Goal: Communication & Community: Answer question/provide support

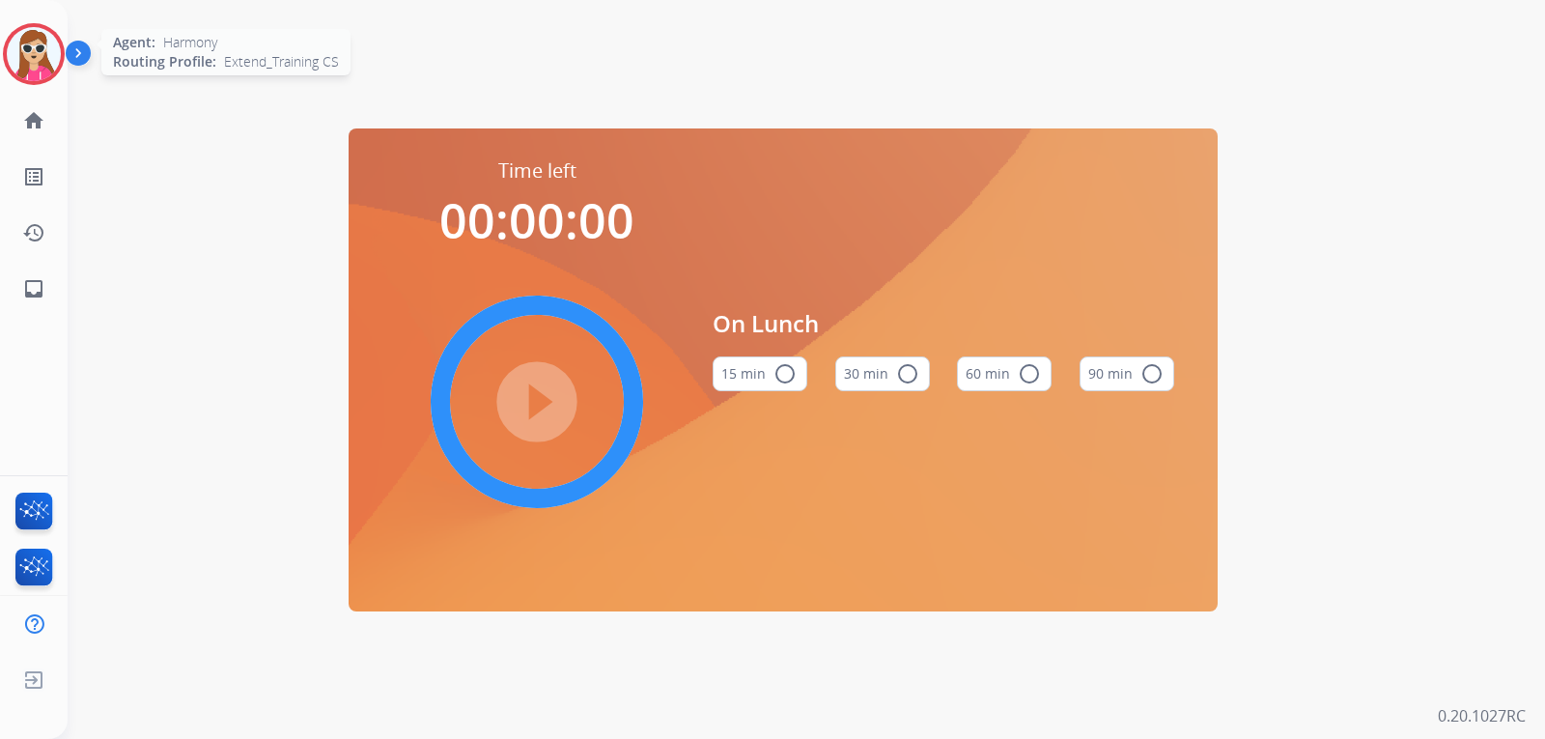
click at [47, 50] on img at bounding box center [34, 54] width 54 height 54
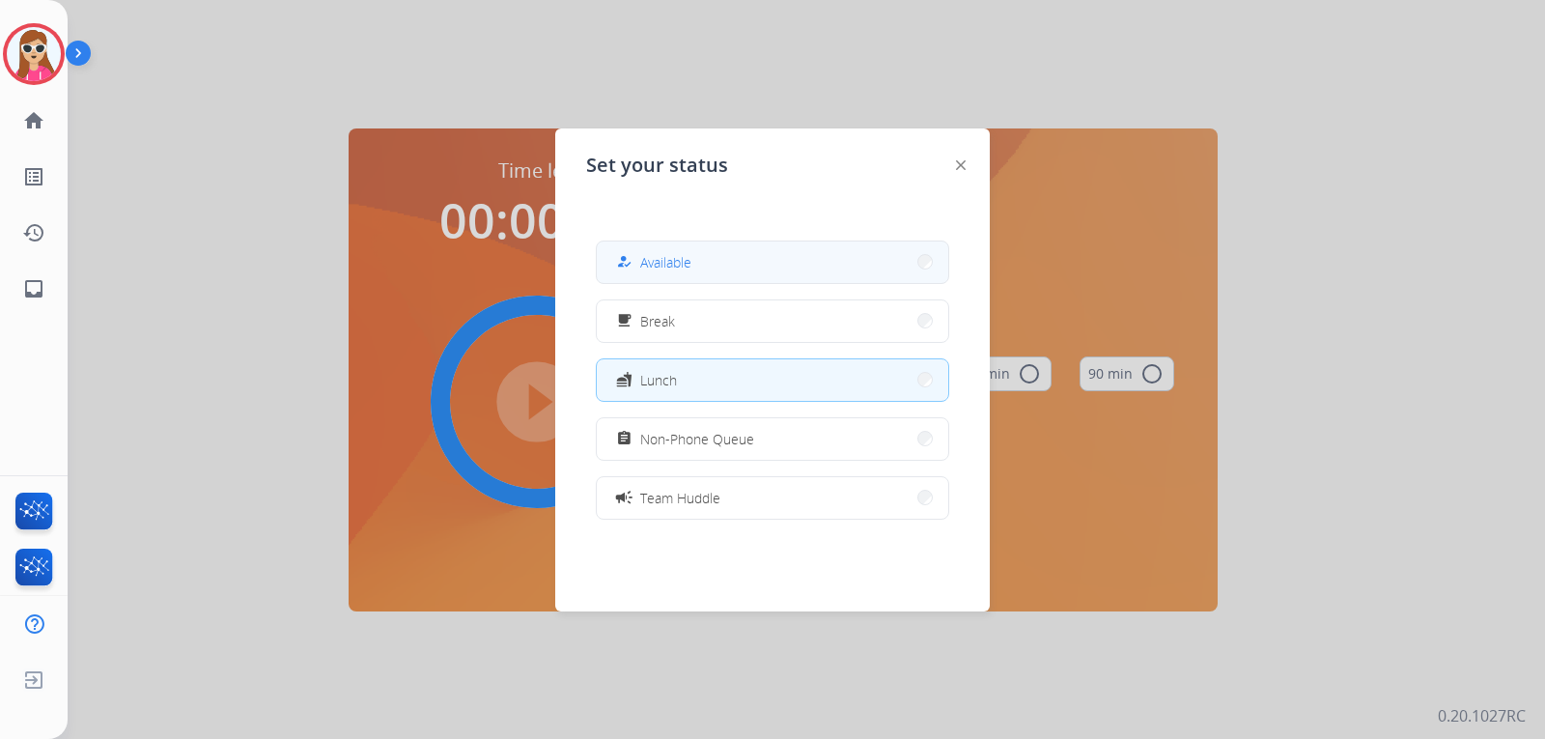
click at [725, 265] on button "how_to_reg Available" at bounding box center [773, 262] width 352 height 42
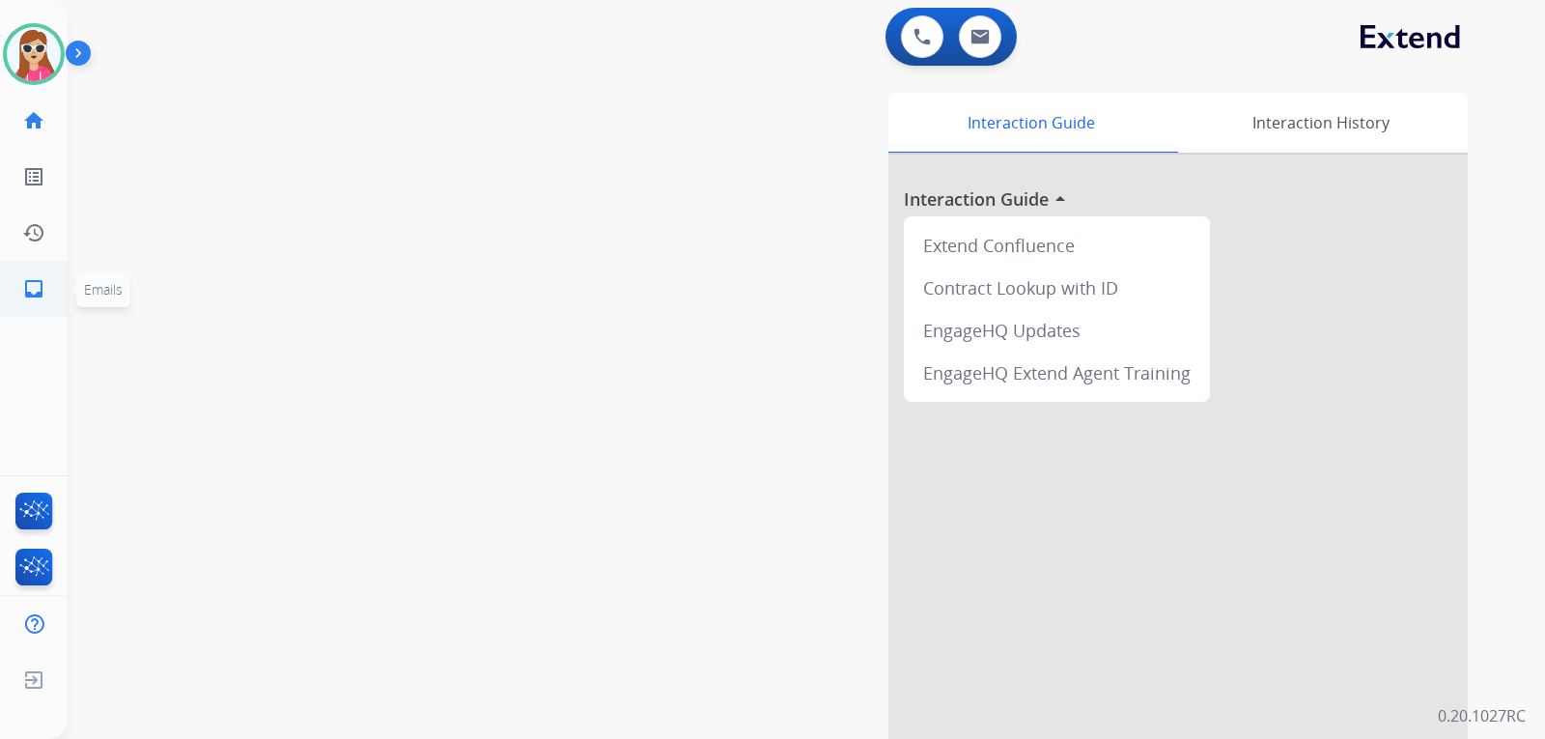
click at [33, 308] on link "inbox Emails" at bounding box center [34, 289] width 54 height 54
select select "**********"
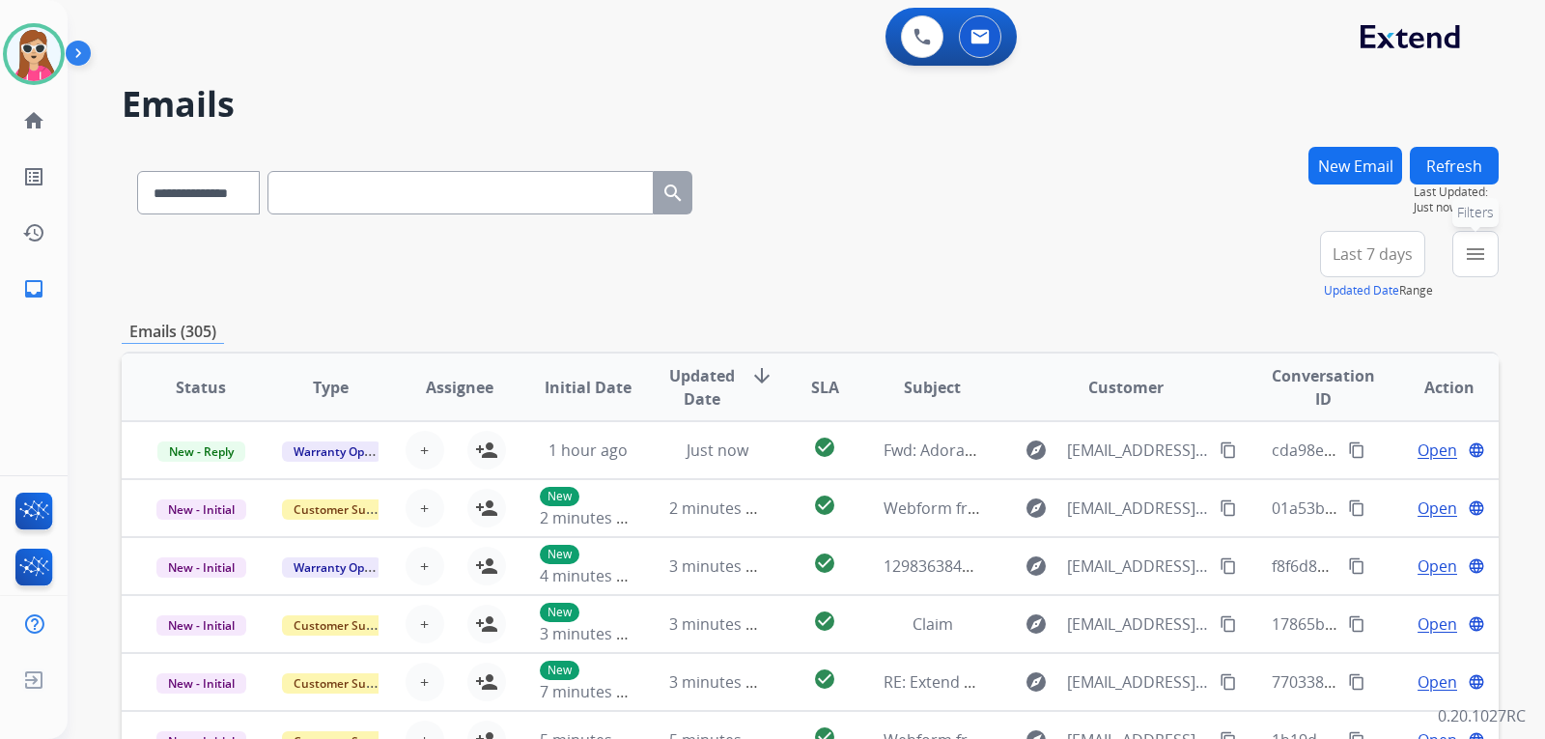
click at [1478, 270] on button "menu Filters" at bounding box center [1476, 254] width 46 height 46
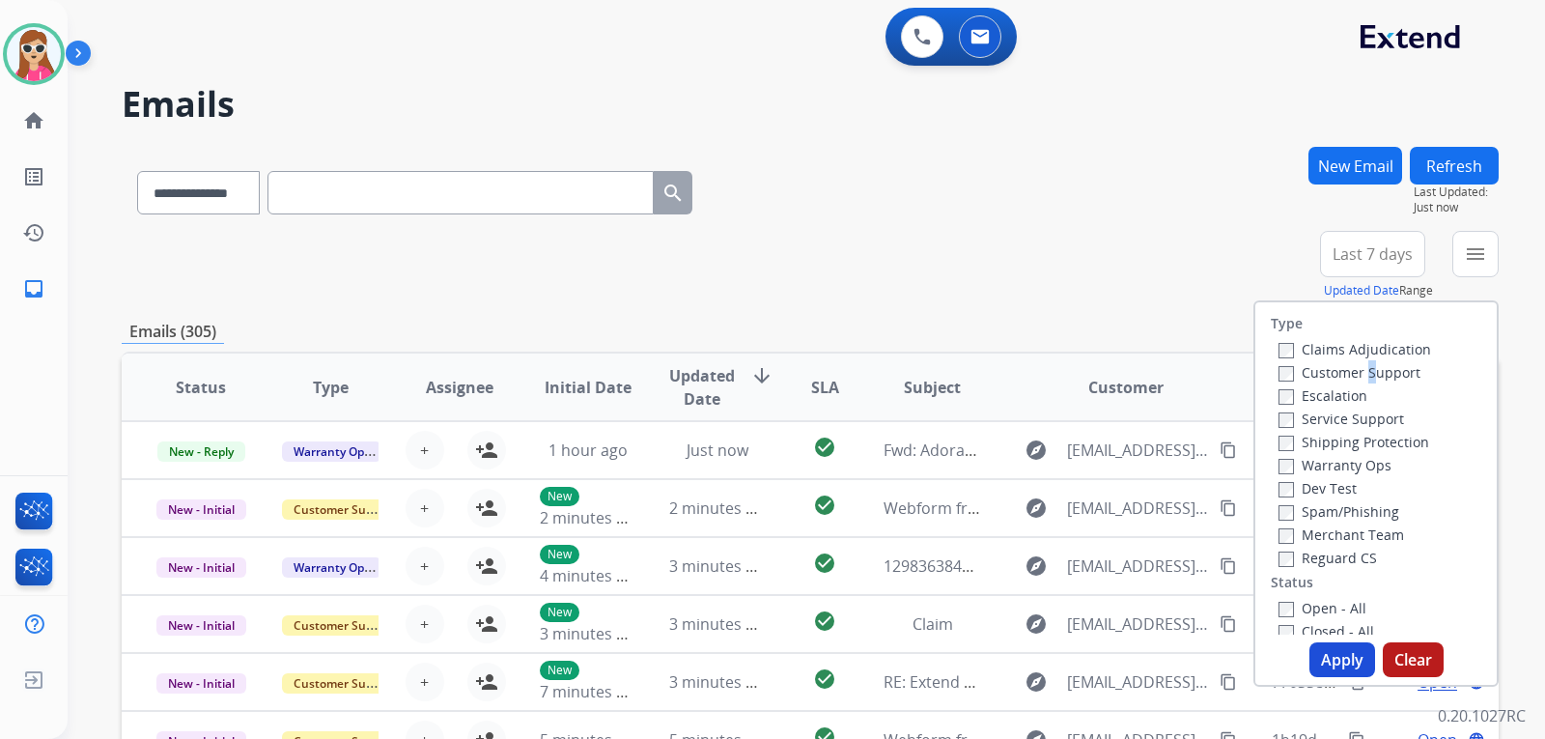
click at [1358, 362] on div "Customer Support" at bounding box center [1355, 371] width 153 height 23
click at [1376, 441] on label "Shipping Protection" at bounding box center [1354, 442] width 151 height 18
click at [1370, 370] on label "Customer Support" at bounding box center [1350, 372] width 142 height 18
click at [1372, 439] on label "Shipping Protection" at bounding box center [1354, 442] width 151 height 18
click at [1328, 558] on label "Reguard CS" at bounding box center [1328, 558] width 99 height 18
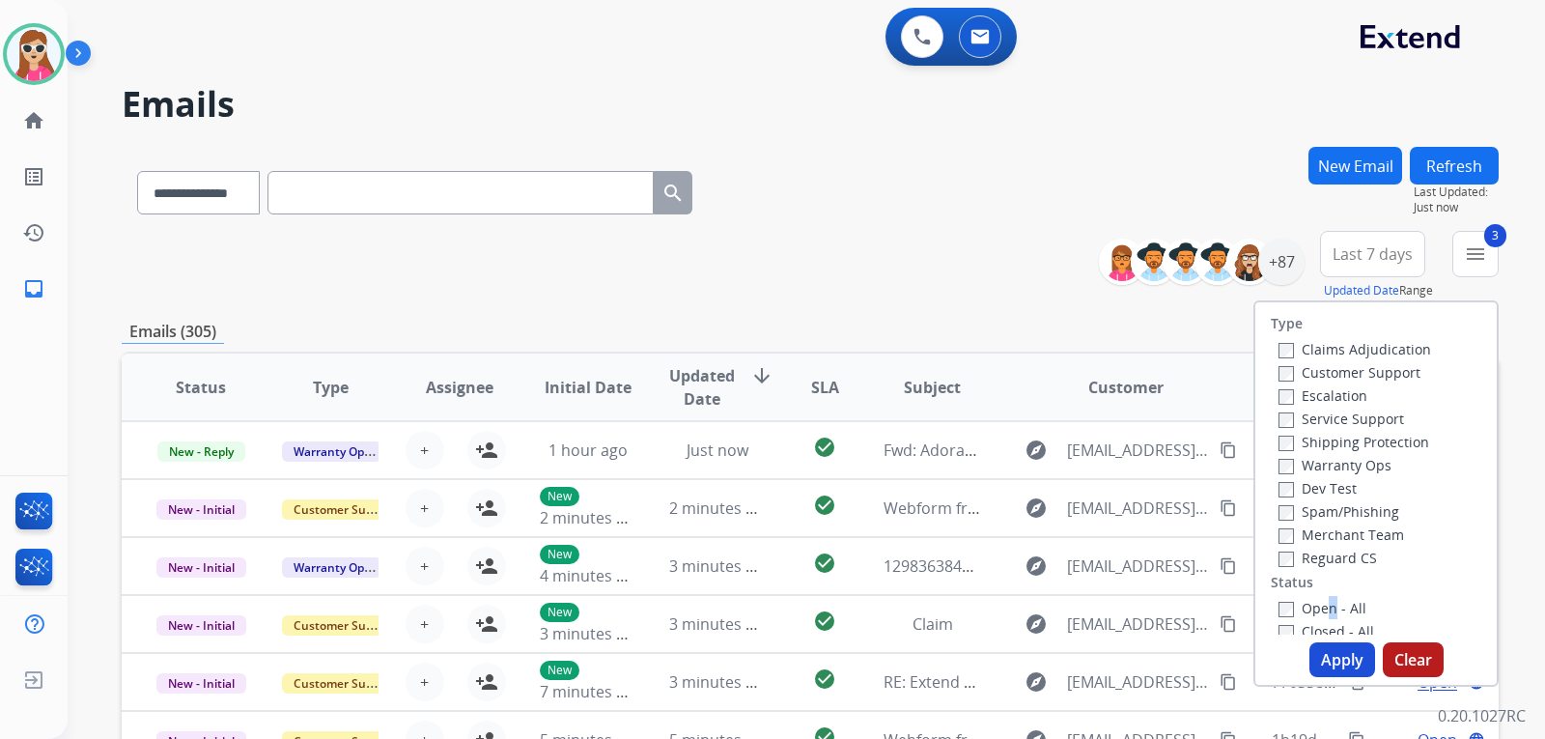
click at [1316, 604] on label "Open - All" at bounding box center [1323, 608] width 88 height 18
click at [1326, 651] on button "Apply" at bounding box center [1343, 659] width 66 height 35
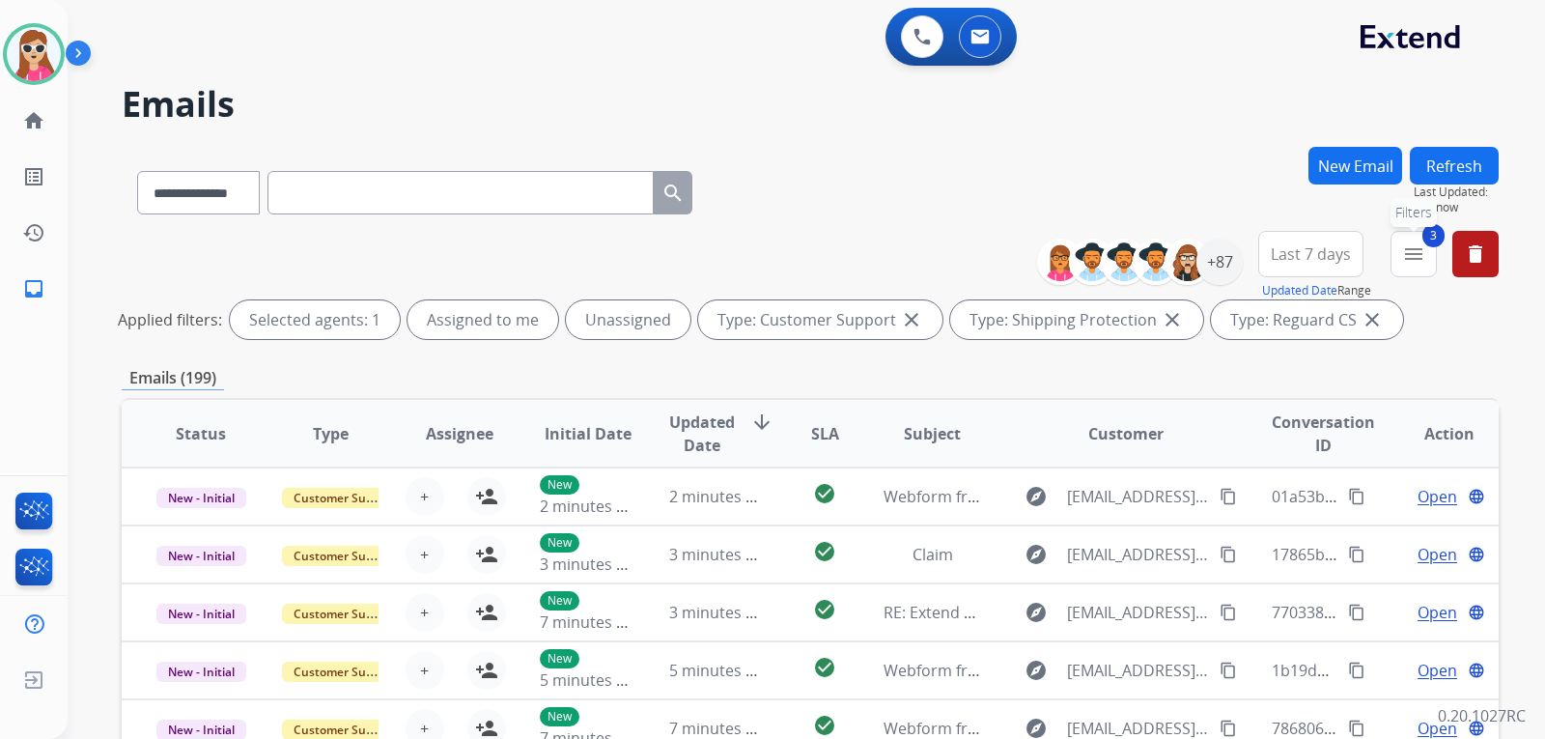
click at [1422, 244] on mat-icon "menu" at bounding box center [1413, 253] width 23 height 23
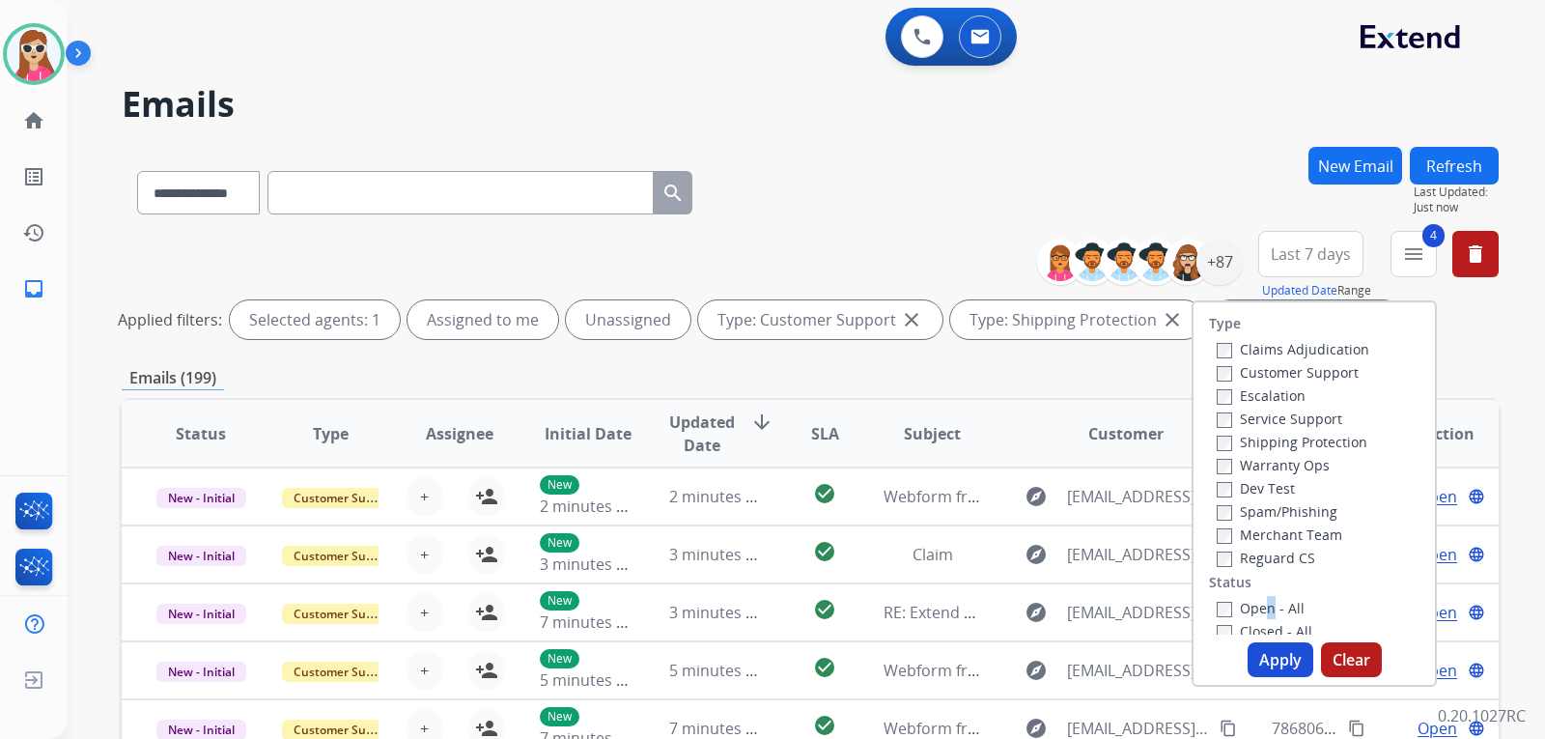
click at [1272, 648] on button "Apply" at bounding box center [1281, 659] width 66 height 35
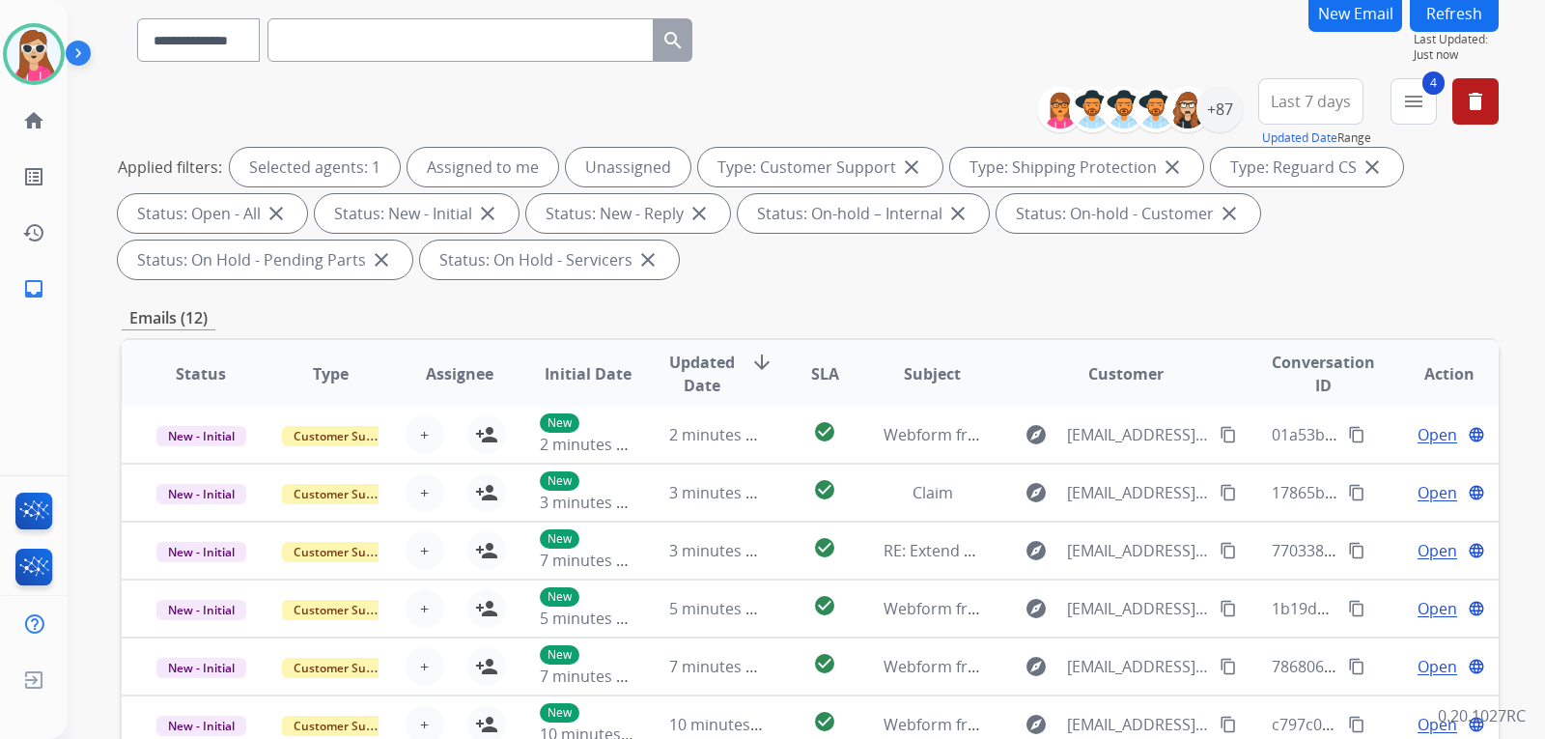
scroll to position [193, 0]
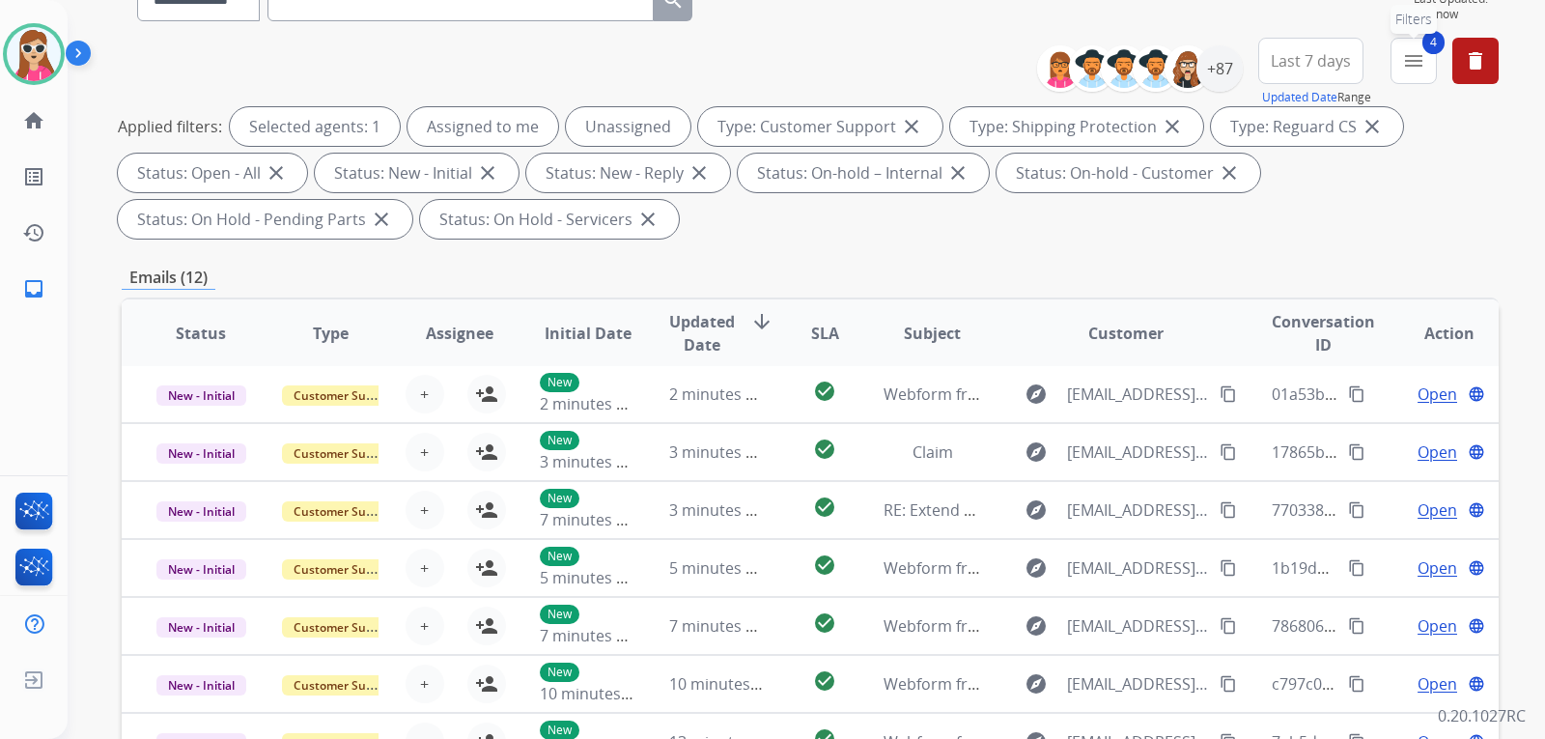
click at [1399, 53] on button "4 menu Filters" at bounding box center [1414, 61] width 46 height 46
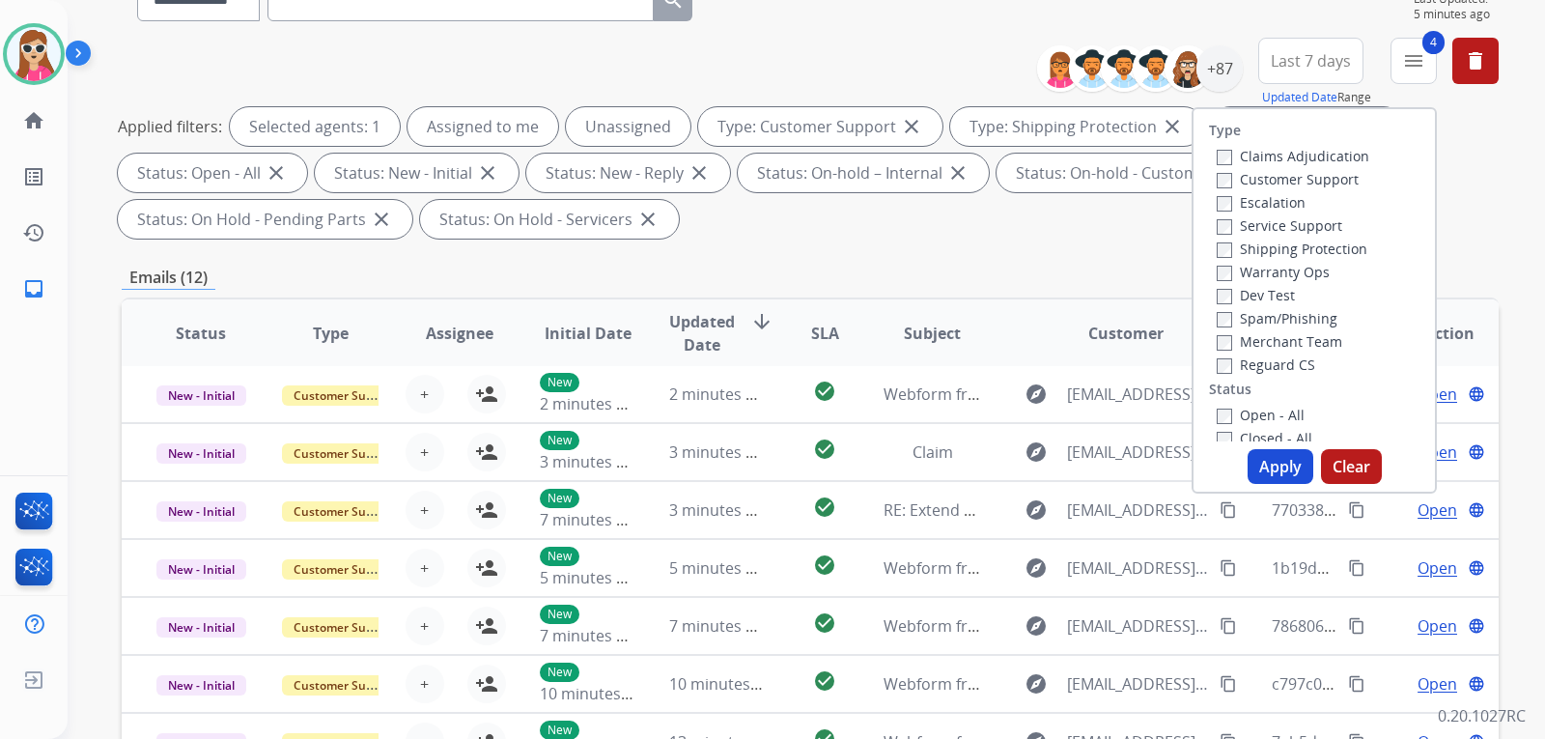
click at [1241, 448] on div "Type Claims Adjudication Customer Support Escalation Service Support Shipping P…" at bounding box center [1314, 300] width 245 height 386
click at [1251, 467] on button "Apply" at bounding box center [1281, 466] width 66 height 35
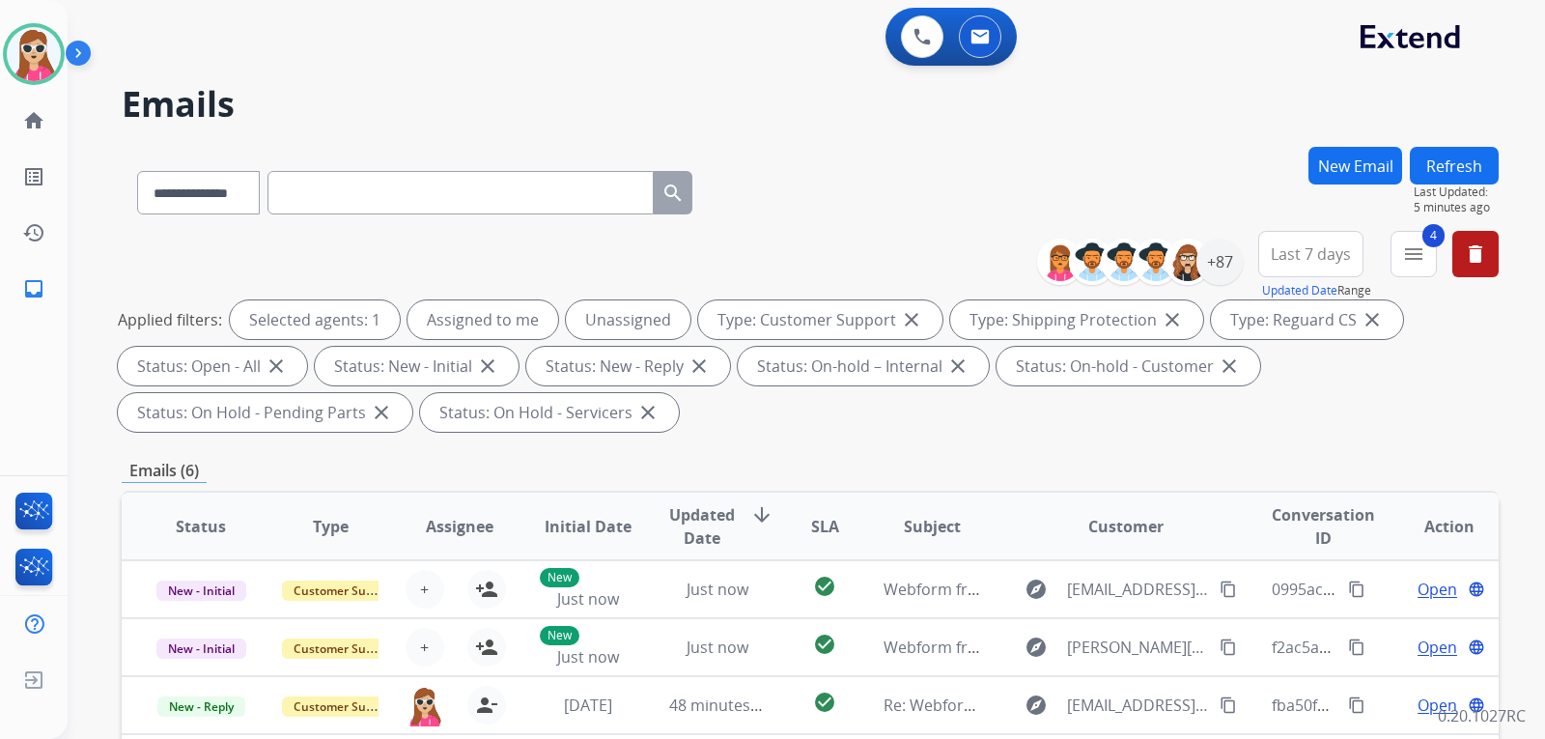
scroll to position [0, 0]
click at [1205, 259] on div "+87" at bounding box center [1220, 262] width 46 height 46
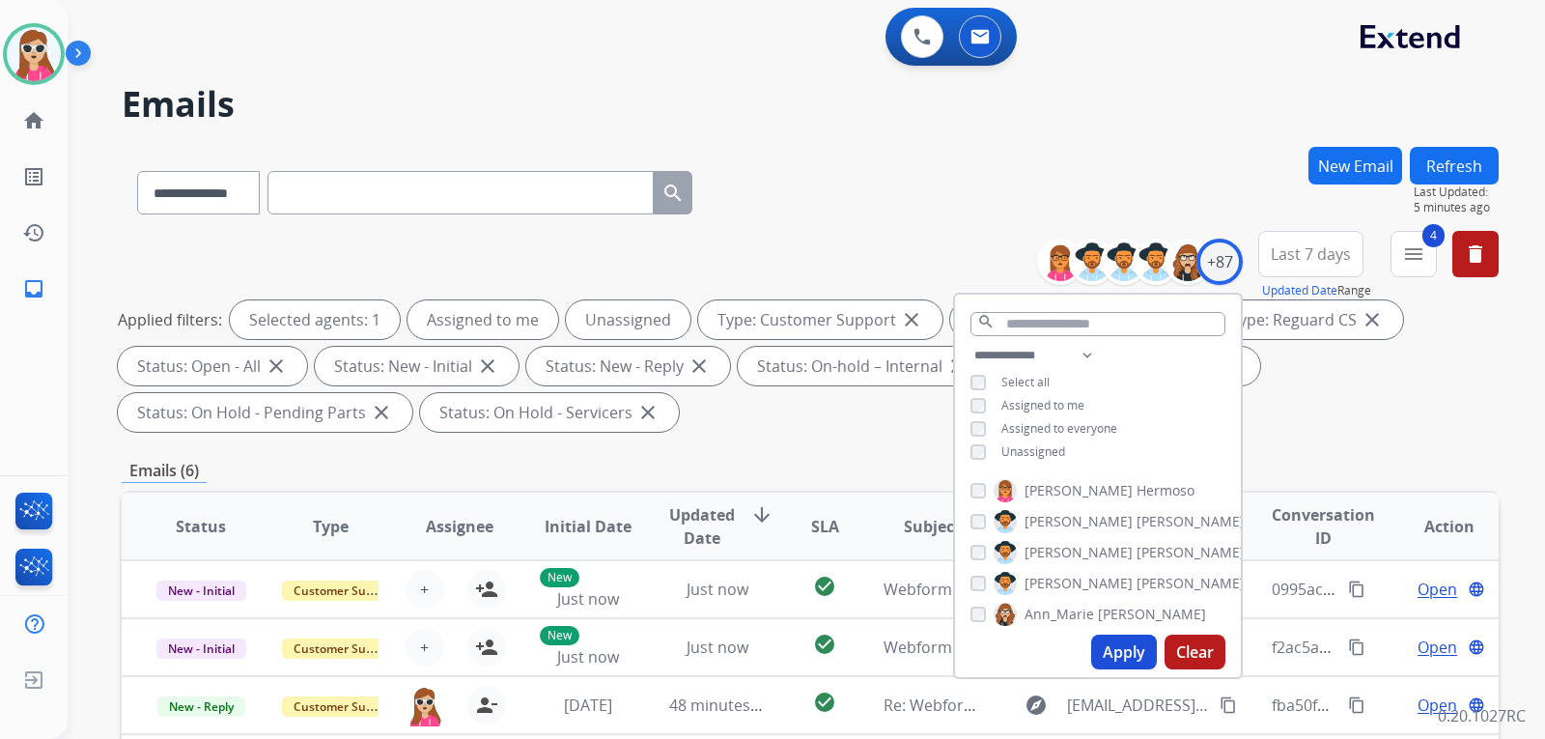
click at [1034, 449] on span "Unassigned" at bounding box center [1034, 451] width 64 height 16
click at [1096, 665] on div "Apply Clear" at bounding box center [1098, 652] width 286 height 50
click at [1111, 654] on button "Apply" at bounding box center [1124, 652] width 66 height 35
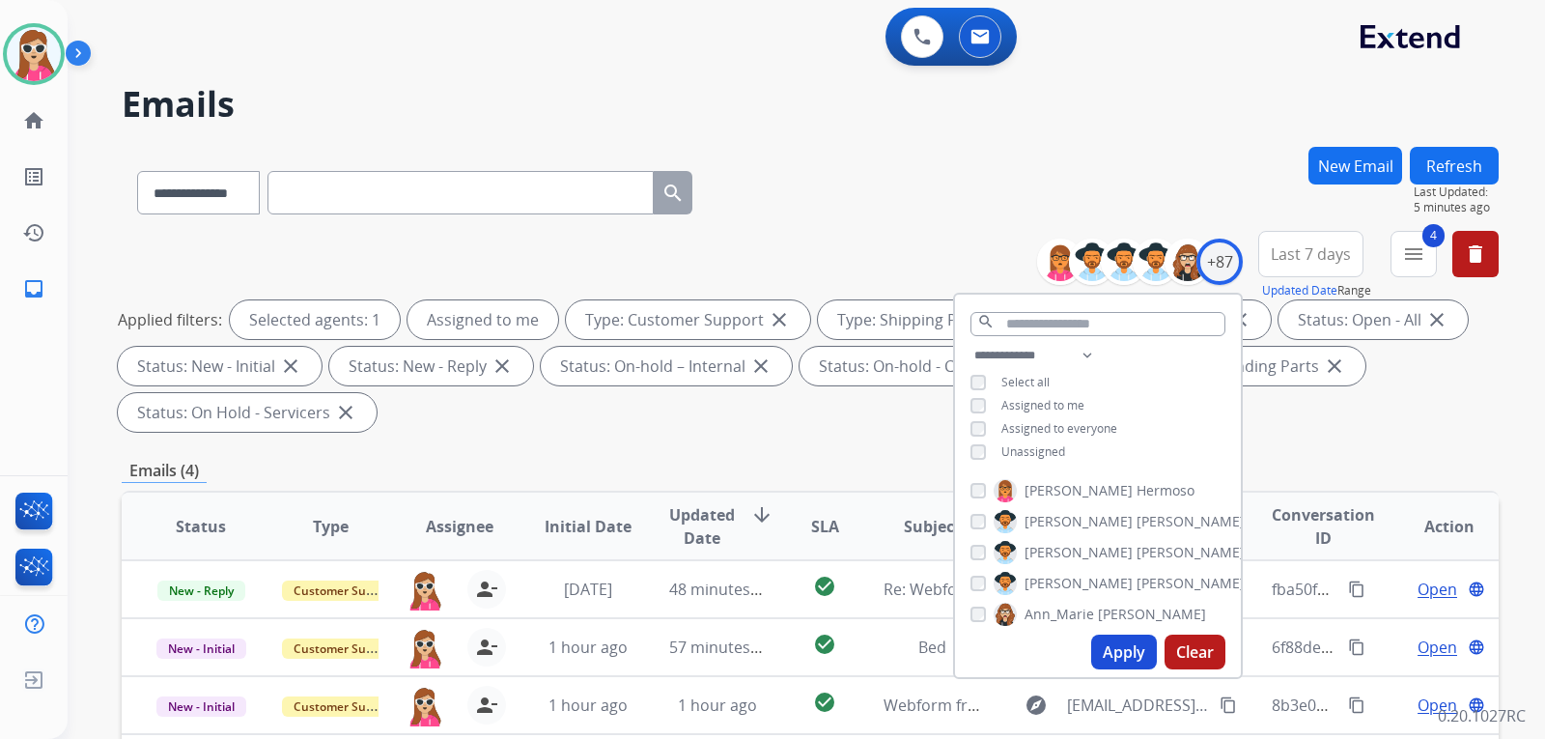
drag, startPoint x: 718, startPoint y: 378, endPoint x: 758, endPoint y: 369, distance: 41.5
click at [732, 372] on div "Status: On-hold – Internal close" at bounding box center [666, 366] width 251 height 39
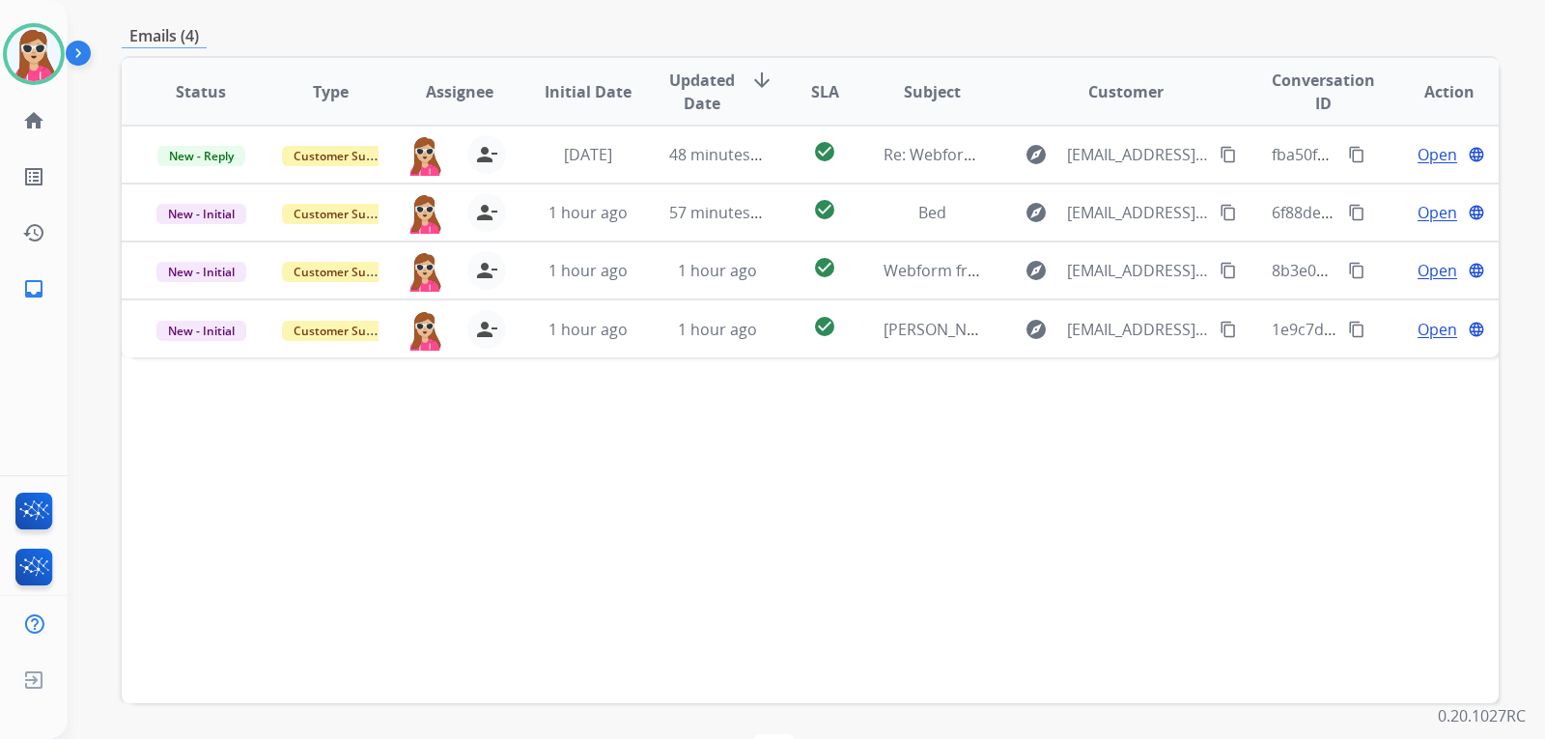
scroll to position [499, 0]
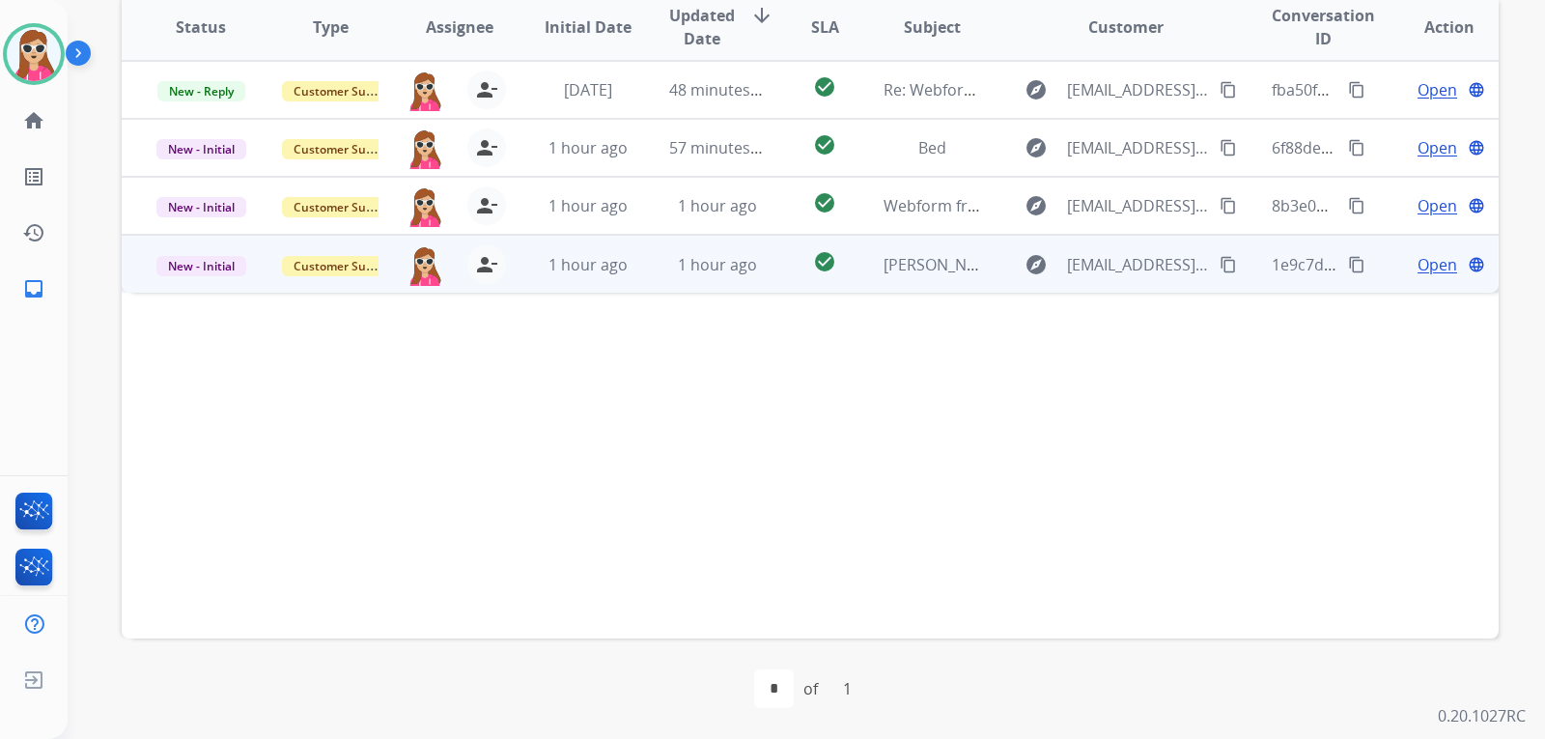
click at [1401, 260] on div "Open language" at bounding box center [1450, 264] width 98 height 23
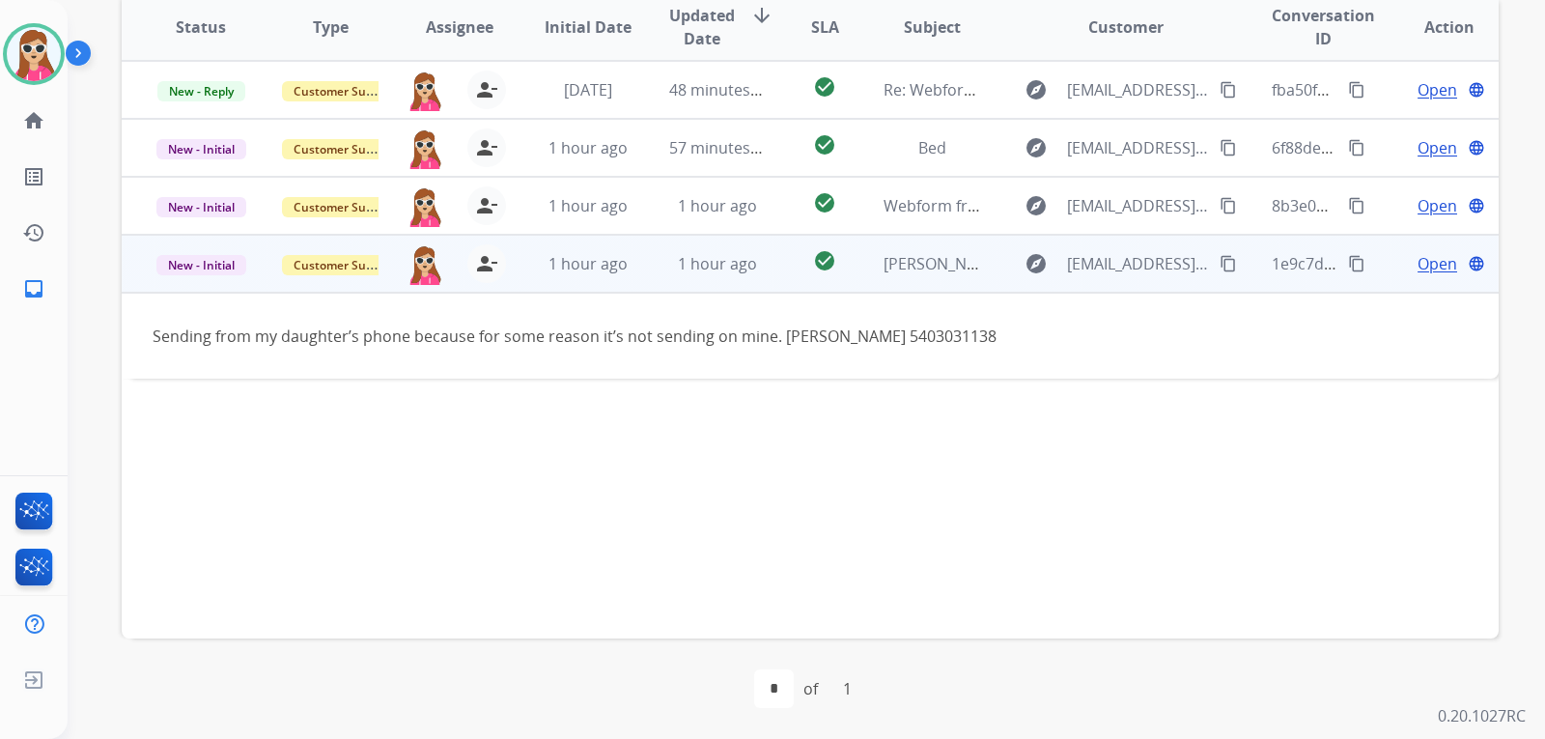
click at [1401, 269] on div "Open language" at bounding box center [1450, 263] width 98 height 23
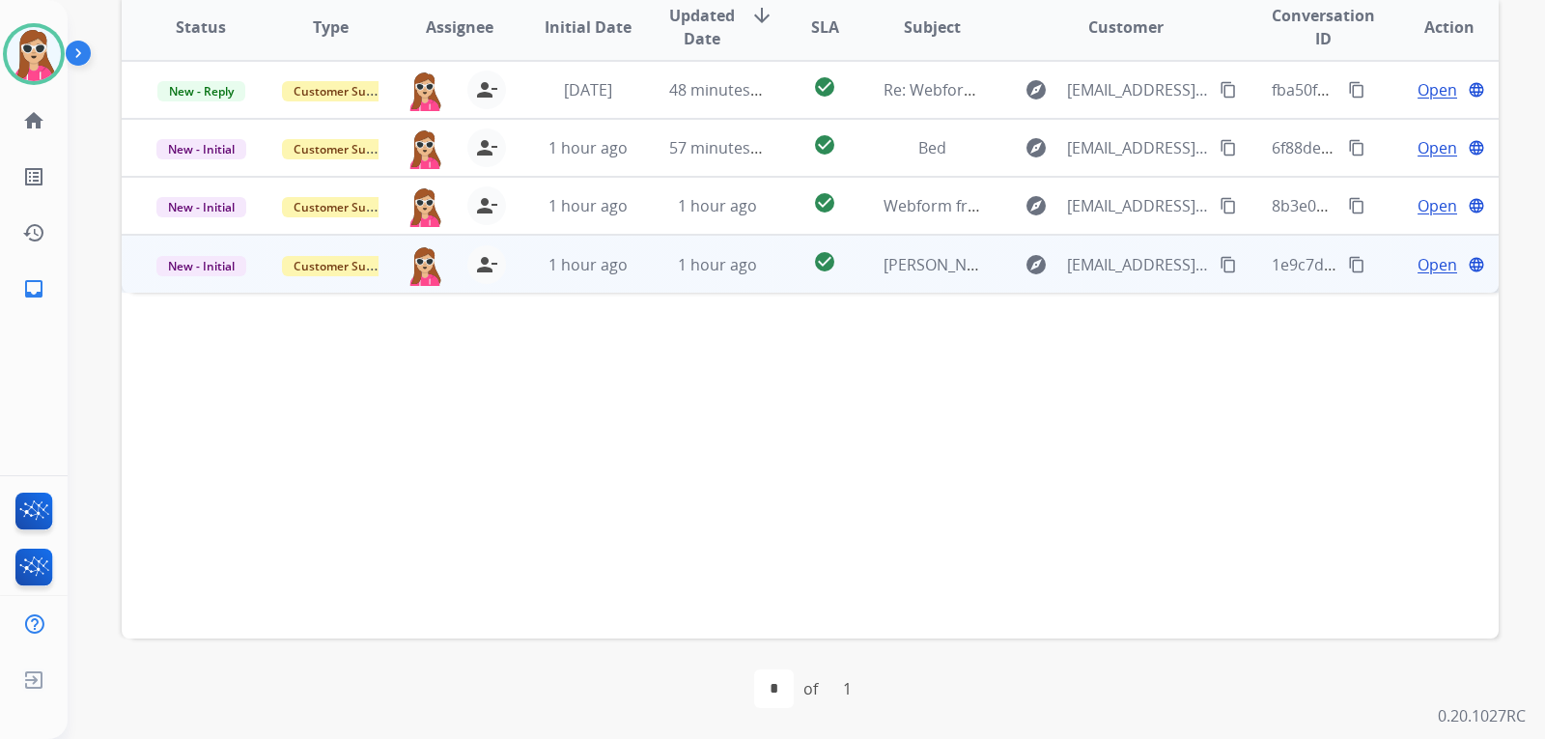
click at [1418, 269] on span "Open" at bounding box center [1438, 264] width 40 height 23
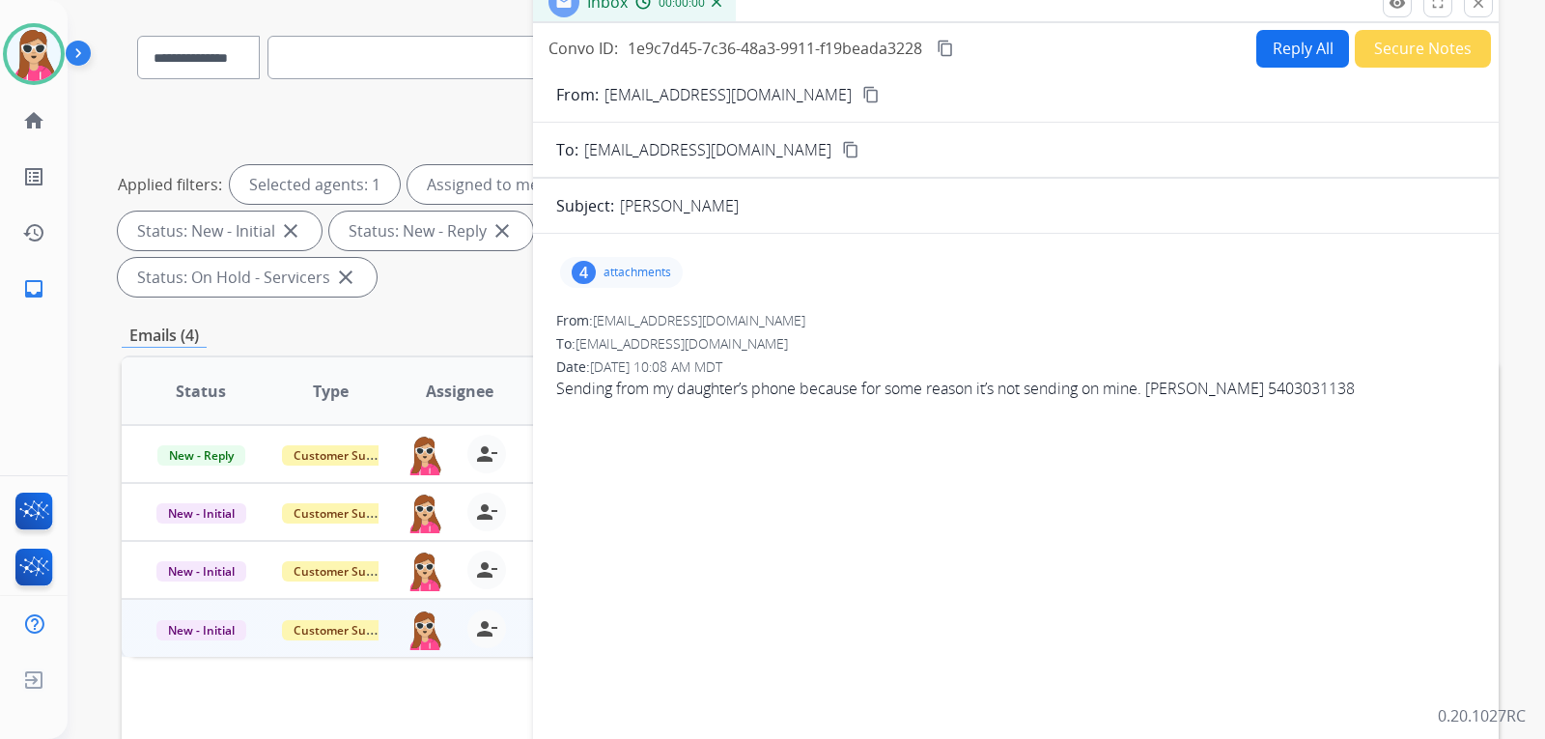
scroll to position [0, 0]
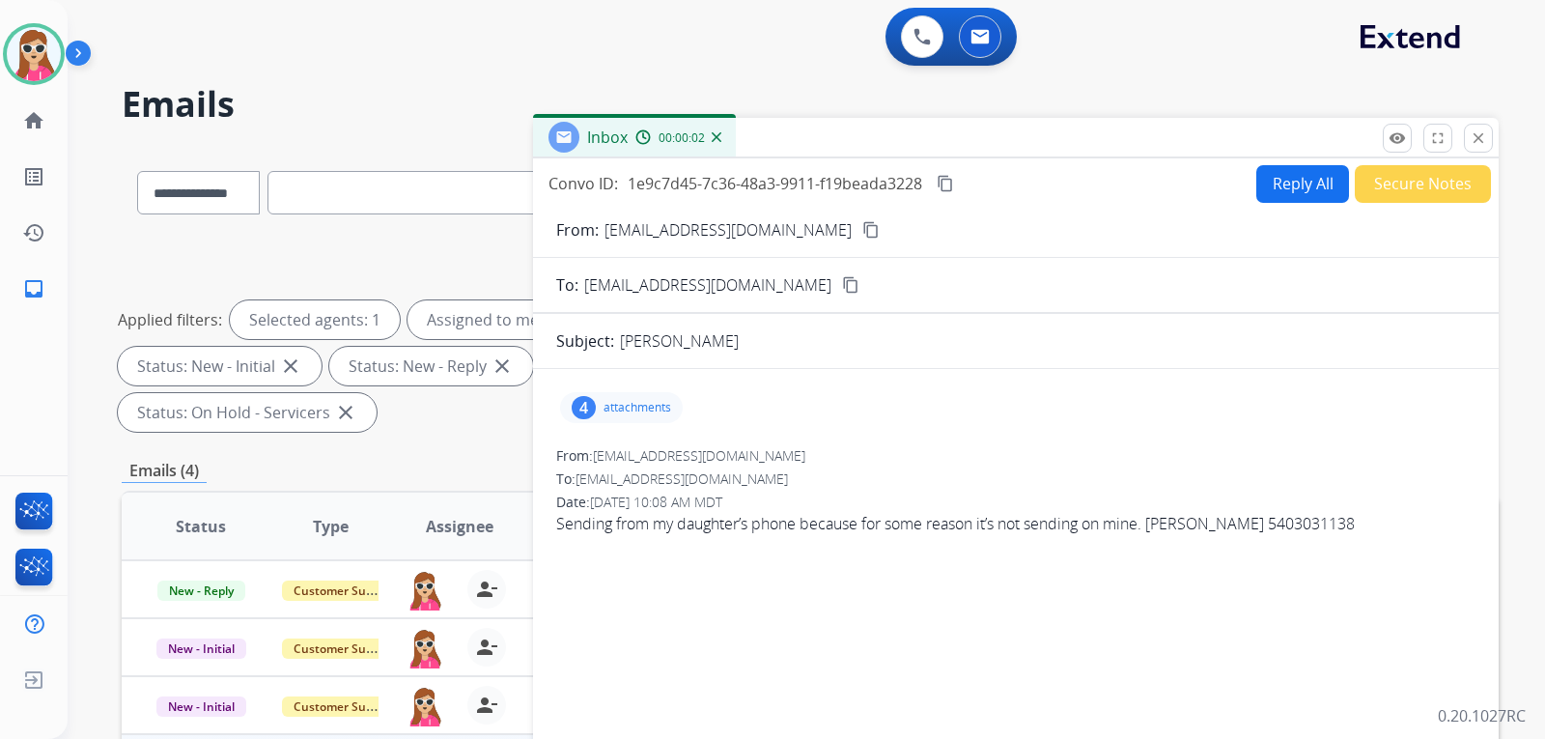
click at [665, 406] on p "attachments" at bounding box center [638, 407] width 68 height 15
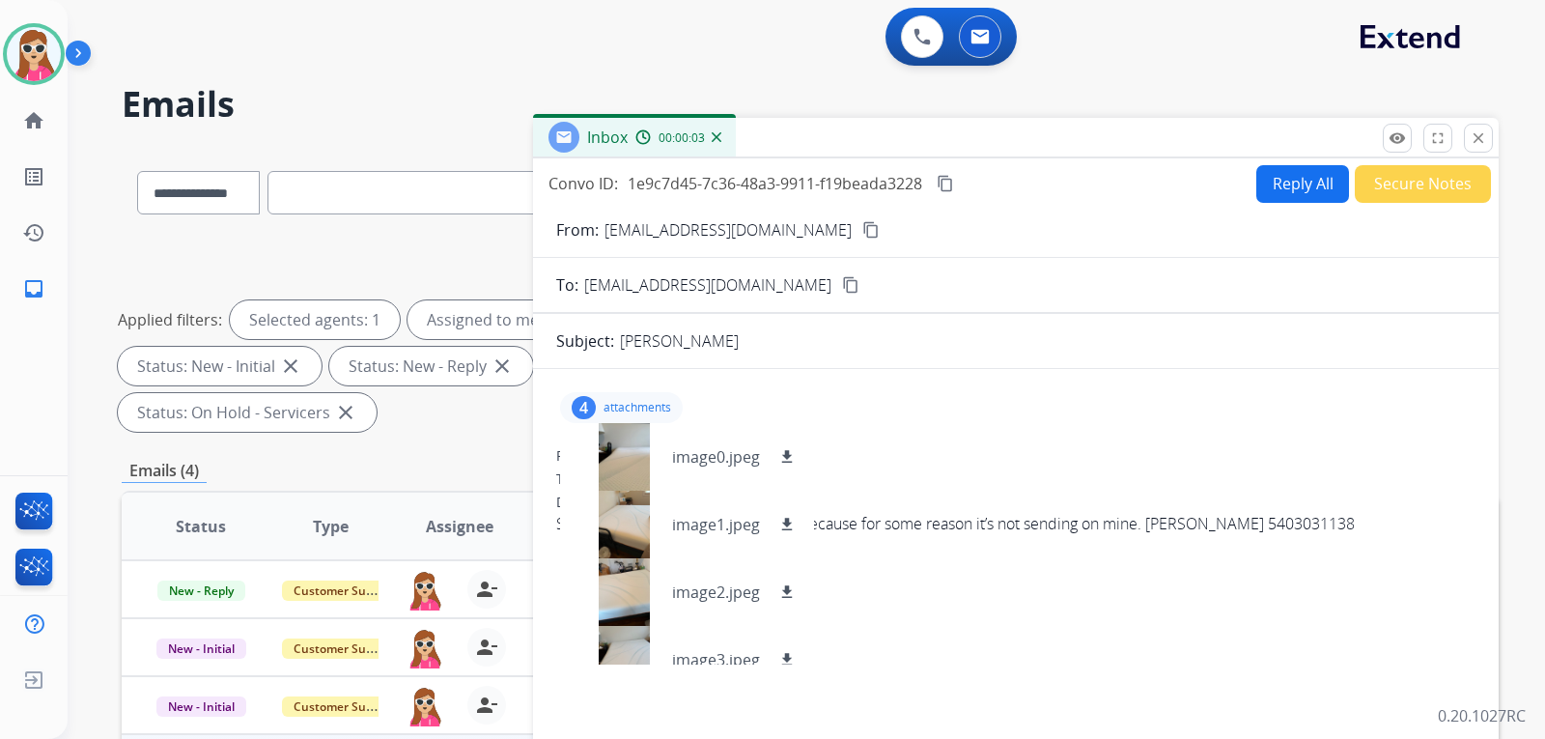
drag, startPoint x: 892, startPoint y: 420, endPoint x: 993, endPoint y: 290, distance: 164.6
click at [896, 416] on div "4 attachments image0.jpeg download image1.jpeg download image2.jpeg download im…" at bounding box center [1016, 407] width 920 height 46
click at [1257, 181] on button "Reply All" at bounding box center [1303, 184] width 93 height 38
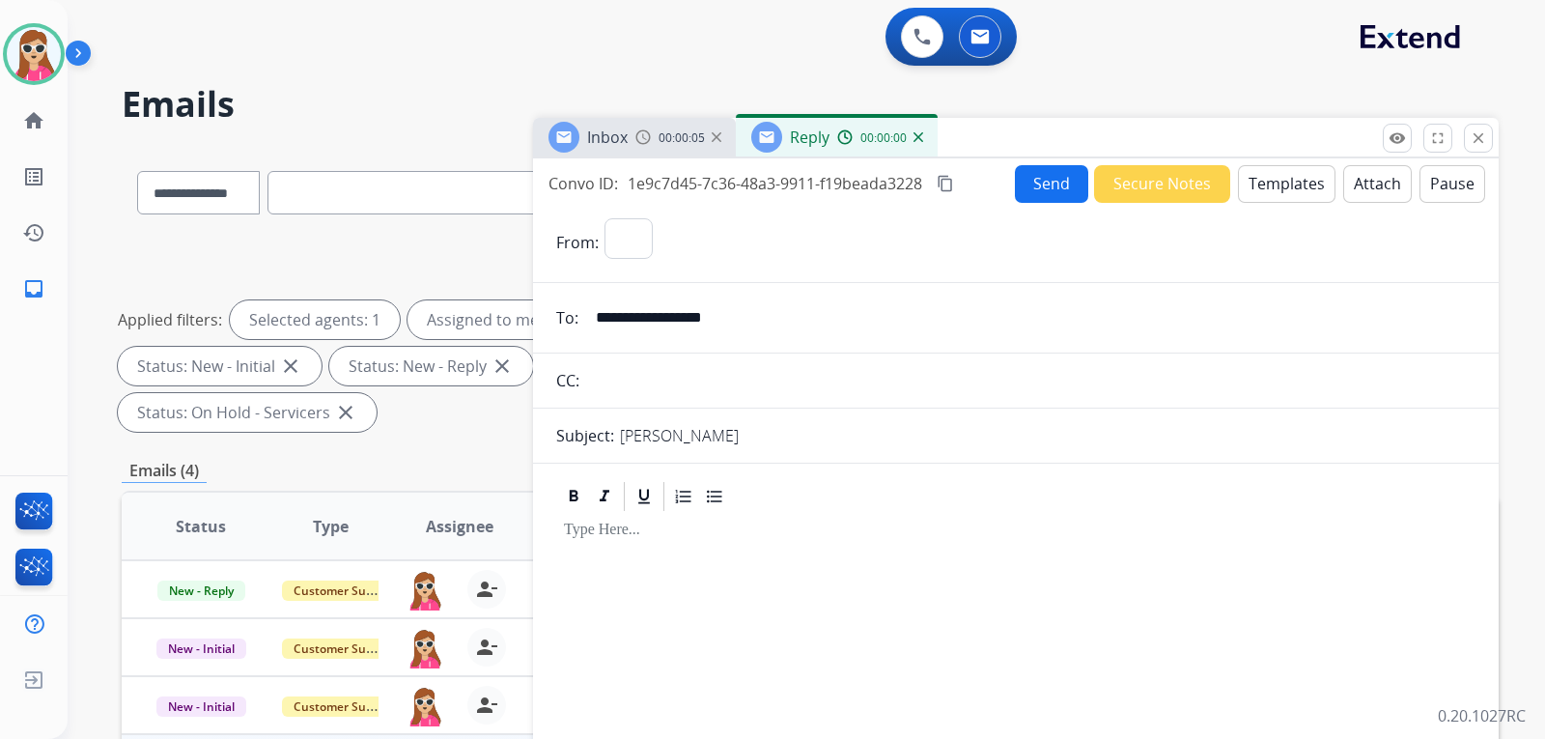
select select "**********"
click at [1246, 190] on button "Templates" at bounding box center [1287, 184] width 98 height 38
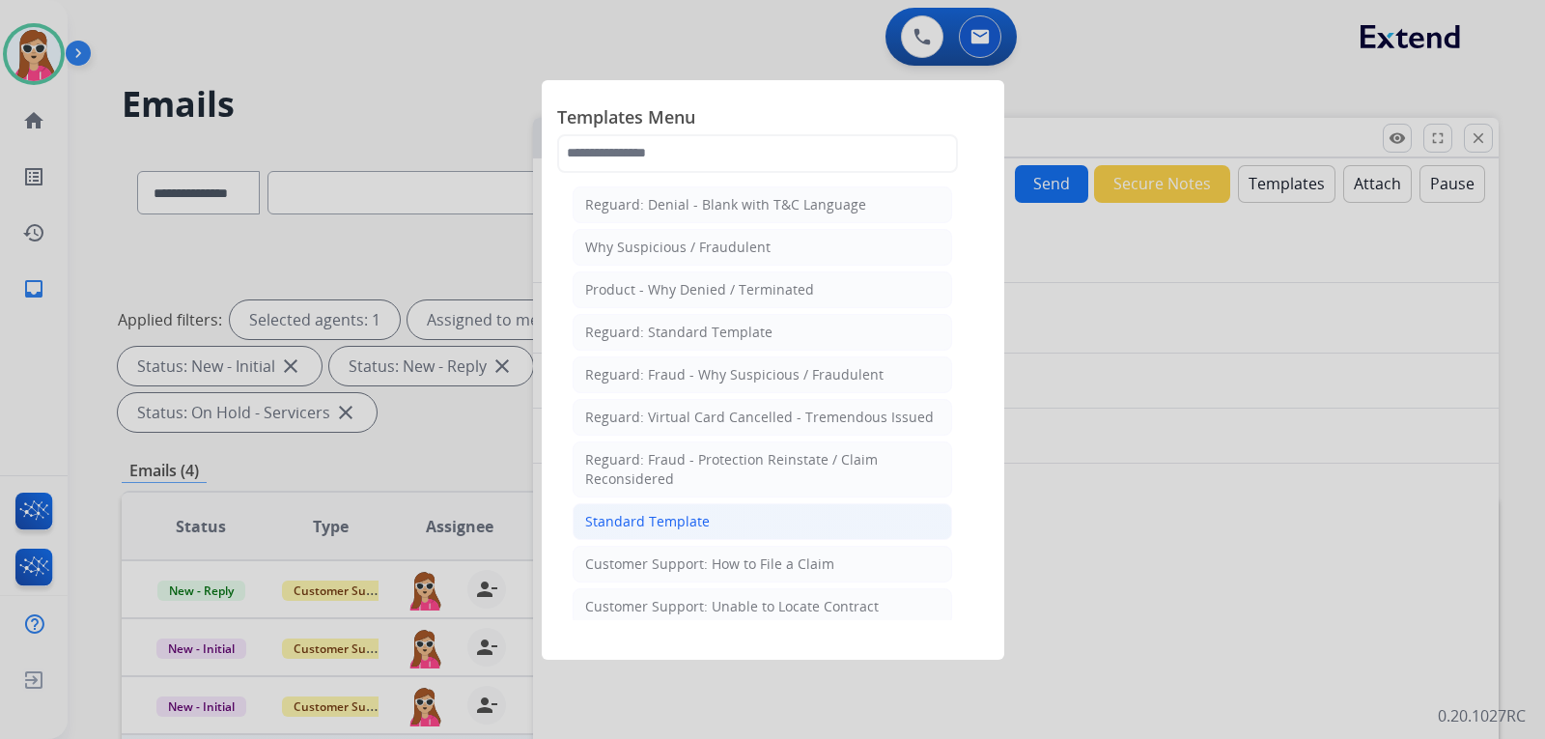
click at [703, 525] on div "Standard Template" at bounding box center [647, 521] width 125 height 19
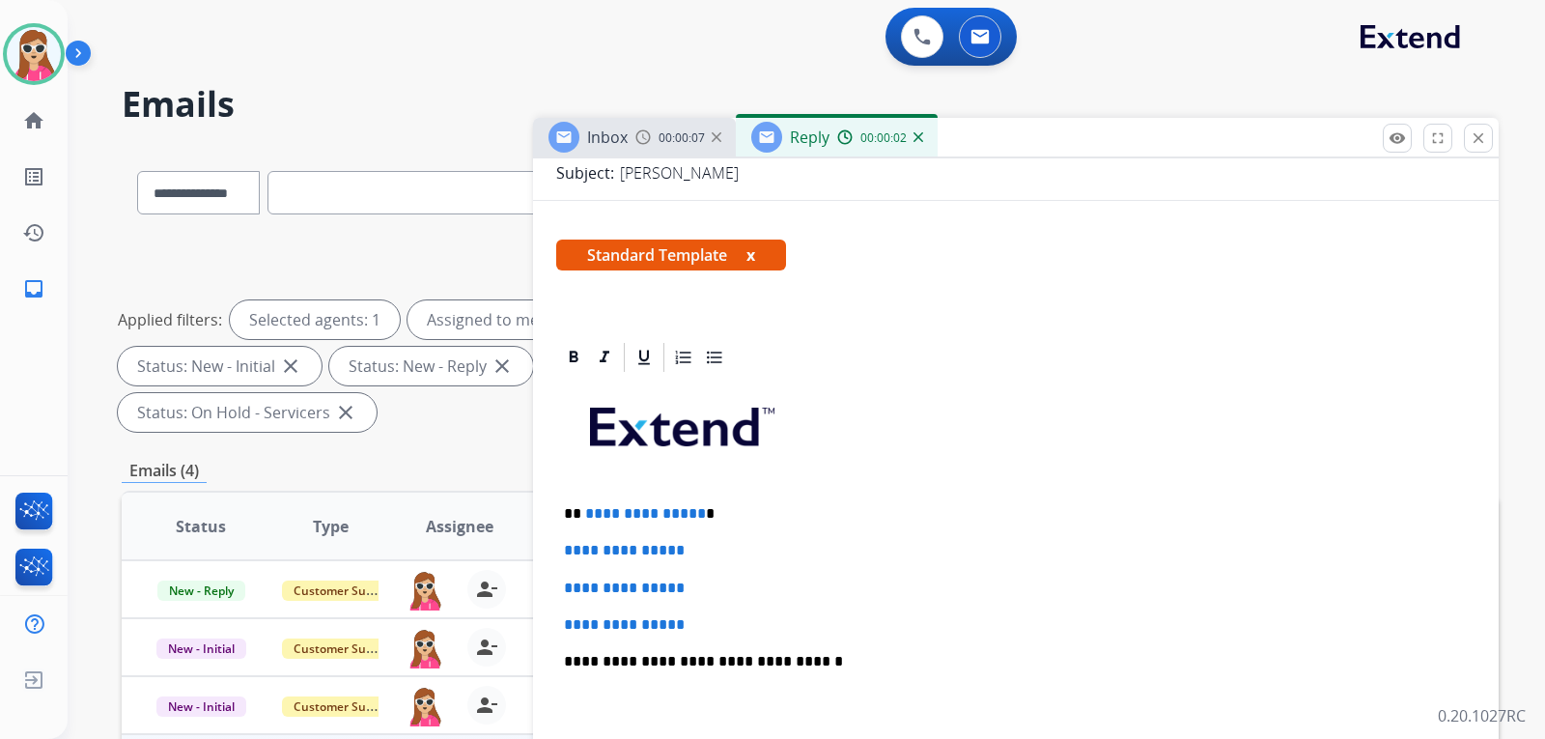
scroll to position [386, 0]
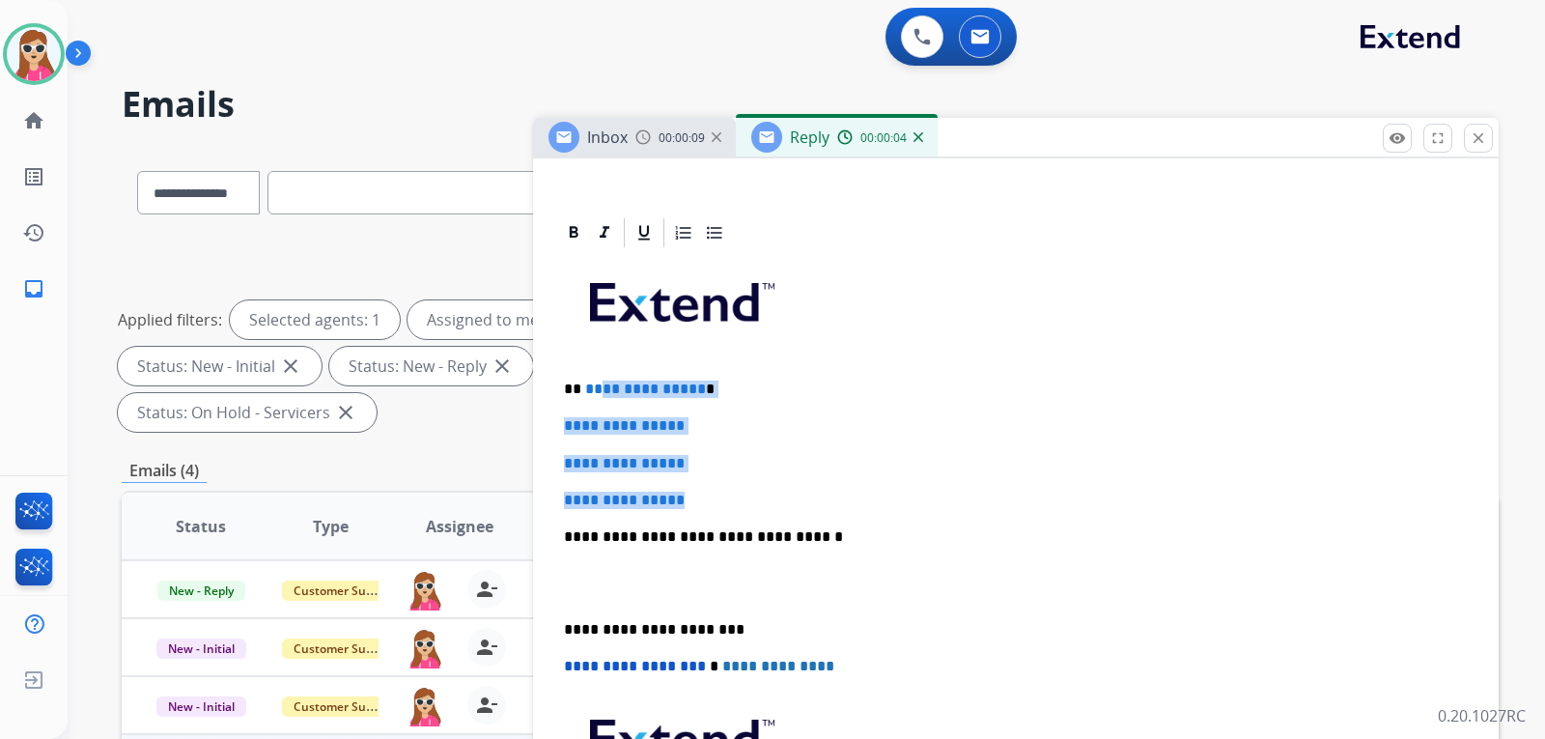
drag, startPoint x: 600, startPoint y: 385, endPoint x: 715, endPoint y: 497, distance: 160.5
click at [715, 497] on div "**********" at bounding box center [1016, 582] width 920 height 665
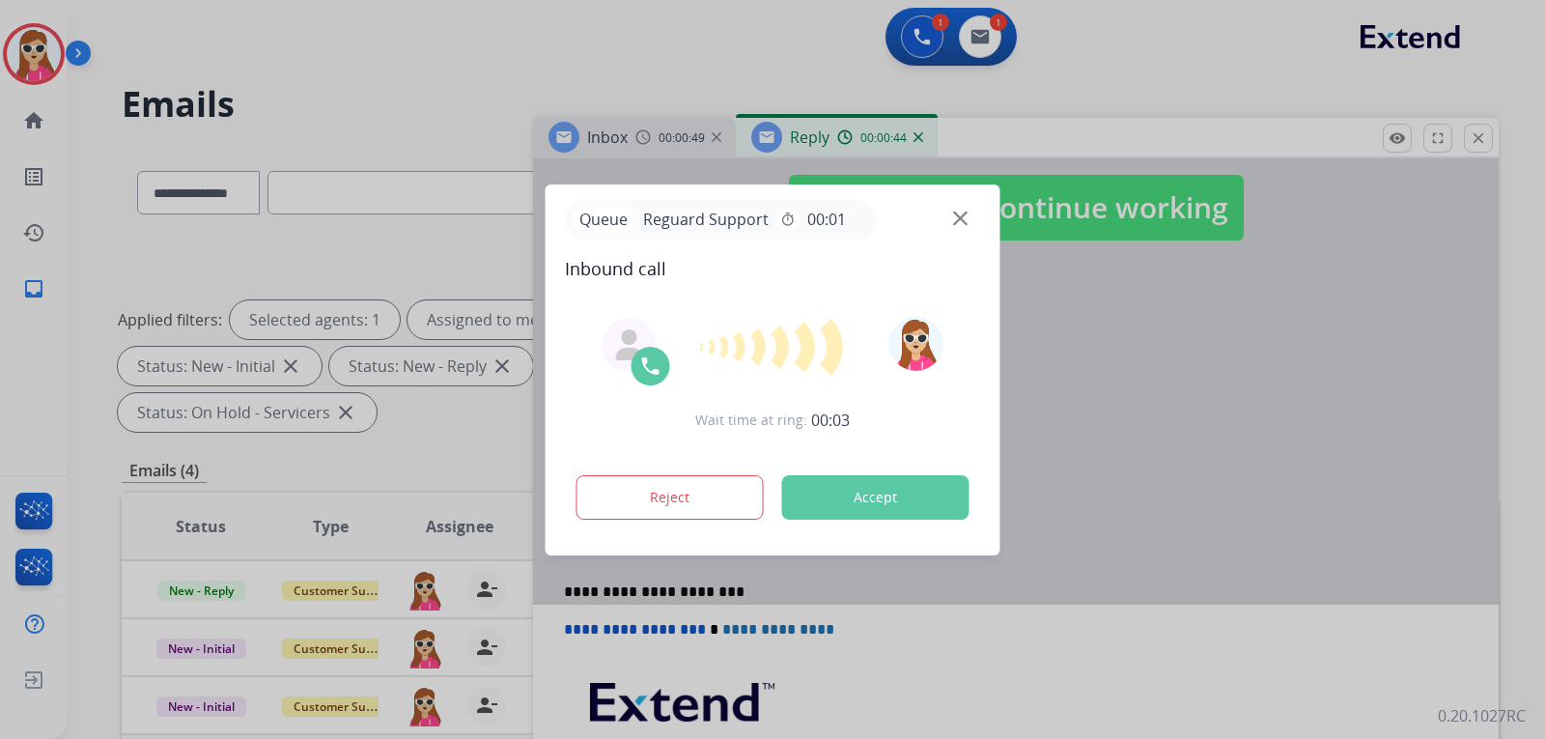
click at [925, 509] on button "Accept" at bounding box center [875, 497] width 187 height 44
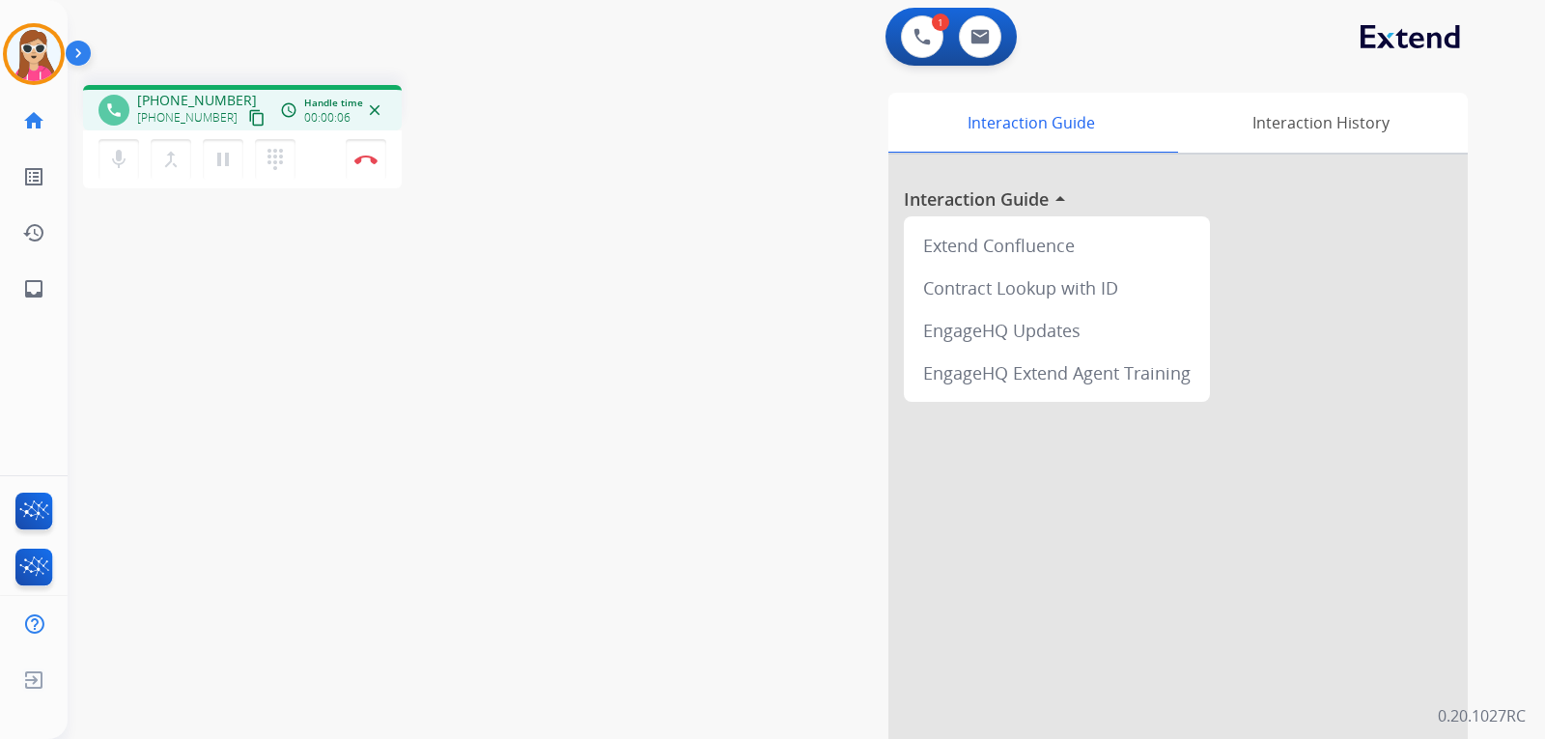
click at [248, 121] on mat-icon "content_copy" at bounding box center [256, 117] width 17 height 17
click at [378, 160] on button "Disconnect" at bounding box center [366, 159] width 41 height 41
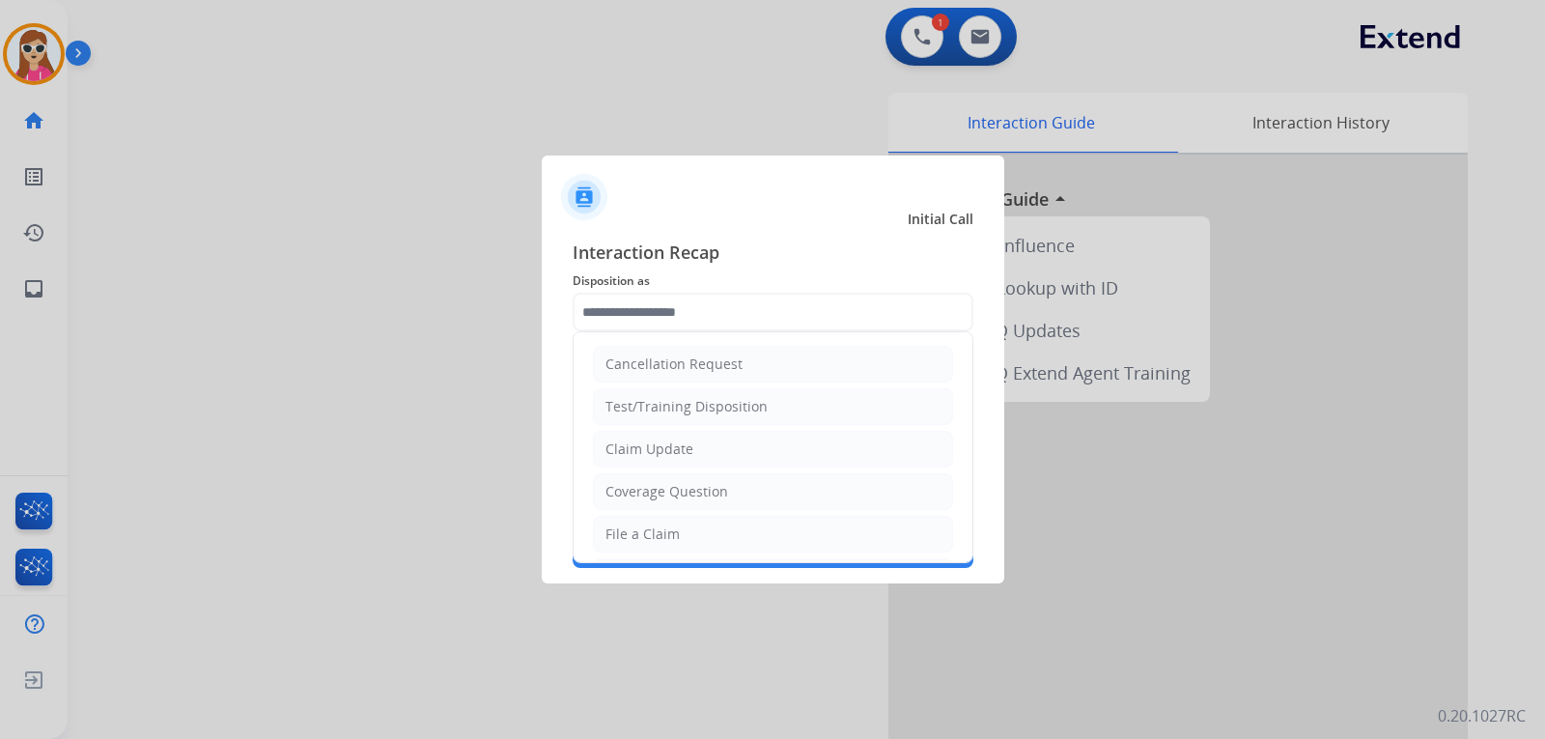
click at [695, 311] on input "text" at bounding box center [773, 312] width 401 height 39
drag, startPoint x: 662, startPoint y: 527, endPoint x: 667, endPoint y: 519, distance: 10.4
click at [666, 524] on div "File a Claim" at bounding box center [643, 533] width 74 height 19
type input "**********"
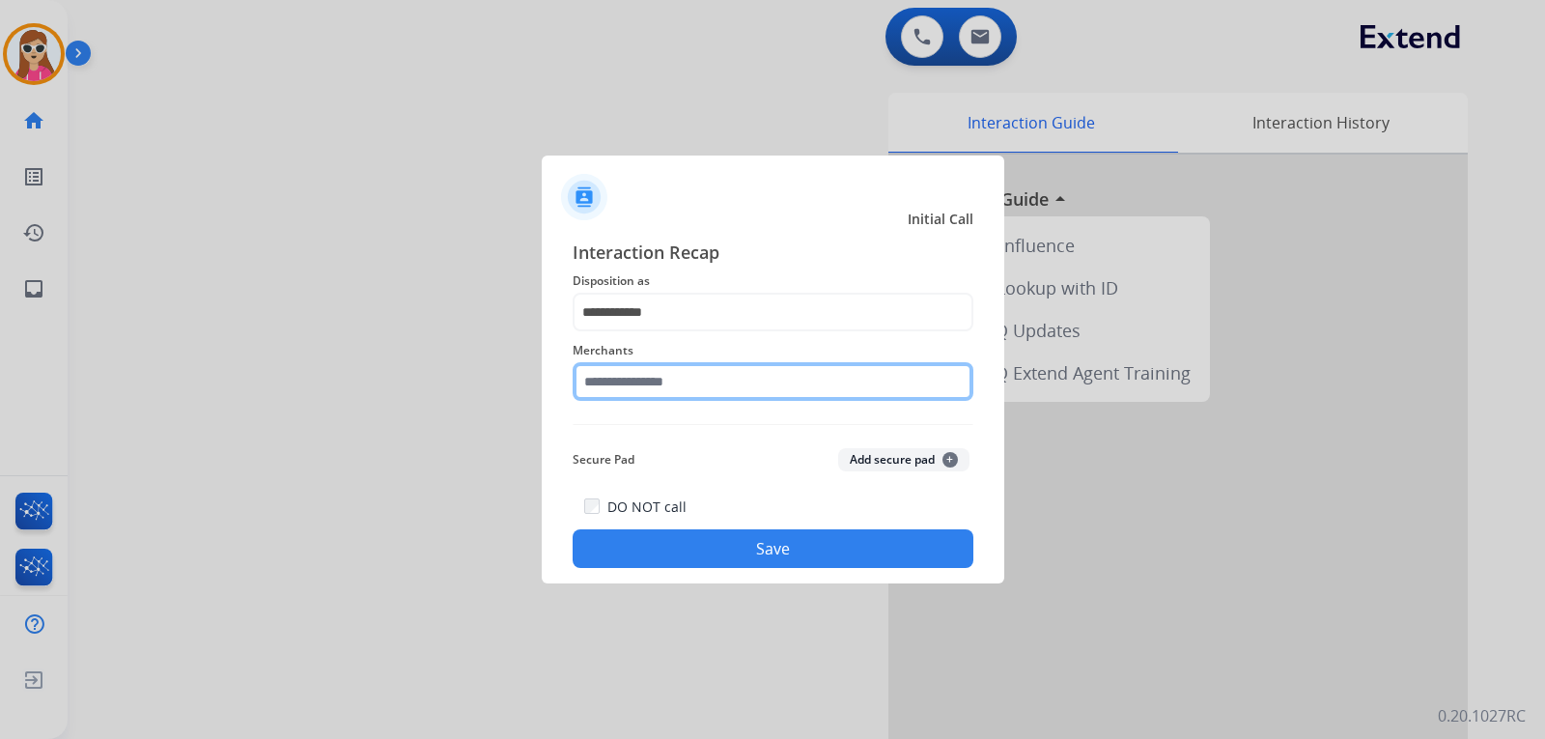
click at [683, 374] on input "text" at bounding box center [773, 381] width 401 height 39
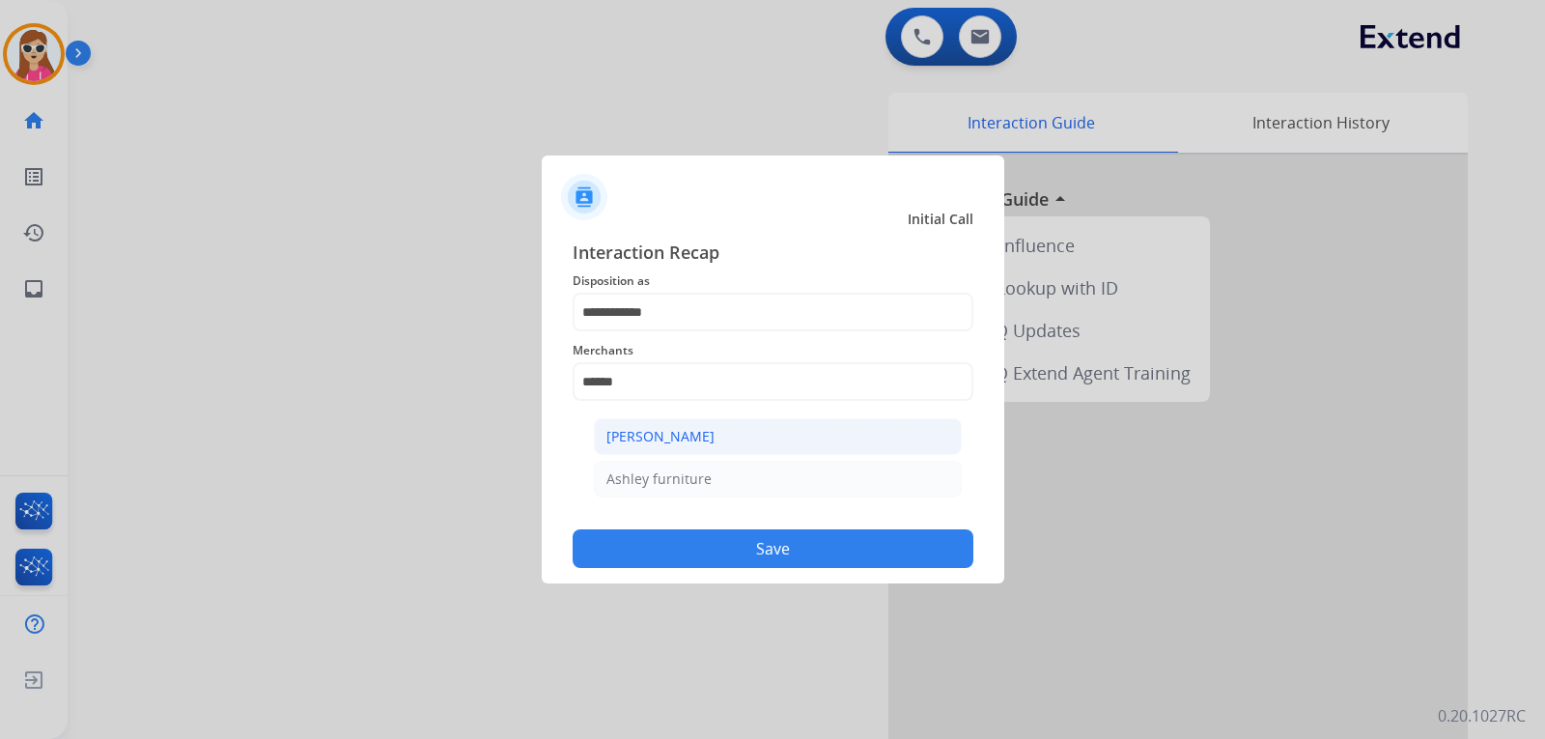
click at [609, 439] on div "Ashley - Reguard" at bounding box center [661, 436] width 108 height 19
type input "**********"
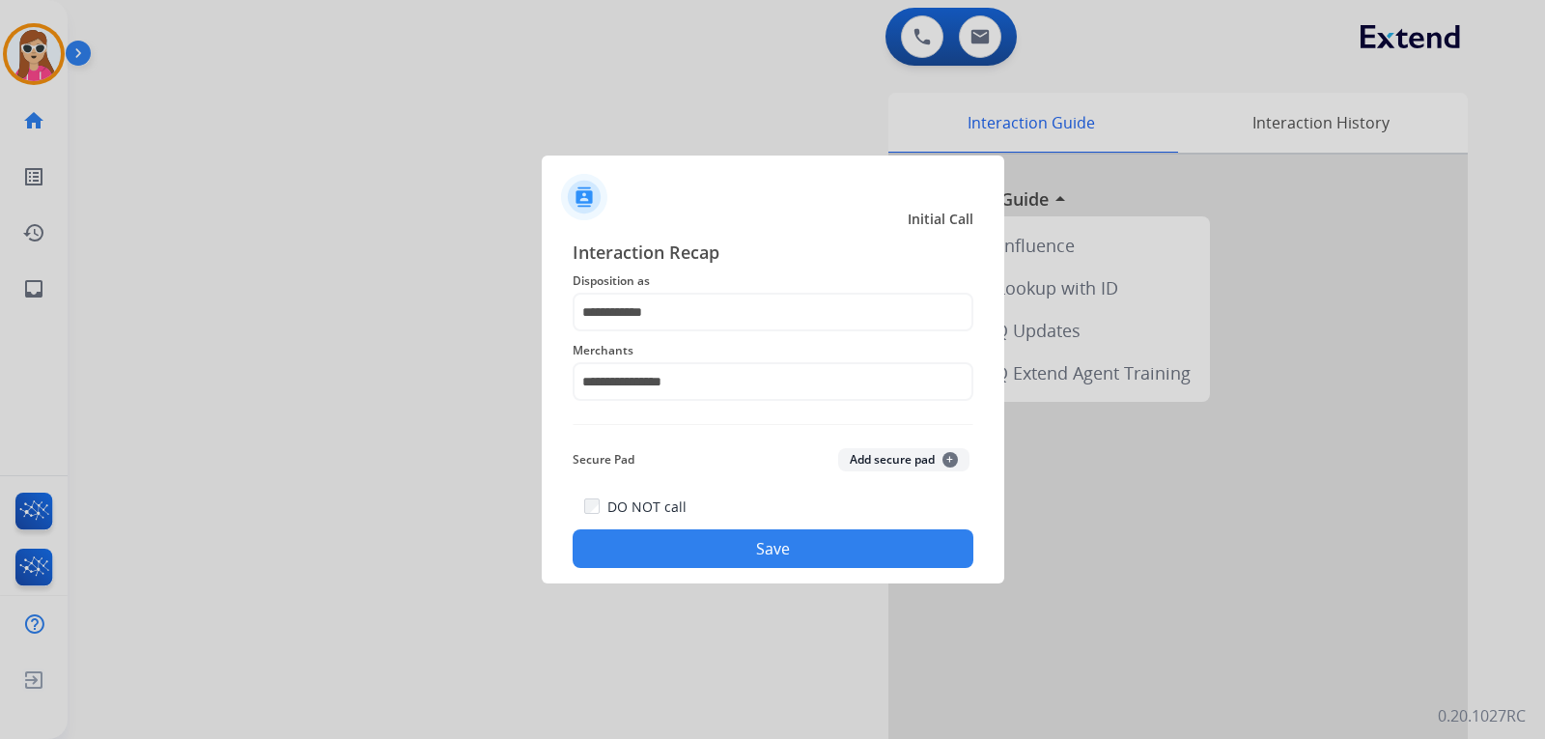
click at [789, 571] on div "**********" at bounding box center [773, 403] width 463 height 360
click at [799, 556] on button "Save" at bounding box center [773, 548] width 401 height 39
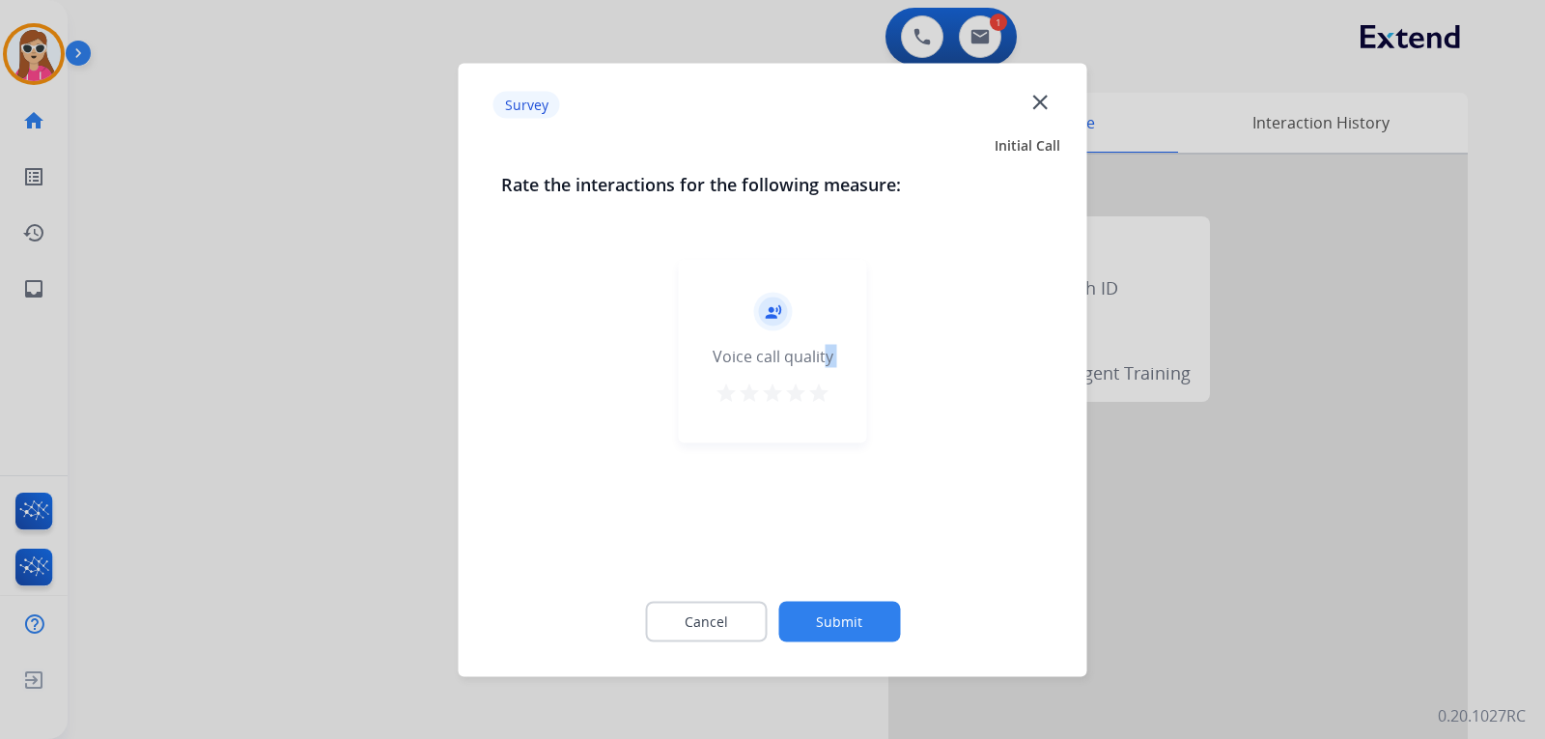
drag, startPoint x: 816, startPoint y: 379, endPoint x: 810, endPoint y: 390, distance: 13.0
click at [815, 380] on div "record_voice_over Voice call quality star star star star star" at bounding box center [773, 351] width 188 height 184
click at [810, 391] on mat-icon "star" at bounding box center [818, 392] width 23 height 23
click at [839, 613] on button "Submit" at bounding box center [840, 621] width 122 height 41
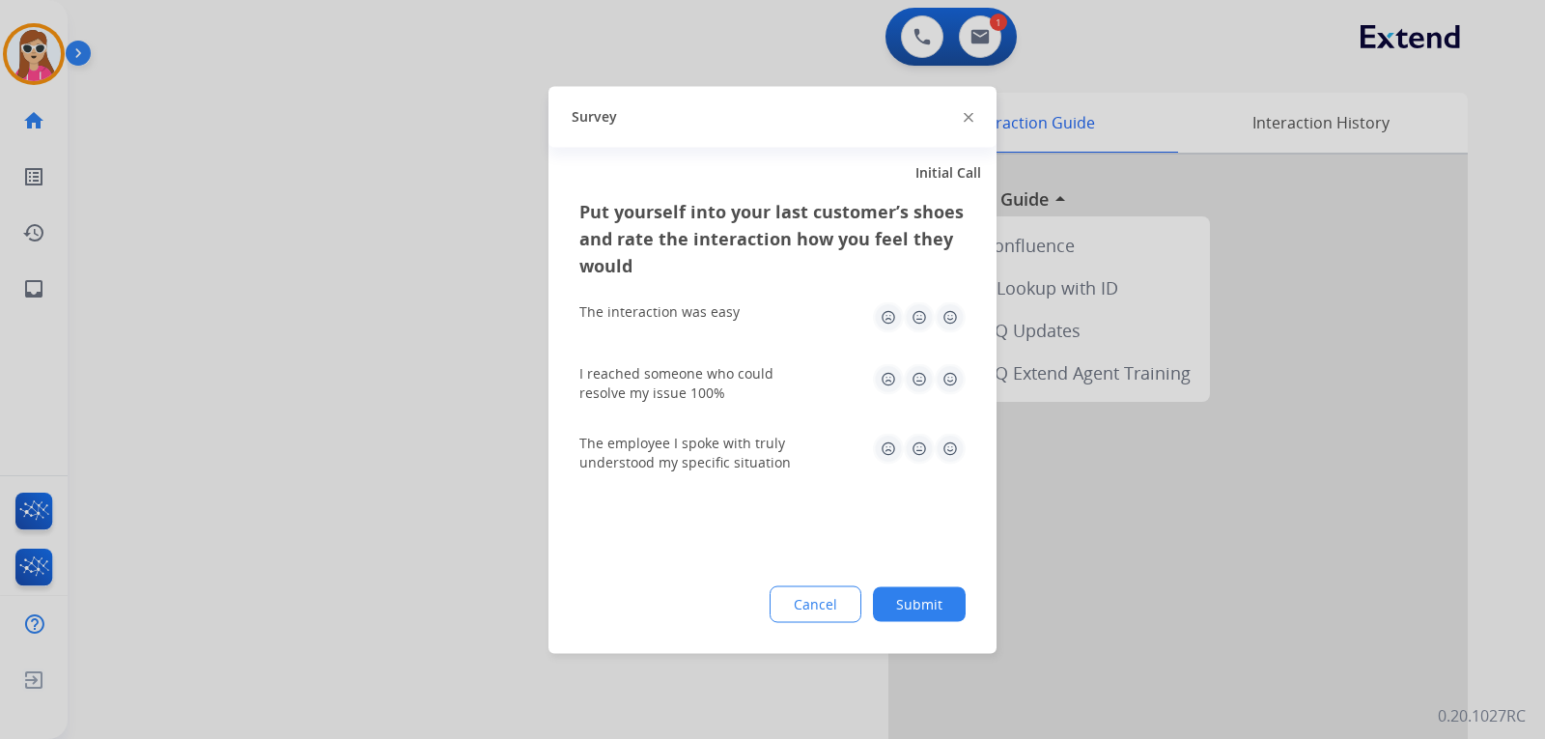
click at [949, 315] on img at bounding box center [950, 316] width 31 height 31
click at [961, 380] on img at bounding box center [950, 378] width 31 height 31
click at [954, 449] on img at bounding box center [950, 448] width 31 height 31
click at [918, 588] on button "Submit" at bounding box center [919, 603] width 93 height 35
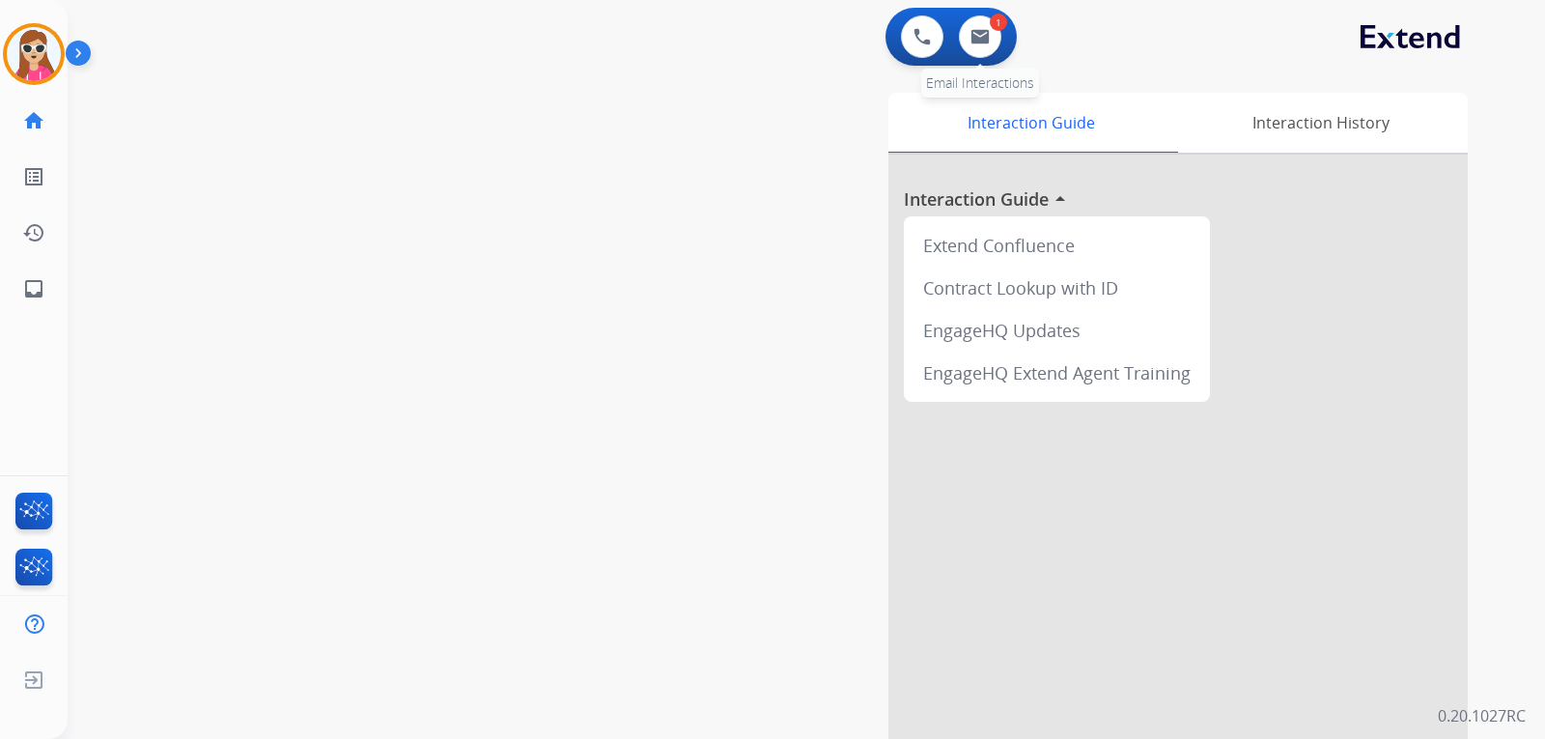
click at [999, 48] on div "1 Email Interactions" at bounding box center [980, 36] width 58 height 42
click at [986, 41] on img at bounding box center [980, 36] width 19 height 15
select select "**********"
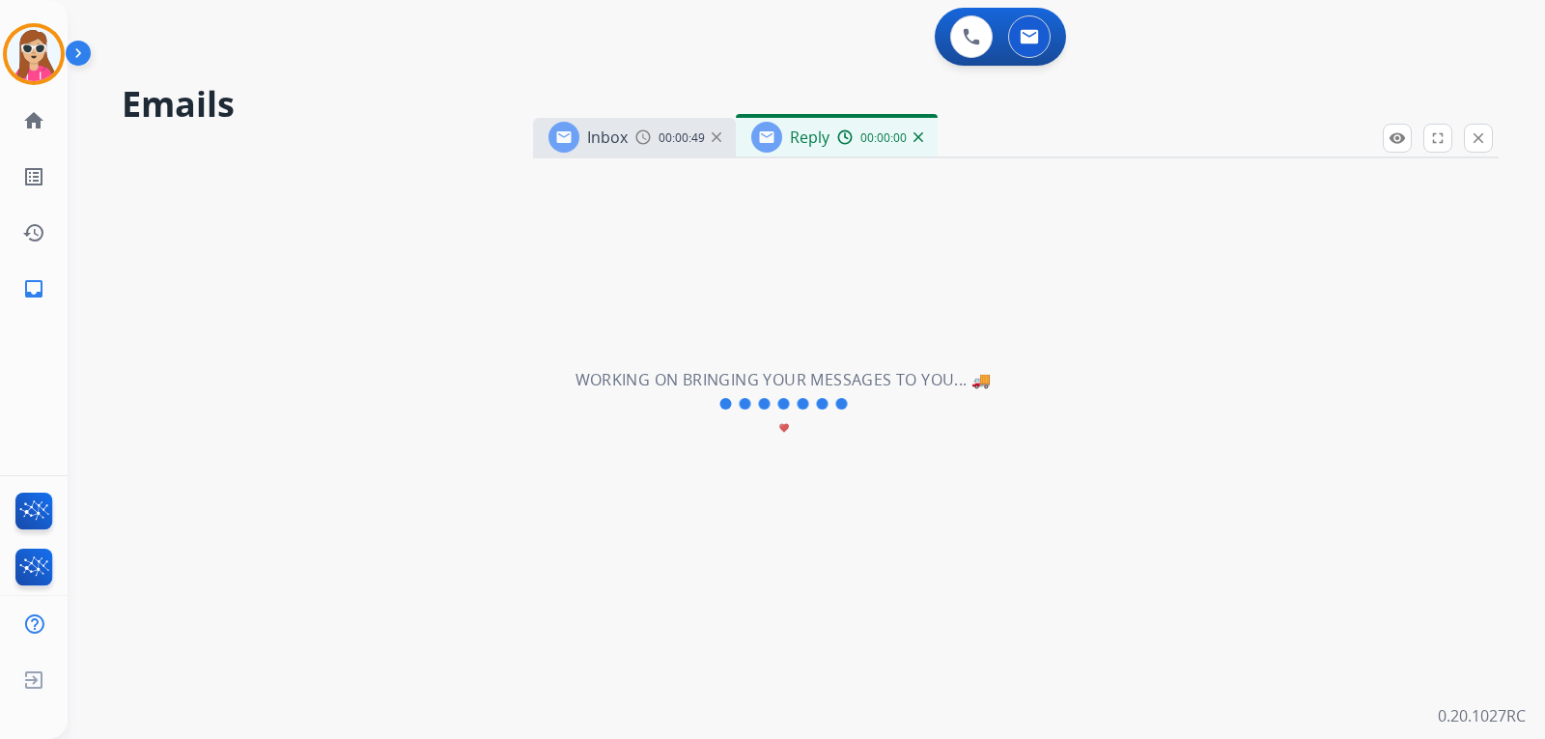
select select "**********"
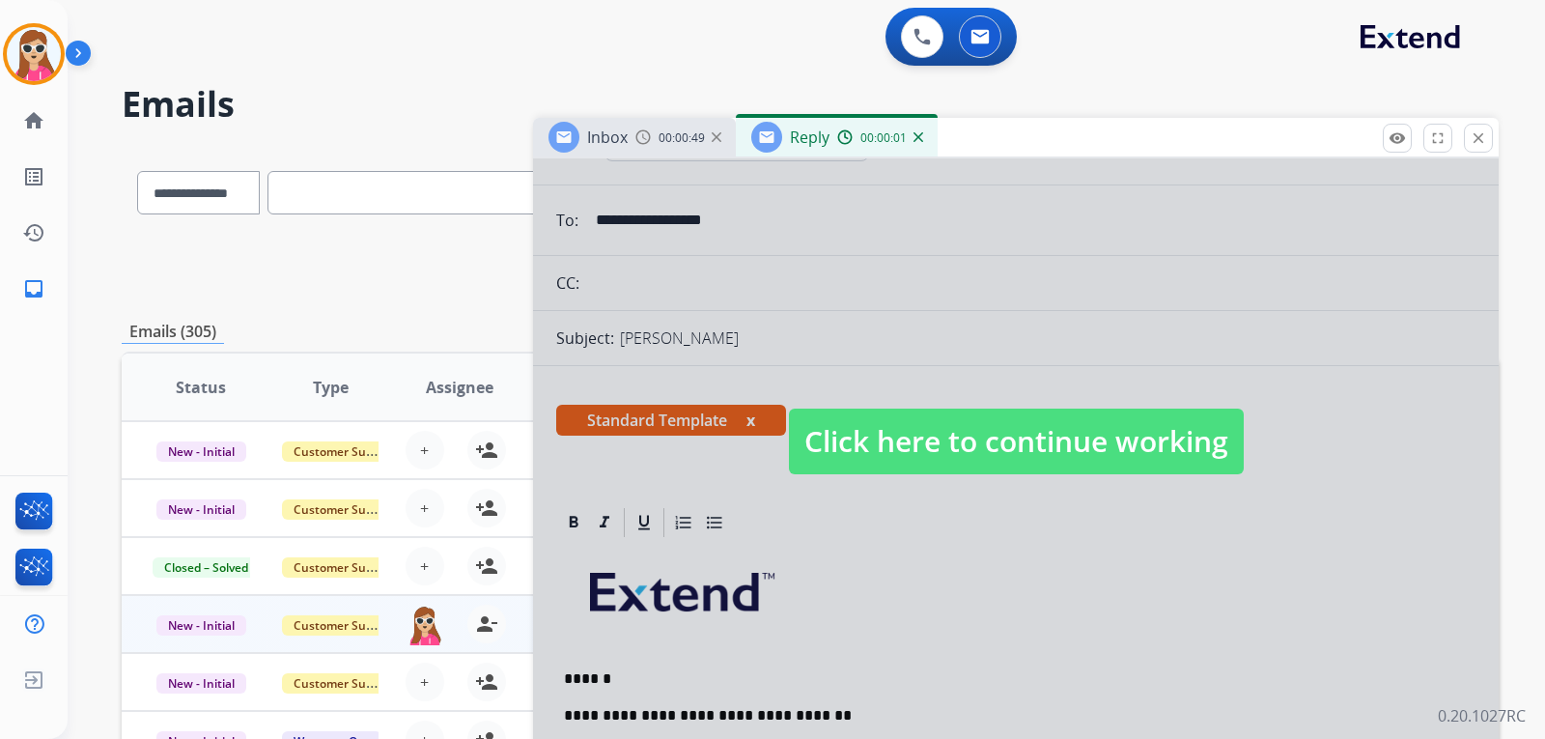
click at [1073, 441] on span "Click here to continue working" at bounding box center [1016, 442] width 455 height 66
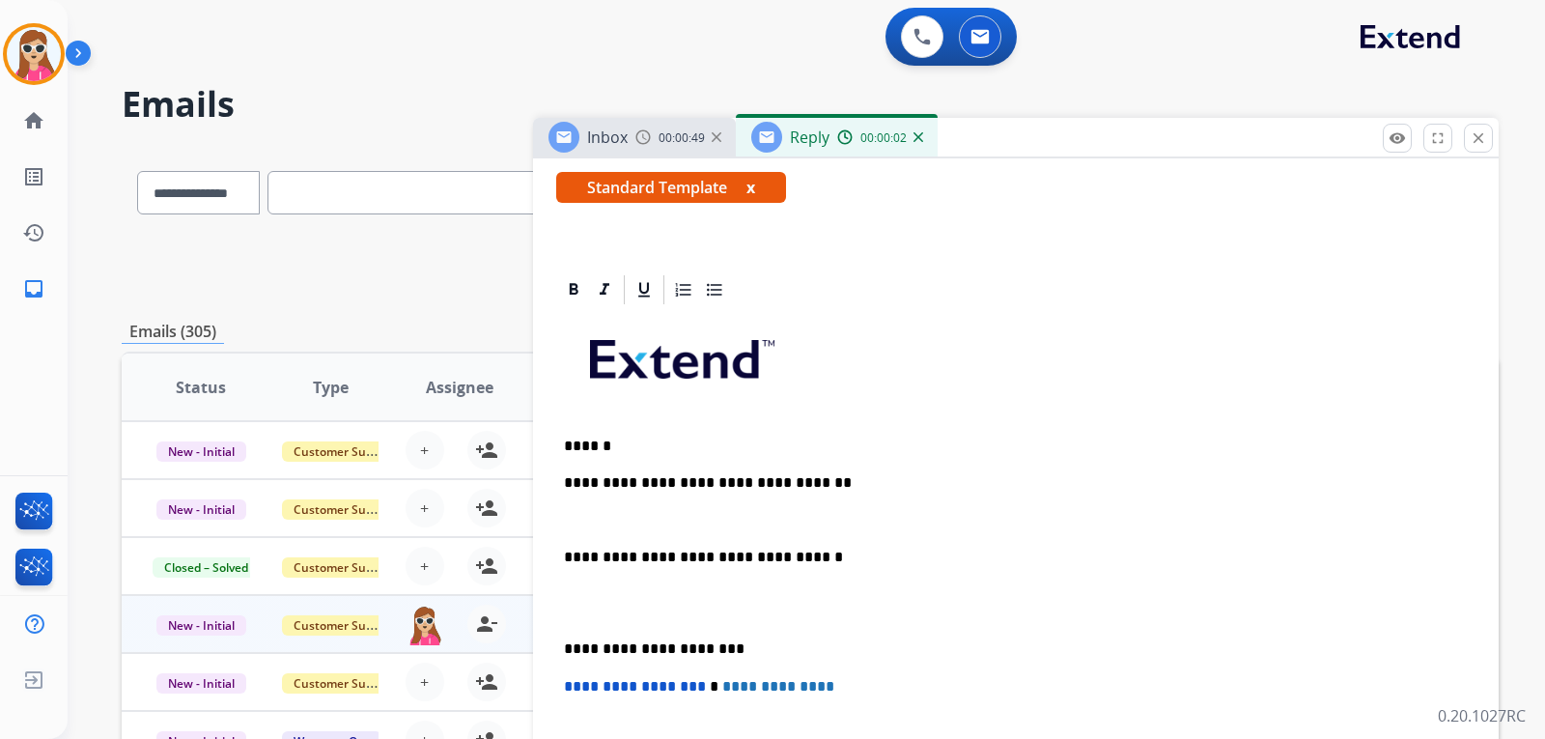
scroll to position [386, 0]
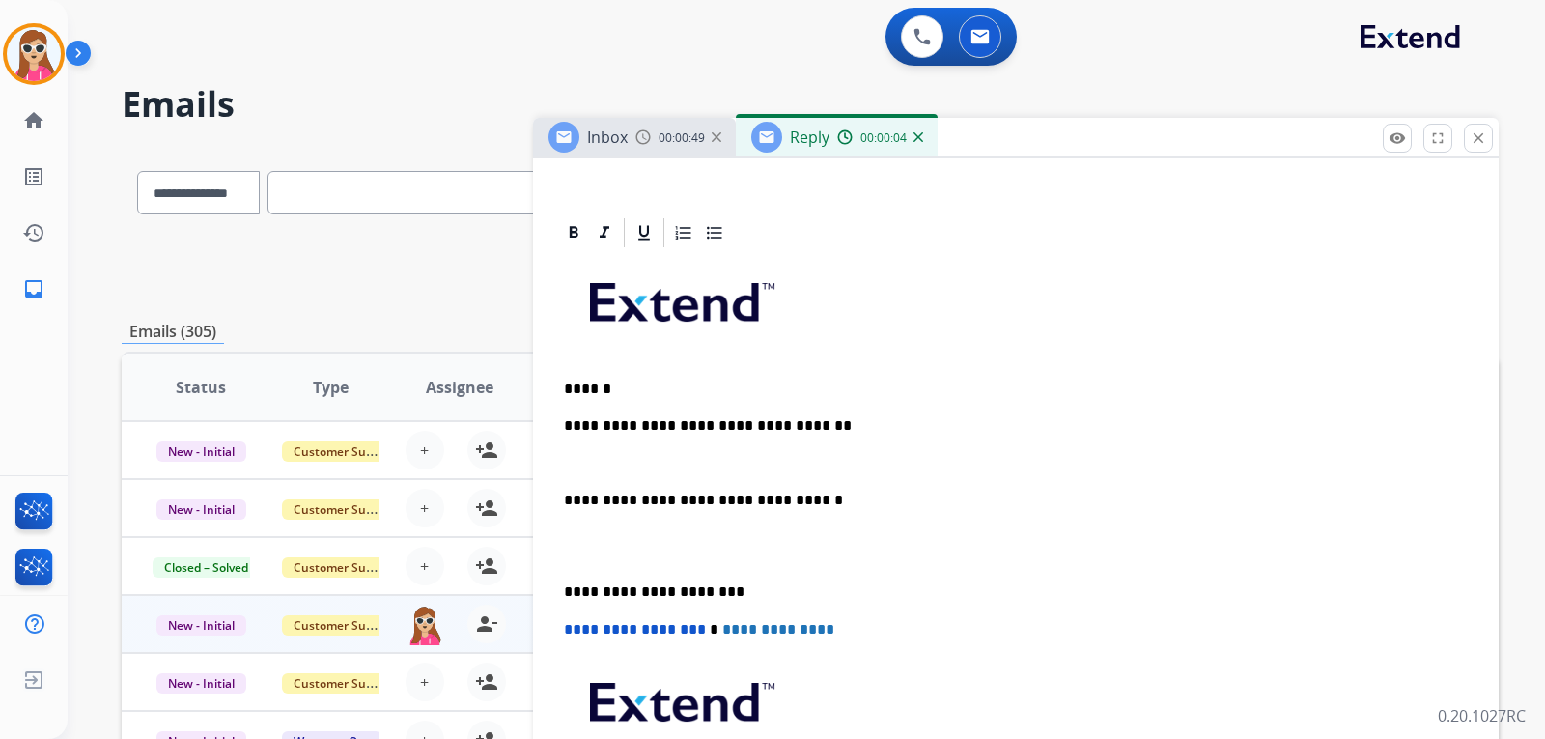
click at [813, 435] on div "**********" at bounding box center [1016, 564] width 920 height 628
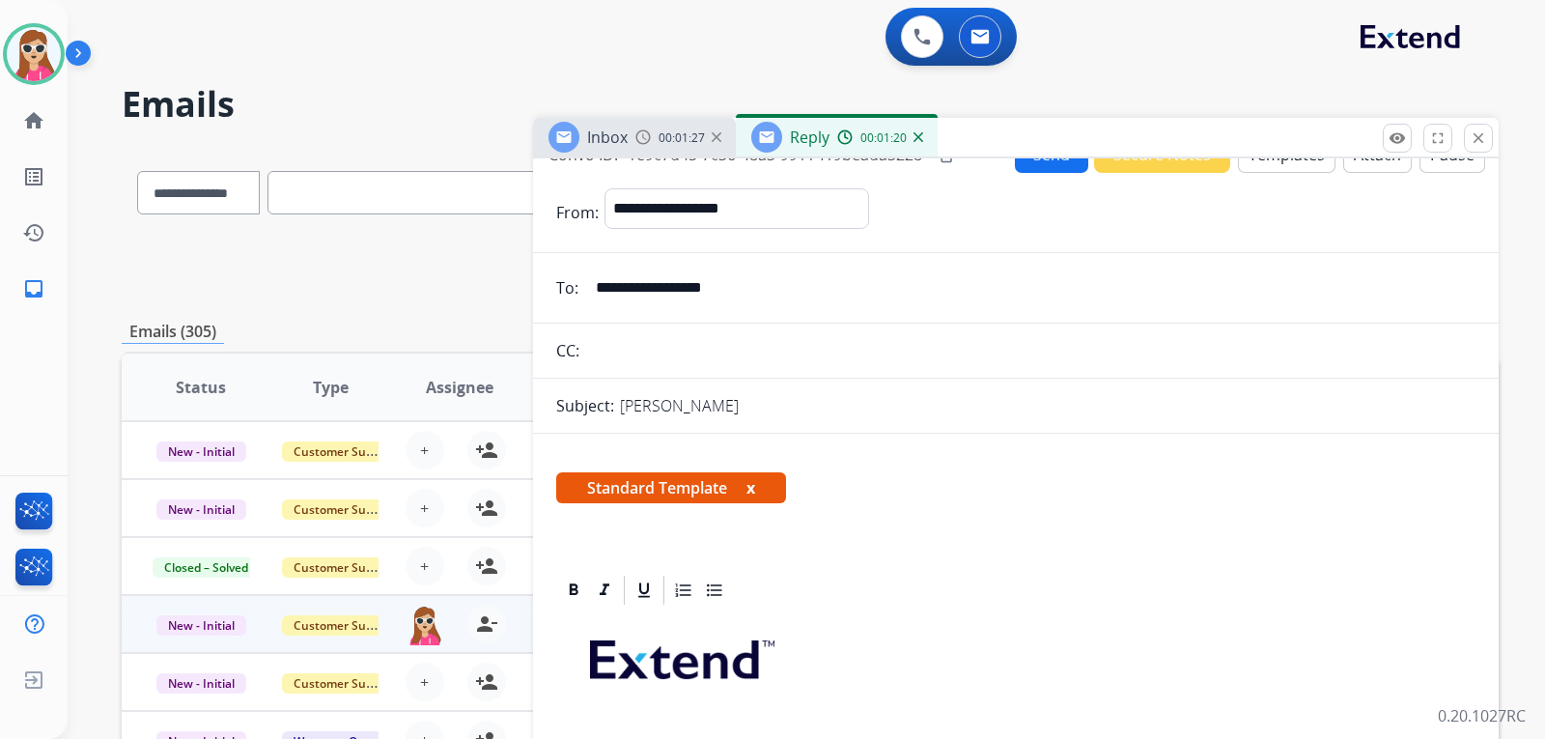
scroll to position [0, 0]
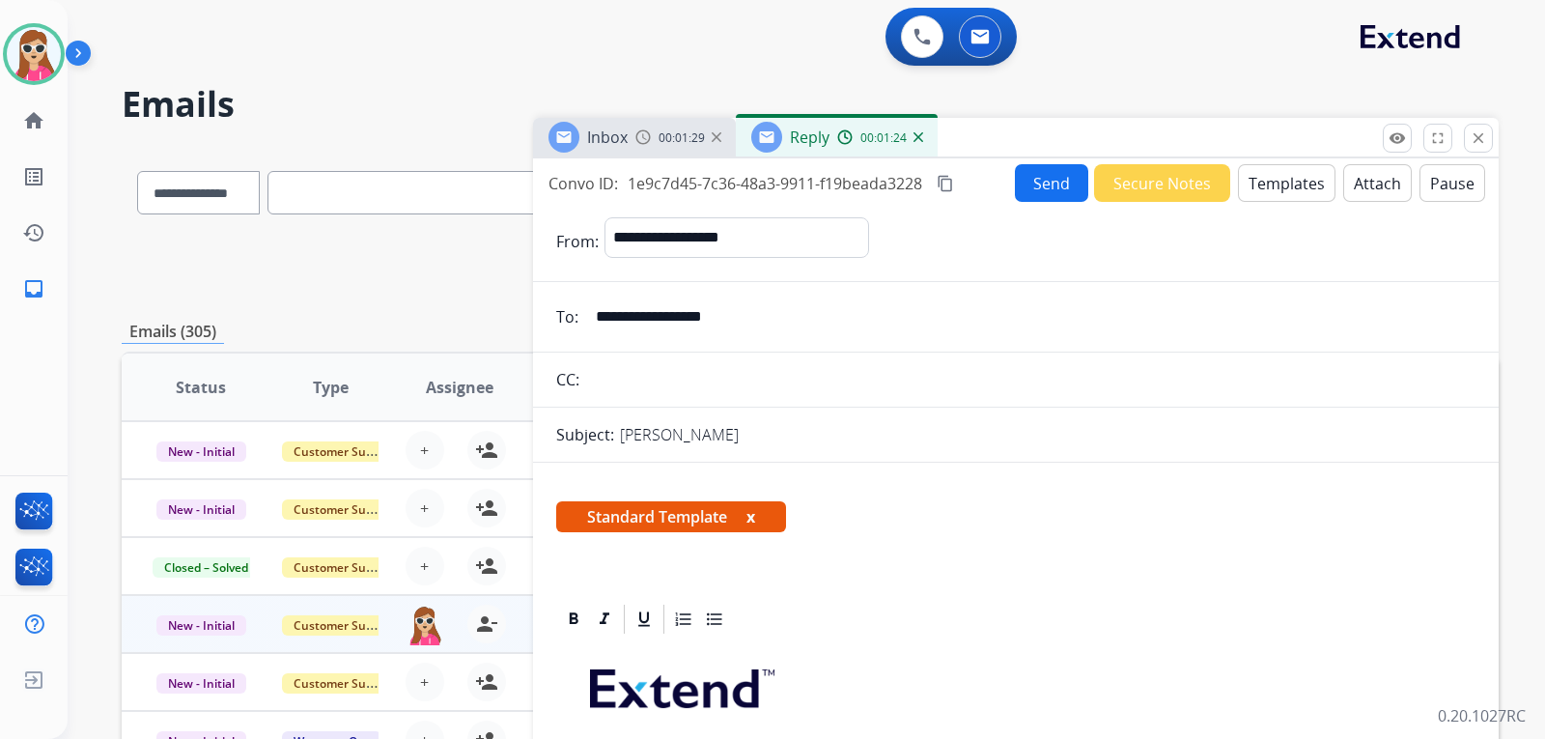
click at [1015, 185] on button "Send" at bounding box center [1051, 183] width 73 height 38
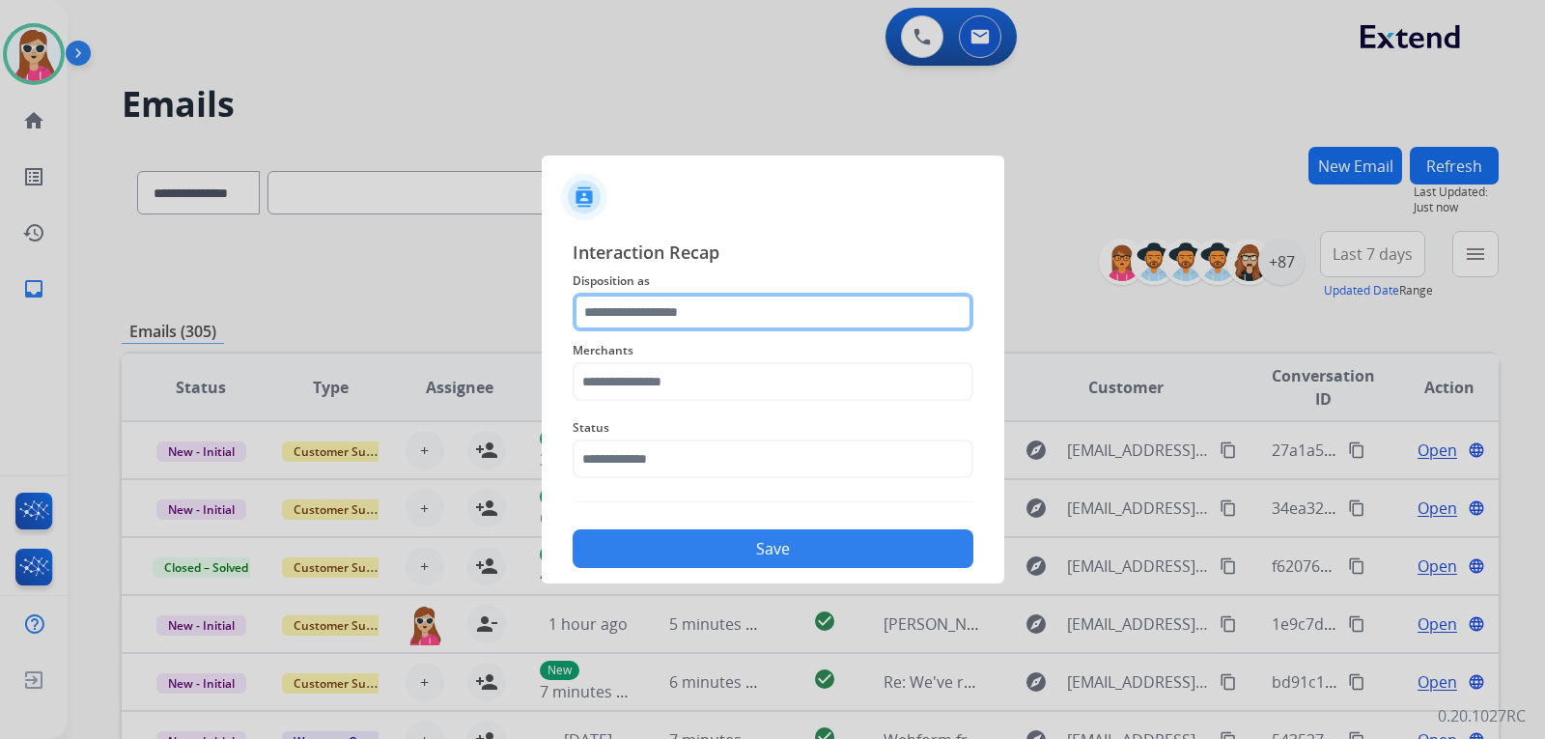
click at [684, 322] on input "text" at bounding box center [773, 312] width 401 height 39
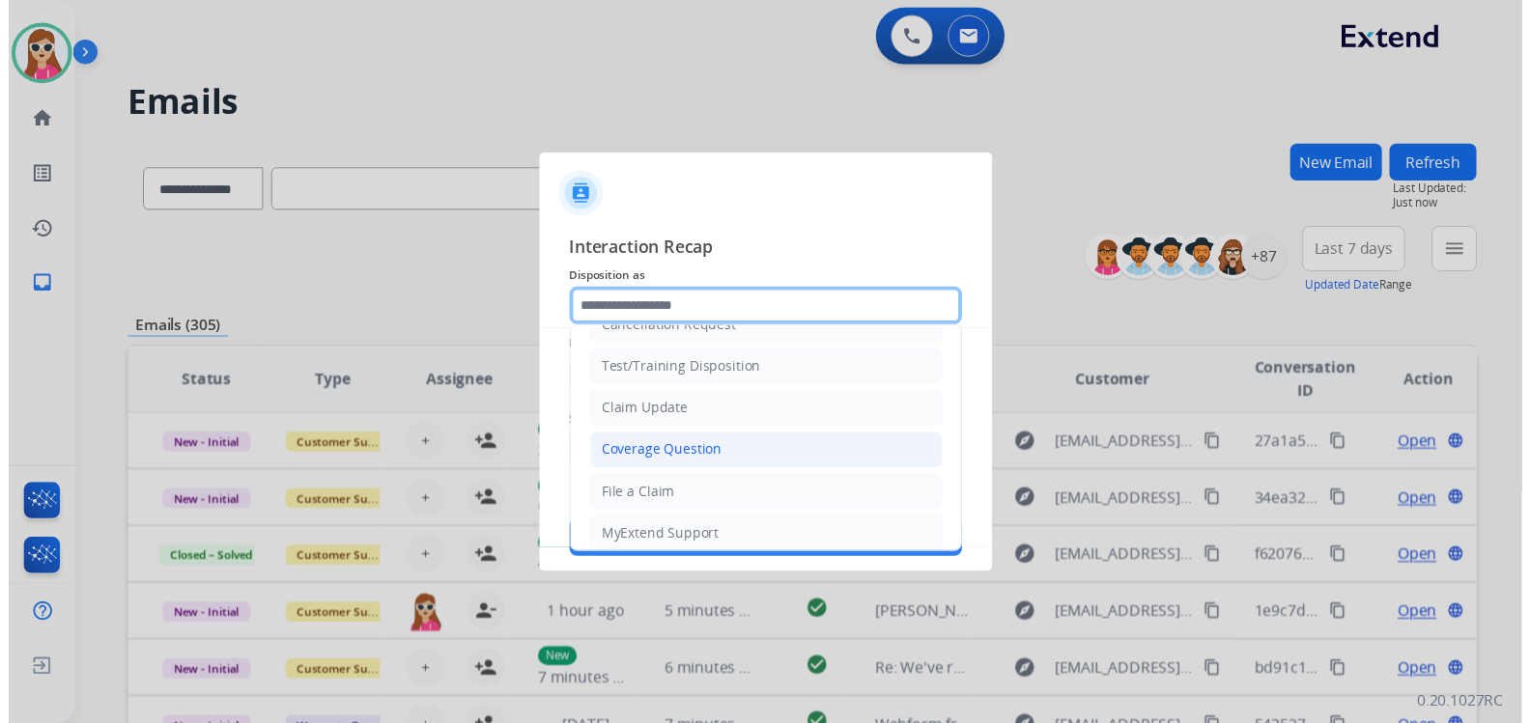
scroll to position [12, 0]
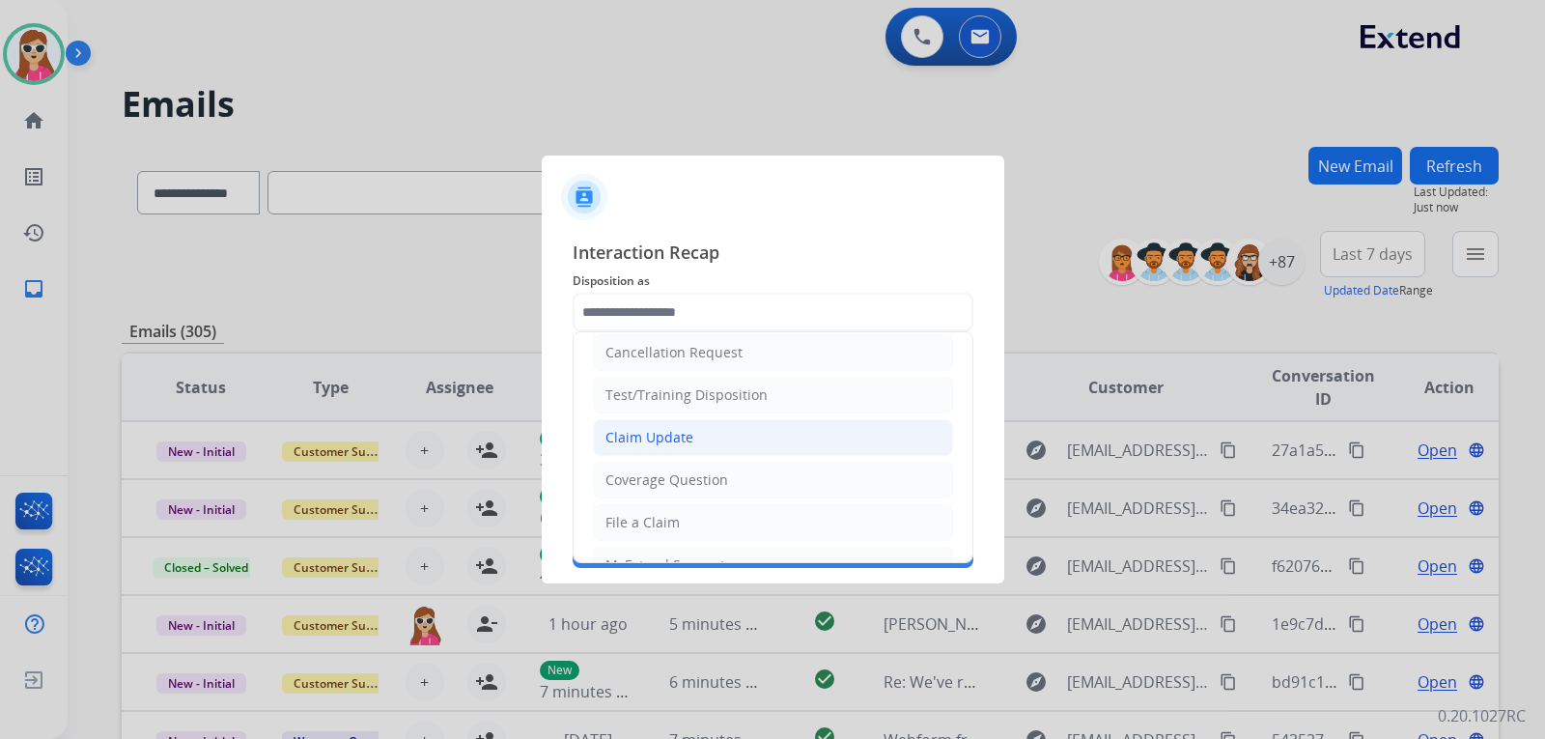
click at [692, 430] on li "Claim Update" at bounding box center [773, 437] width 360 height 37
type input "**********"
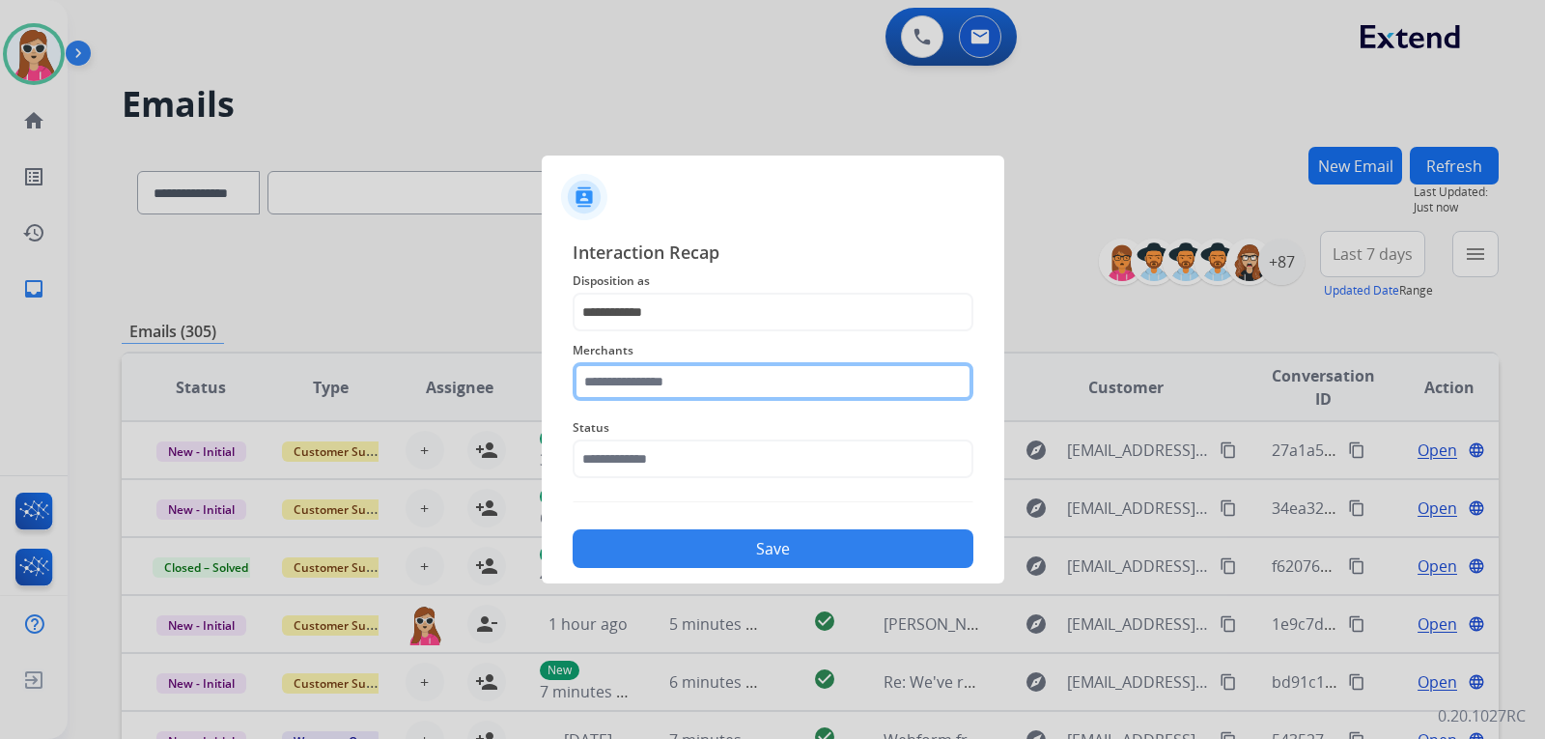
click at [699, 390] on input "text" at bounding box center [773, 381] width 401 height 39
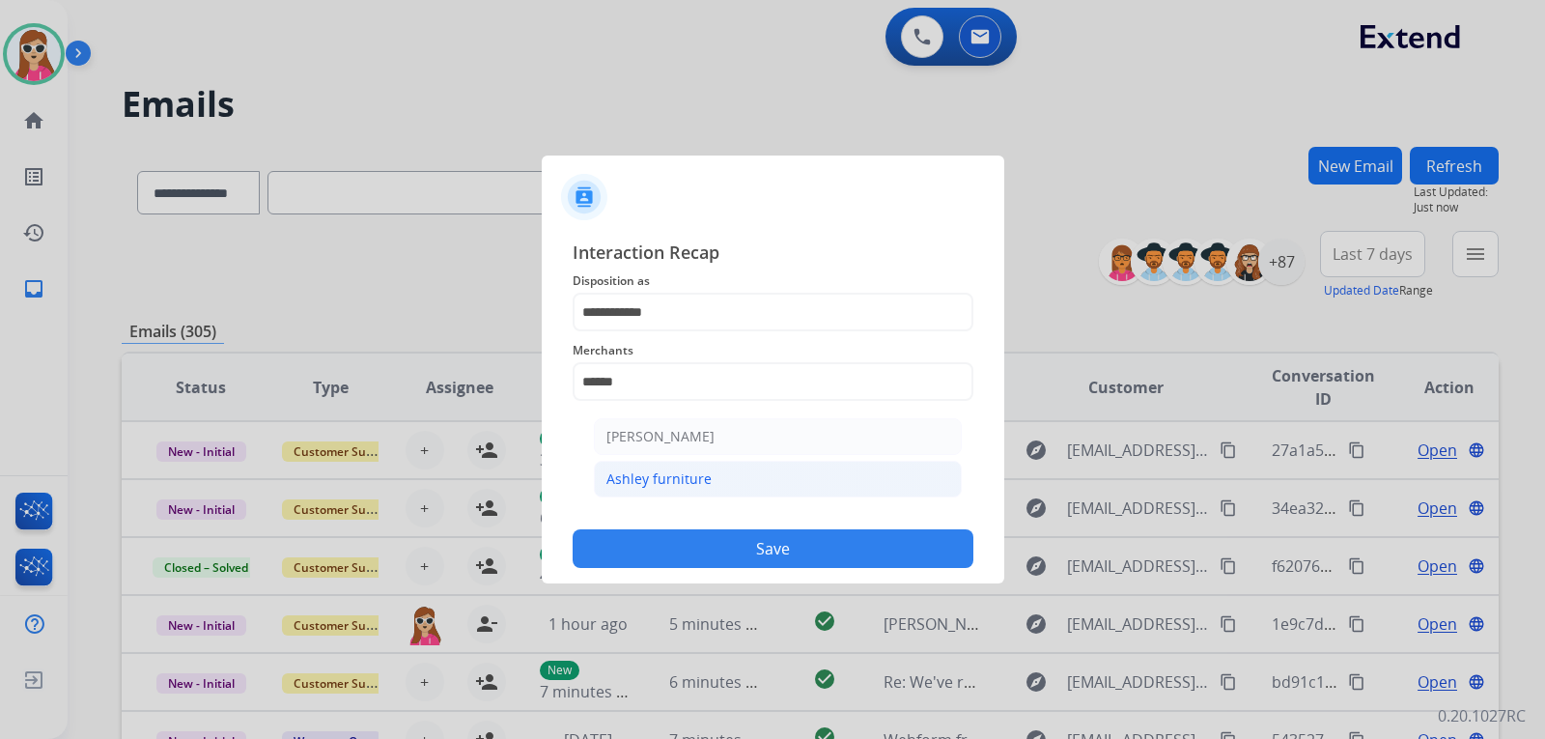
click at [736, 472] on li "Ashley furniture" at bounding box center [778, 479] width 368 height 37
type input "**********"
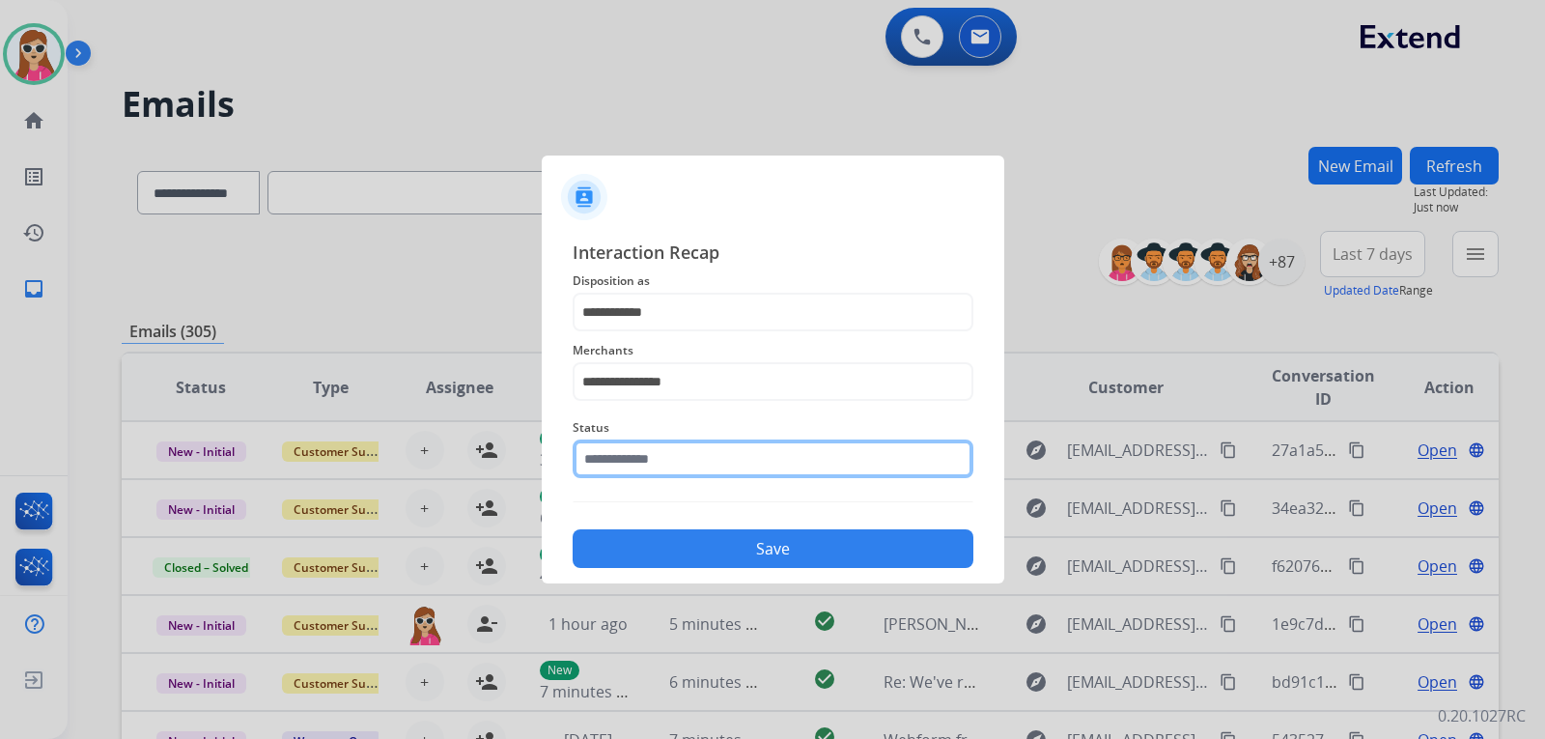
click at [727, 455] on input "text" at bounding box center [773, 458] width 401 height 39
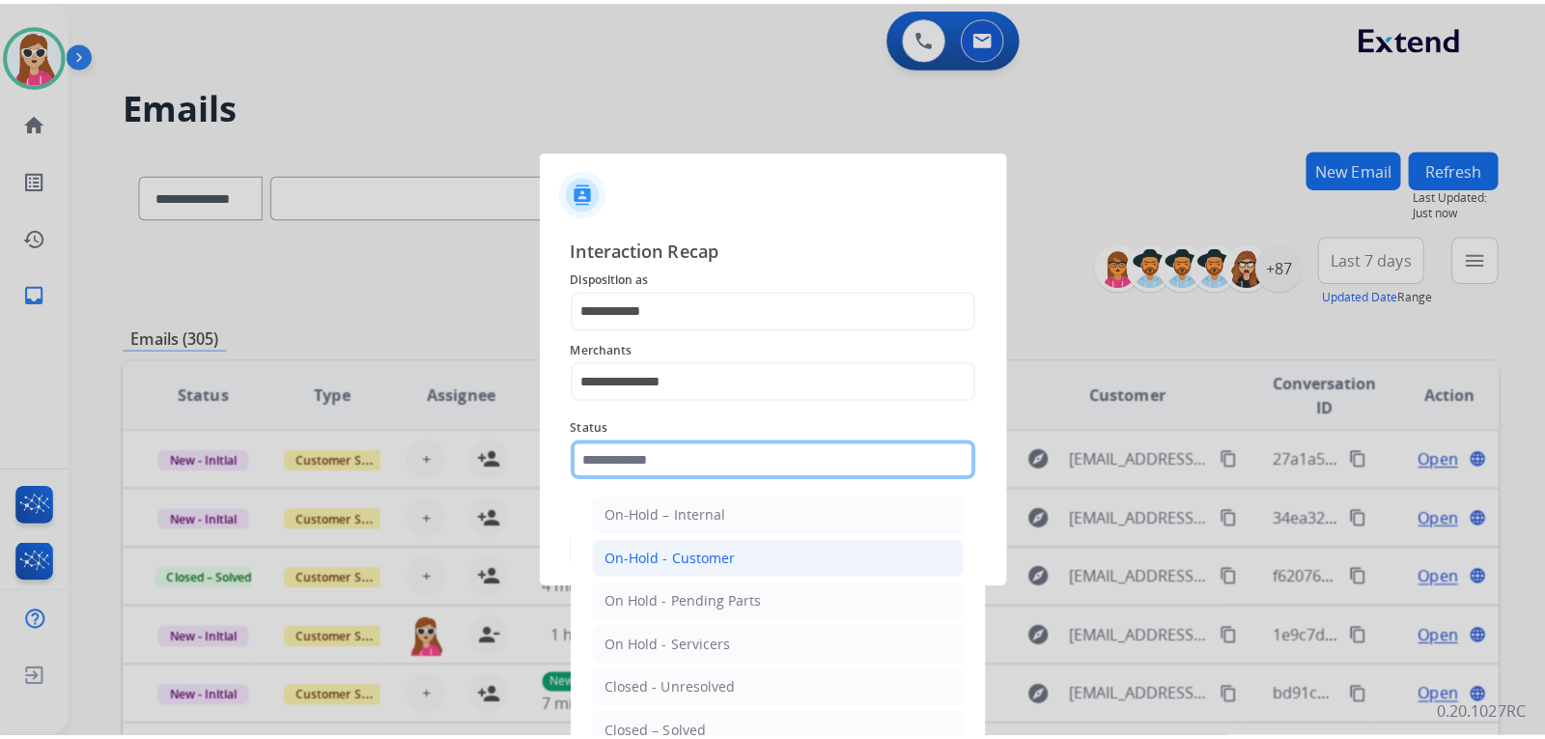
scroll to position [97, 0]
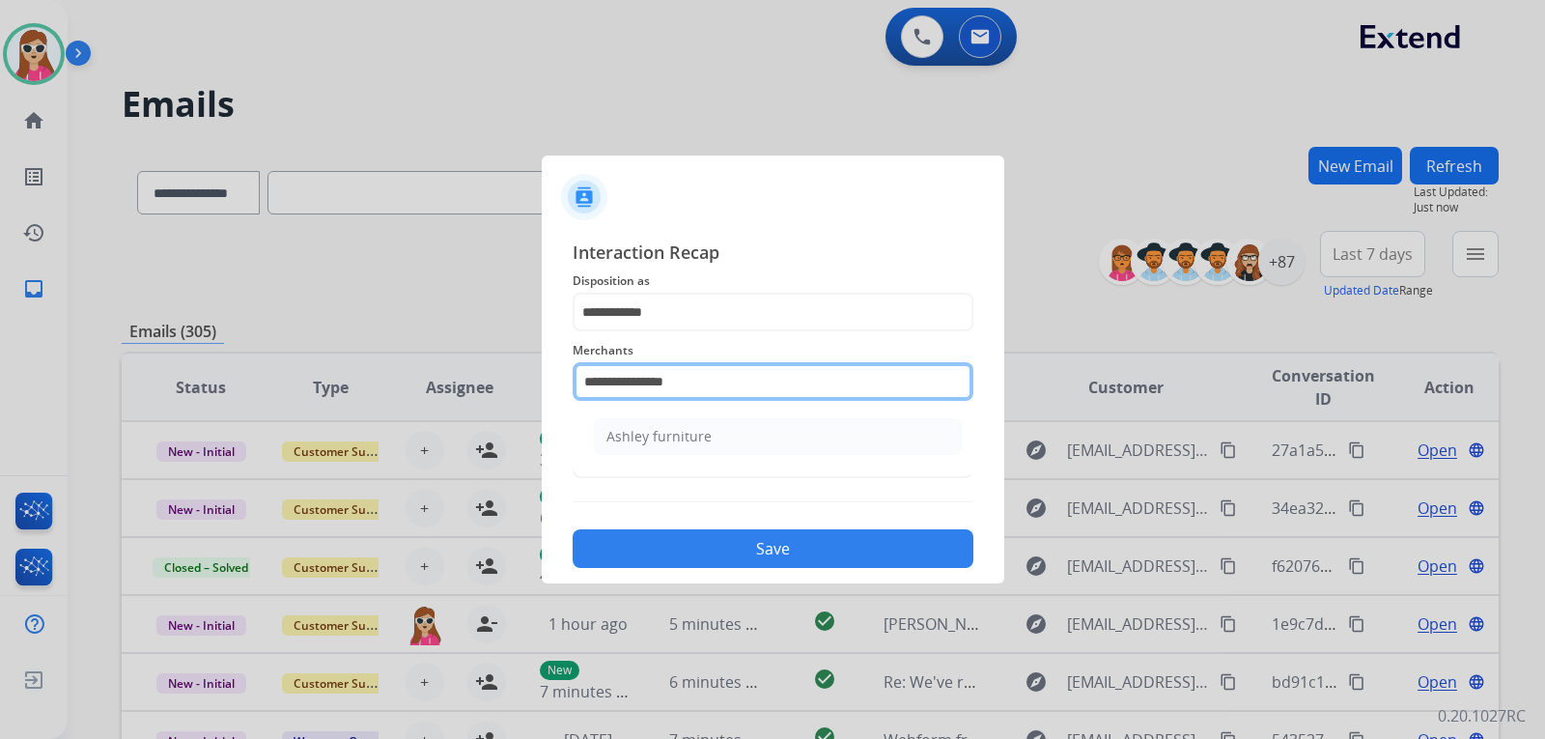
drag, startPoint x: 722, startPoint y: 372, endPoint x: 716, endPoint y: 382, distance: 11.3
click at [714, 382] on input "**********" at bounding box center [773, 381] width 401 height 39
click at [754, 345] on span "Merchants" at bounding box center [773, 350] width 401 height 23
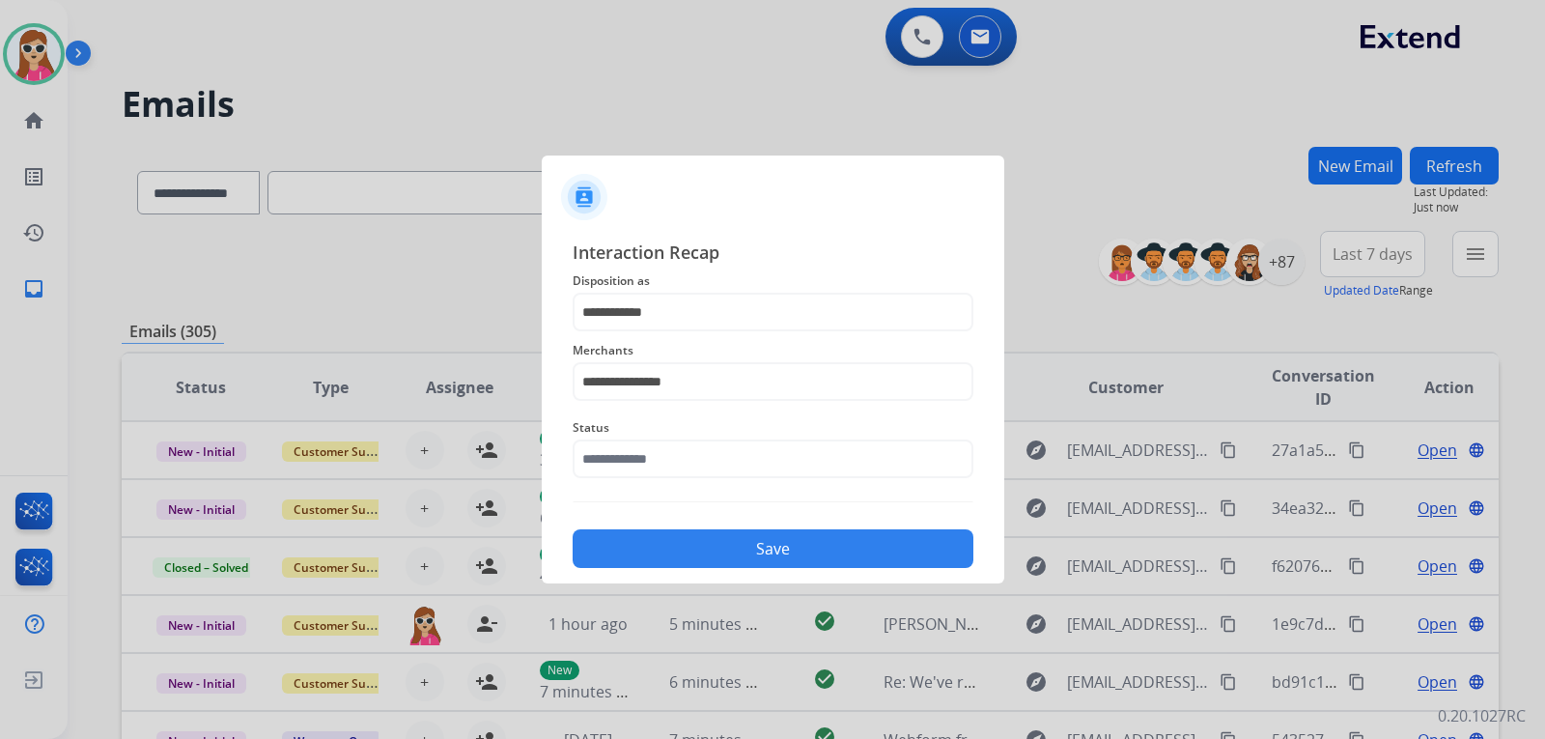
drag, startPoint x: 687, startPoint y: 486, endPoint x: 694, endPoint y: 476, distance: 12.4
click at [688, 486] on div "Status" at bounding box center [773, 447] width 401 height 77
click at [704, 460] on input "text" at bounding box center [773, 458] width 401 height 39
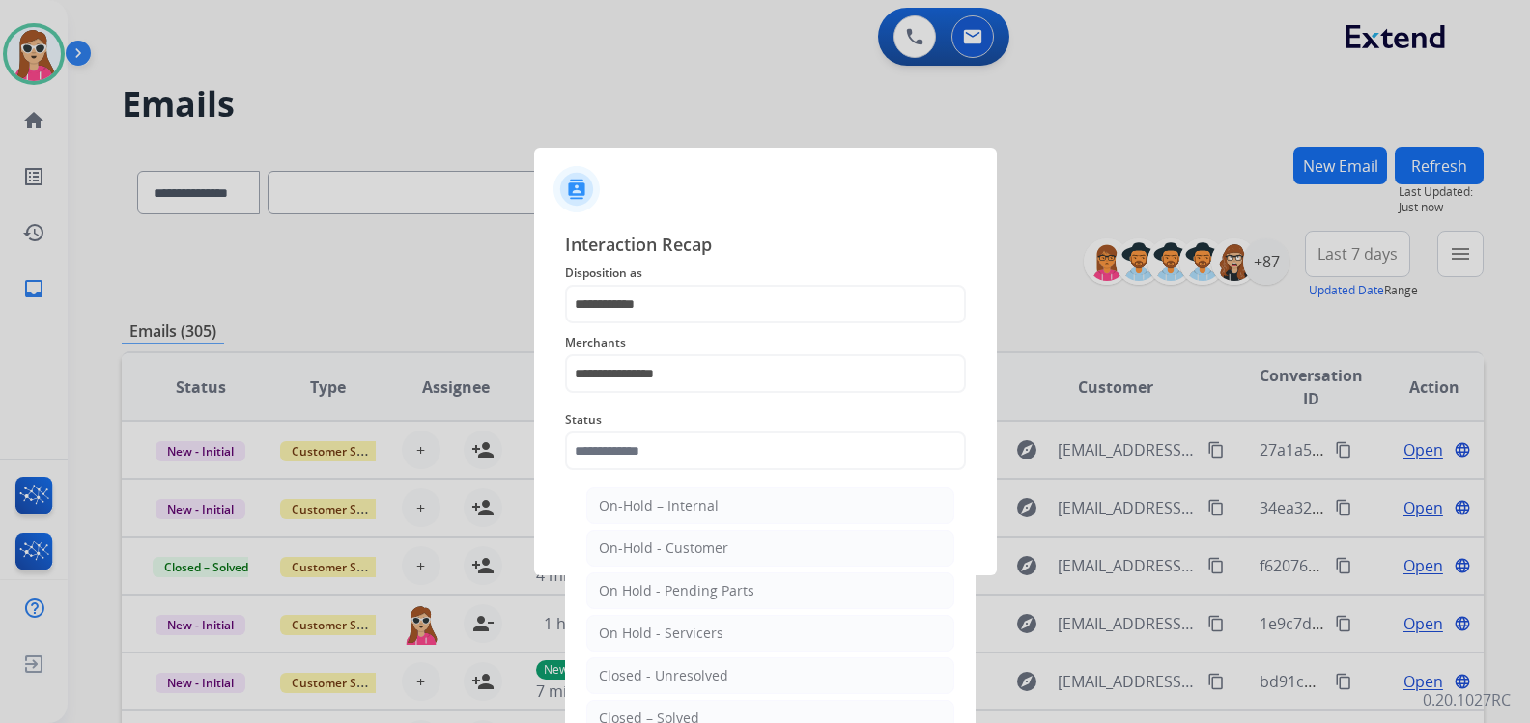
click at [713, 709] on li "Closed – Solved" at bounding box center [770, 718] width 368 height 37
type input "**********"
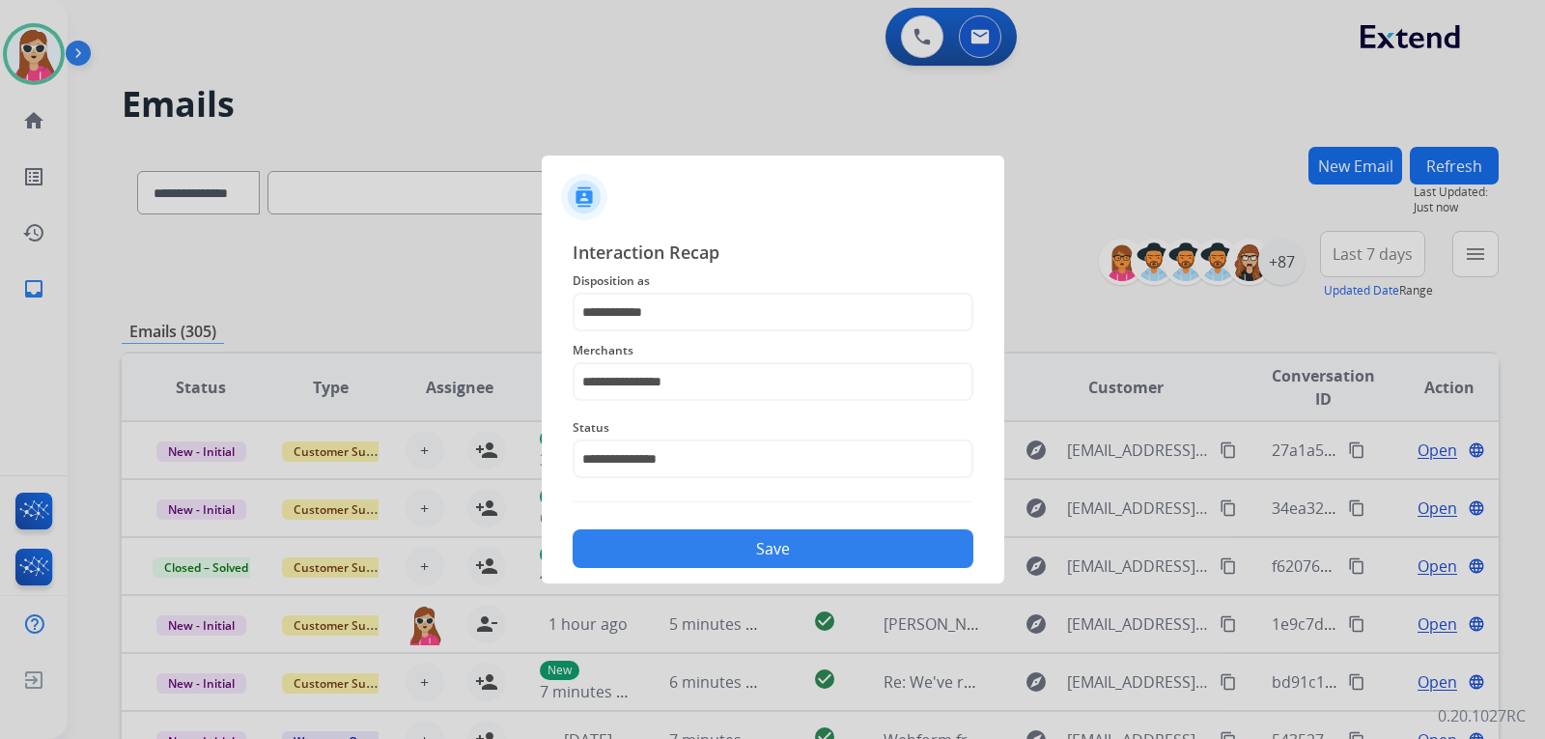
click at [731, 550] on button "Save" at bounding box center [773, 548] width 401 height 39
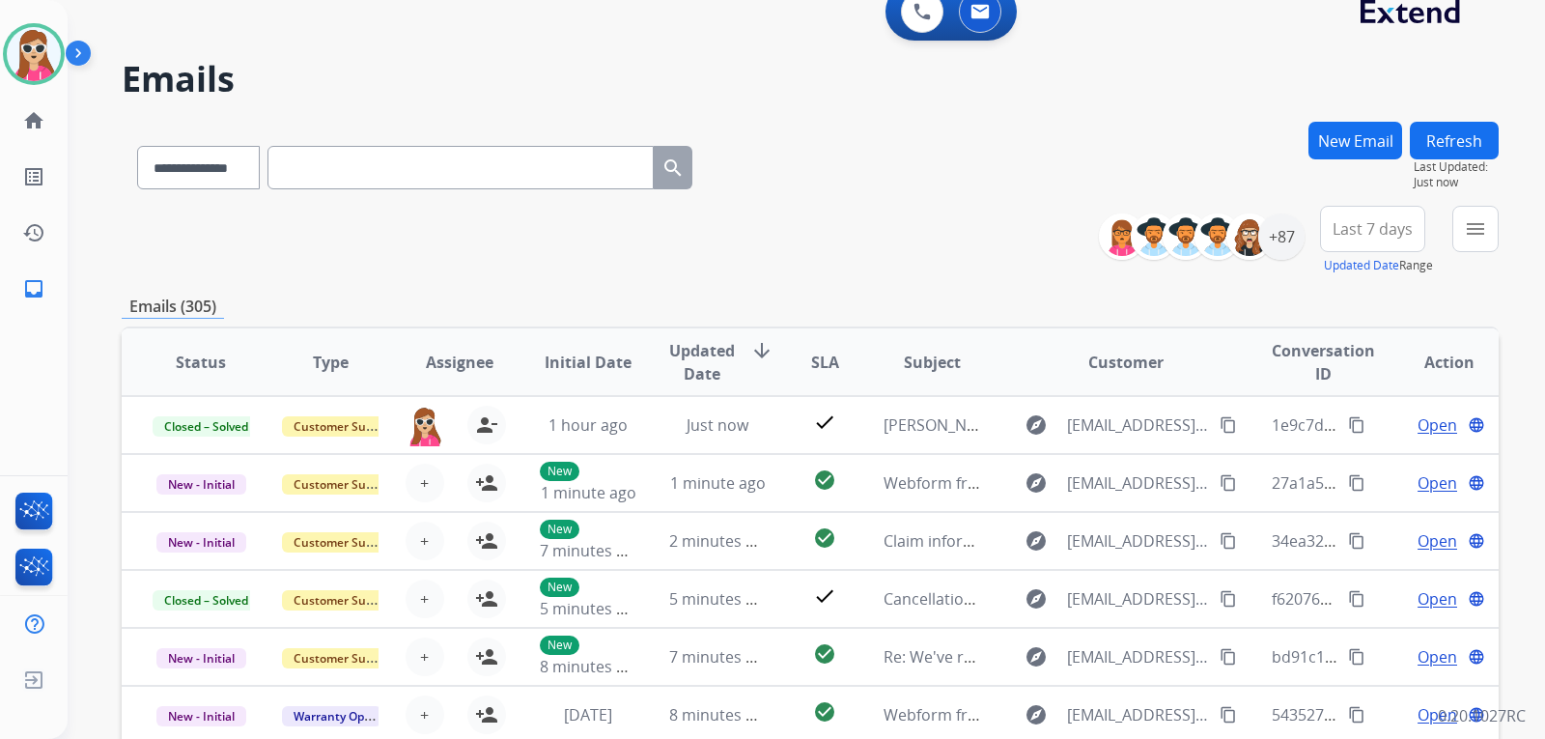
scroll to position [0, 0]
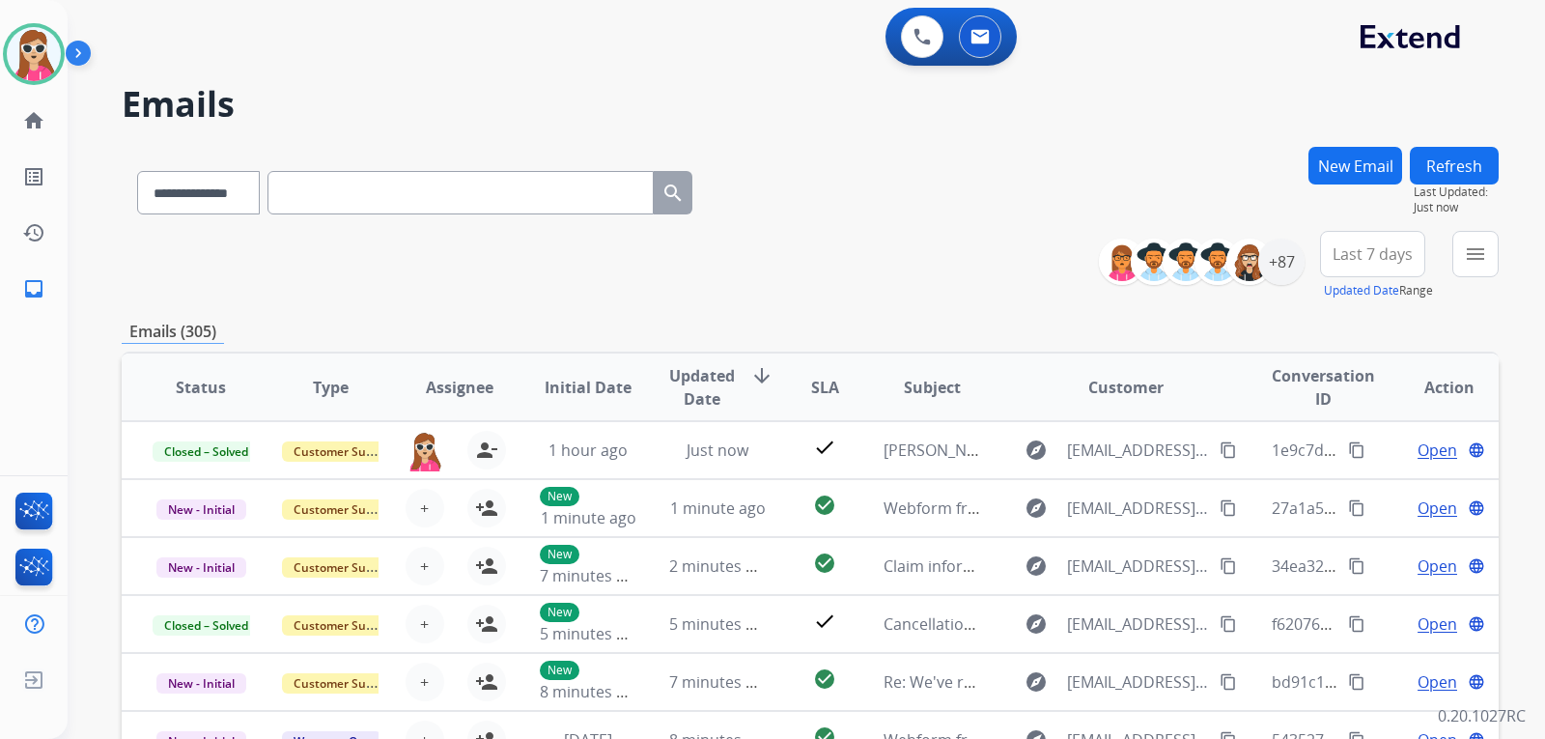
click at [1509, 261] on div "**********" at bounding box center [807, 369] width 1478 height 739
click at [1481, 253] on mat-icon "menu" at bounding box center [1475, 253] width 23 height 23
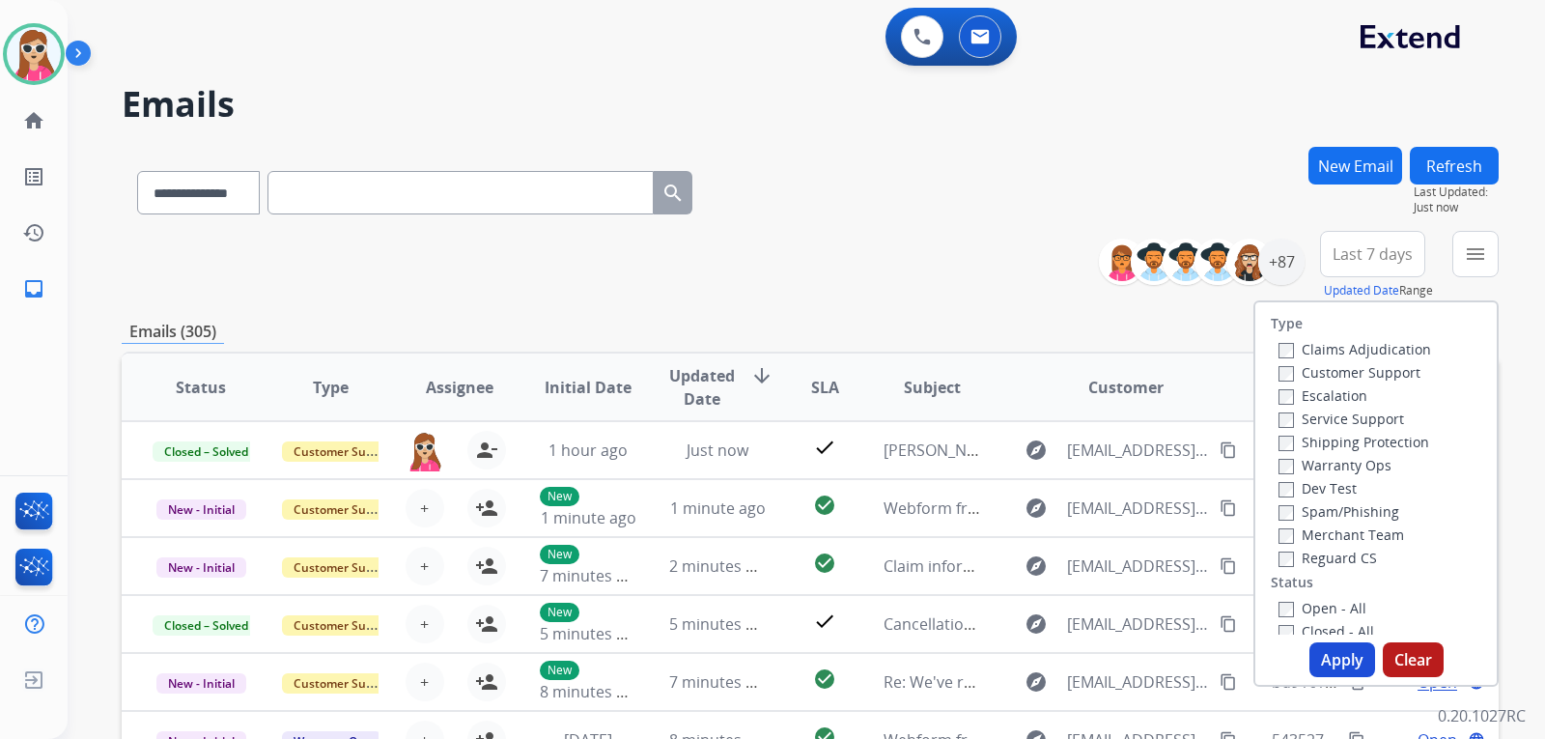
click at [1376, 369] on label "Customer Support" at bounding box center [1350, 372] width 142 height 18
click at [1380, 439] on label "Shipping Protection" at bounding box center [1354, 442] width 151 height 18
click at [1341, 566] on label "Reguard CS" at bounding box center [1328, 558] width 99 height 18
click at [1333, 605] on label "Open - All" at bounding box center [1323, 608] width 88 height 18
click at [1322, 646] on button "Apply" at bounding box center [1343, 659] width 66 height 35
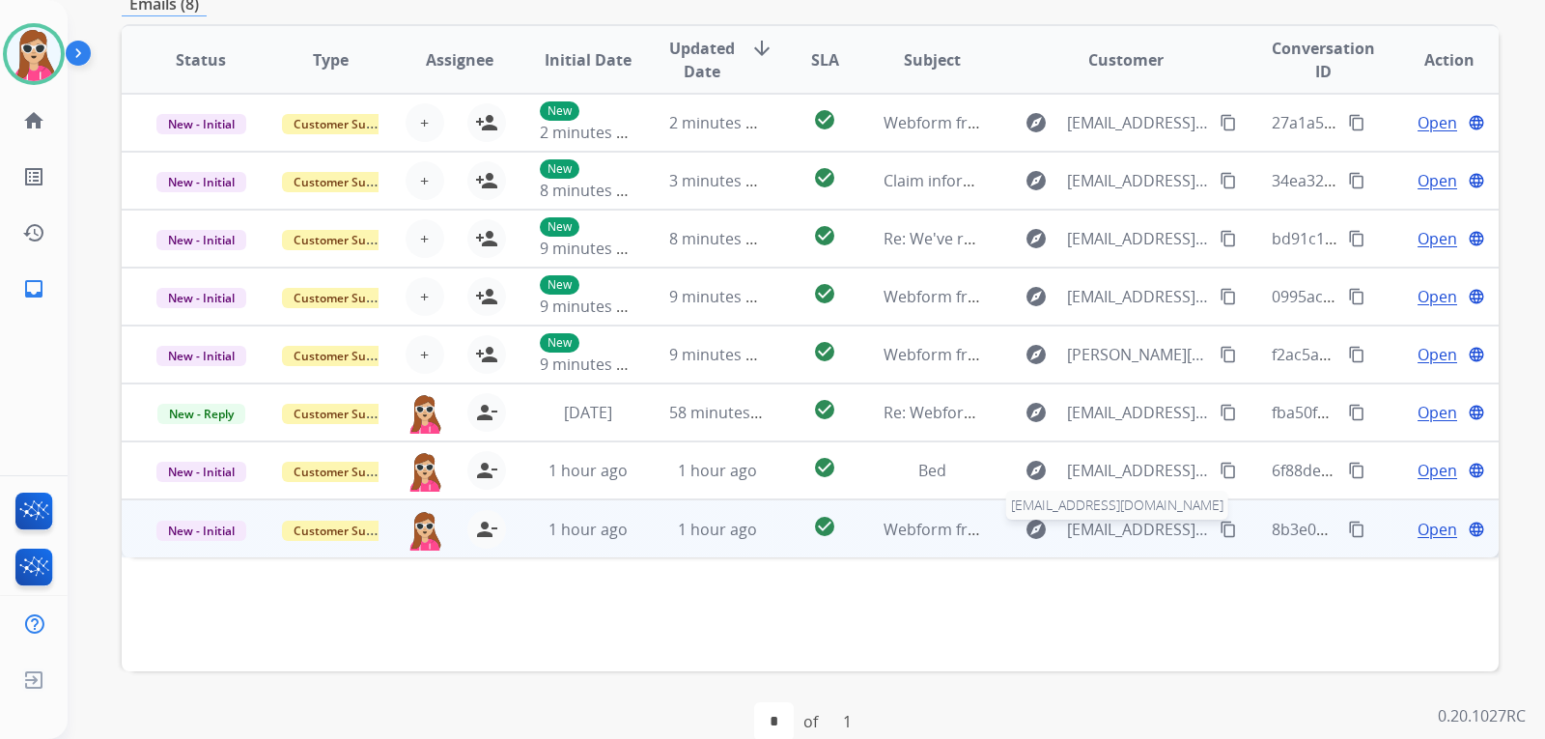
scroll to position [483, 0]
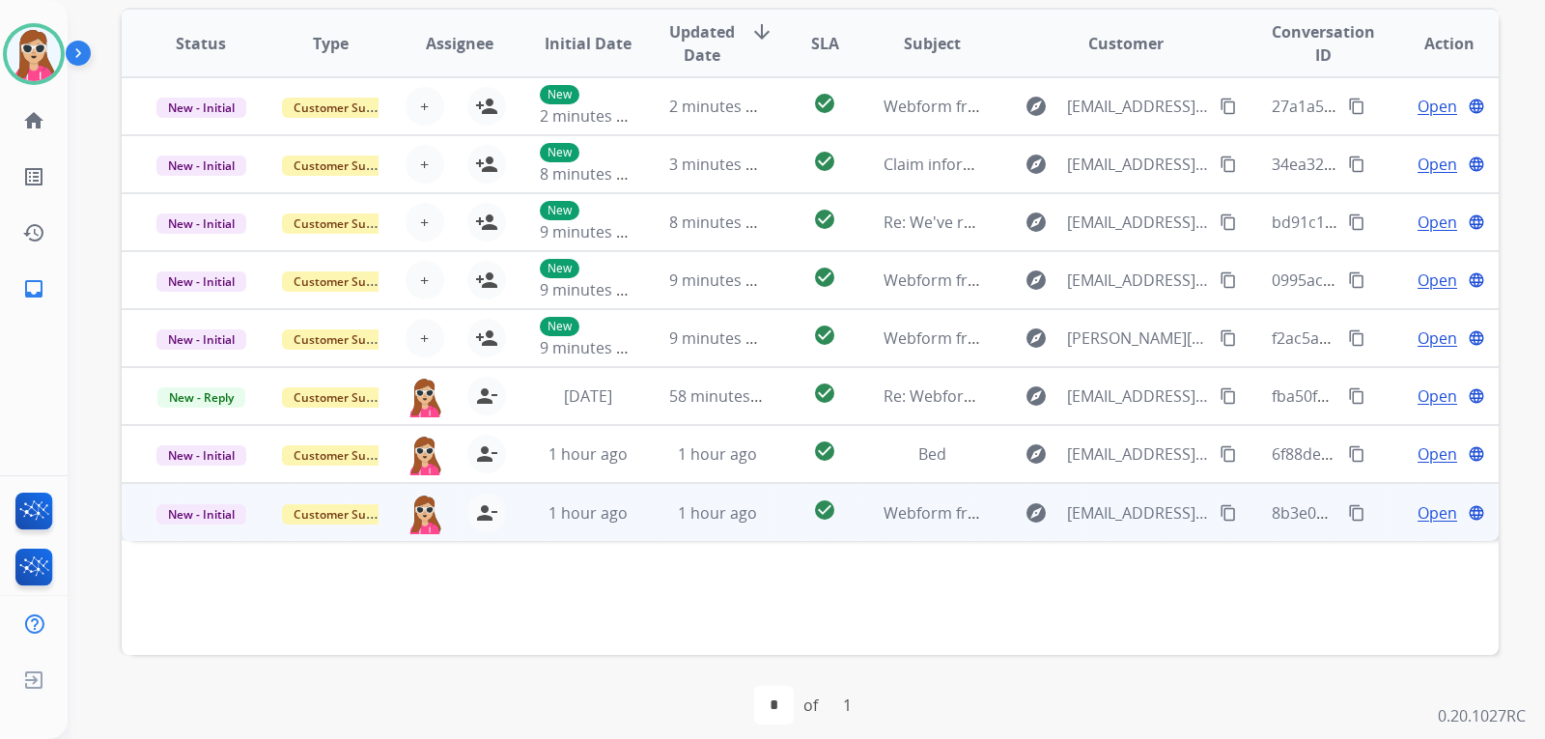
click at [988, 512] on td "explore Jreilly@hcarumson.org content_copy" at bounding box center [1111, 512] width 258 height 58
click at [1220, 515] on mat-icon "content_copy" at bounding box center [1228, 511] width 17 height 17
click at [1430, 520] on span "Open" at bounding box center [1438, 511] width 40 height 23
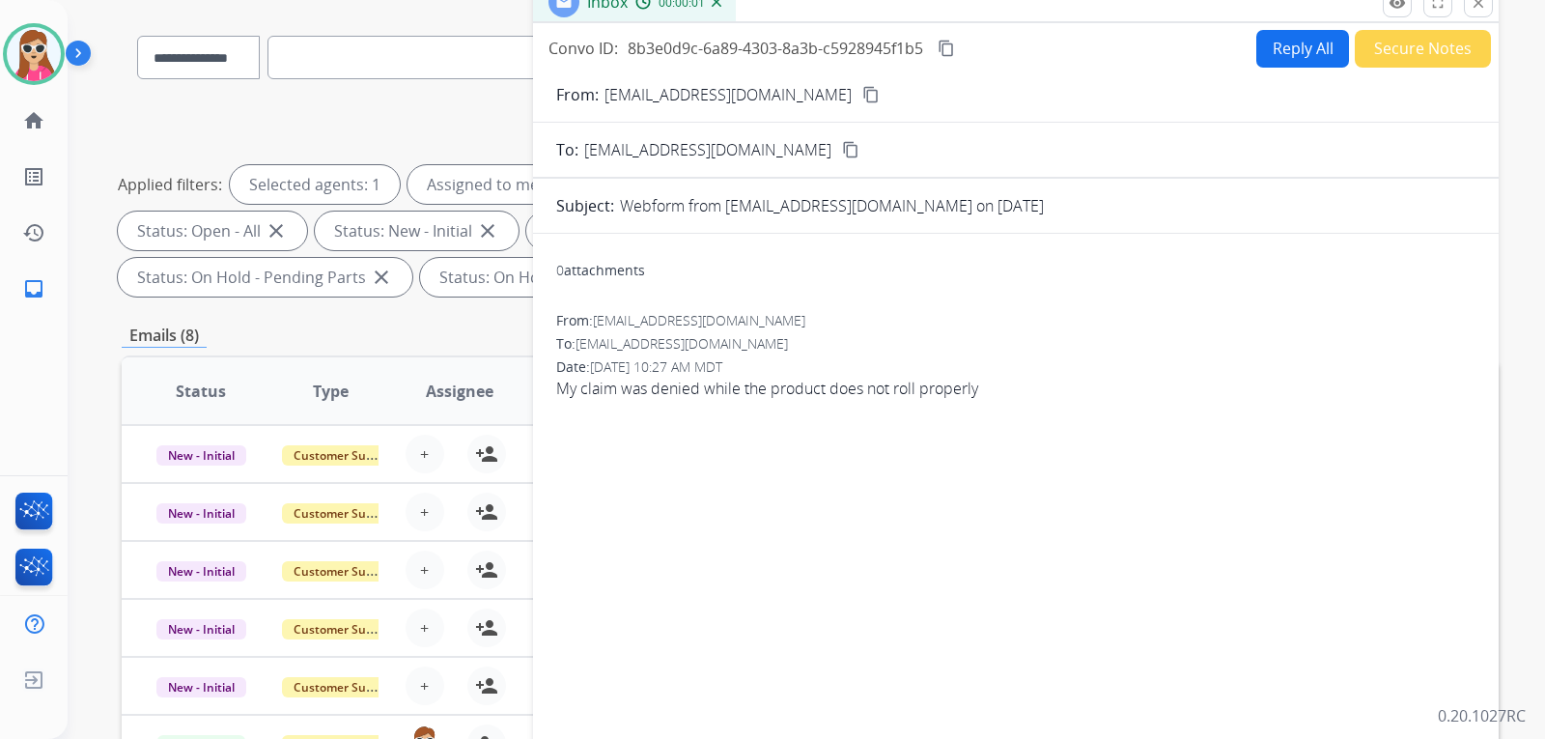
scroll to position [0, 0]
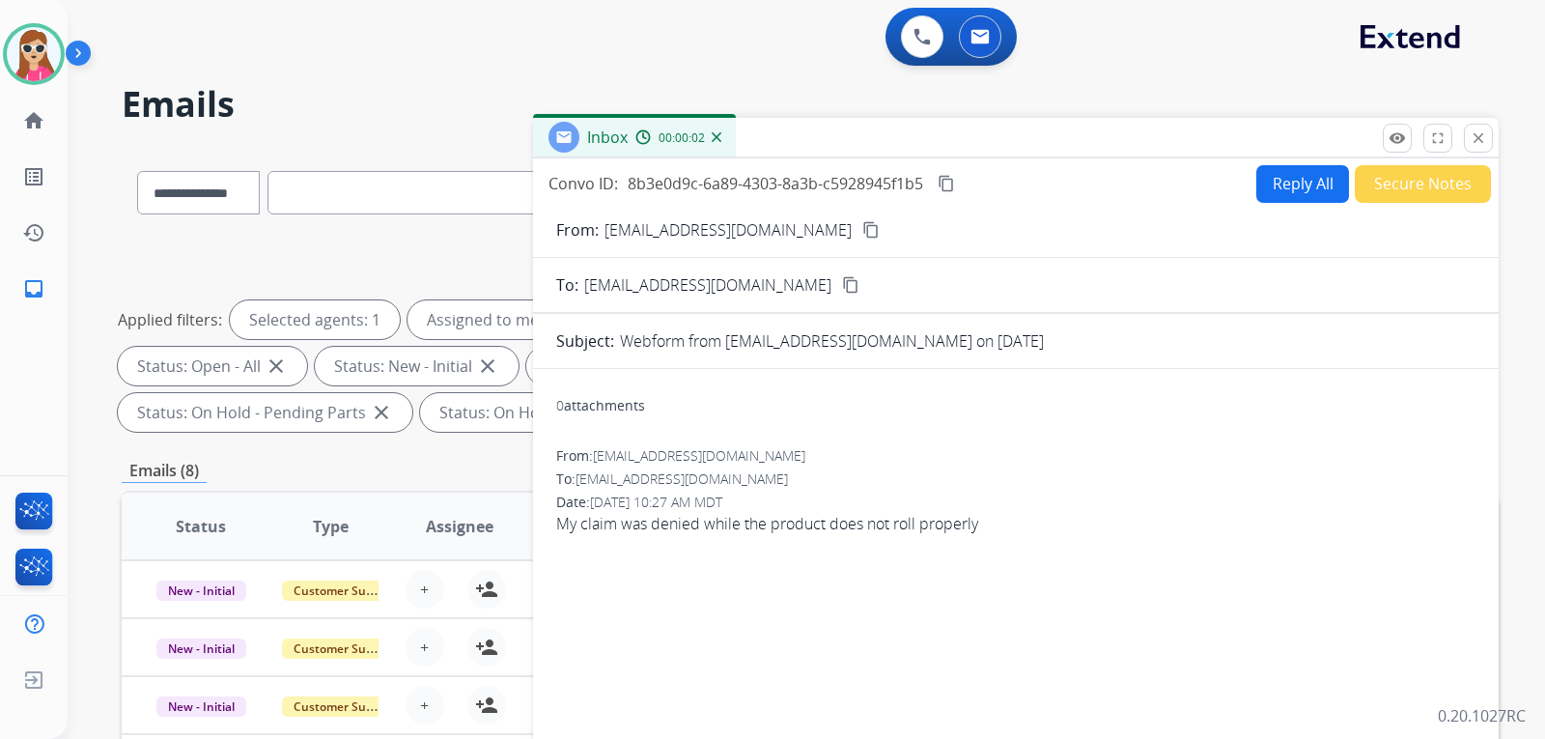
click at [1261, 169] on button "Reply All" at bounding box center [1303, 184] width 93 height 38
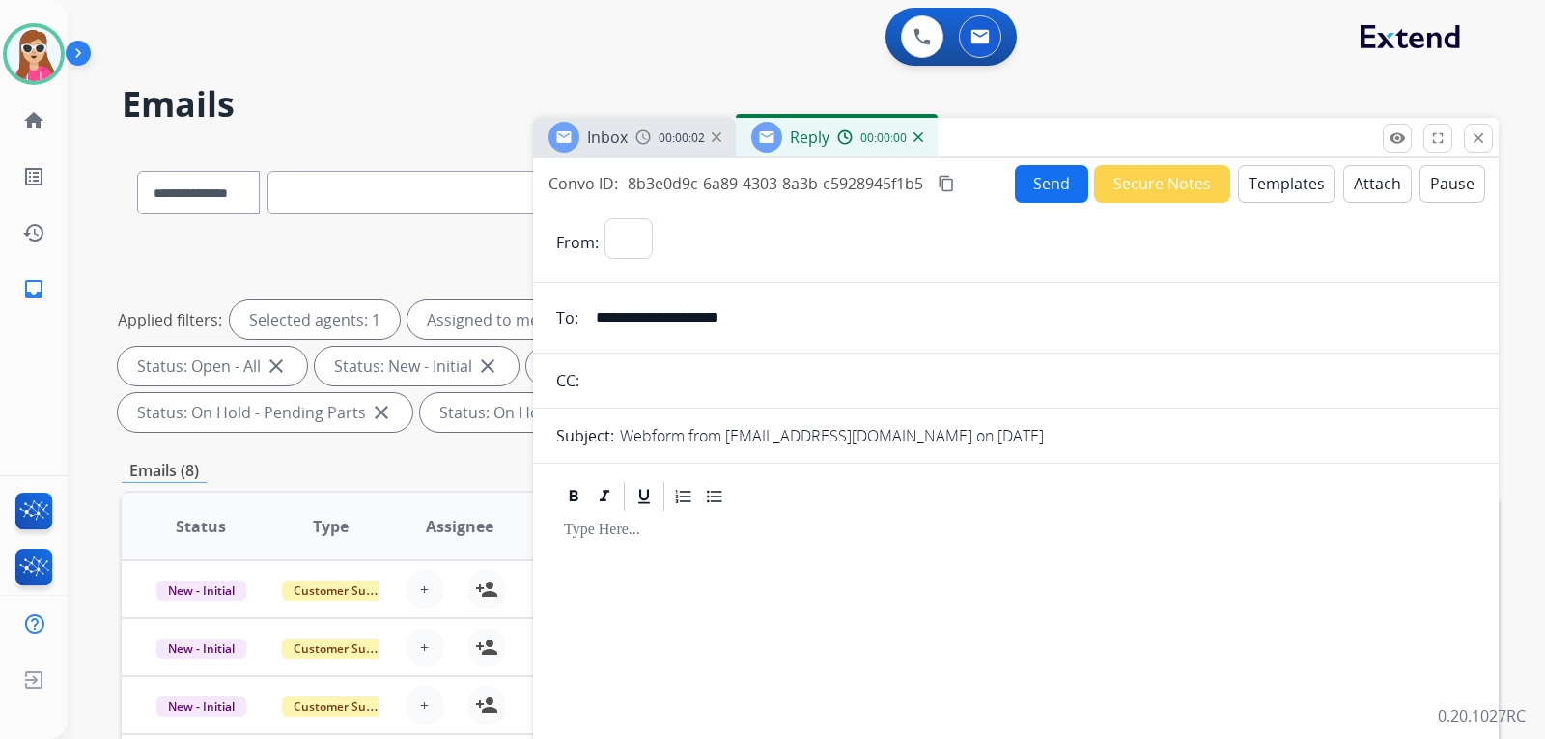
select select "**********"
click at [1282, 177] on button "Templates" at bounding box center [1287, 184] width 98 height 38
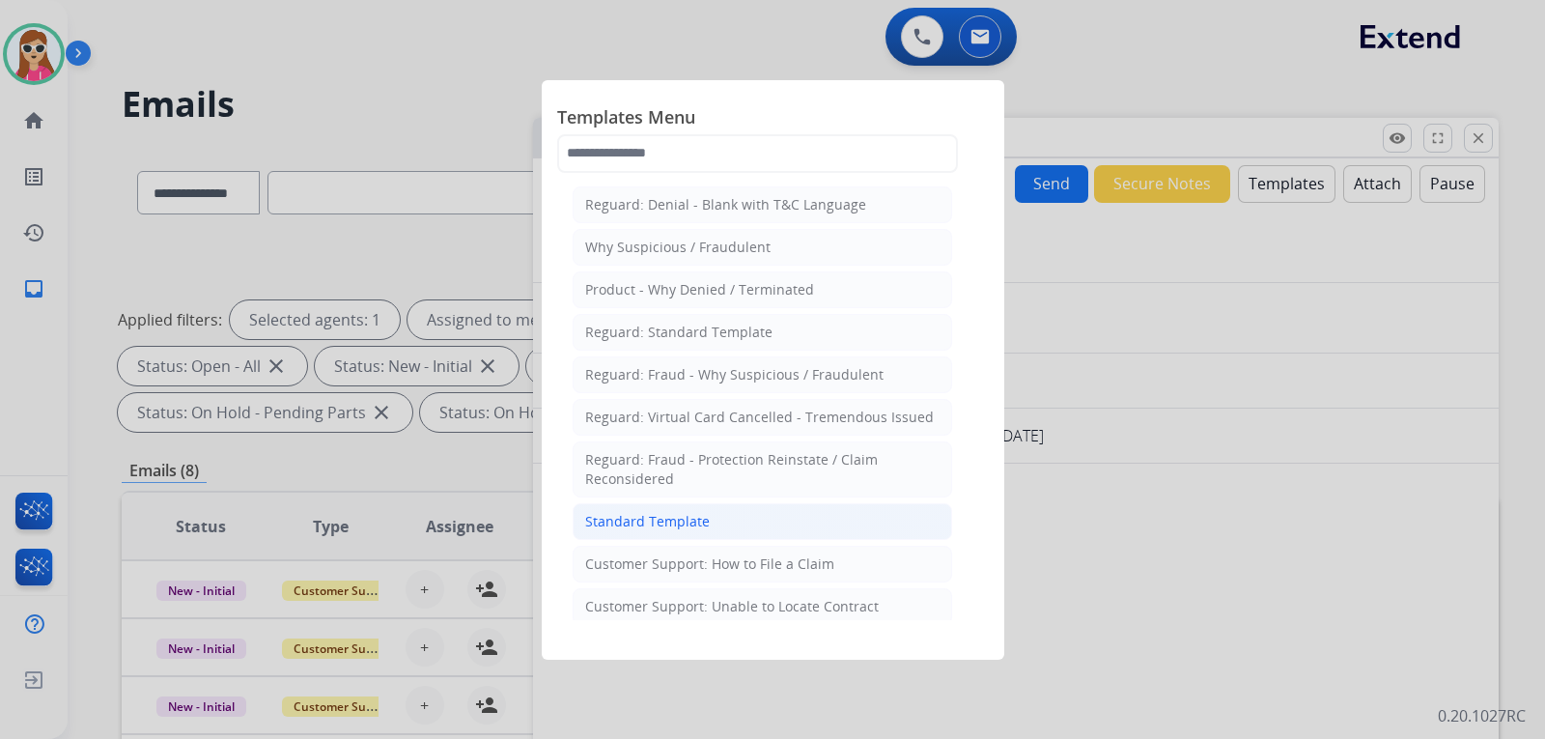
click at [674, 517] on div "Standard Template" at bounding box center [647, 521] width 125 height 19
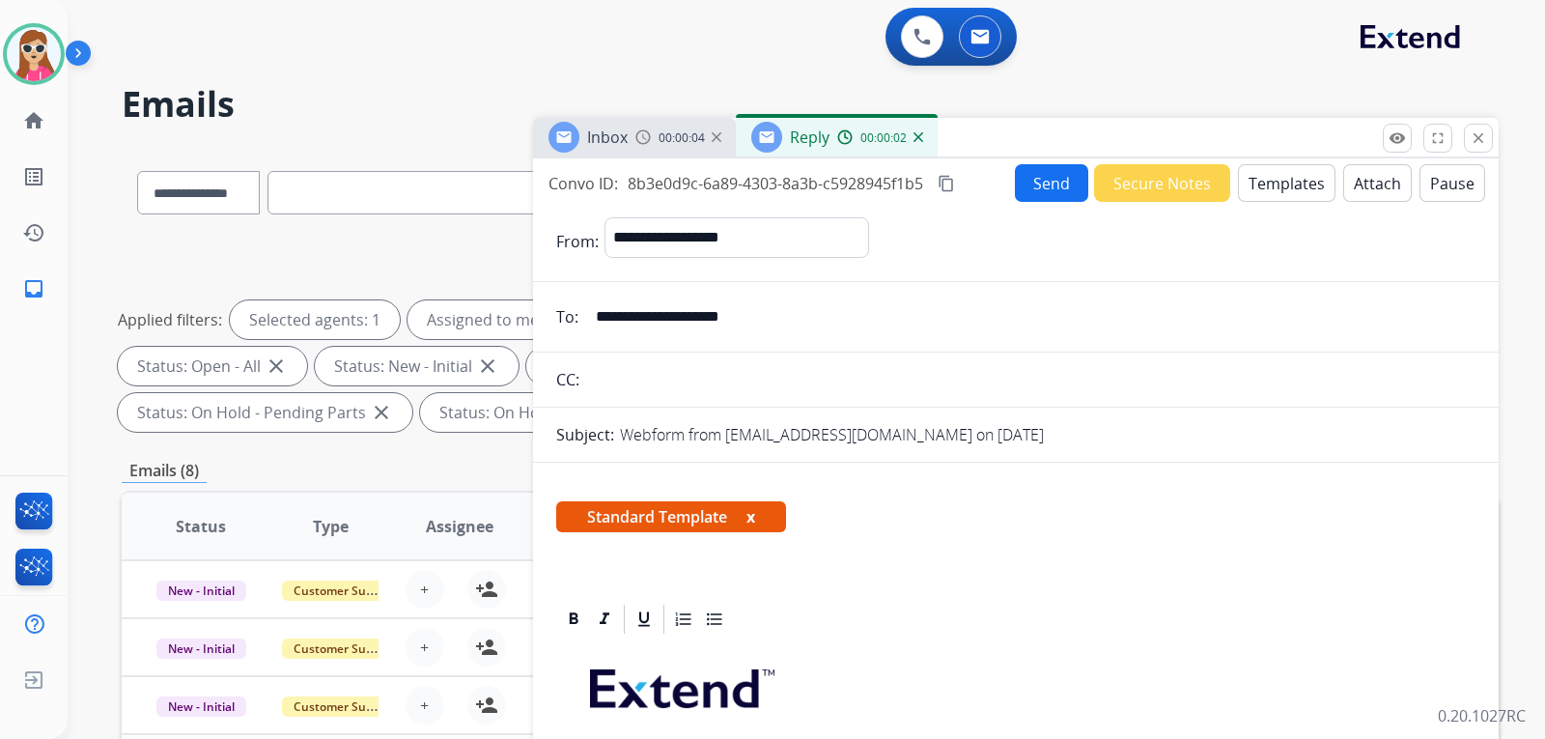
scroll to position [386, 0]
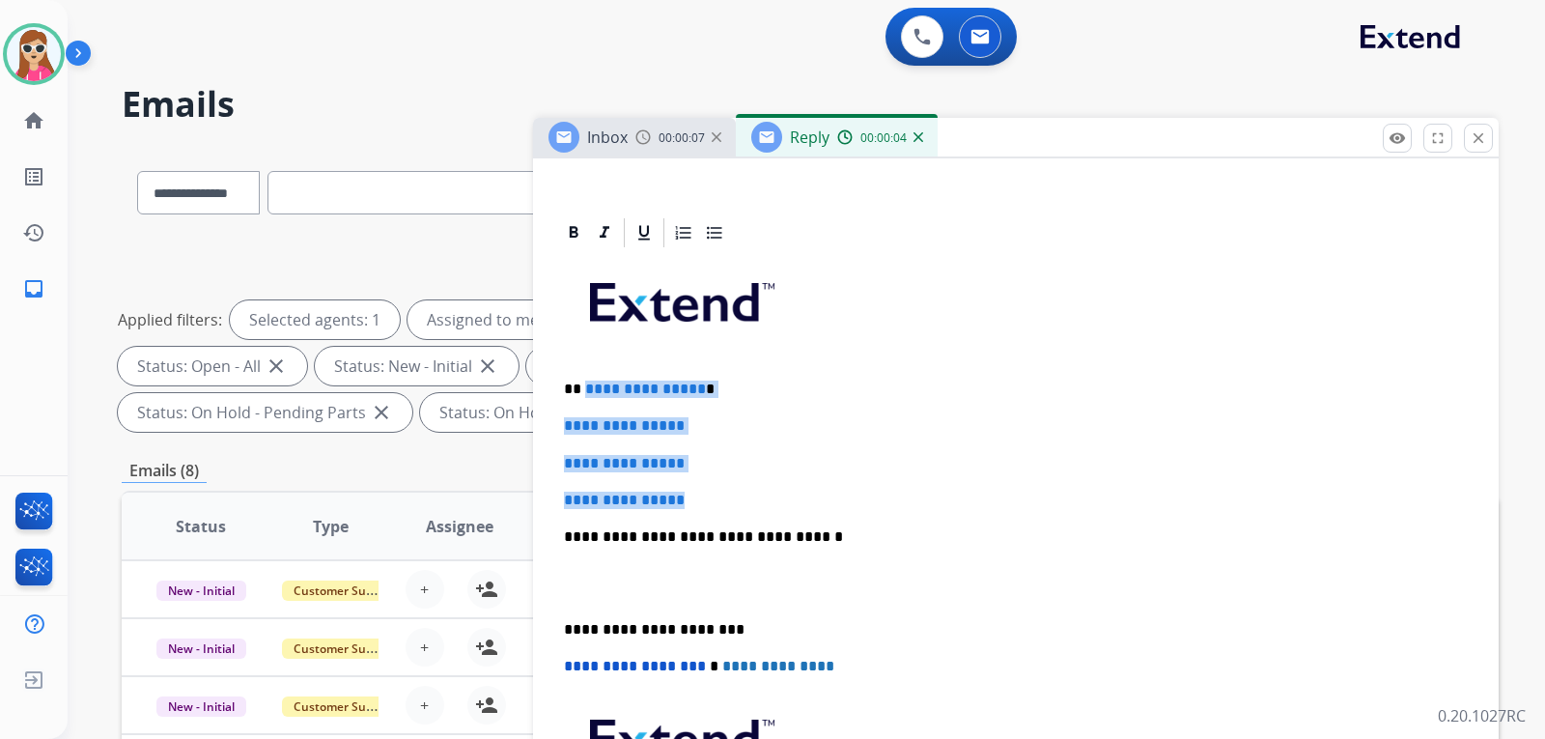
drag, startPoint x: 585, startPoint y: 390, endPoint x: 698, endPoint y: 490, distance: 150.6
click at [698, 490] on div "**********" at bounding box center [1016, 582] width 920 height 665
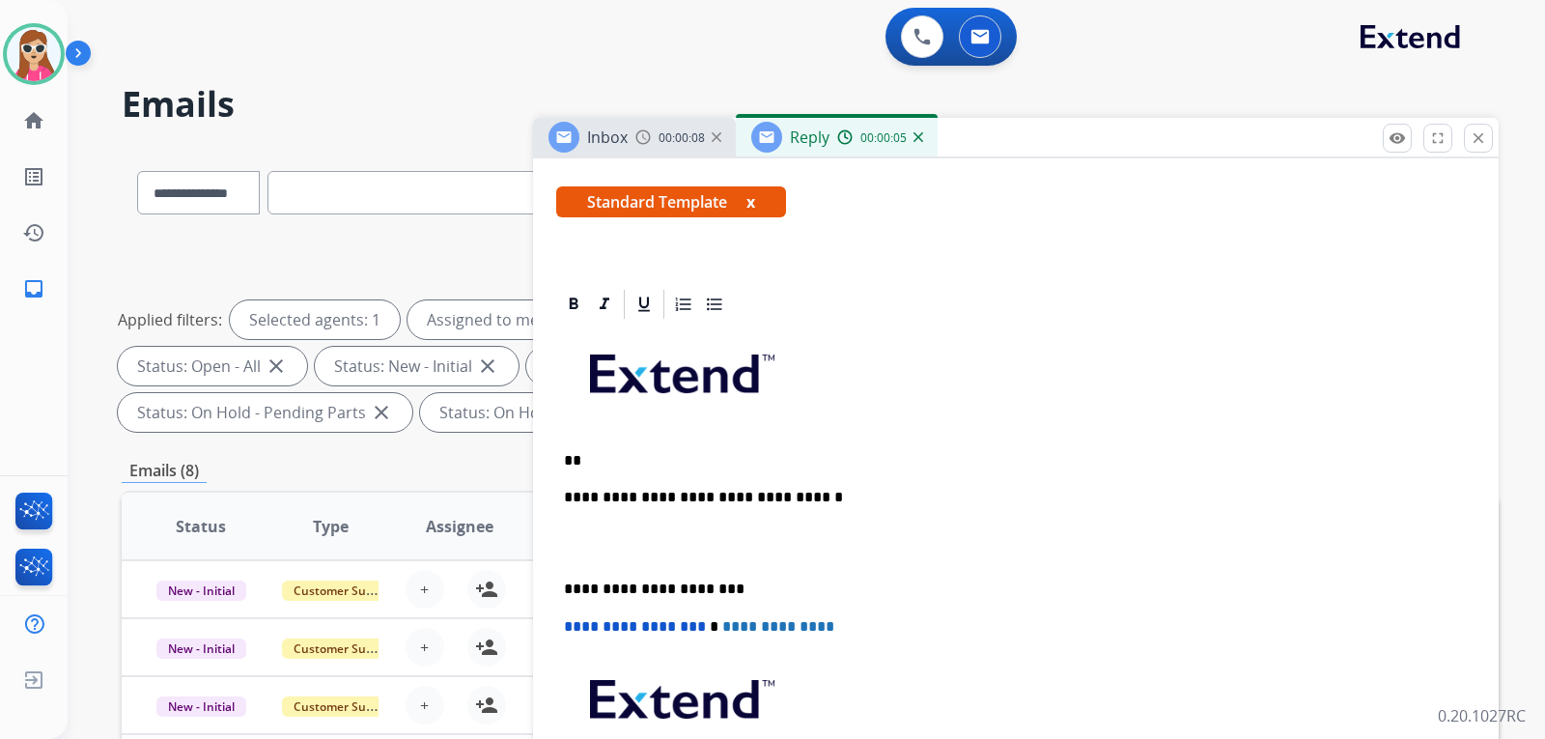
scroll to position [313, 0]
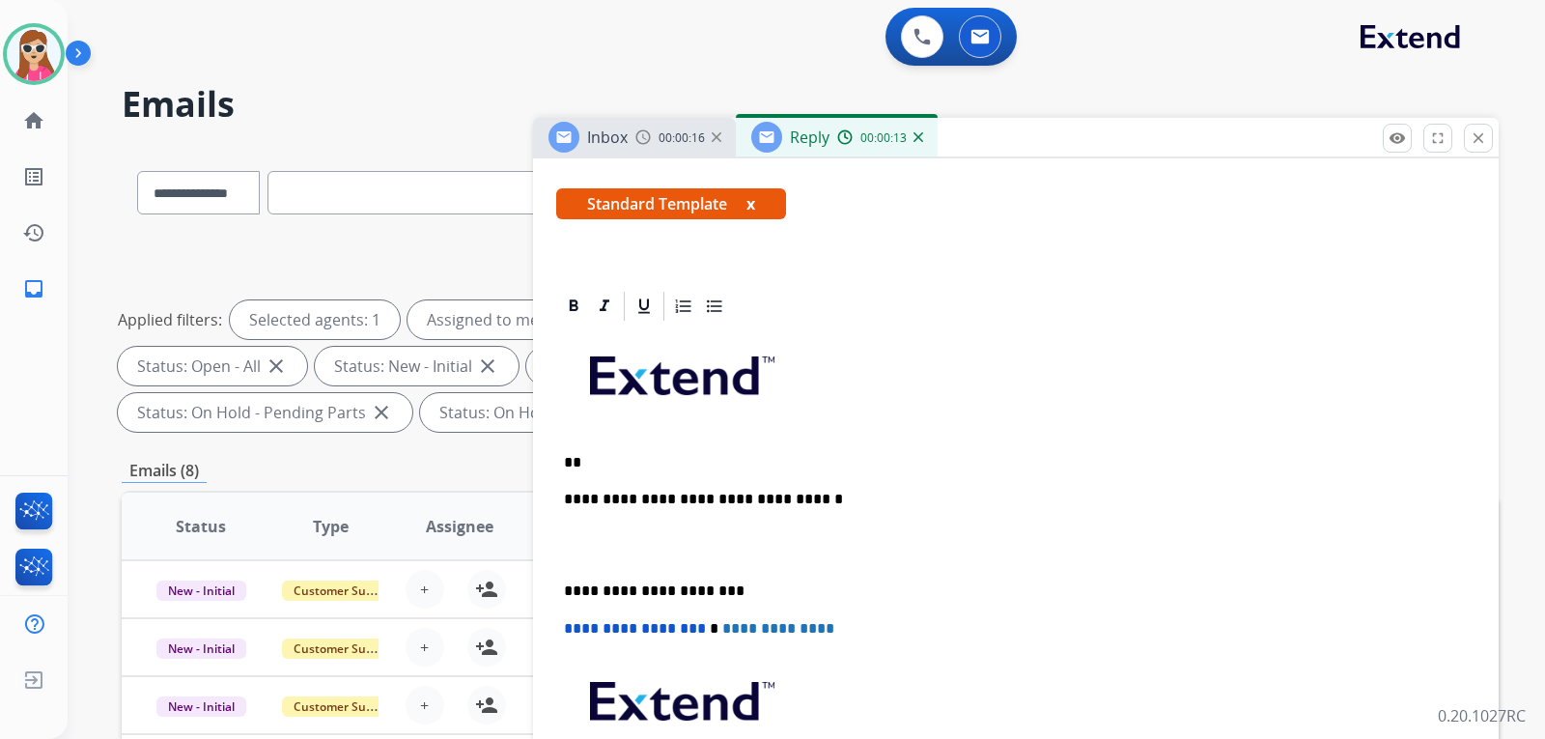
click at [609, 463] on p "**" at bounding box center [1008, 462] width 889 height 17
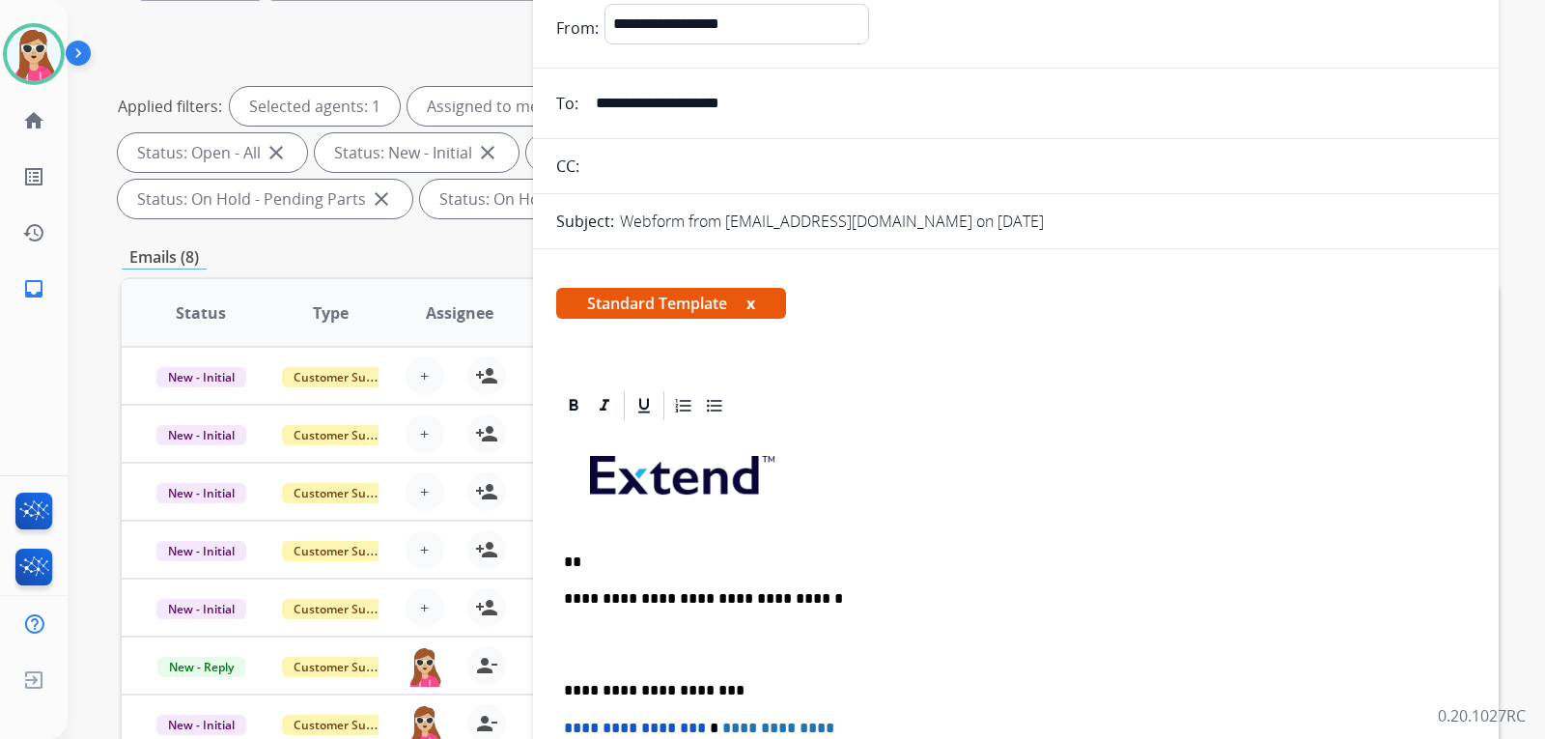
scroll to position [113, 0]
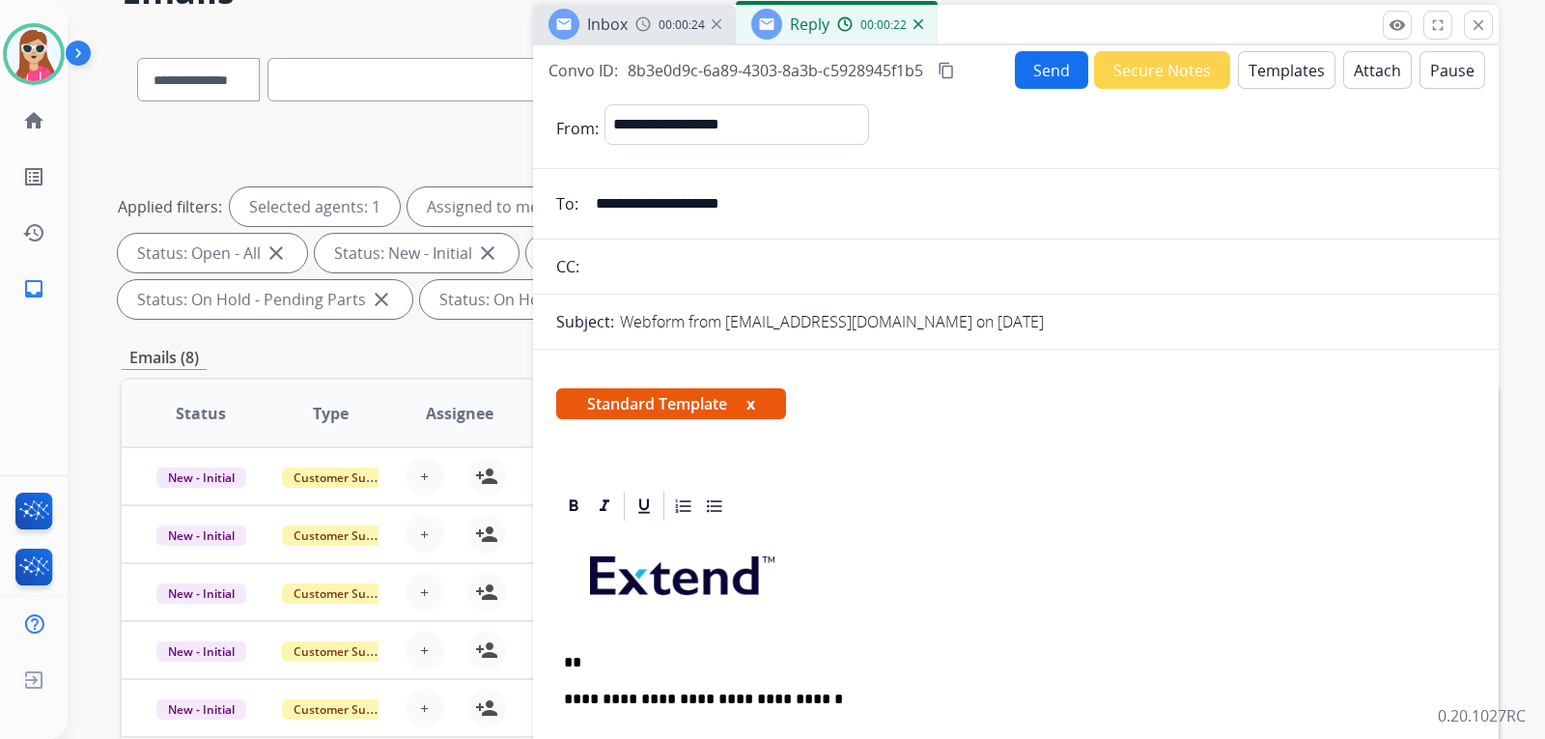
click at [1289, 71] on button "Templates" at bounding box center [1287, 70] width 98 height 38
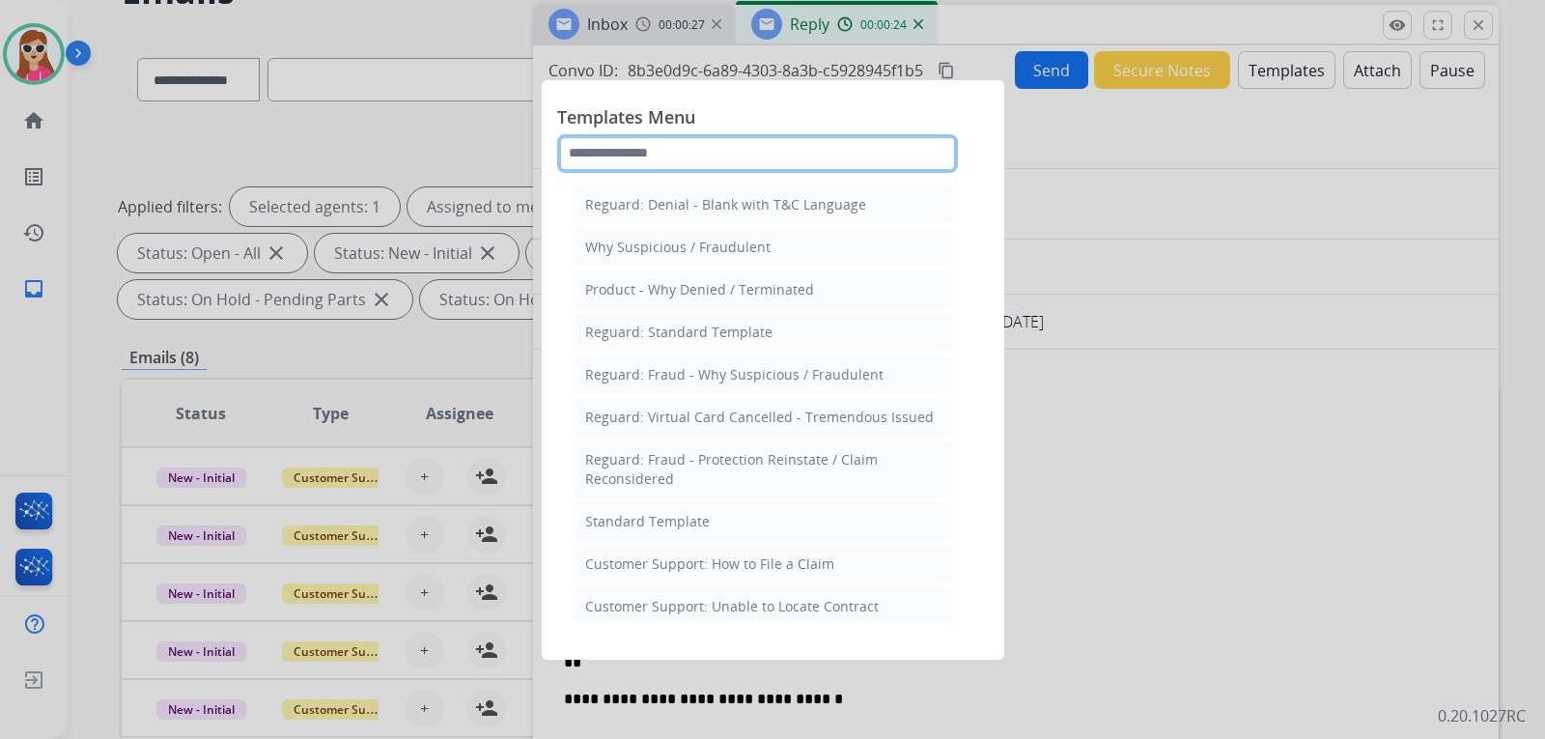
click at [694, 146] on input "text" at bounding box center [757, 153] width 401 height 39
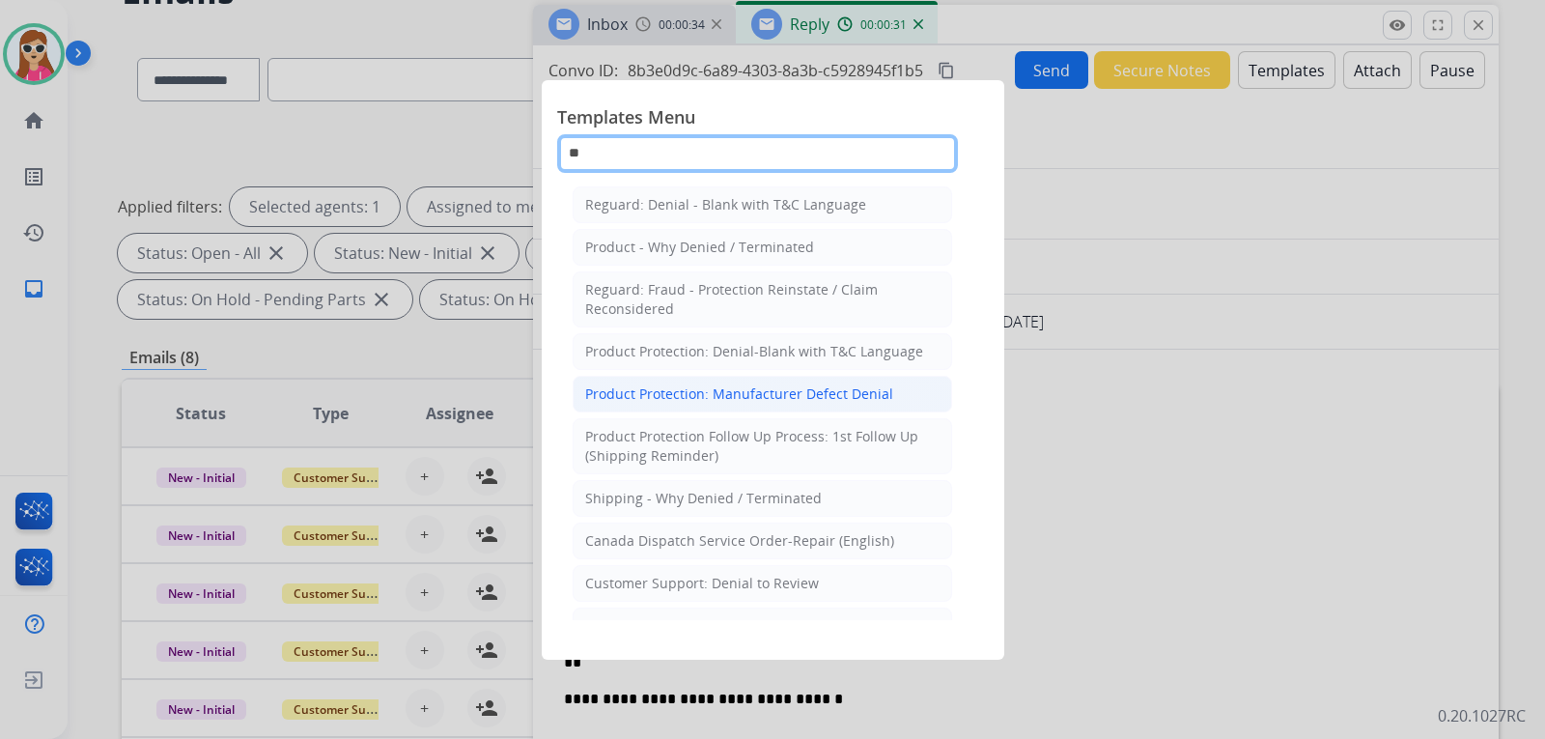
type input "**"
click at [694, 393] on div "Product Protection: Manufacturer Defect Denial" at bounding box center [739, 393] width 308 height 19
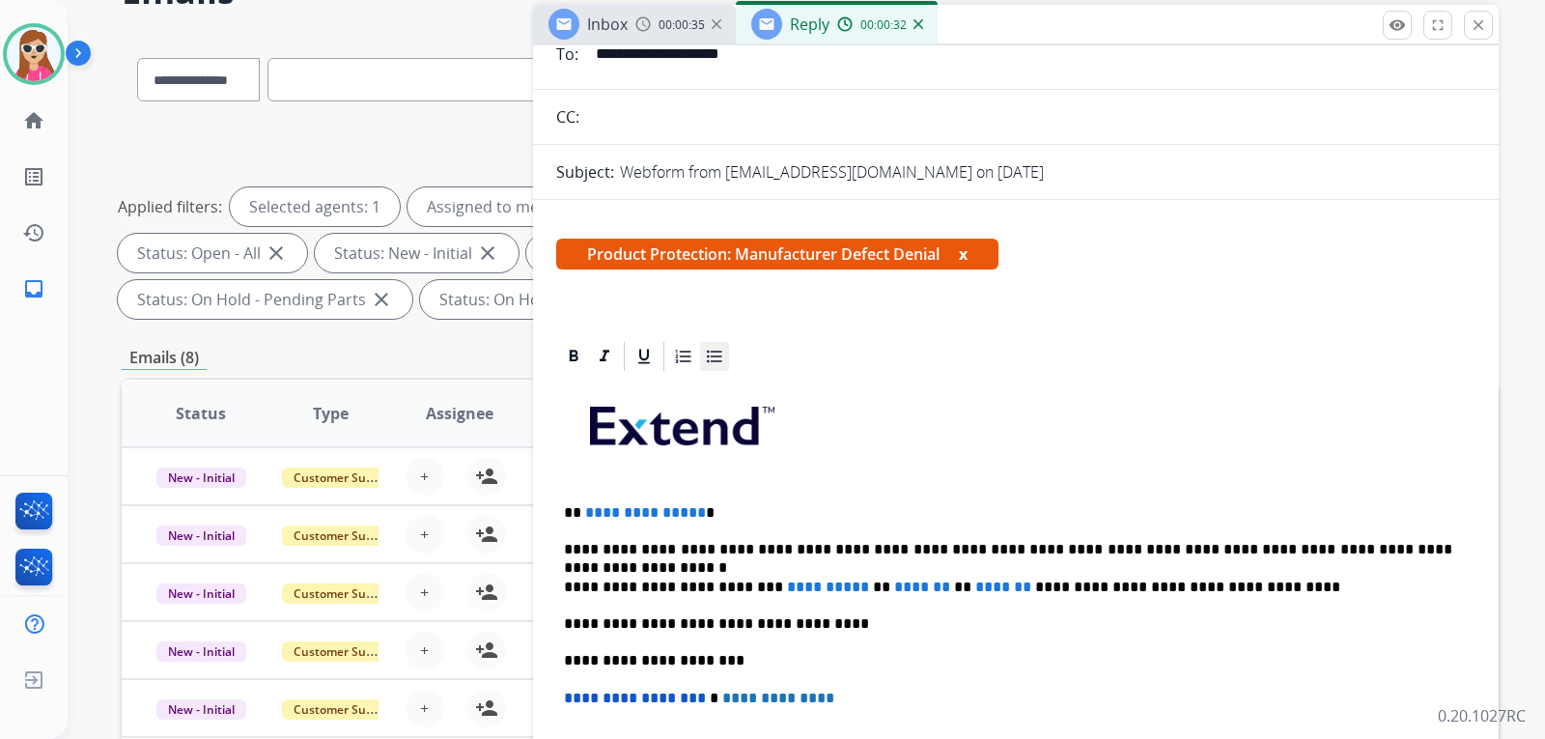
scroll to position [290, 0]
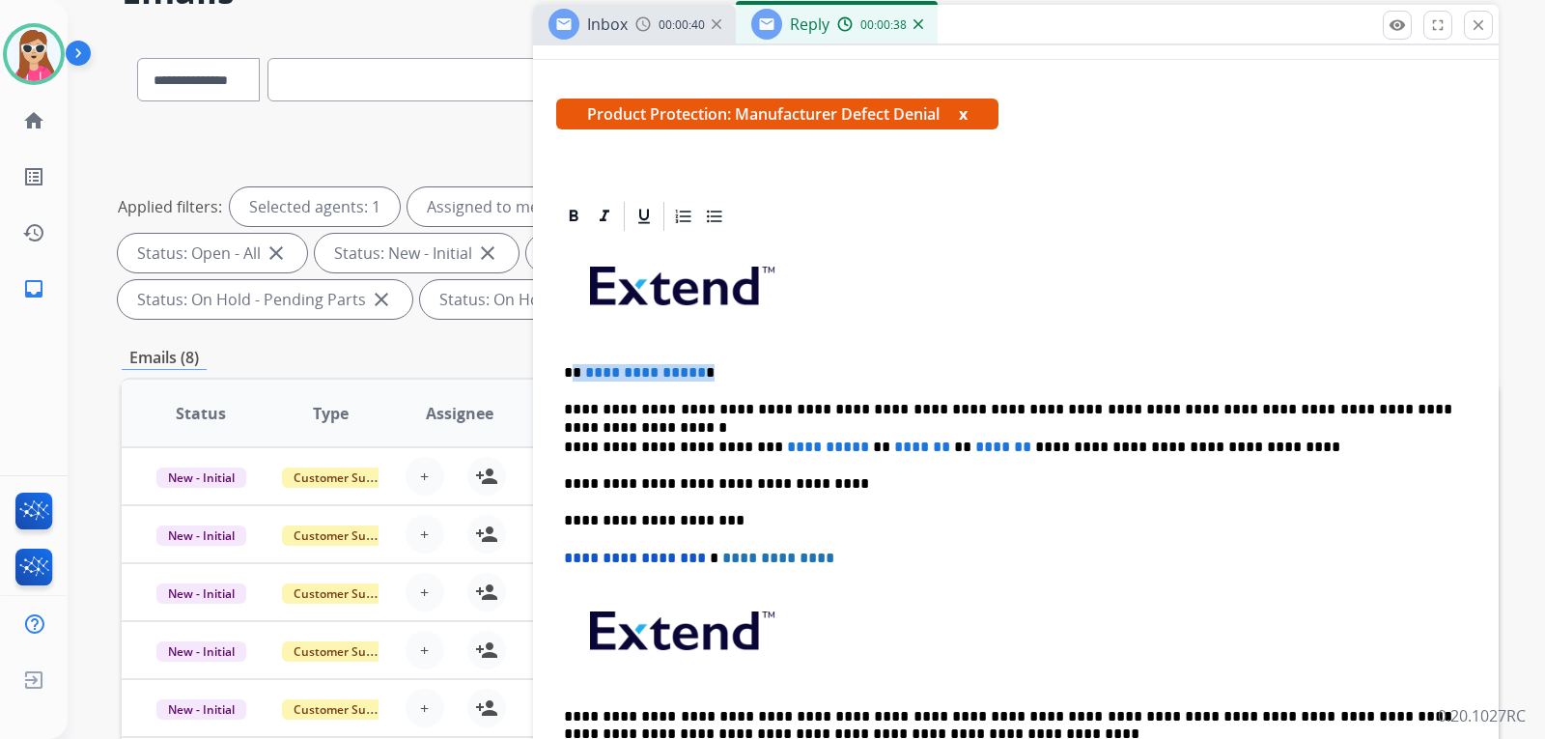
drag, startPoint x: 697, startPoint y: 370, endPoint x: 570, endPoint y: 367, distance: 127.5
click at [570, 367] on p "**********" at bounding box center [1008, 372] width 889 height 17
drag, startPoint x: 859, startPoint y: 448, endPoint x: 768, endPoint y: 443, distance: 90.9
click at [768, 443] on p "**********" at bounding box center [1008, 447] width 889 height 17
drag, startPoint x: 896, startPoint y: 441, endPoint x: 838, endPoint y: 447, distance: 58.2
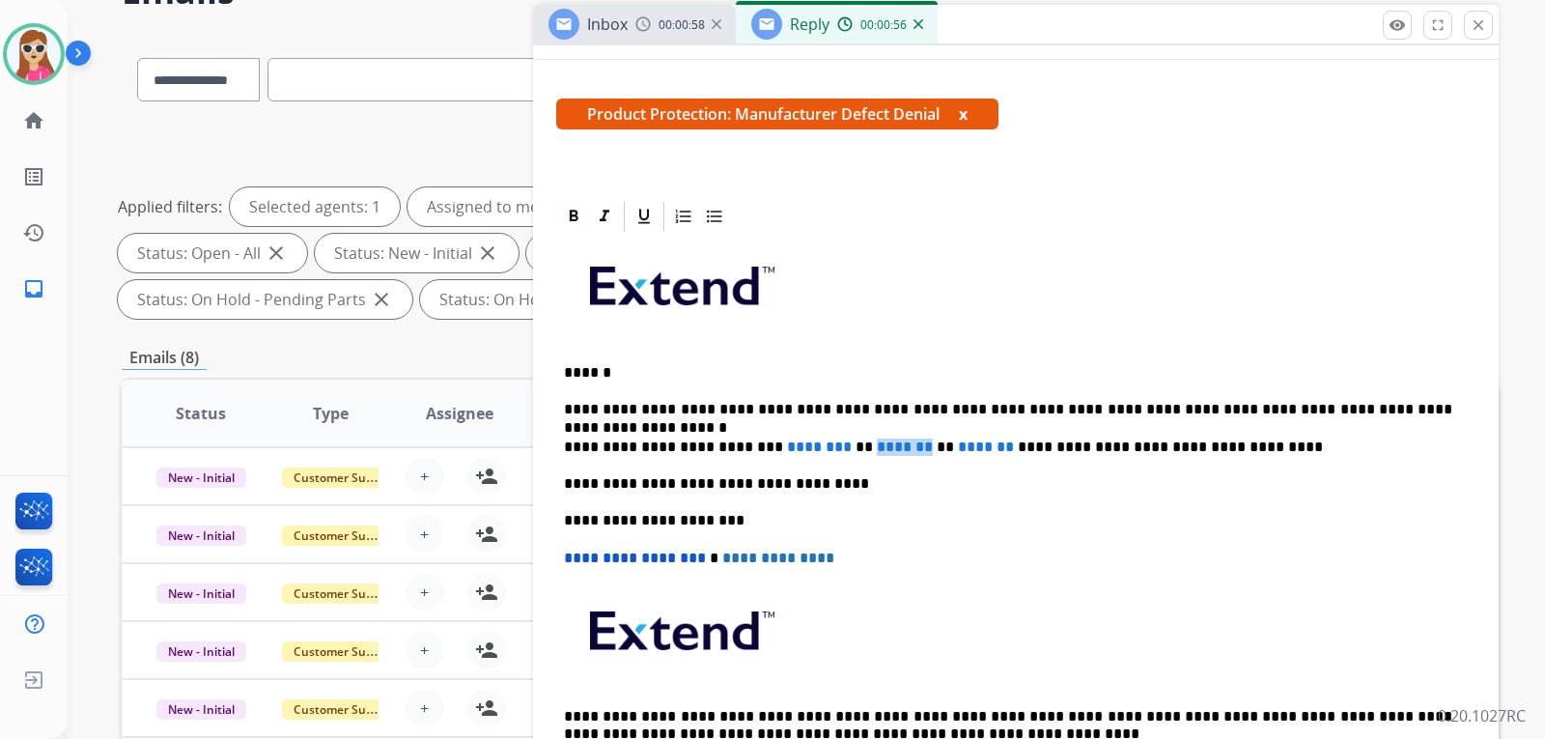
click at [877, 447] on span "*******" at bounding box center [905, 446] width 56 height 14
drag, startPoint x: 1023, startPoint y: 442, endPoint x: 965, endPoint y: 441, distance: 58.0
click at [1032, 441] on span "*******" at bounding box center [1060, 446] width 56 height 14
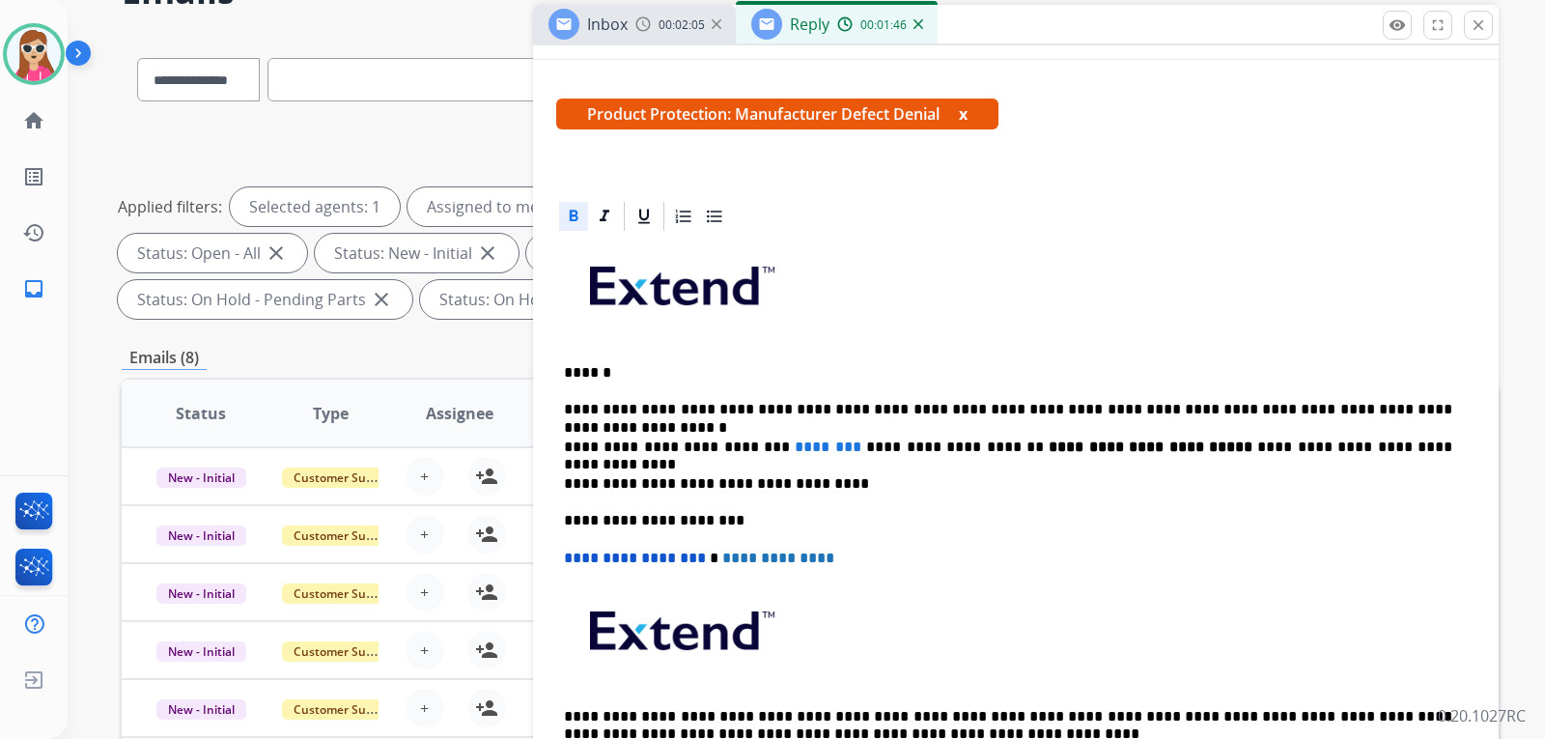
click at [1277, 556] on p "**********" at bounding box center [1008, 558] width 889 height 17
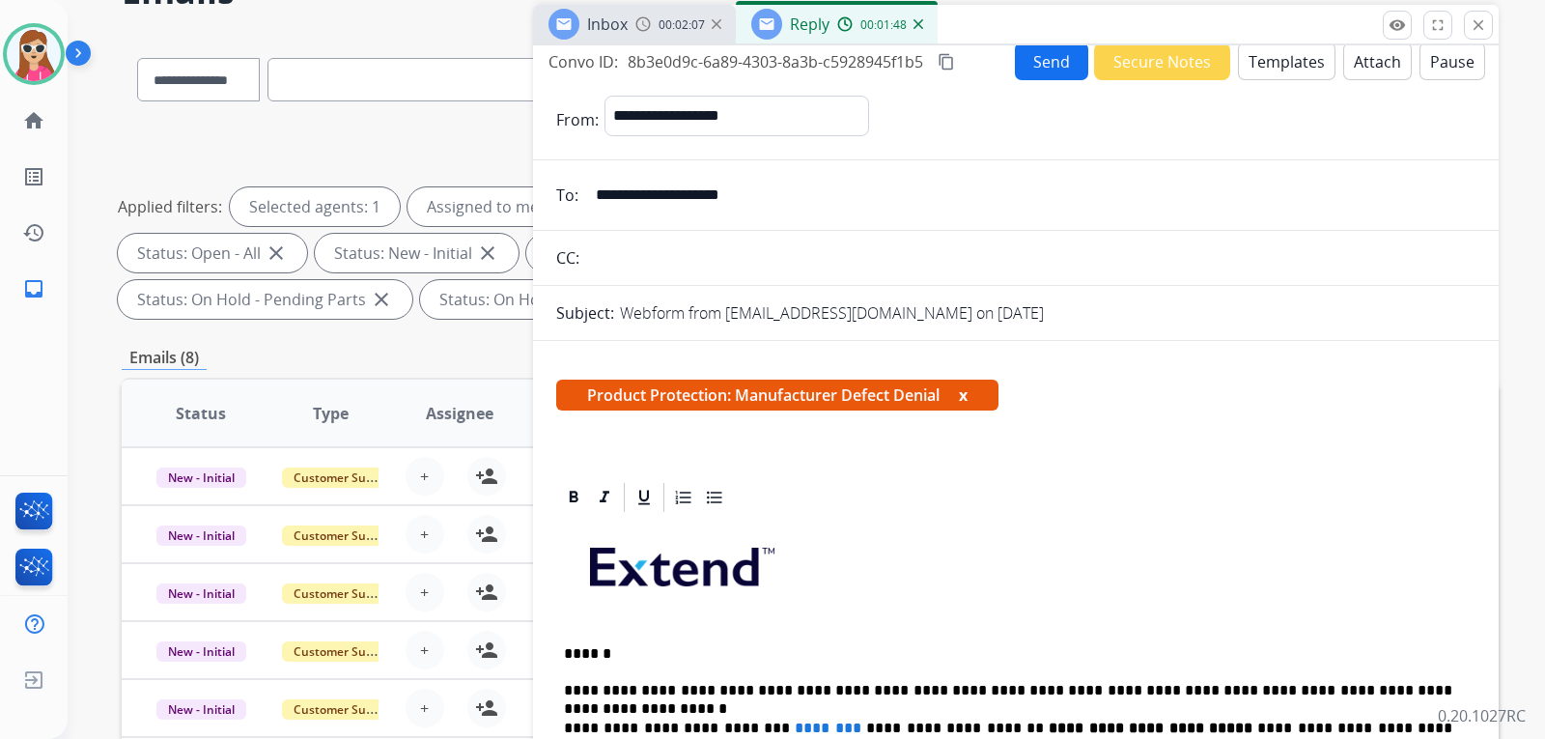
scroll to position [0, 0]
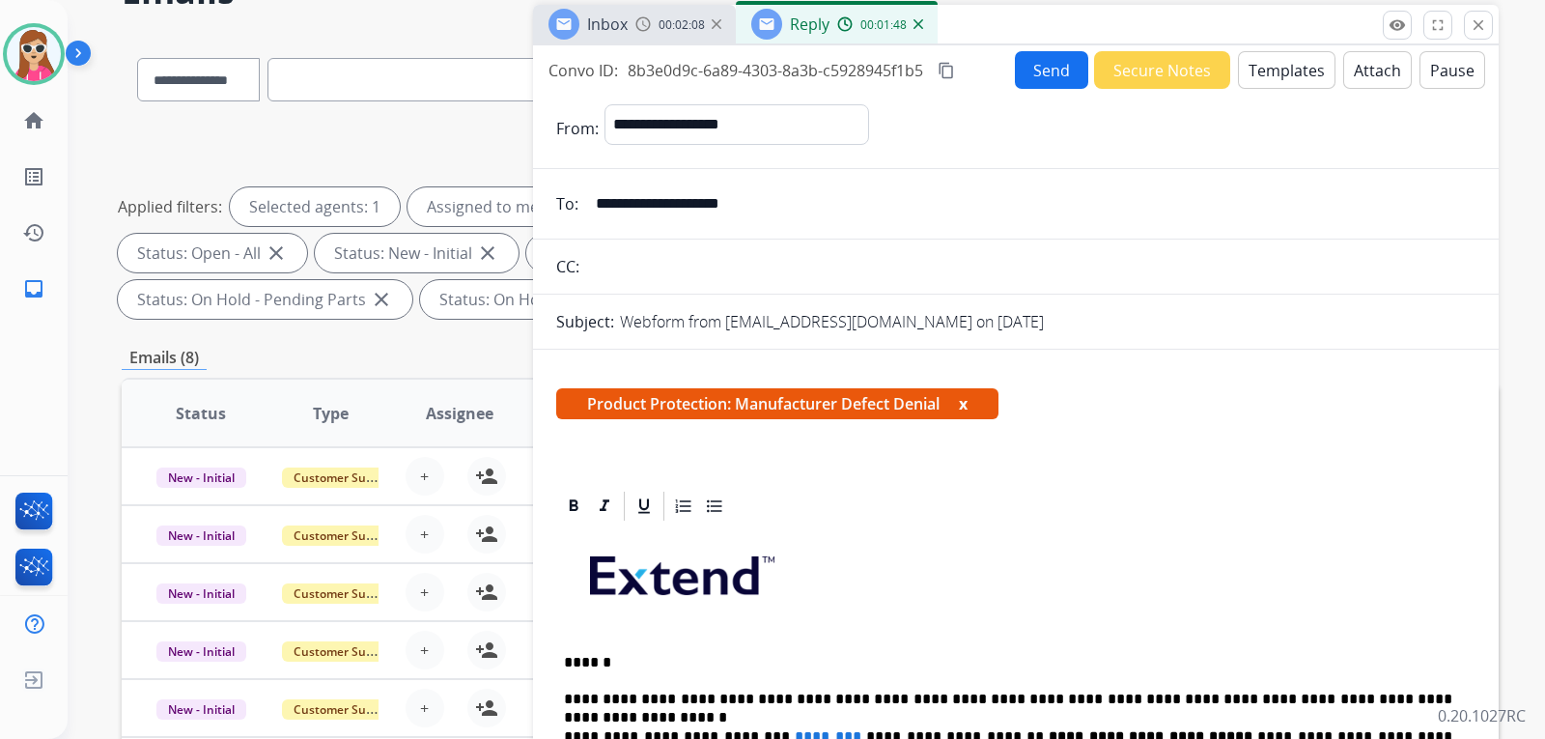
click at [1055, 67] on button "Send" at bounding box center [1051, 70] width 73 height 38
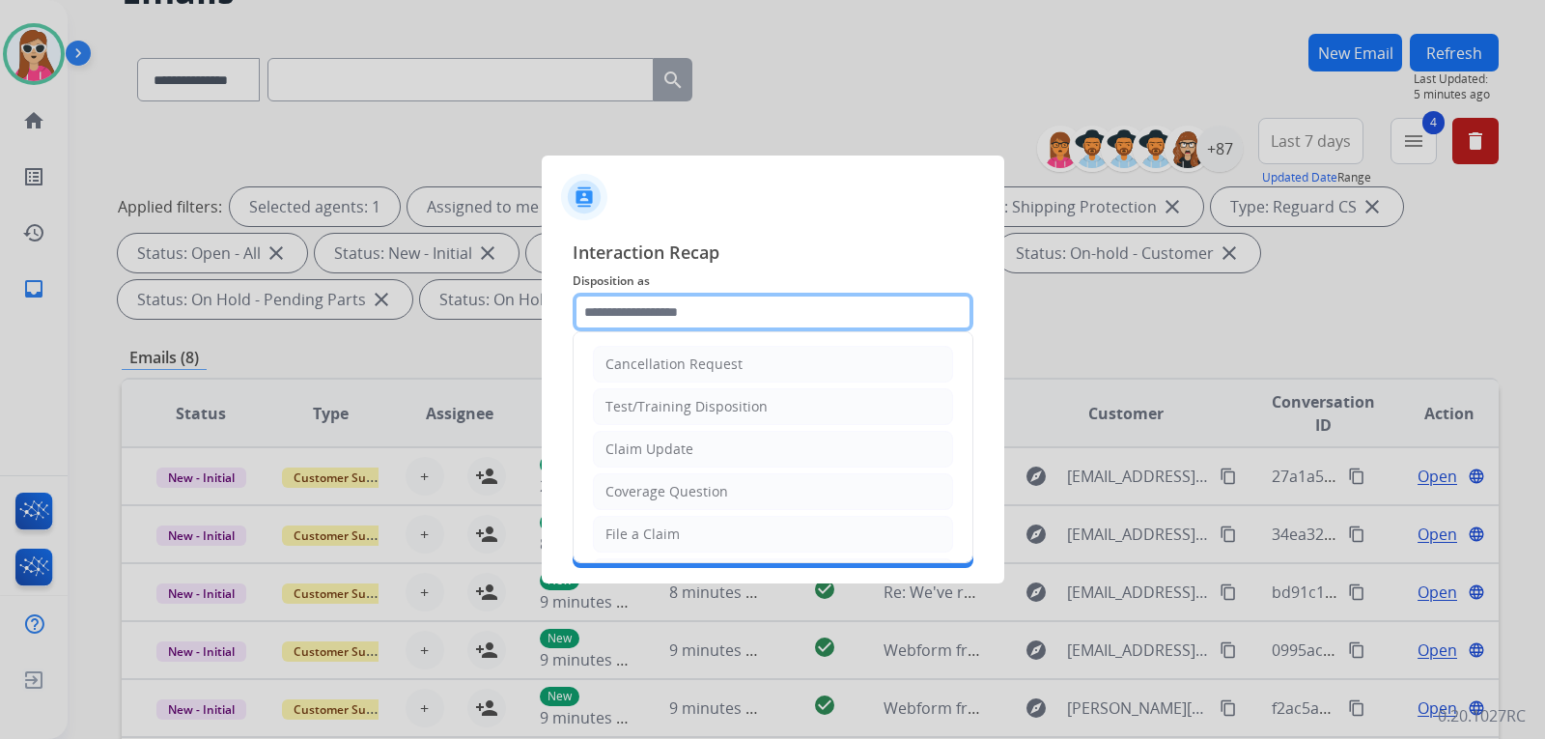
click at [766, 312] on input "text" at bounding box center [773, 312] width 401 height 39
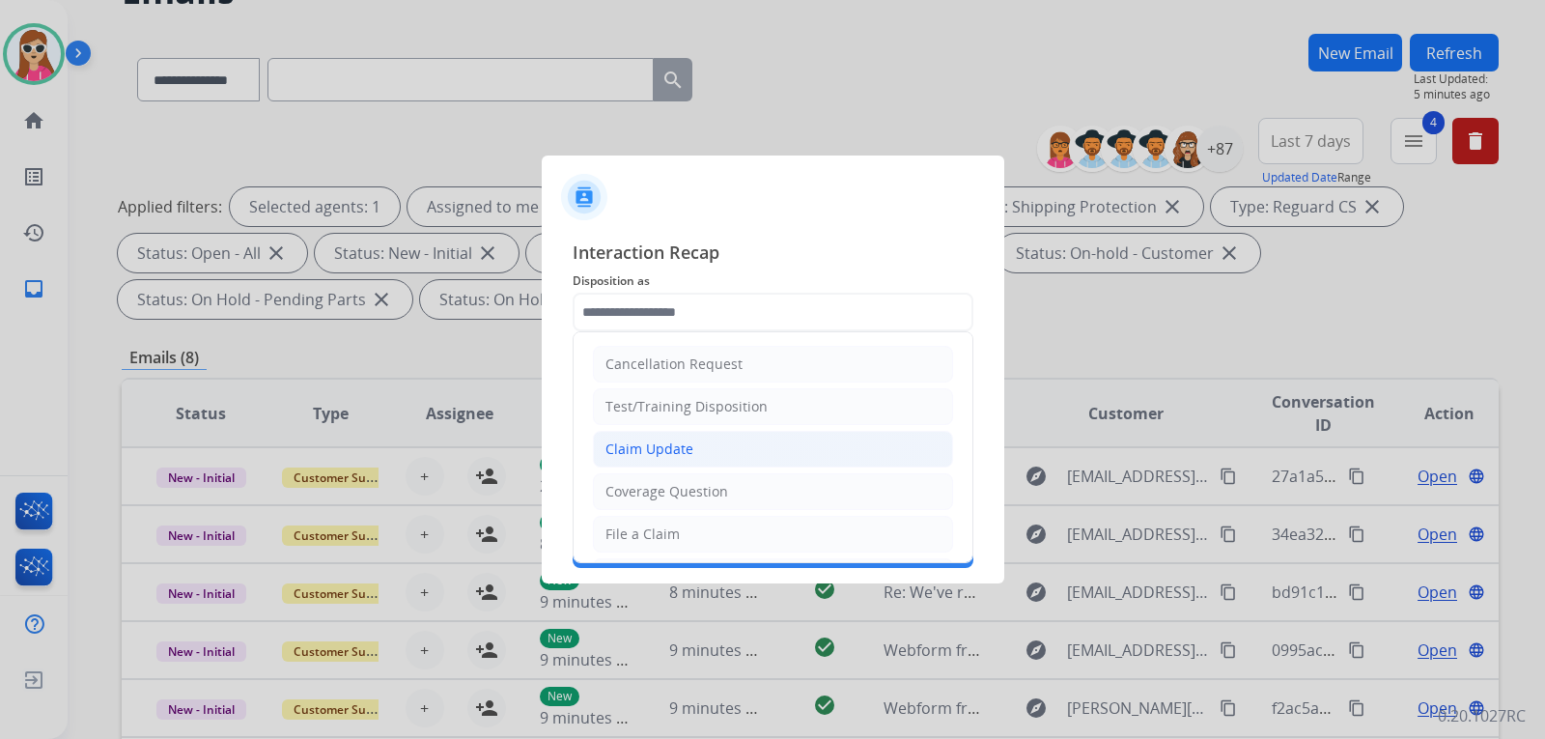
click at [683, 445] on div "Claim Update" at bounding box center [650, 448] width 88 height 19
type input "**********"
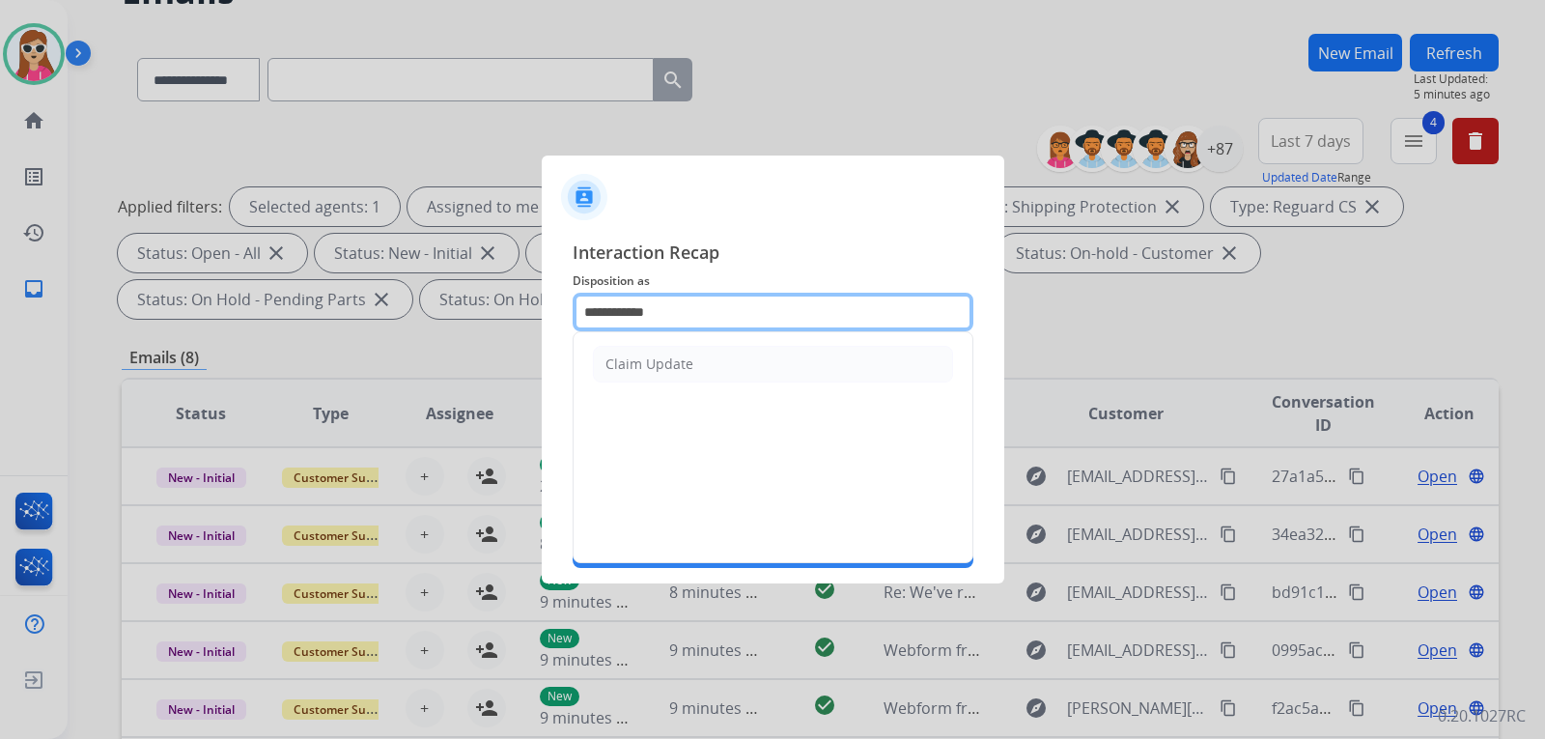
drag, startPoint x: 669, startPoint y: 319, endPoint x: 525, endPoint y: 322, distance: 143.9
click at [0, 322] on app-contact-recap-modal "**********" at bounding box center [0, 369] width 0 height 739
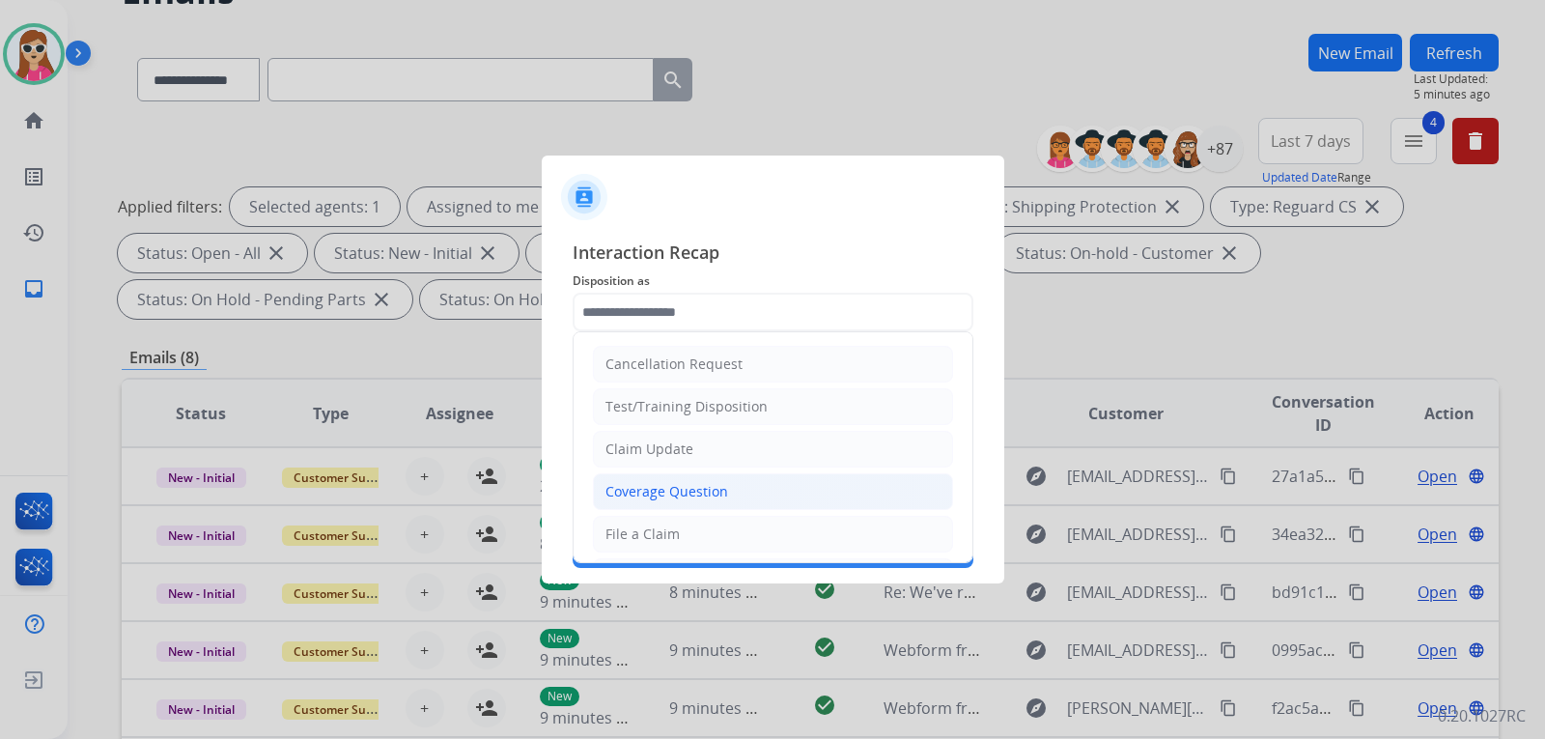
click at [707, 478] on li "Coverage Question" at bounding box center [773, 491] width 360 height 37
type input "**********"
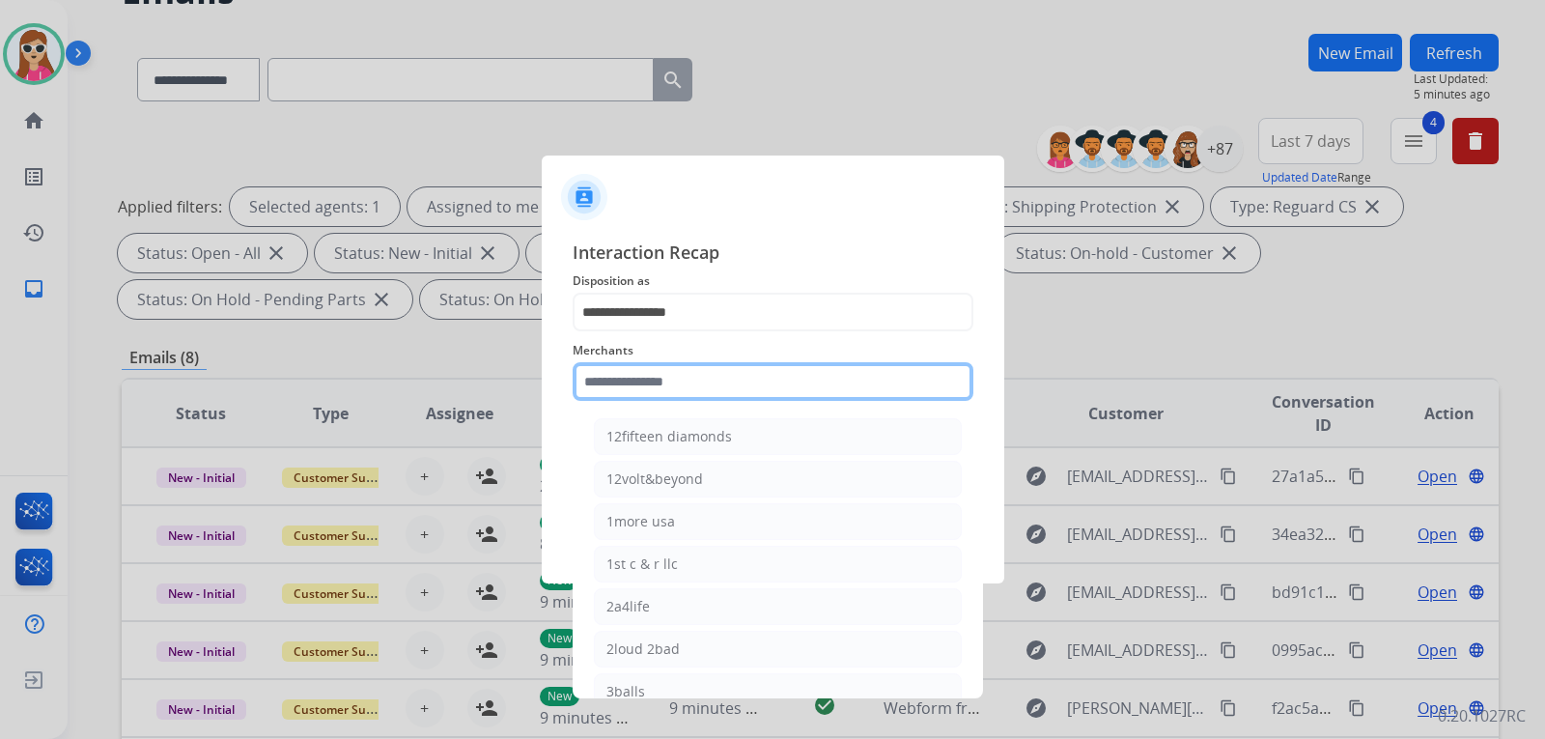
click at [687, 396] on input "text" at bounding box center [773, 381] width 401 height 39
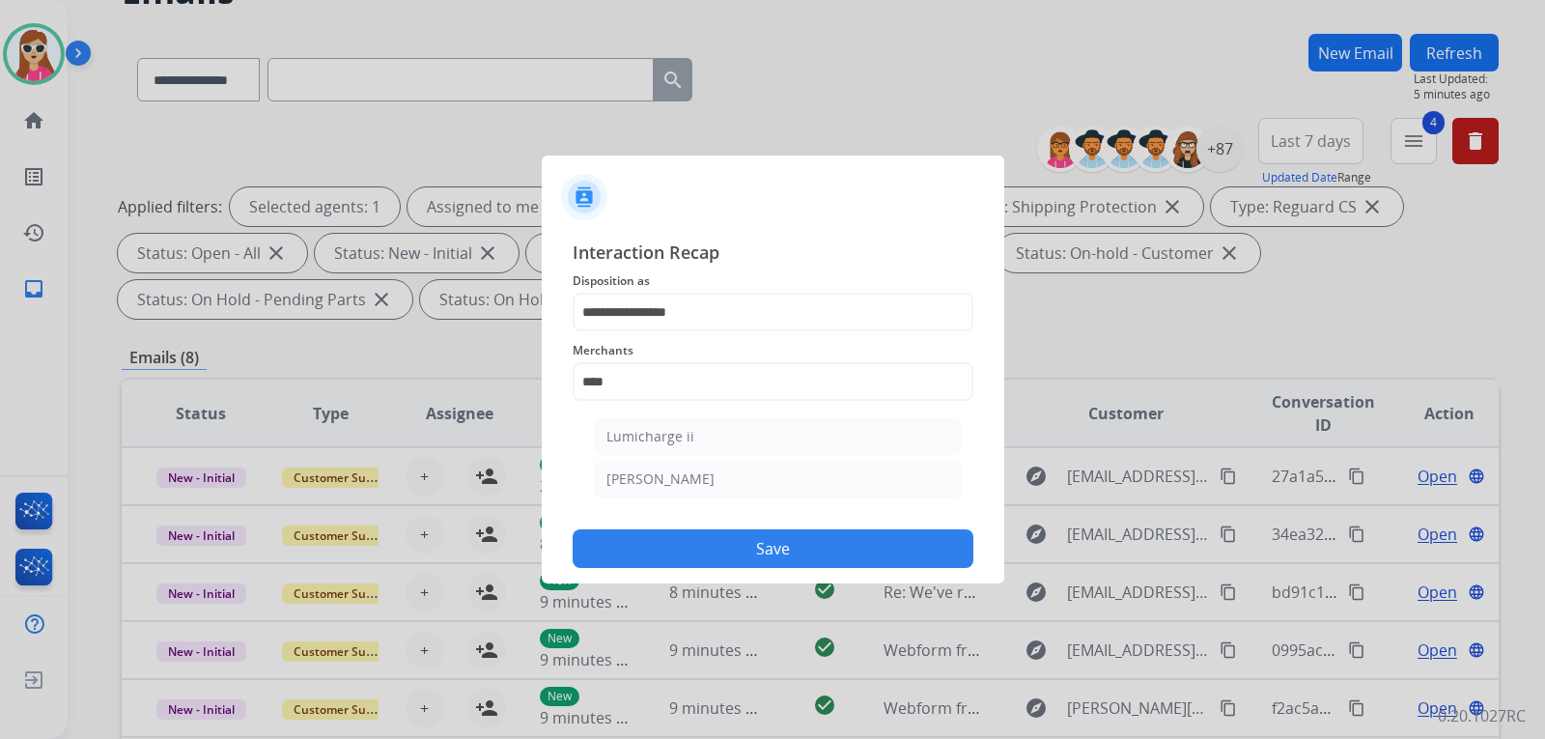
click at [679, 488] on li "Michaels" at bounding box center [778, 479] width 368 height 37
type input "********"
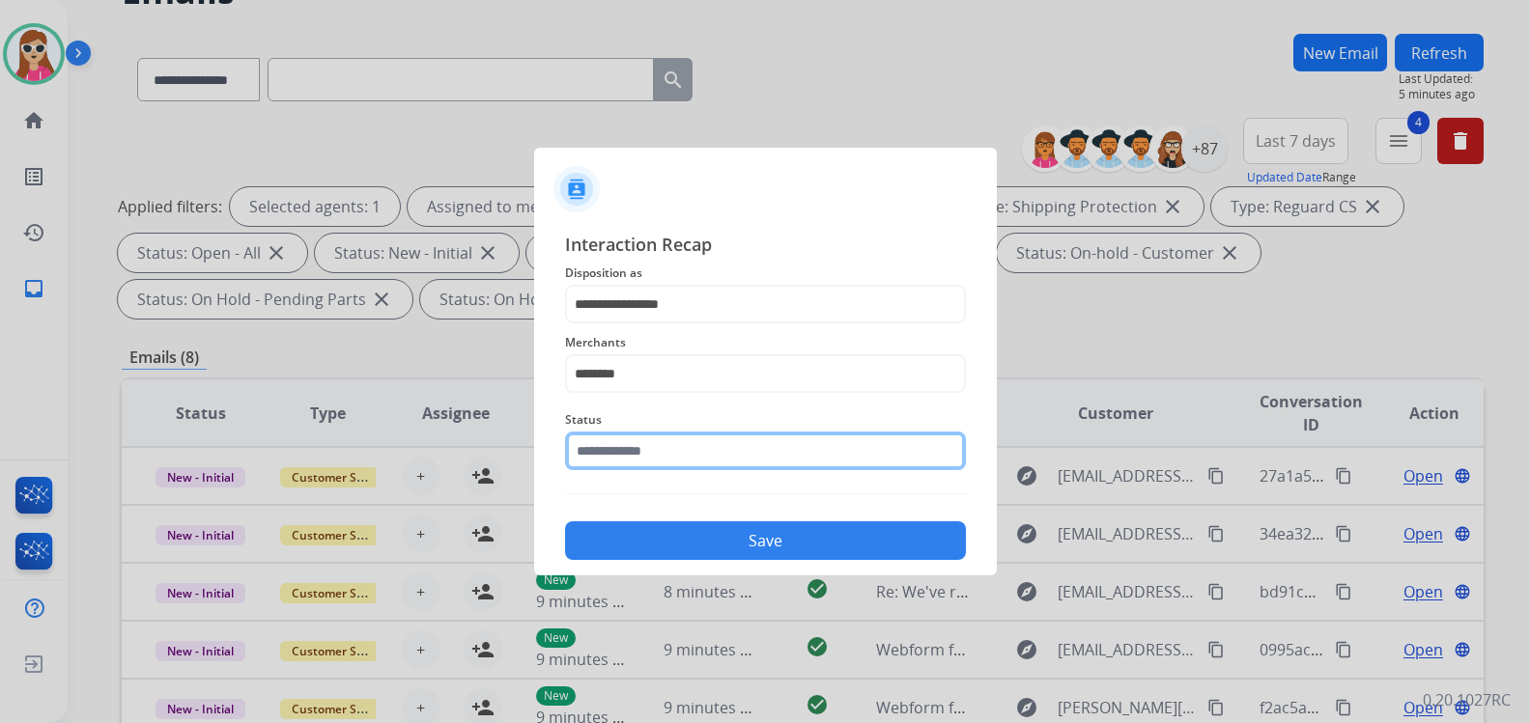
click at [671, 450] on input "text" at bounding box center [765, 451] width 401 height 39
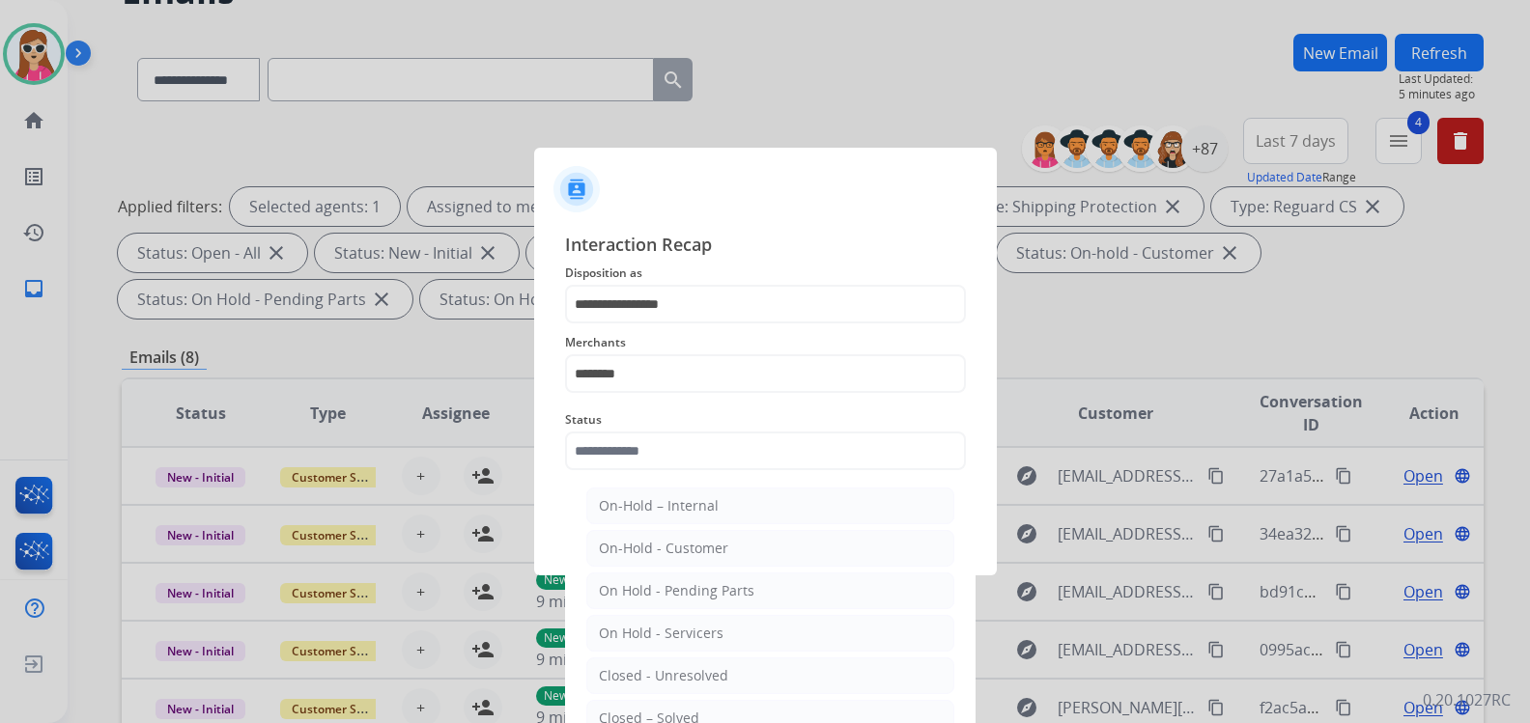
drag, startPoint x: 675, startPoint y: 708, endPoint x: 678, endPoint y: 695, distance: 12.9
click at [675, 709] on li "Closed – Solved" at bounding box center [770, 718] width 368 height 37
type input "**********"
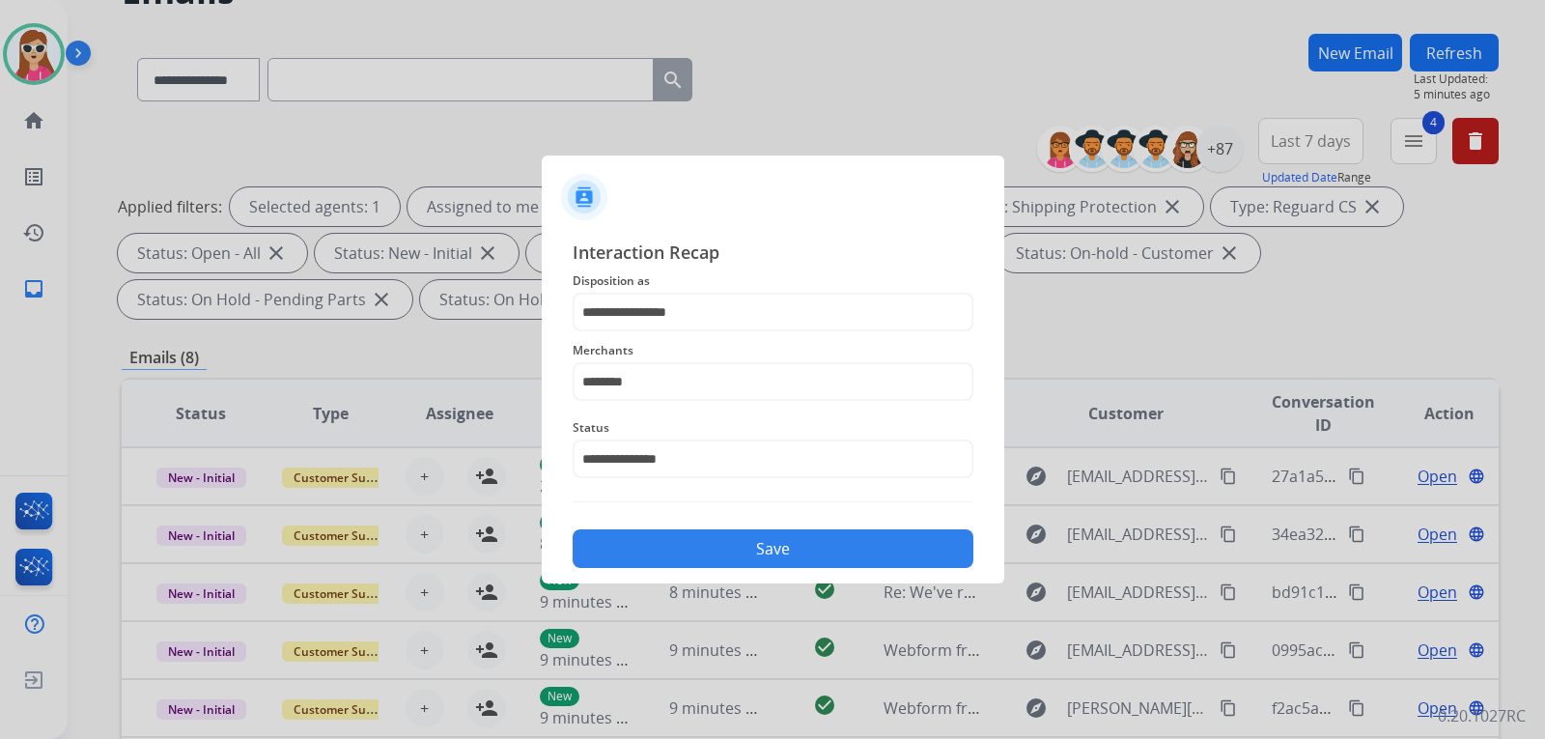
drag, startPoint x: 696, startPoint y: 552, endPoint x: 704, endPoint y: 566, distance: 15.6
click at [704, 566] on button "Save" at bounding box center [773, 548] width 401 height 39
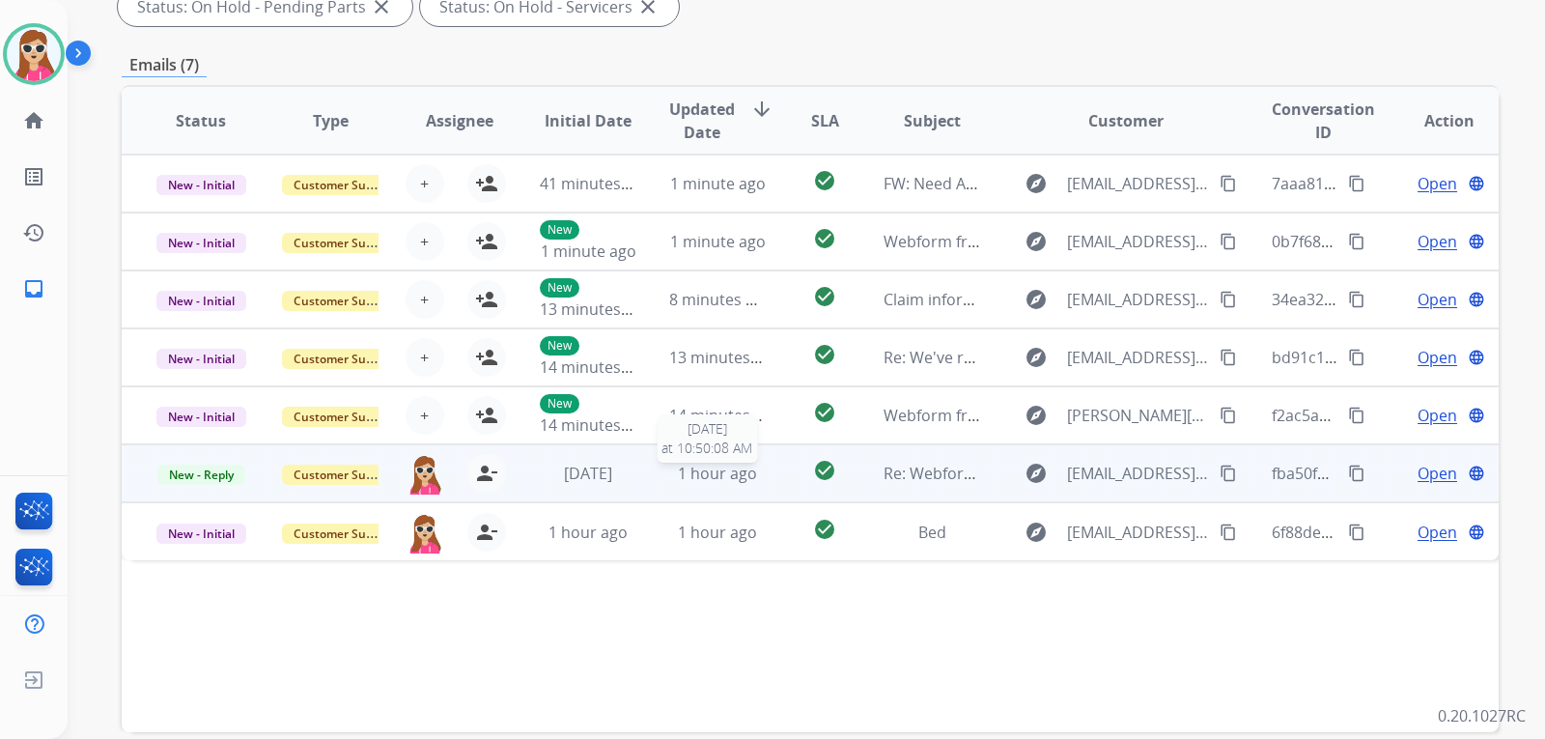
scroll to position [403, 0]
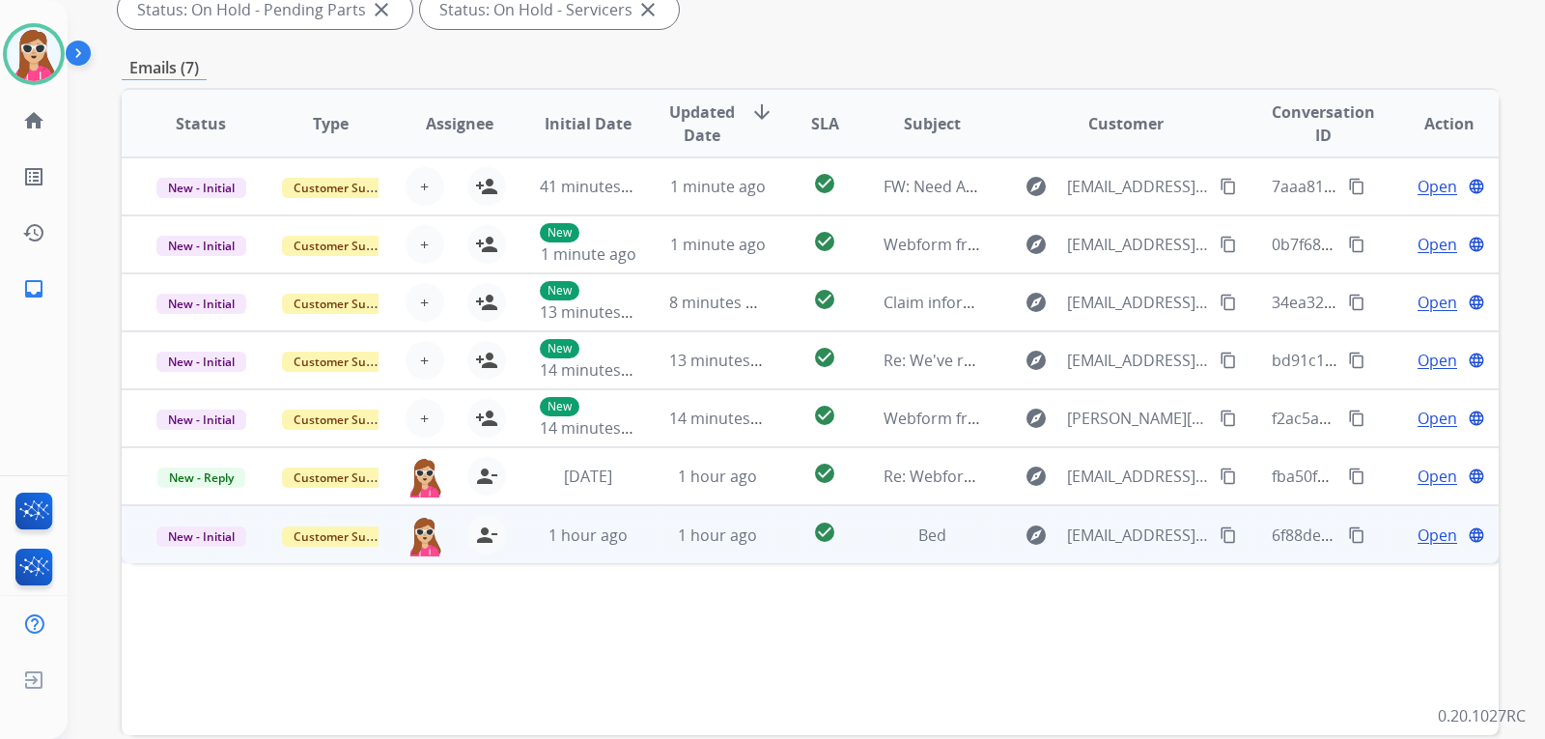
click at [786, 542] on td "check_circle" at bounding box center [810, 534] width 86 height 58
click at [1201, 528] on div "explore gaydosfam2@gmail.com content_copy" at bounding box center [1126, 534] width 226 height 31
click at [1220, 538] on mat-icon "content_copy" at bounding box center [1228, 534] width 17 height 17
click at [1416, 549] on td "Open language" at bounding box center [1434, 534] width 129 height 58
click at [1420, 547] on td "Open language" at bounding box center [1434, 534] width 129 height 58
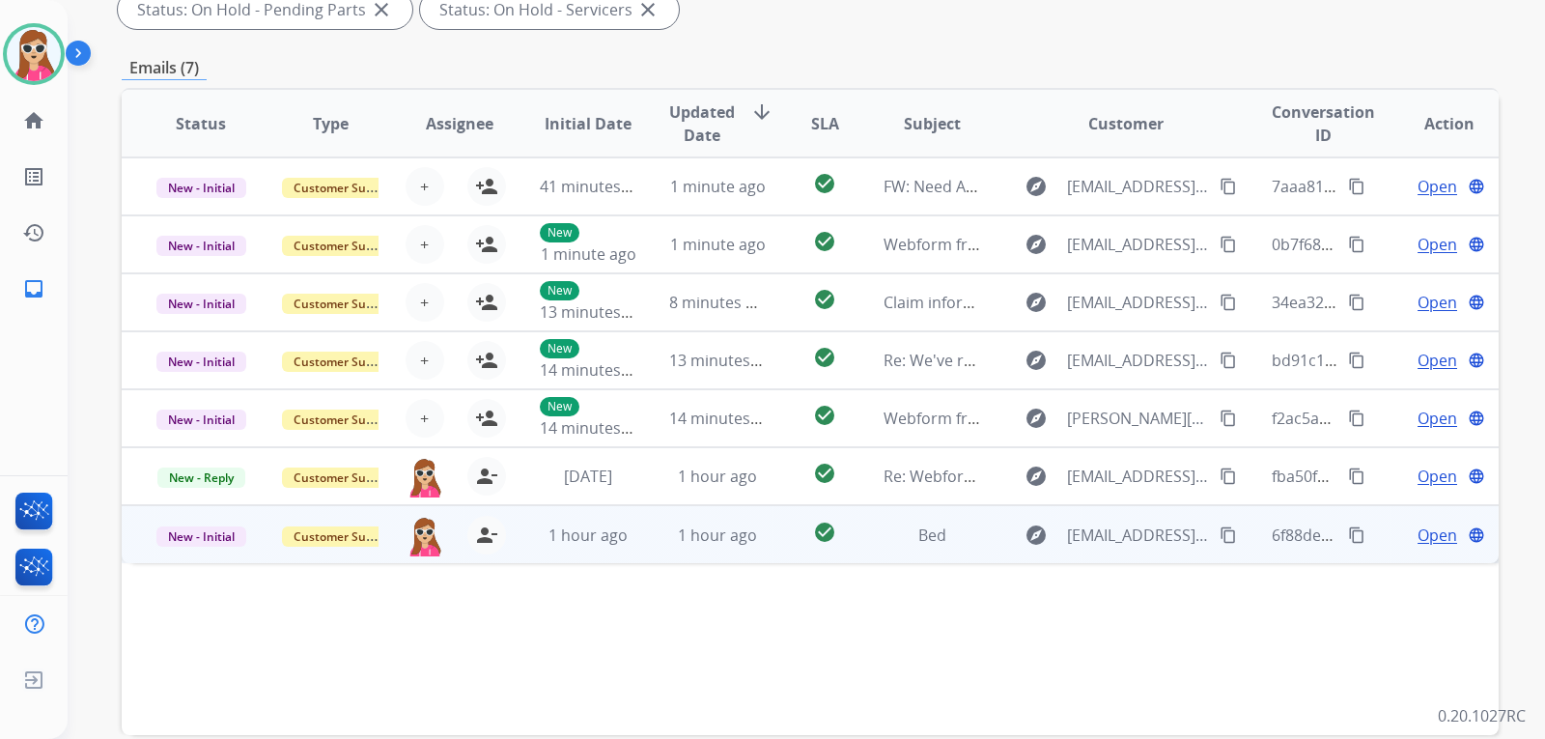
click at [1419, 541] on span "Open" at bounding box center [1438, 535] width 40 height 23
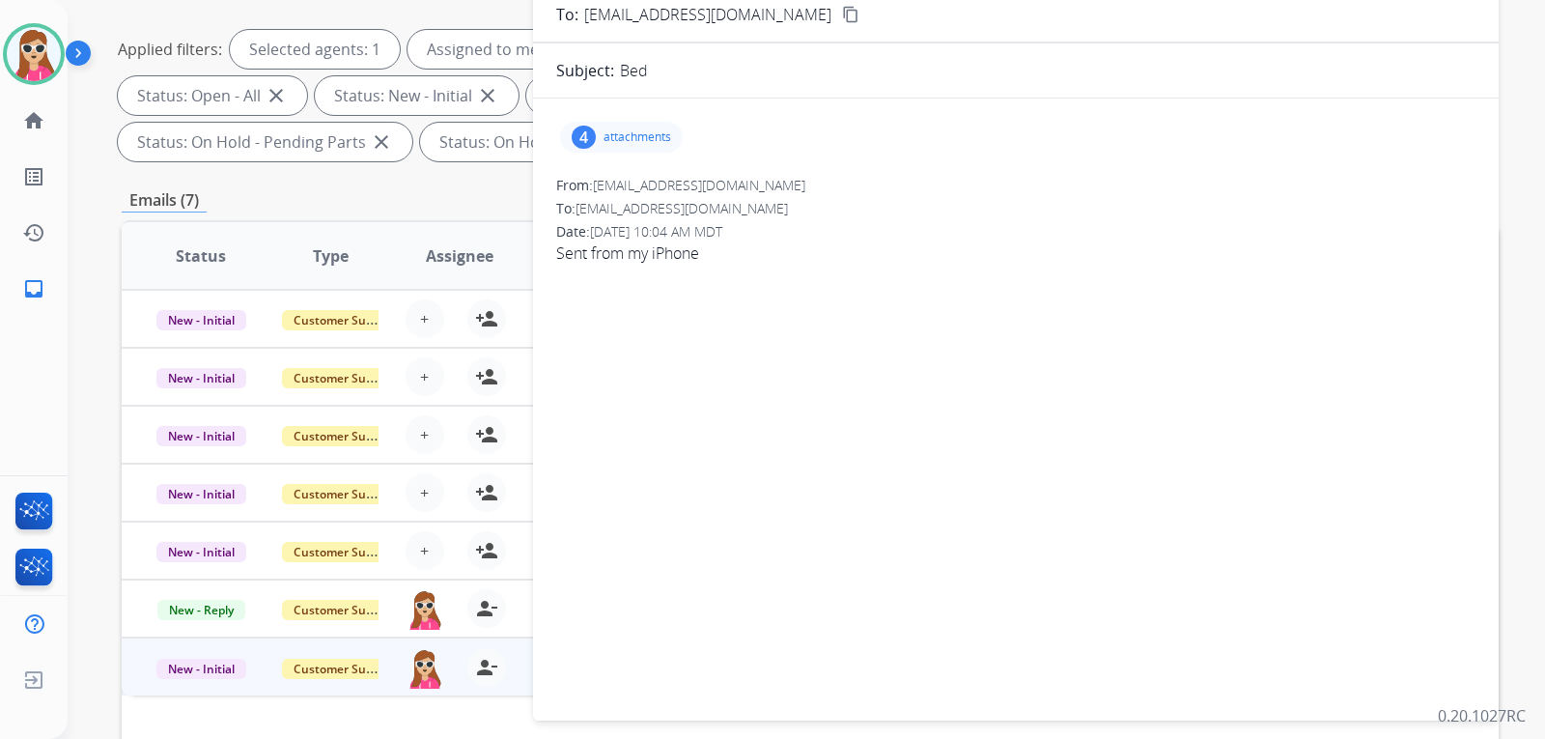
scroll to position [113, 0]
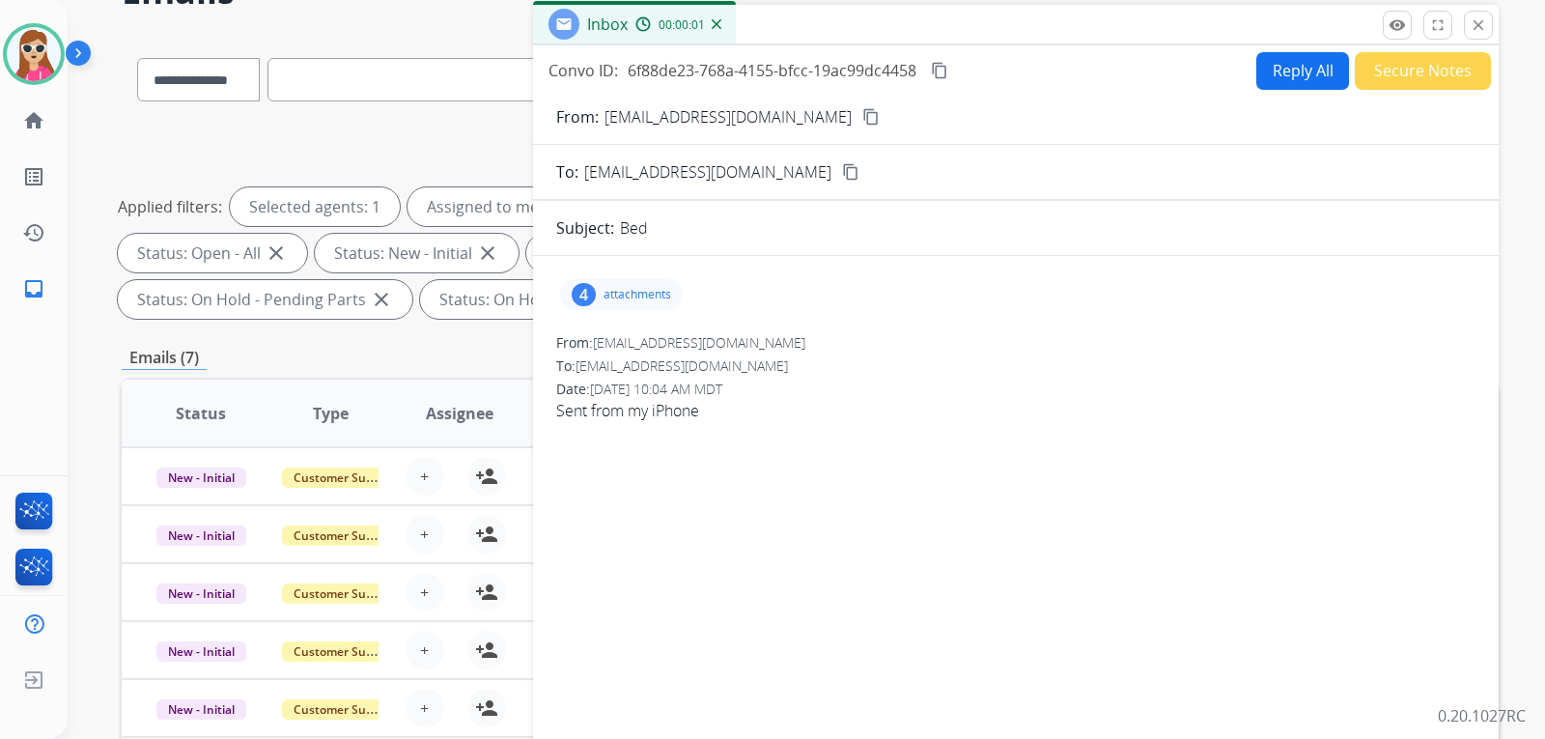
click at [622, 291] on p "attachments" at bounding box center [638, 294] width 68 height 15
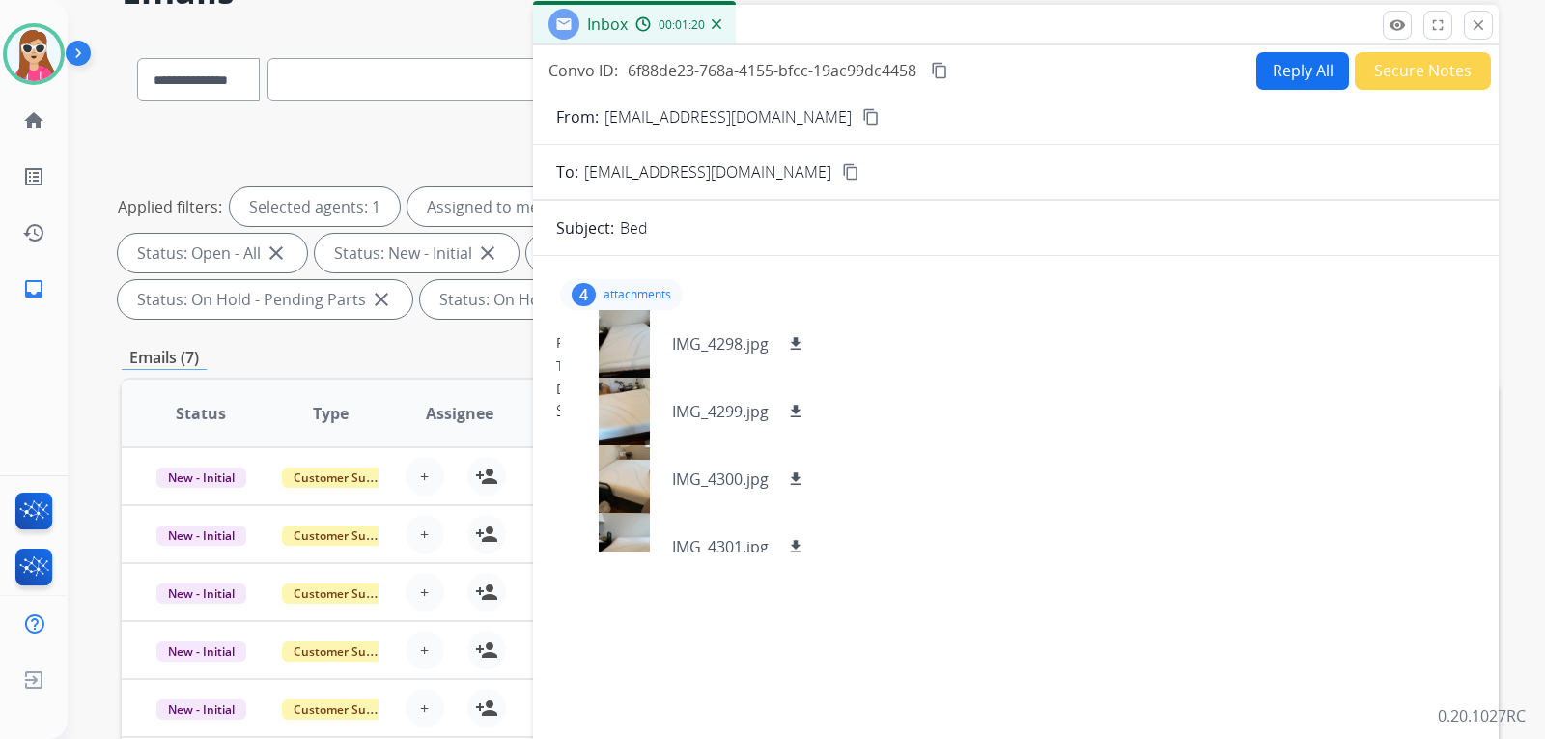
click at [863, 114] on mat-icon "content_copy" at bounding box center [871, 116] width 17 height 17
click at [1267, 75] on button "Reply All" at bounding box center [1303, 71] width 93 height 38
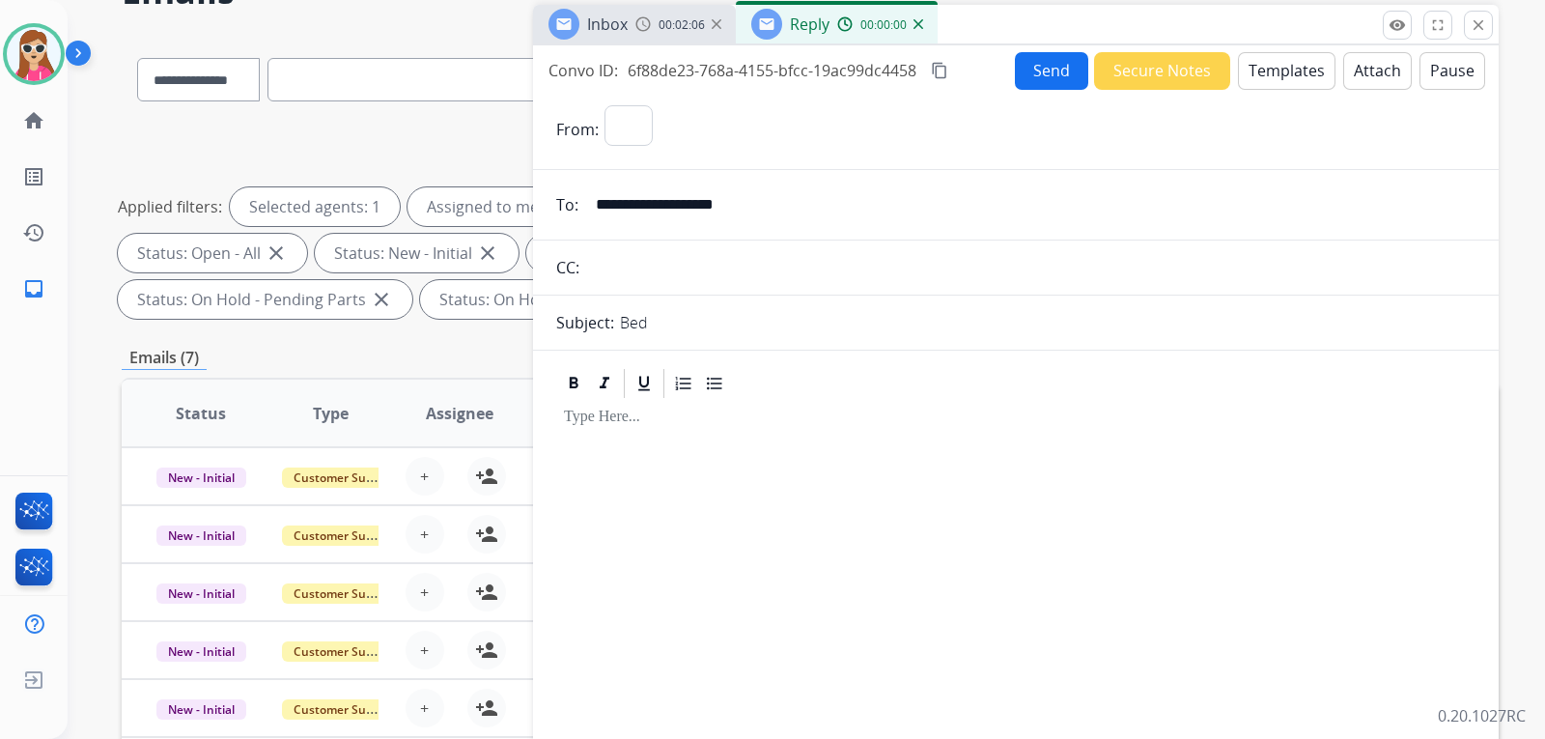
select select "**********"
click at [1320, 86] on div "Send Secure Notes Templates Attach Pause" at bounding box center [1250, 71] width 470 height 38
click at [1270, 75] on button "Templates" at bounding box center [1287, 71] width 98 height 38
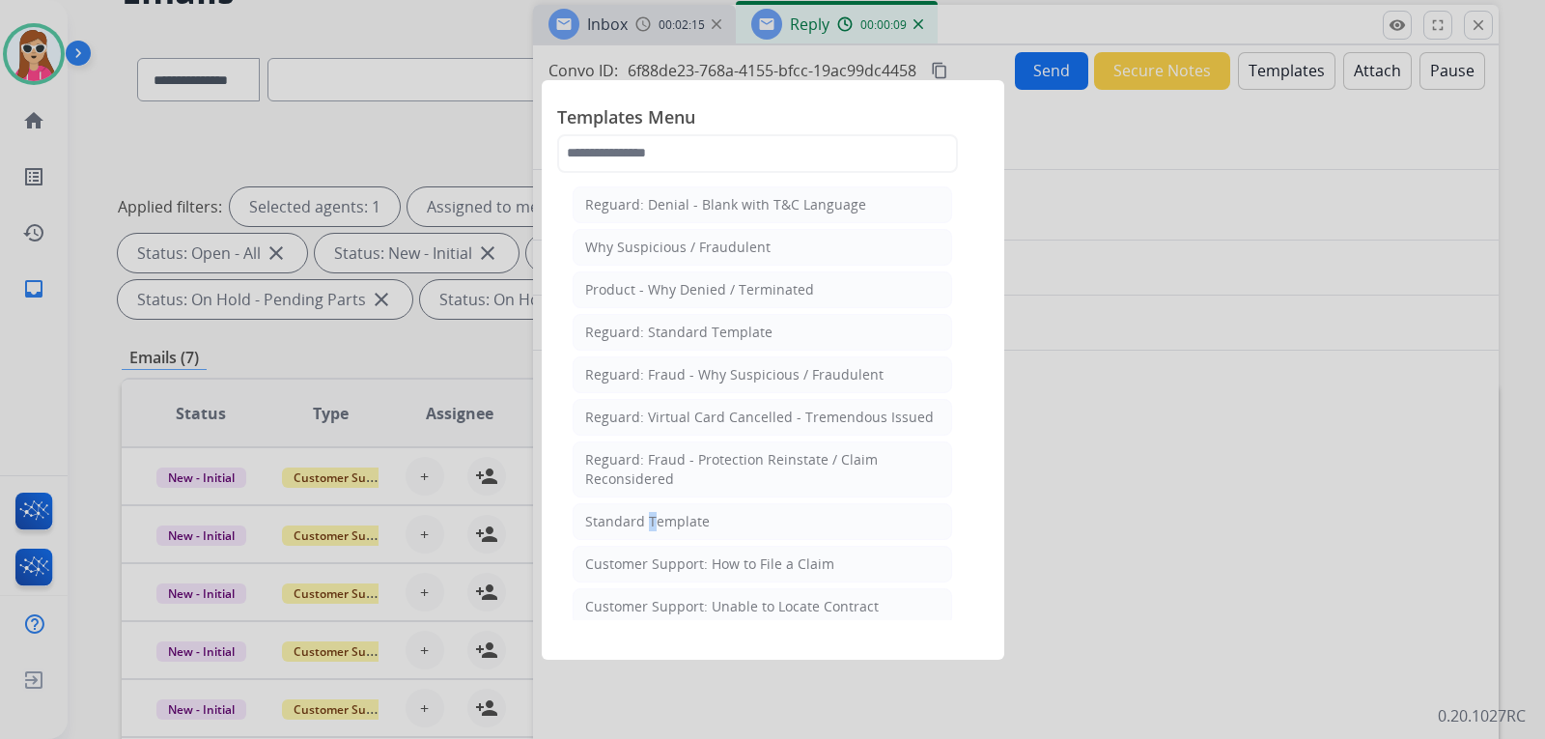
click at [641, 529] on div "Standard Template" at bounding box center [647, 521] width 125 height 19
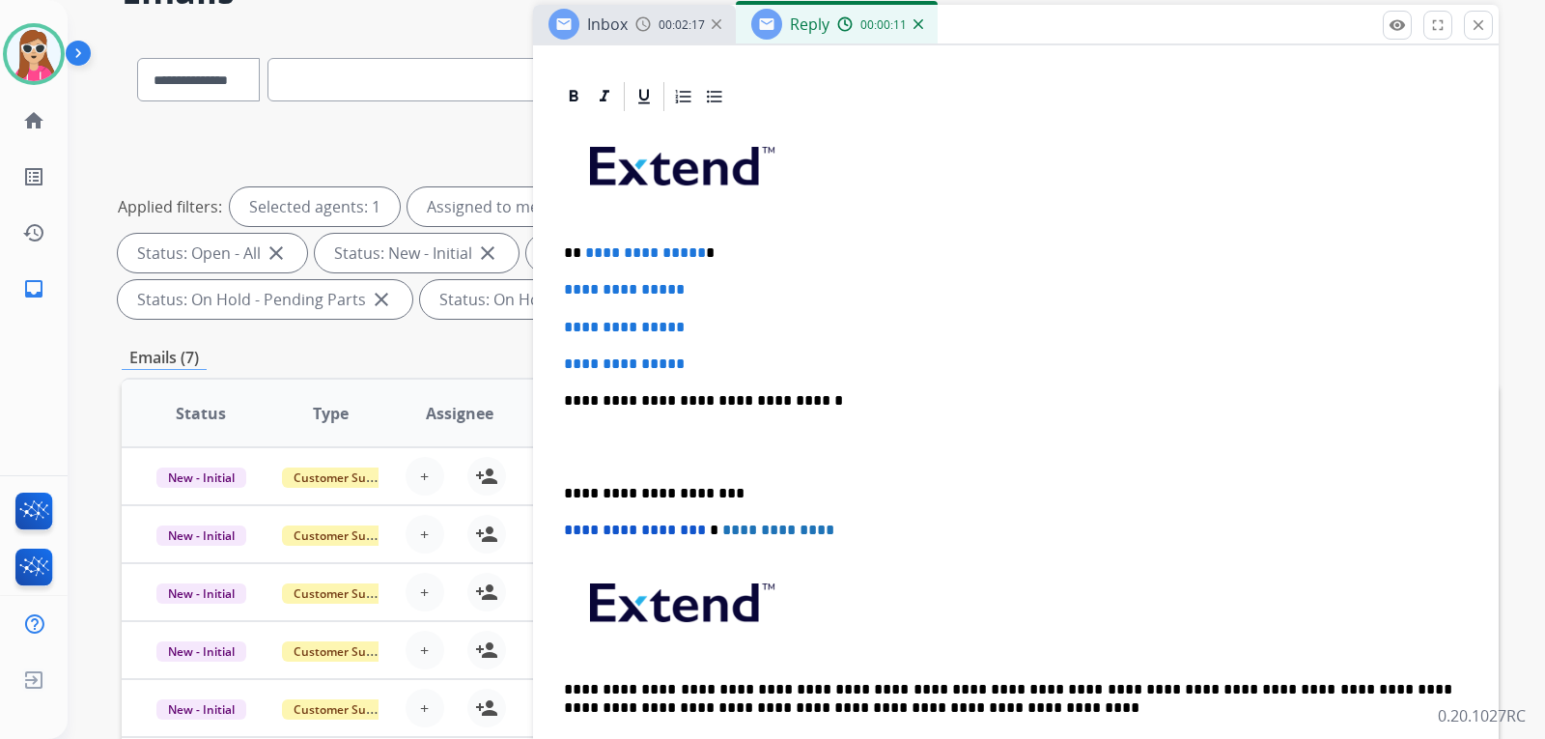
scroll to position [290, 0]
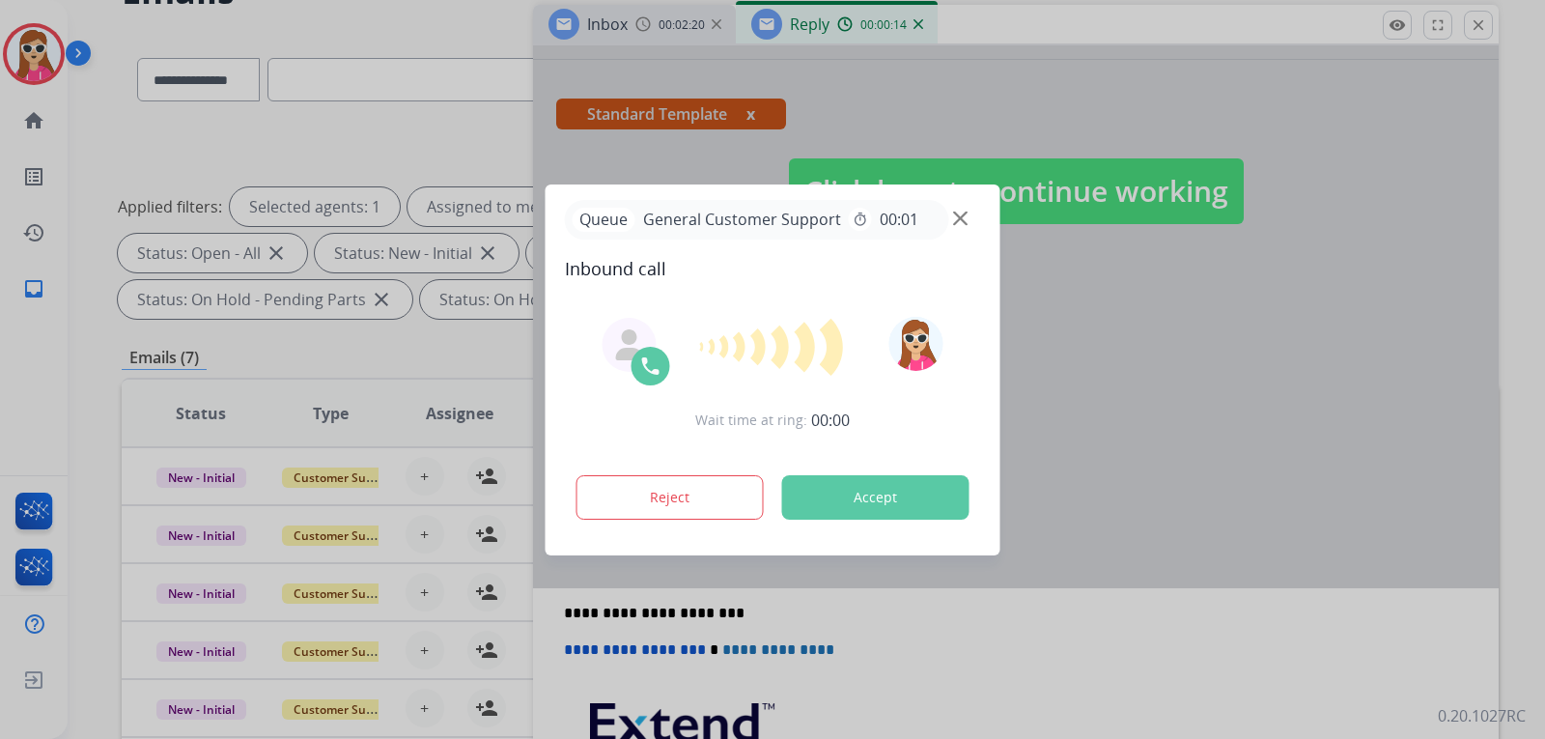
click at [909, 512] on button "Accept" at bounding box center [875, 497] width 187 height 44
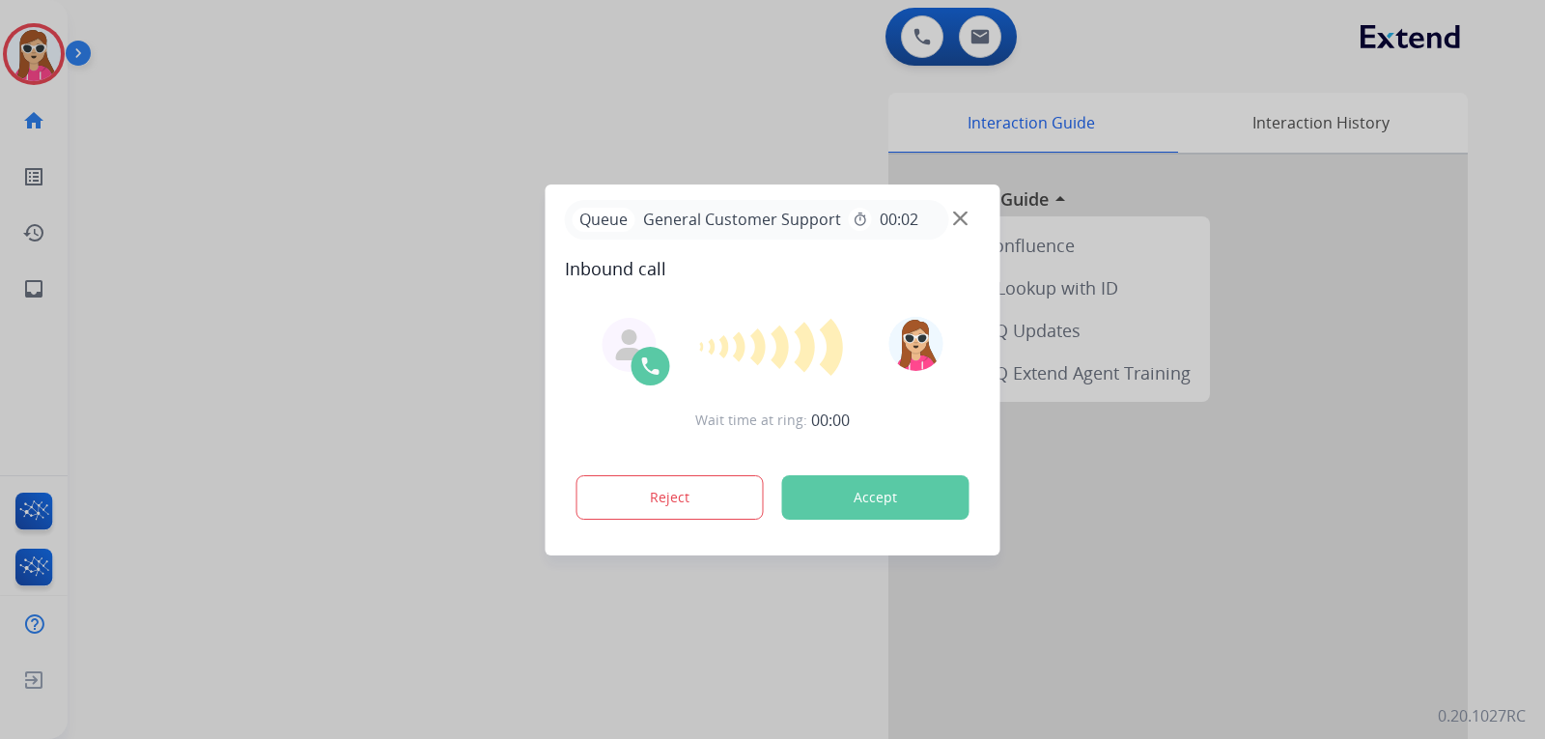
click at [870, 493] on button "Accept" at bounding box center [875, 497] width 187 height 44
click at [845, 499] on button "Accept" at bounding box center [875, 497] width 187 height 44
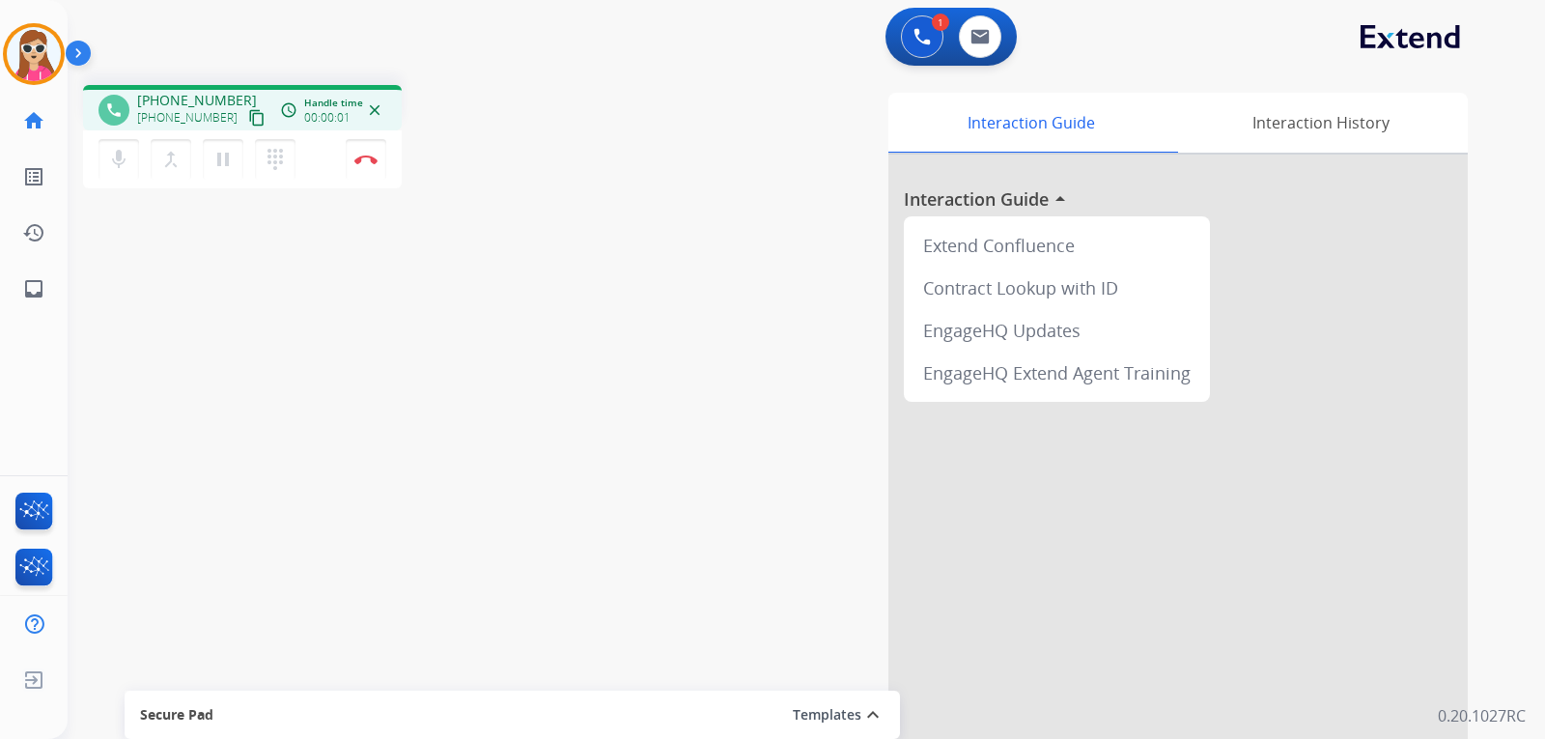
click at [248, 116] on mat-icon "content_copy" at bounding box center [256, 117] width 17 height 17
click at [248, 112] on mat-icon "content_copy" at bounding box center [256, 117] width 17 height 17
click at [375, 172] on button "Disconnect" at bounding box center [366, 159] width 41 height 41
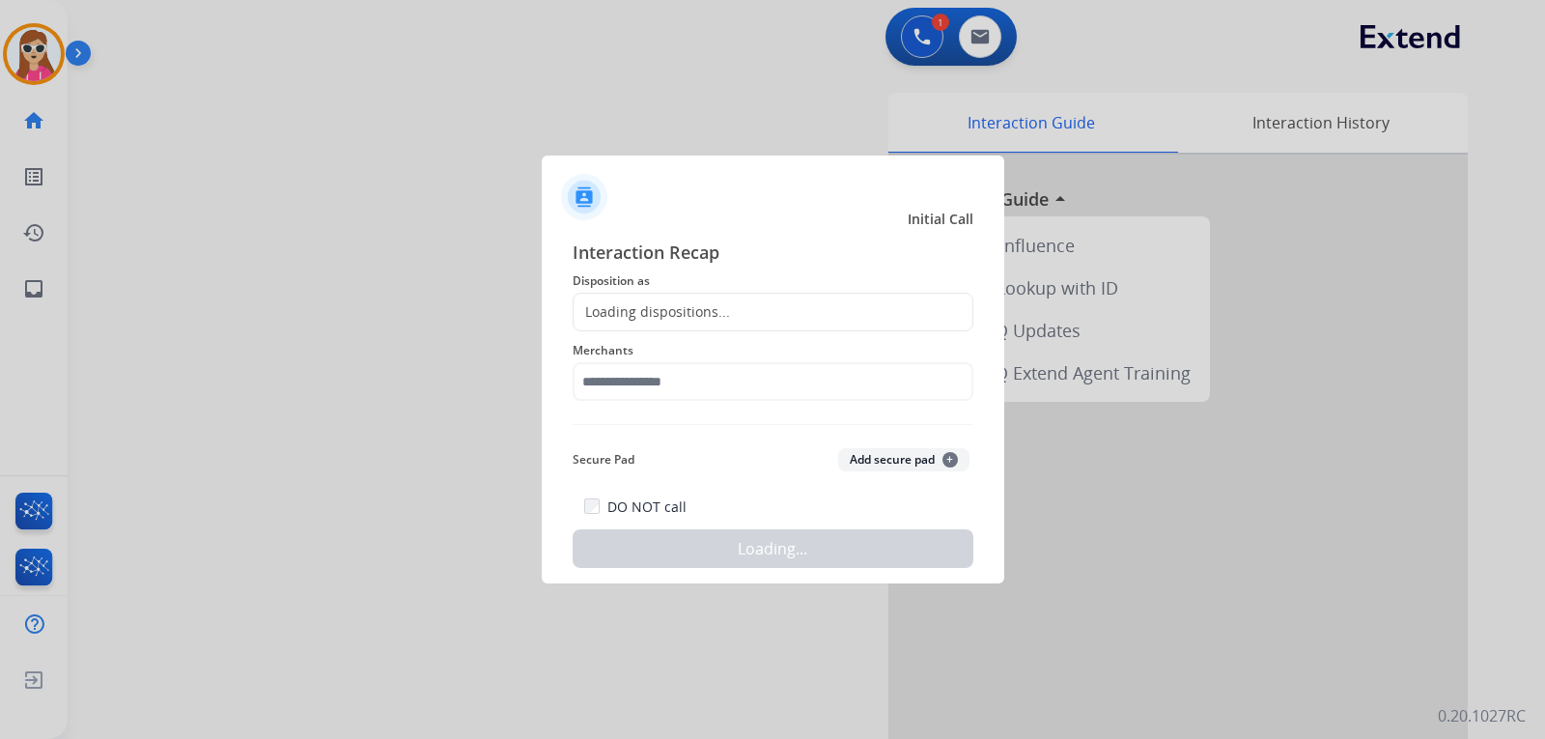
click at [723, 331] on div "Loading dispositions..." at bounding box center [773, 312] width 401 height 39
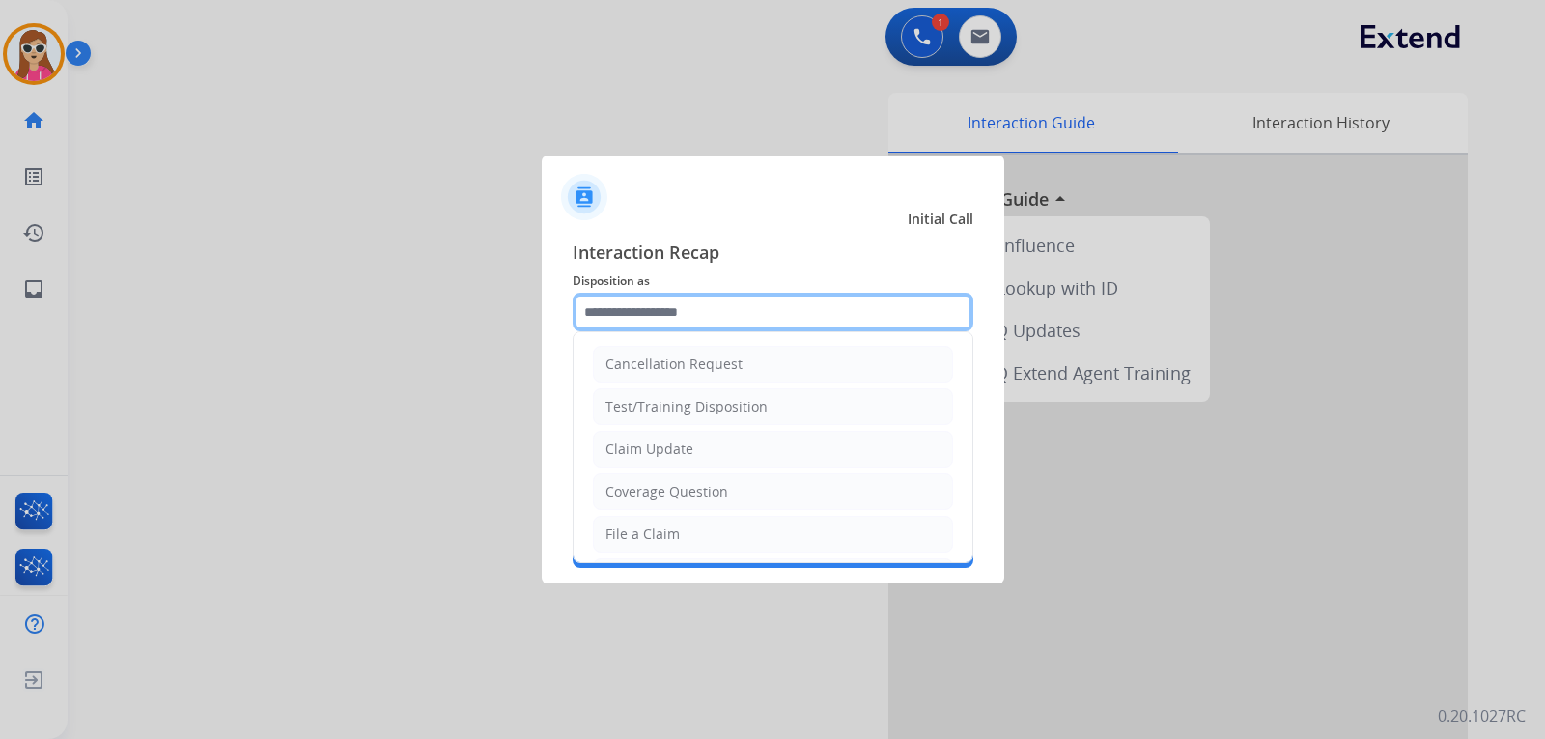
click at [724, 320] on input "text" at bounding box center [773, 312] width 401 height 39
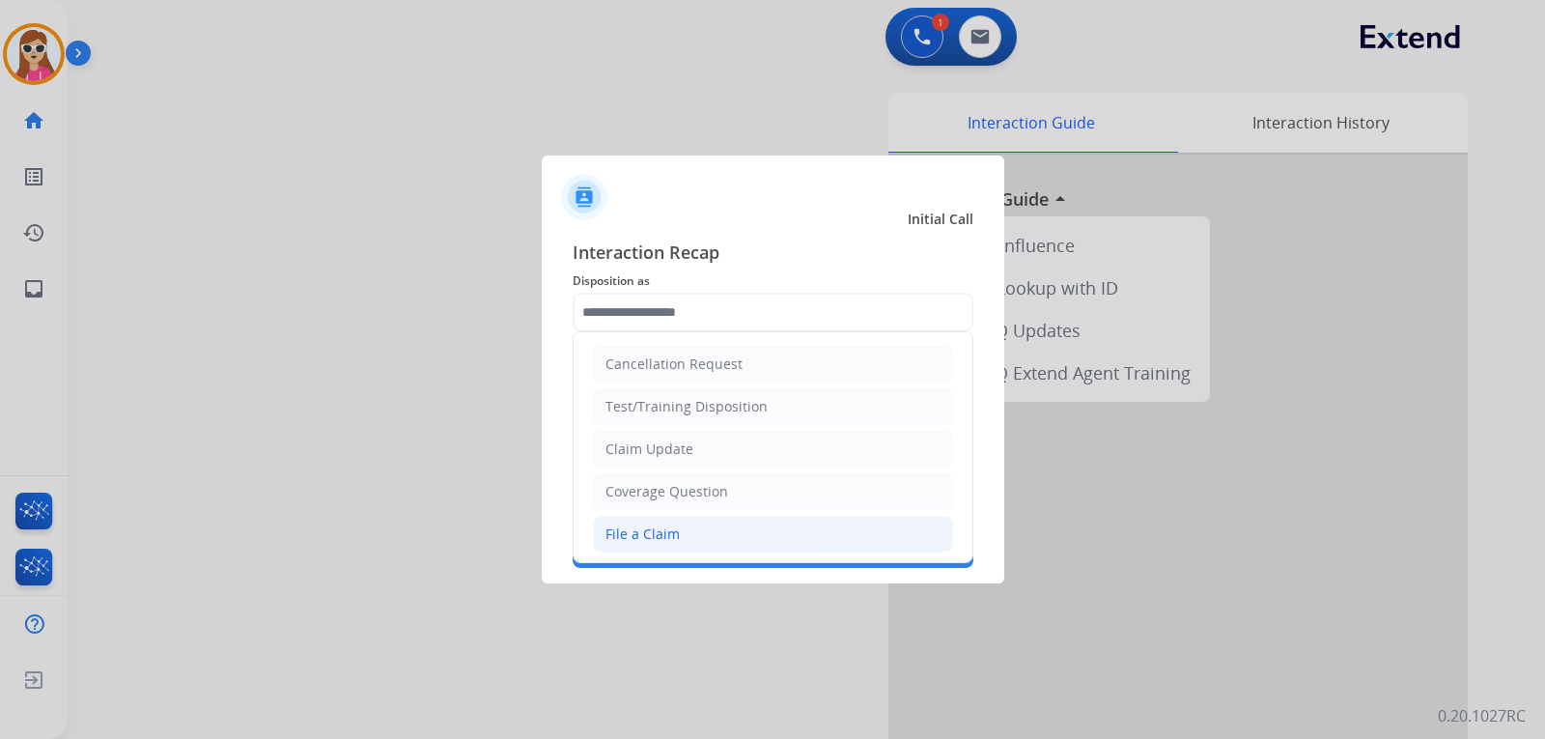
click at [651, 535] on div "File a Claim" at bounding box center [643, 533] width 74 height 19
type input "**********"
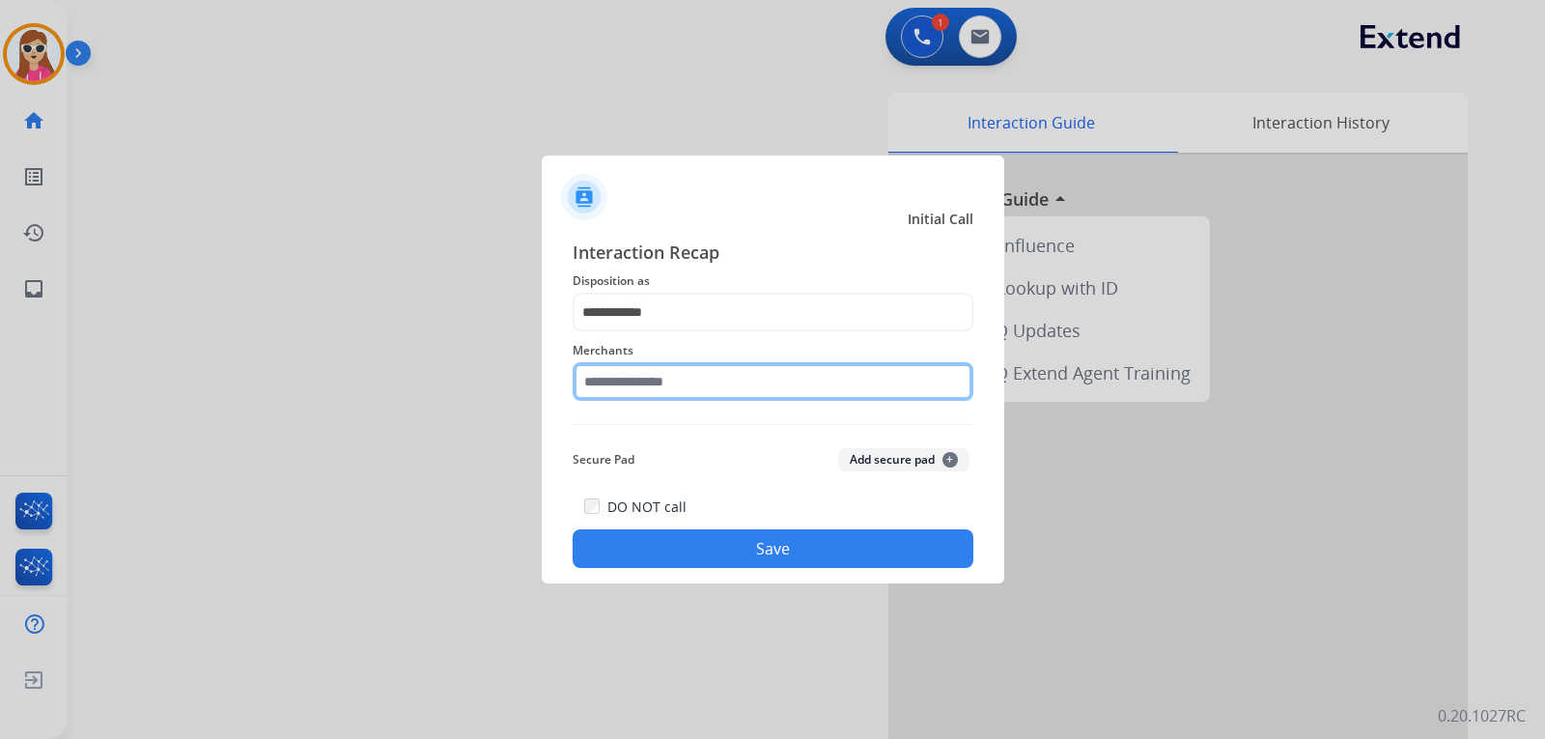
click at [677, 389] on input "text" at bounding box center [773, 381] width 401 height 39
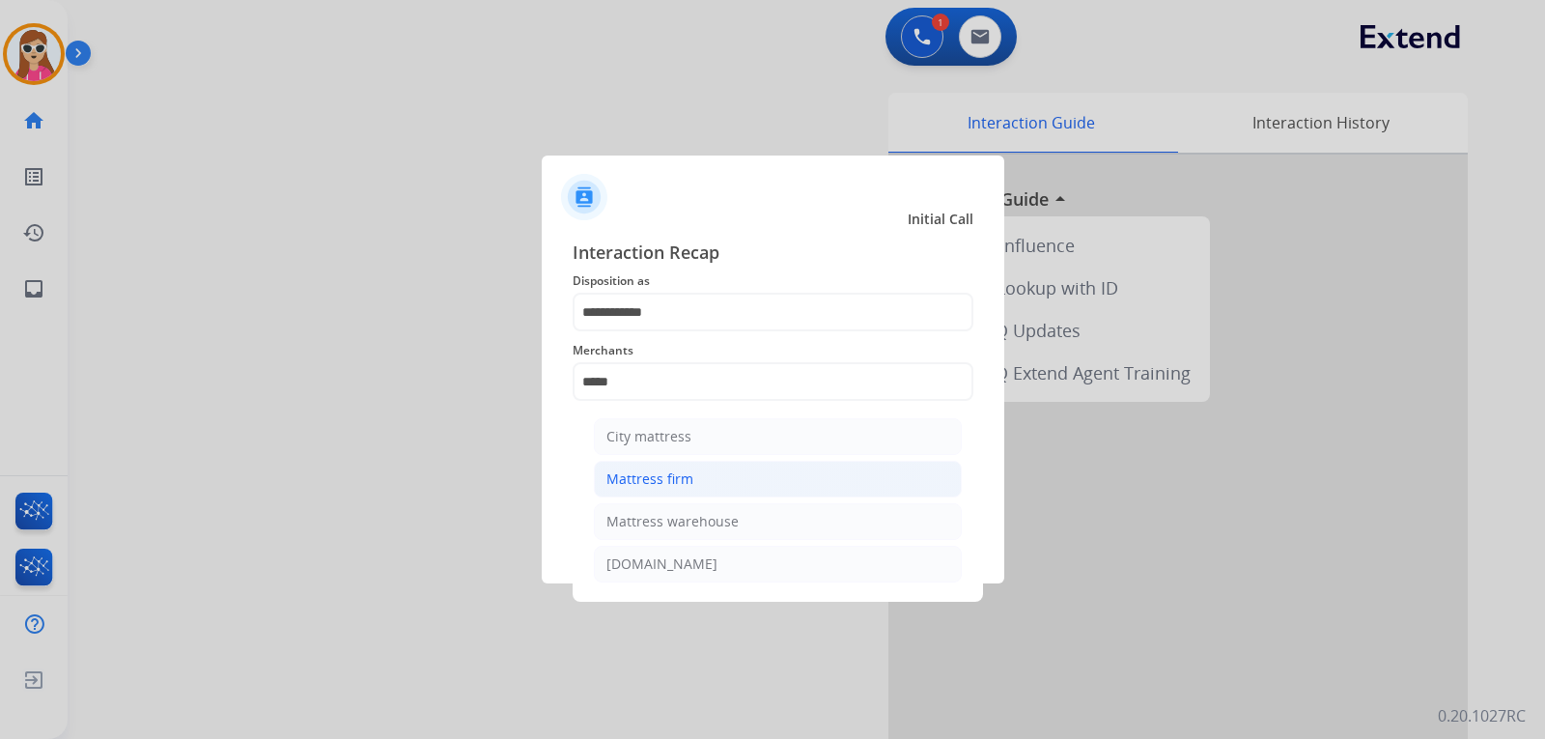
click at [735, 467] on li "Mattress firm" at bounding box center [778, 479] width 368 height 37
type input "**********"
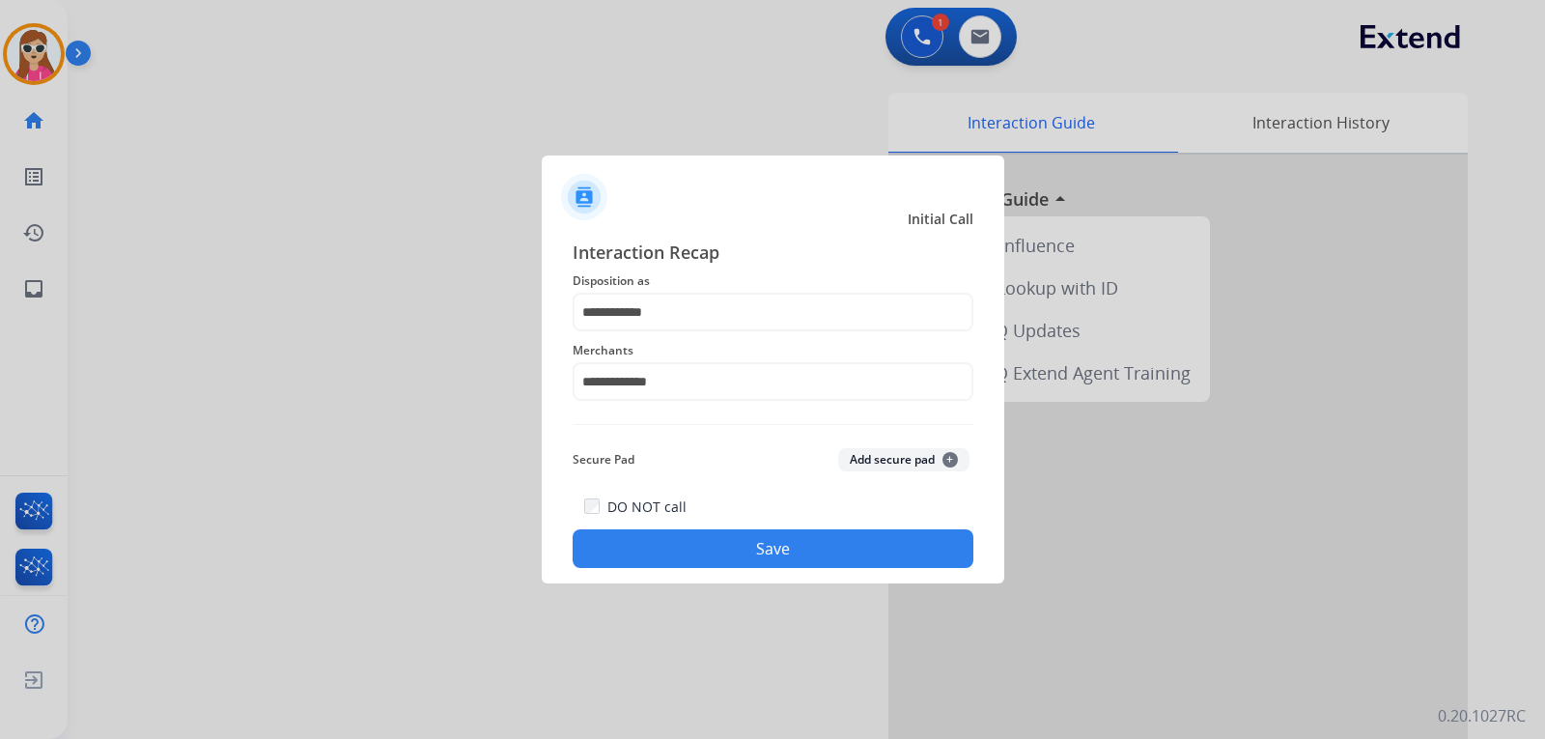
click at [746, 541] on button "Save" at bounding box center [773, 548] width 401 height 39
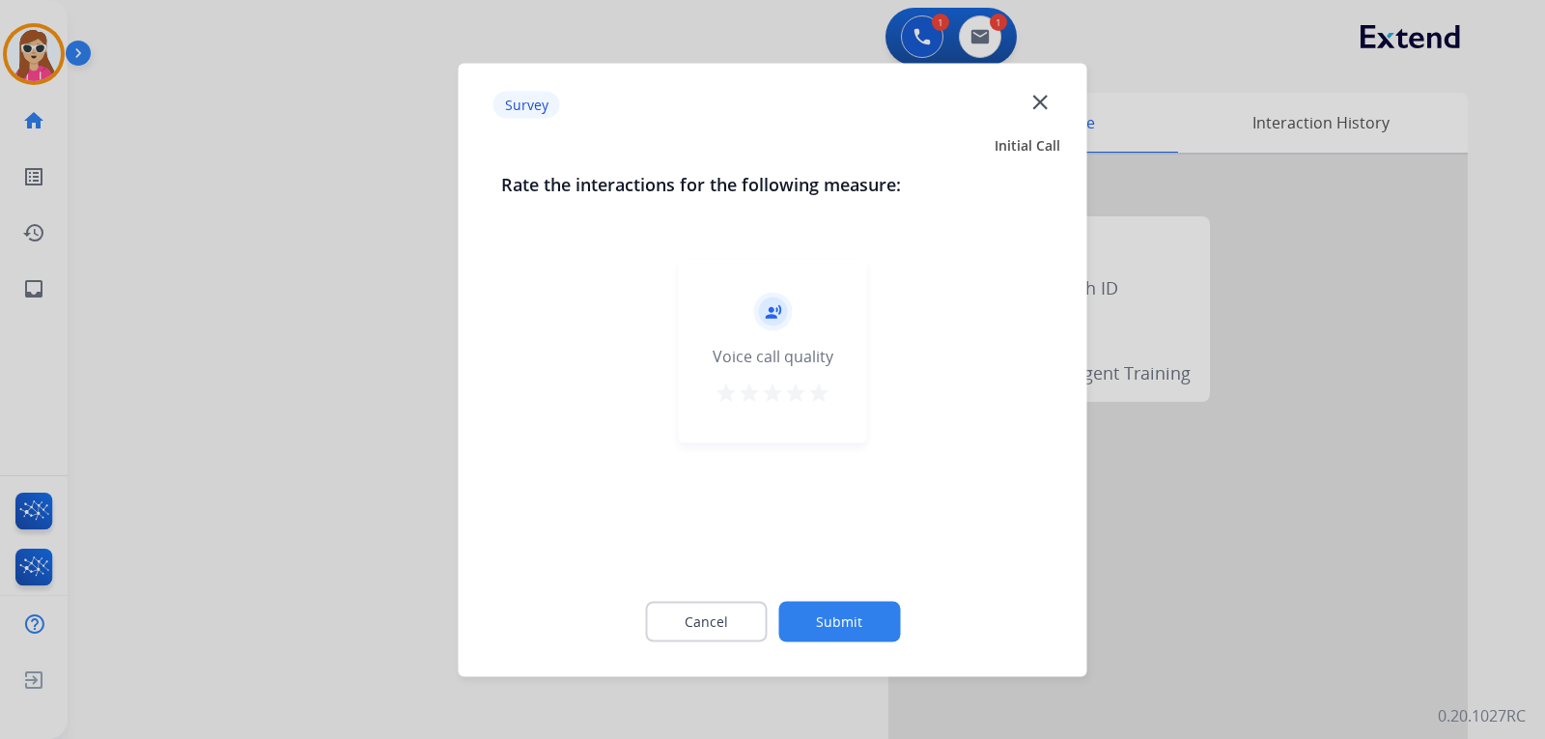
click at [809, 374] on div "record_voice_over Voice call quality star star star star star" at bounding box center [773, 351] width 188 height 184
click at [824, 403] on mat-icon "star" at bounding box center [818, 392] width 23 height 23
click at [849, 628] on button "Submit" at bounding box center [840, 621] width 122 height 41
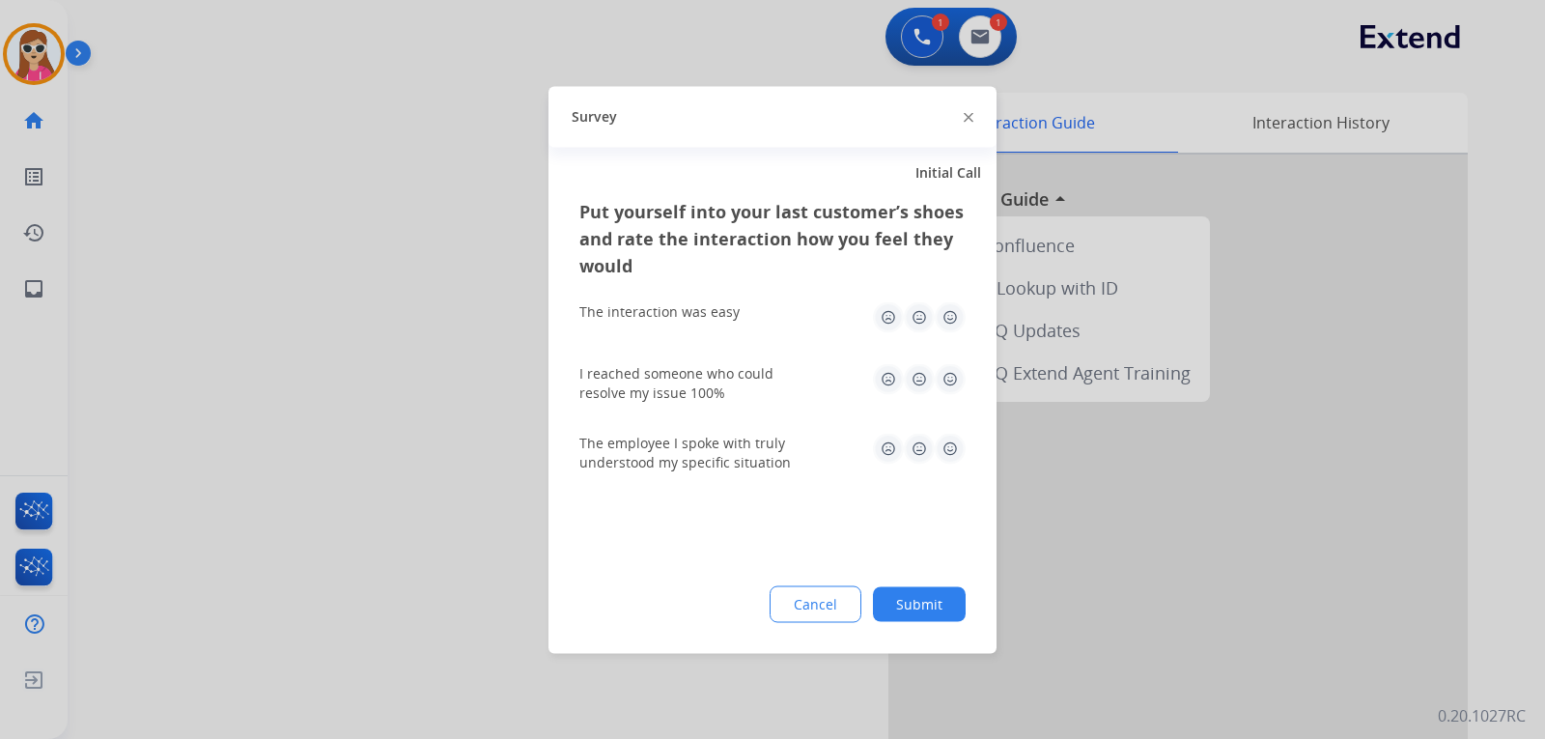
click at [949, 315] on img at bounding box center [950, 316] width 31 height 31
drag, startPoint x: 952, startPoint y: 373, endPoint x: 947, endPoint y: 487, distance: 114.1
click at [952, 374] on img at bounding box center [950, 378] width 31 height 31
click at [949, 448] on img at bounding box center [950, 448] width 31 height 31
click at [930, 612] on button "Submit" at bounding box center [919, 603] width 93 height 35
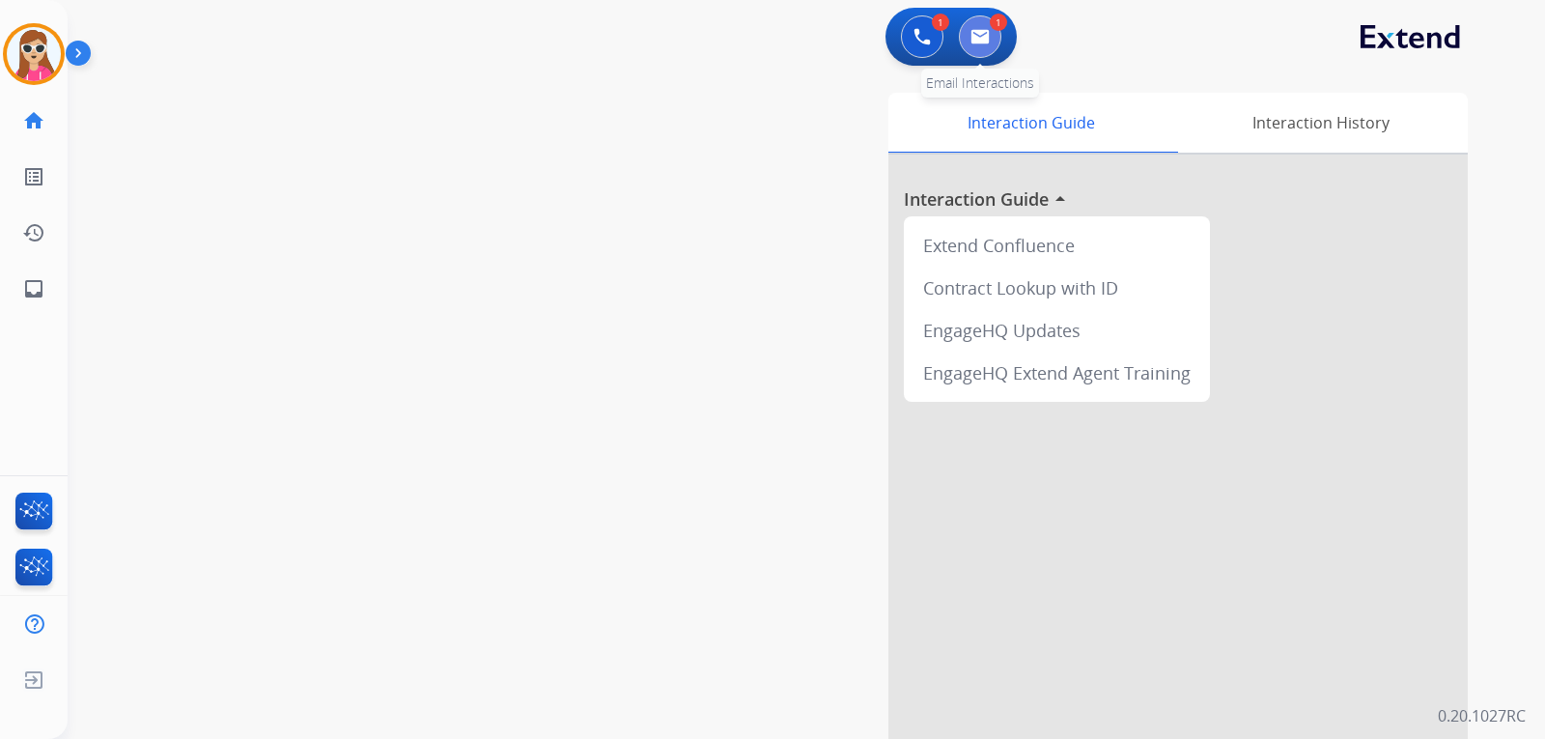
click at [984, 49] on button at bounding box center [980, 36] width 42 height 42
select select "**********"
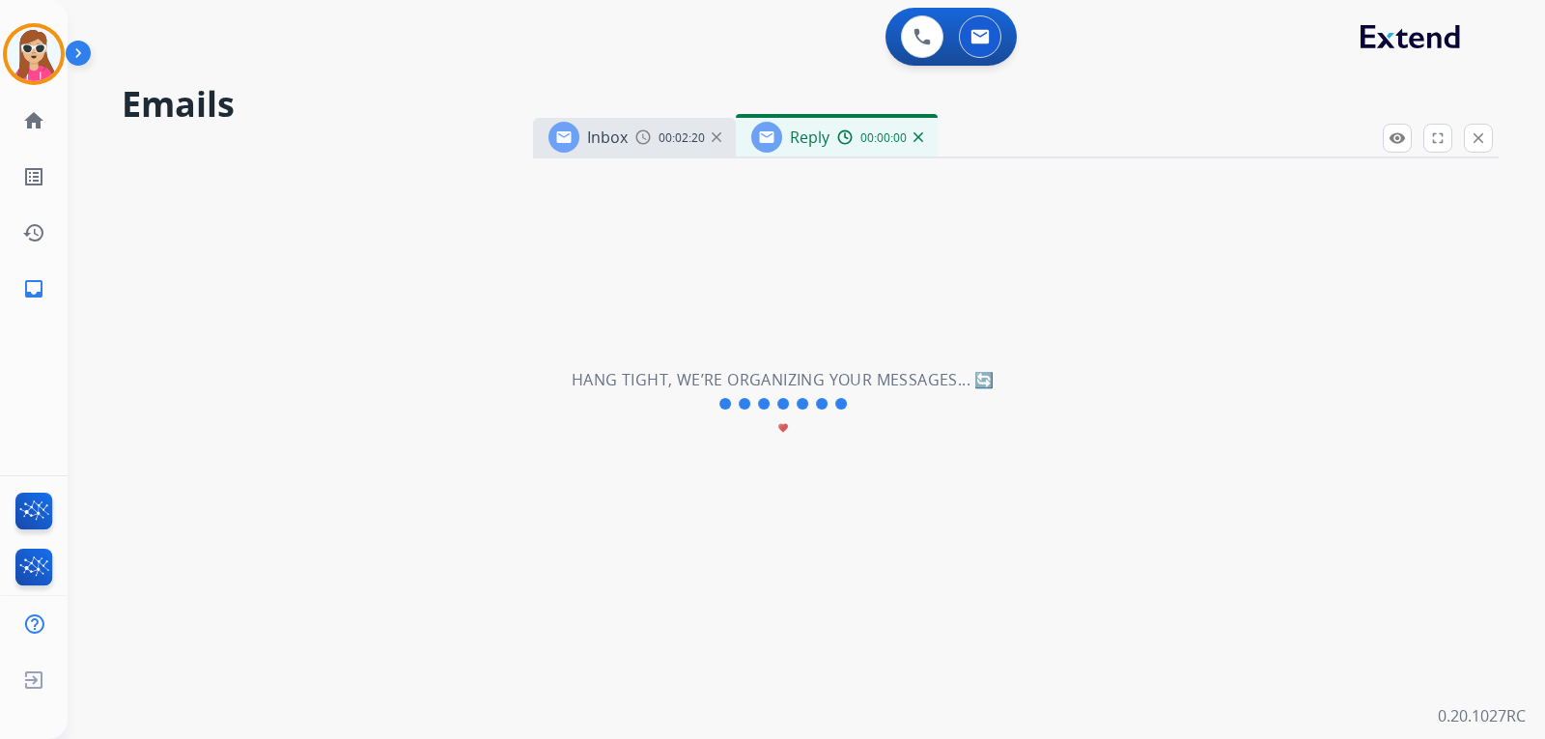
select select "**********"
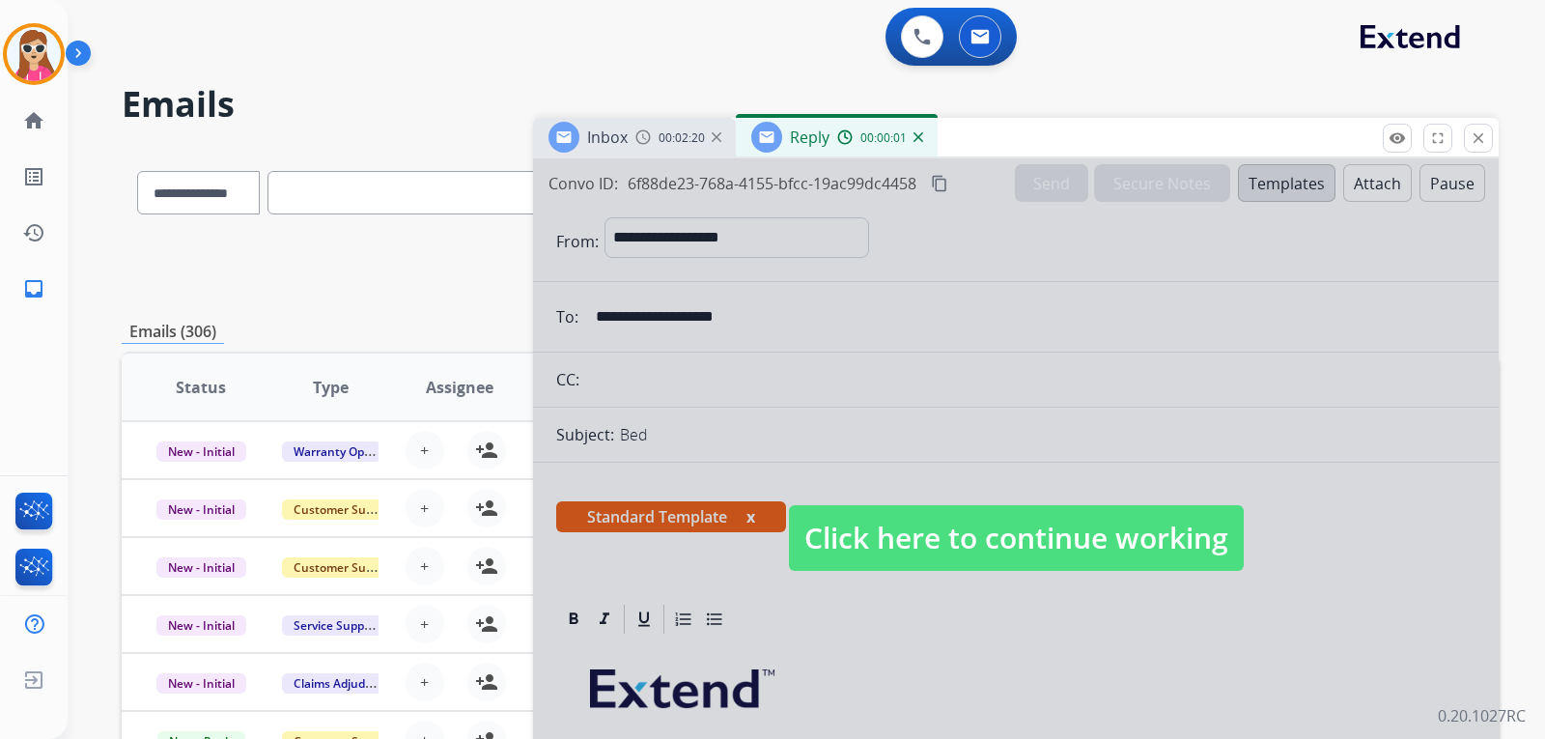
drag, startPoint x: 992, startPoint y: 602, endPoint x: 995, endPoint y: 575, distance: 27.2
click at [995, 584] on div at bounding box center [1016, 519] width 966 height 722
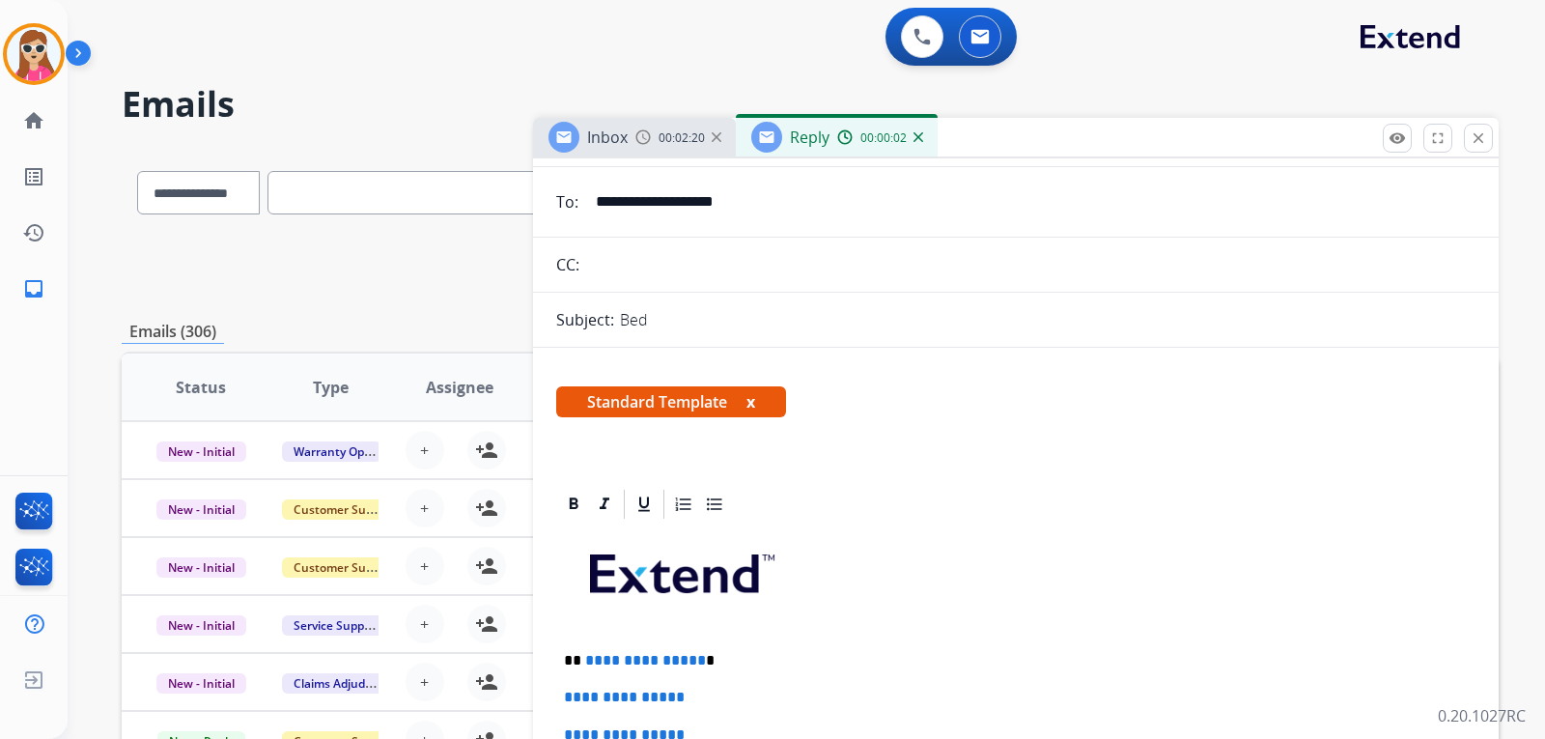
scroll to position [290, 0]
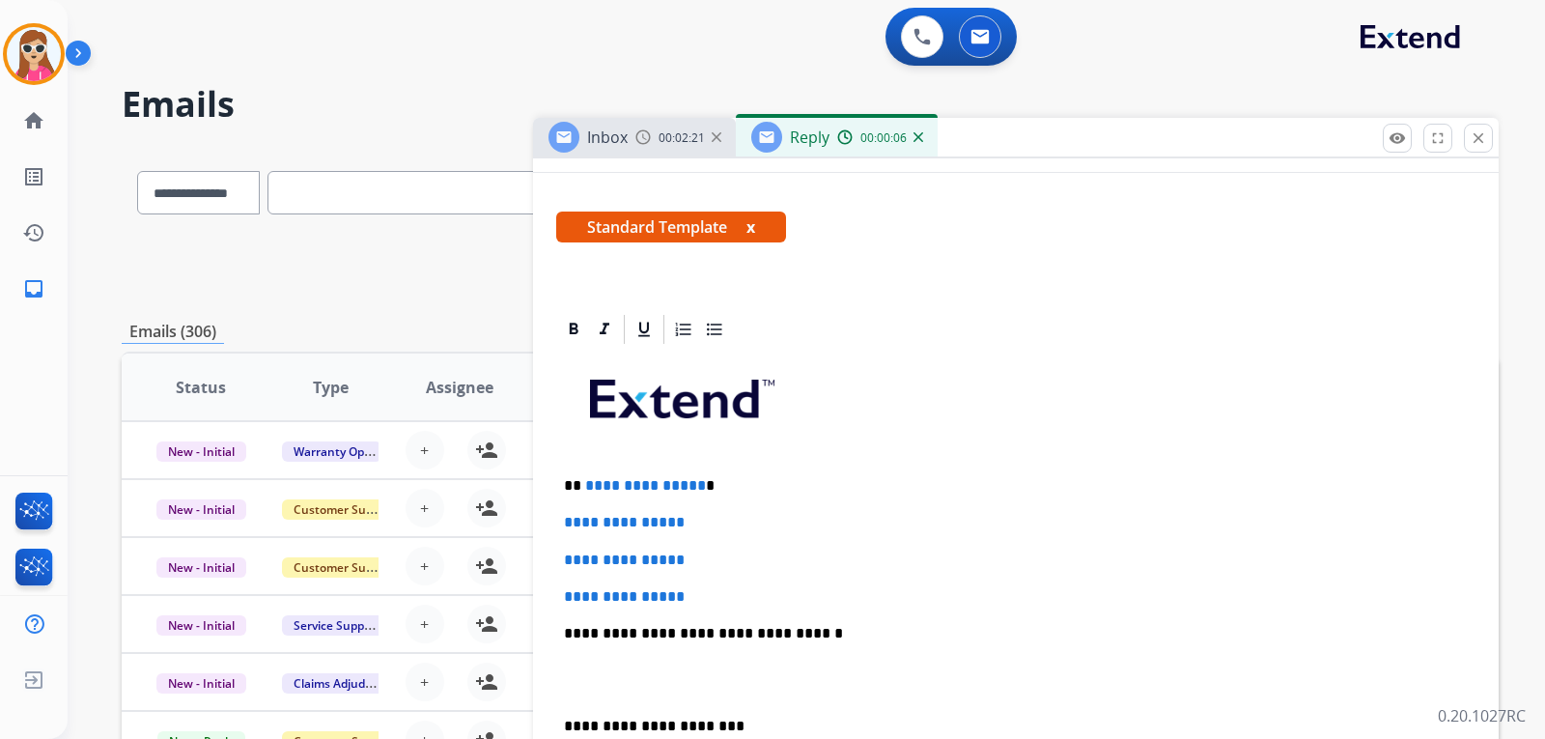
click at [590, 487] on span "**********" at bounding box center [645, 485] width 121 height 14
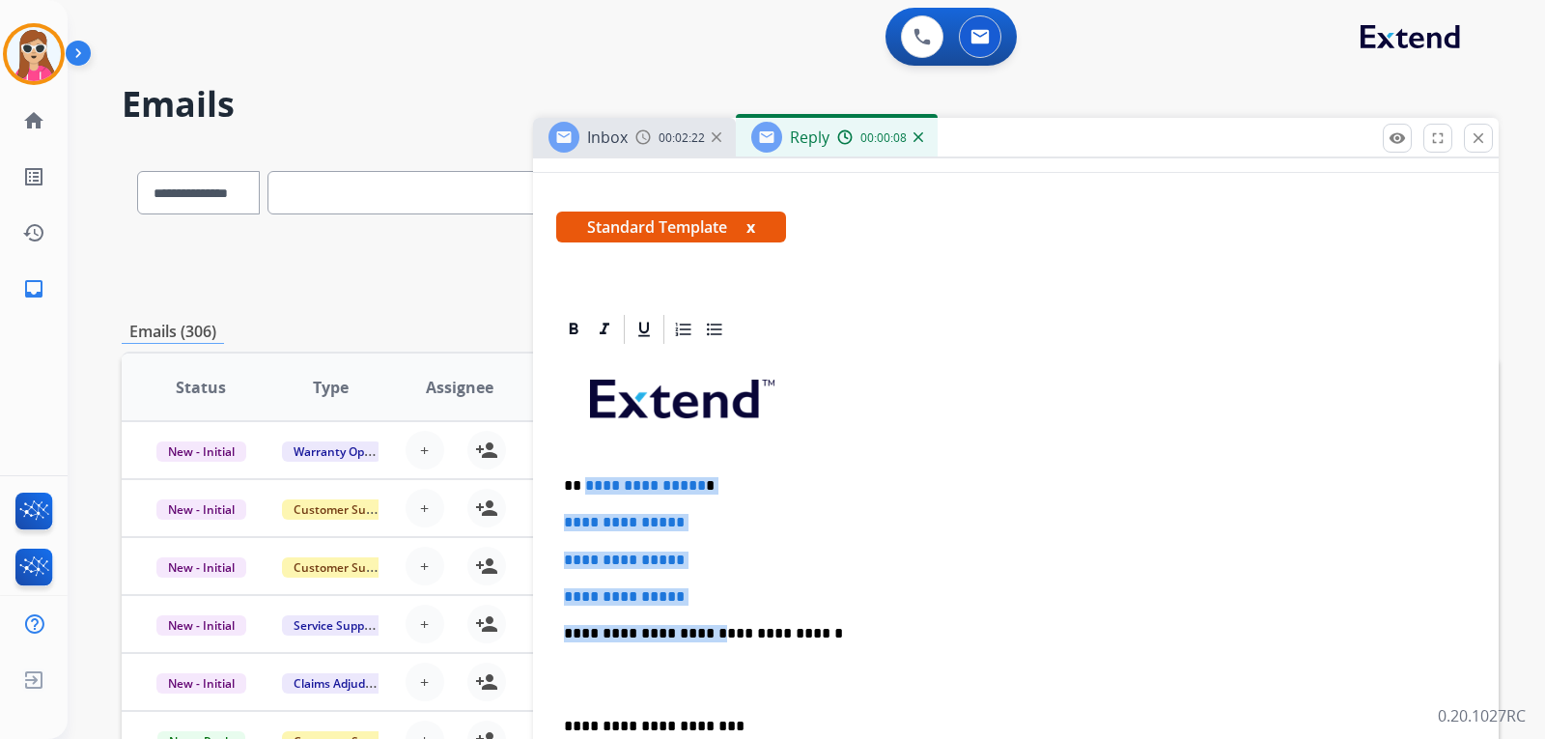
drag, startPoint x: 585, startPoint y: 485, endPoint x: 708, endPoint y: 598, distance: 166.8
click at [703, 606] on div "**********" at bounding box center [1016, 679] width 920 height 665
drag, startPoint x: 738, startPoint y: 584, endPoint x: 728, endPoint y: 585, distance: 9.7
click at [736, 583] on div "**********" at bounding box center [1016, 679] width 920 height 665
drag, startPoint x: 724, startPoint y: 590, endPoint x: 686, endPoint y: 591, distance: 38.6
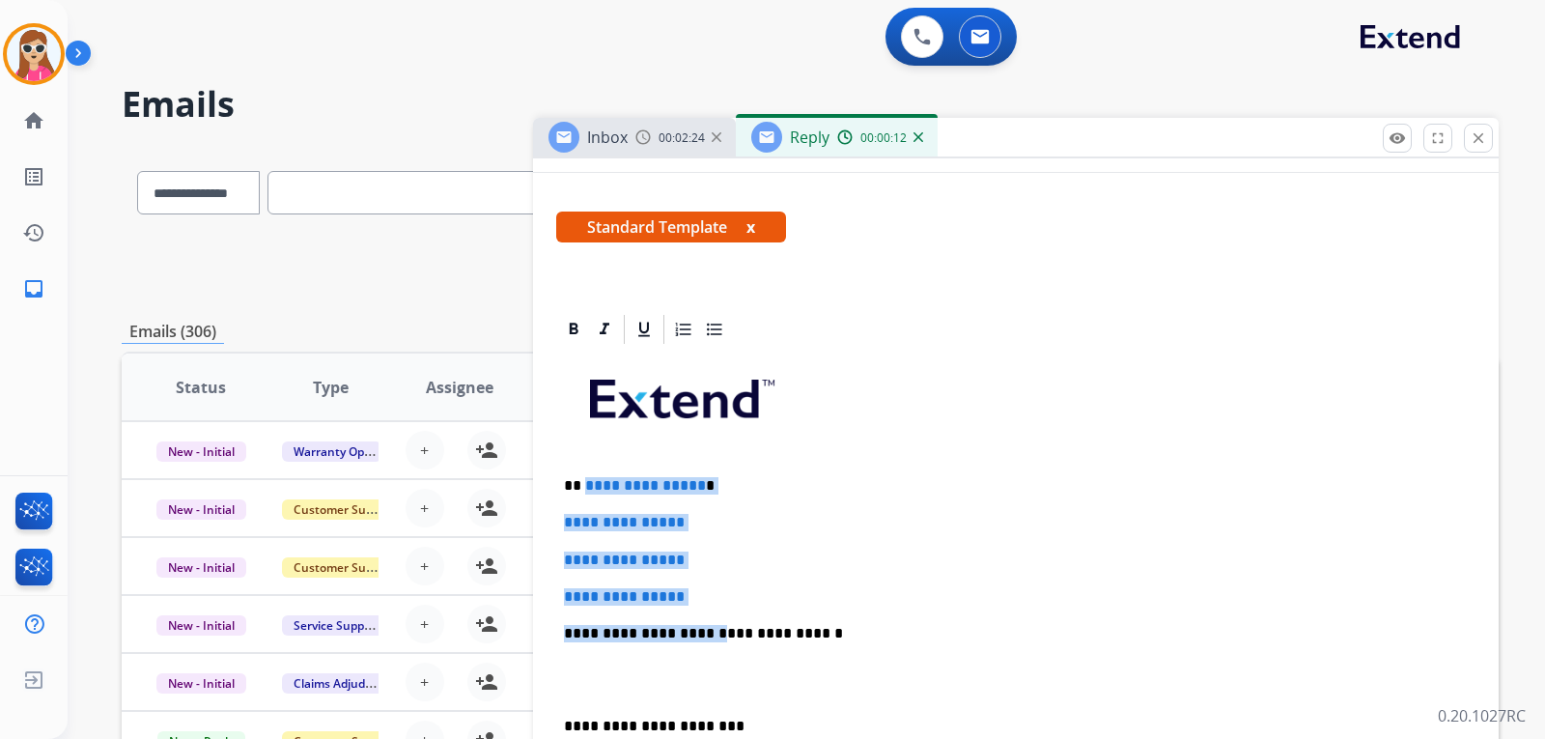
click at [723, 590] on p "**********" at bounding box center [1016, 596] width 904 height 17
click at [754, 565] on p "**********" at bounding box center [1016, 560] width 904 height 17
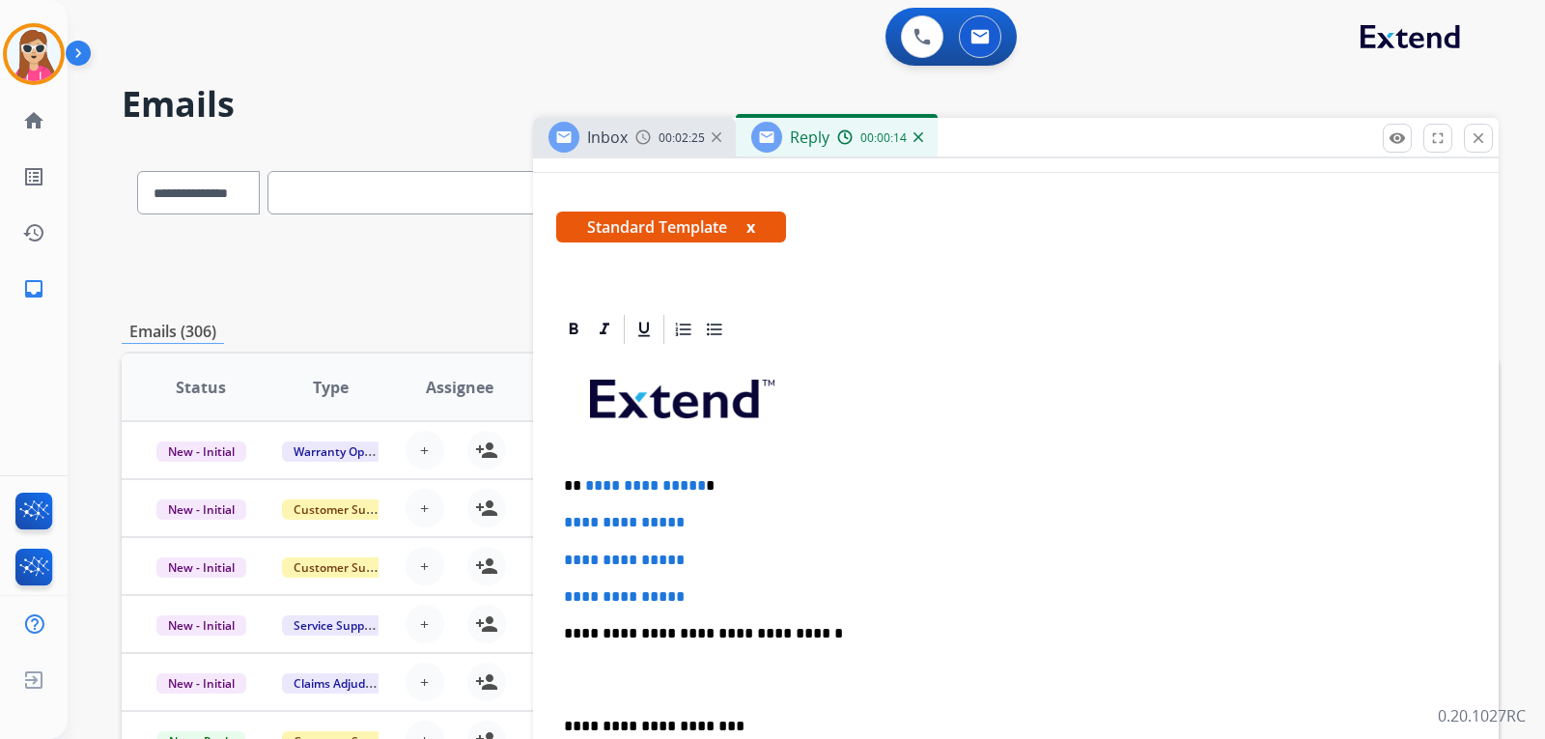
click at [752, 566] on p "**********" at bounding box center [1016, 560] width 904 height 17
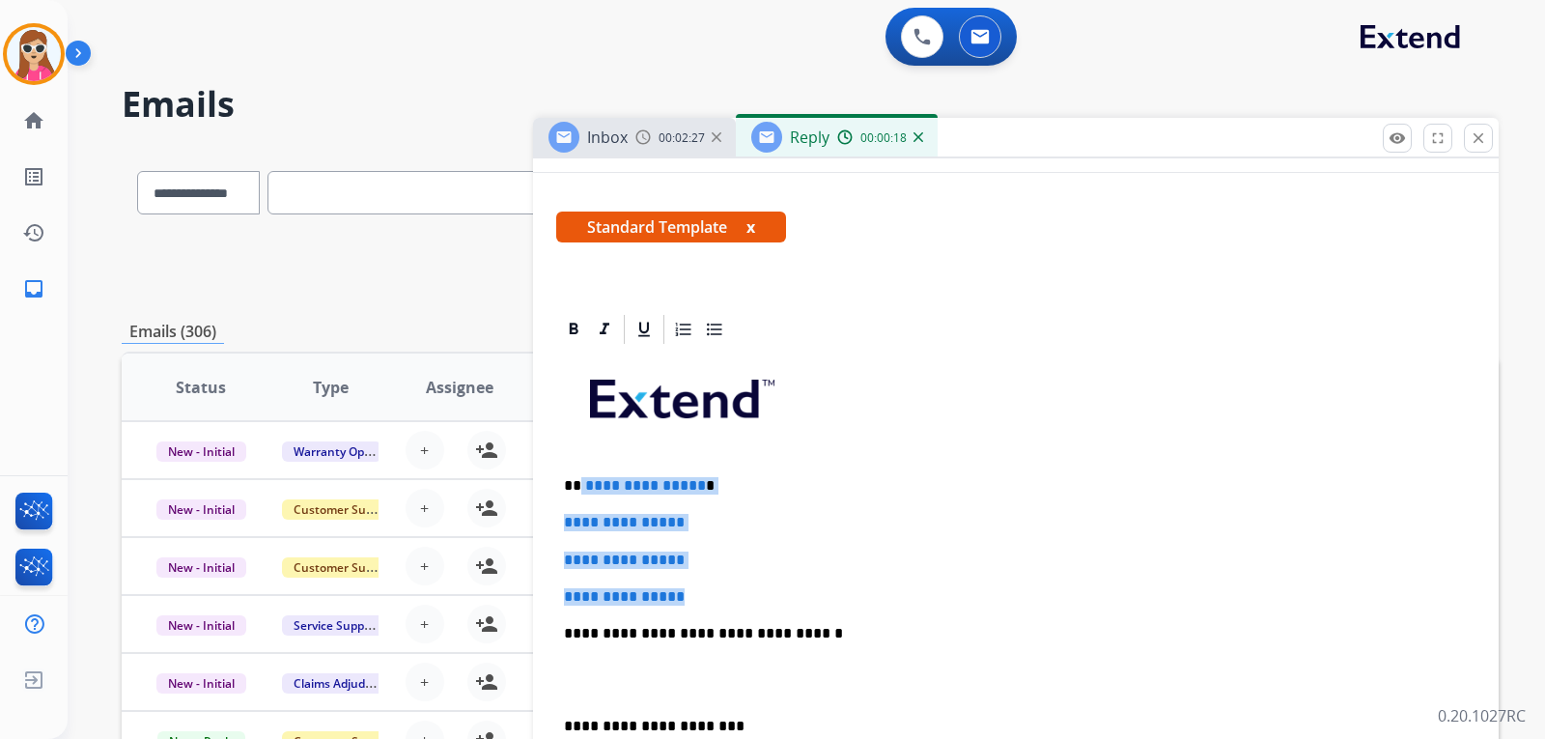
drag, startPoint x: 578, startPoint y: 477, endPoint x: 701, endPoint y: 580, distance: 160.5
click at [701, 580] on div "**********" at bounding box center [1016, 679] width 920 height 665
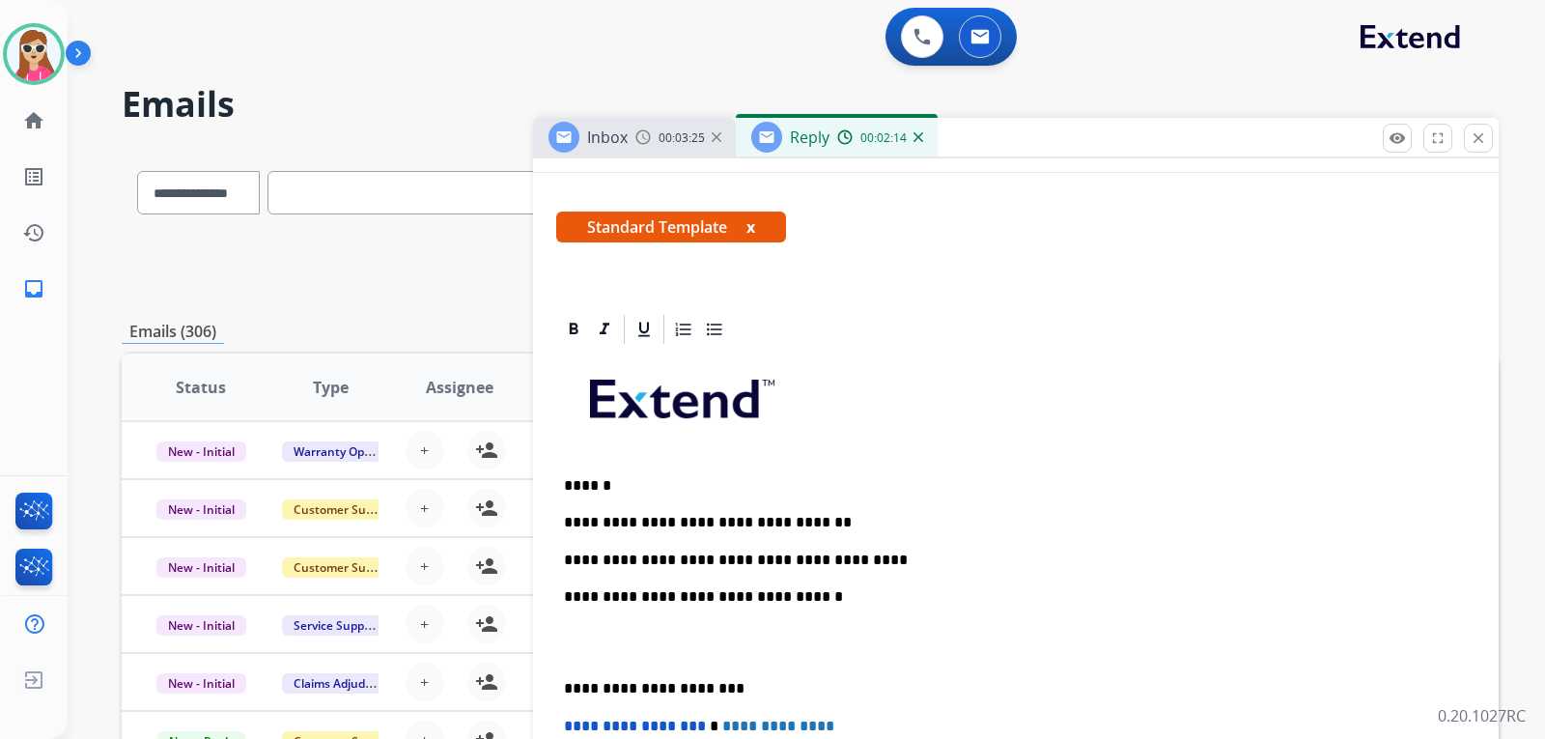
click at [870, 566] on p "**********" at bounding box center [1008, 560] width 889 height 17
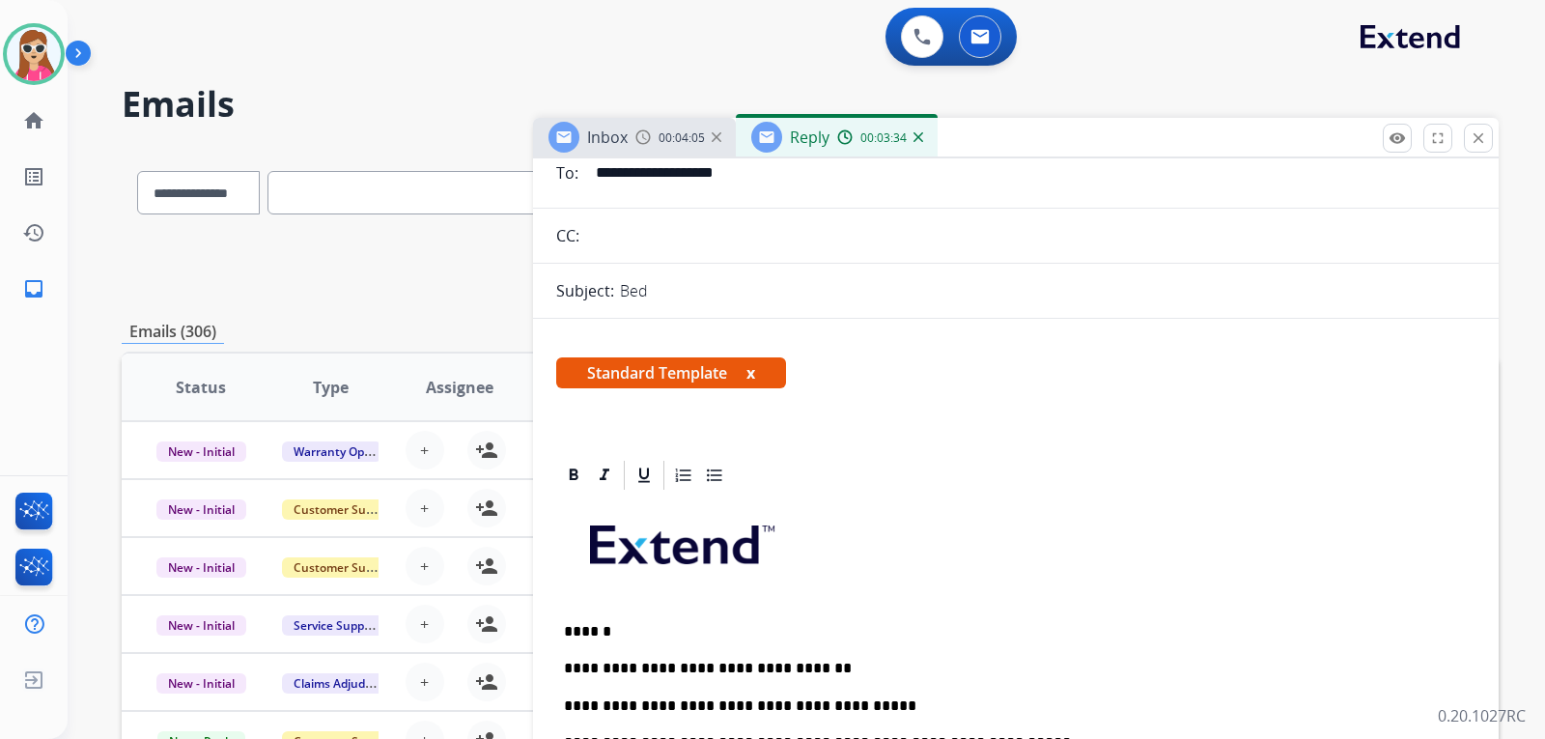
scroll to position [0, 0]
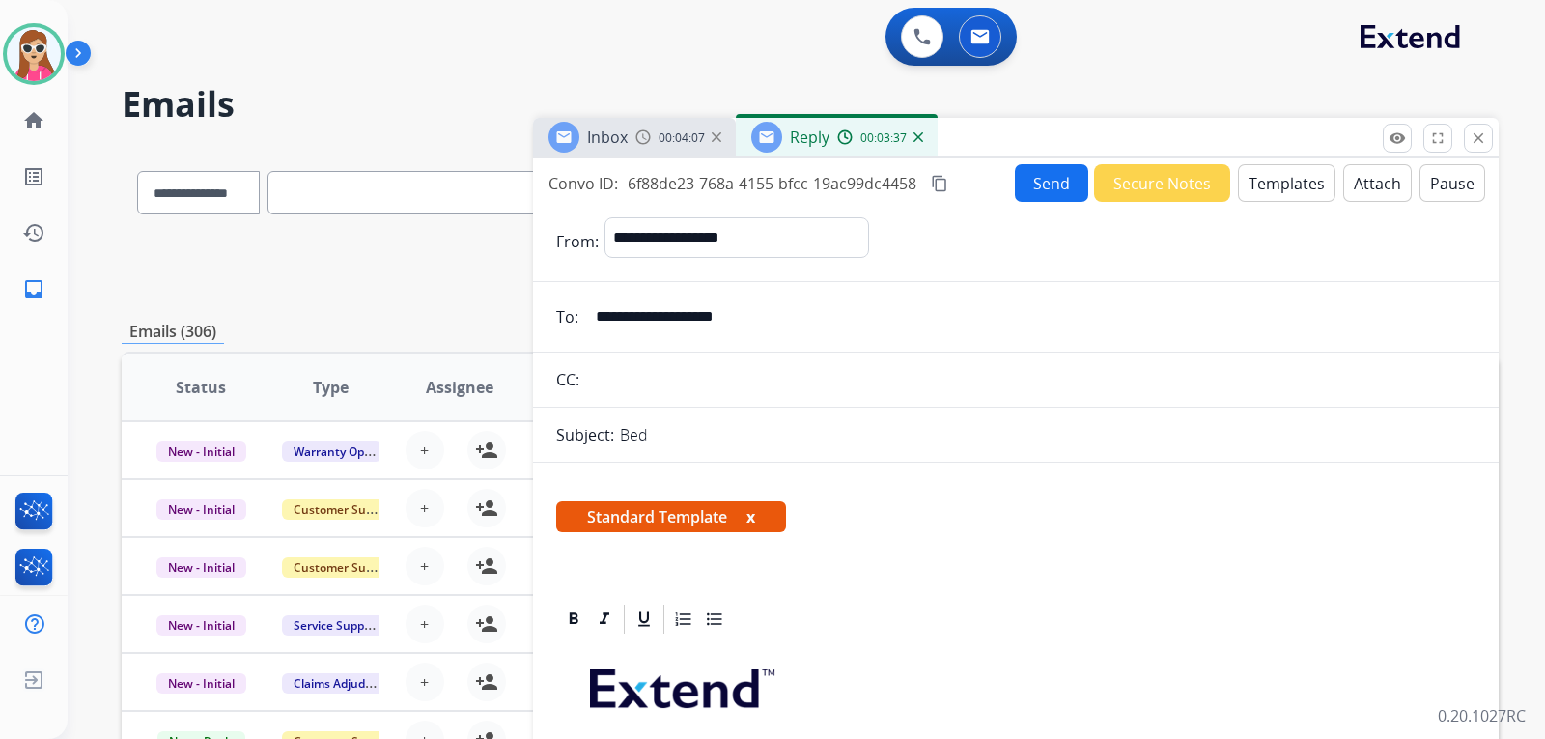
click at [1024, 192] on button "Send" at bounding box center [1051, 183] width 73 height 38
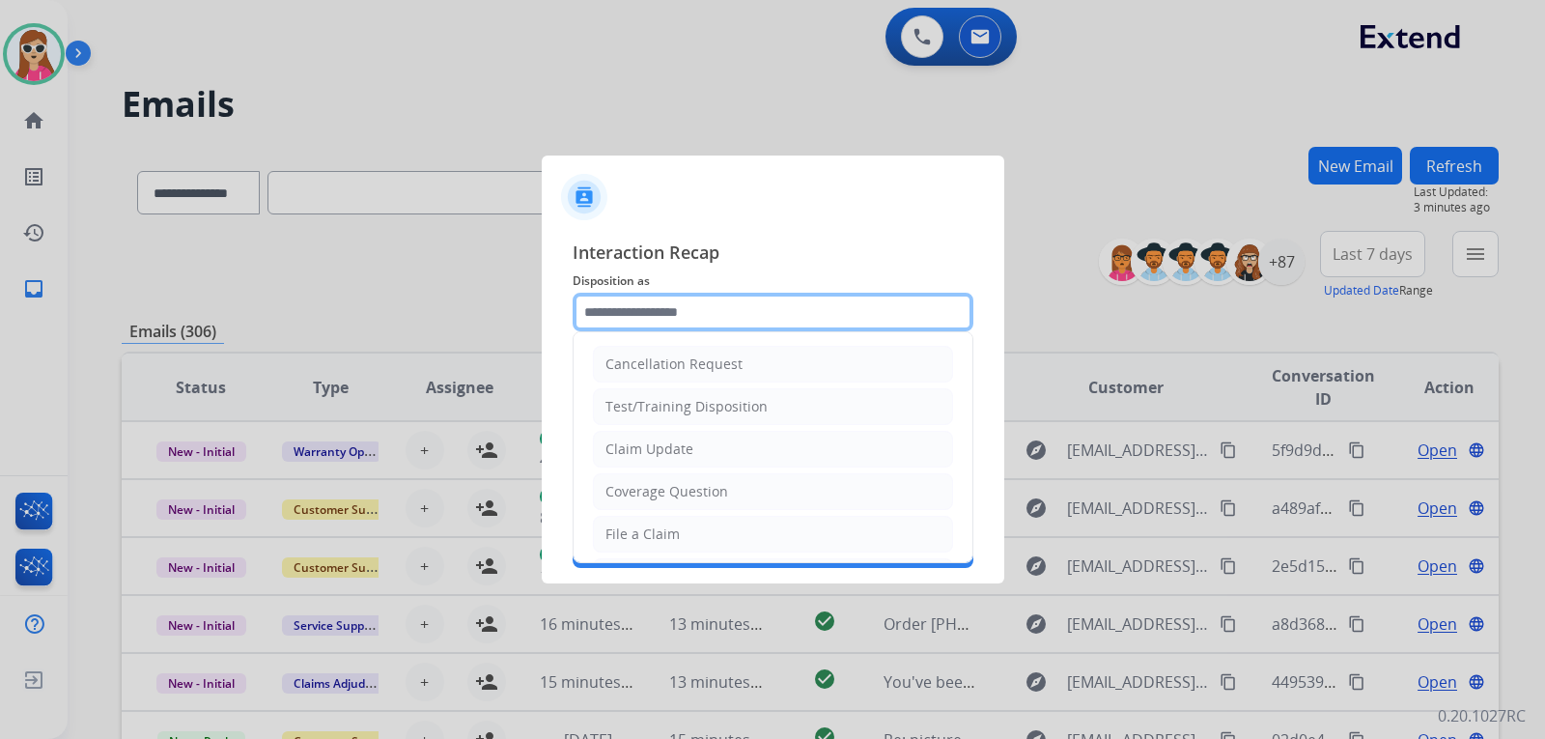
click at [800, 320] on input "text" at bounding box center [773, 312] width 401 height 39
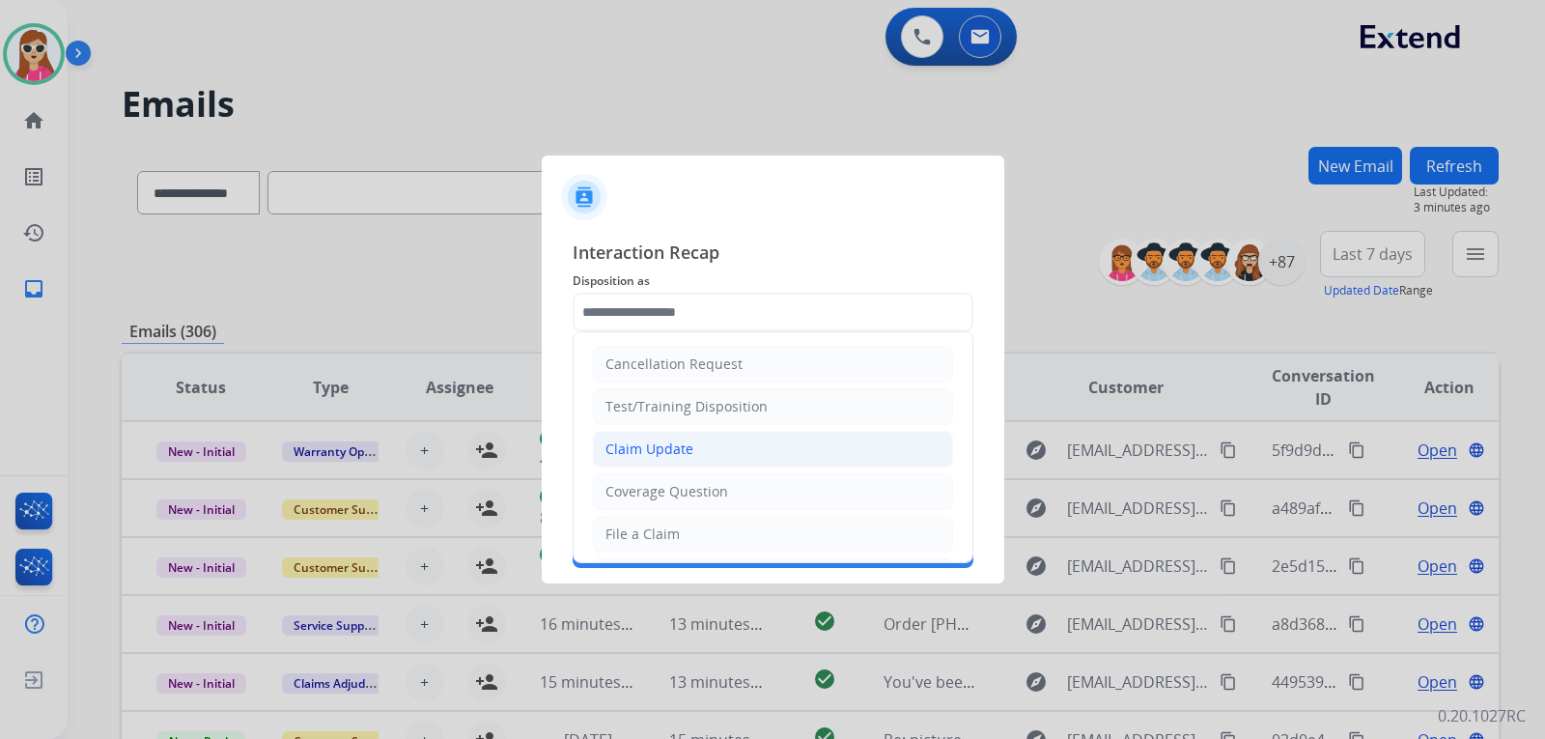
click at [690, 438] on li "Claim Update" at bounding box center [773, 449] width 360 height 37
type input "**********"
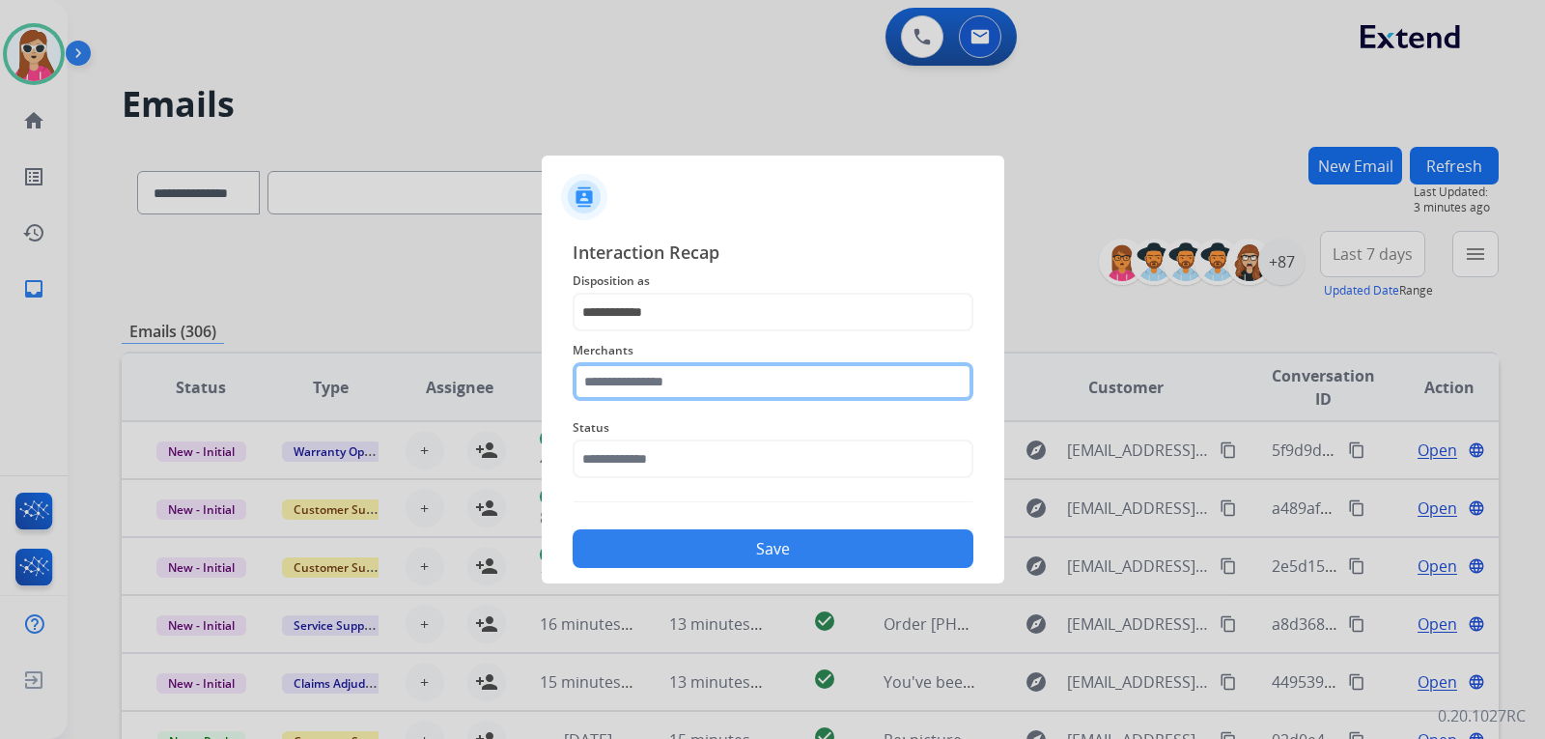
click at [666, 383] on input "text" at bounding box center [773, 381] width 401 height 39
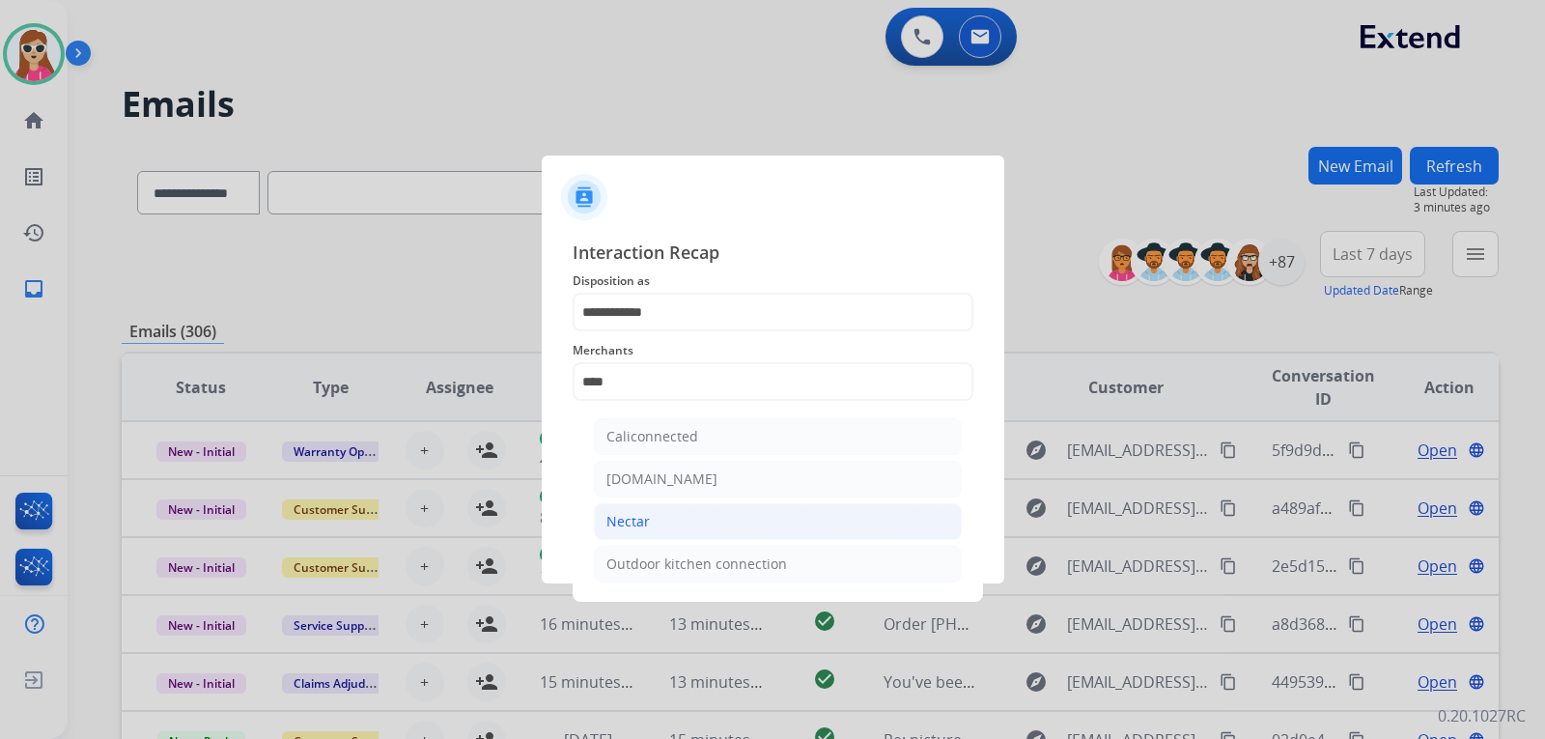
click at [707, 513] on li "Nectar" at bounding box center [778, 521] width 368 height 37
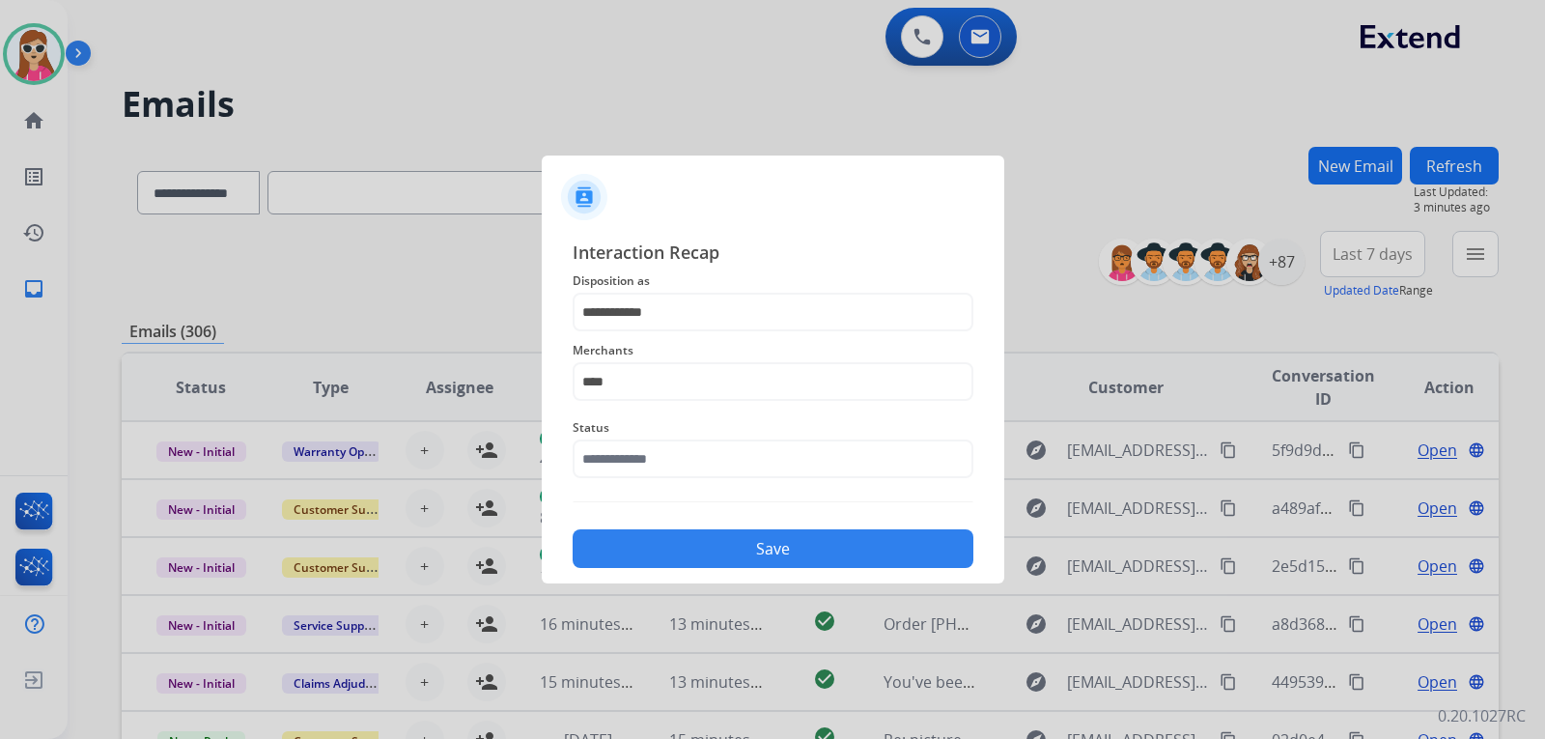
type input "******"
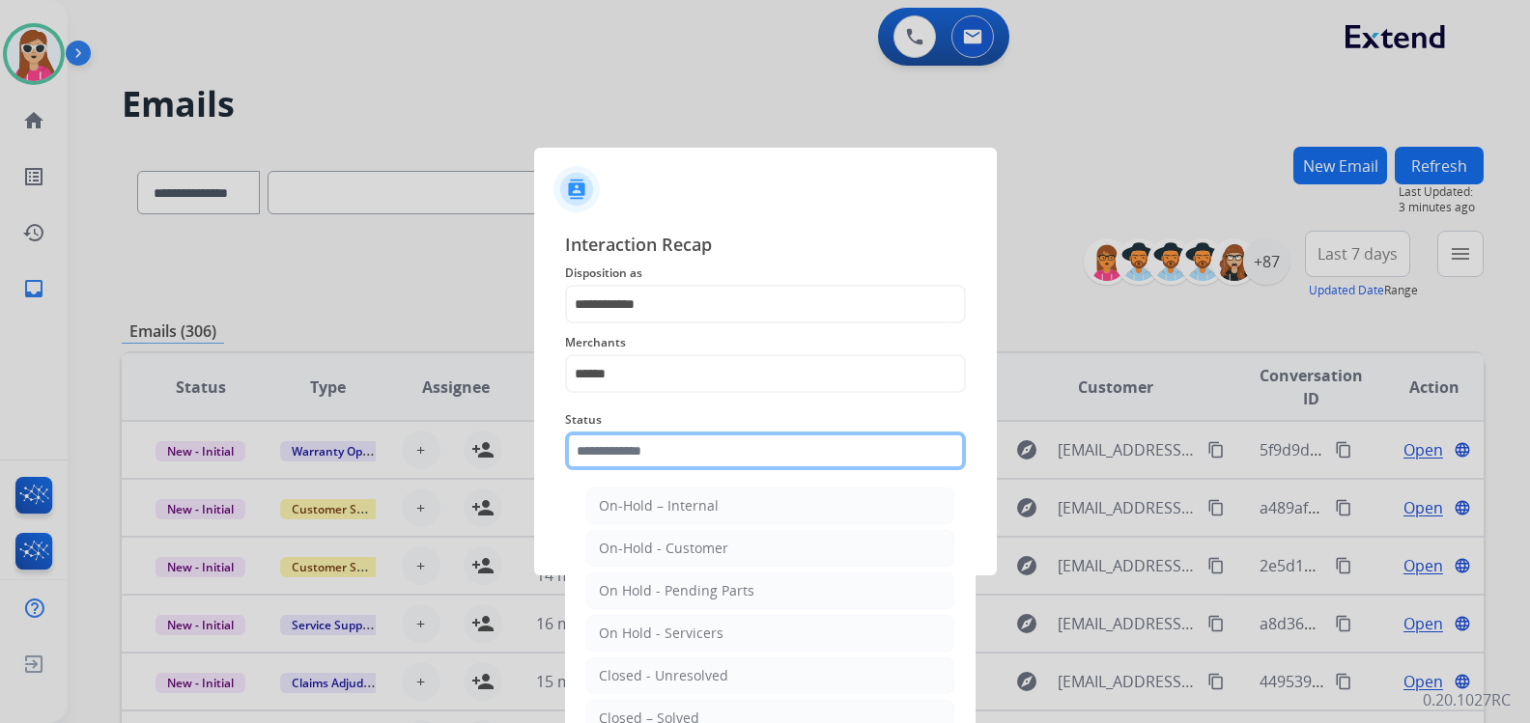
click at [706, 447] on input "text" at bounding box center [765, 451] width 401 height 39
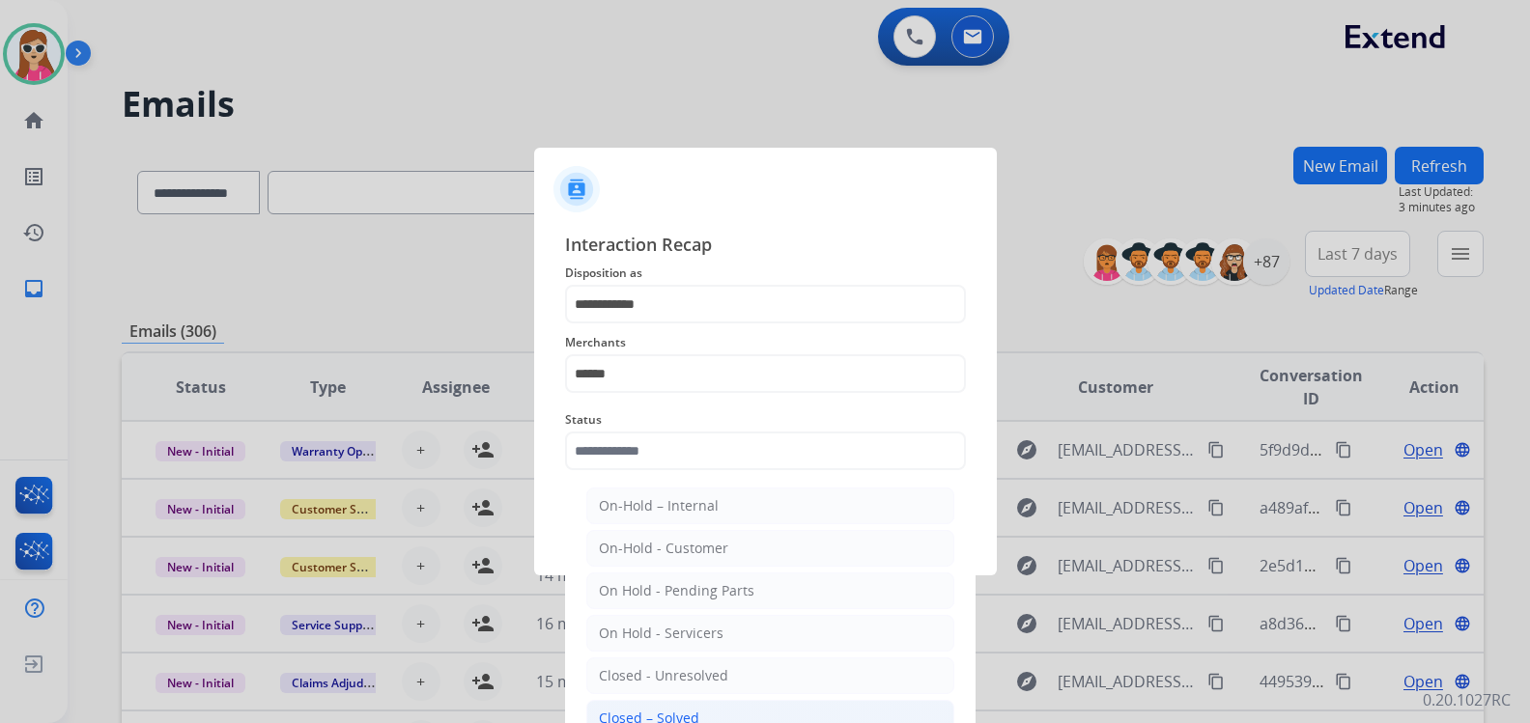
click at [675, 711] on div "Closed – Solved" at bounding box center [649, 718] width 100 height 19
type input "**********"
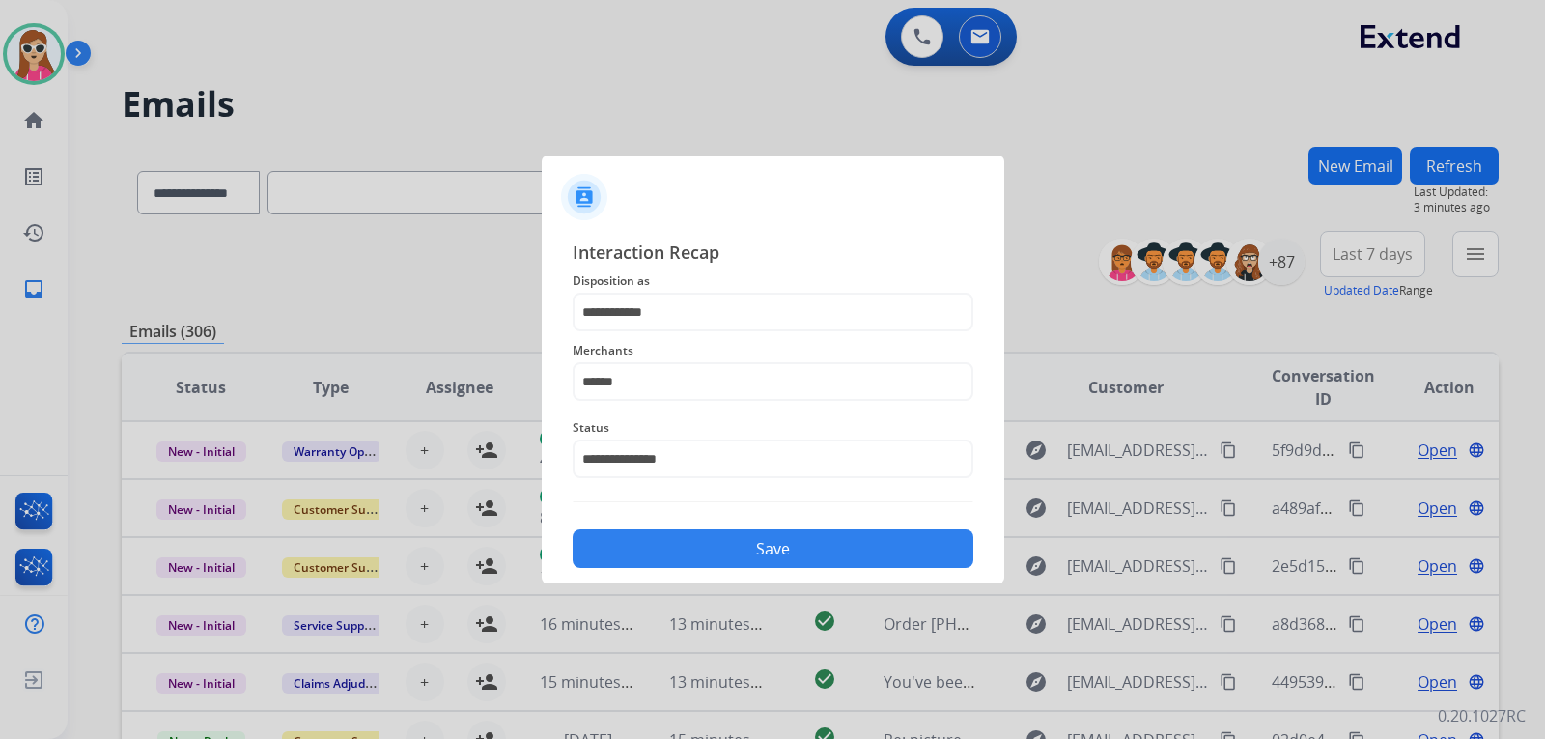
click at [753, 553] on button "Save" at bounding box center [773, 548] width 401 height 39
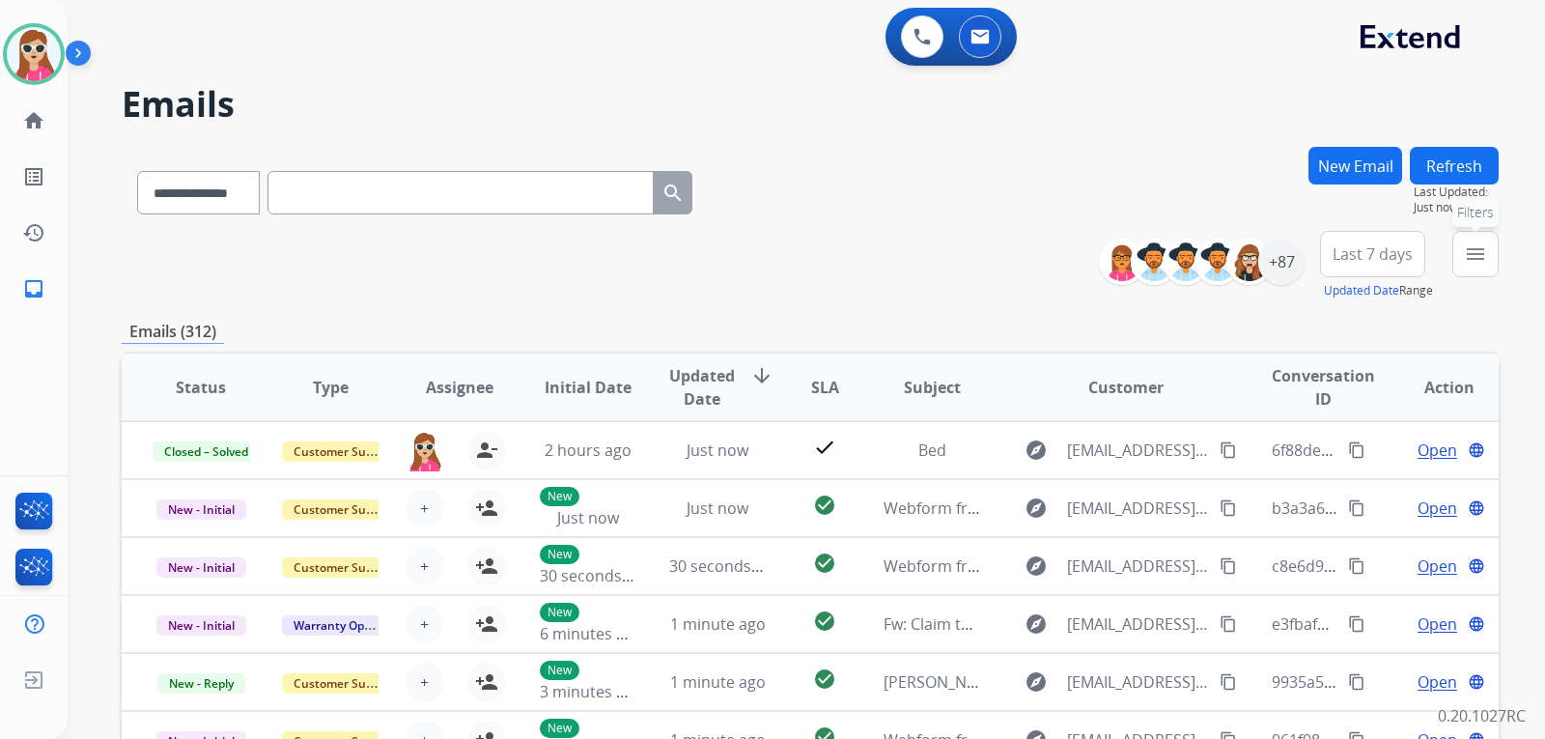
click at [1488, 271] on button "menu Filters" at bounding box center [1476, 254] width 46 height 46
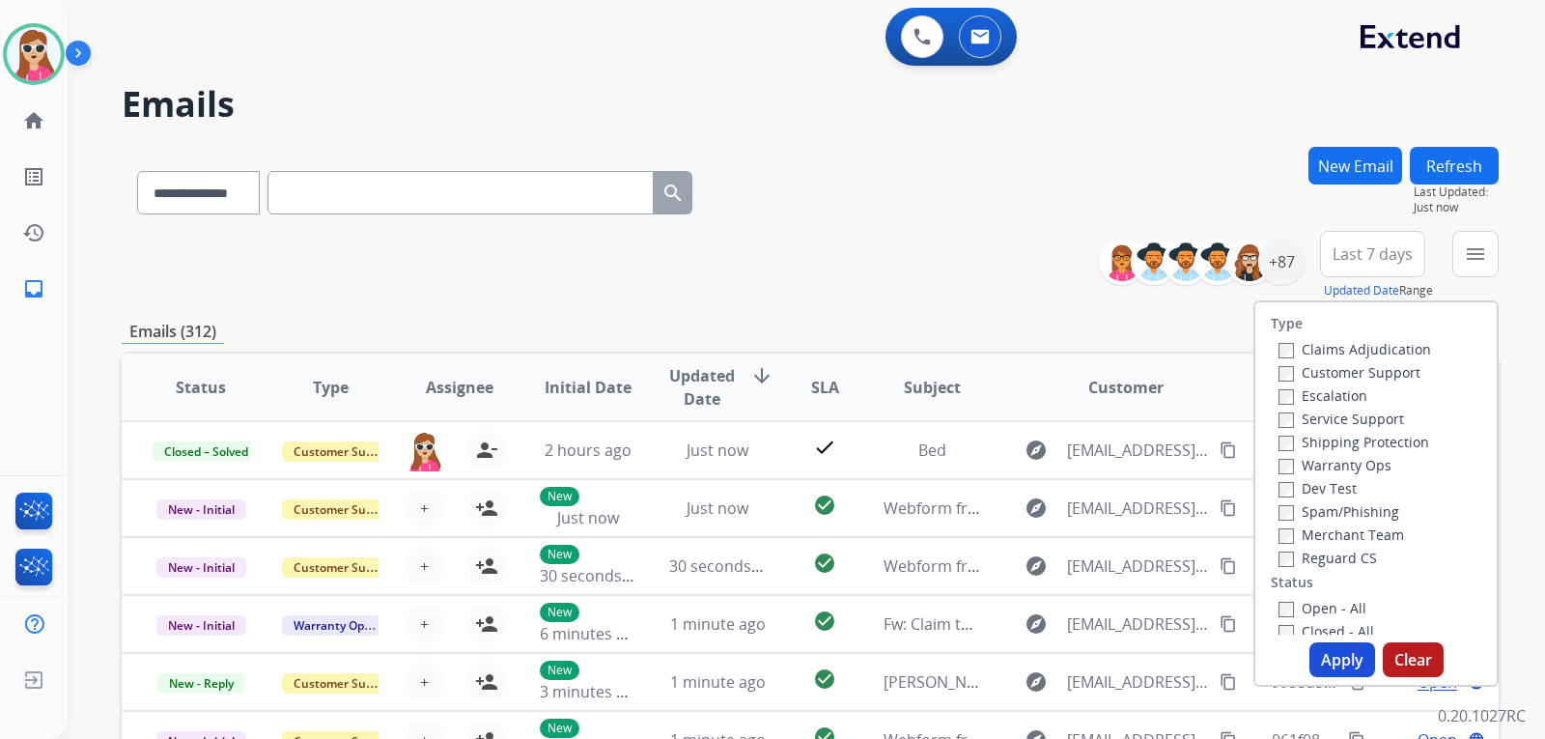
click at [1369, 376] on label "Customer Support" at bounding box center [1350, 372] width 142 height 18
click at [1380, 442] on label "Shipping Protection" at bounding box center [1354, 442] width 151 height 18
click at [1359, 556] on label "Reguard CS" at bounding box center [1328, 558] width 99 height 18
click at [1319, 608] on label "Open - All" at bounding box center [1323, 608] width 88 height 18
click at [1328, 660] on button "Apply" at bounding box center [1343, 659] width 66 height 35
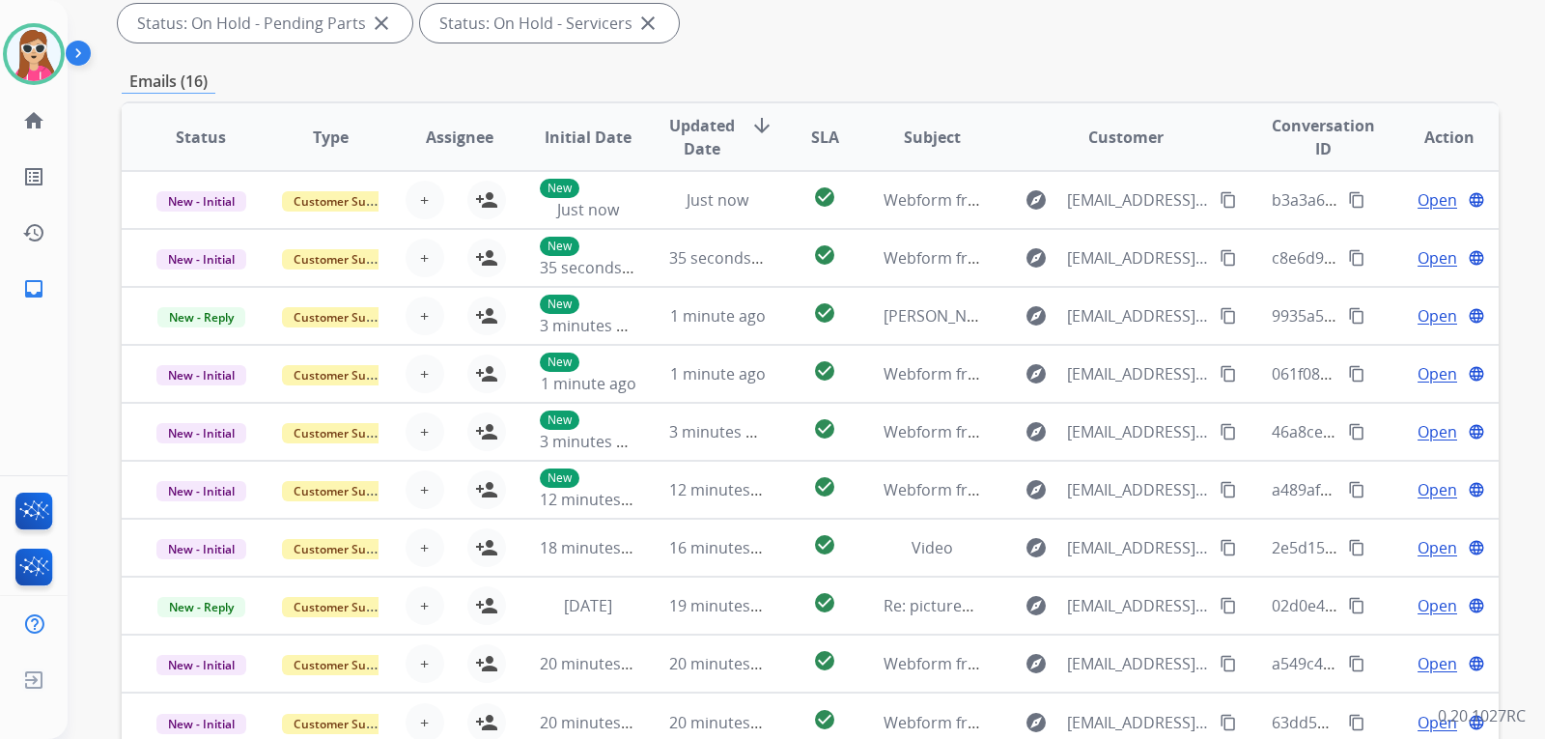
scroll to position [193, 0]
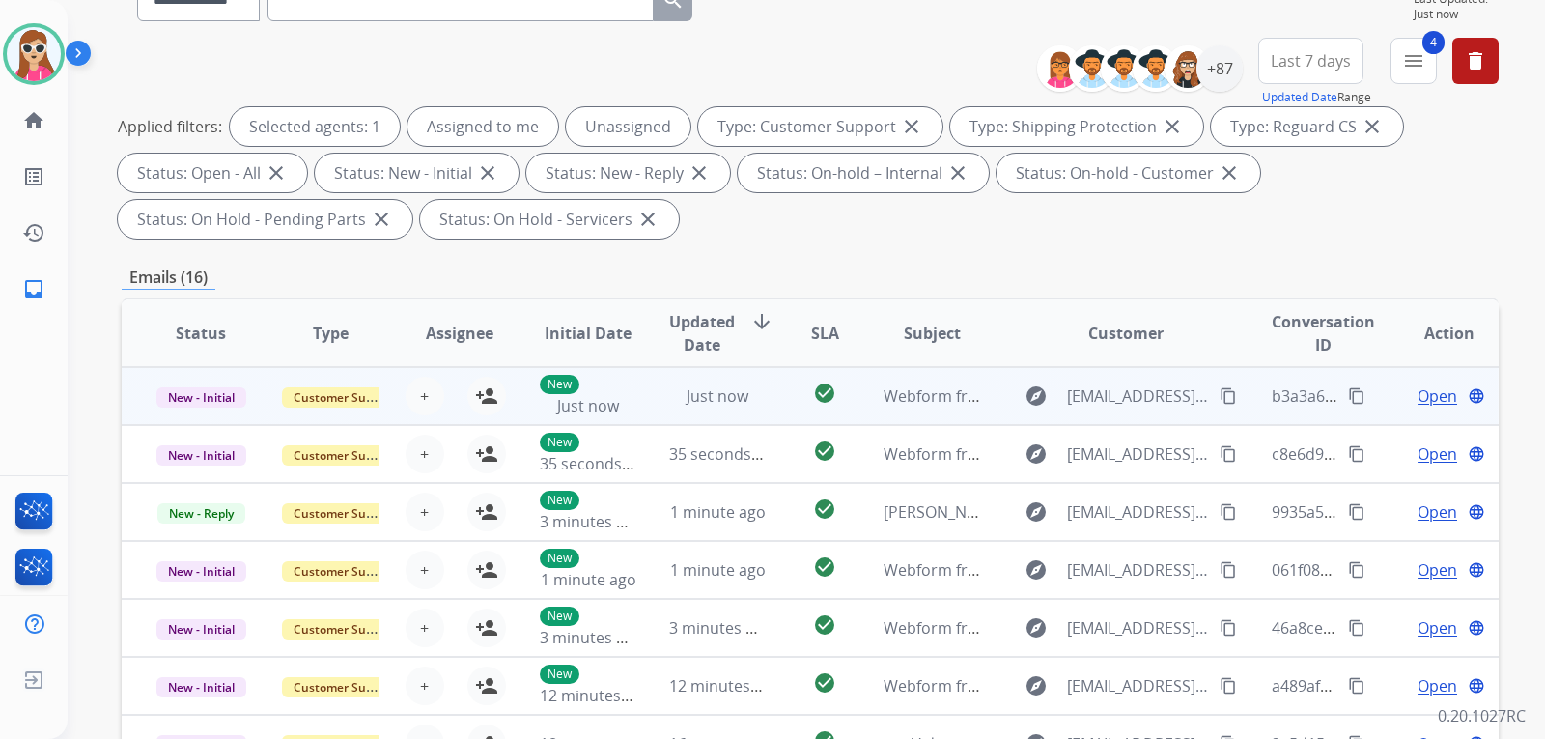
click at [990, 409] on td "explore Spacekitty57@gmail.com content_copy" at bounding box center [1111, 396] width 258 height 58
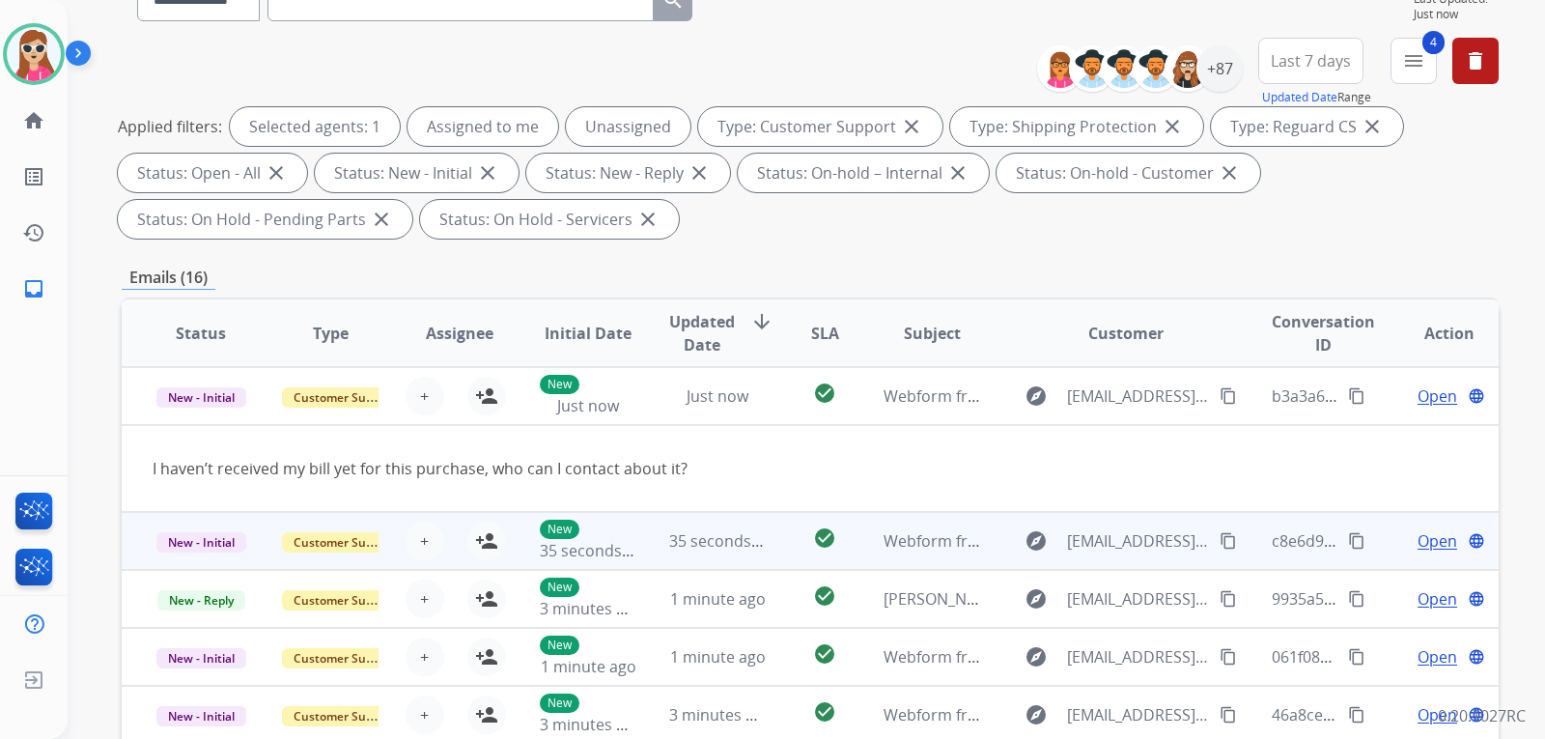
click at [853, 546] on td "Webform from vphillipslarson@gmail.com on 08/20/2025" at bounding box center [917, 541] width 129 height 58
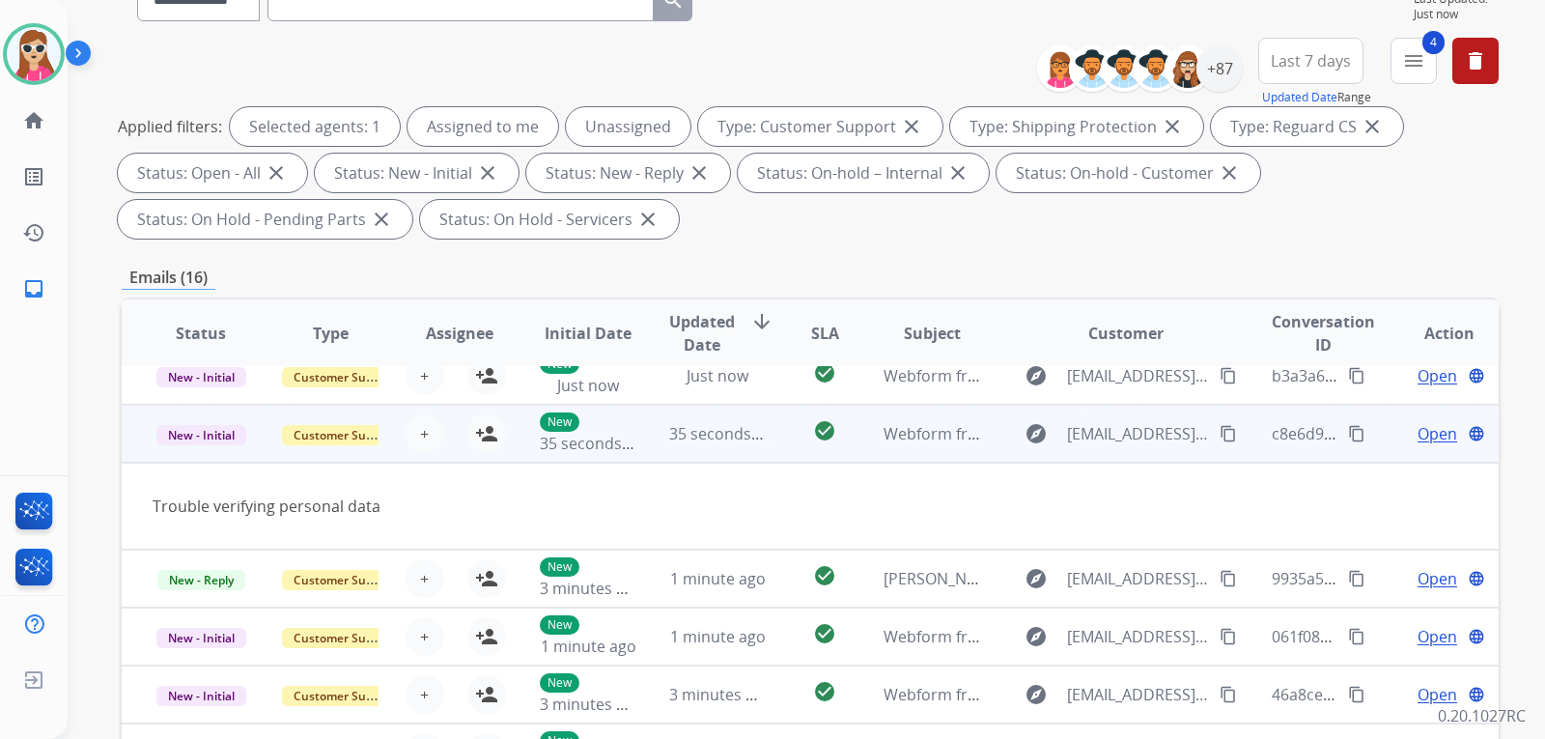
scroll to position [0, 0]
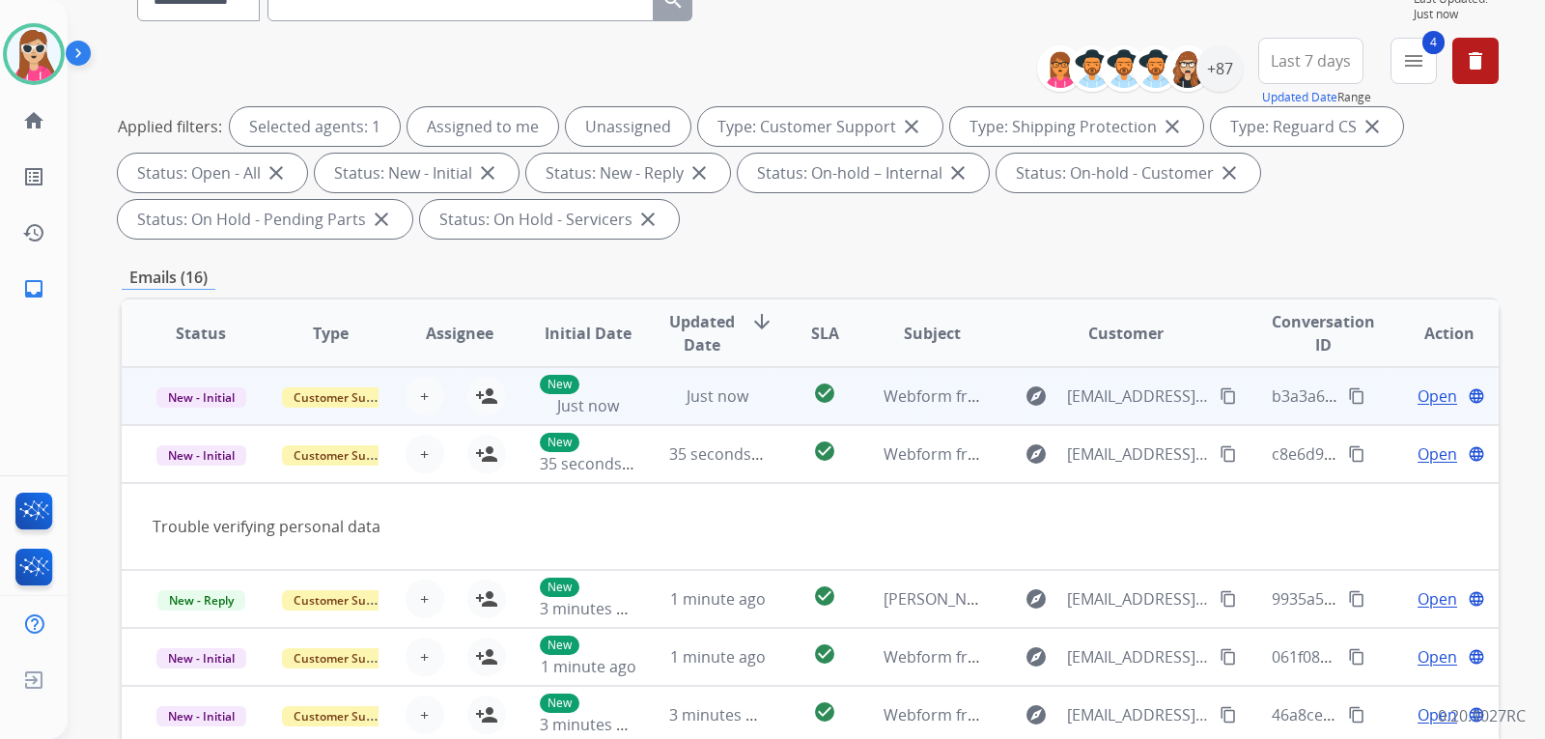
click at [863, 399] on td "Webform from Spacekitty57@gmail.com on 08/20/2025" at bounding box center [917, 396] width 129 height 58
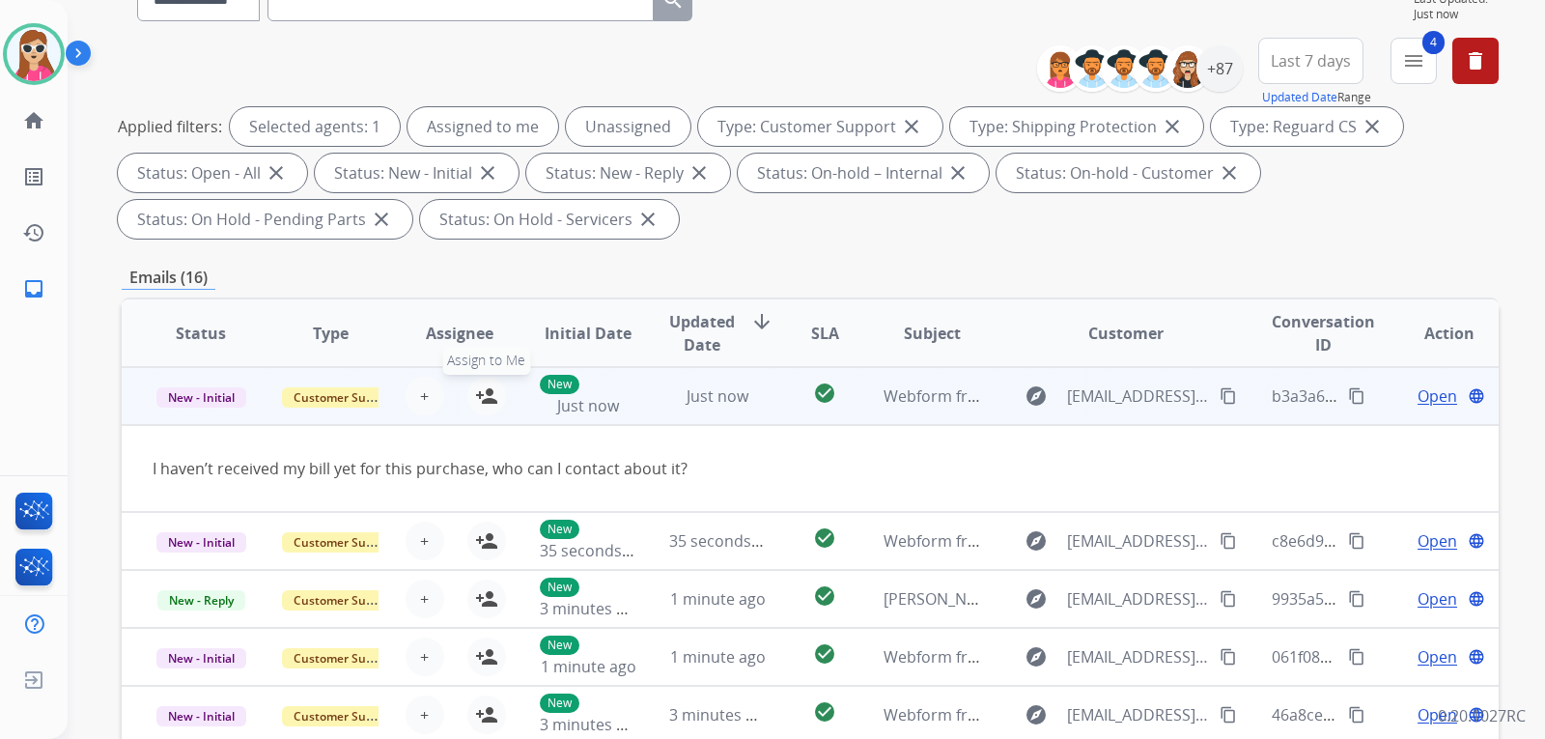
click at [488, 393] on mat-icon "person_add" at bounding box center [486, 395] width 23 height 23
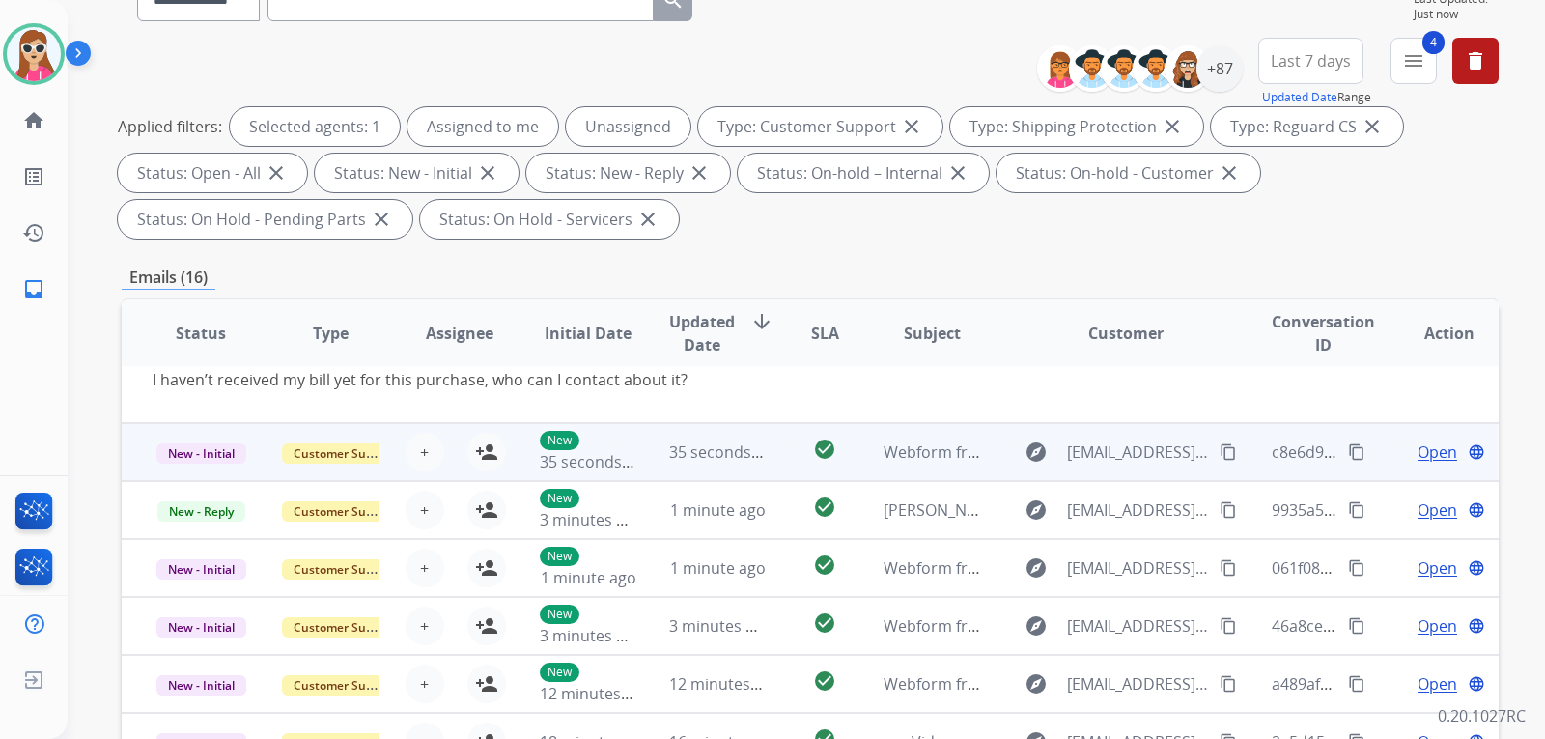
click at [853, 443] on td "Webform from vphillipslarson@gmail.com on 08/20/2025" at bounding box center [917, 452] width 129 height 58
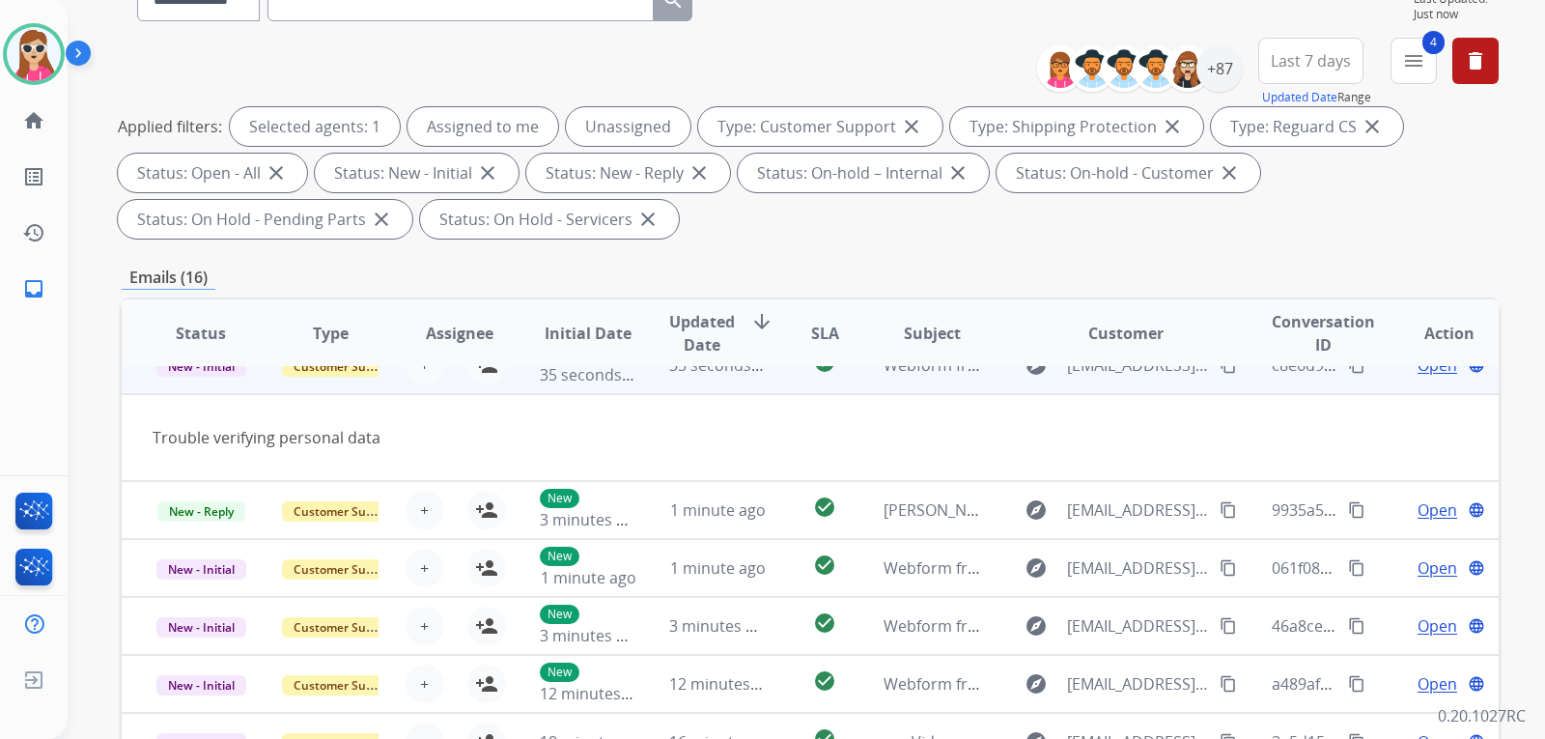
scroll to position [58, 0]
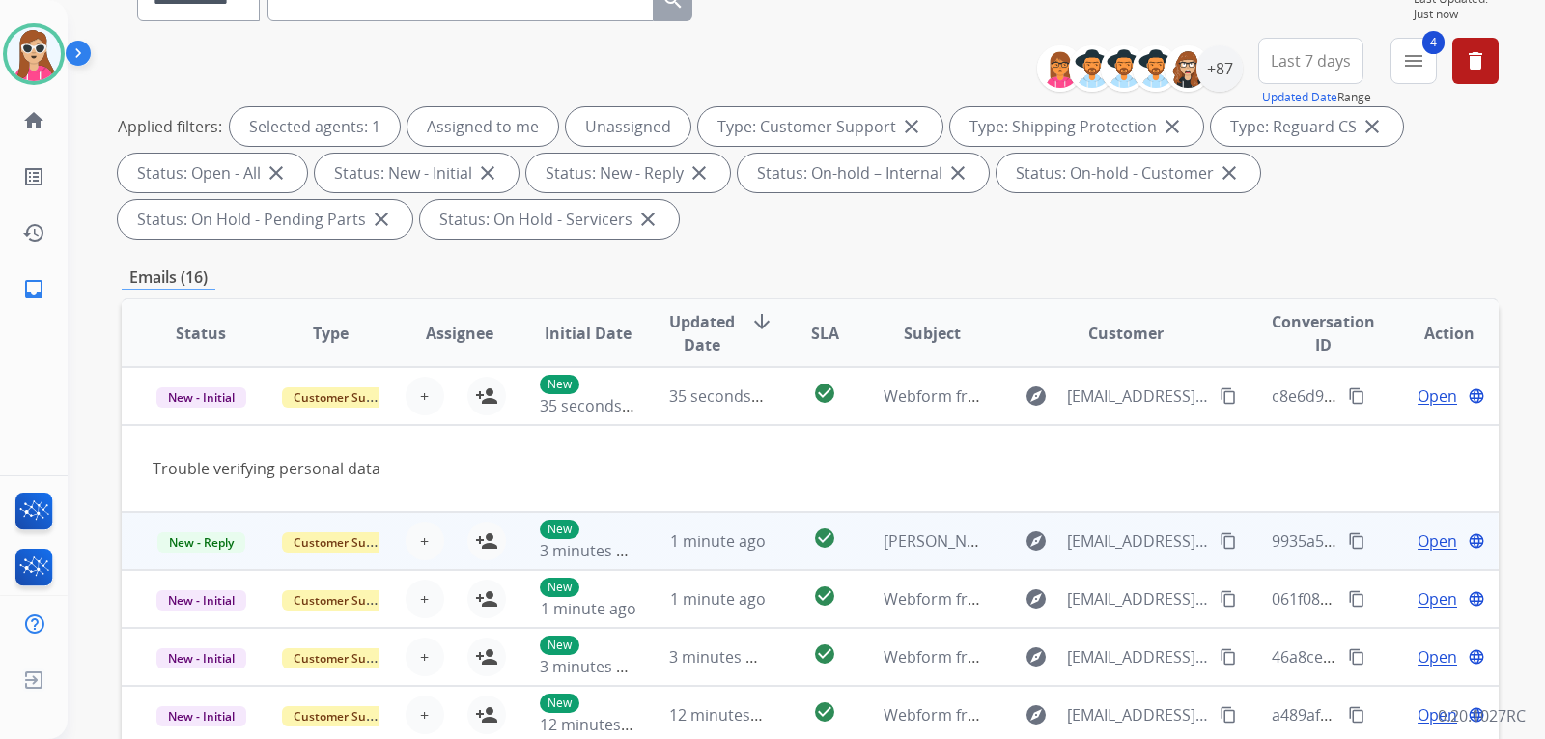
click at [862, 529] on td "Ashley’s" at bounding box center [917, 541] width 129 height 58
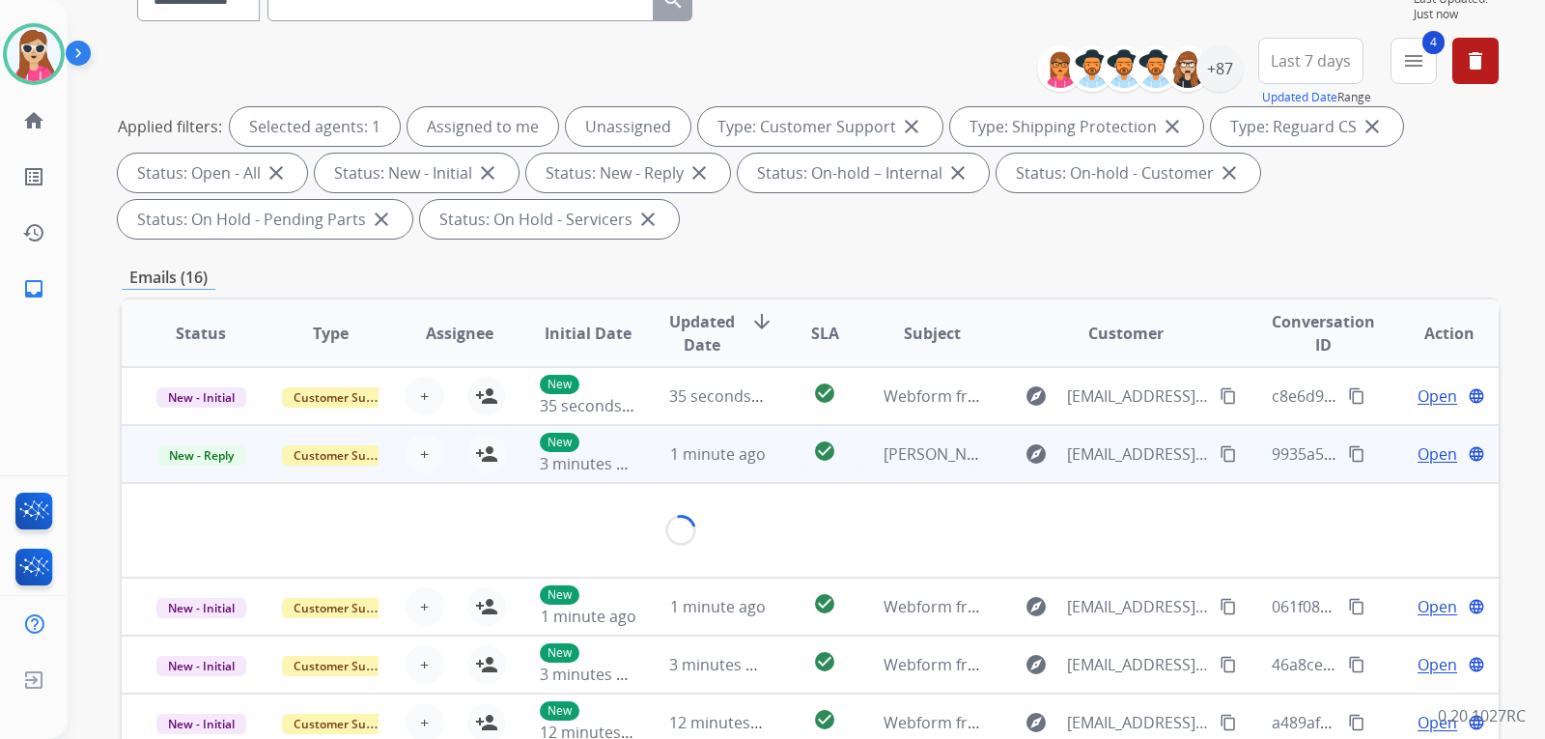
scroll to position [89, 0]
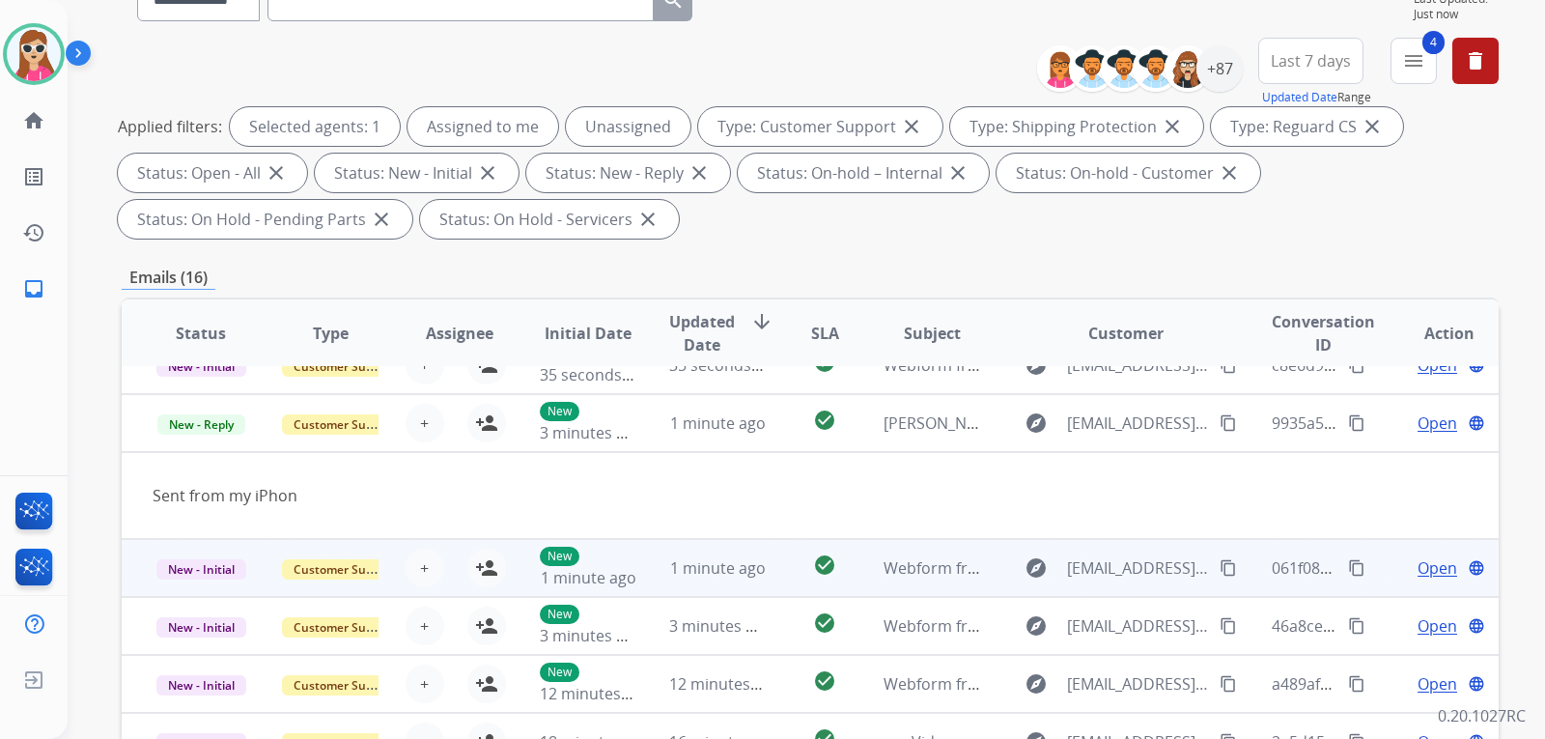
click at [871, 560] on td "Webform from Thestanleyfamily0210@gmail.com on 08/20/2025" at bounding box center [917, 568] width 129 height 58
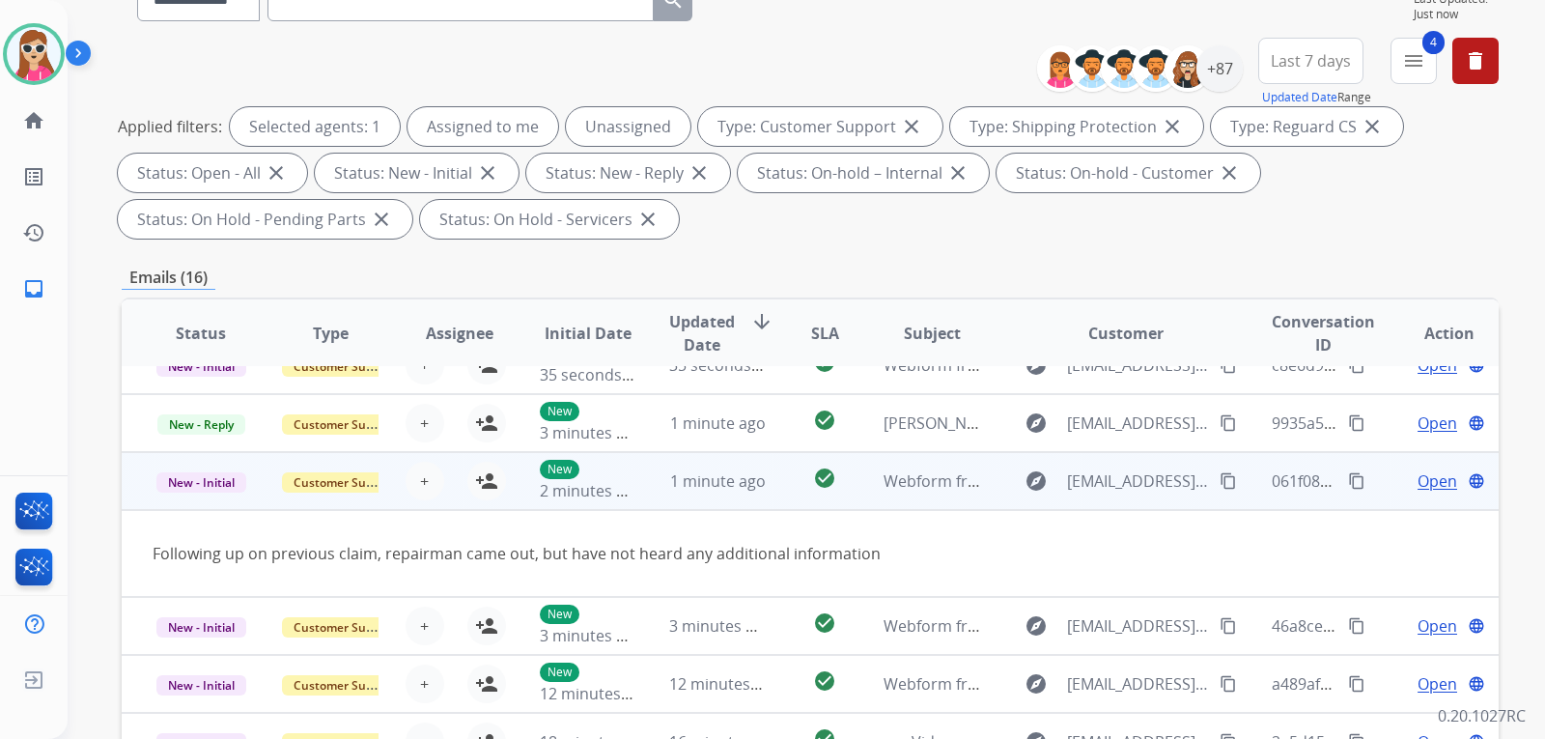
scroll to position [386, 0]
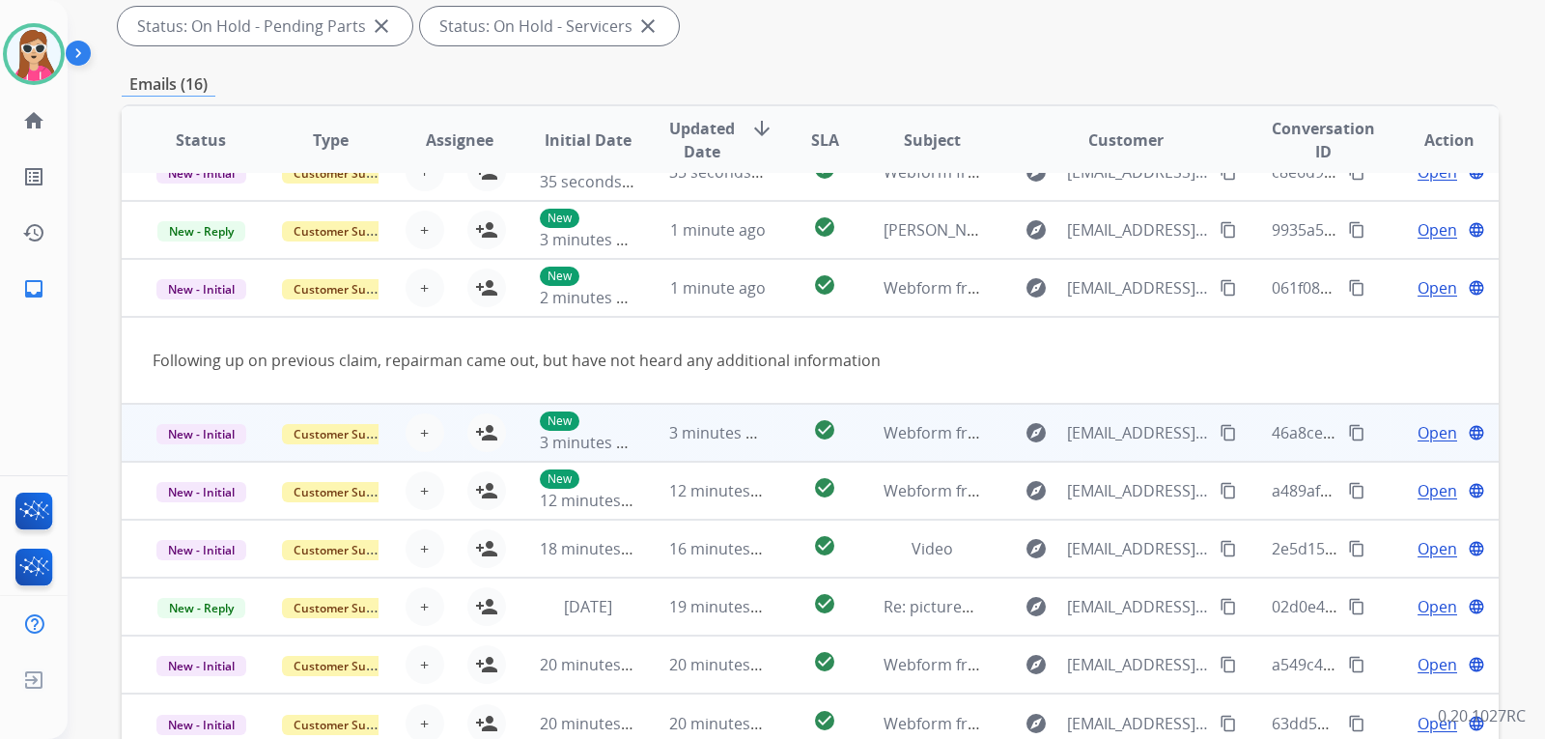
click at [767, 437] on td "check_circle" at bounding box center [810, 433] width 86 height 58
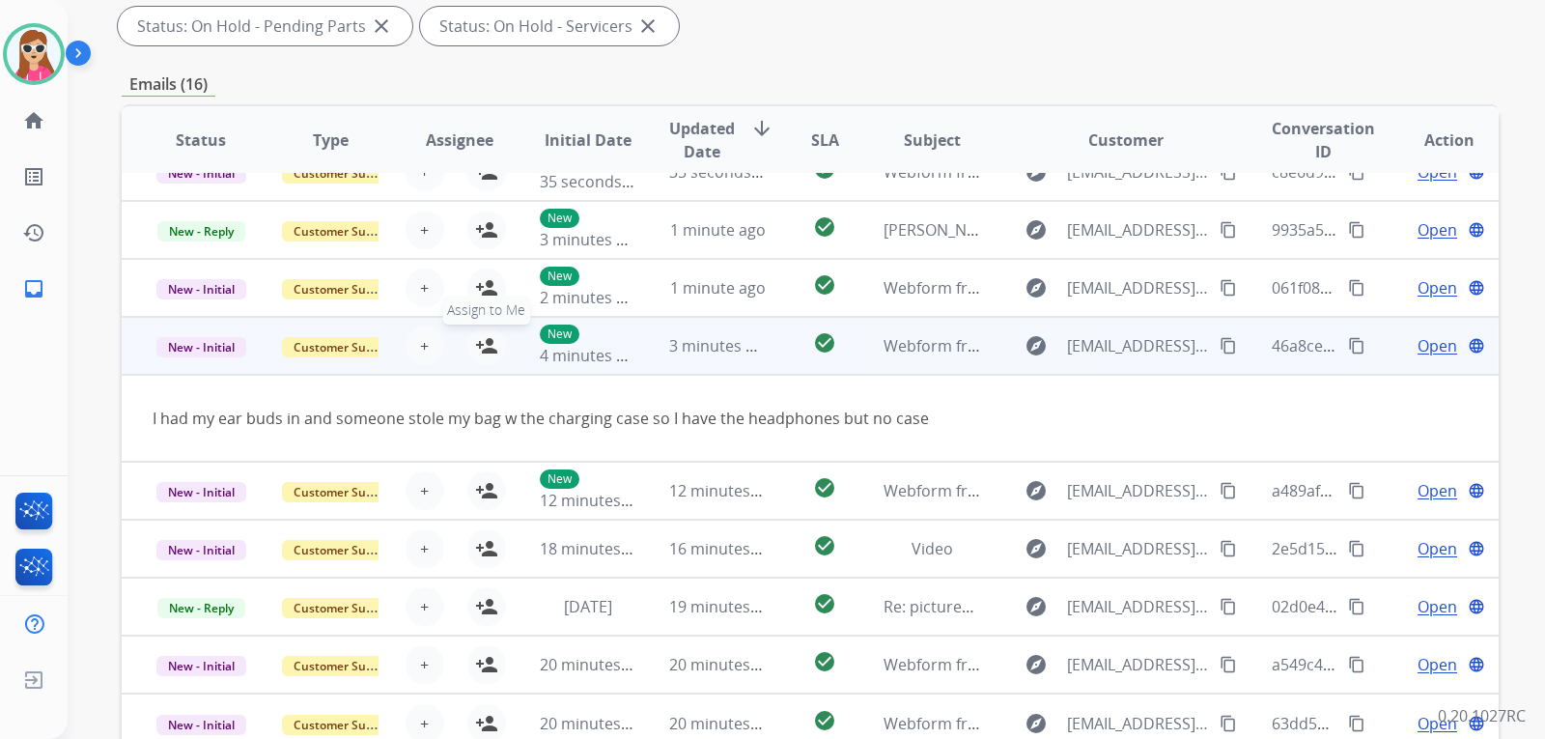
click at [486, 349] on mat-icon "person_add" at bounding box center [486, 345] width 23 height 23
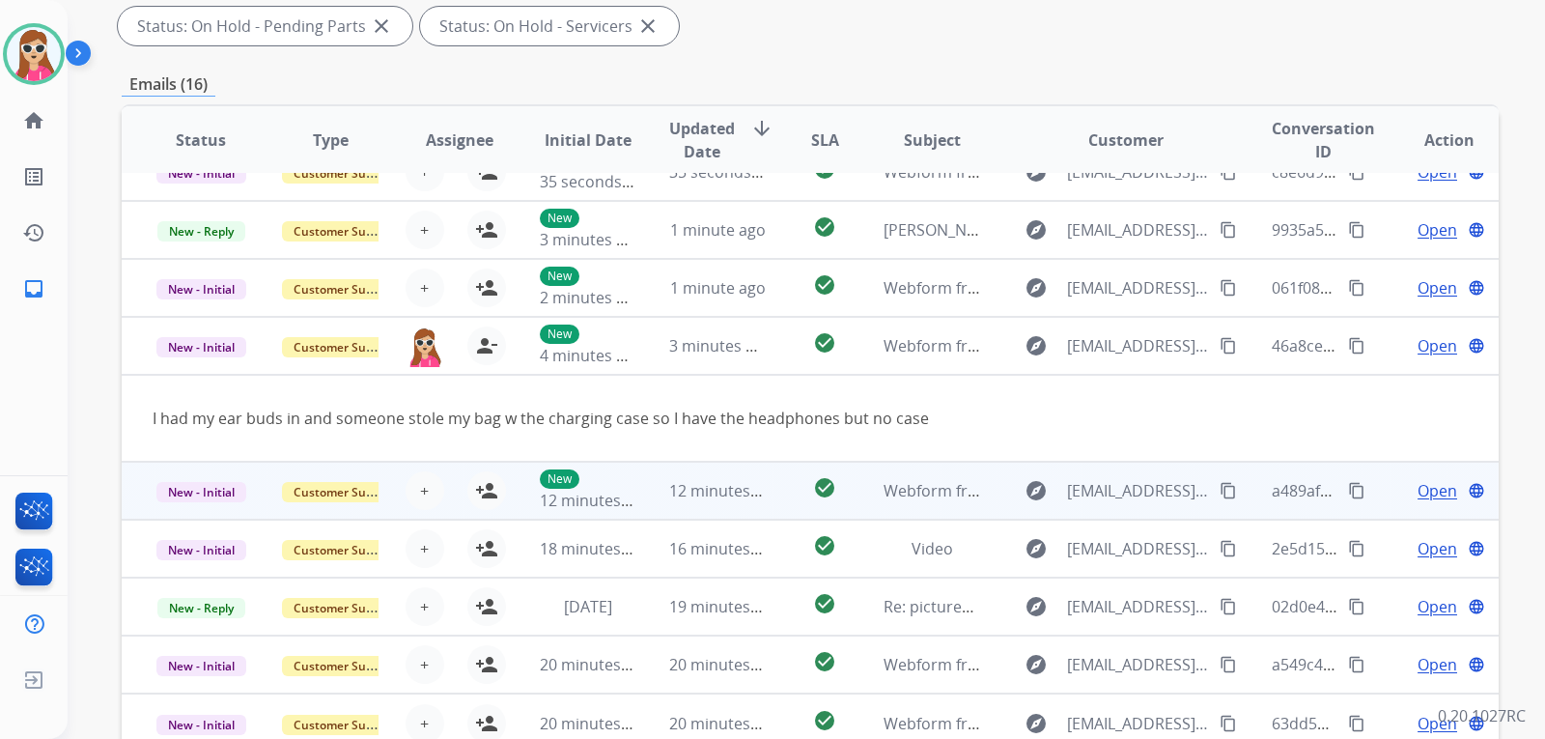
click at [767, 495] on td "check_circle" at bounding box center [810, 491] width 86 height 58
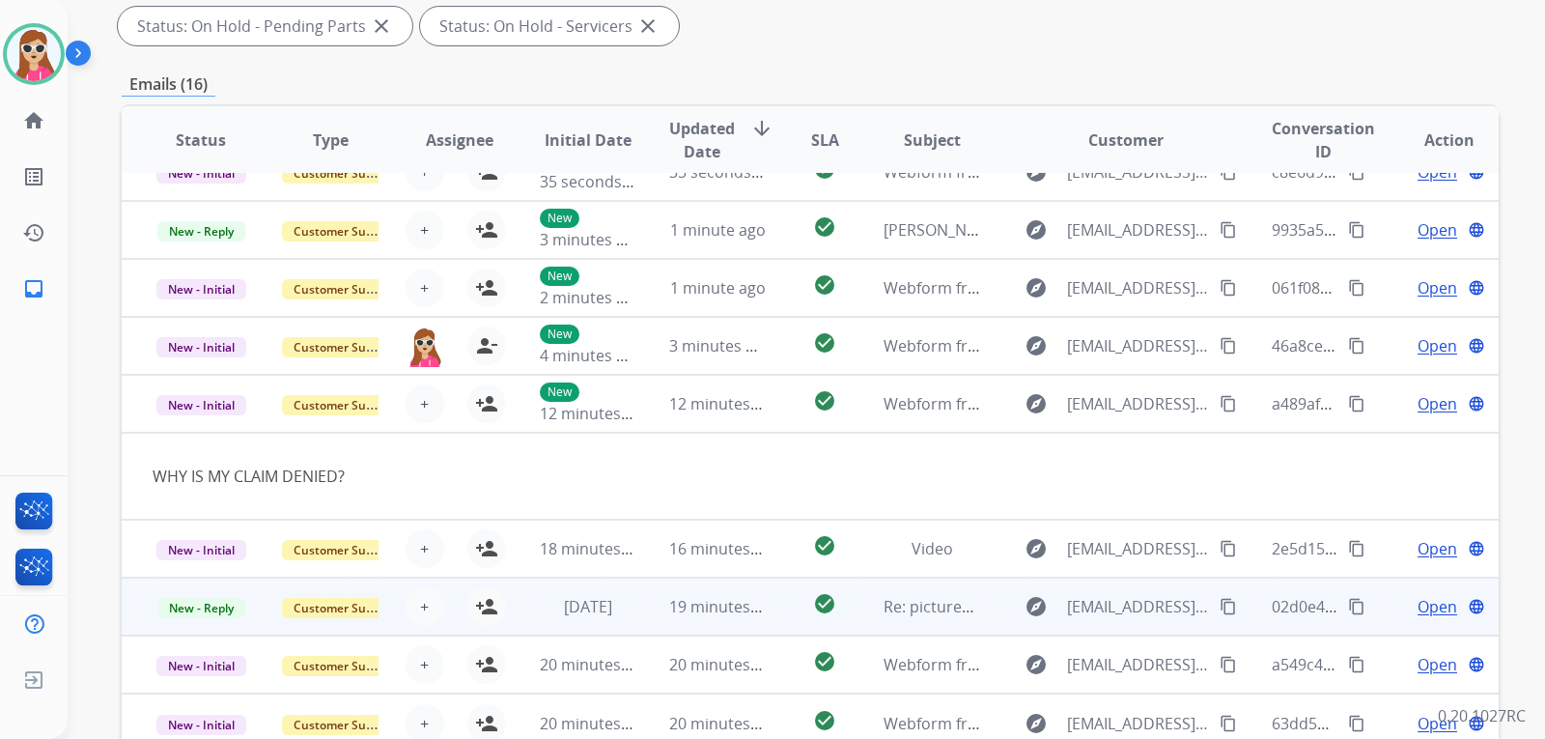
scroll to position [483, 0]
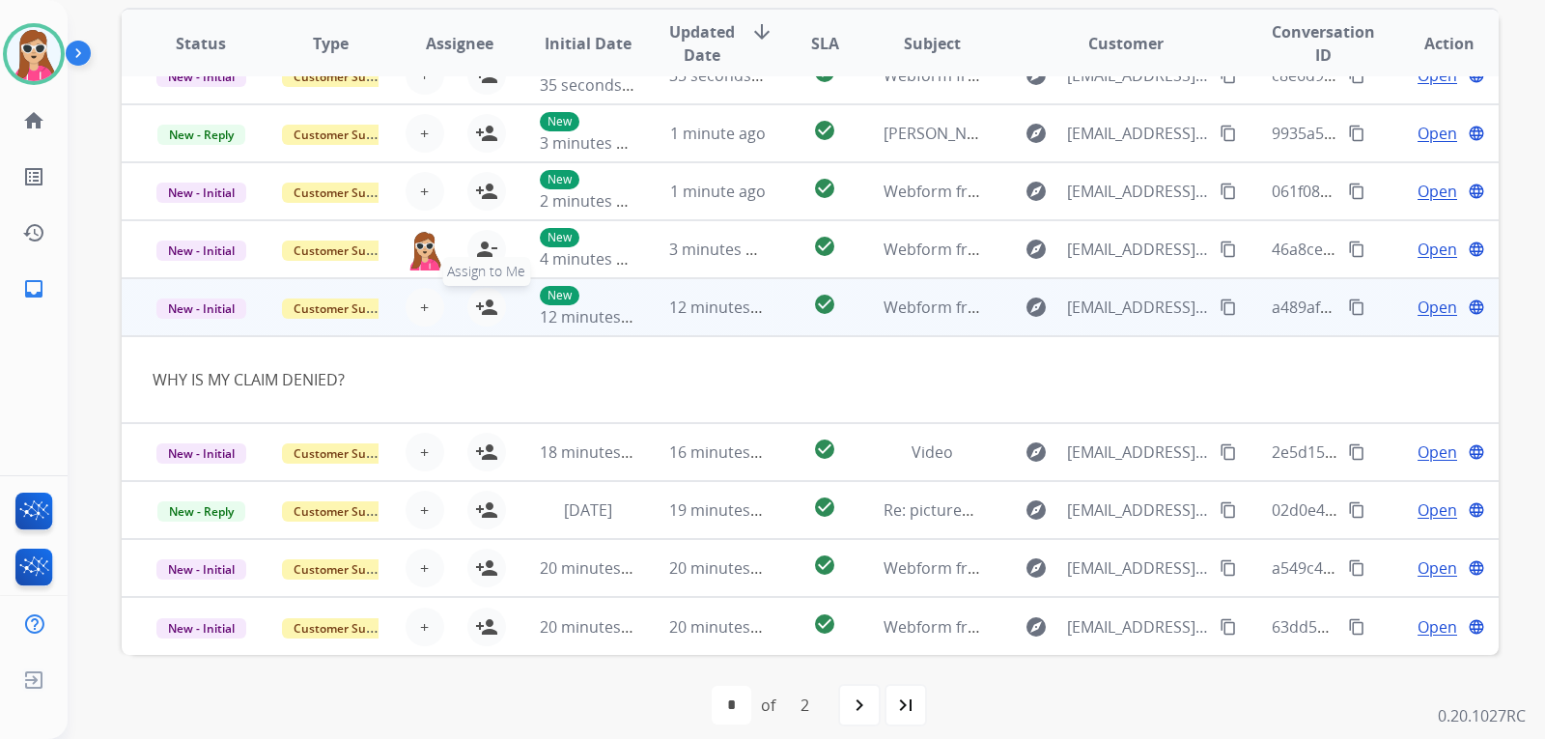
click at [492, 303] on mat-icon "person_add" at bounding box center [486, 307] width 23 height 23
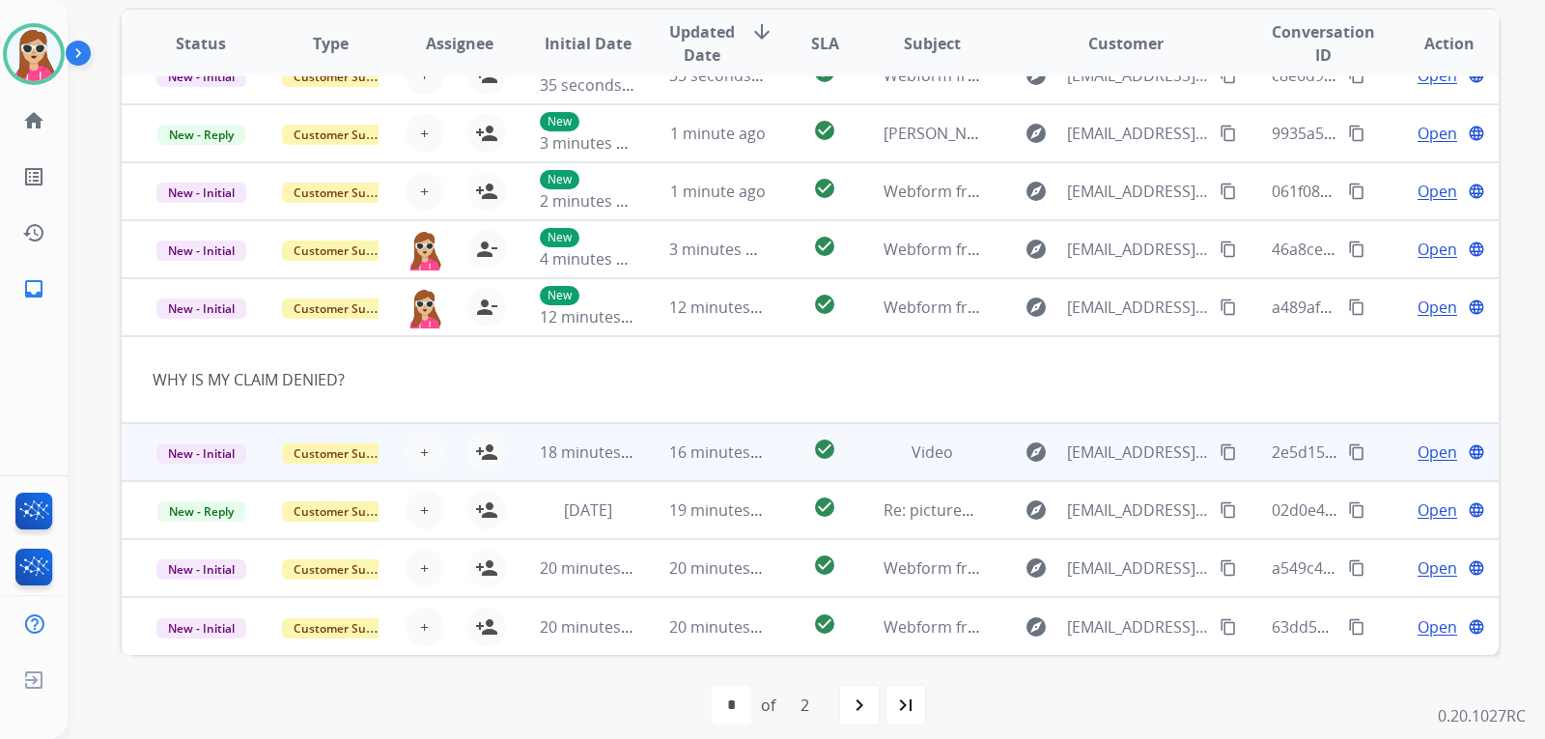
click at [774, 446] on td "check_circle" at bounding box center [810, 452] width 86 height 58
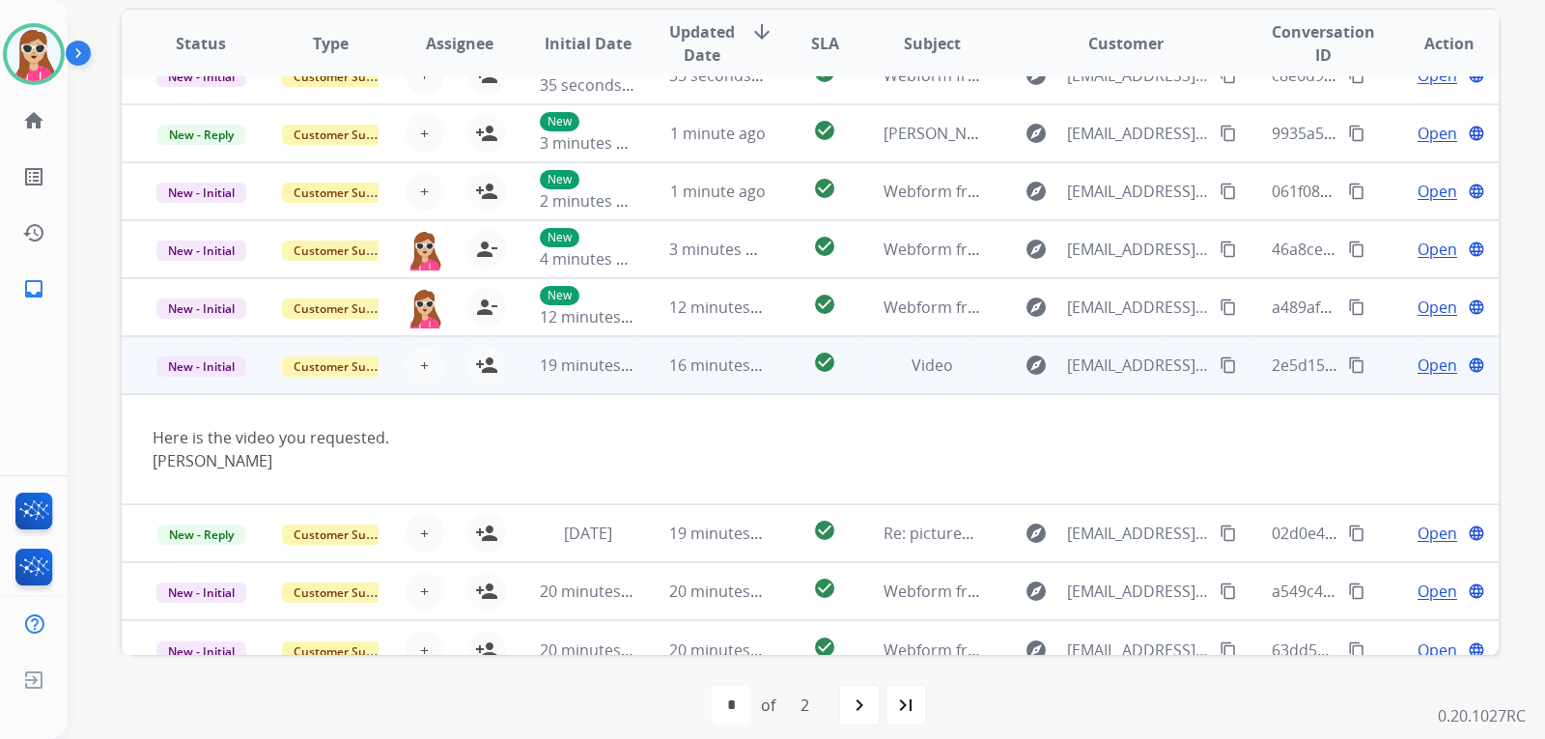
scroll to position [112, 0]
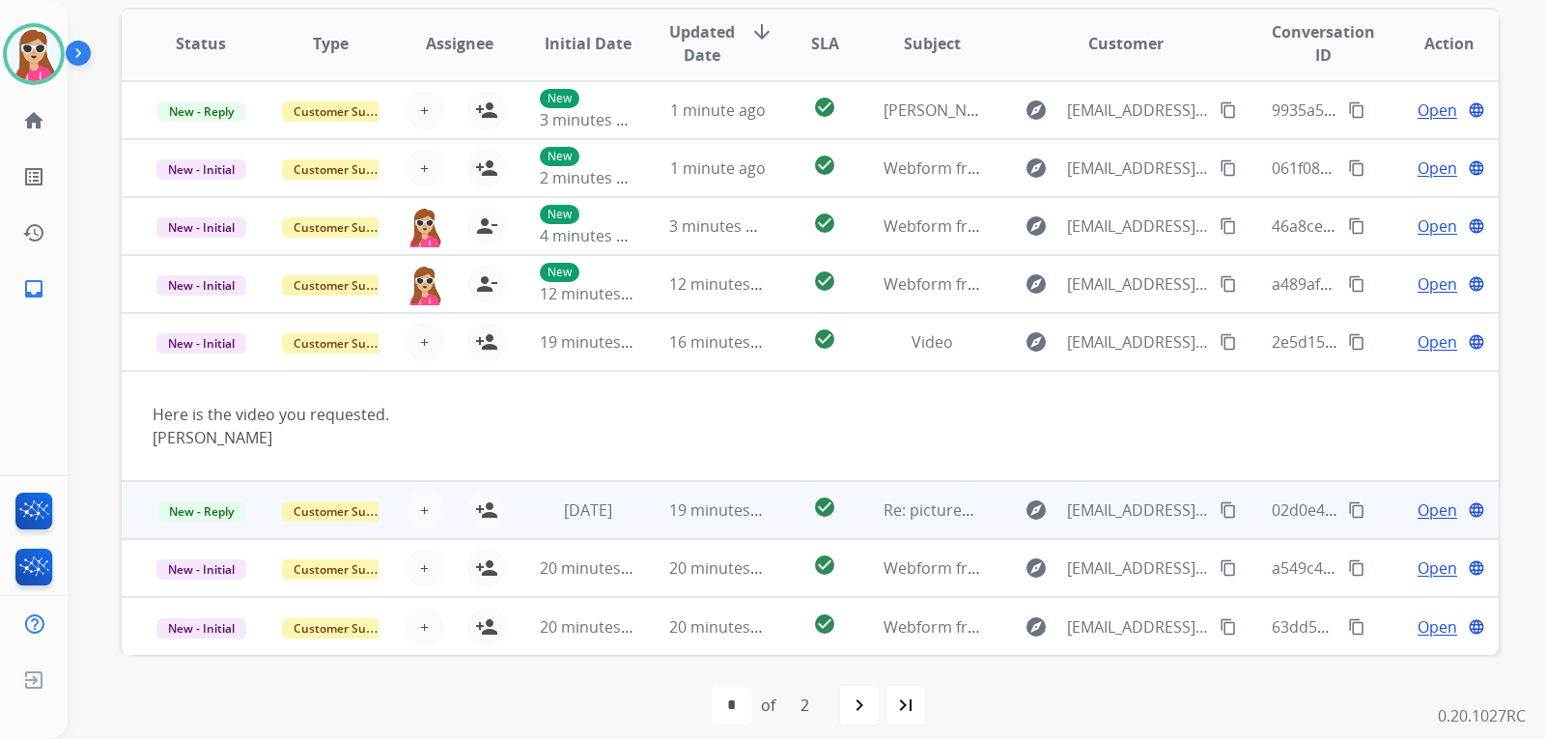
click at [779, 501] on td "check_circle" at bounding box center [810, 510] width 86 height 58
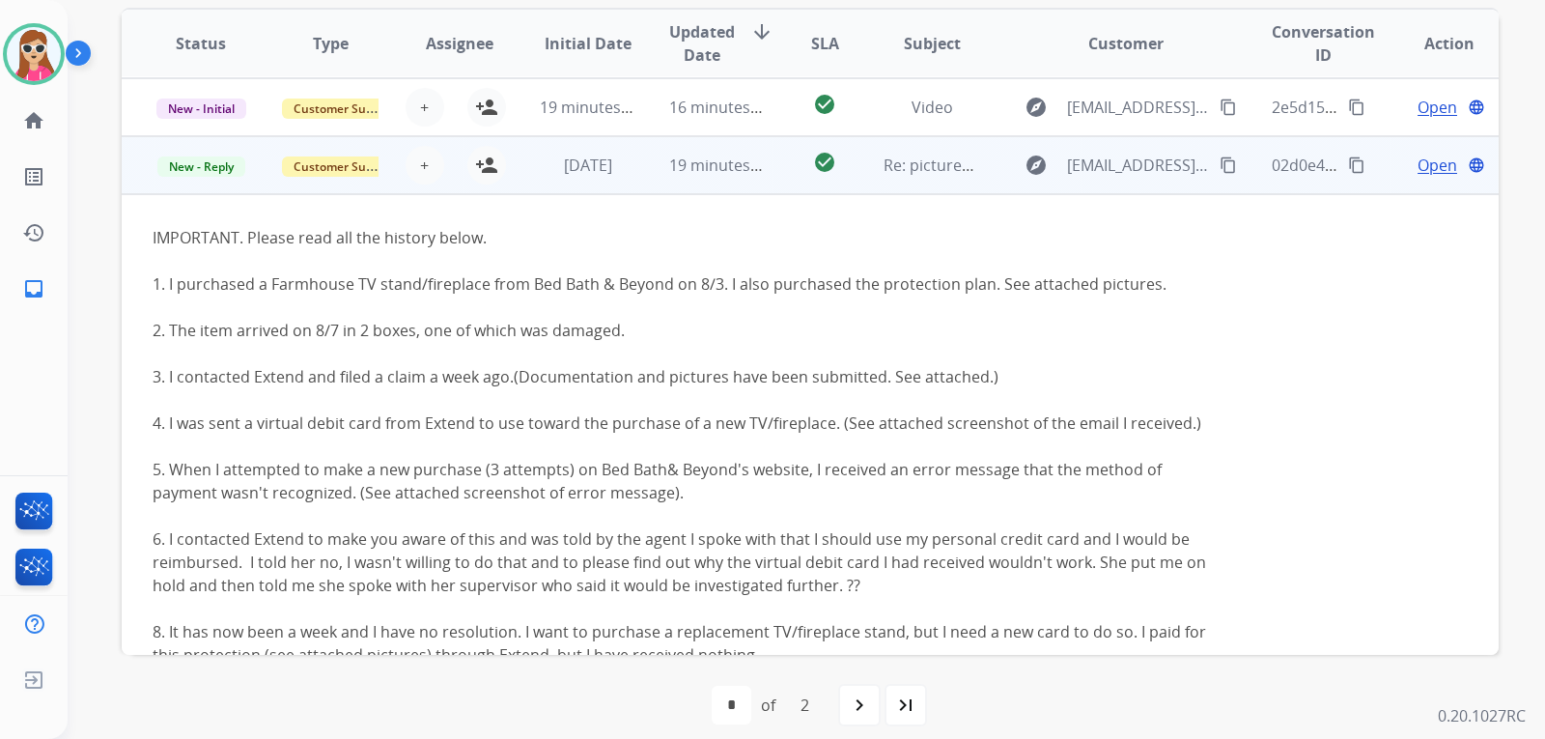
scroll to position [406, 0]
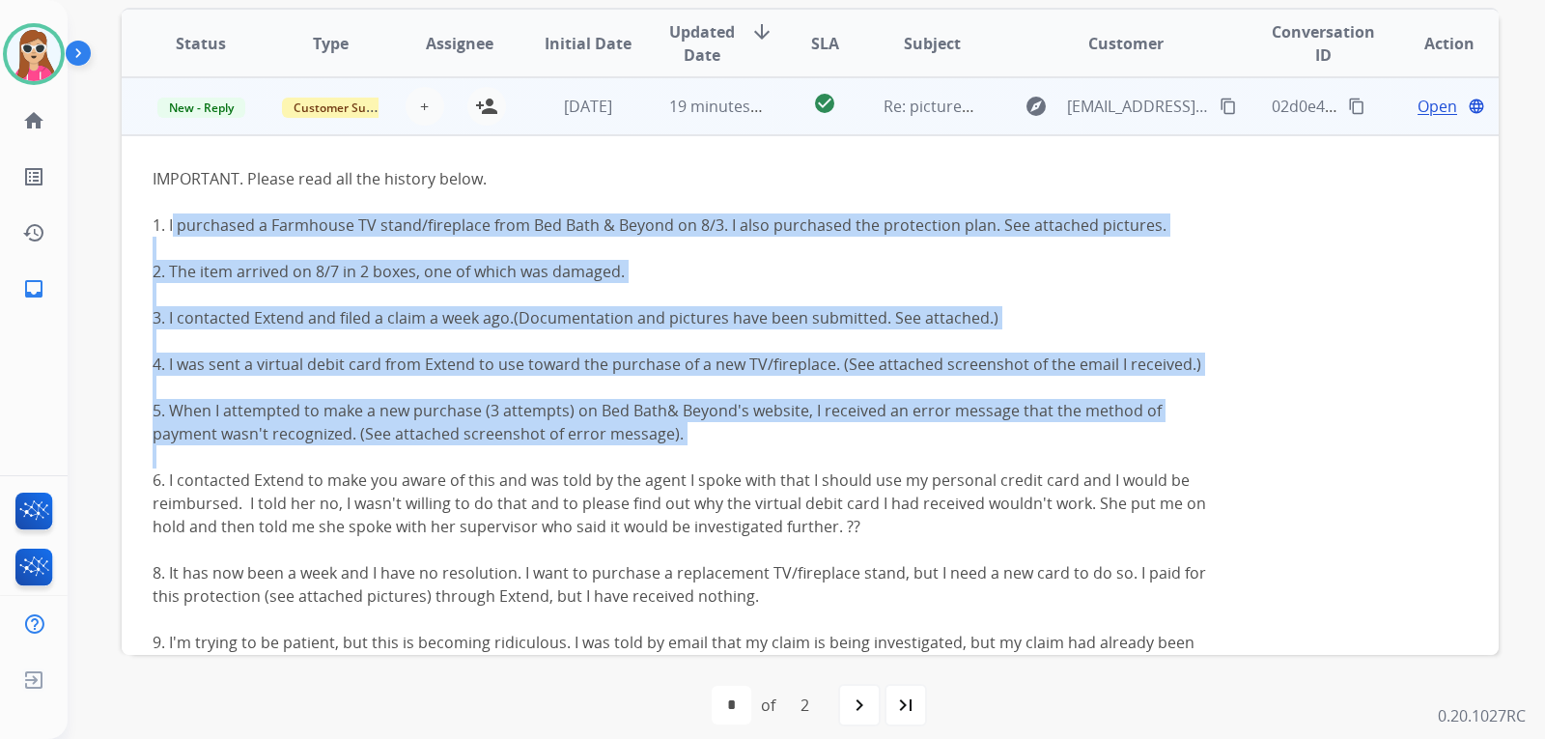
drag, startPoint x: 177, startPoint y: 229, endPoint x: 978, endPoint y: 445, distance: 830.4
click at [978, 445] on div "IMPORTANT. Please read all the history below. 1. I purchased a Farmhouse TV sta…" at bounding box center [682, 491] width 1058 height 649
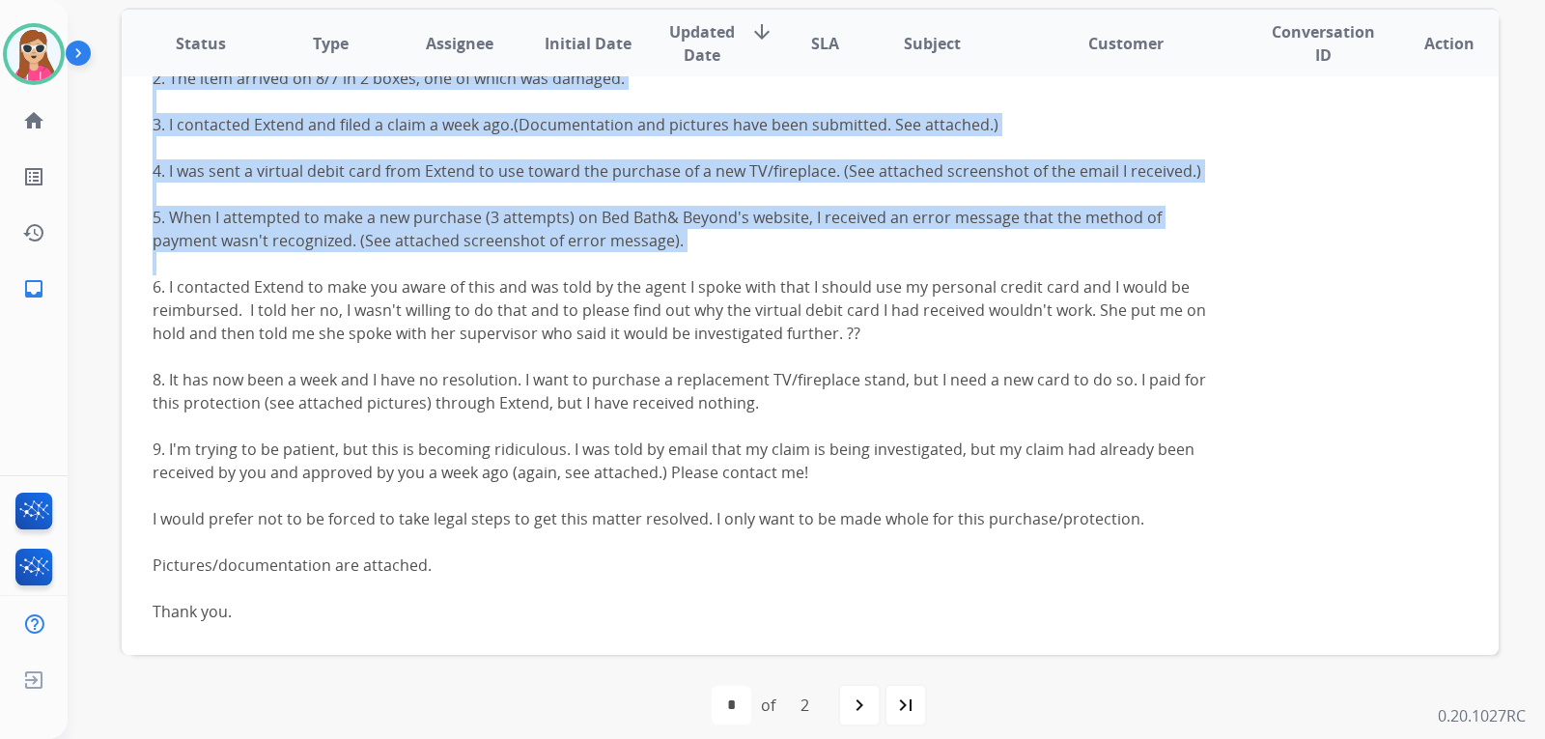
scroll to position [695, 0]
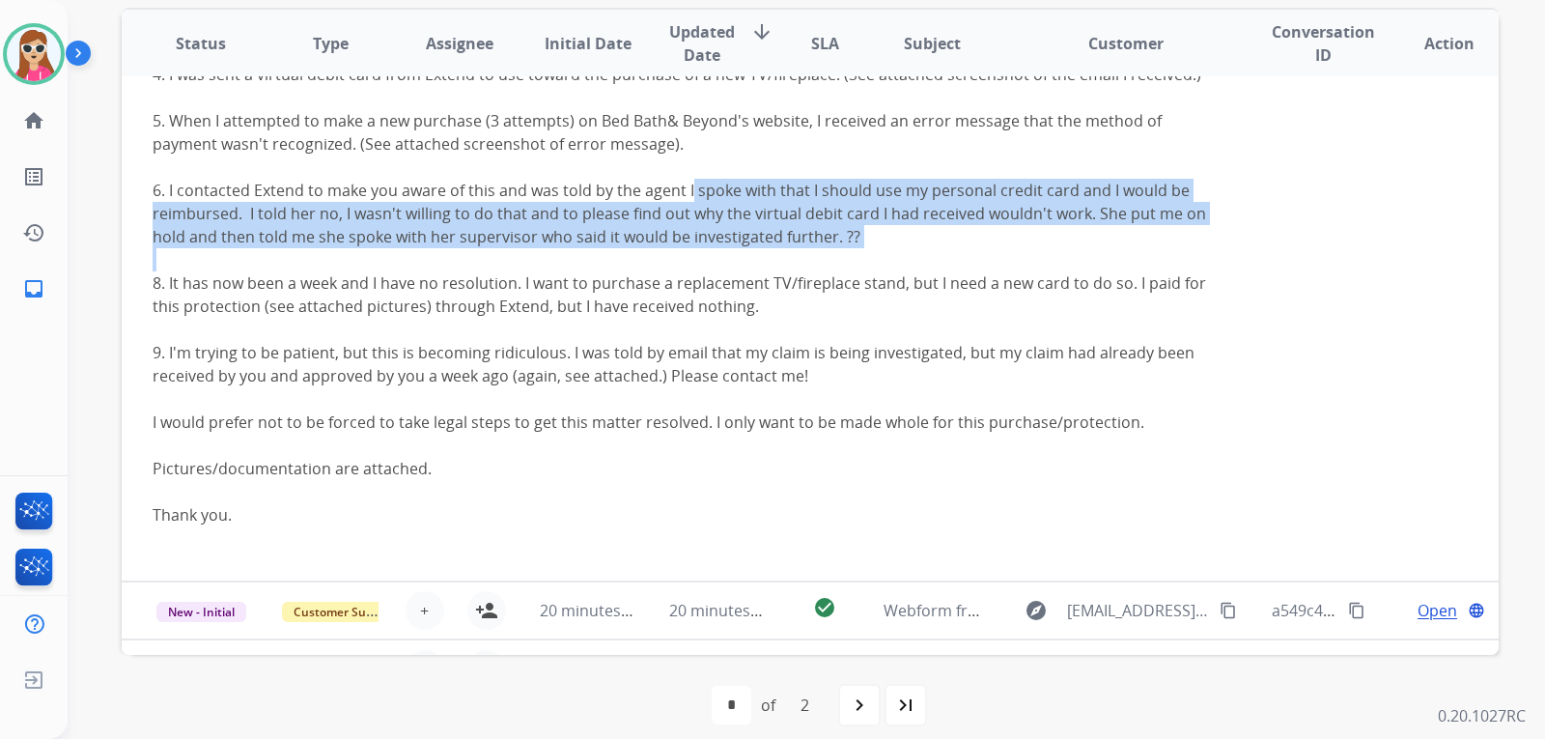
drag, startPoint x: 691, startPoint y: 189, endPoint x: 851, endPoint y: 260, distance: 175.2
click at [851, 260] on div "IMPORTANT. Please read all the history below. 1. I purchased a Farmhouse TV sta…" at bounding box center [682, 201] width 1058 height 649
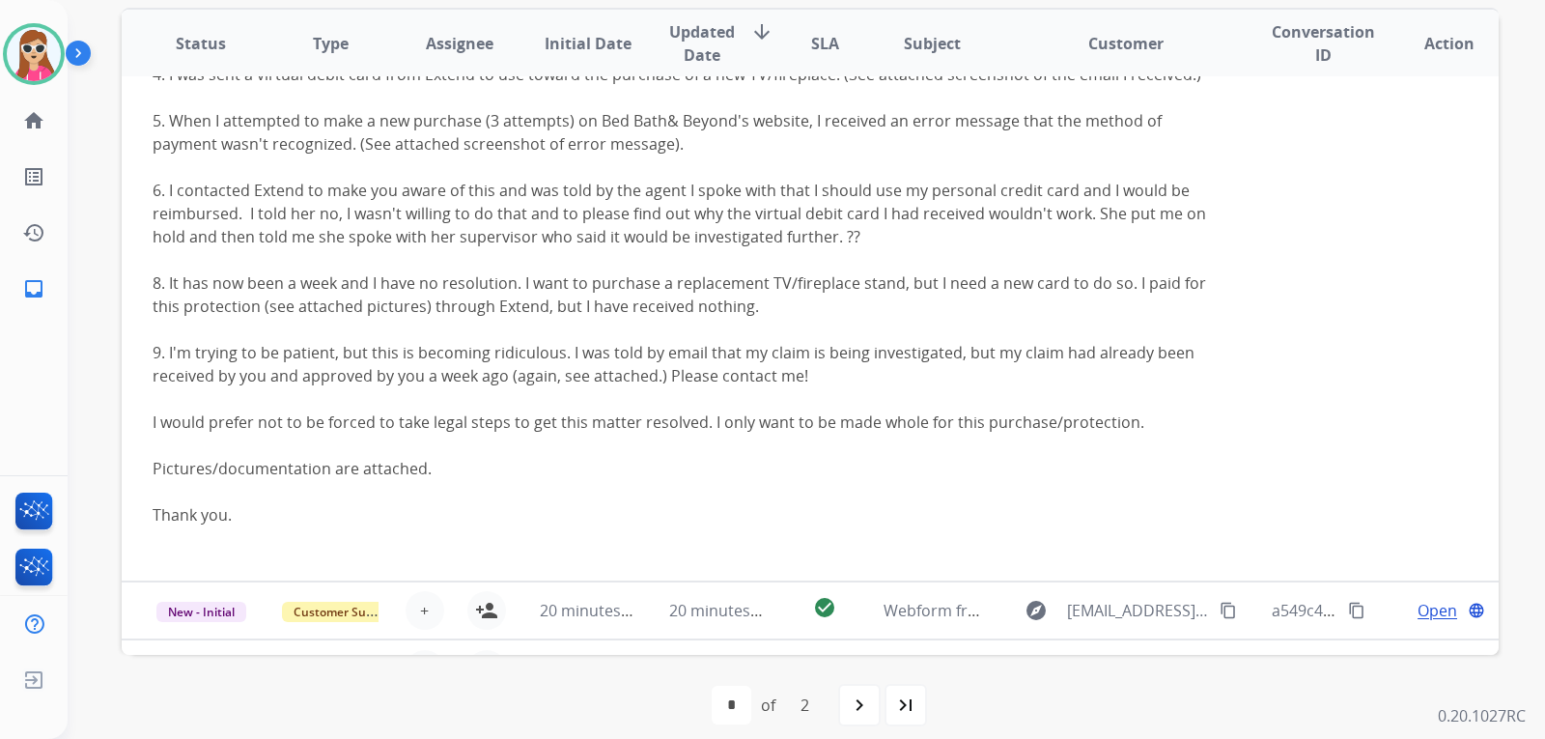
click at [196, 284] on div "8. It has now been a week and I have no resolution. I want to purchase a replac…" at bounding box center [682, 294] width 1058 height 46
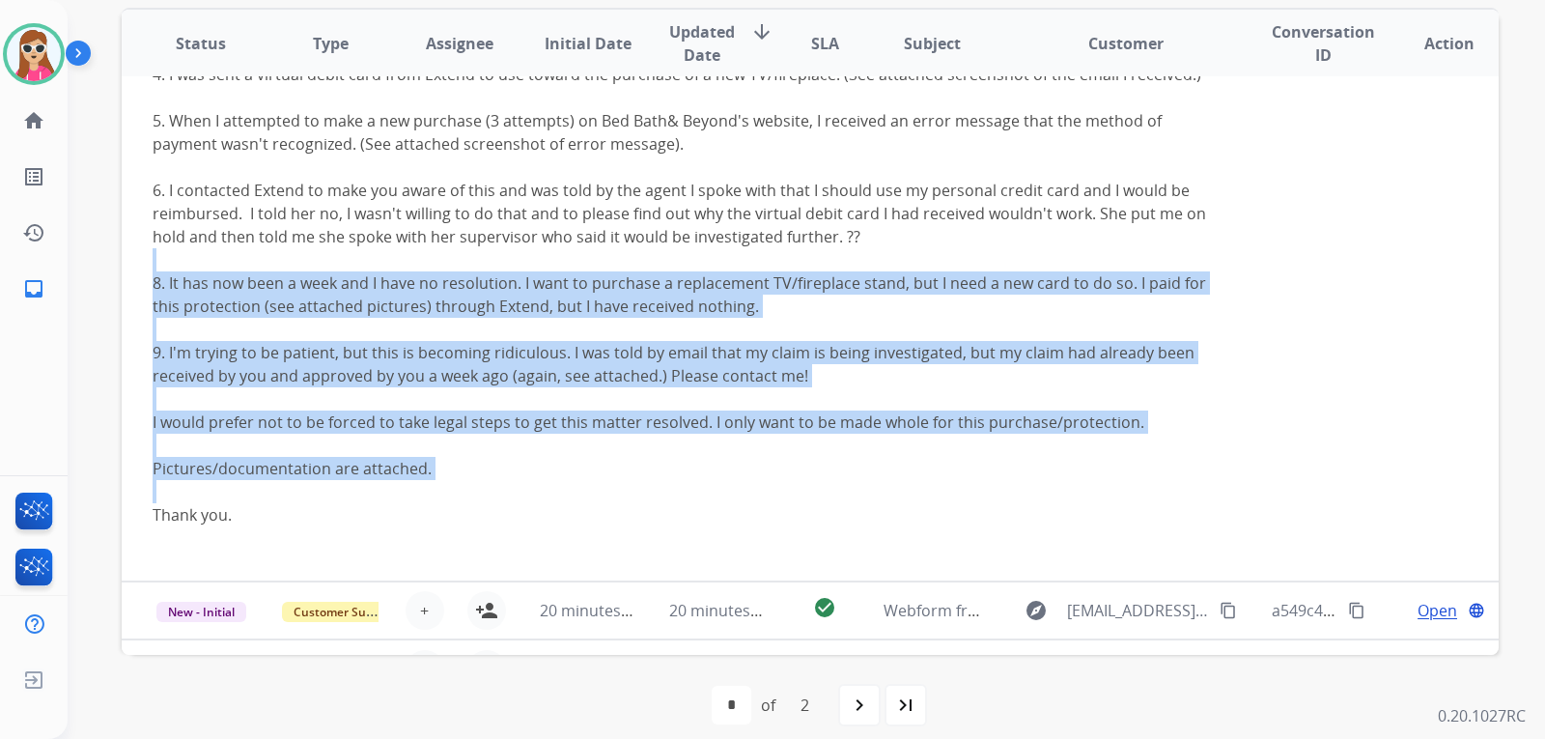
drag, startPoint x: 169, startPoint y: 273, endPoint x: 859, endPoint y: 502, distance: 726.6
click at [859, 502] on div "IMPORTANT. Please read all the history below. 1. I purchased a Farmhouse TV sta…" at bounding box center [682, 201] width 1058 height 649
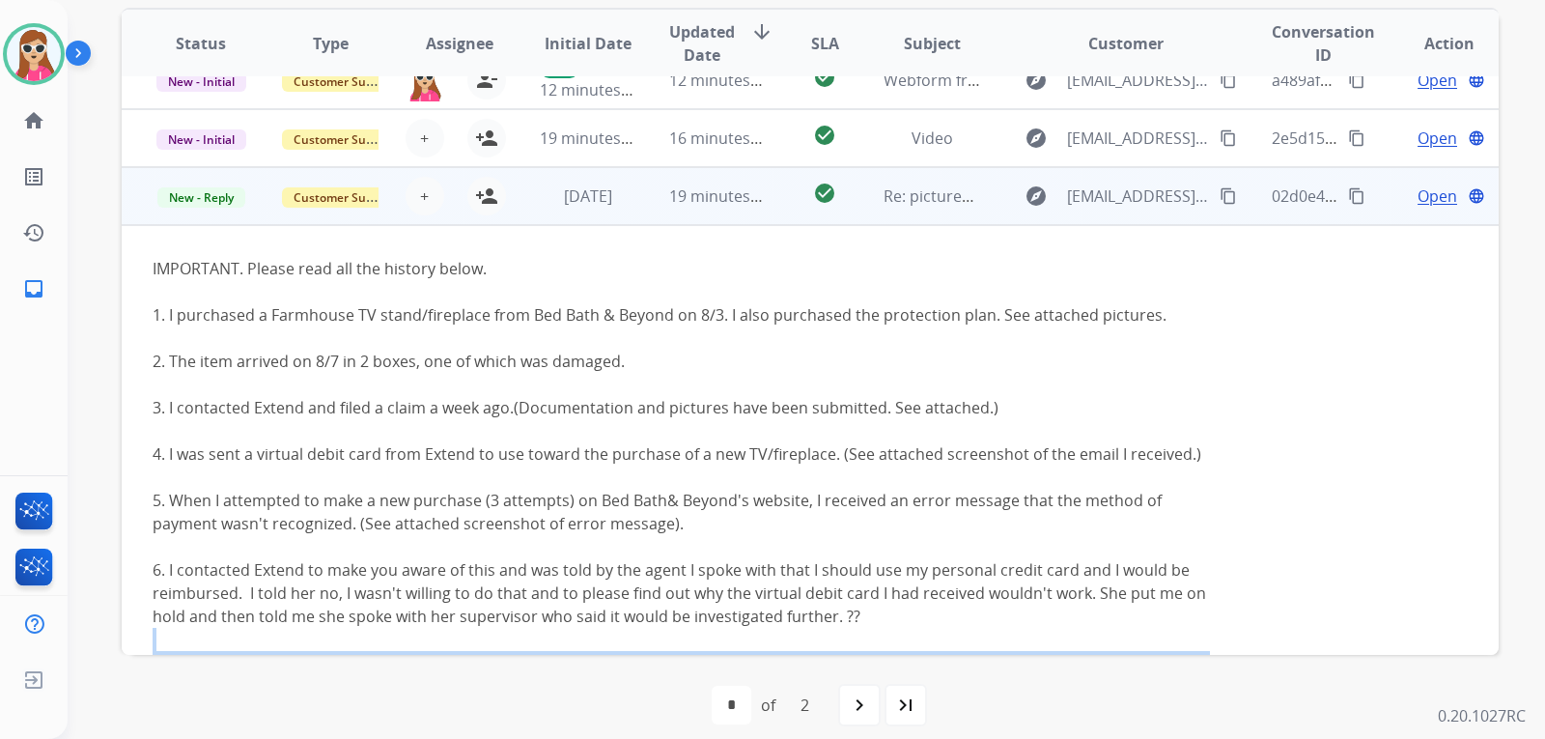
scroll to position [212, 0]
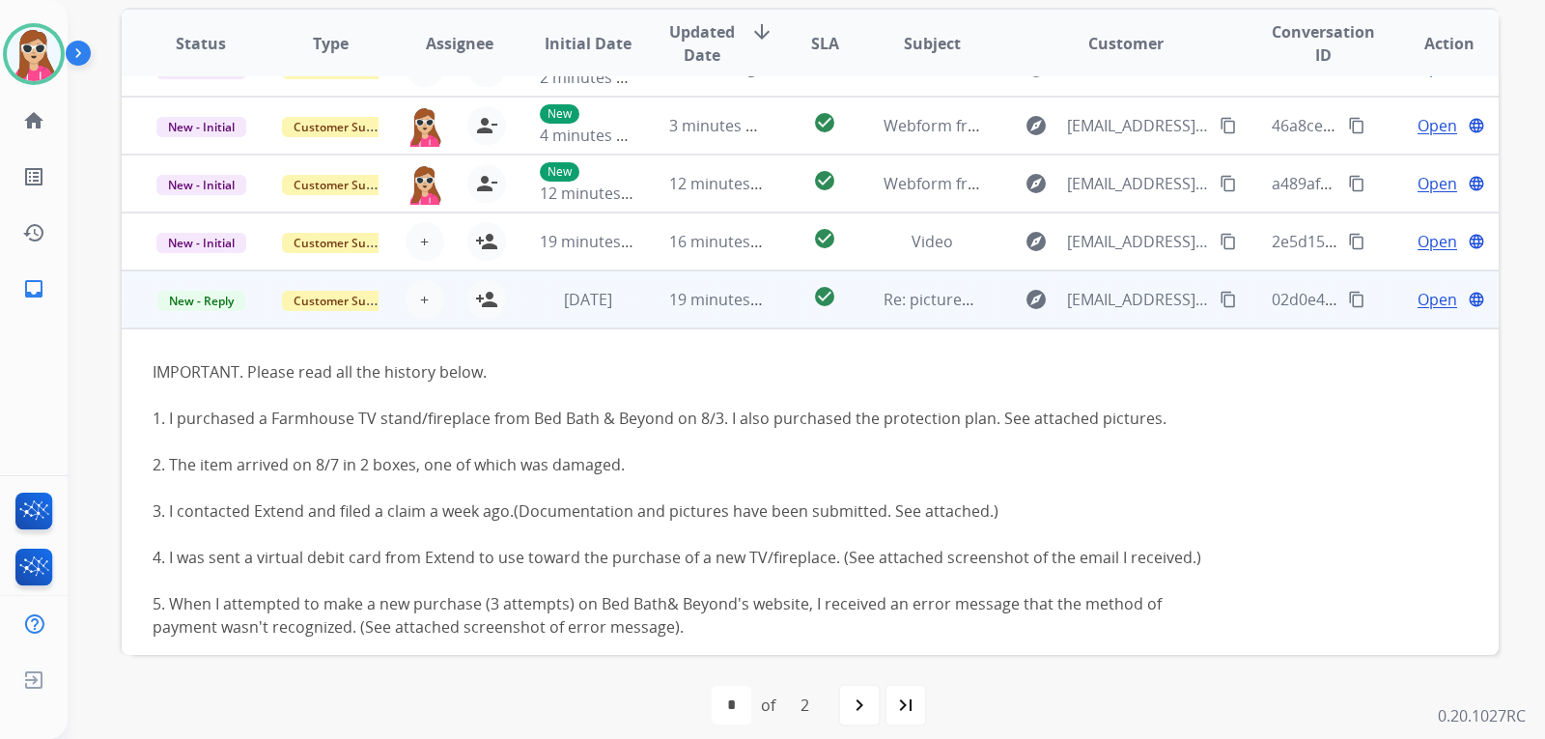
click at [991, 299] on td "explore lbrowning94@gmail.com content_copy" at bounding box center [1111, 299] width 258 height 58
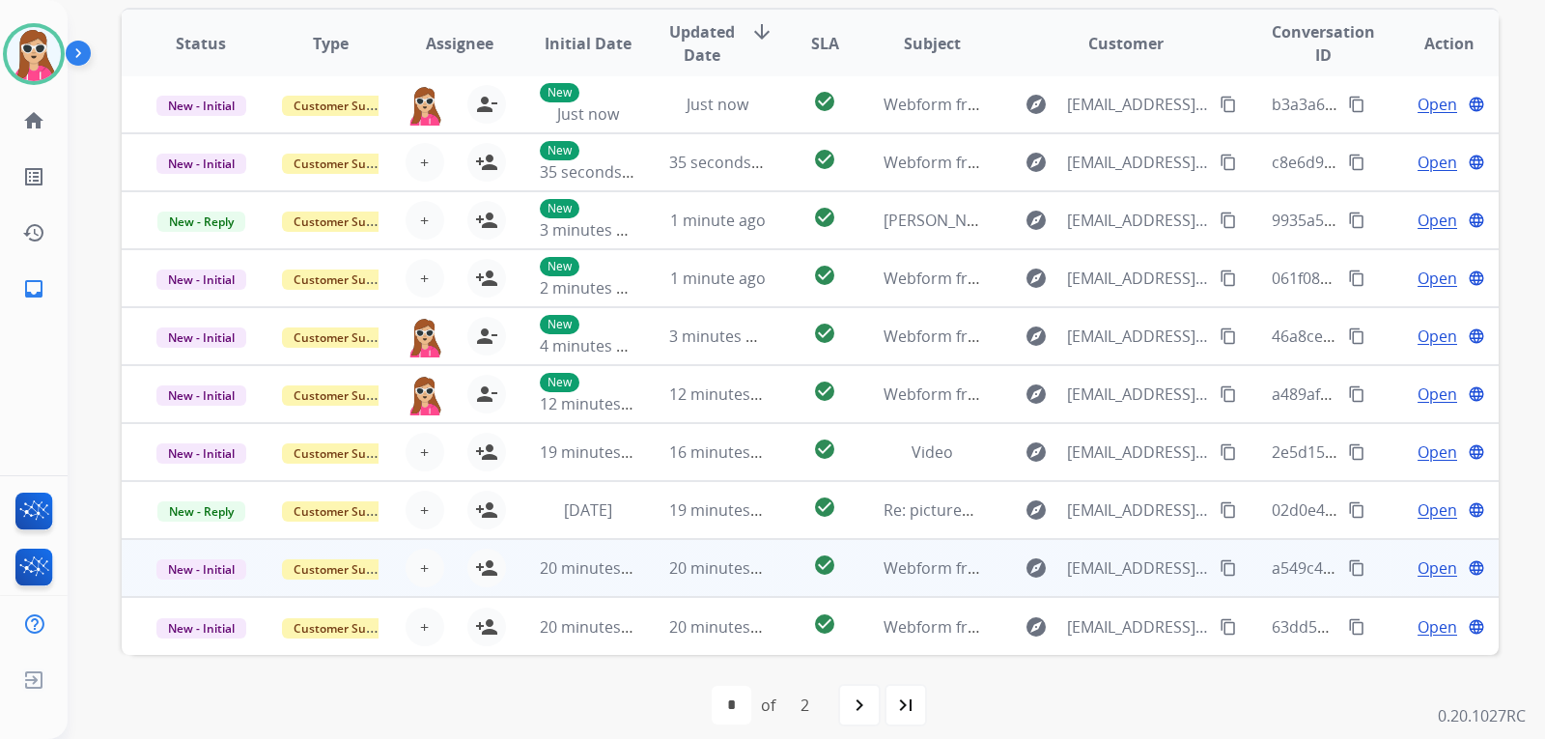
click at [990, 561] on td "explore Coleandsusan4858@yahoo.com content_copy" at bounding box center [1111, 568] width 258 height 58
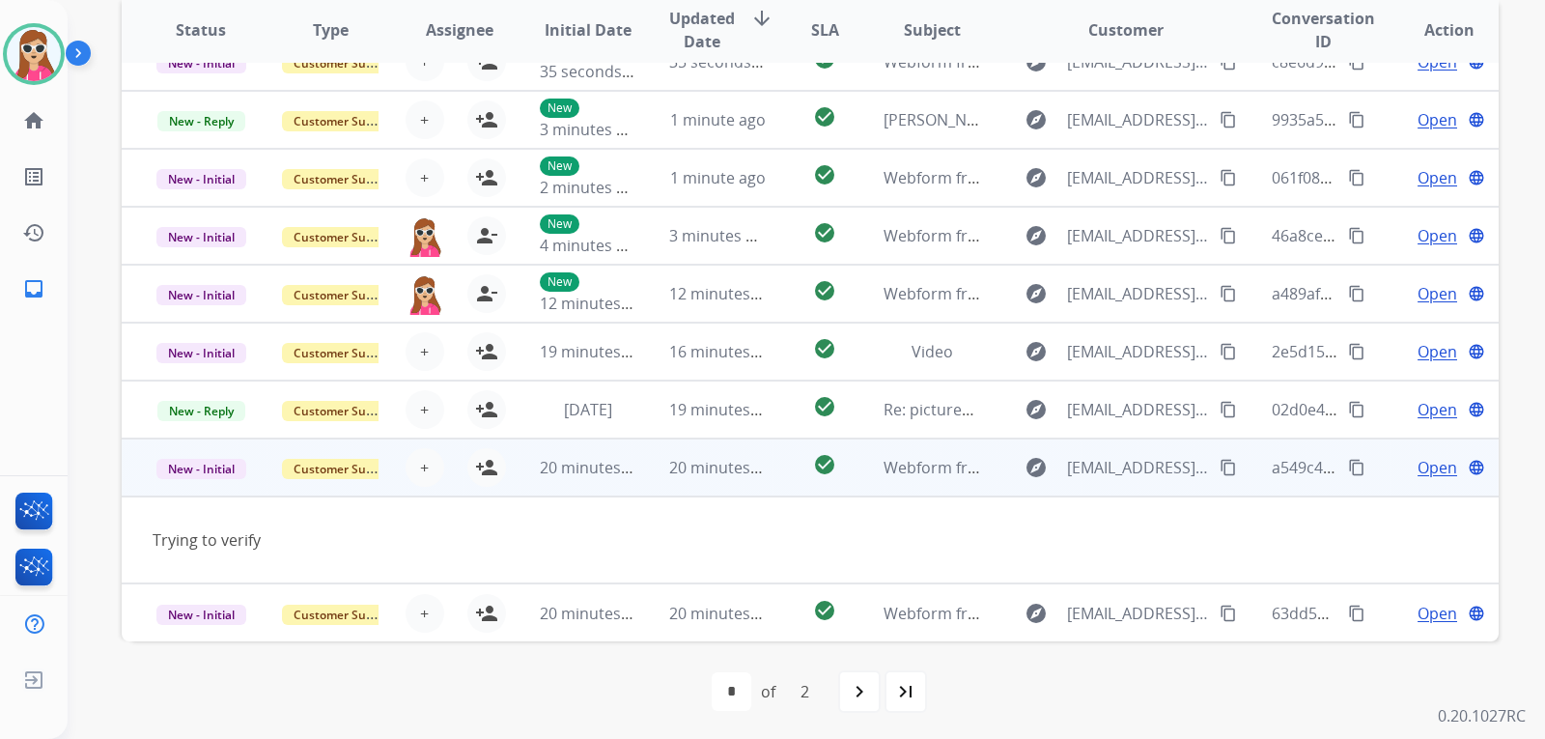
scroll to position [499, 0]
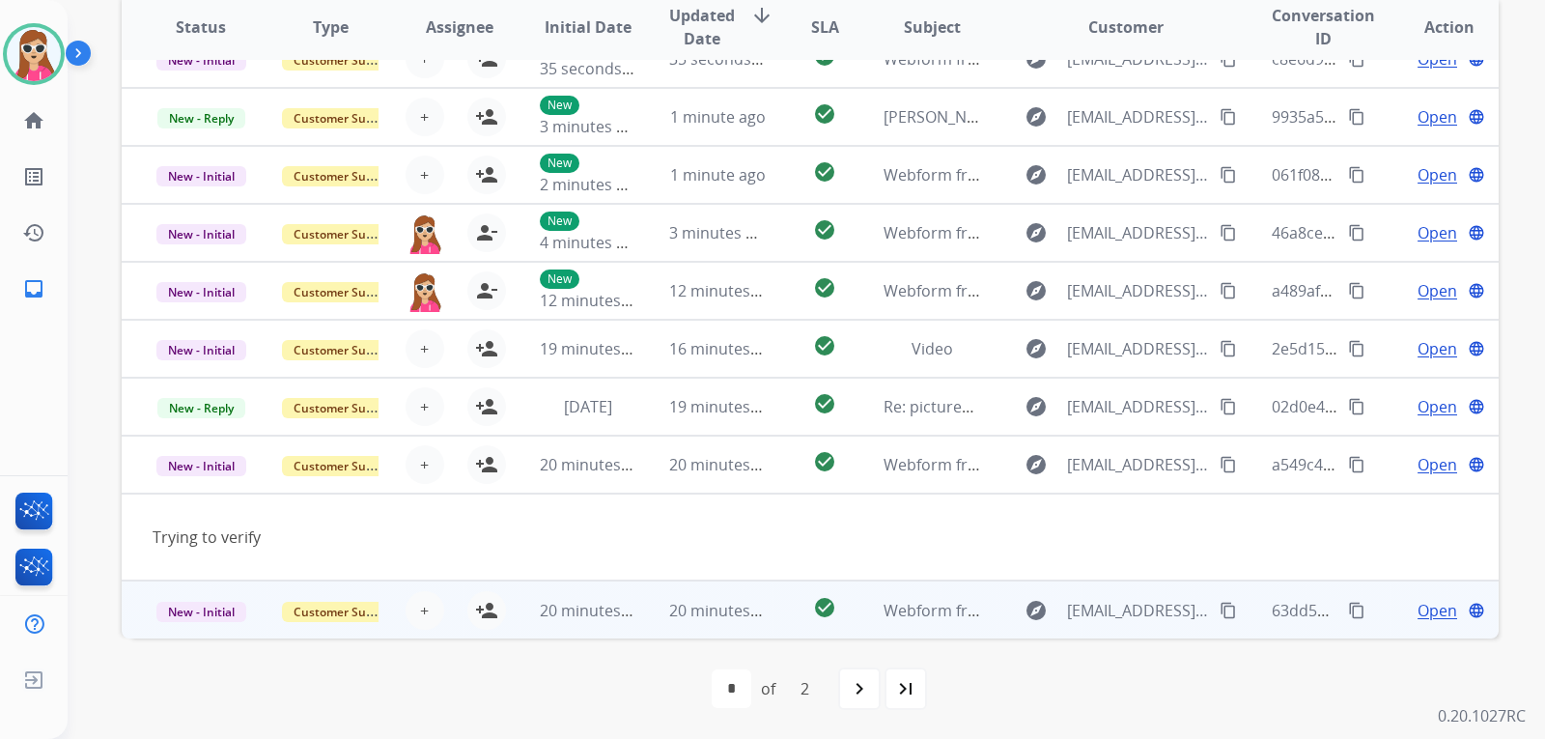
click at [983, 612] on td "explore ttodd44@hotmail.com content_copy" at bounding box center [1111, 610] width 258 height 58
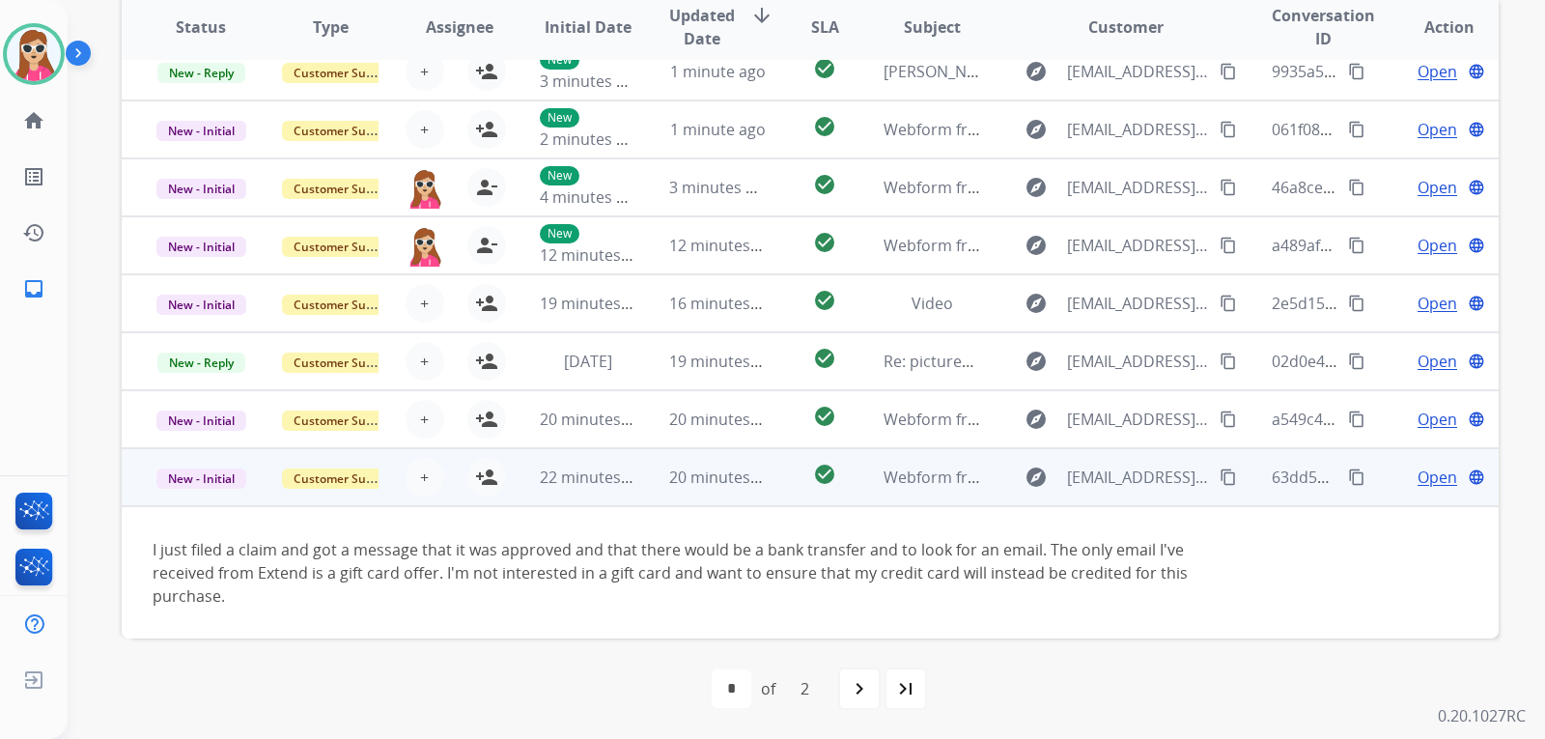
click at [1422, 479] on span "Open" at bounding box center [1438, 477] width 40 height 23
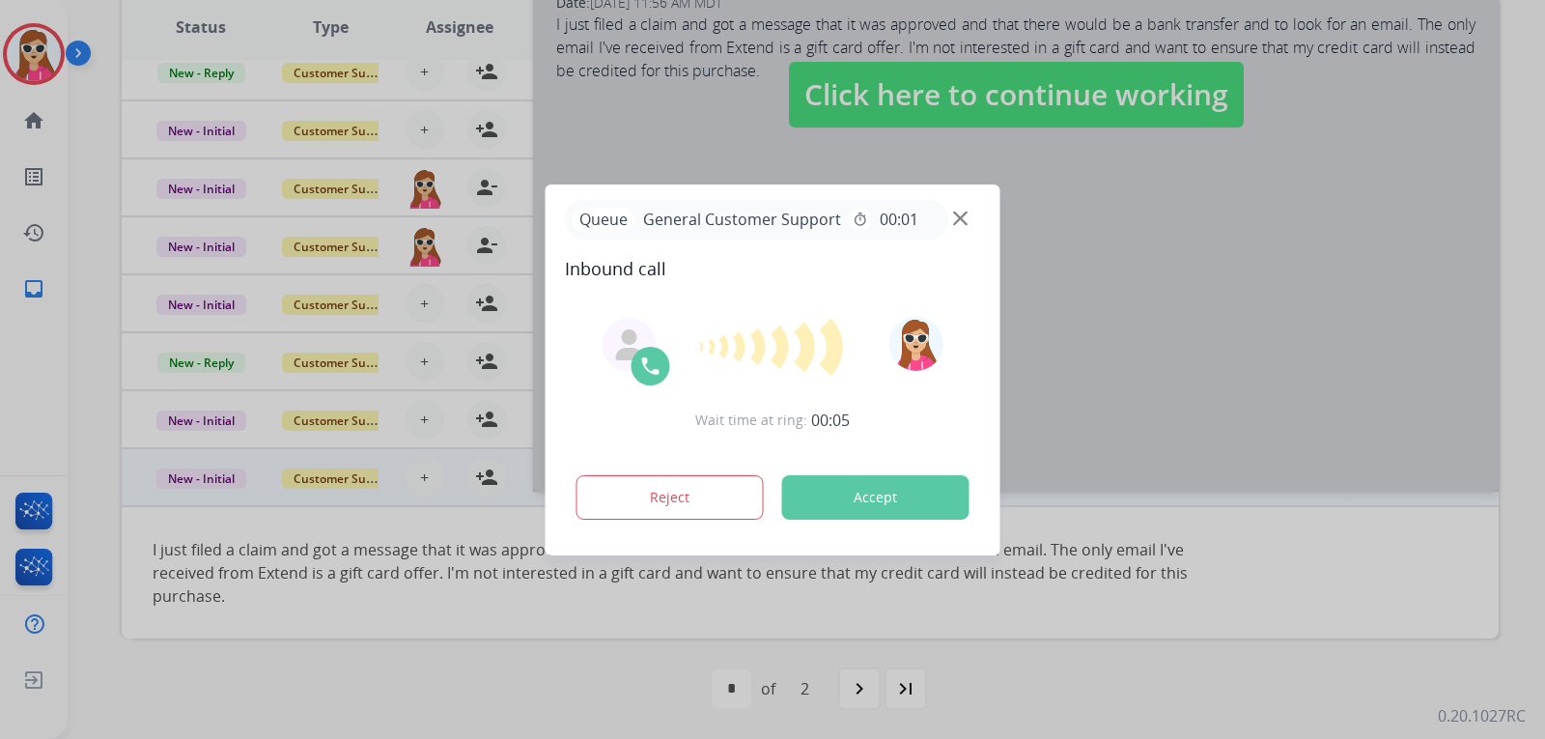
click at [953, 497] on button "Accept" at bounding box center [875, 497] width 187 height 44
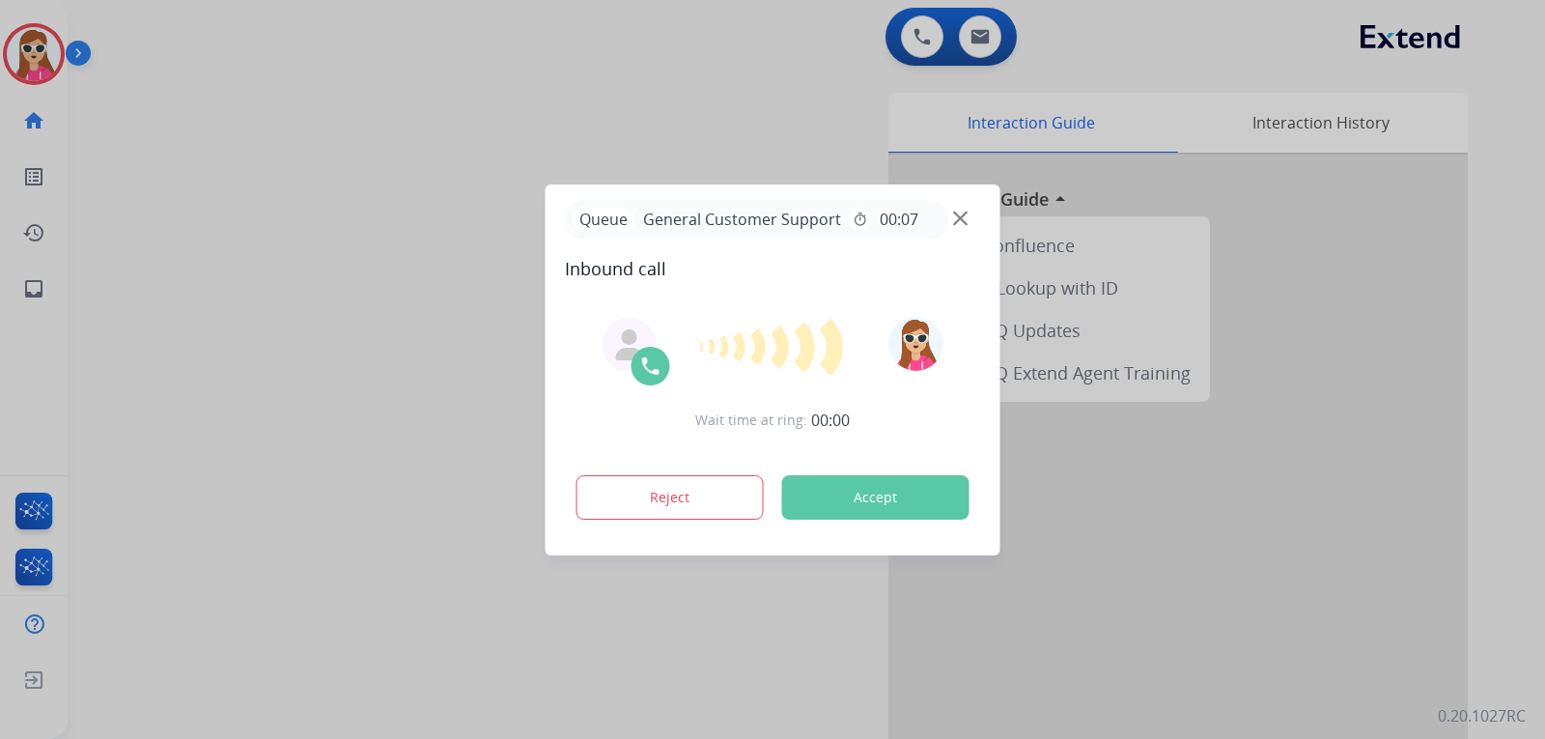
drag, startPoint x: 914, startPoint y: 510, endPoint x: 950, endPoint y: 502, distance: 37.5
click at [941, 501] on button "Accept" at bounding box center [875, 497] width 187 height 44
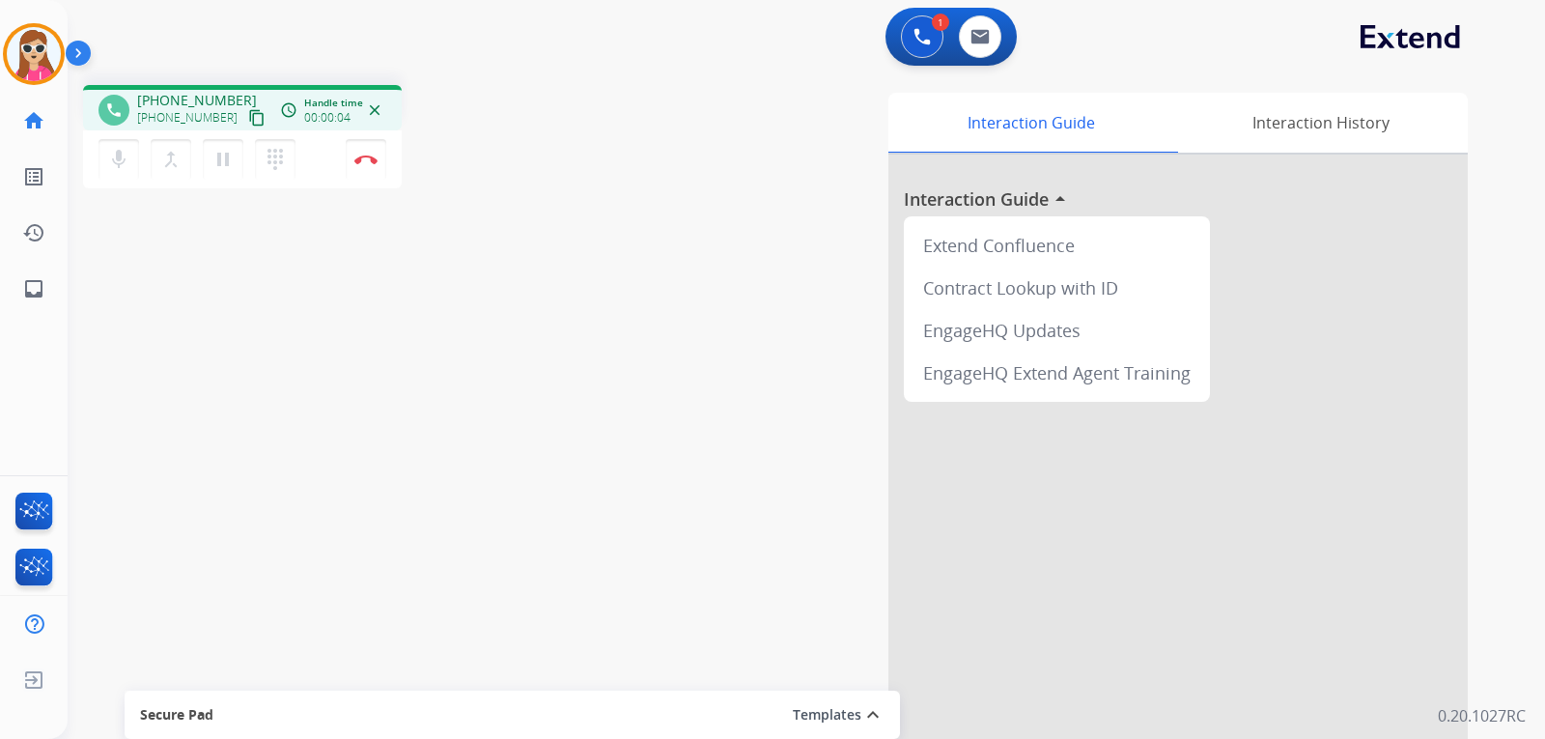
click at [248, 123] on mat-icon "content_copy" at bounding box center [256, 117] width 17 height 17
click at [44, 274] on link "inbox Emails" at bounding box center [34, 289] width 54 height 54
select select "**********"
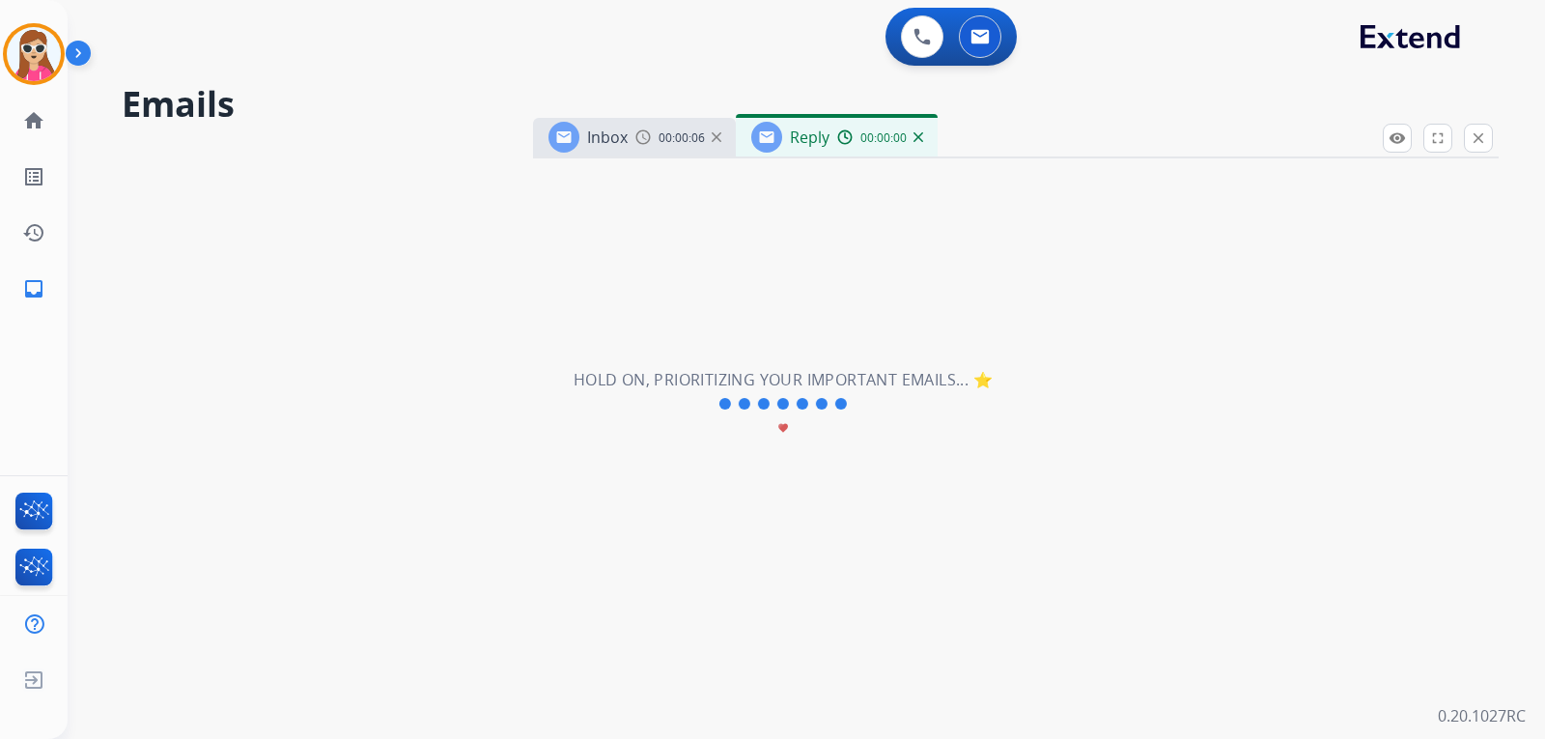
select select "**********"
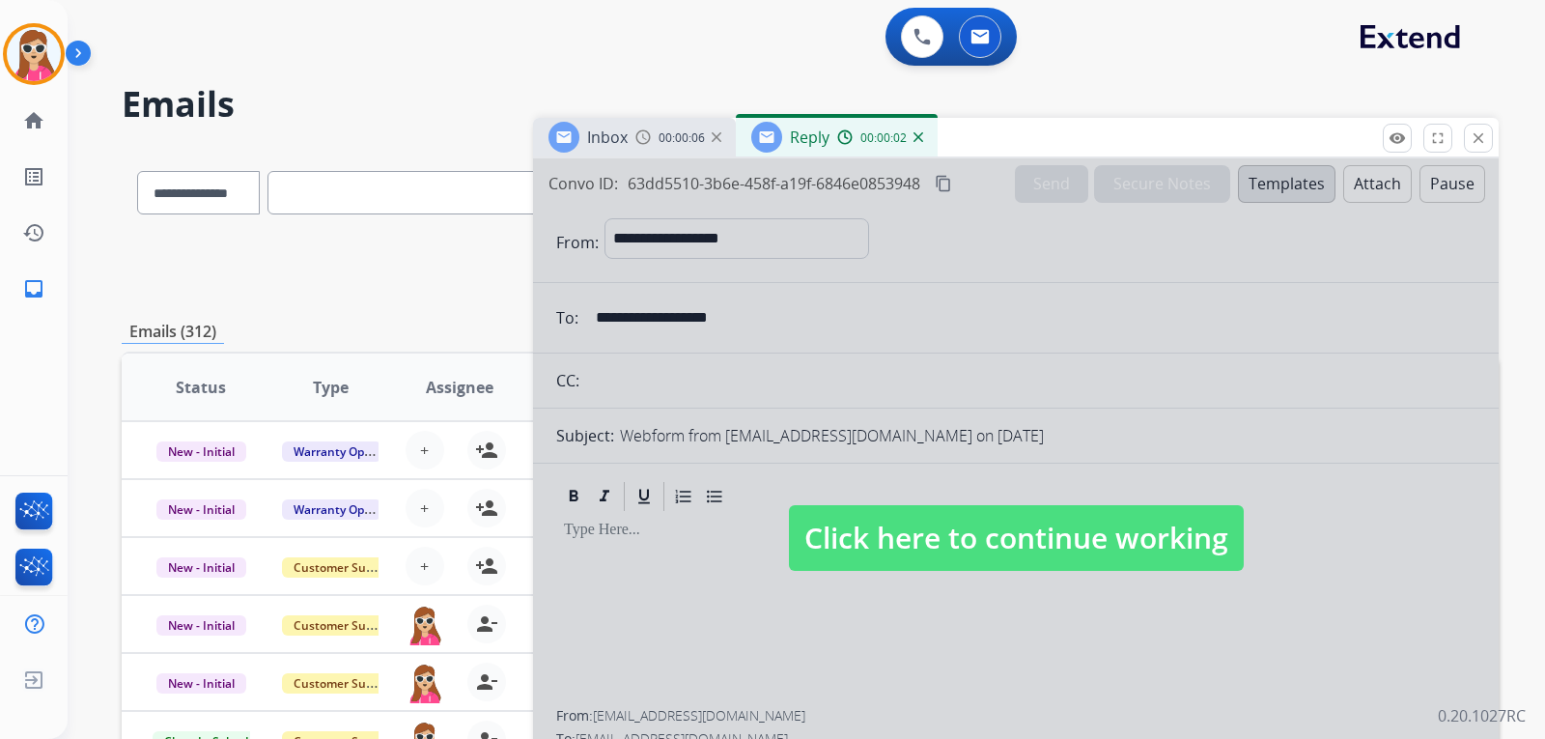
click at [838, 510] on span "Click here to continue working" at bounding box center [1016, 538] width 455 height 66
select select
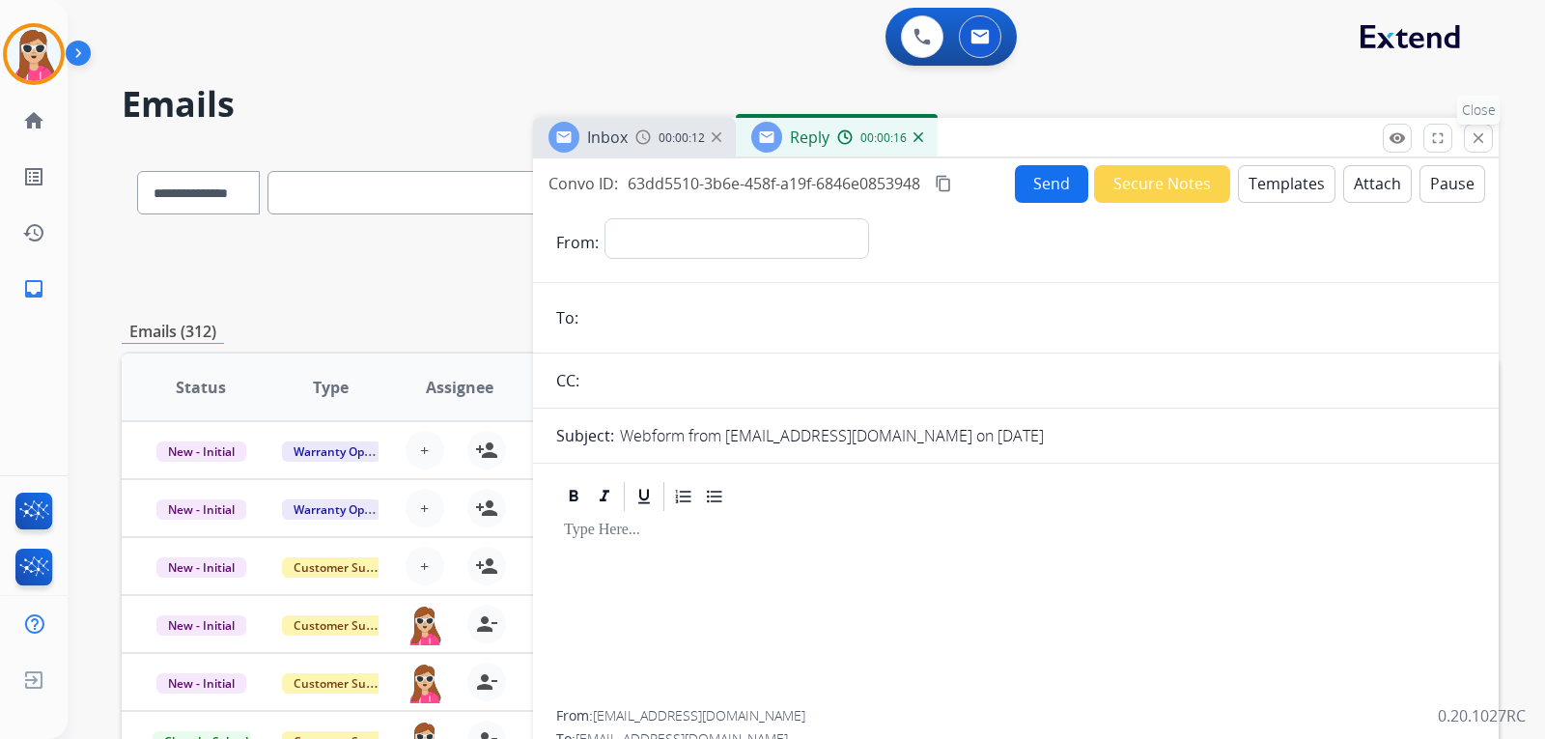
click at [1467, 134] on button "close Close" at bounding box center [1478, 138] width 29 height 29
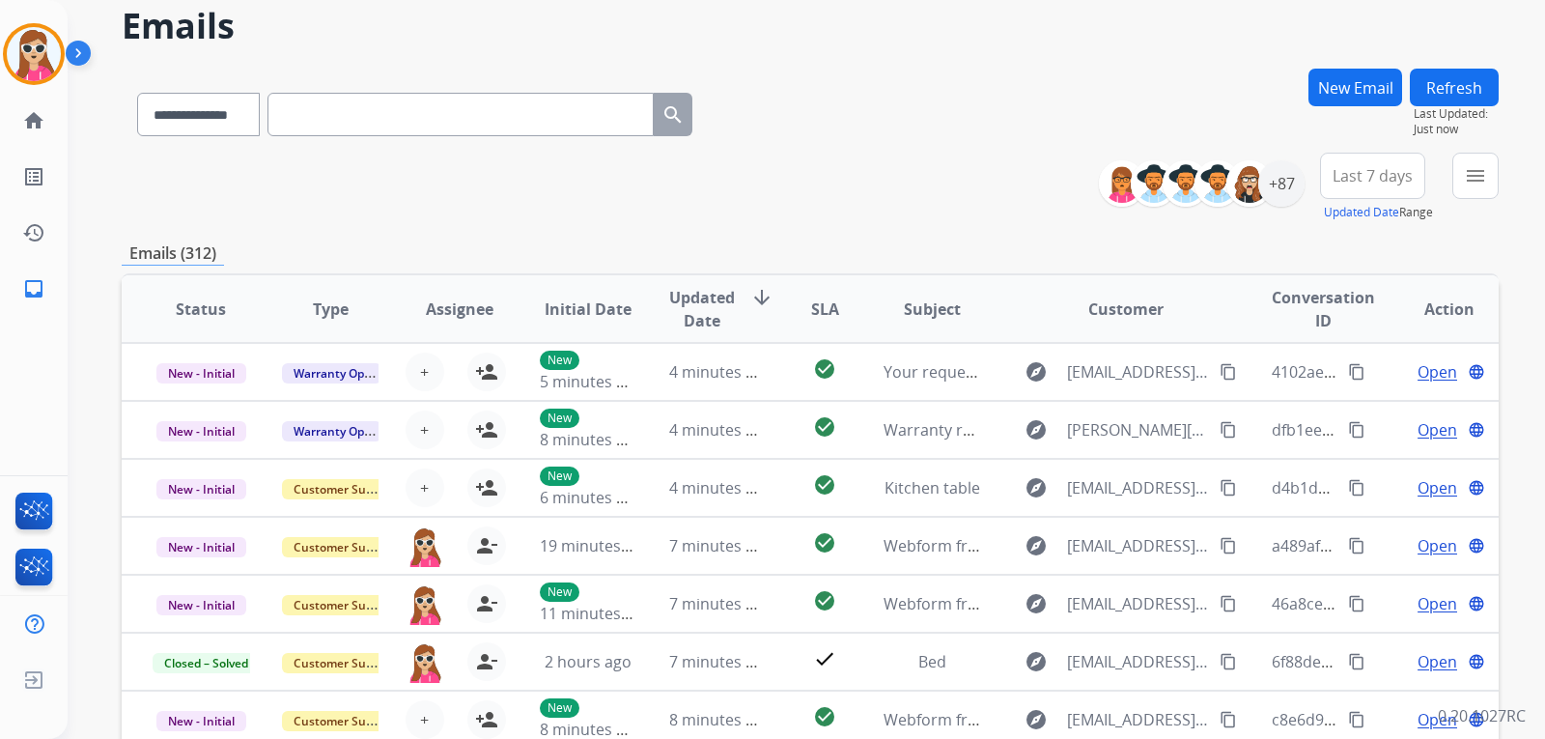
scroll to position [97, 0]
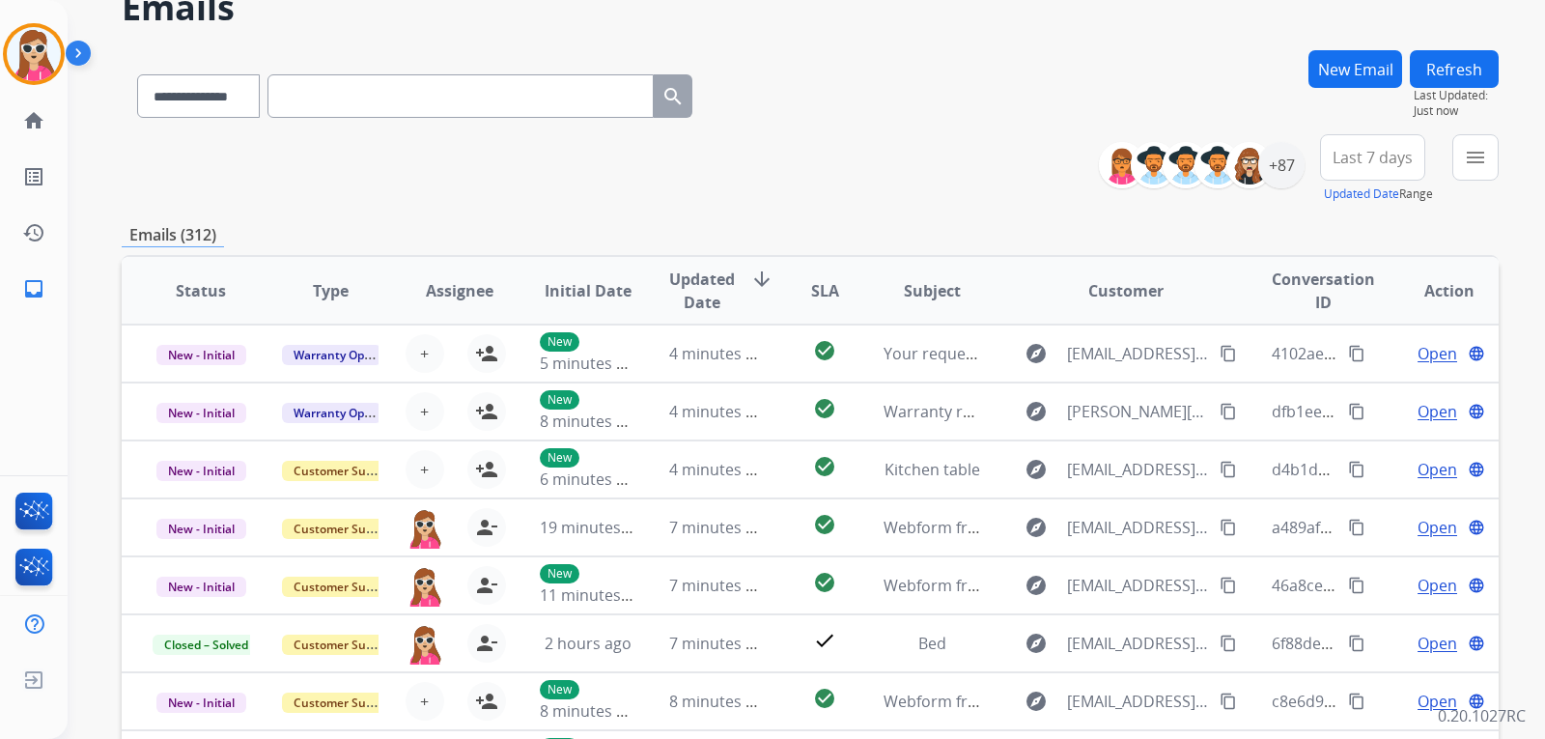
click at [1369, 79] on button "New Email" at bounding box center [1356, 69] width 94 height 38
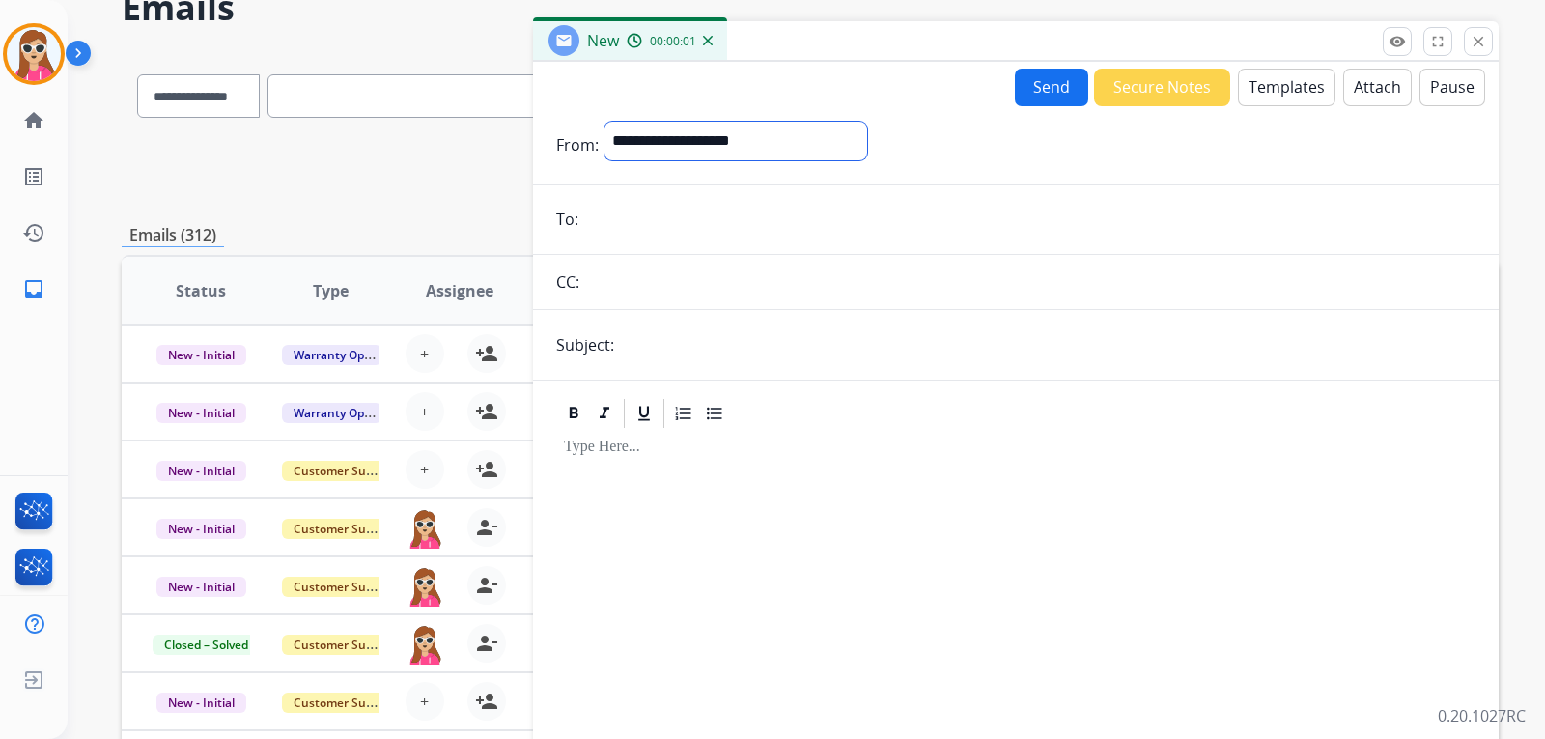
click at [830, 126] on select "**********" at bounding box center [736, 141] width 263 height 39
select select "**********"
click at [605, 122] on select "**********" at bounding box center [736, 141] width 263 height 39
click at [725, 212] on input "email" at bounding box center [1030, 221] width 892 height 39
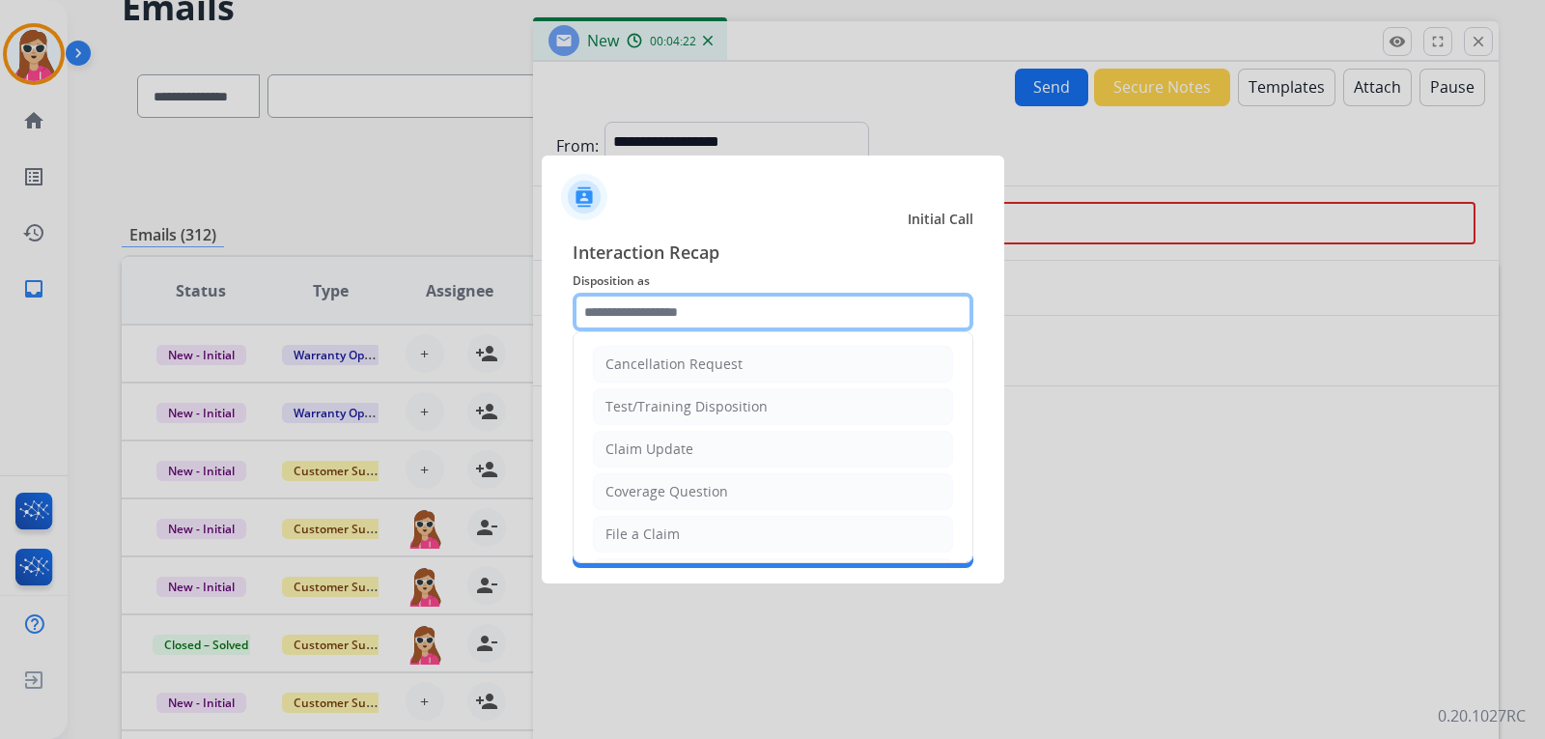
click at [724, 302] on input "text" at bounding box center [773, 312] width 401 height 39
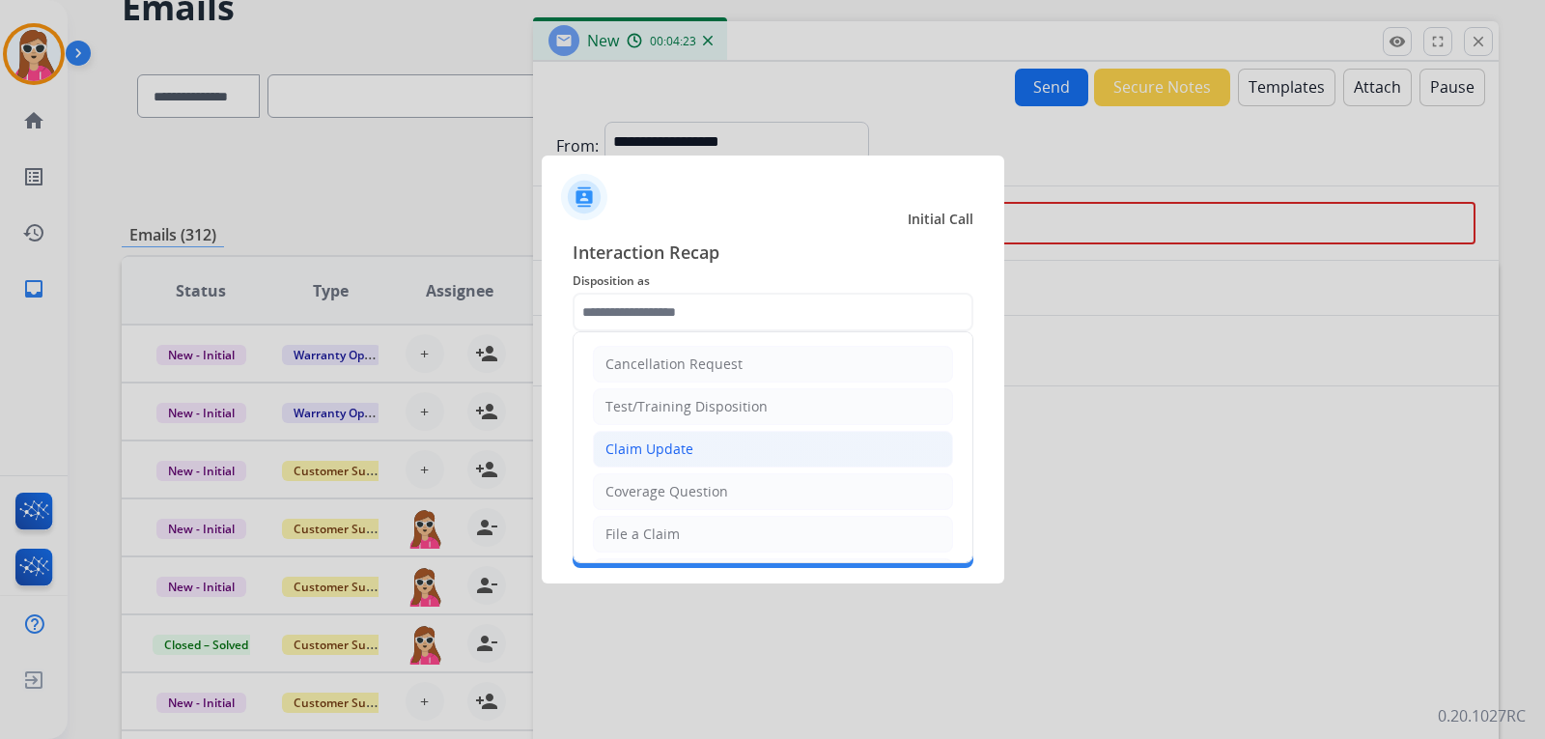
click at [688, 435] on li "Claim Update" at bounding box center [773, 449] width 360 height 37
type input "**********"
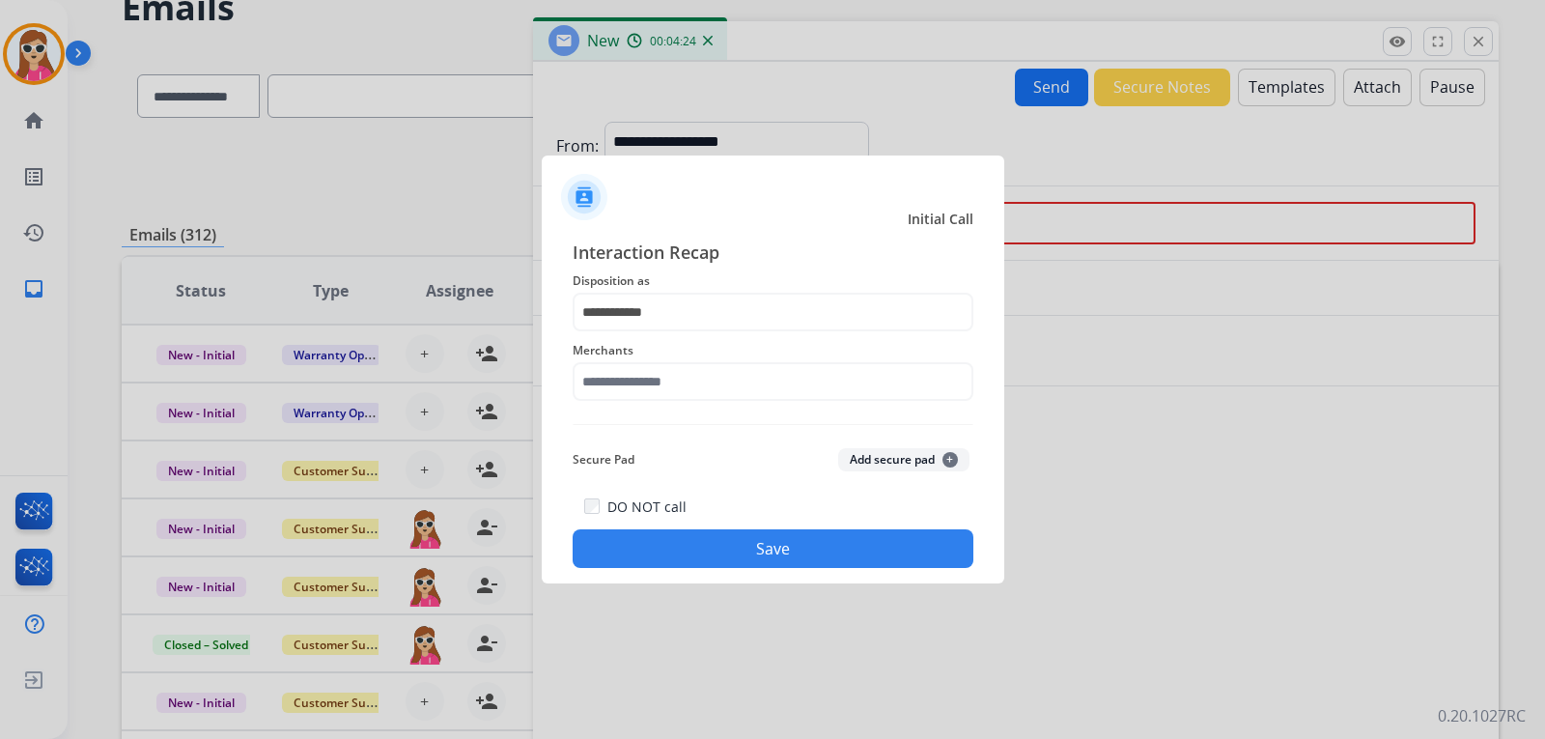
click at [697, 361] on span "Merchants" at bounding box center [773, 350] width 401 height 23
click at [690, 382] on input "text" at bounding box center [773, 381] width 401 height 39
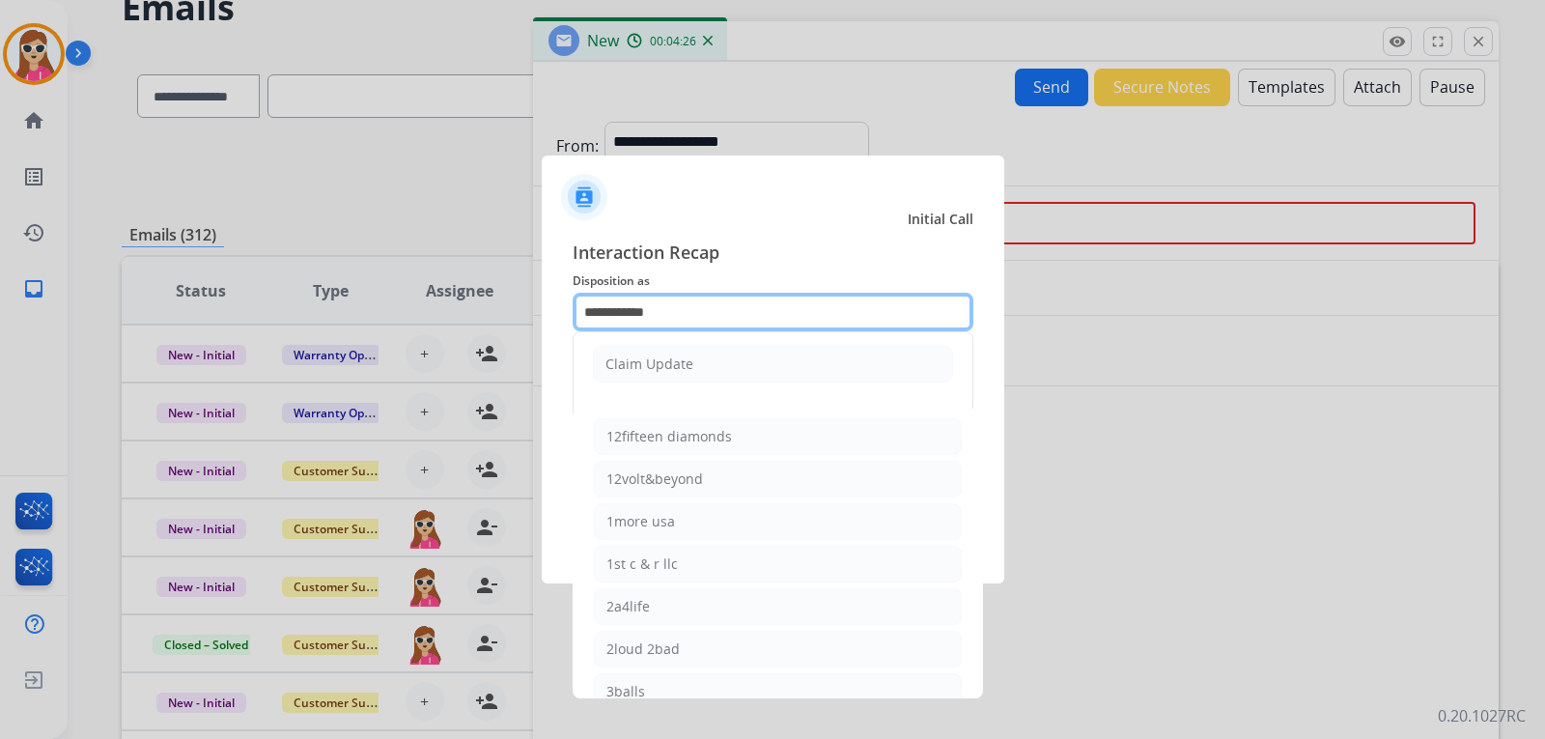
drag, startPoint x: 722, startPoint y: 310, endPoint x: 577, endPoint y: 325, distance: 145.6
click at [561, 317] on div "**********" at bounding box center [773, 403] width 463 height 360
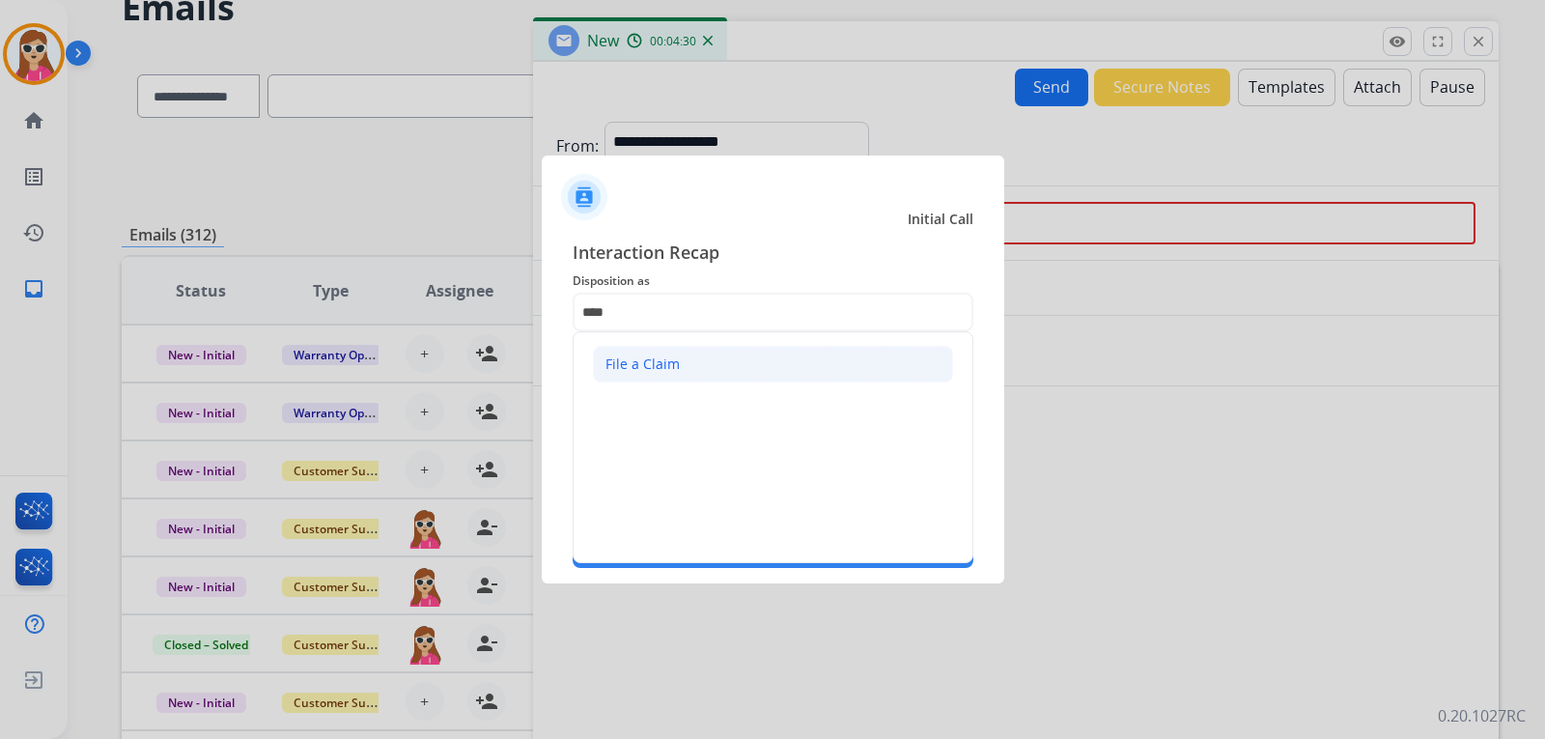
drag, startPoint x: 735, startPoint y: 350, endPoint x: 726, endPoint y: 358, distance: 12.3
click at [726, 358] on li "File a Claim" at bounding box center [773, 364] width 360 height 37
type input "**********"
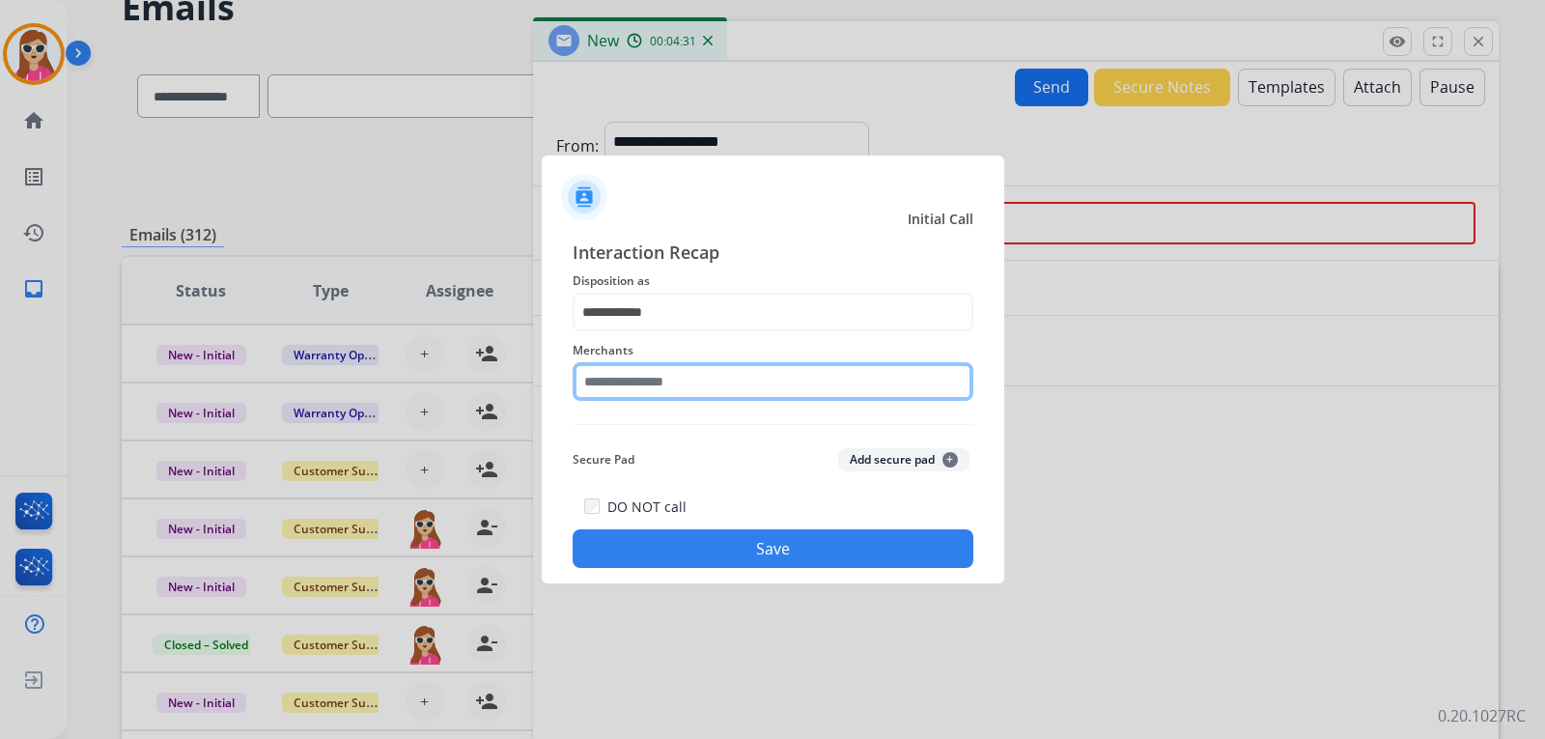
click at [700, 394] on input "text" at bounding box center [773, 381] width 401 height 39
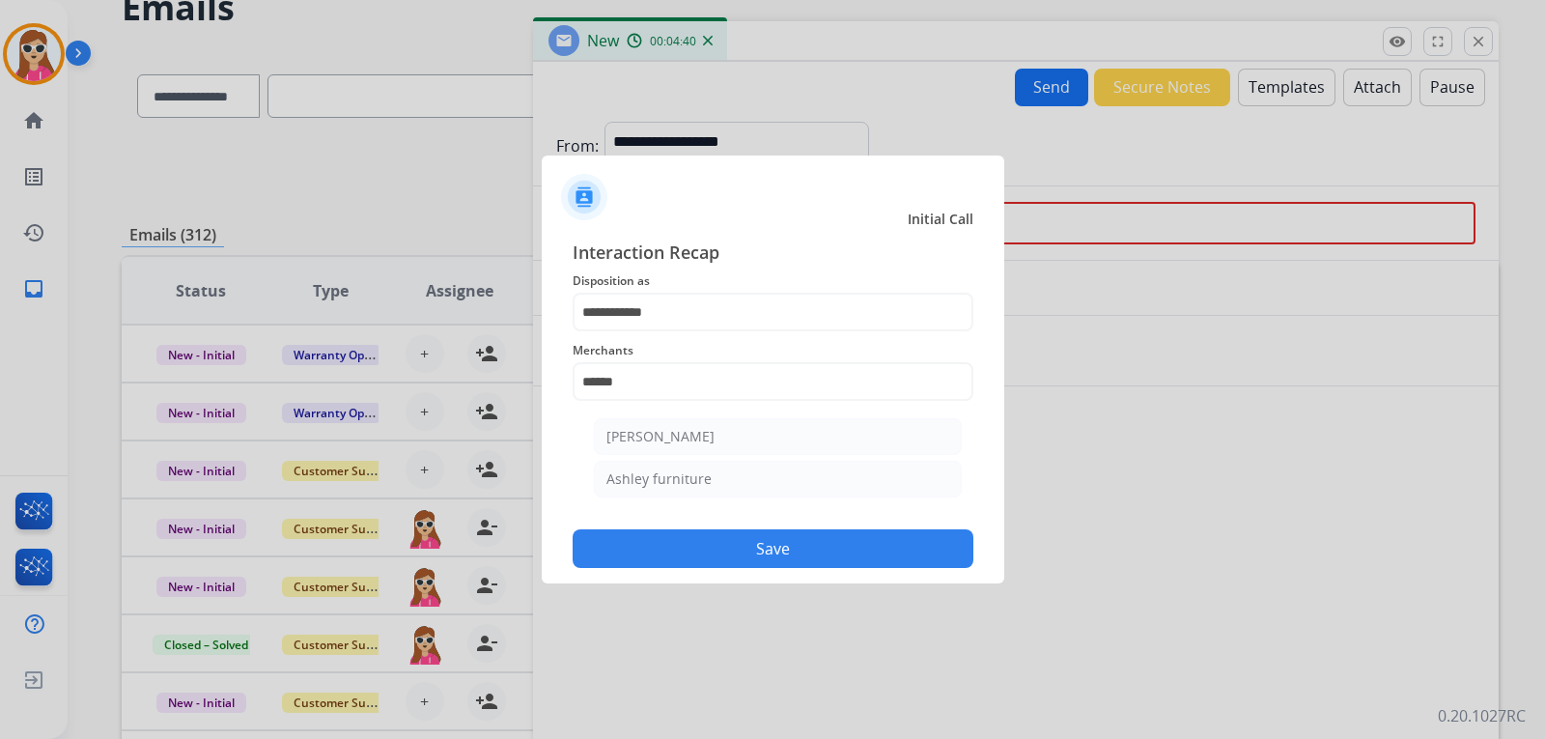
click at [703, 474] on div "Ashley furniture" at bounding box center [659, 478] width 105 height 19
type input "**********"
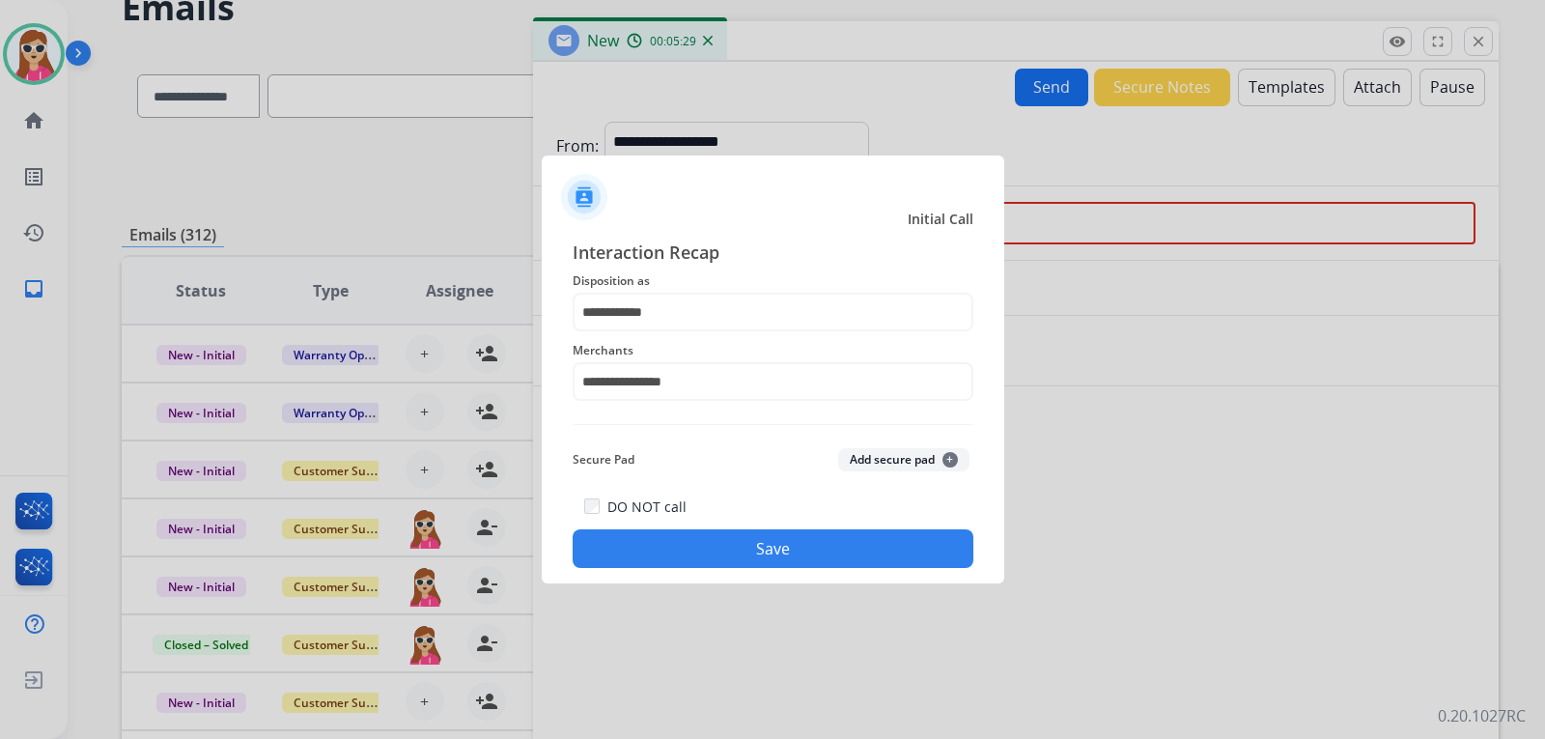
click at [663, 550] on button "Save" at bounding box center [773, 548] width 401 height 39
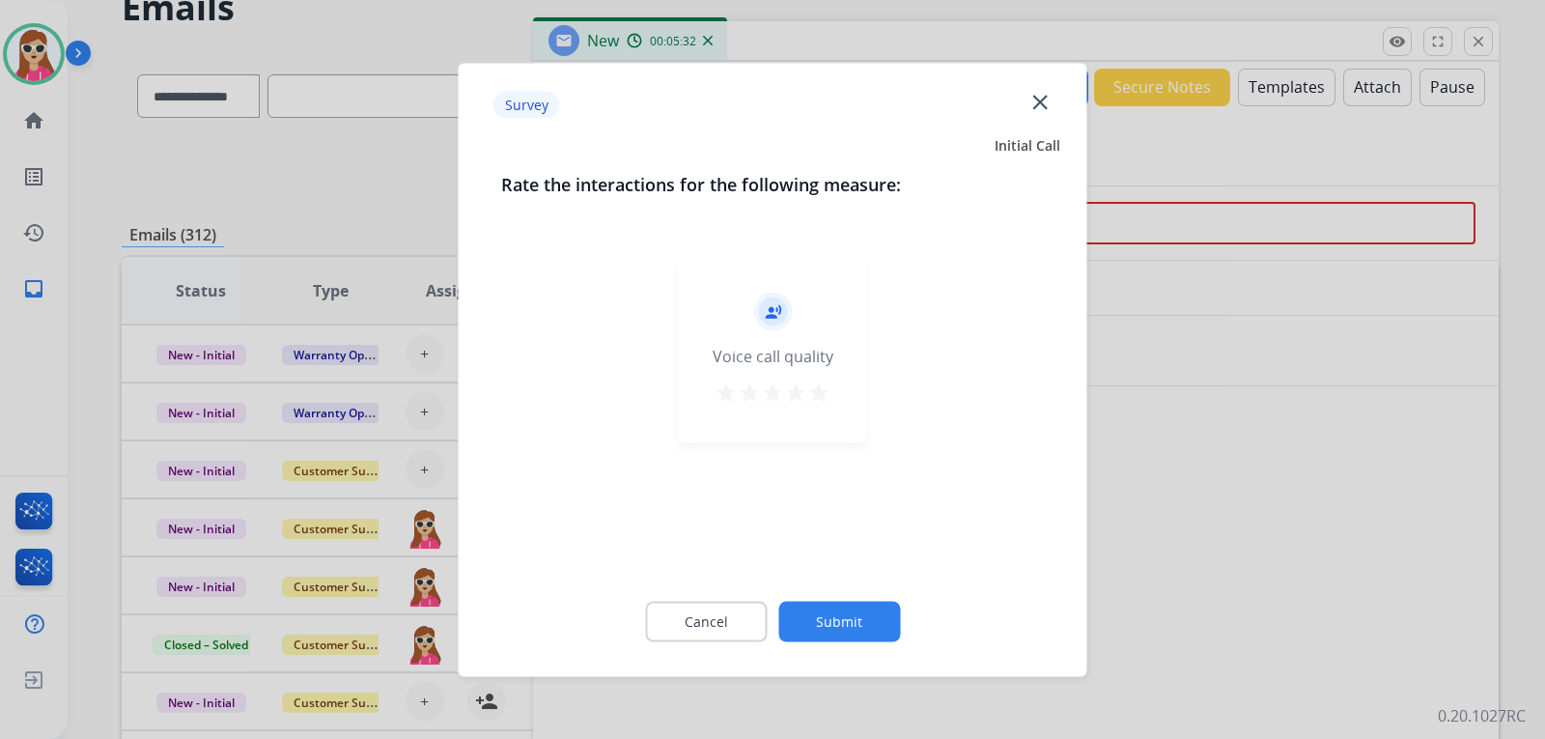
click at [822, 397] on mat-icon "star" at bounding box center [818, 392] width 23 height 23
drag, startPoint x: 806, startPoint y: 613, endPoint x: 817, endPoint y: 579, distance: 36.7
click at [806, 614] on button "Submit" at bounding box center [840, 621] width 122 height 41
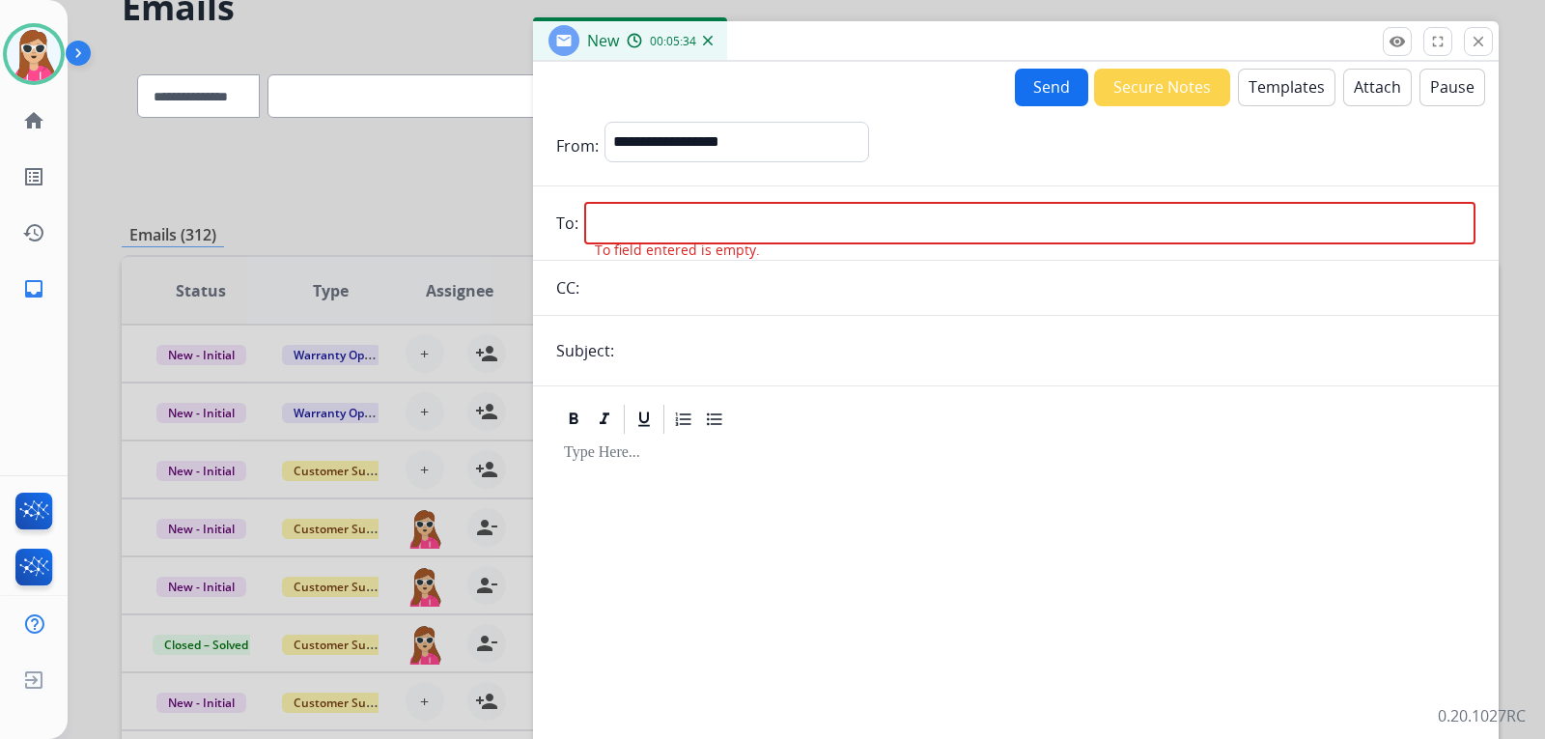
click at [875, 236] on input "email" at bounding box center [1030, 223] width 892 height 42
click at [1487, 39] on button "close Close" at bounding box center [1478, 41] width 29 height 29
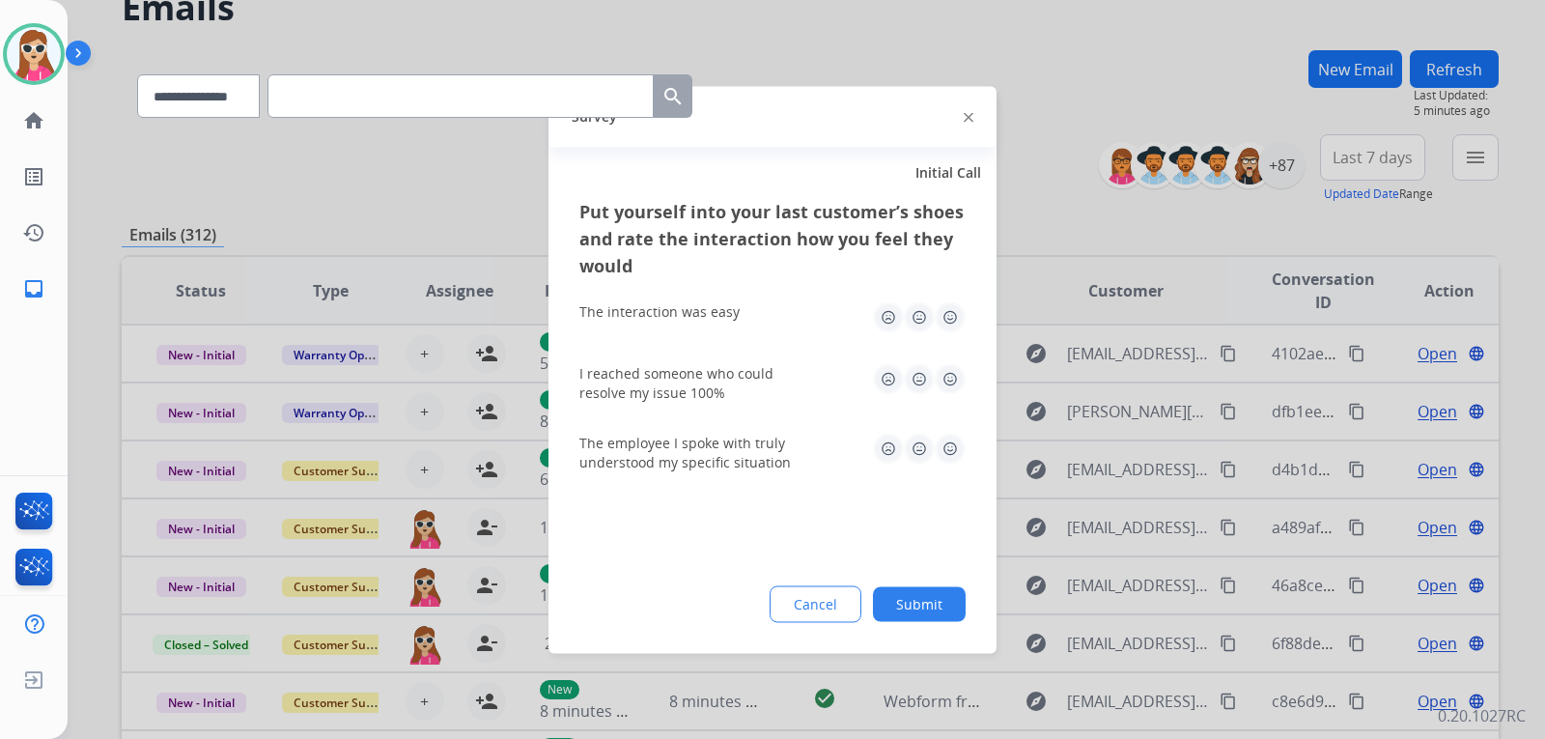
click at [954, 373] on img at bounding box center [950, 378] width 31 height 31
click at [954, 319] on img at bounding box center [950, 316] width 31 height 31
click at [961, 454] on img at bounding box center [950, 448] width 31 height 31
click at [915, 588] on button "Submit" at bounding box center [919, 603] width 93 height 35
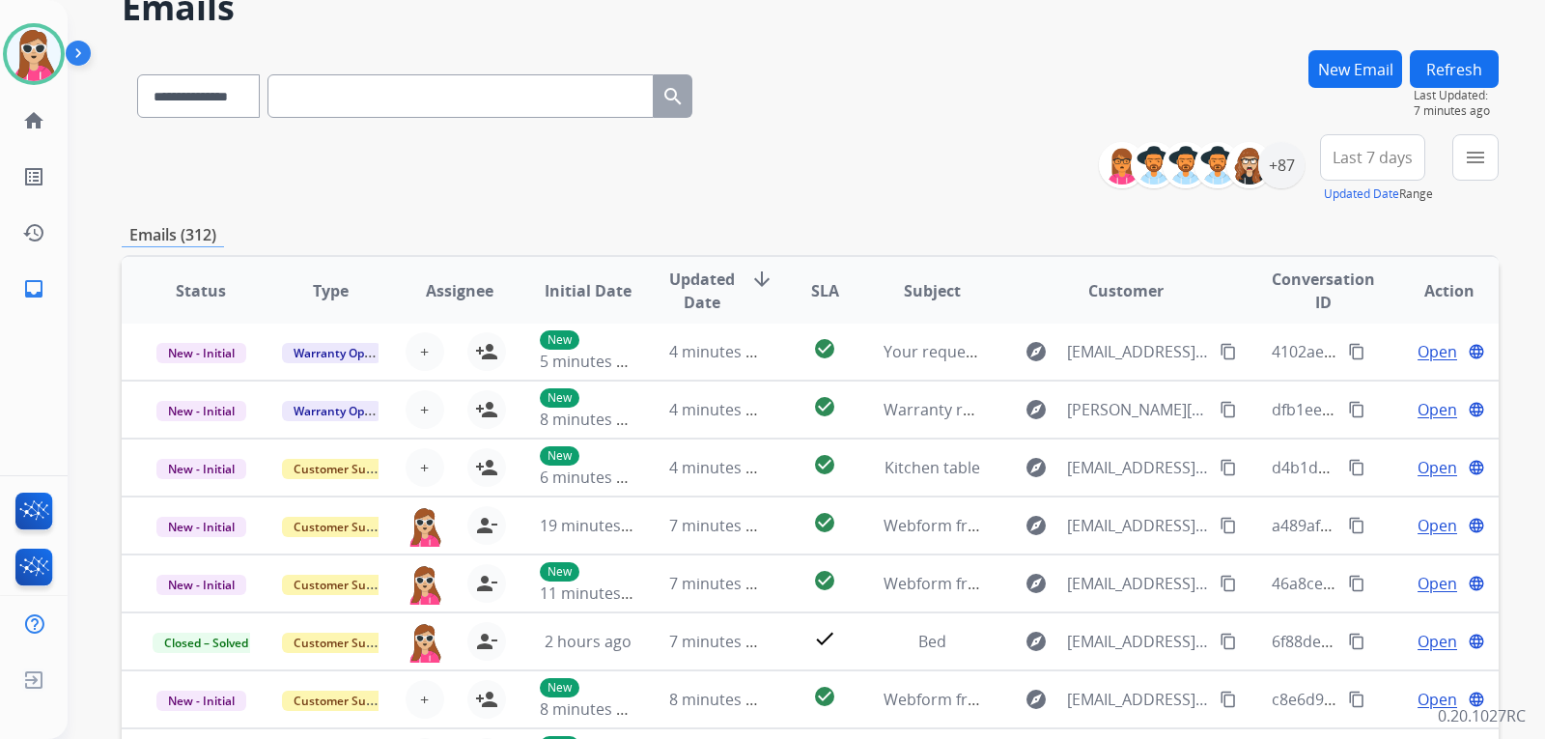
scroll to position [0, 0]
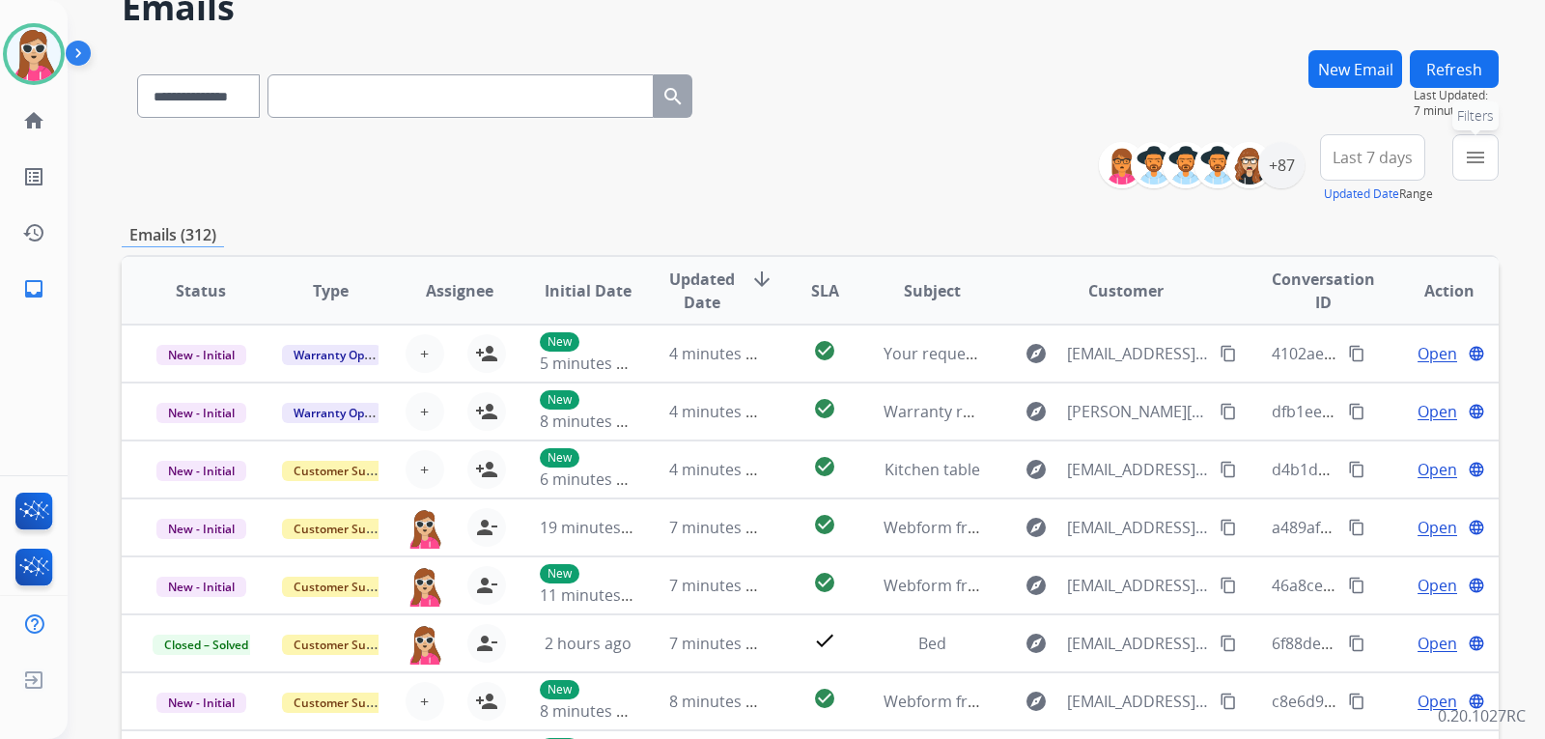
click at [1478, 173] on button "menu Filters" at bounding box center [1476, 157] width 46 height 46
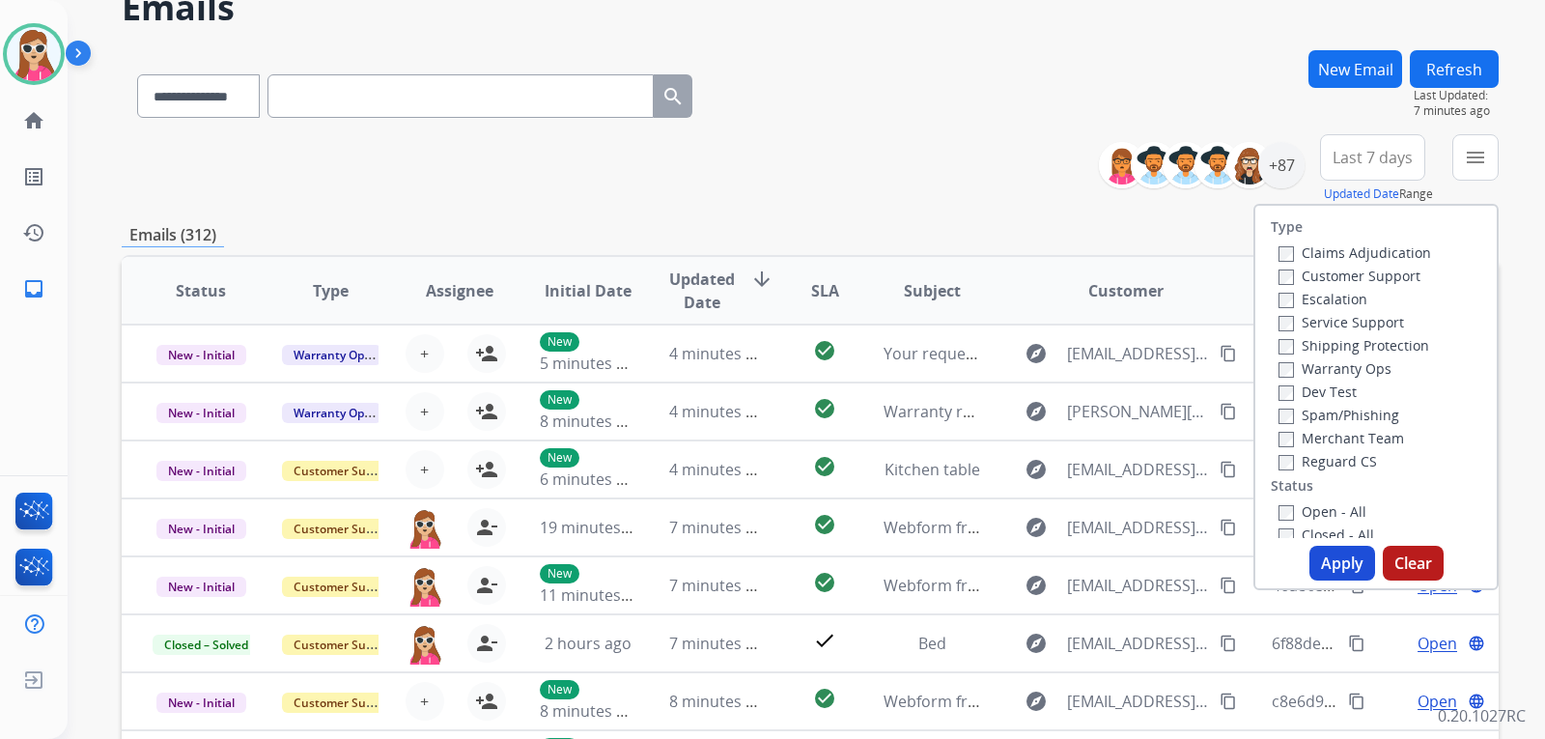
click at [1351, 271] on label "Customer Support" at bounding box center [1350, 276] width 142 height 18
click at [1356, 338] on label "Shipping Protection" at bounding box center [1354, 345] width 151 height 18
drag, startPoint x: 1339, startPoint y: 453, endPoint x: 1334, endPoint y: 489, distance: 36.1
click at [1338, 460] on label "Reguard CS" at bounding box center [1328, 461] width 99 height 18
click at [1333, 515] on label "Open - All" at bounding box center [1323, 511] width 88 height 18
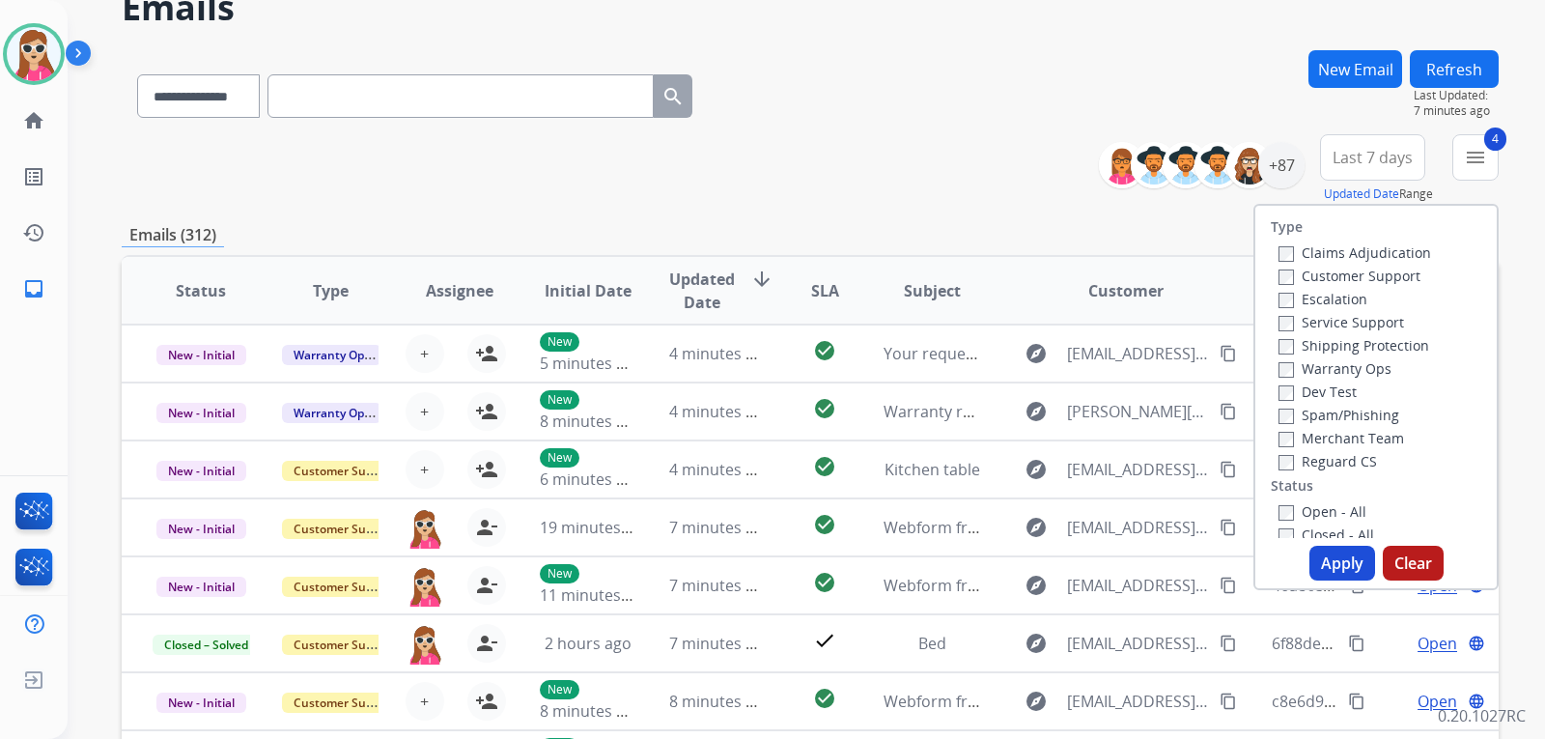
click at [1352, 575] on button "Apply" at bounding box center [1343, 563] width 66 height 35
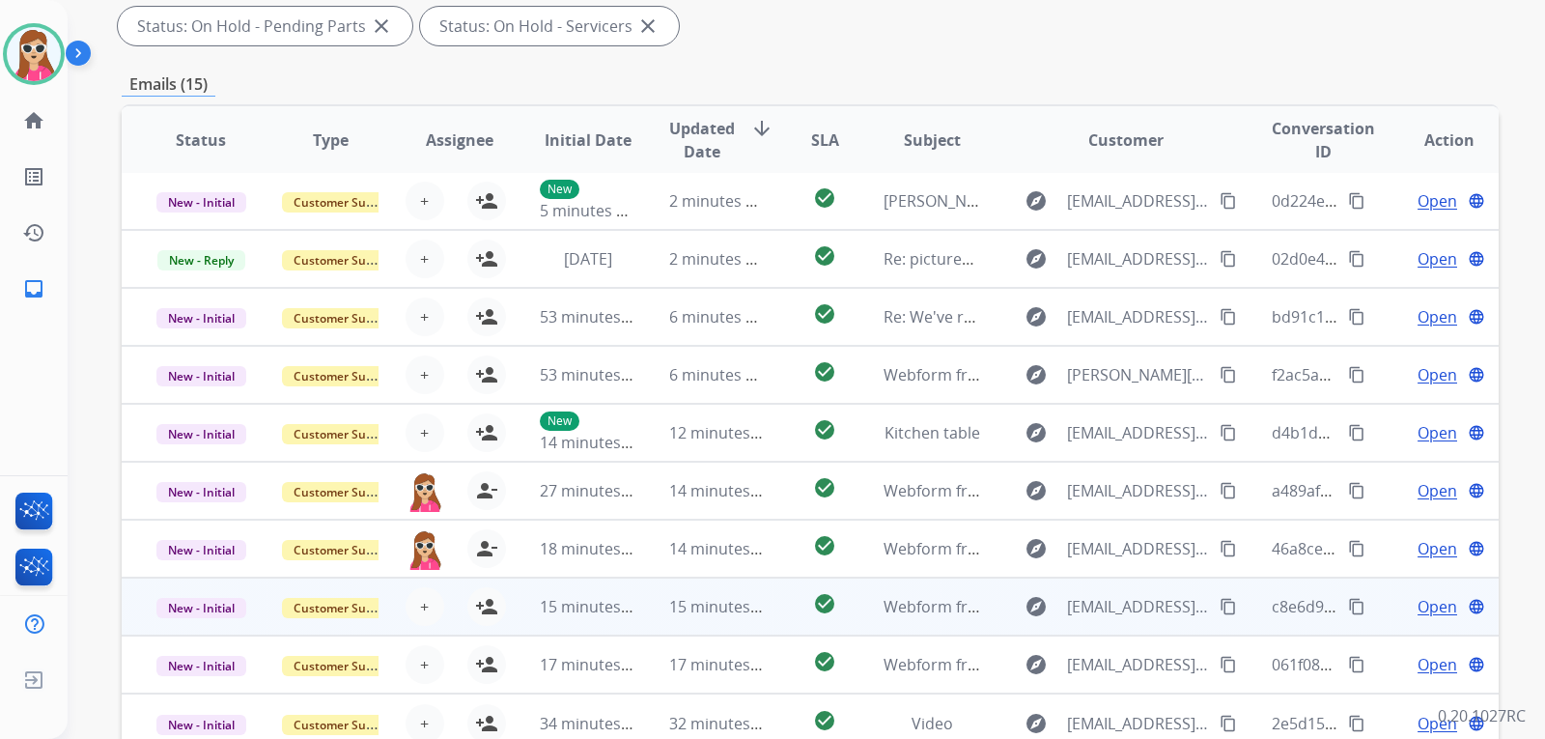
scroll to position [499, 0]
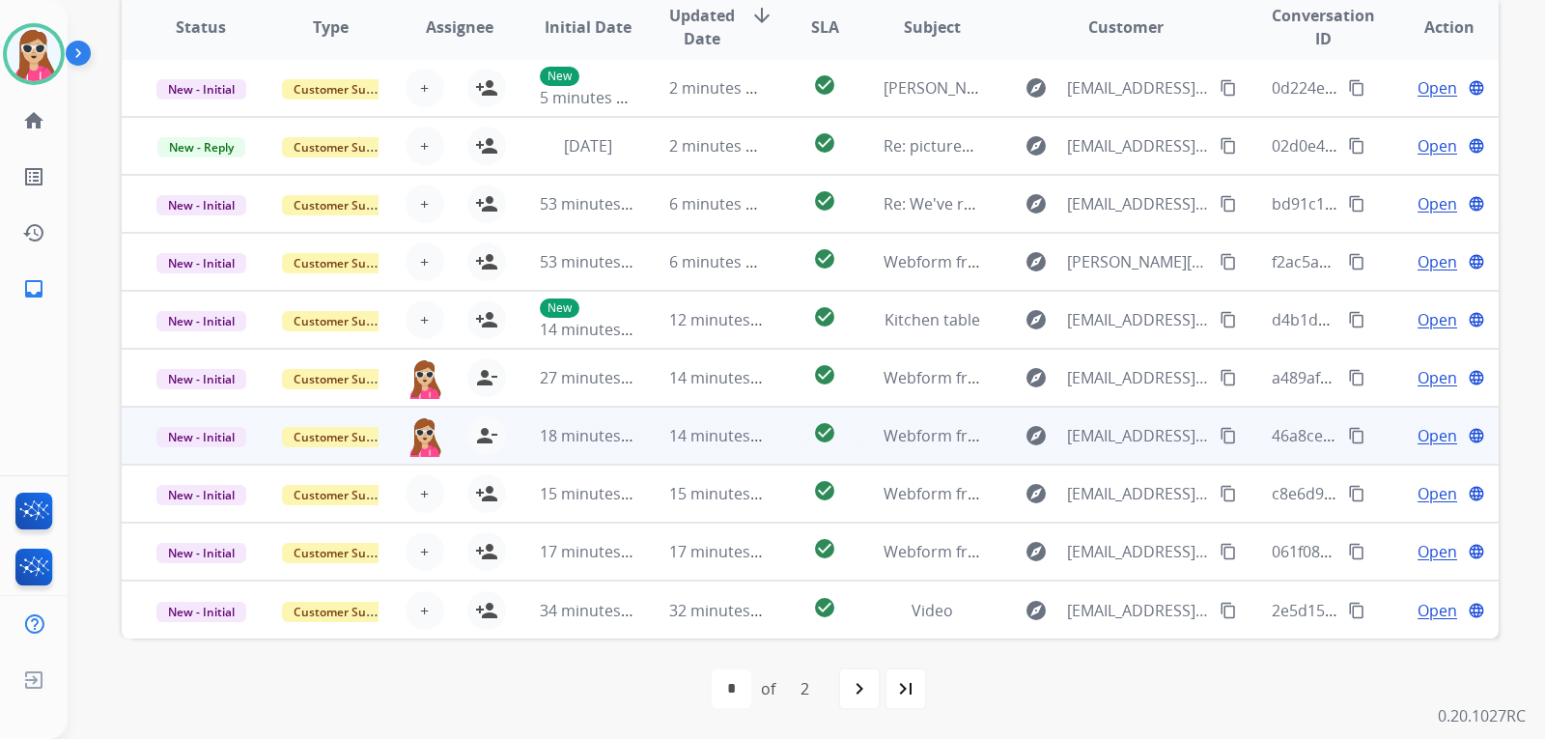
click at [784, 439] on td "check_circle" at bounding box center [810, 436] width 86 height 58
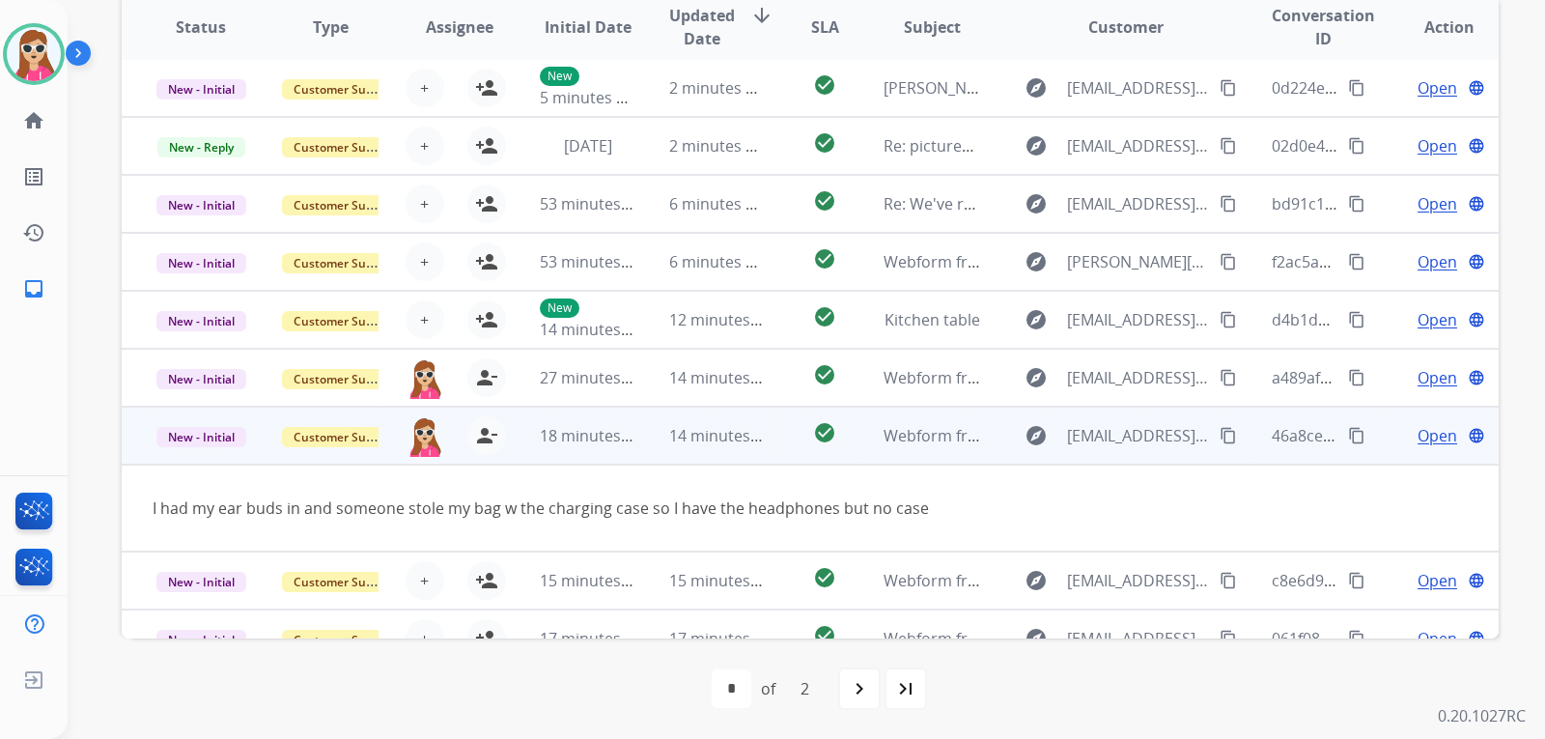
scroll to position [89, 0]
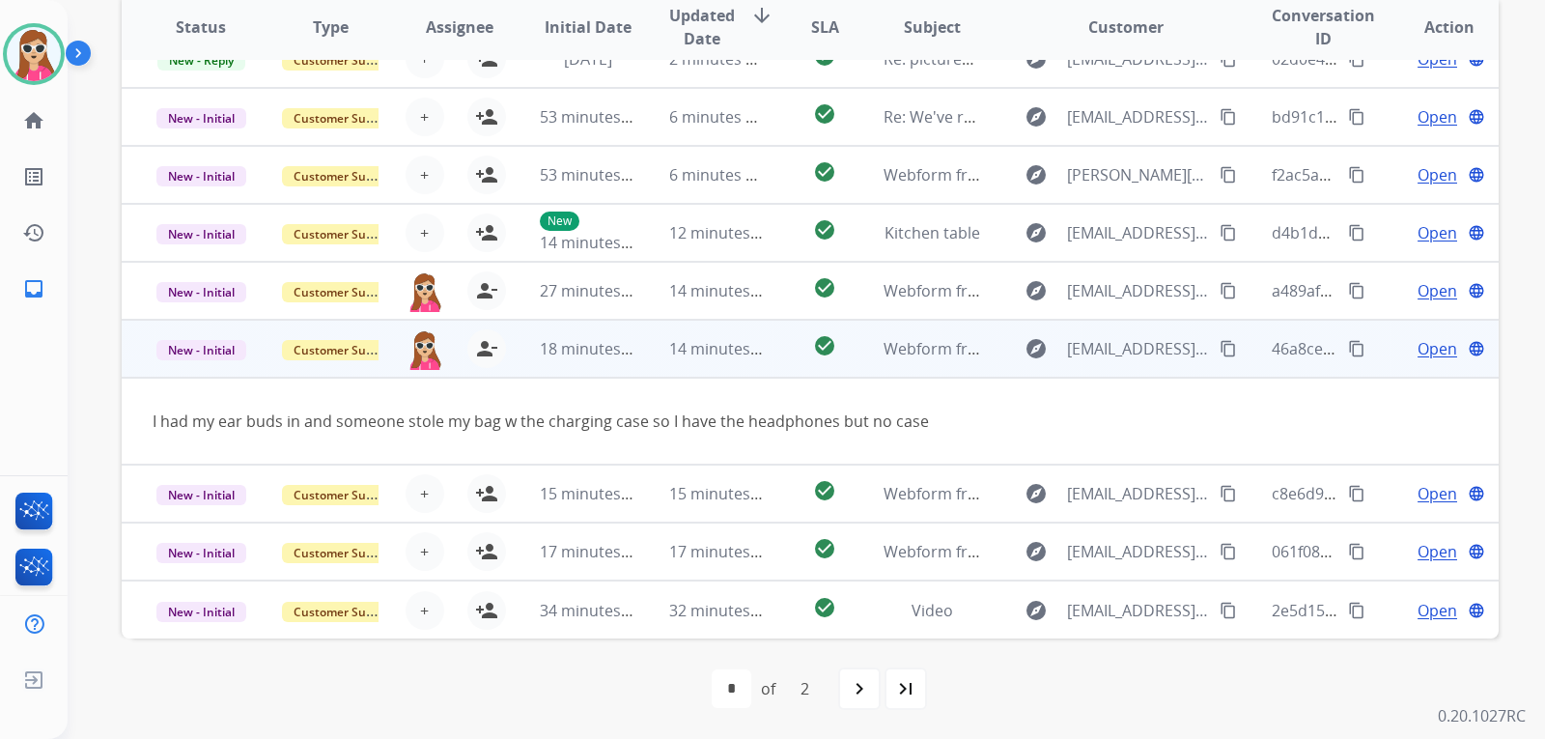
click at [1418, 342] on span "Open" at bounding box center [1438, 348] width 40 height 23
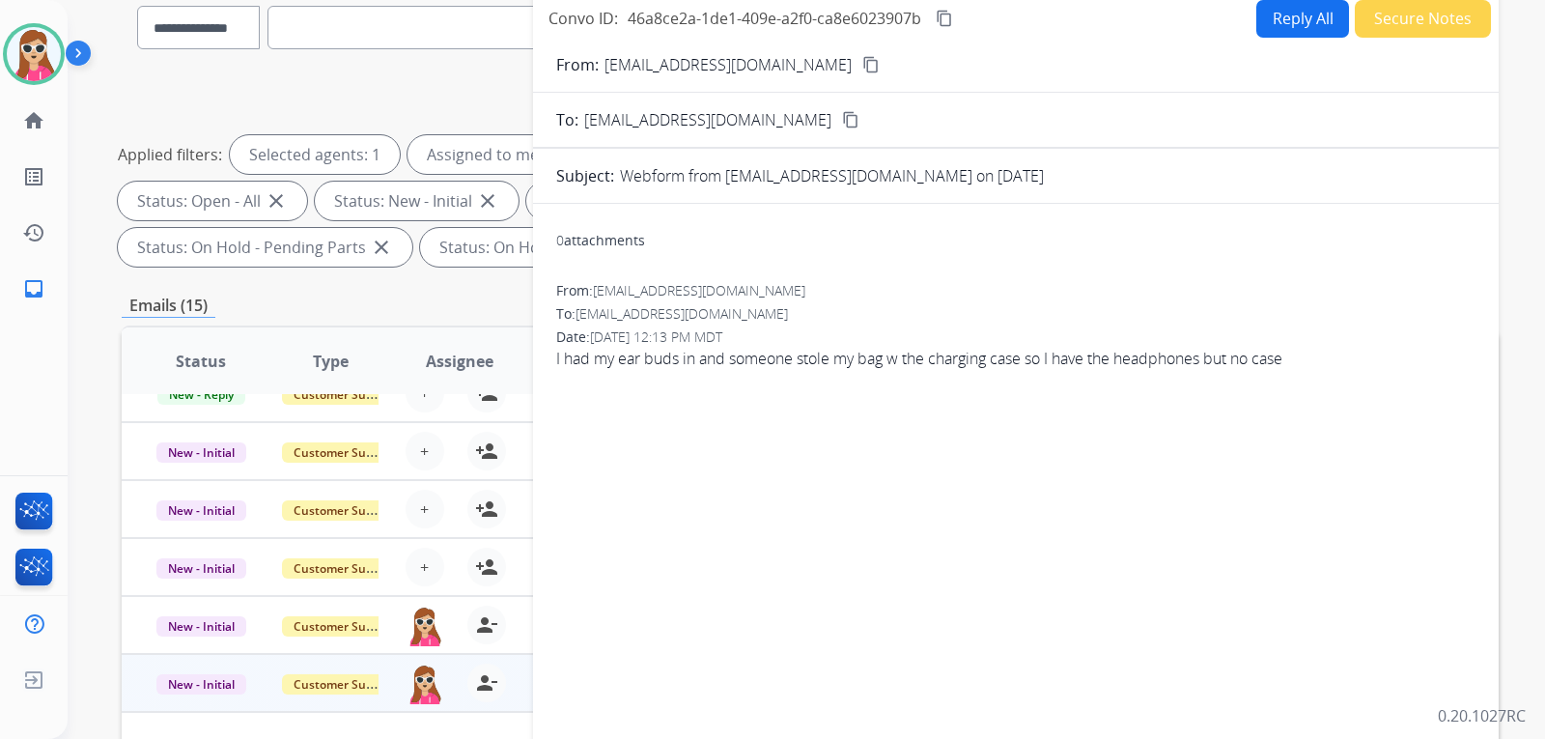
scroll to position [113, 0]
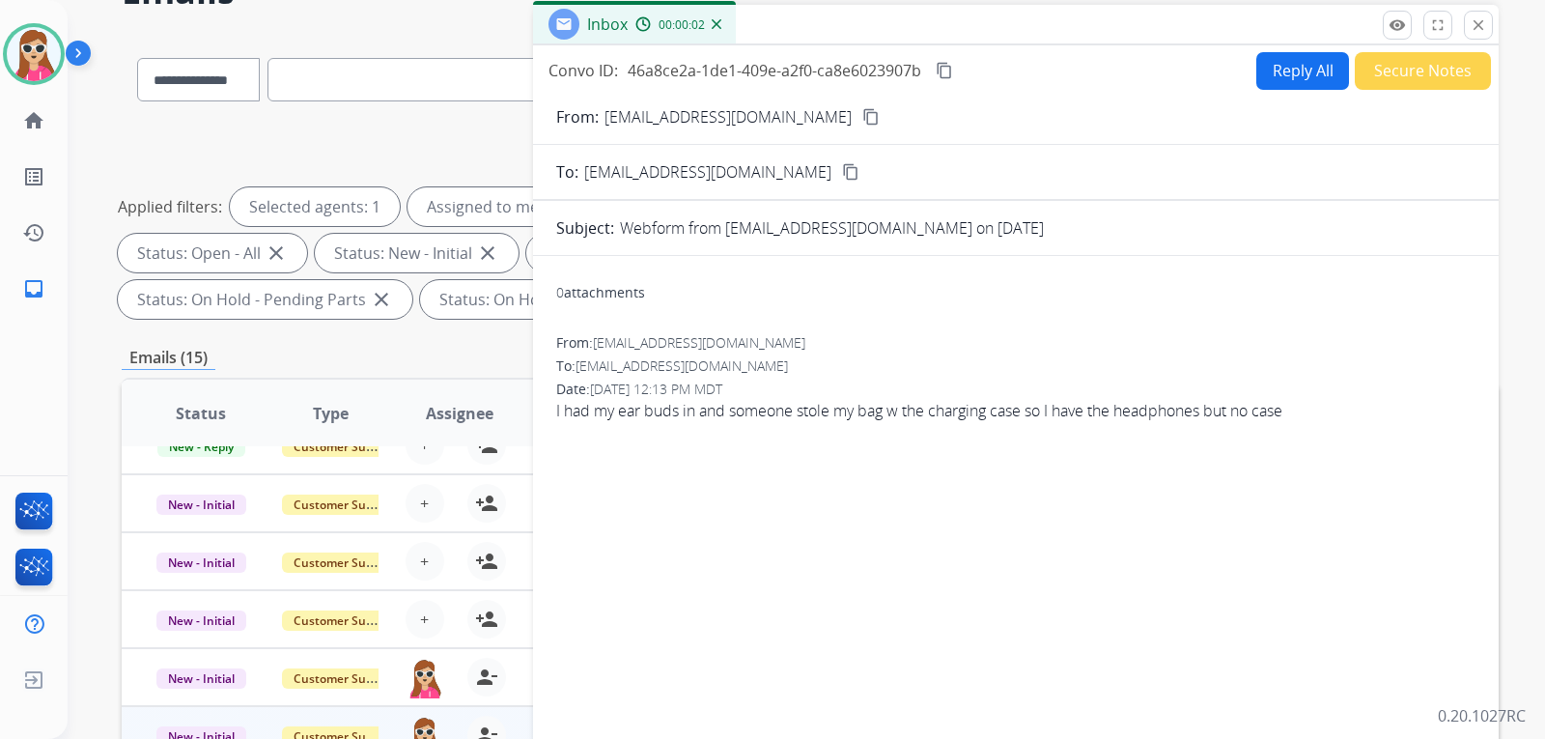
click at [1286, 81] on button "Reply All" at bounding box center [1303, 71] width 93 height 38
select select "**********"
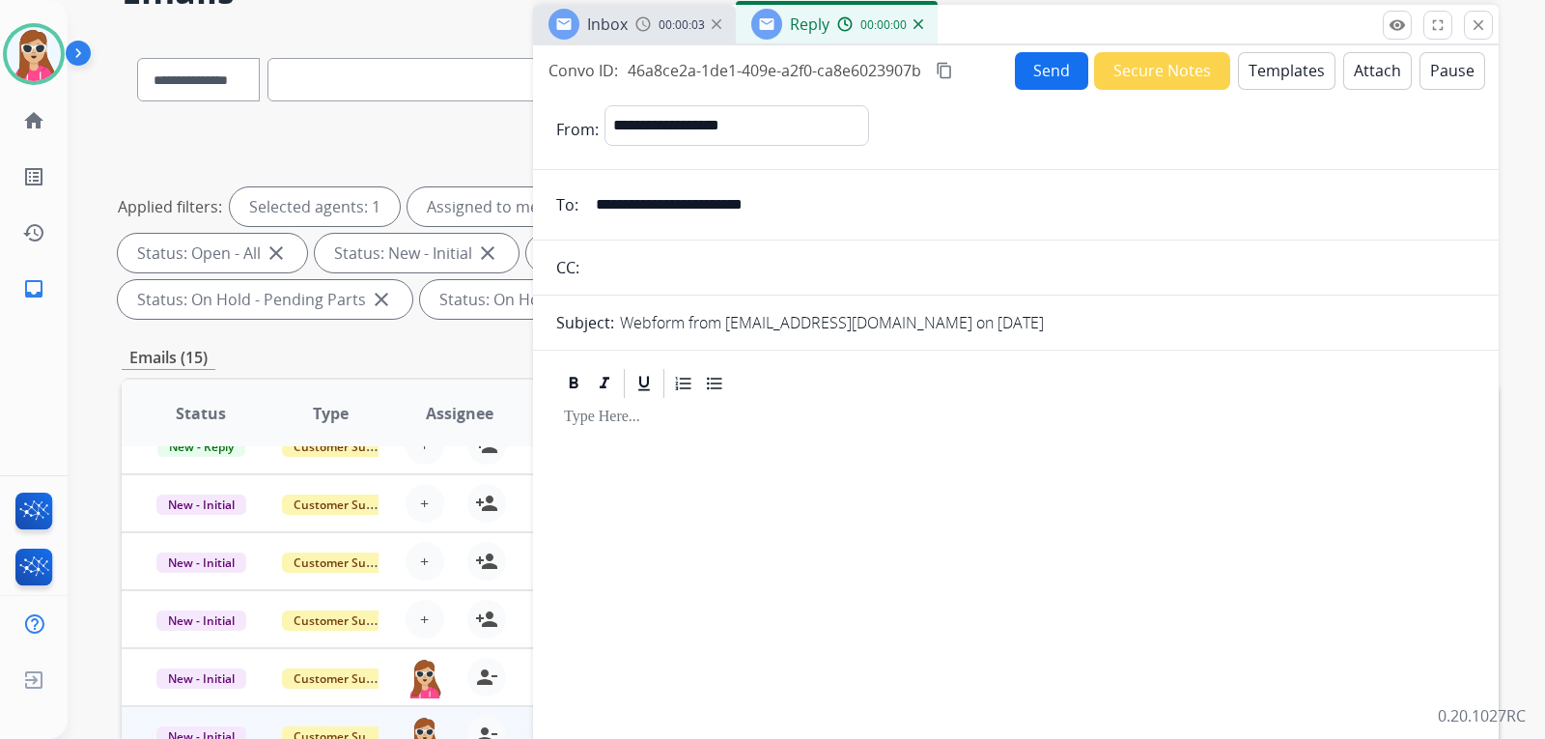
click at [1262, 67] on button "Templates" at bounding box center [1287, 71] width 98 height 38
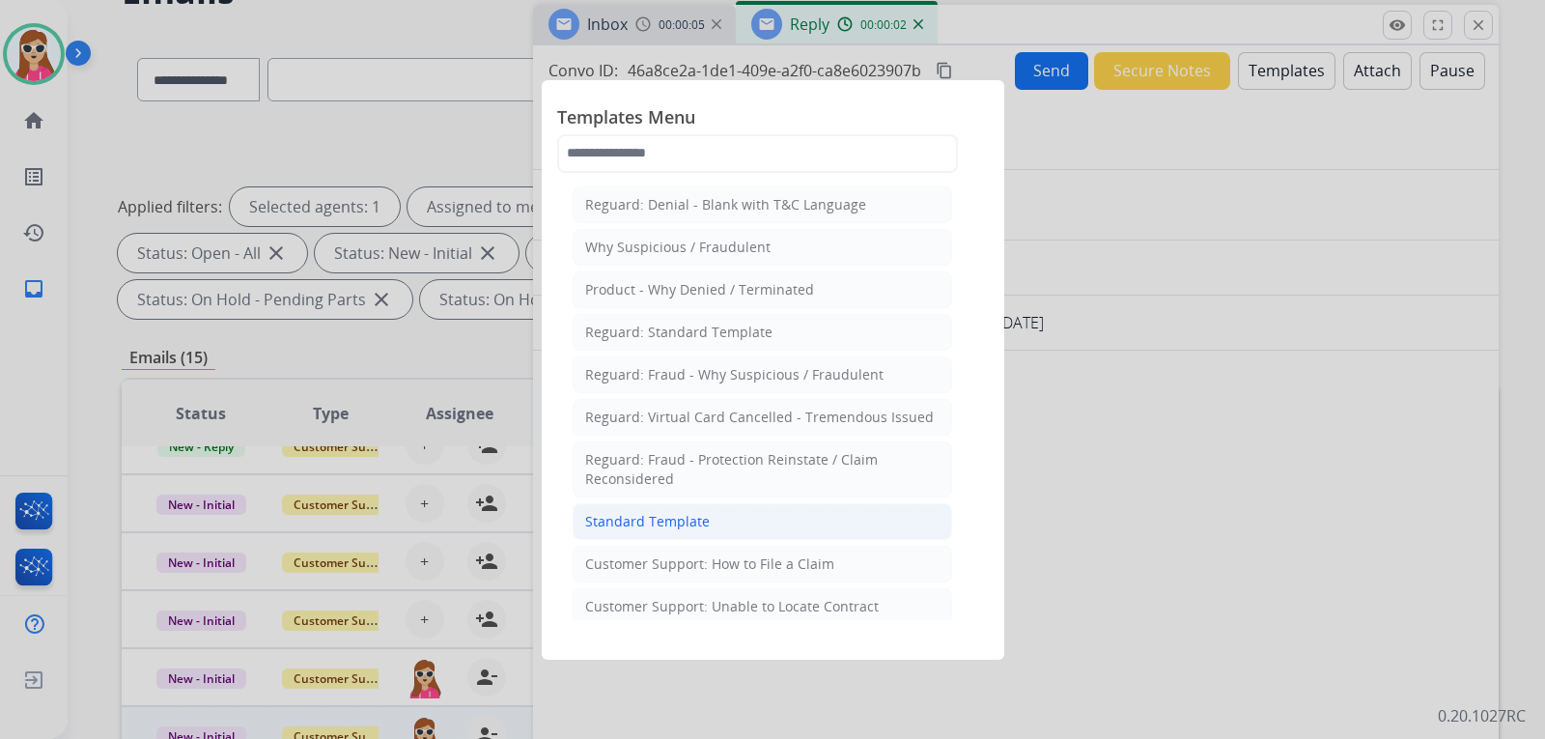
click at [712, 519] on li "Standard Template" at bounding box center [763, 521] width 380 height 37
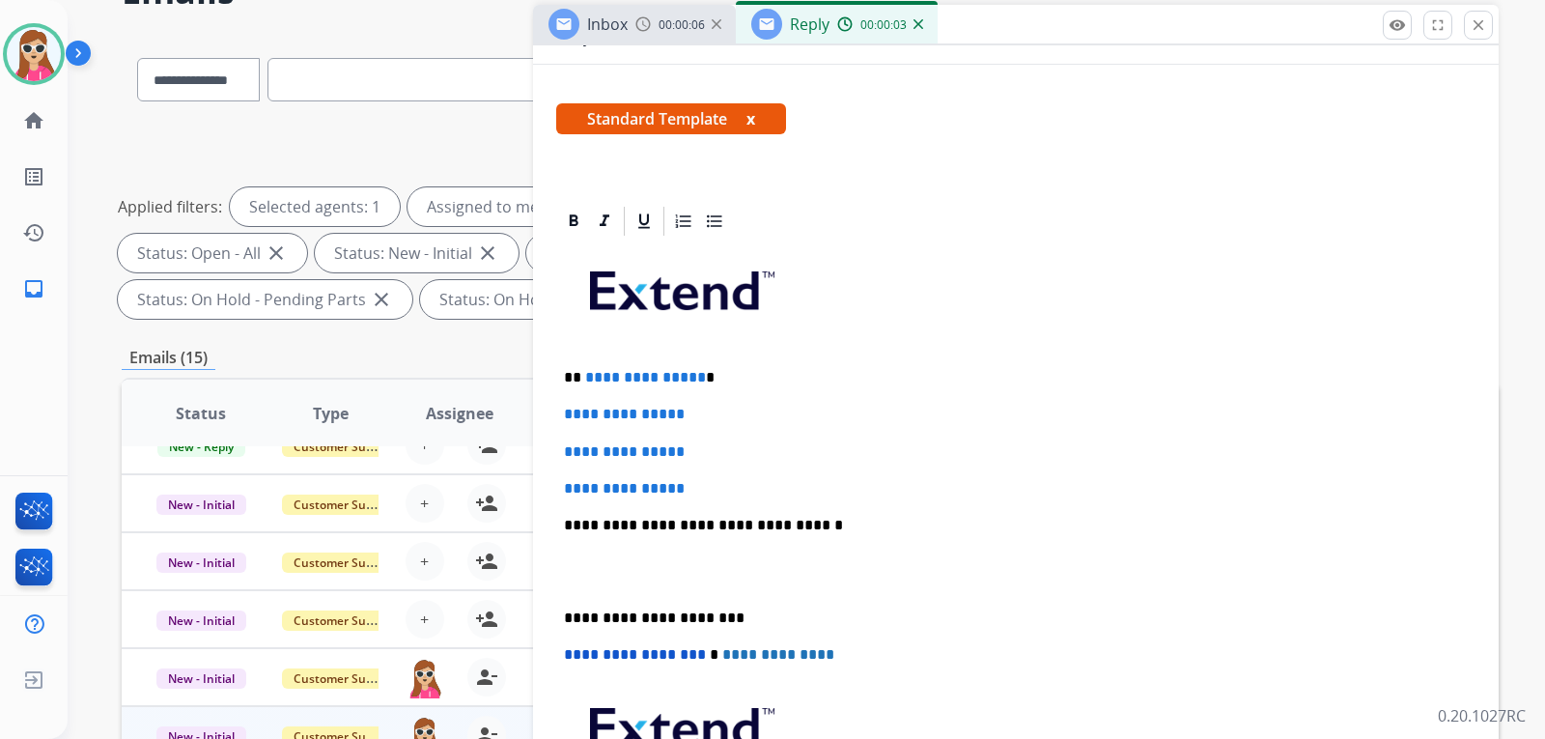
scroll to position [290, 0]
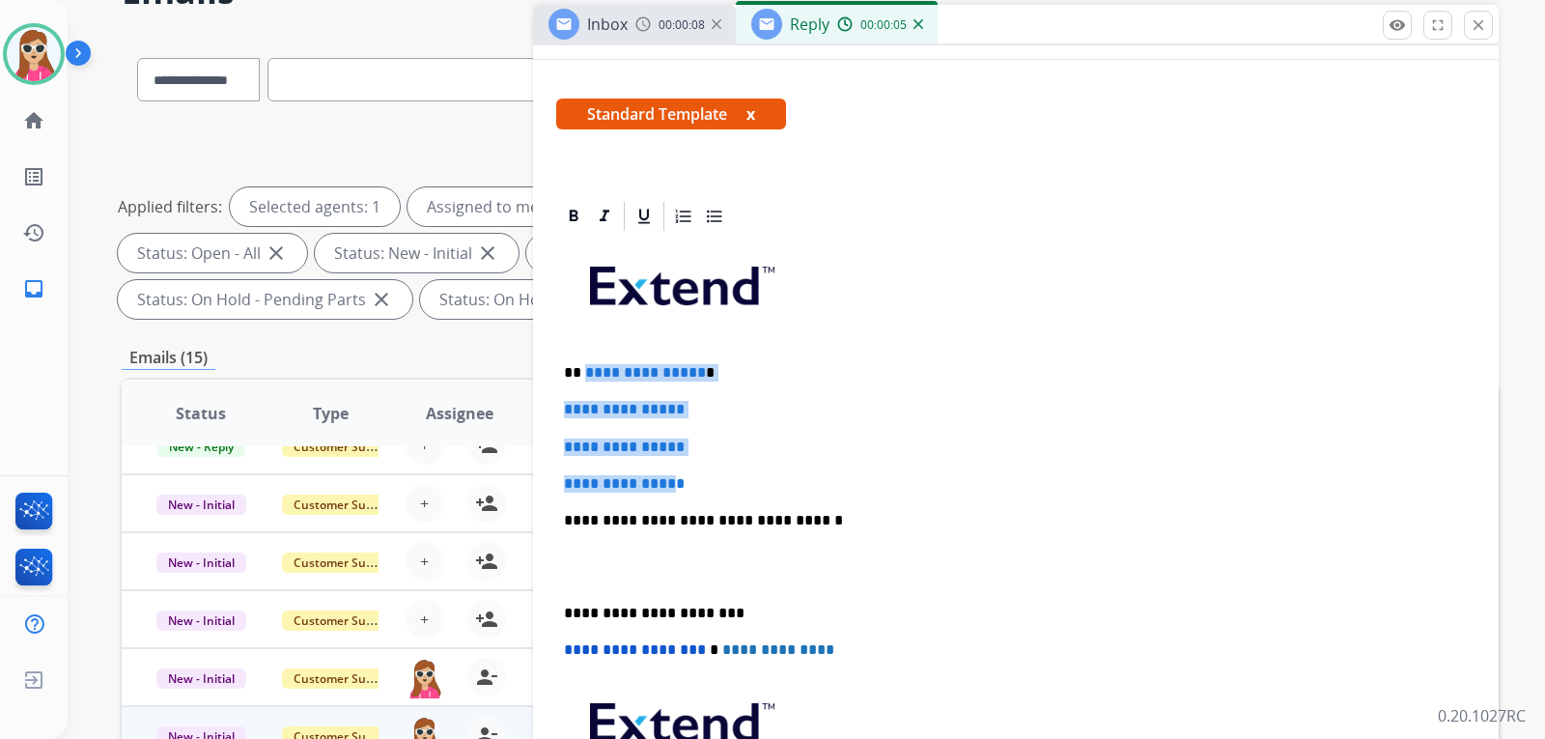
drag, startPoint x: 582, startPoint y: 376, endPoint x: 691, endPoint y: 482, distance: 151.6
click at [691, 482] on div "**********" at bounding box center [1016, 566] width 920 height 665
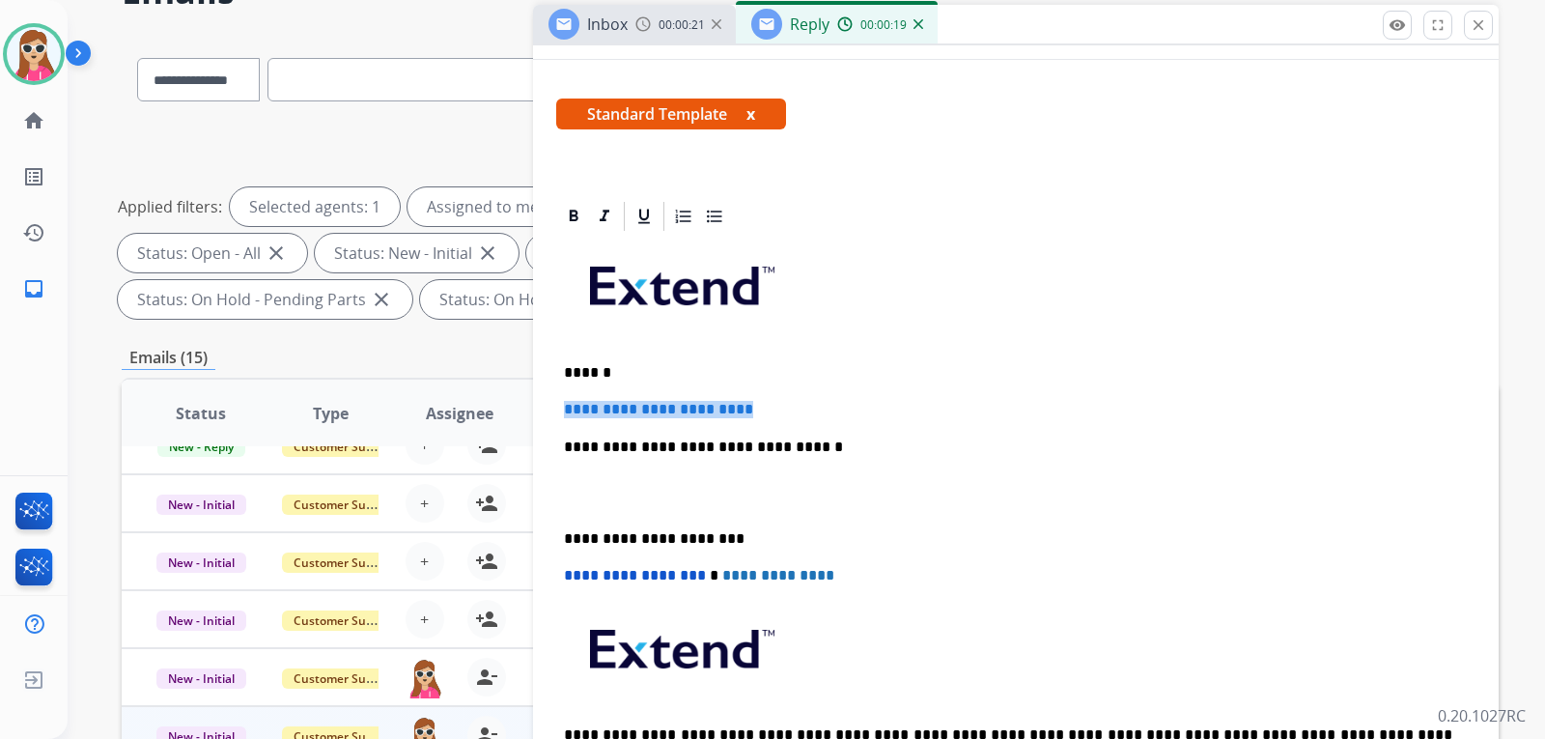
drag, startPoint x: 718, startPoint y: 411, endPoint x: 535, endPoint y: 391, distance: 183.7
click at [535, 391] on div "**********" at bounding box center [1016, 561] width 966 height 725
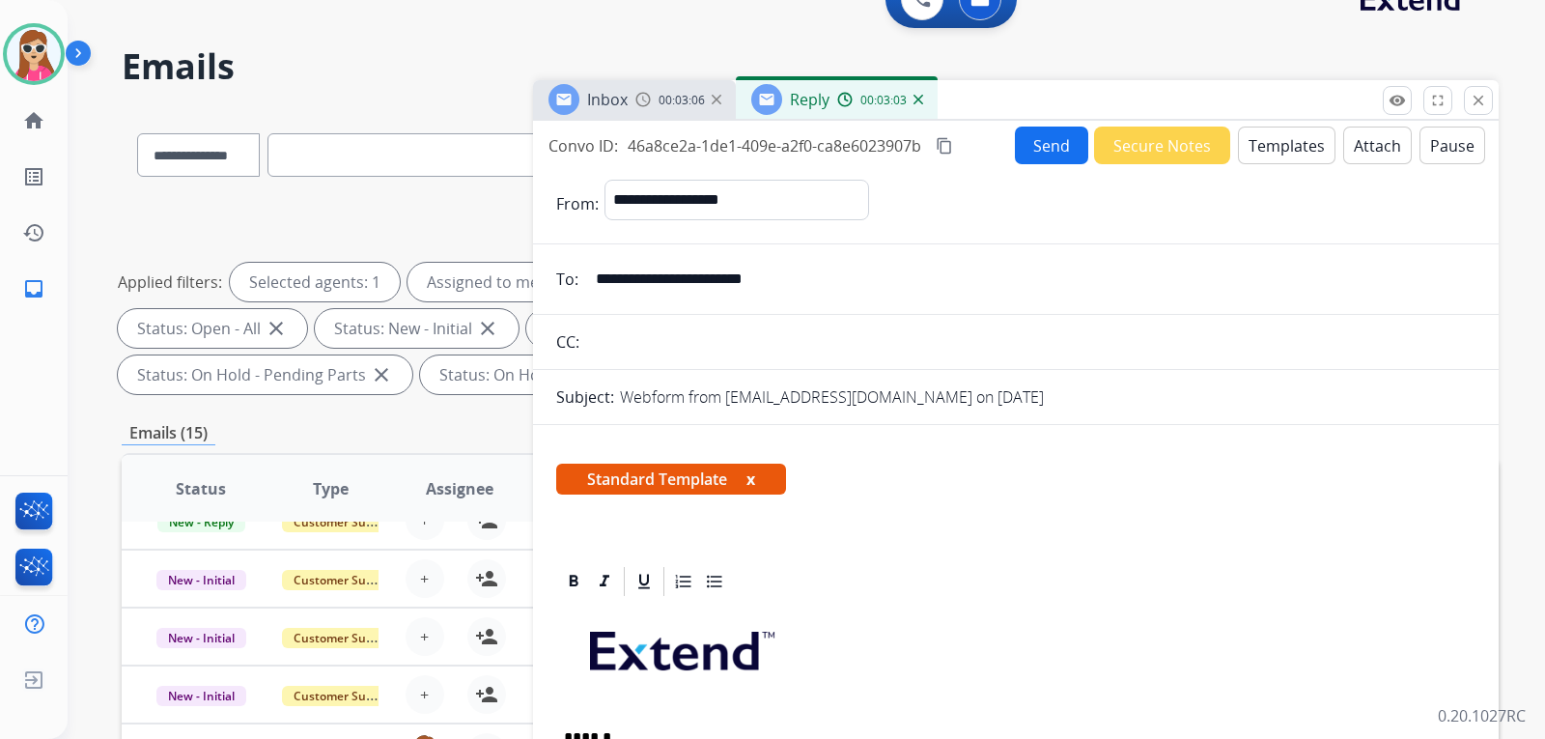
scroll to position [16, 0]
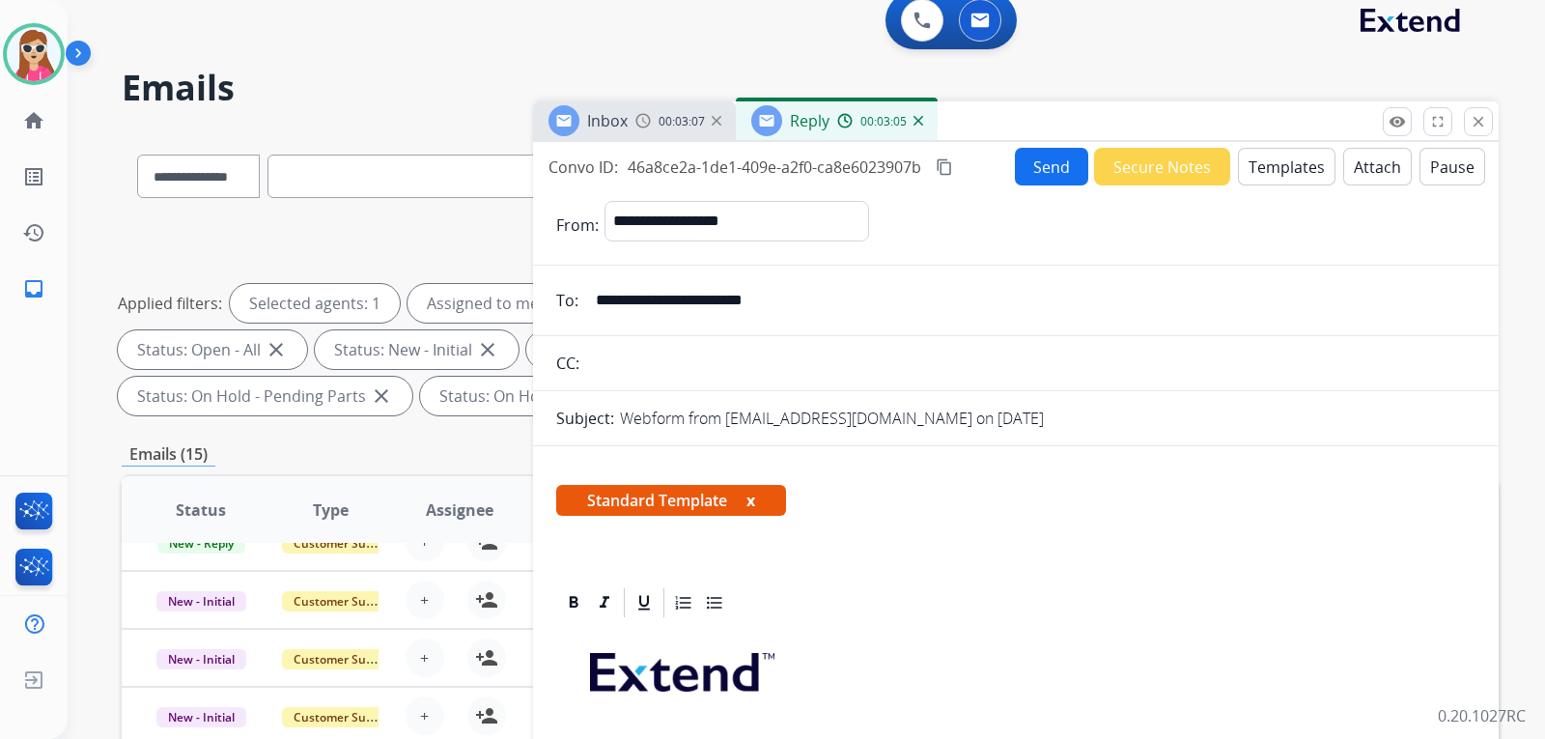
drag, startPoint x: 812, startPoint y: 295, endPoint x: 529, endPoint y: 297, distance: 283.0
click at [529, 297] on div "**********" at bounding box center [810, 675] width 1377 height 1091
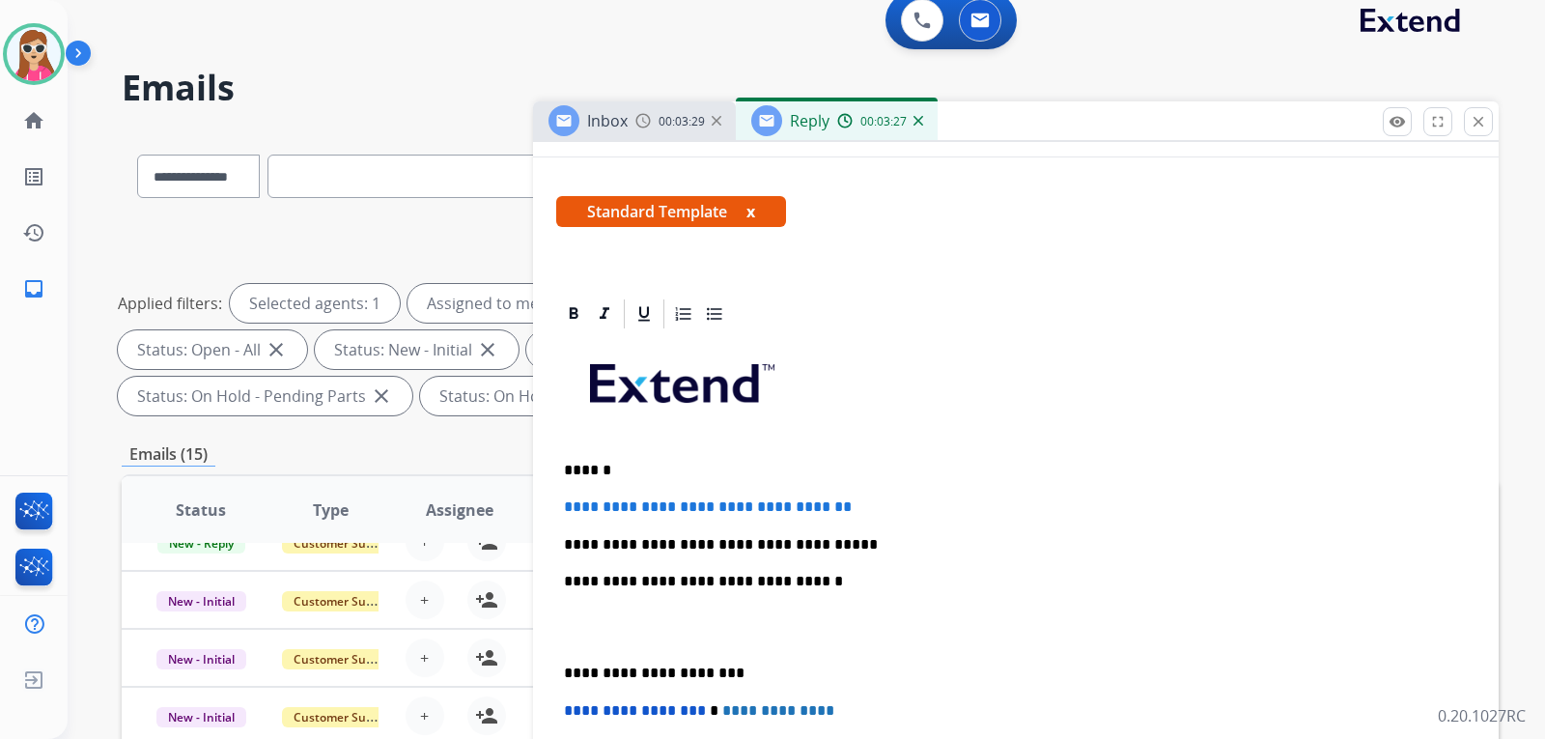
scroll to position [290, 0]
drag, startPoint x: 811, startPoint y: 541, endPoint x: 711, endPoint y: 556, distance: 101.6
click at [731, 545] on p "**********" at bounding box center [1008, 543] width 889 height 17
click at [734, 546] on p "**********" at bounding box center [1008, 543] width 889 height 17
click at [739, 546] on p "**********" at bounding box center [1008, 543] width 889 height 17
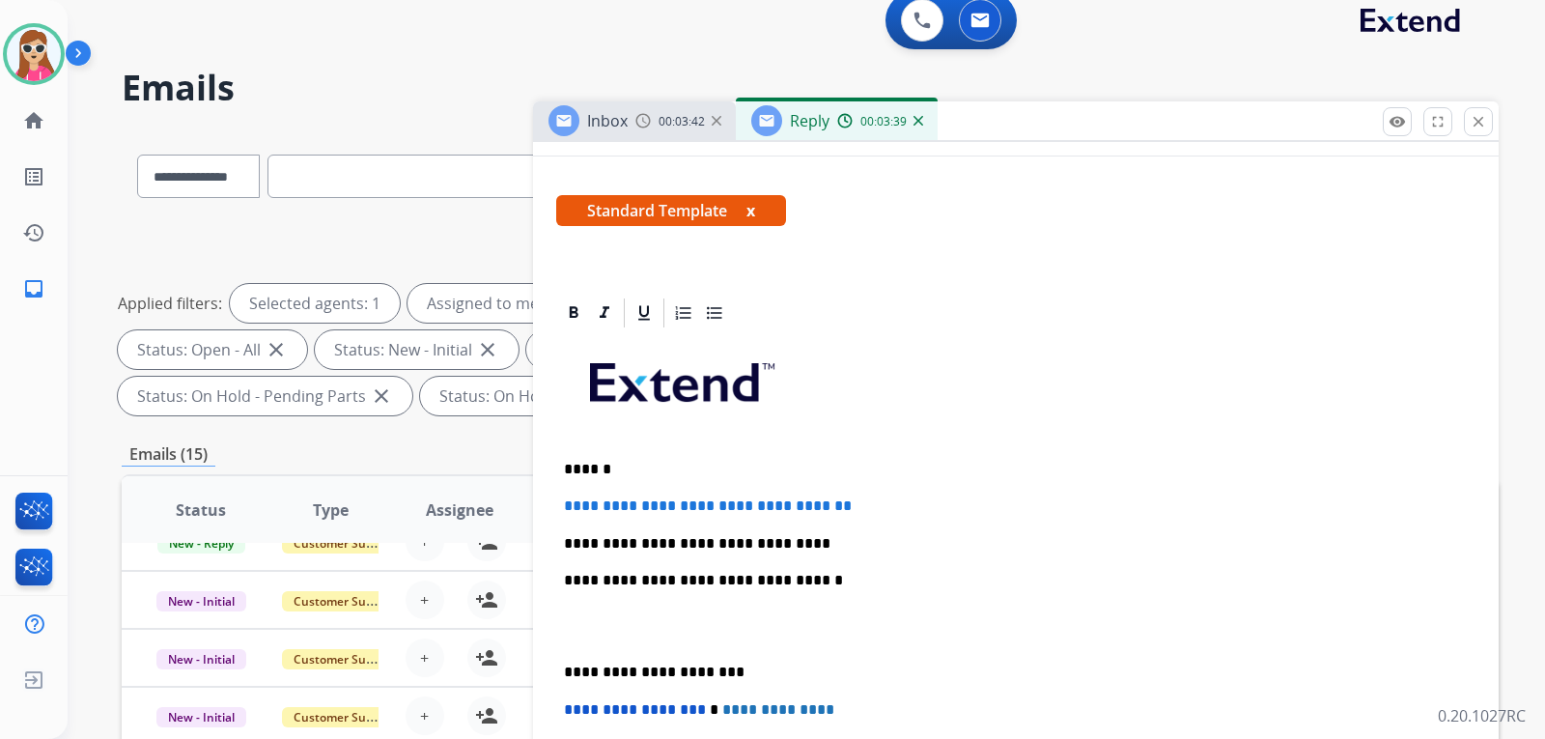
click at [812, 543] on p "**********" at bounding box center [1008, 543] width 889 height 17
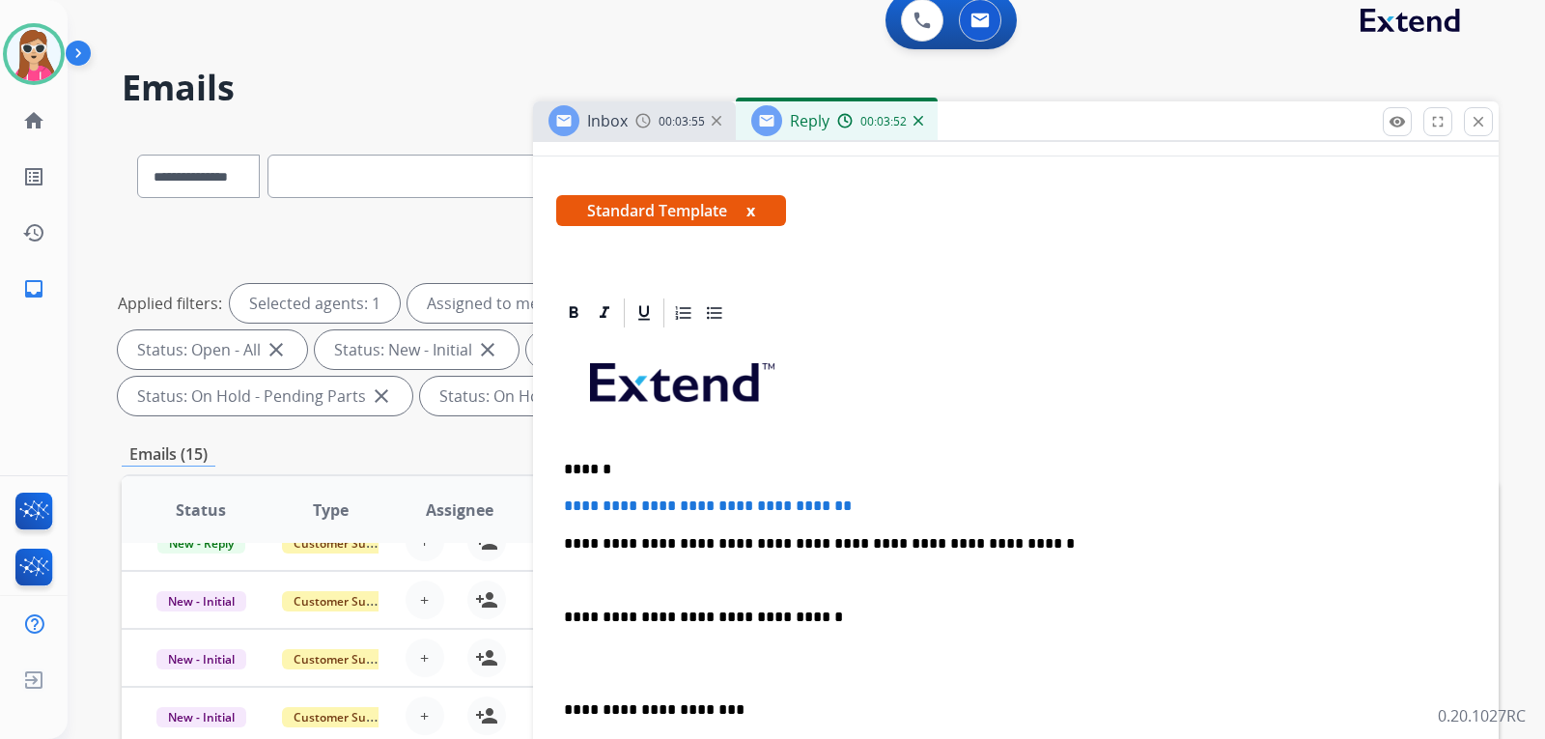
drag, startPoint x: 853, startPoint y: 553, endPoint x: 836, endPoint y: 546, distance: 18.1
drag, startPoint x: 727, startPoint y: 541, endPoint x: 788, endPoint y: 537, distance: 61.0
click at [788, 537] on p "**********" at bounding box center [1008, 543] width 889 height 17
copy p "********"
click at [995, 548] on p "**********" at bounding box center [1008, 543] width 889 height 17
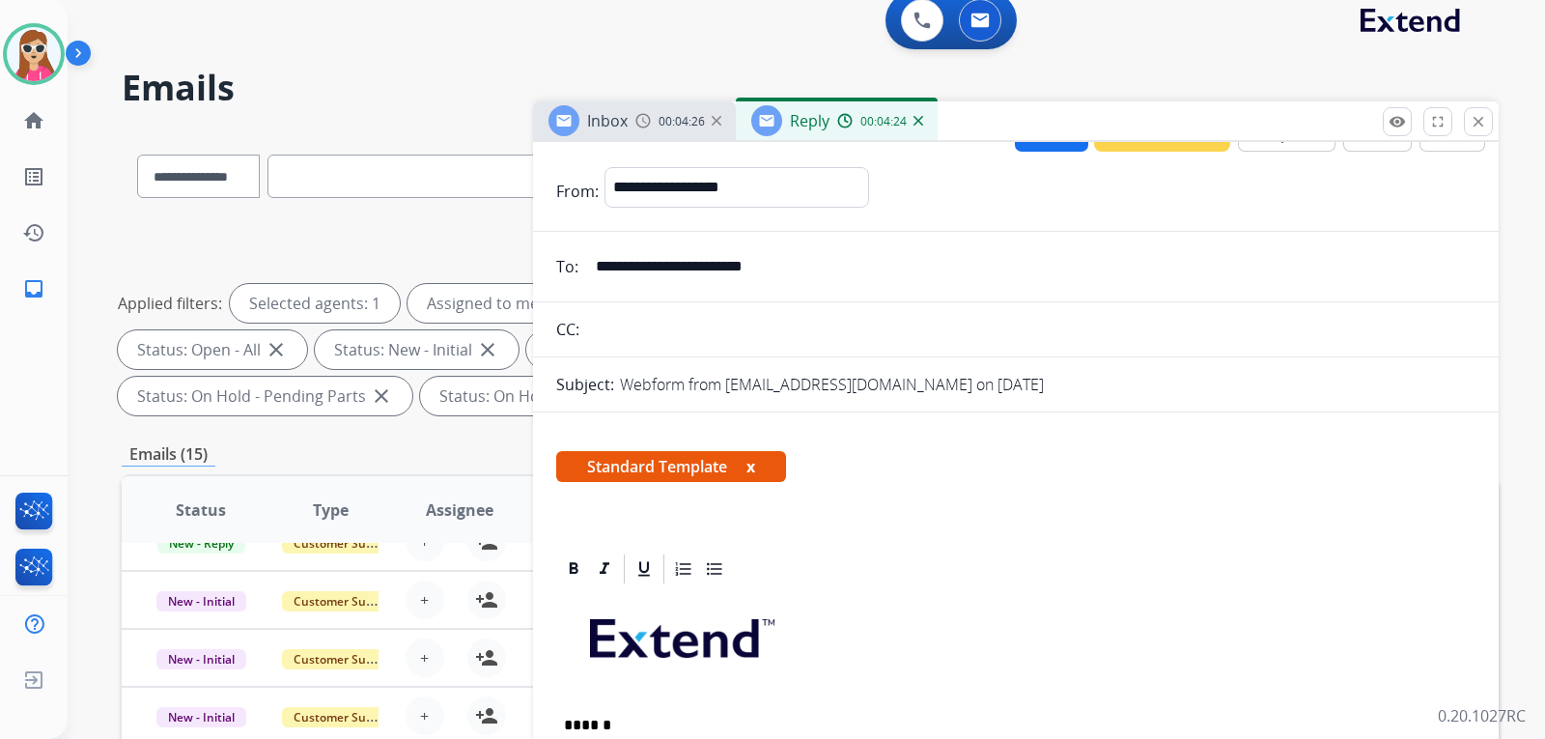
scroll to position [0, 0]
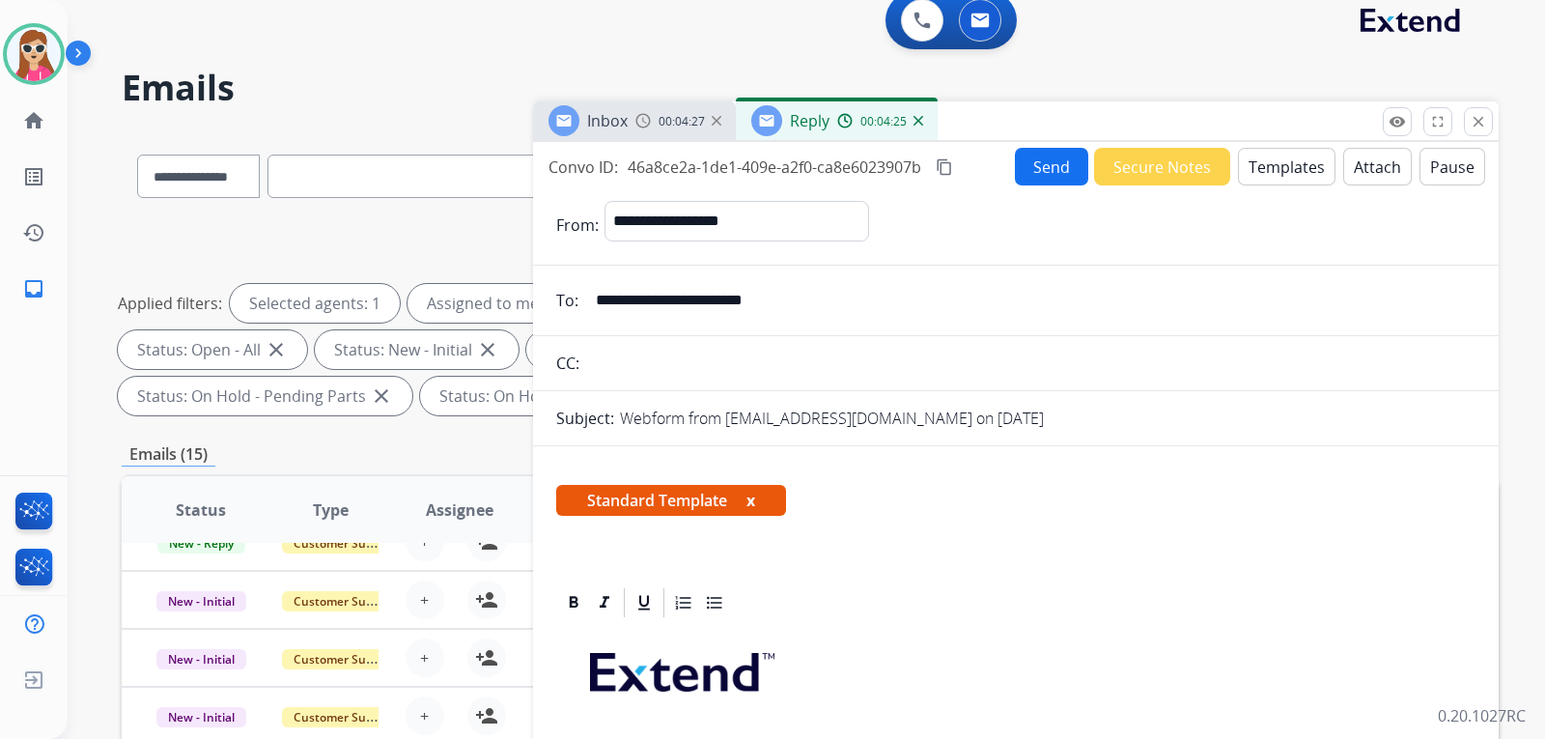
click at [1239, 162] on button "Templates" at bounding box center [1287, 167] width 98 height 38
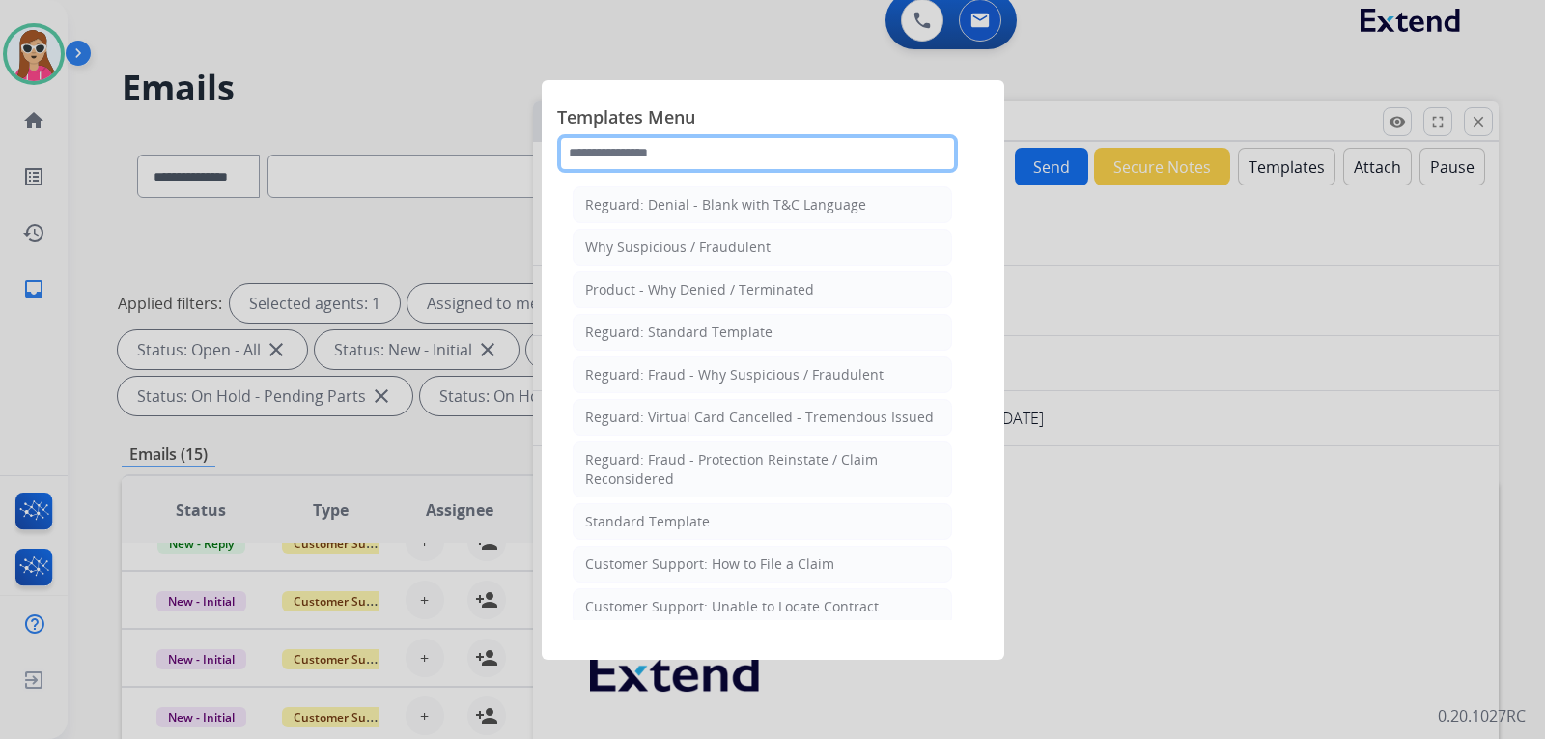
click at [707, 157] on input "text" at bounding box center [757, 153] width 401 height 39
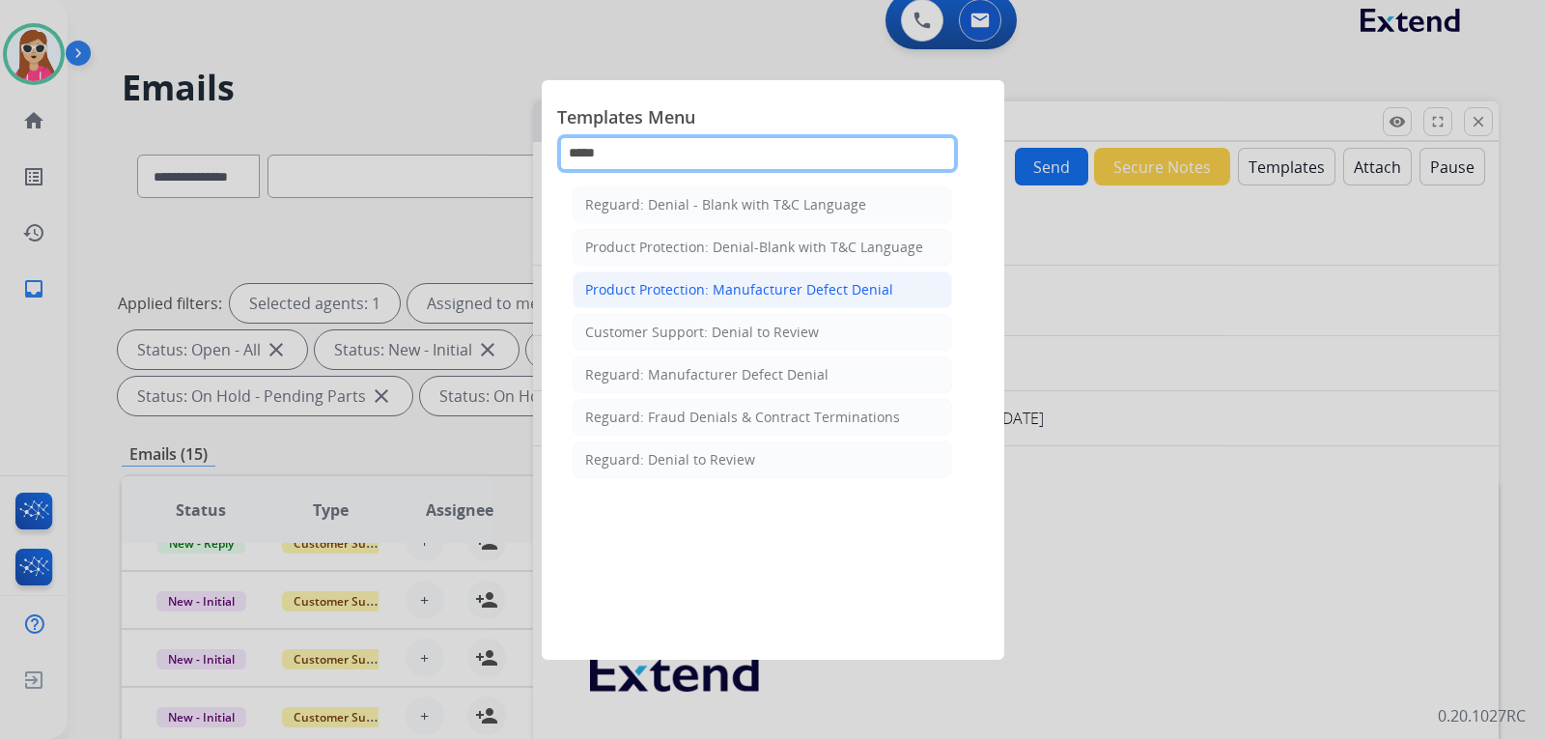
type input "*****"
click at [722, 294] on div "Product Protection: Manufacturer Defect Denial" at bounding box center [739, 289] width 308 height 19
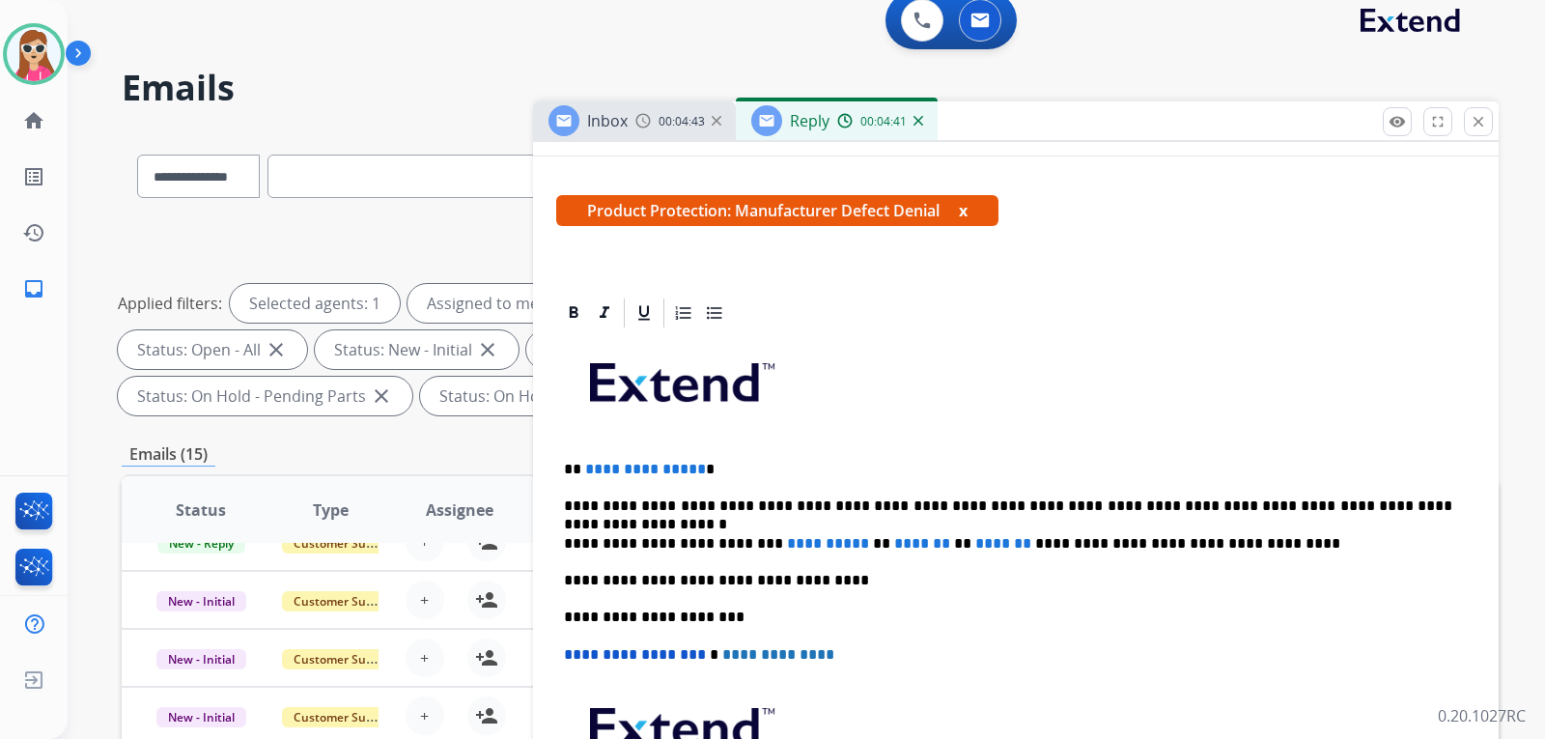
scroll to position [332, 0]
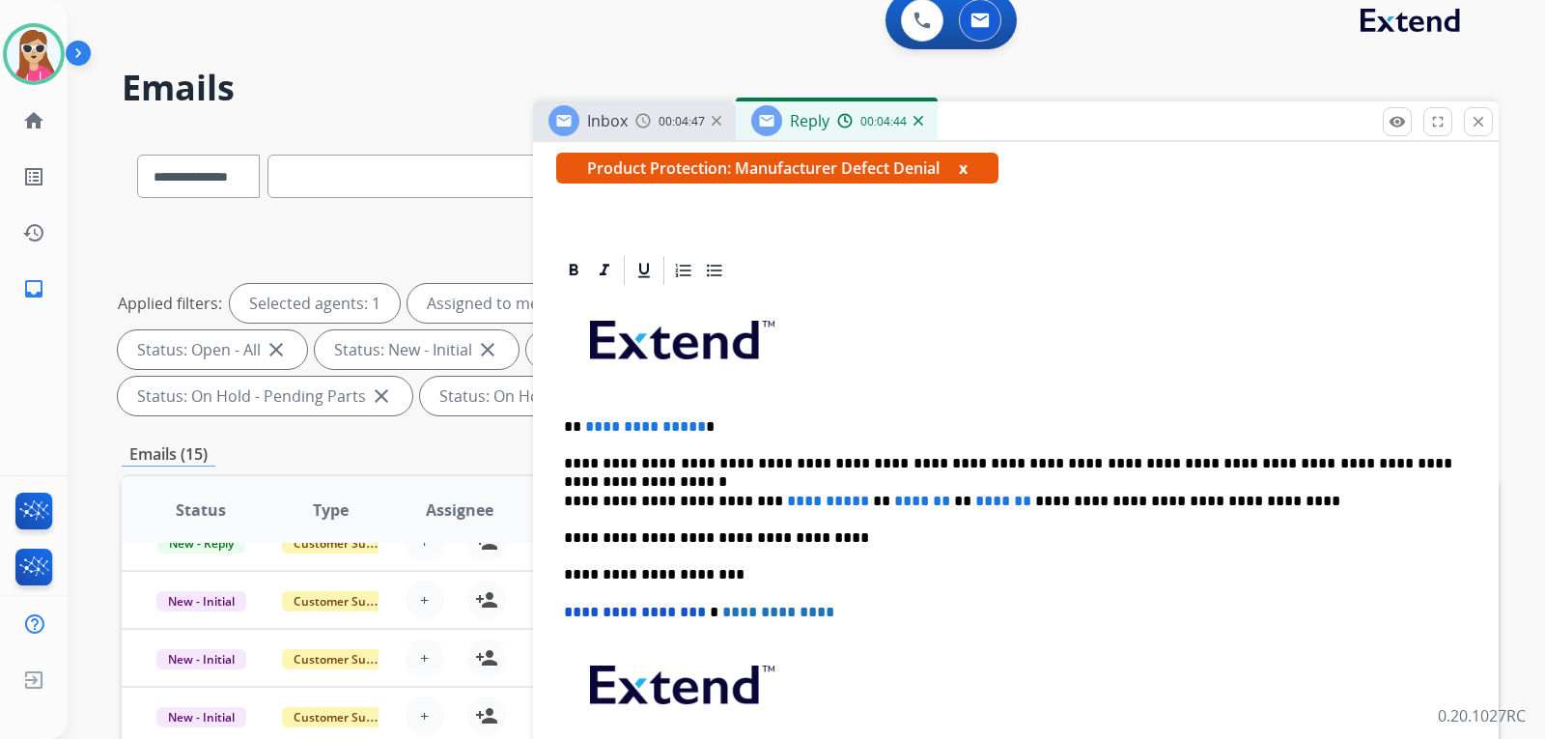
drag, startPoint x: 702, startPoint y: 419, endPoint x: 776, endPoint y: 430, distance: 74.2
click at [765, 415] on div "**********" at bounding box center [1016, 574] width 920 height 573
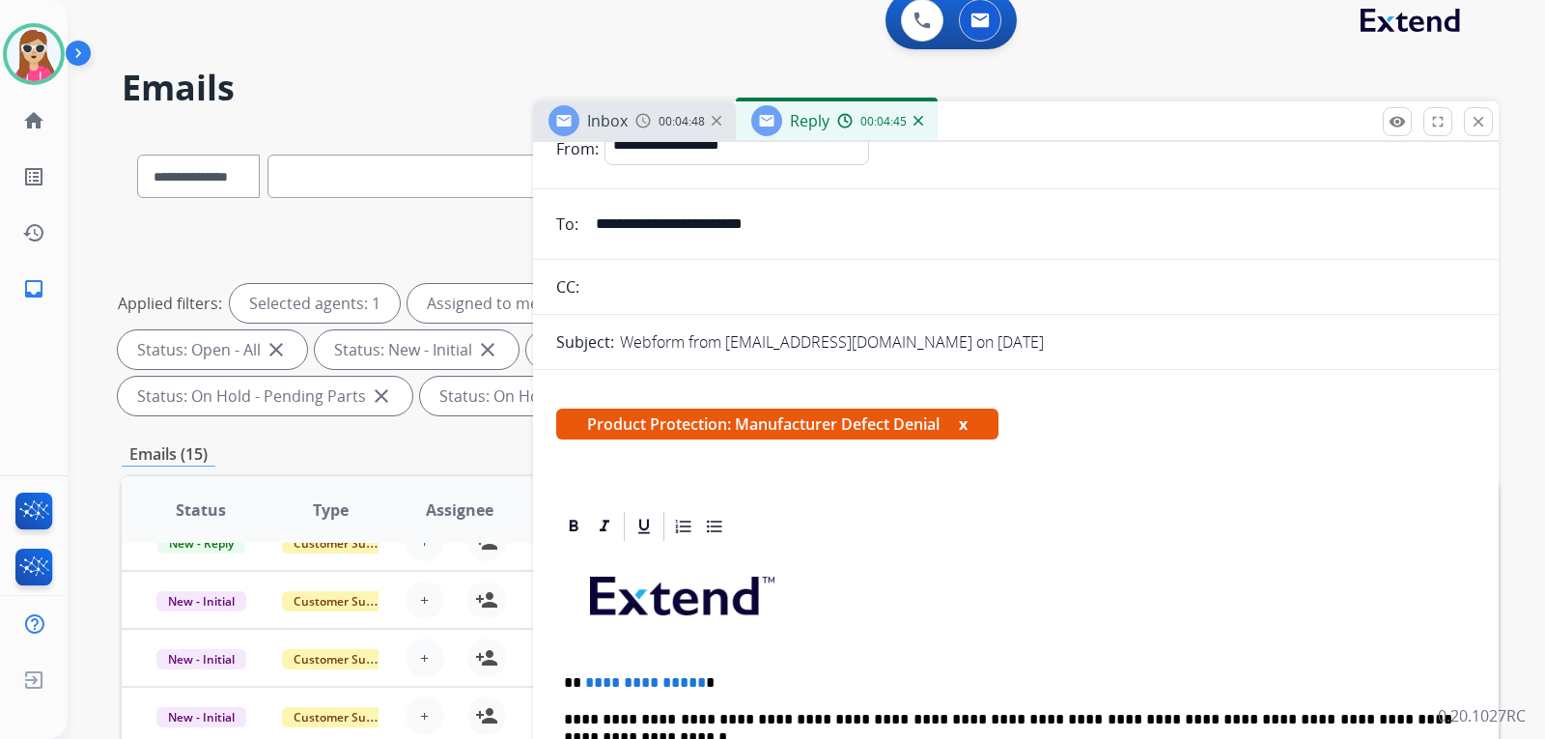
scroll to position [0, 0]
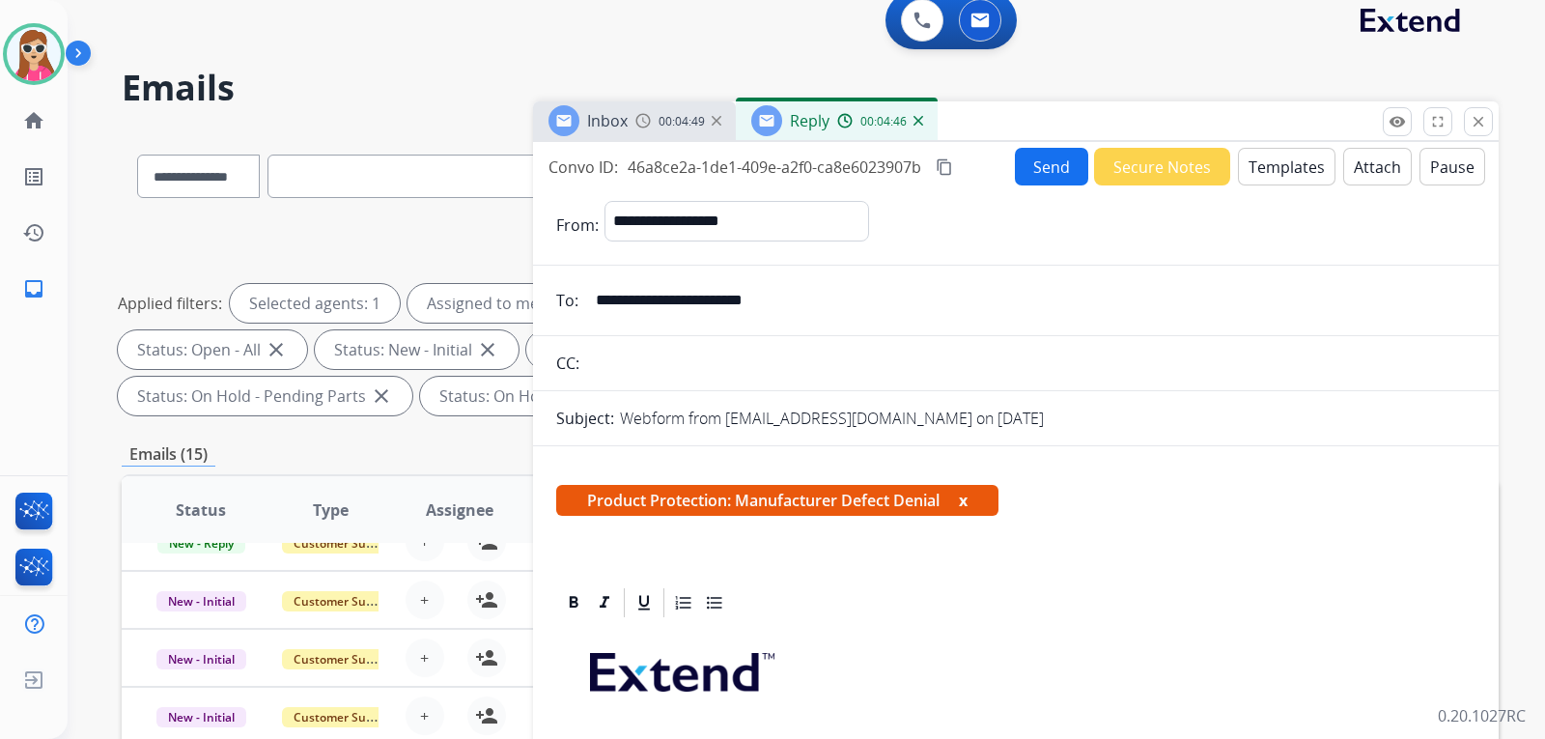
click at [1241, 172] on button "Templates" at bounding box center [1287, 167] width 98 height 38
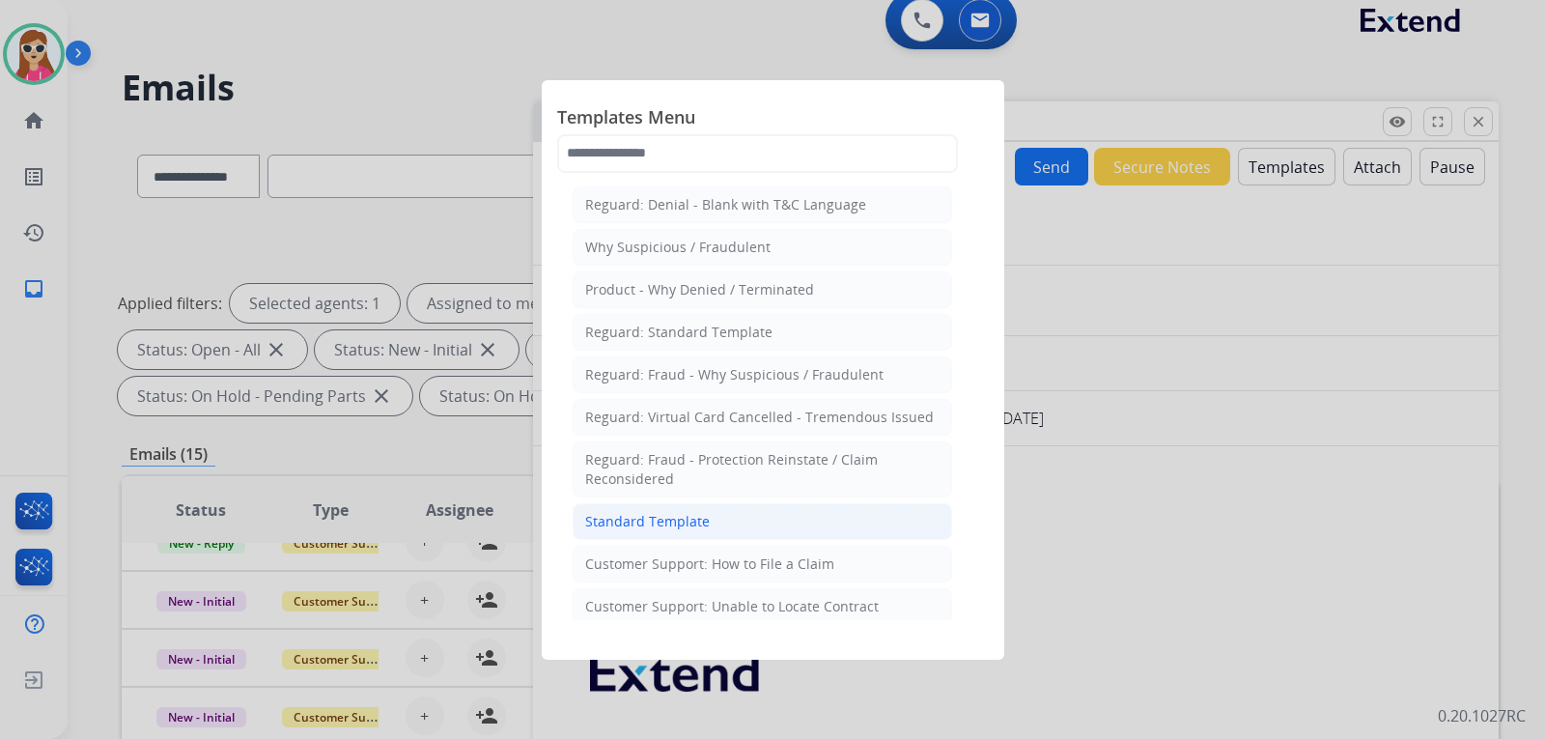
click at [666, 507] on li "Standard Template" at bounding box center [763, 521] width 380 height 37
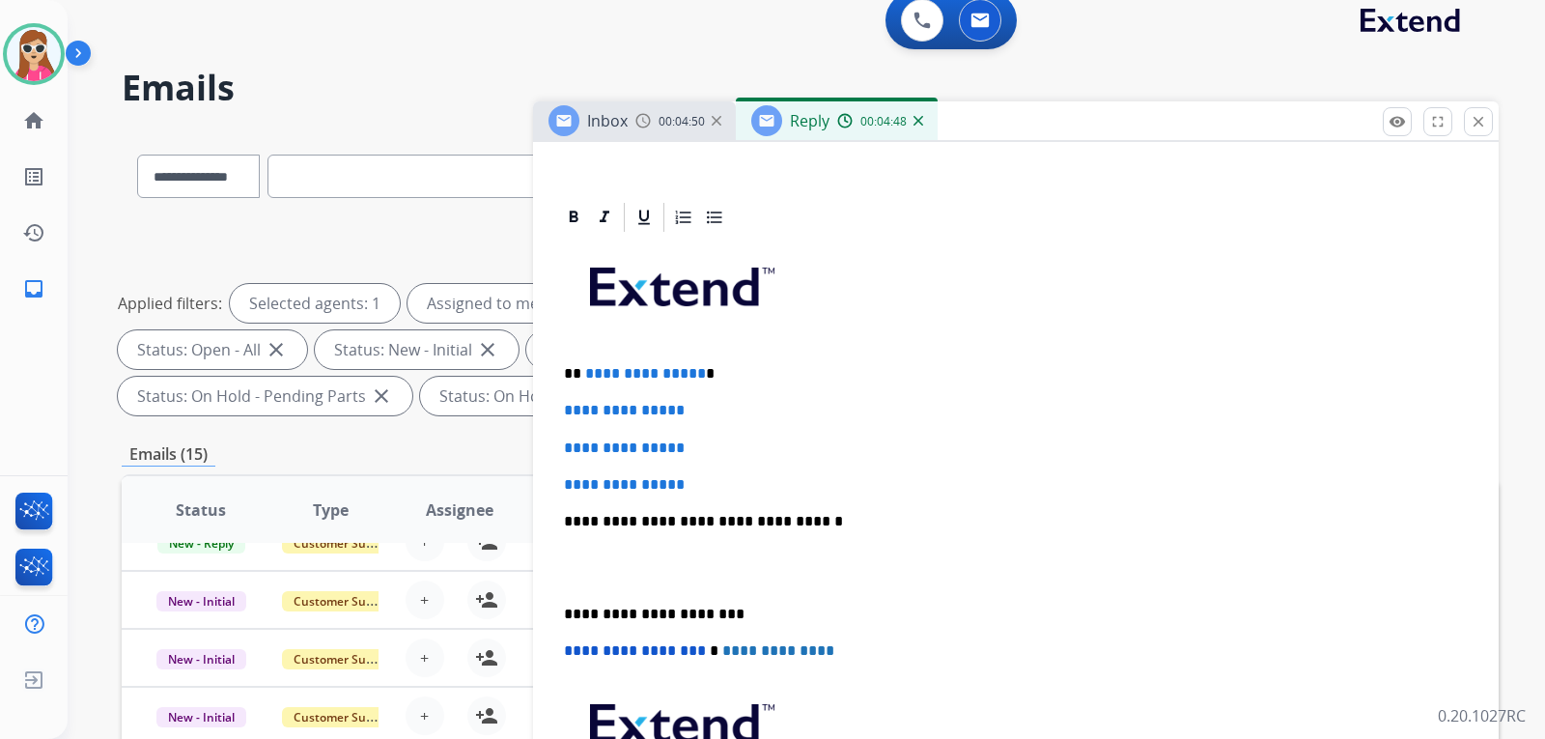
scroll to position [386, 0]
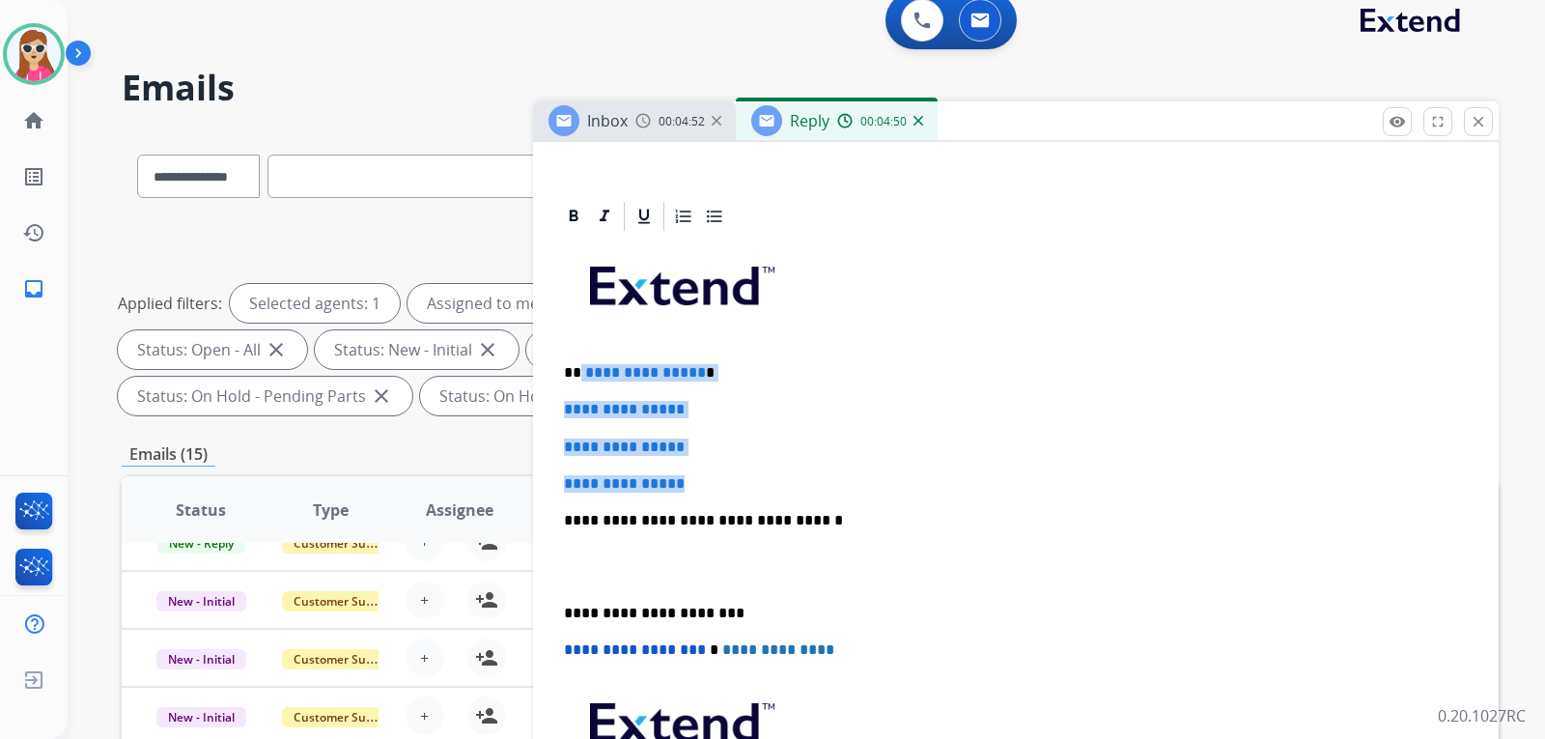
drag, startPoint x: 578, startPoint y: 370, endPoint x: 707, endPoint y: 483, distance: 171.8
click at [707, 483] on div "**********" at bounding box center [1016, 566] width 920 height 665
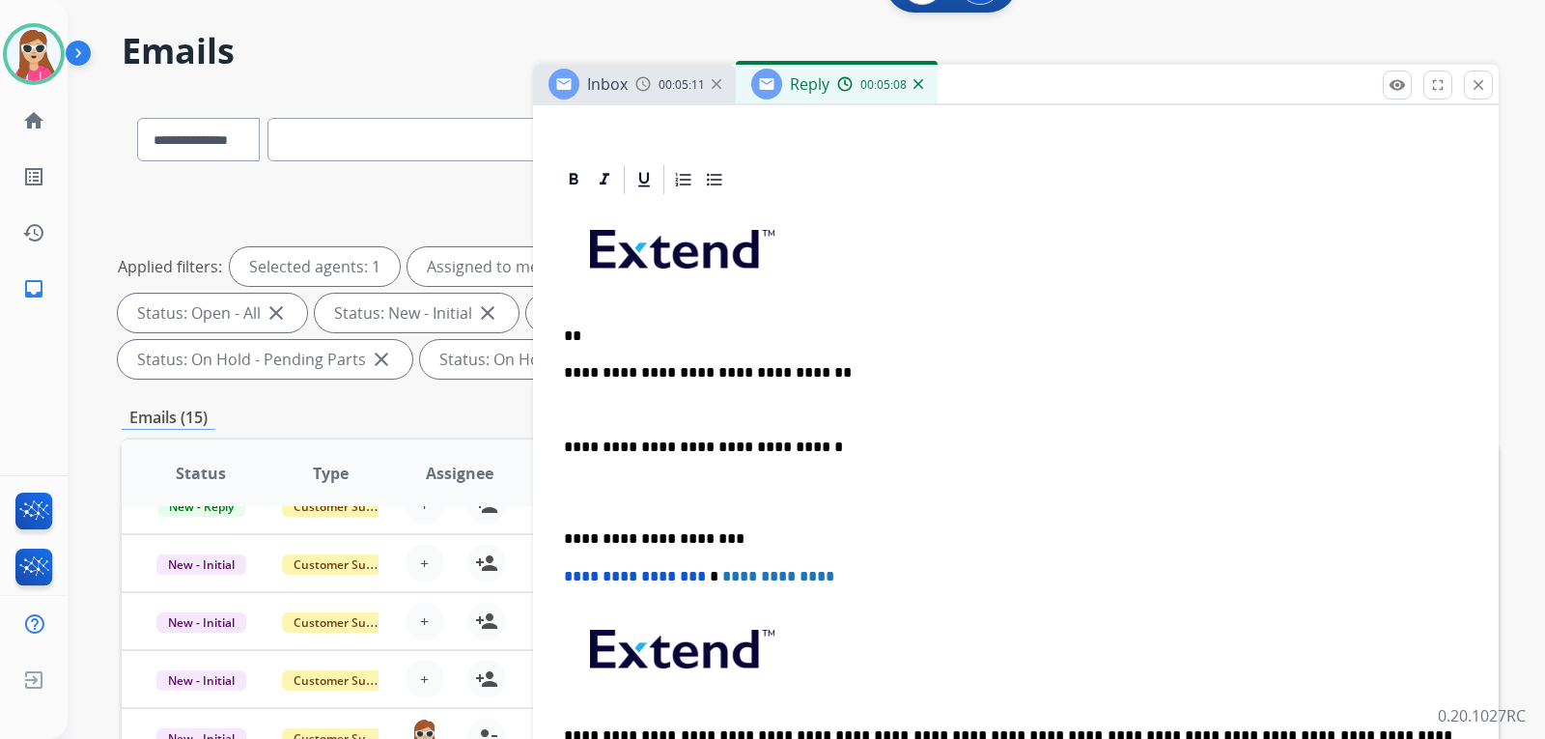
scroll to position [16, 0]
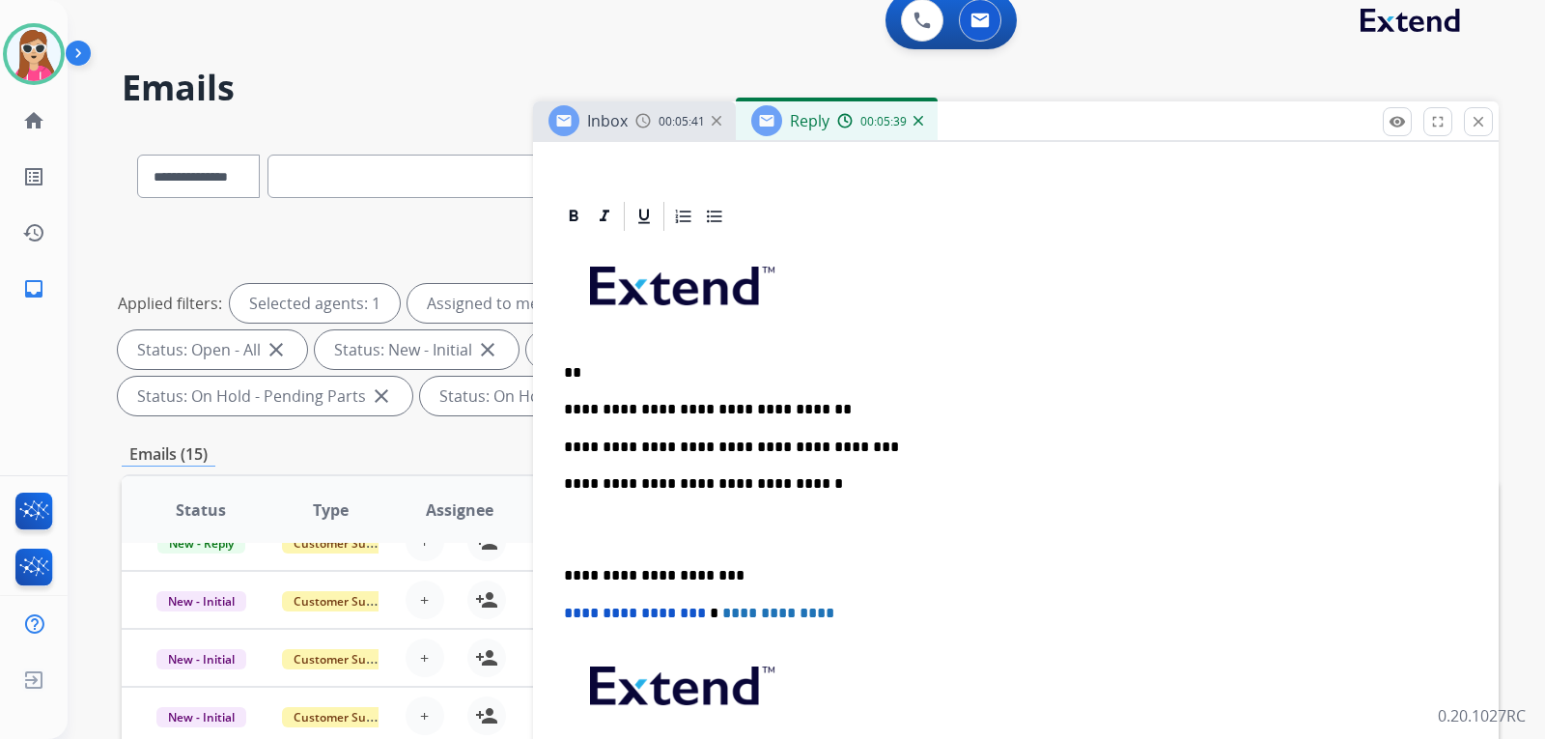
click at [840, 452] on p "**********" at bounding box center [1008, 447] width 889 height 17
drag, startPoint x: 898, startPoint y: 445, endPoint x: 837, endPoint y: 437, distance: 61.5
click at [817, 435] on div "**********" at bounding box center [1016, 548] width 920 height 628
click at [889, 445] on p "**********" at bounding box center [1008, 447] width 889 height 17
click at [905, 449] on p "**********" at bounding box center [1008, 447] width 889 height 17
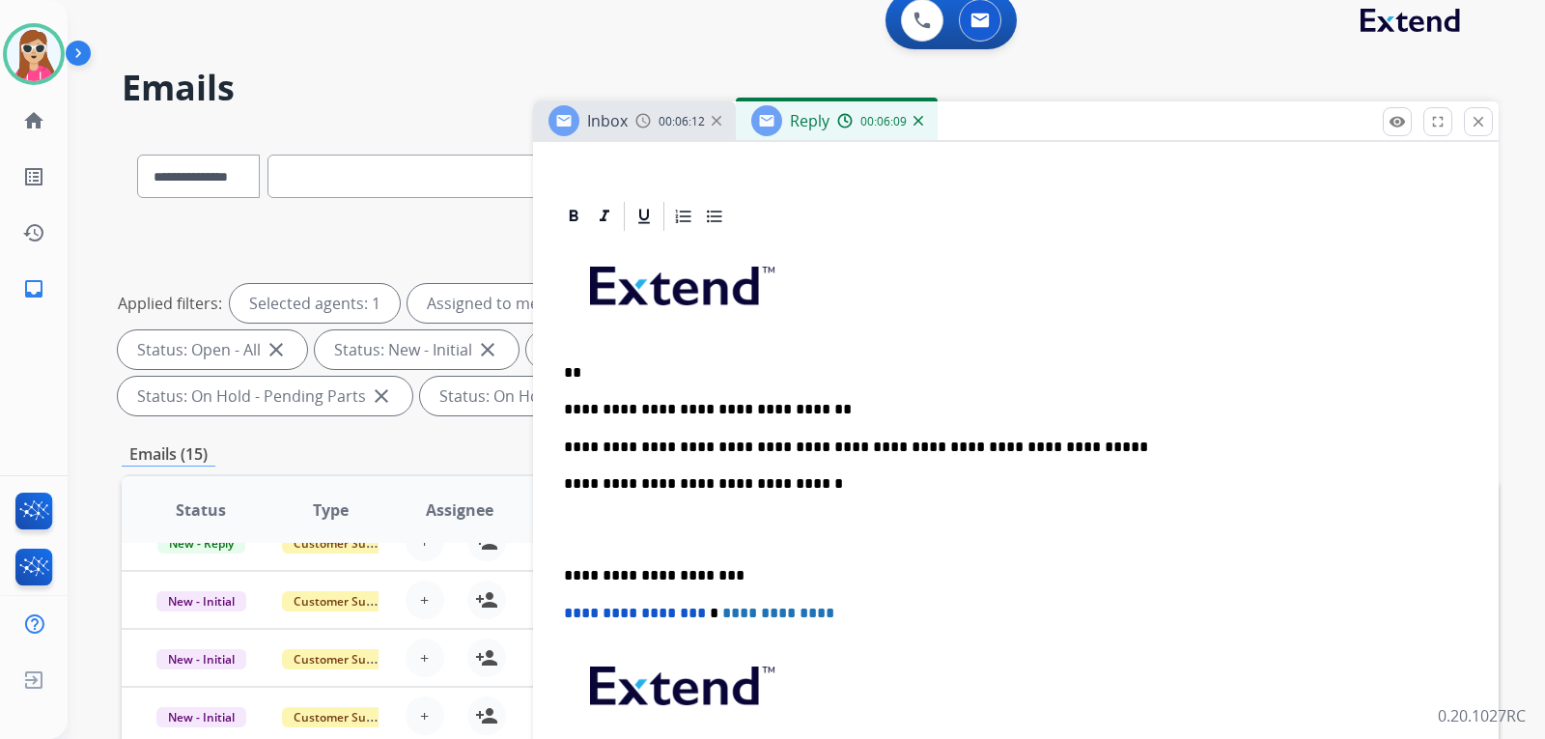
click at [1044, 446] on p "**********" at bounding box center [1008, 447] width 889 height 17
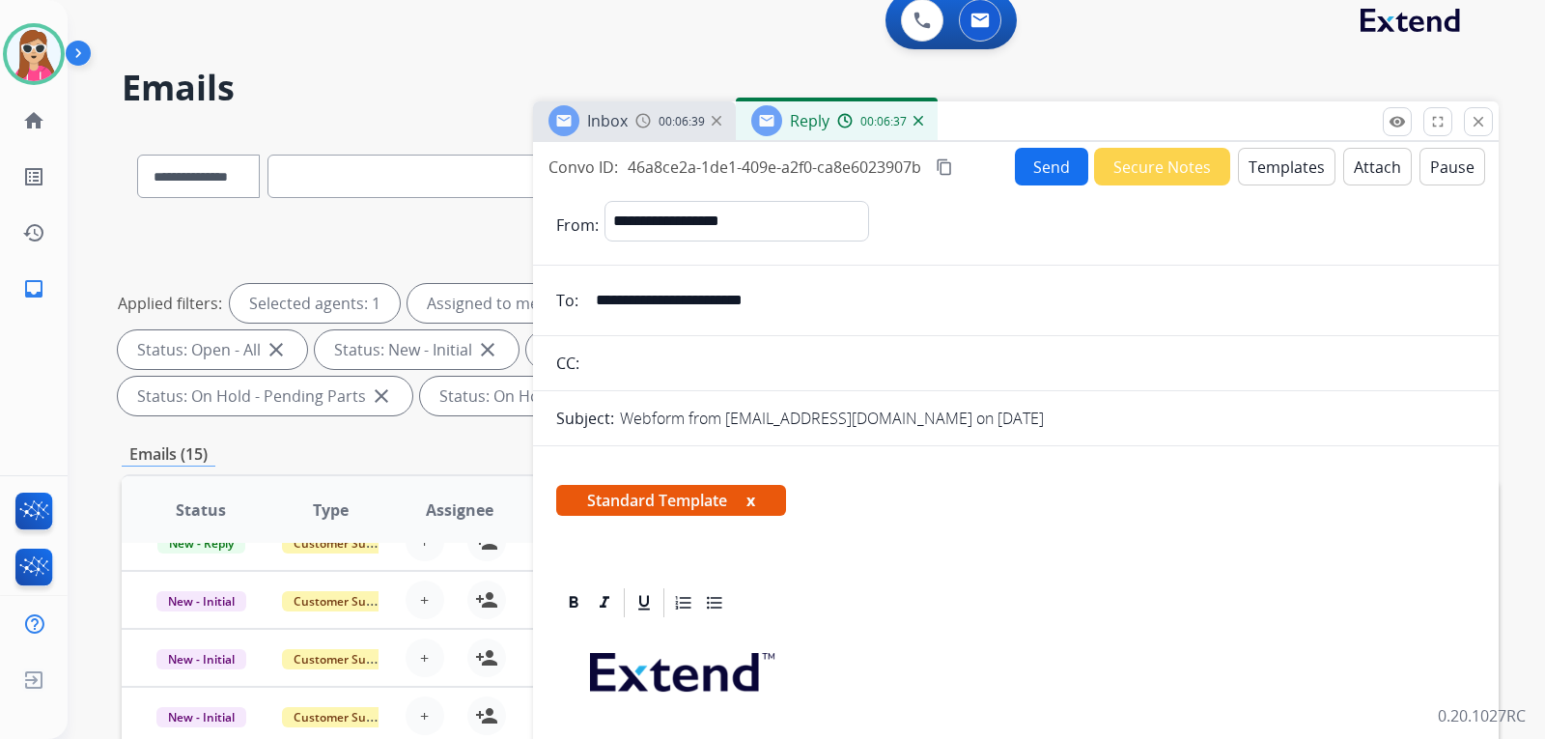
scroll to position [0, 0]
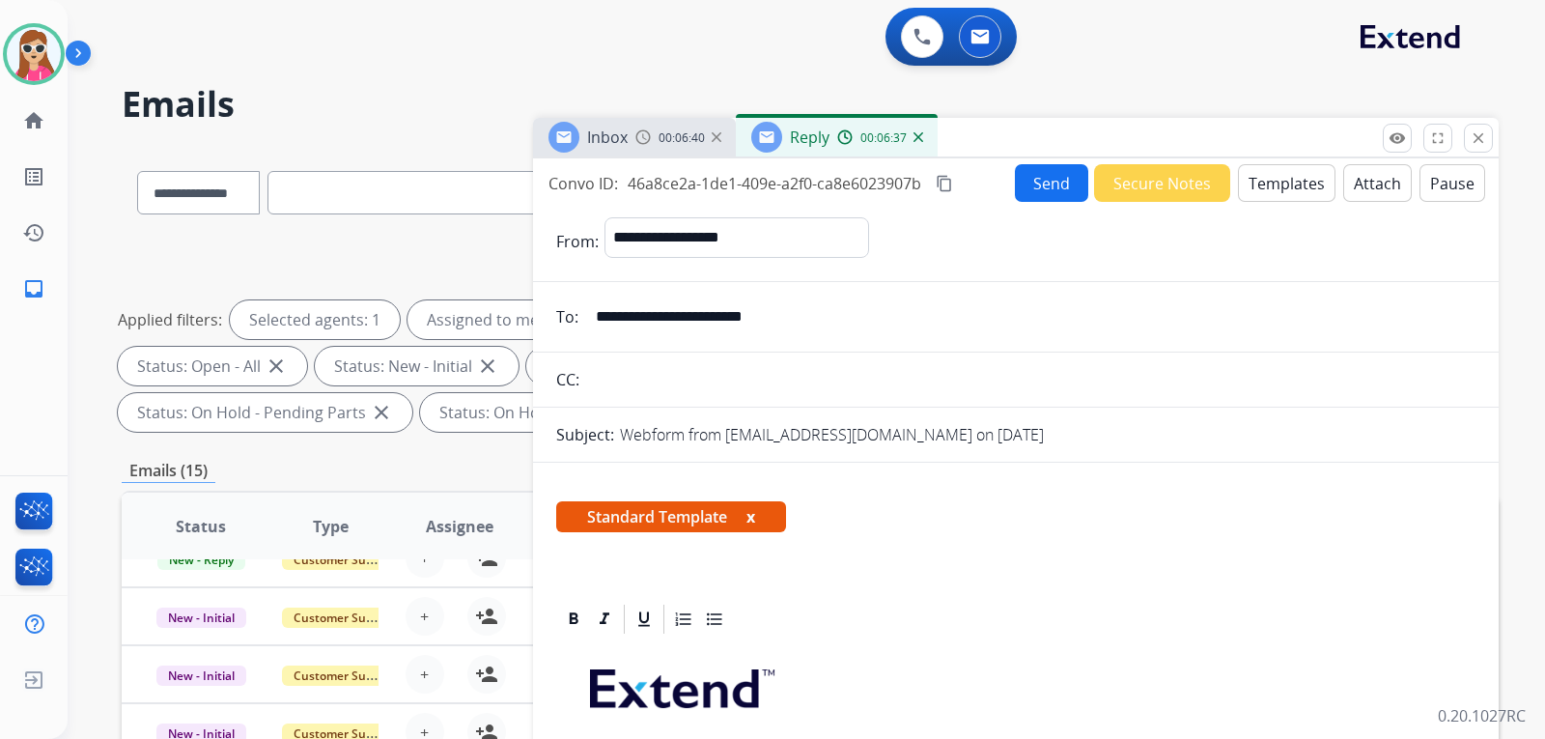
click at [1022, 186] on button "Send" at bounding box center [1051, 183] width 73 height 38
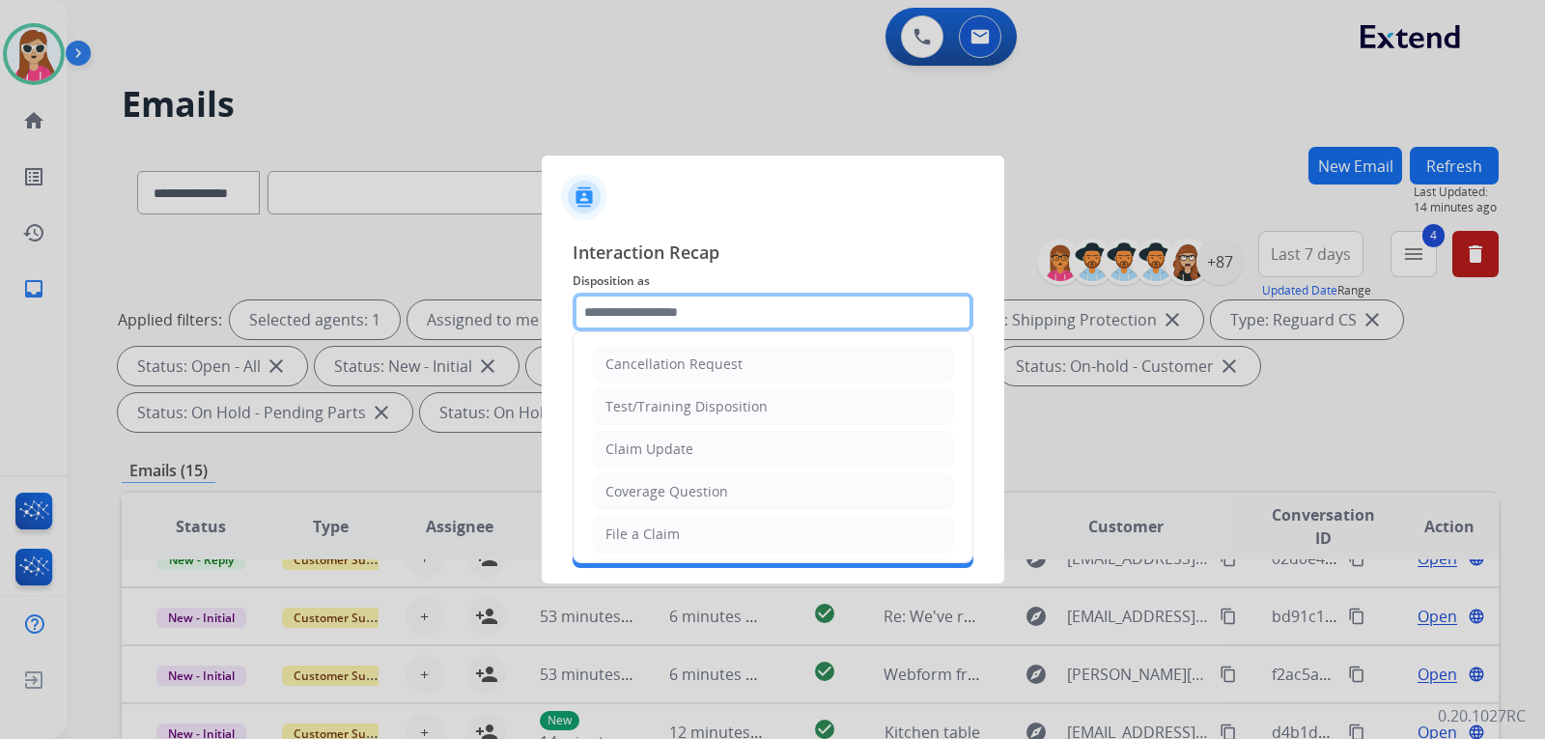
click at [666, 320] on input "text" at bounding box center [773, 312] width 401 height 39
click at [692, 430] on ul "Cancellation Request Test/Training Disposition Claim Update Coverage Question F…" at bounding box center [773, 597] width 399 height 531
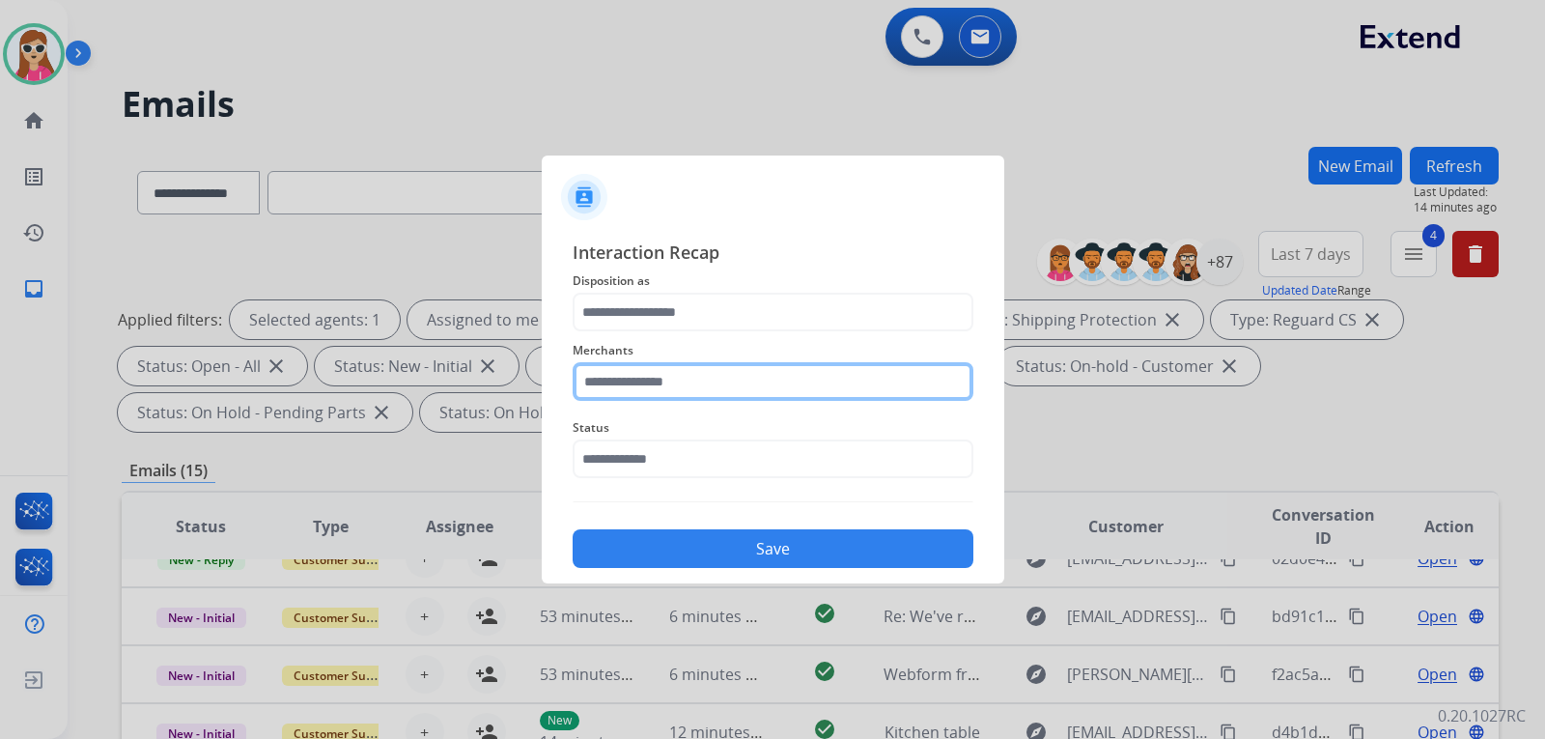
click at [694, 377] on input "text" at bounding box center [773, 381] width 401 height 39
type input "******"
drag, startPoint x: 694, startPoint y: 370, endPoint x: 580, endPoint y: 472, distance: 153.9
click at [0, 318] on app-contact-recap-modal "Interaction Recap Disposition as Merchants ****** Status Save" at bounding box center [0, 369] width 0 height 739
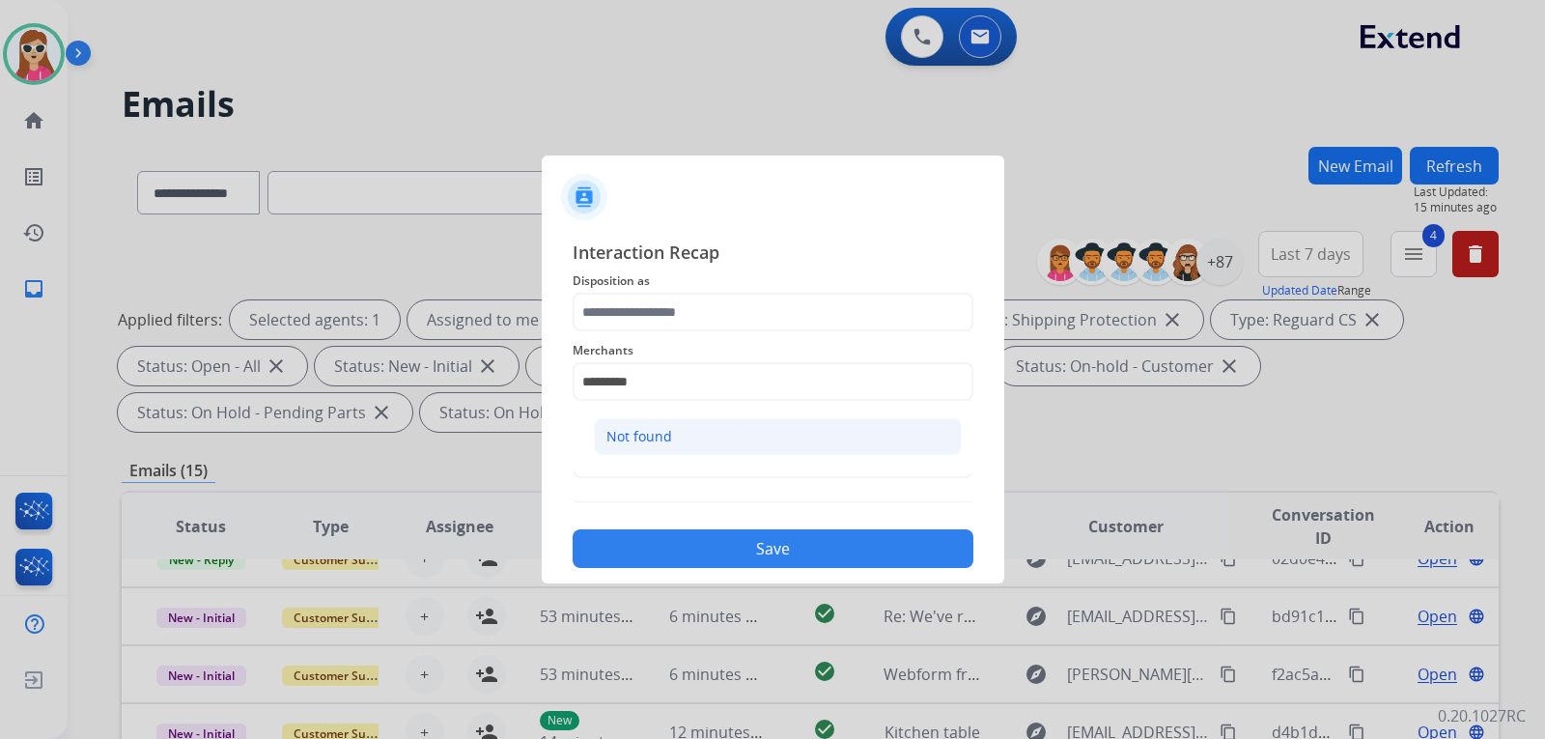
click at [726, 445] on li "Not found" at bounding box center [778, 436] width 368 height 37
type input "*********"
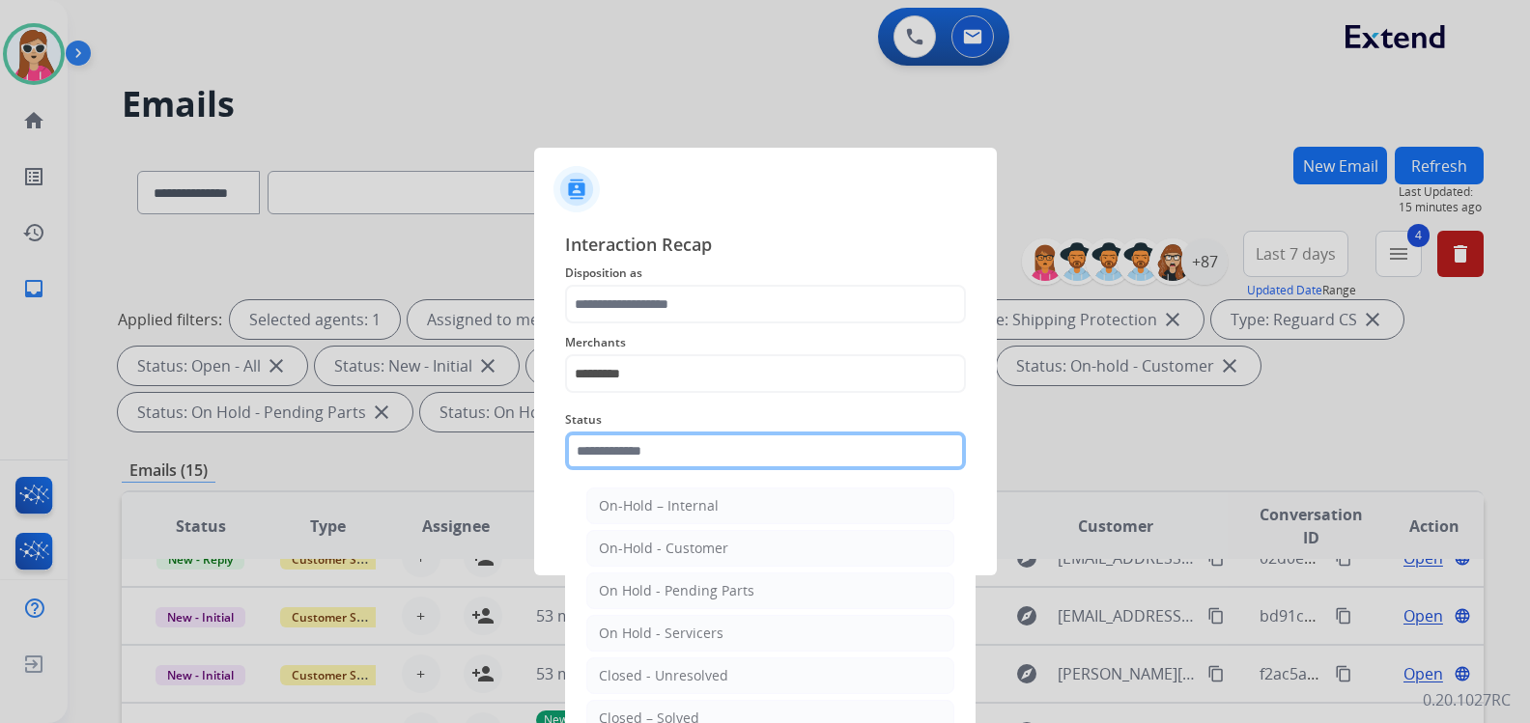
click at [718, 459] on input "text" at bounding box center [765, 451] width 401 height 39
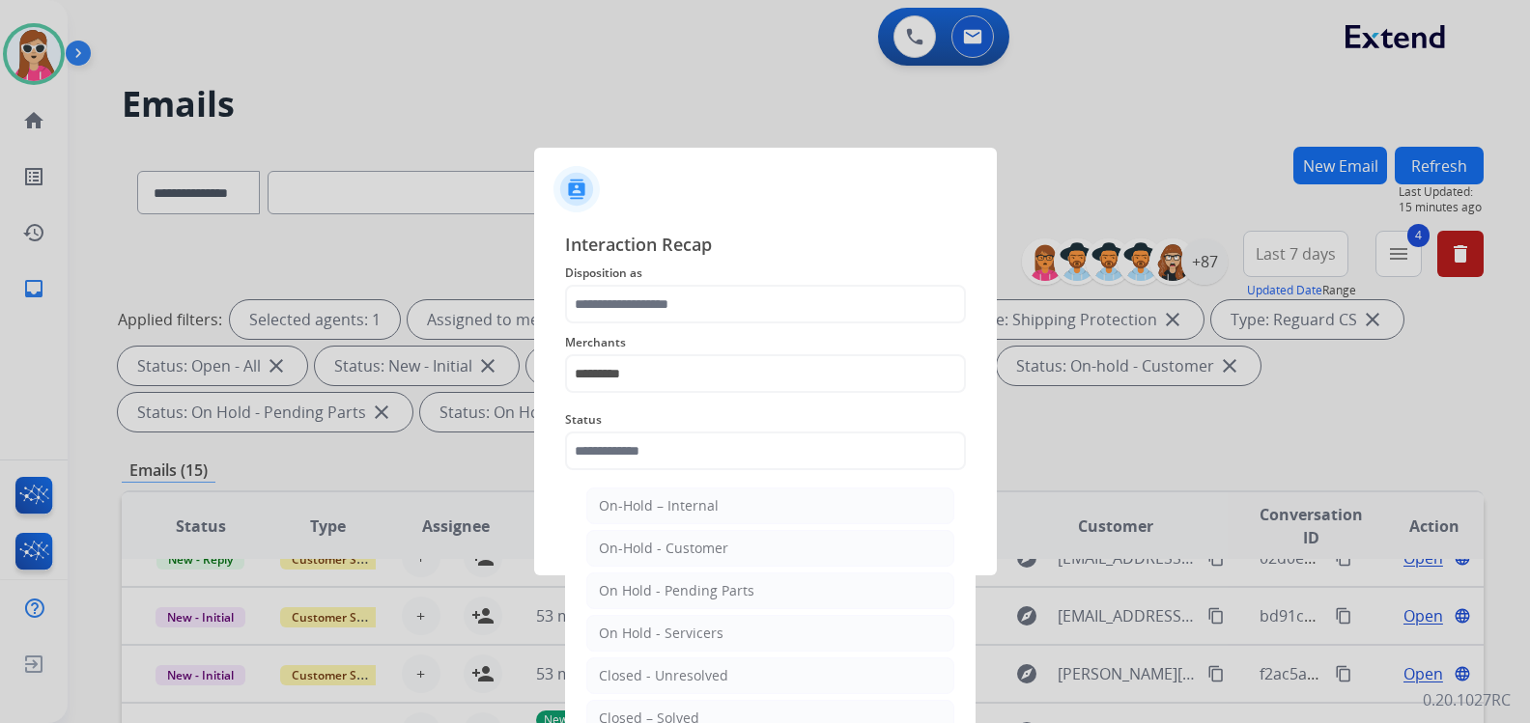
drag, startPoint x: 648, startPoint y: 710, endPoint x: 676, endPoint y: 638, distance: 76.8
click at [649, 708] on li "Closed – Solved" at bounding box center [770, 718] width 368 height 37
type input "**********"
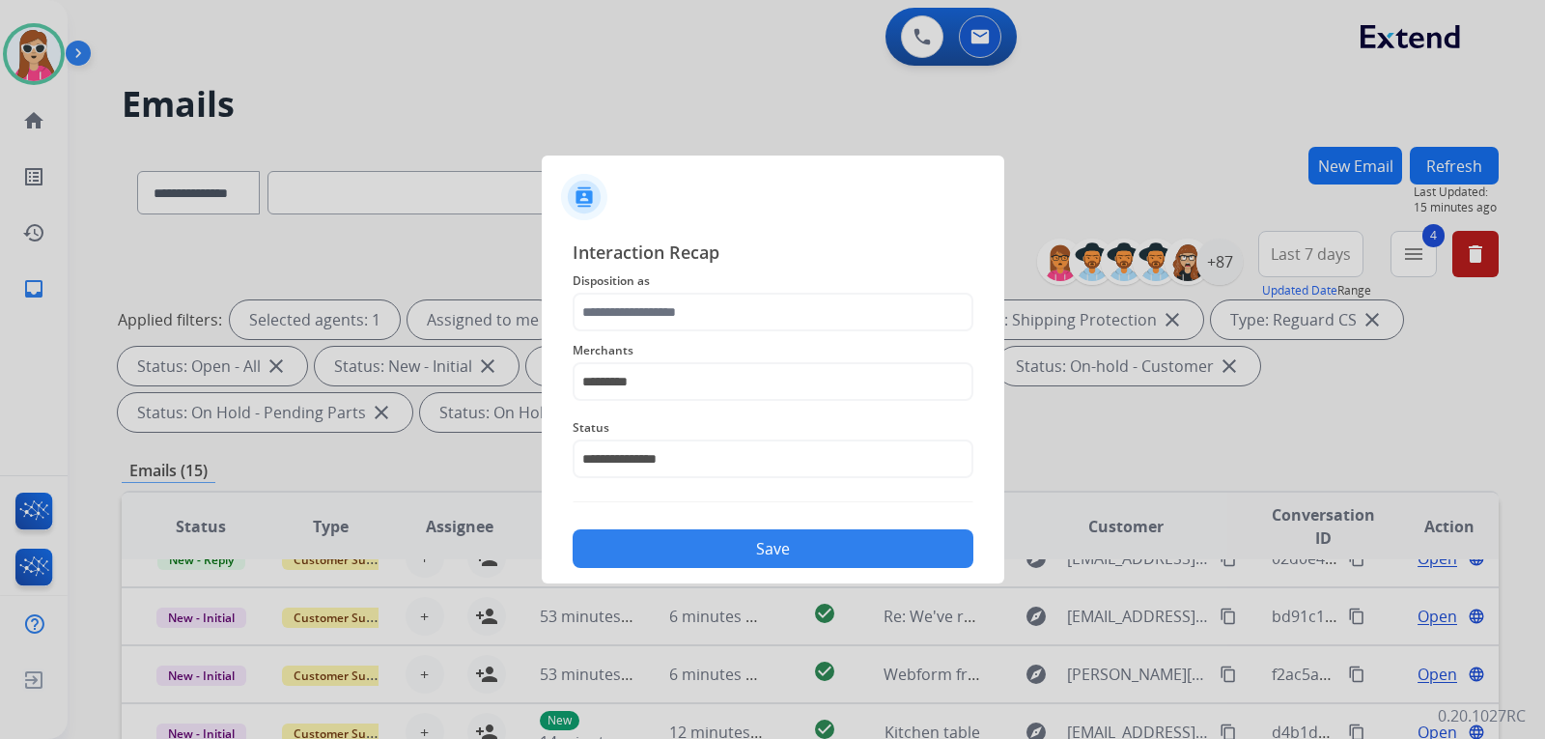
click at [701, 544] on button "Save" at bounding box center [773, 548] width 401 height 39
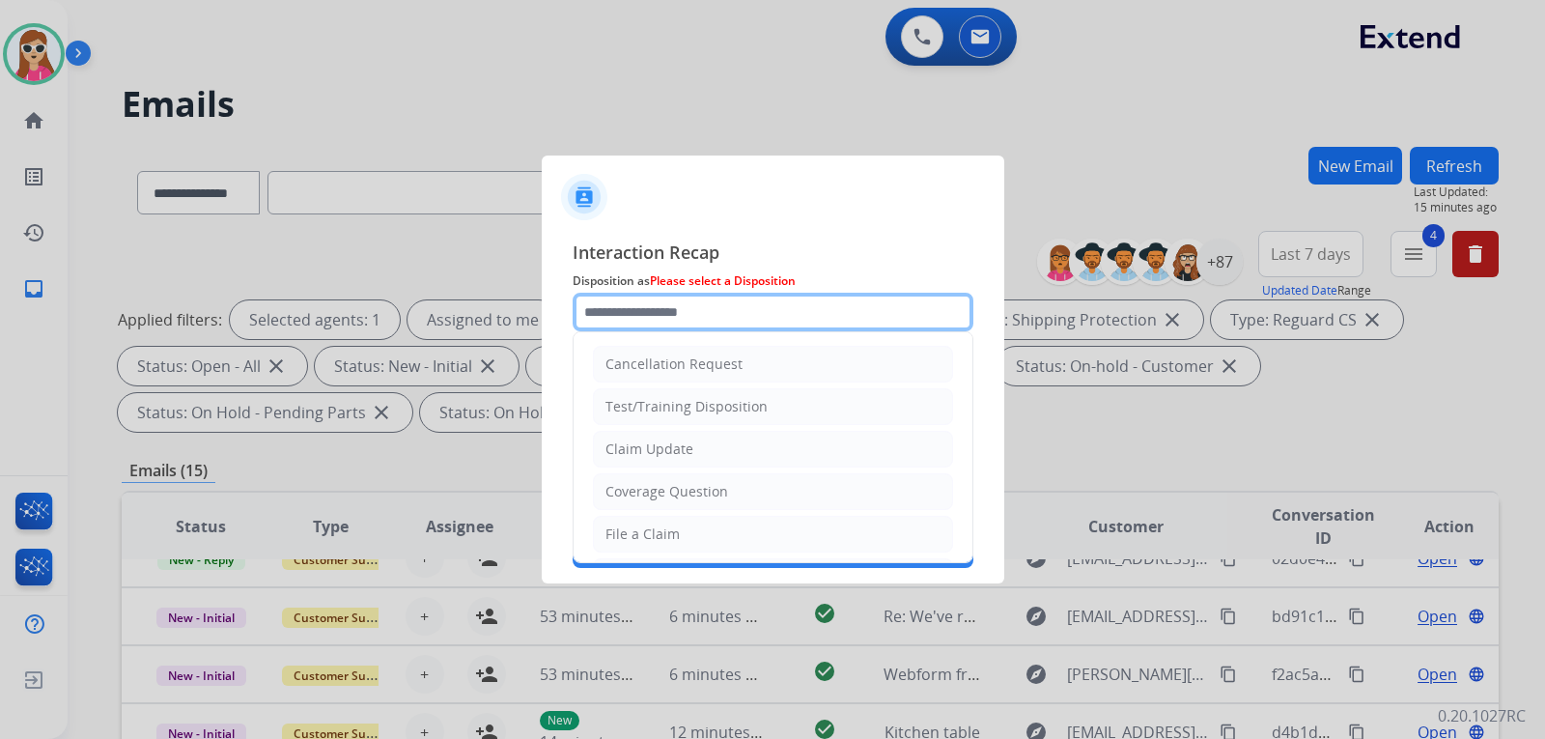
click at [697, 315] on input "text" at bounding box center [773, 312] width 401 height 39
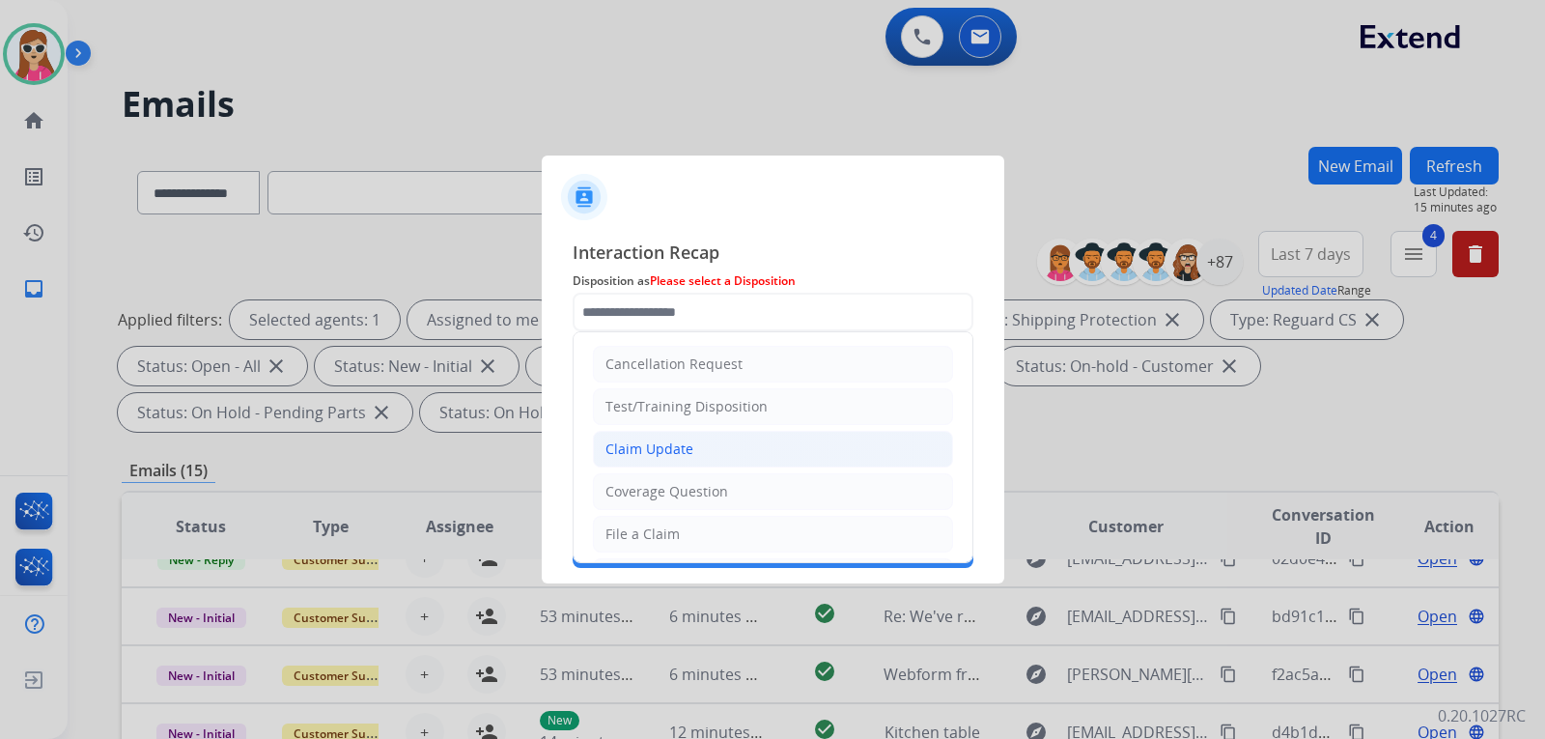
click at [667, 433] on li "Claim Update" at bounding box center [773, 449] width 360 height 37
type input "**********"
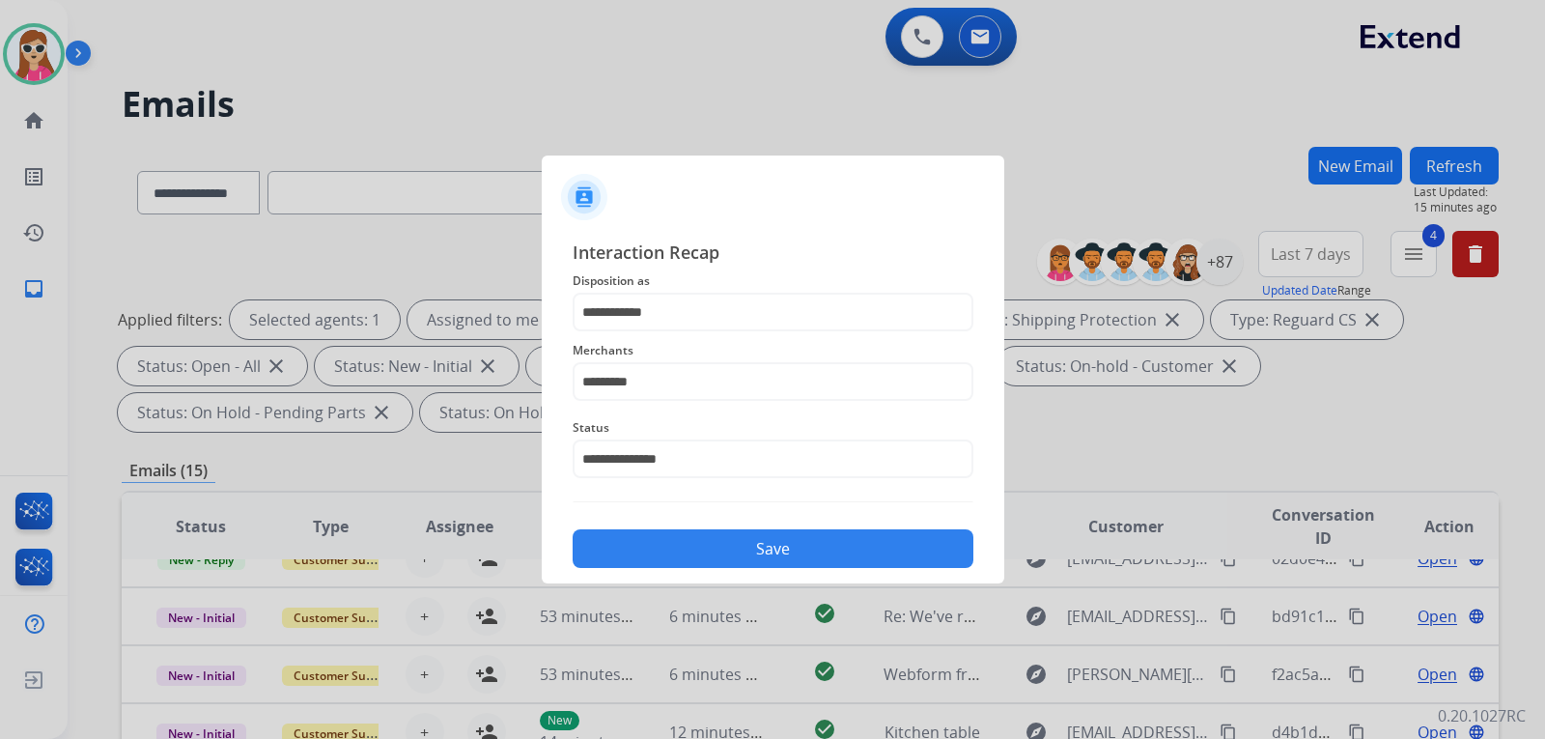
click at [689, 514] on div "**********" at bounding box center [773, 403] width 401 height 329
click at [694, 531] on button "Save" at bounding box center [773, 548] width 401 height 39
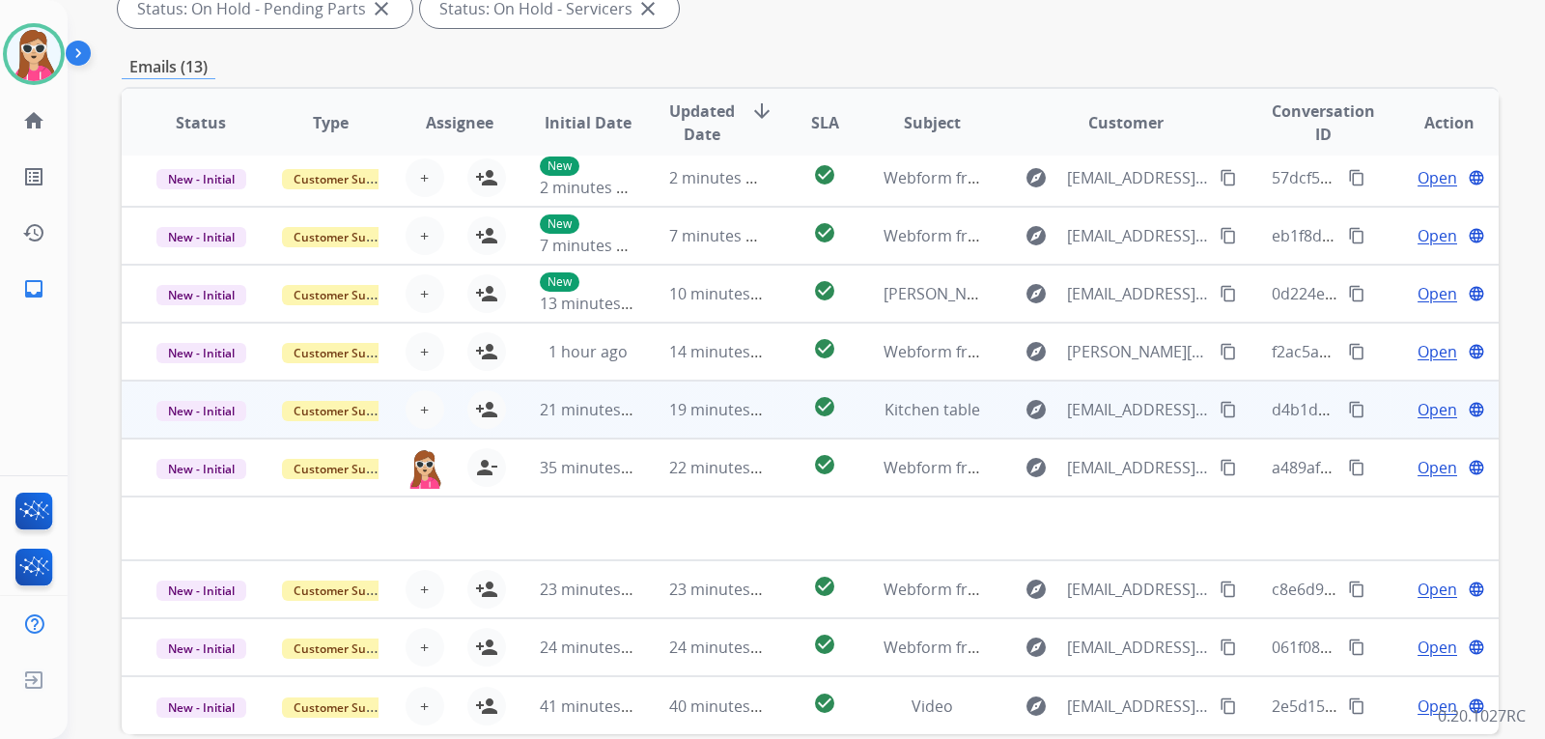
scroll to position [483, 0]
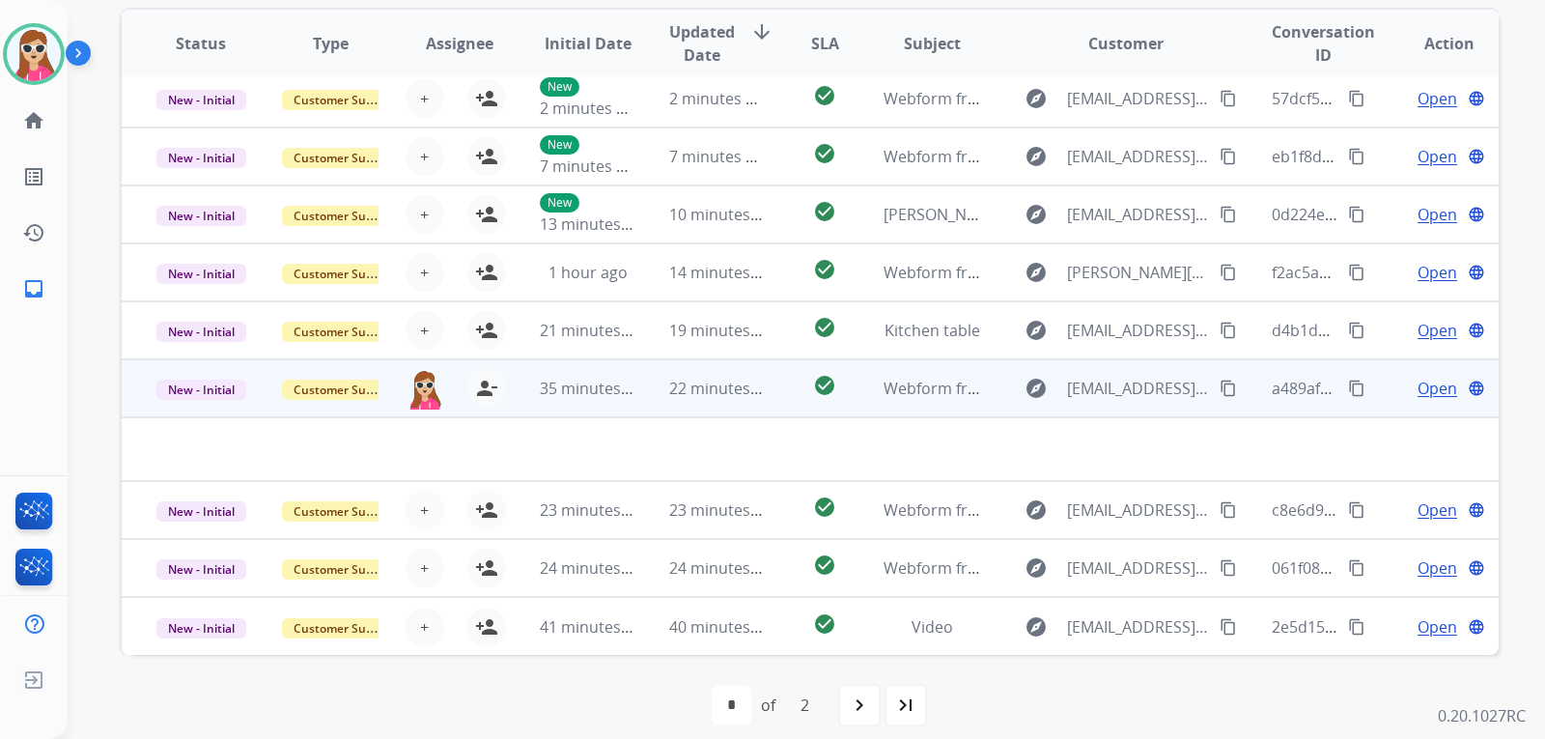
click at [1002, 385] on td "explore denis.jr86@gmail.com content_copy" at bounding box center [1111, 388] width 258 height 58
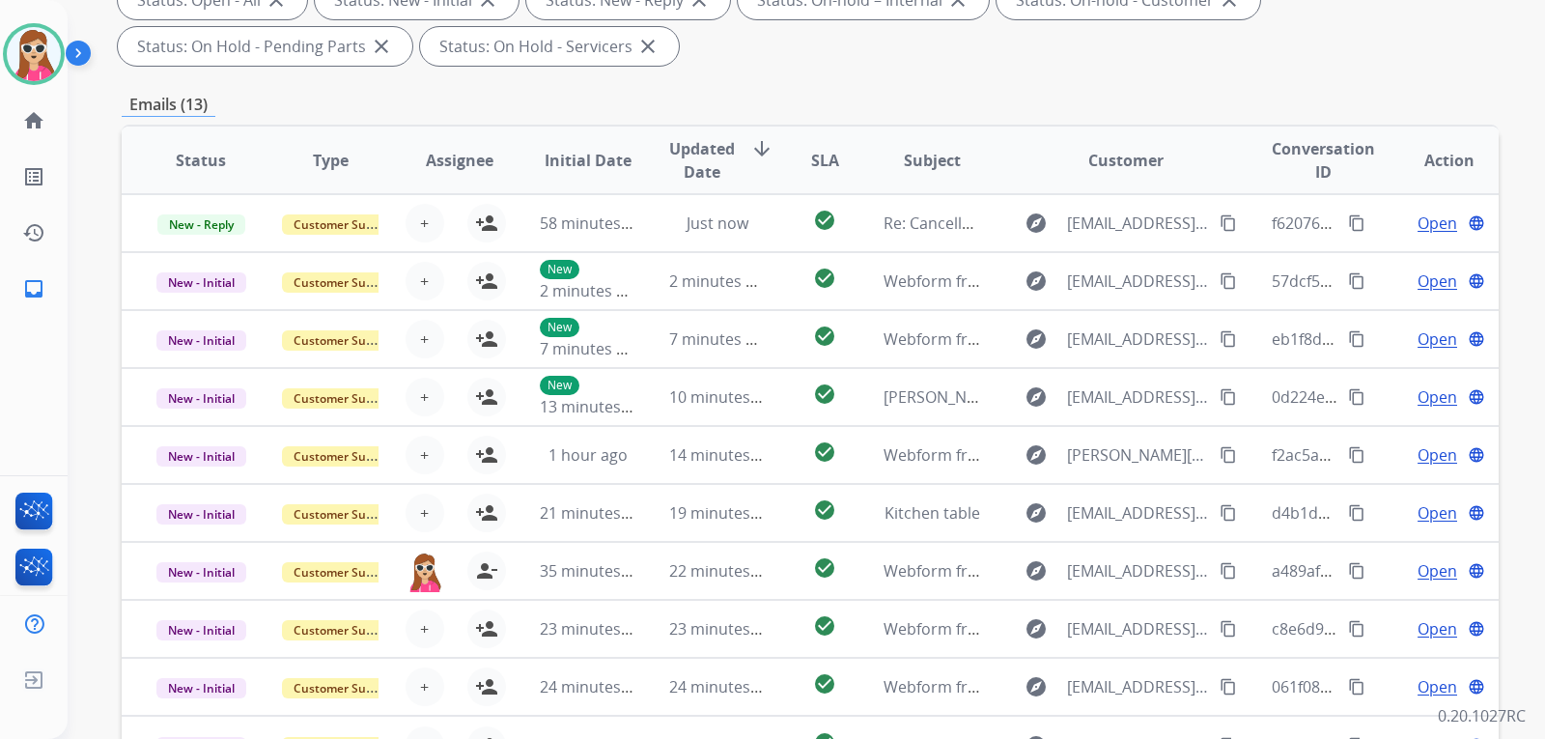
scroll to position [193, 0]
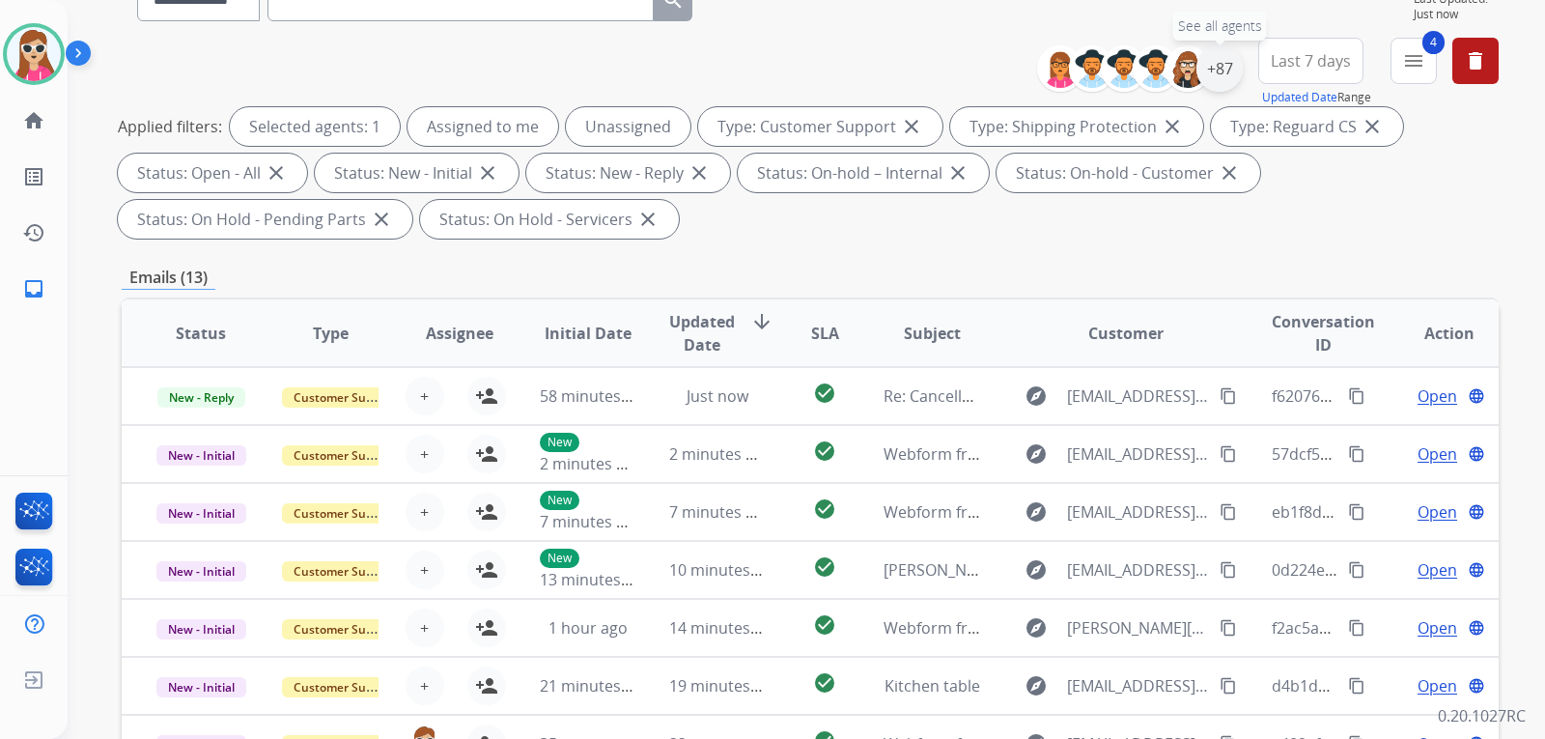
click at [1216, 68] on div "+87" at bounding box center [1220, 68] width 46 height 46
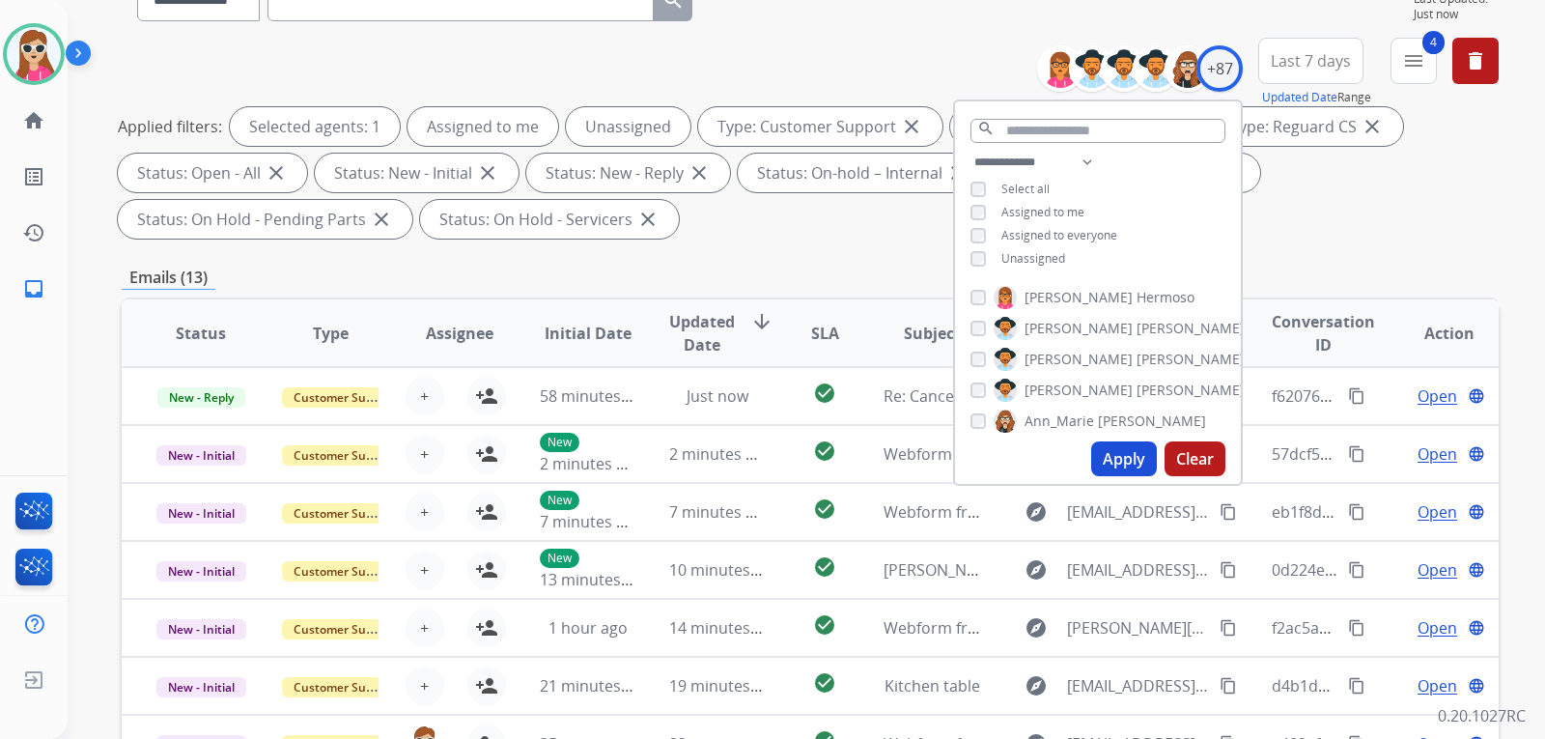
click at [1041, 256] on span "Unassigned" at bounding box center [1034, 258] width 64 height 16
click at [1118, 451] on button "Apply" at bounding box center [1124, 458] width 66 height 35
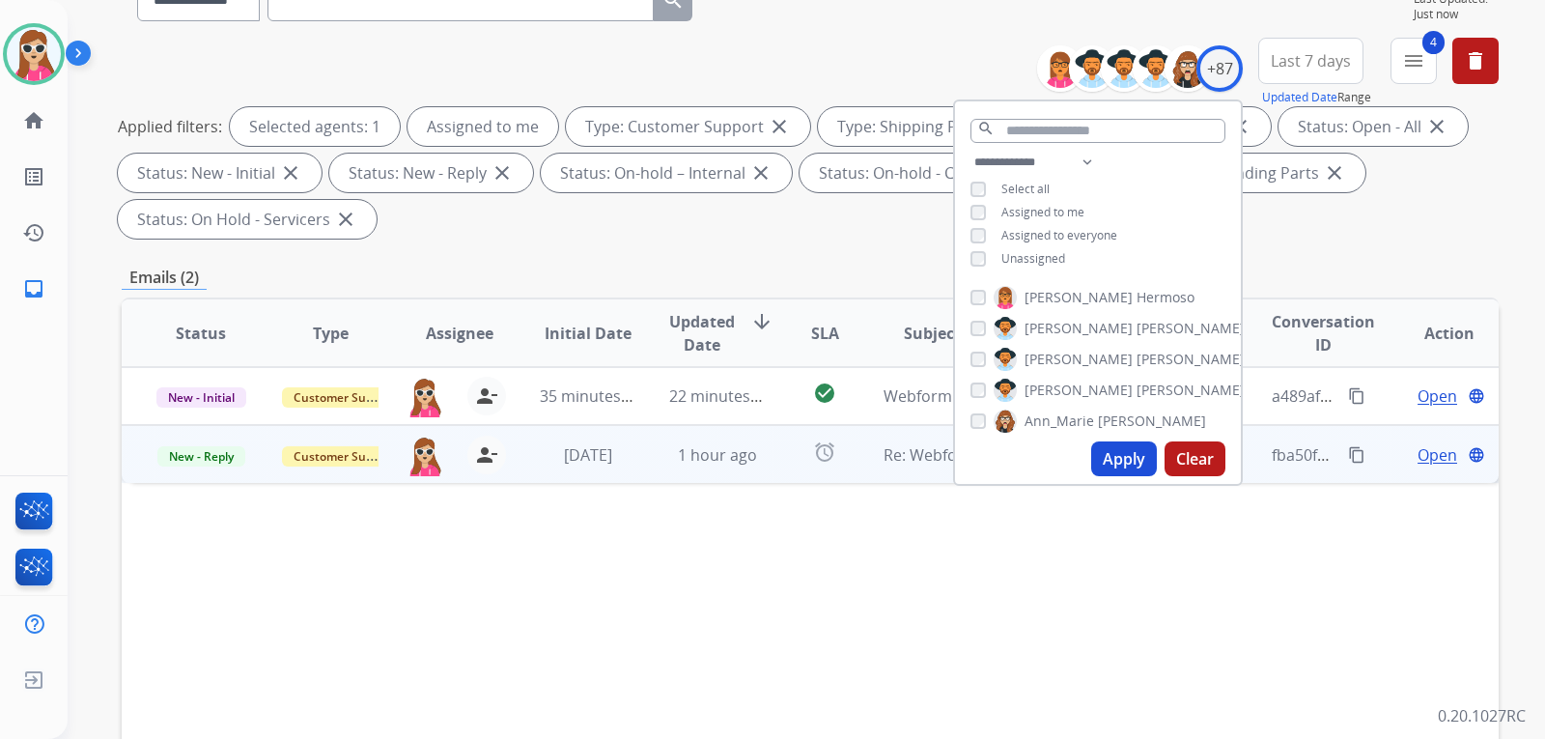
click at [781, 455] on td "alarm" at bounding box center [810, 454] width 86 height 58
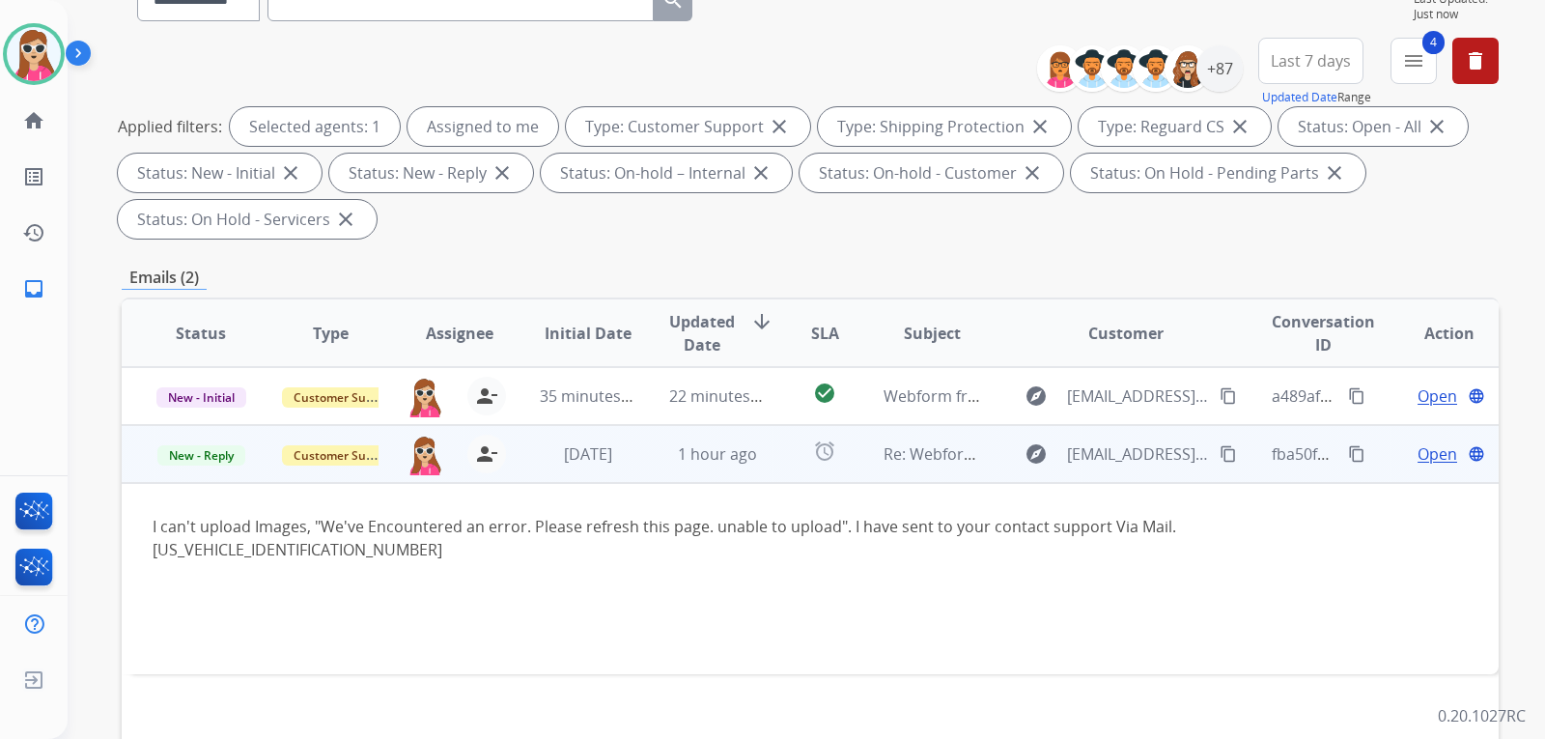
click at [1418, 450] on span "Open" at bounding box center [1438, 453] width 40 height 23
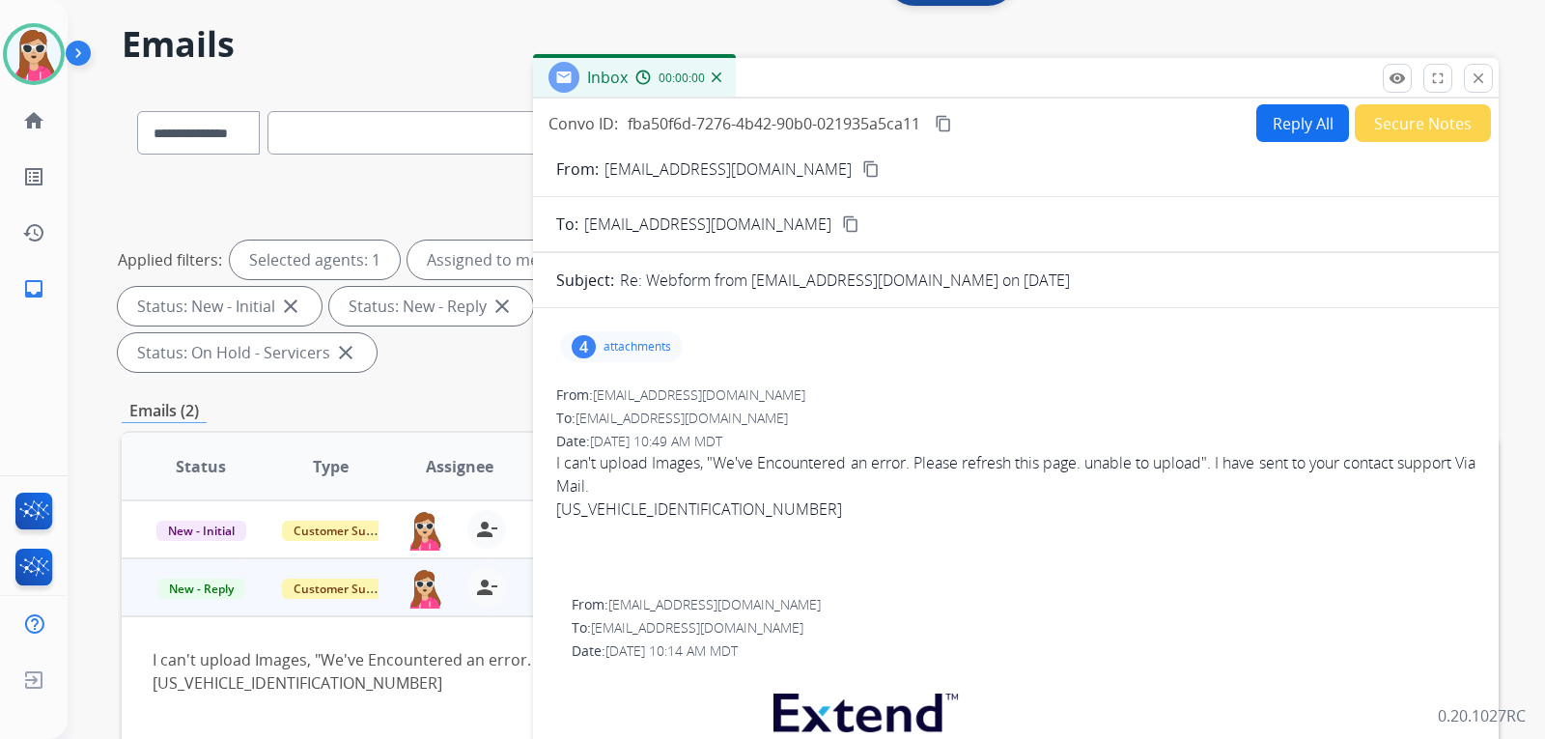
scroll to position [0, 0]
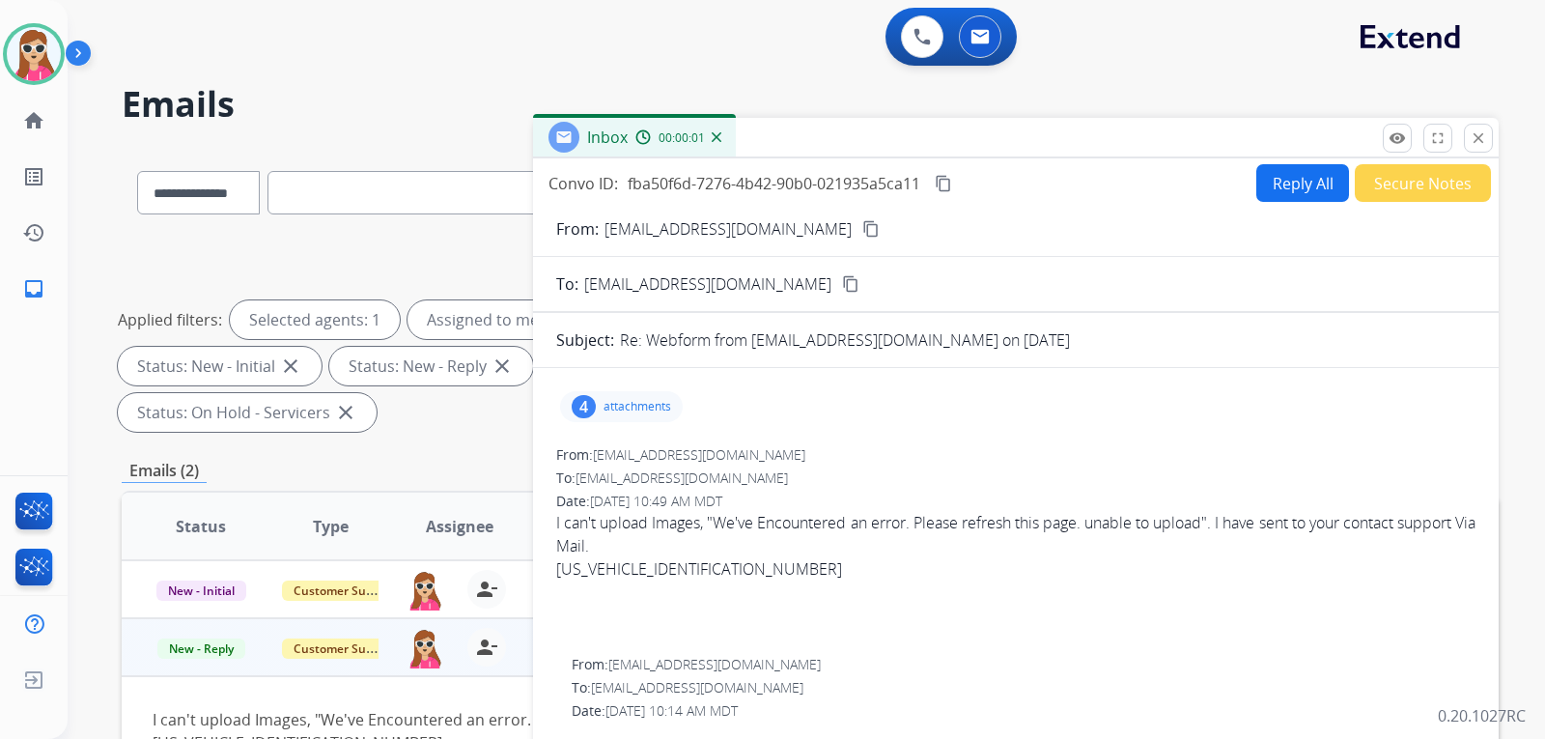
click at [658, 406] on p "attachments" at bounding box center [638, 406] width 68 height 15
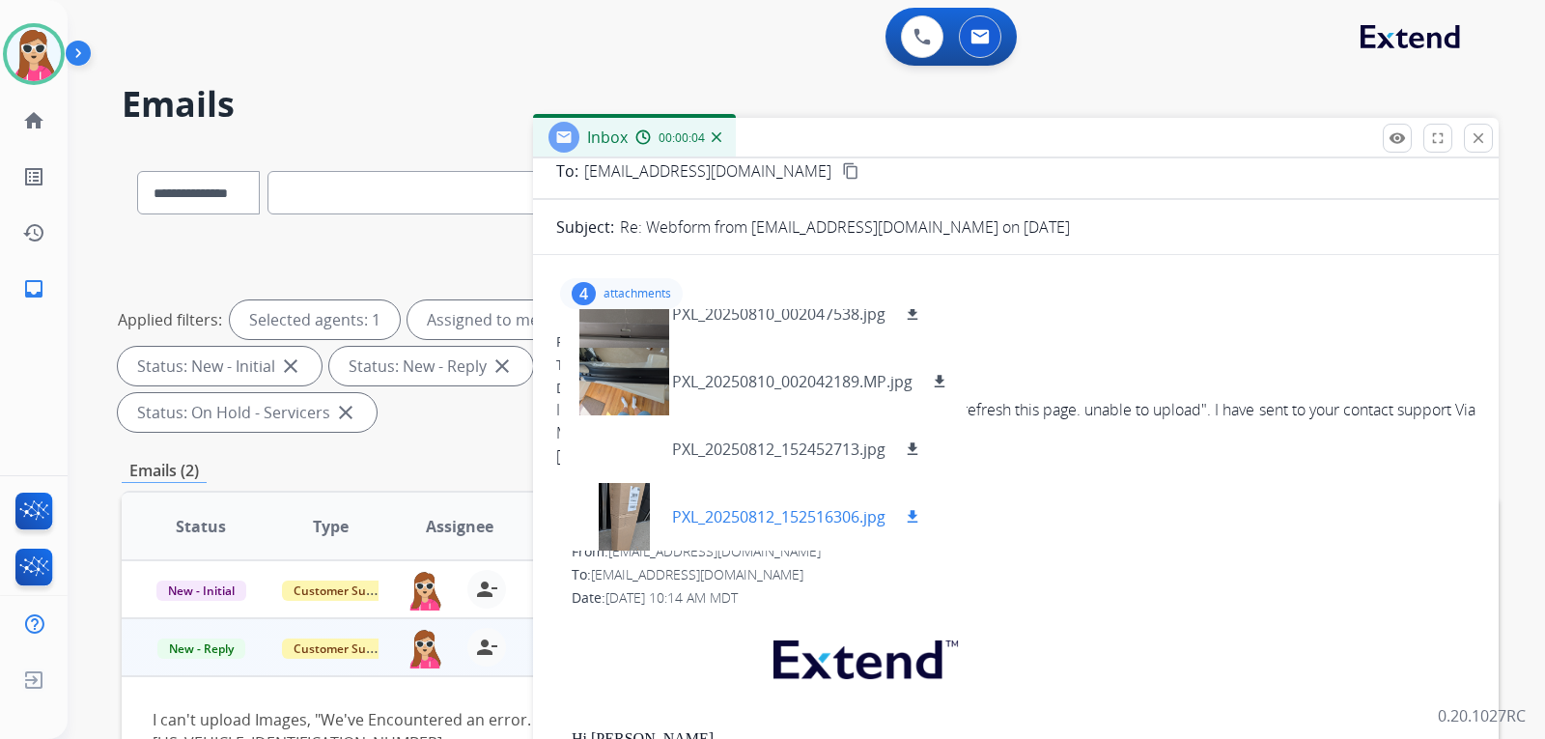
scroll to position [97, 0]
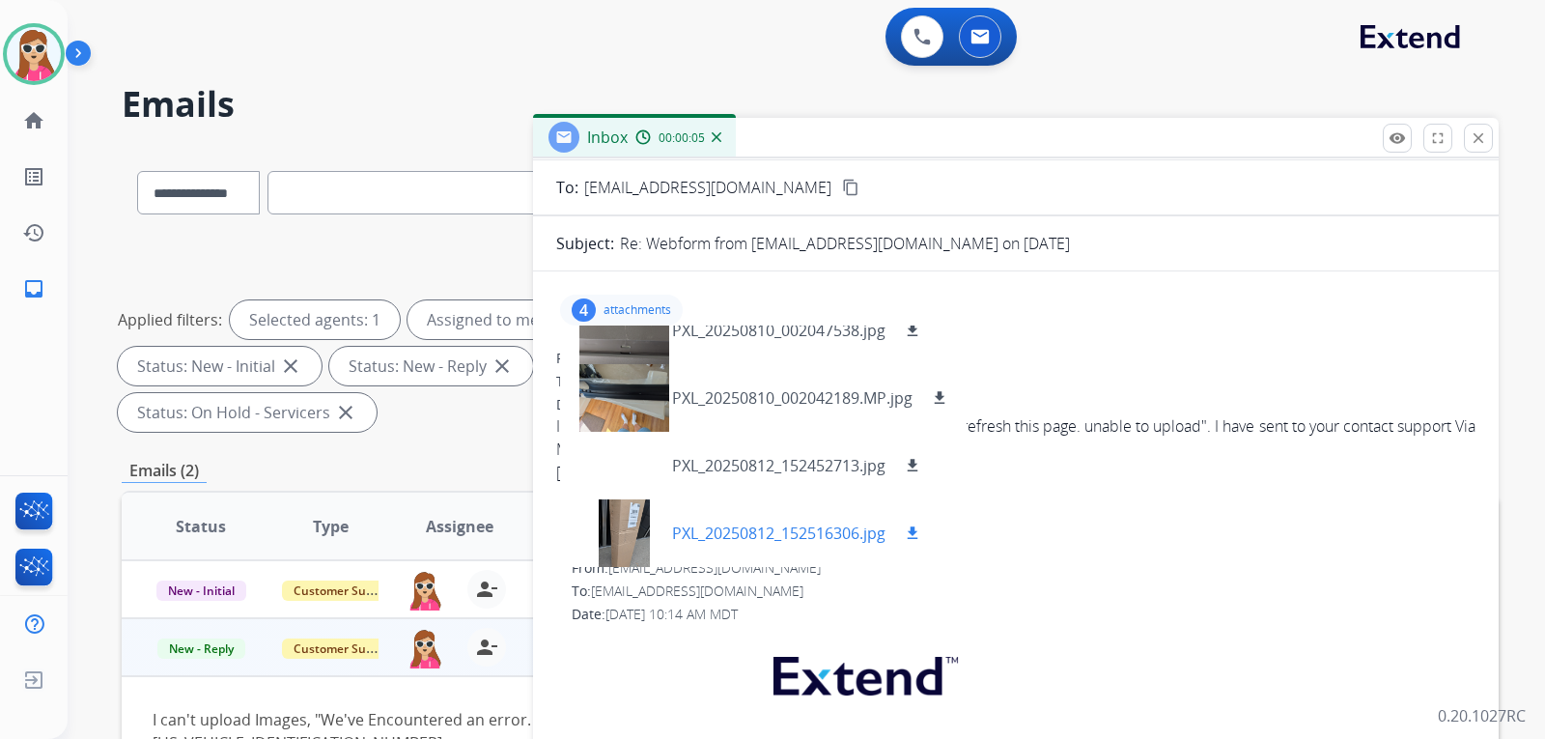
click at [920, 524] on mat-icon "download" at bounding box center [912, 532] width 17 height 17
click at [911, 466] on mat-icon "download" at bounding box center [912, 465] width 17 height 17
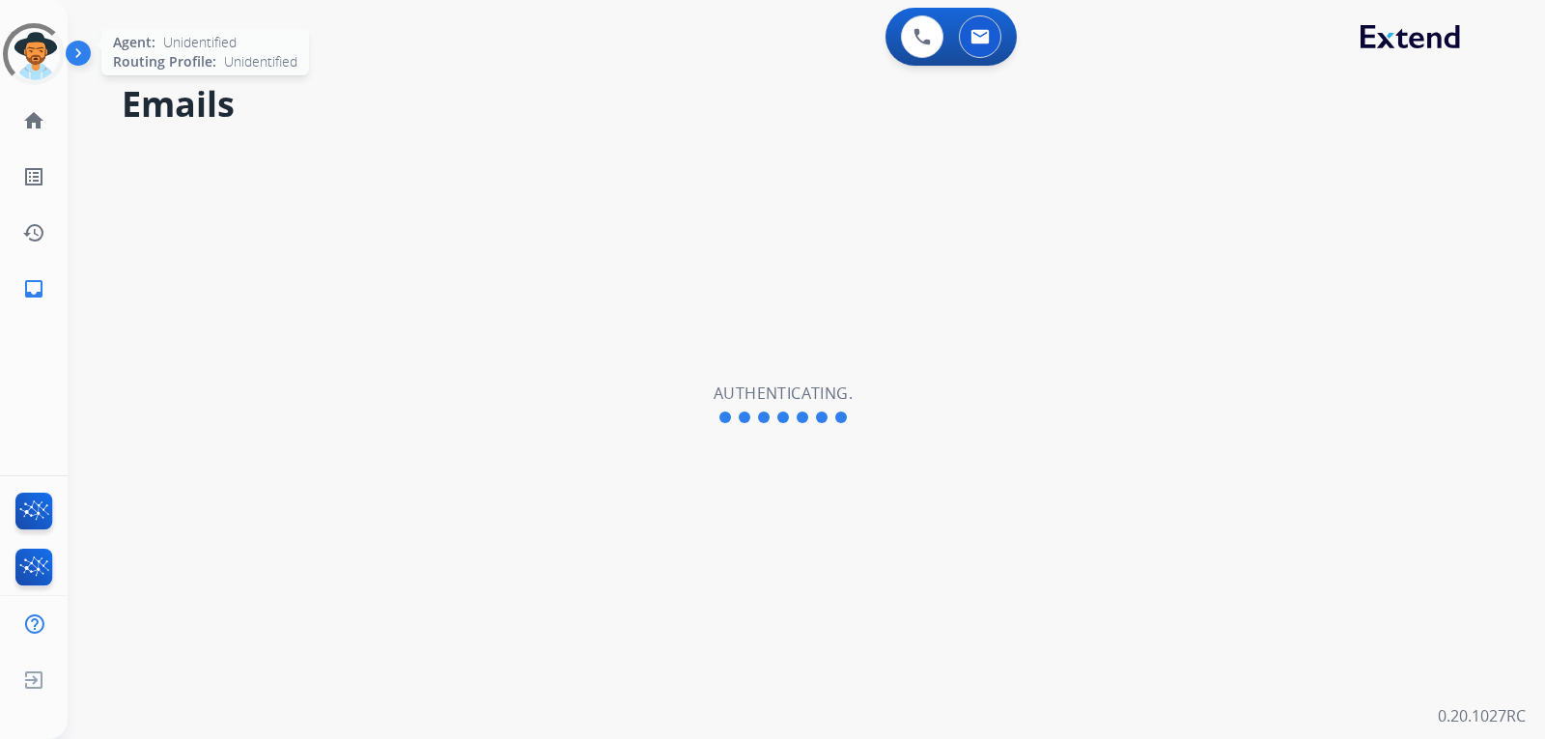
click at [31, 64] on div at bounding box center [33, 53] width 76 height 76
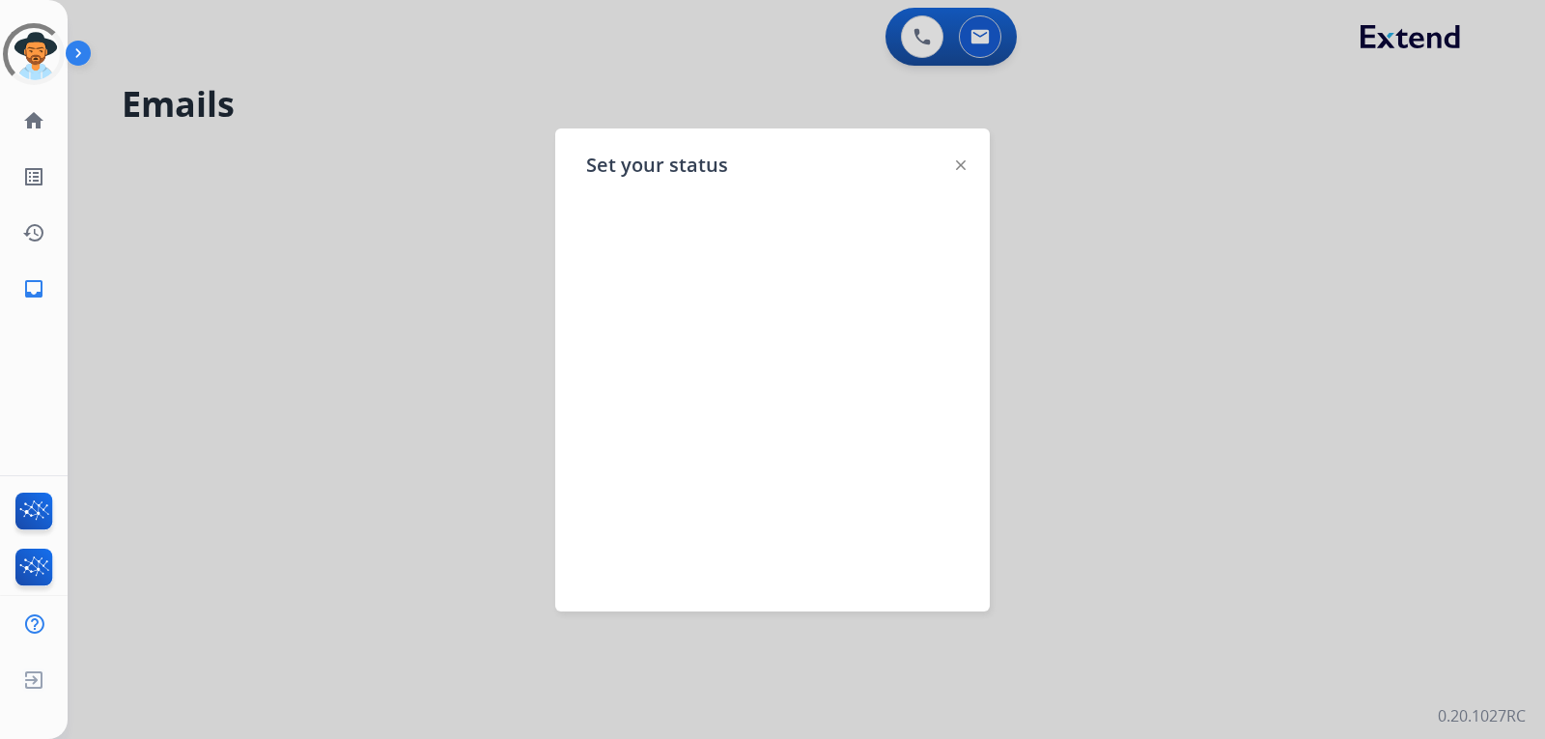
select select "**********"
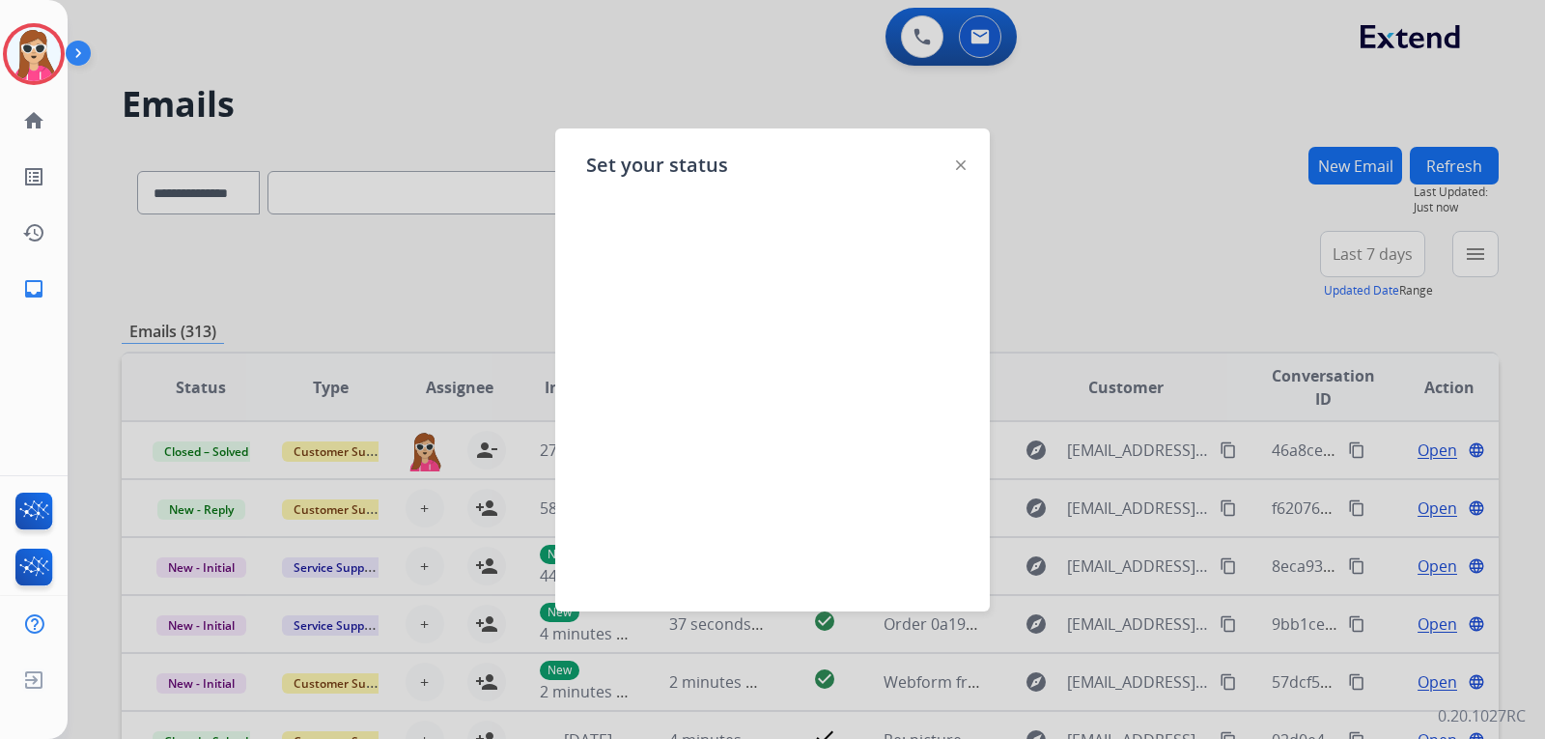
click at [962, 156] on div at bounding box center [961, 164] width 10 height 23
click at [961, 156] on div at bounding box center [961, 164] width 10 height 23
click at [963, 164] on img at bounding box center [961, 165] width 10 height 10
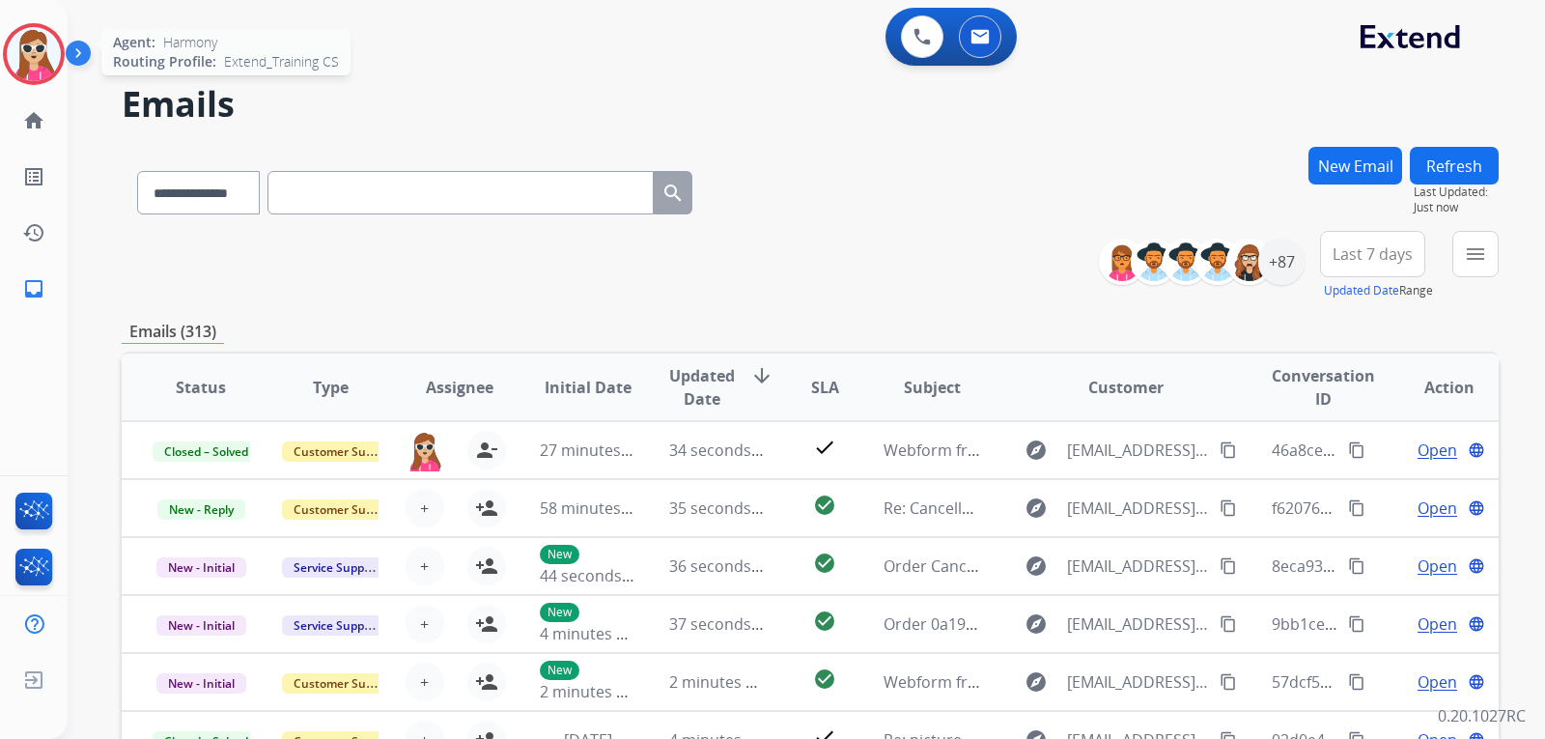
click at [35, 69] on img at bounding box center [34, 54] width 54 height 54
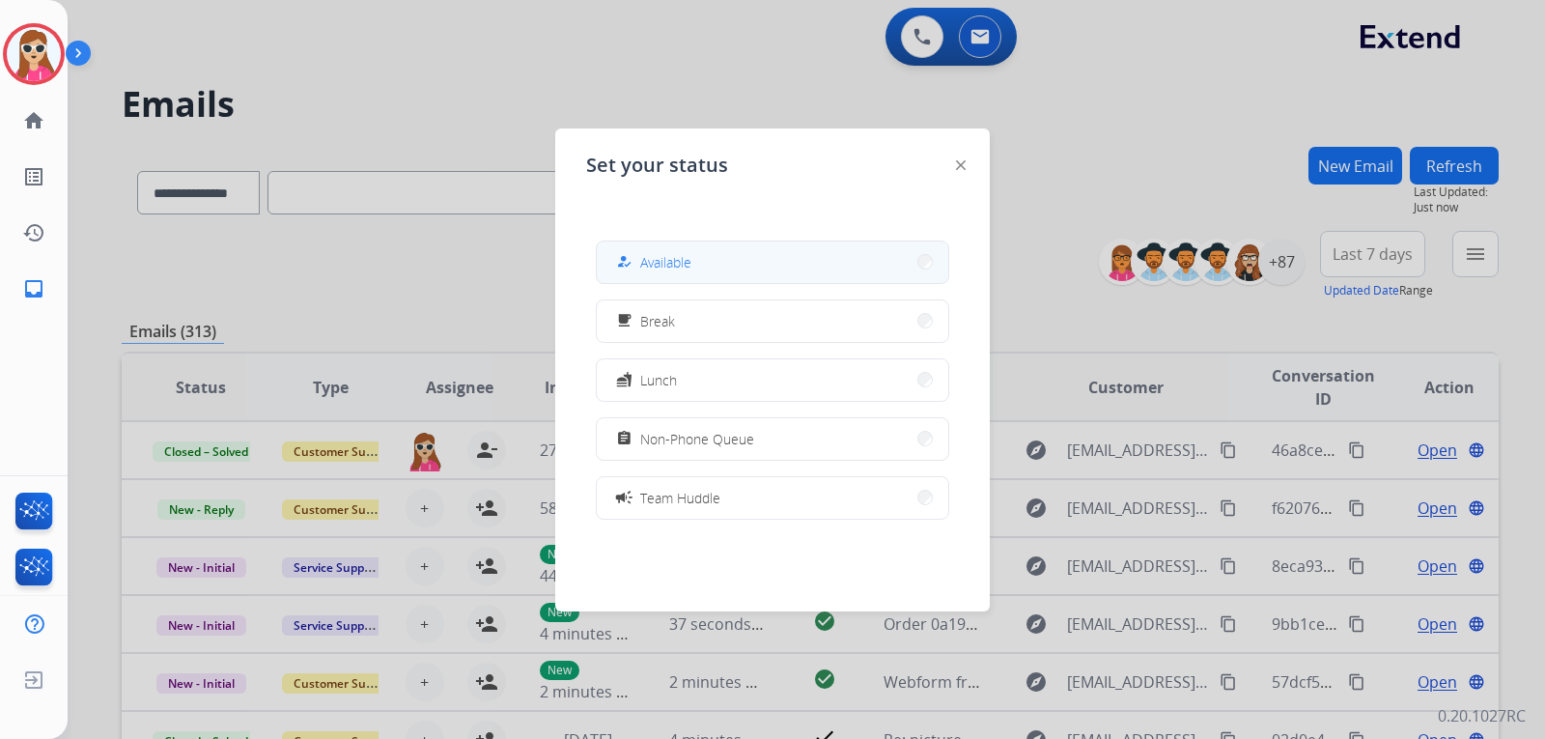
click at [809, 270] on button "how_to_reg Available" at bounding box center [773, 262] width 352 height 42
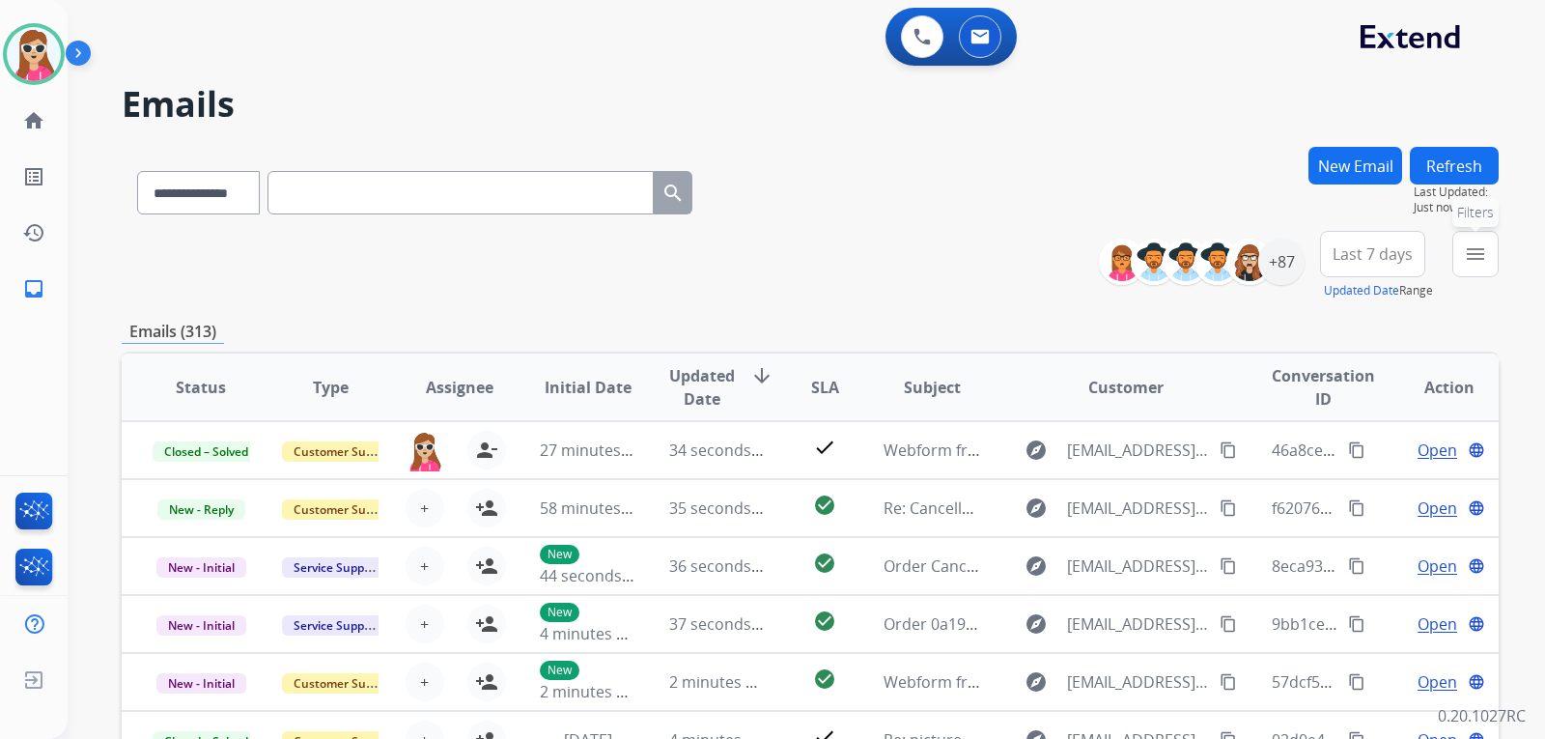
click at [1458, 246] on button "menu Filters" at bounding box center [1476, 254] width 46 height 46
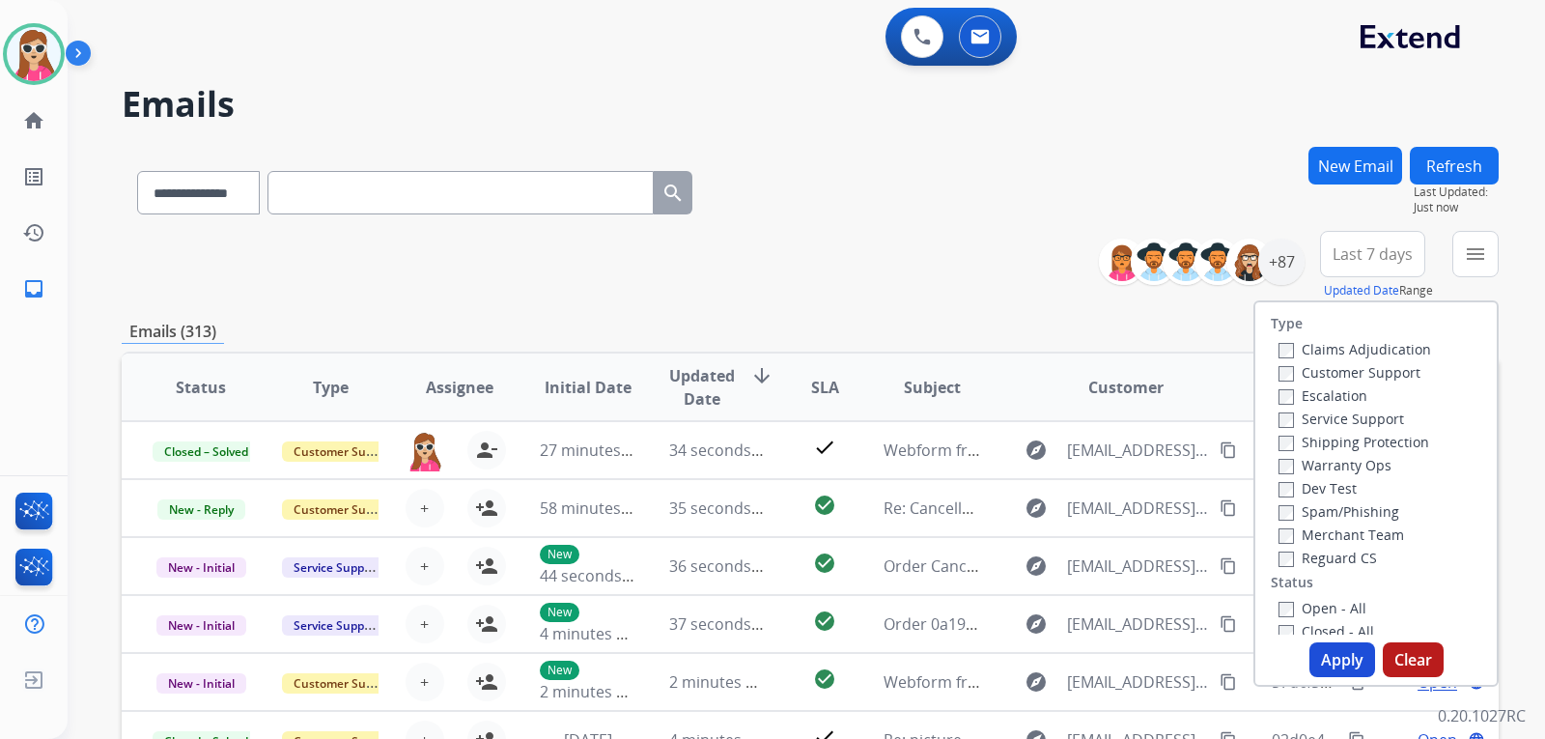
click at [1339, 370] on label "Customer Support" at bounding box center [1350, 372] width 142 height 18
click at [1353, 439] on label "Shipping Protection" at bounding box center [1354, 442] width 151 height 18
click at [1345, 558] on label "Reguard CS" at bounding box center [1328, 558] width 99 height 18
click at [1332, 617] on div "Open - All" at bounding box center [1380, 607] width 203 height 23
click at [1332, 606] on label "Open - All" at bounding box center [1323, 608] width 88 height 18
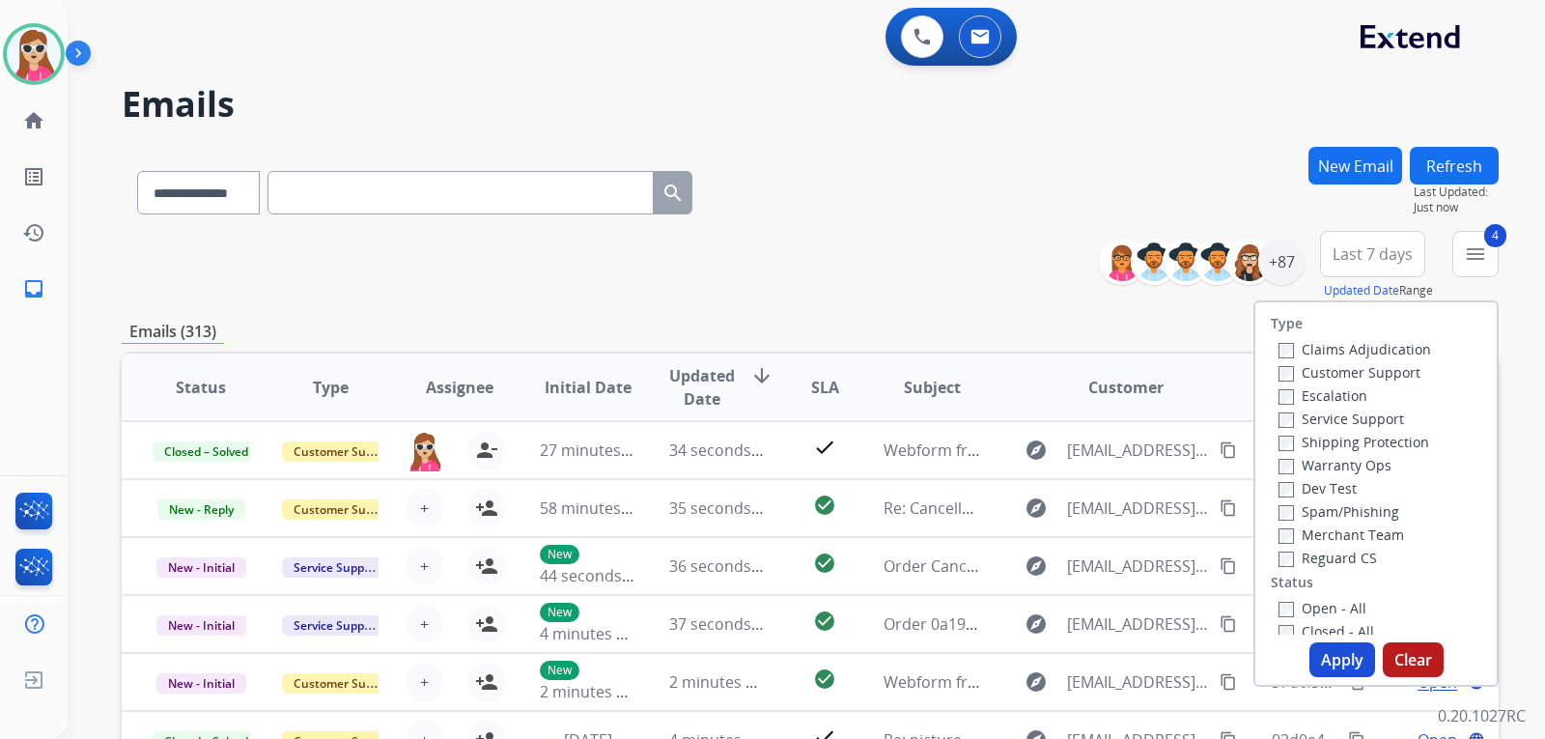
click at [1332, 665] on button "Apply" at bounding box center [1343, 659] width 66 height 35
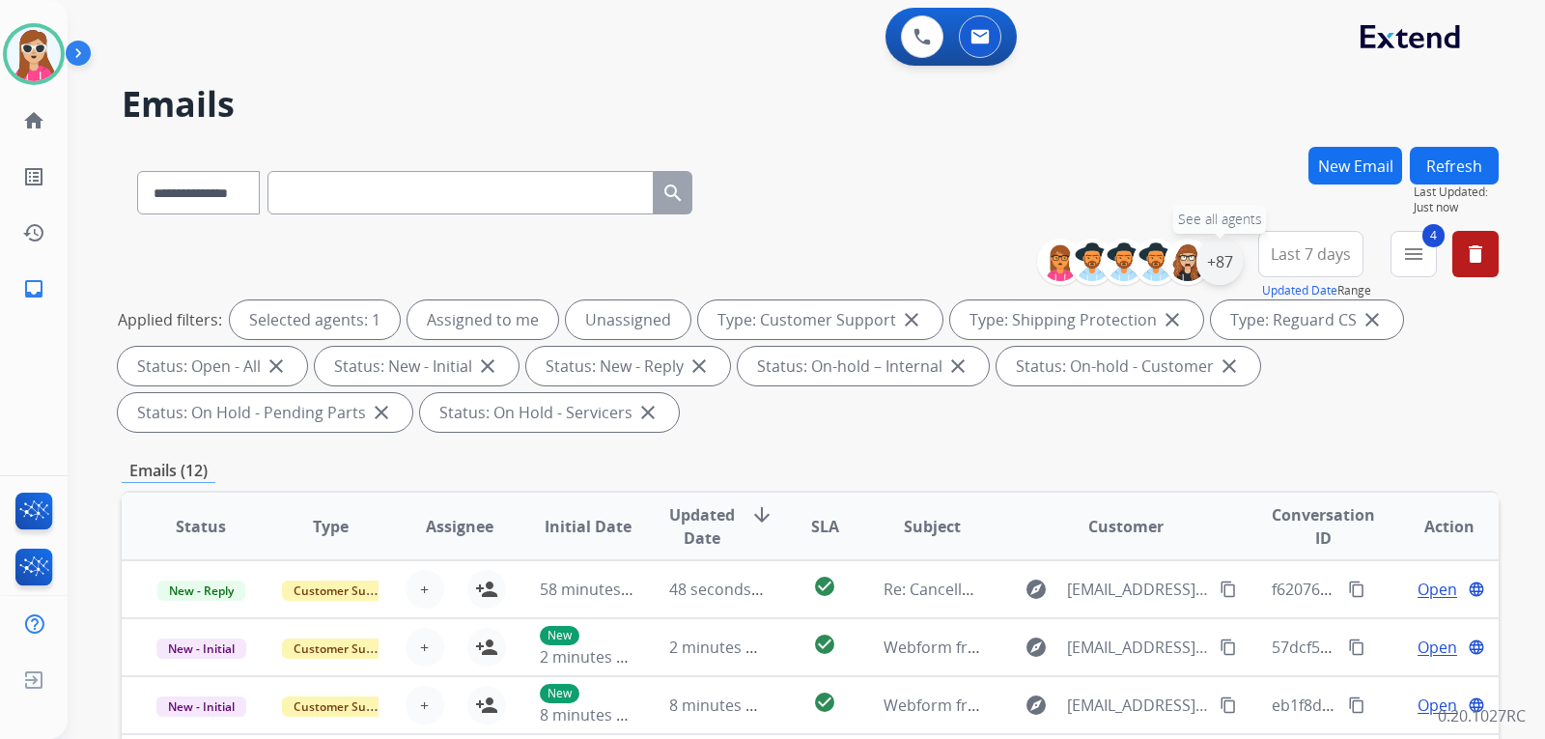
click at [1219, 255] on div "+87" at bounding box center [1220, 262] width 46 height 46
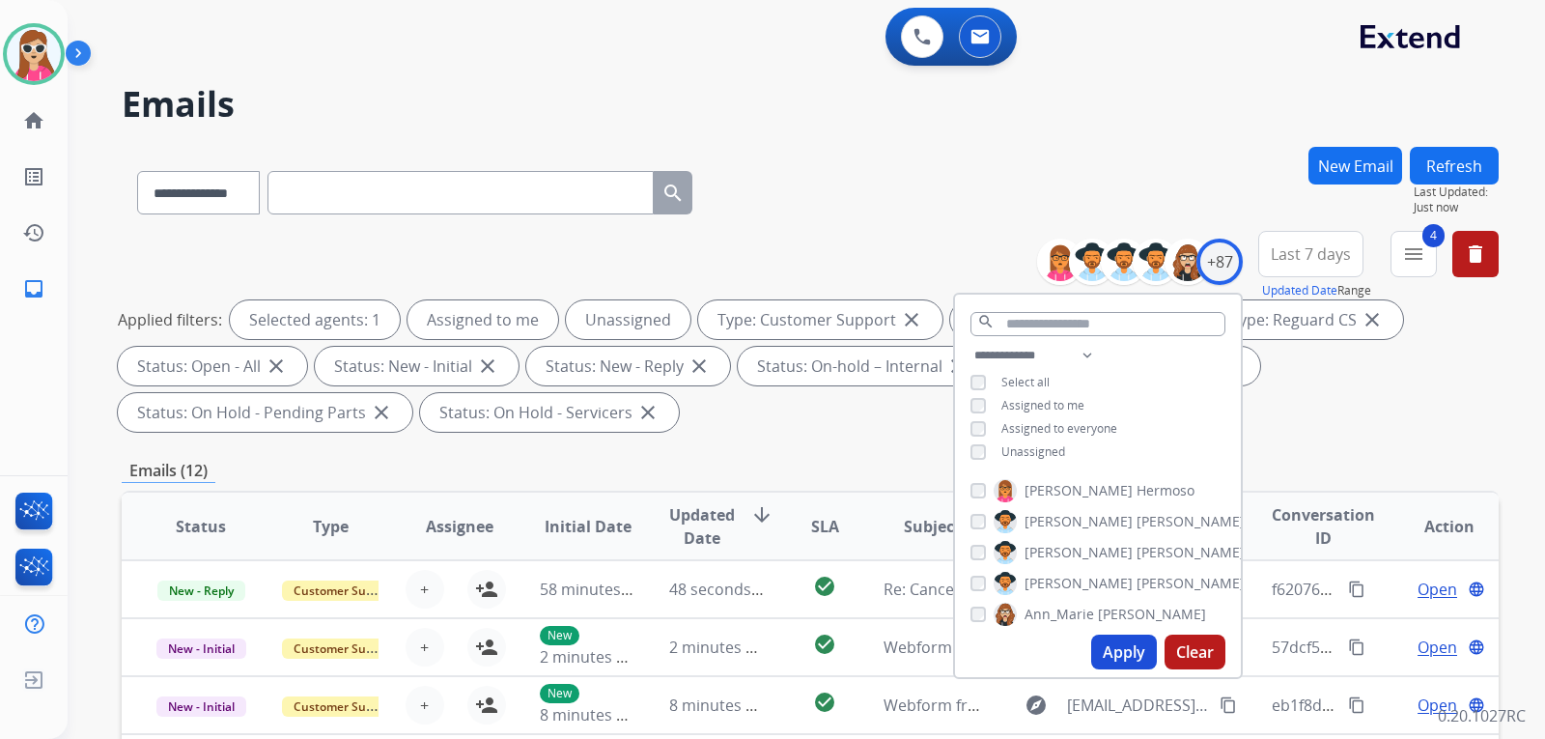
click at [1035, 447] on span "Unassigned" at bounding box center [1034, 451] width 64 height 16
drag, startPoint x: 1132, startPoint y: 663, endPoint x: 1132, endPoint y: 650, distance: 12.6
click at [1132, 650] on button "Apply" at bounding box center [1124, 652] width 66 height 35
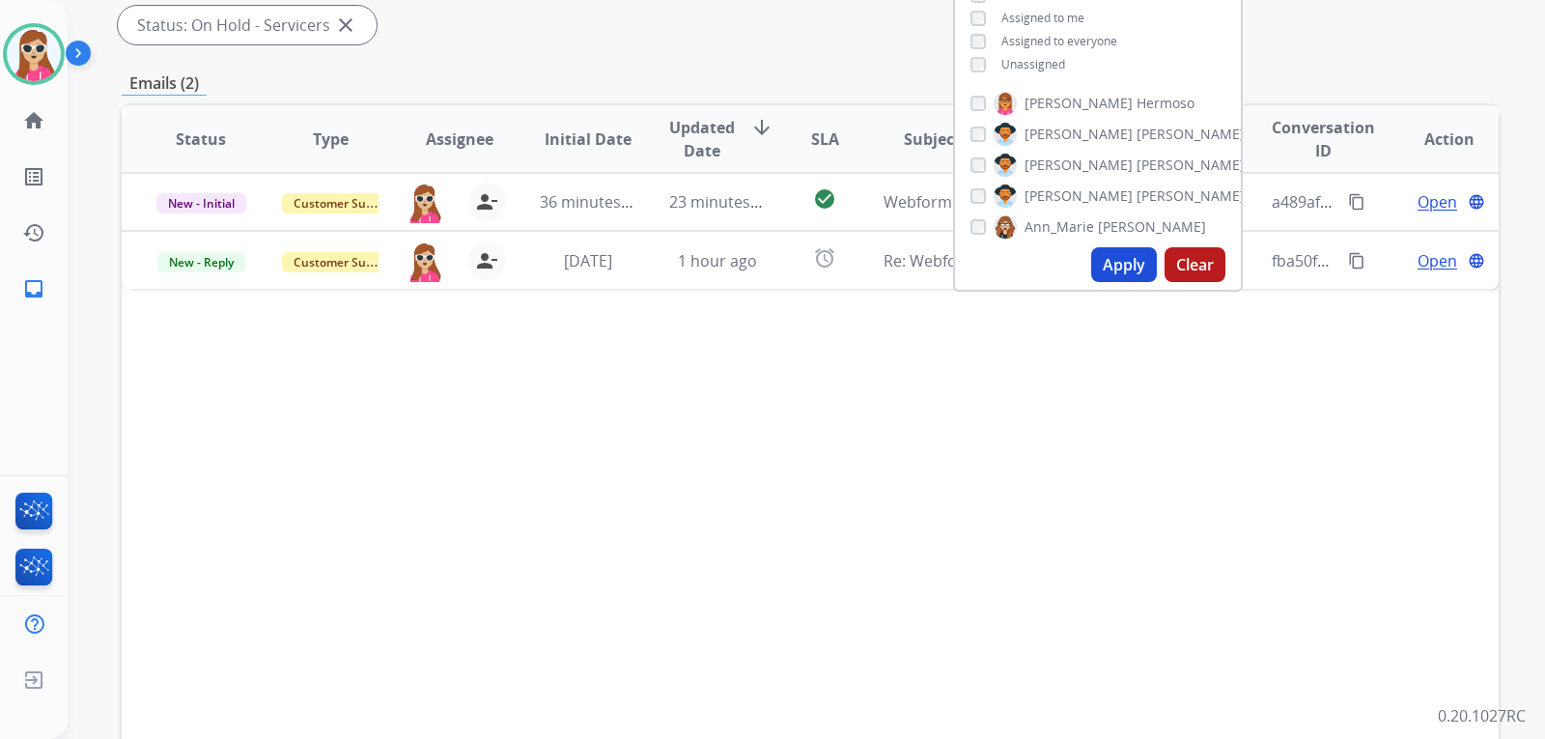
scroll to position [306, 0]
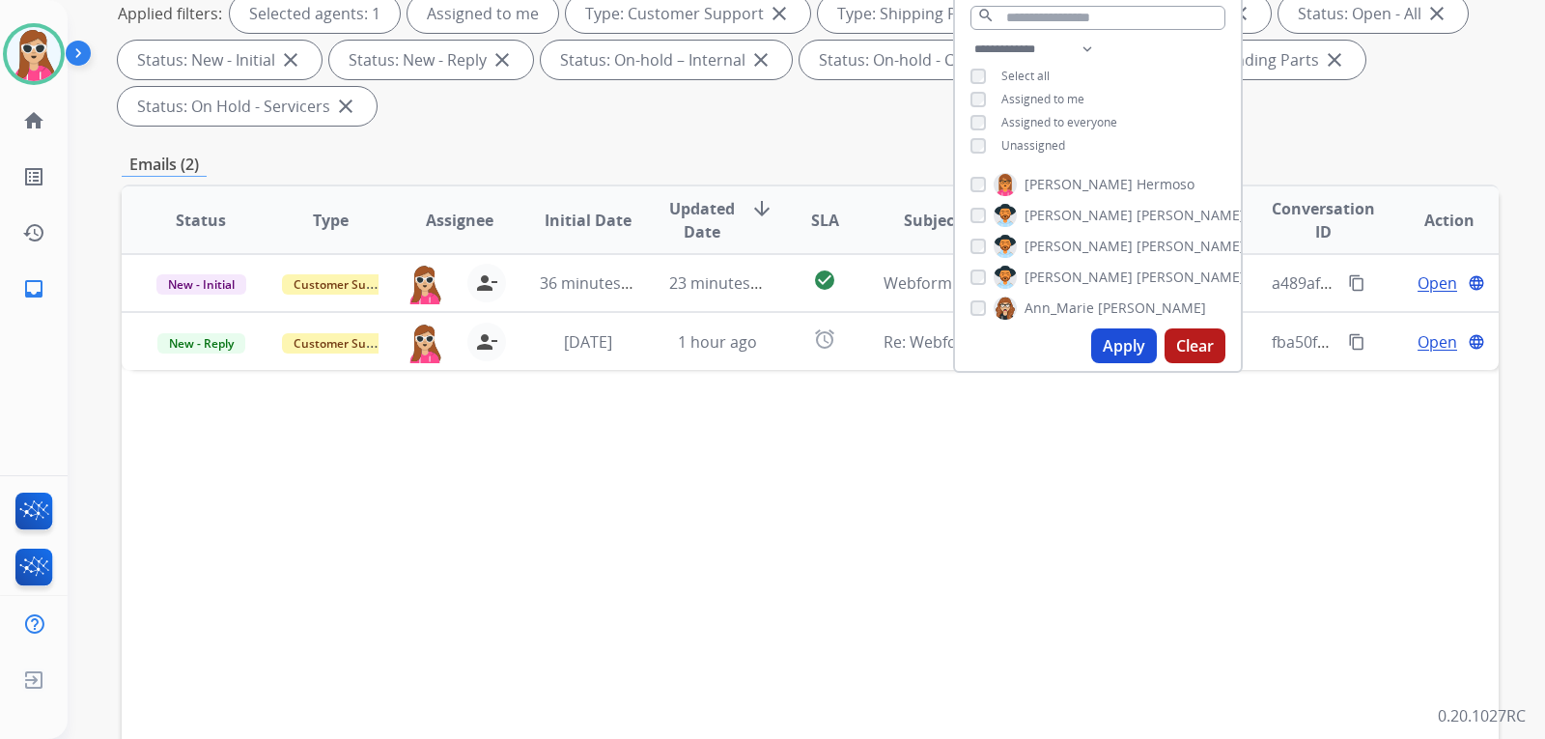
drag, startPoint x: 741, startPoint y: 430, endPoint x: 752, endPoint y: 411, distance: 22.5
click at [742, 428] on div "Status Type Assignee Initial Date Updated Date arrow_downward SLA Subject Custo…" at bounding box center [810, 507] width 1377 height 647
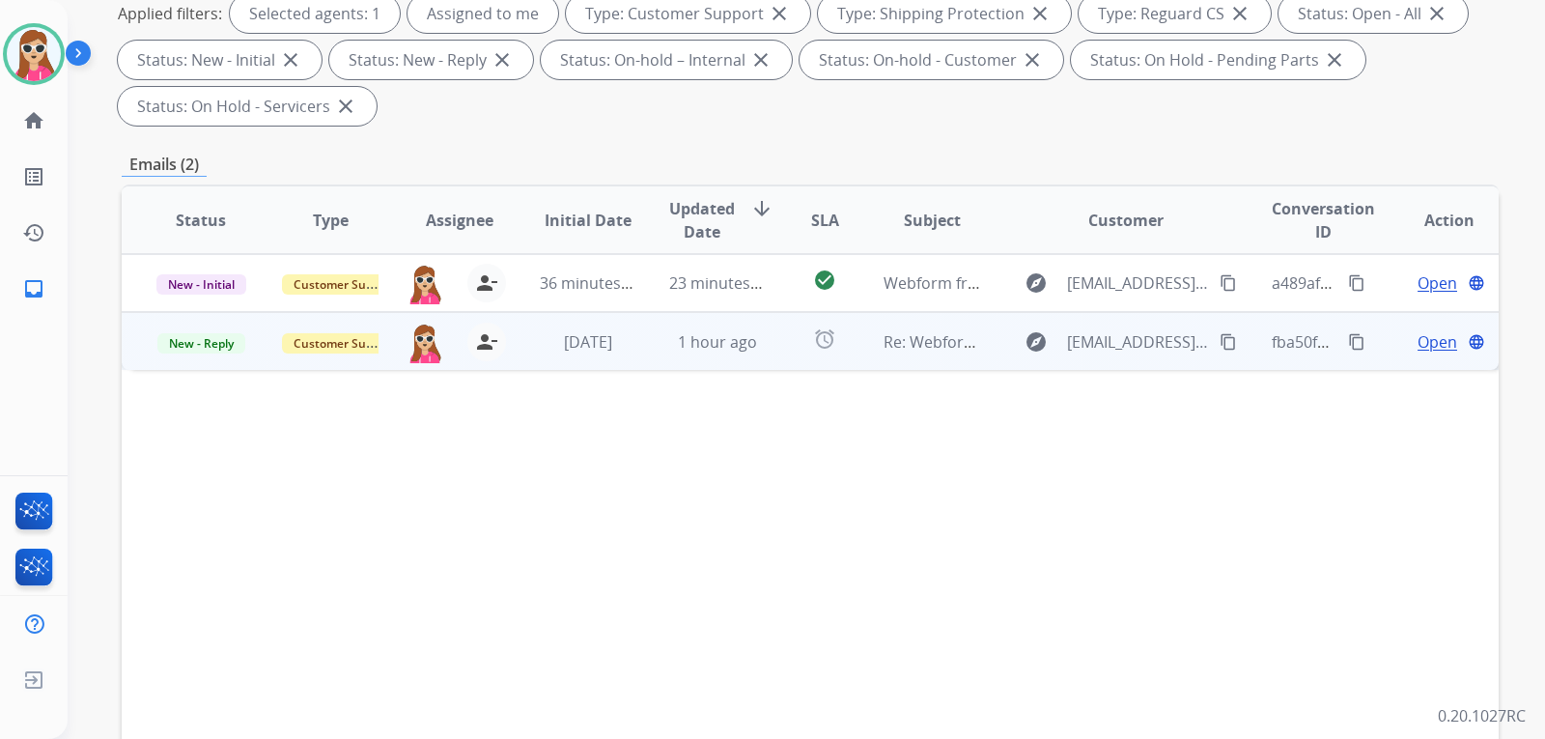
click at [748, 354] on td "1 hour ago" at bounding box center [702, 341] width 129 height 58
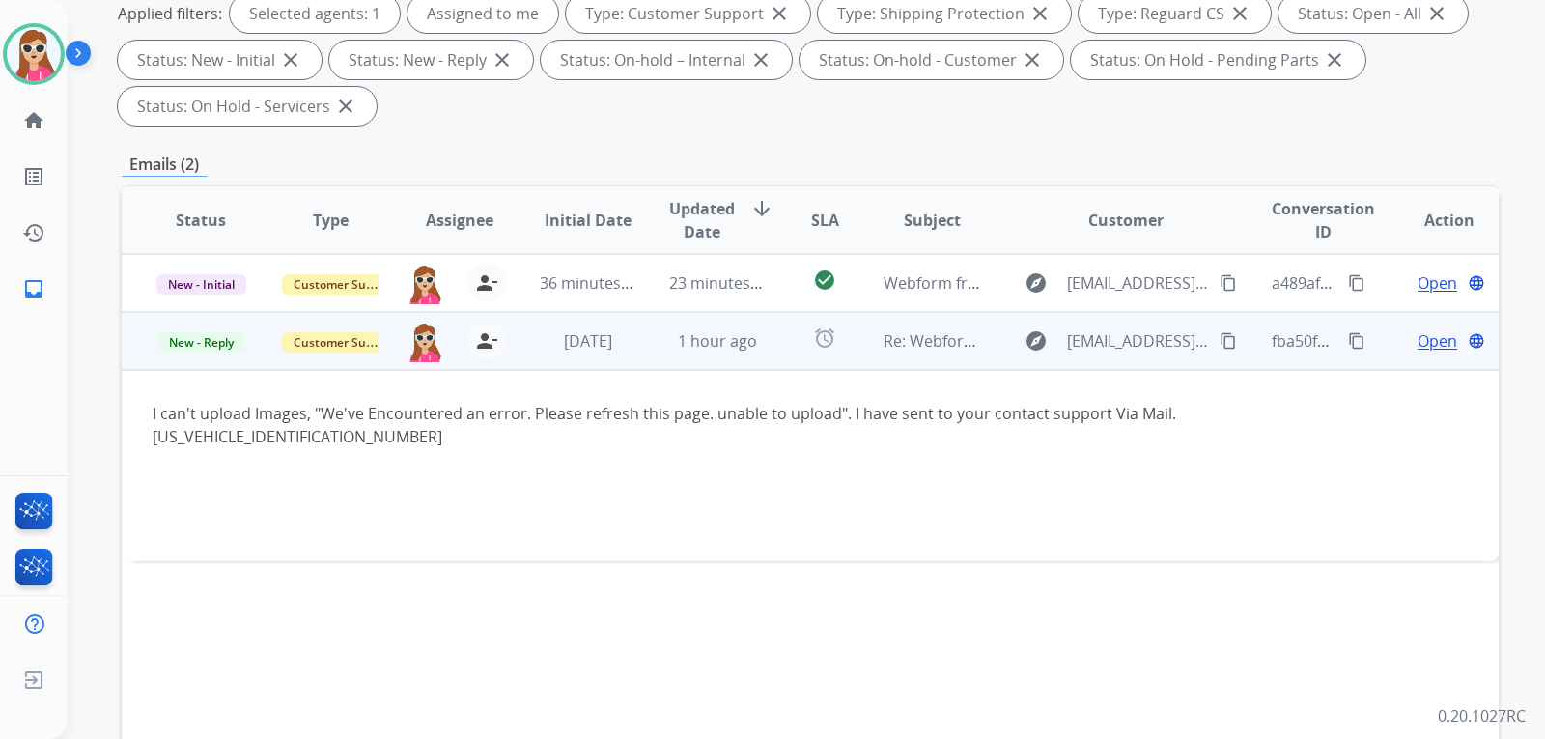
click at [1401, 352] on div "Open language" at bounding box center [1450, 340] width 98 height 23
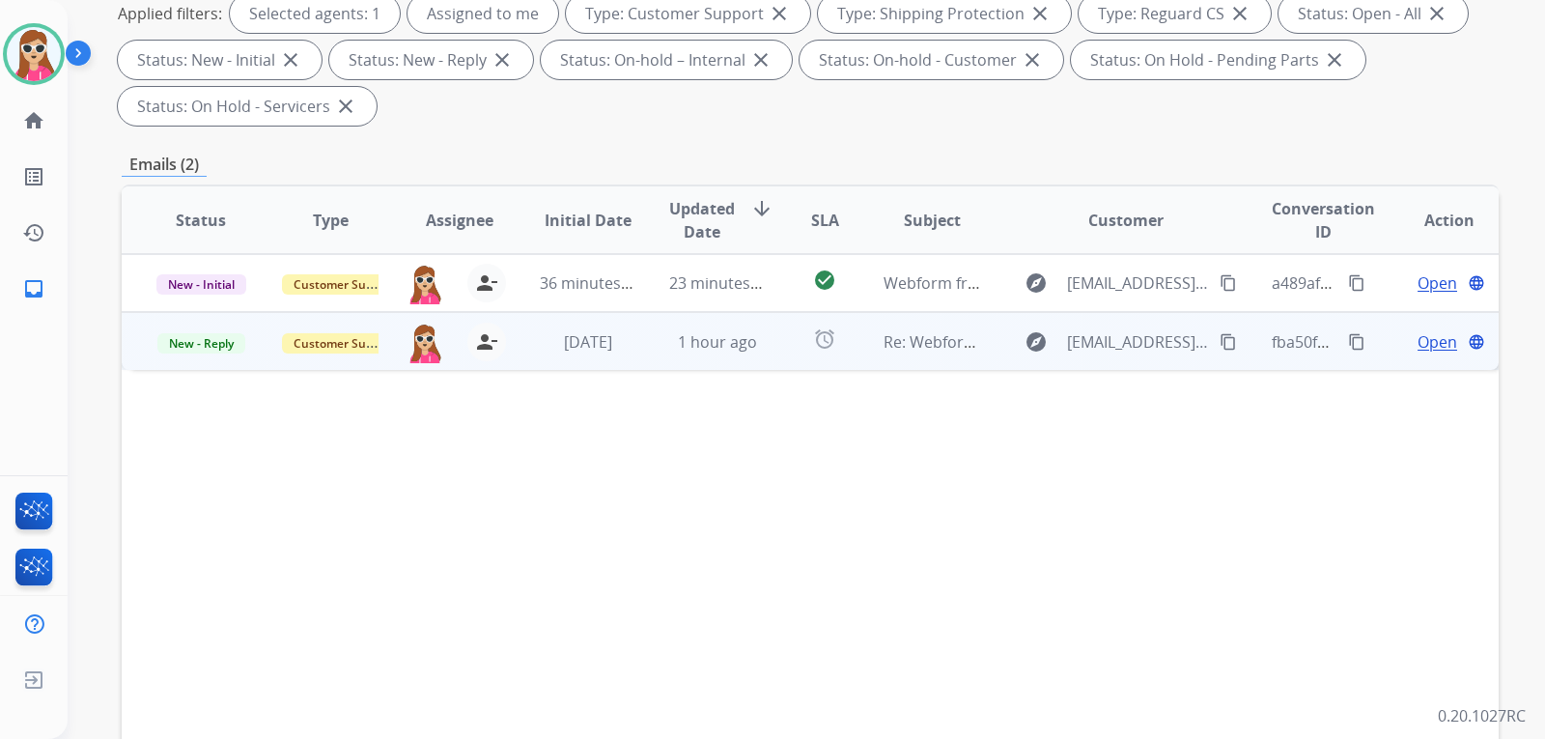
click at [1435, 342] on span "Open" at bounding box center [1438, 341] width 40 height 23
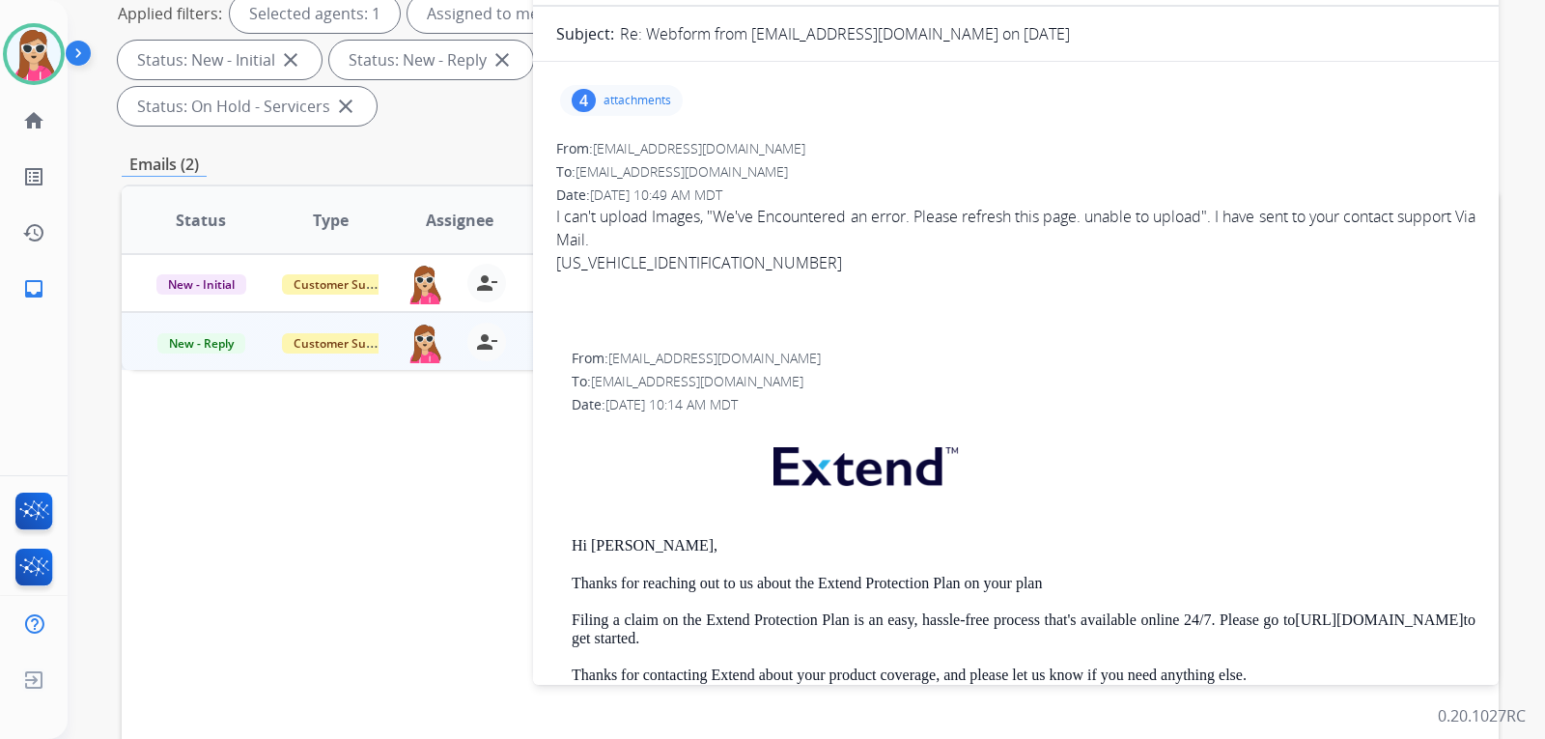
click at [641, 90] on div "4 attachments" at bounding box center [621, 100] width 123 height 31
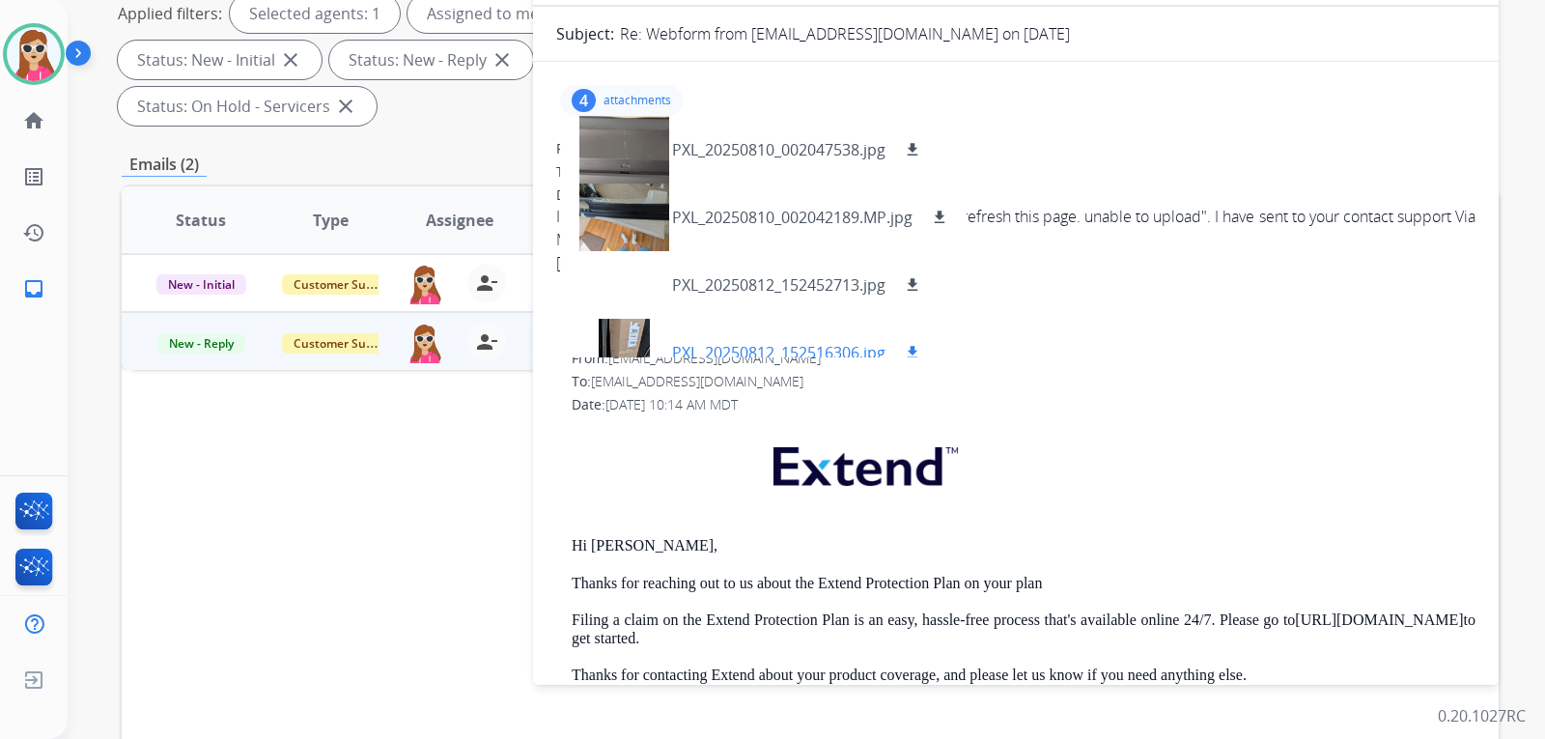
click at [916, 341] on button "download" at bounding box center [912, 352] width 23 height 23
drag, startPoint x: 918, startPoint y: 290, endPoint x: 920, endPoint y: 276, distance: 13.8
click at [918, 290] on mat-icon "download" at bounding box center [912, 284] width 17 height 17
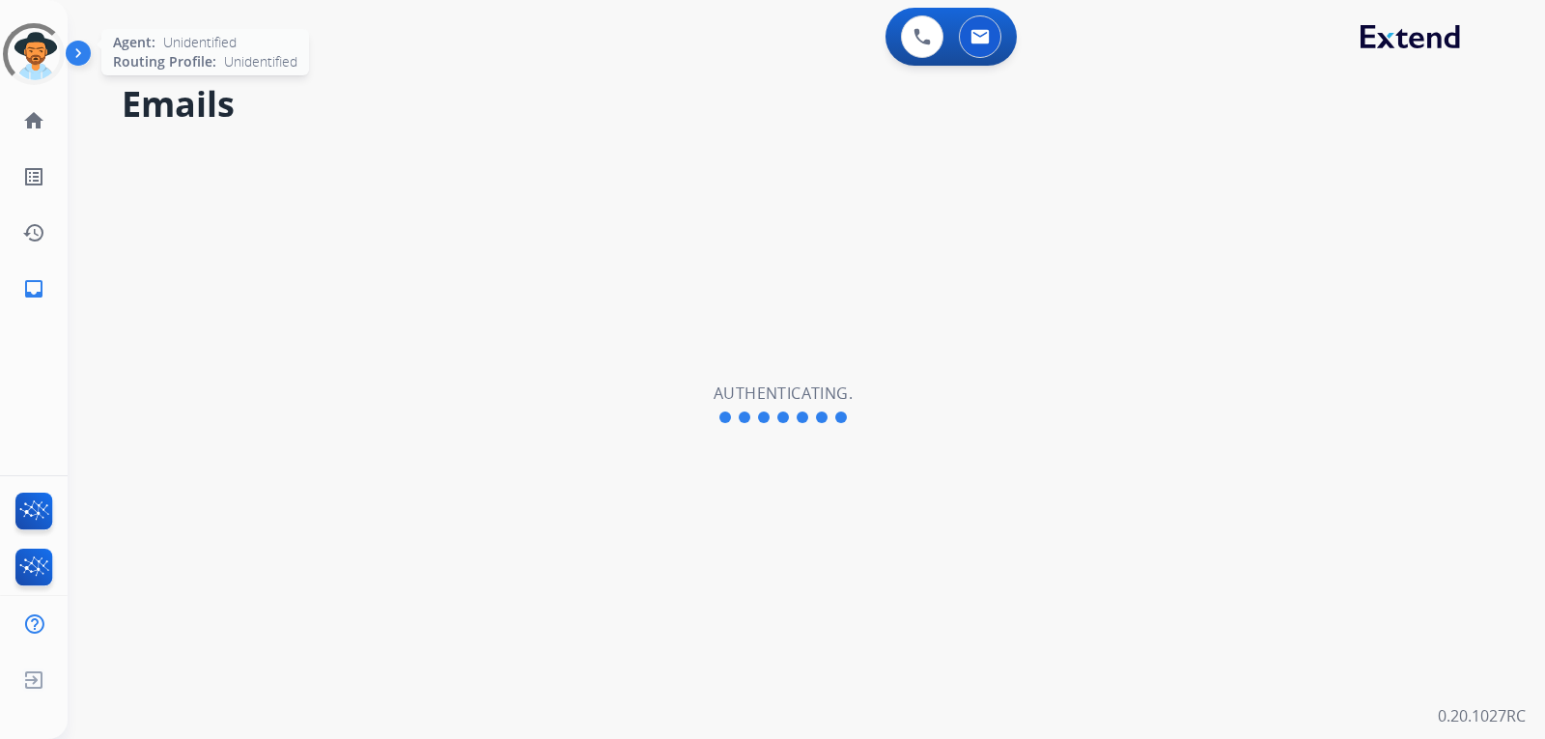
drag, startPoint x: 33, startPoint y: 63, endPoint x: 53, endPoint y: 73, distance: 22.9
click at [33, 62] on div at bounding box center [34, 55] width 86 height 86
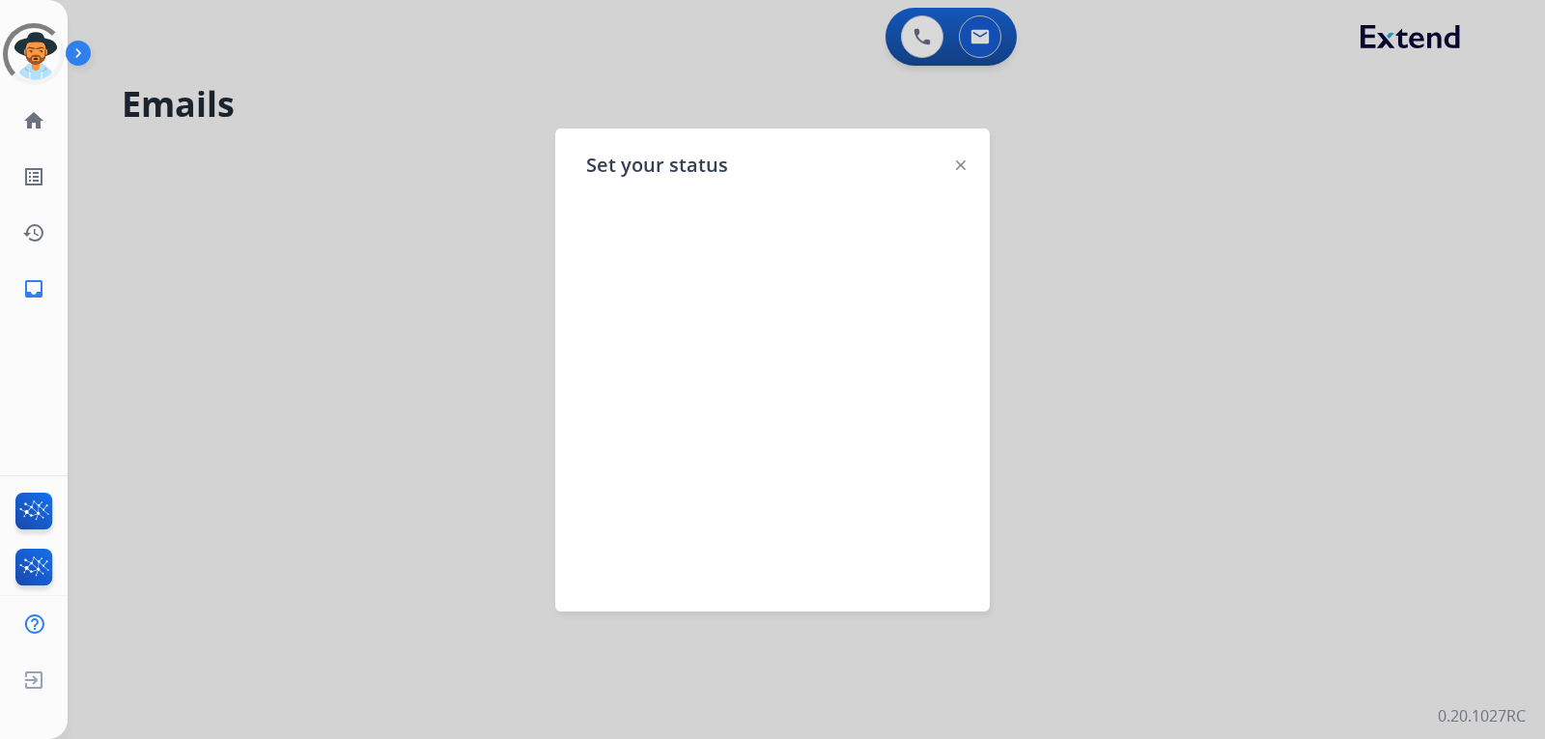
select select "**********"
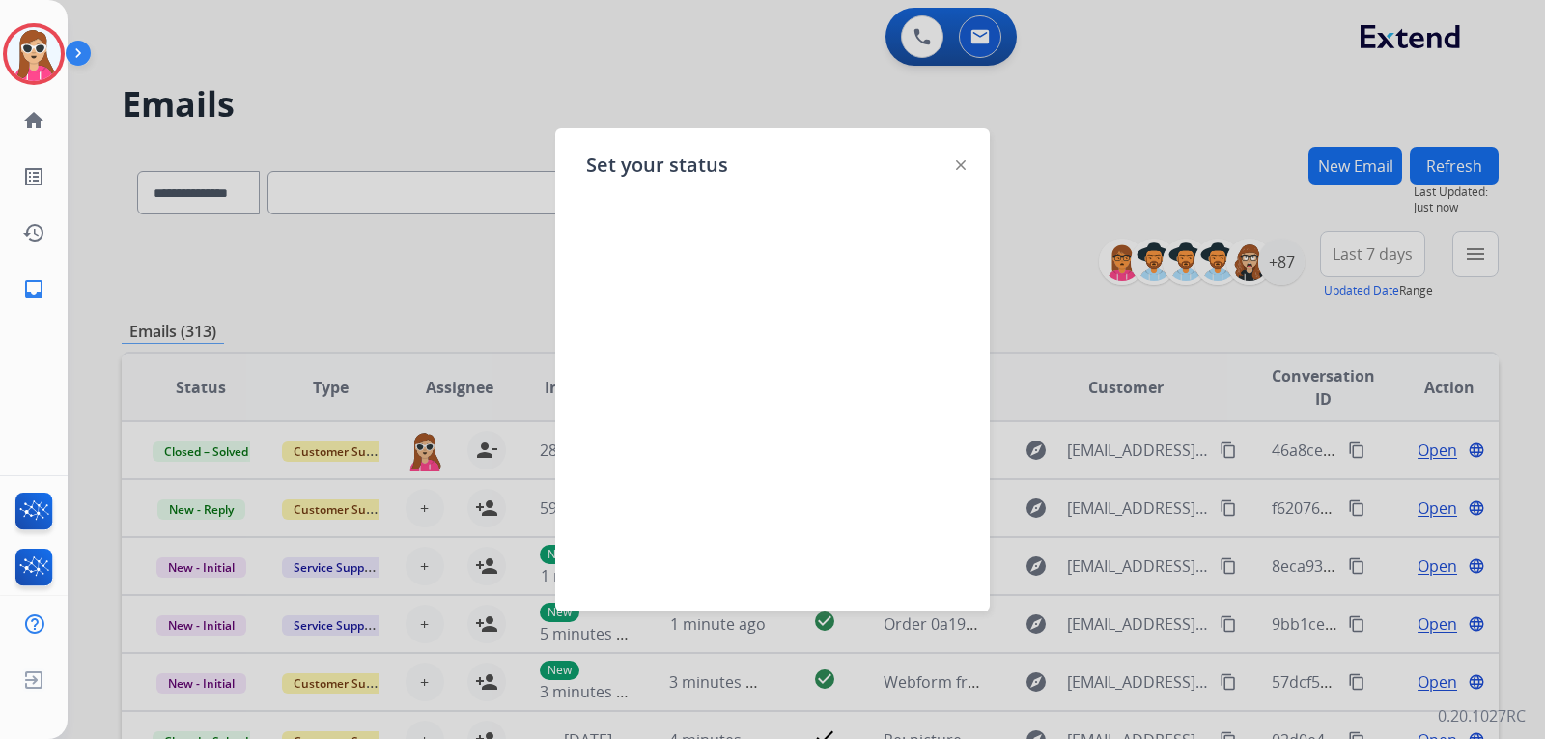
click at [965, 165] on img at bounding box center [961, 165] width 10 height 10
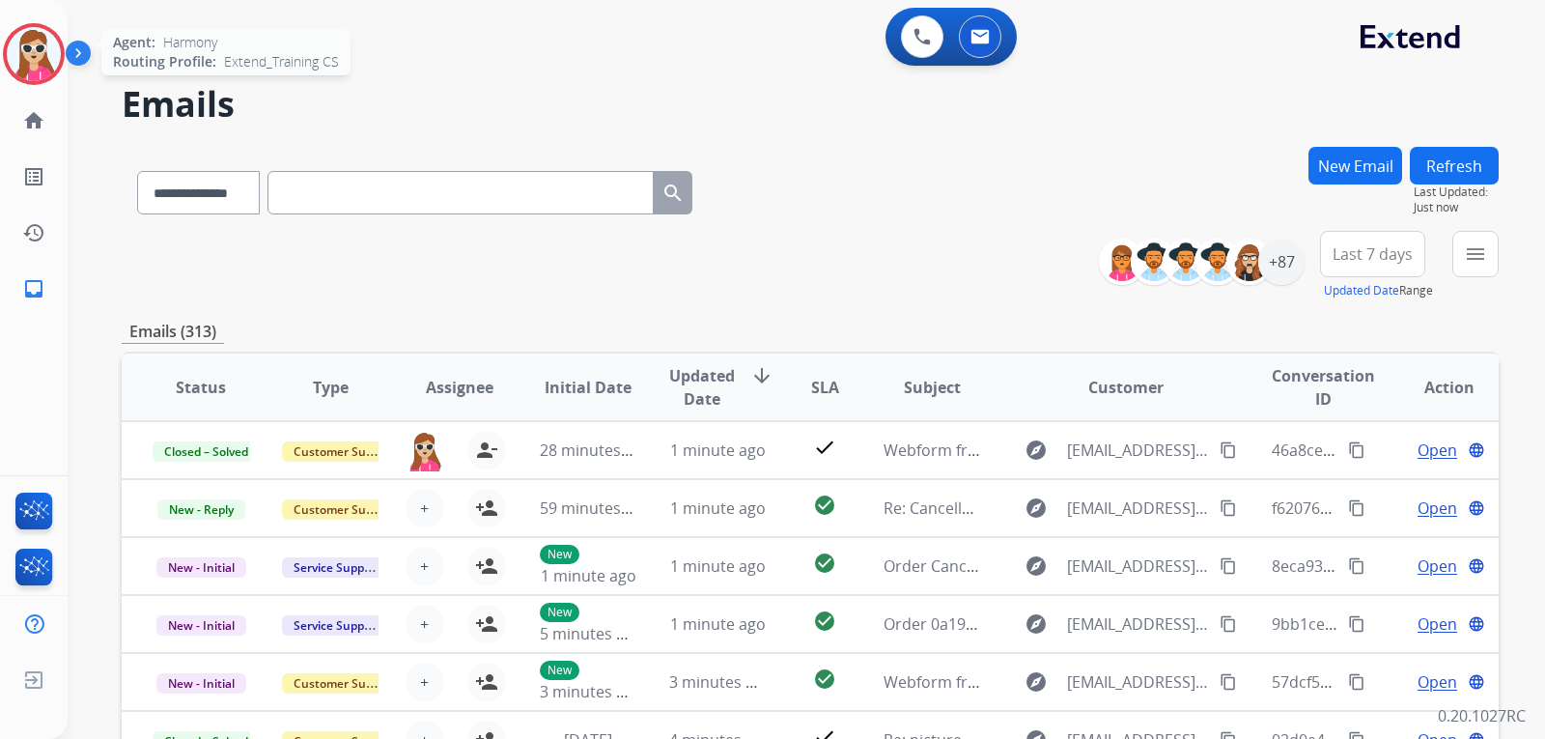
click at [38, 47] on img at bounding box center [34, 54] width 54 height 54
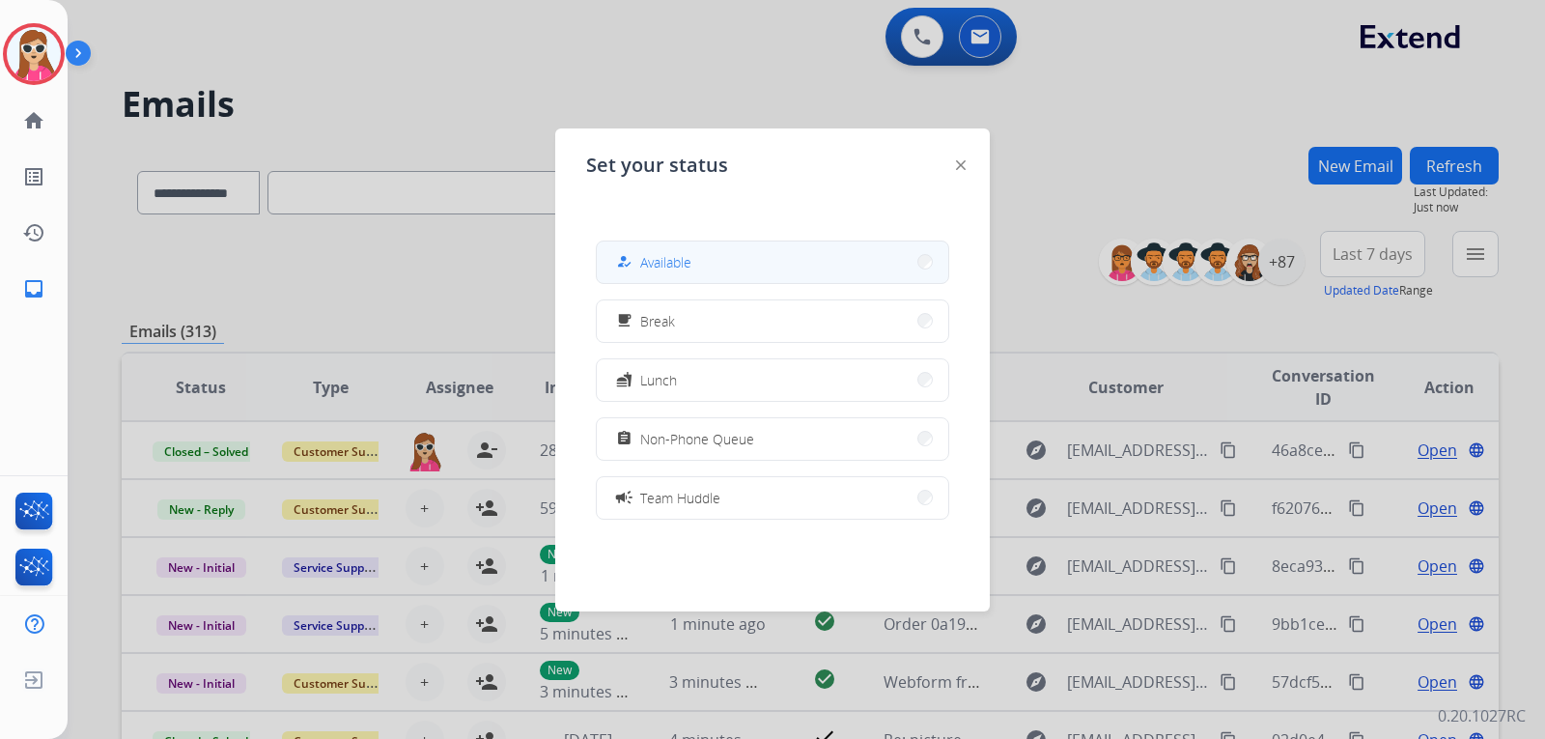
click at [719, 269] on button "how_to_reg Available" at bounding box center [773, 262] width 352 height 42
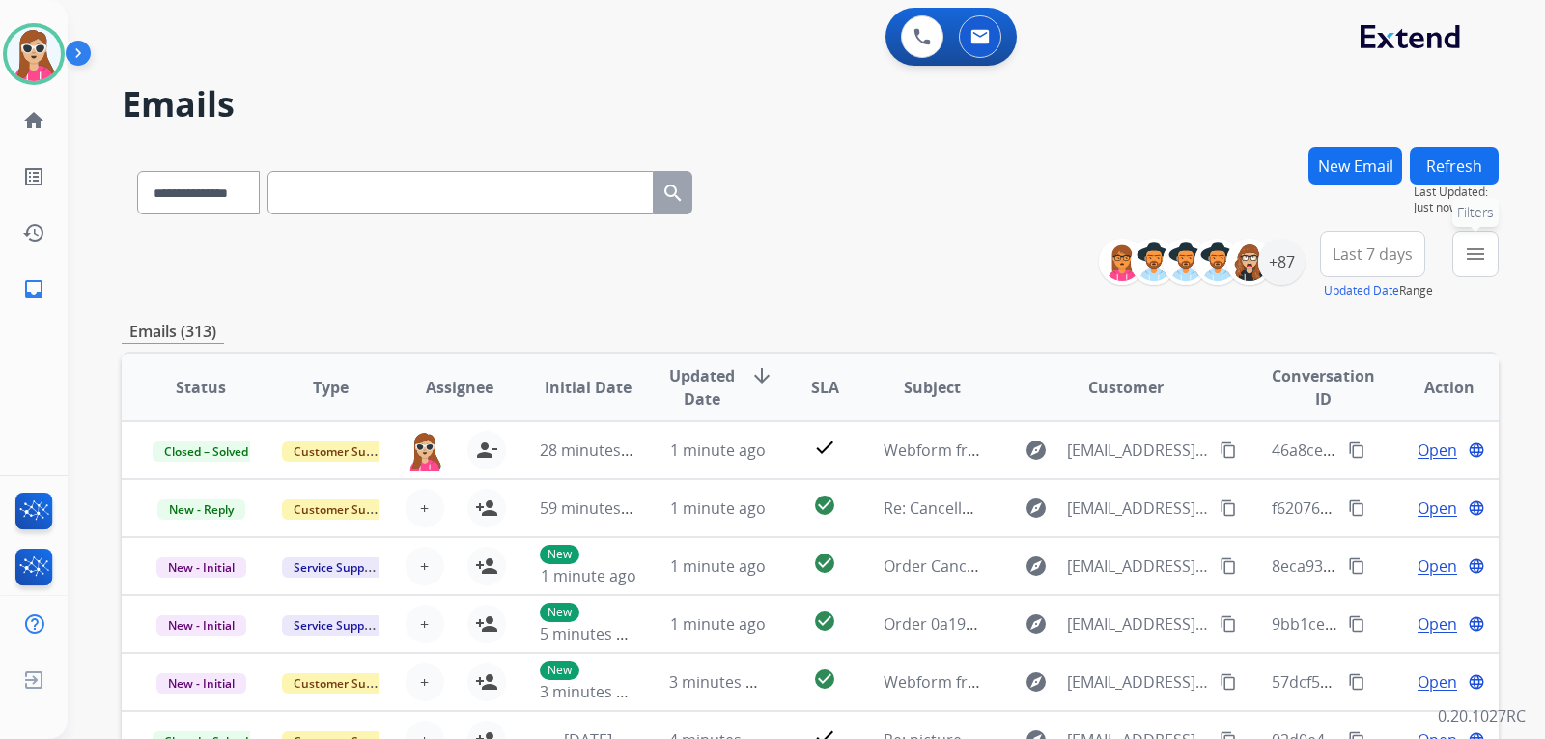
click at [1485, 262] on mat-icon "menu" at bounding box center [1475, 253] width 23 height 23
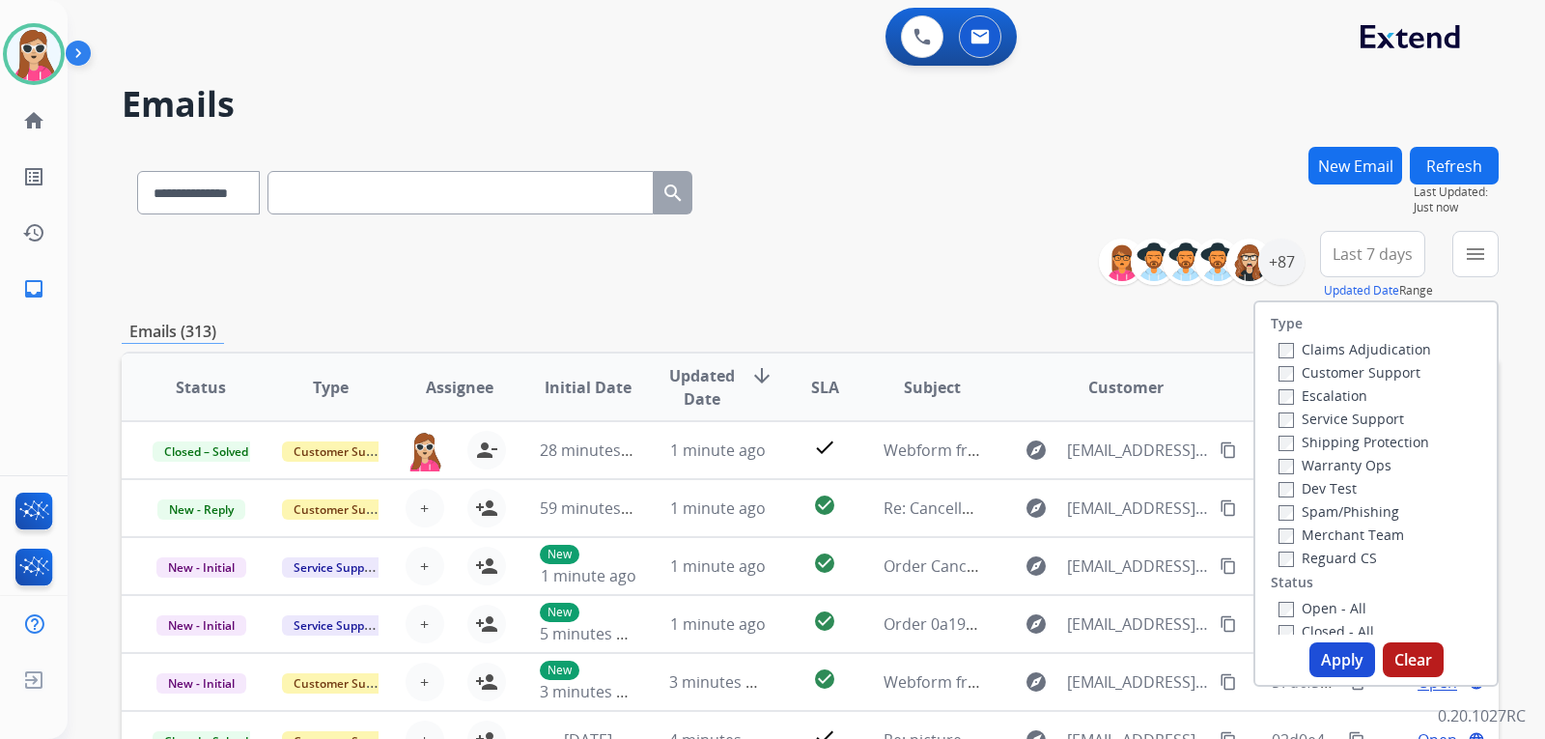
click at [1396, 371] on label "Customer Support" at bounding box center [1350, 372] width 142 height 18
click at [1371, 443] on label "Shipping Protection" at bounding box center [1354, 442] width 151 height 18
click at [1325, 565] on label "Reguard CS" at bounding box center [1328, 558] width 99 height 18
click at [1312, 608] on label "Open - All" at bounding box center [1323, 608] width 88 height 18
click at [1327, 657] on button "Apply" at bounding box center [1343, 659] width 66 height 35
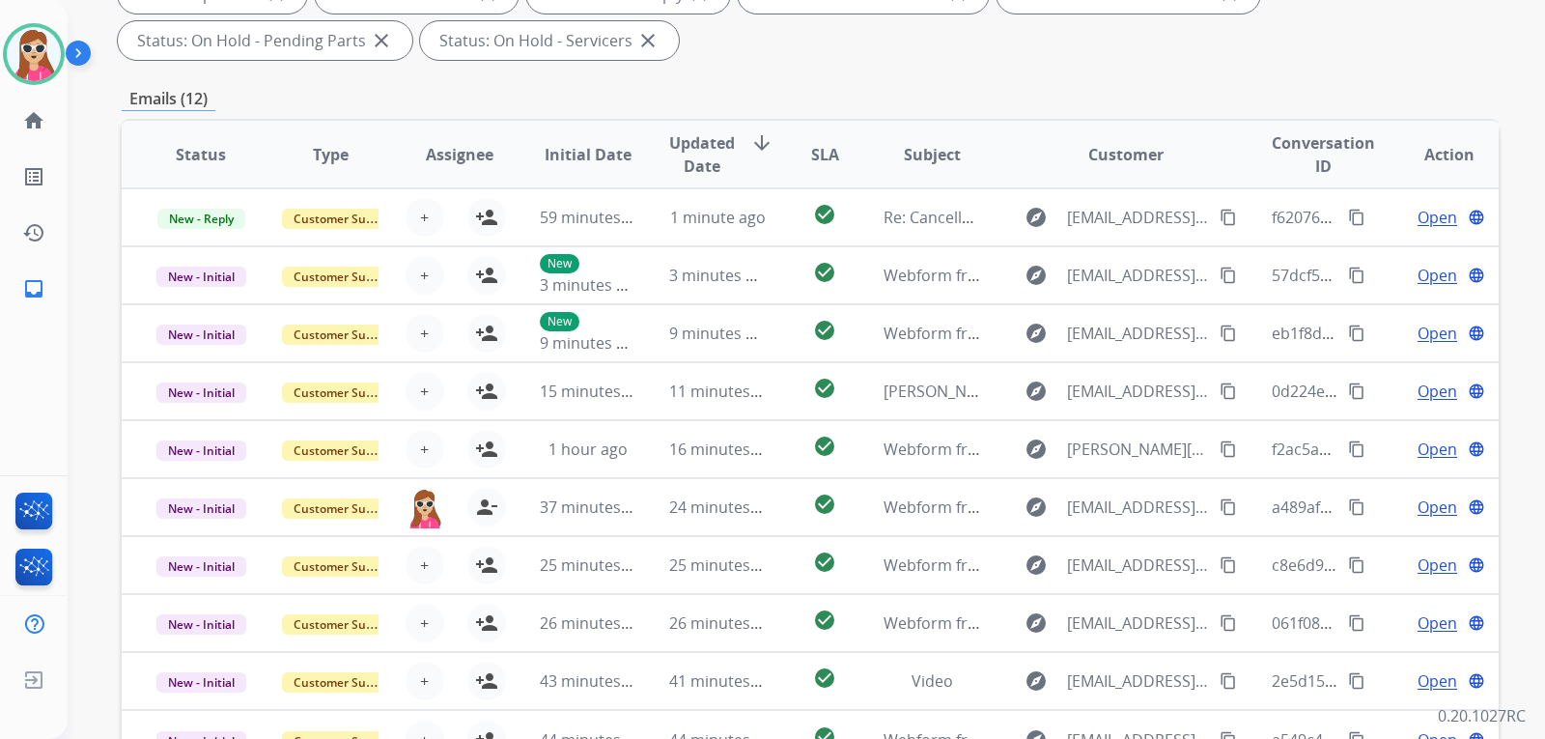
scroll to position [210, 0]
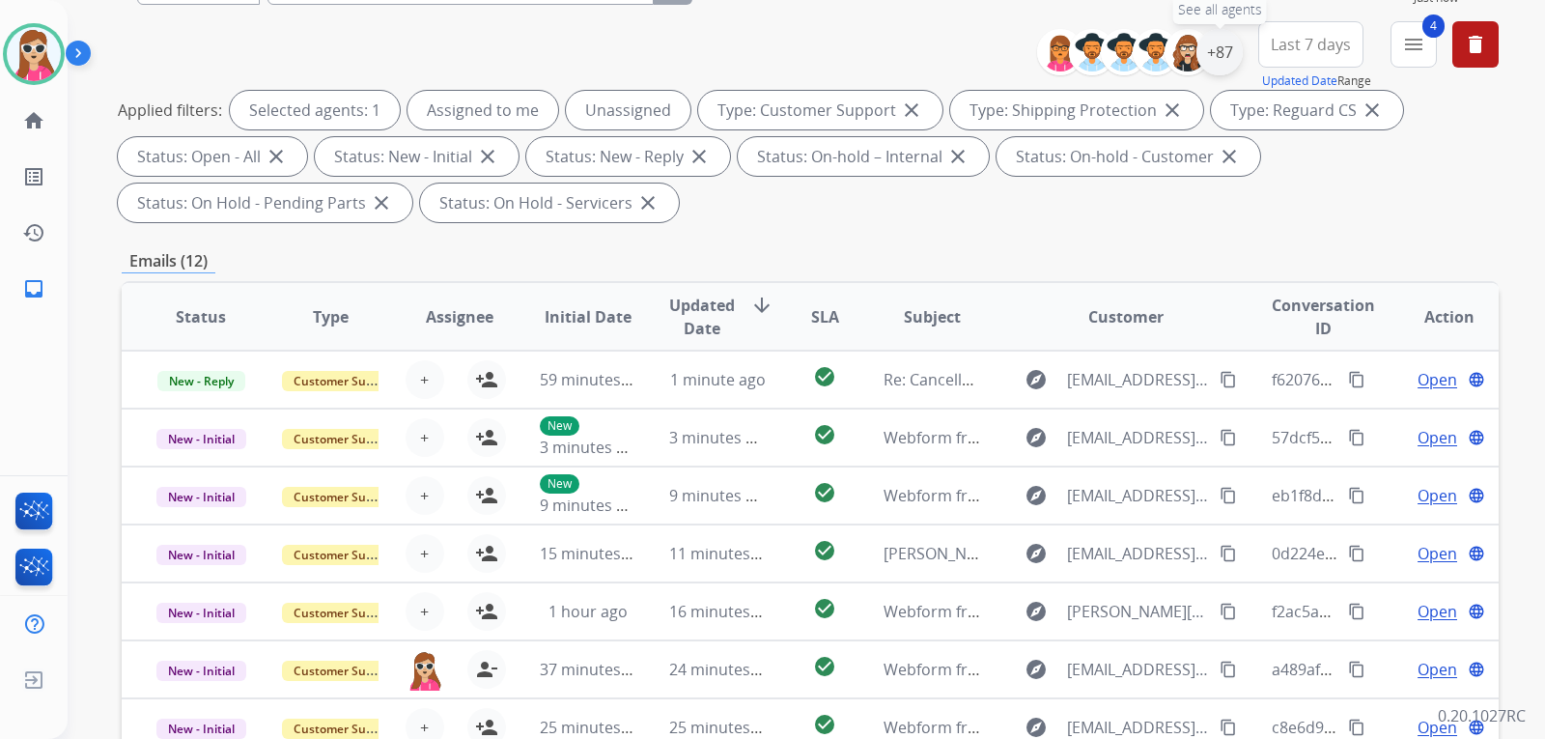
click at [1222, 54] on div "+87" at bounding box center [1220, 52] width 46 height 46
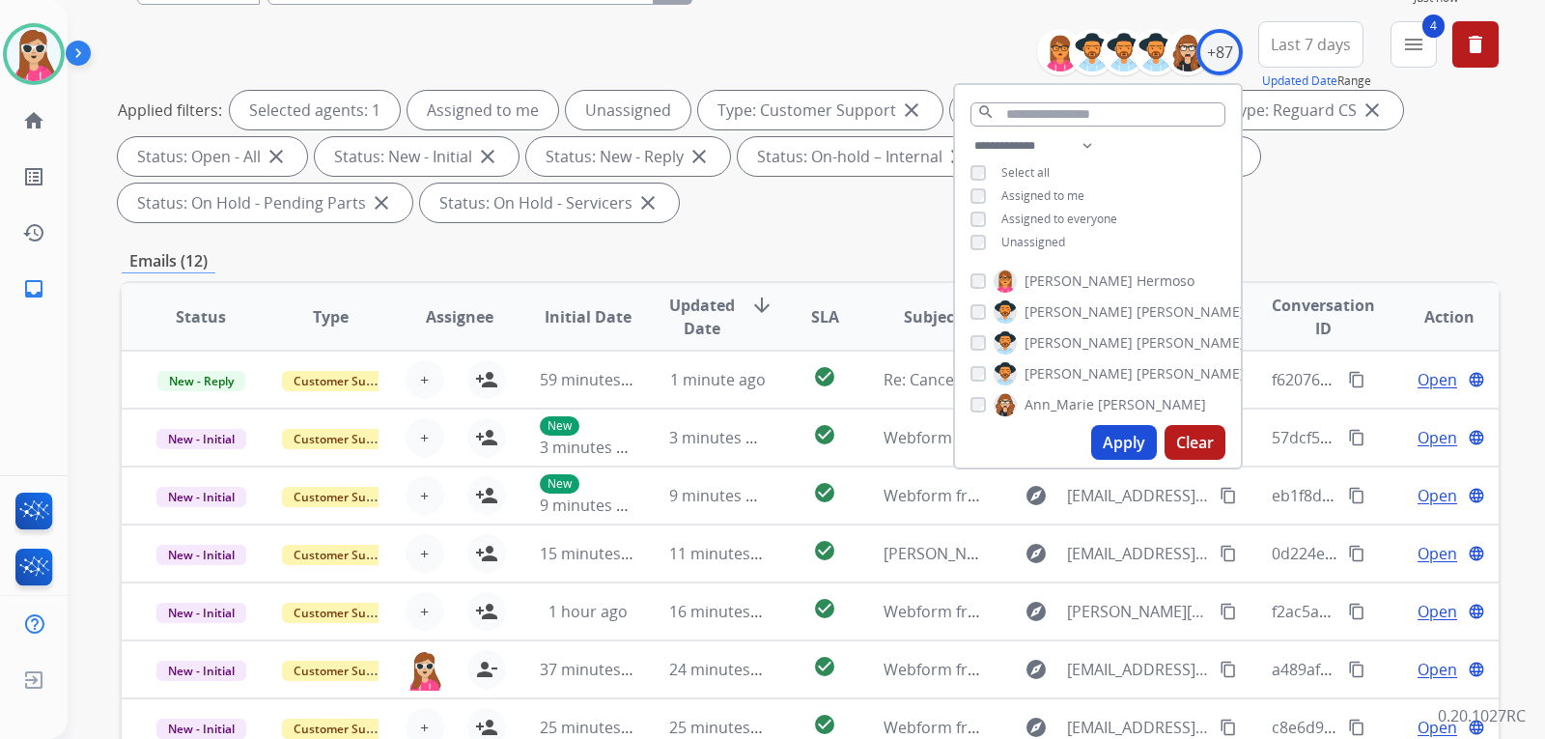
click at [1021, 242] on span "Unassigned" at bounding box center [1034, 242] width 64 height 16
click at [1130, 443] on button "Apply" at bounding box center [1124, 442] width 66 height 35
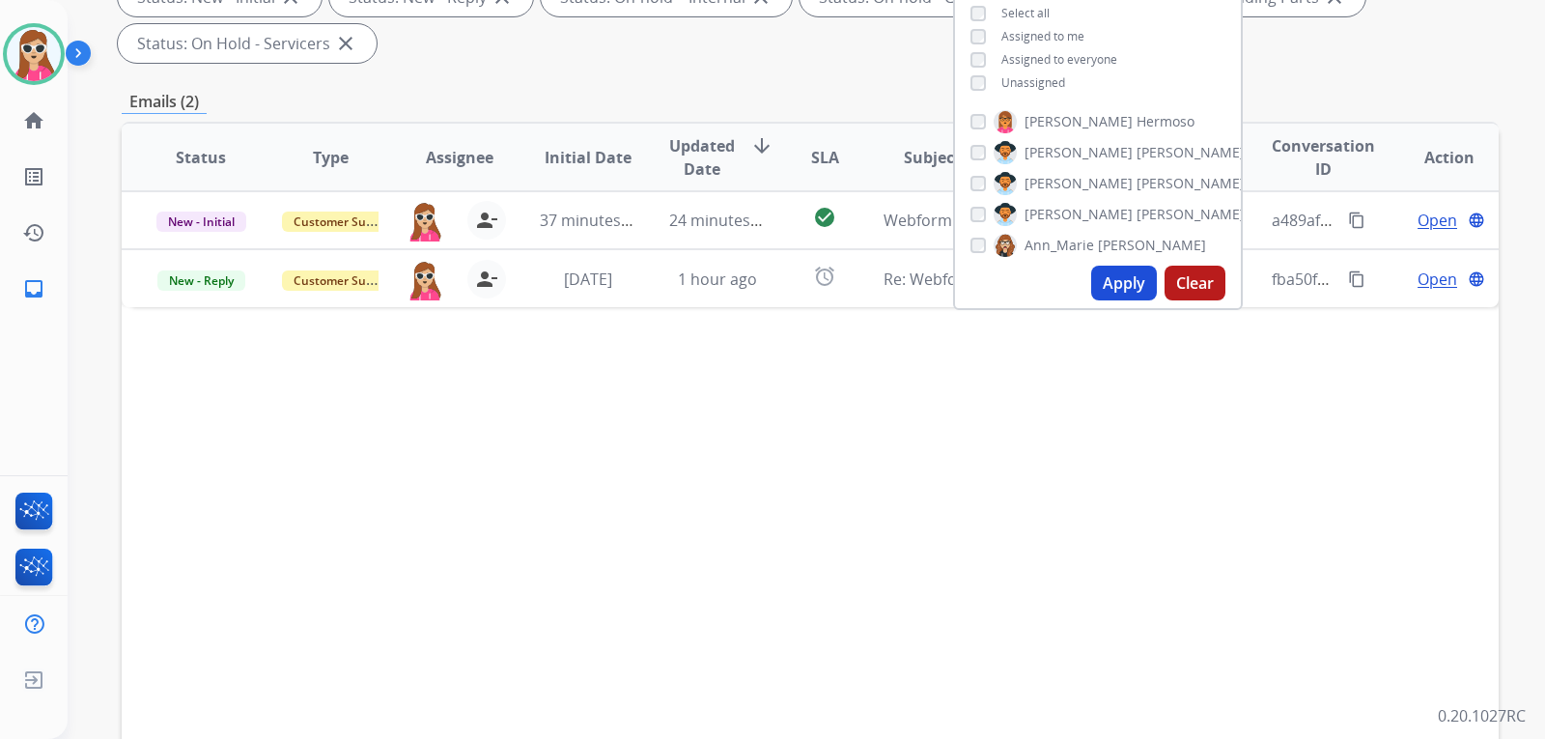
scroll to position [386, 0]
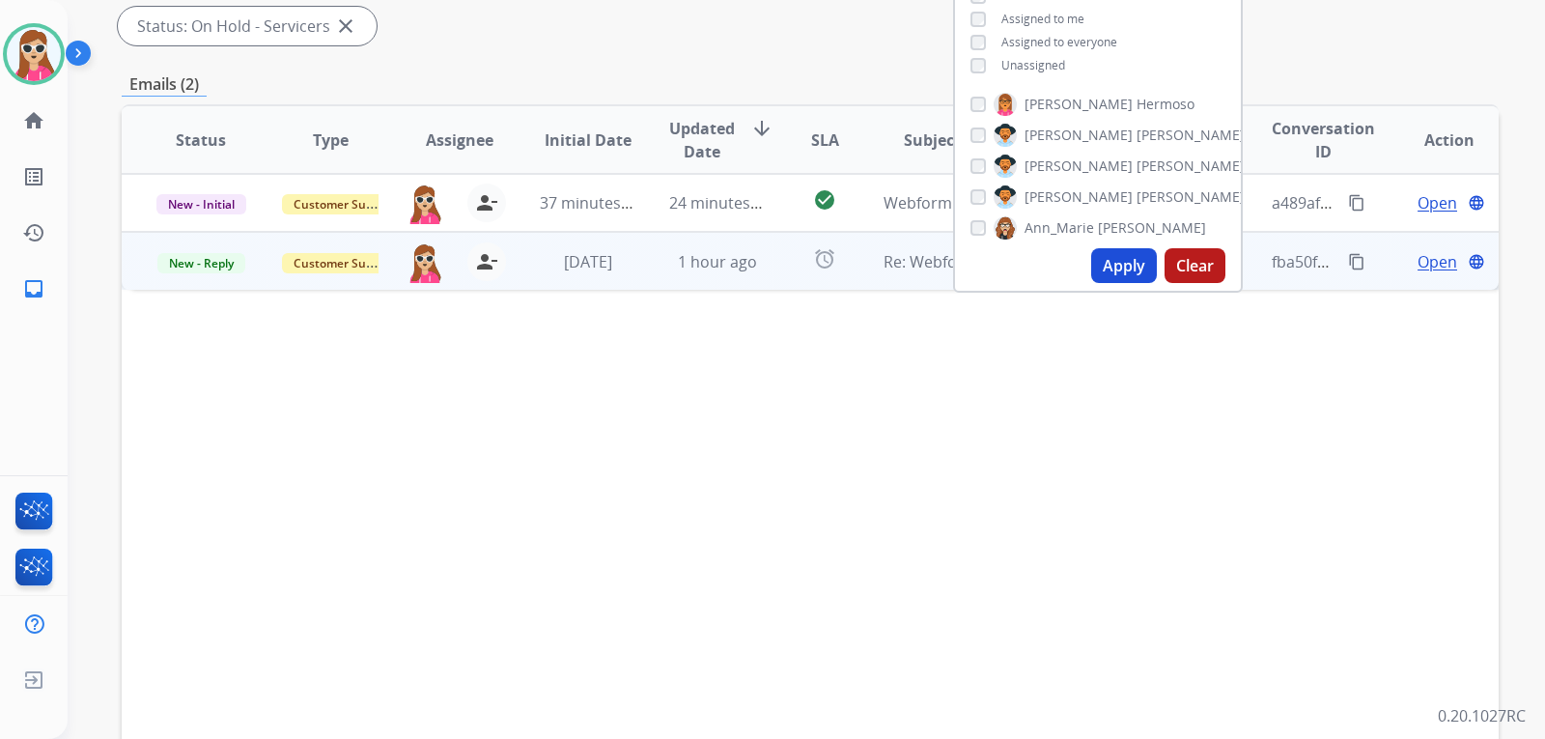
drag, startPoint x: 783, startPoint y: 282, endPoint x: 788, endPoint y: 267, distance: 16.2
click at [784, 278] on td "alarm" at bounding box center [810, 261] width 86 height 58
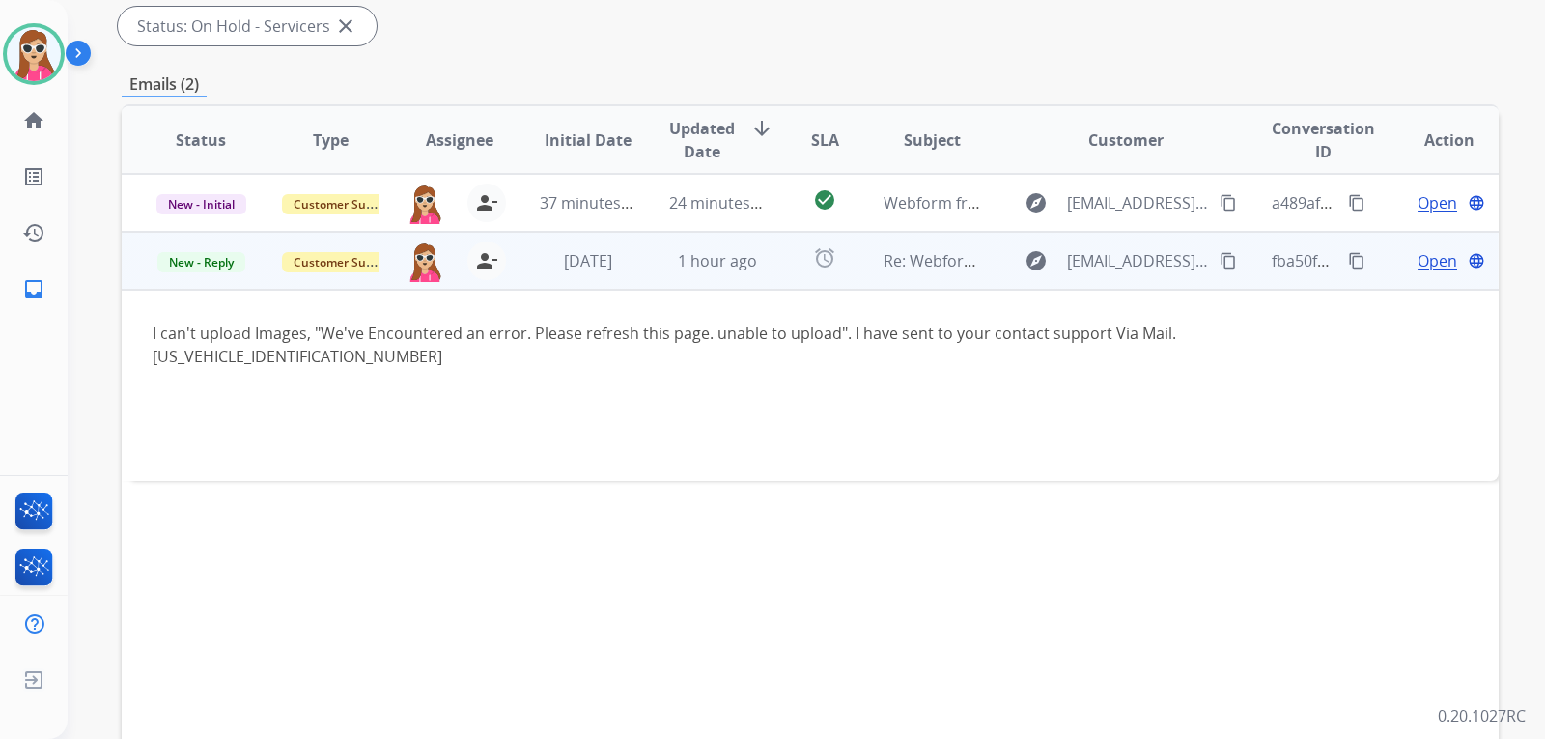
click at [1435, 267] on span "Open" at bounding box center [1438, 260] width 40 height 23
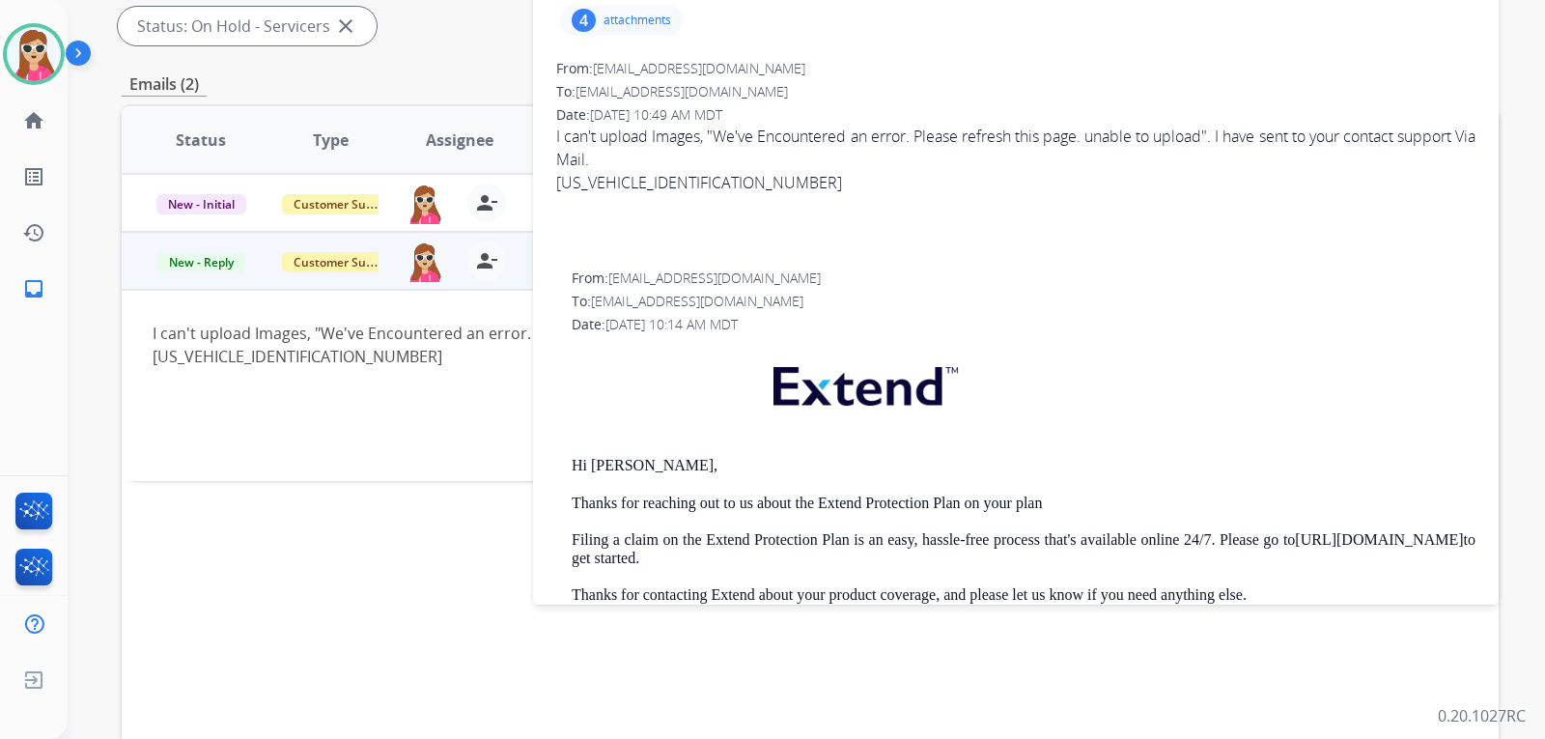
click at [615, 19] on p "attachments" at bounding box center [638, 20] width 68 height 15
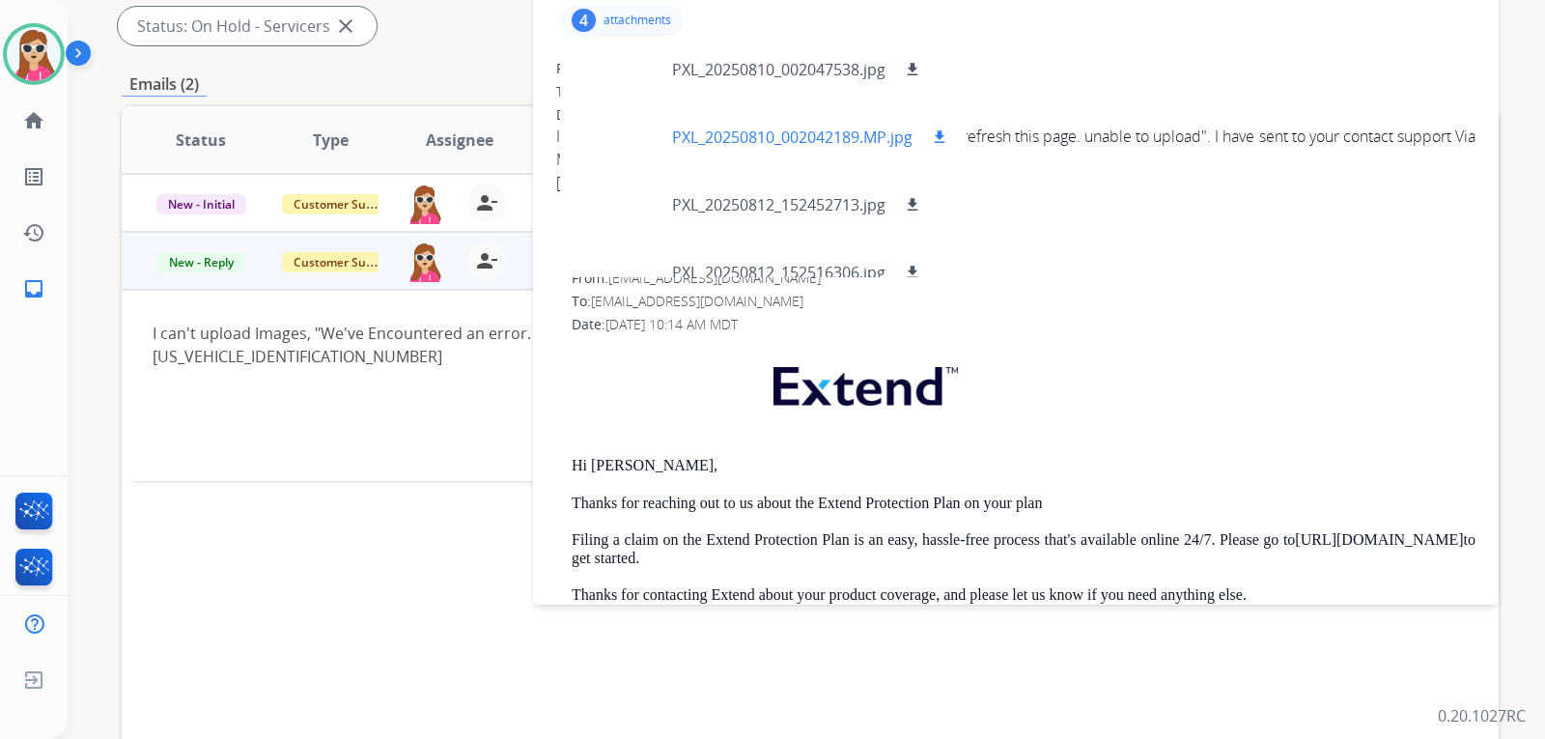
click at [942, 125] on div "PXL_20250810_002042189.MP.jpg download" at bounding box center [763, 137] width 407 height 68
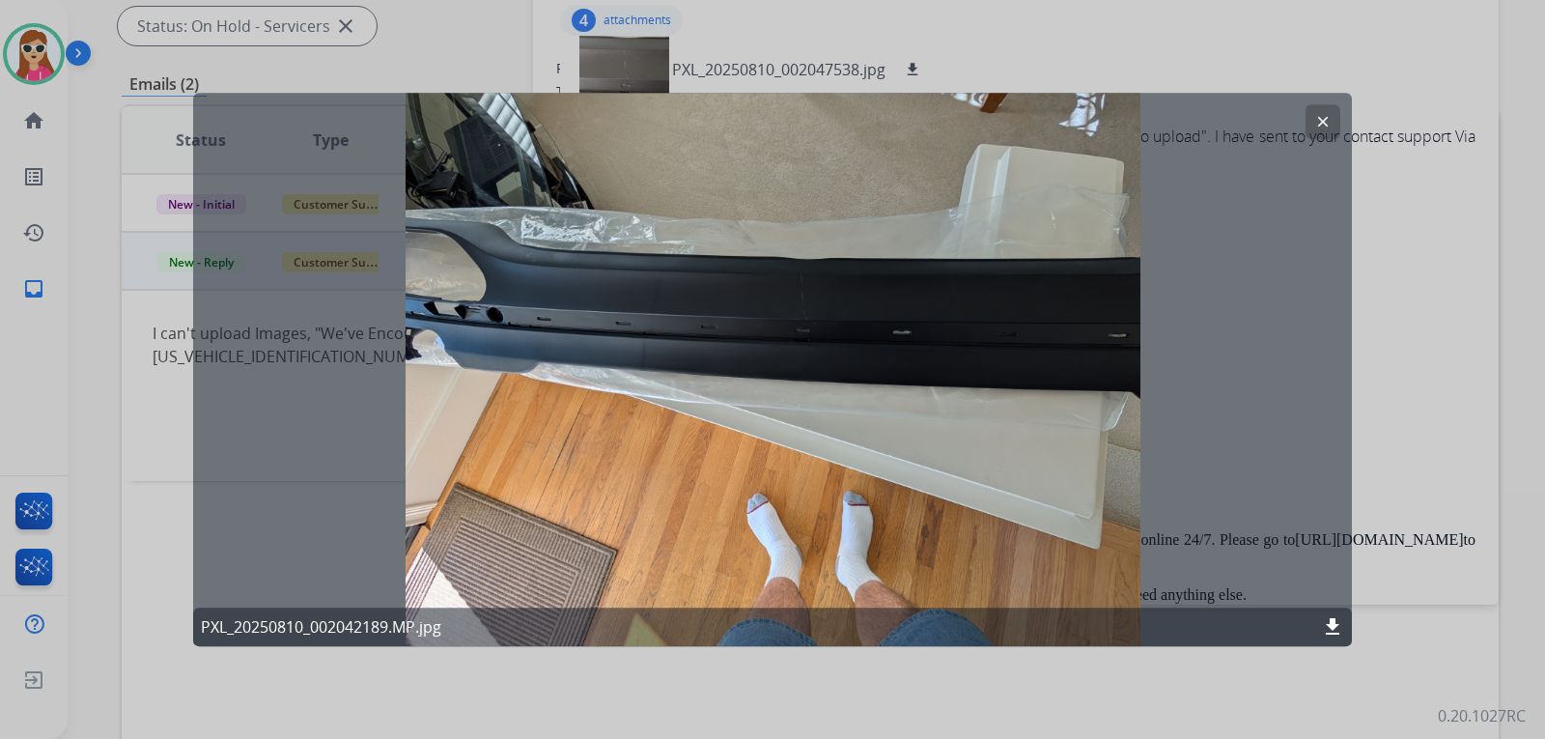
click at [1320, 119] on mat-icon "clear" at bounding box center [1323, 121] width 17 height 17
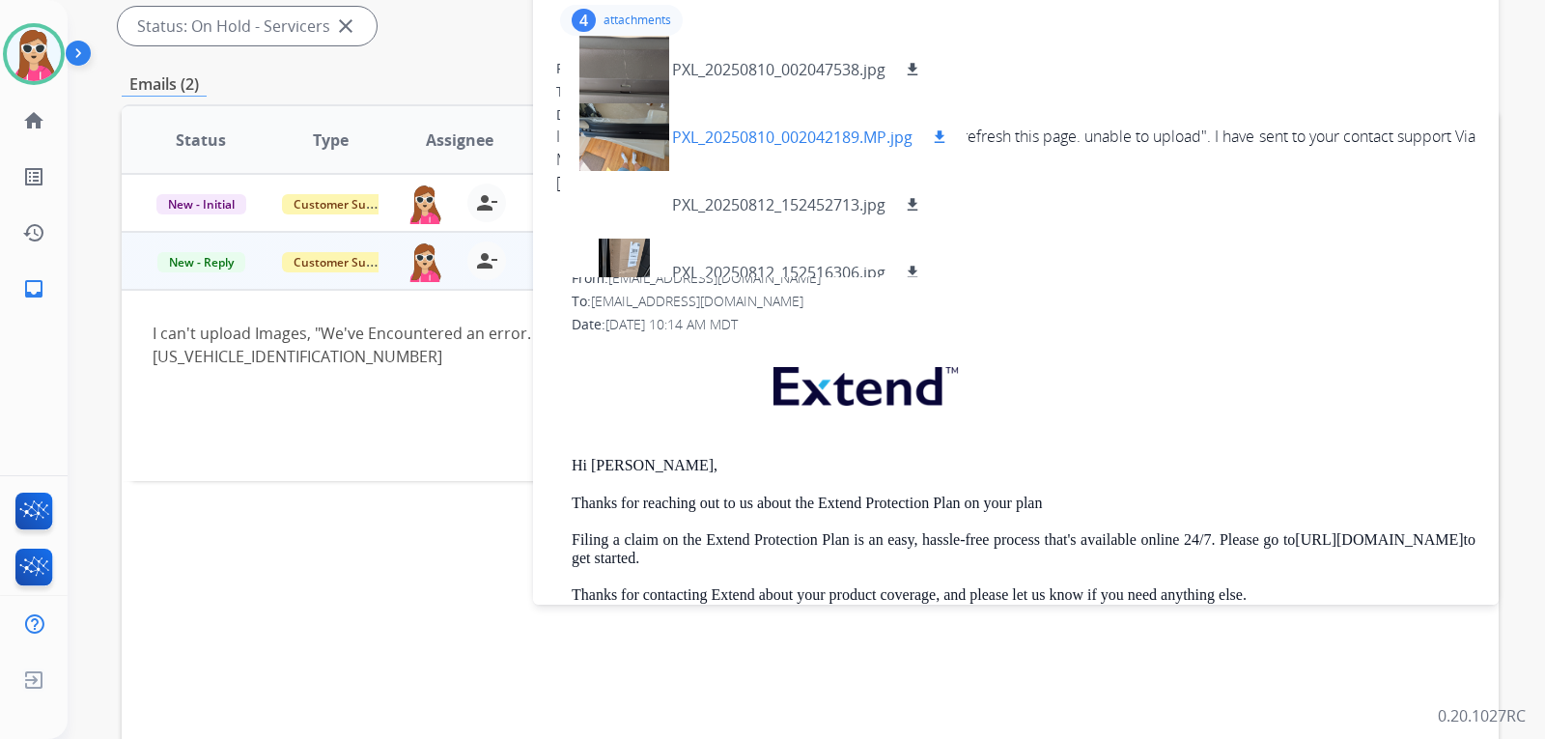
click at [949, 136] on mat-icon "download" at bounding box center [939, 136] width 17 height 17
click at [919, 74] on mat-icon "download" at bounding box center [912, 69] width 17 height 17
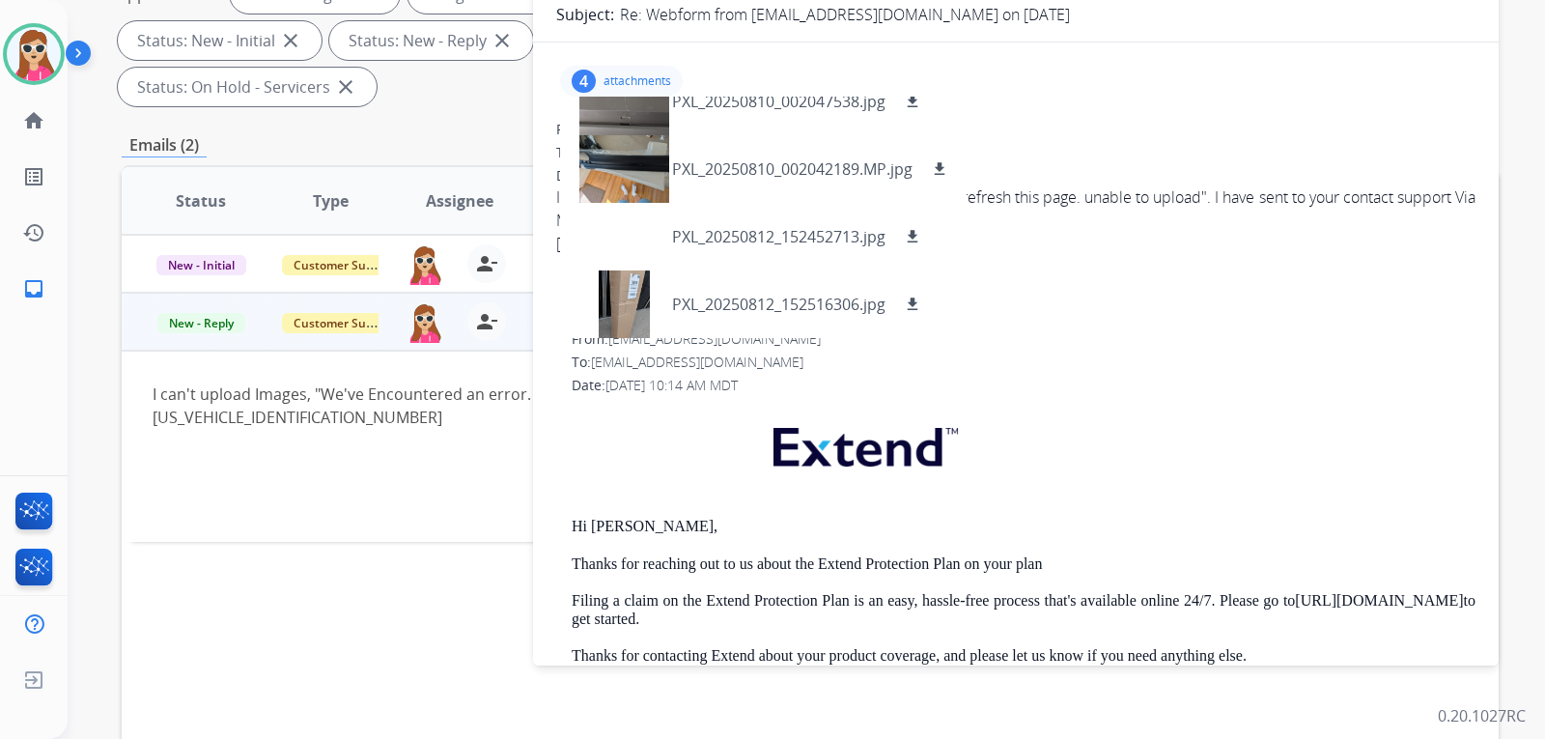
scroll to position [97, 0]
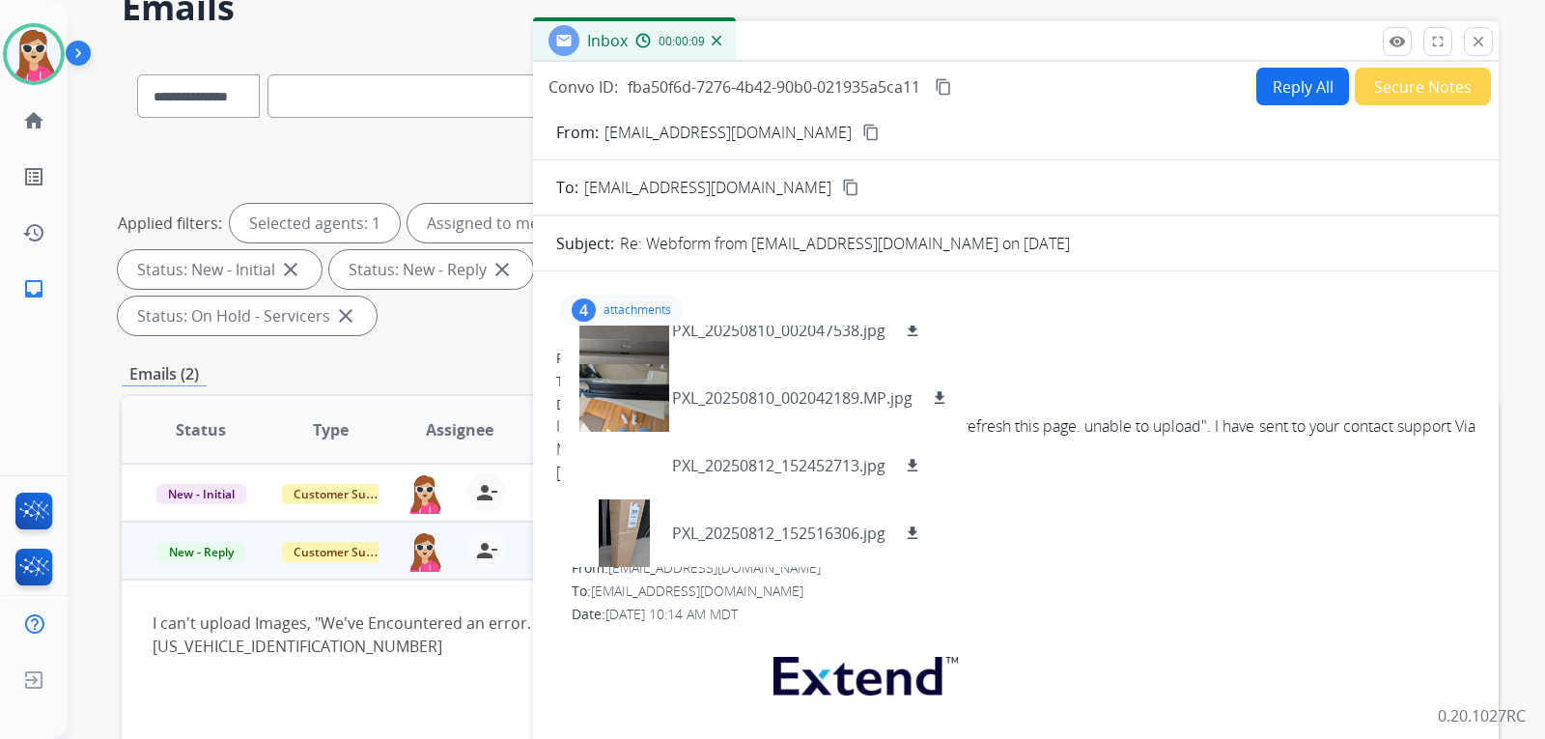
click at [1217, 197] on div "To: [EMAIL_ADDRESS][DOMAIN_NAME] content_copy" at bounding box center [1016, 187] width 966 height 23
click at [1299, 89] on button "Reply All" at bounding box center [1303, 87] width 93 height 38
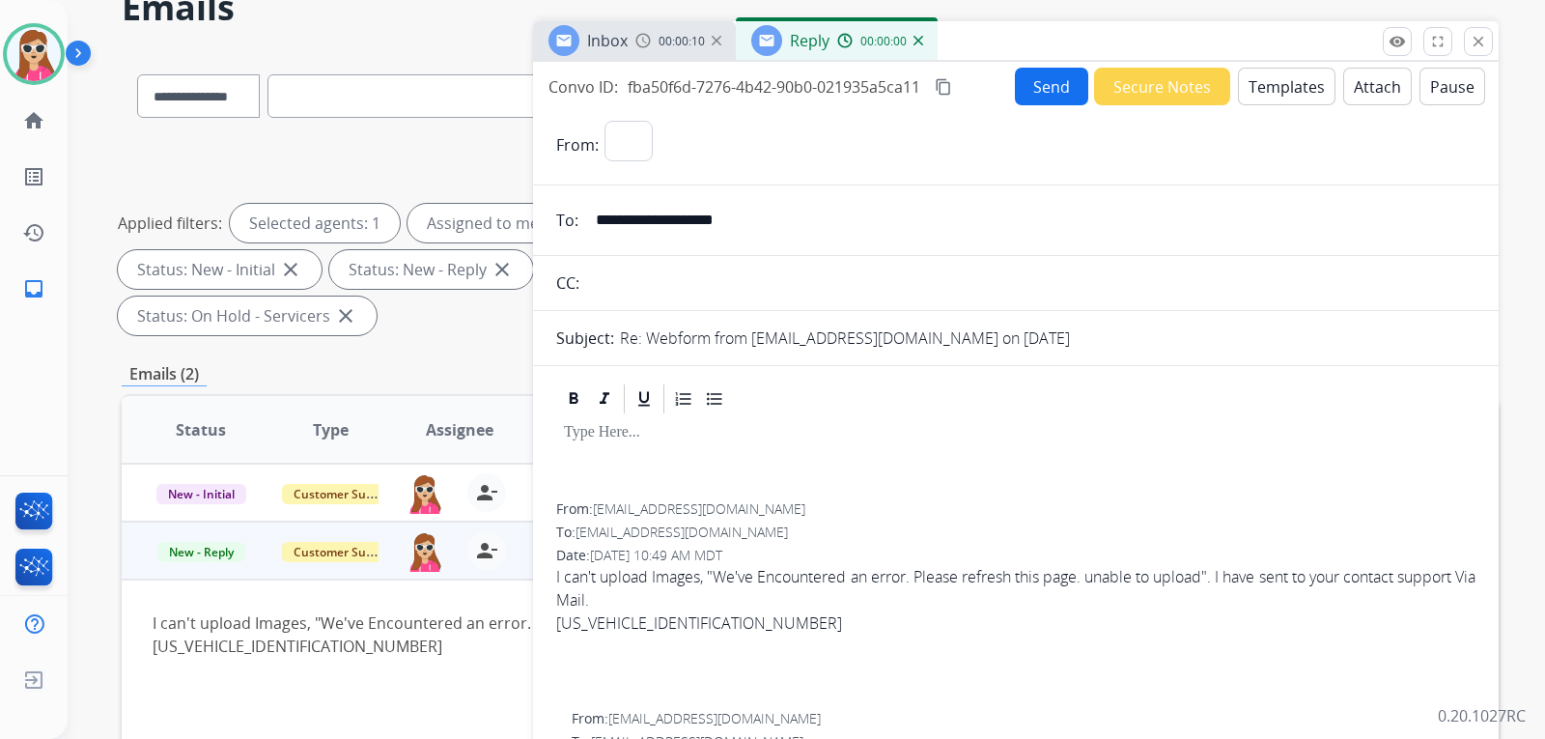
select select "**********"
drag, startPoint x: 587, startPoint y: 214, endPoint x: 788, endPoint y: 236, distance: 202.0
click at [788, 236] on input "**********" at bounding box center [1030, 220] width 892 height 39
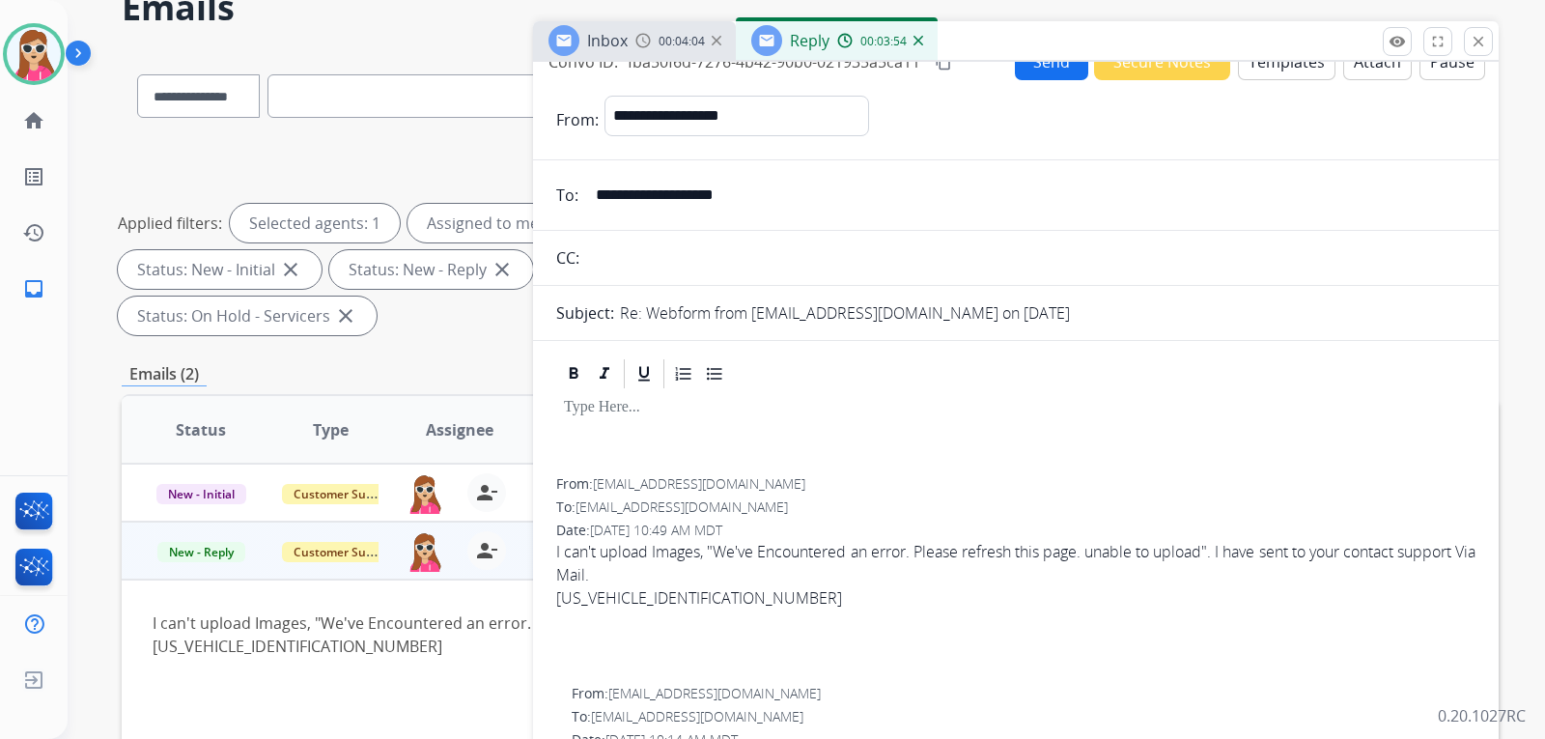
scroll to position [0, 0]
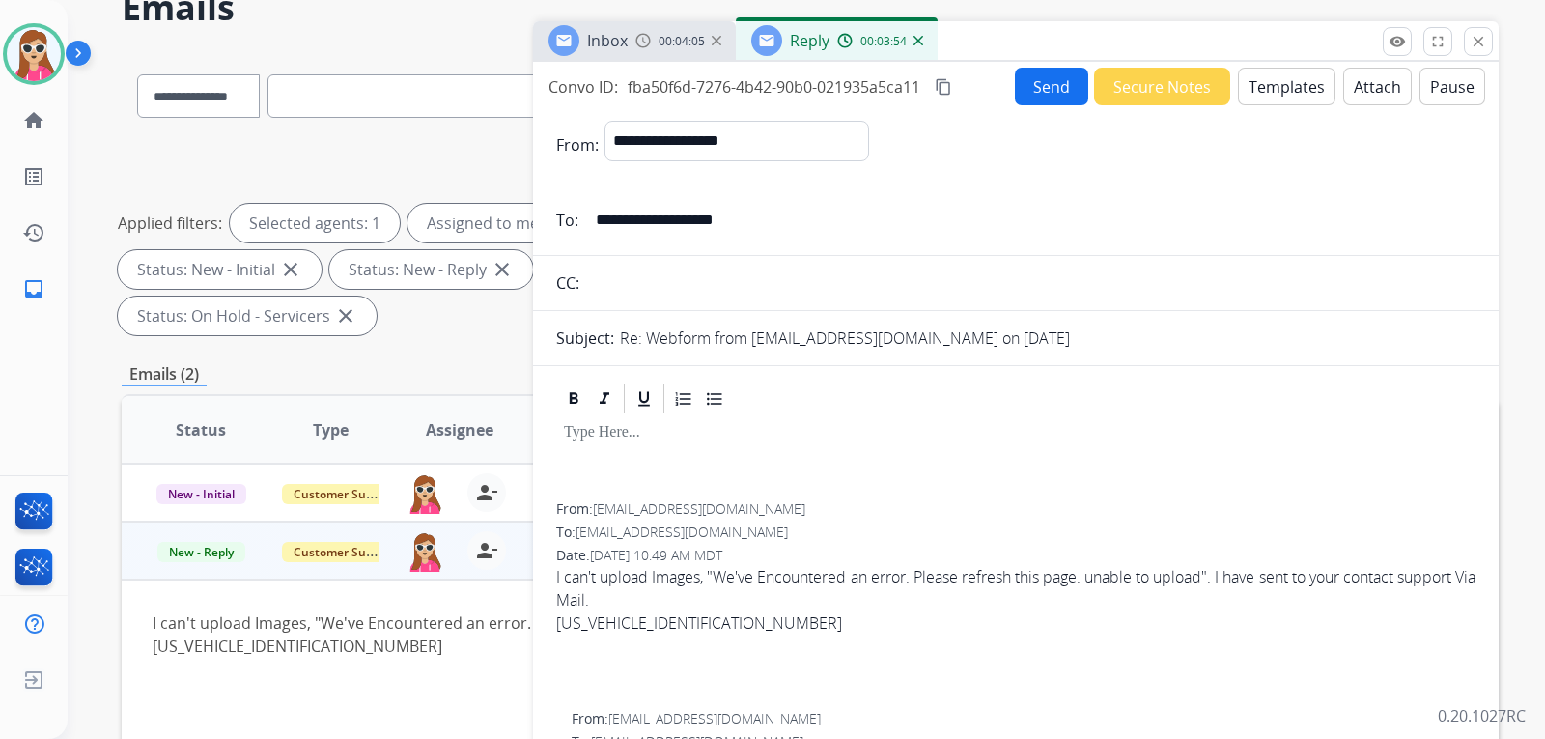
click at [1280, 80] on button "Templates" at bounding box center [1287, 87] width 98 height 38
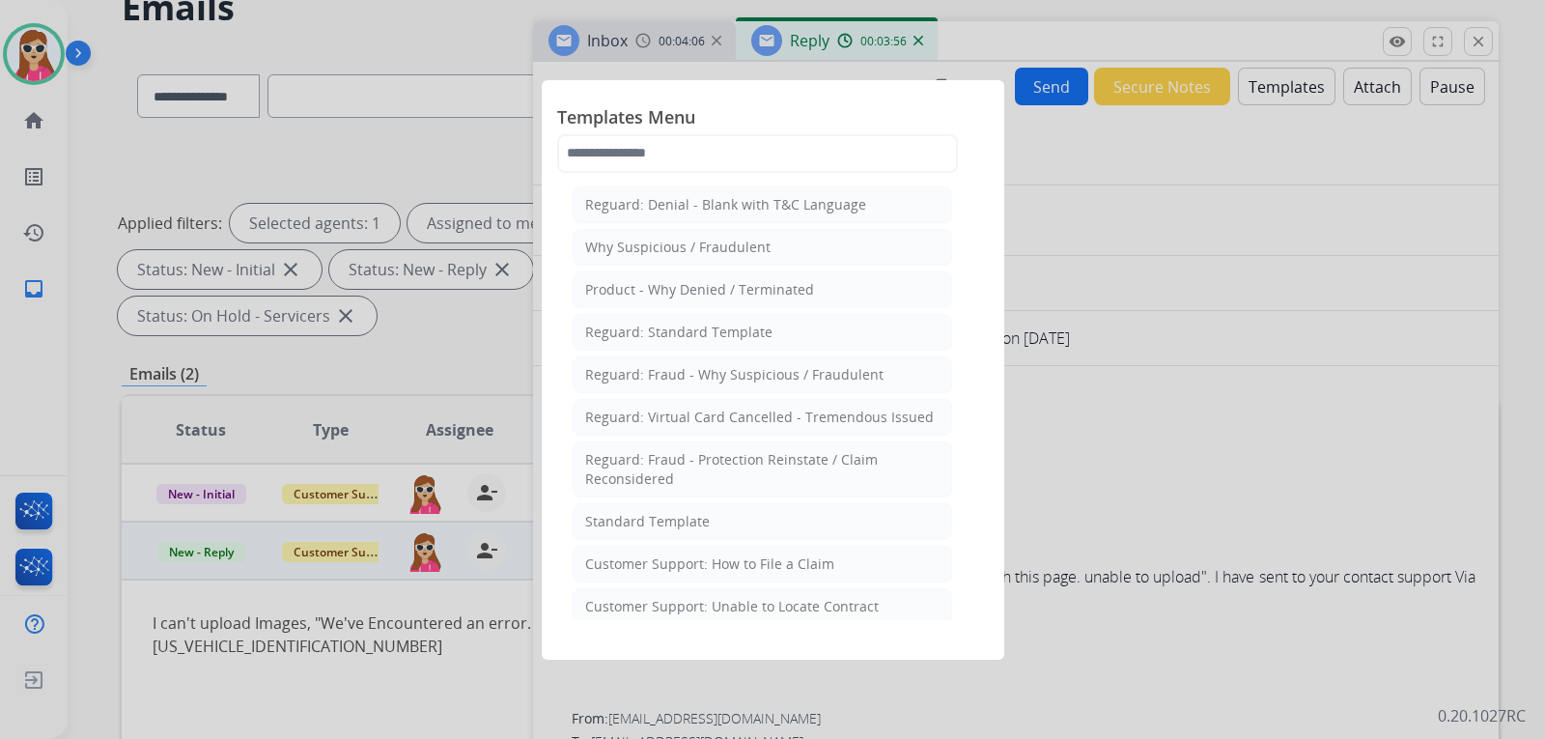
click at [647, 528] on div "Standard Template" at bounding box center [647, 521] width 125 height 19
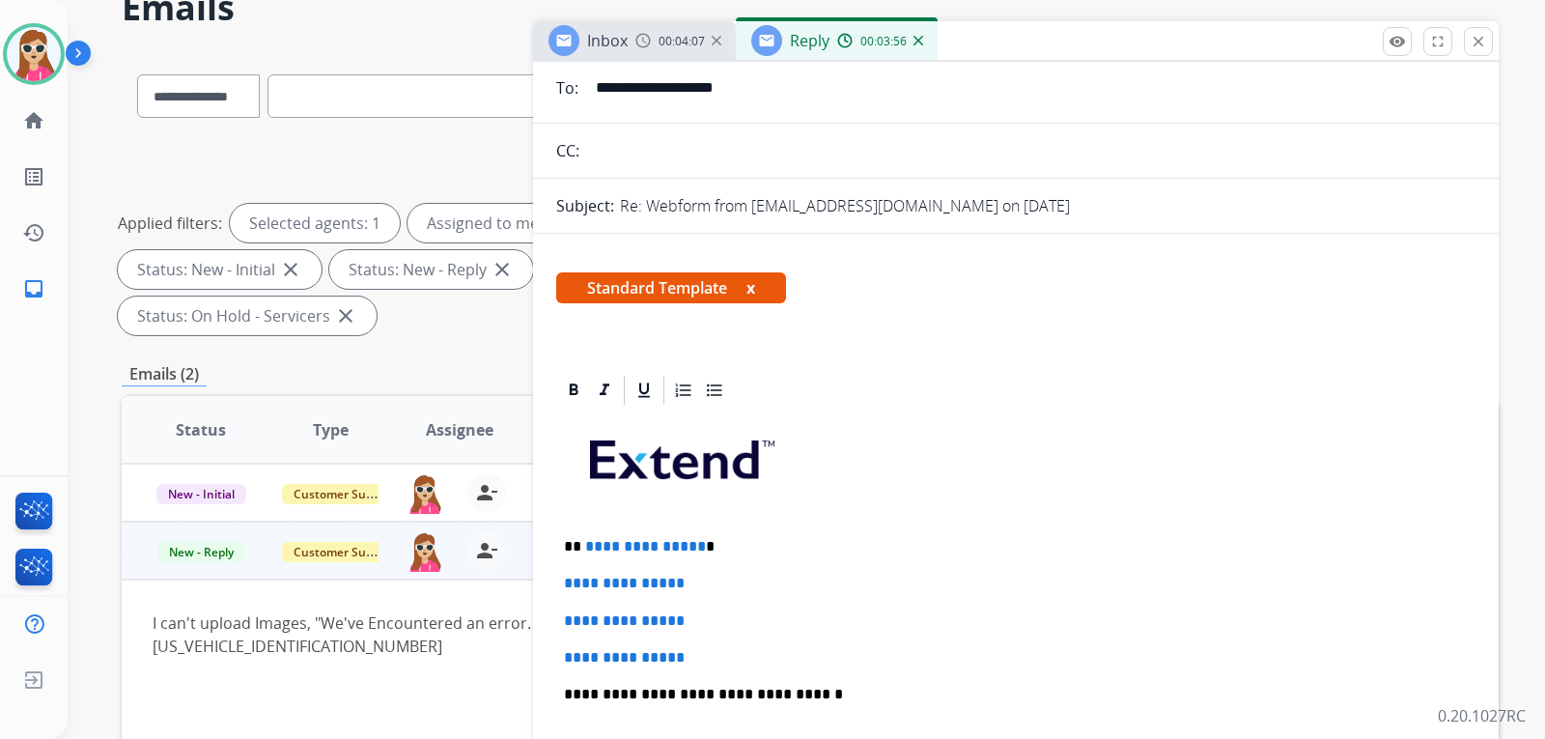
scroll to position [386, 0]
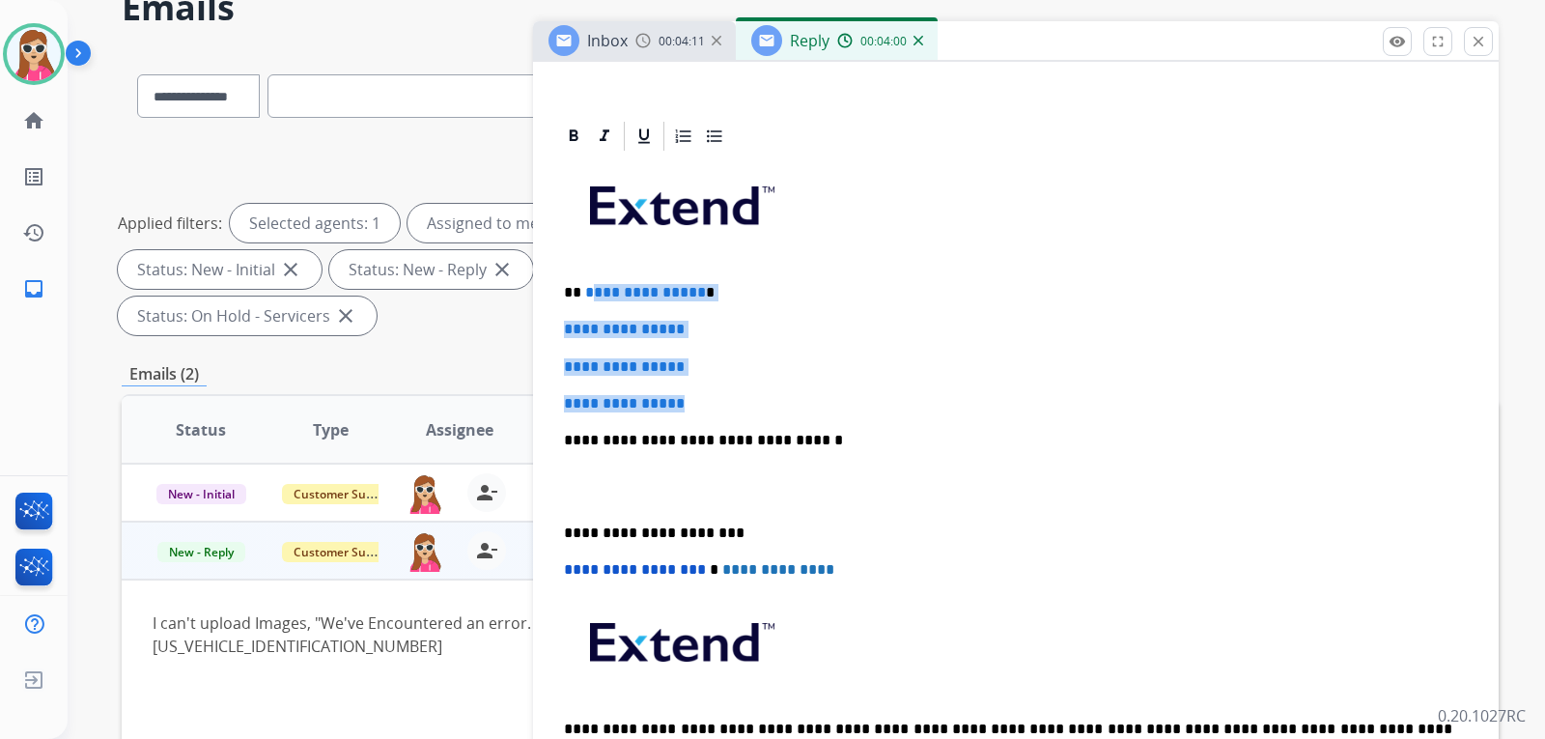
drag, startPoint x: 587, startPoint y: 292, endPoint x: 714, endPoint y: 382, distance: 155.2
click at [712, 383] on div "**********" at bounding box center [1016, 486] width 920 height 665
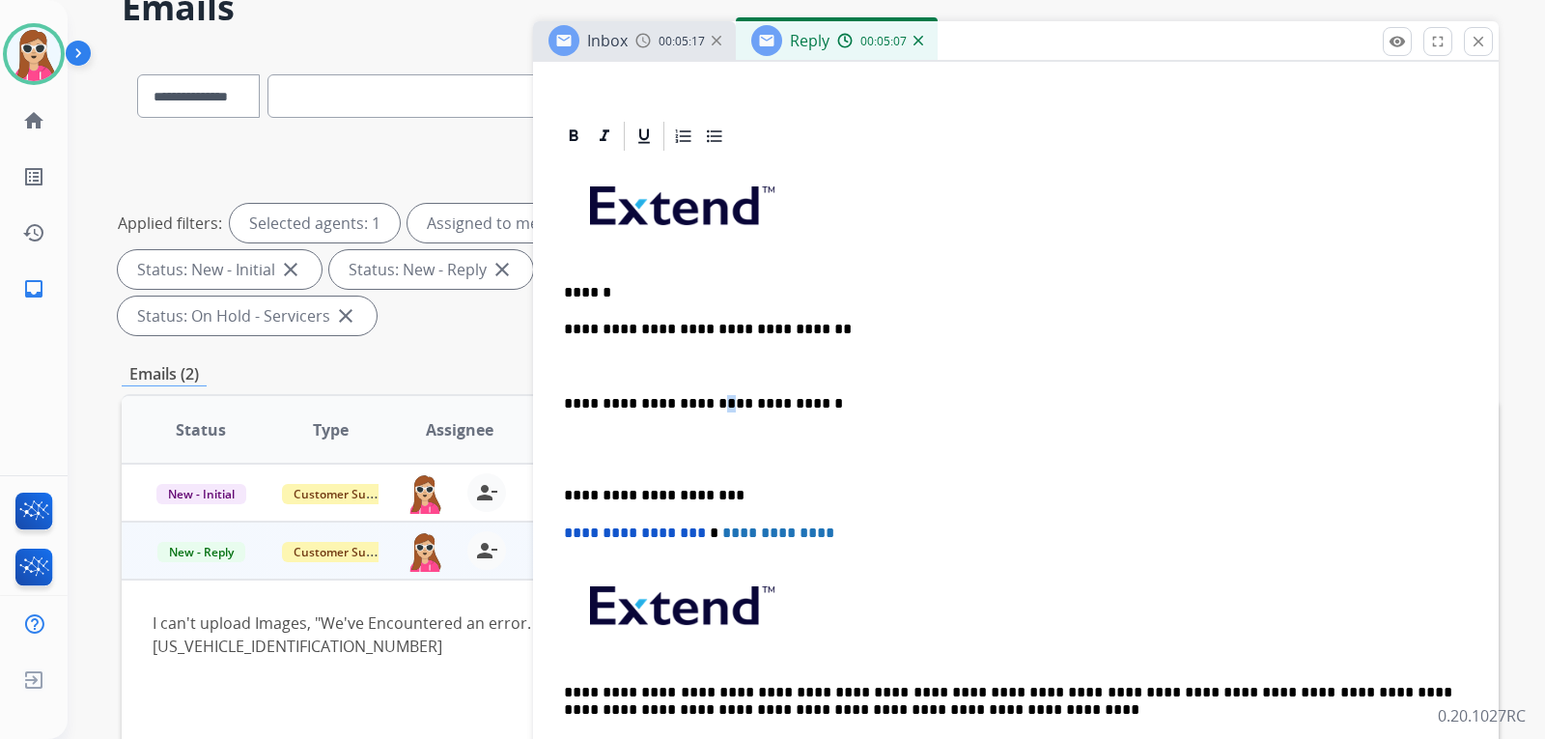
drag, startPoint x: 702, startPoint y: 382, endPoint x: 710, endPoint y: 375, distance: 10.9
click at [710, 375] on div "**********" at bounding box center [1016, 468] width 920 height 628
click at [664, 368] on p at bounding box center [1016, 366] width 904 height 17
click at [607, 363] on p at bounding box center [1016, 366] width 904 height 17
click at [769, 363] on p "**********" at bounding box center [1008, 366] width 889 height 17
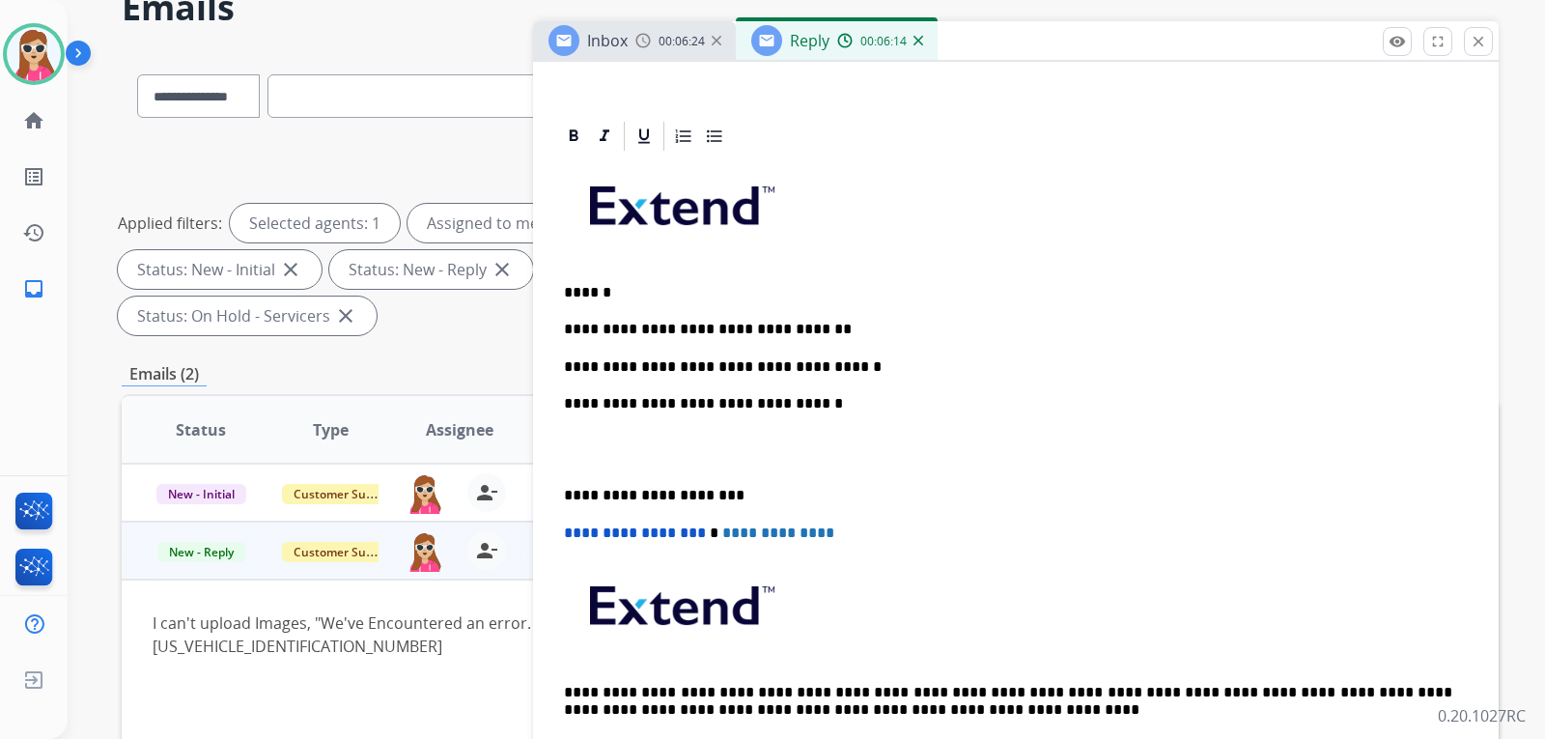
click at [837, 369] on p "**********" at bounding box center [1008, 366] width 889 height 17
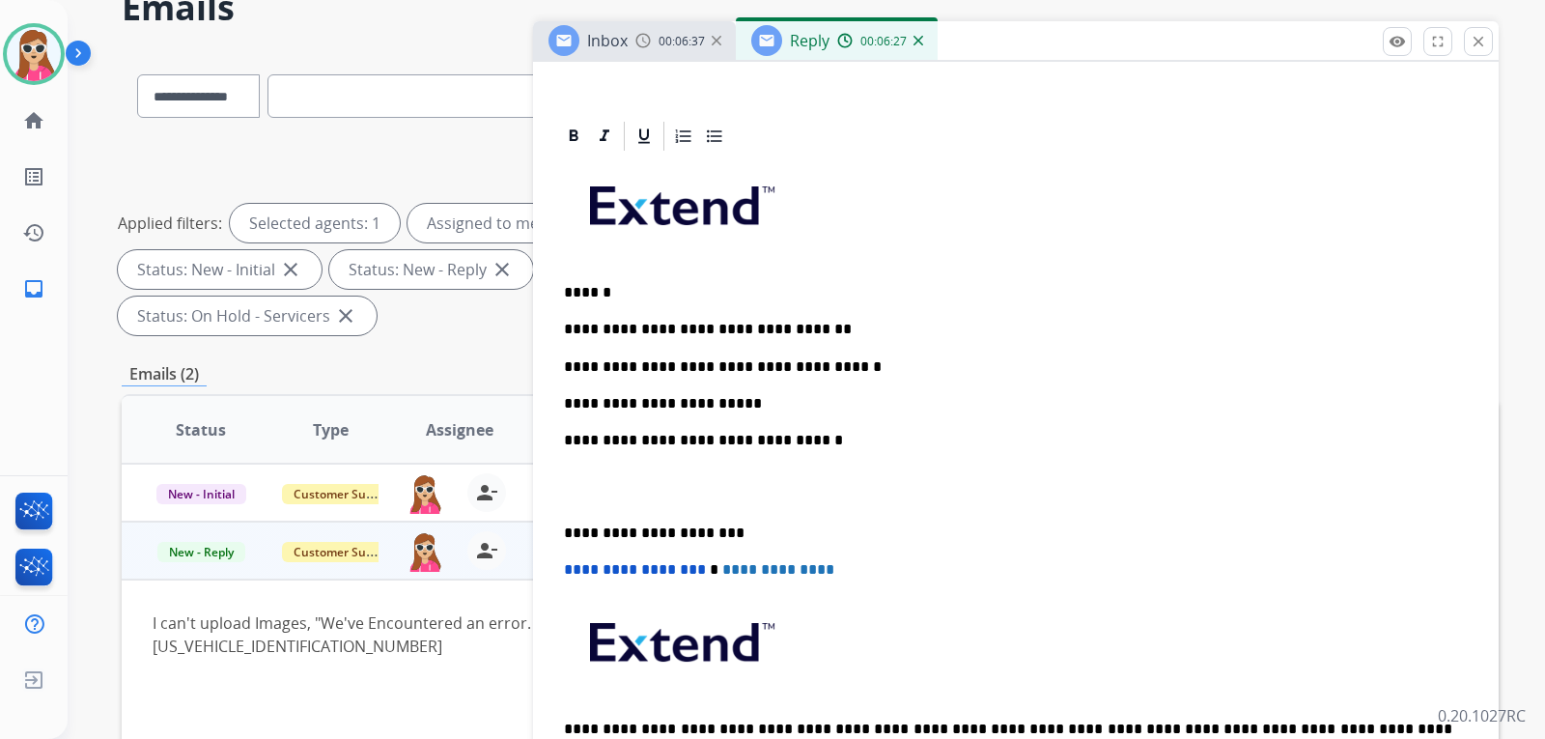
click at [695, 405] on p "**********" at bounding box center [1008, 403] width 889 height 17
click at [702, 402] on p "**********" at bounding box center [1008, 403] width 889 height 17
click at [762, 402] on p "**********" at bounding box center [1008, 403] width 889 height 17
click at [1034, 402] on p "**********" at bounding box center [1008, 403] width 889 height 17
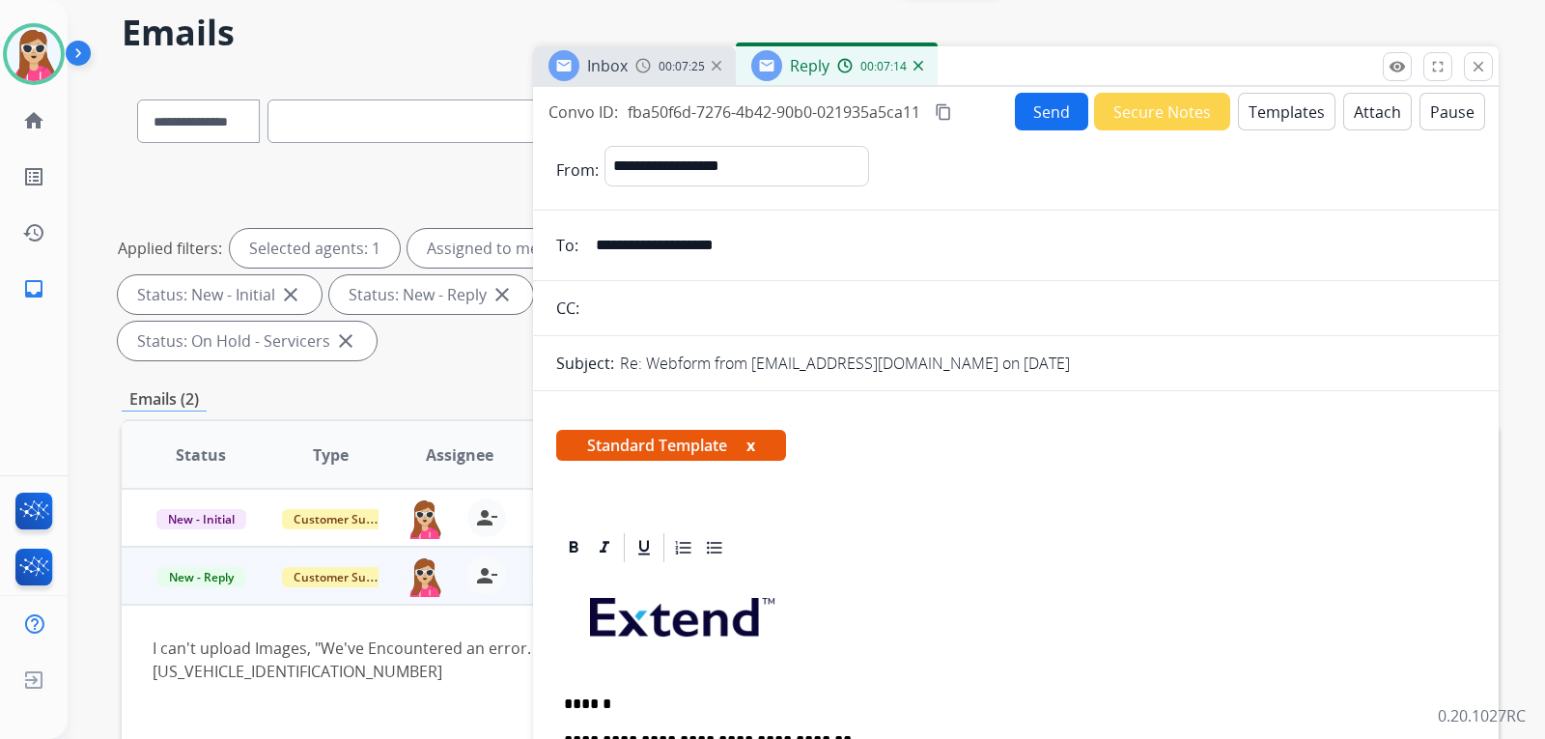
scroll to position [0, 0]
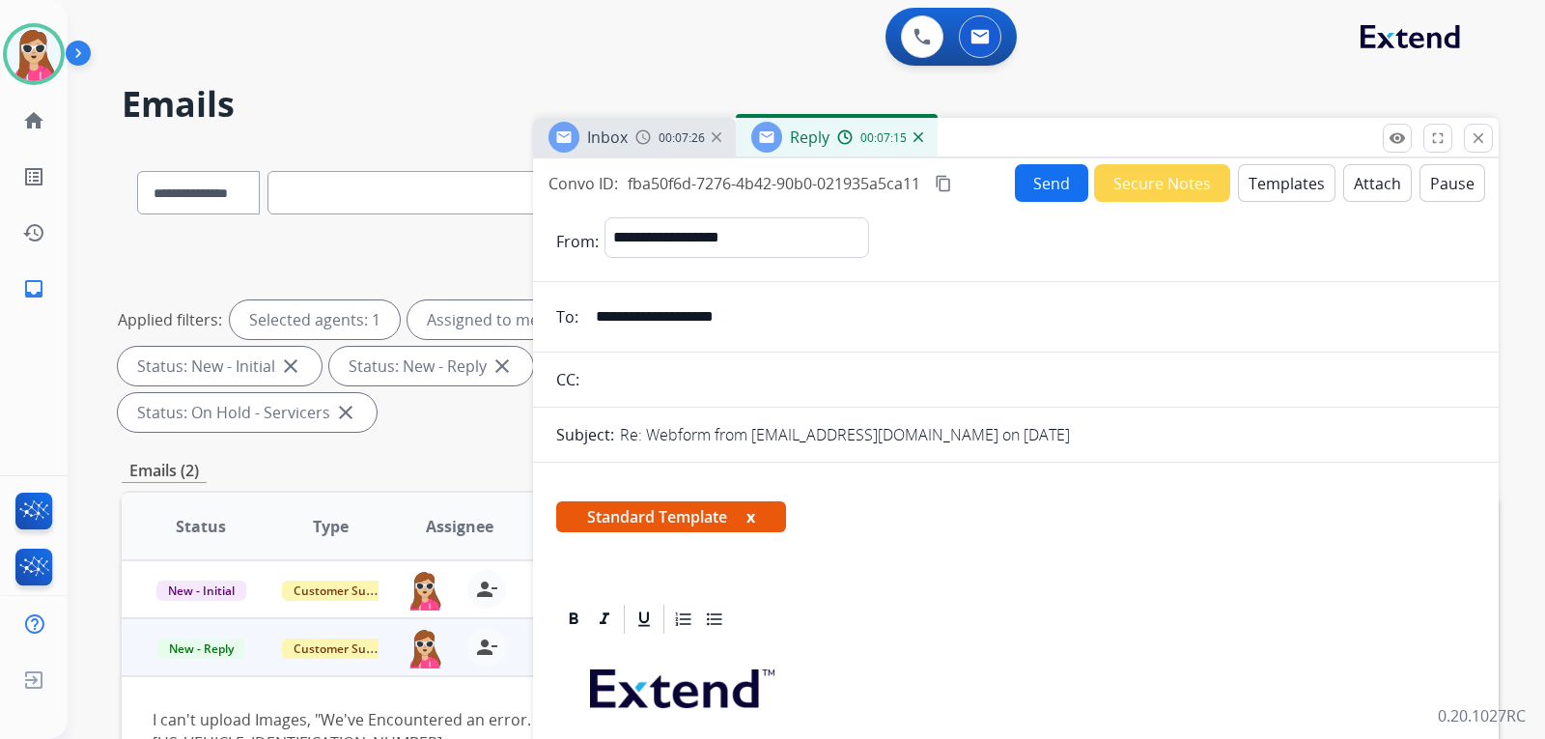
click at [1026, 187] on button "Send" at bounding box center [1051, 183] width 73 height 38
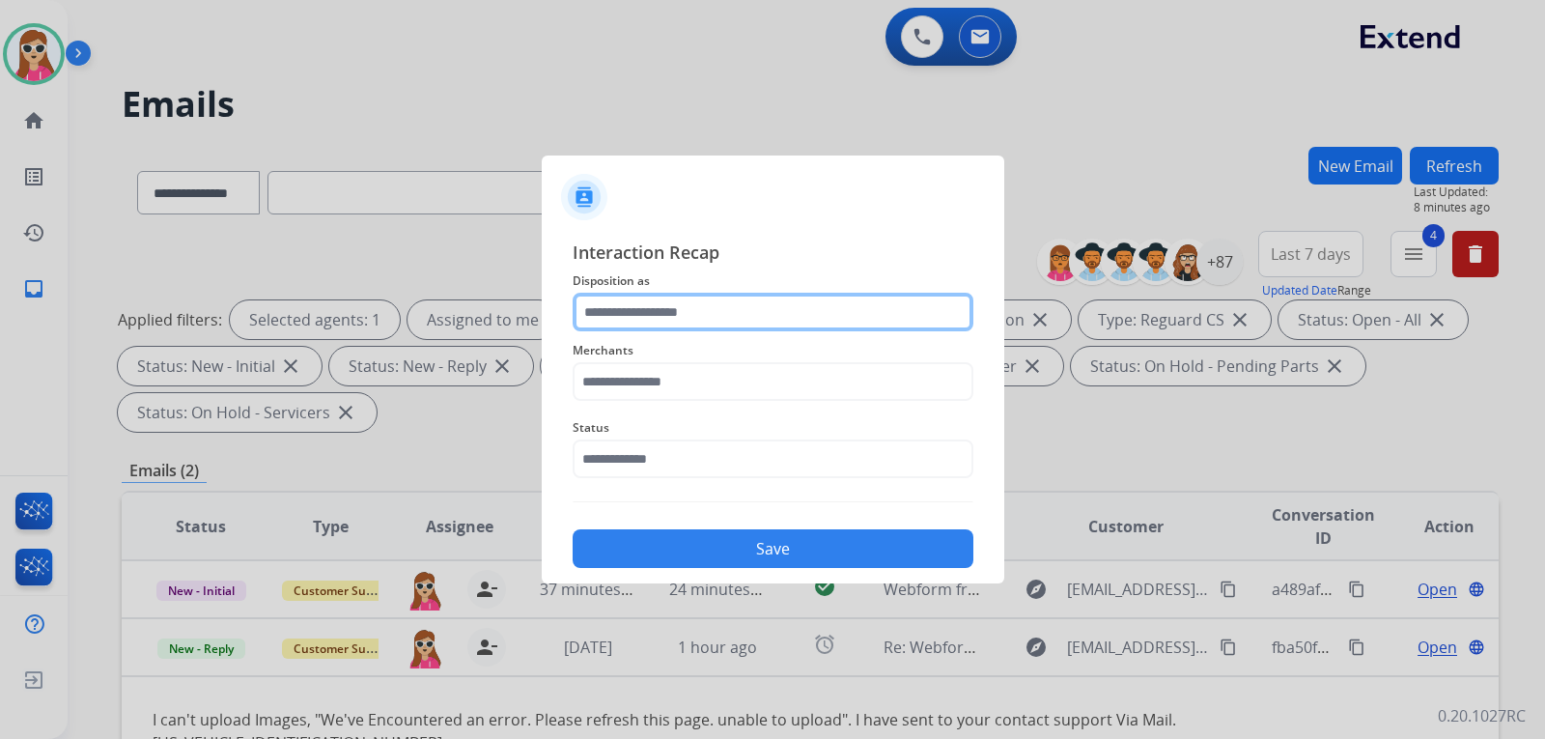
click at [750, 313] on input "text" at bounding box center [773, 312] width 401 height 39
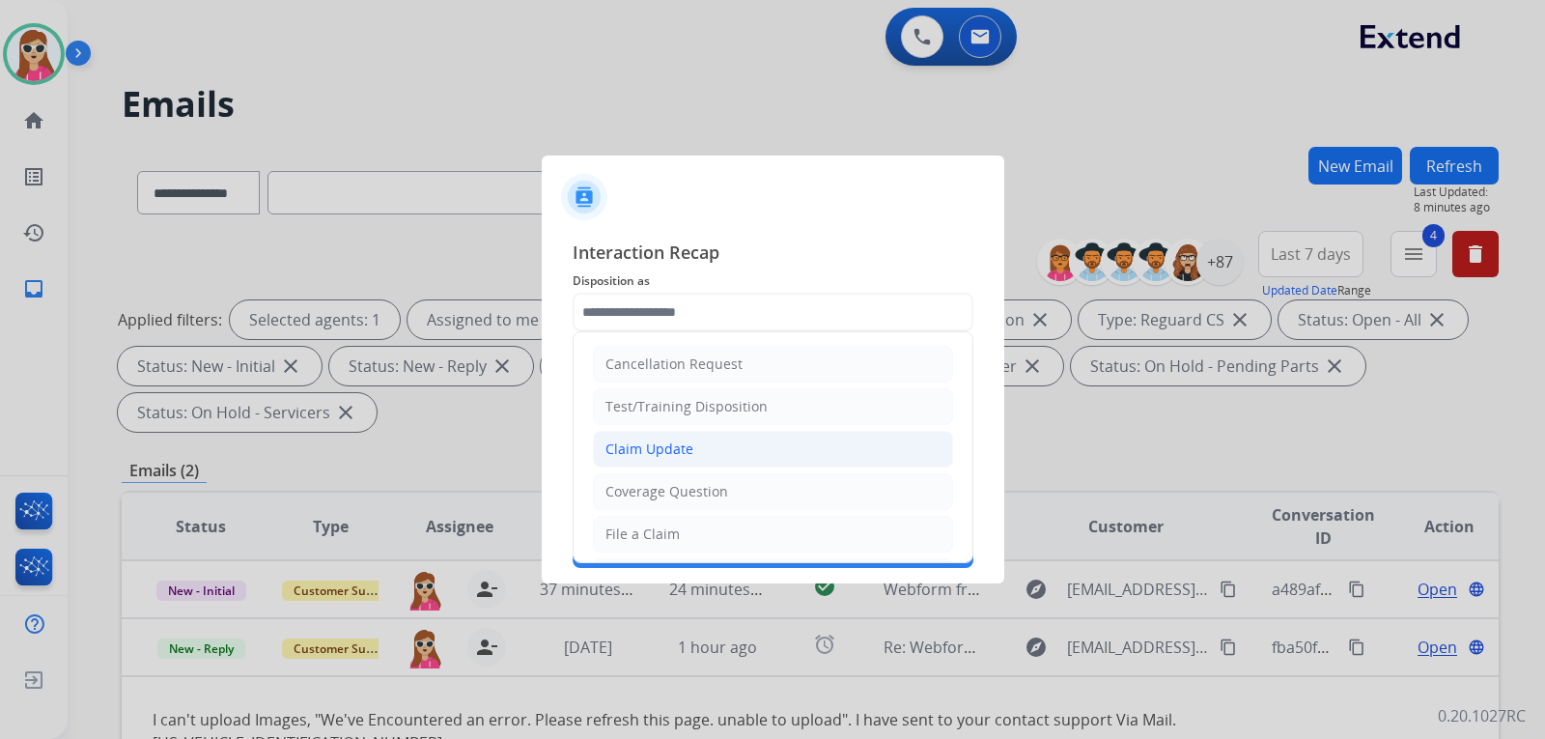
click at [793, 447] on li "Claim Update" at bounding box center [773, 449] width 360 height 37
type input "**********"
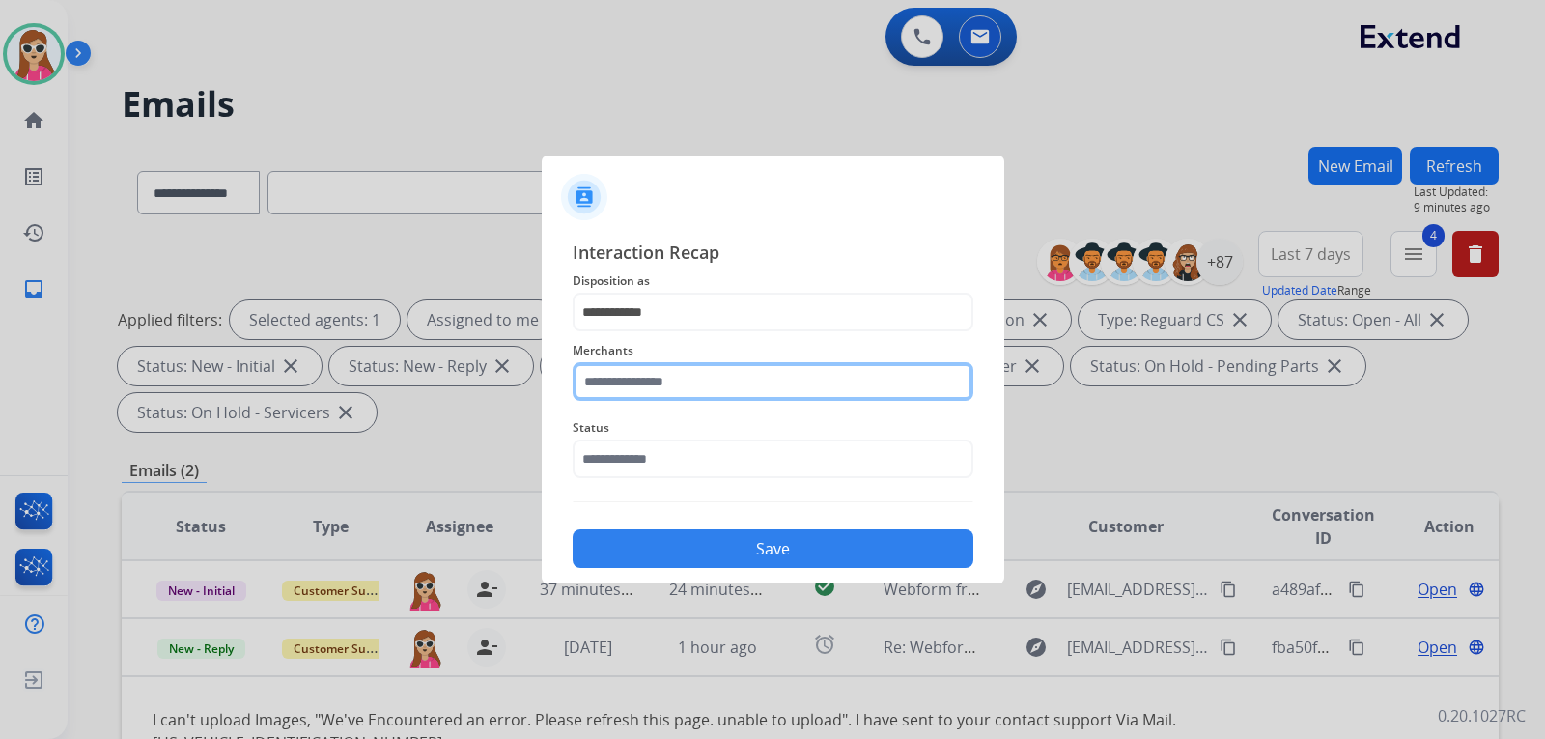
click at [602, 391] on input "text" at bounding box center [773, 381] width 401 height 39
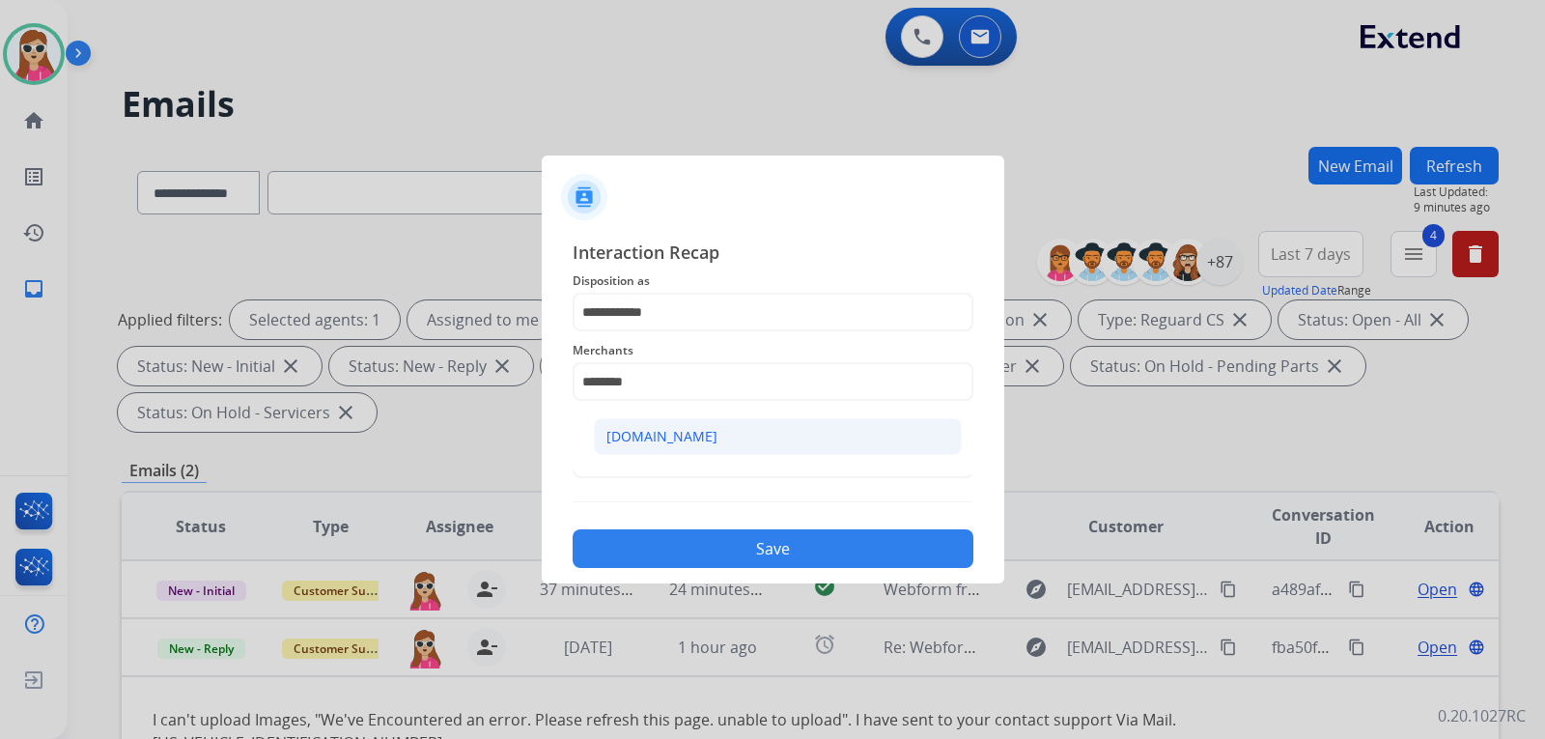
click at [753, 439] on li "Carparts.com" at bounding box center [778, 436] width 368 height 37
type input "**********"
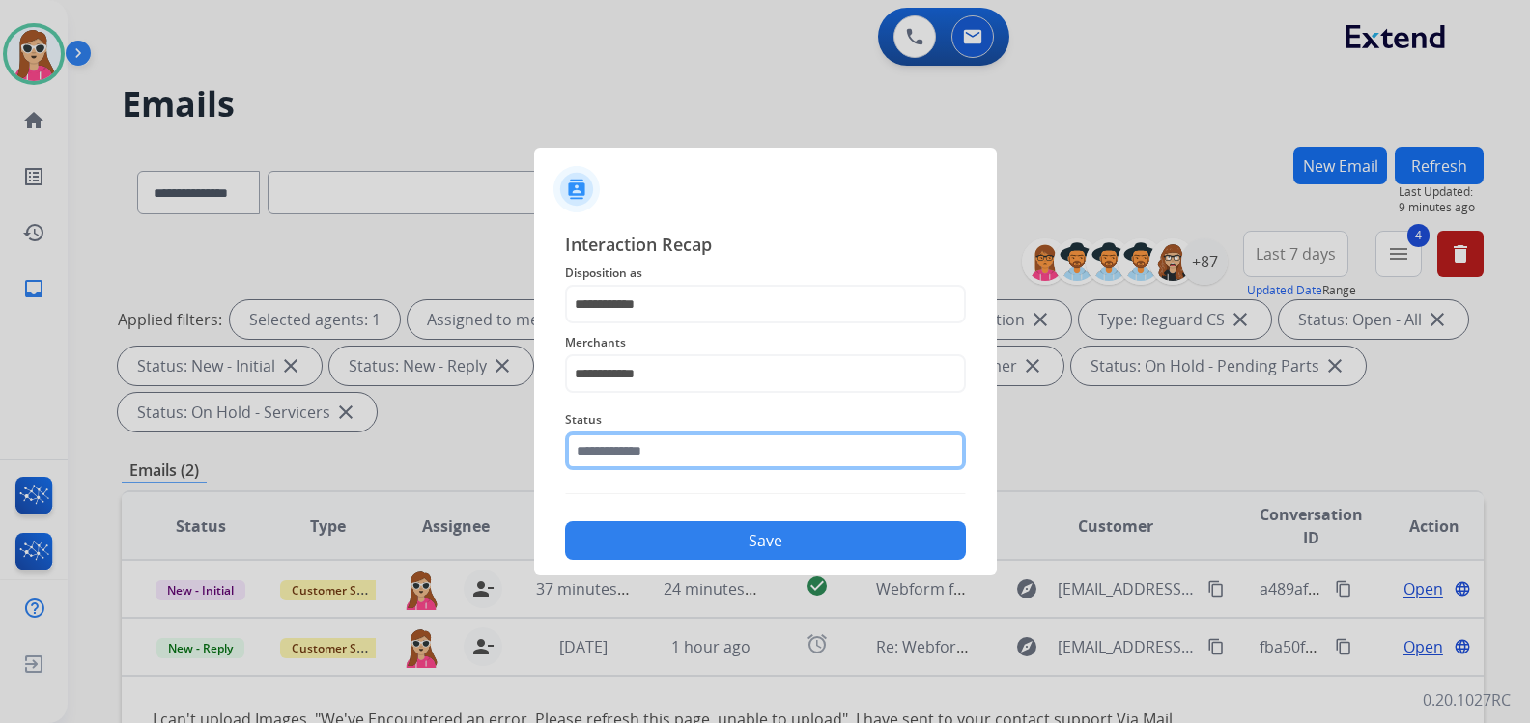
drag, startPoint x: 735, startPoint y: 452, endPoint x: 749, endPoint y: 455, distance: 13.8
click at [748, 455] on input "text" at bounding box center [765, 451] width 401 height 39
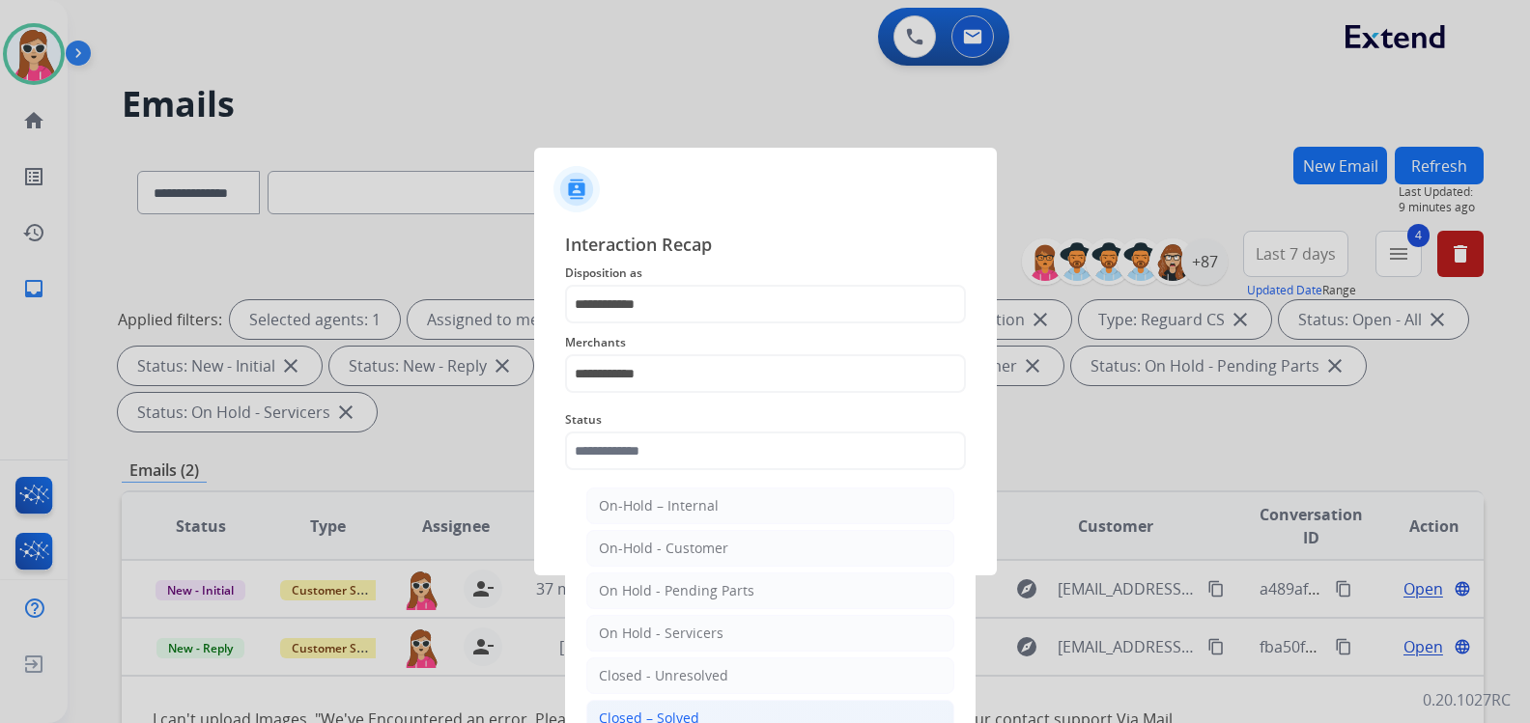
click at [667, 713] on div "Closed – Solved" at bounding box center [649, 718] width 100 height 19
type input "**********"
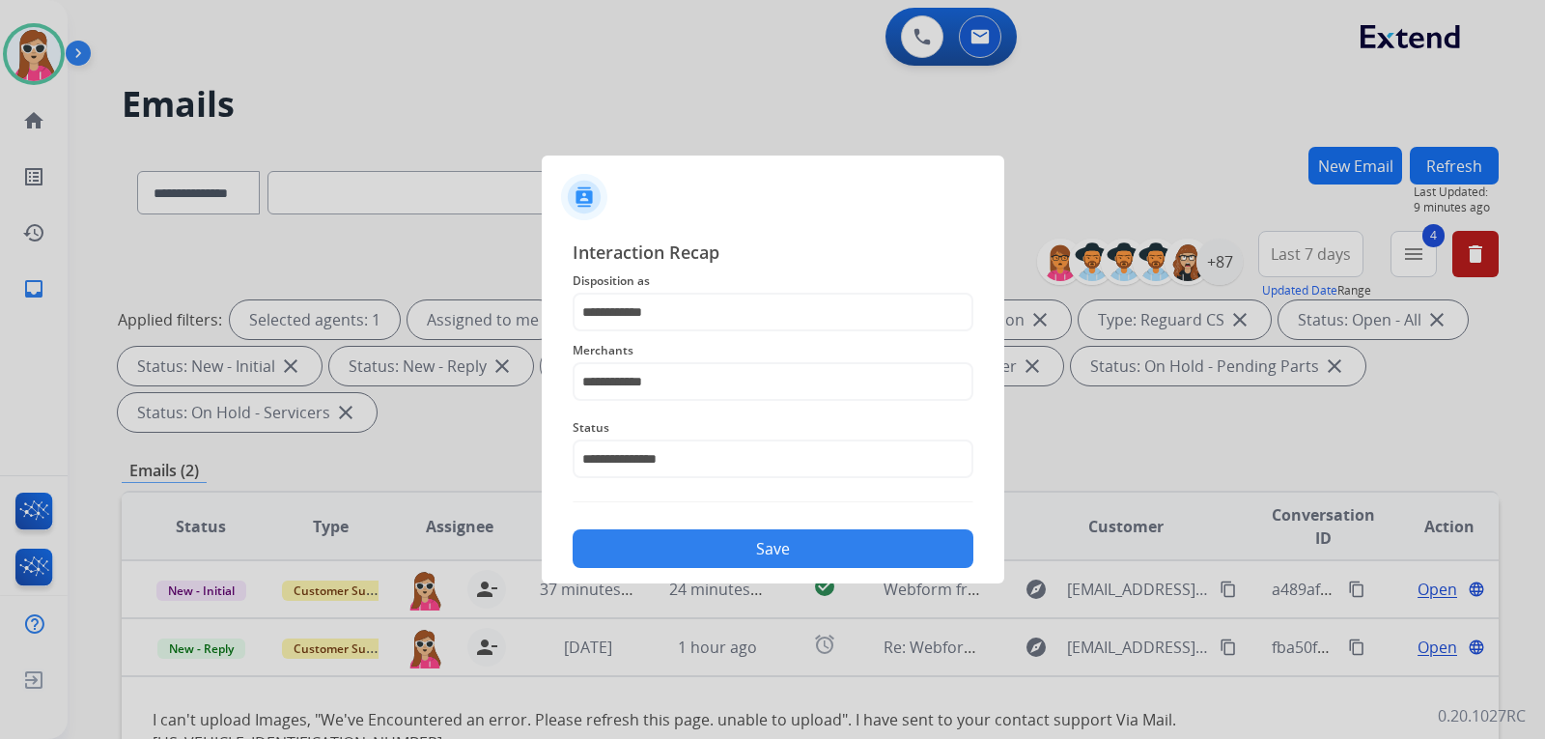
click at [711, 551] on button "Save" at bounding box center [773, 548] width 401 height 39
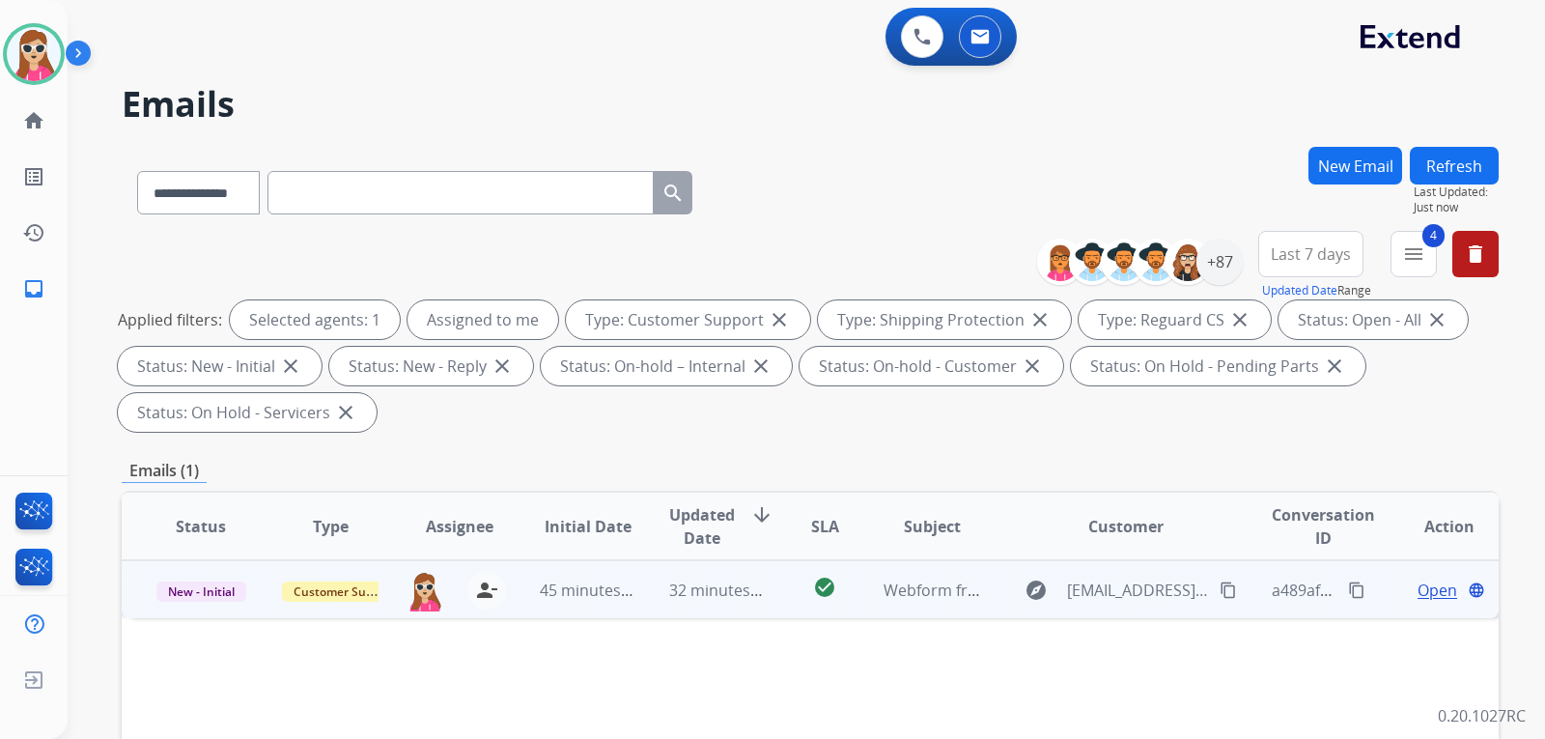
click at [787, 593] on td "check_circle" at bounding box center [810, 589] width 86 height 58
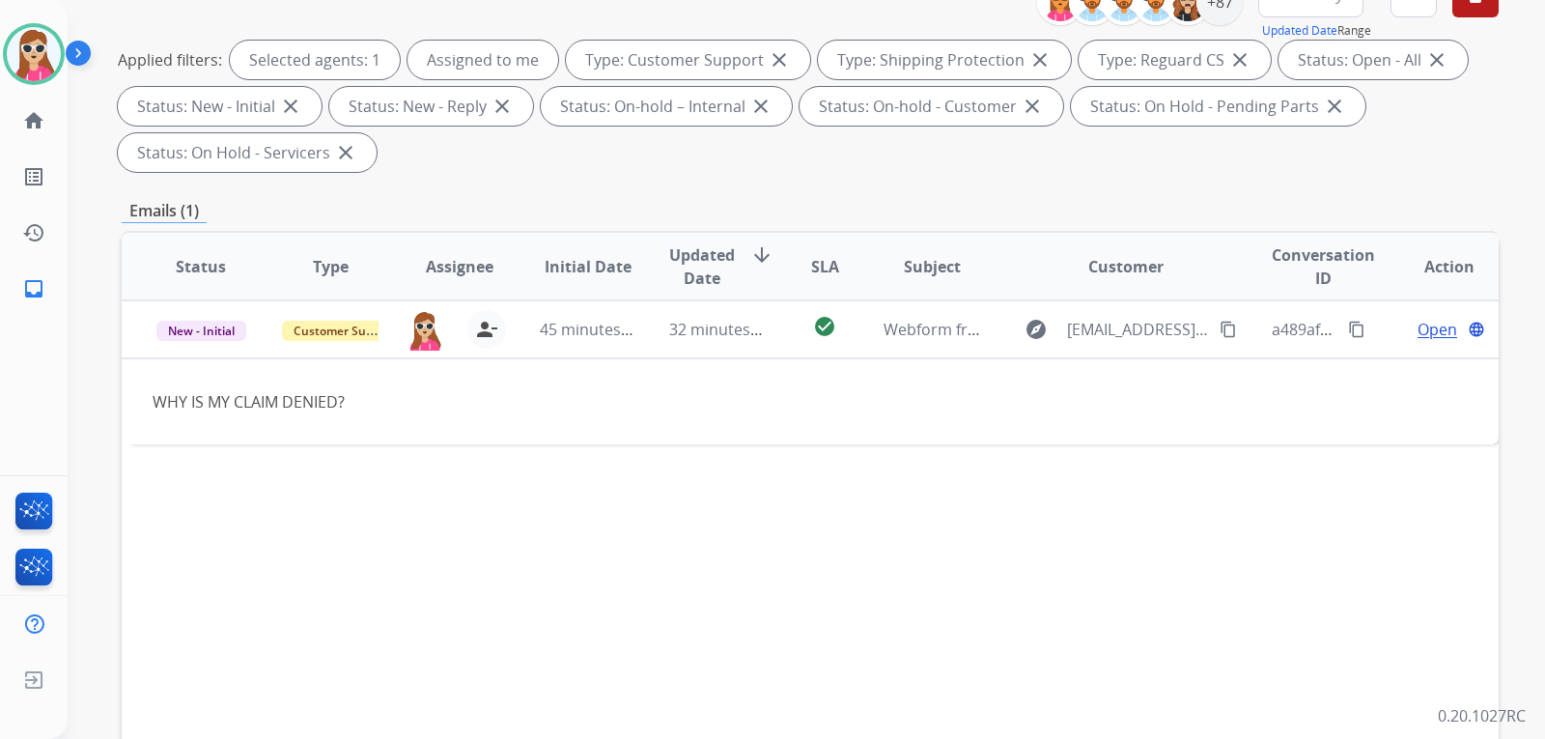
scroll to position [290, 0]
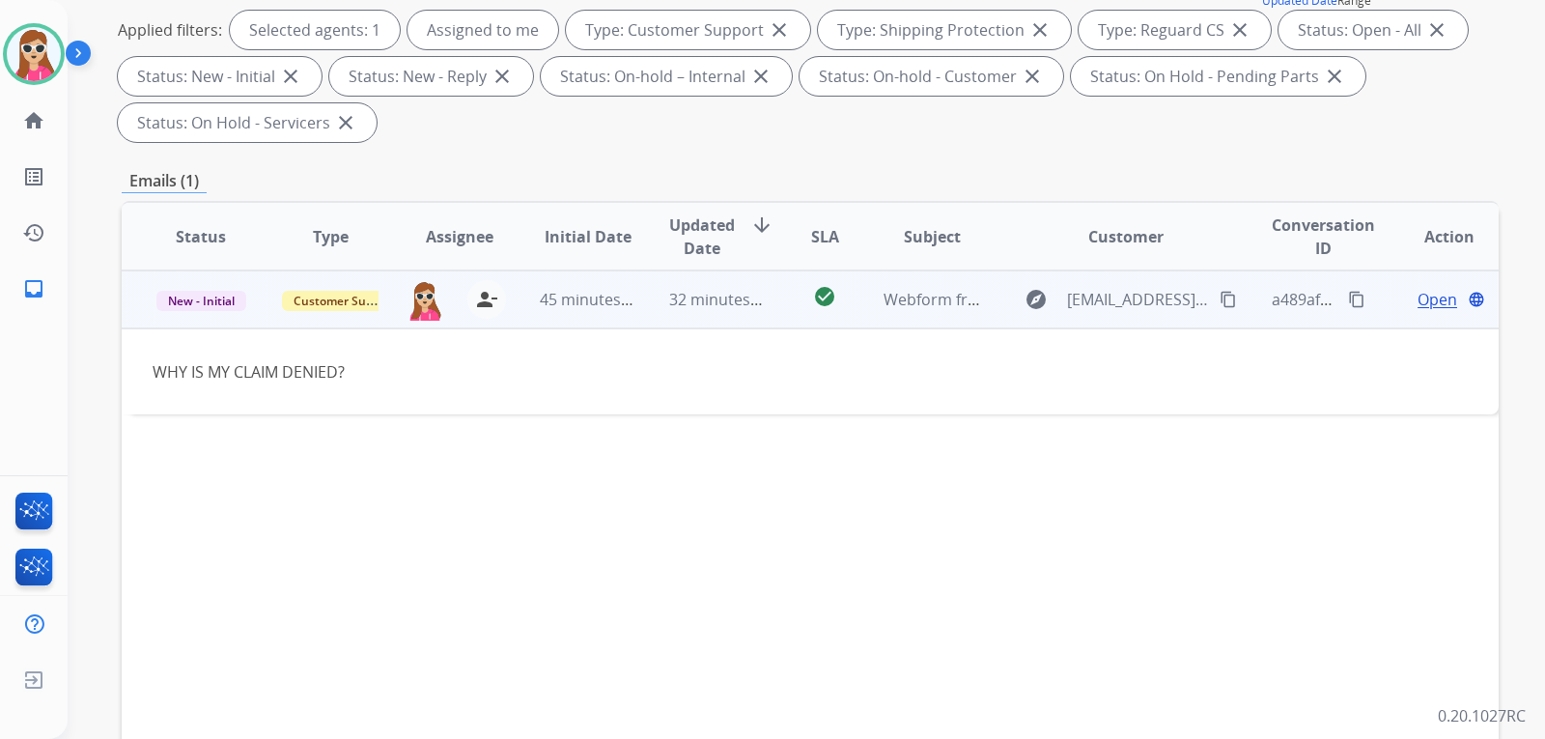
click at [1220, 307] on mat-icon "content_copy" at bounding box center [1228, 299] width 17 height 17
click at [1438, 311] on td "Open language" at bounding box center [1434, 299] width 129 height 58
drag, startPoint x: 1388, startPoint y: 311, endPoint x: 1415, endPoint y: 300, distance: 29.1
click at [1408, 303] on div "Open language" at bounding box center [1450, 300] width 98 height 23
click at [1418, 300] on span "Open" at bounding box center [1438, 299] width 40 height 23
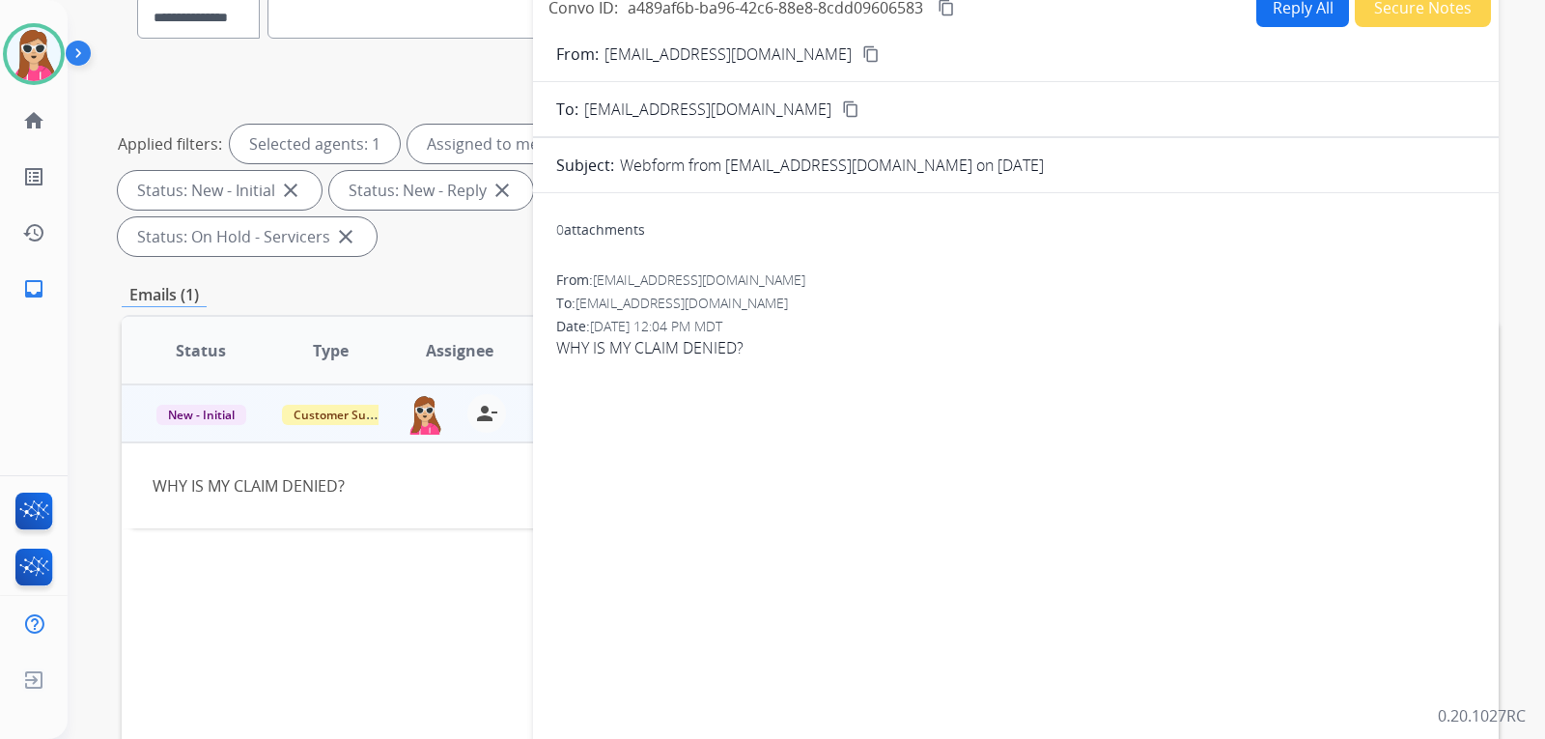
scroll to position [0, 0]
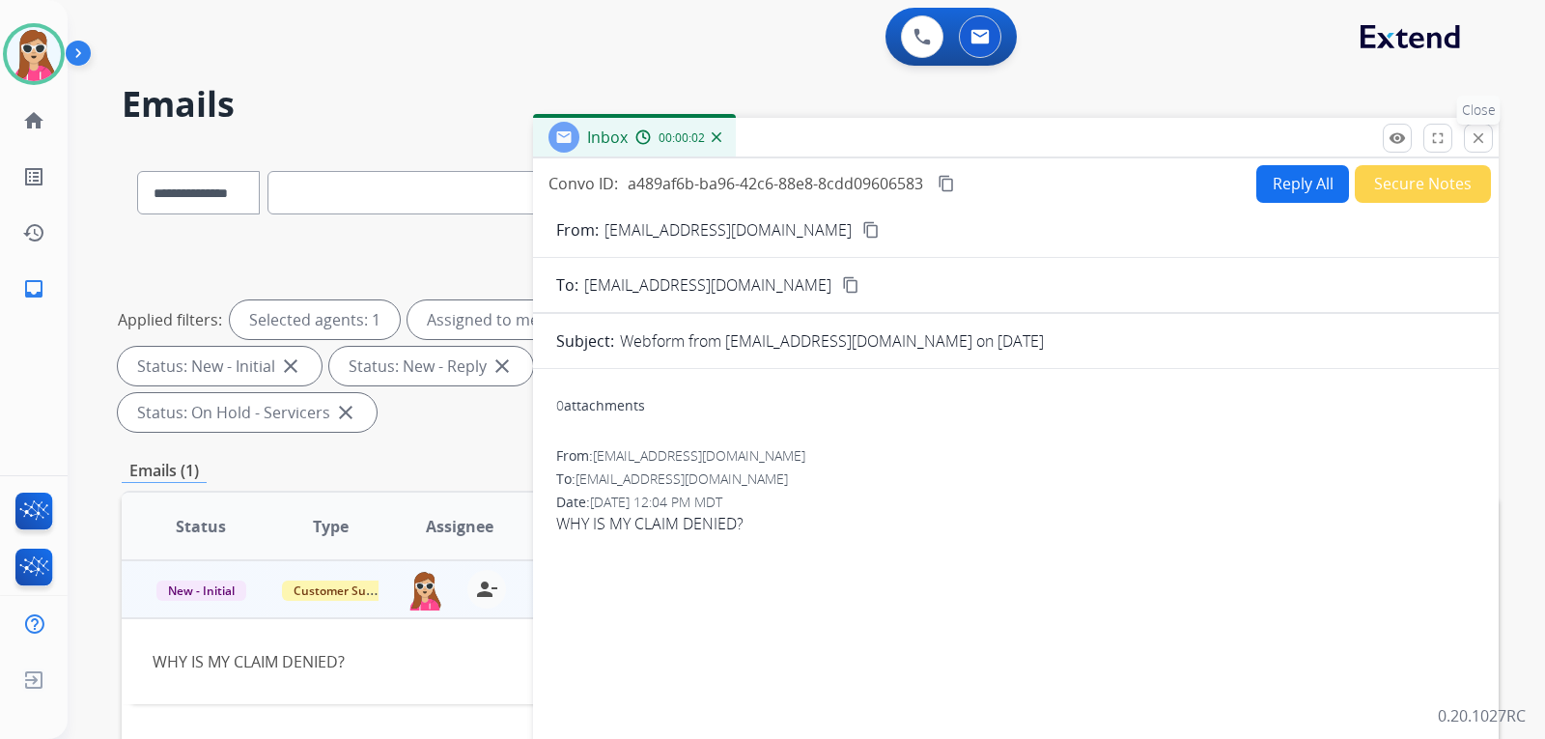
click at [1470, 140] on mat-icon "close" at bounding box center [1478, 137] width 17 height 17
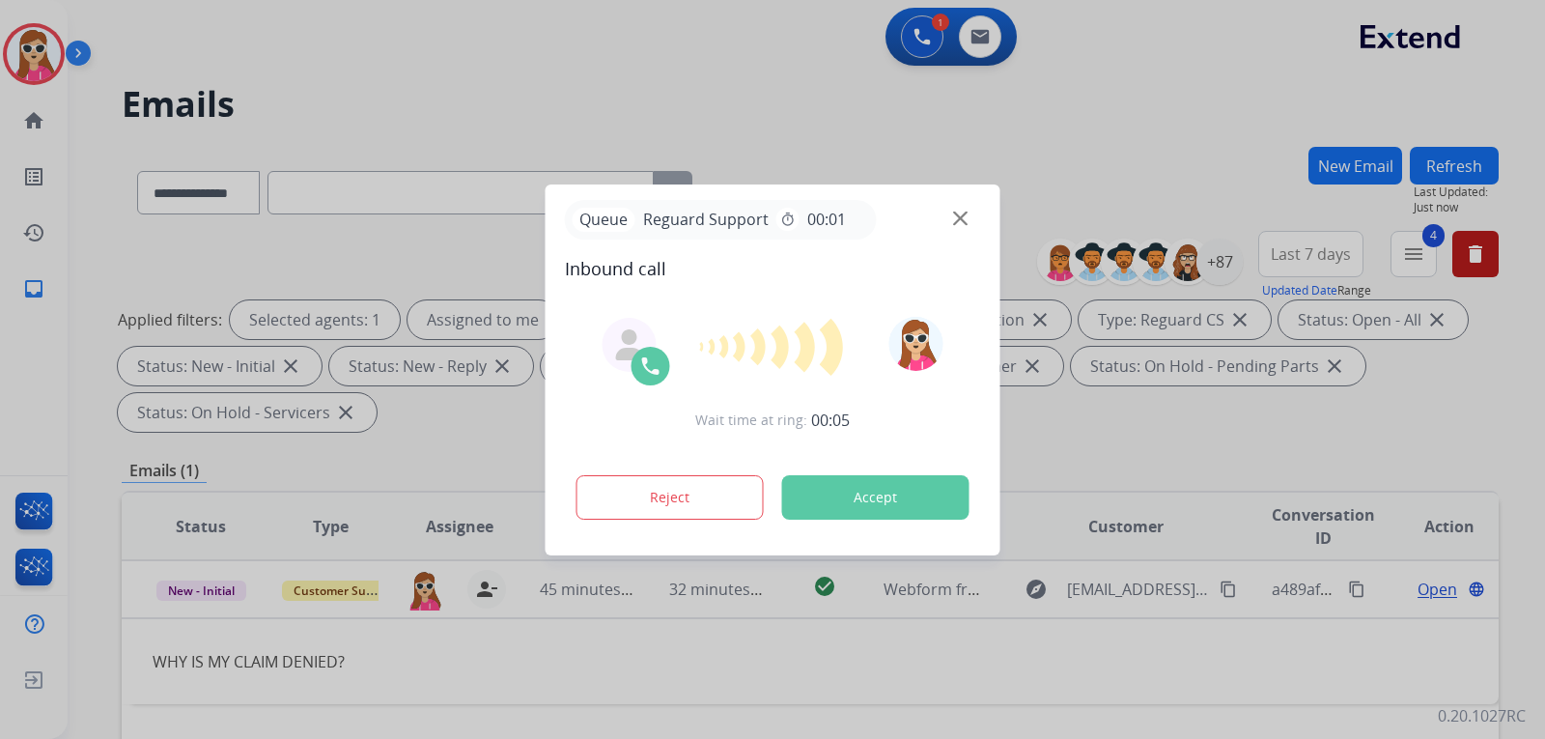
click at [871, 480] on button "Accept" at bounding box center [875, 497] width 187 height 44
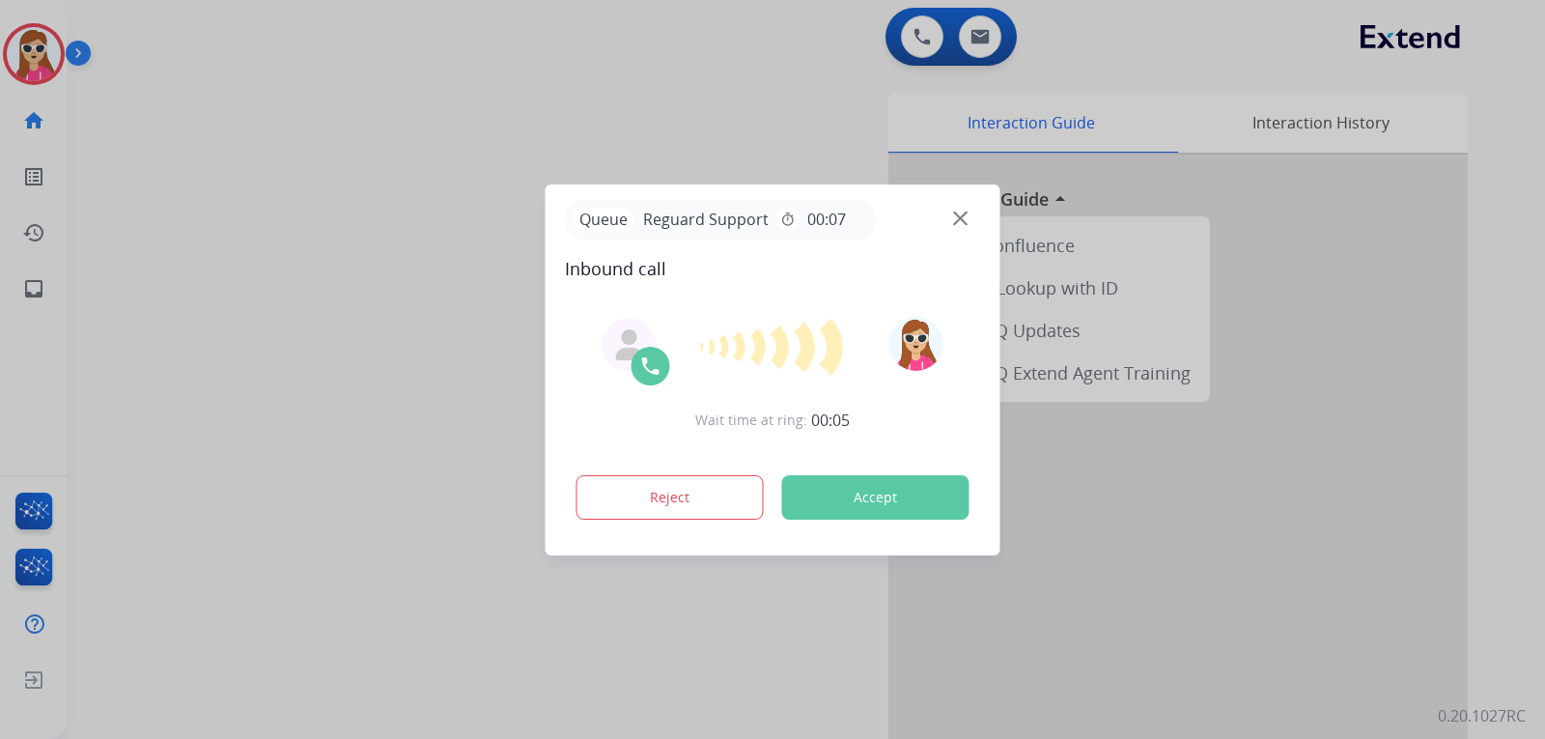
click at [817, 496] on button "Accept" at bounding box center [875, 497] width 187 height 44
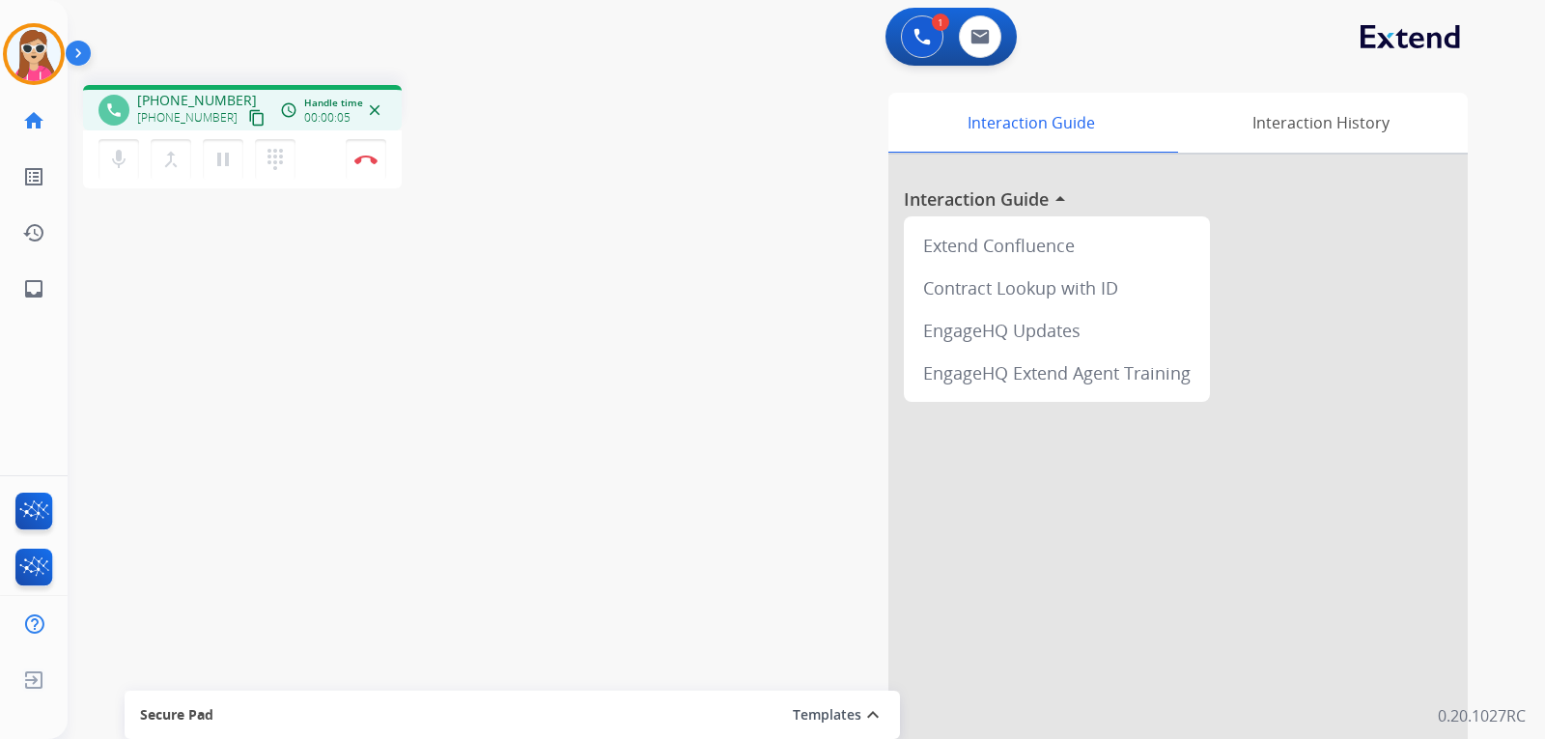
click at [248, 120] on mat-icon "content_copy" at bounding box center [256, 117] width 17 height 17
click at [382, 162] on button "Disconnect" at bounding box center [366, 159] width 41 height 41
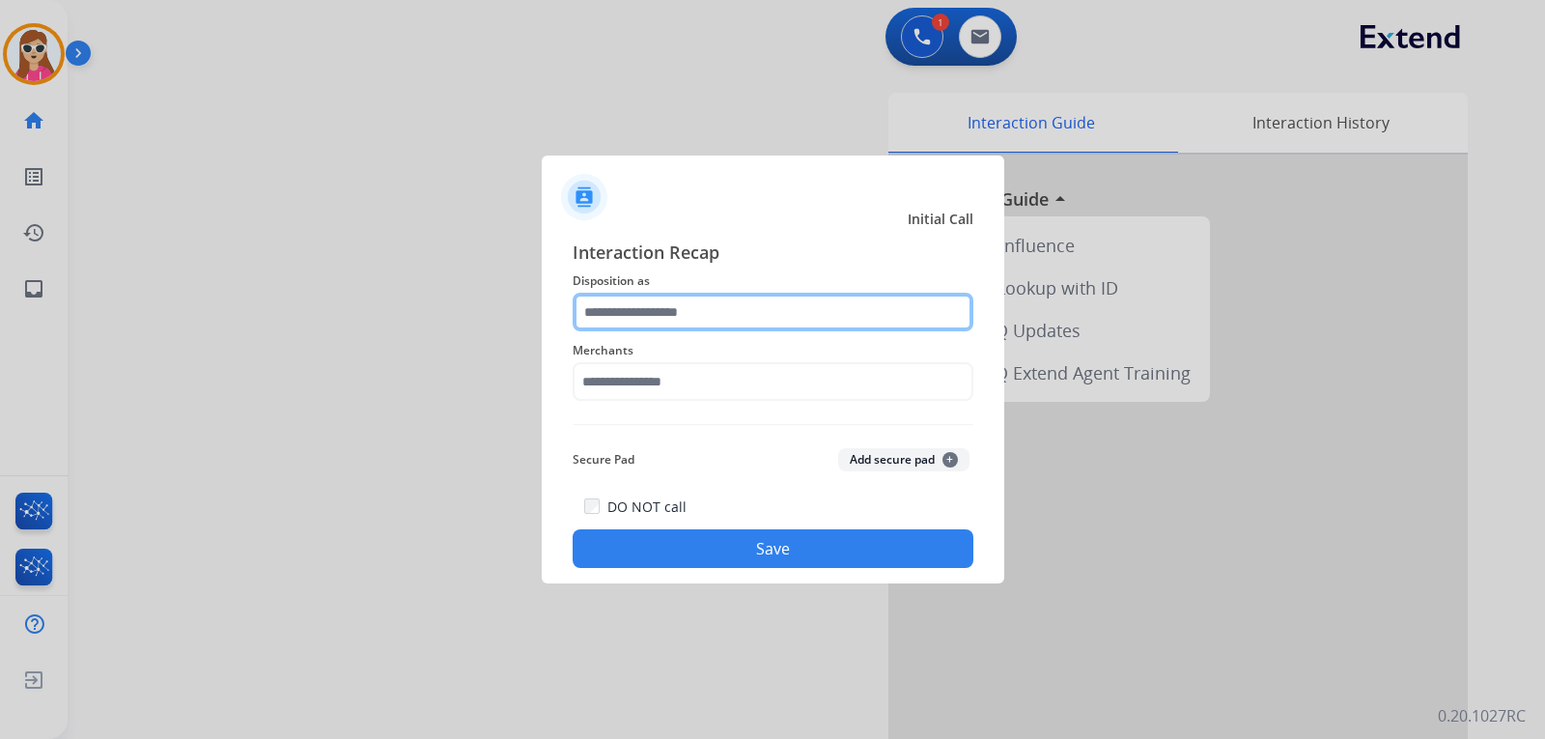
click at [674, 304] on input "text" at bounding box center [773, 312] width 401 height 39
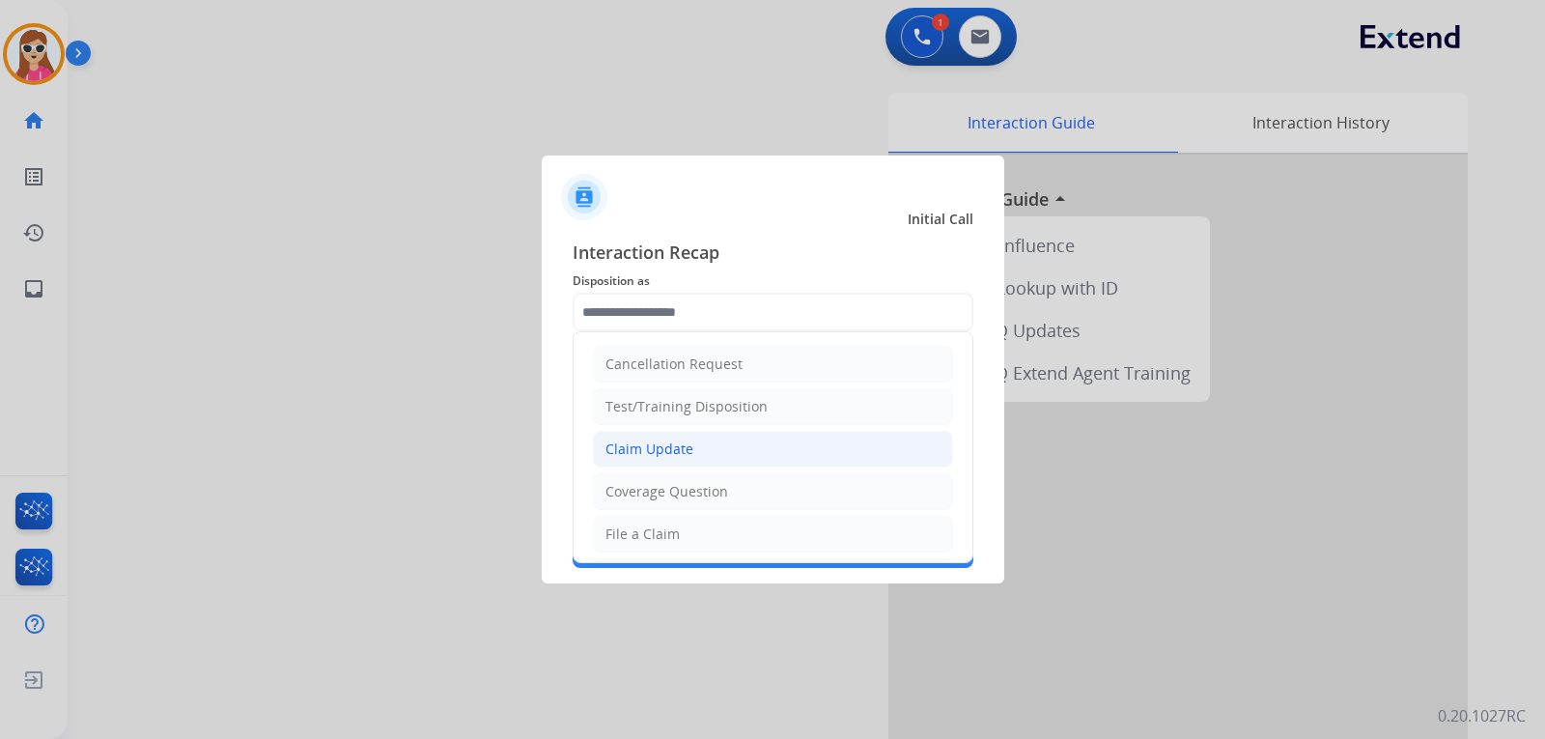
click at [666, 444] on div "Claim Update" at bounding box center [650, 448] width 88 height 19
type input "**********"
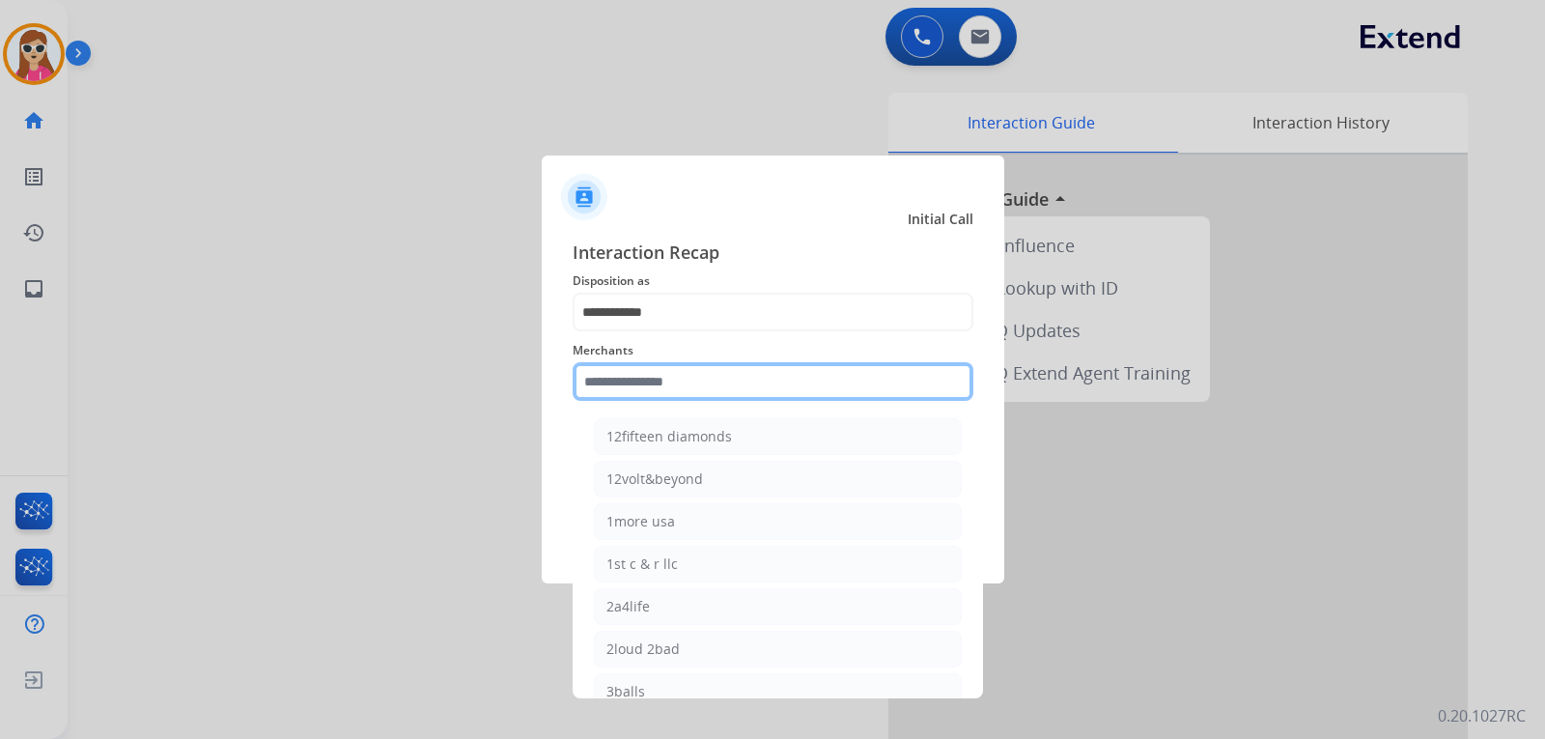
click at [812, 397] on input "text" at bounding box center [773, 381] width 401 height 39
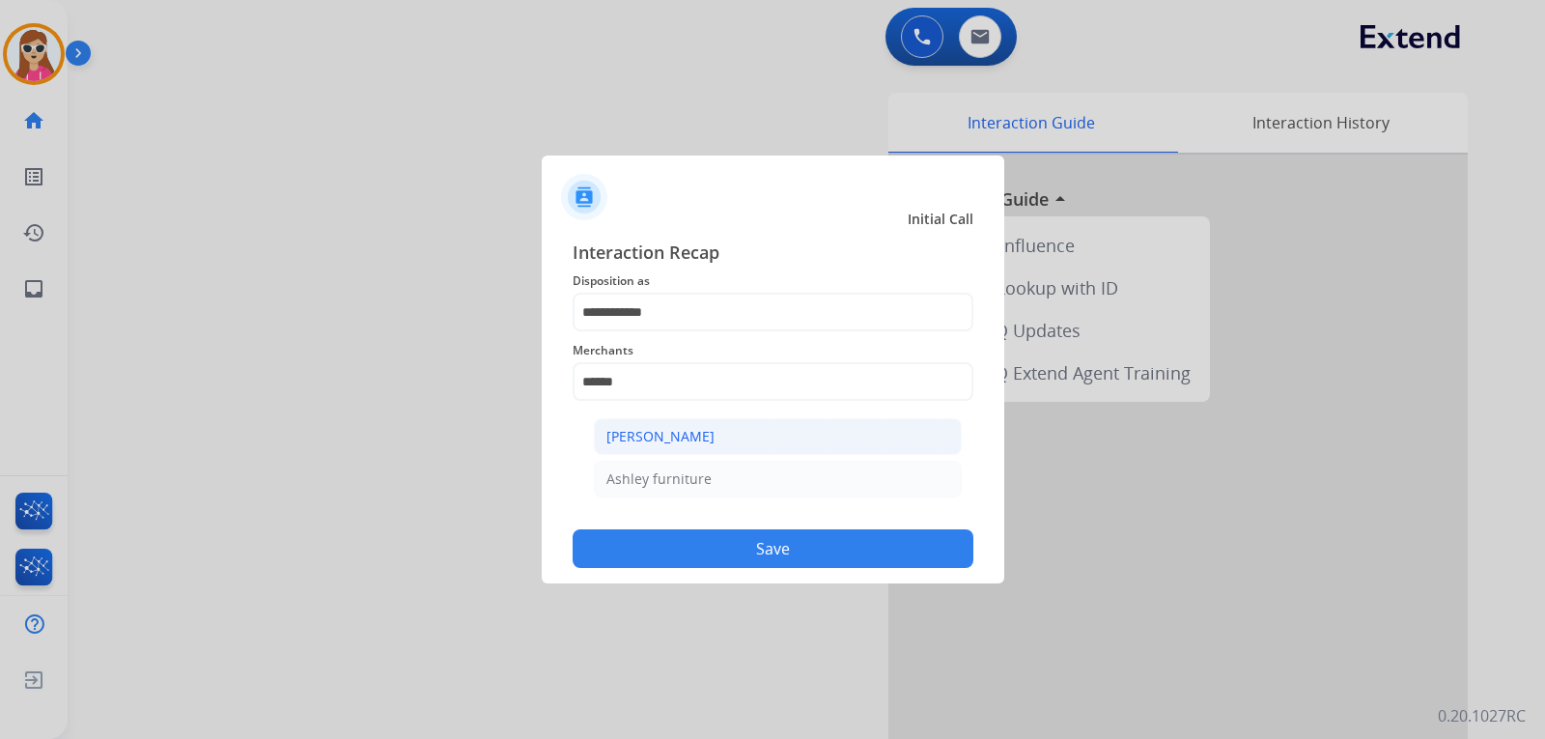
click at [813, 439] on li "Ashley - Reguard" at bounding box center [778, 436] width 368 height 37
type input "**********"
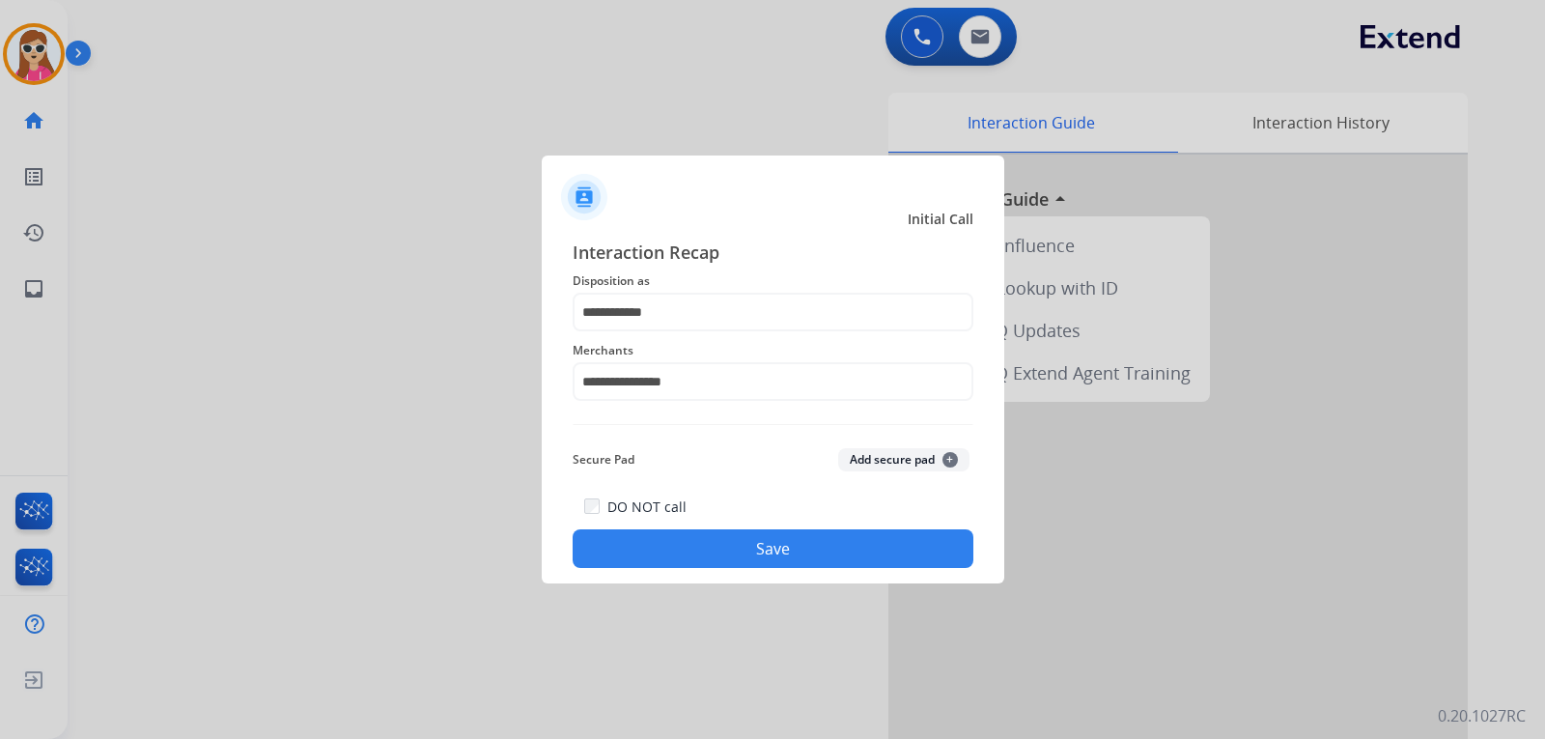
click at [752, 553] on button "Save" at bounding box center [773, 548] width 401 height 39
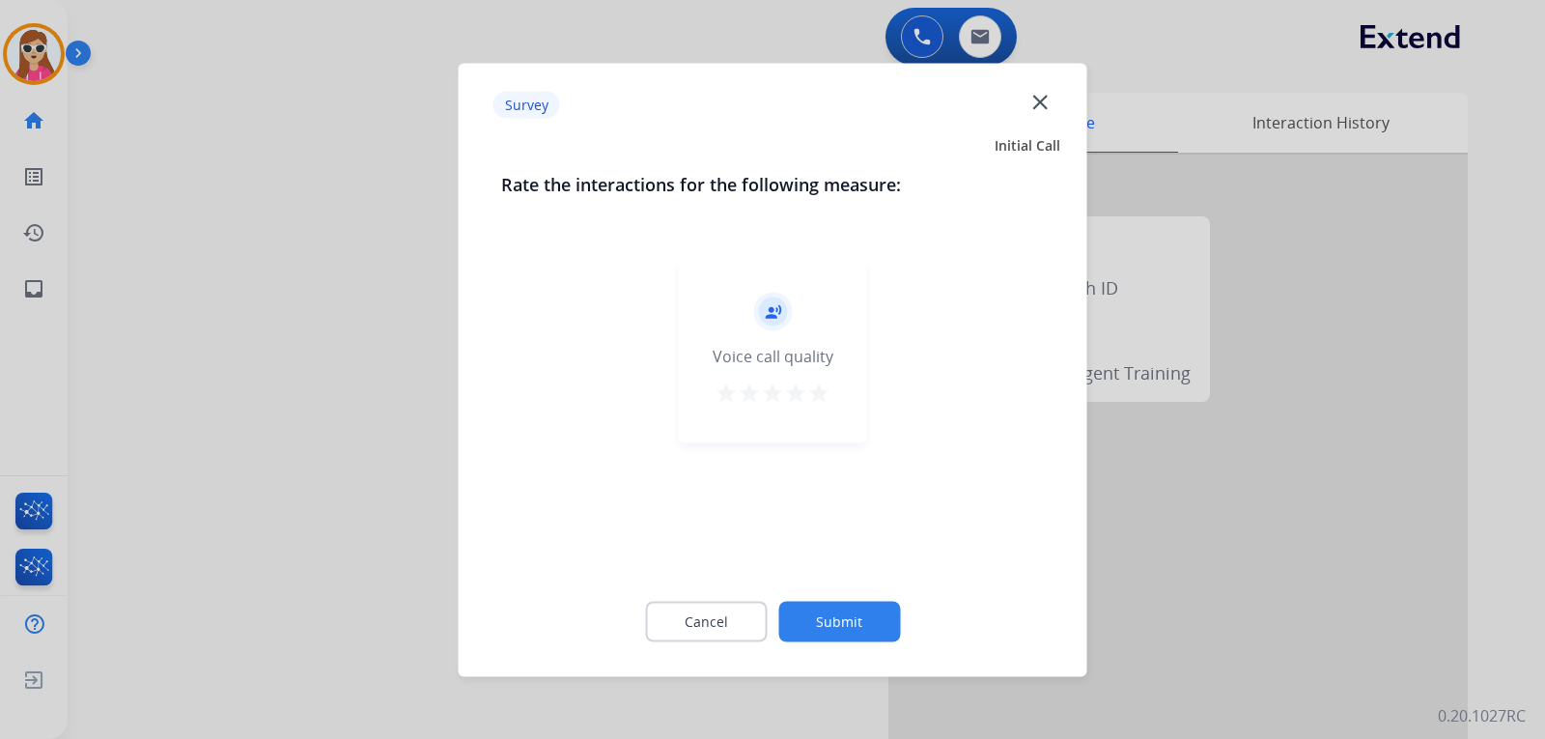
click at [820, 398] on mat-icon "star" at bounding box center [818, 392] width 23 height 23
click at [848, 623] on button "Submit" at bounding box center [840, 621] width 122 height 41
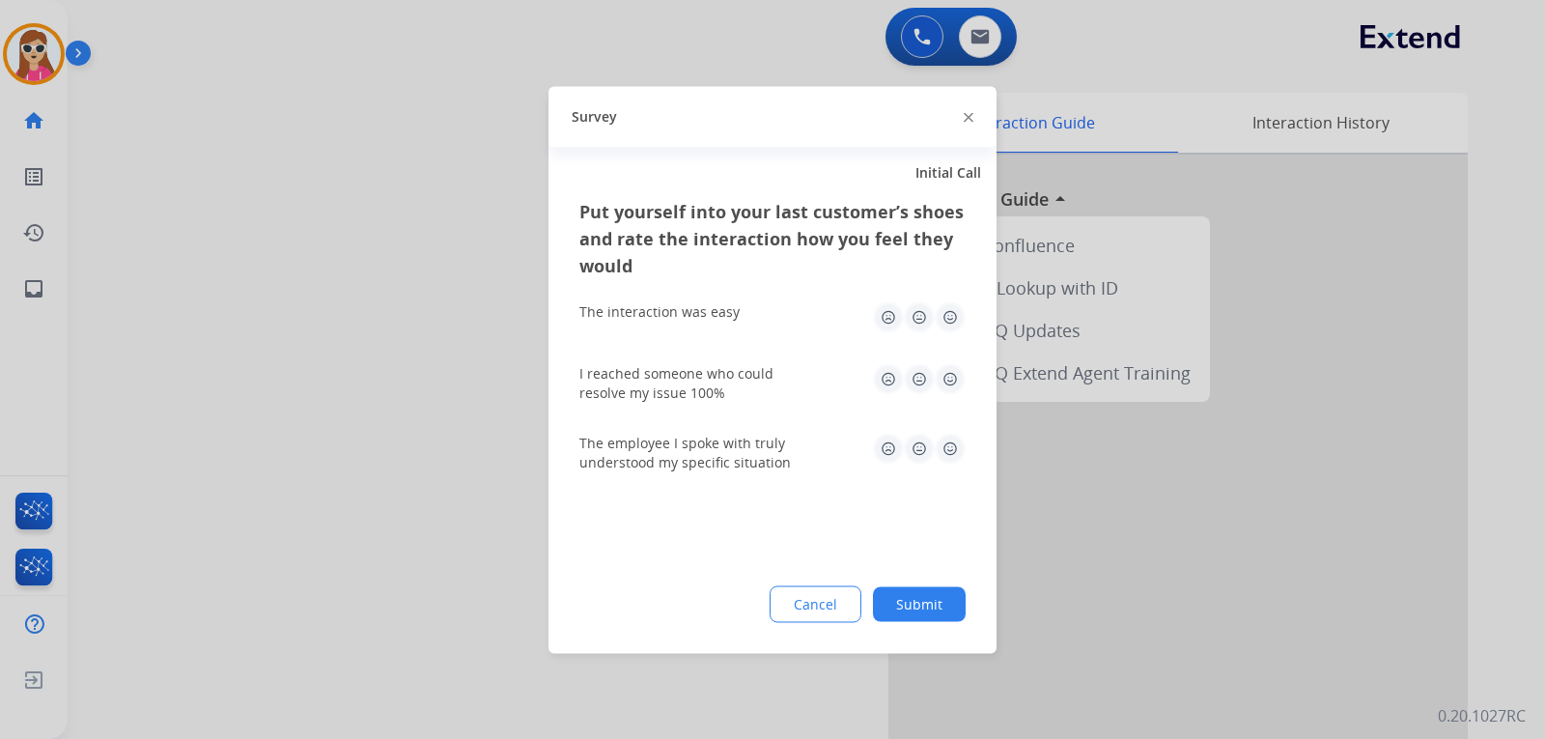
drag, startPoint x: 947, startPoint y: 468, endPoint x: 955, endPoint y: 455, distance: 16.1
click at [953, 458] on div "The employee I spoke with truly understood my specific situation" at bounding box center [773, 452] width 386 height 39
click at [956, 447] on img at bounding box center [950, 448] width 31 height 31
drag, startPoint x: 959, startPoint y: 364, endPoint x: 949, endPoint y: 370, distance: 11.3
click at [959, 365] on img at bounding box center [950, 378] width 31 height 31
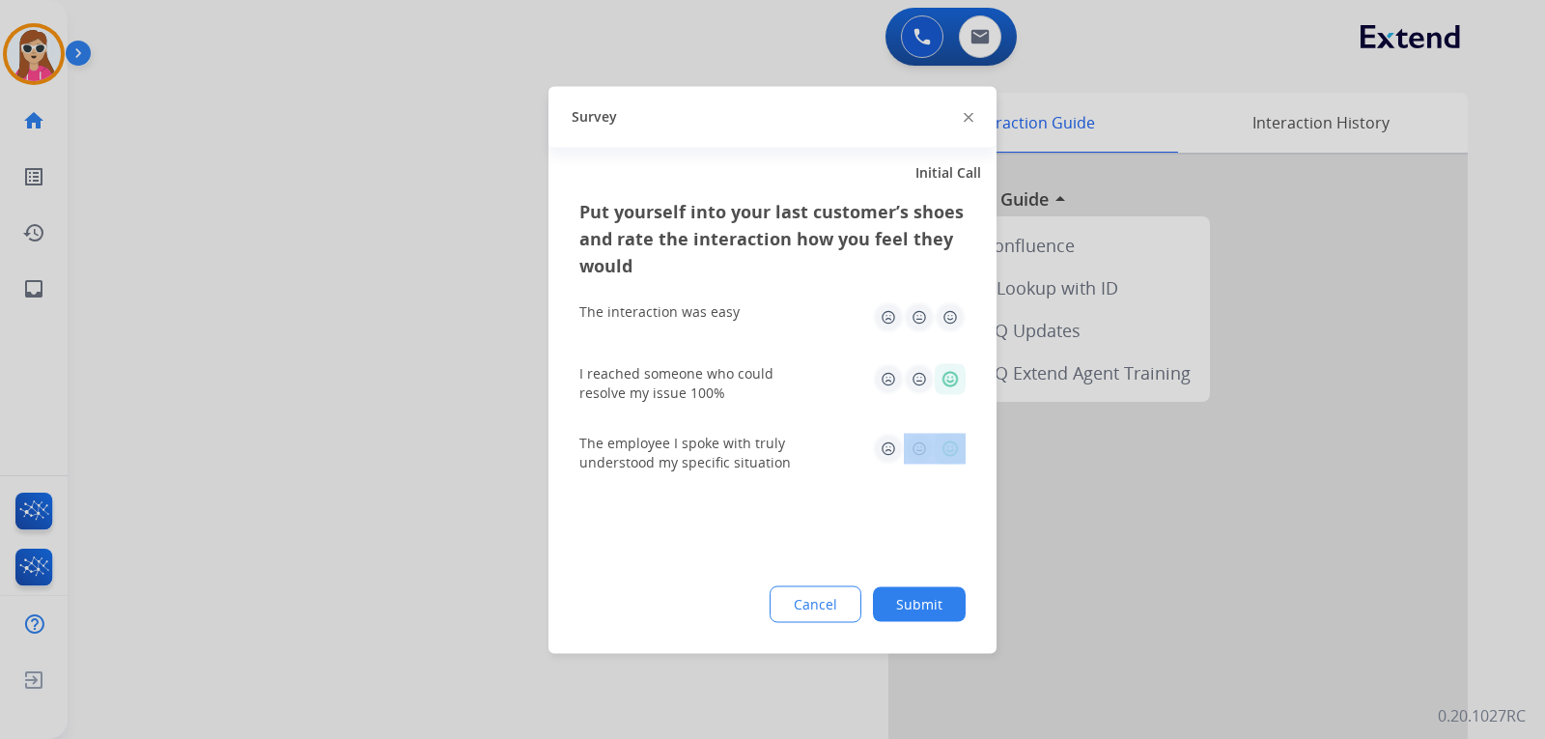
click at [947, 373] on img at bounding box center [950, 378] width 31 height 31
click at [950, 315] on img at bounding box center [950, 316] width 31 height 31
click at [942, 443] on img at bounding box center [950, 448] width 31 height 31
drag, startPoint x: 922, startPoint y: 617, endPoint x: 929, endPoint y: 595, distance: 23.2
click at [921, 617] on button "Submit" at bounding box center [919, 603] width 93 height 35
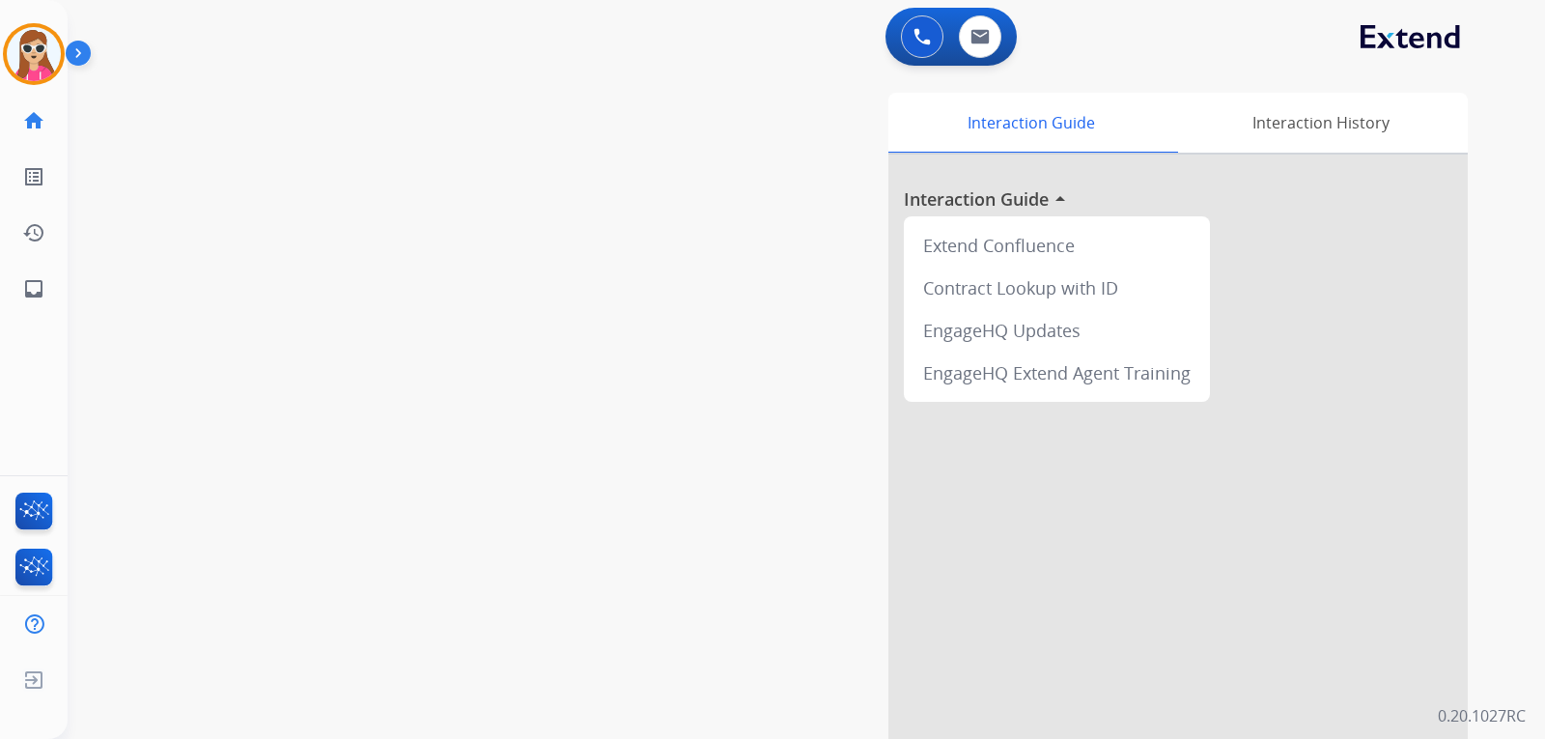
click at [55, 92] on div "Harmony AfterCallWork Edit Avatar Agent: Harmony Routing Profile: Extend_Traini…" at bounding box center [34, 158] width 68 height 317
click at [64, 72] on div "Agent: Harmony Routing Profile: Extend_Training CS" at bounding box center [34, 54] width 62 height 62
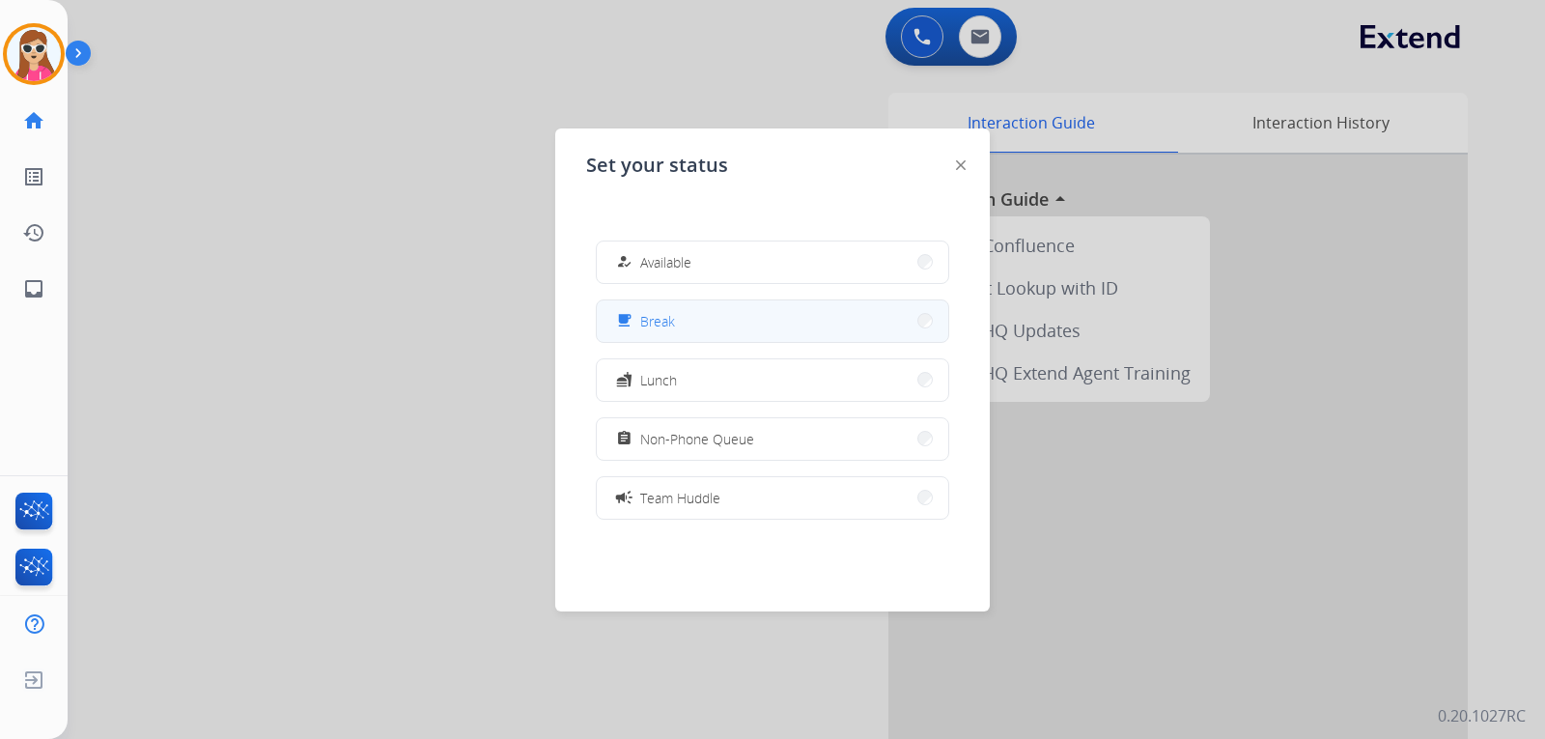
click at [654, 328] on span "Break" at bounding box center [657, 321] width 35 height 20
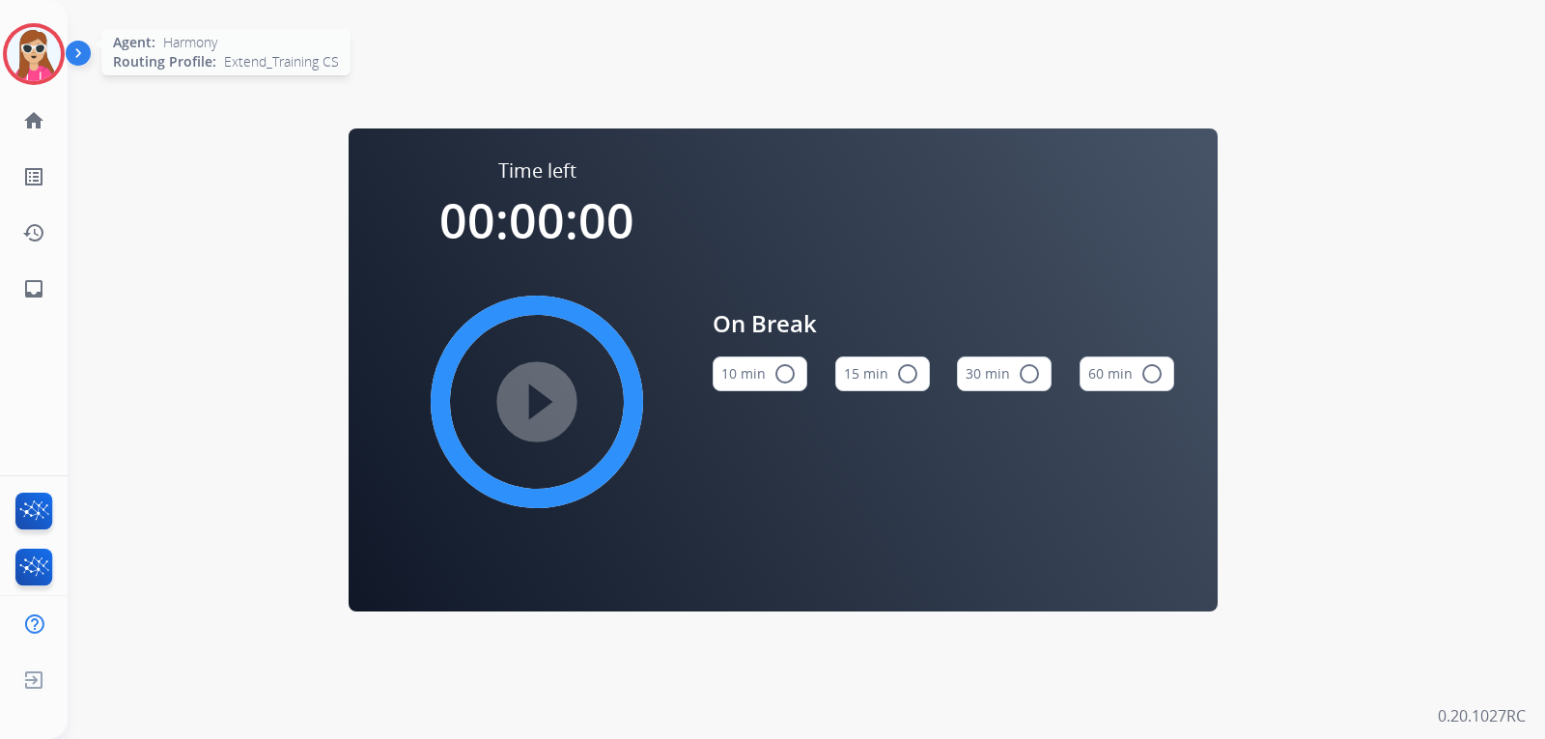
click at [48, 67] on img at bounding box center [34, 54] width 54 height 54
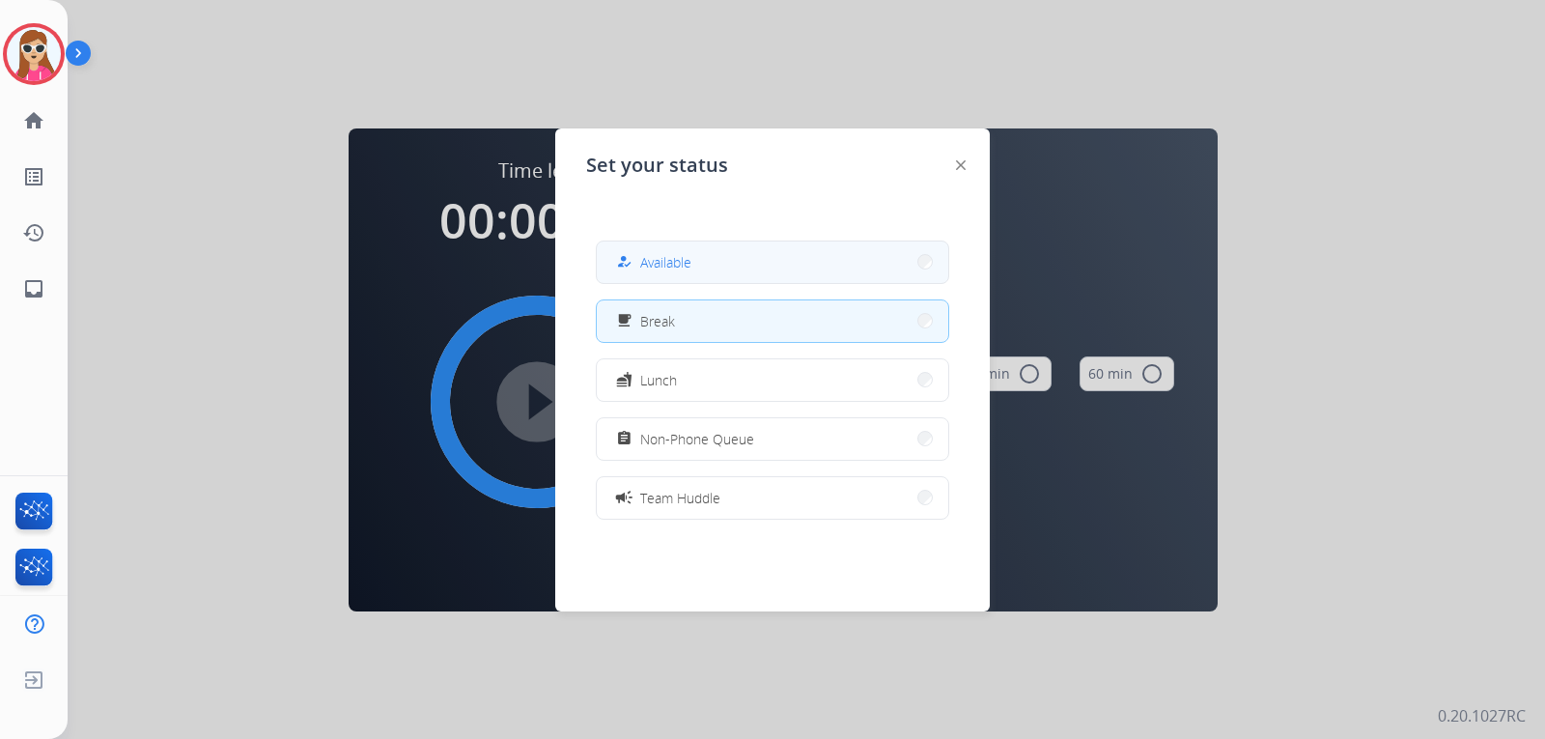
click at [644, 268] on div "how_to_reg Available" at bounding box center [651, 261] width 79 height 23
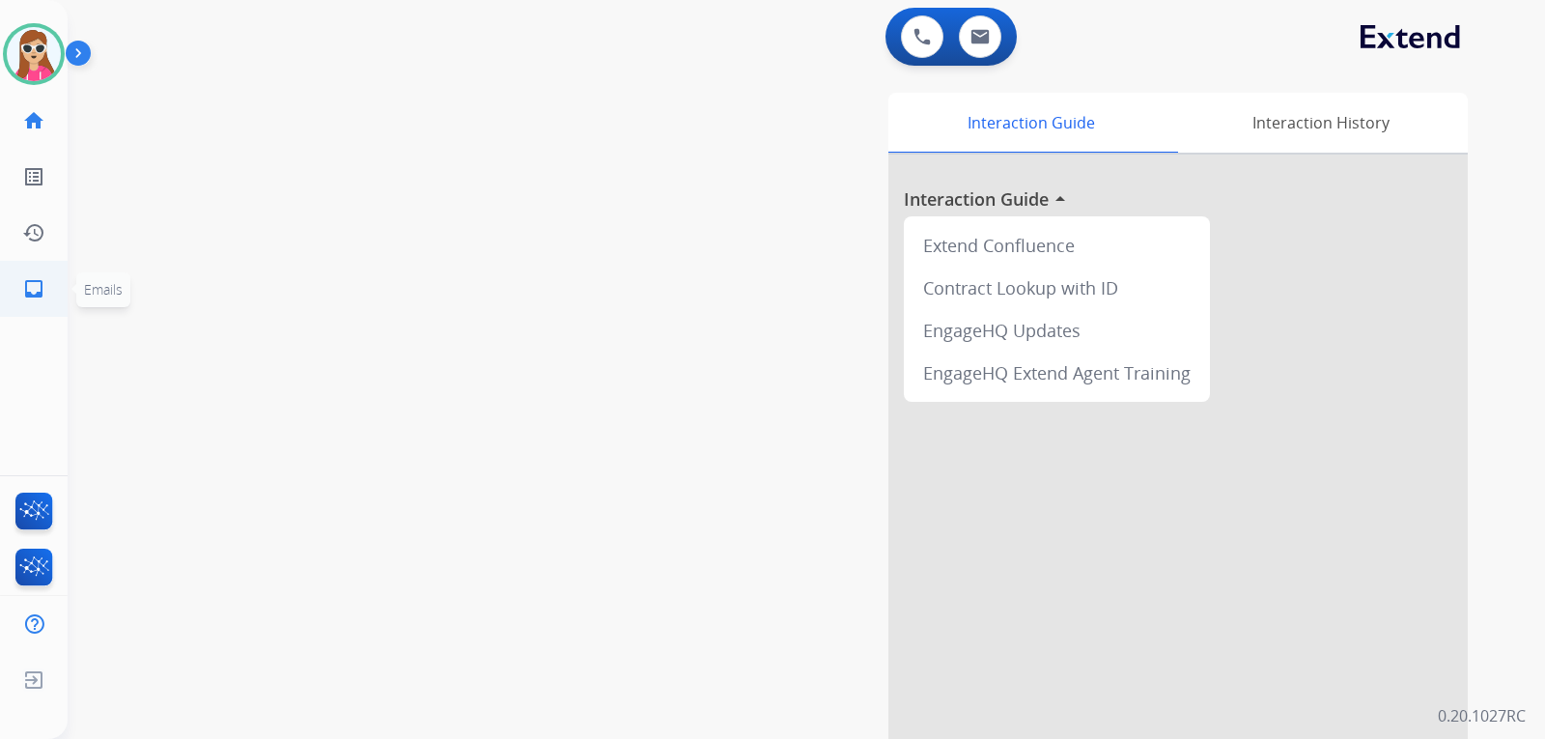
click at [26, 302] on link "inbox Emails" at bounding box center [34, 289] width 54 height 54
select select "**********"
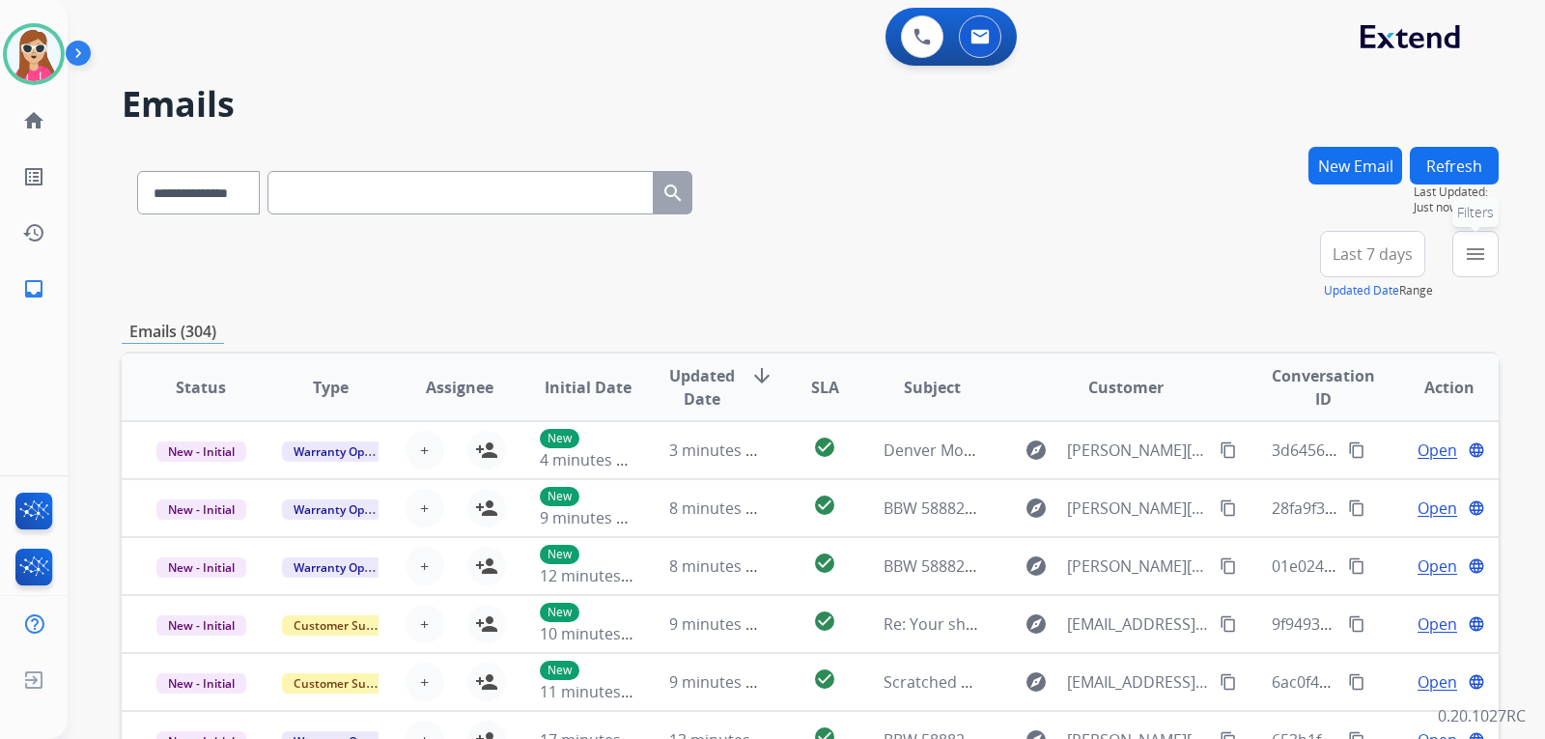
click at [1492, 236] on button "menu Filters" at bounding box center [1476, 254] width 46 height 46
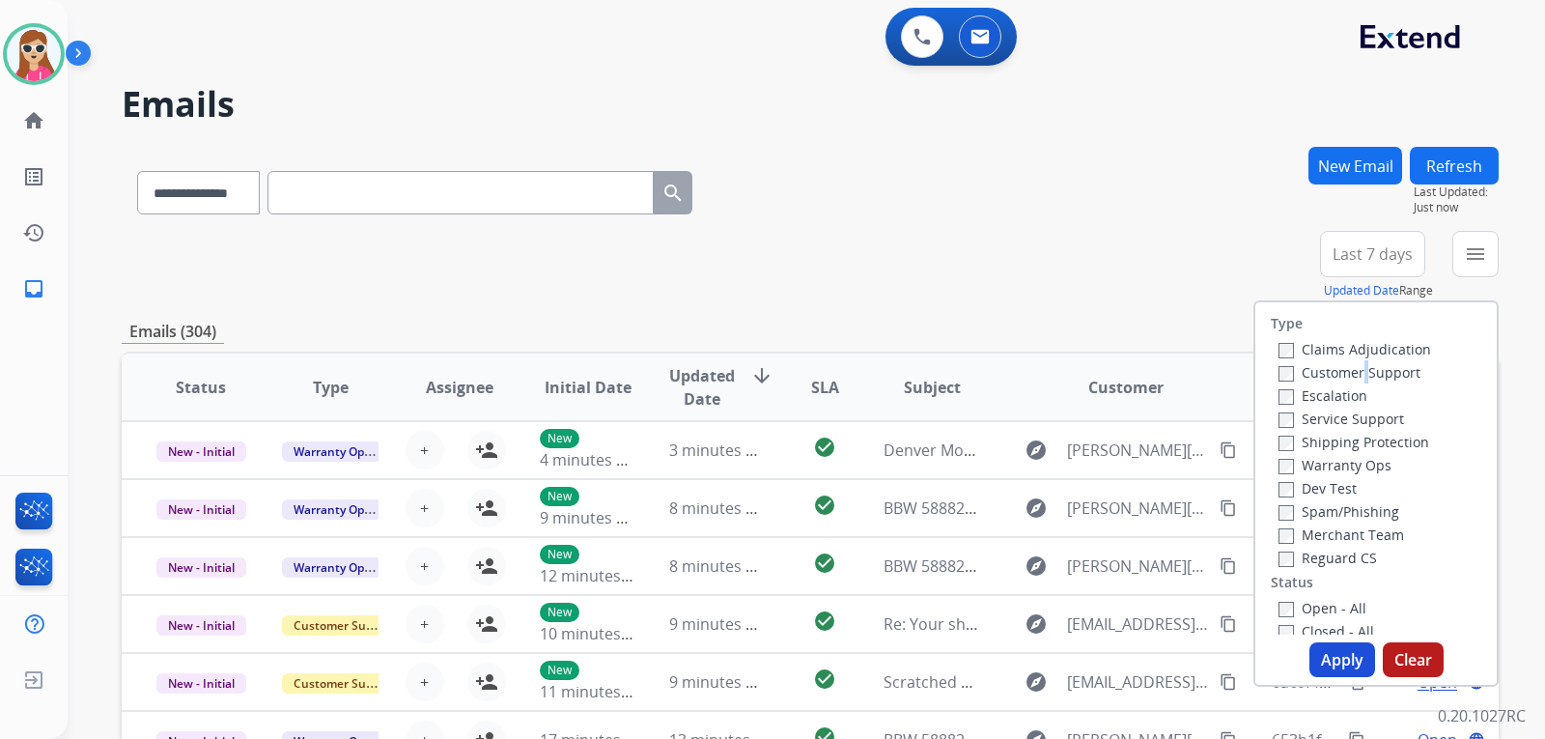
click at [1356, 366] on label "Customer Support" at bounding box center [1350, 372] width 142 height 18
click at [1383, 363] on label "Customer Support" at bounding box center [1350, 372] width 142 height 18
click at [1395, 440] on label "Shipping Protection" at bounding box center [1354, 442] width 151 height 18
click at [1338, 560] on label "Reguard CS" at bounding box center [1328, 558] width 99 height 18
click at [1330, 606] on label "Open - All" at bounding box center [1323, 608] width 88 height 18
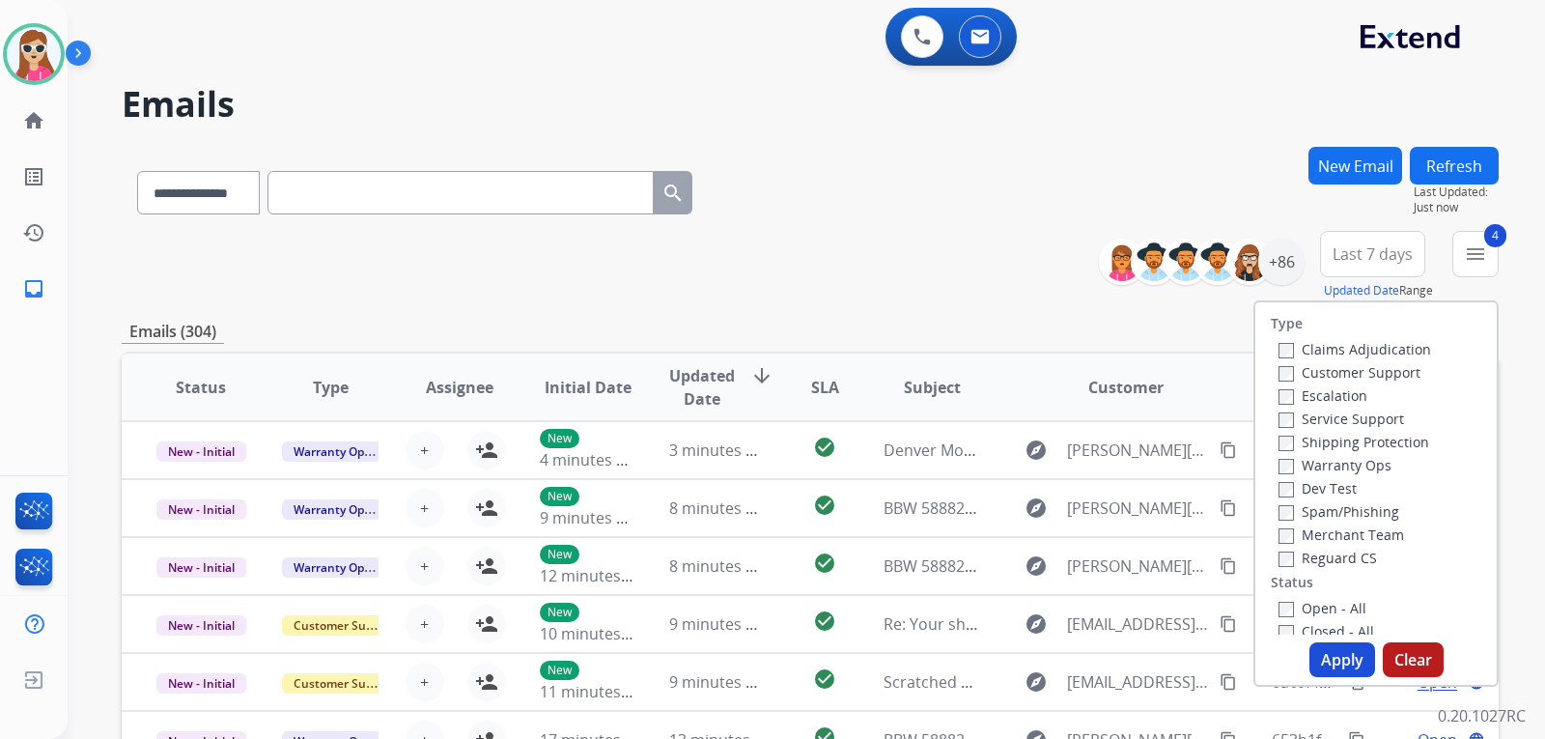
click at [1324, 647] on button "Apply" at bounding box center [1343, 659] width 66 height 35
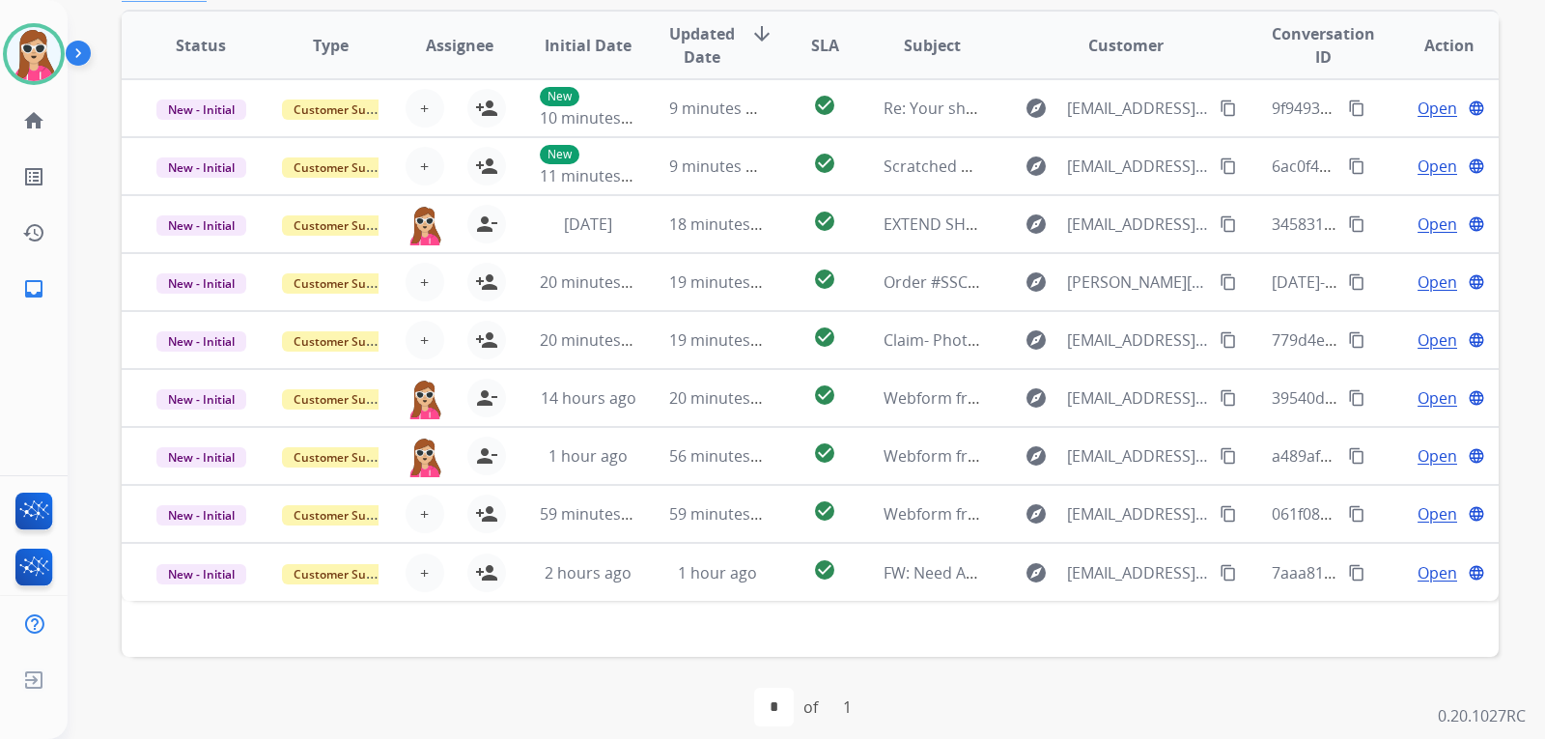
scroll to position [483, 0]
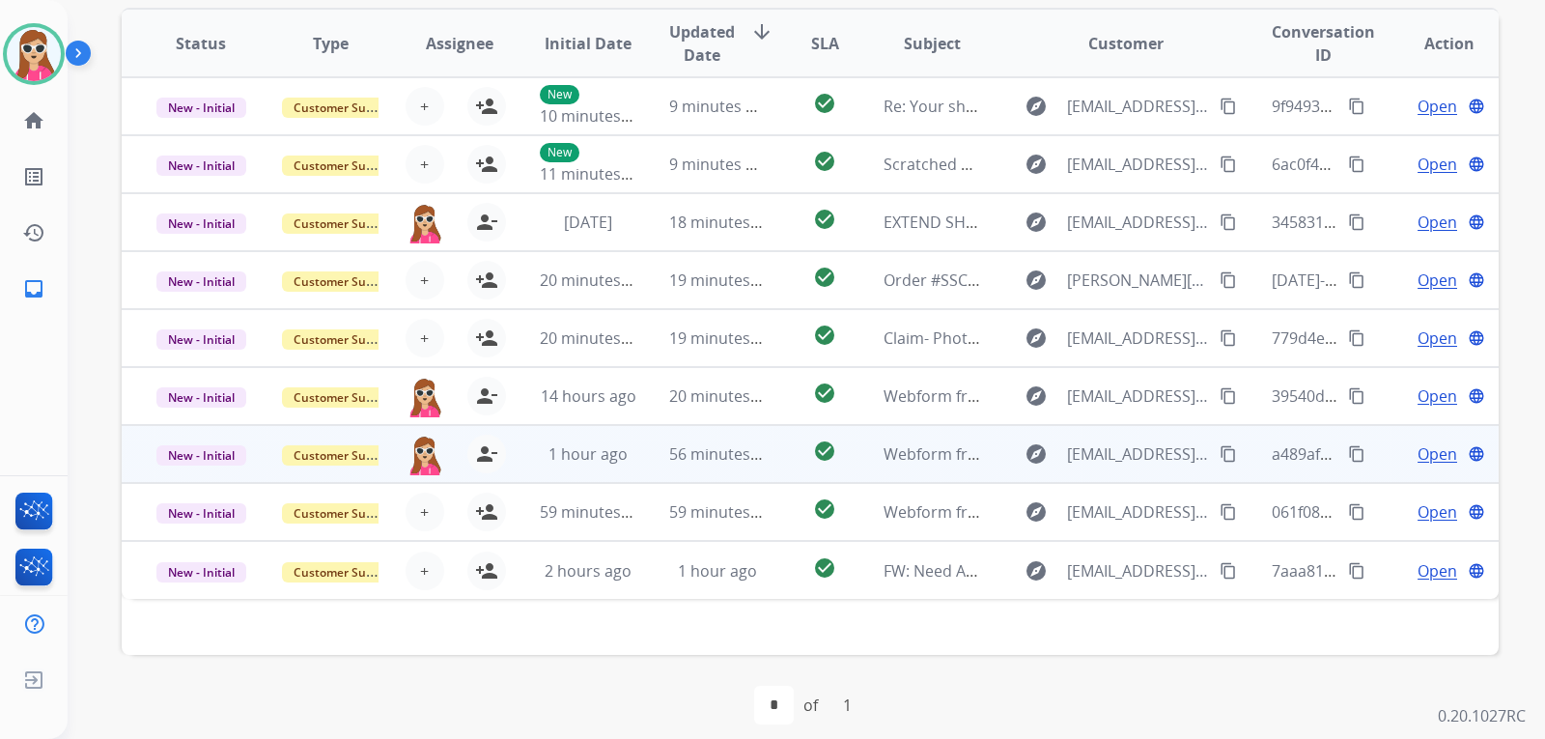
click at [1429, 457] on span "Open" at bounding box center [1438, 453] width 40 height 23
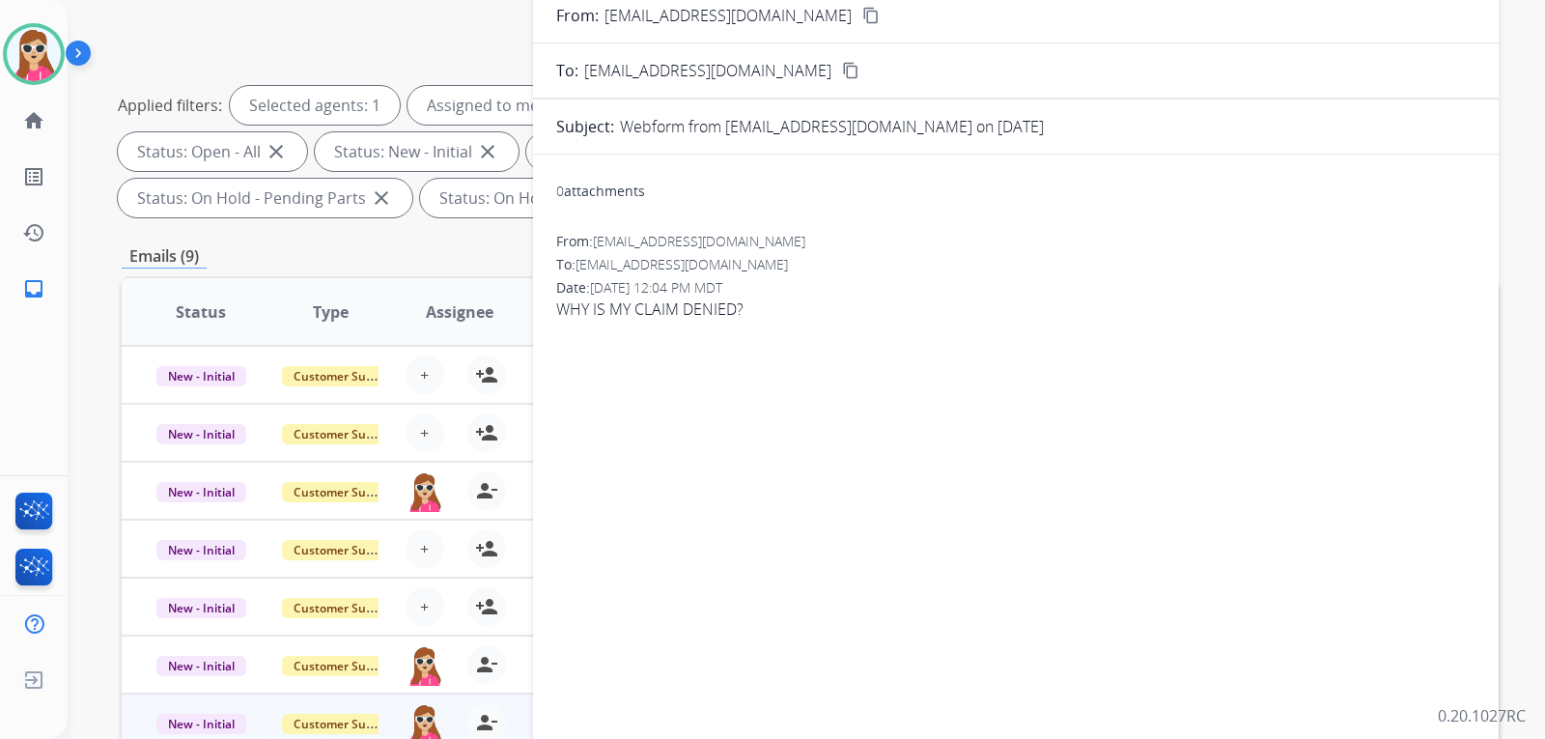
scroll to position [193, 0]
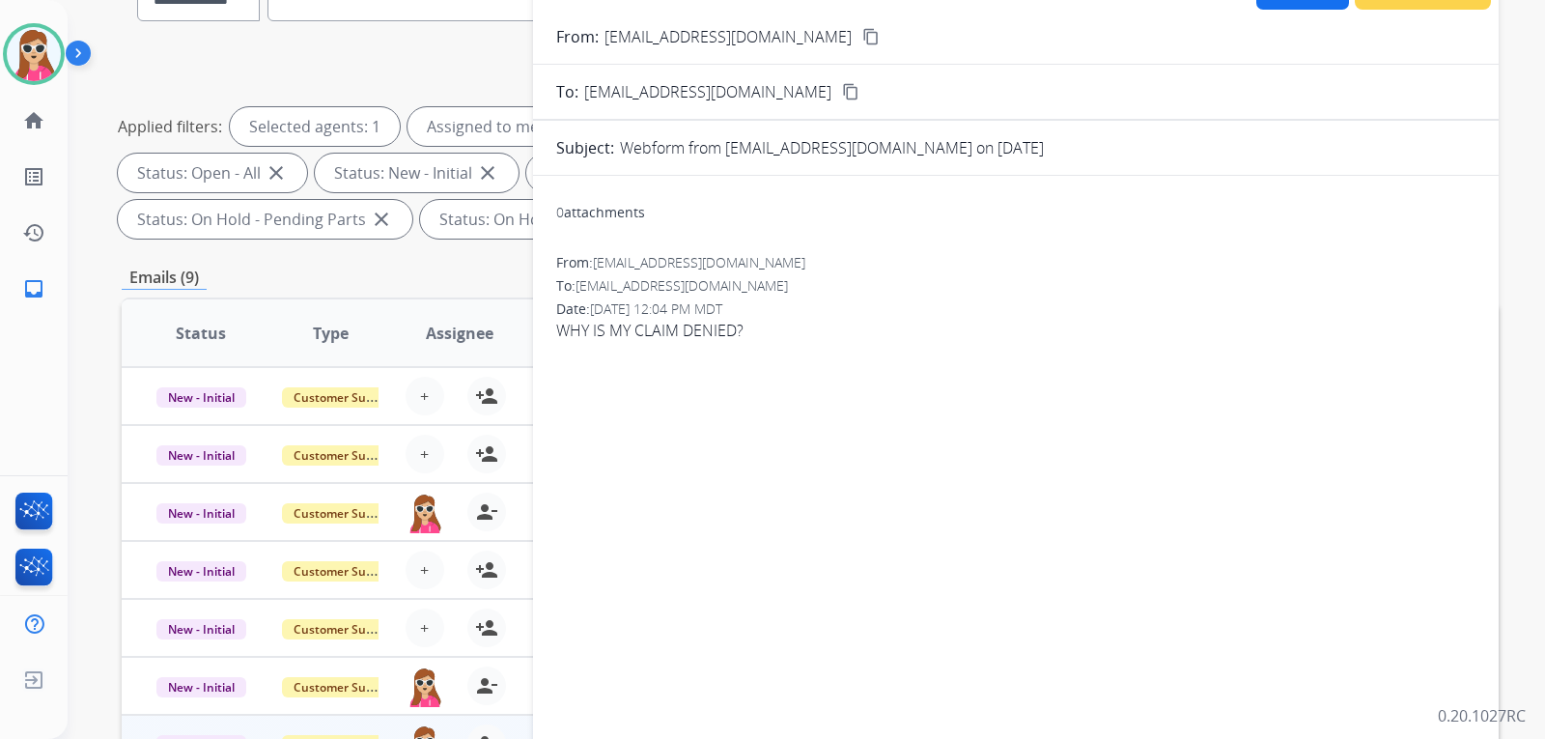
click at [863, 35] on mat-icon "content_copy" at bounding box center [871, 36] width 17 height 17
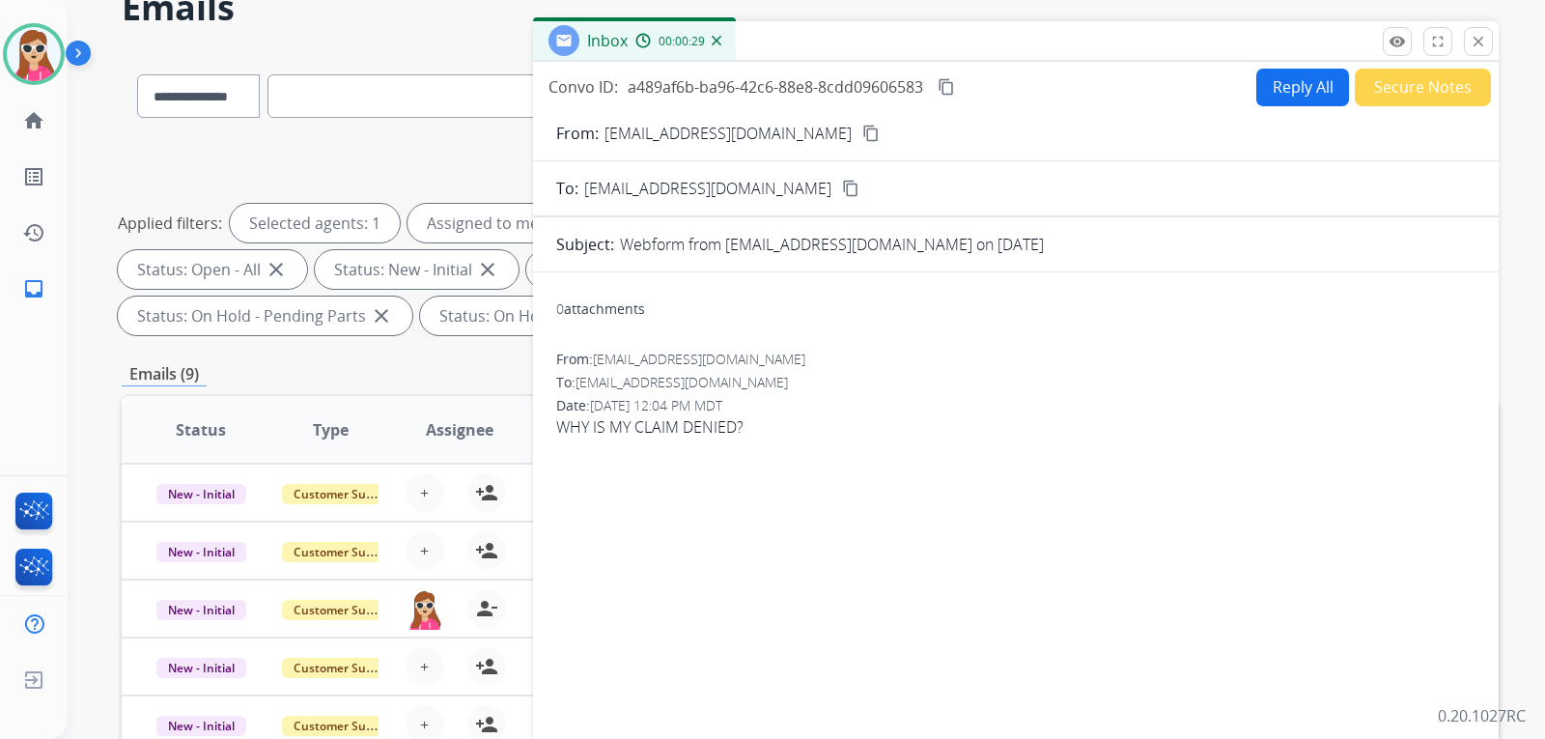
click at [1307, 96] on button "Reply All" at bounding box center [1303, 88] width 93 height 38
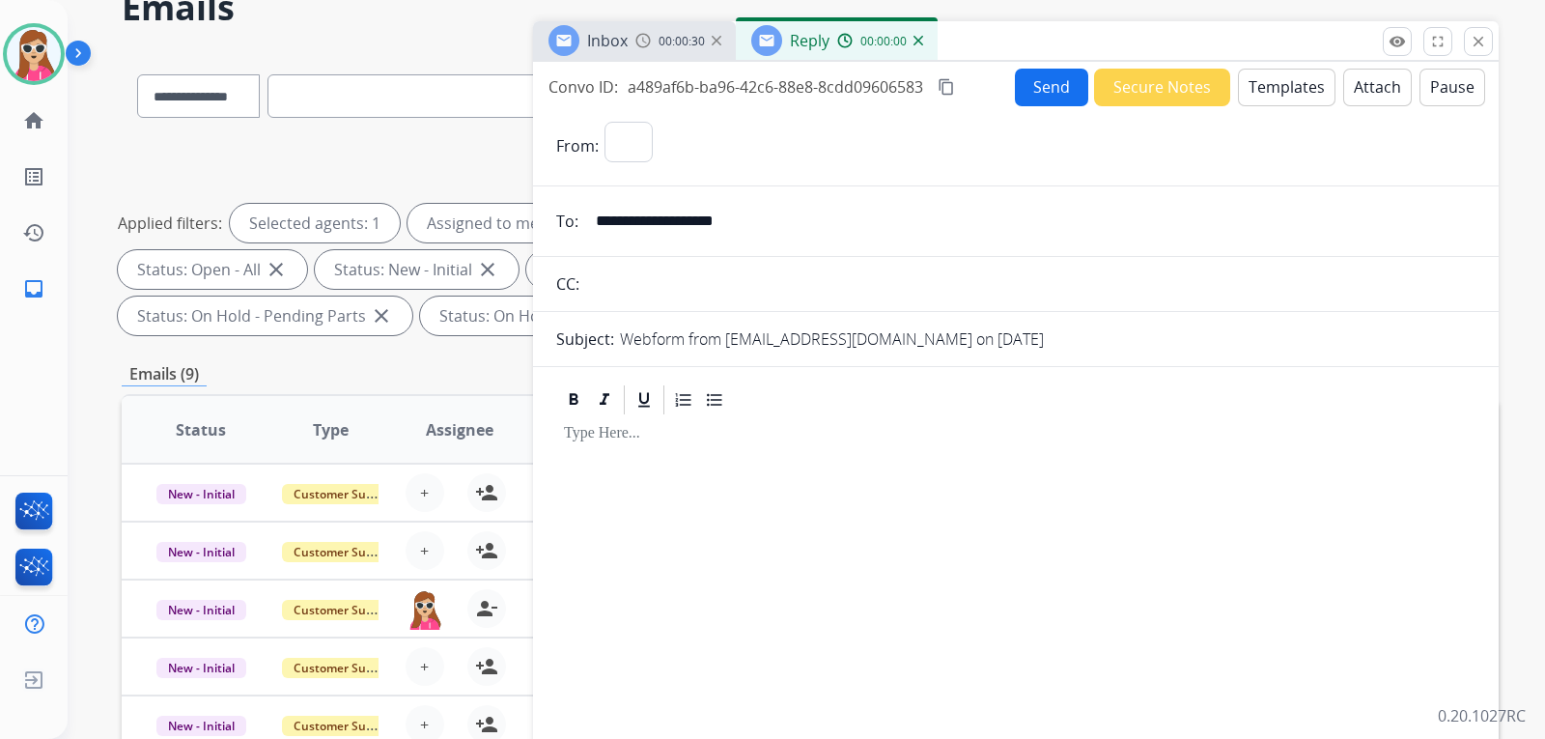
select select "**********"
click at [1308, 87] on button "Templates" at bounding box center [1287, 88] width 98 height 38
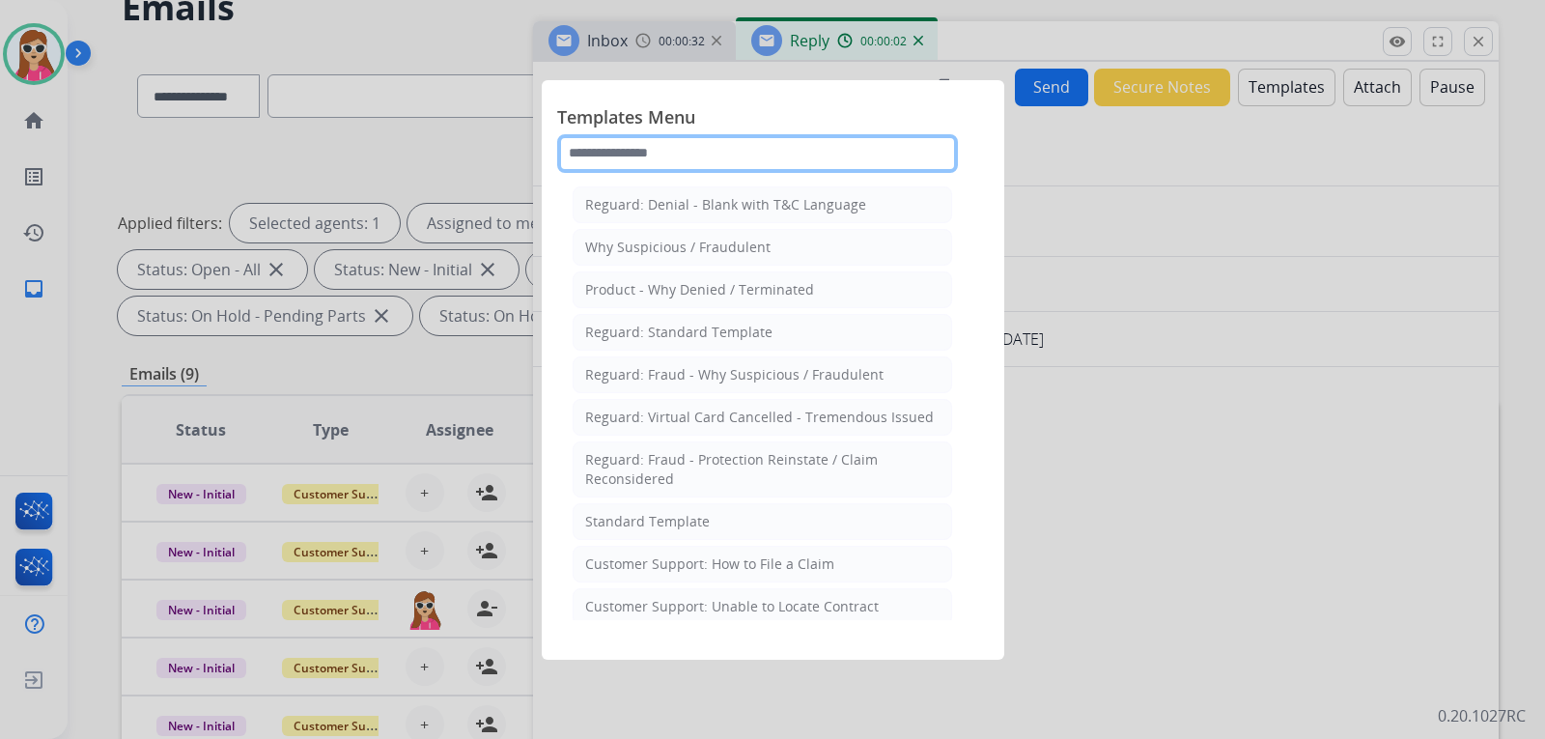
click at [779, 161] on input "text" at bounding box center [757, 153] width 401 height 39
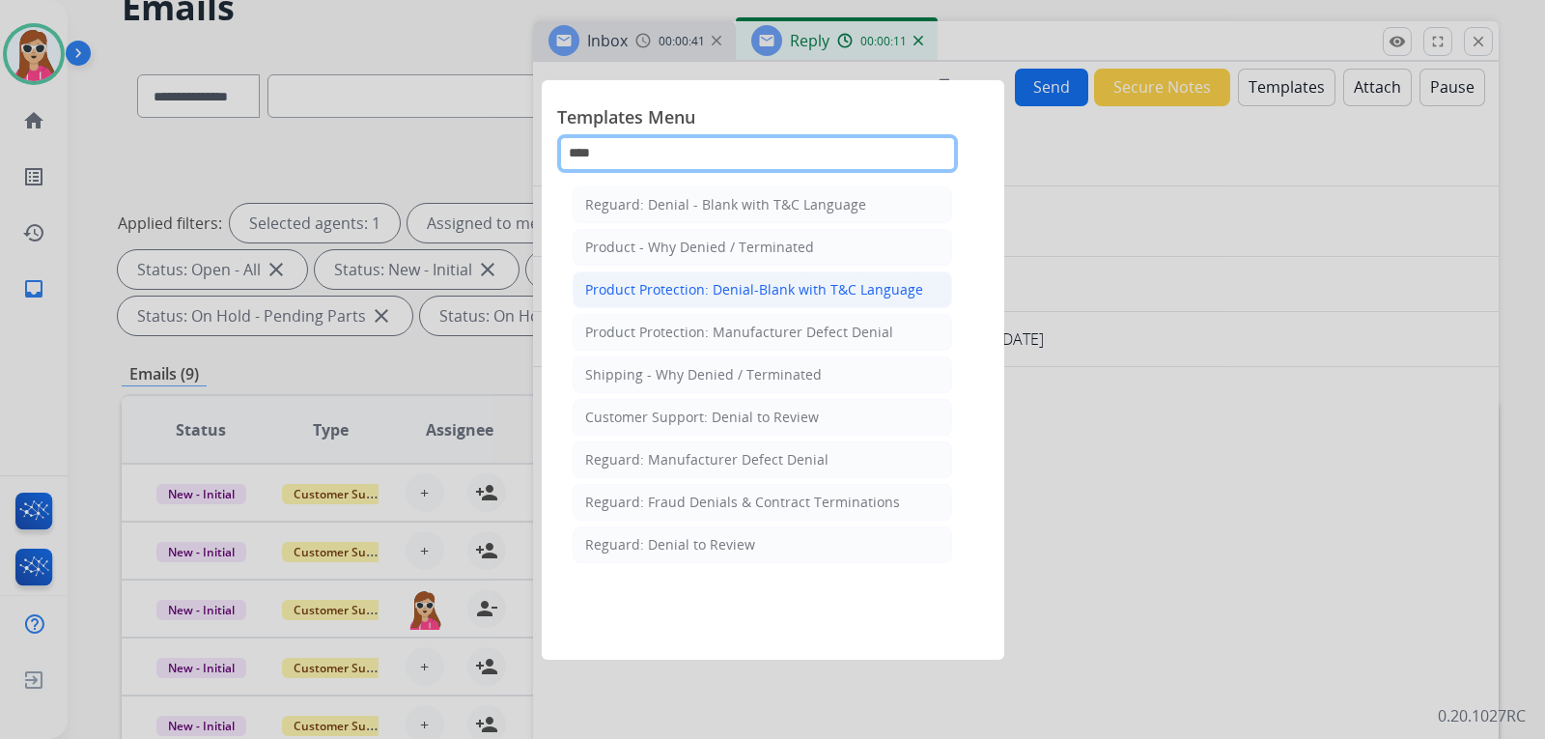
type input "****"
click at [838, 301] on li "Product Protection: Denial-Blank with T&C Language" at bounding box center [763, 289] width 380 height 37
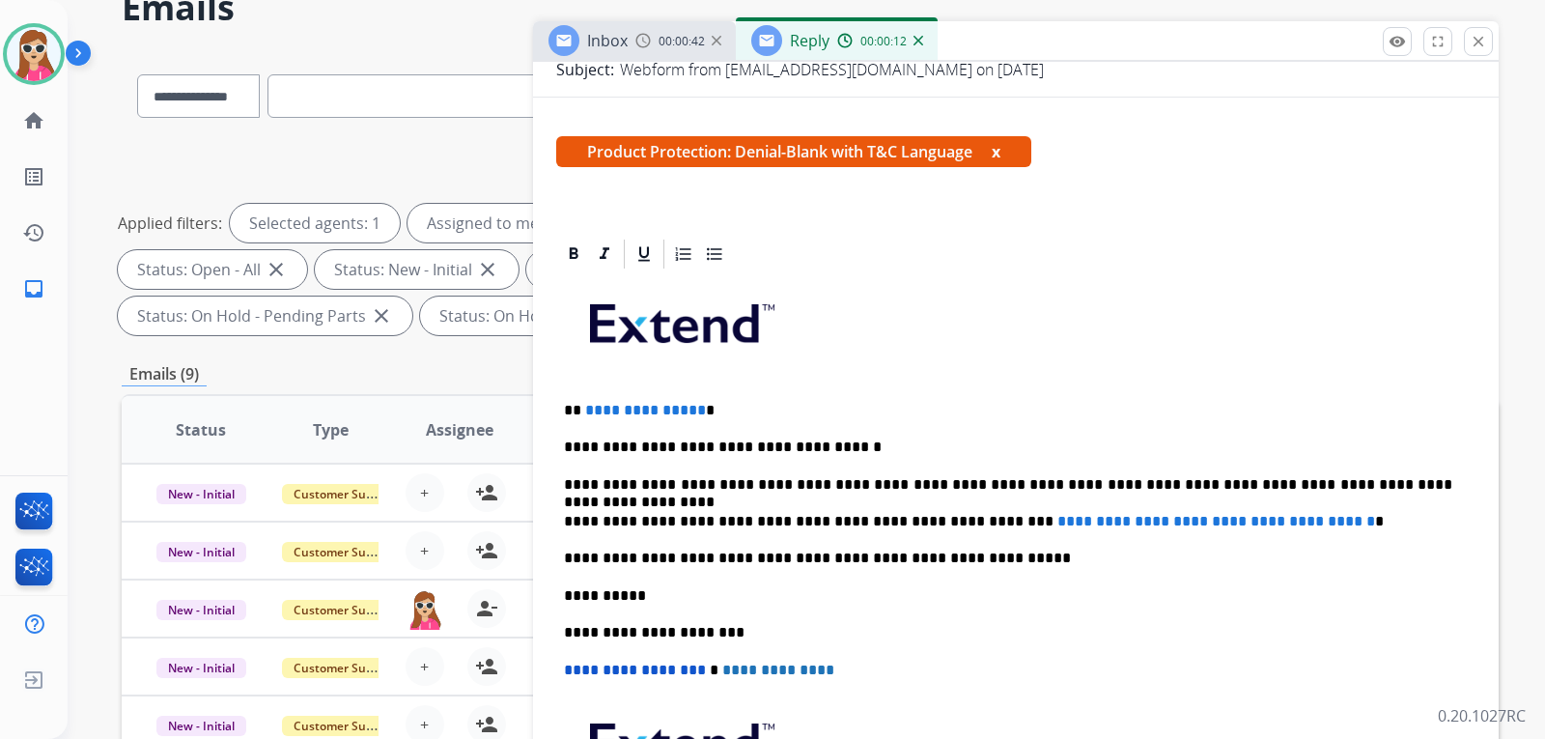
scroll to position [290, 0]
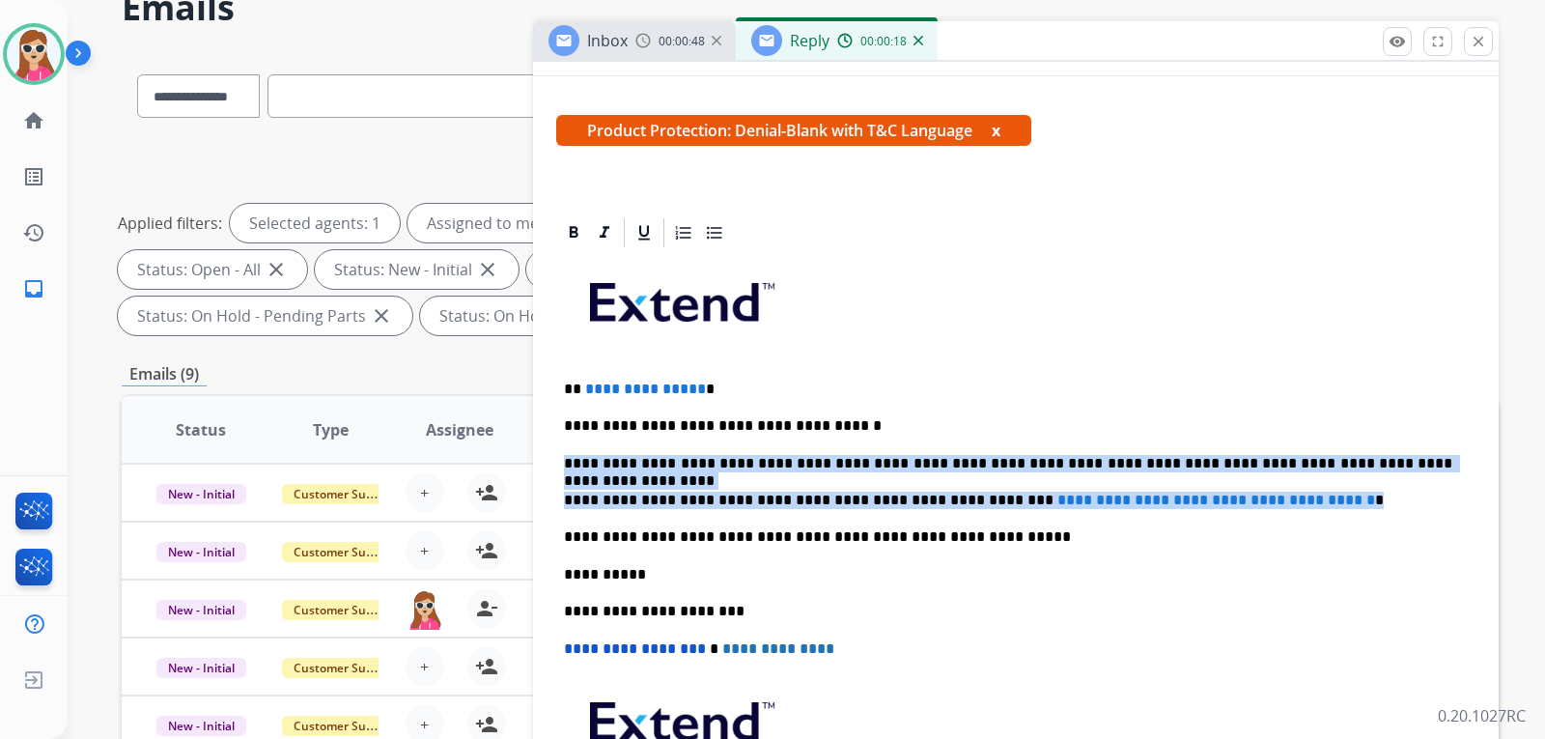
drag, startPoint x: 559, startPoint y: 462, endPoint x: 1314, endPoint y: 494, distance: 755.0
click at [1342, 494] on div "**********" at bounding box center [1016, 573] width 920 height 647
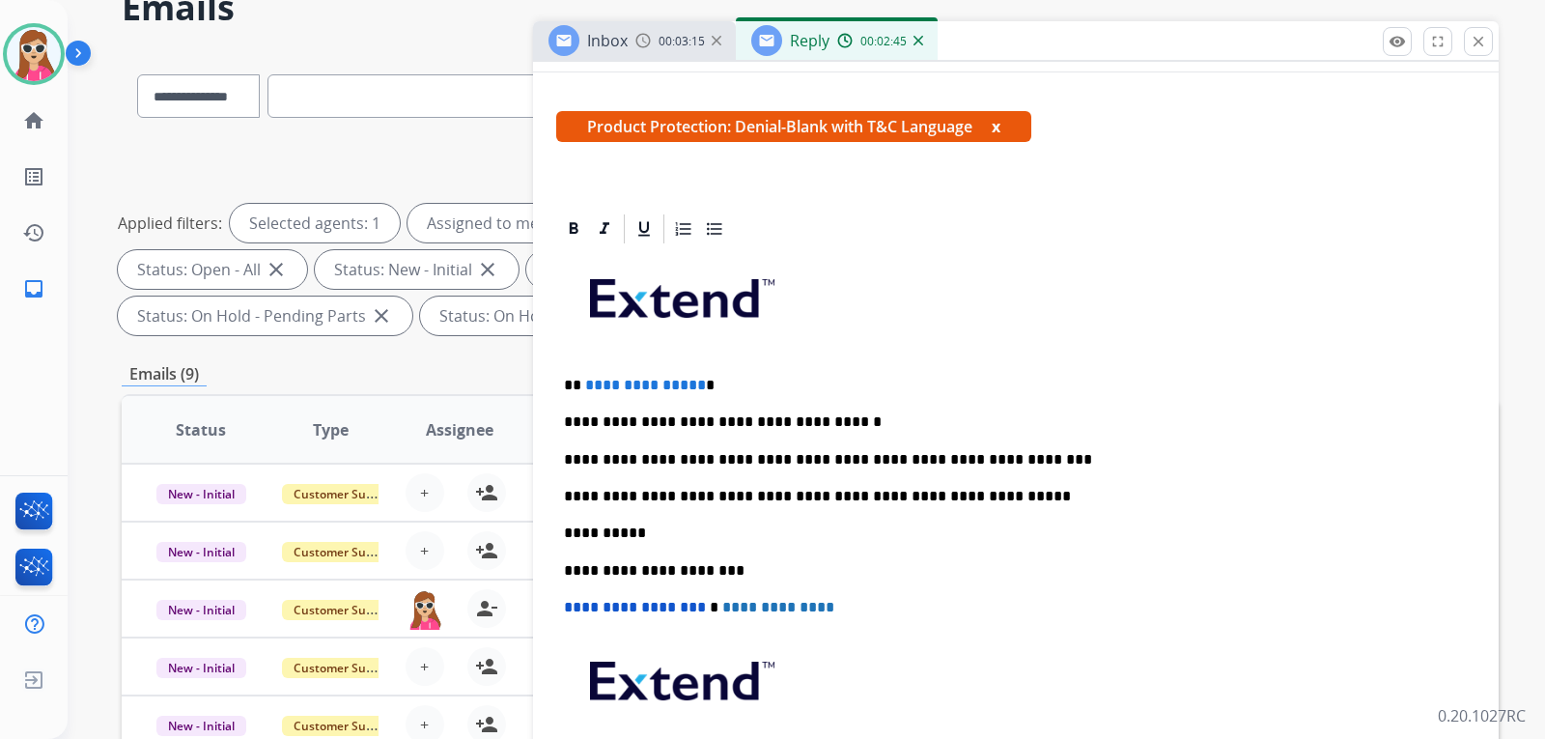
scroll to position [272, 0]
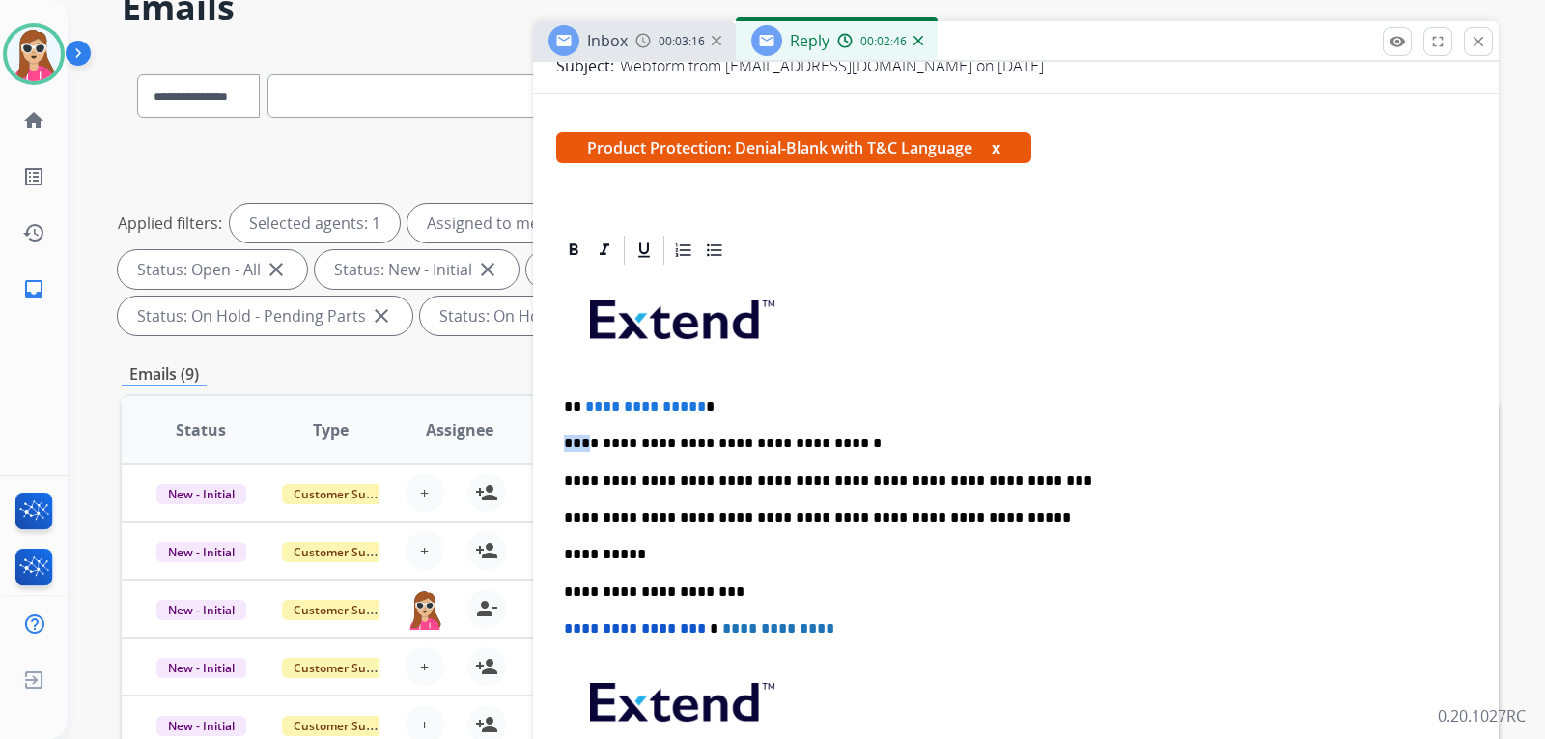
drag, startPoint x: 708, startPoint y: 399, endPoint x: 588, endPoint y: 415, distance: 120.9
click at [588, 415] on div "**********" at bounding box center [1016, 572] width 920 height 609
drag, startPoint x: 586, startPoint y: 400, endPoint x: 873, endPoint y: 402, distance: 286.9
click at [722, 400] on p "**********" at bounding box center [1008, 406] width 889 height 17
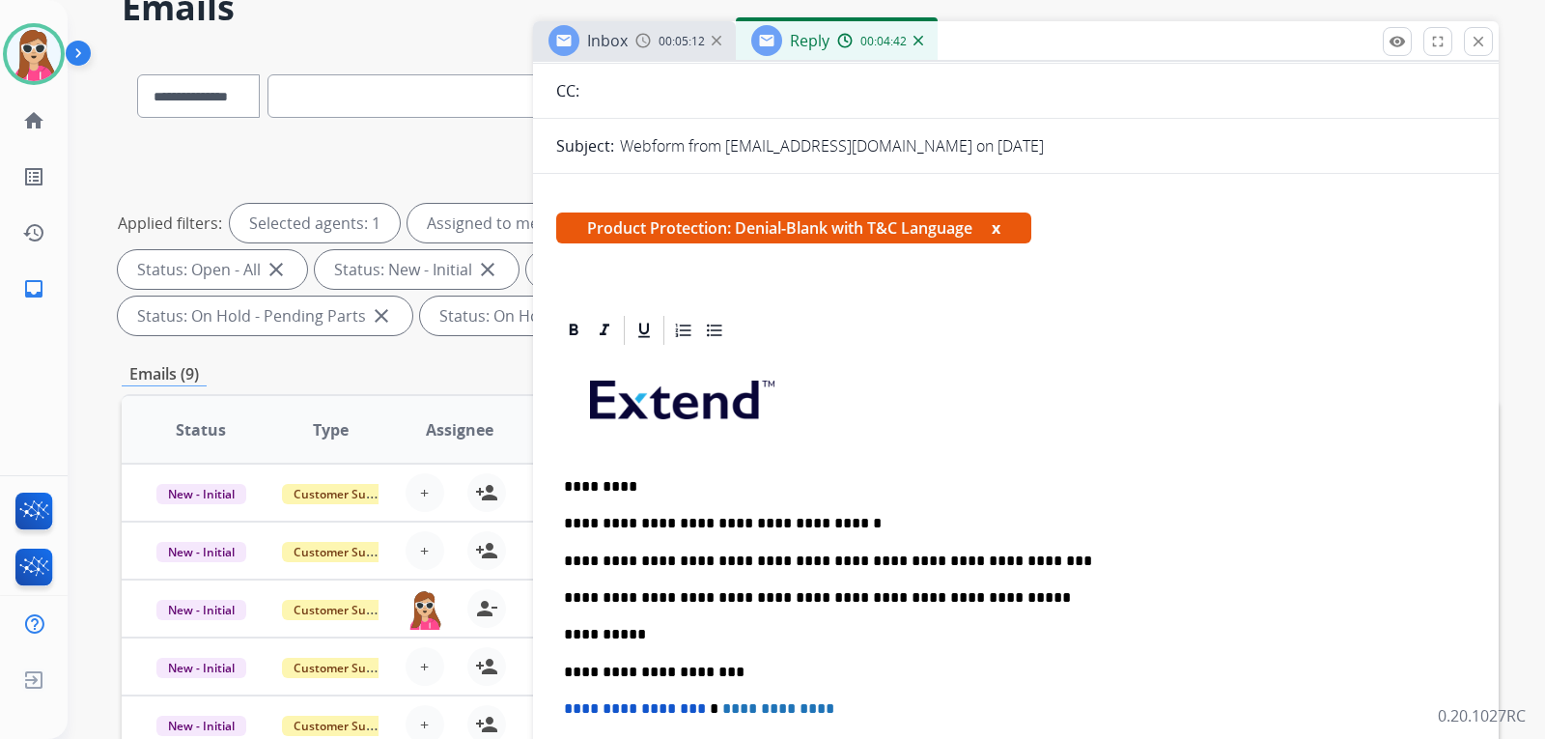
scroll to position [369, 0]
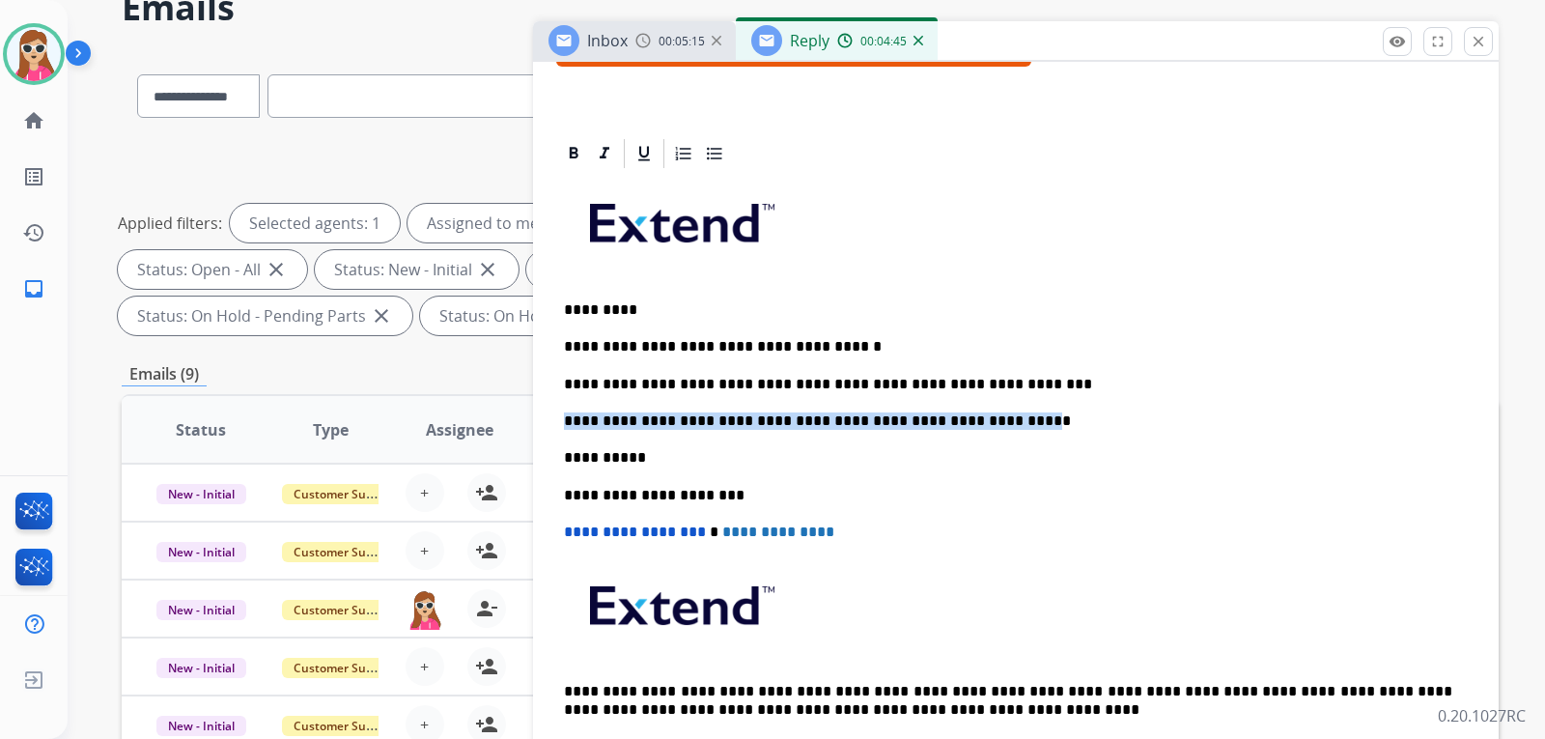
drag, startPoint x: 961, startPoint y: 428, endPoint x: 516, endPoint y: 420, distance: 445.3
click at [516, 420] on div "**********" at bounding box center [810, 595] width 1377 height 1091
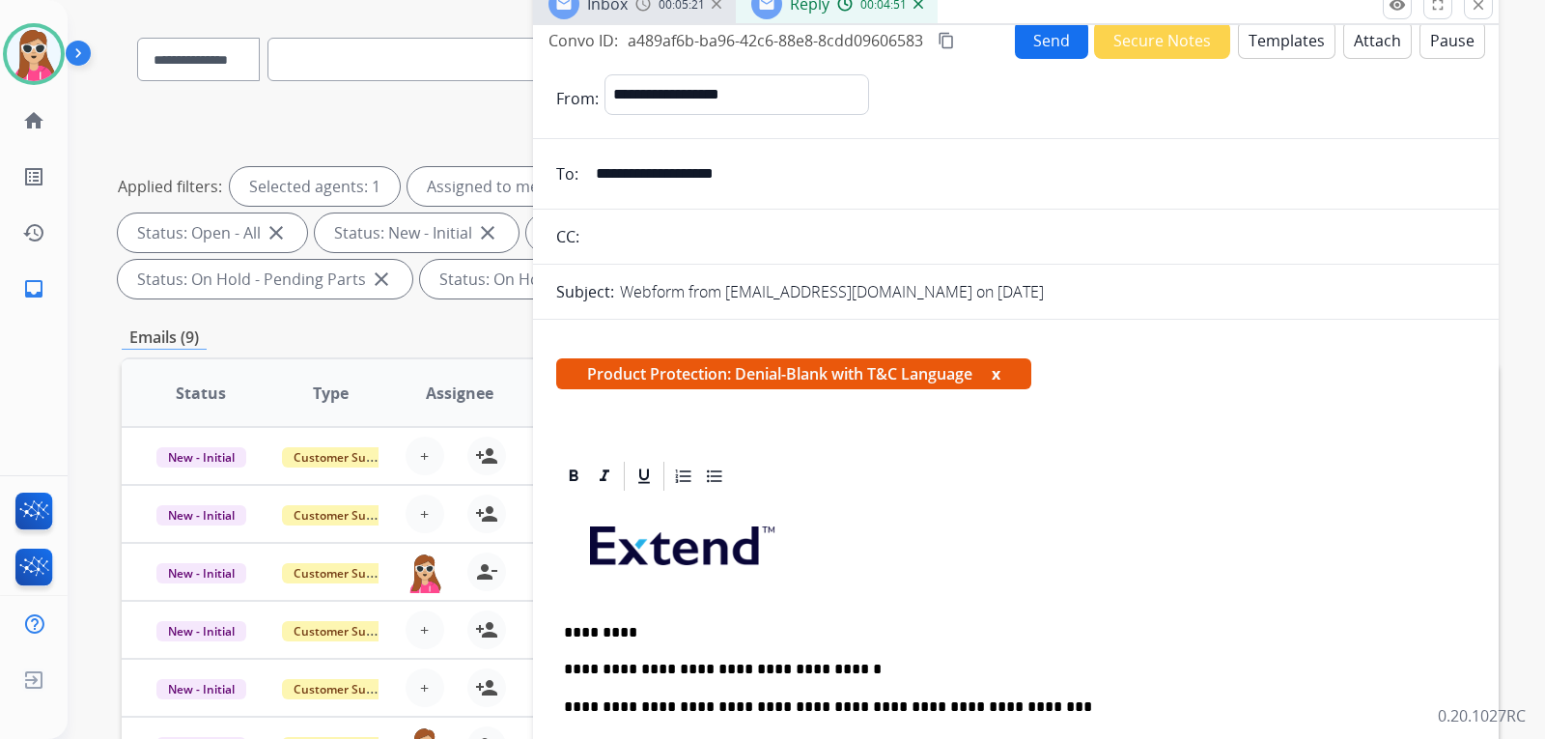
scroll to position [0, 0]
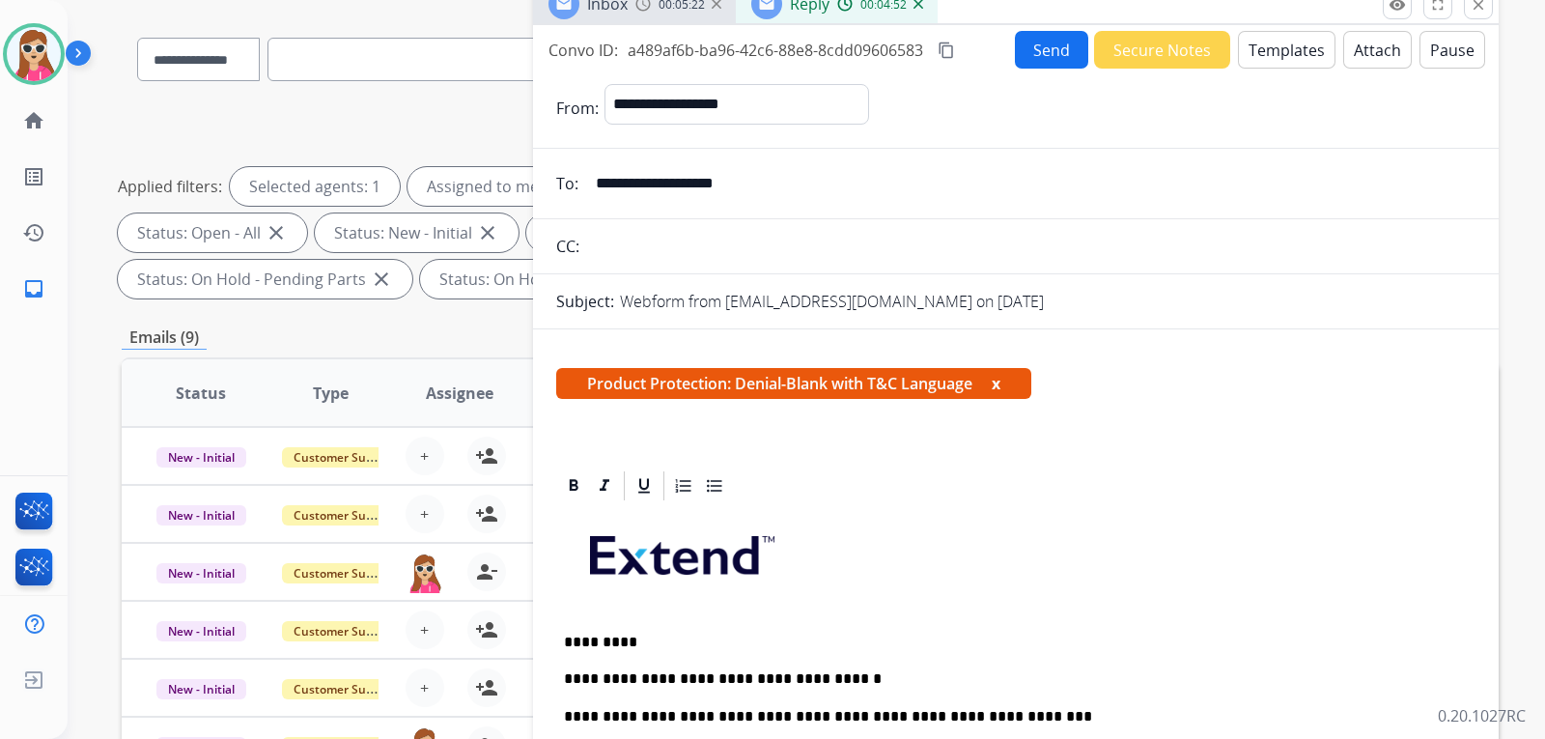
click at [1032, 57] on button "Send" at bounding box center [1051, 50] width 73 height 38
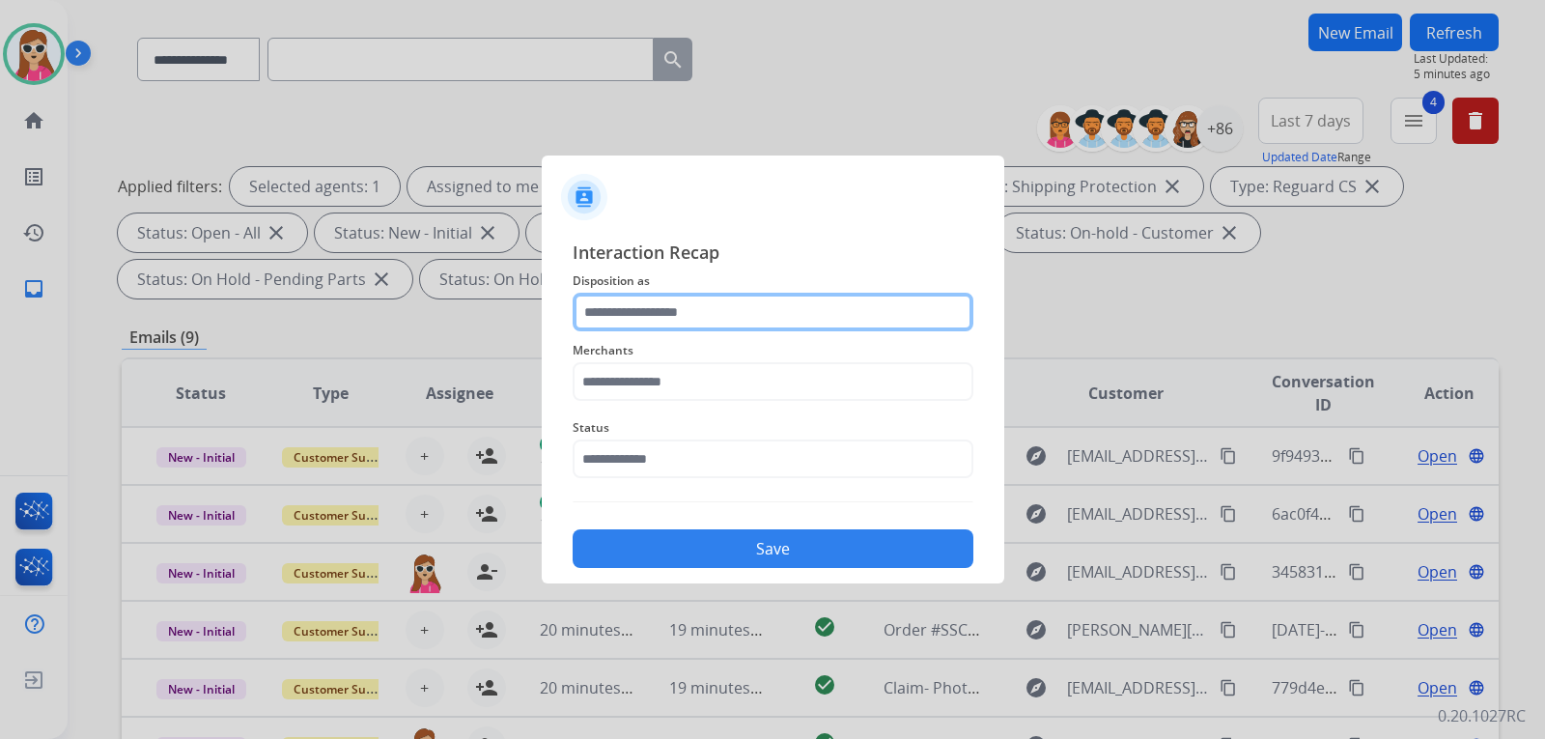
click at [687, 326] on input "text" at bounding box center [773, 312] width 401 height 39
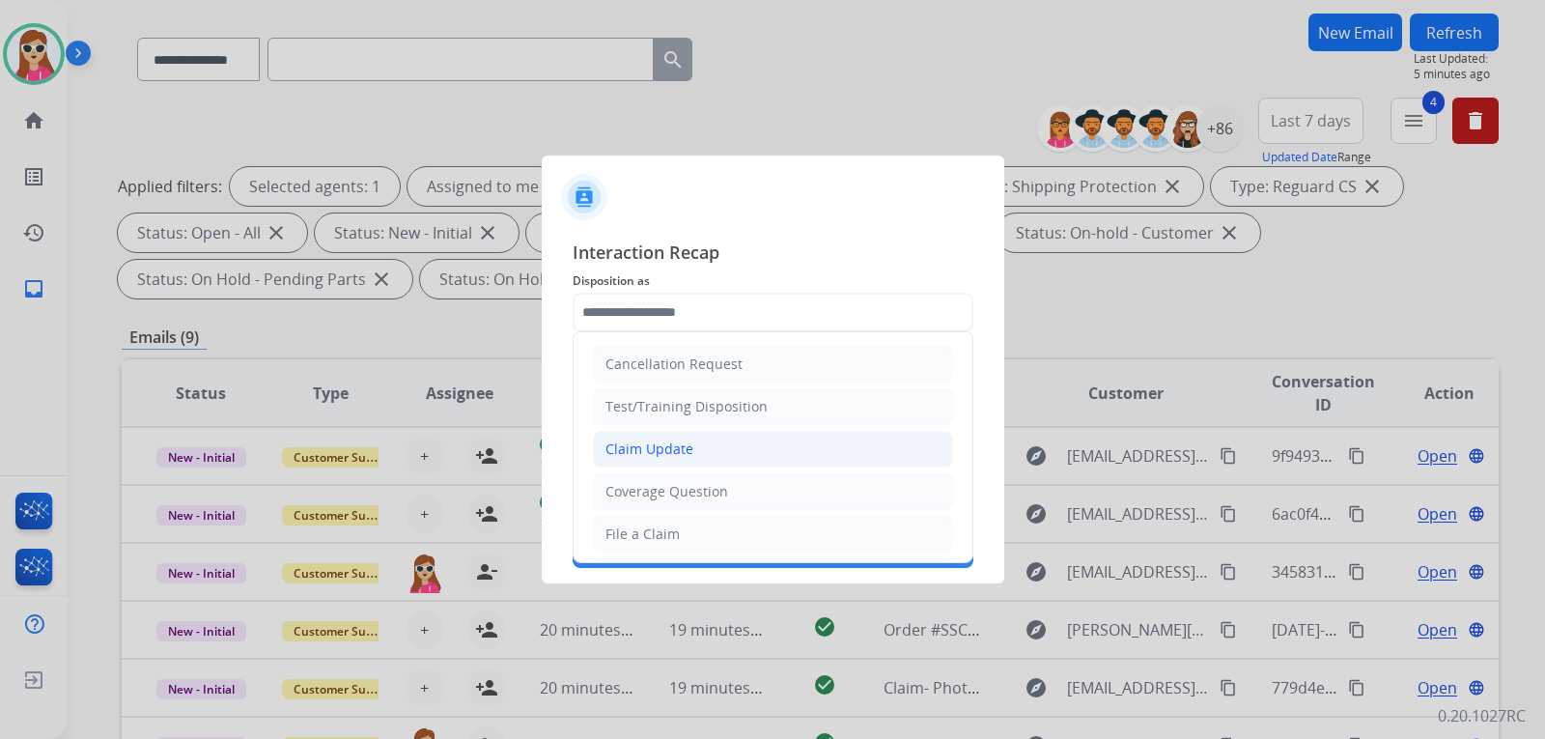
click at [729, 447] on li "Claim Update" at bounding box center [773, 449] width 360 height 37
type input "**********"
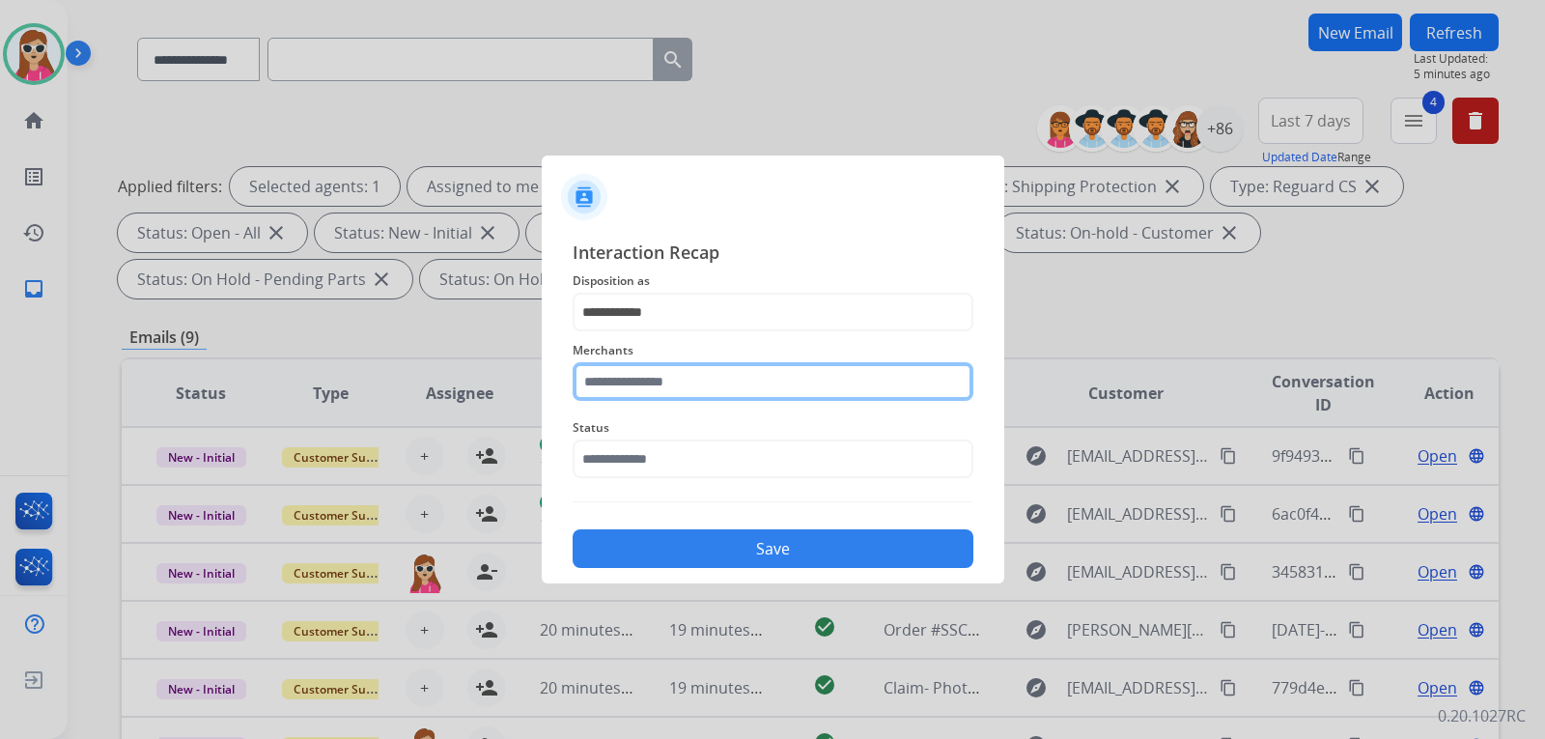
click at [691, 382] on input "text" at bounding box center [773, 381] width 401 height 39
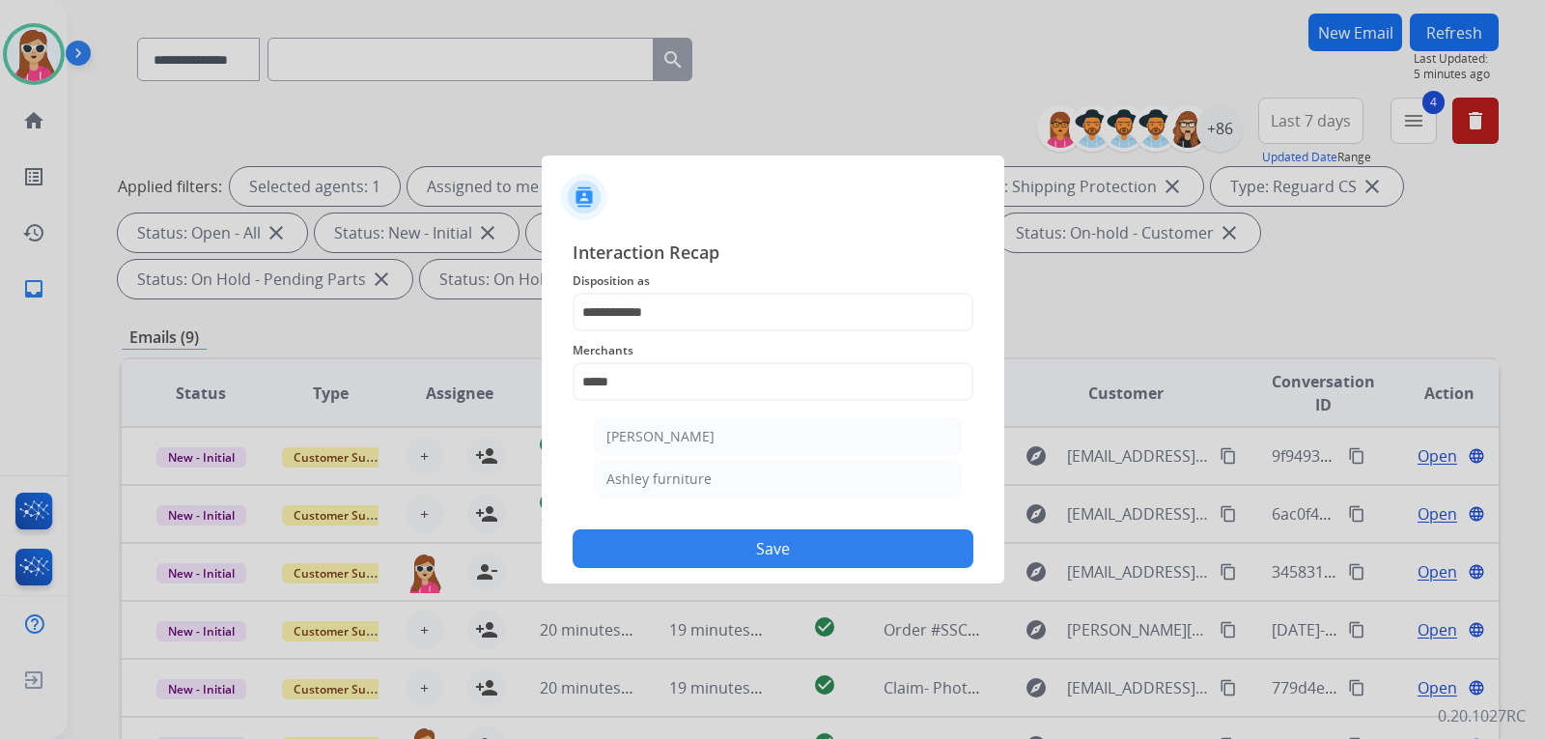
drag, startPoint x: 740, startPoint y: 442, endPoint x: 742, endPoint y: 410, distance: 32.9
click at [742, 434] on li "Ashley - Reguard" at bounding box center [778, 436] width 368 height 37
type input "**********"
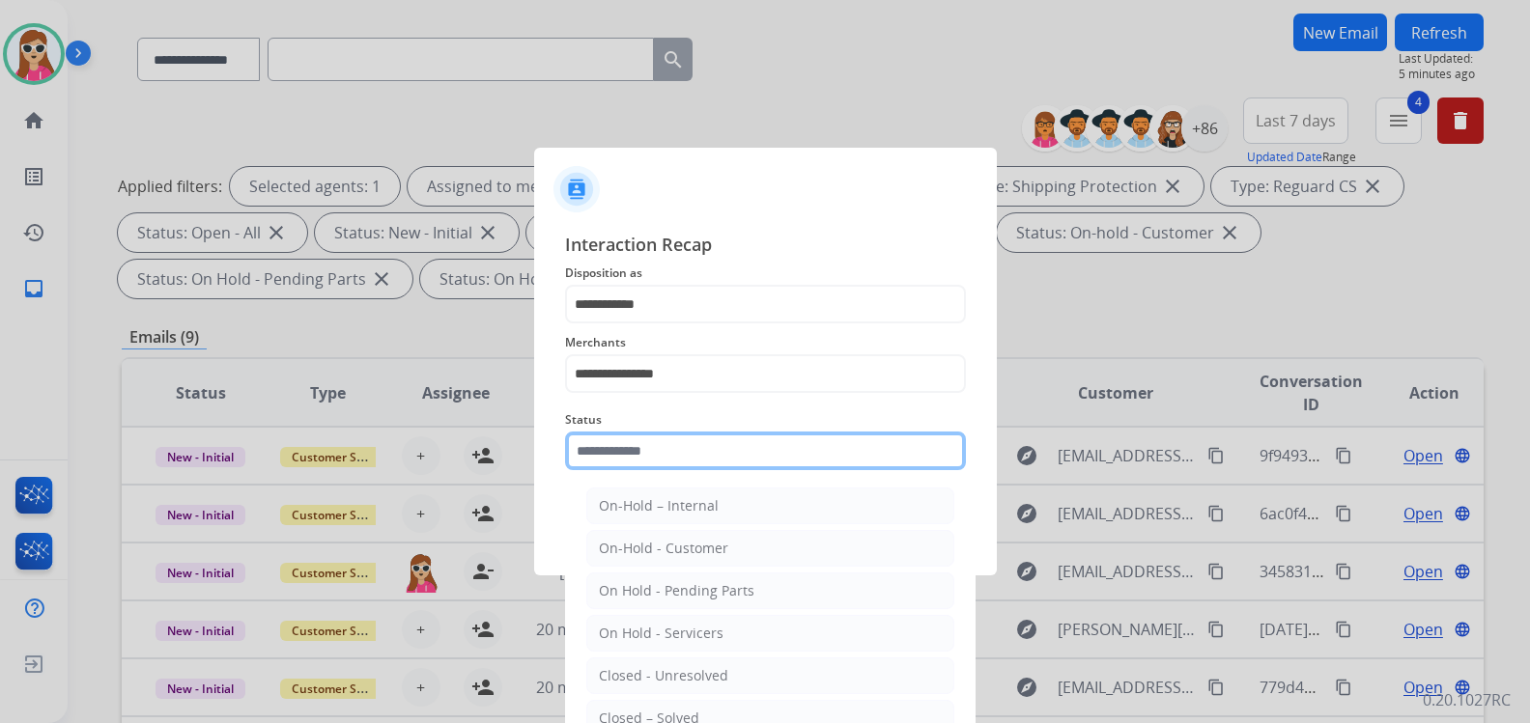
click at [735, 471] on div "Status On-Hold – Internal On-Hold - Customer On Hold - Pending Parts On Hold - …" at bounding box center [765, 439] width 401 height 77
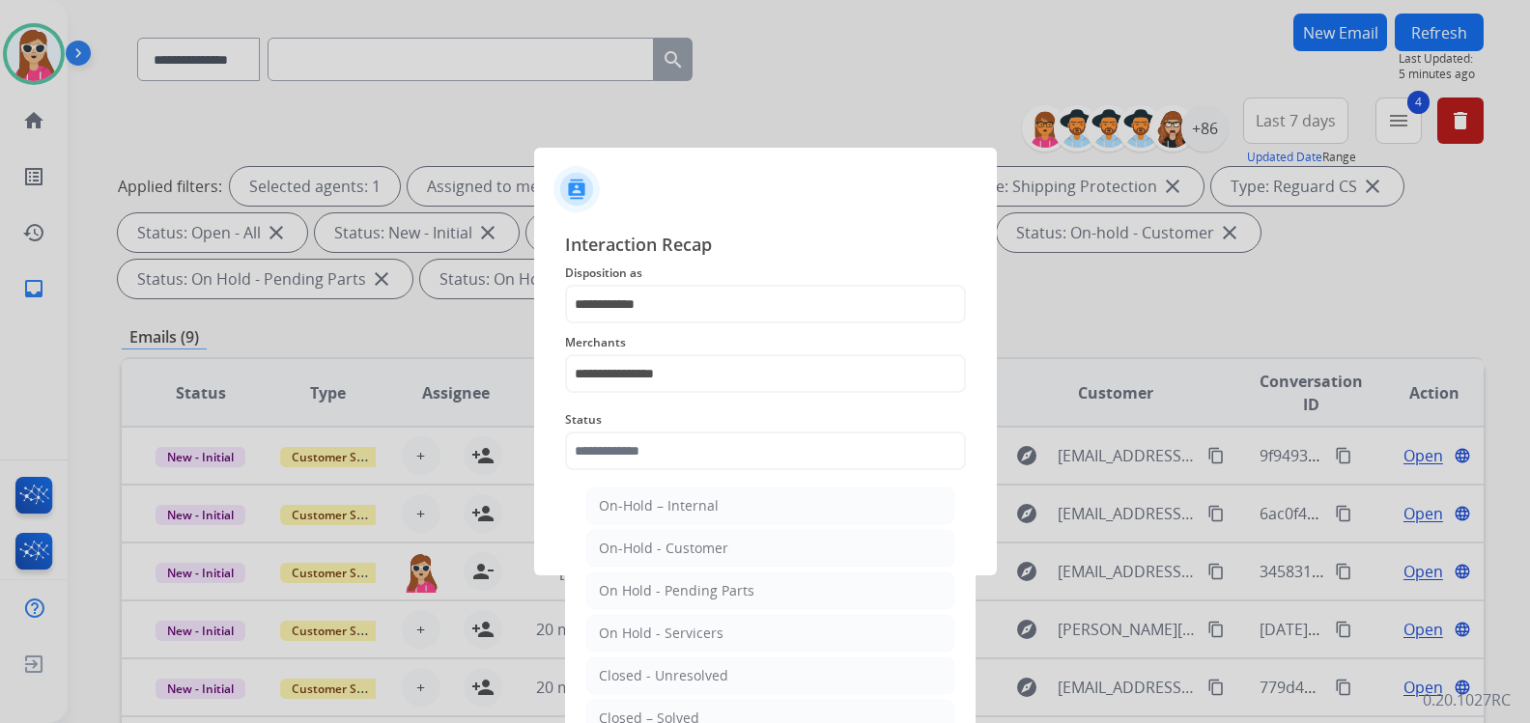
drag, startPoint x: 713, startPoint y: 706, endPoint x: 725, endPoint y: 662, distance: 46.2
click at [726, 701] on li "Closed – Solved" at bounding box center [770, 718] width 368 height 37
type input "**********"
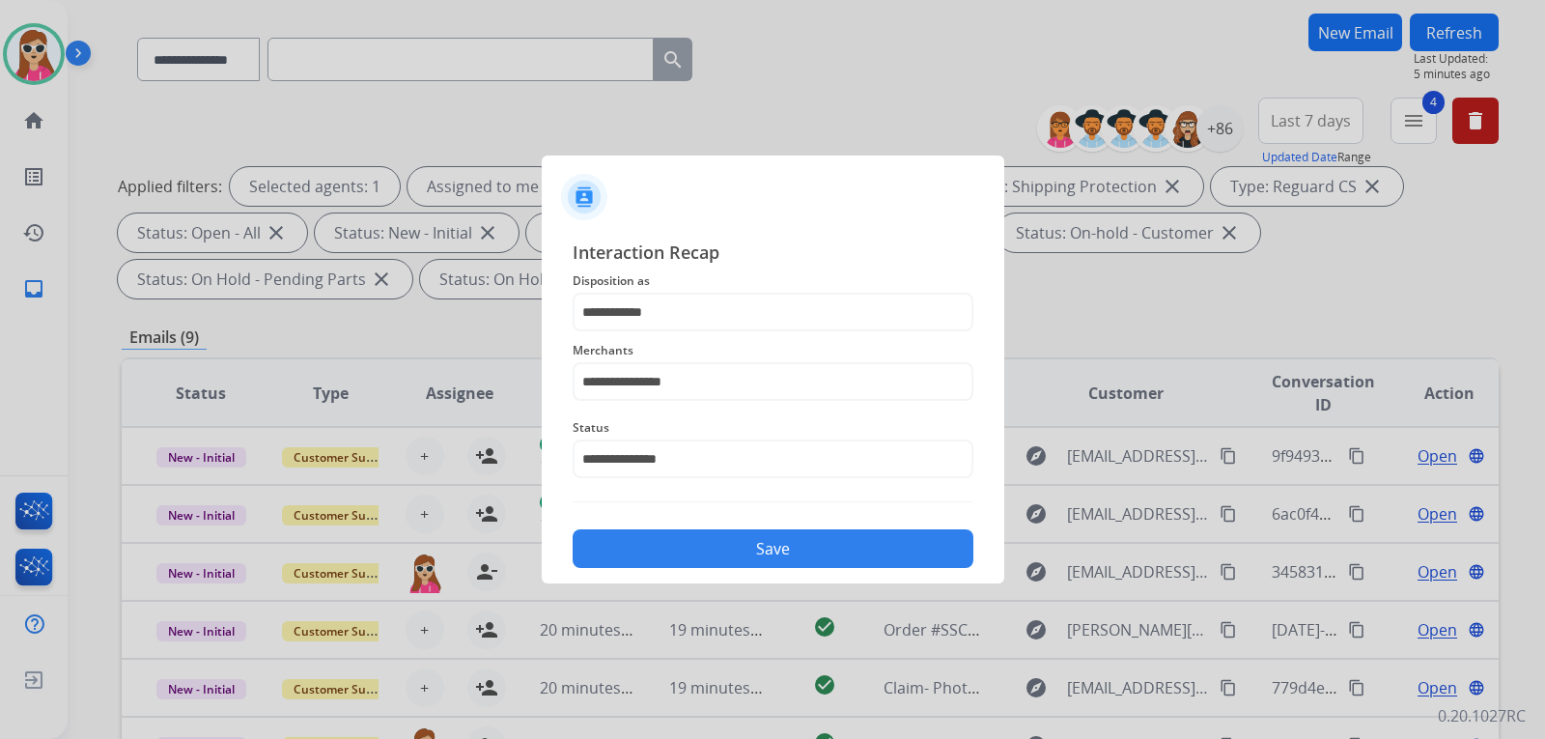
click at [734, 549] on button "Save" at bounding box center [773, 548] width 401 height 39
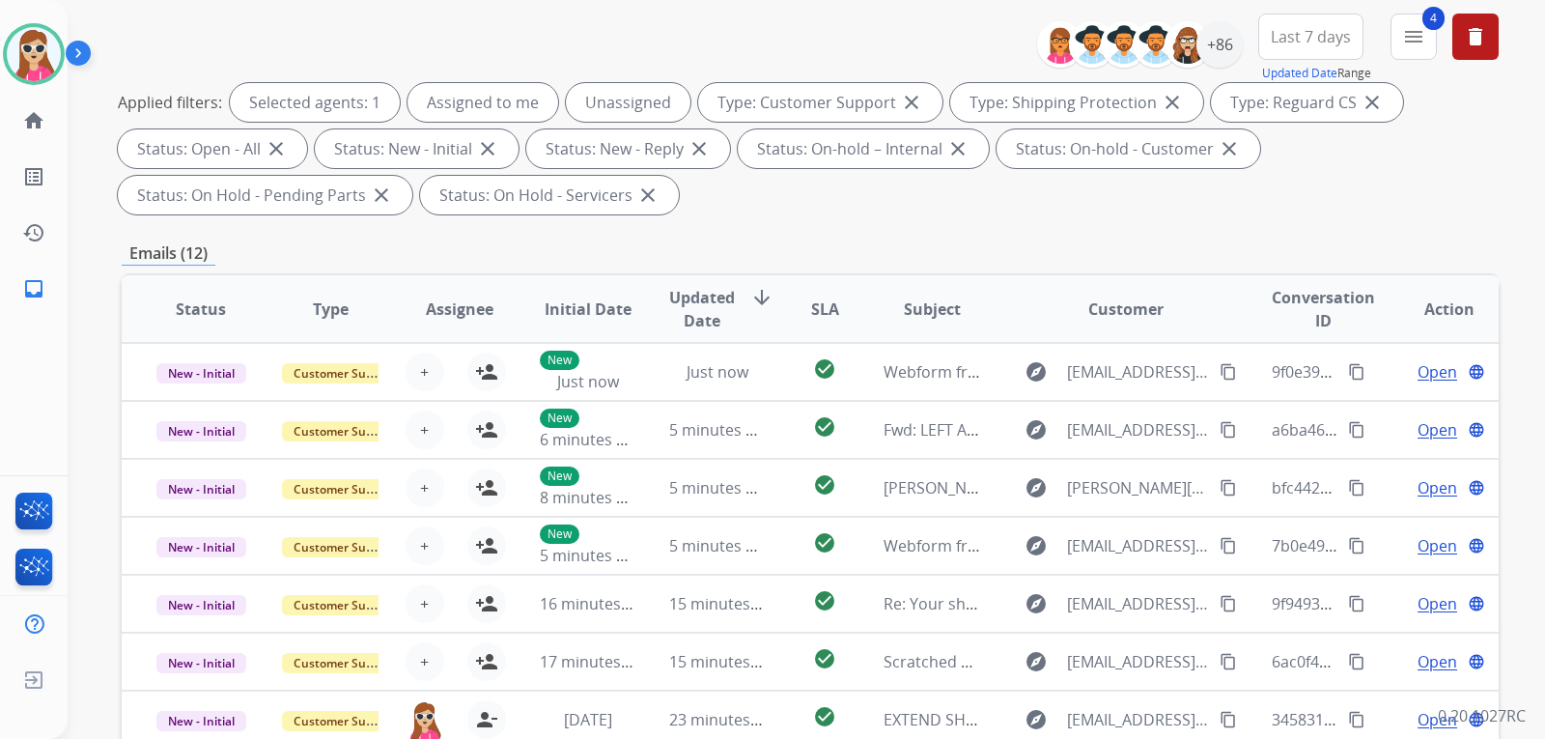
scroll to position [97, 0]
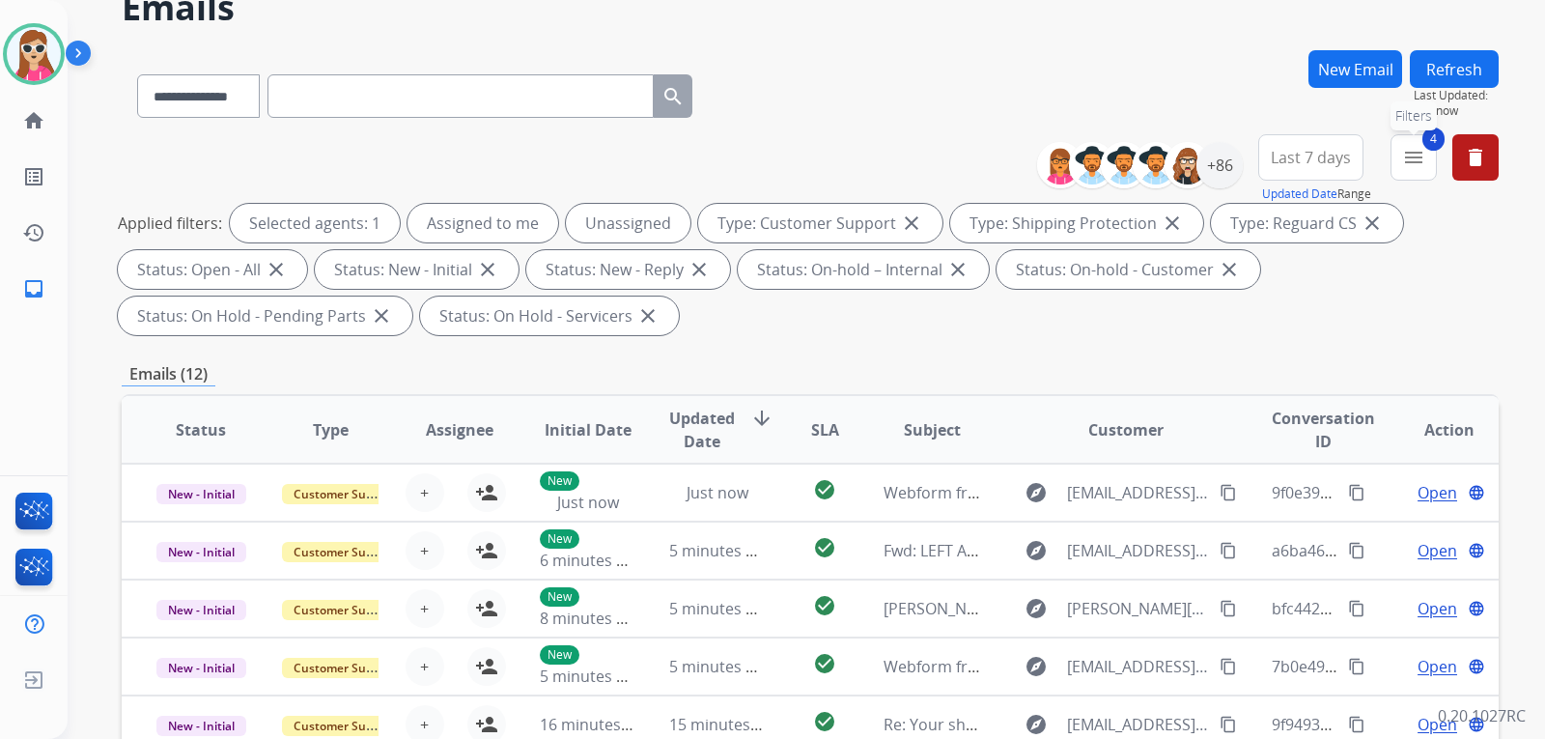
click at [1419, 158] on mat-icon "menu" at bounding box center [1413, 157] width 23 height 23
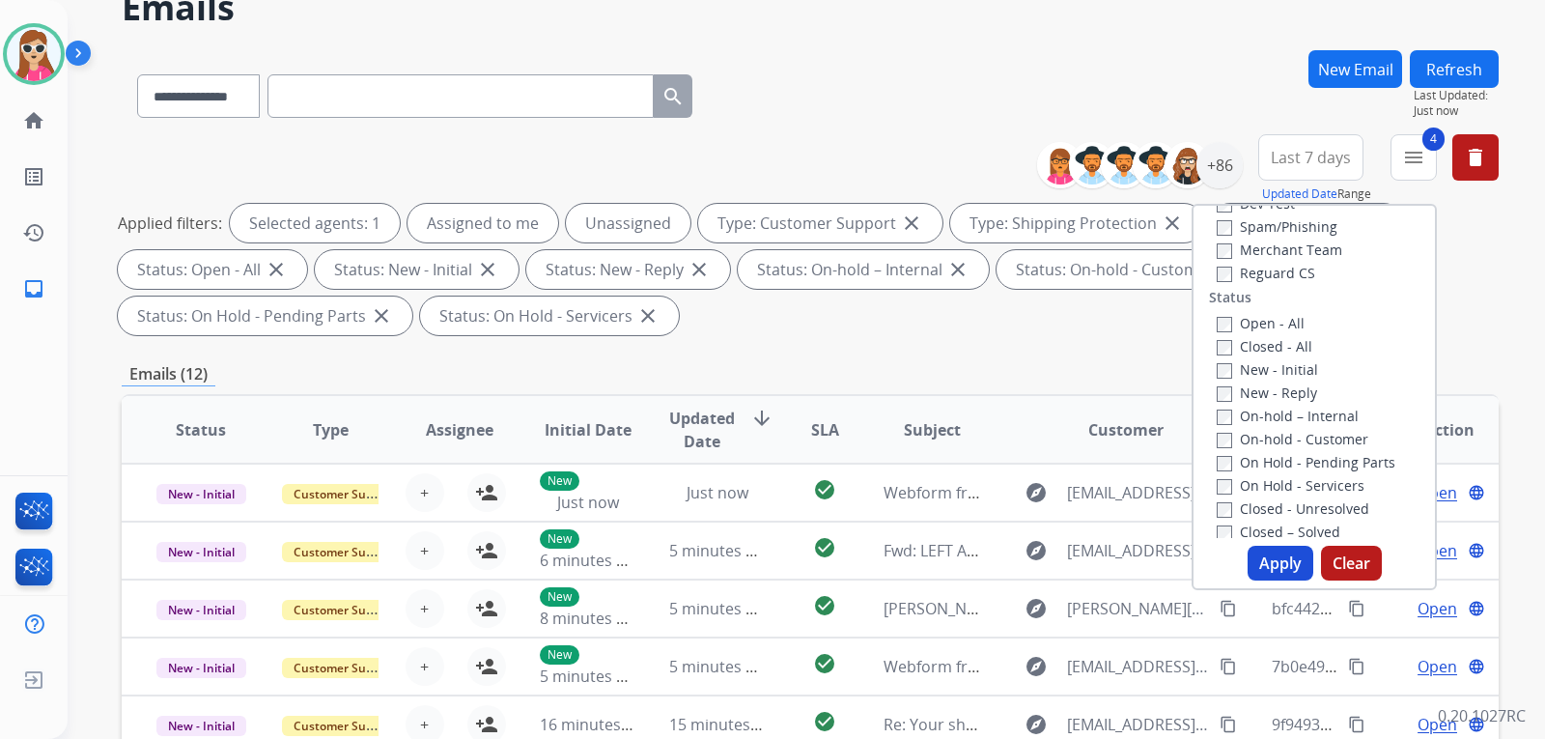
scroll to position [193, 0]
click at [1285, 556] on button "Apply" at bounding box center [1281, 563] width 66 height 35
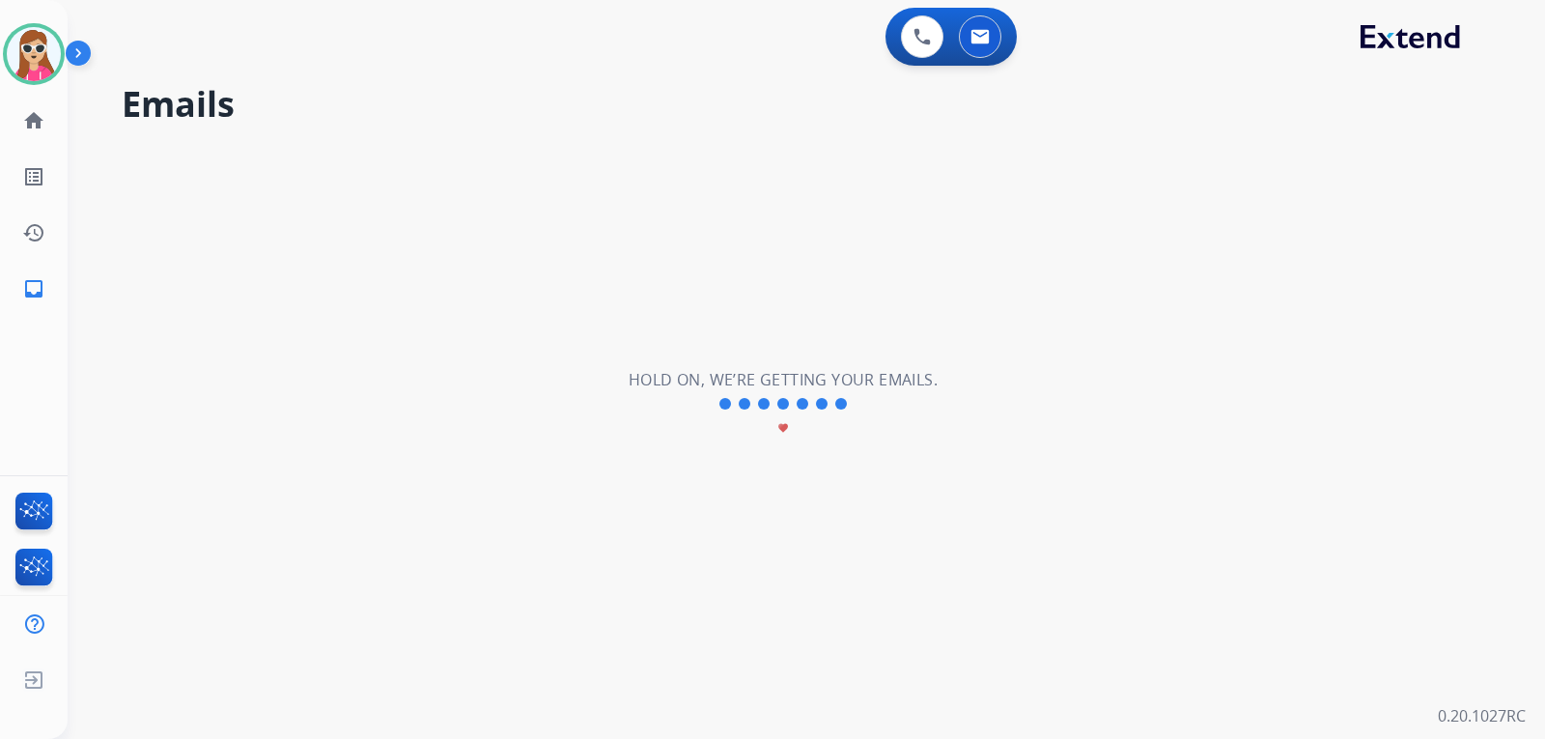
scroll to position [0, 0]
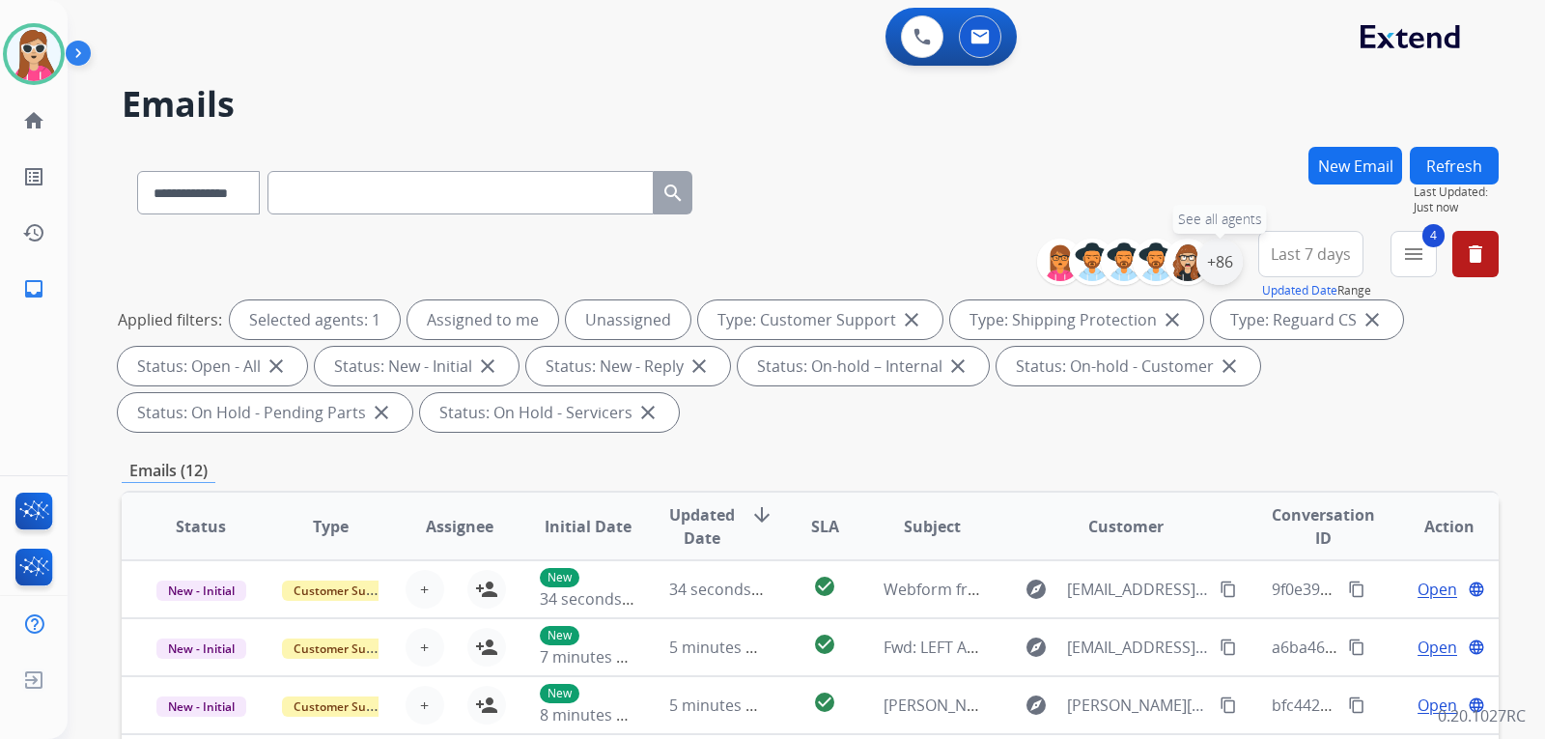
click at [1213, 269] on div "+86" at bounding box center [1220, 262] width 46 height 46
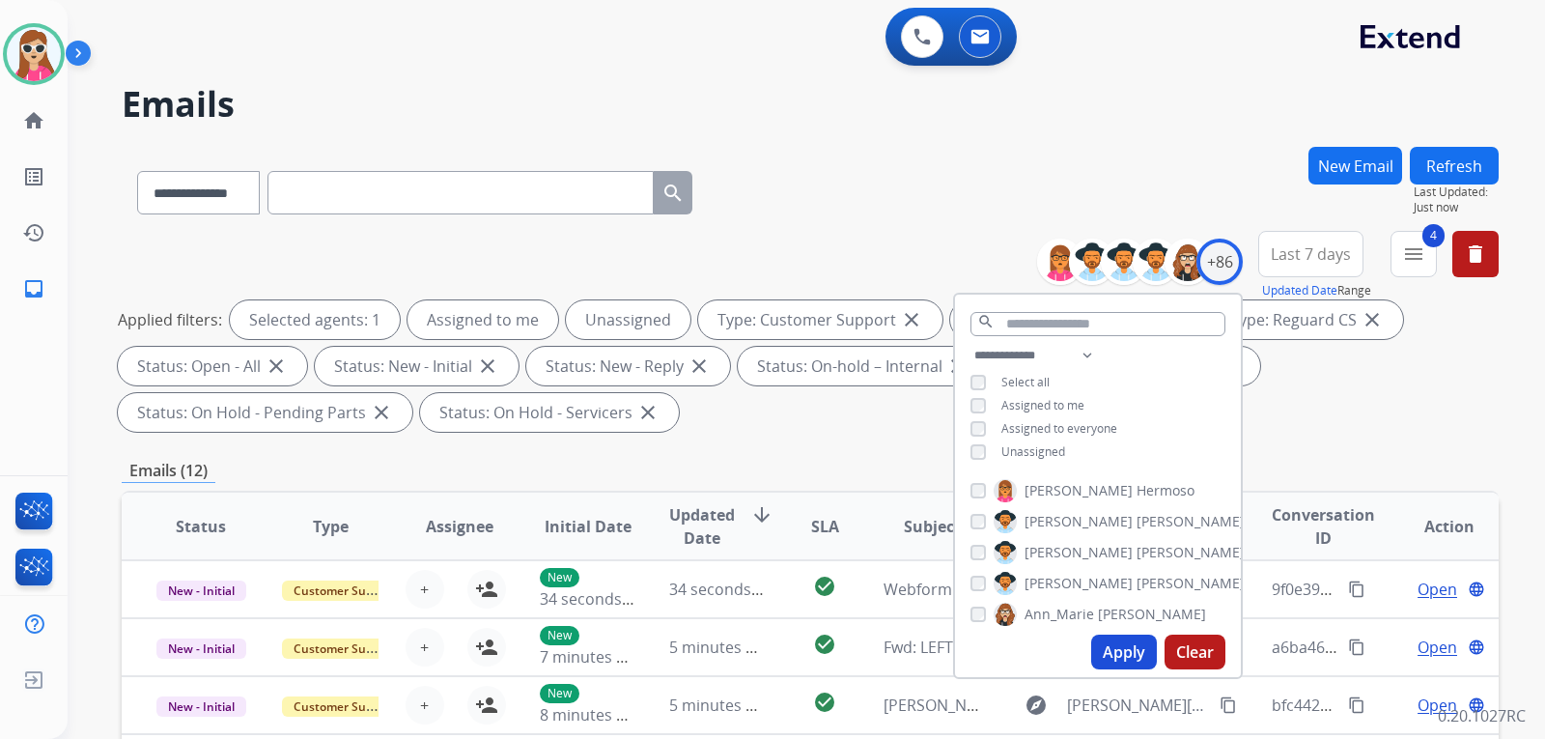
click at [1029, 448] on span "Unassigned" at bounding box center [1034, 451] width 64 height 16
click at [1137, 653] on button "Apply" at bounding box center [1124, 652] width 66 height 35
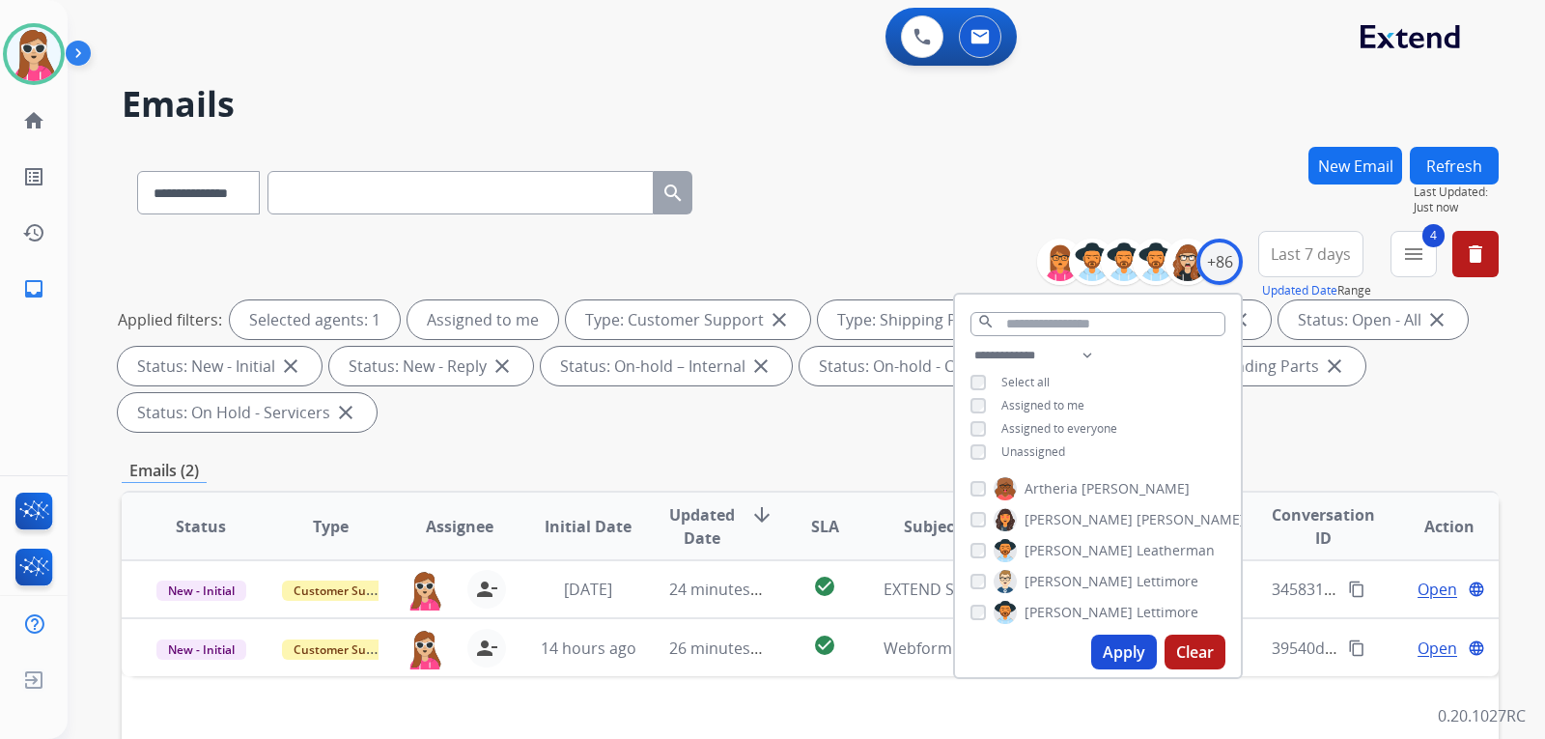
scroll to position [193, 0]
click at [846, 444] on div "**********" at bounding box center [810, 692] width 1377 height 1091
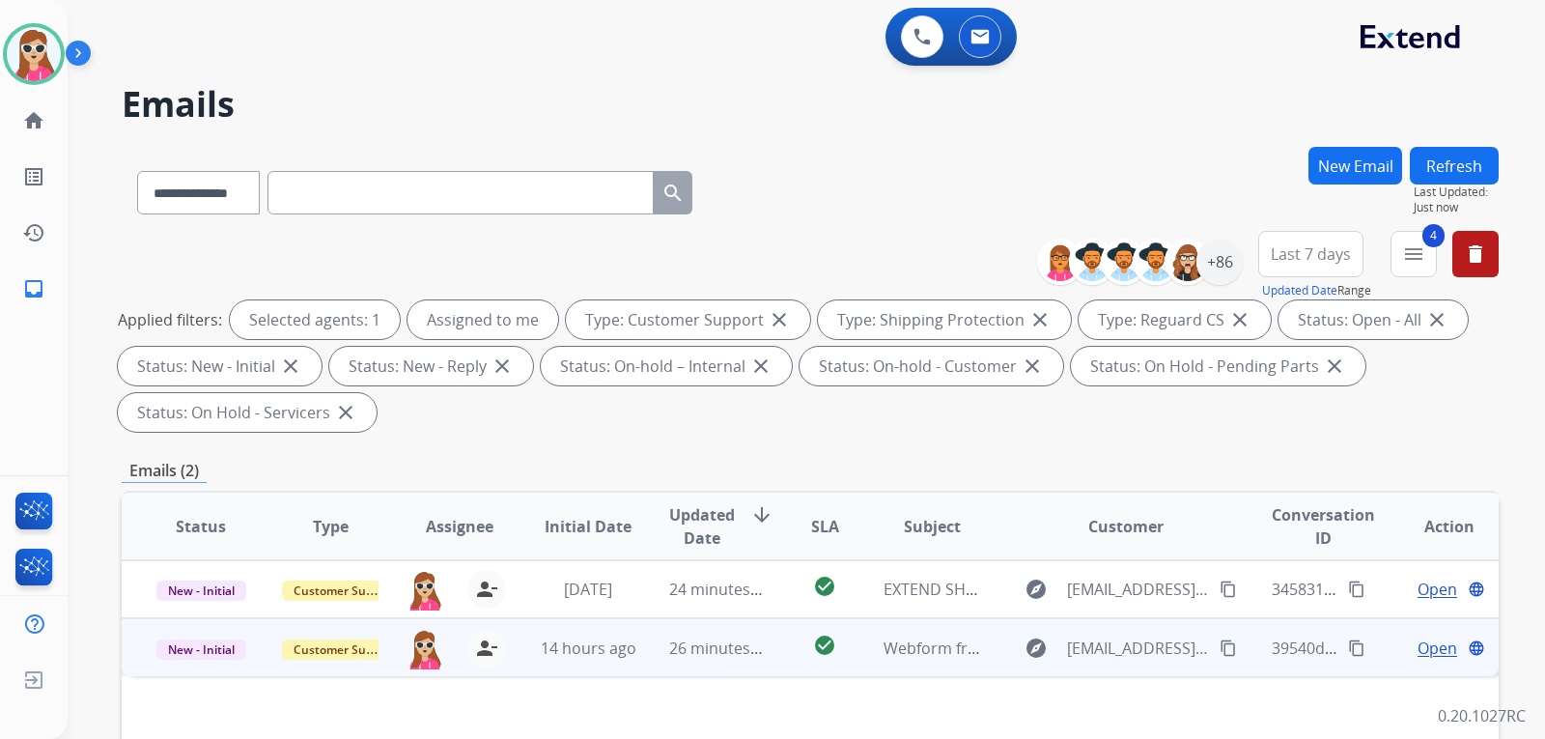
click at [865, 642] on td "Webform from Gomezramon993@gmail.com on 08/20/2025" at bounding box center [917, 647] width 129 height 58
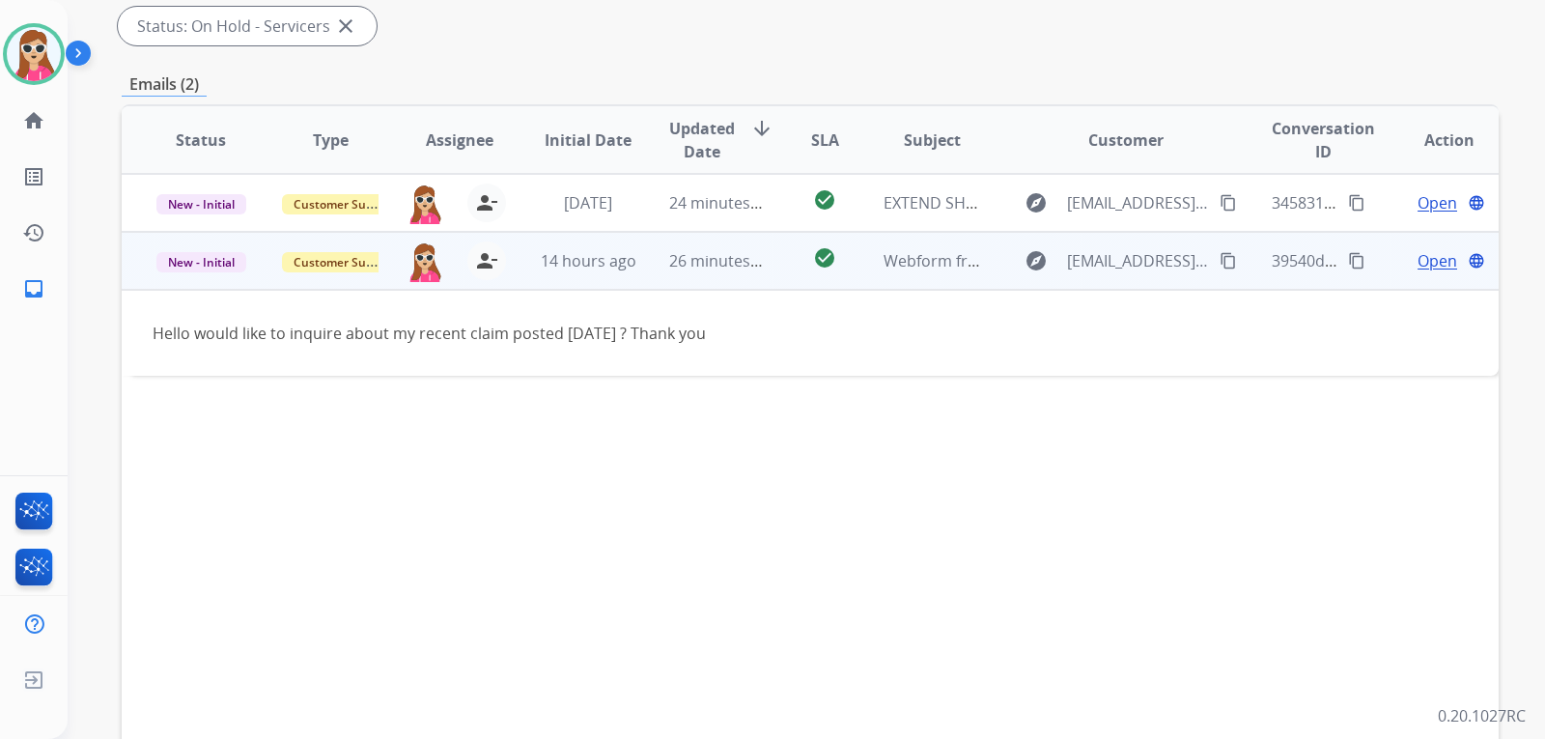
click at [1220, 261] on mat-icon "content_copy" at bounding box center [1228, 260] width 17 height 17
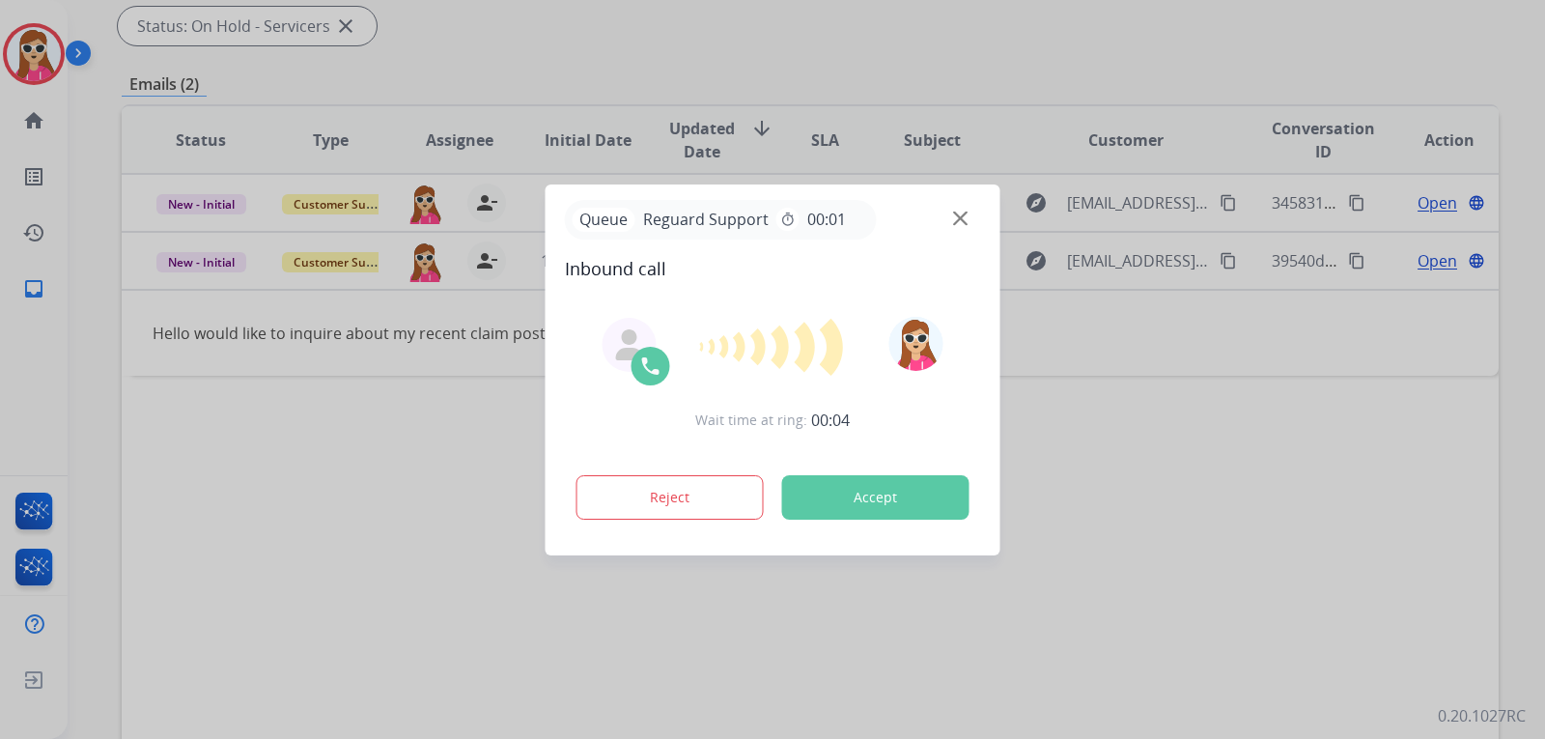
click at [866, 508] on button "Accept" at bounding box center [875, 497] width 187 height 44
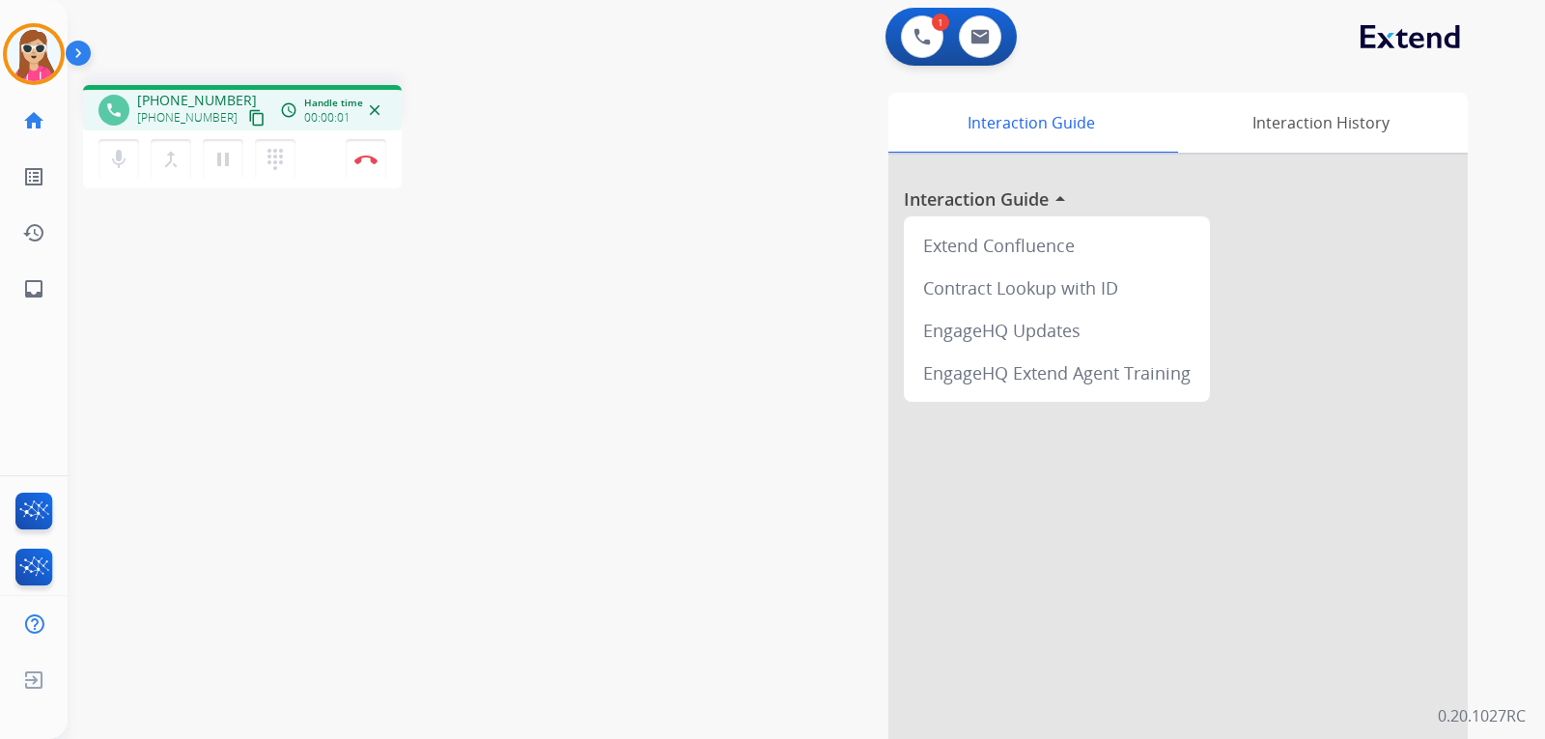
click at [248, 119] on mat-icon "content_copy" at bounding box center [256, 117] width 17 height 17
click at [53, 293] on link "inbox Emails" at bounding box center [34, 289] width 54 height 54
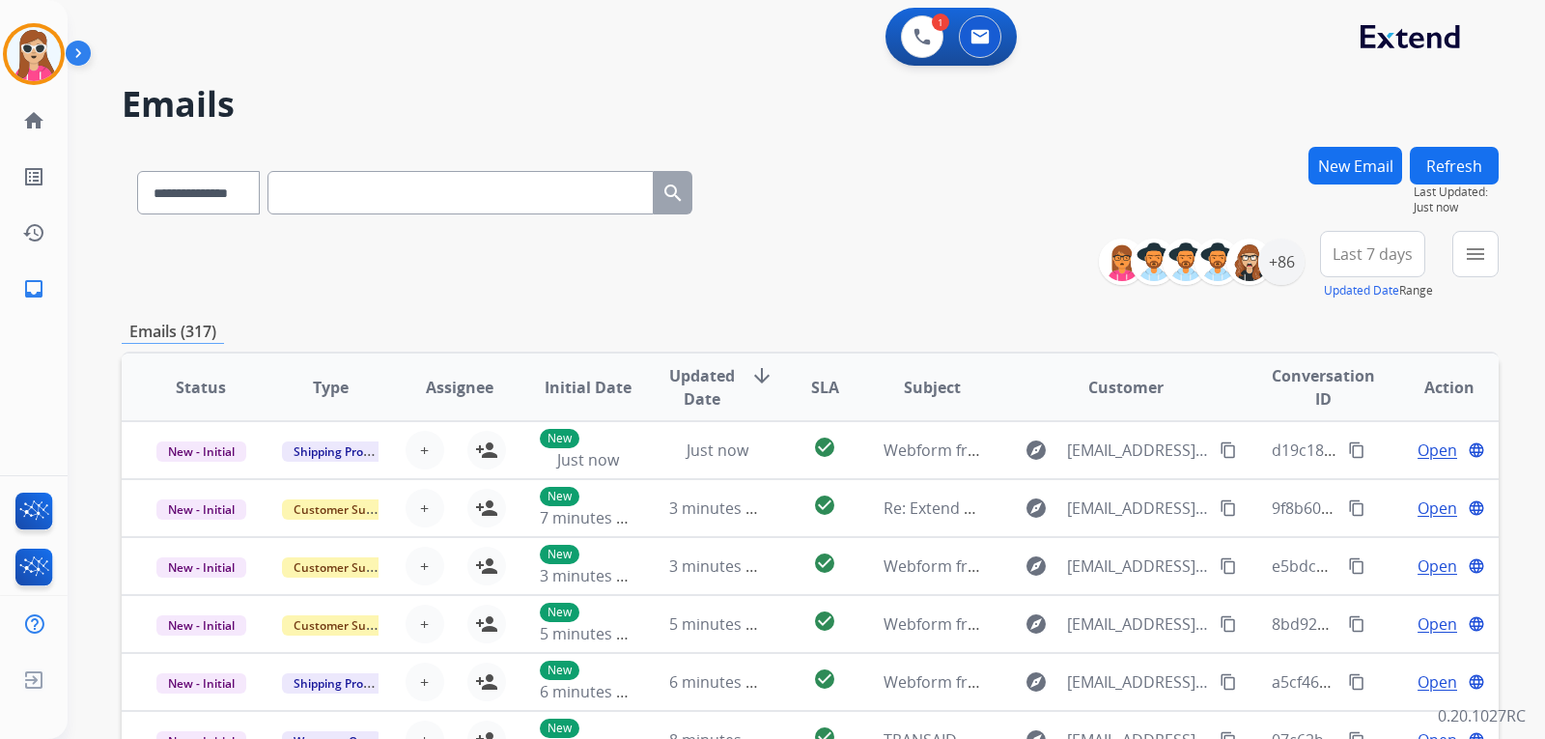
click at [1315, 166] on button "New Email" at bounding box center [1356, 166] width 94 height 38
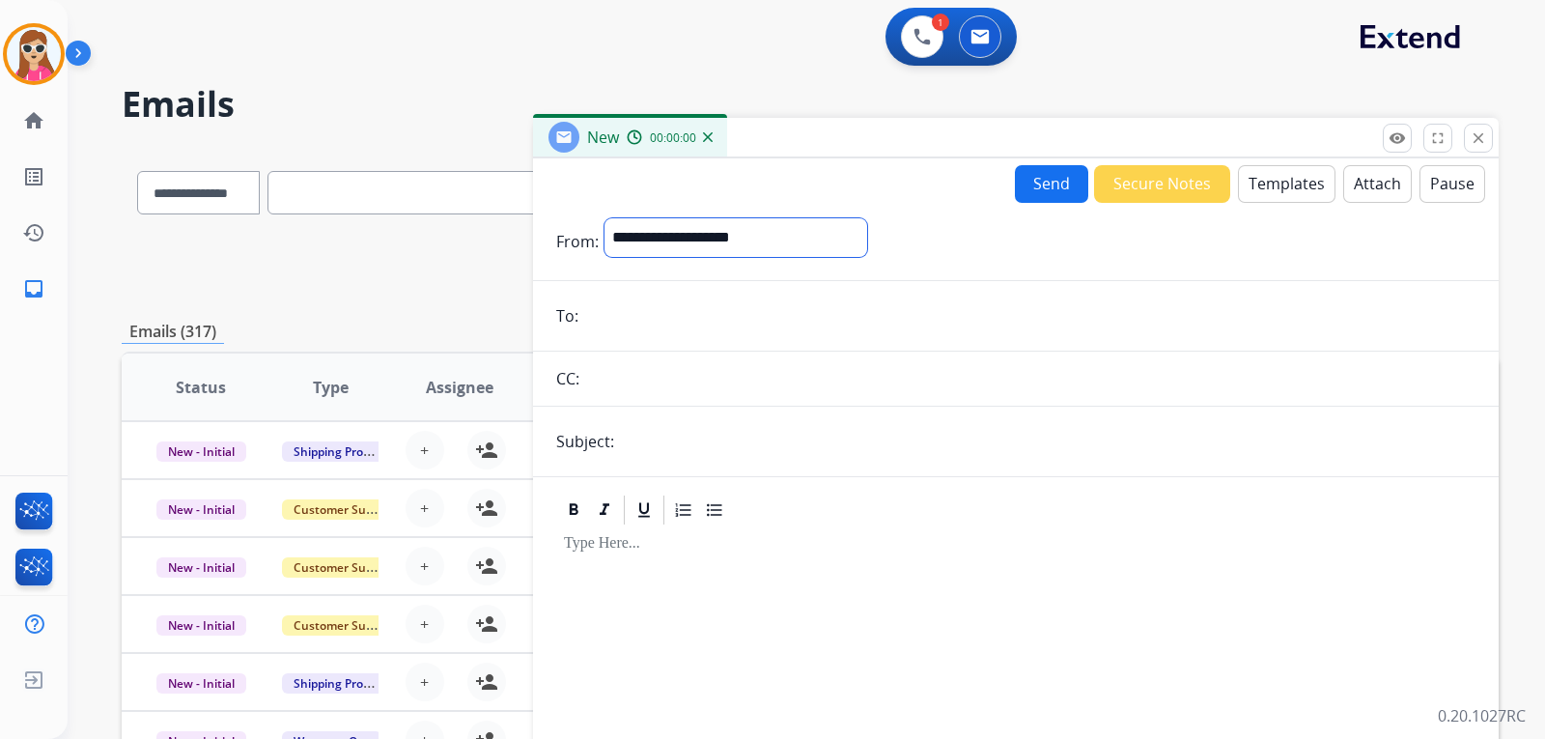
drag, startPoint x: 757, startPoint y: 239, endPoint x: 758, endPoint y: 254, distance: 15.5
click at [760, 241] on select "**********" at bounding box center [736, 237] width 263 height 39
select select "**********"
click at [605, 218] on select "**********" at bounding box center [736, 237] width 263 height 39
drag, startPoint x: 683, startPoint y: 315, endPoint x: 675, endPoint y: 304, distance: 13.1
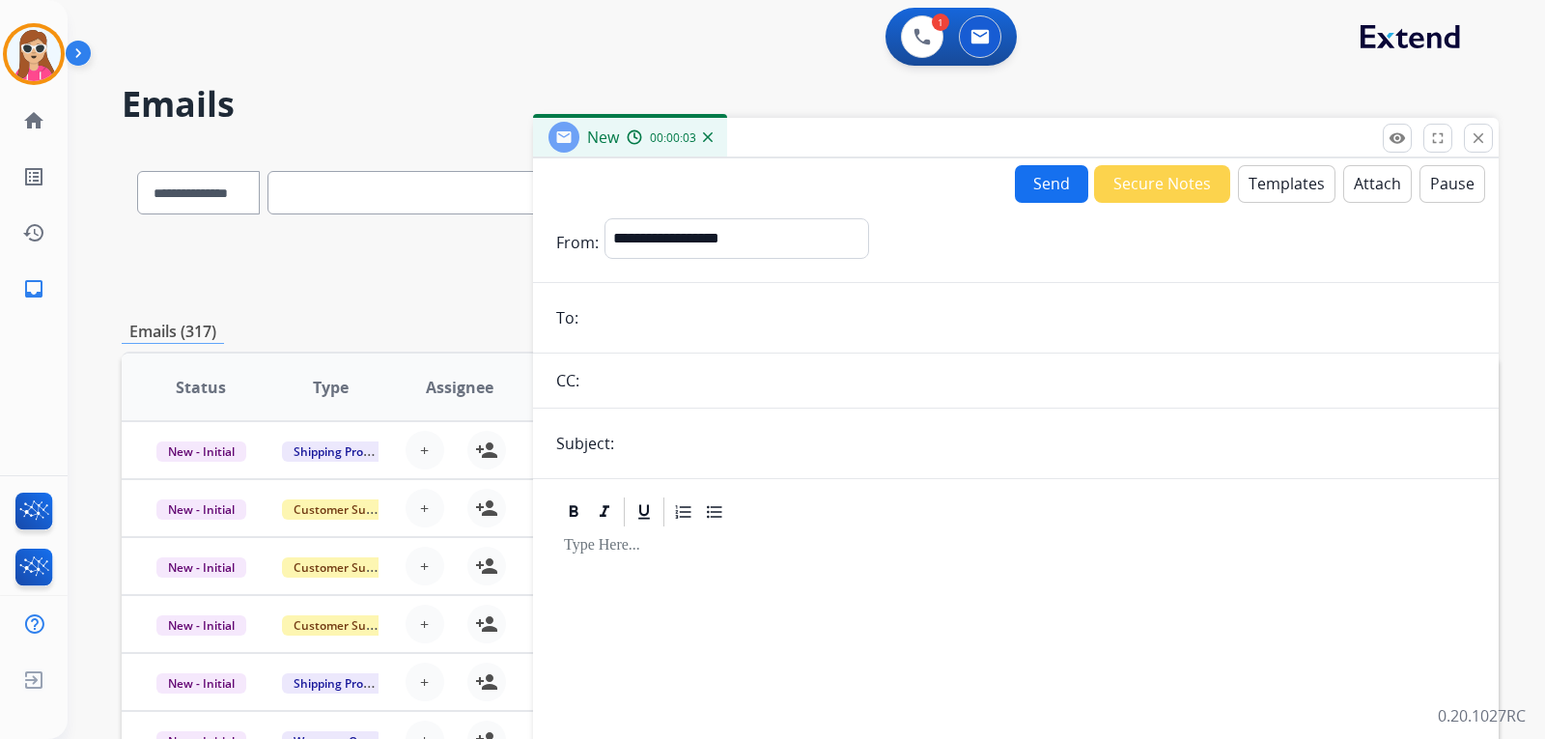
paste input "**********"
type input "**********"
drag, startPoint x: 1290, startPoint y: 177, endPoint x: 1285, endPoint y: 189, distance: 13.8
click at [1285, 189] on button "Templates" at bounding box center [1287, 184] width 98 height 38
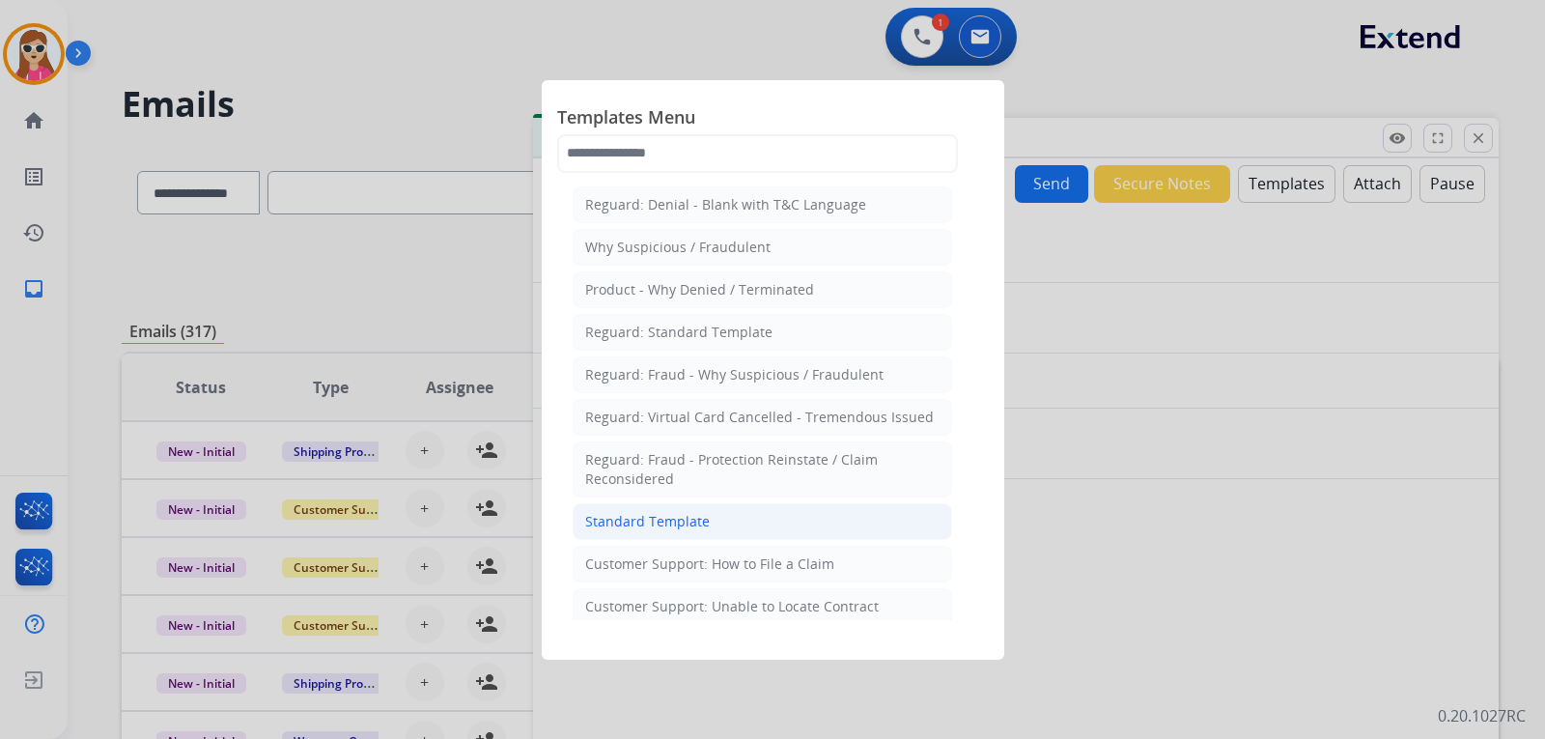
click at [687, 527] on div "Standard Template" at bounding box center [647, 521] width 125 height 19
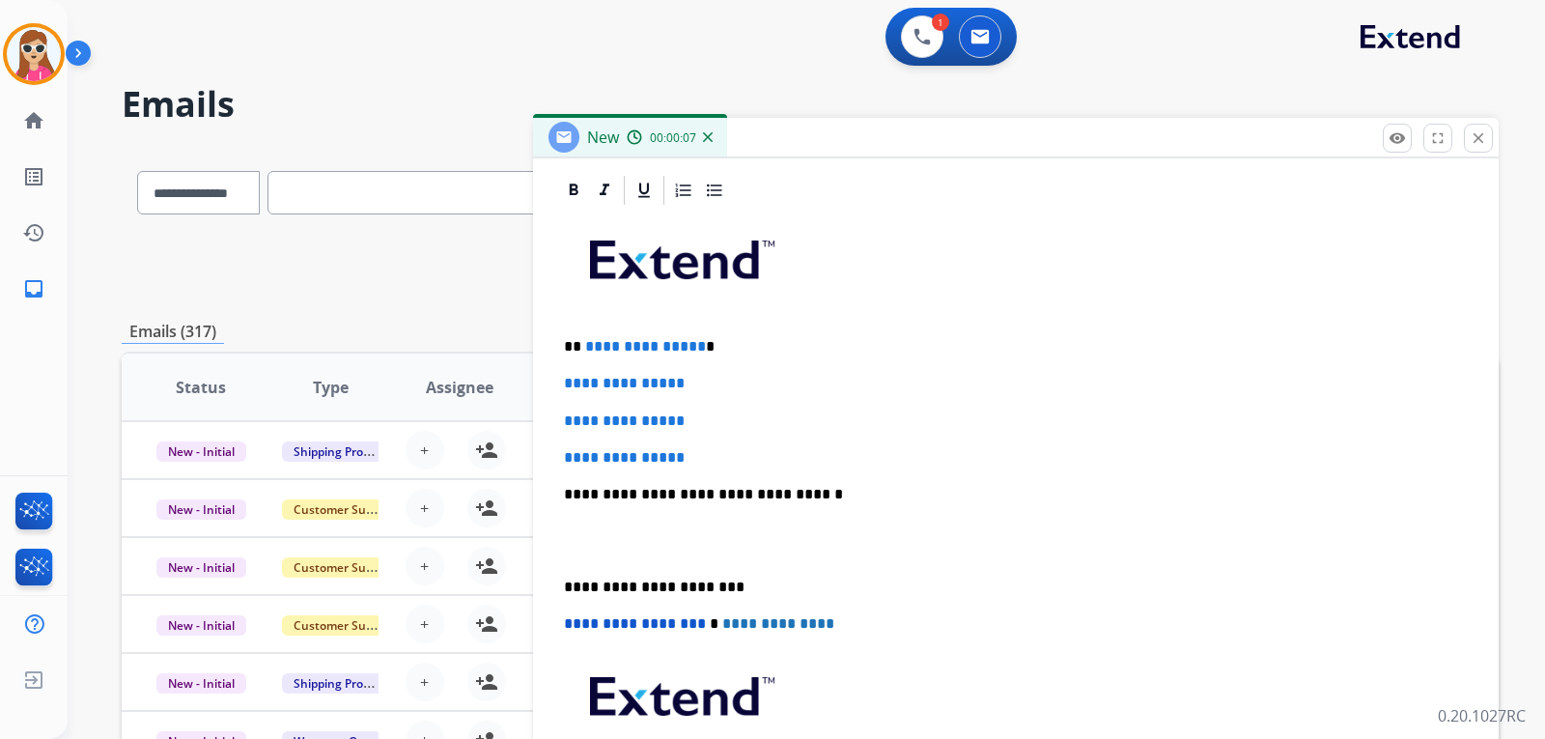
scroll to position [446, 0]
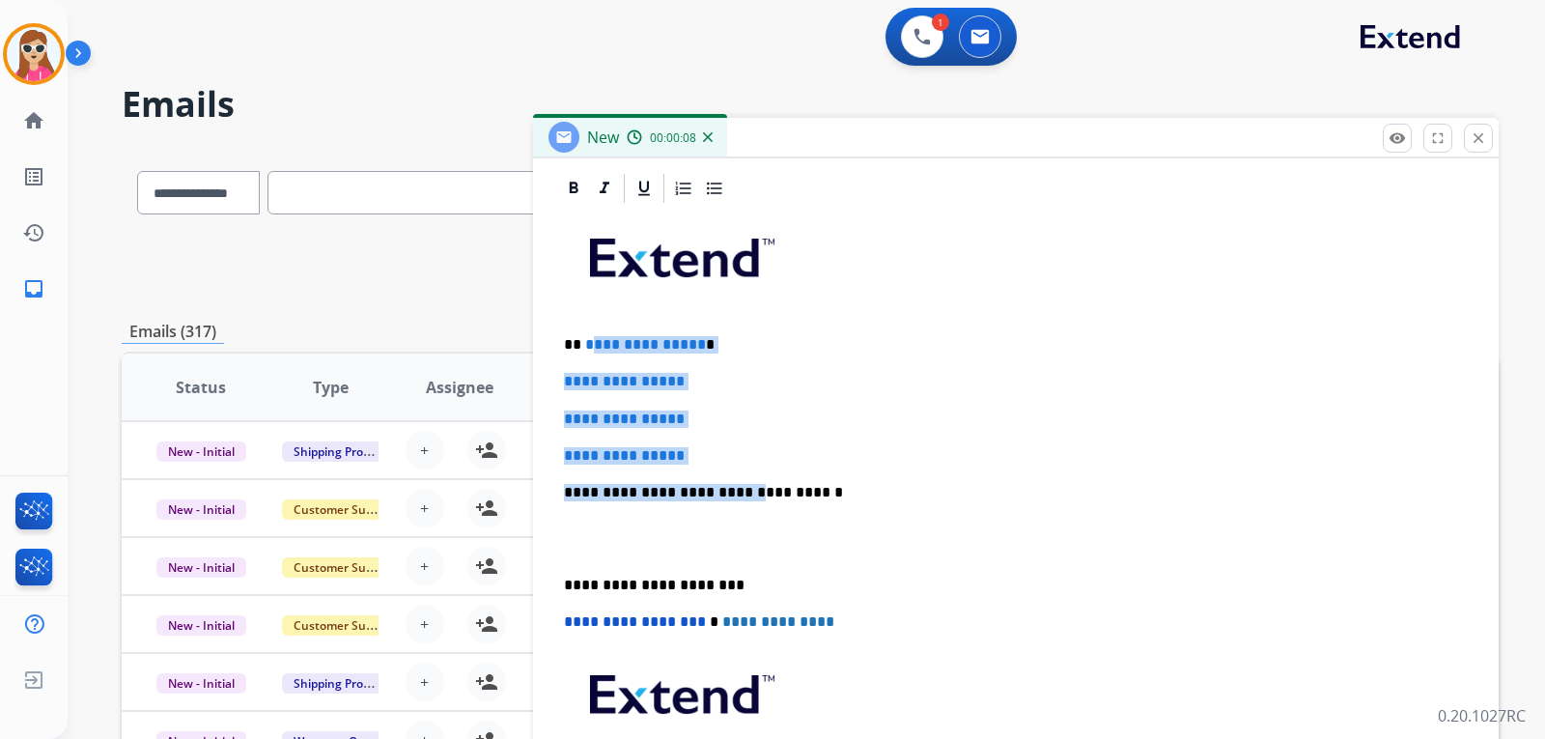
drag, startPoint x: 589, startPoint y: 342, endPoint x: 769, endPoint y: 489, distance: 232.0
click at [739, 477] on div "**********" at bounding box center [1016, 538] width 920 height 665
click at [716, 447] on p "**********" at bounding box center [1016, 455] width 904 height 17
click at [665, 375] on span "**********" at bounding box center [624, 381] width 121 height 14
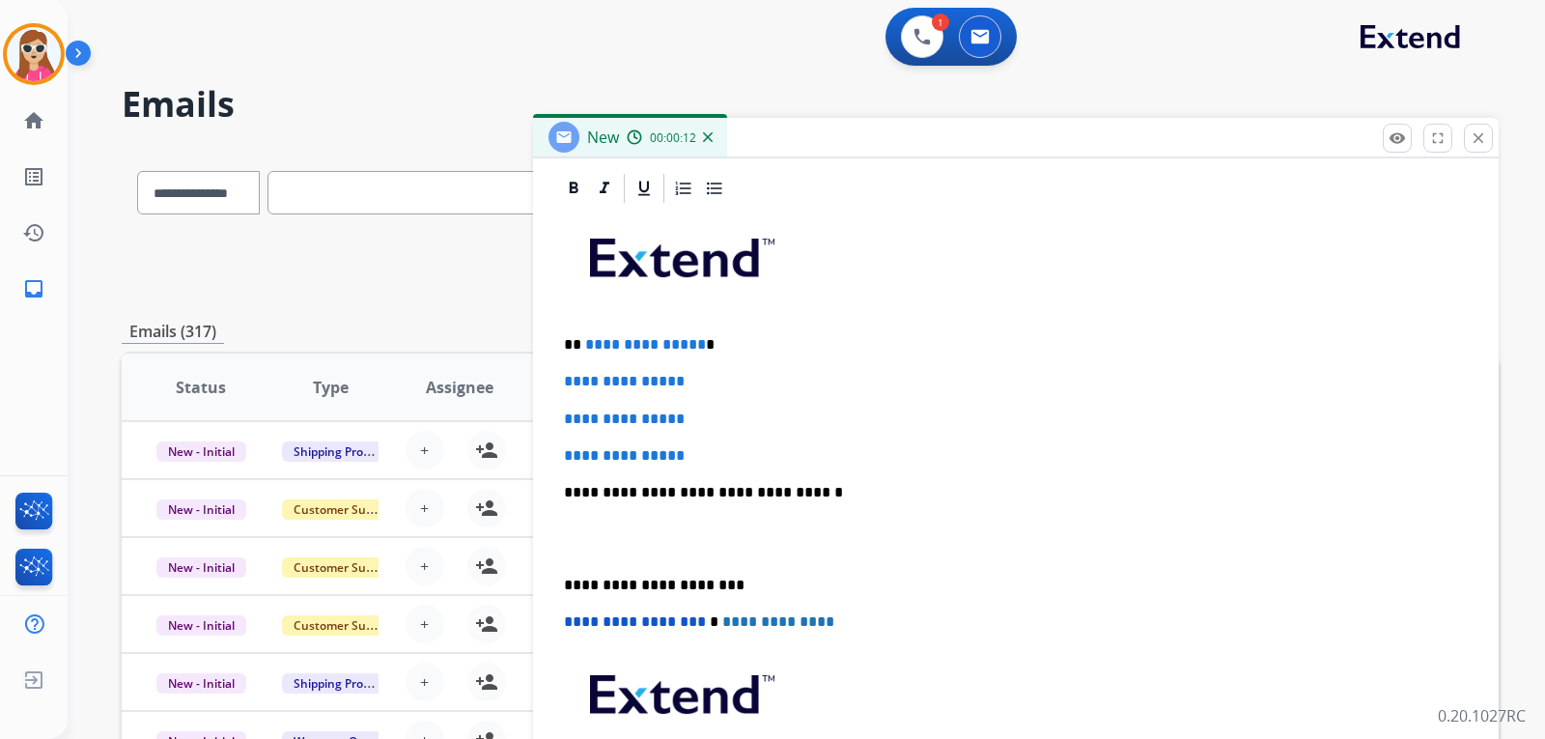
click at [638, 302] on p at bounding box center [1016, 264] width 904 height 103
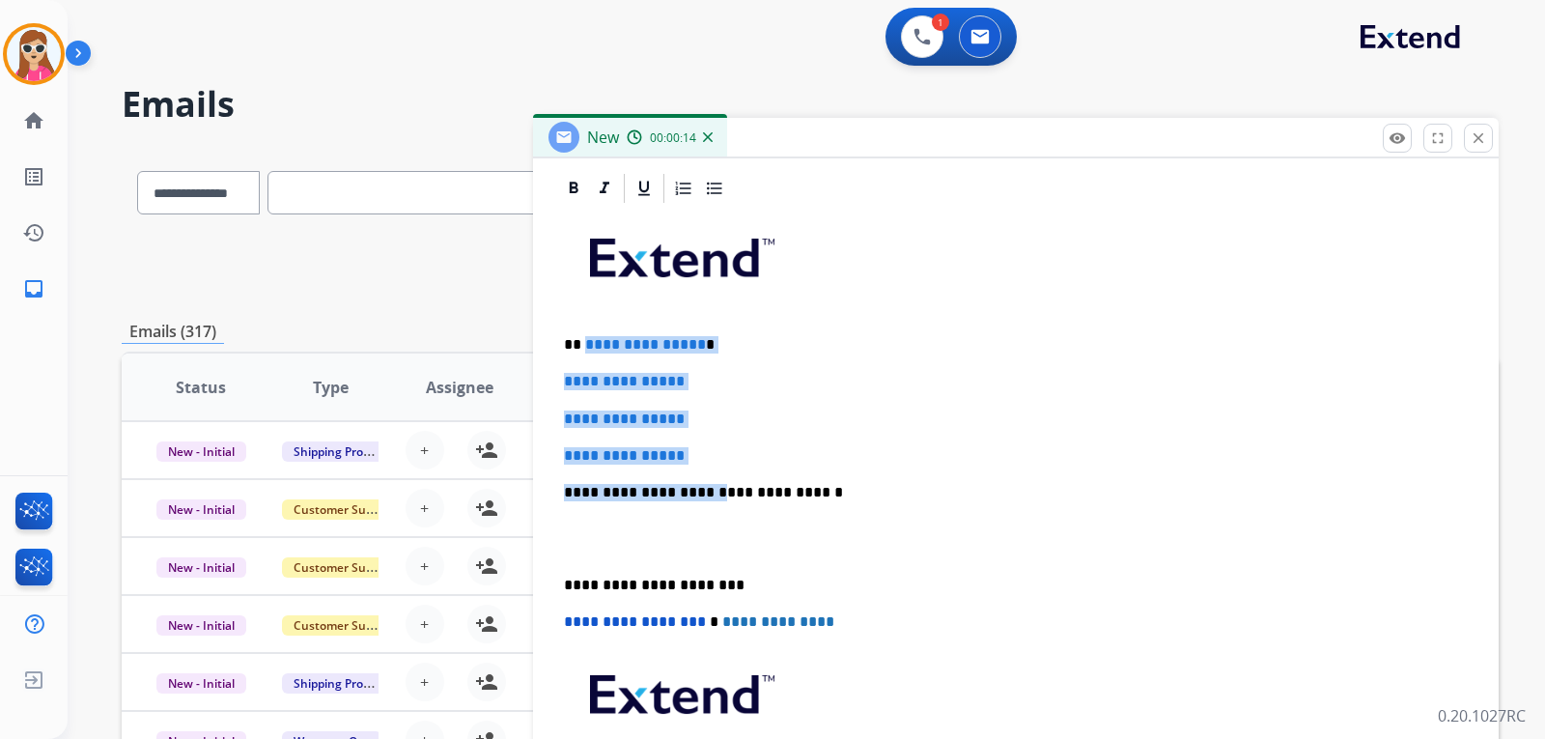
drag, startPoint x: 582, startPoint y: 340, endPoint x: 705, endPoint y: 469, distance: 178.3
click at [705, 469] on div "**********" at bounding box center [1016, 538] width 920 height 665
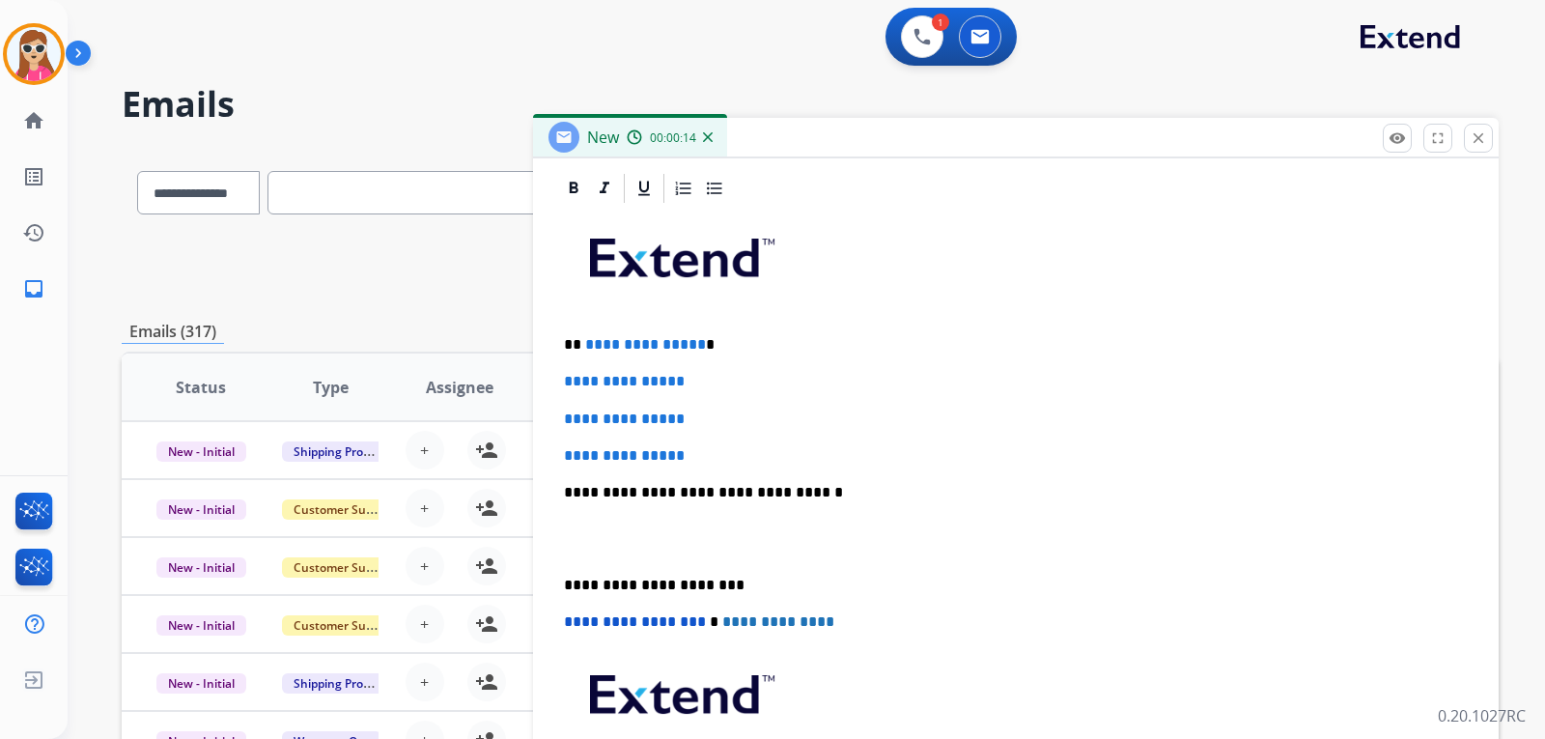
click at [716, 470] on div "**********" at bounding box center [1016, 538] width 920 height 665
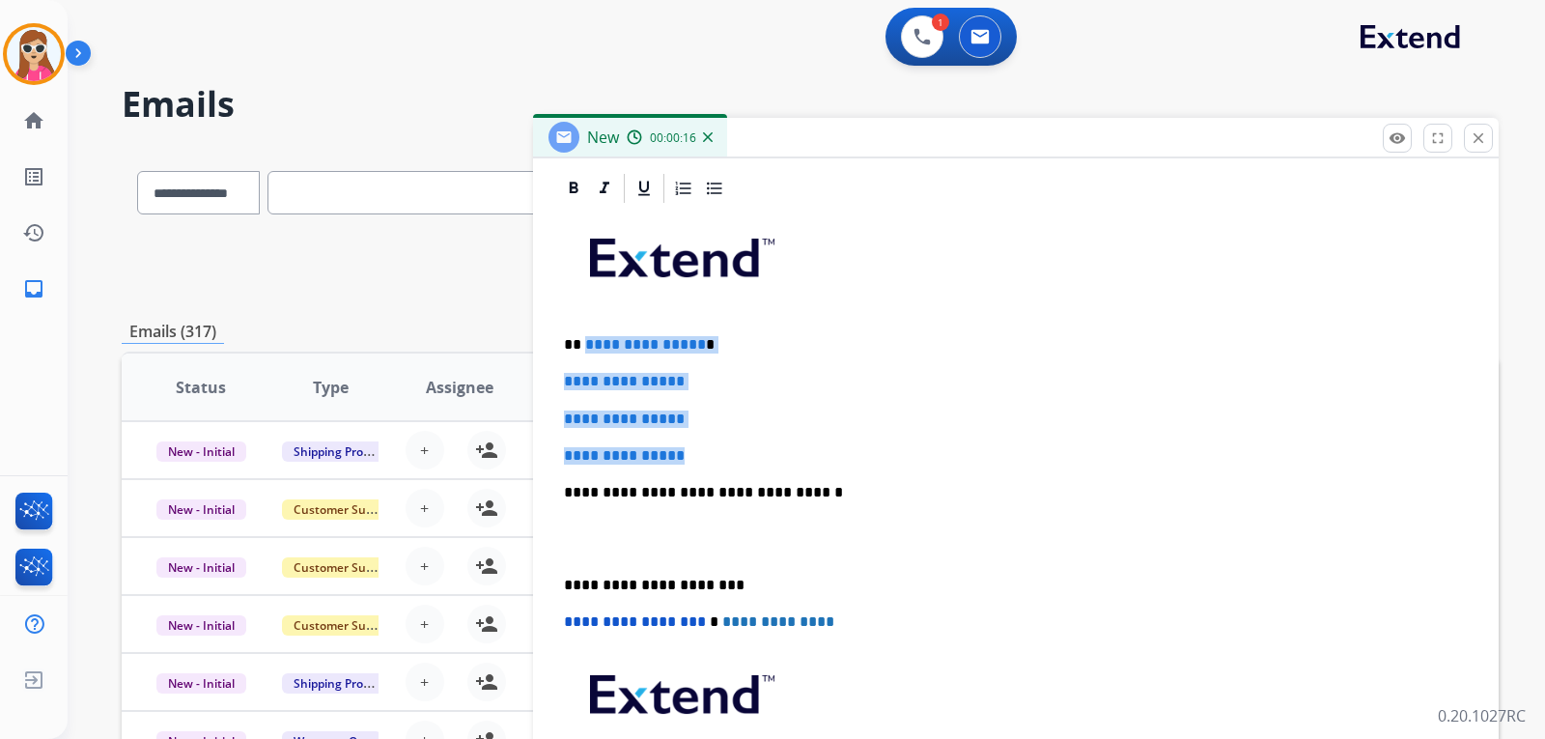
drag, startPoint x: 582, startPoint y: 337, endPoint x: 699, endPoint y: 453, distance: 164.6
click at [699, 453] on div "**********" at bounding box center [1016, 538] width 920 height 665
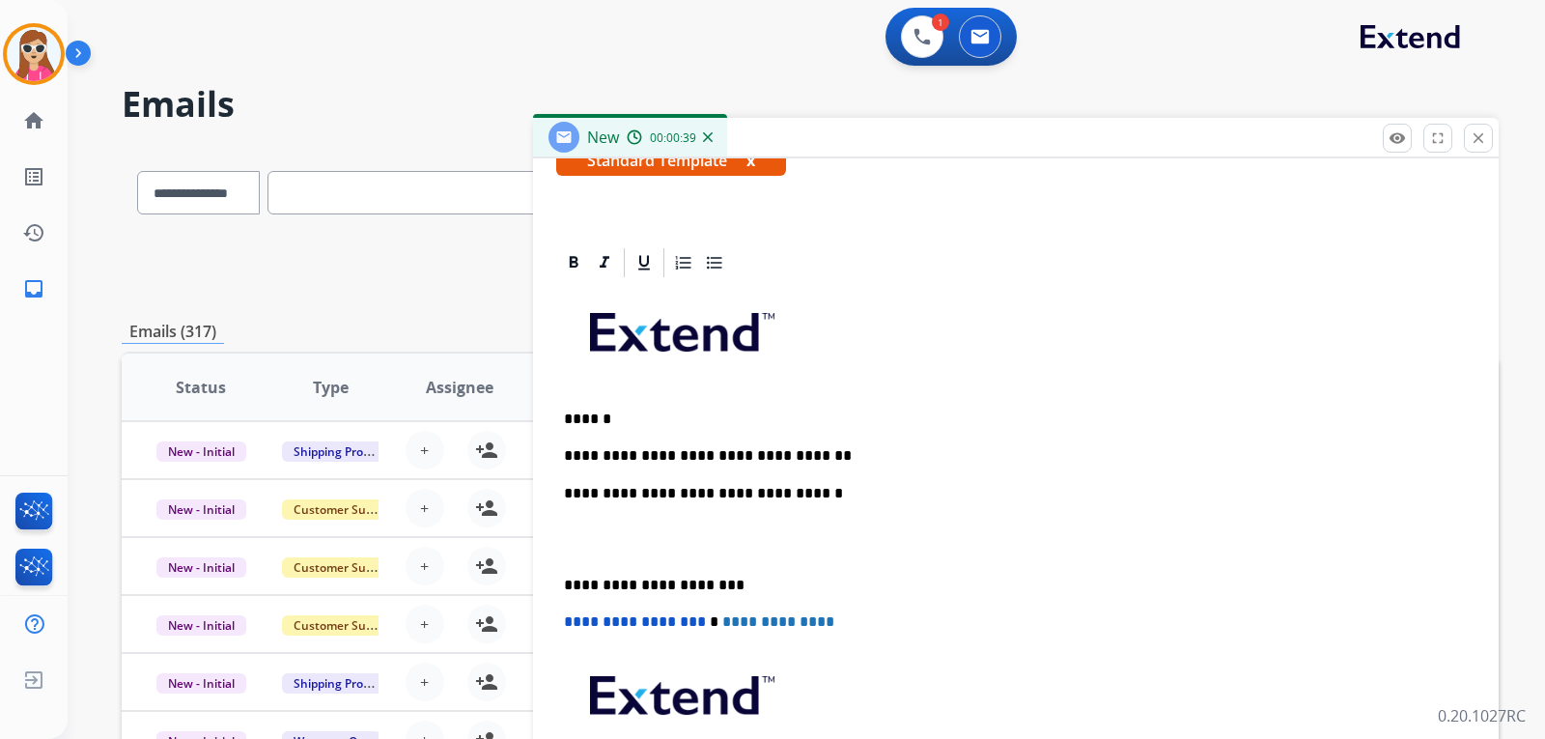
scroll to position [410, 0]
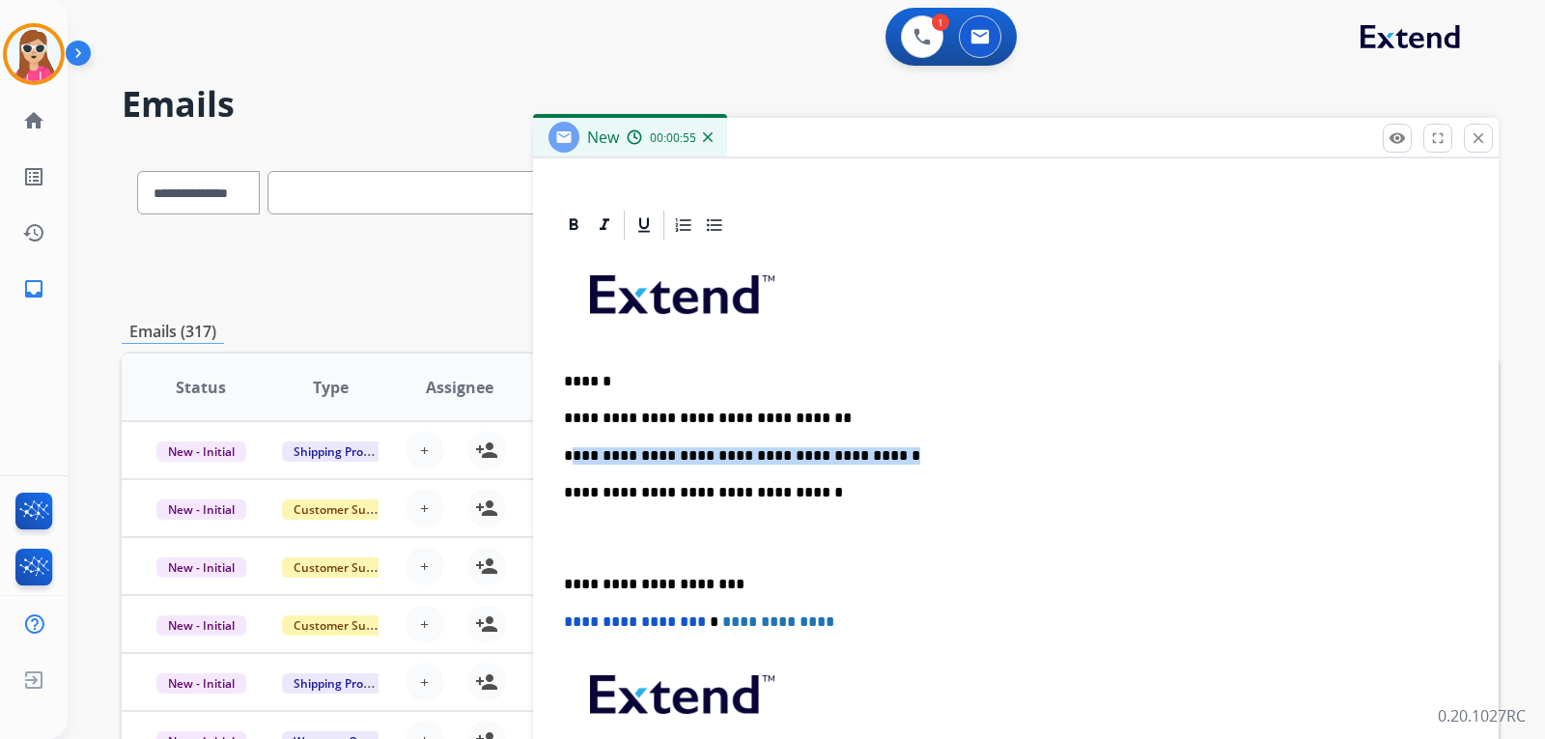
drag, startPoint x: 974, startPoint y: 450, endPoint x: 603, endPoint y: 473, distance: 371.6
click at [581, 447] on p "**********" at bounding box center [1008, 455] width 889 height 17
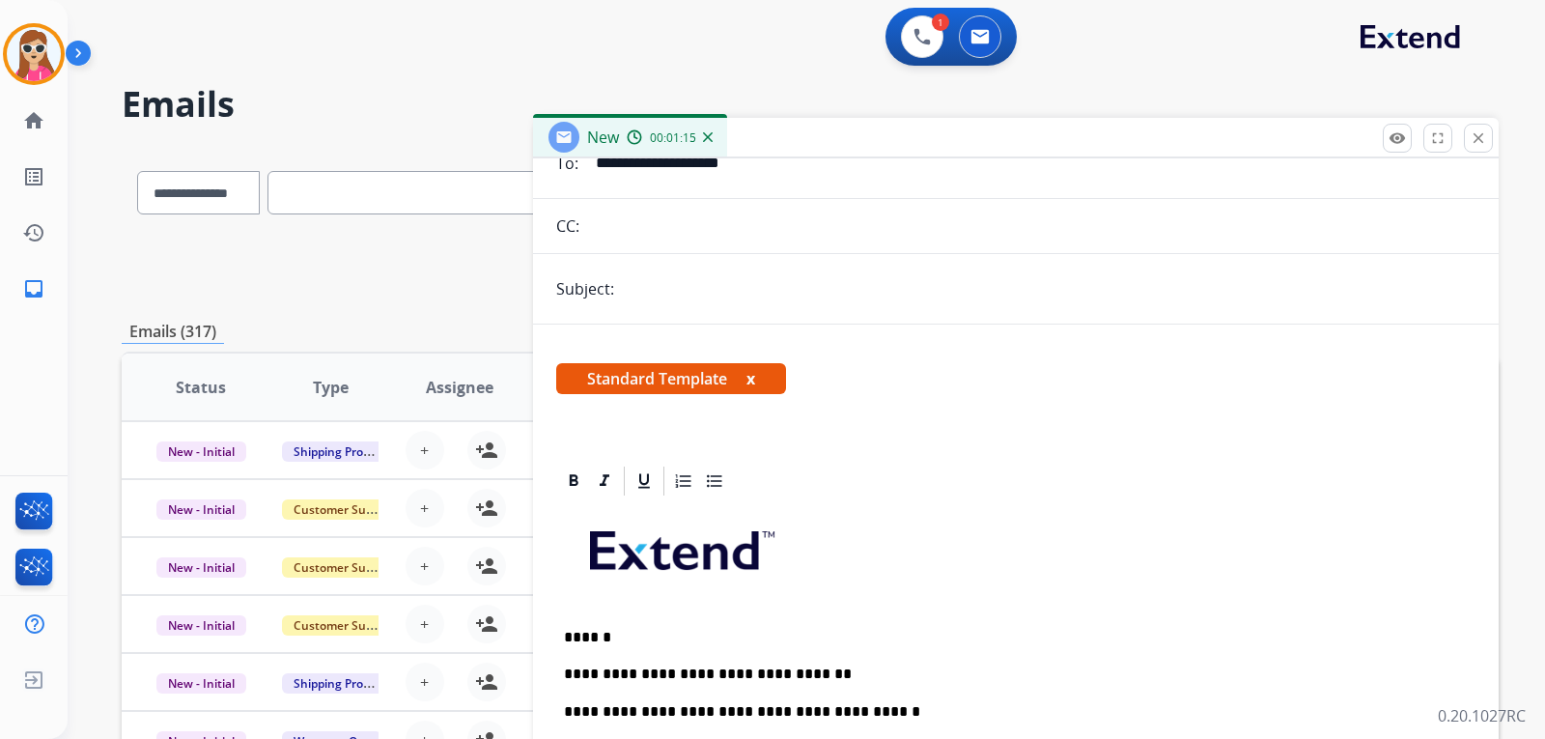
scroll to position [0, 0]
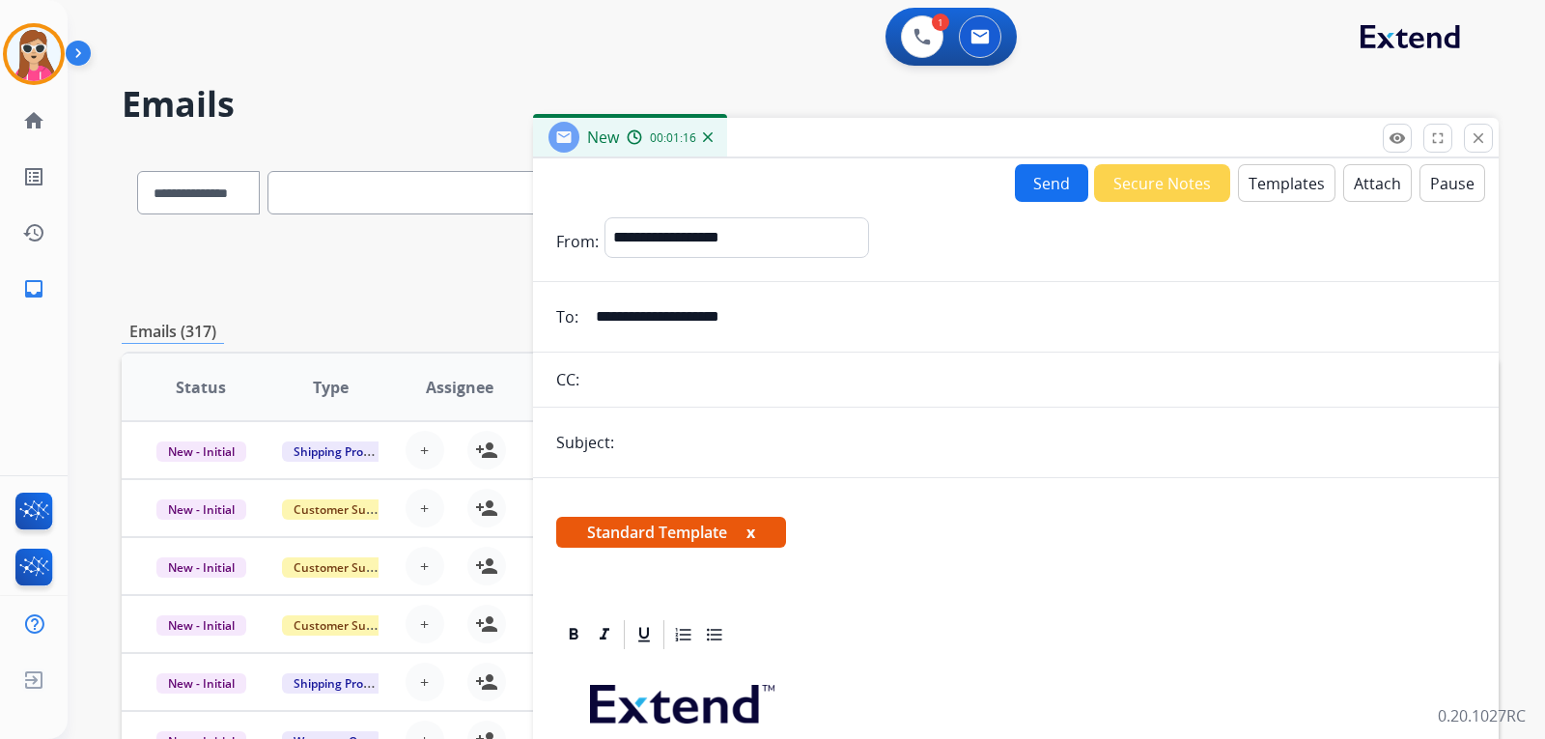
click at [1036, 189] on button "Send" at bounding box center [1051, 183] width 73 height 38
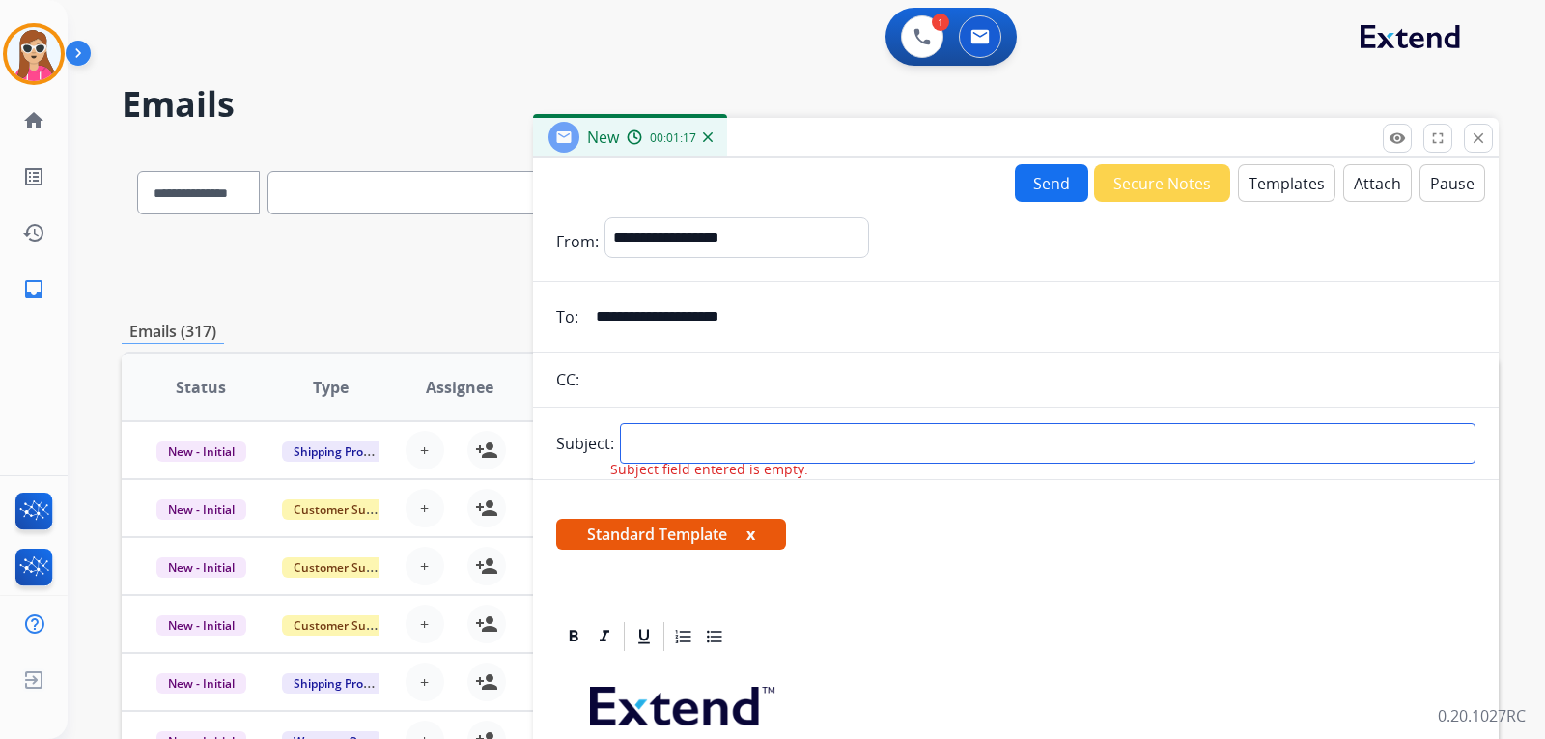
drag, startPoint x: 811, startPoint y: 433, endPoint x: 800, endPoint y: 464, distance: 33.0
click at [811, 433] on input "text" at bounding box center [1048, 443] width 856 height 41
type input "**********"
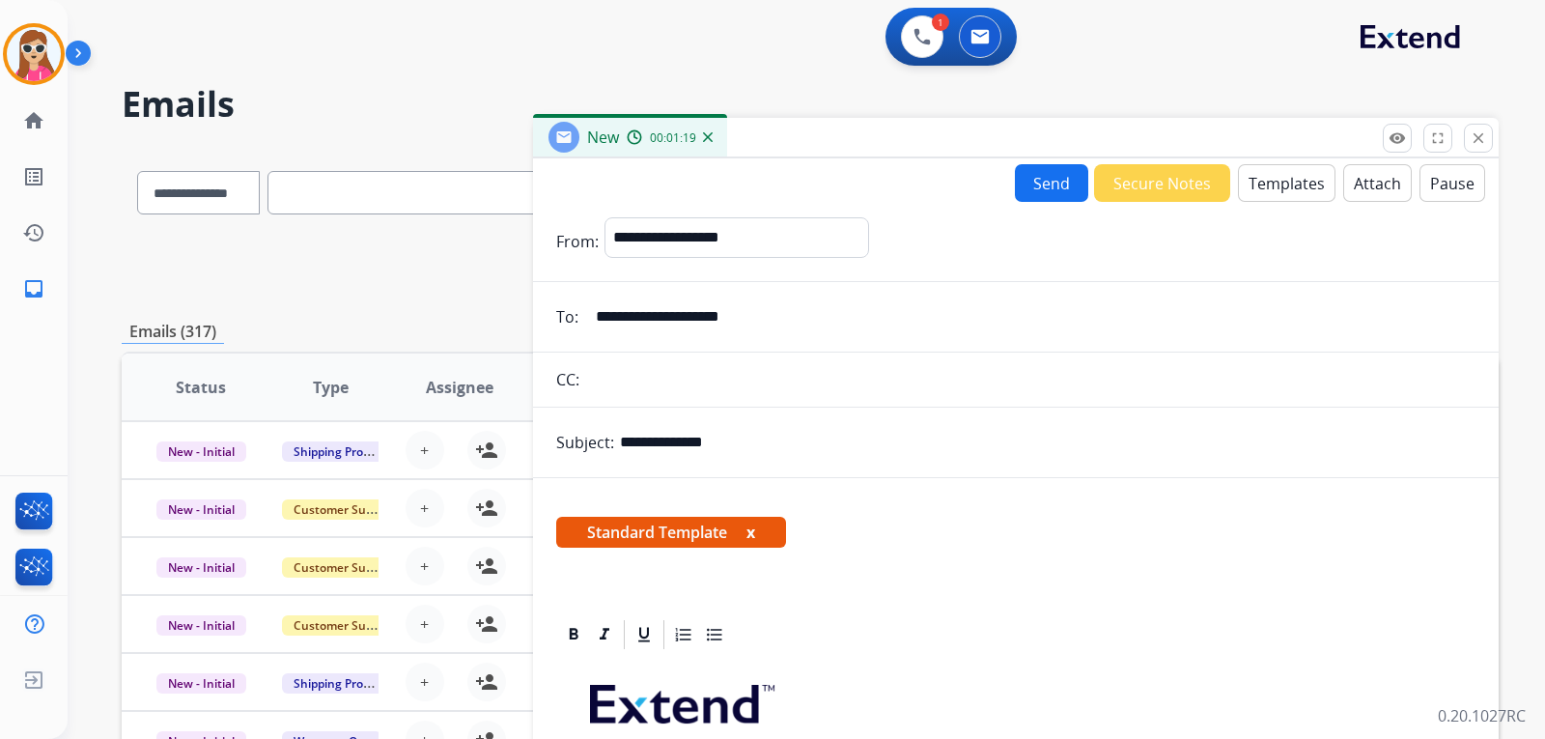
click at [1044, 190] on button "Send" at bounding box center [1051, 183] width 73 height 38
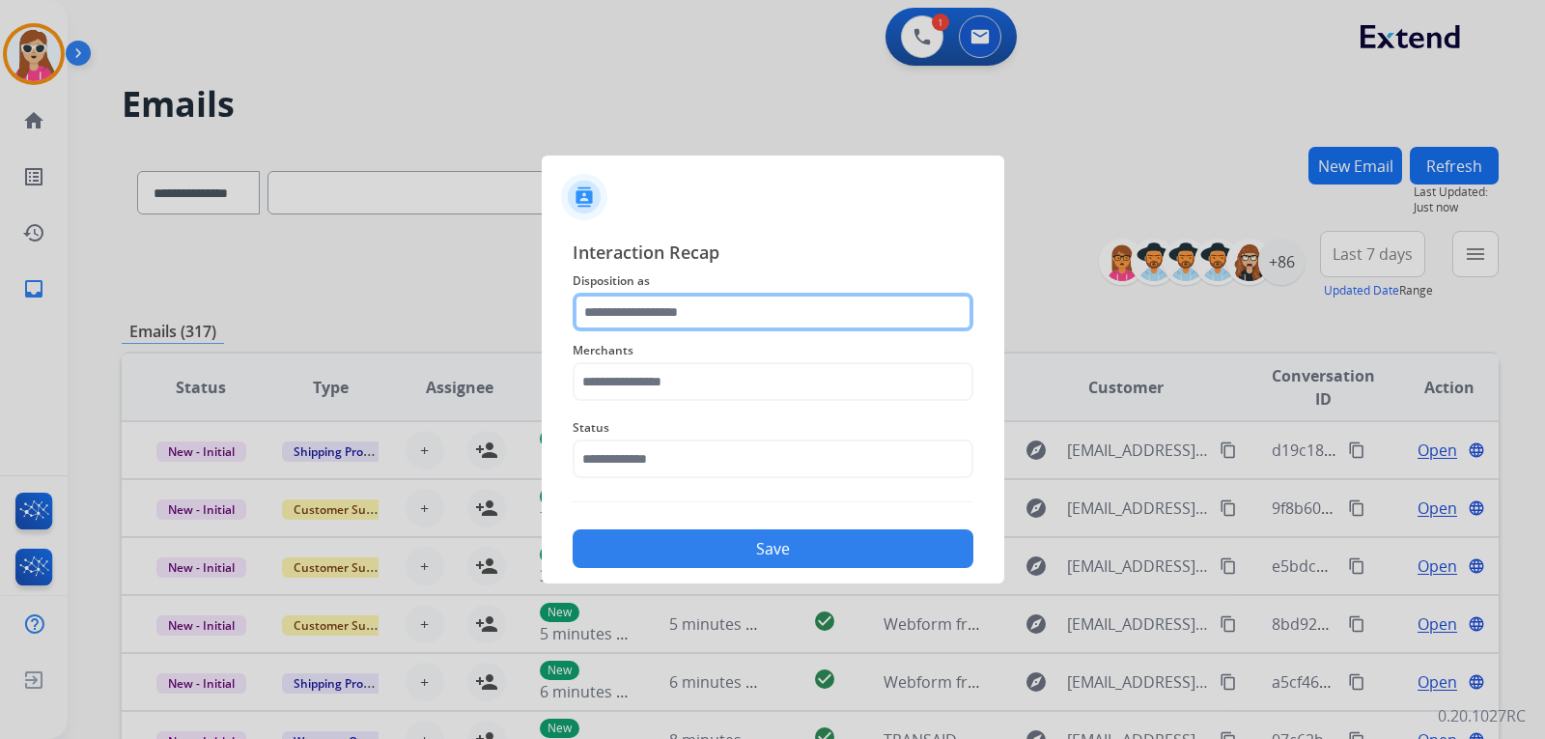
click at [831, 311] on input "text" at bounding box center [773, 312] width 401 height 39
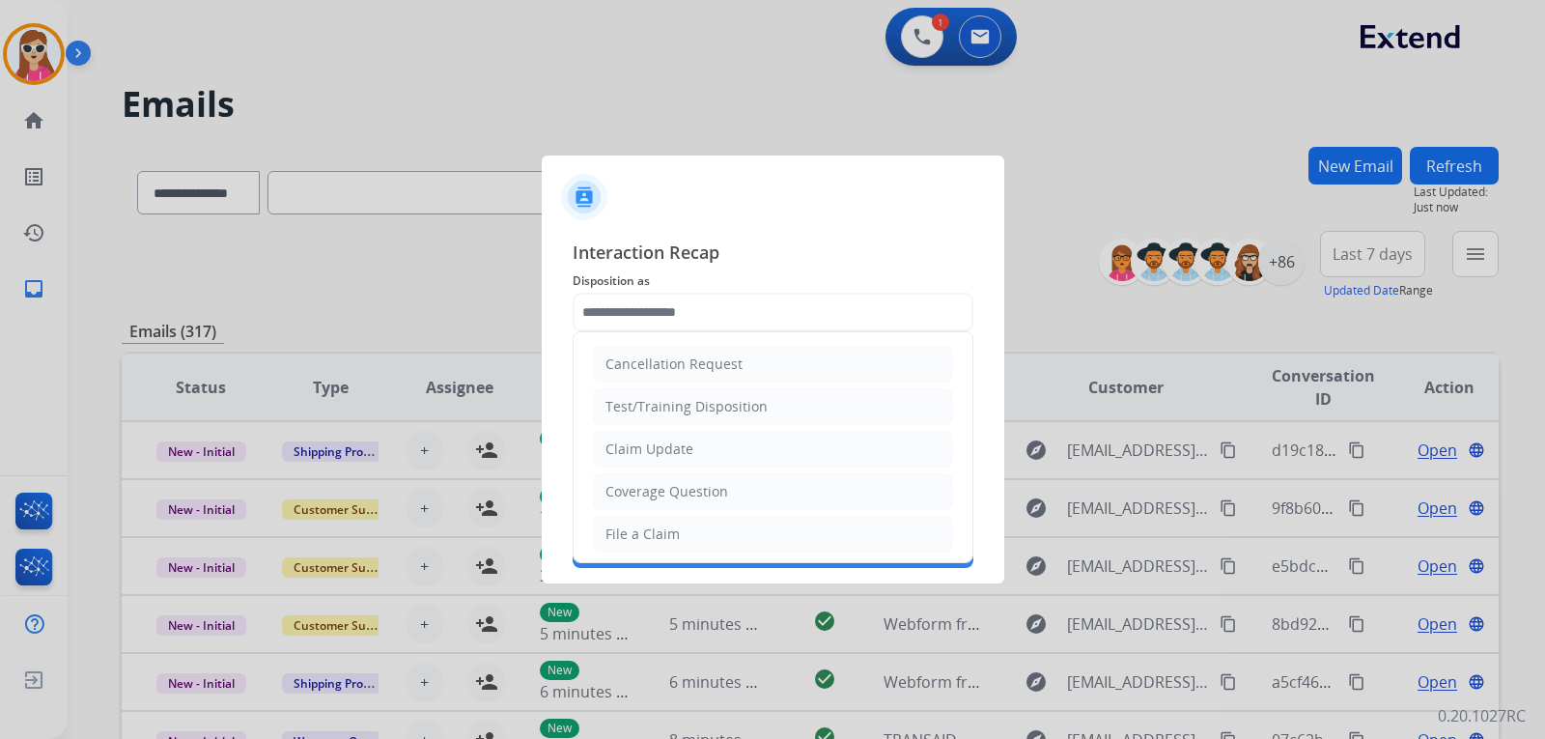
click at [701, 448] on li "Claim Update" at bounding box center [773, 449] width 360 height 37
type input "**********"
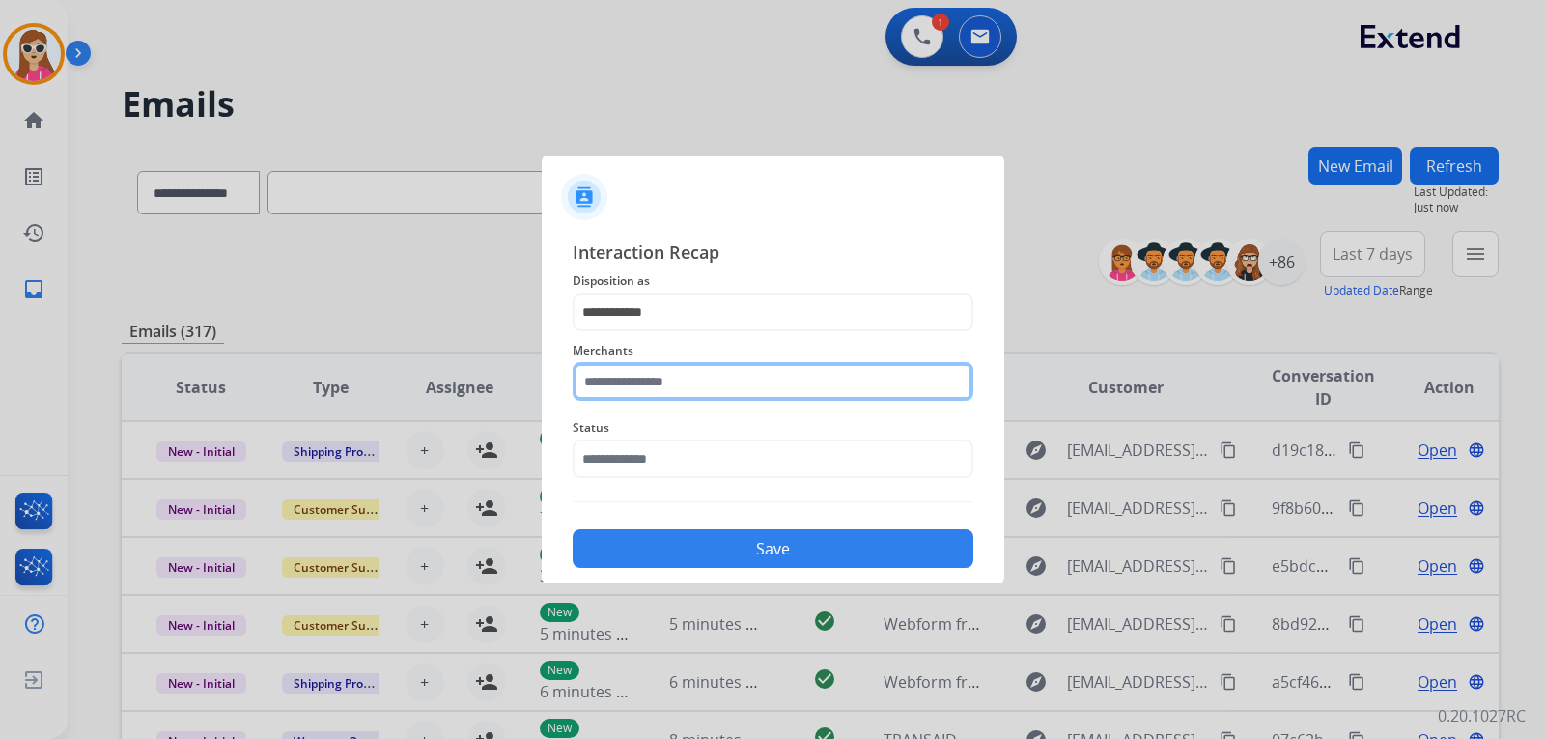
click at [710, 382] on input "text" at bounding box center [773, 381] width 401 height 39
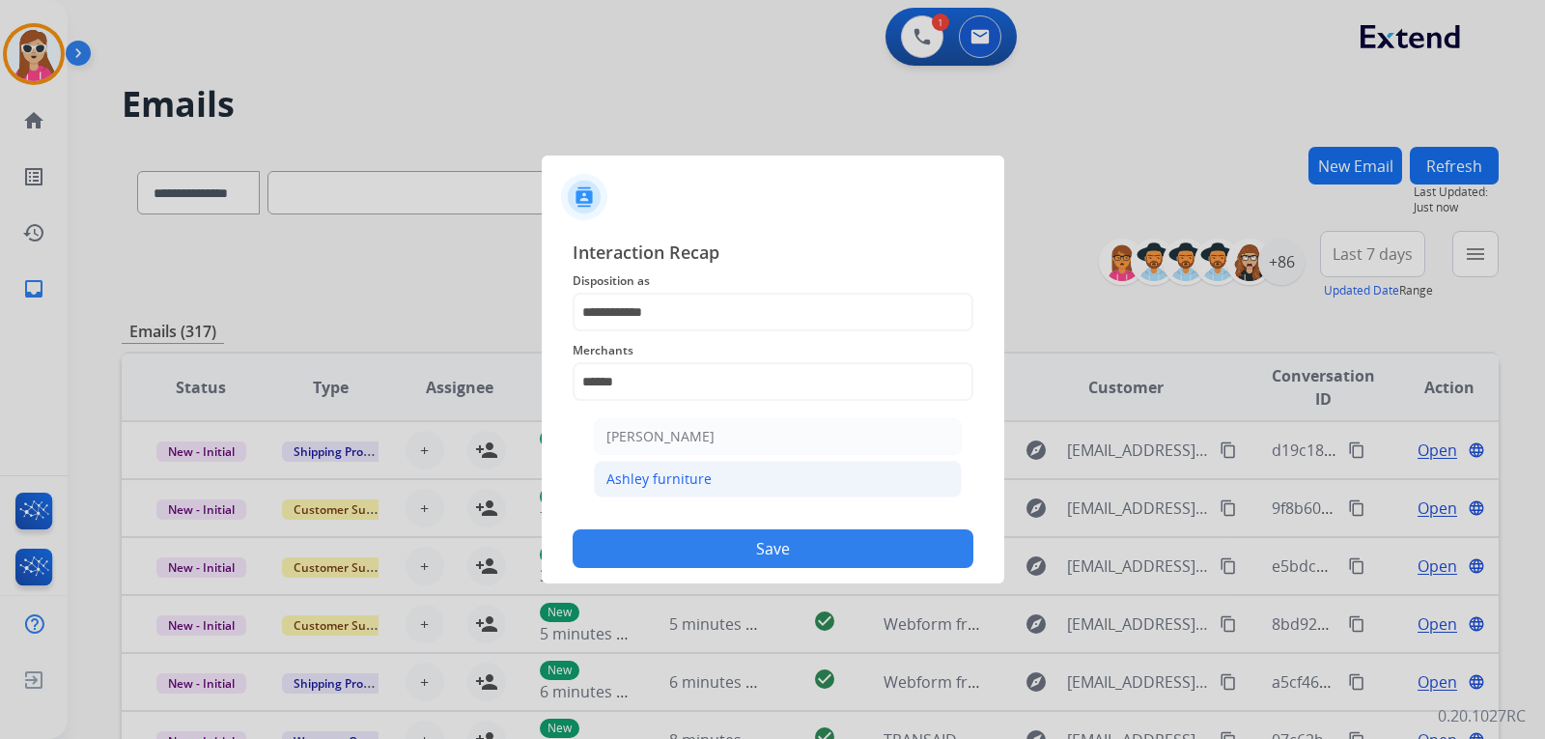
click at [764, 482] on li "Ashley furniture" at bounding box center [778, 479] width 368 height 37
type input "**********"
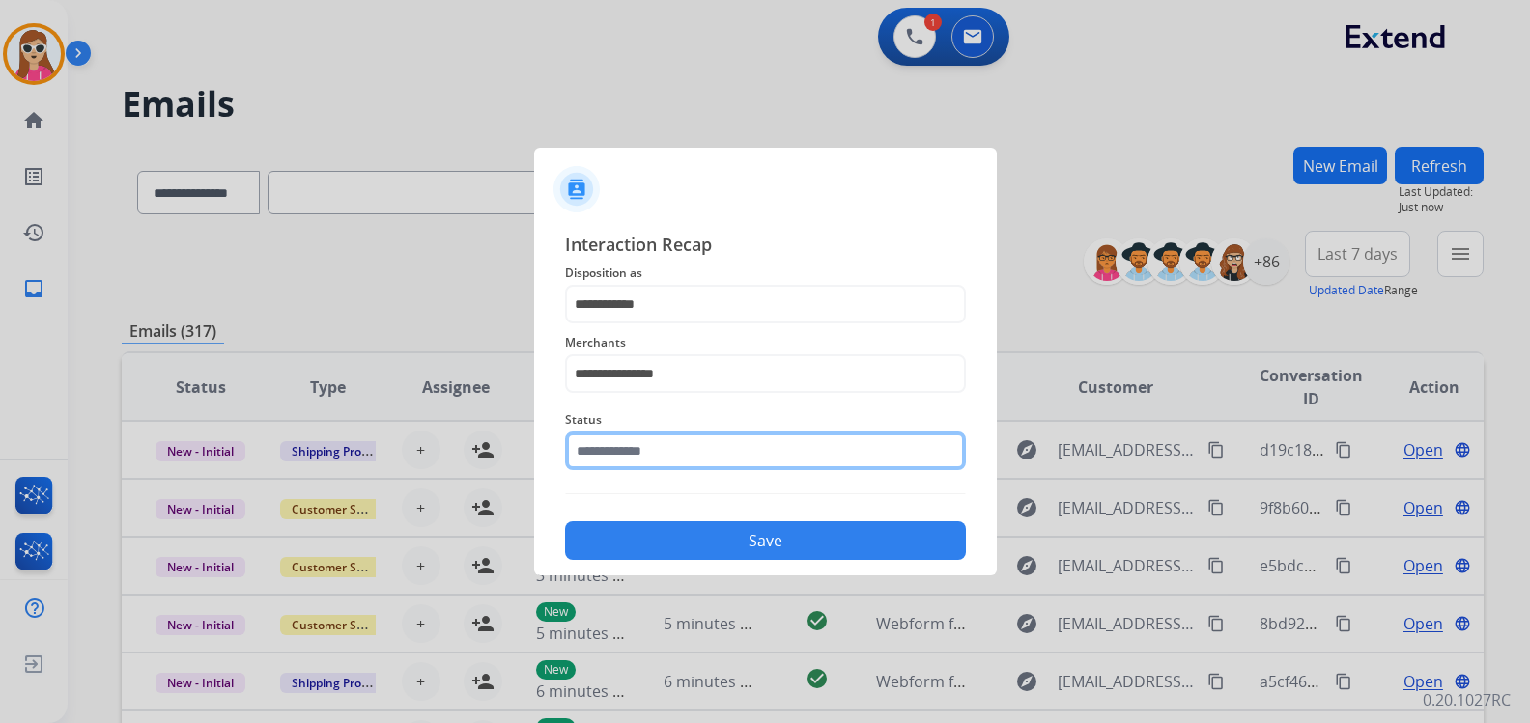
click at [750, 447] on input "text" at bounding box center [765, 451] width 401 height 39
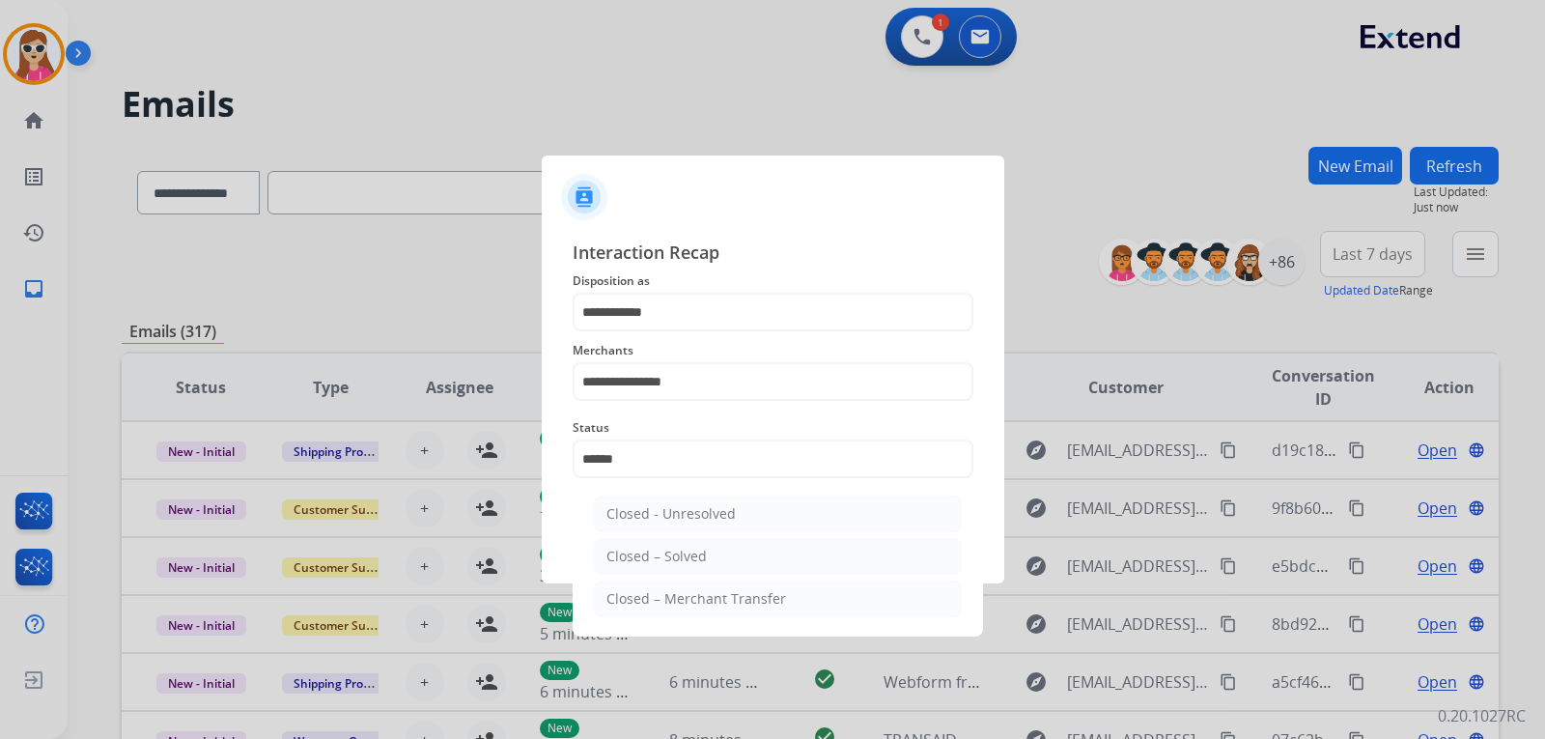
click at [697, 557] on div "Closed – Solved" at bounding box center [657, 556] width 100 height 19
type input "**********"
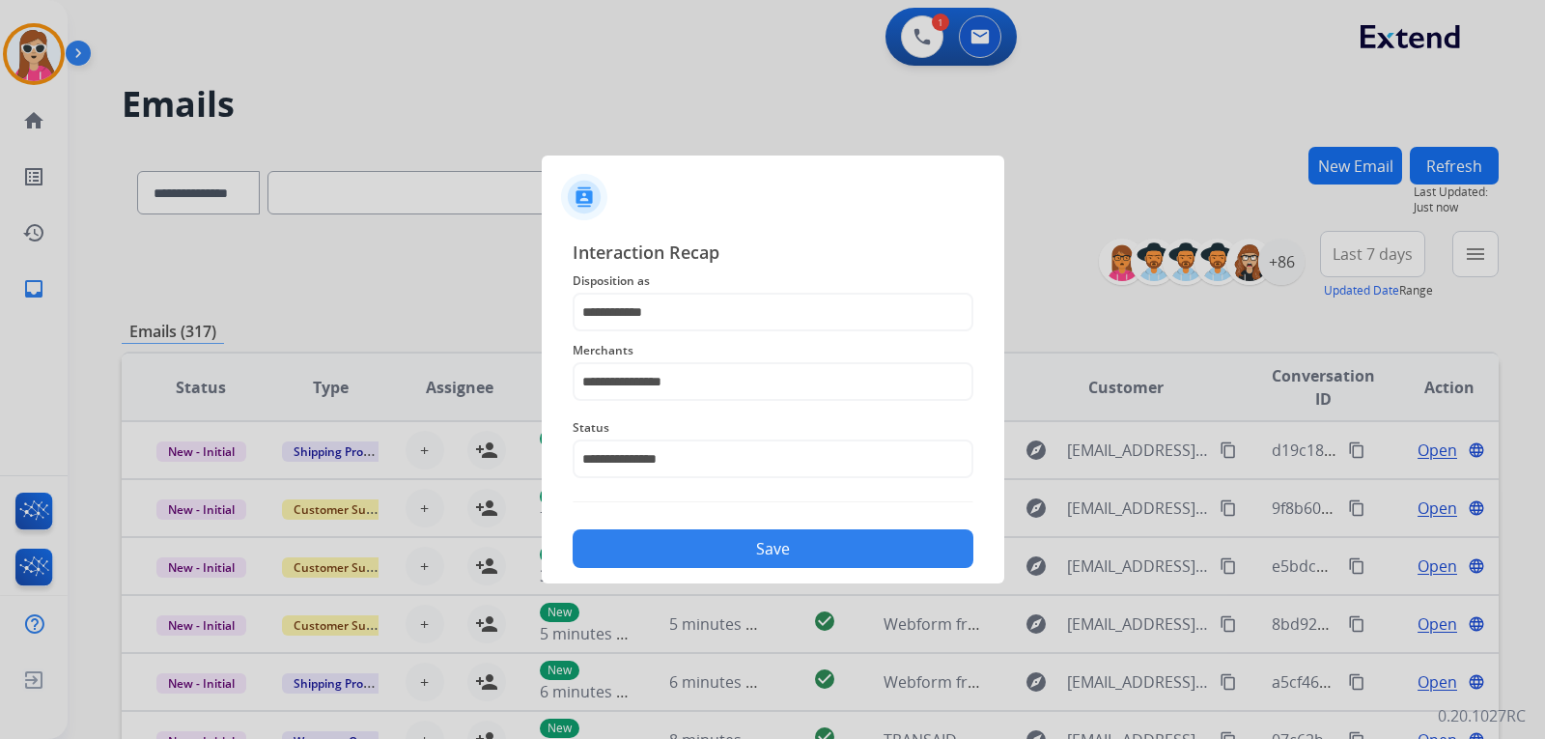
click at [727, 551] on button "Save" at bounding box center [773, 548] width 401 height 39
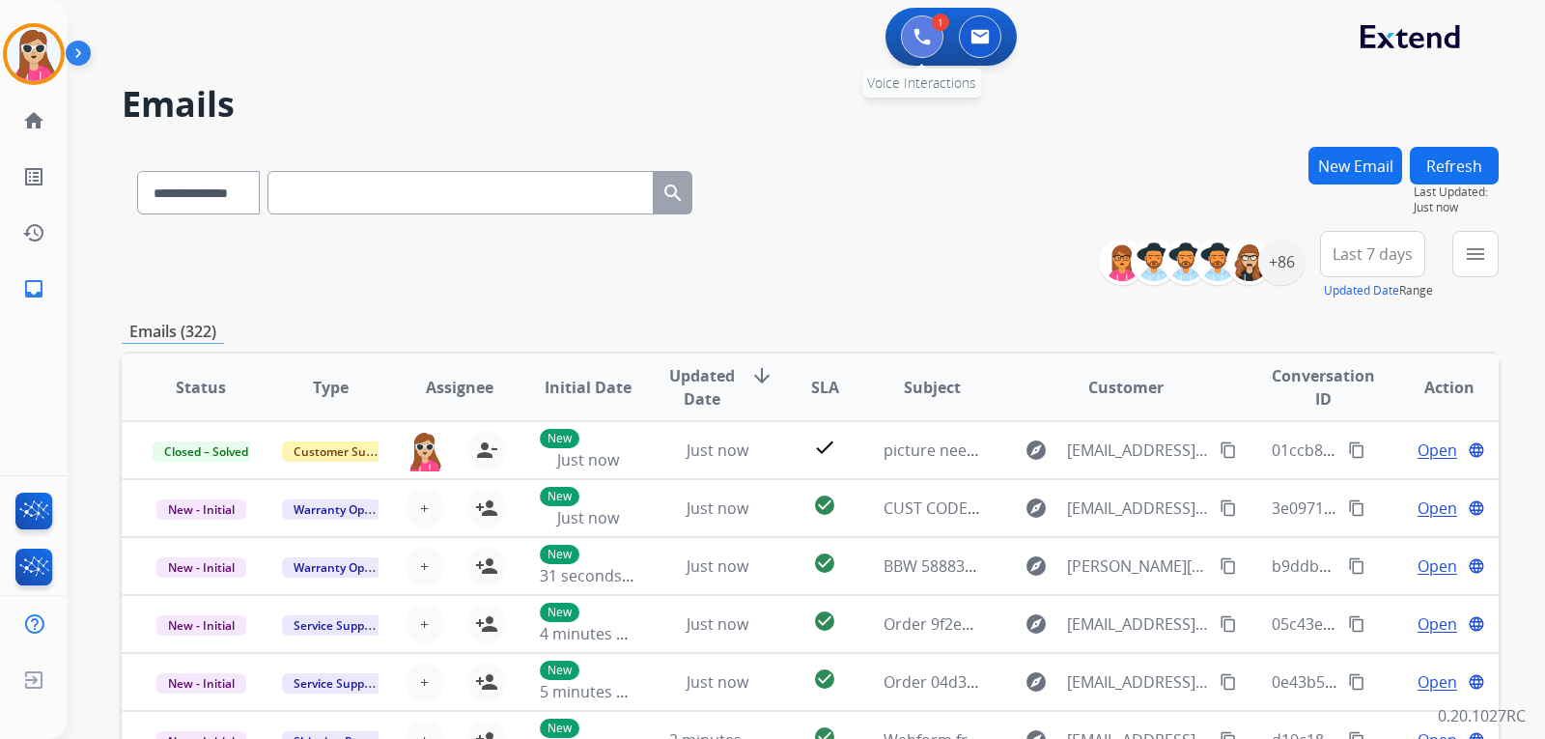
click at [917, 42] on img at bounding box center [922, 36] width 17 height 17
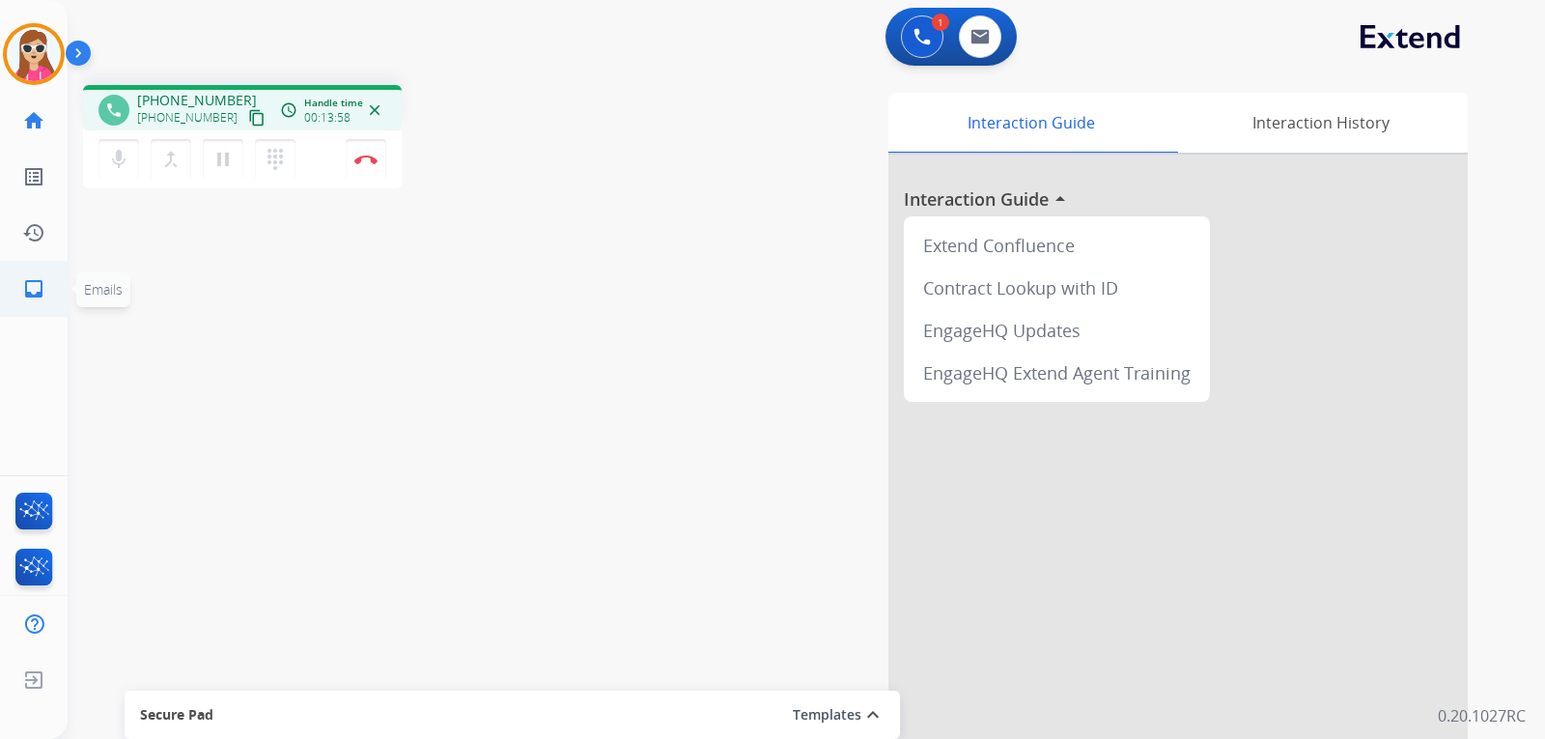
click at [43, 284] on link "inbox Emails" at bounding box center [34, 289] width 54 height 54
select select "**********"
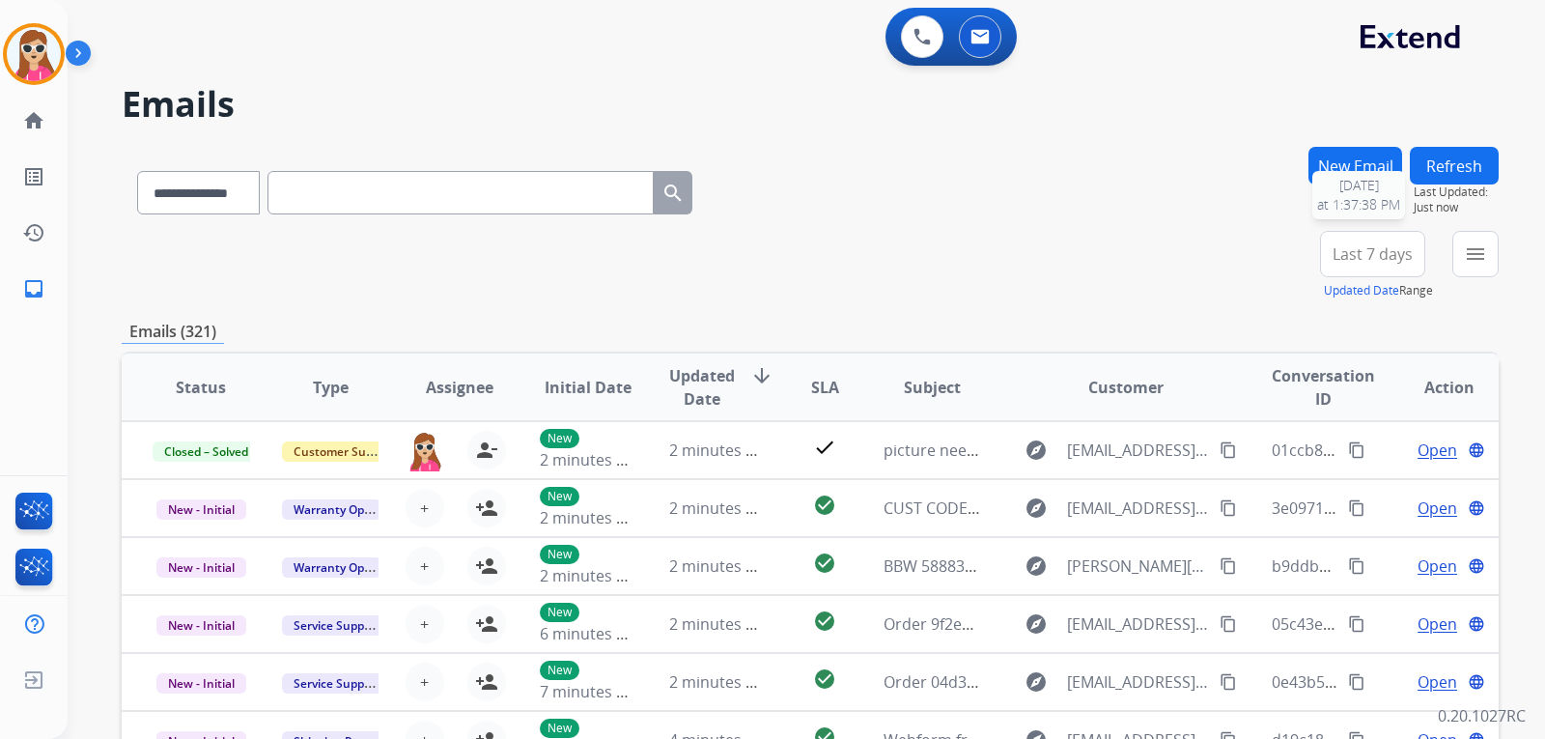
click at [1473, 181] on div "Refresh Last Updated: Just now 8/20/2025 at 1:37:38 PM" at bounding box center [1454, 181] width 89 height 69
click at [1472, 175] on button "Refresh" at bounding box center [1454, 166] width 89 height 38
click at [1473, 176] on button "Refresh" at bounding box center [1454, 166] width 89 height 38
click at [1463, 143] on div "**********" at bounding box center [783, 439] width 1431 height 739
click at [1456, 155] on button "Refresh" at bounding box center [1454, 166] width 89 height 38
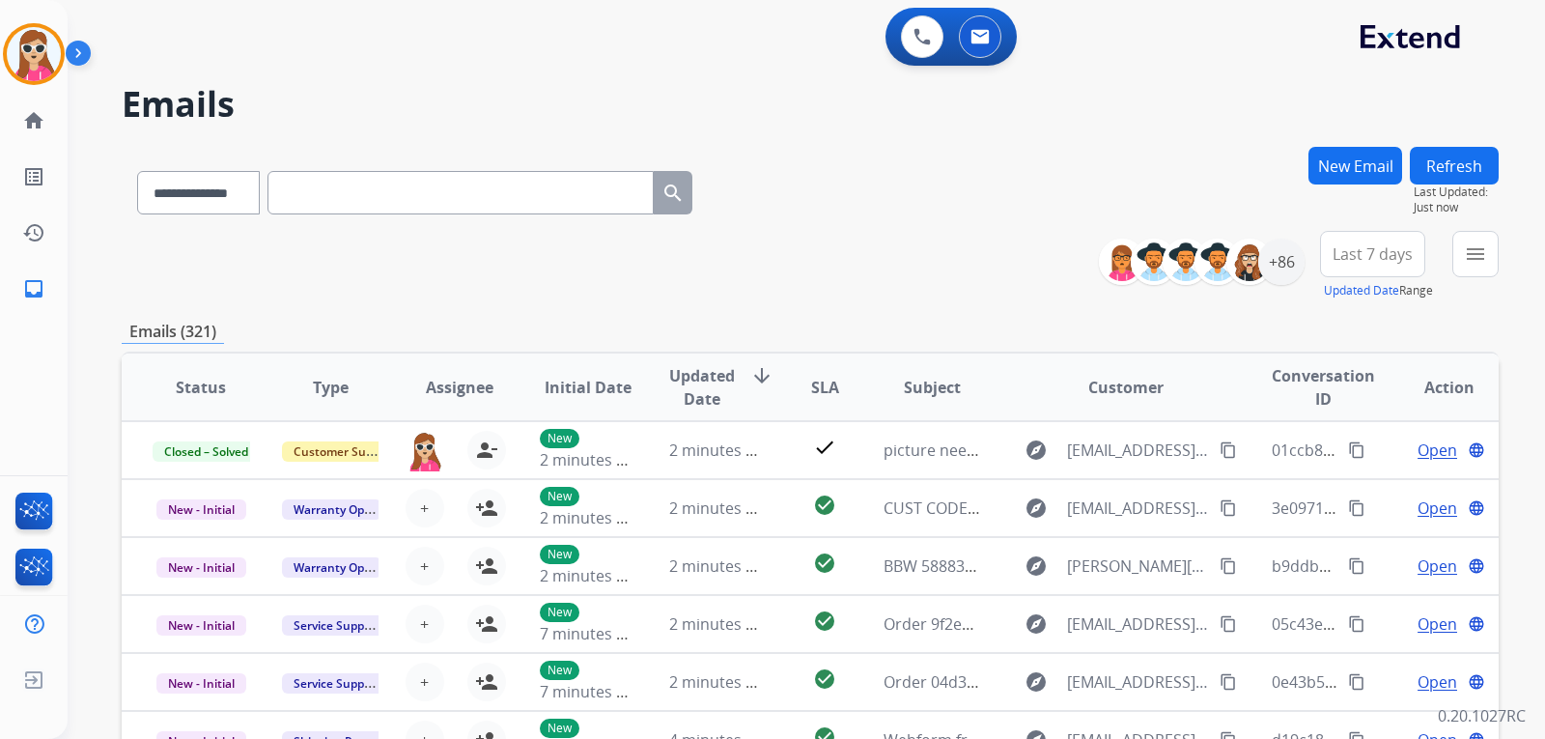
click at [1449, 163] on button "Refresh" at bounding box center [1454, 166] width 89 height 38
click at [1471, 253] on mat-icon "menu" at bounding box center [1475, 253] width 23 height 23
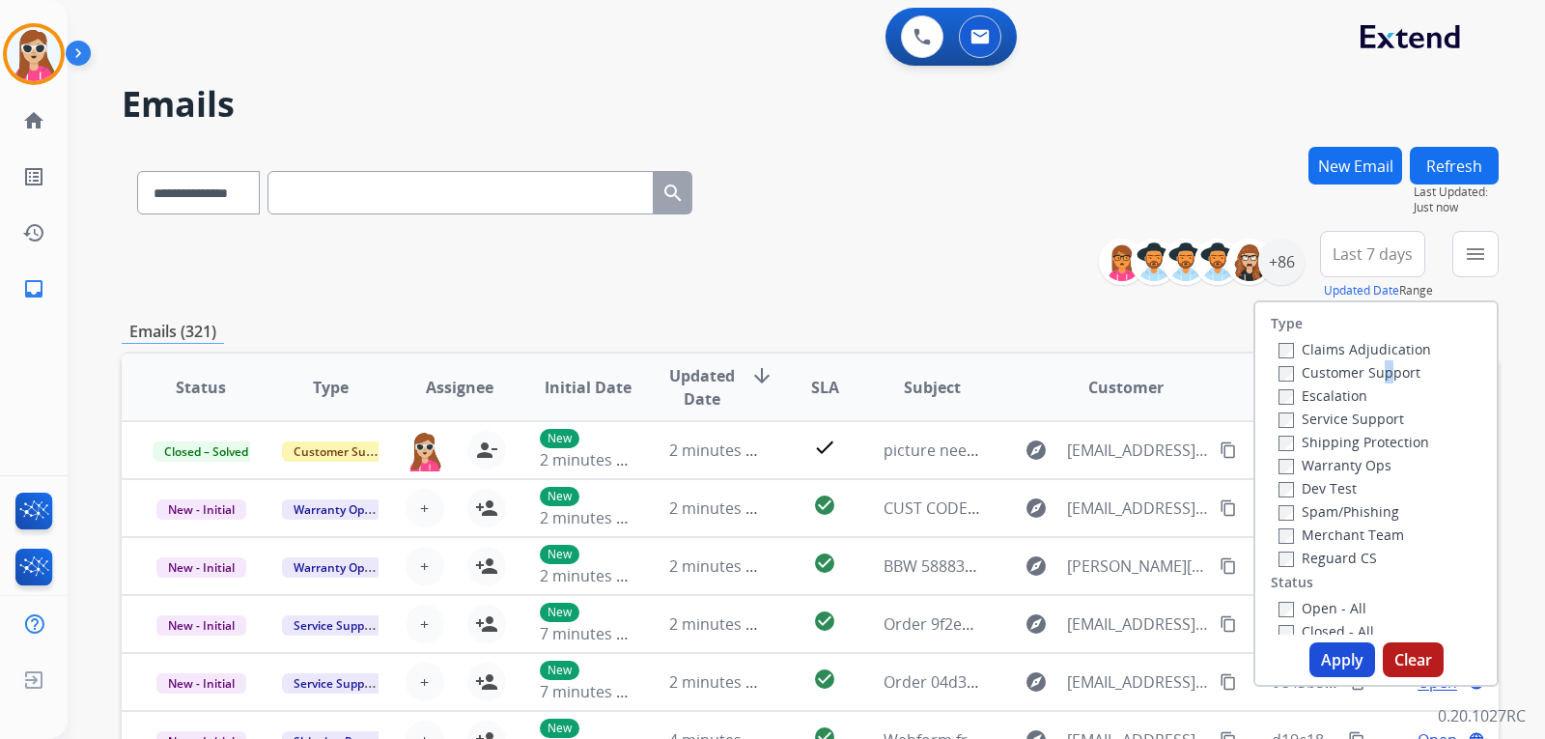
click at [1372, 360] on div "Customer Support" at bounding box center [1355, 371] width 153 height 23
click at [1371, 370] on label "Customer Support" at bounding box center [1350, 372] width 142 height 18
click at [1378, 442] on label "Shipping Protection" at bounding box center [1354, 442] width 151 height 18
drag, startPoint x: 1355, startPoint y: 557, endPoint x: 1345, endPoint y: 581, distance: 25.1
click at [1355, 555] on label "Reguard CS" at bounding box center [1328, 558] width 99 height 18
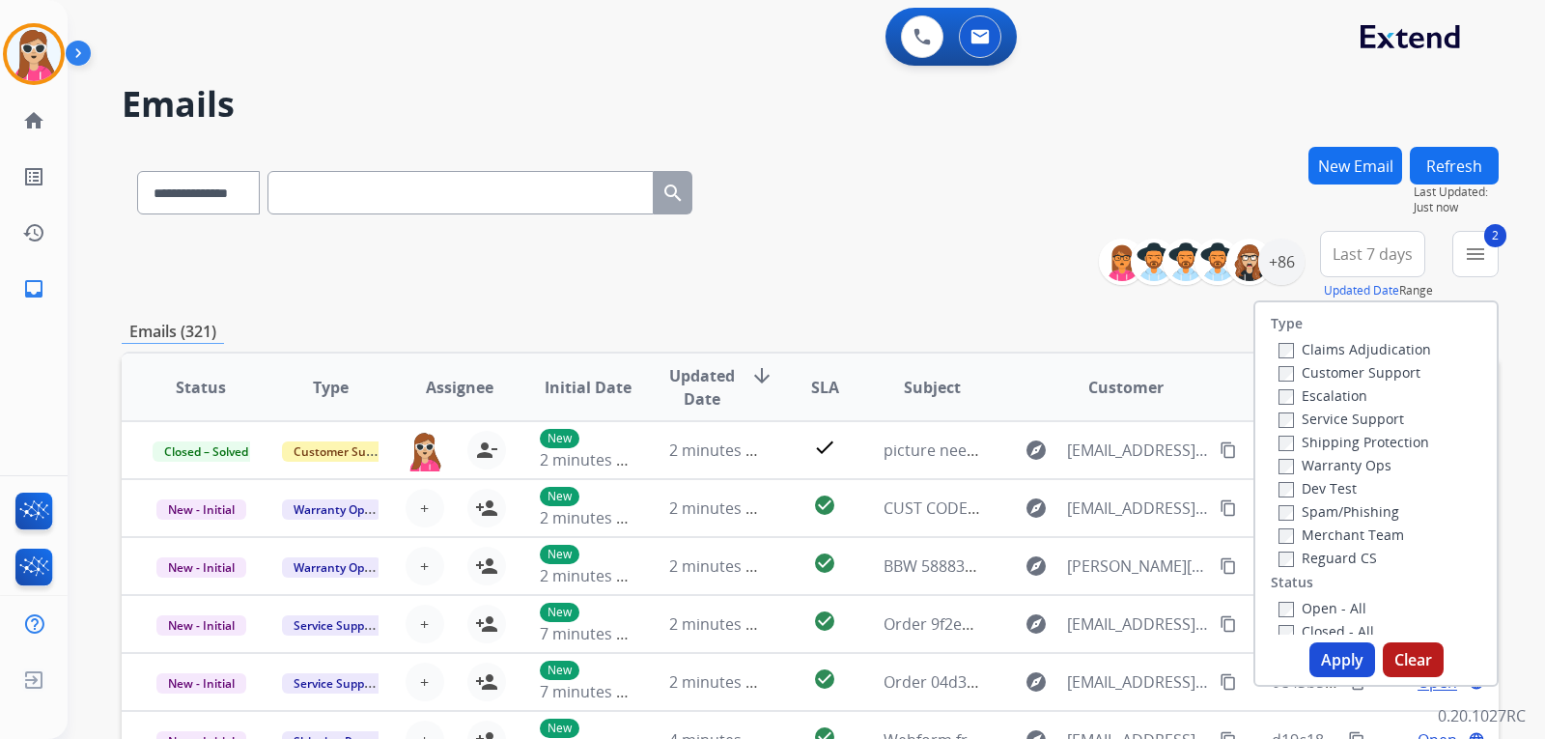
click at [1331, 554] on label "Reguard CS" at bounding box center [1328, 558] width 99 height 18
click at [1311, 603] on label "Open - All" at bounding box center [1323, 608] width 88 height 18
drag, startPoint x: 1335, startPoint y: 654, endPoint x: 1345, endPoint y: 657, distance: 10.1
click at [1342, 656] on button "Apply" at bounding box center [1343, 659] width 66 height 35
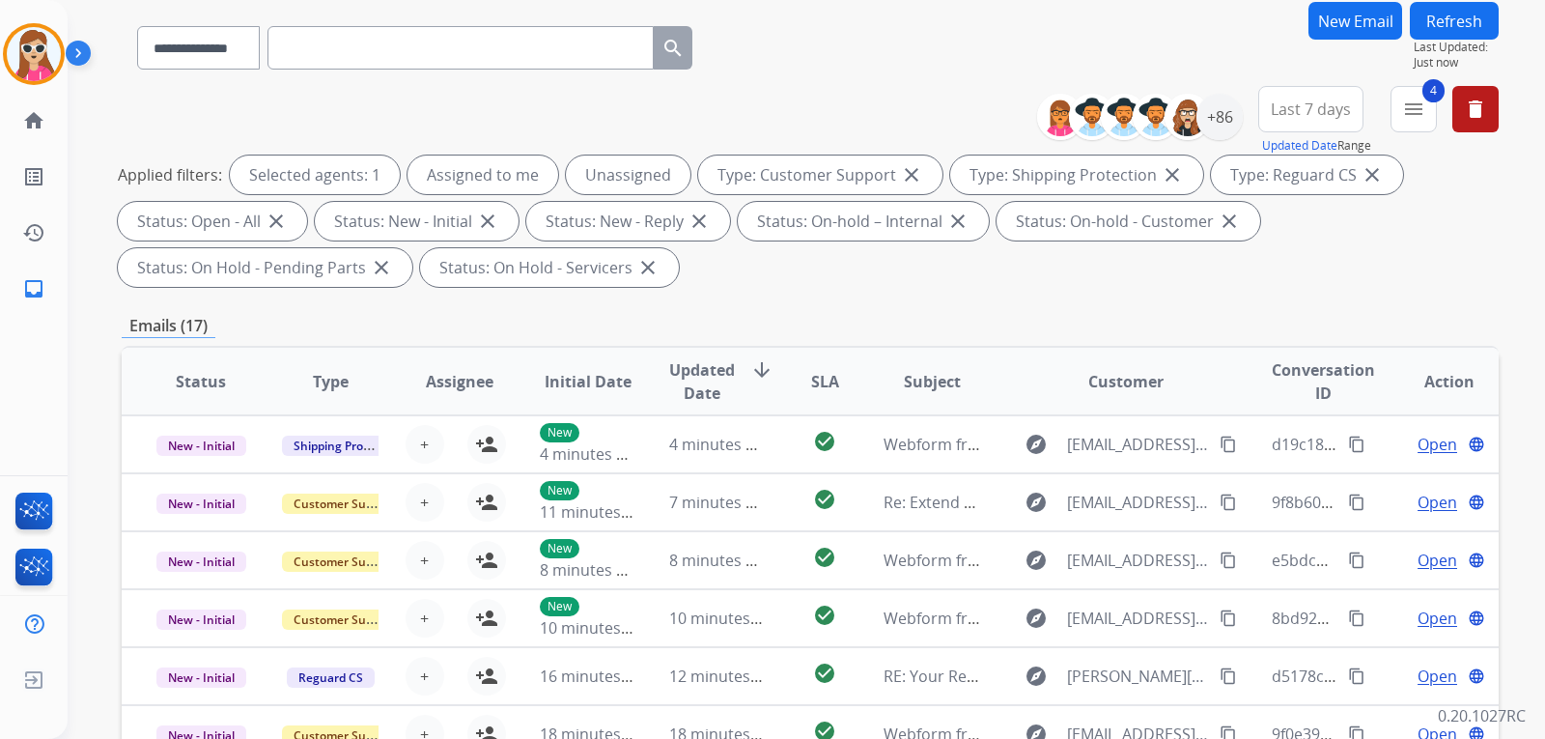
scroll to position [16, 0]
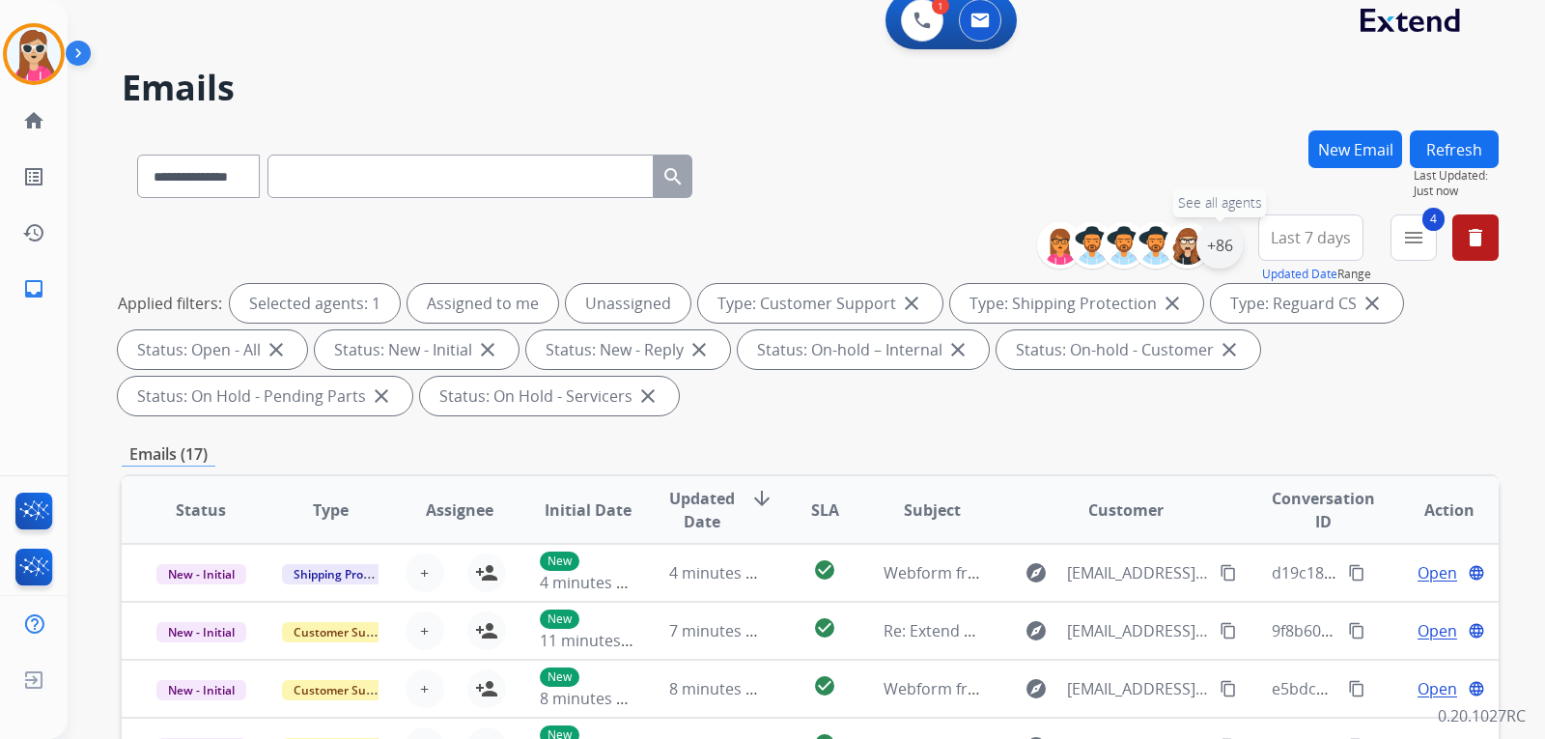
click at [1214, 239] on div "+86" at bounding box center [1220, 245] width 46 height 46
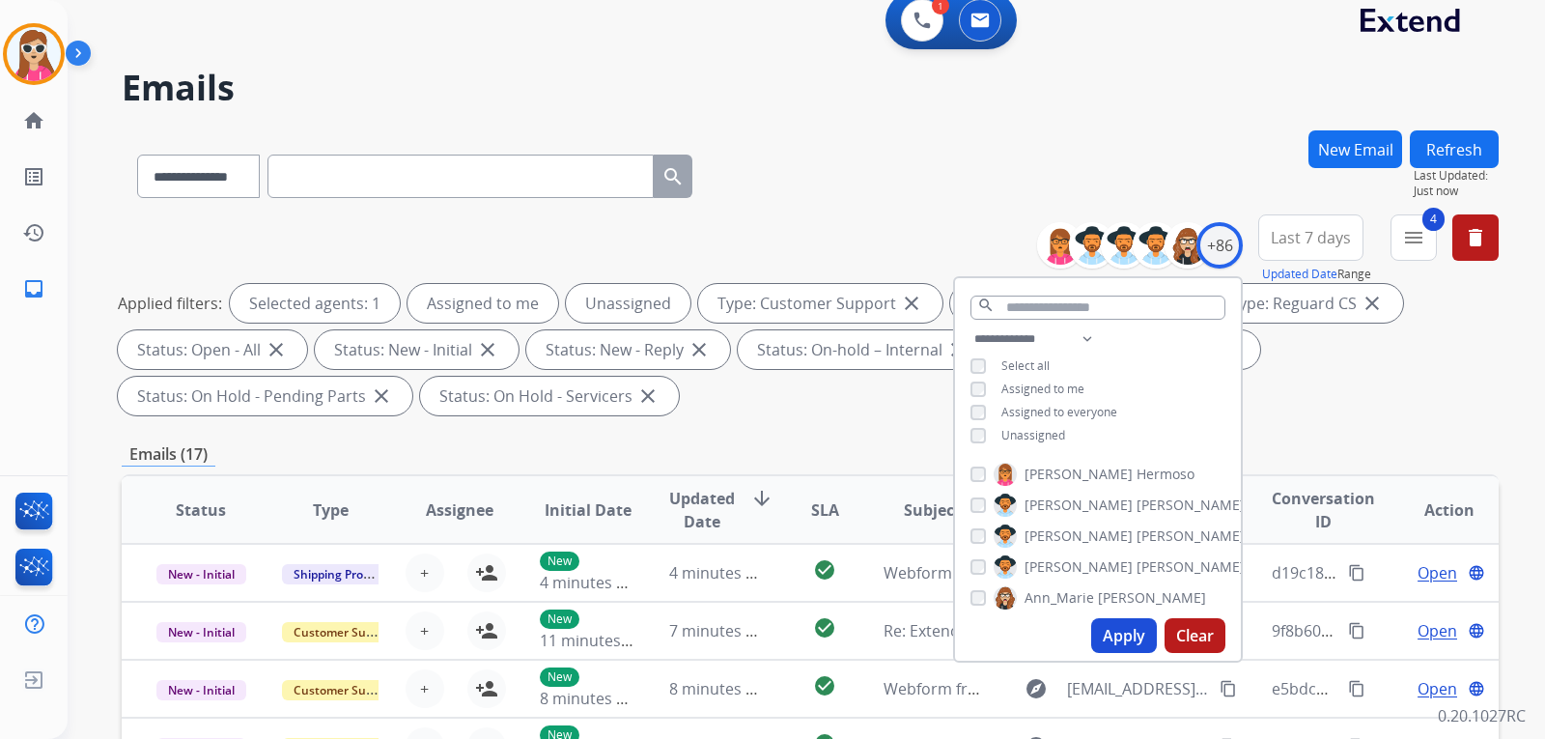
click at [1048, 429] on span "Unassigned" at bounding box center [1034, 435] width 64 height 16
click at [1119, 635] on button "Apply" at bounding box center [1124, 635] width 66 height 35
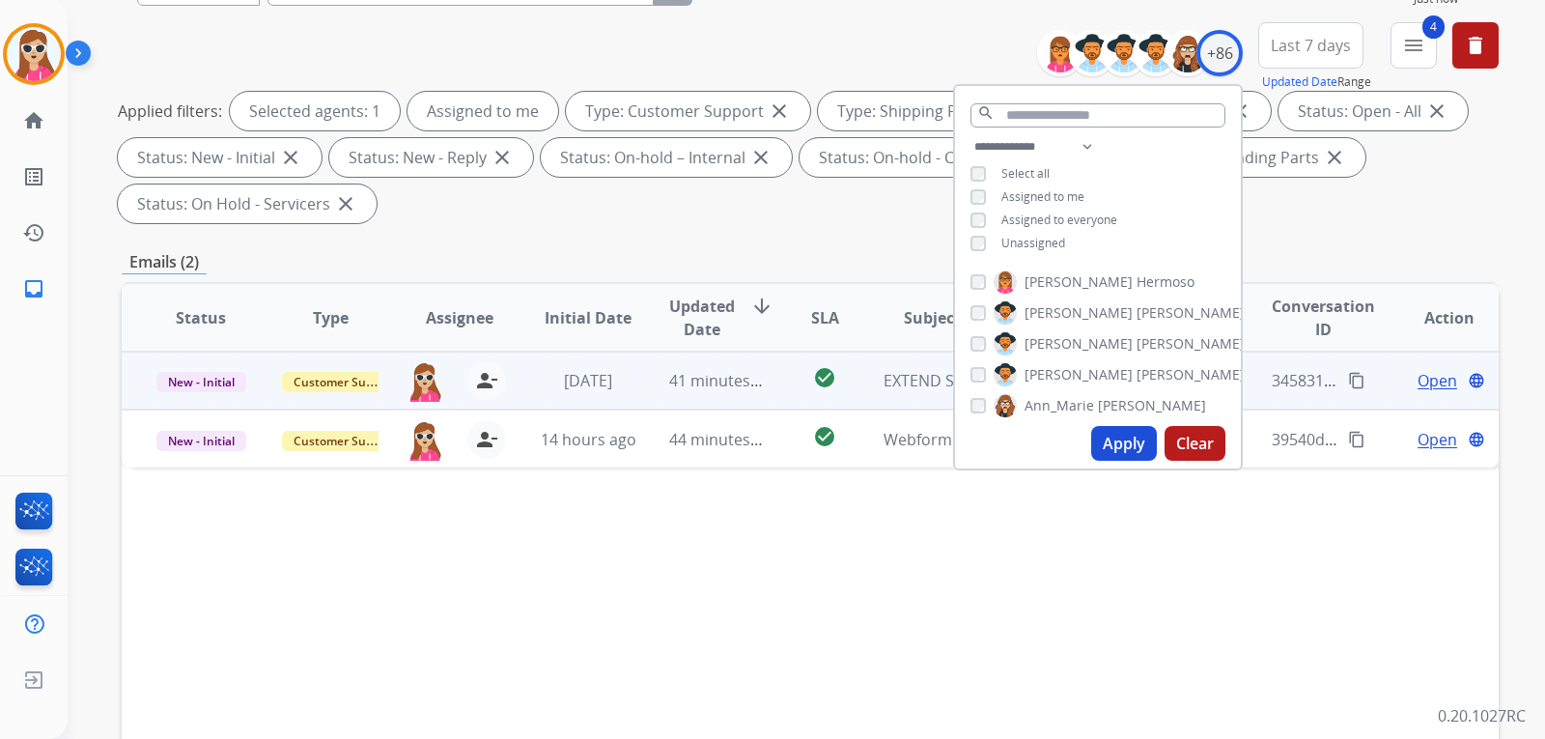
scroll to position [97, 0]
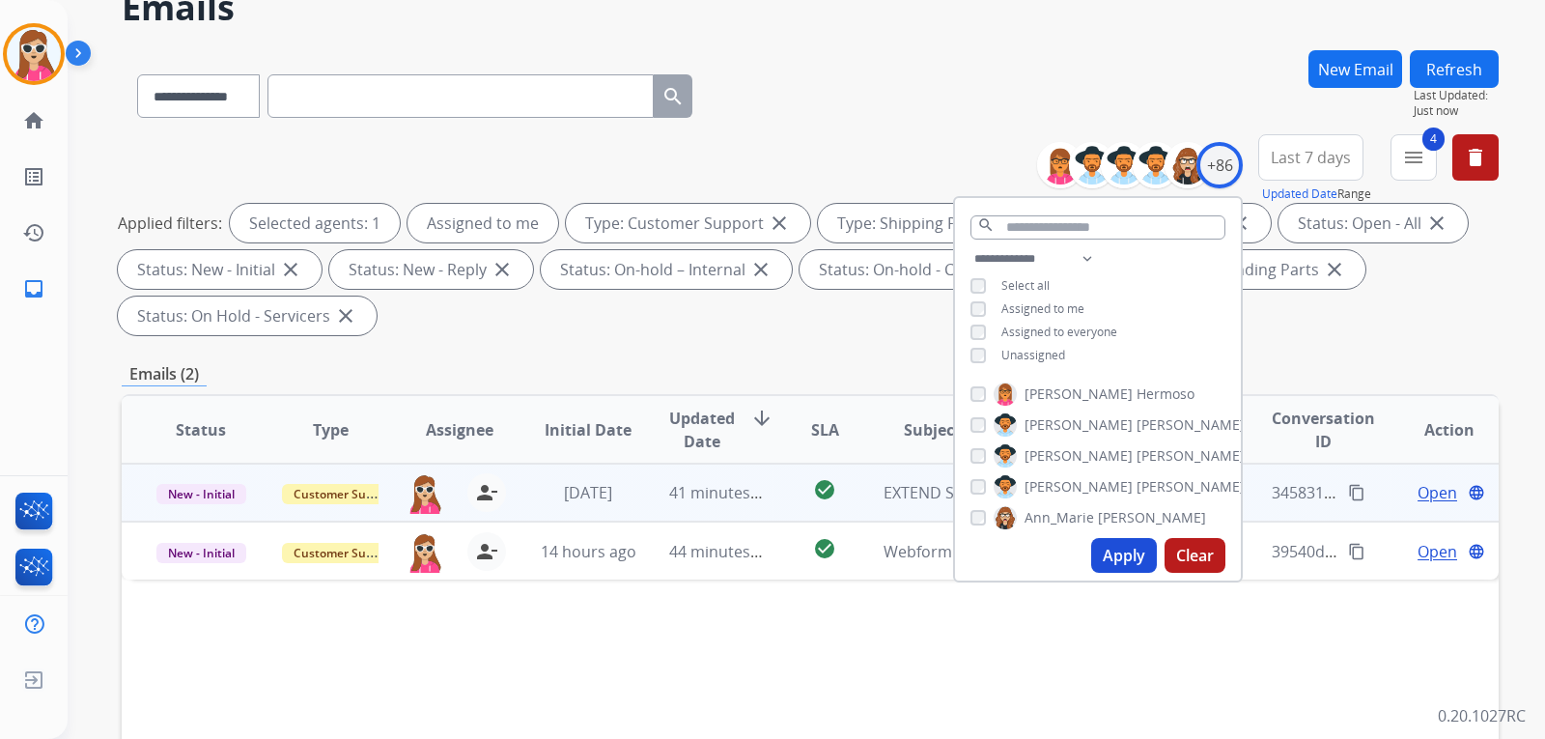
drag, startPoint x: 652, startPoint y: 492, endPoint x: 707, endPoint y: 519, distance: 61.3
click at [653, 492] on td "41 minutes ago" at bounding box center [702, 493] width 129 height 58
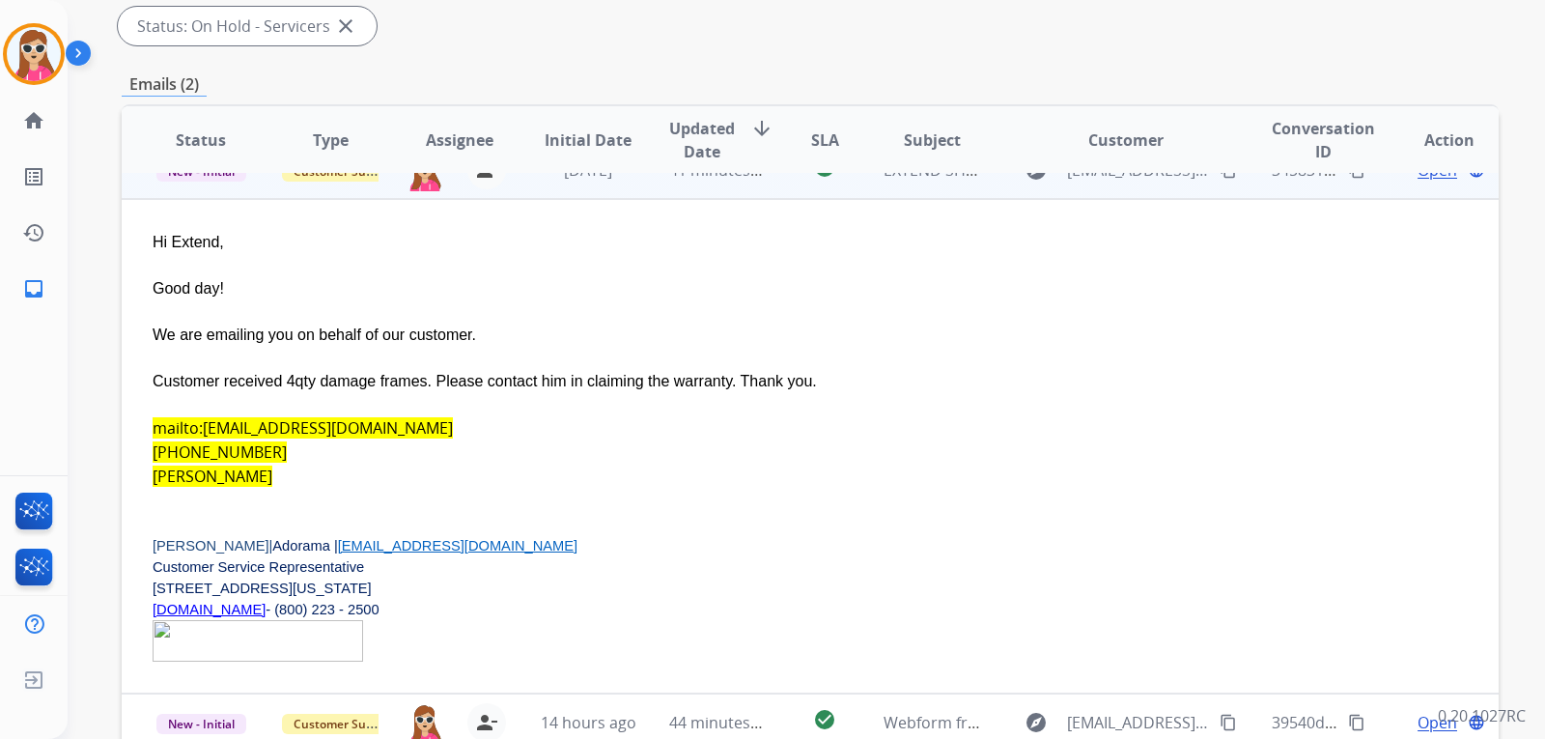
scroll to position [499, 0]
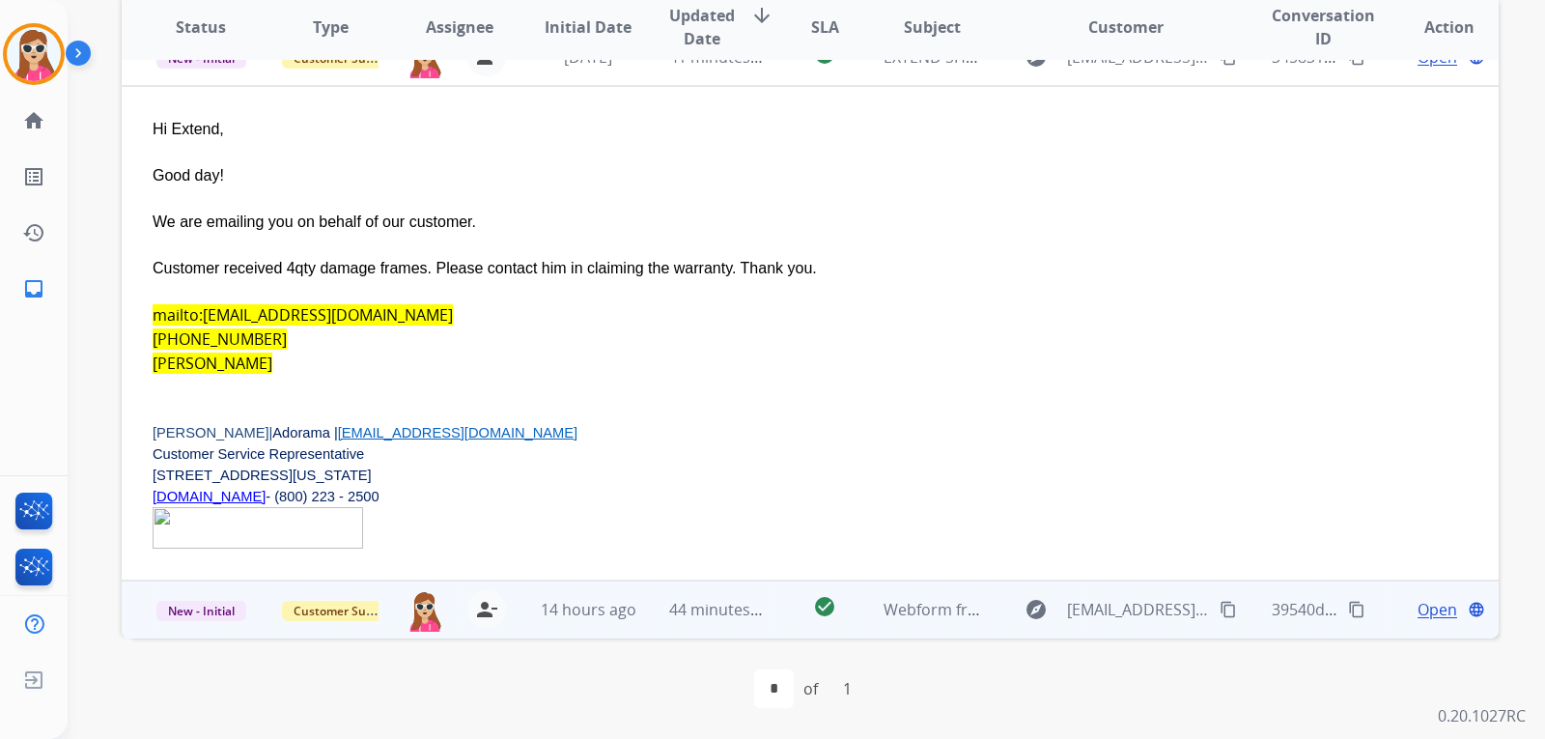
click at [788, 609] on td "check_circle" at bounding box center [810, 610] width 86 height 58
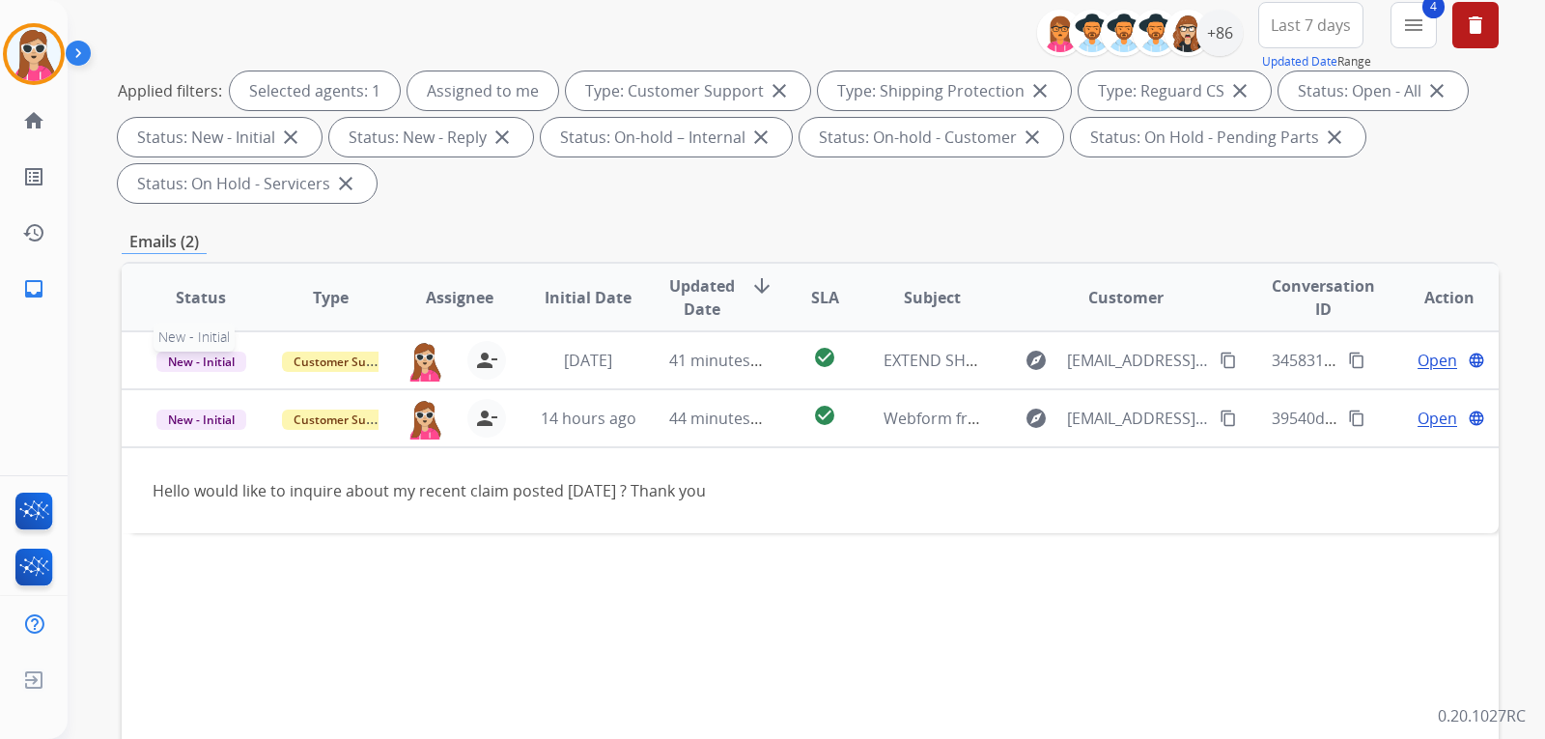
scroll to position [210, 0]
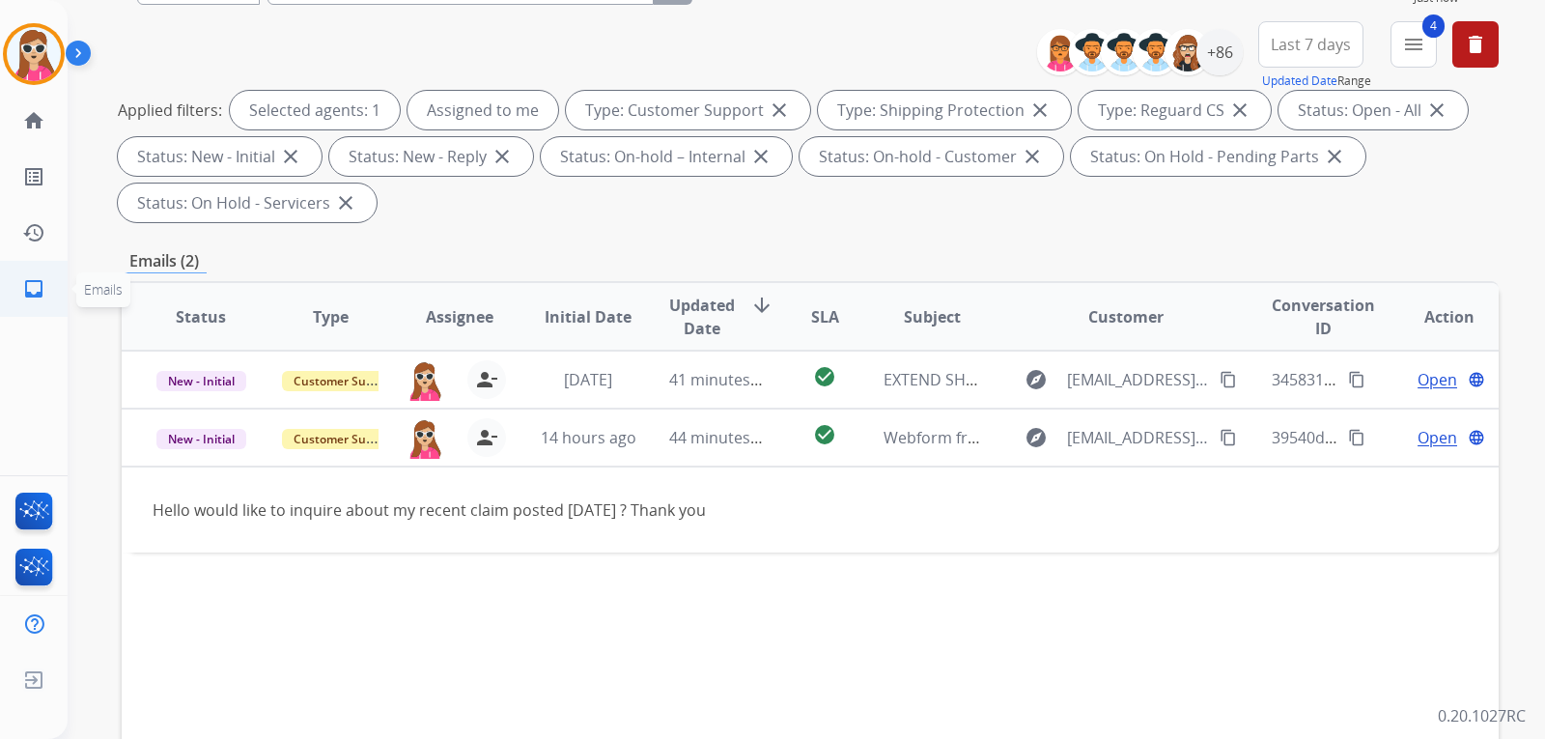
click at [36, 280] on mat-icon "inbox" at bounding box center [33, 288] width 23 height 23
click at [33, 279] on mat-icon "inbox" at bounding box center [33, 288] width 23 height 23
click at [48, 271] on link "inbox Emails" at bounding box center [34, 289] width 54 height 54
drag, startPoint x: 53, startPoint y: 280, endPoint x: 177, endPoint y: 295, distance: 124.5
click at [52, 284] on link "inbox Emails" at bounding box center [34, 289] width 54 height 54
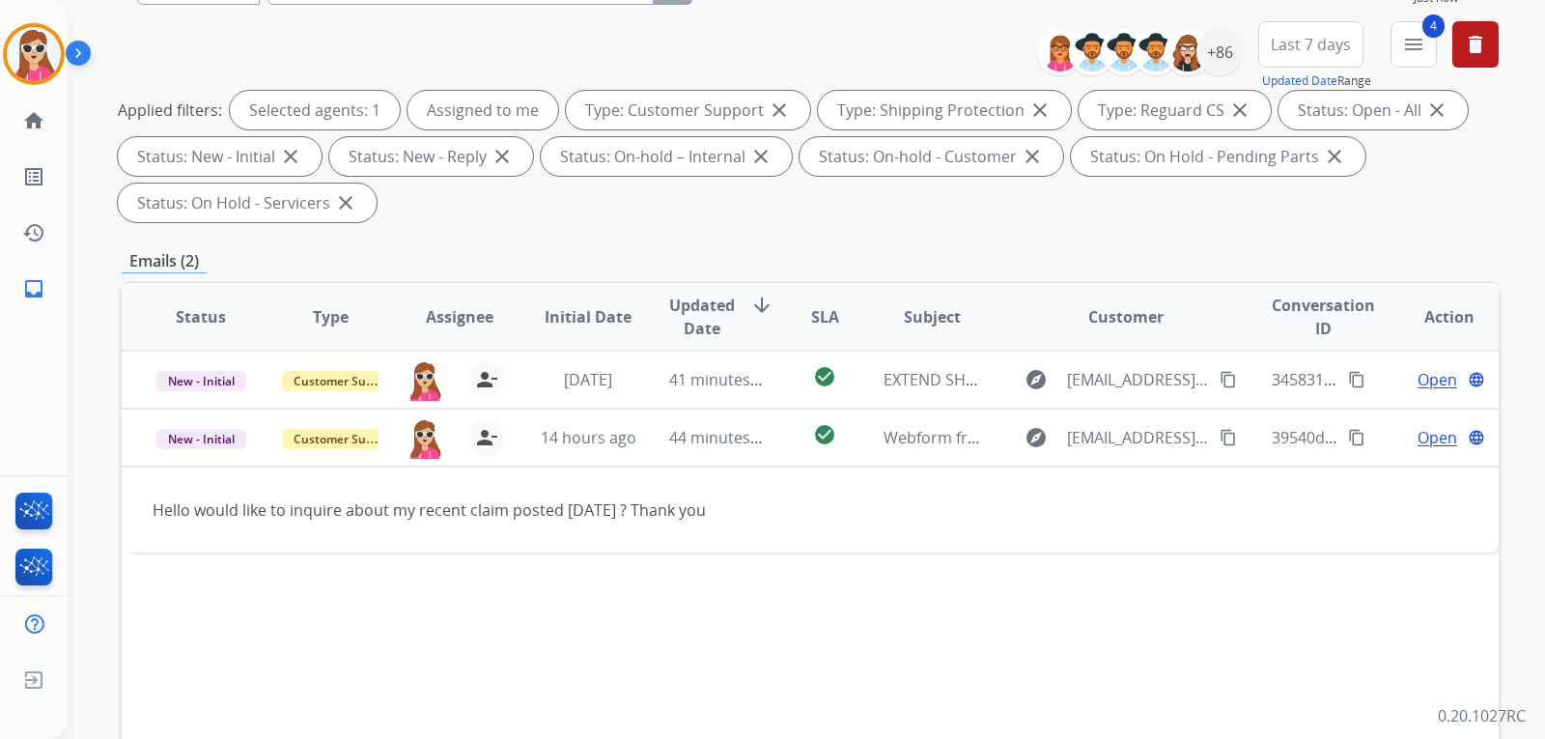
click at [1387, 55] on div "**********" at bounding box center [1275, 56] width 447 height 70
click at [1396, 50] on button "4 menu" at bounding box center [1414, 44] width 46 height 46
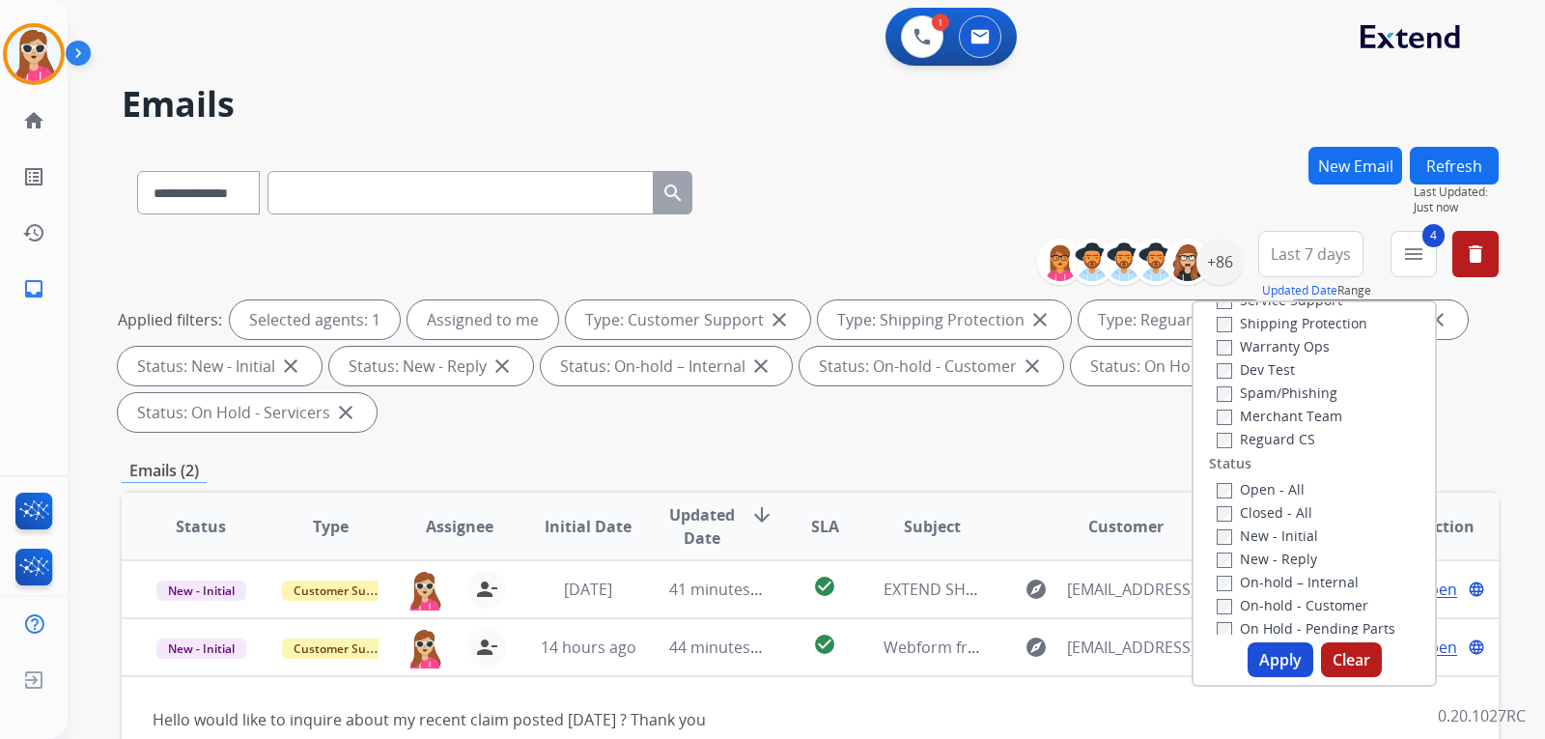
scroll to position [97, 0]
click at [857, 462] on div "Emails (2)" at bounding box center [810, 471] width 1377 height 24
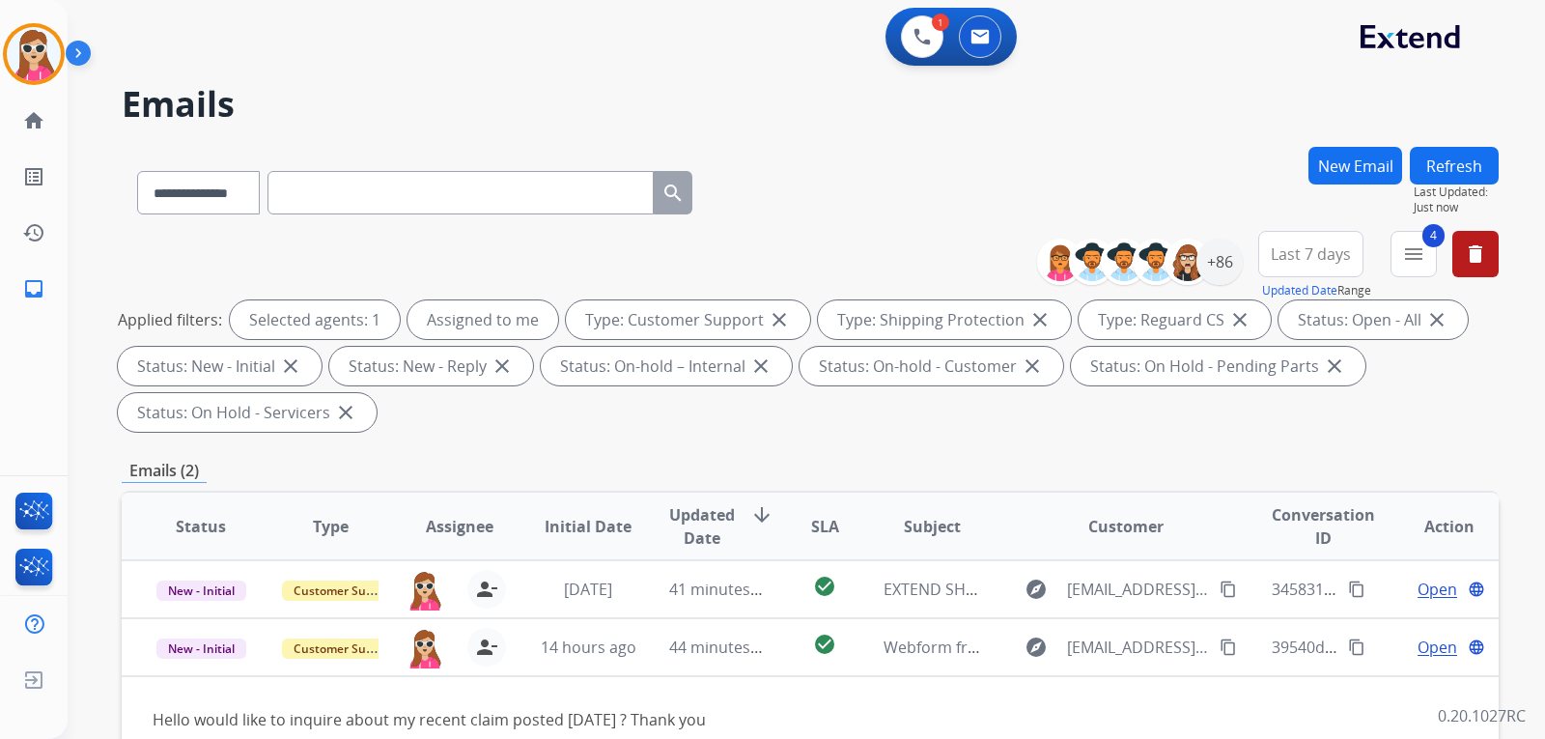
drag, startPoint x: 1448, startPoint y: 168, endPoint x: 1449, endPoint y: 183, distance: 14.5
click at [1449, 174] on button "Refresh" at bounding box center [1454, 166] width 89 height 38
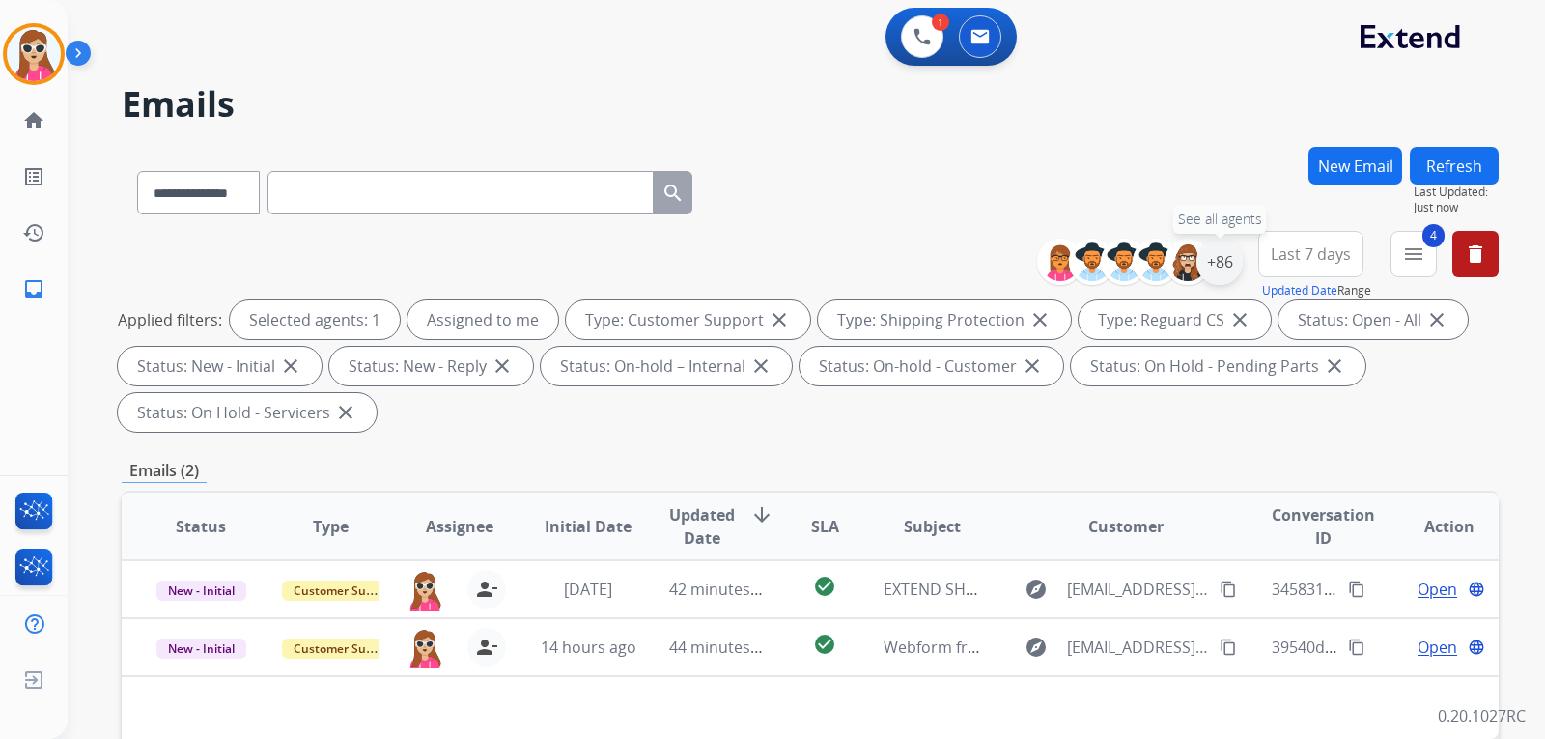
click at [1219, 263] on div "+86" at bounding box center [1220, 262] width 46 height 46
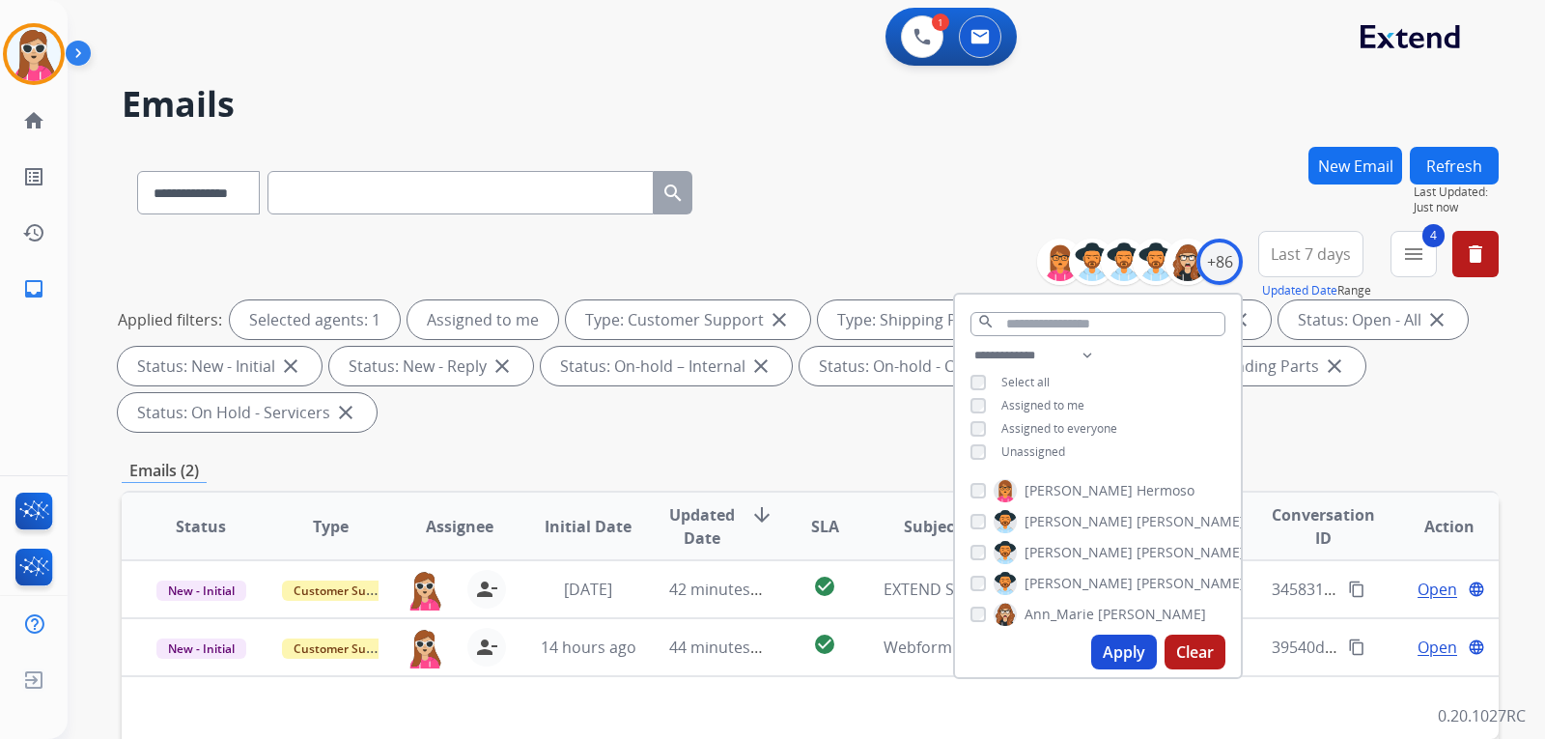
click at [1042, 441] on div "**********" at bounding box center [1098, 406] width 286 height 124
click at [1041, 445] on span "Unassigned" at bounding box center [1034, 451] width 64 height 16
click at [1116, 641] on button "Apply" at bounding box center [1124, 652] width 66 height 35
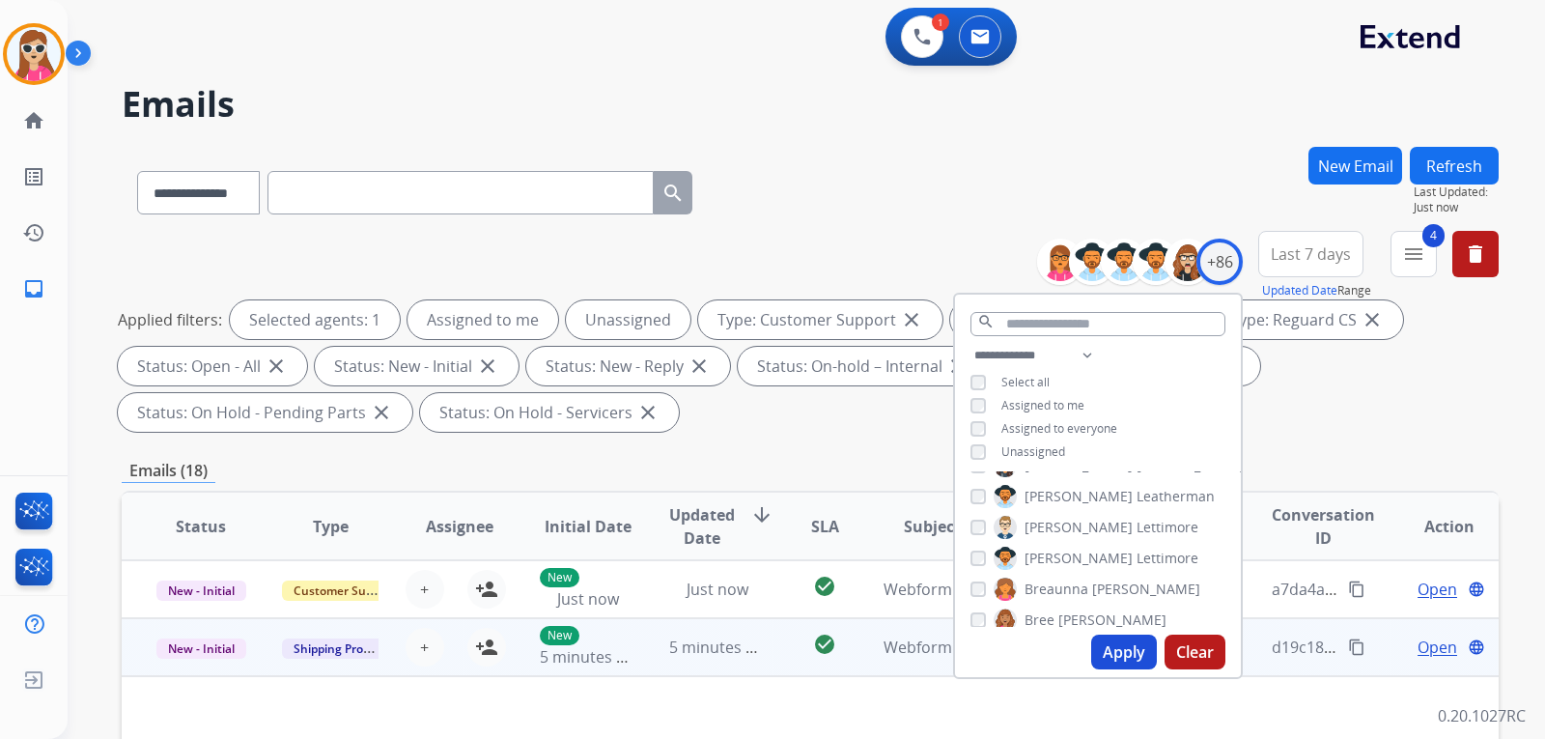
scroll to position [290, 0]
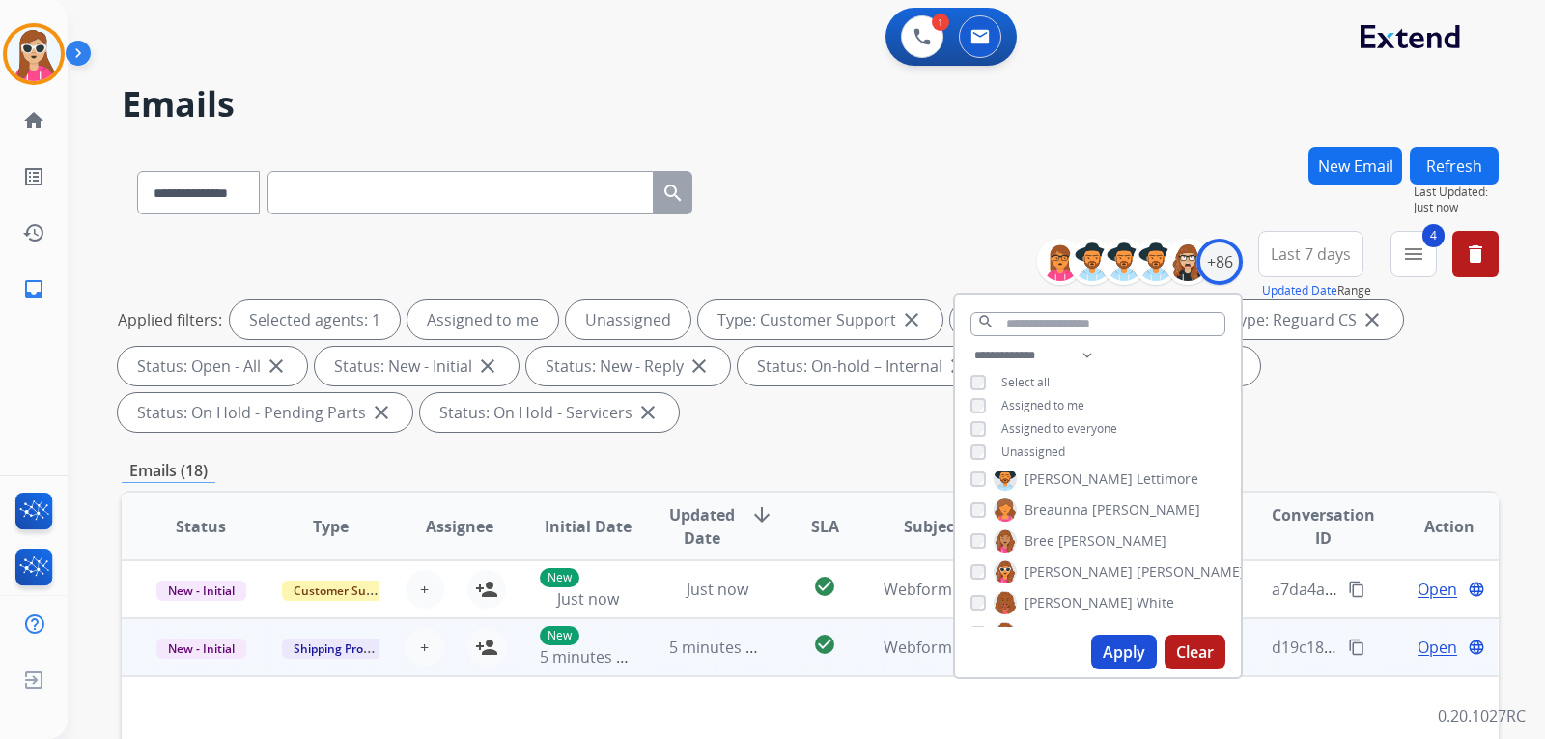
click at [880, 668] on td "Webform from beland30@icloud.com on 08/20/2025" at bounding box center [917, 647] width 129 height 58
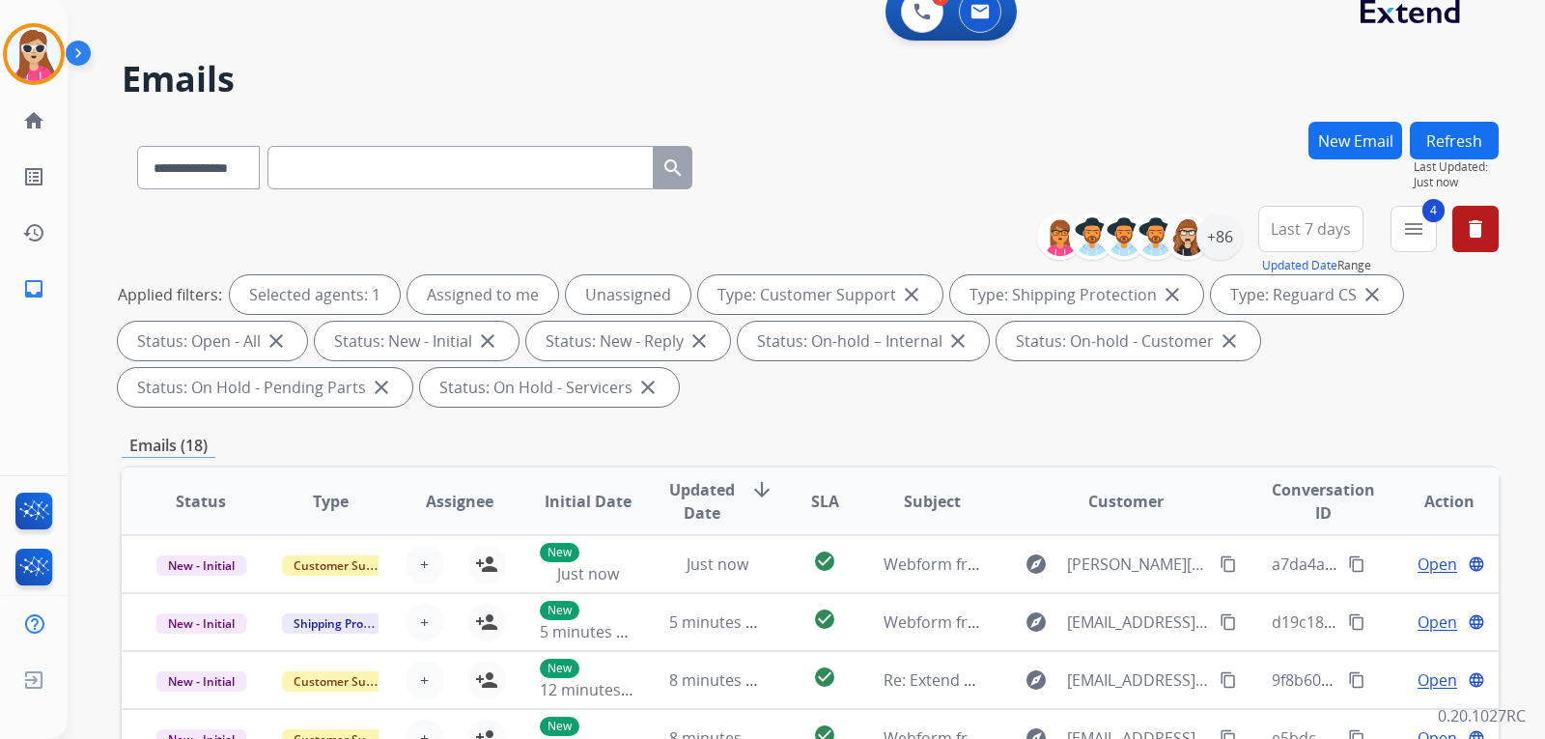
scroll to position [16, 0]
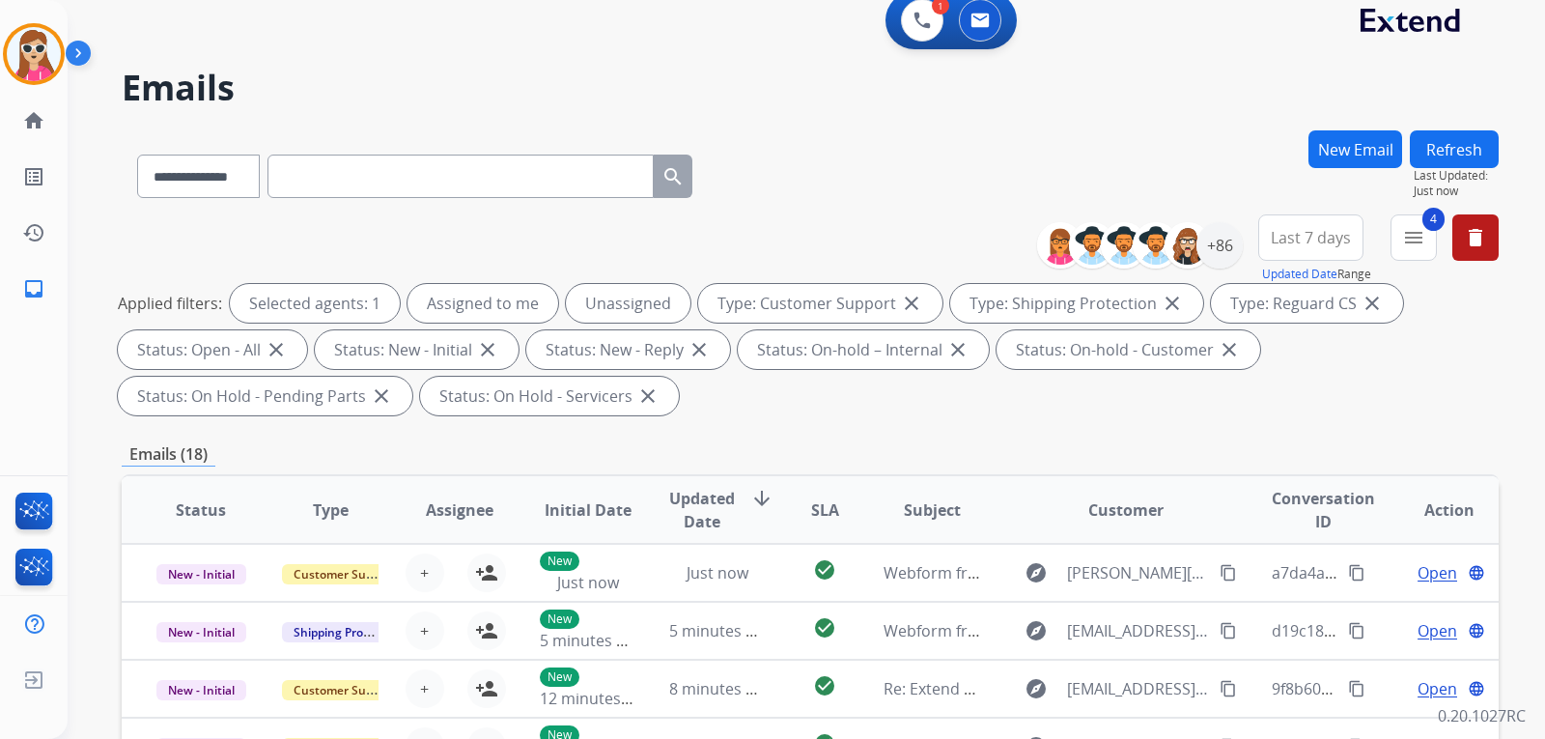
click at [401, 183] on input "text" at bounding box center [461, 176] width 386 height 43
paste input "**********"
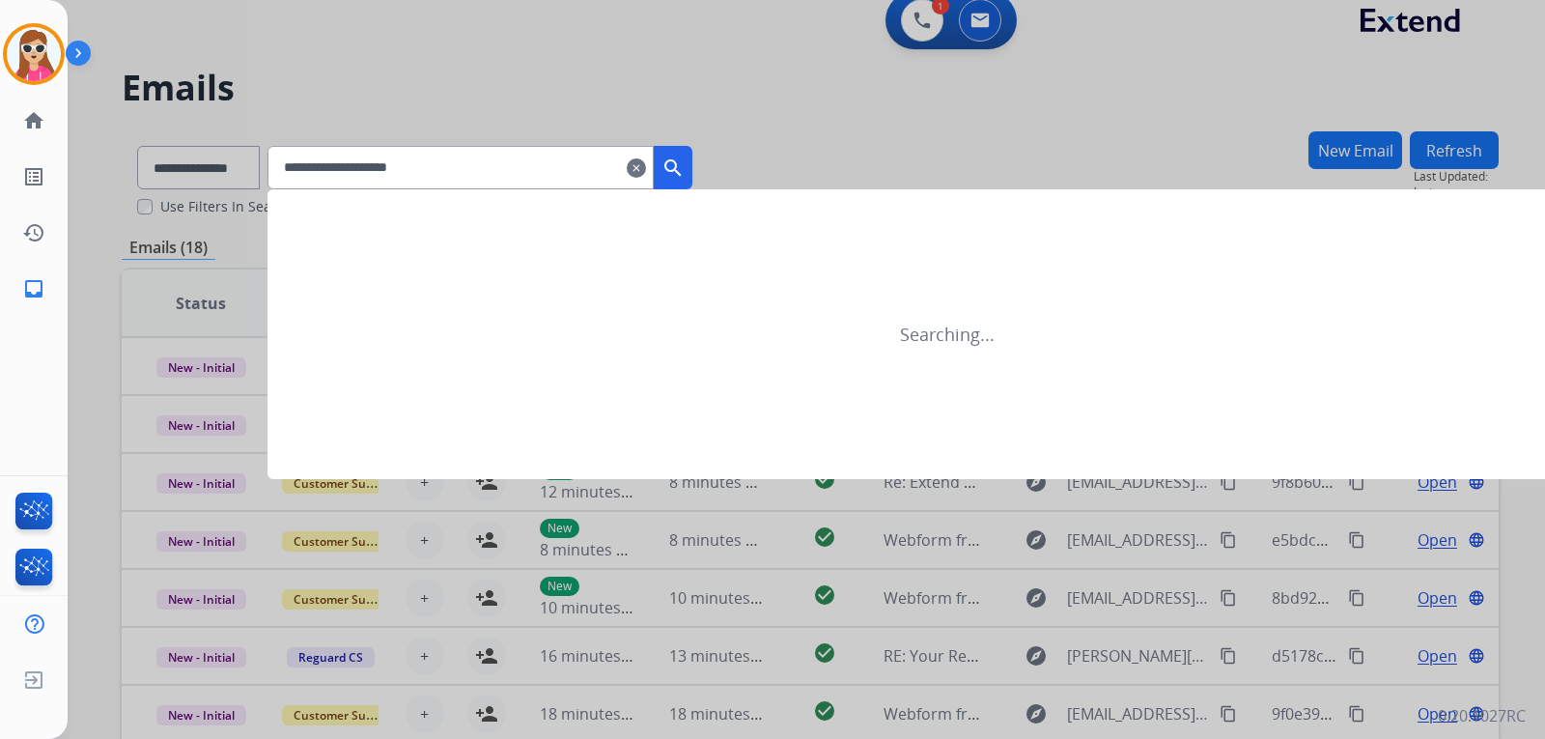
type input "**********"
click at [685, 163] on mat-icon "search" at bounding box center [673, 167] width 23 height 23
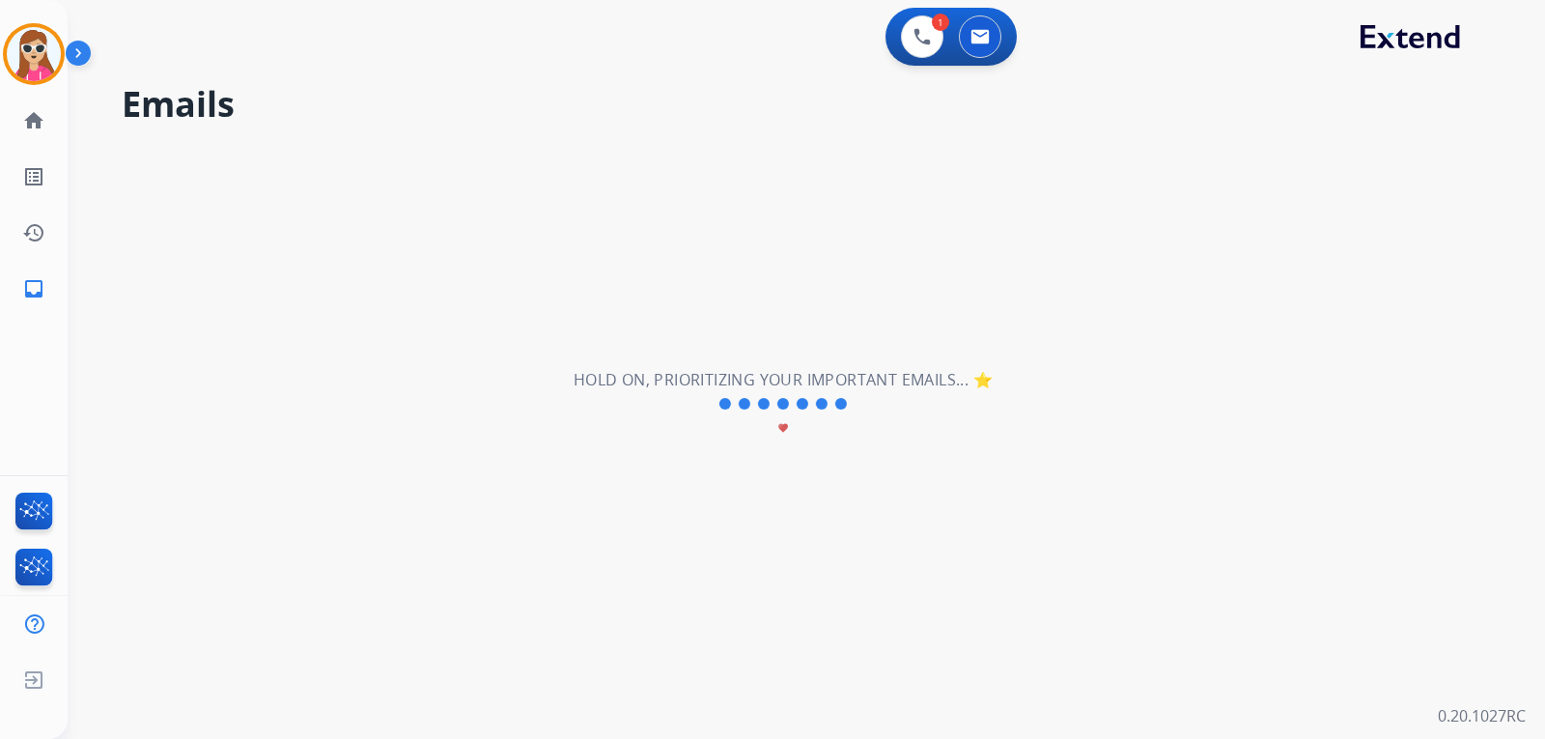
scroll to position [0, 0]
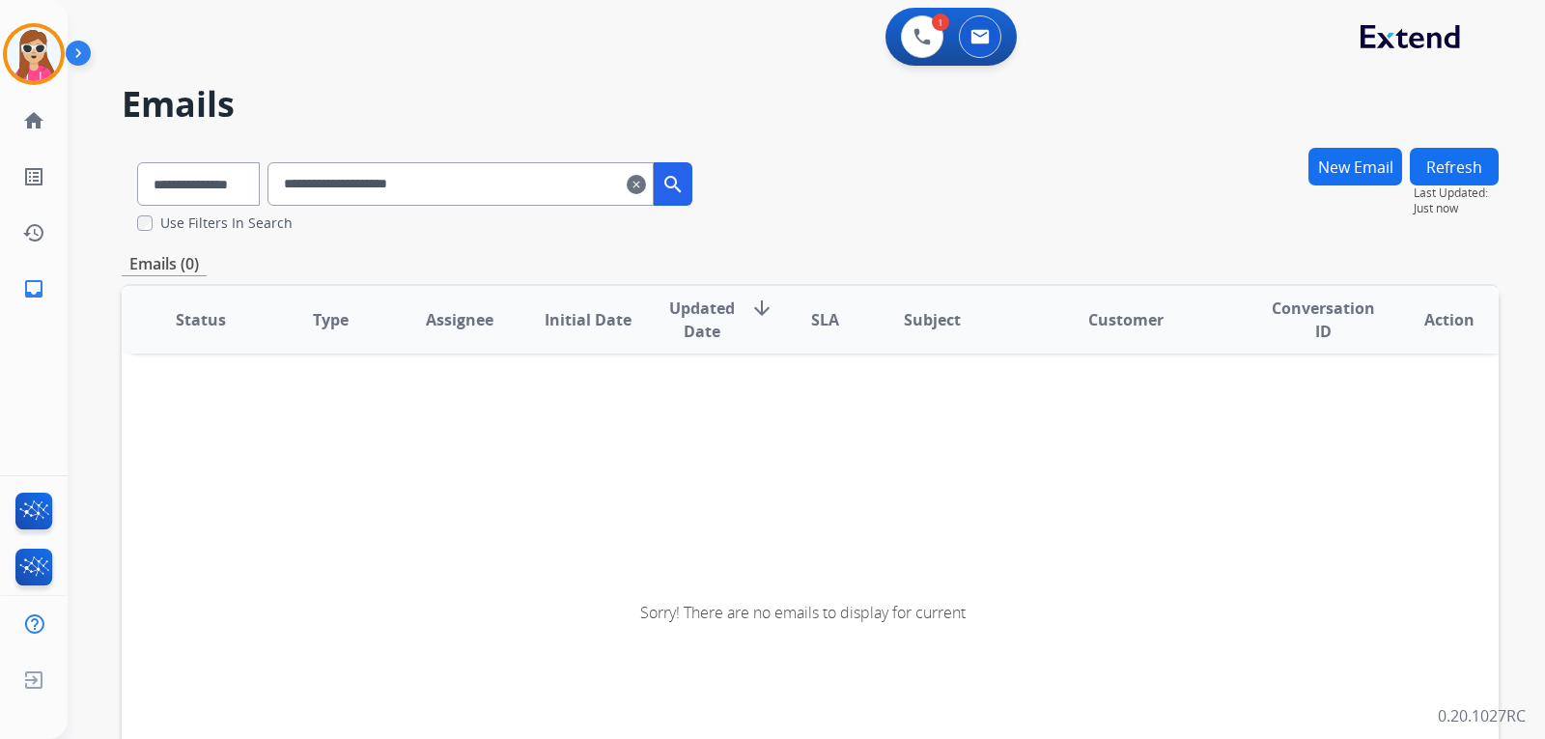
click at [685, 183] on mat-icon "search" at bounding box center [673, 184] width 23 height 23
click at [39, 136] on link "home Home" at bounding box center [34, 121] width 54 height 54
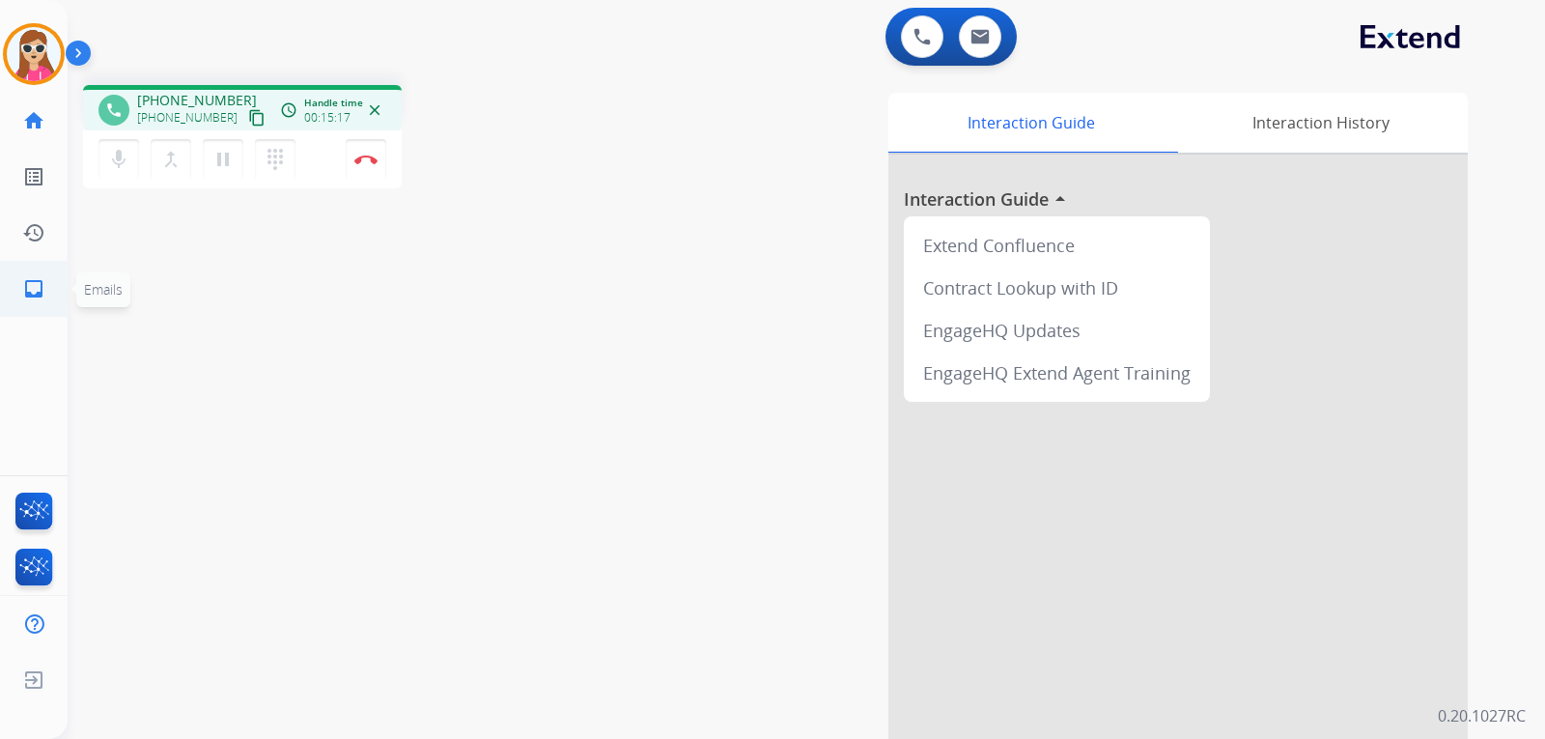
click at [37, 297] on mat-icon "inbox" at bounding box center [33, 288] width 23 height 23
select select "**********"
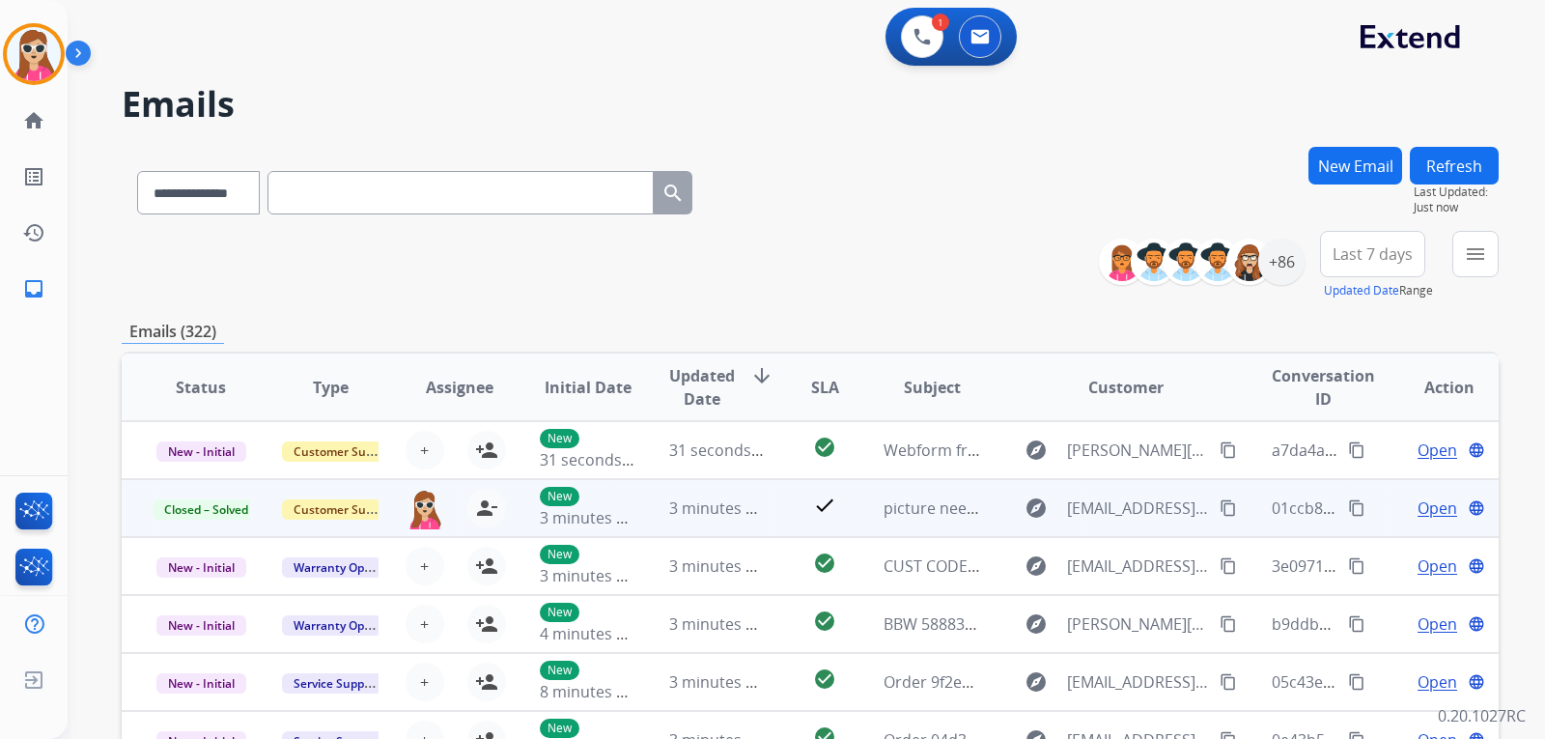
click at [784, 511] on td "check" at bounding box center [810, 508] width 86 height 58
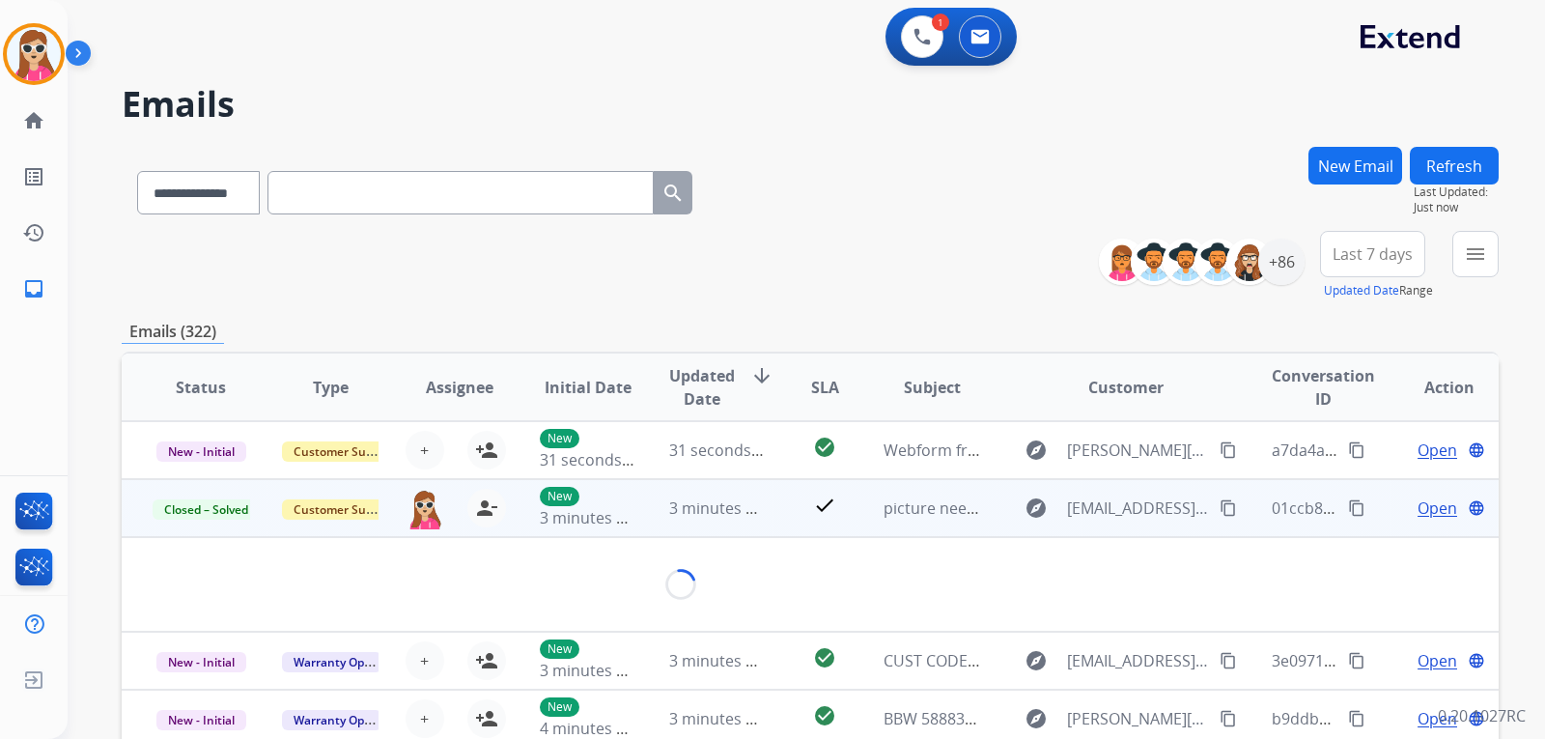
click at [785, 513] on td "check" at bounding box center [810, 508] width 86 height 58
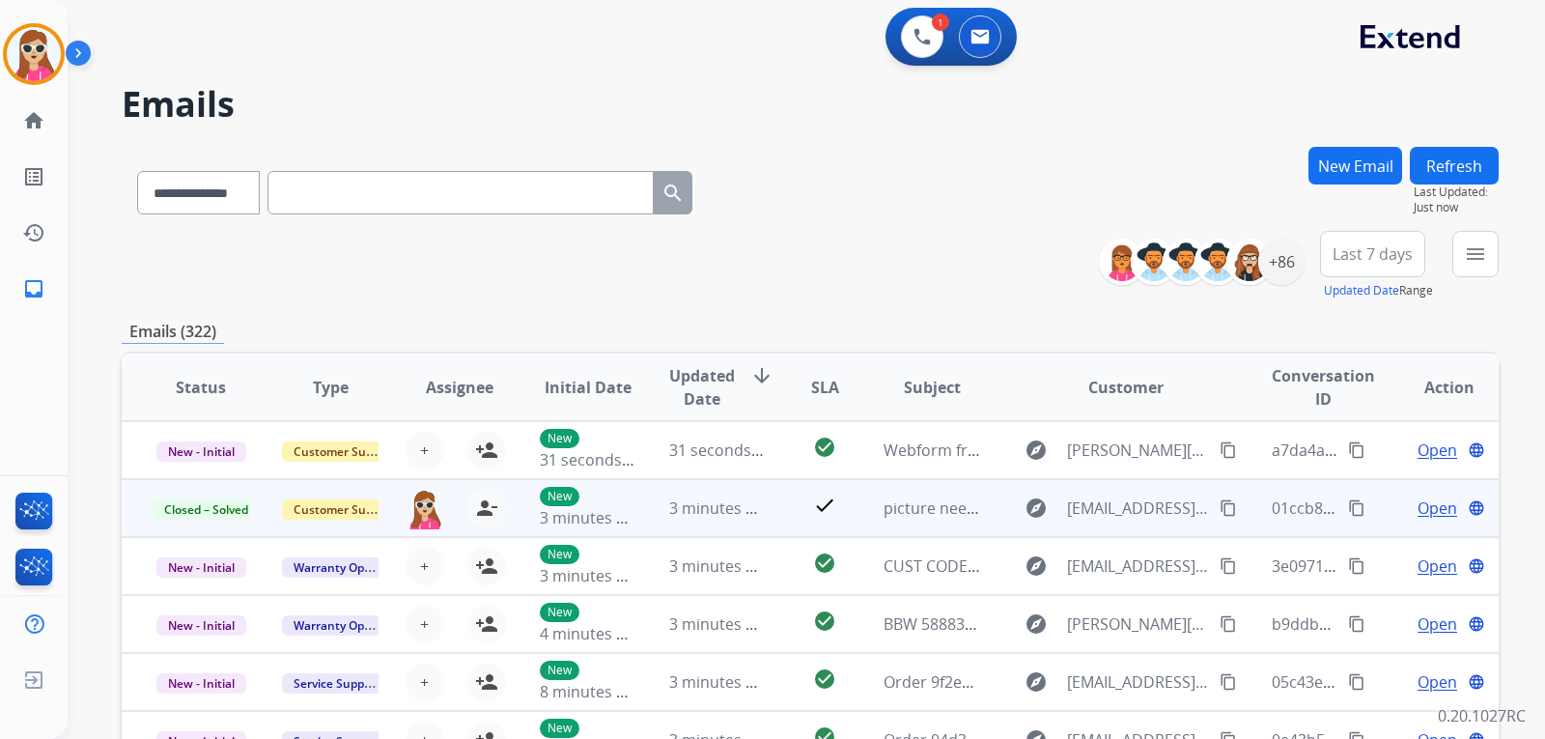
click at [781, 512] on td "check" at bounding box center [810, 508] width 86 height 58
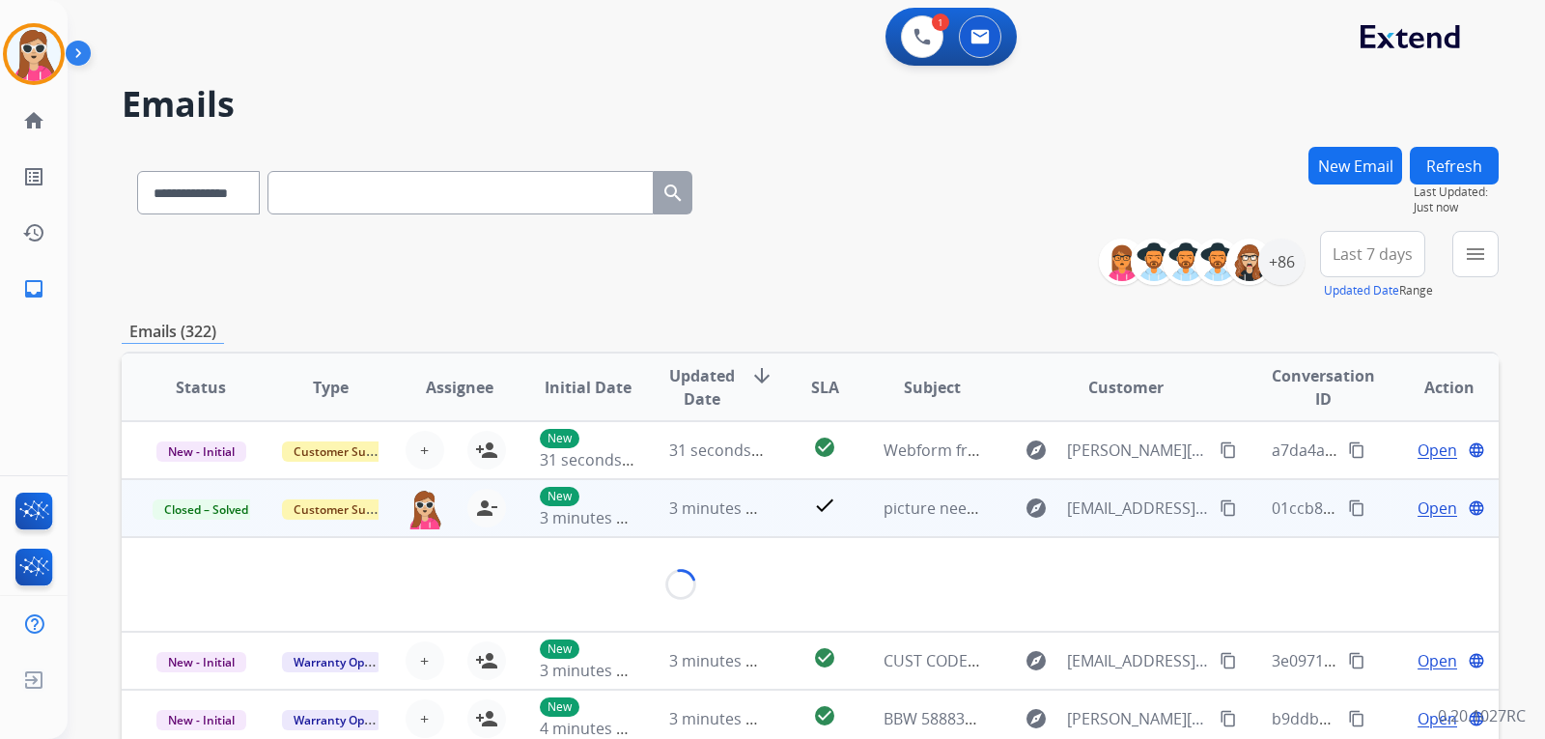
click at [779, 521] on td "check" at bounding box center [810, 508] width 86 height 58
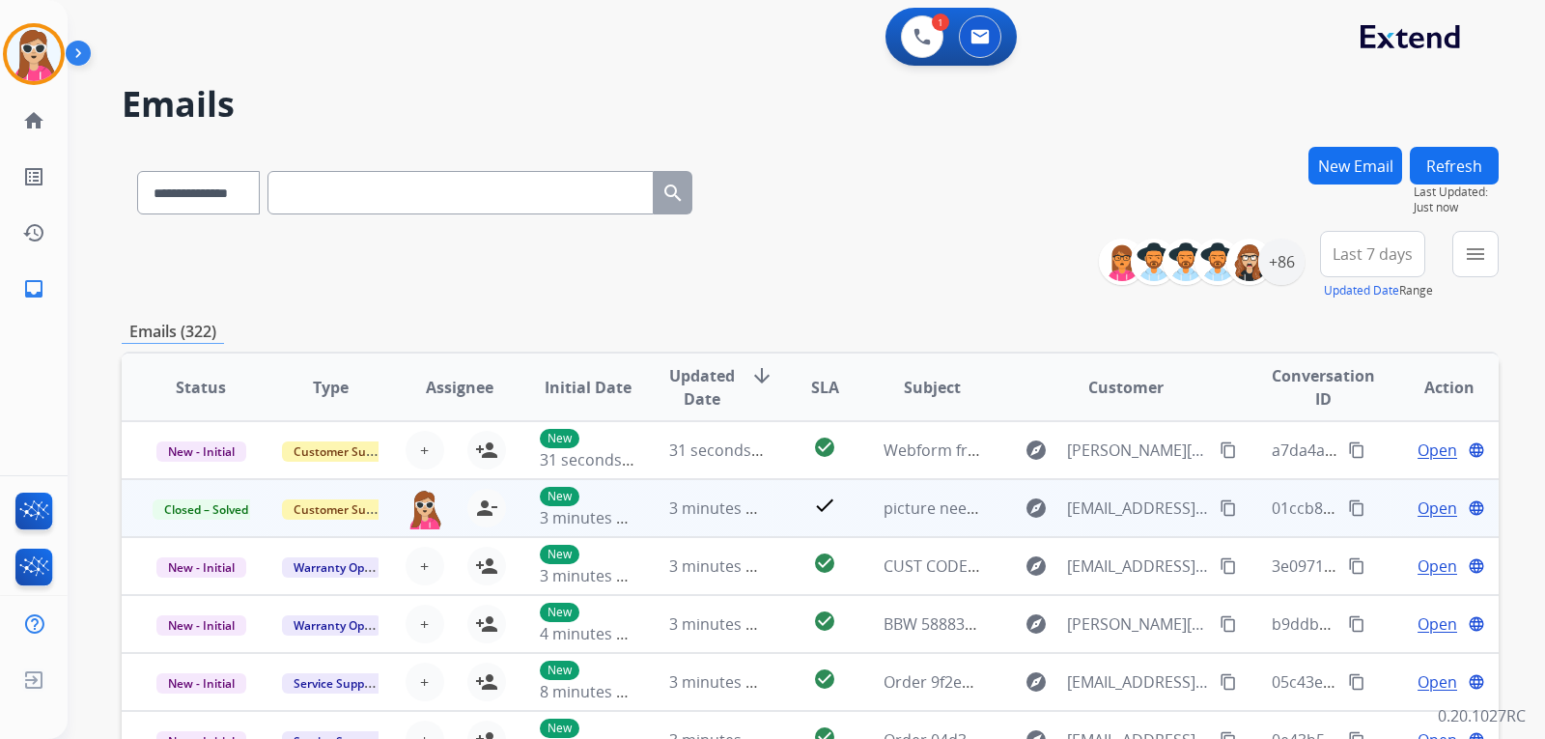
click at [779, 521] on td "check" at bounding box center [810, 508] width 86 height 58
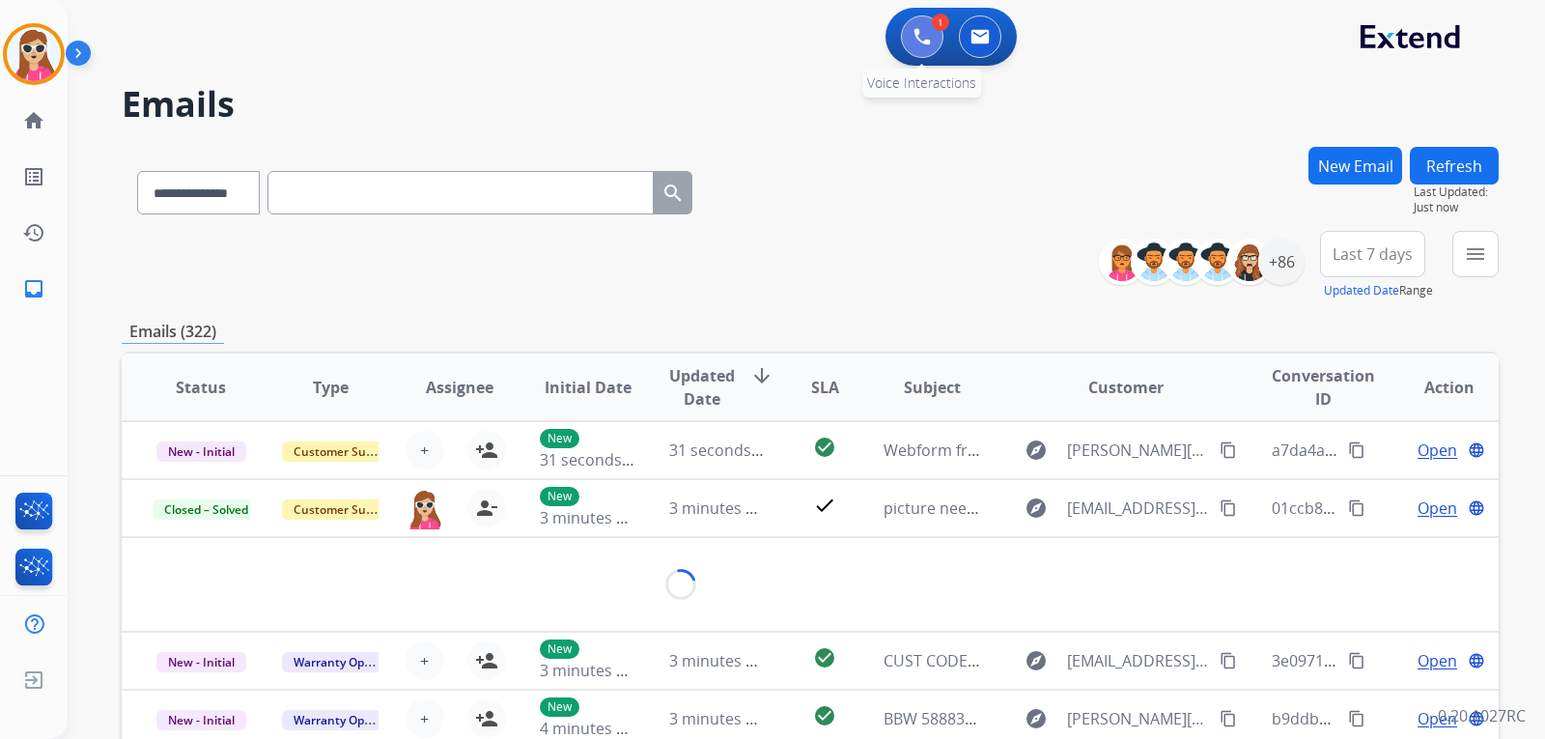
click at [905, 40] on button at bounding box center [922, 36] width 42 height 42
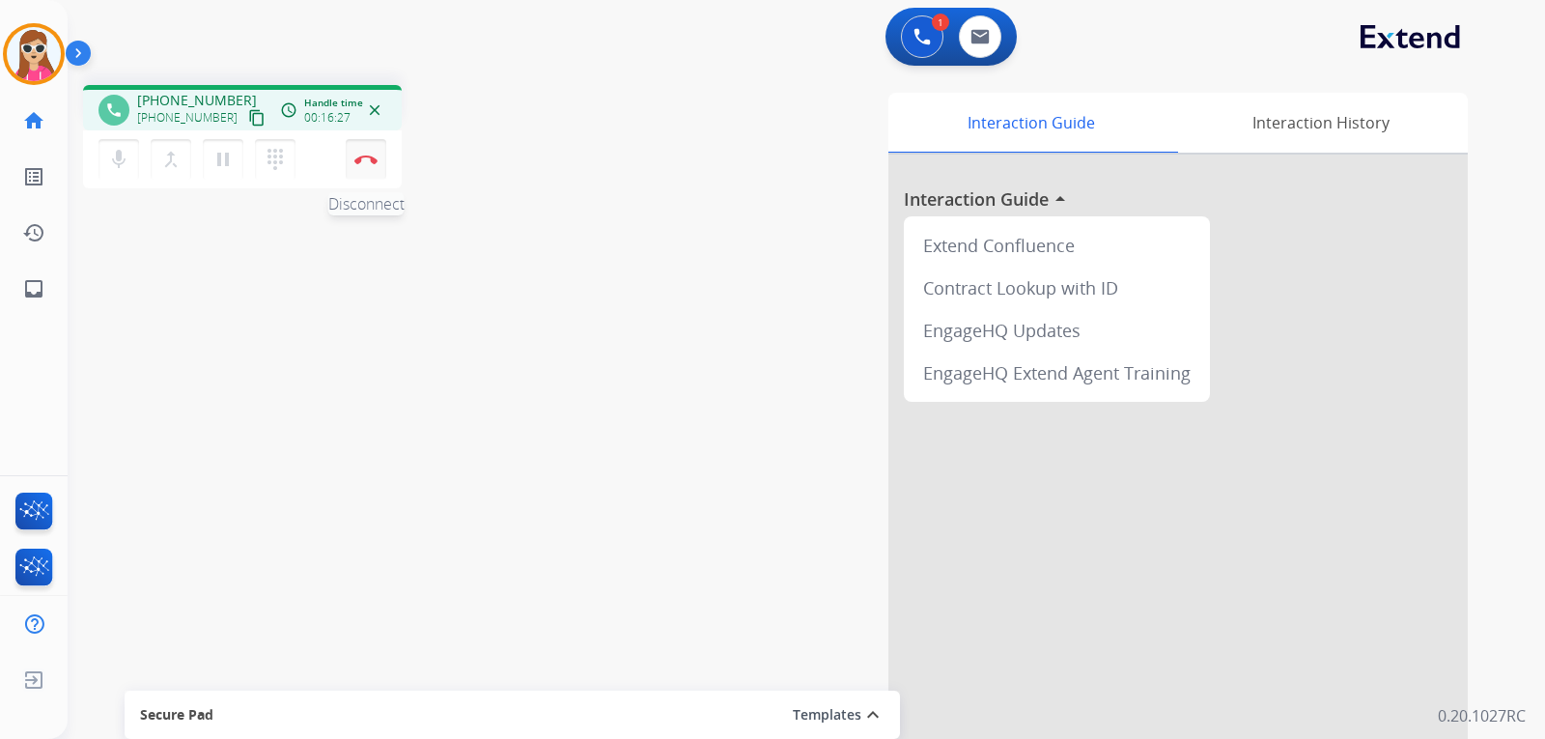
click at [369, 166] on button "Disconnect" at bounding box center [366, 159] width 41 height 41
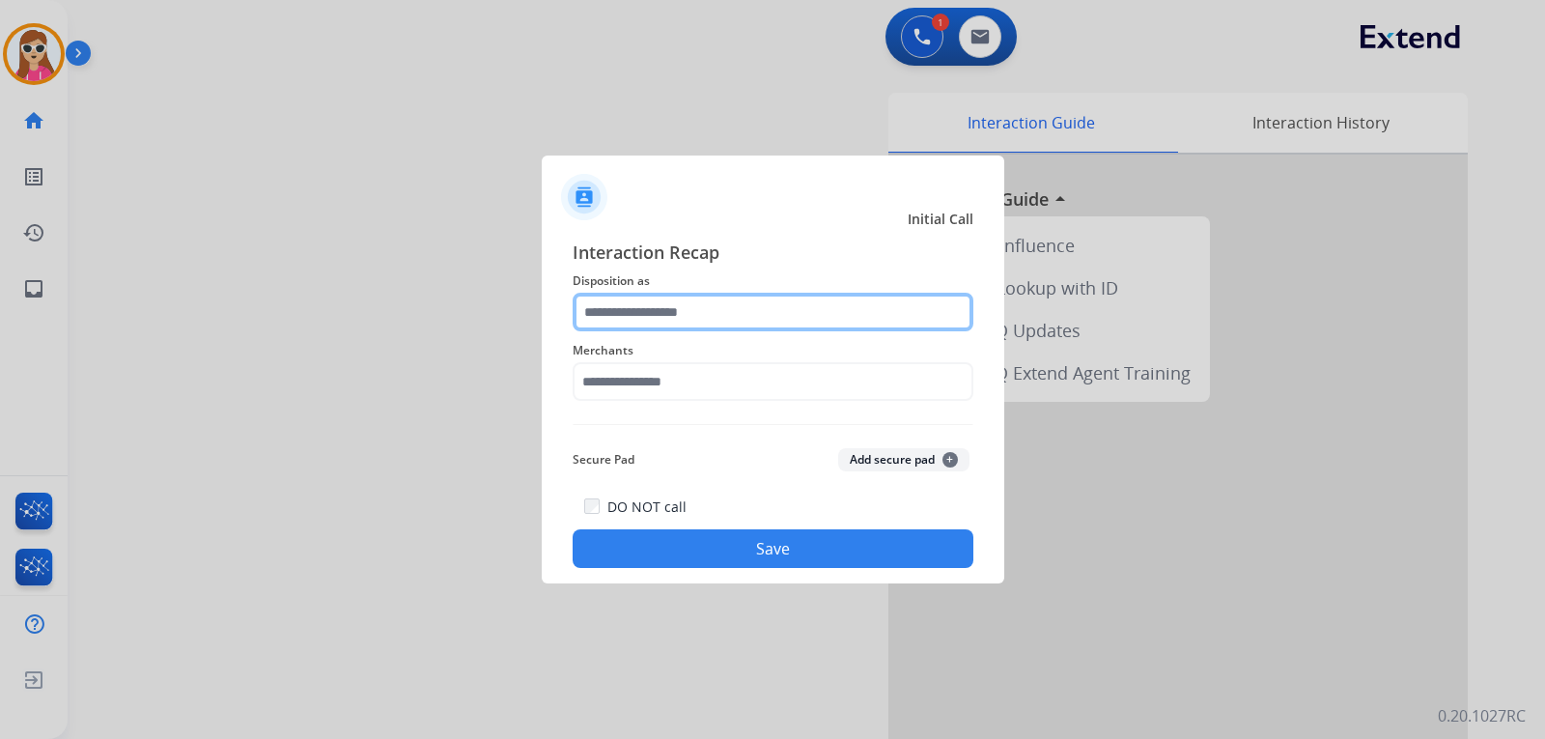
click at [726, 320] on input "text" at bounding box center [773, 312] width 401 height 39
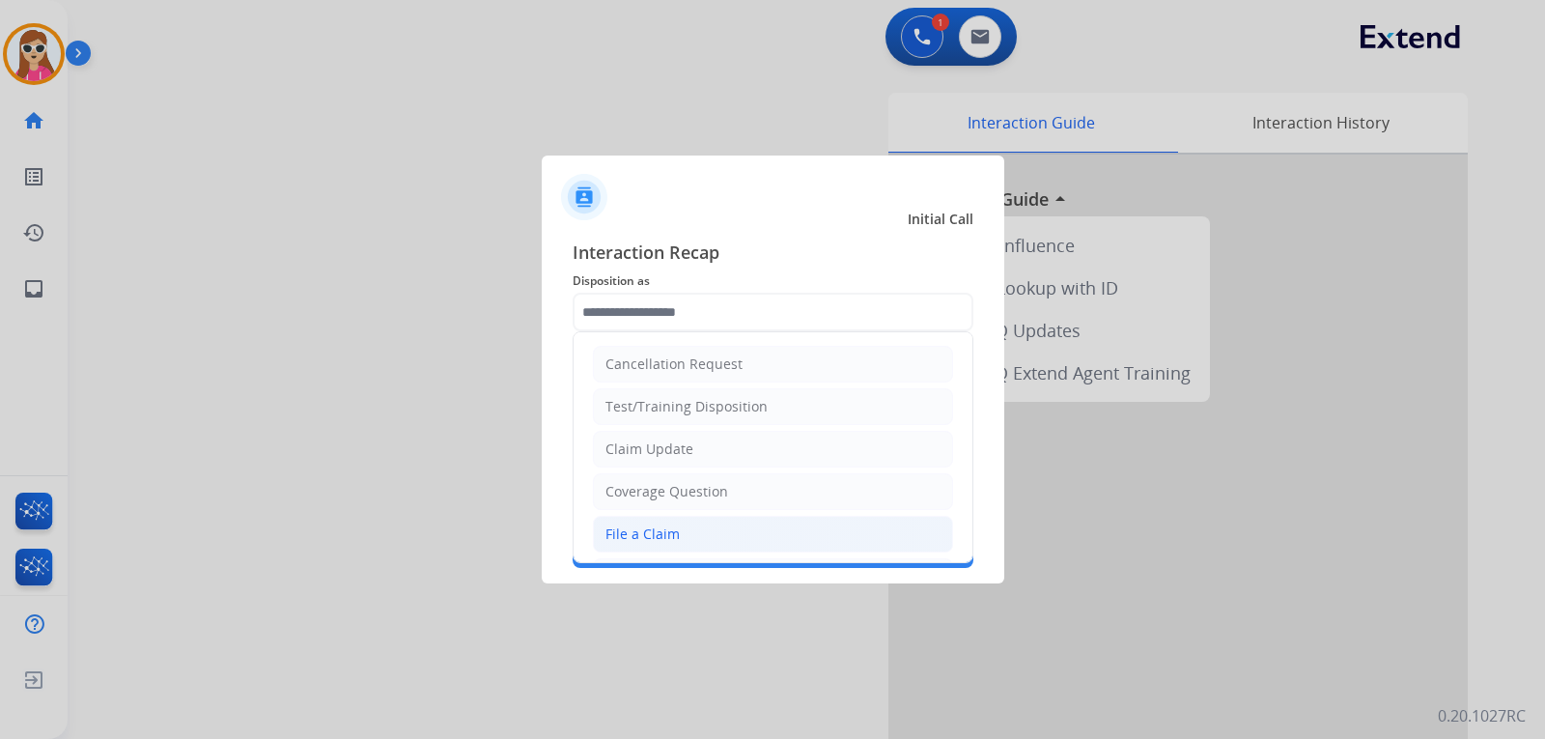
click at [681, 516] on li "File a Claim" at bounding box center [773, 534] width 360 height 37
type input "**********"
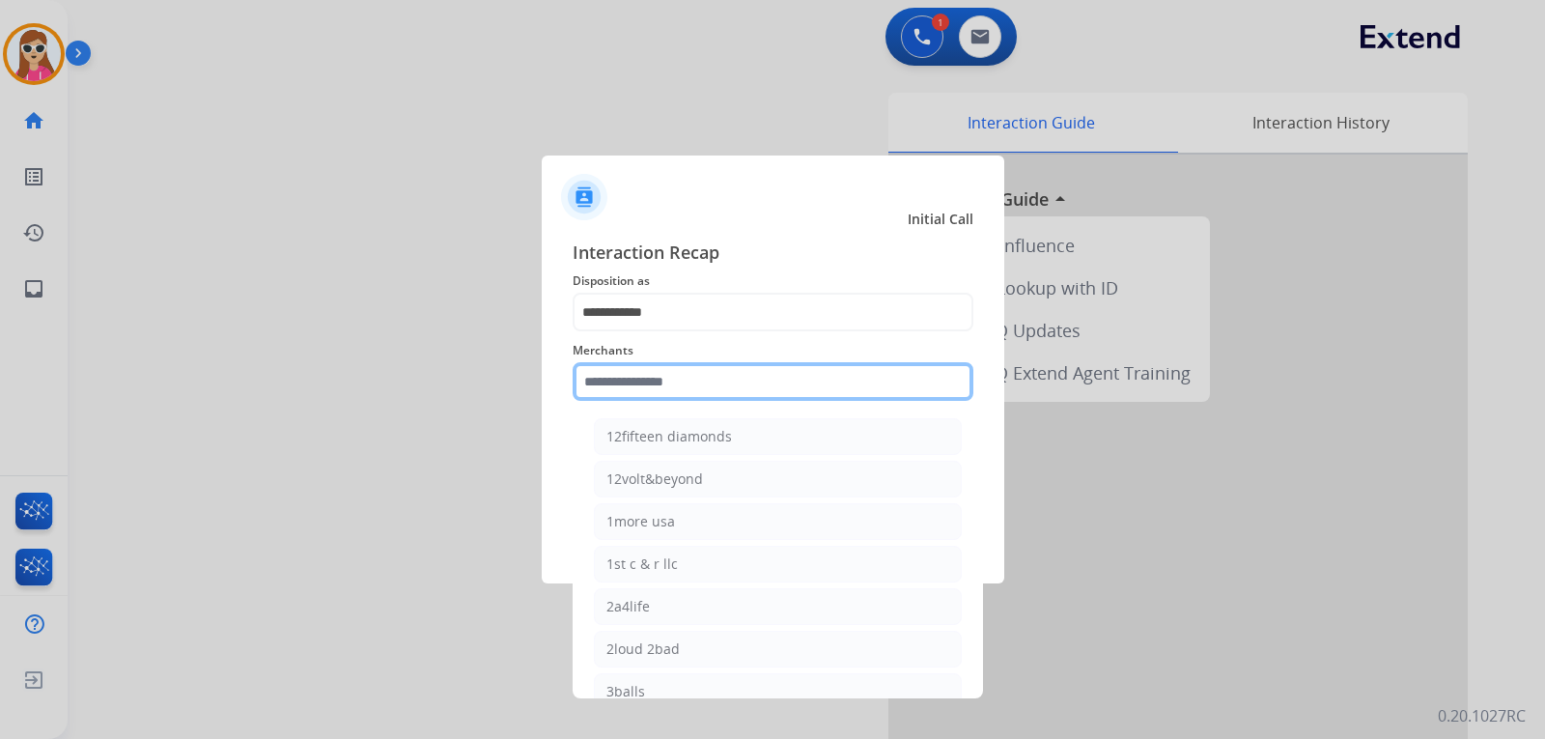
click at [645, 367] on input "text" at bounding box center [773, 381] width 401 height 39
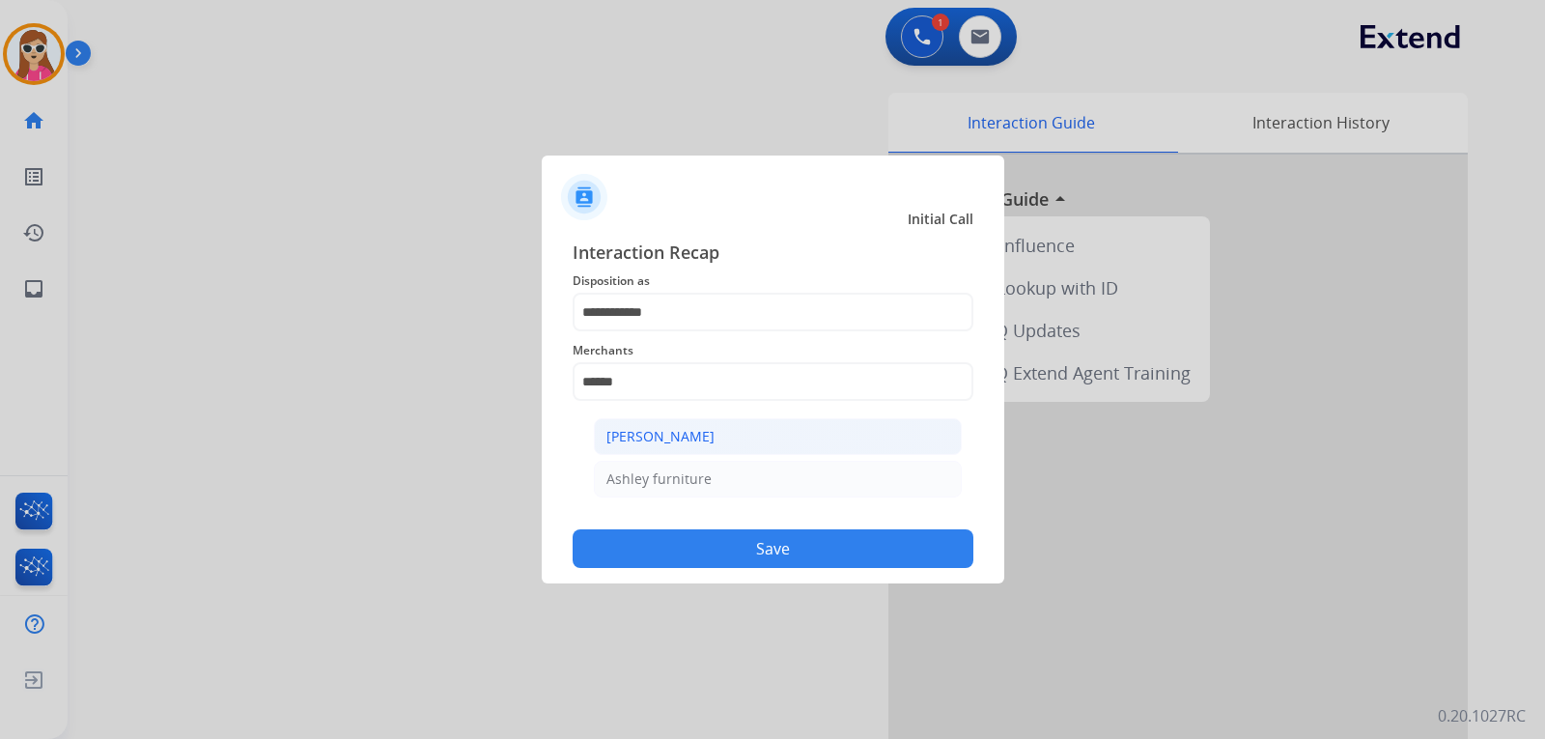
click at [693, 441] on div "Ashley - Reguard" at bounding box center [661, 436] width 108 height 19
type input "**********"
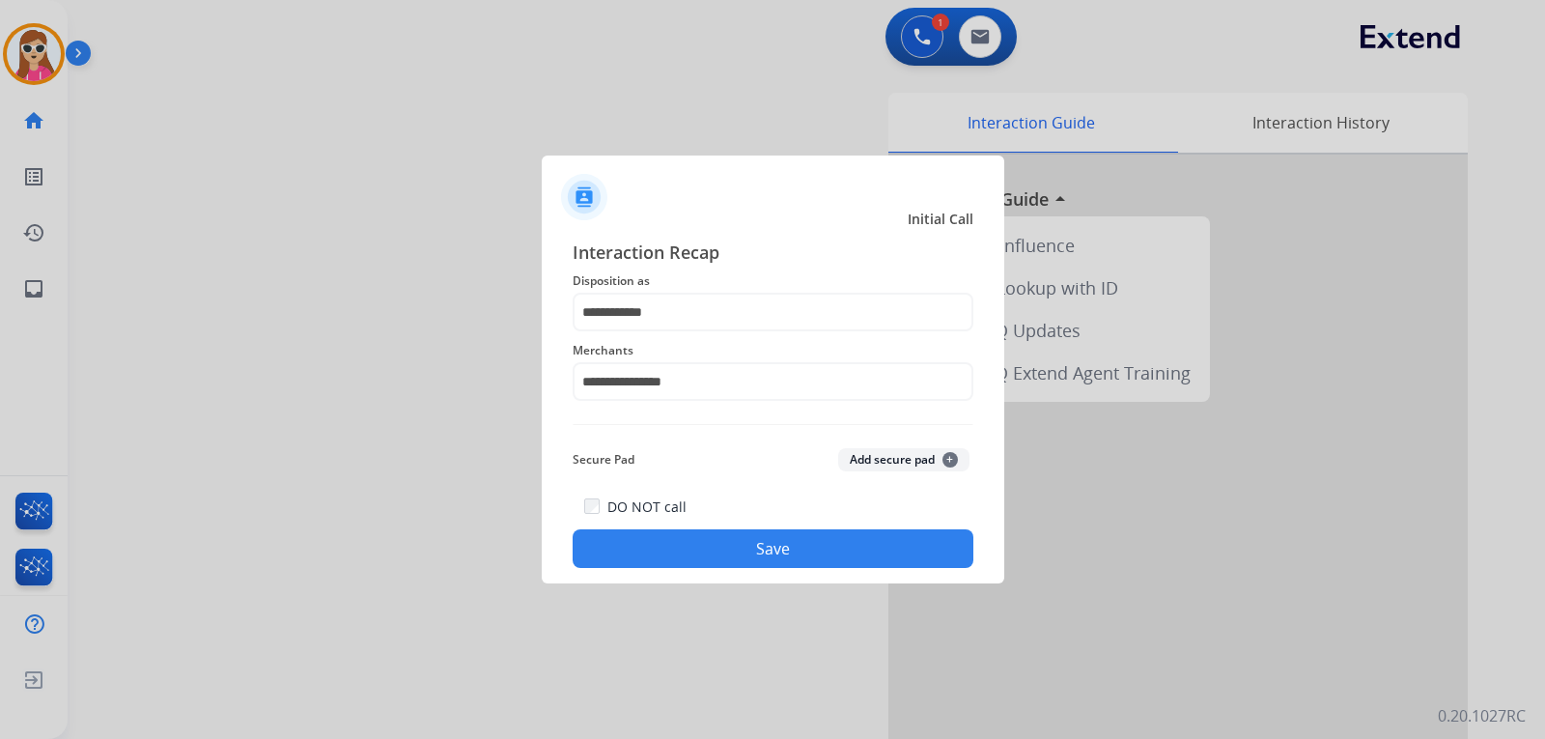
click at [762, 543] on button "Save" at bounding box center [773, 548] width 401 height 39
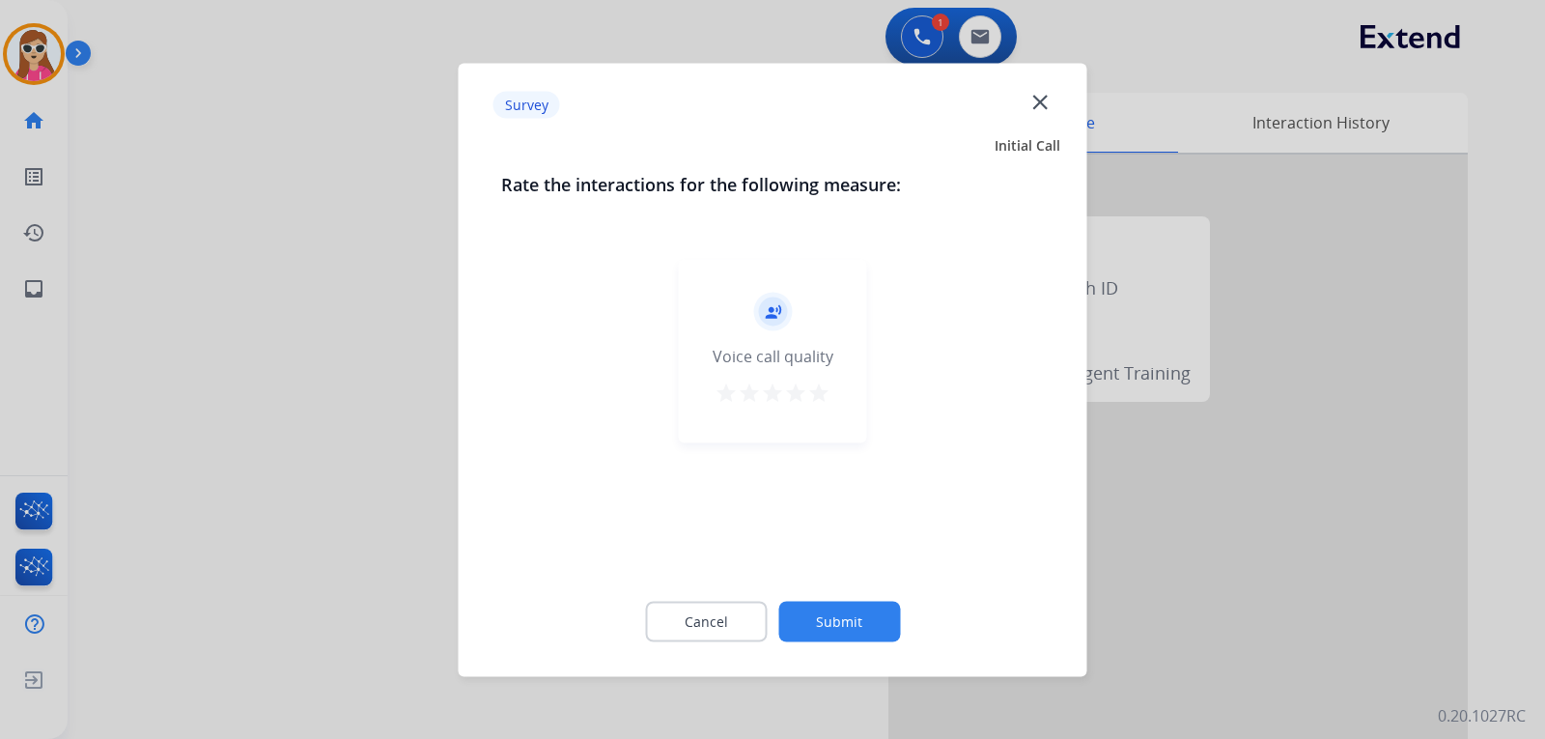
click at [836, 406] on div "record_voice_over Voice call quality star star star star star" at bounding box center [773, 351] width 188 height 184
click at [815, 393] on mat-icon "star" at bounding box center [818, 392] width 23 height 23
click at [840, 652] on div "Cancel Submit" at bounding box center [773, 621] width 544 height 87
click at [841, 637] on button "Submit" at bounding box center [840, 621] width 122 height 41
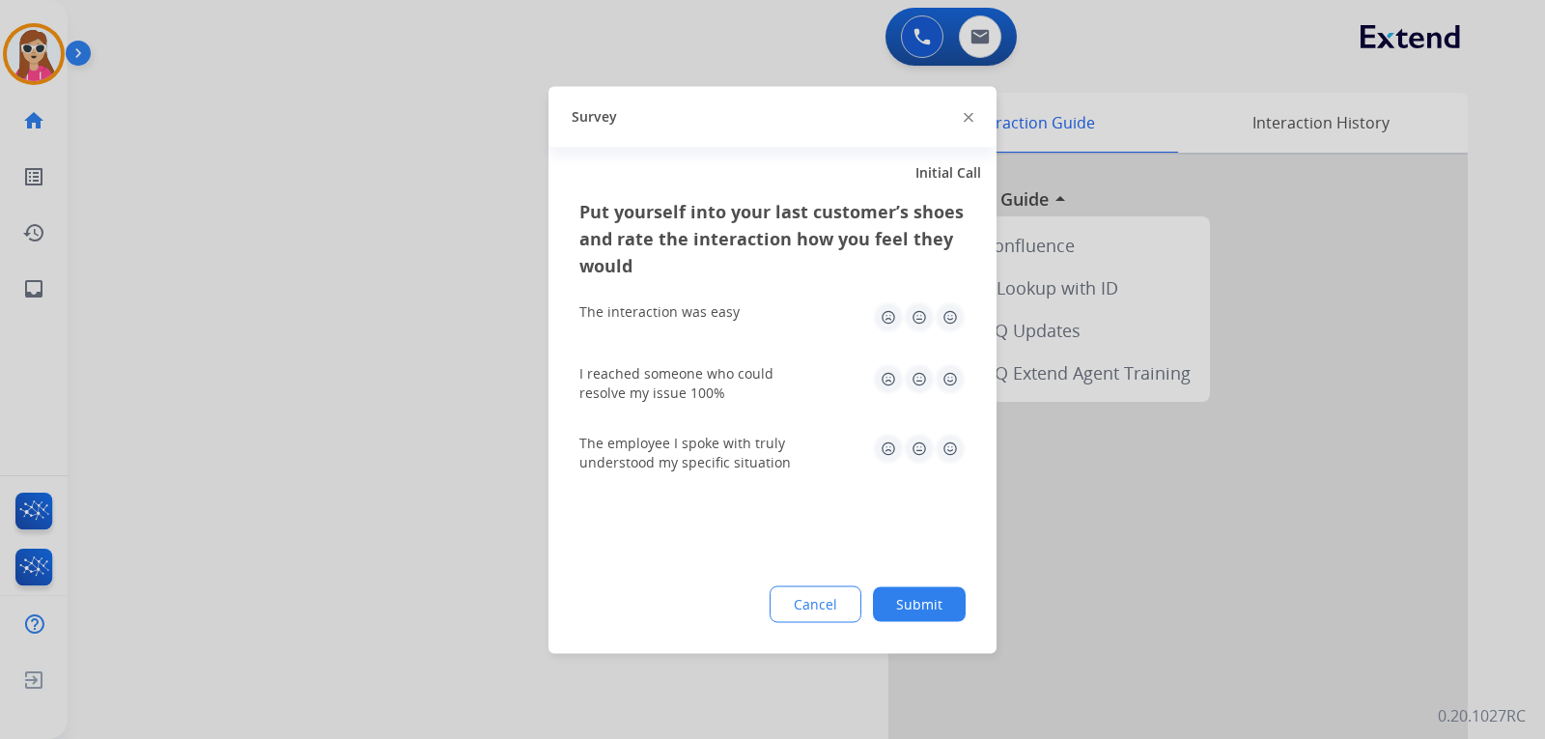
drag, startPoint x: 949, startPoint y: 321, endPoint x: 947, endPoint y: 342, distance: 21.3
click at [949, 320] on img at bounding box center [950, 316] width 31 height 31
click at [947, 386] on img at bounding box center [950, 378] width 31 height 31
click at [950, 451] on img at bounding box center [950, 448] width 31 height 31
click at [942, 596] on button "Submit" at bounding box center [919, 603] width 93 height 35
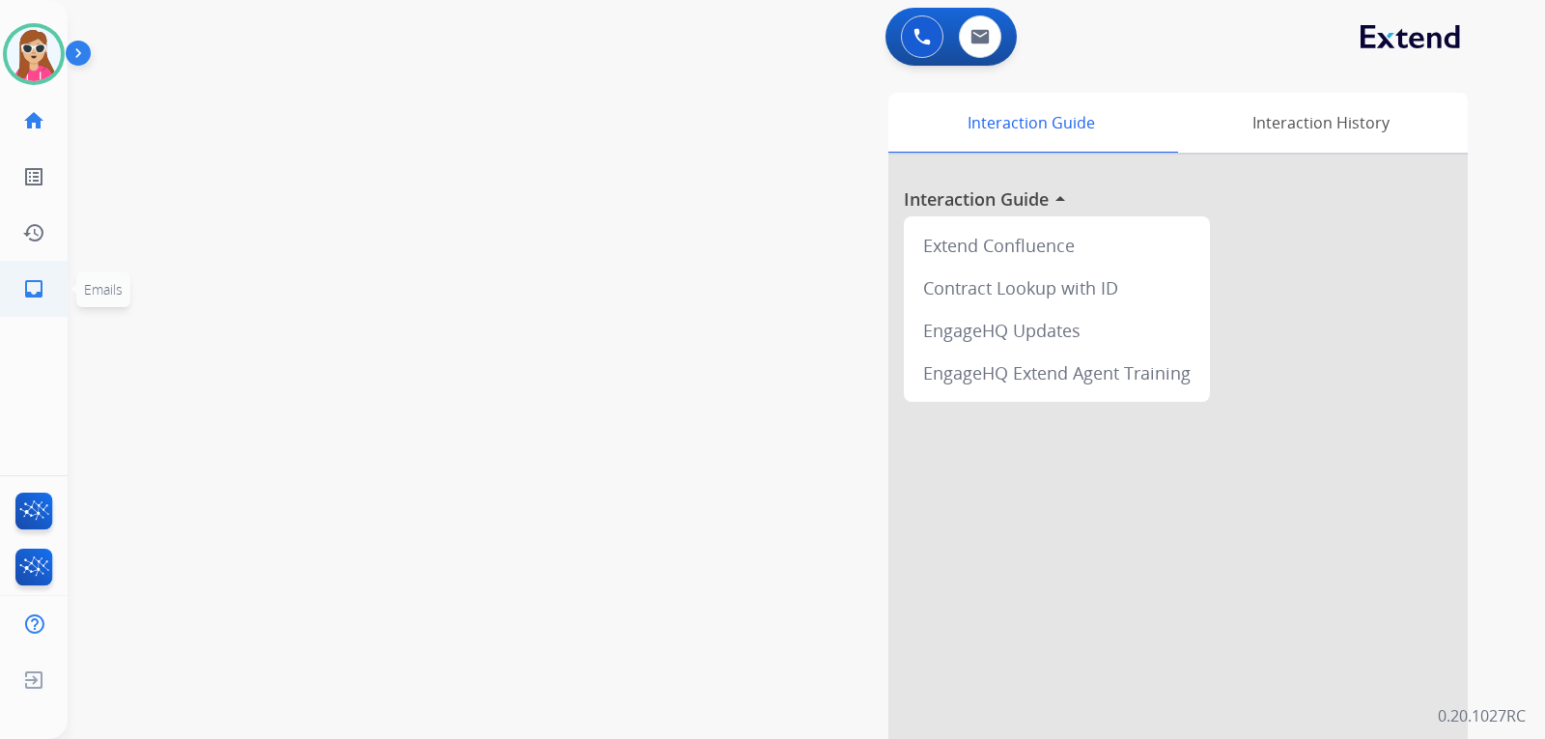
click at [42, 282] on mat-icon "inbox" at bounding box center [33, 288] width 23 height 23
select select "**********"
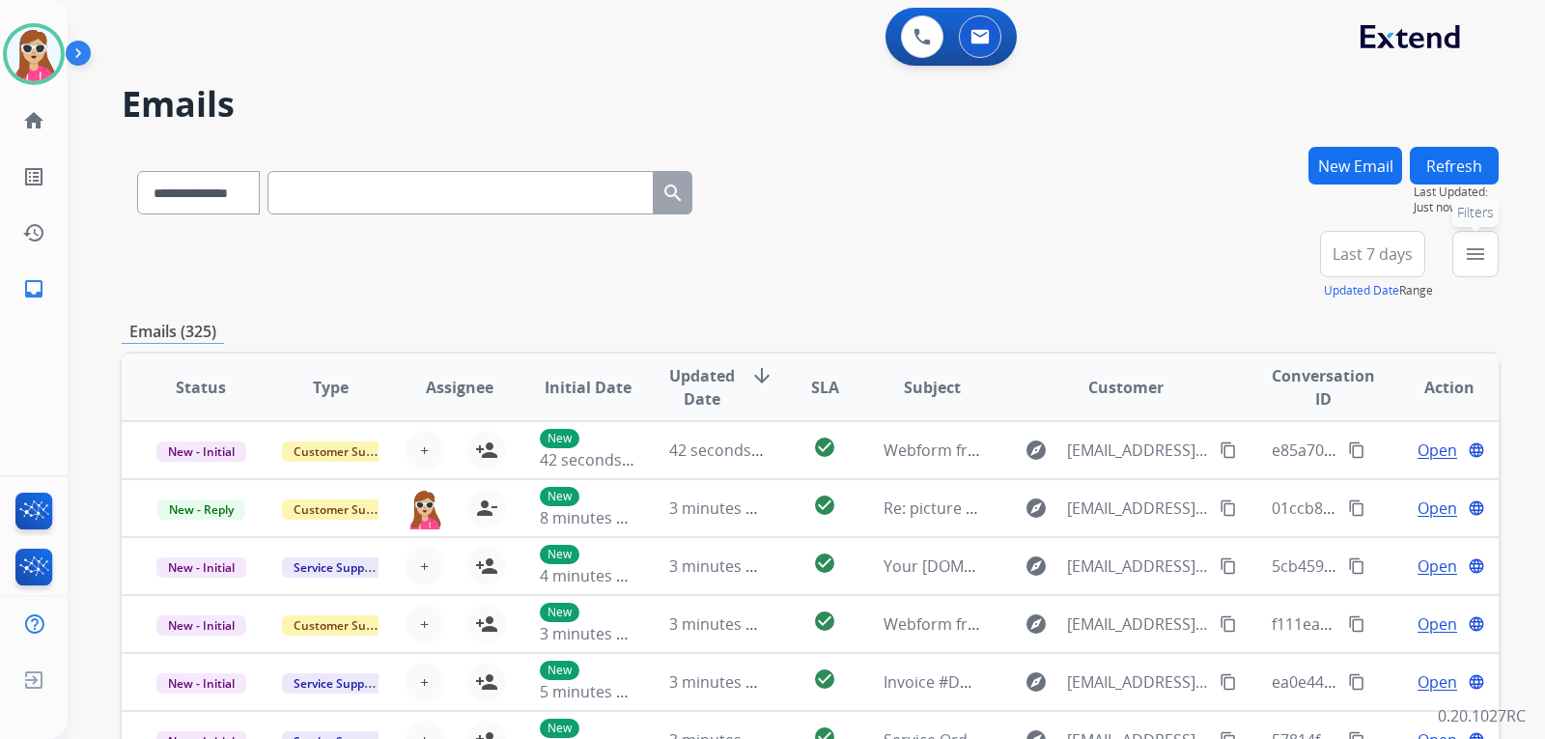
click at [1475, 256] on mat-icon "menu" at bounding box center [1475, 253] width 23 height 23
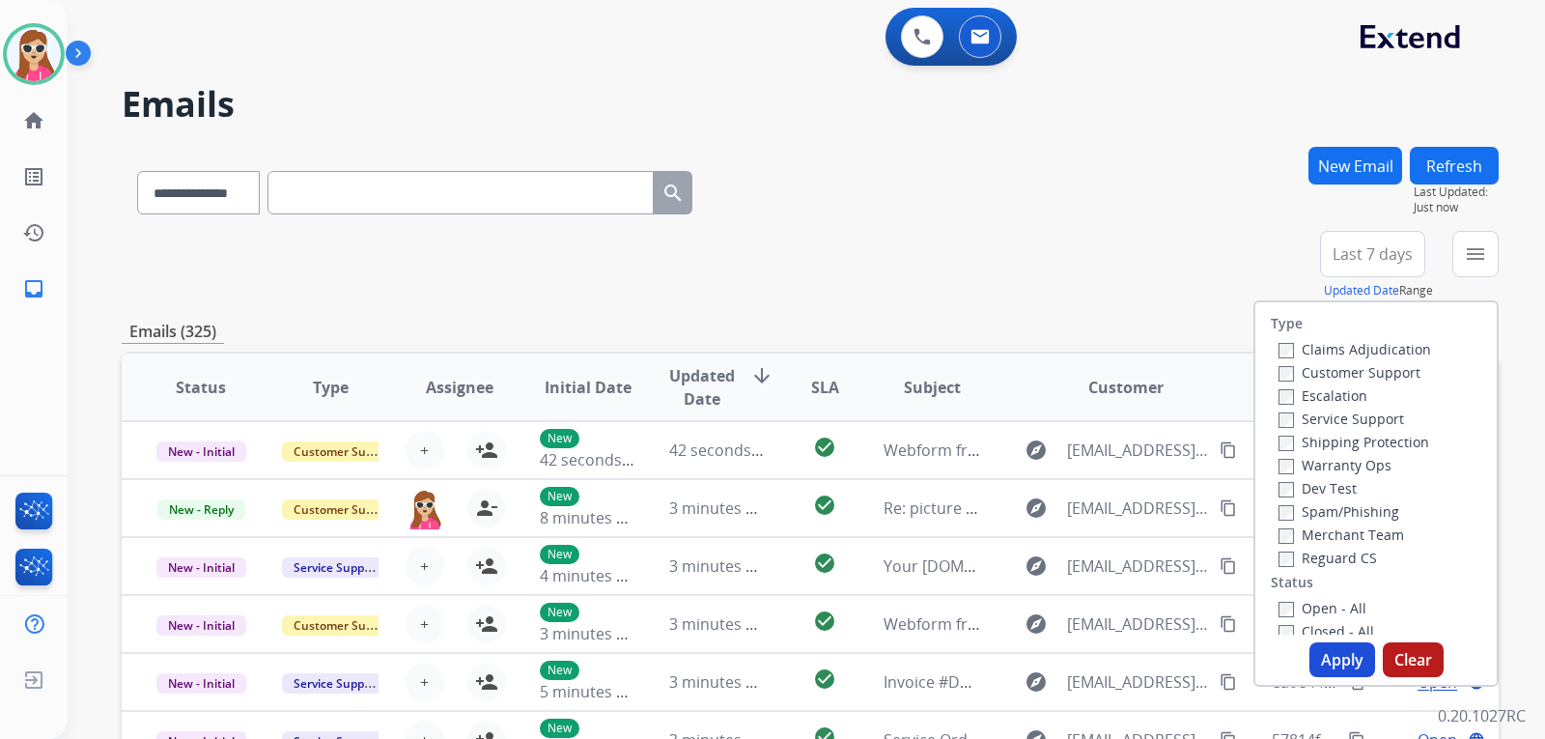
click at [1349, 363] on label "Customer Support" at bounding box center [1350, 372] width 142 height 18
click at [1372, 428] on div "Service Support" at bounding box center [1355, 418] width 153 height 23
click at [1371, 449] on label "Shipping Protection" at bounding box center [1354, 442] width 151 height 18
click at [1350, 438] on label "Shipping Protection" at bounding box center [1354, 442] width 151 height 18
click at [1301, 560] on label "Reguard CS" at bounding box center [1328, 558] width 99 height 18
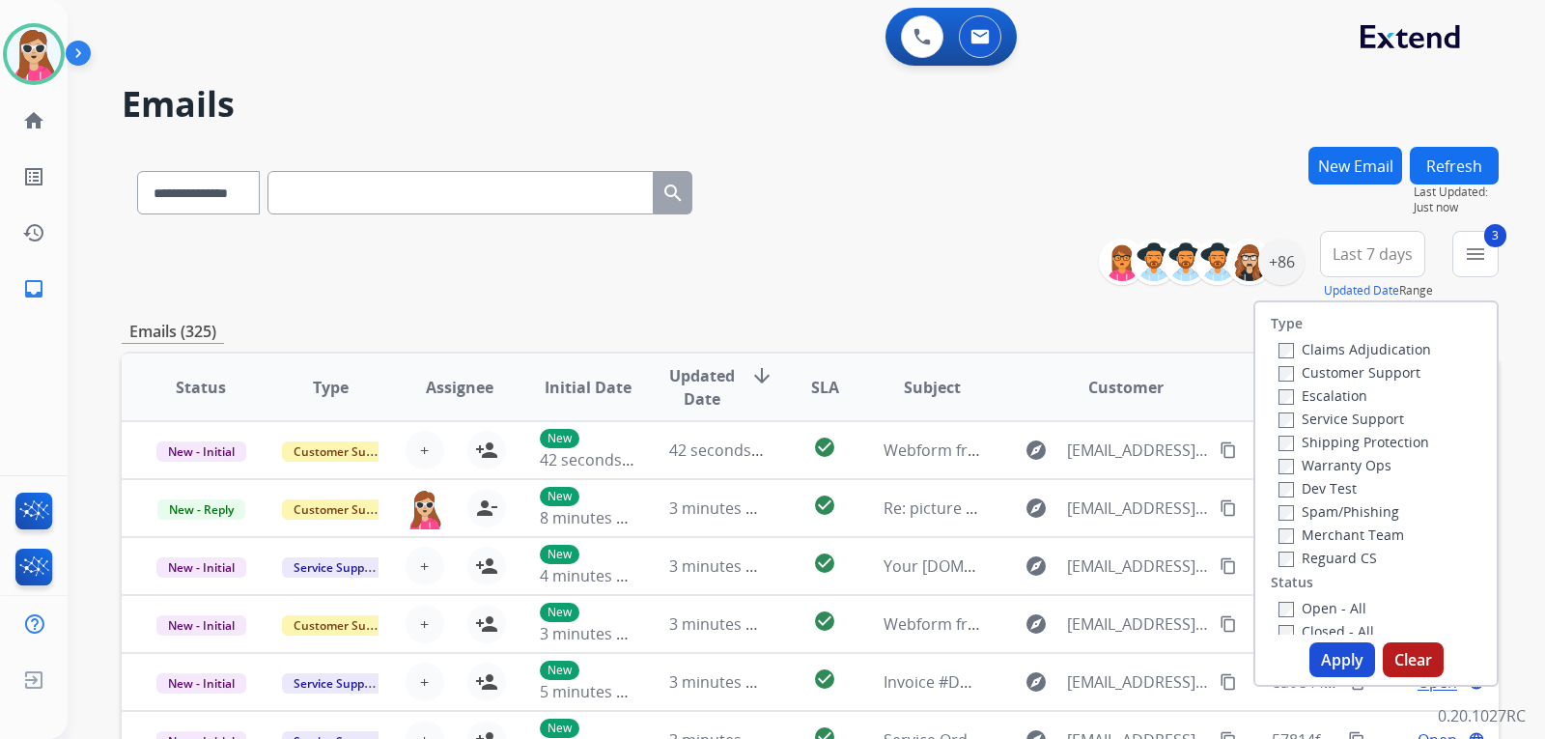
click at [1291, 607] on label "Open - All" at bounding box center [1323, 608] width 88 height 18
click at [1333, 650] on button "Apply" at bounding box center [1343, 659] width 66 height 35
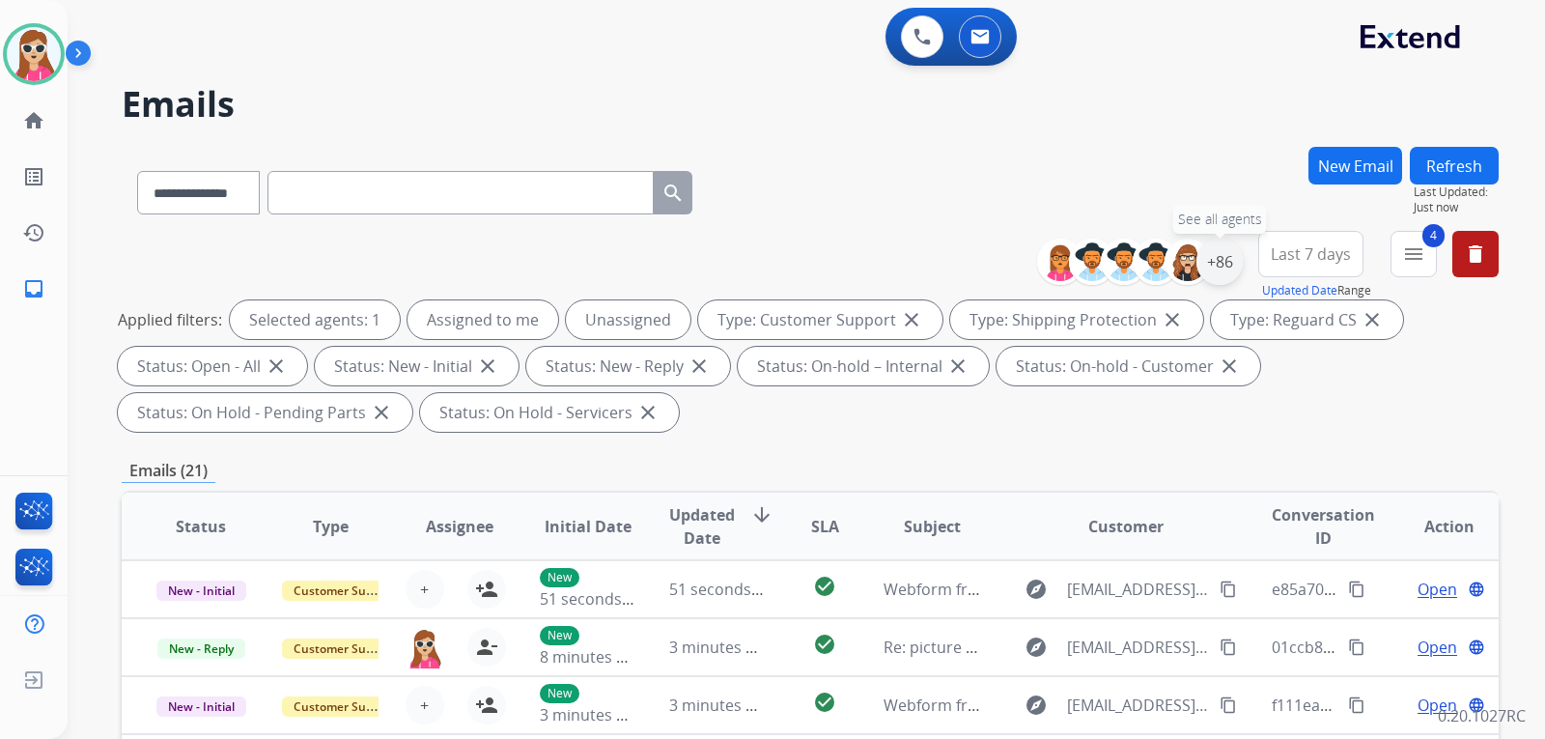
click at [1223, 266] on div "+86" at bounding box center [1220, 262] width 46 height 46
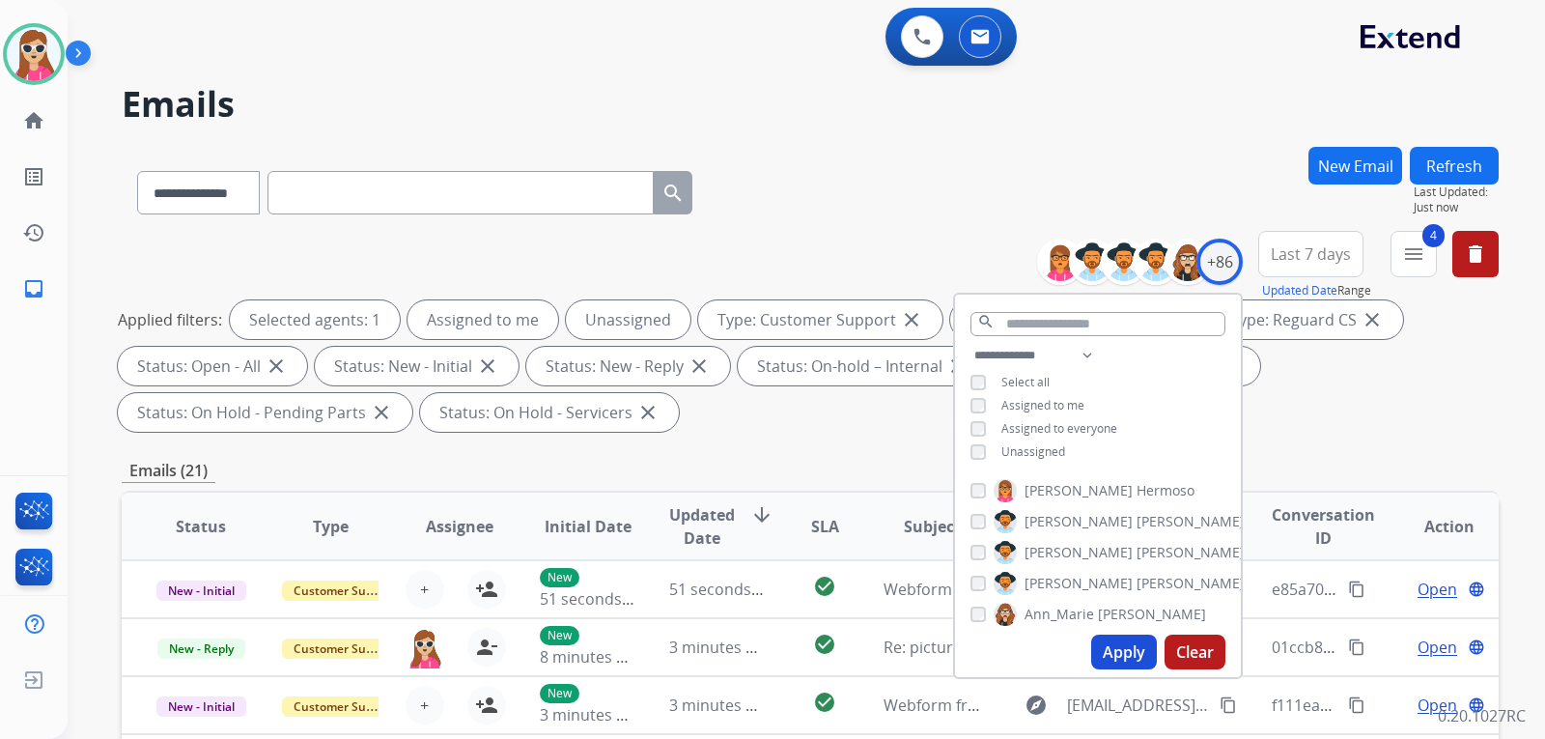
click at [1325, 445] on div "**********" at bounding box center [810, 692] width 1377 height 1091
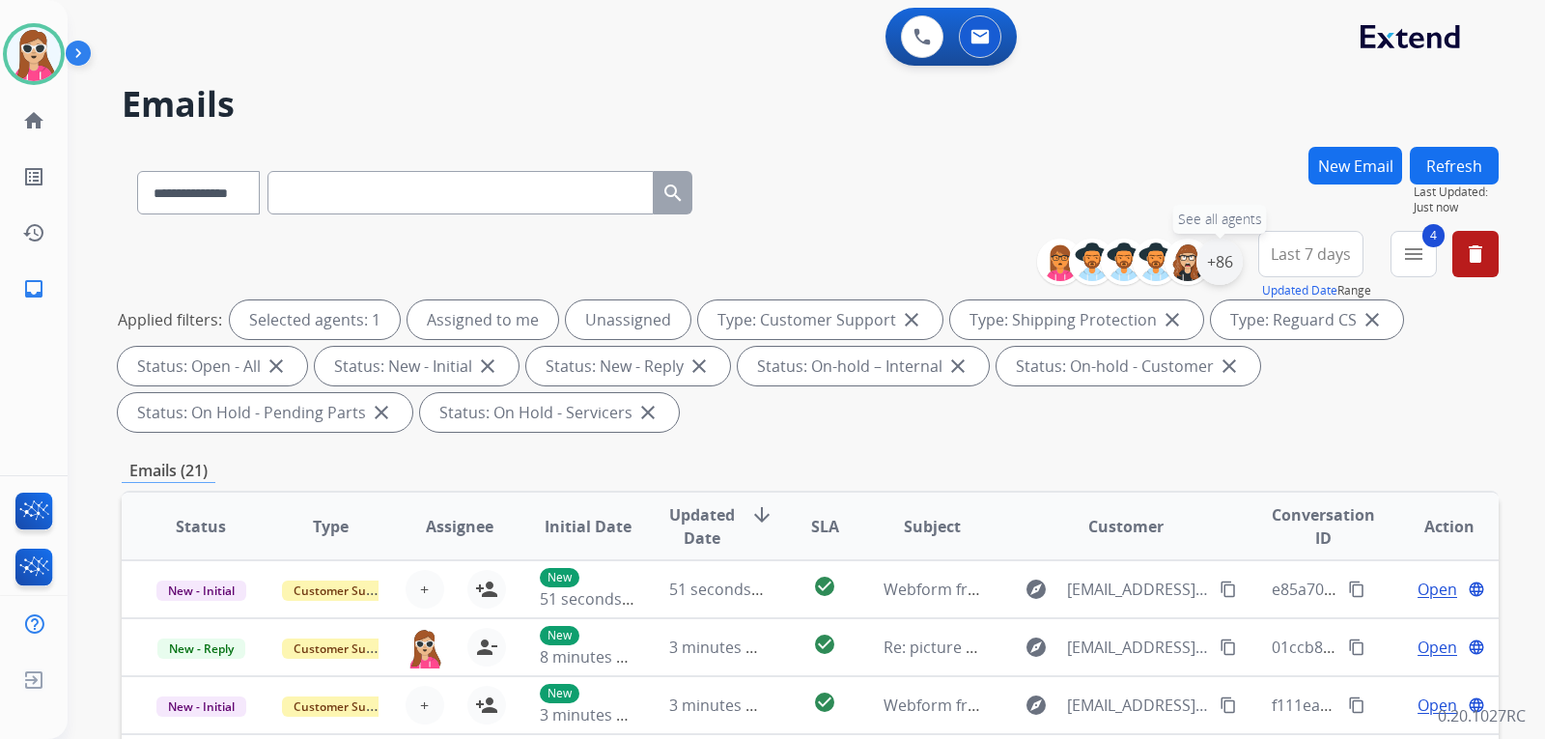
click at [1204, 258] on div "+86" at bounding box center [1220, 262] width 46 height 46
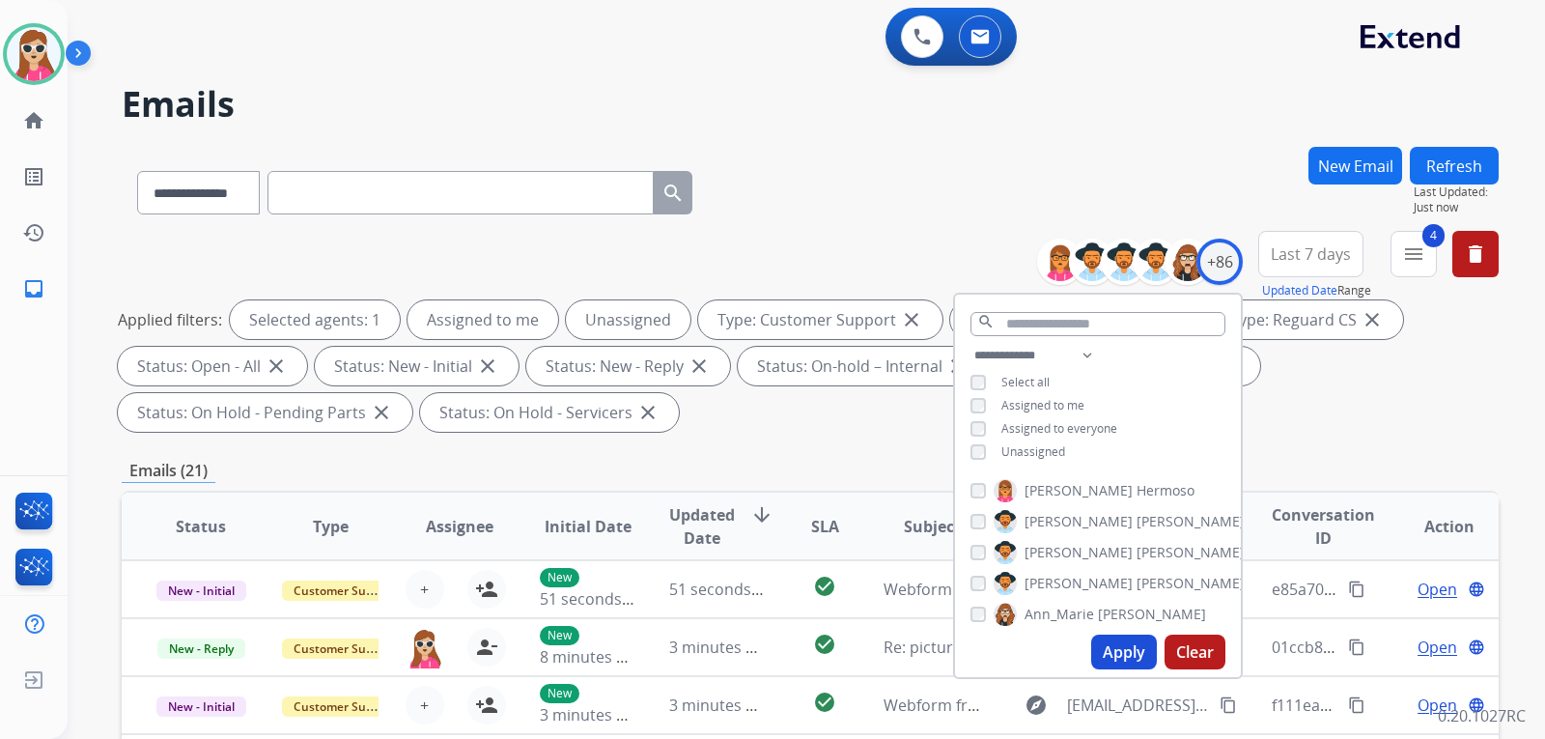
click at [1034, 452] on span "Unassigned" at bounding box center [1034, 451] width 64 height 16
click at [1128, 650] on button "Apply" at bounding box center [1124, 652] width 66 height 35
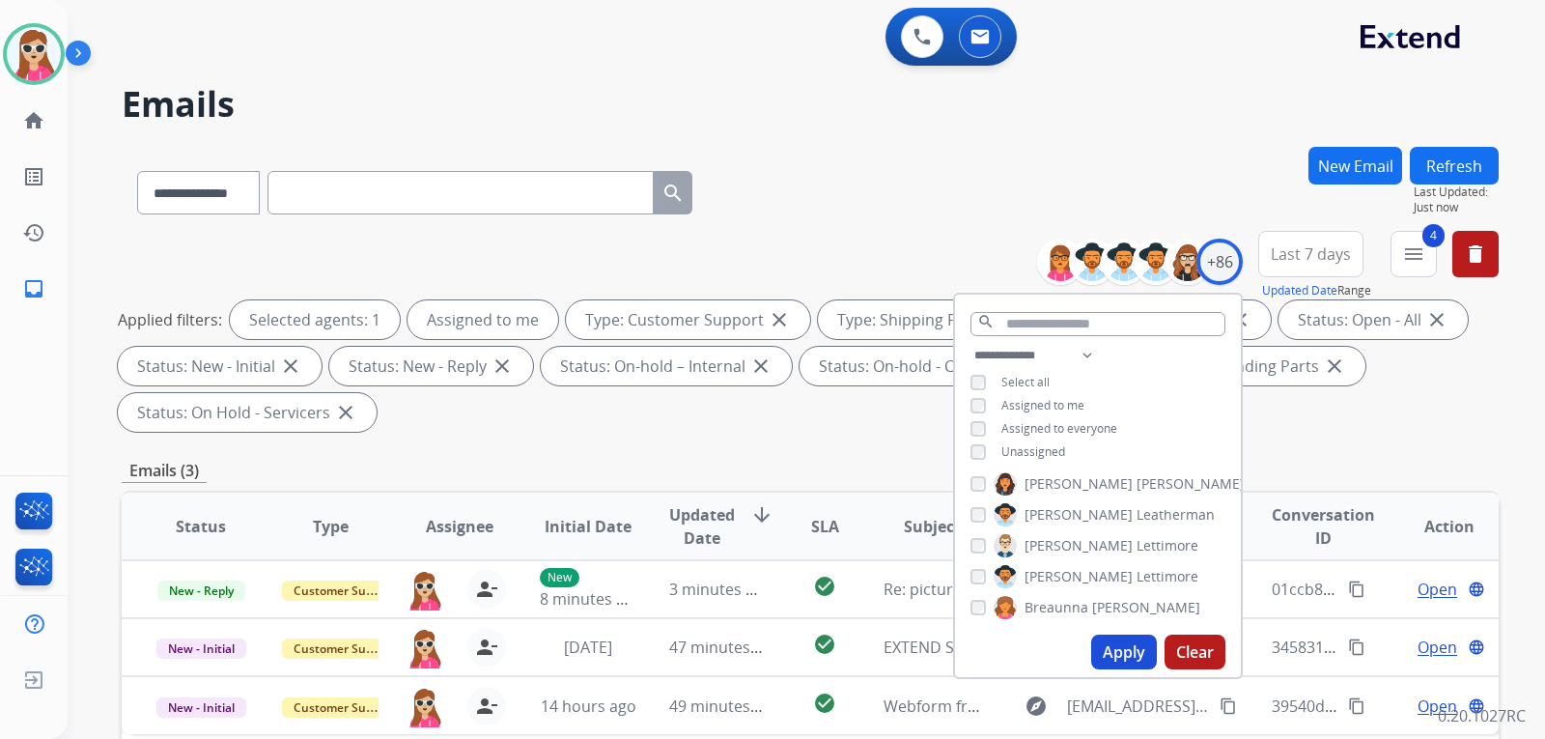
scroll to position [193, 0]
click at [760, 434] on div "**********" at bounding box center [810, 335] width 1377 height 209
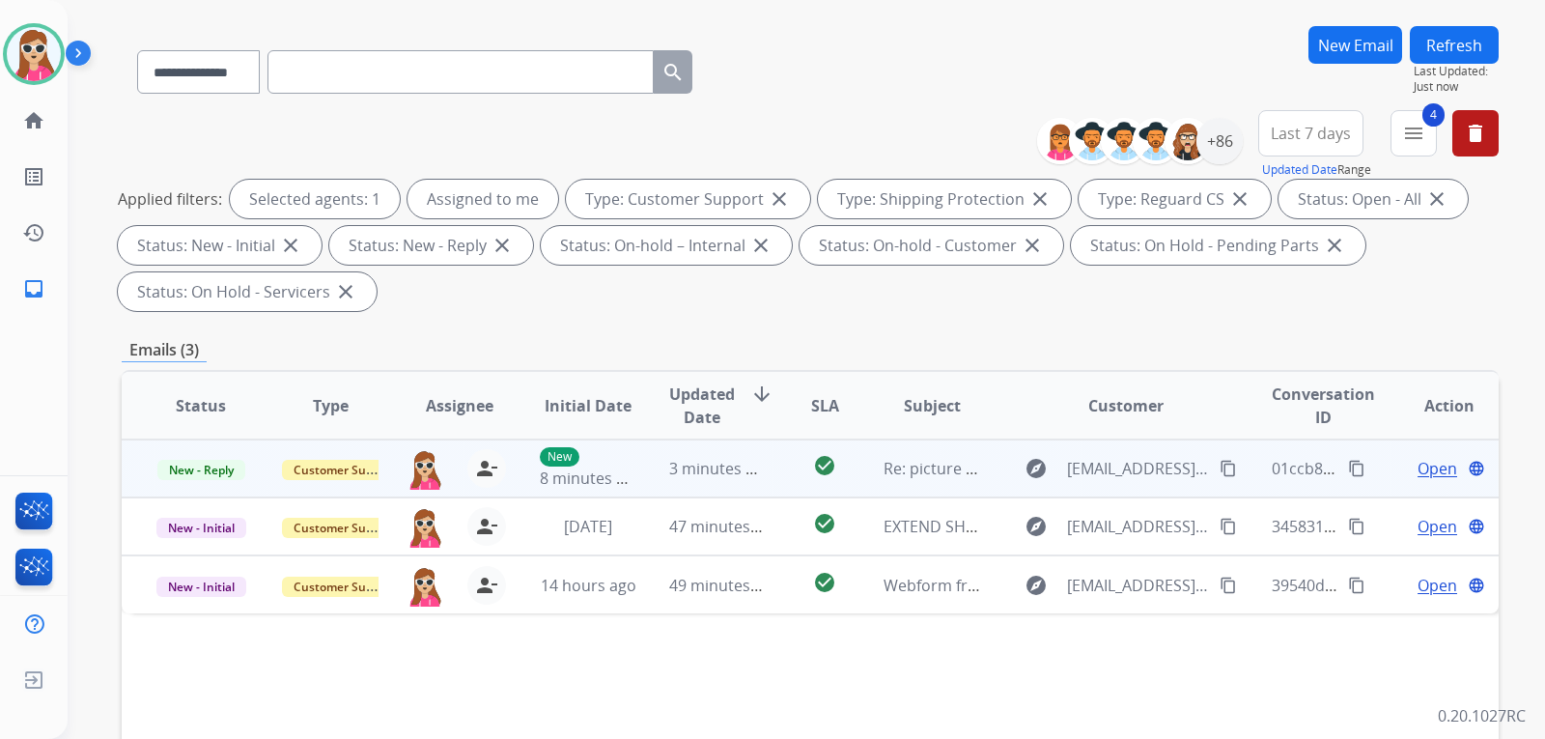
scroll to position [290, 0]
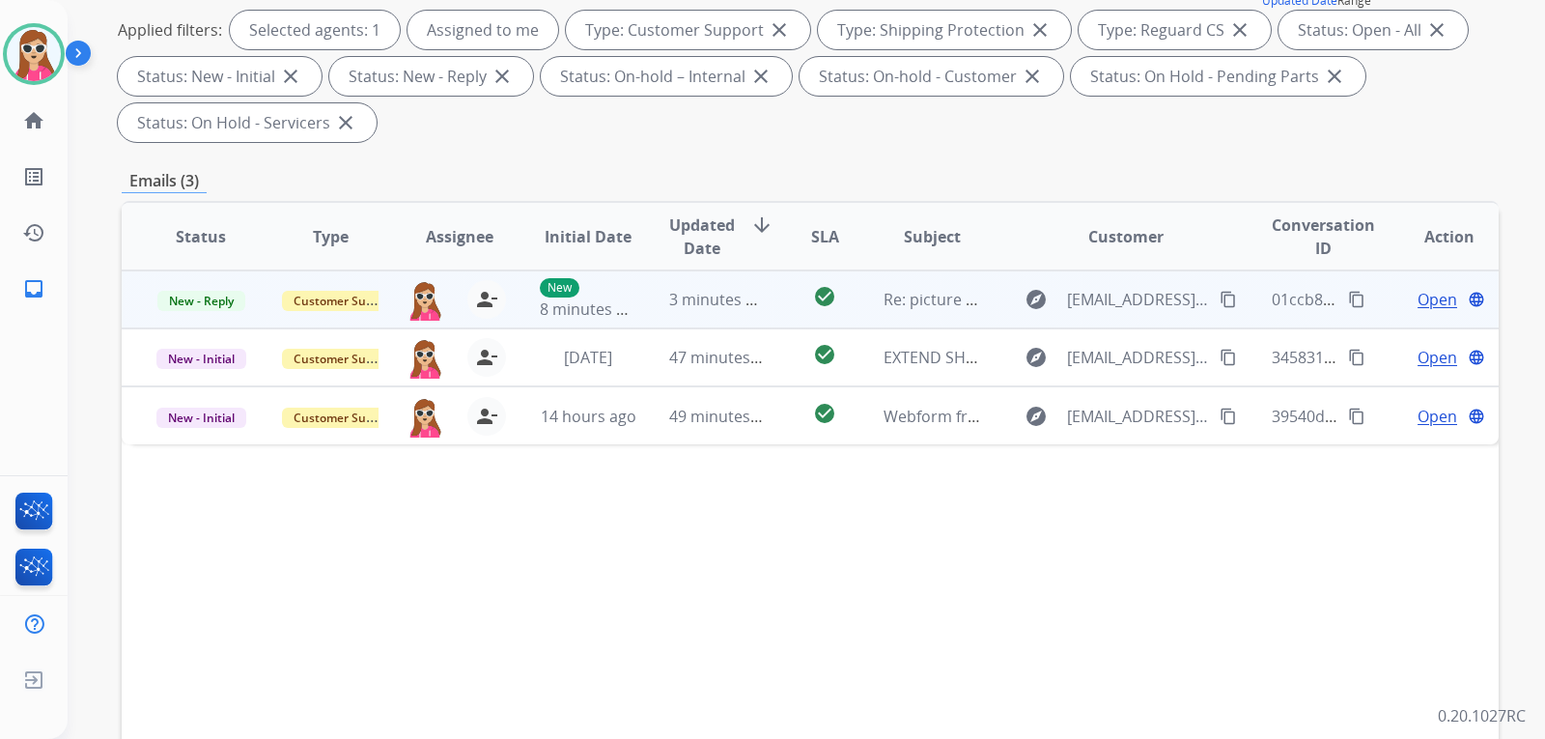
click at [1220, 307] on mat-icon "content_copy" at bounding box center [1228, 299] width 17 height 17
drag, startPoint x: 772, startPoint y: 319, endPoint x: 781, endPoint y: 321, distance: 9.9
click at [774, 319] on td "check_circle" at bounding box center [810, 299] width 86 height 58
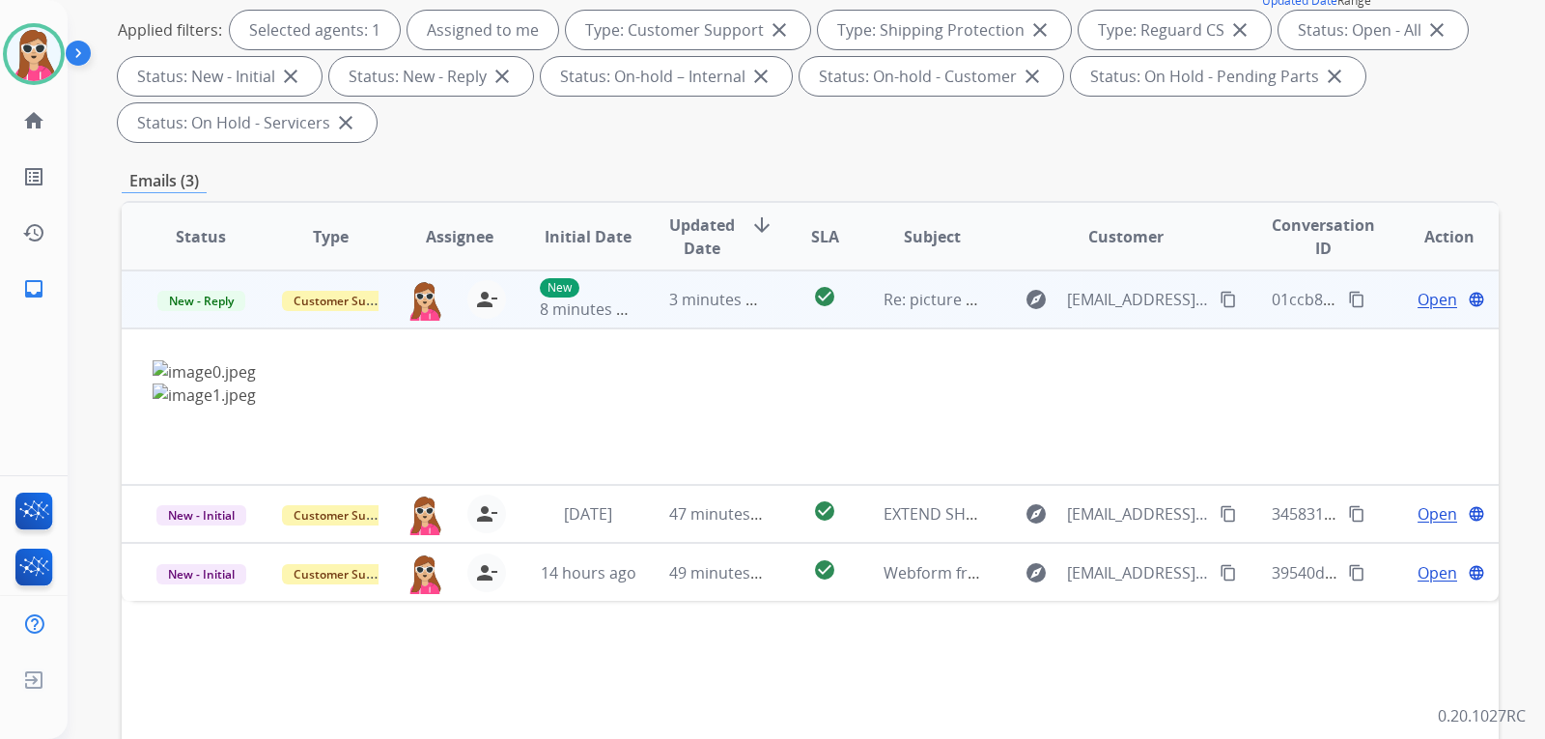
click at [1418, 300] on span "Open" at bounding box center [1438, 299] width 40 height 23
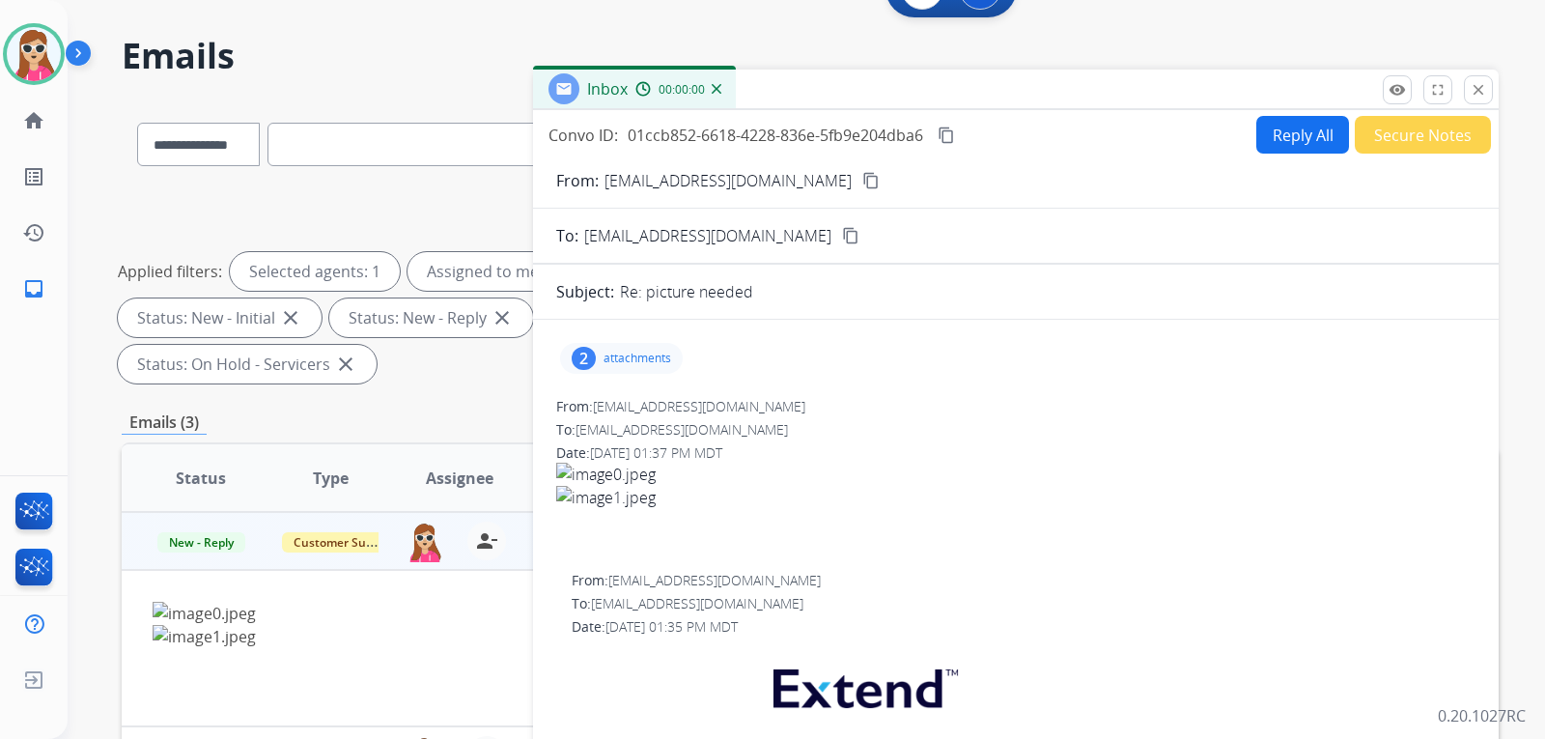
scroll to position [0, 0]
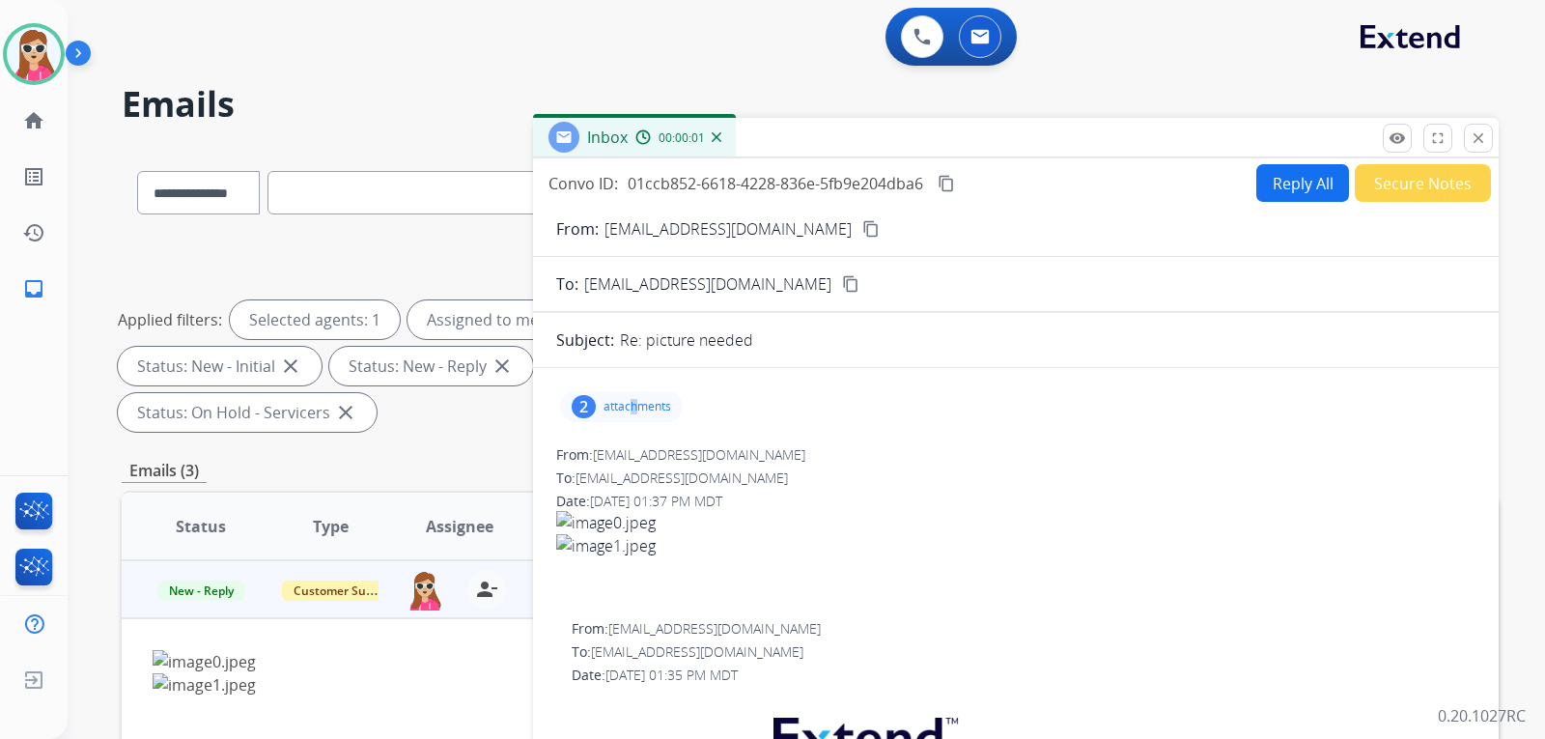
click at [635, 401] on p "attachments" at bounding box center [638, 406] width 68 height 15
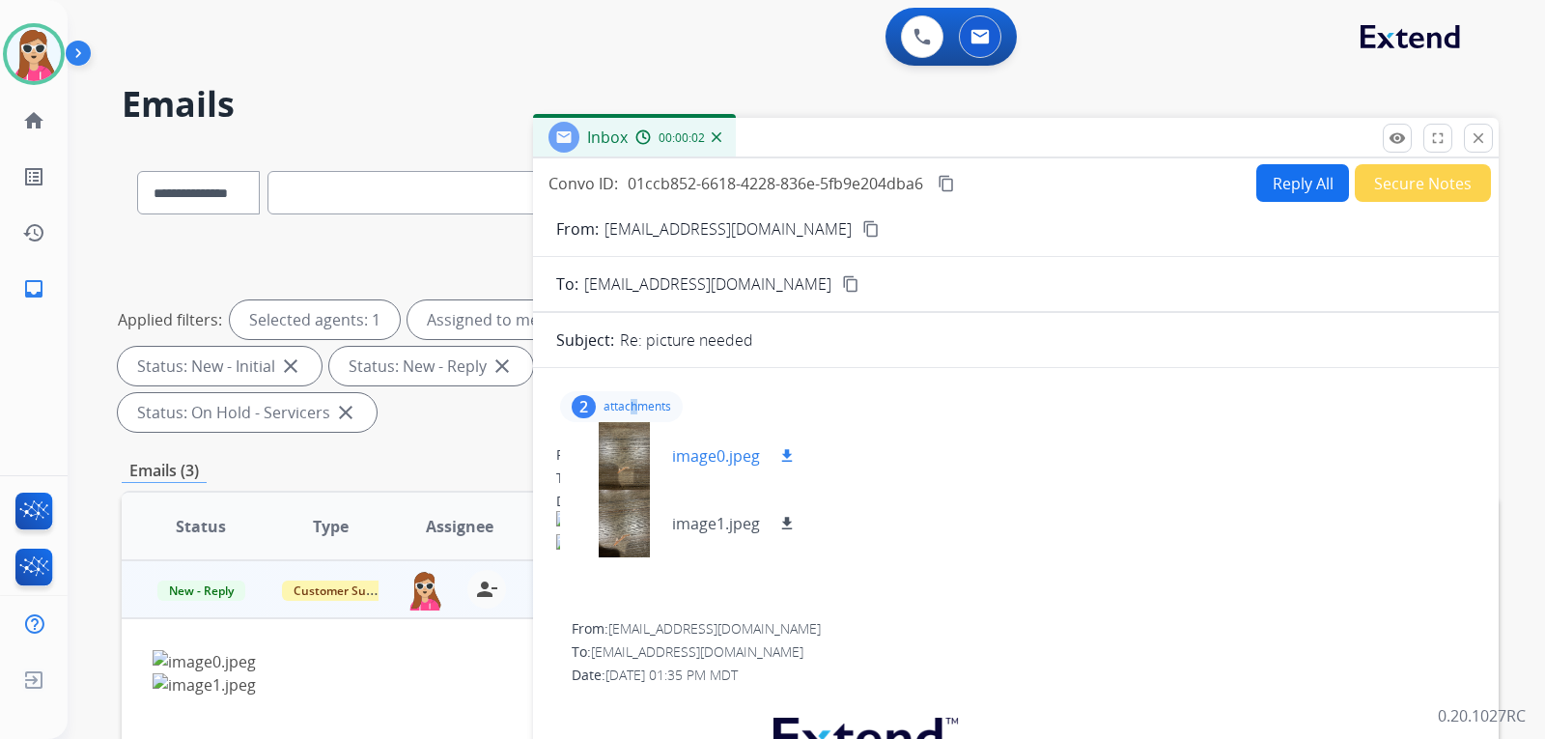
click at [795, 454] on mat-icon "download" at bounding box center [787, 455] width 17 height 17
click at [786, 524] on mat-icon "download" at bounding box center [787, 523] width 17 height 17
click at [1289, 176] on button "Reply All" at bounding box center [1303, 183] width 93 height 38
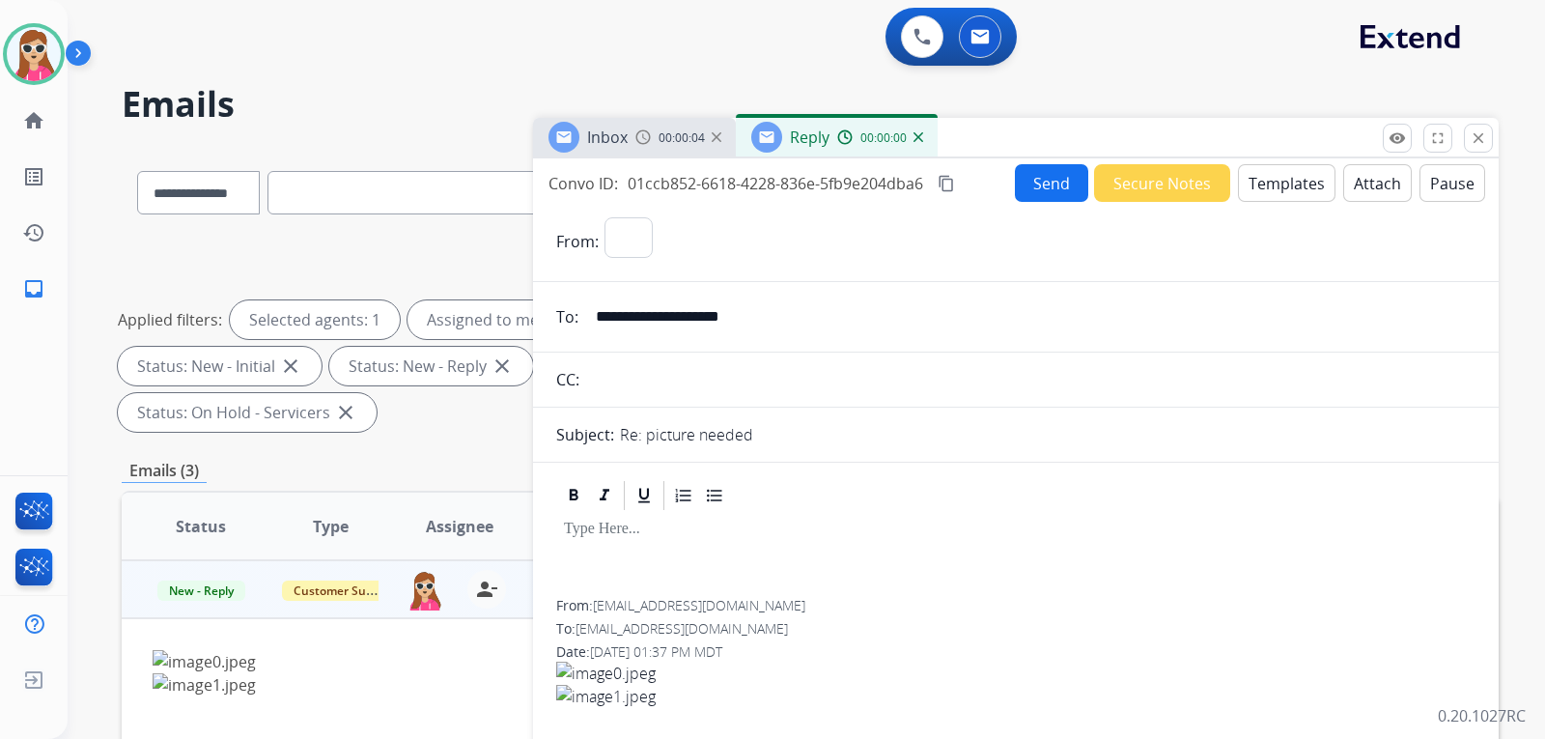
select select "**********"
click at [740, 537] on p at bounding box center [1016, 529] width 904 height 17
click at [1273, 179] on button "Templates" at bounding box center [1287, 183] width 98 height 38
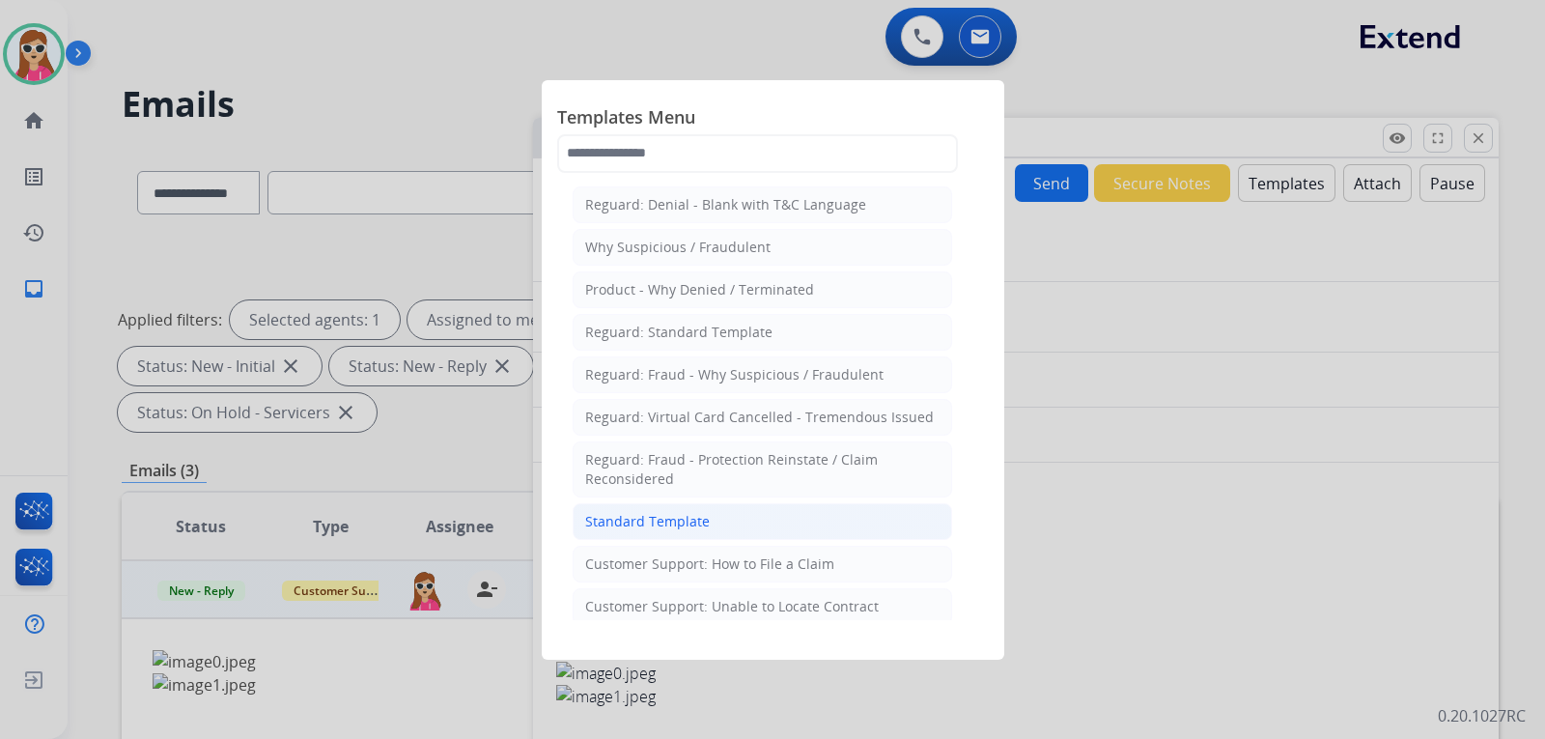
click at [740, 511] on li "Standard Template" at bounding box center [763, 521] width 380 height 37
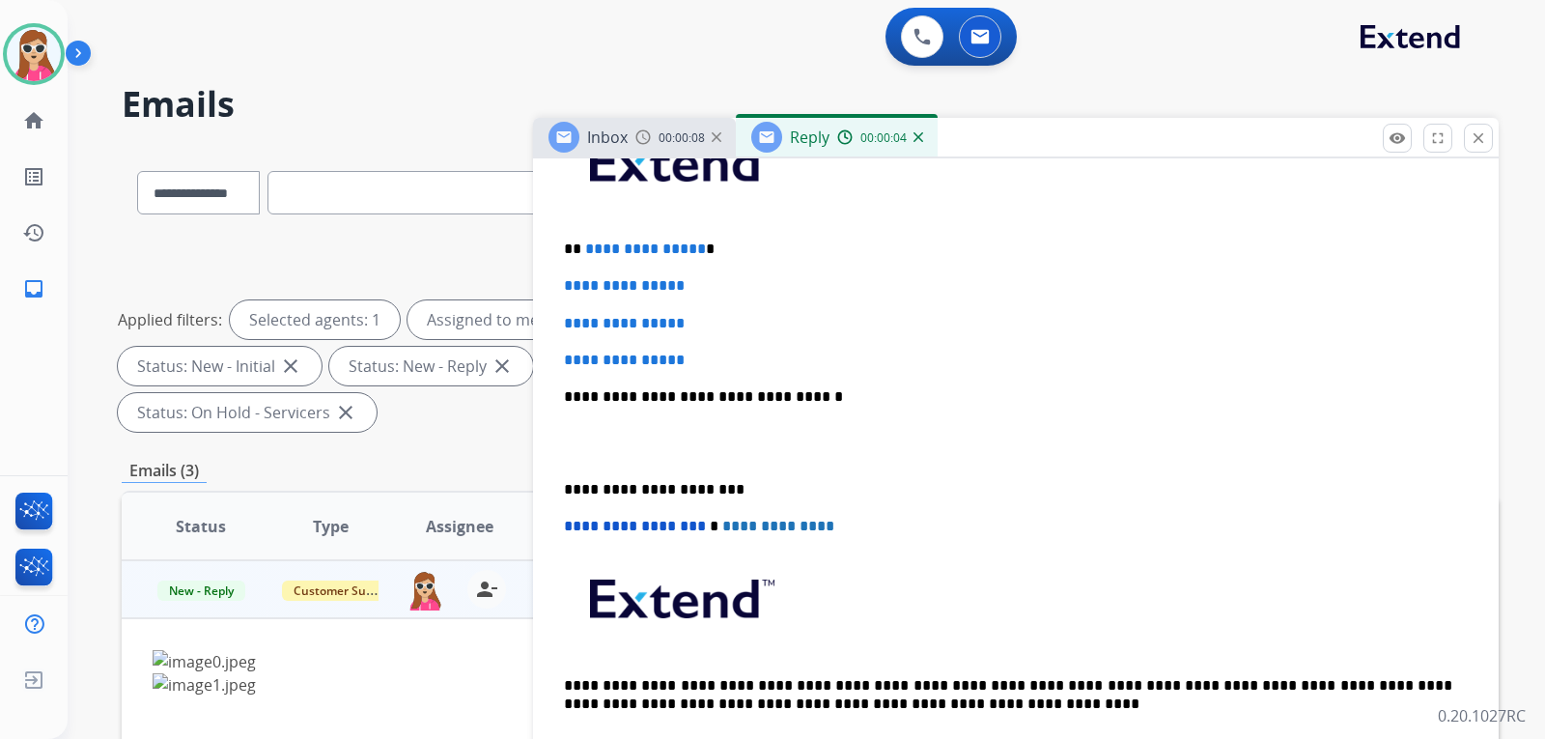
scroll to position [580, 0]
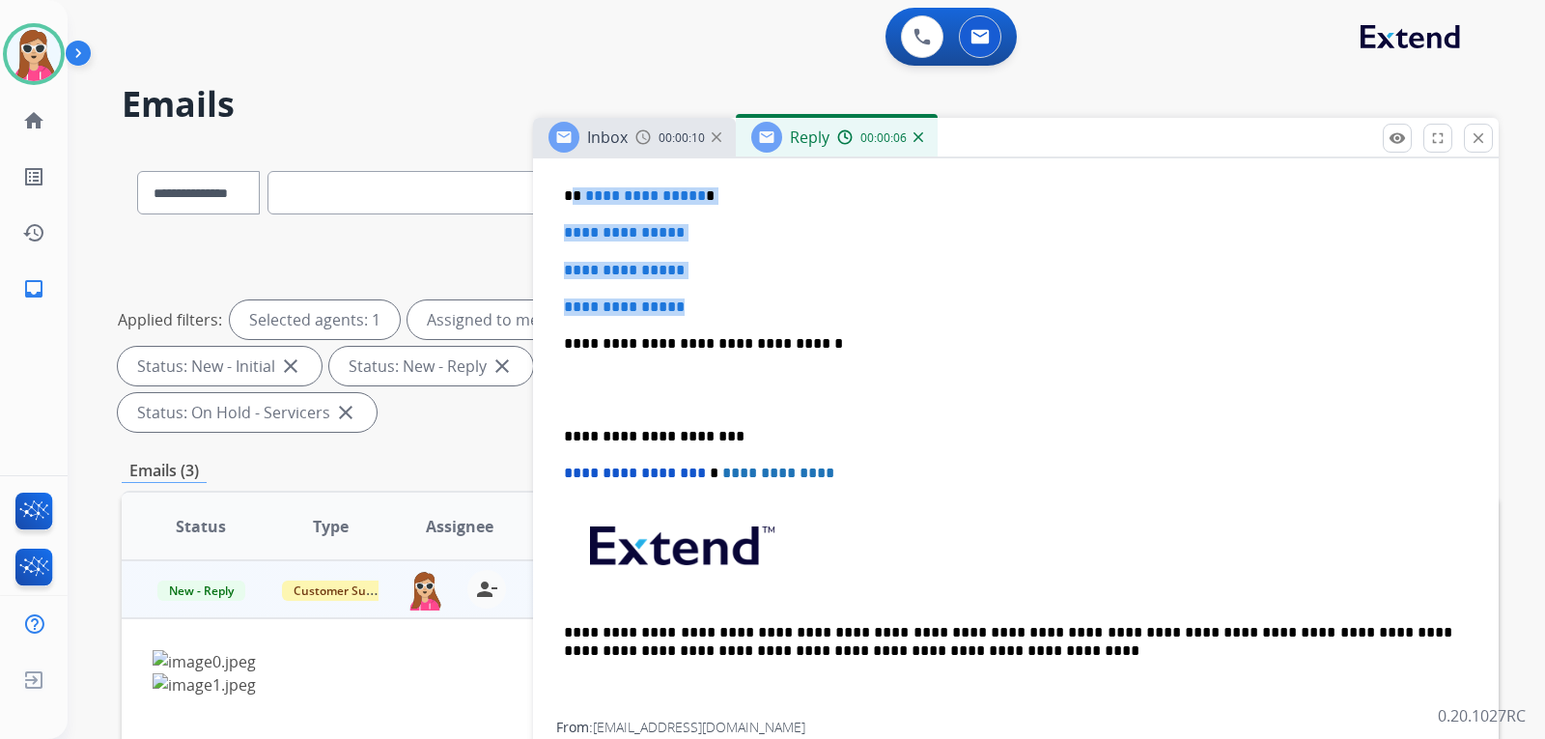
drag, startPoint x: 576, startPoint y: 195, endPoint x: 725, endPoint y: 293, distance: 178.7
click at [722, 303] on div "**********" at bounding box center [1016, 389] width 920 height 665
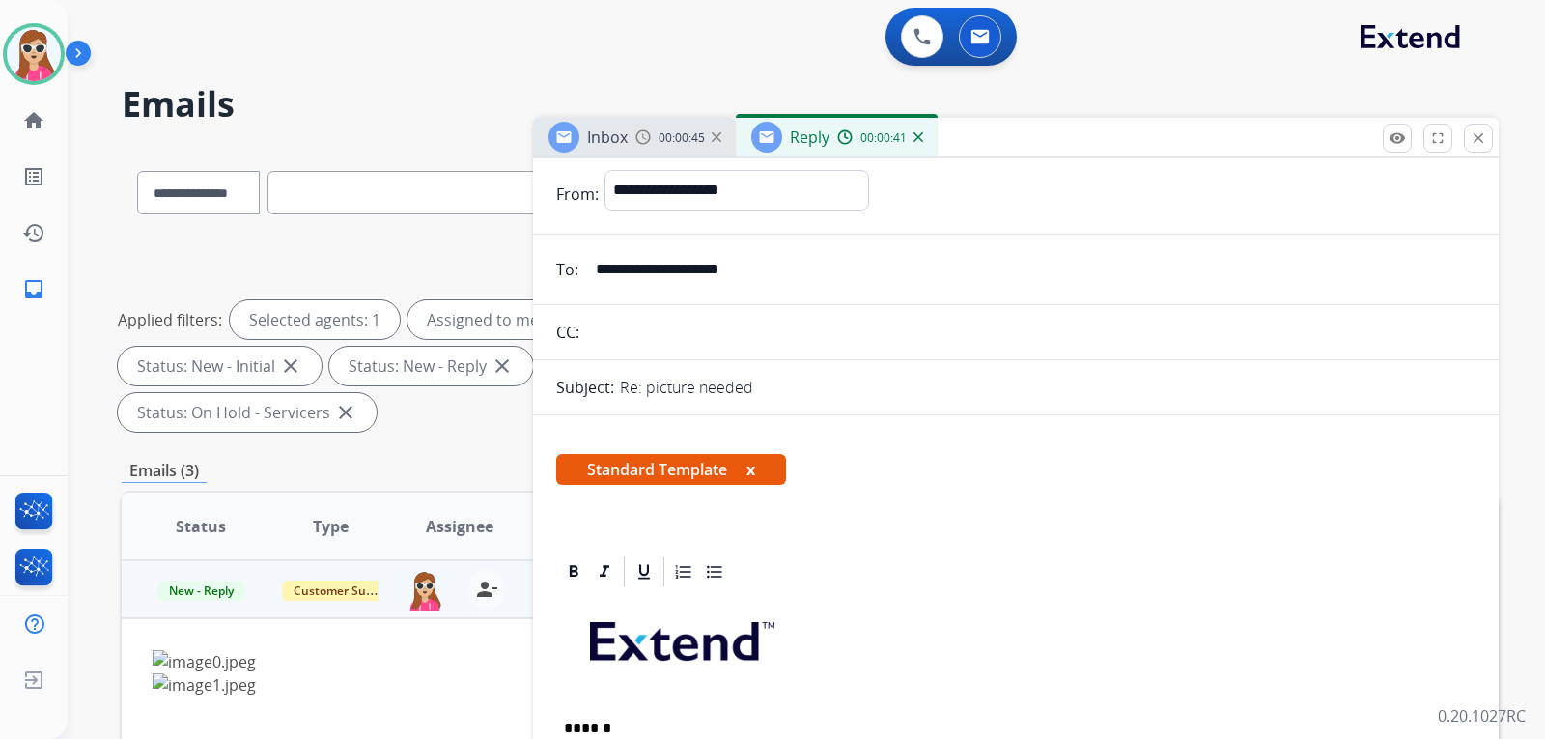
scroll to position [0, 0]
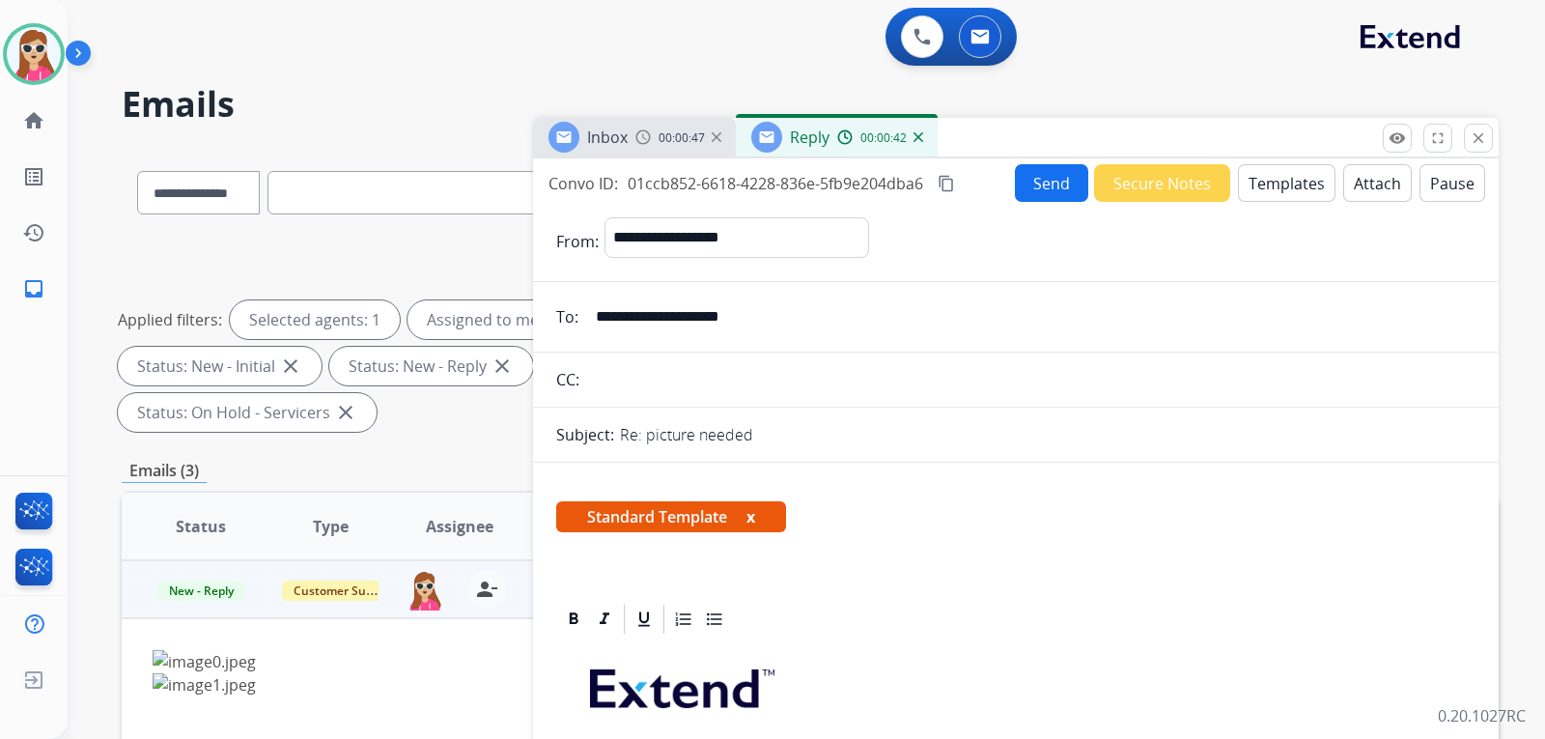
click at [1042, 189] on button "Send" at bounding box center [1051, 183] width 73 height 38
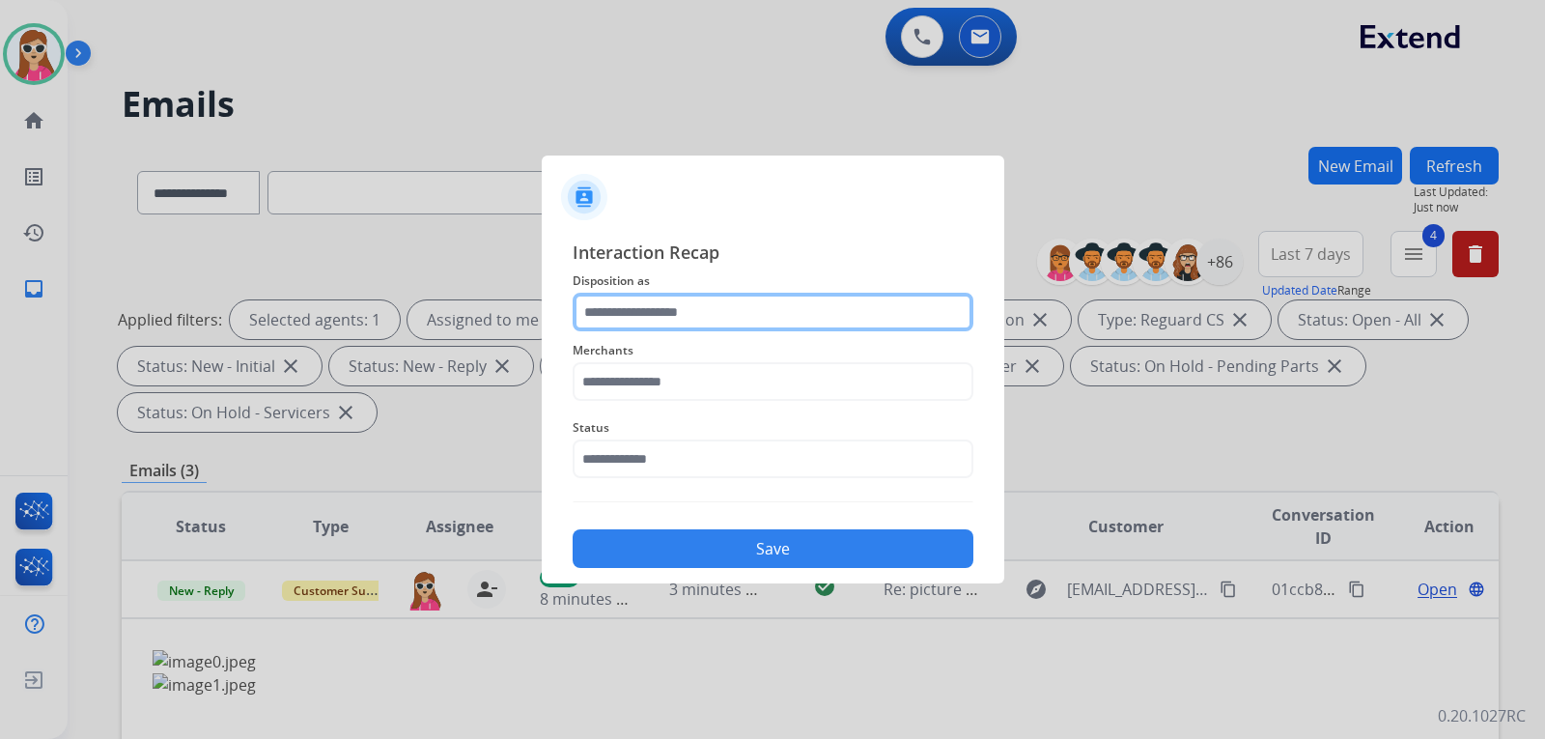
click at [704, 324] on input "text" at bounding box center [773, 312] width 401 height 39
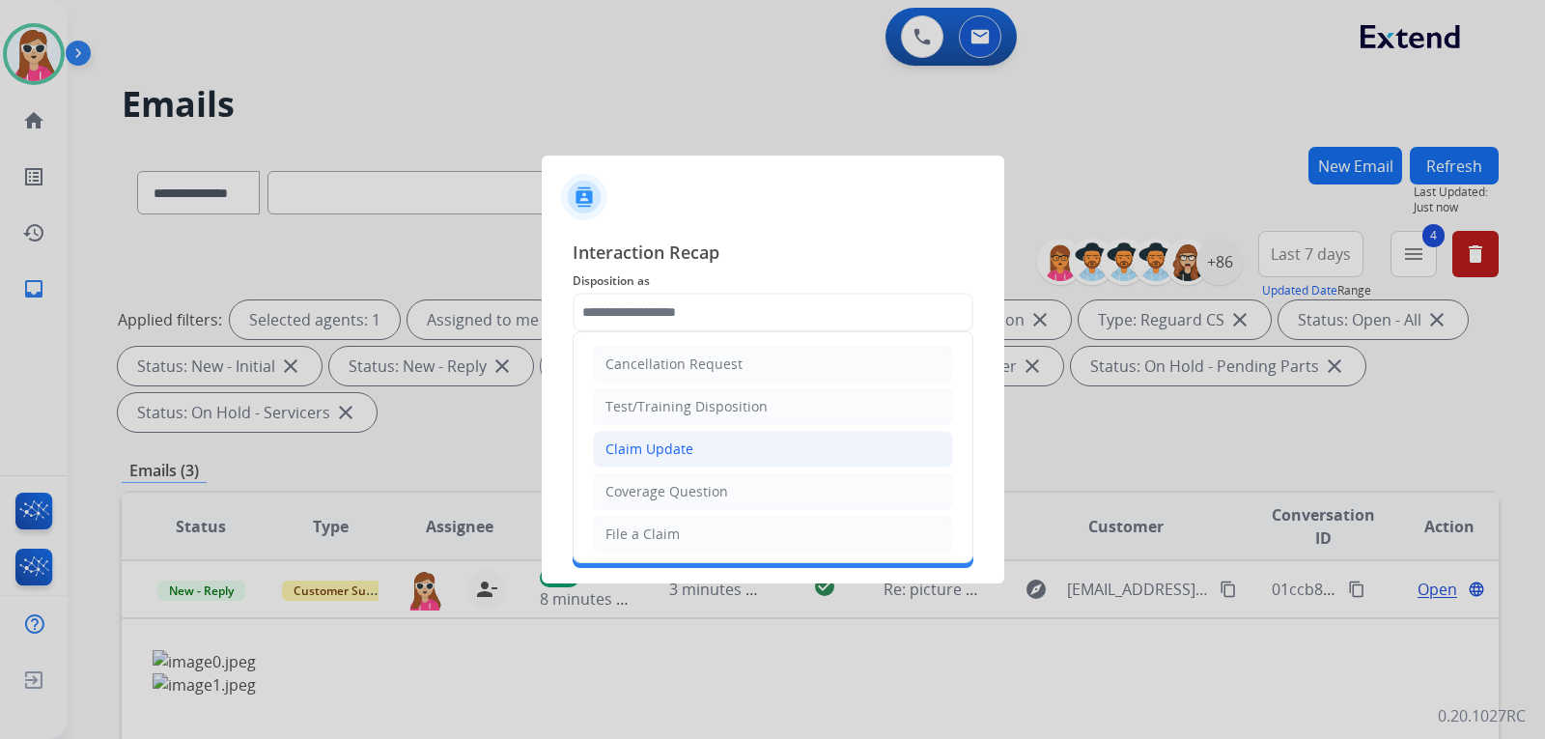
click at [724, 448] on li "Claim Update" at bounding box center [773, 449] width 360 height 37
type input "**********"
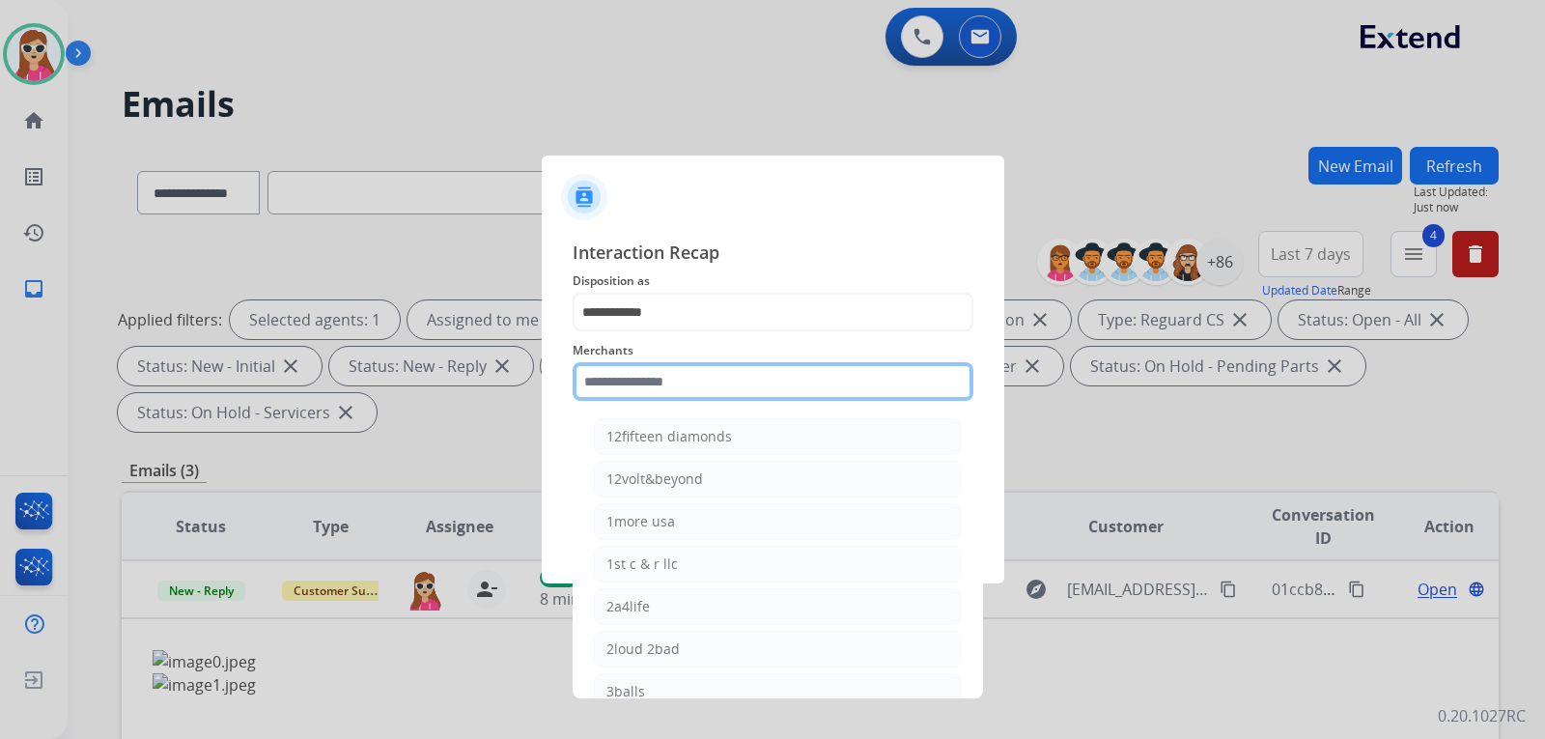
click at [704, 397] on input "text" at bounding box center [773, 381] width 401 height 39
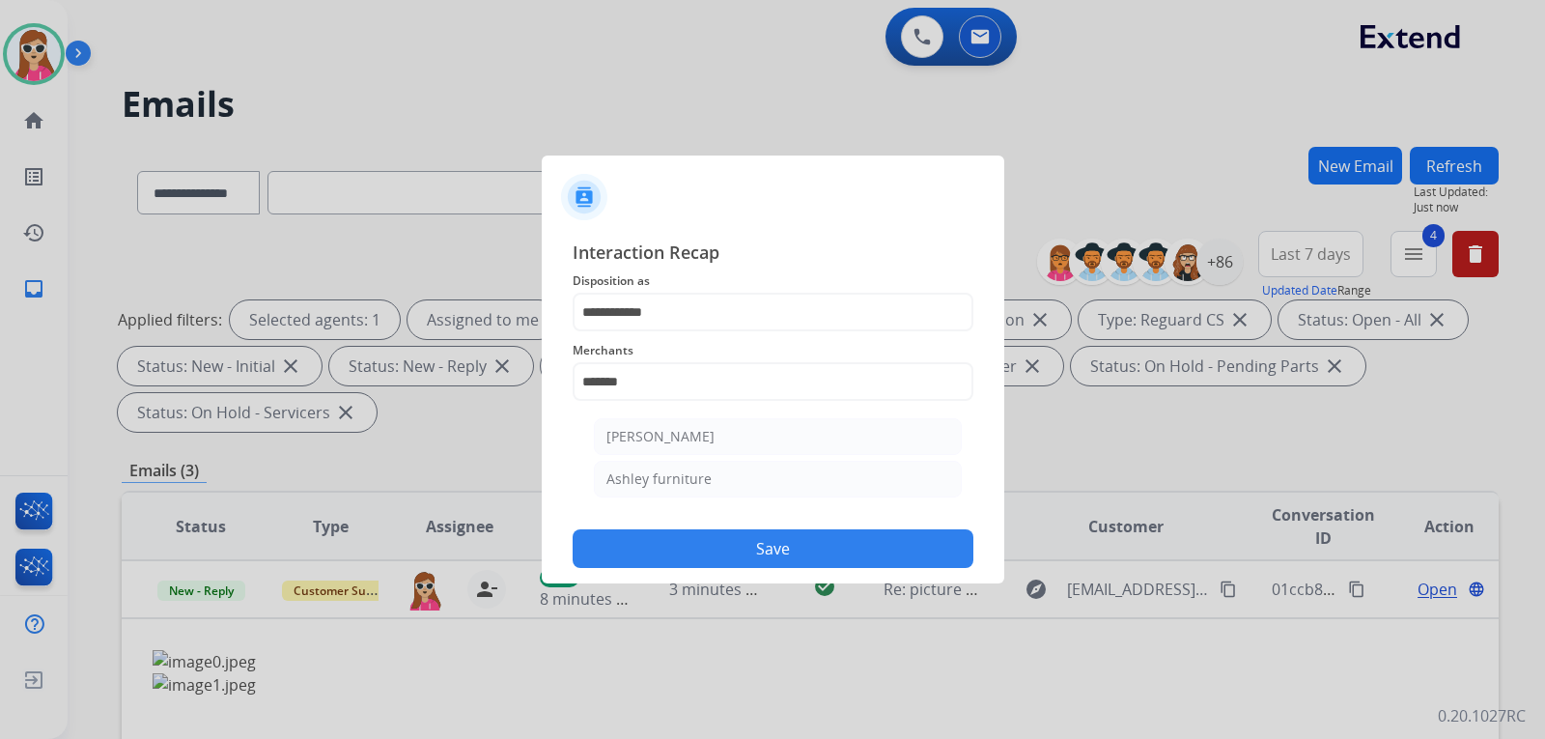
click at [642, 426] on li "Ashley - Reguard" at bounding box center [778, 436] width 368 height 37
type input "**********"
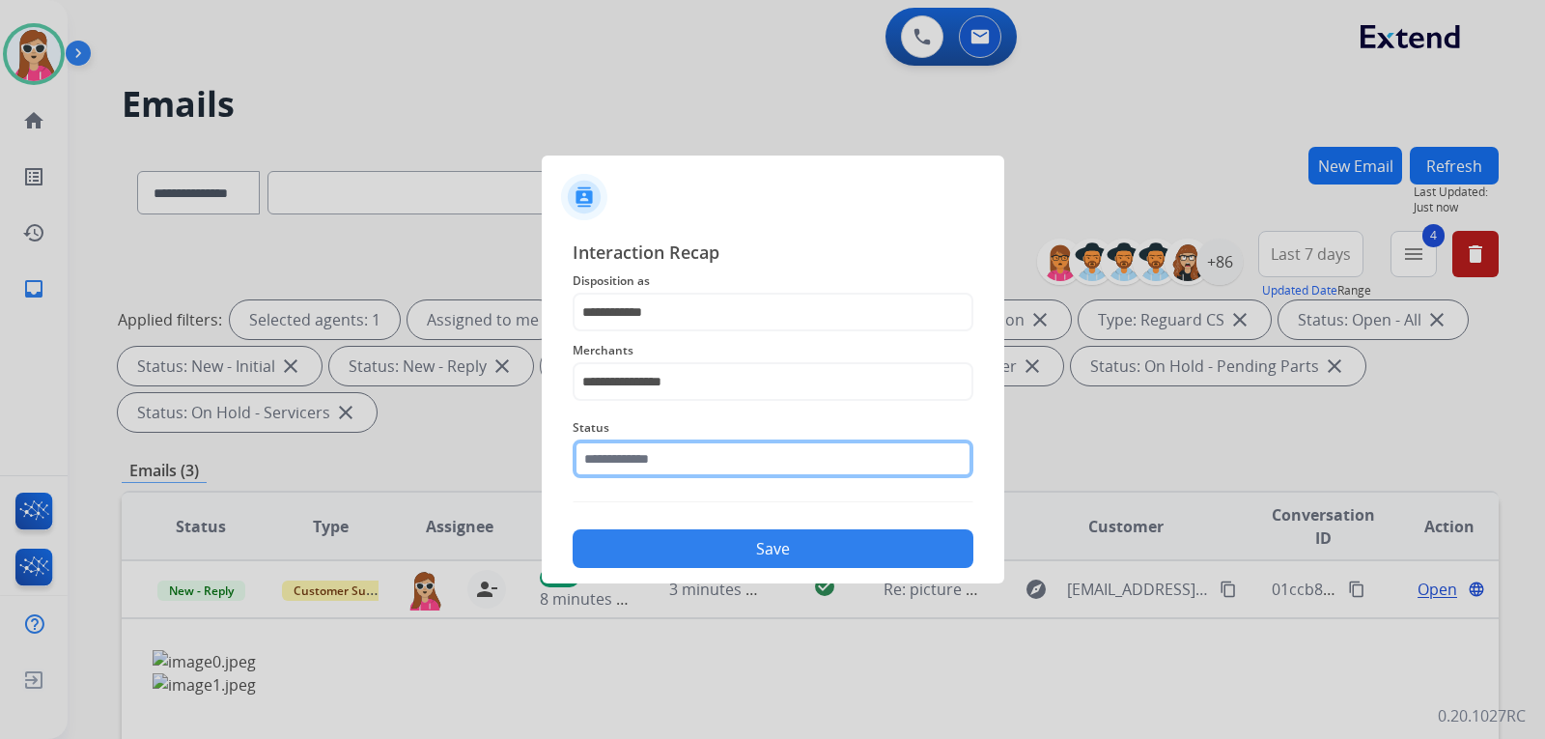
click at [689, 457] on input "text" at bounding box center [773, 458] width 401 height 39
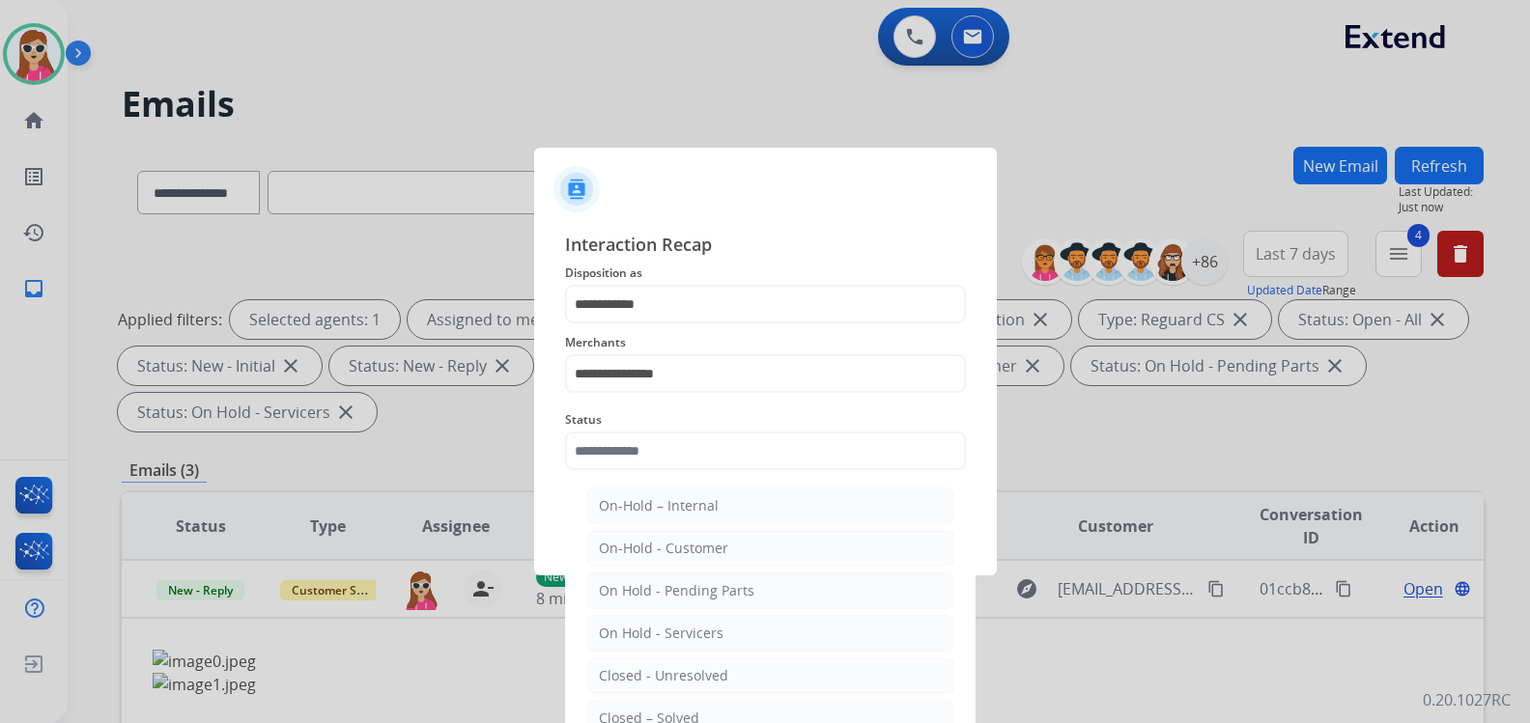
drag, startPoint x: 679, startPoint y: 722, endPoint x: 679, endPoint y: 690, distance: 31.9
click at [679, 720] on div "Closed – Solved" at bounding box center [649, 718] width 100 height 19
type input "**********"
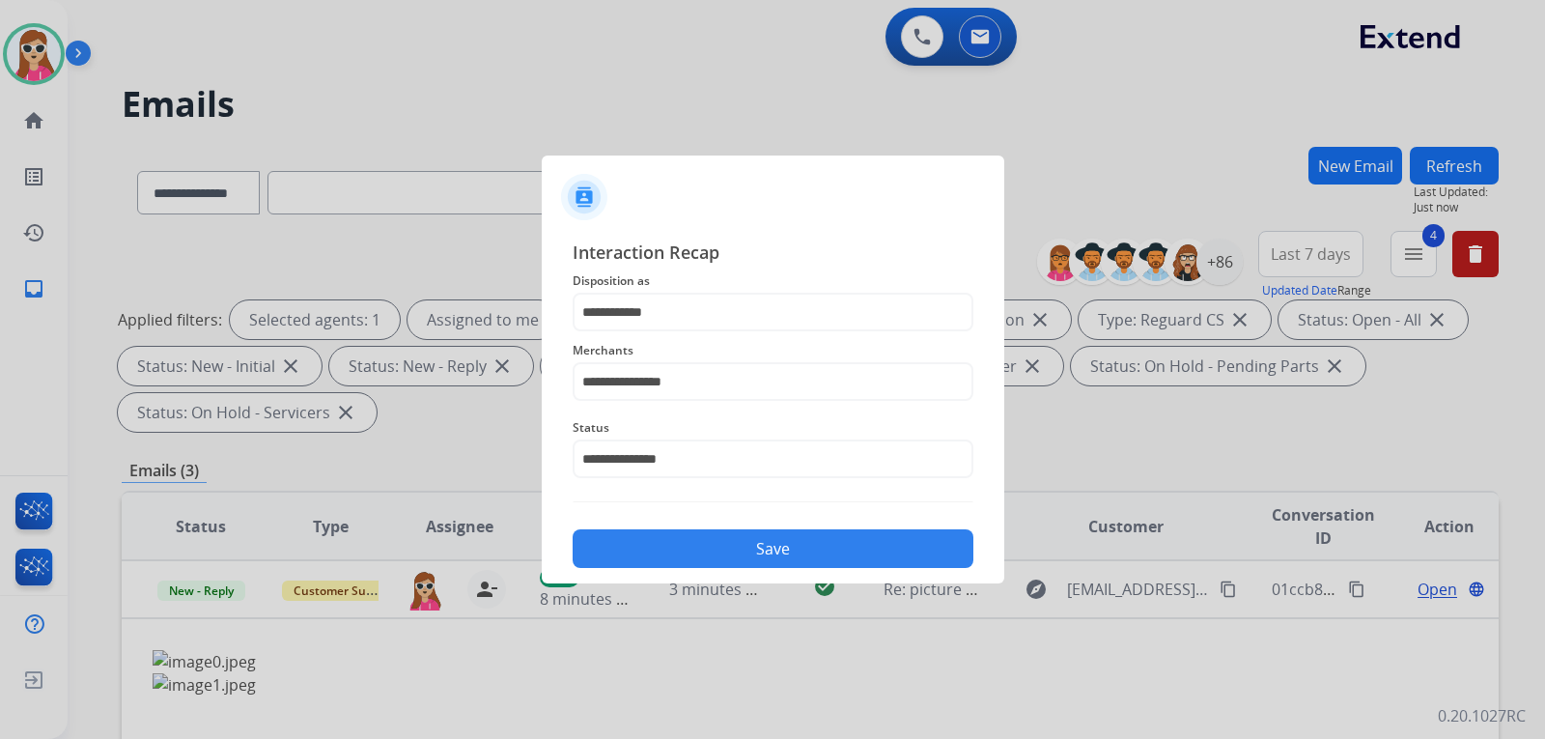
click at [674, 555] on button "Save" at bounding box center [773, 548] width 401 height 39
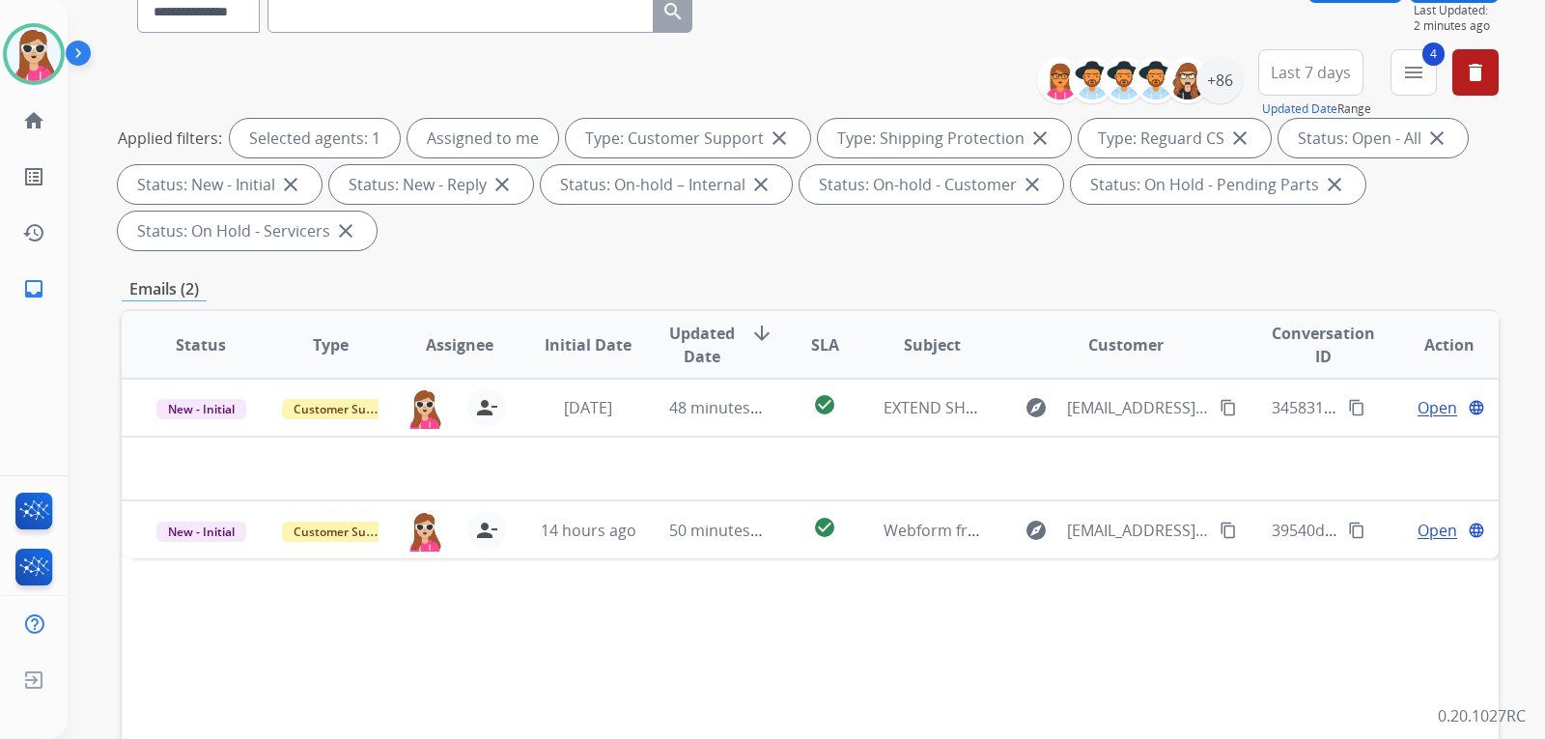
scroll to position [193, 0]
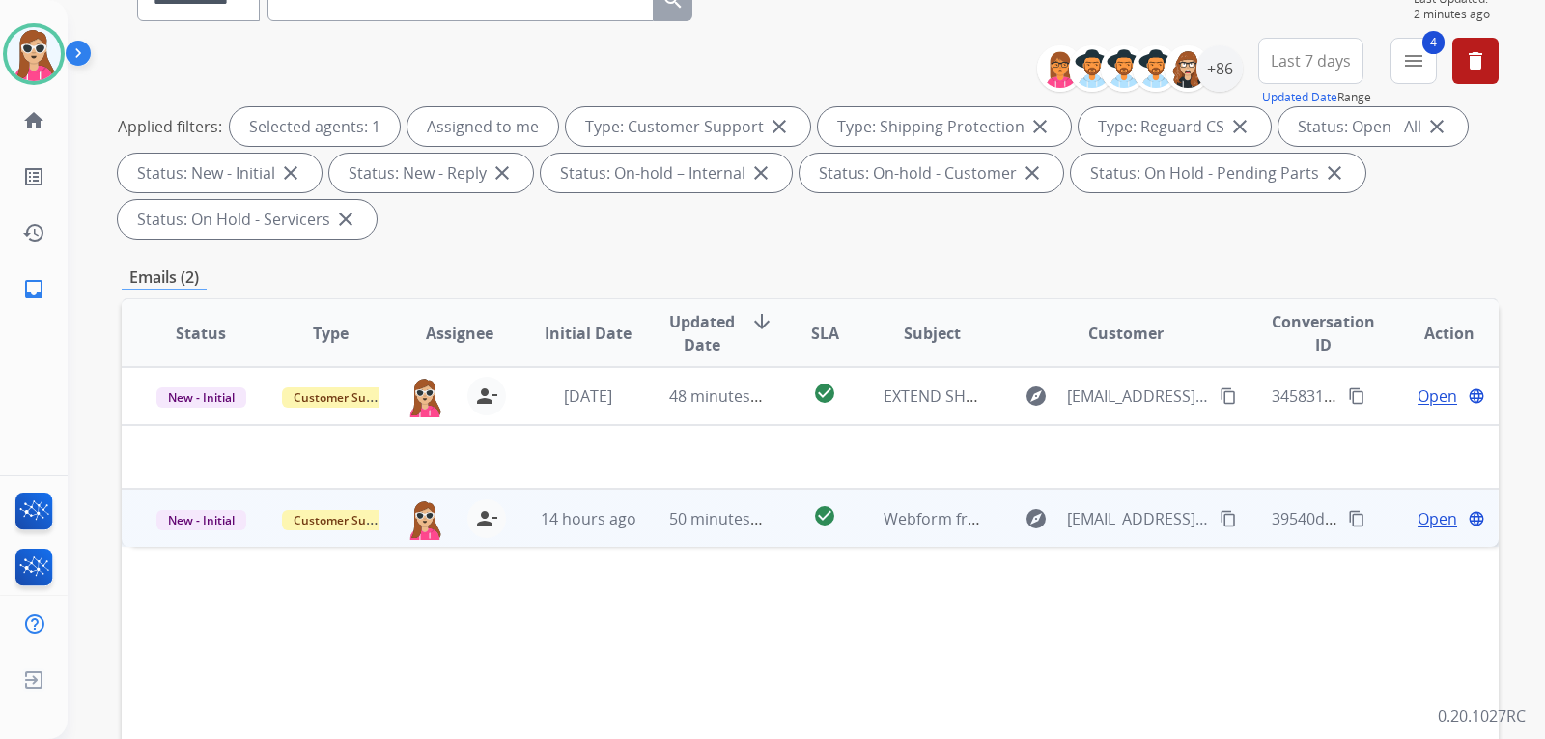
click at [1422, 524] on span "Open" at bounding box center [1438, 518] width 40 height 23
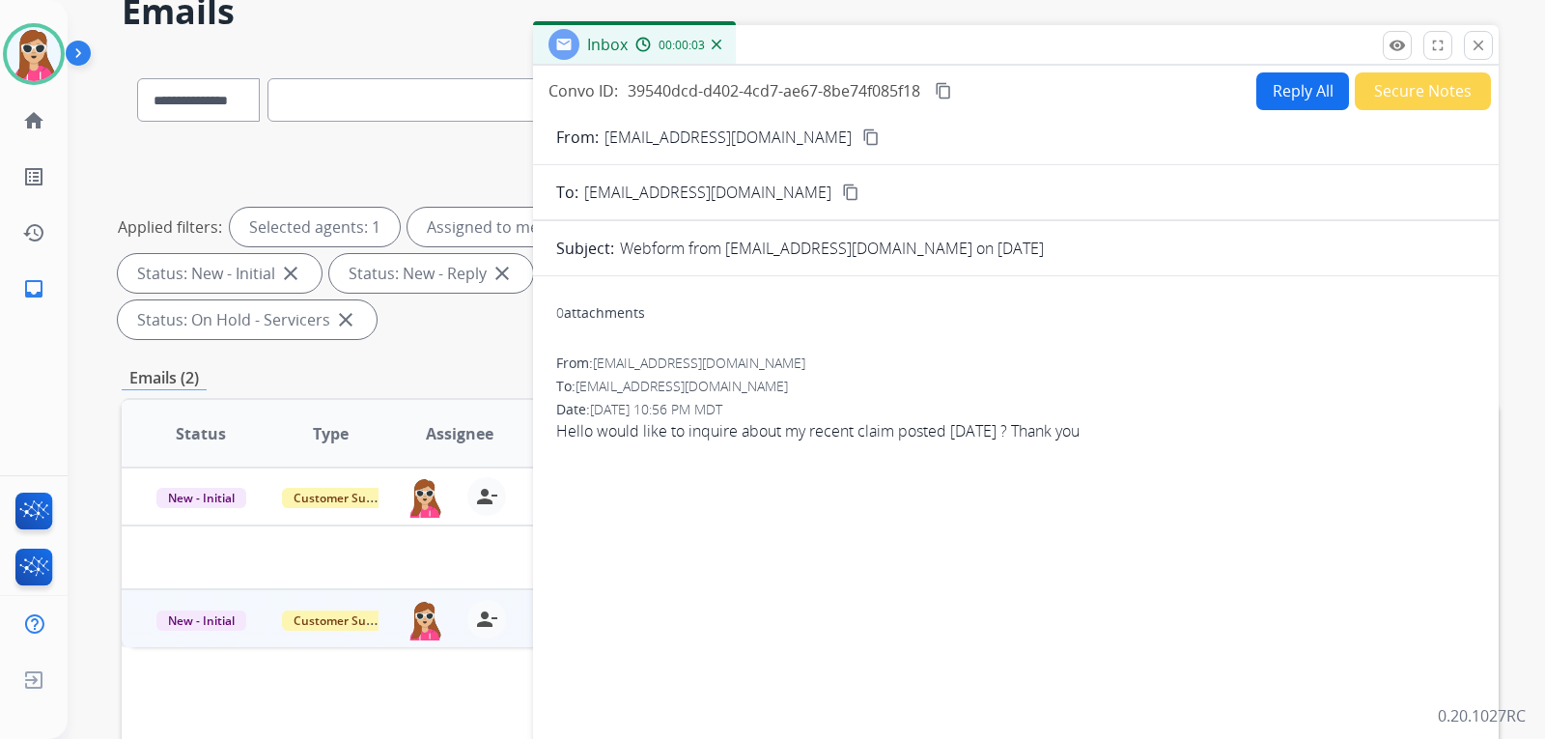
scroll to position [0, 0]
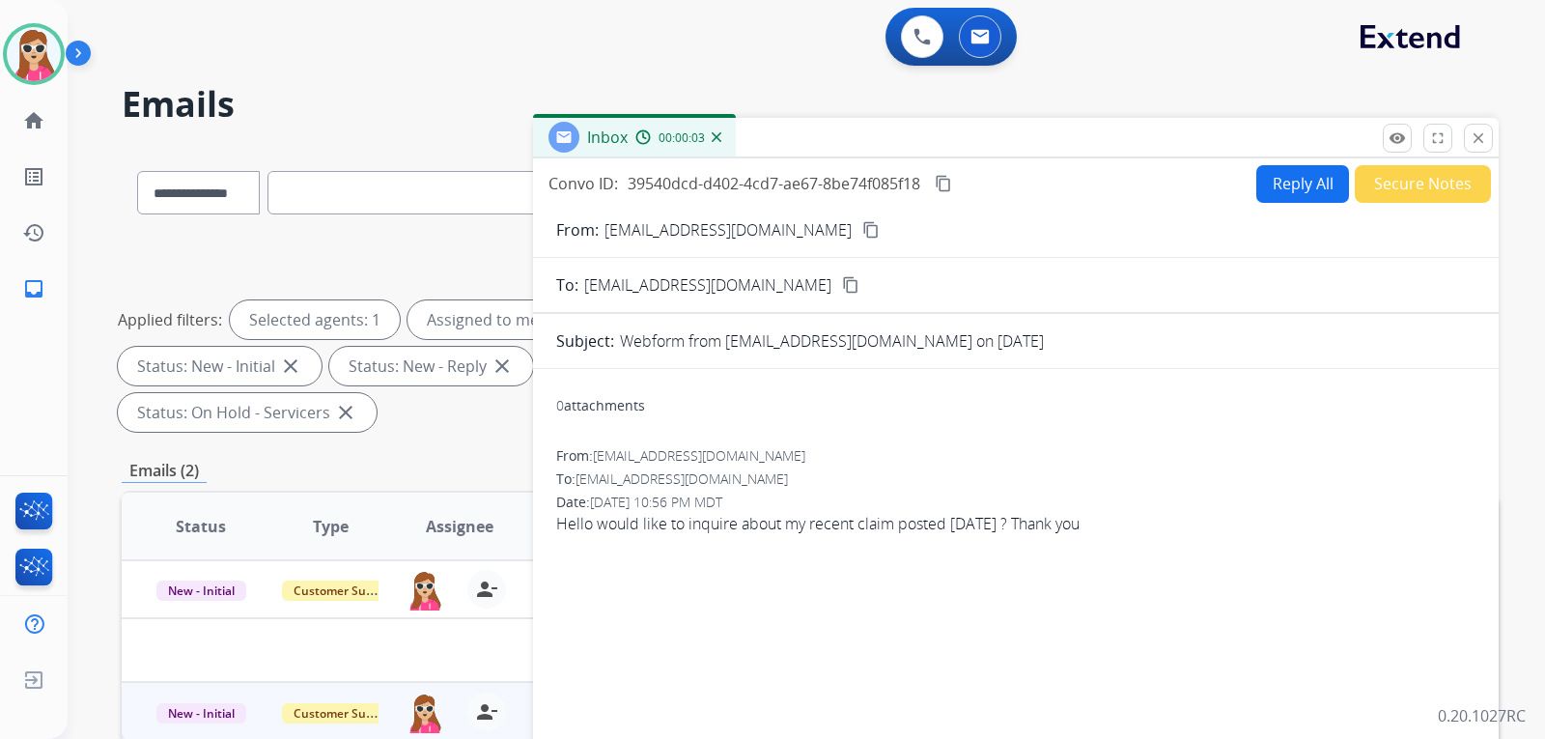
click at [1294, 194] on button "Reply All" at bounding box center [1303, 184] width 93 height 38
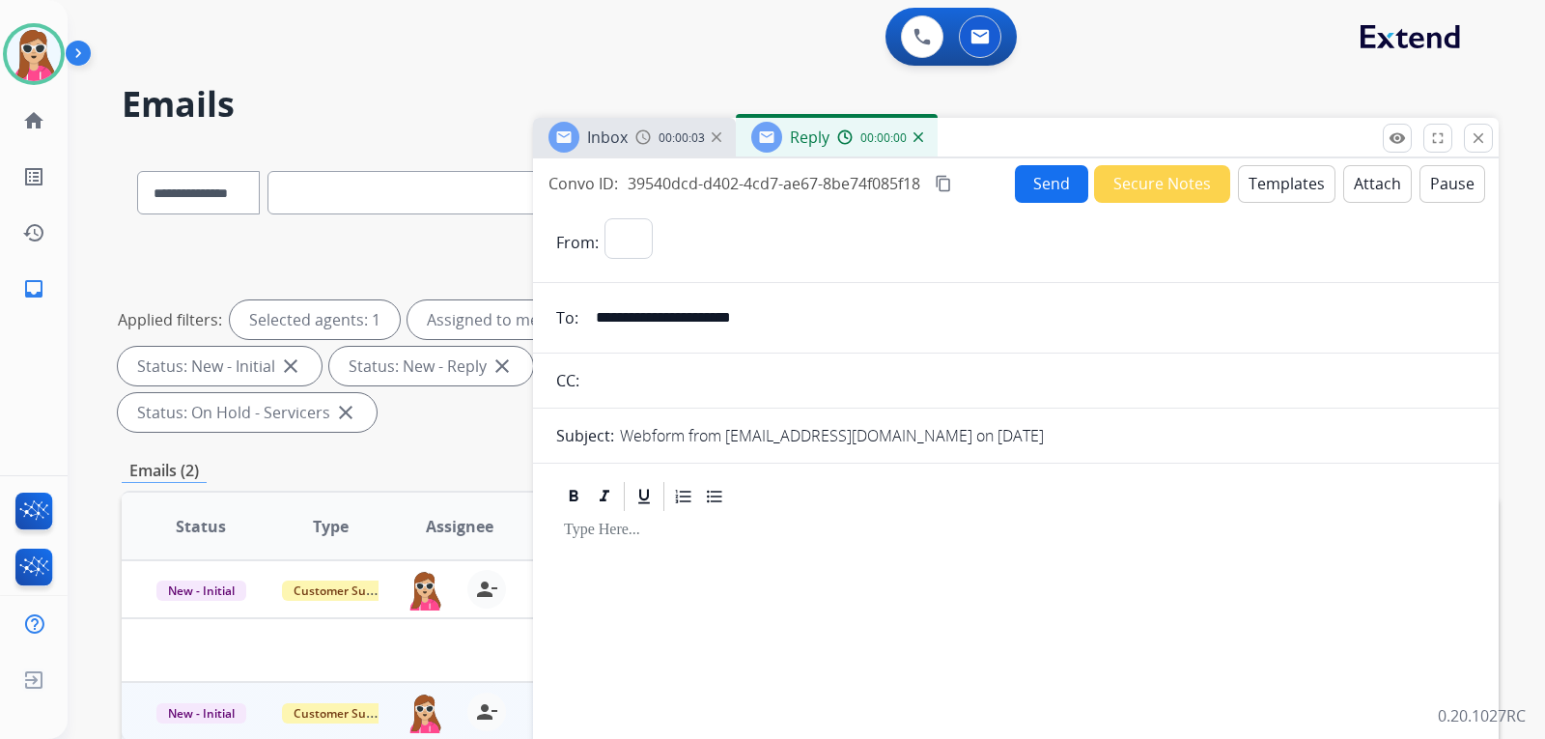
select select "**********"
click at [1284, 191] on button "Templates" at bounding box center [1287, 184] width 98 height 38
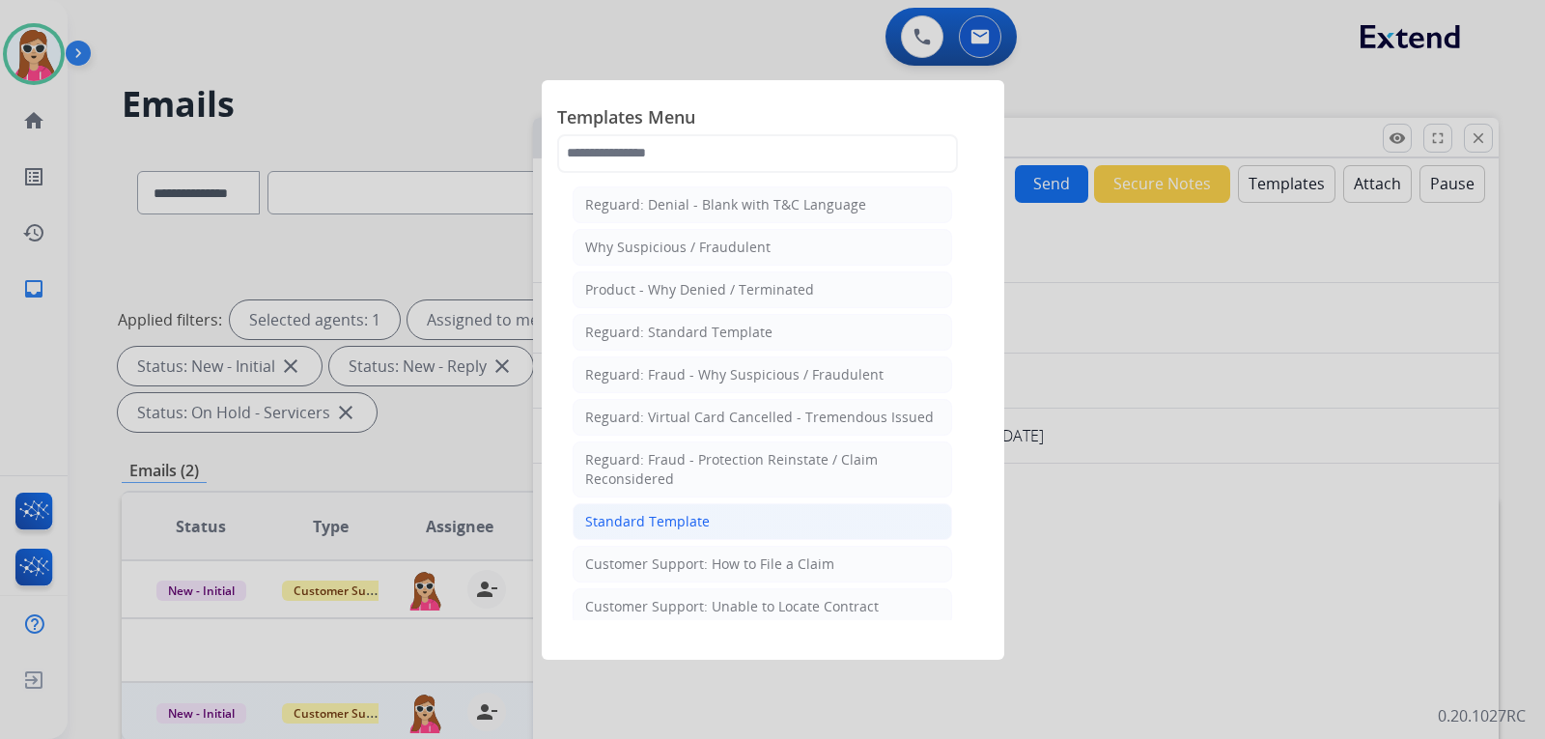
click at [864, 523] on li "Standard Template" at bounding box center [763, 521] width 380 height 37
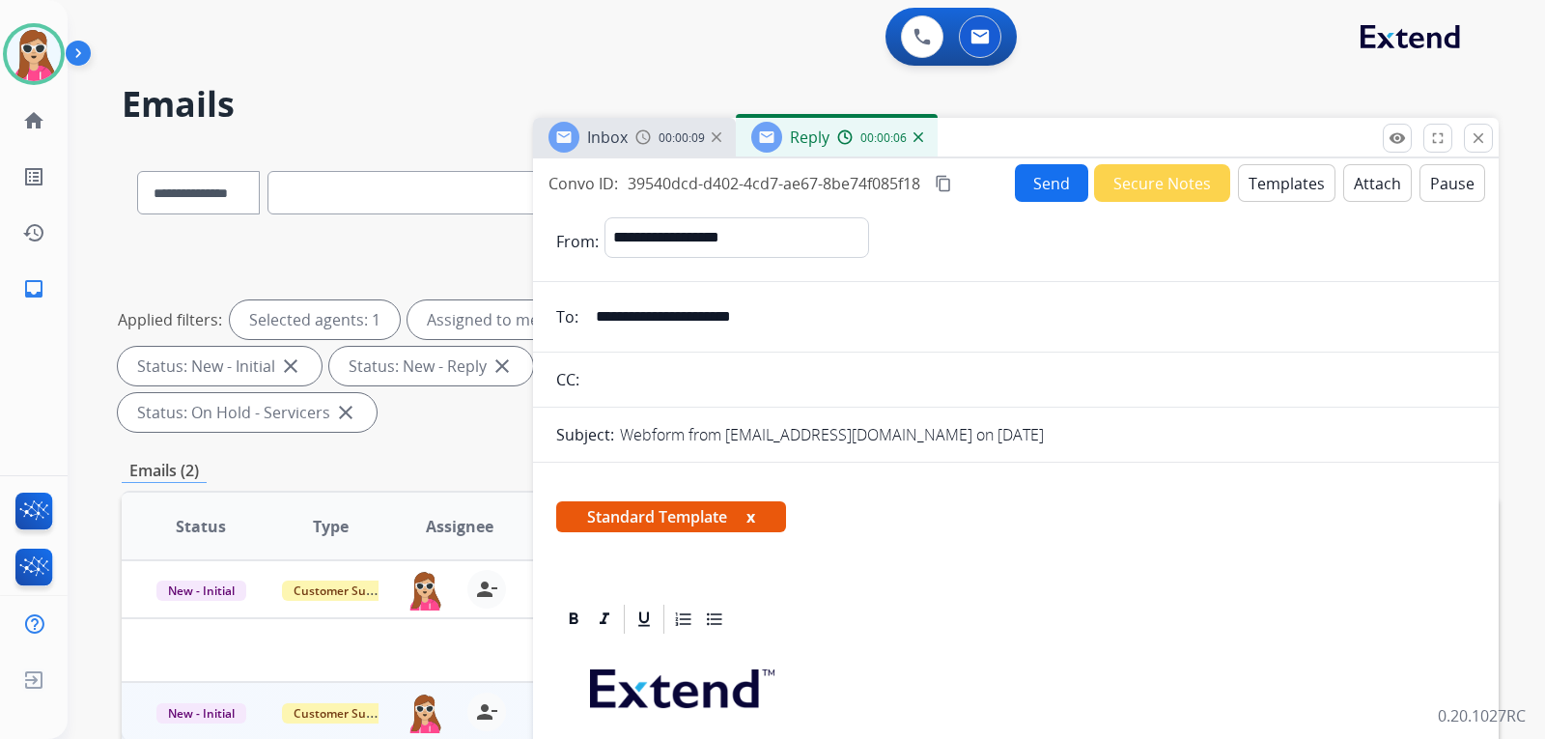
drag, startPoint x: 591, startPoint y: 315, endPoint x: 810, endPoint y: 318, distance: 219.3
click at [810, 318] on input "**********" at bounding box center [1030, 316] width 892 height 39
click at [1268, 174] on button "Templates" at bounding box center [1287, 183] width 98 height 38
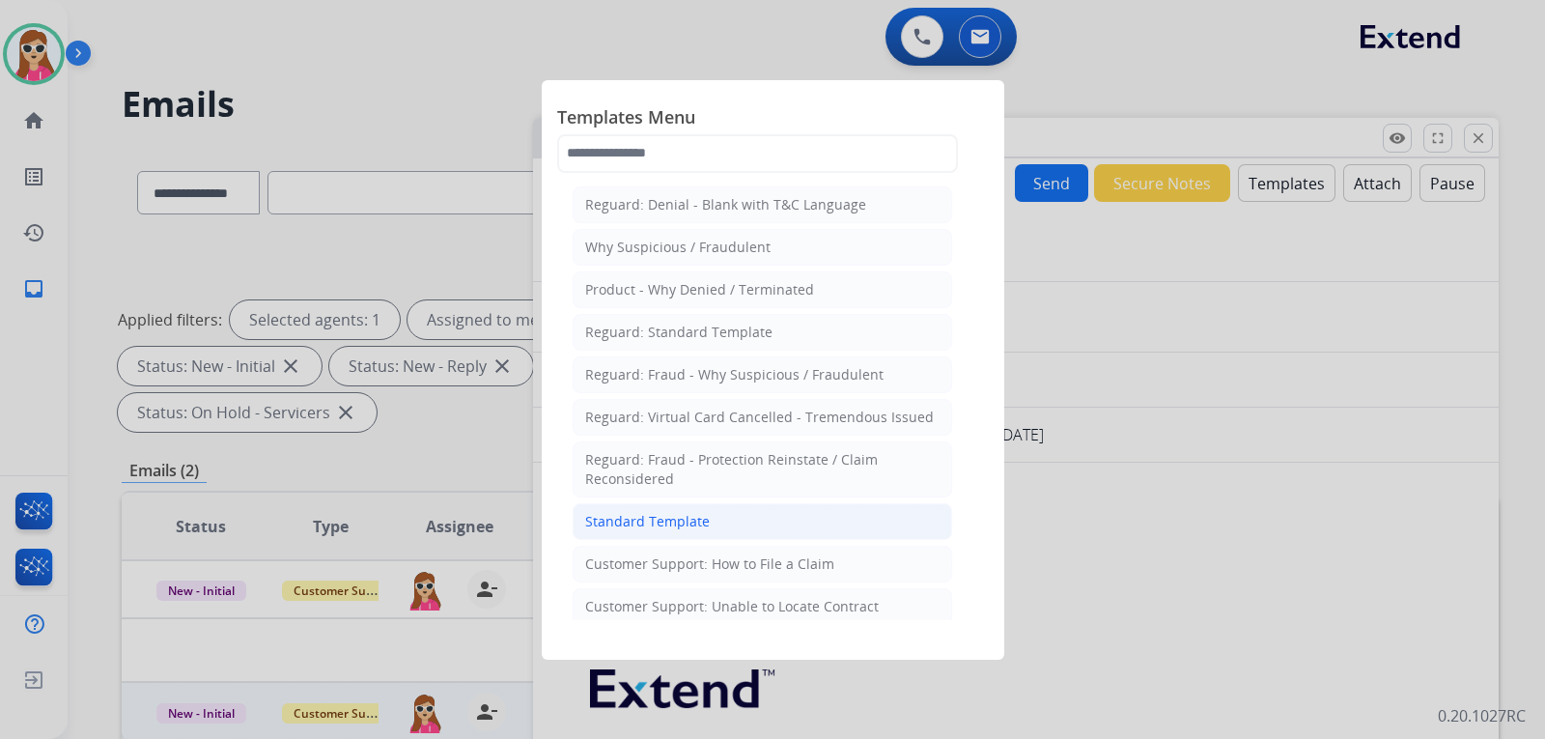
click at [714, 514] on li "Standard Template" at bounding box center [763, 521] width 380 height 37
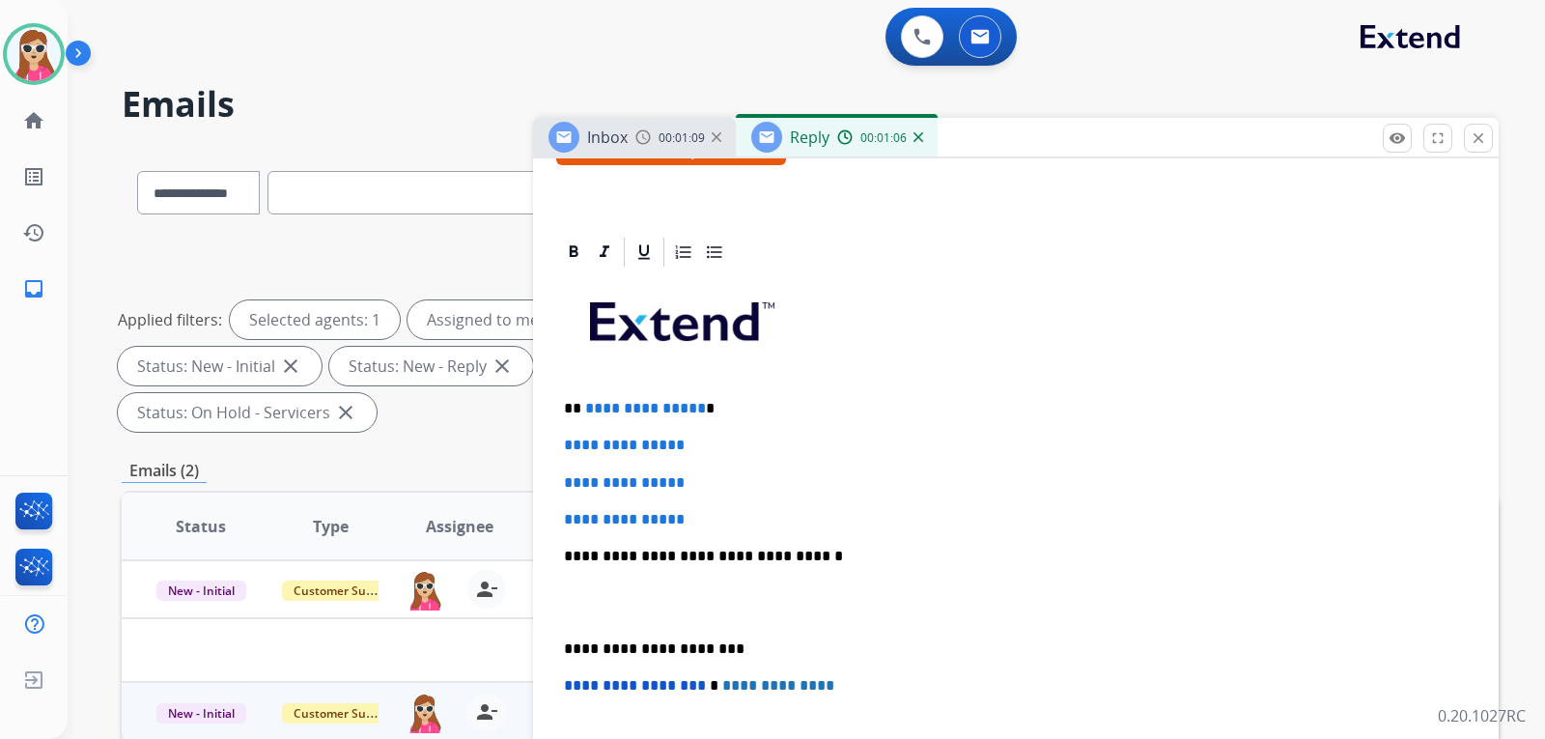
scroll to position [386, 0]
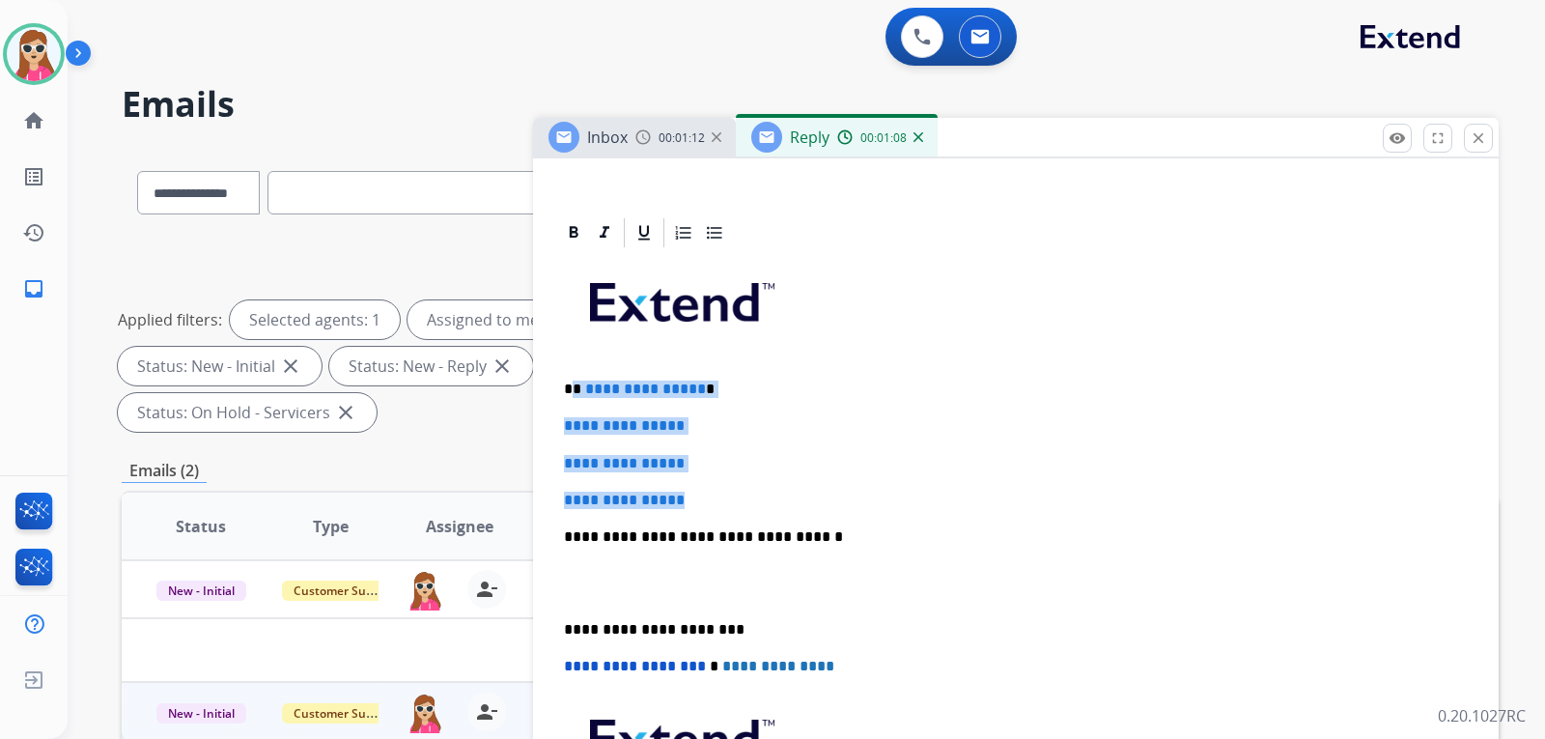
drag, startPoint x: 577, startPoint y: 385, endPoint x: 759, endPoint y: 501, distance: 216.2
click at [759, 501] on div "**********" at bounding box center [1016, 582] width 920 height 665
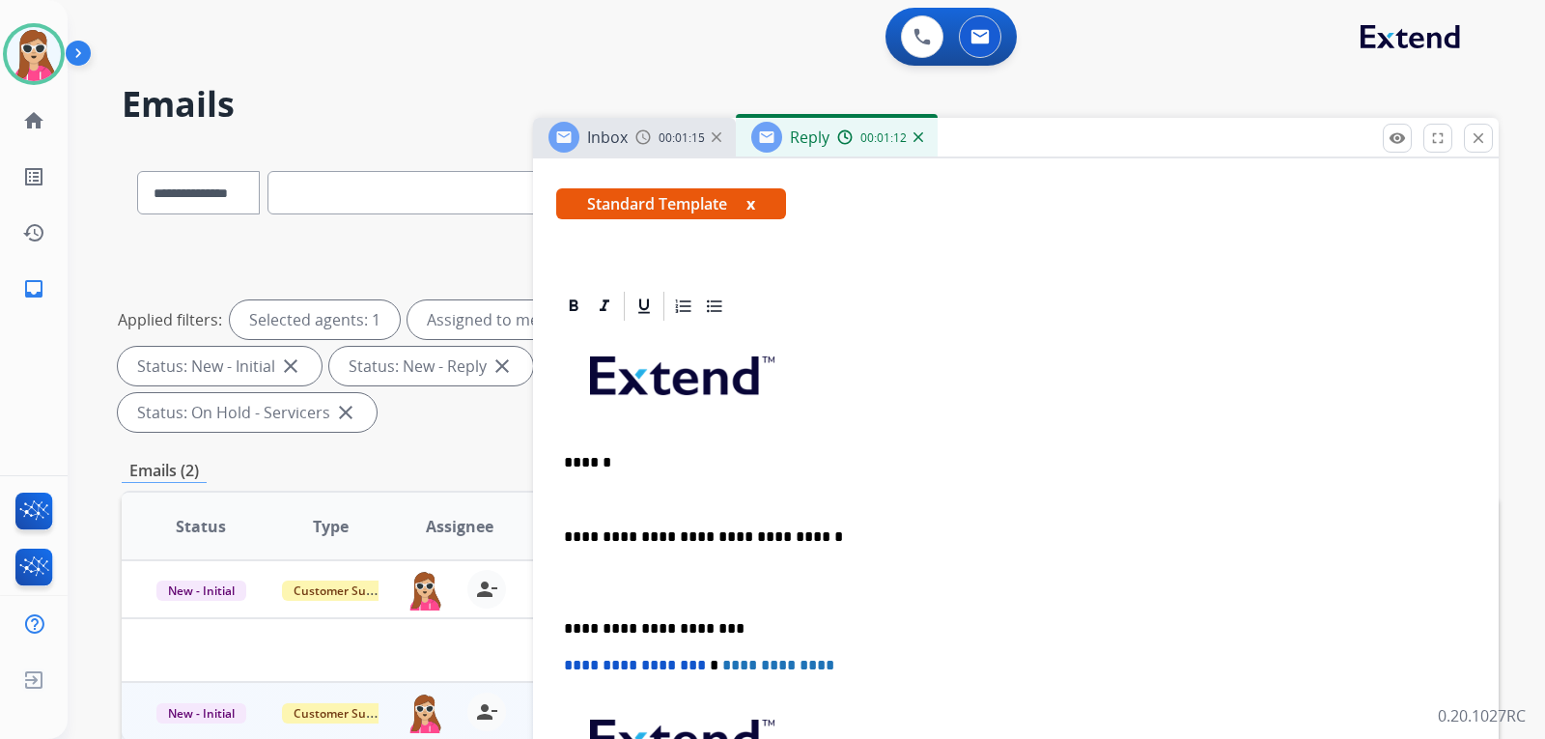
scroll to position [350, 0]
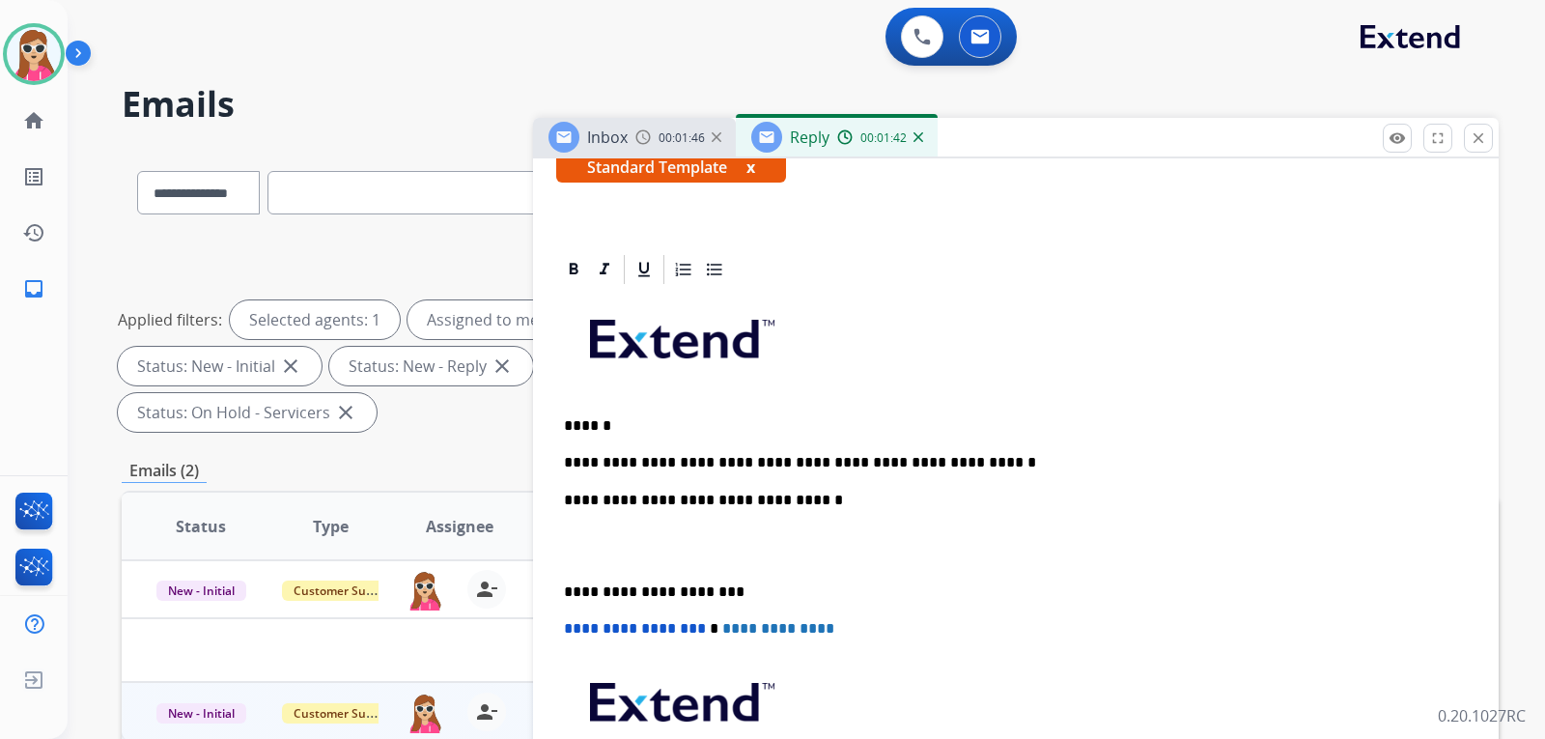
drag, startPoint x: 555, startPoint y: 461, endPoint x: 921, endPoint y: 462, distance: 366.1
click at [917, 462] on div "**********" at bounding box center [1016, 614] width 966 height 725
drag, startPoint x: 960, startPoint y: 460, endPoint x: 560, endPoint y: 460, distance: 399.9
click at [560, 460] on div "**********" at bounding box center [1016, 582] width 920 height 590
copy p "**********"
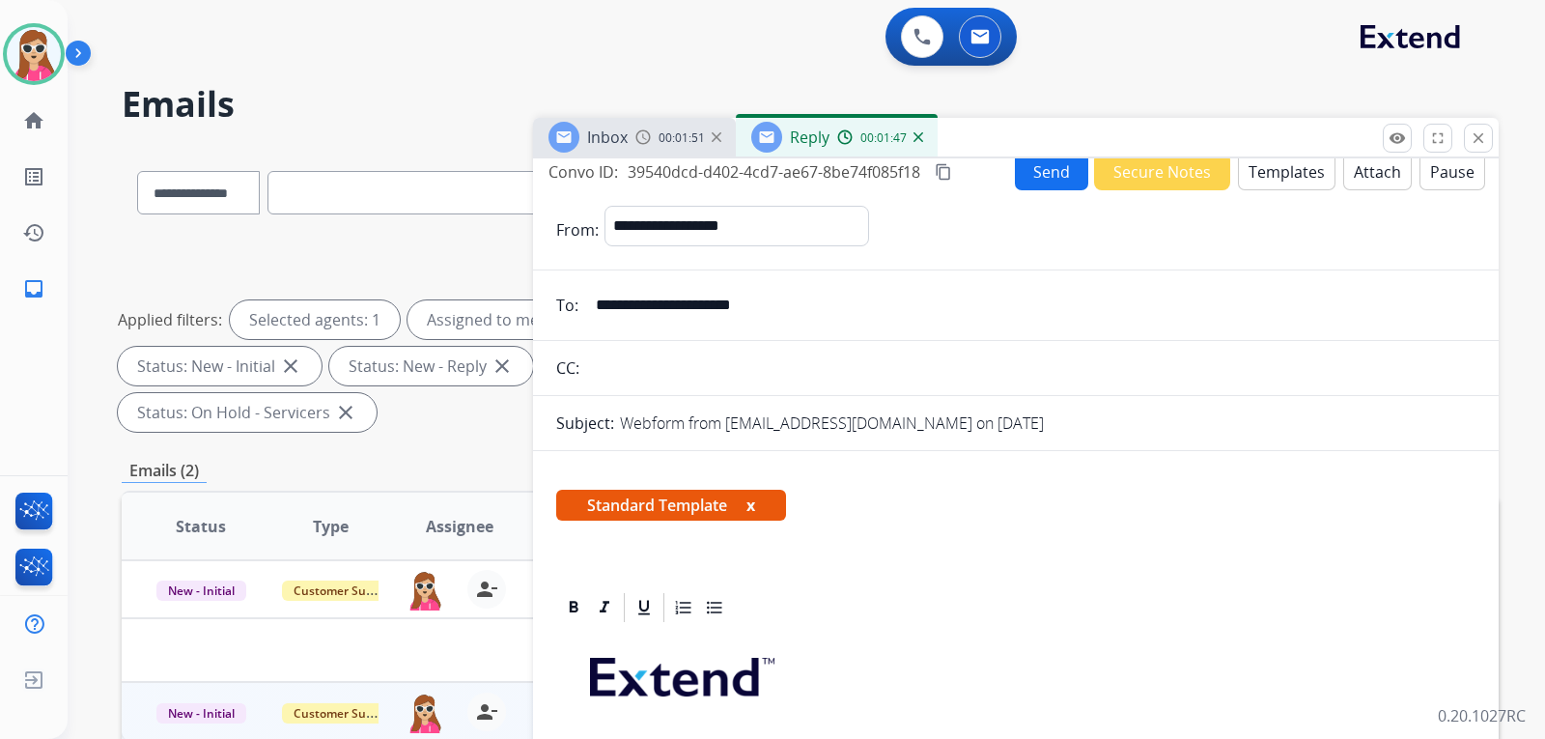
scroll to position [0, 0]
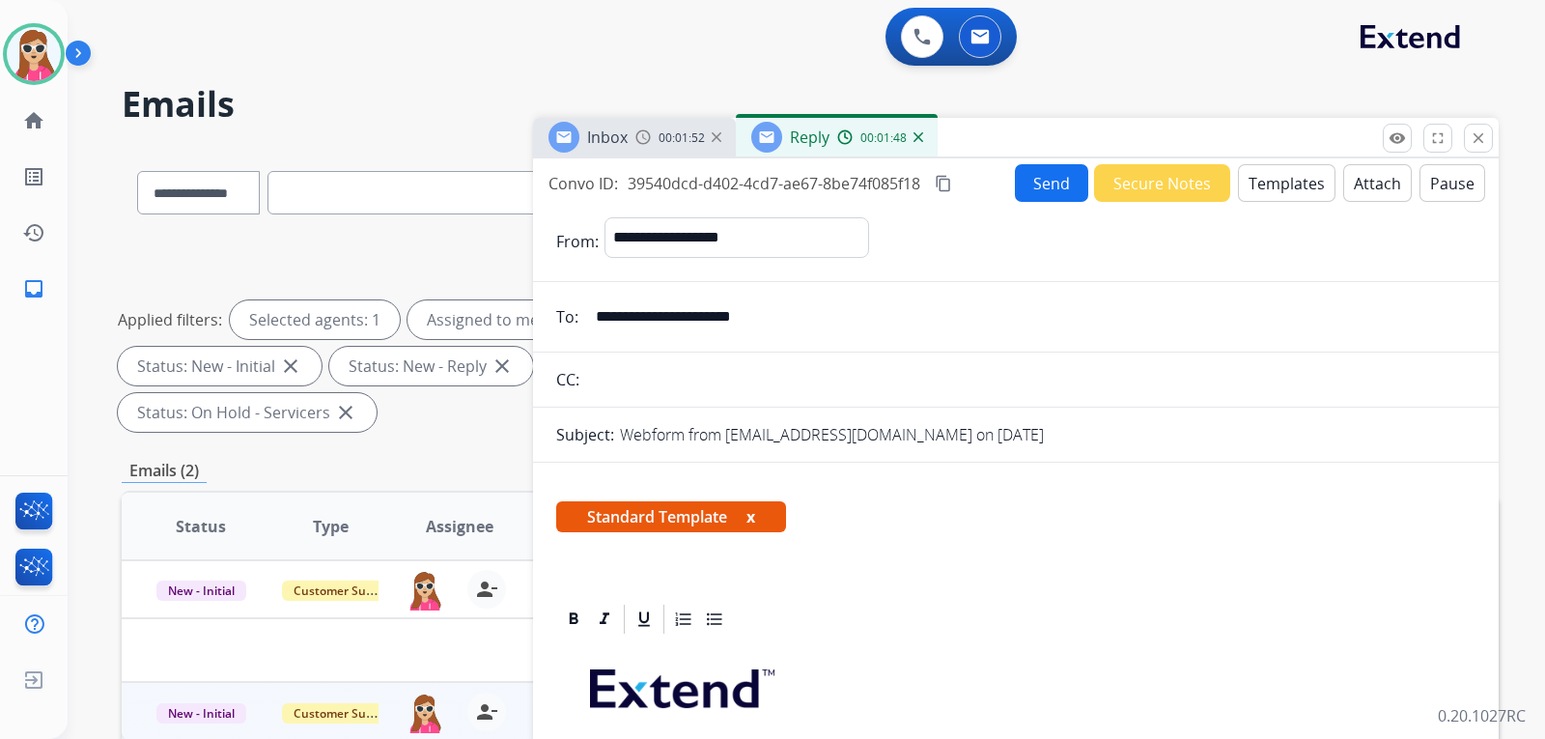
click at [1238, 181] on button "Templates" at bounding box center [1287, 183] width 98 height 38
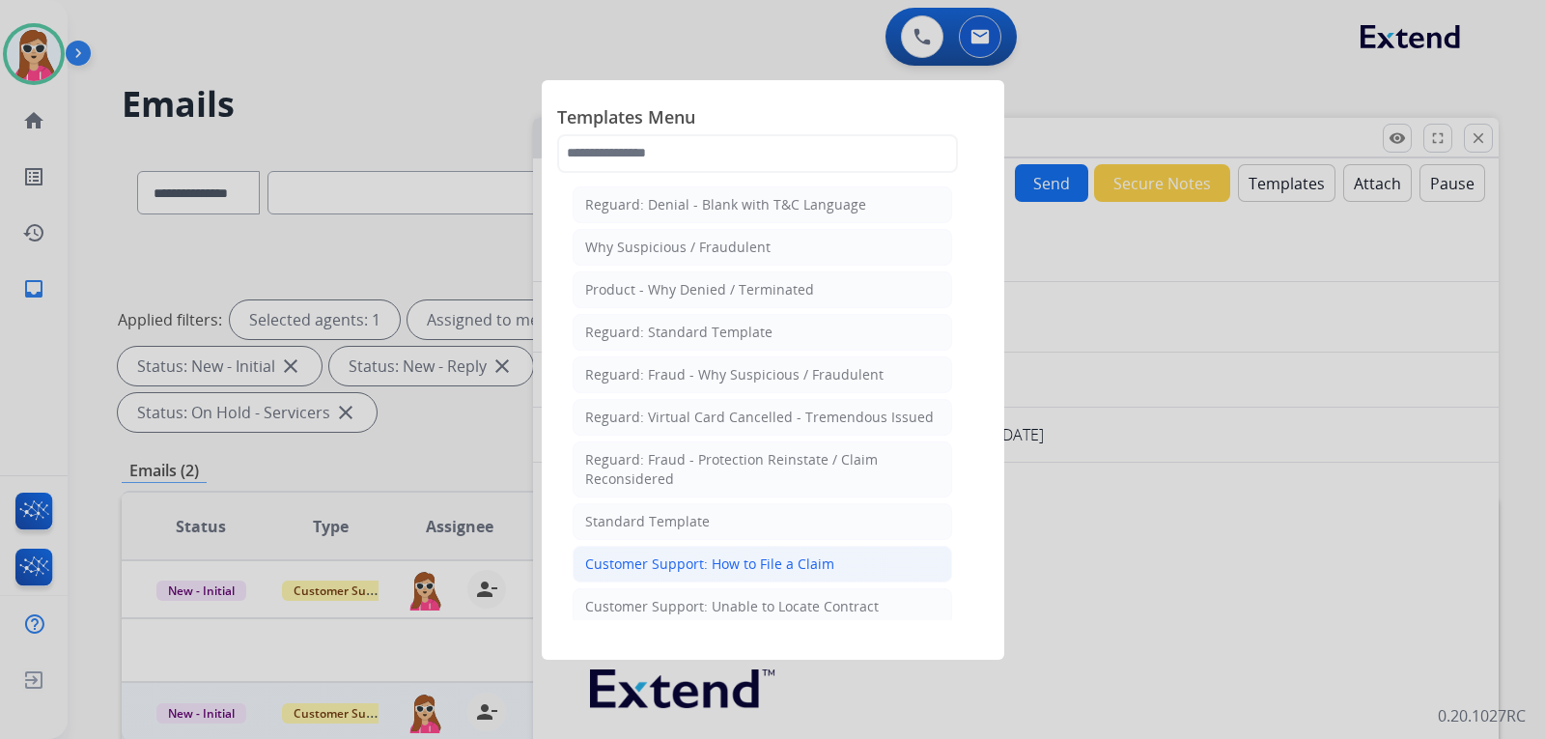
click at [761, 558] on div "Customer Support: How to File a Claim" at bounding box center [709, 563] width 249 height 19
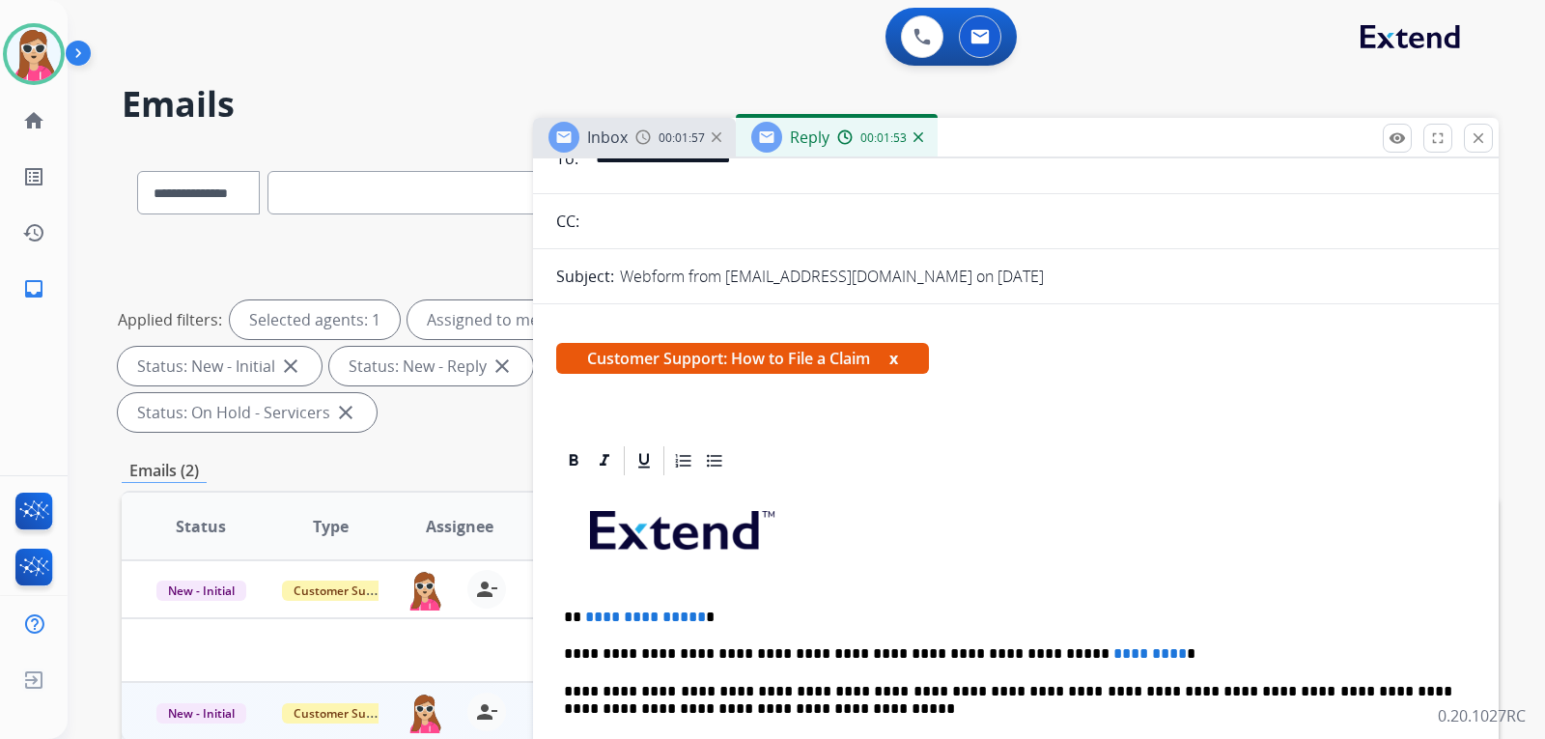
scroll to position [350, 0]
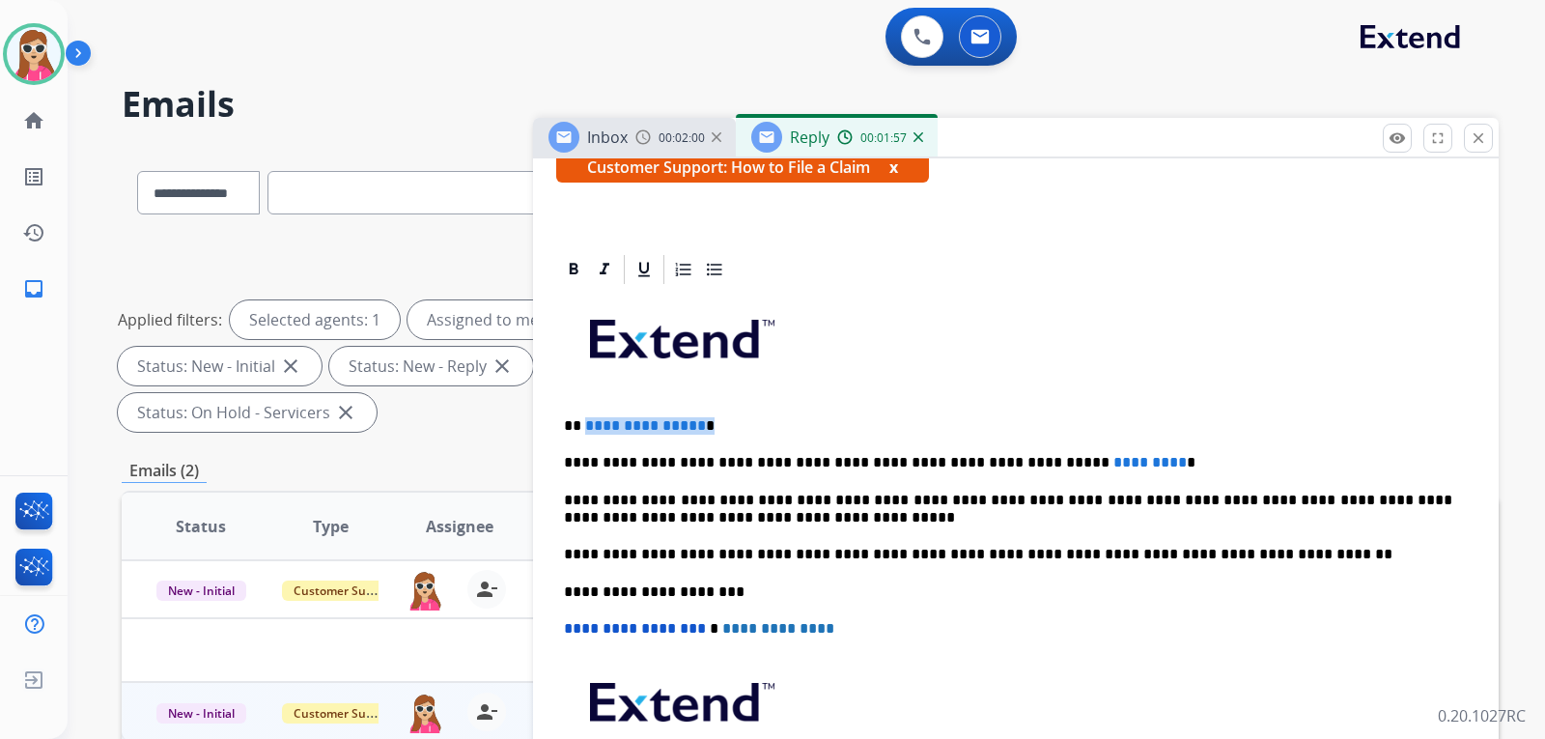
drag, startPoint x: 585, startPoint y: 424, endPoint x: 701, endPoint y: 428, distance: 116.0
click at [701, 428] on p "**********" at bounding box center [1008, 425] width 889 height 17
click at [598, 427] on p "**" at bounding box center [1008, 425] width 889 height 17
click at [1095, 466] on p "**********" at bounding box center [1008, 462] width 889 height 17
drag, startPoint x: 1091, startPoint y: 464, endPoint x: 1072, endPoint y: 518, distance: 57.4
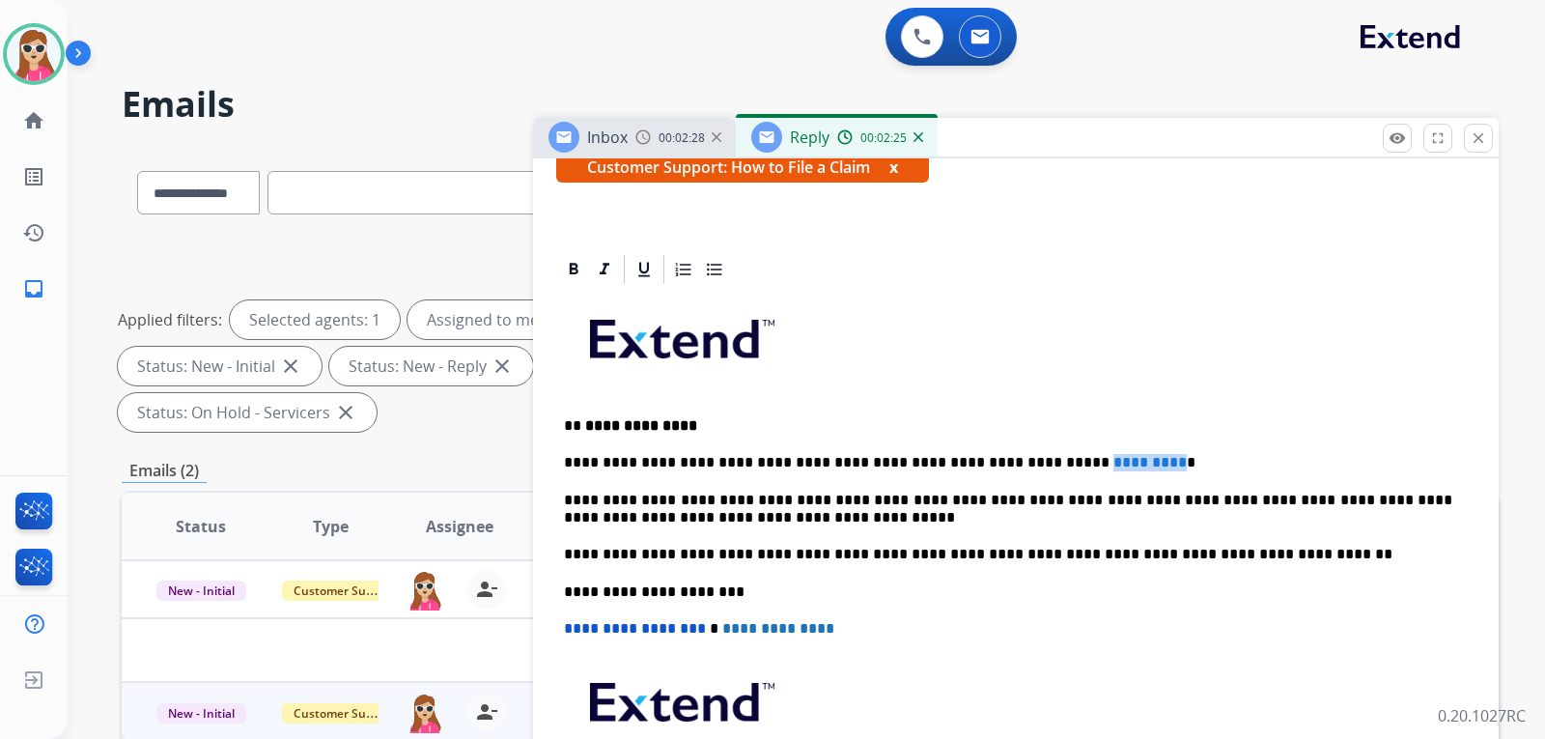
click at [1050, 493] on div "**********" at bounding box center [1016, 581] width 920 height 589
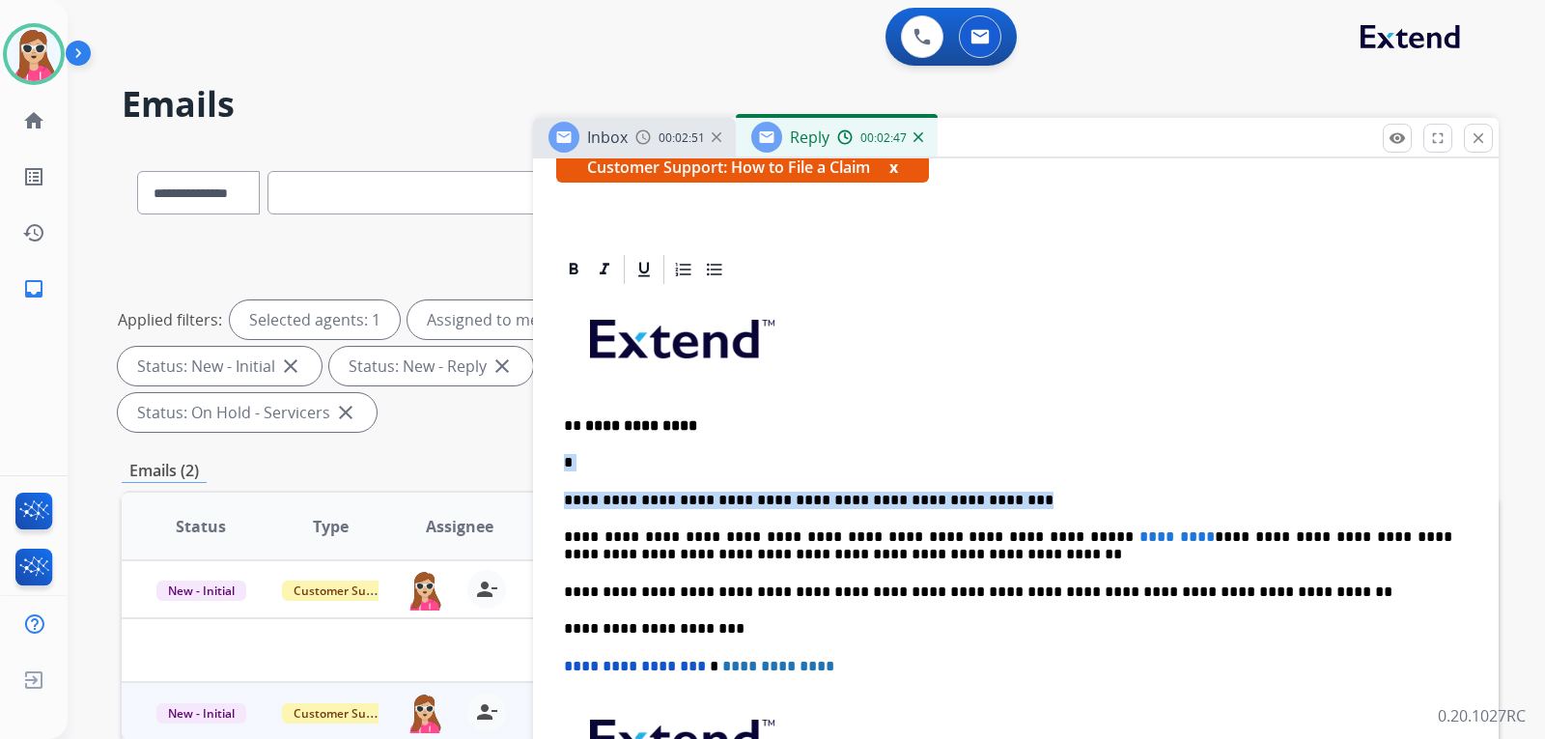
click at [1013, 458] on p "*" at bounding box center [1008, 462] width 889 height 17
click at [924, 476] on div "**********" at bounding box center [1016, 600] width 920 height 627
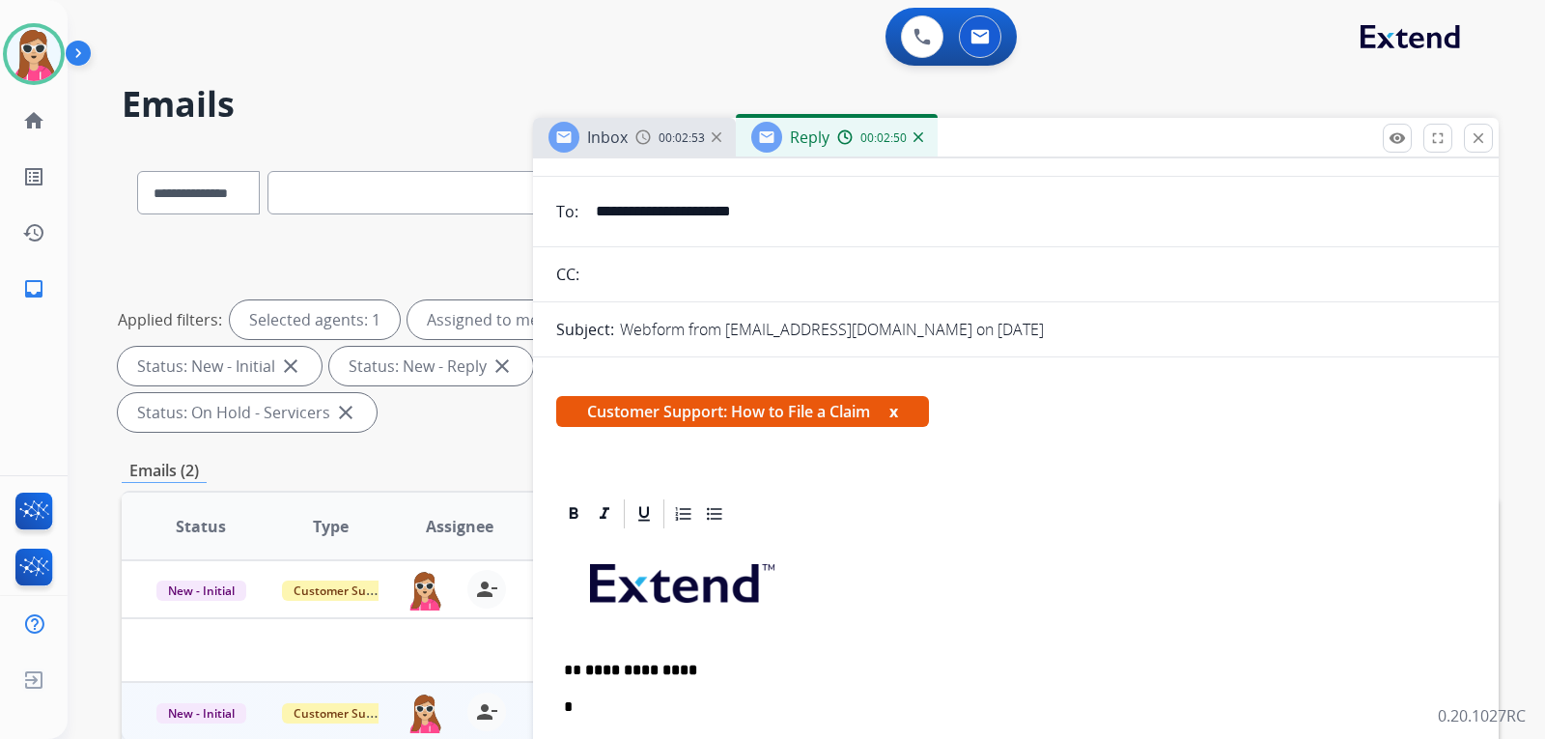
scroll to position [60, 0]
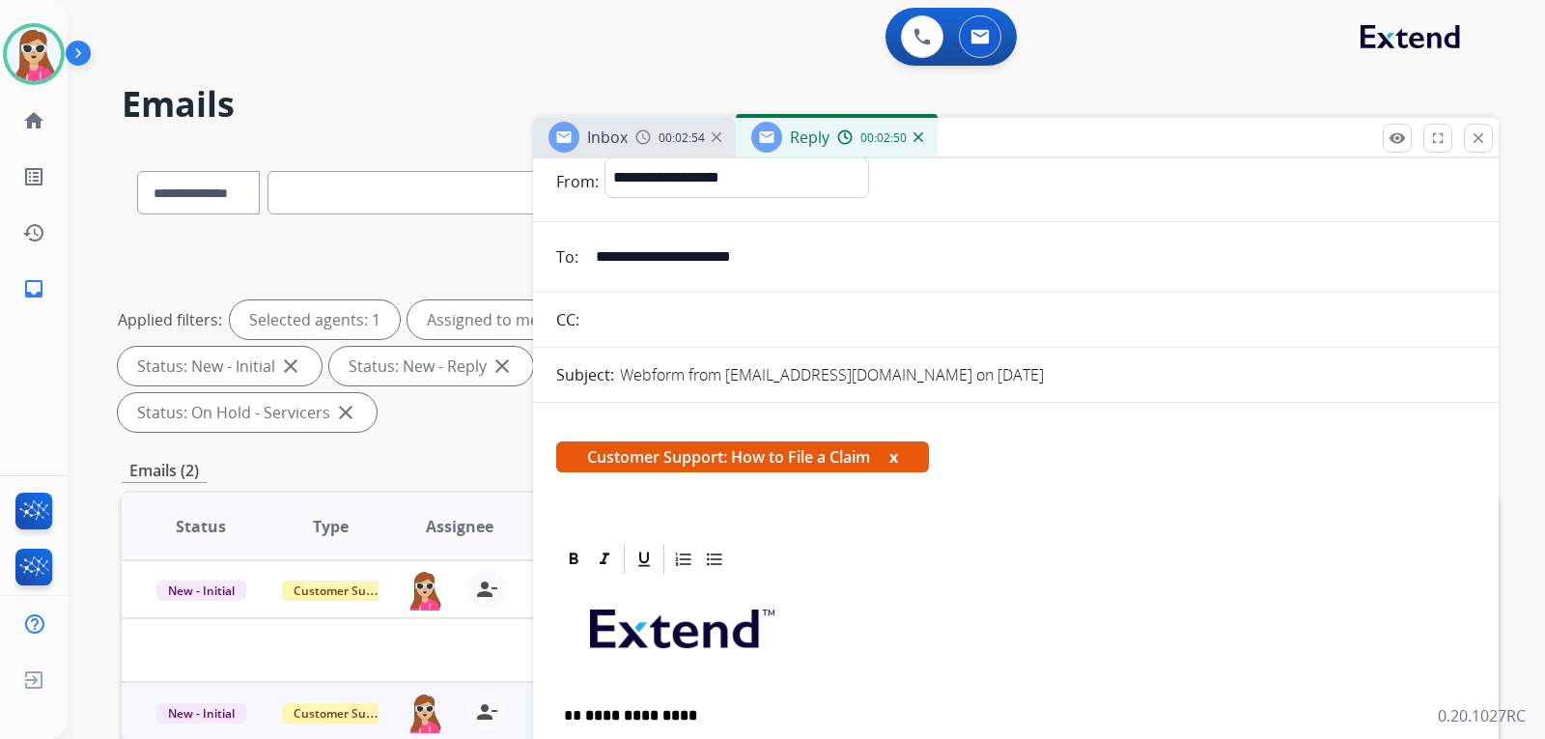
click at [890, 457] on span "Customer Support: How to File a Claim x" at bounding box center [742, 456] width 373 height 31
click at [898, 462] on button "x" at bounding box center [894, 456] width 9 height 23
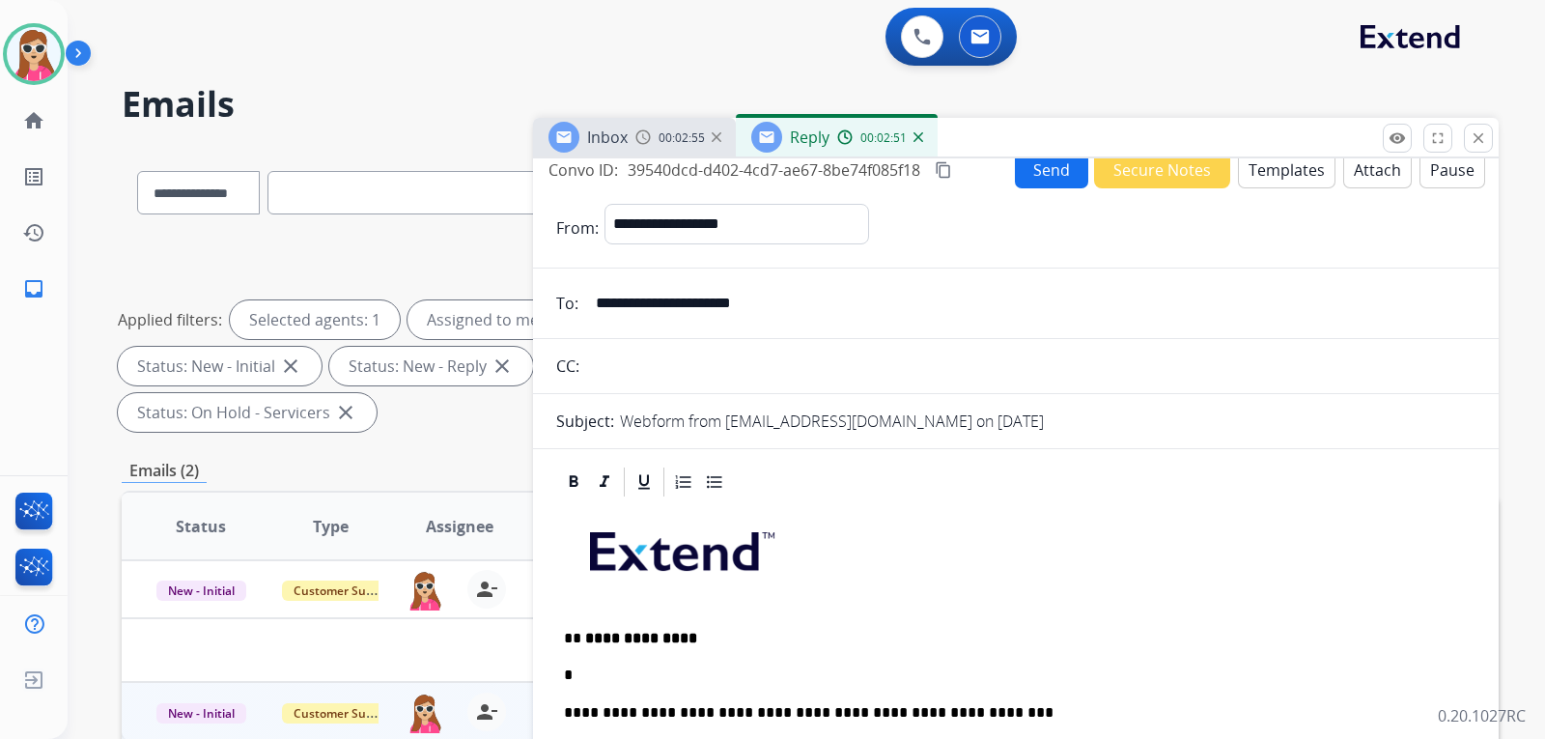
scroll to position [0, 0]
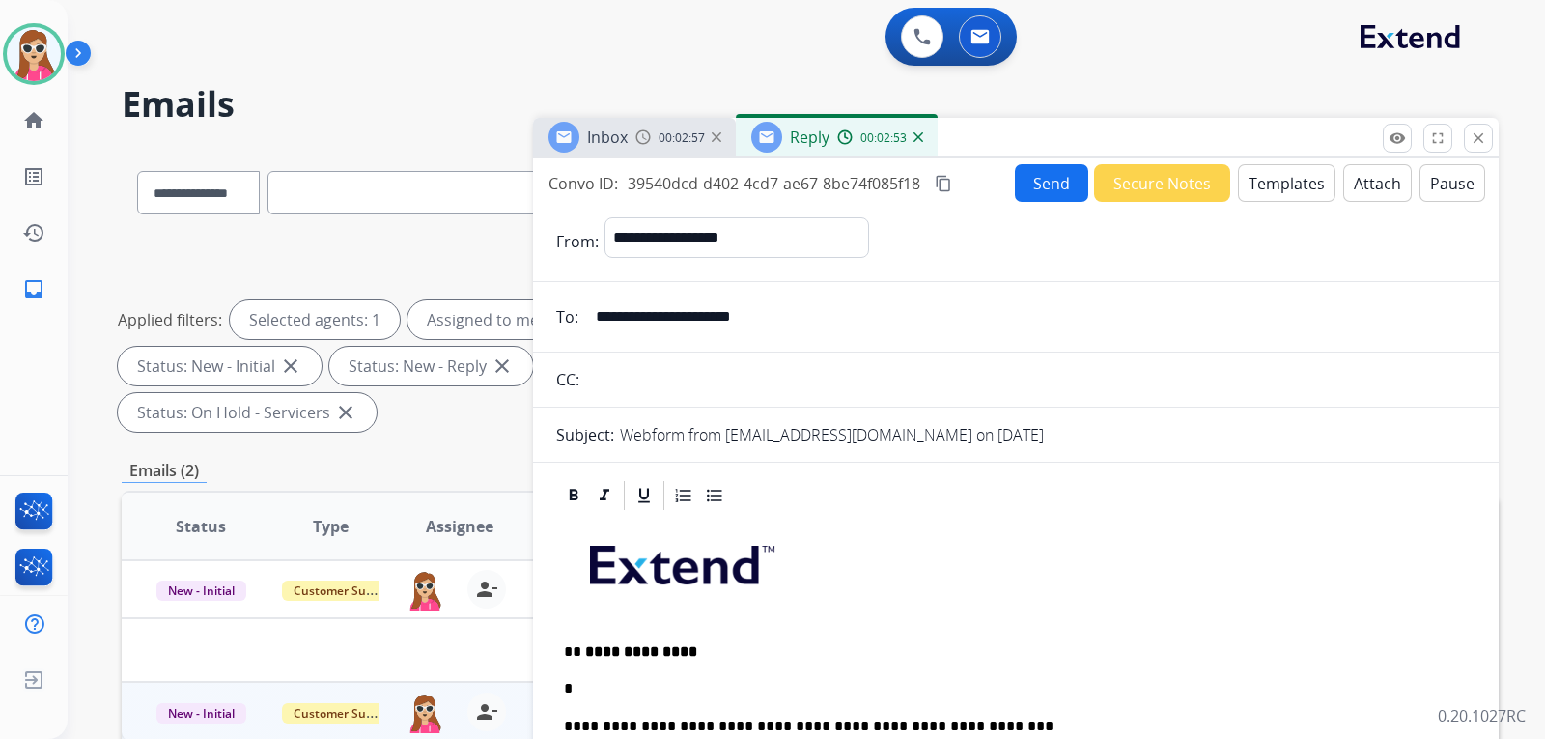
click at [595, 689] on p "*" at bounding box center [1008, 688] width 889 height 17
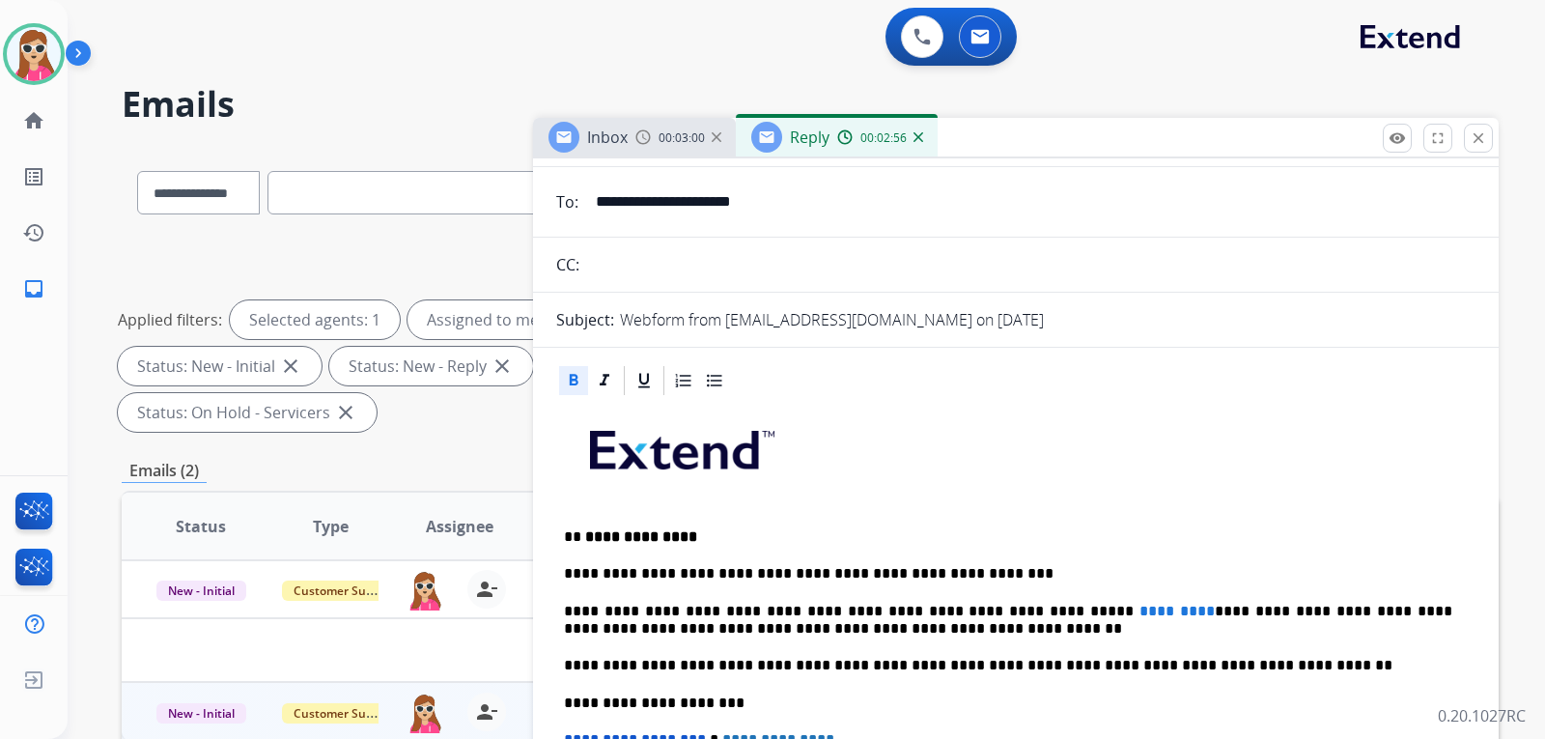
scroll to position [193, 0]
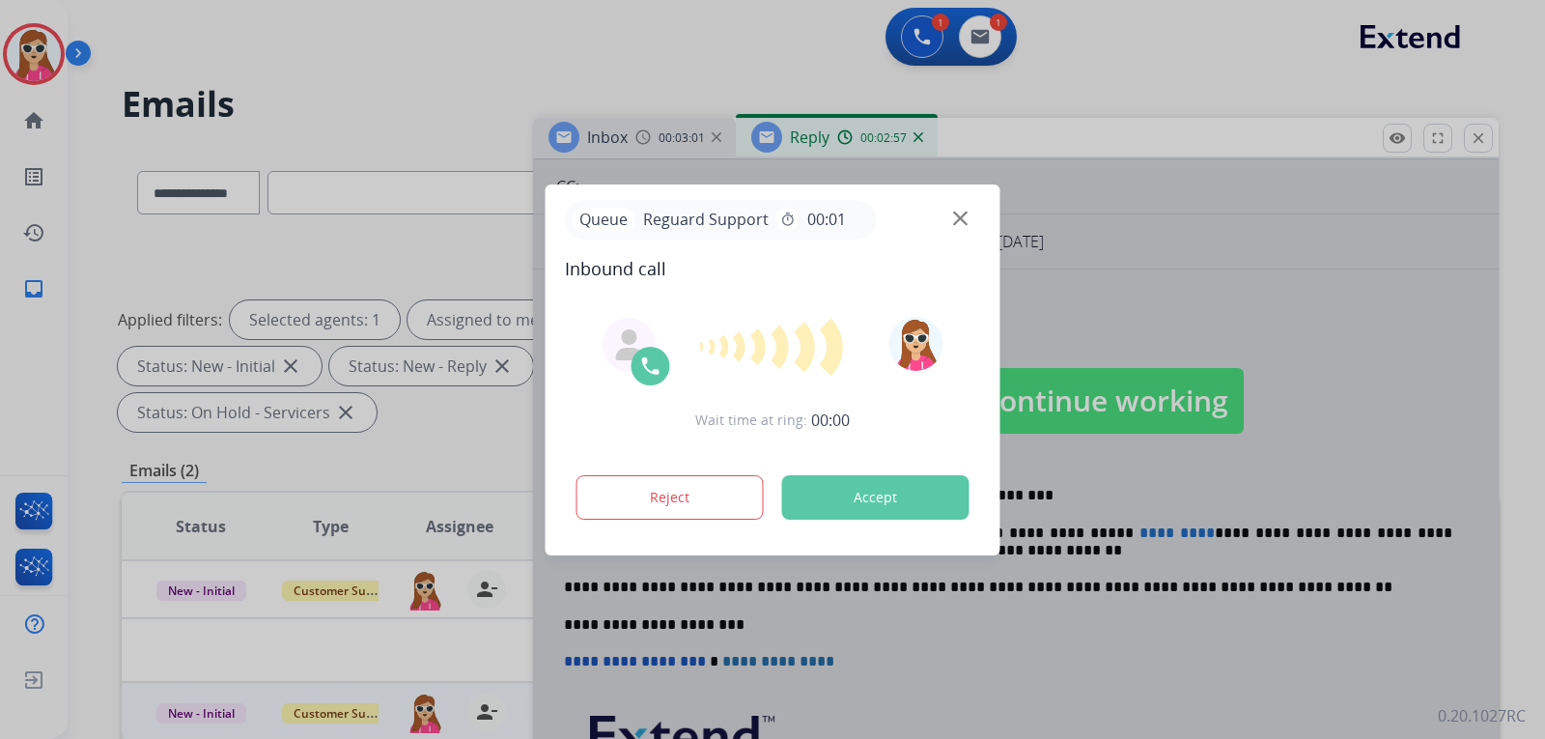
click at [892, 497] on button "Accept" at bounding box center [875, 497] width 187 height 44
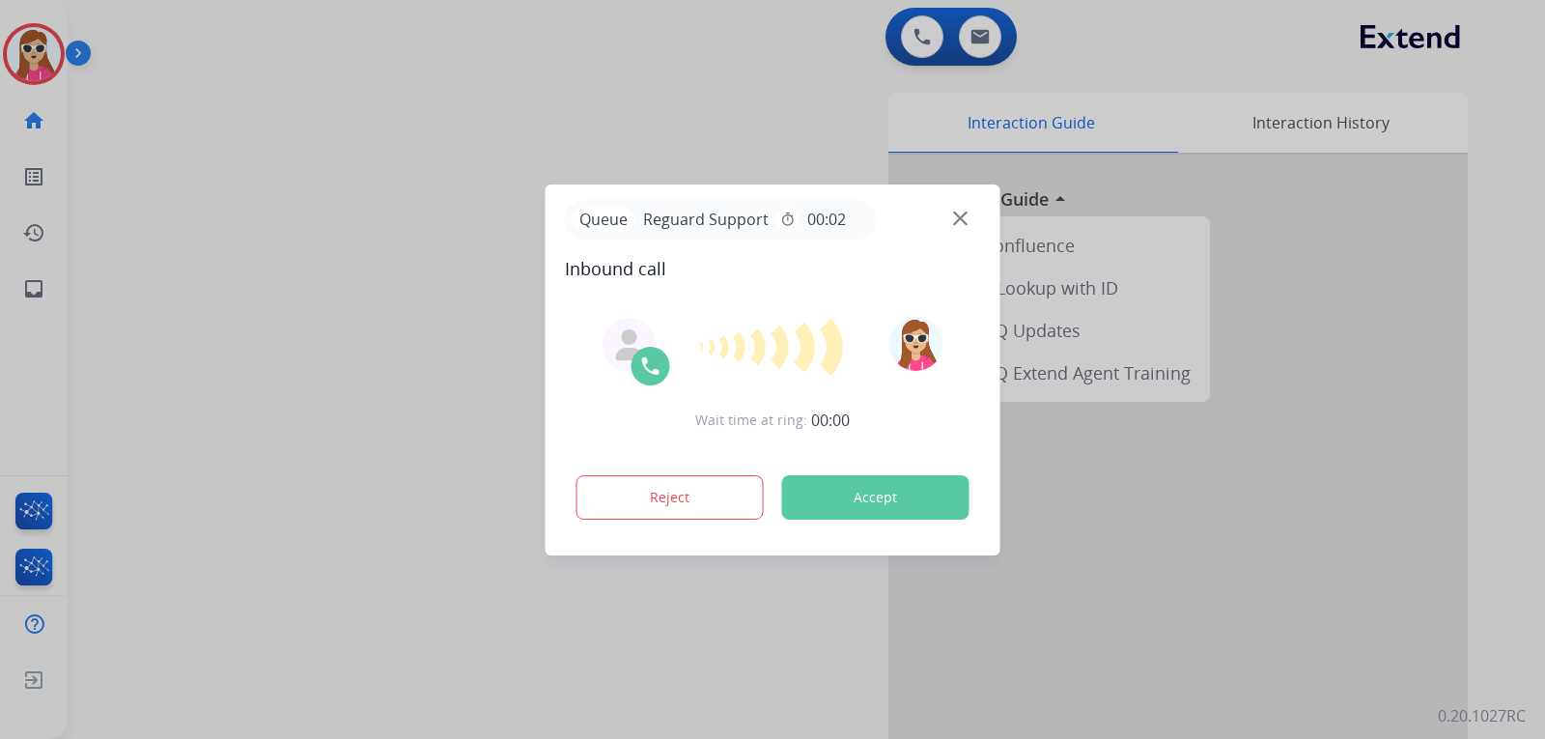
click at [839, 485] on button "Accept" at bounding box center [875, 497] width 187 height 44
click at [922, 492] on button "Accept" at bounding box center [875, 497] width 187 height 44
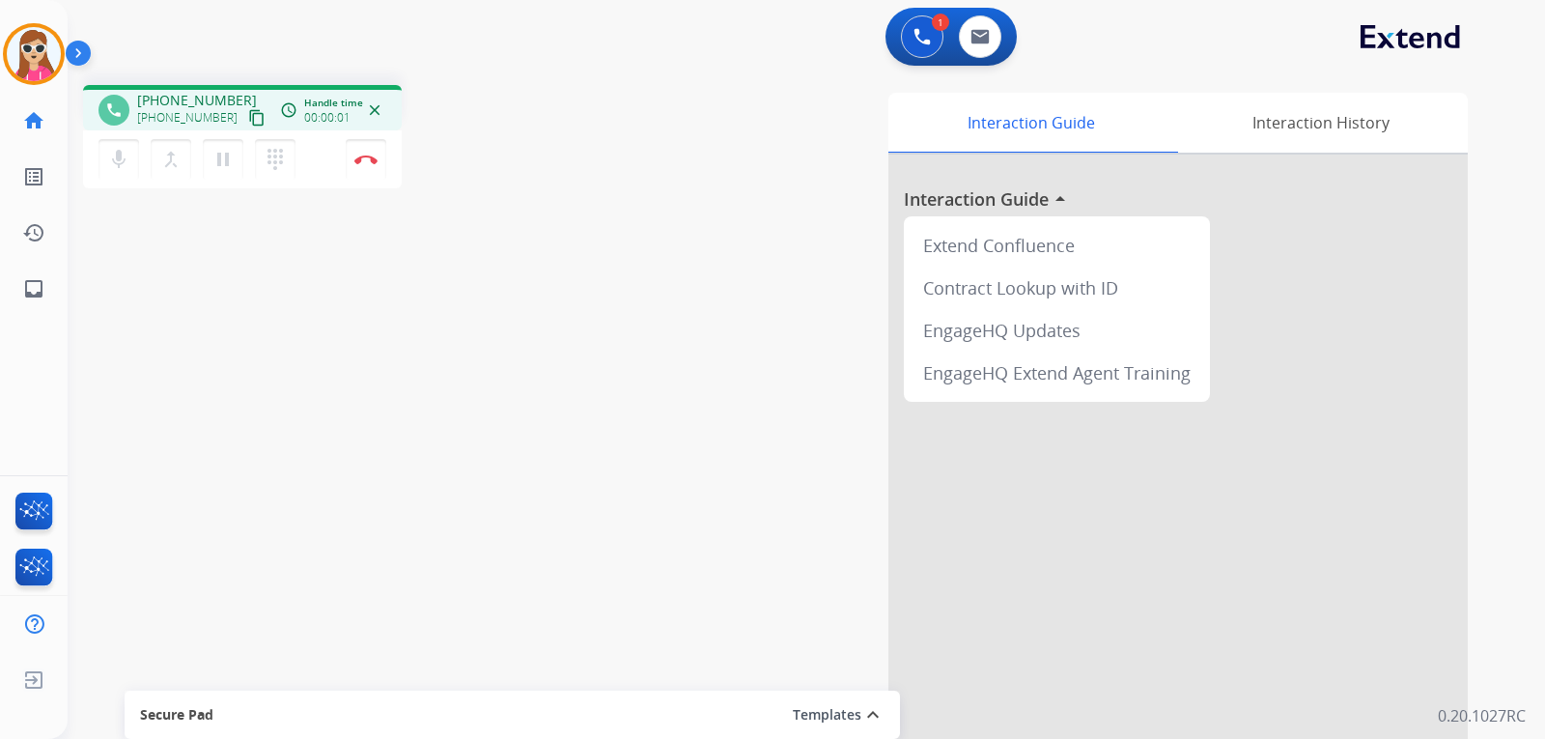
click at [248, 116] on mat-icon "content_copy" at bounding box center [256, 117] width 17 height 17
click at [367, 164] on button "Disconnect" at bounding box center [366, 159] width 41 height 41
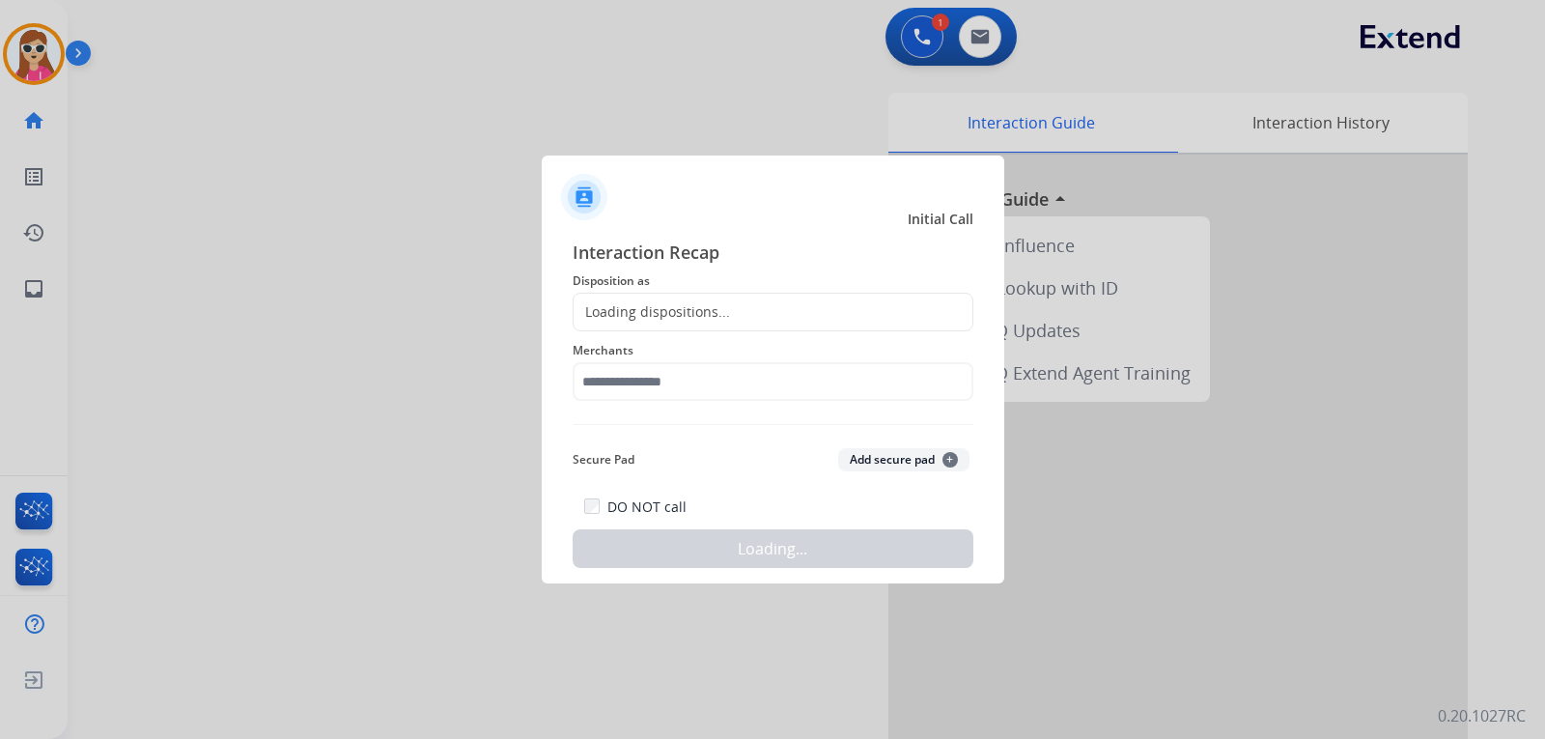
click at [742, 315] on div "Loading dispositions..." at bounding box center [773, 312] width 401 height 39
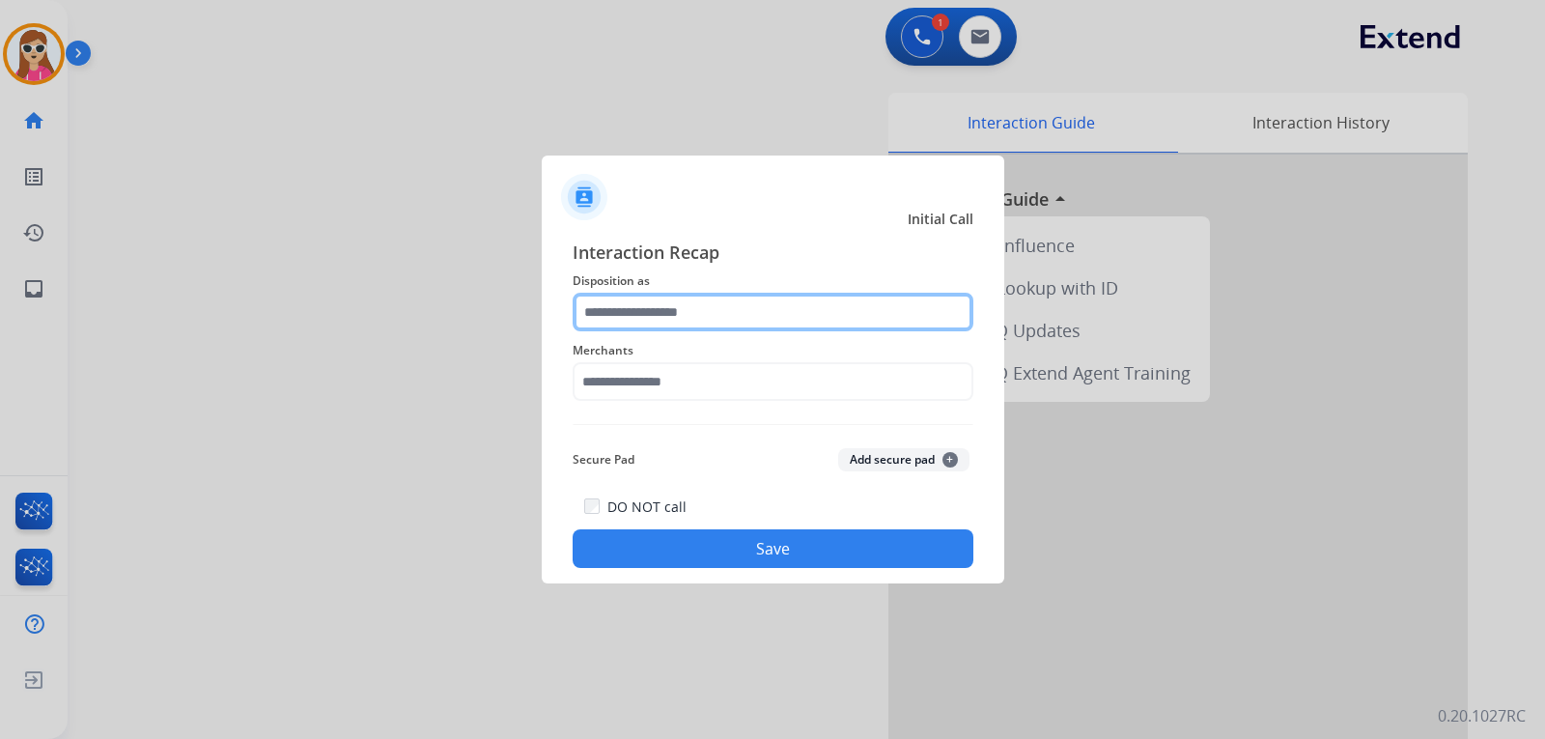
click at [745, 318] on input "text" at bounding box center [773, 312] width 401 height 39
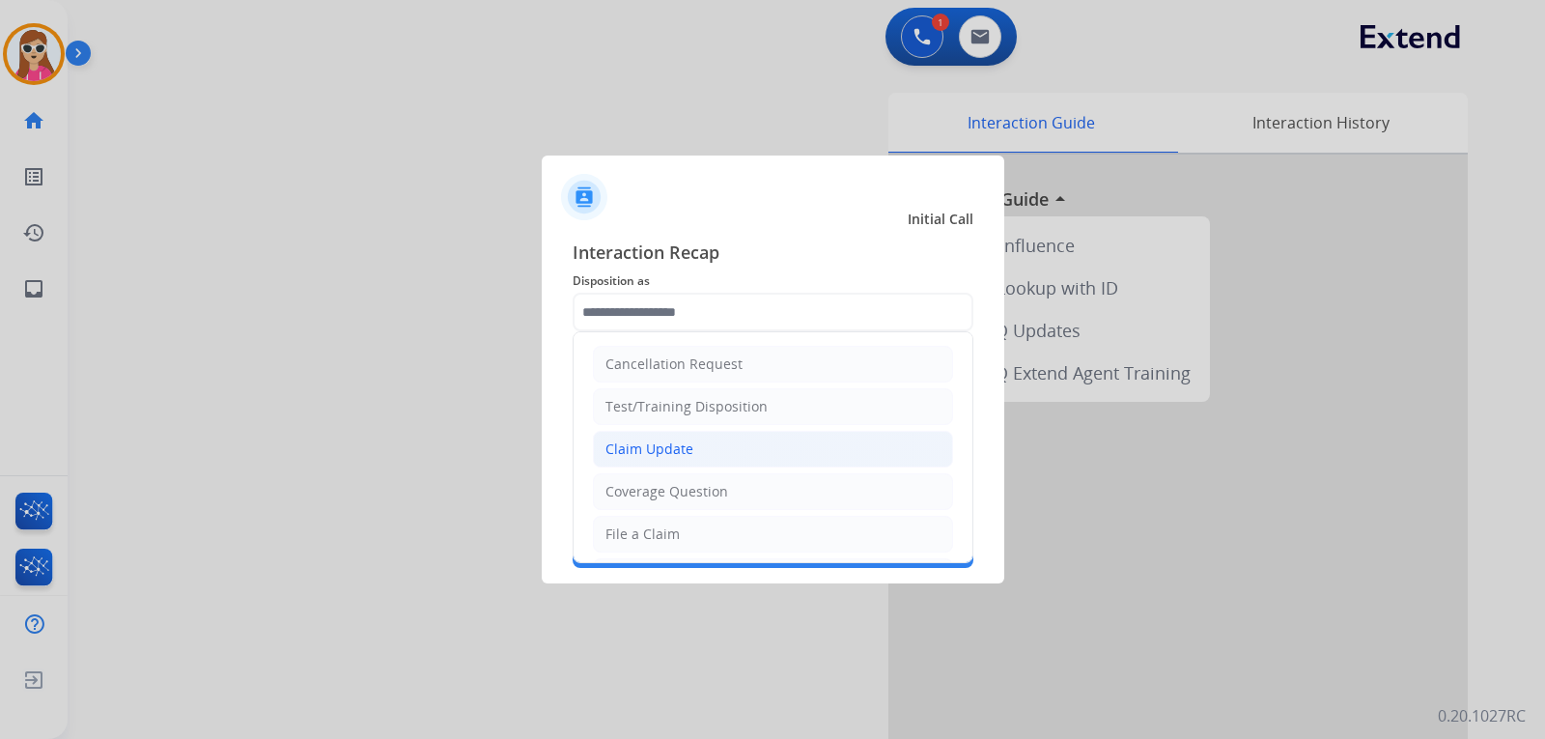
click at [688, 465] on li "Claim Update" at bounding box center [773, 449] width 360 height 37
type input "**********"
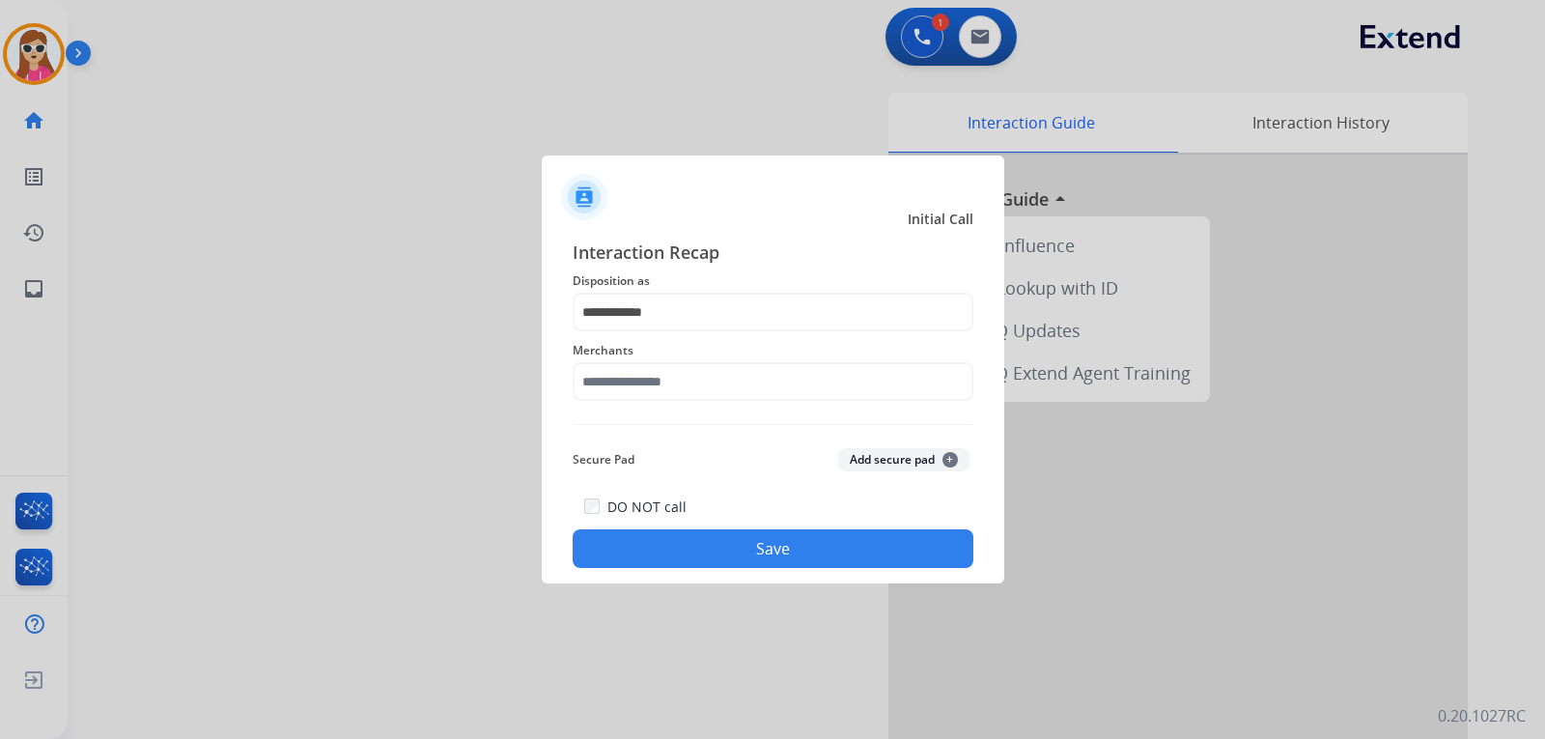
drag, startPoint x: 700, startPoint y: 357, endPoint x: 701, endPoint y: 369, distance: 11.6
click at [701, 363] on div "Merchants" at bounding box center [773, 369] width 401 height 77
click at [715, 390] on input "text" at bounding box center [773, 381] width 401 height 39
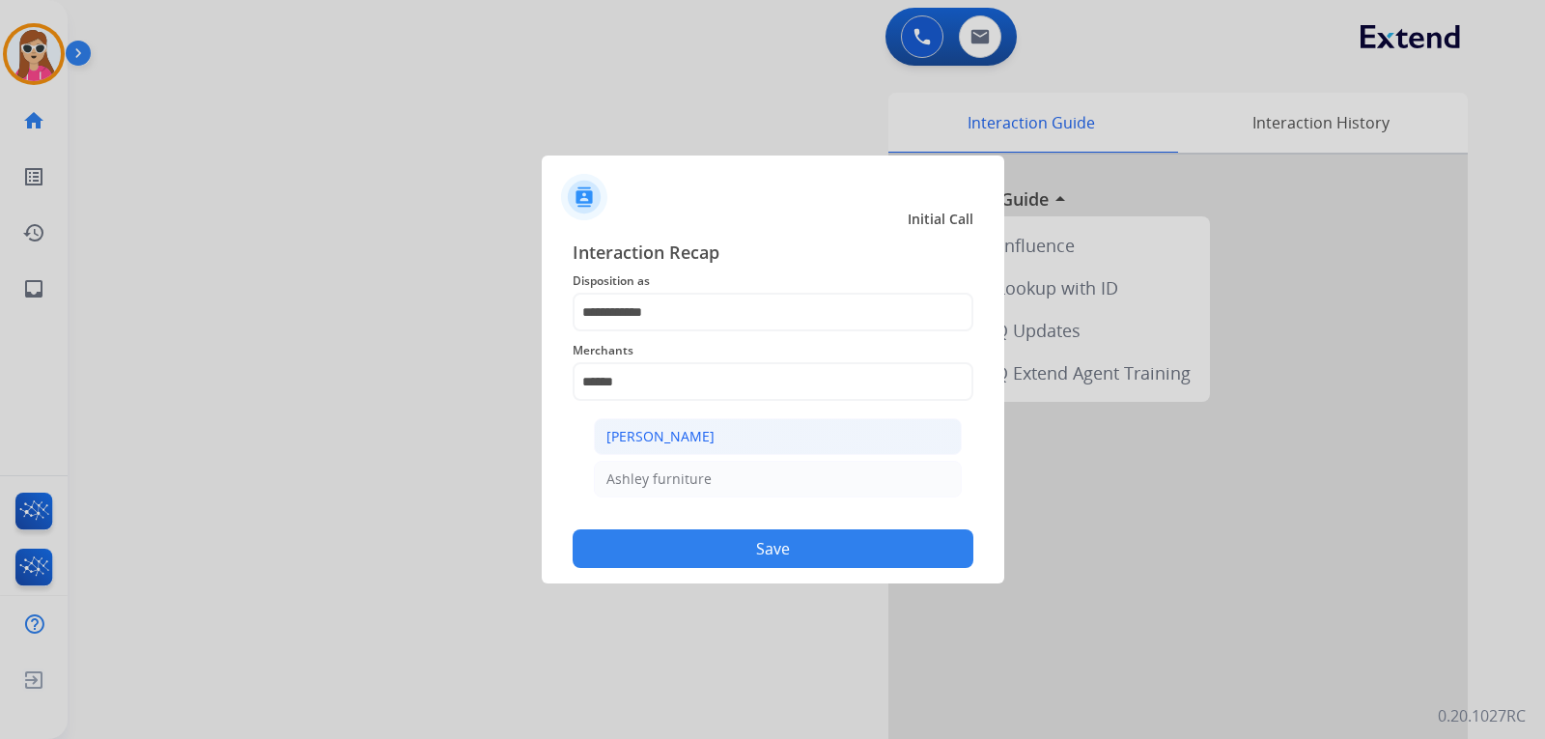
click at [672, 454] on li "Ashley - Reguard" at bounding box center [778, 436] width 368 height 37
type input "**********"
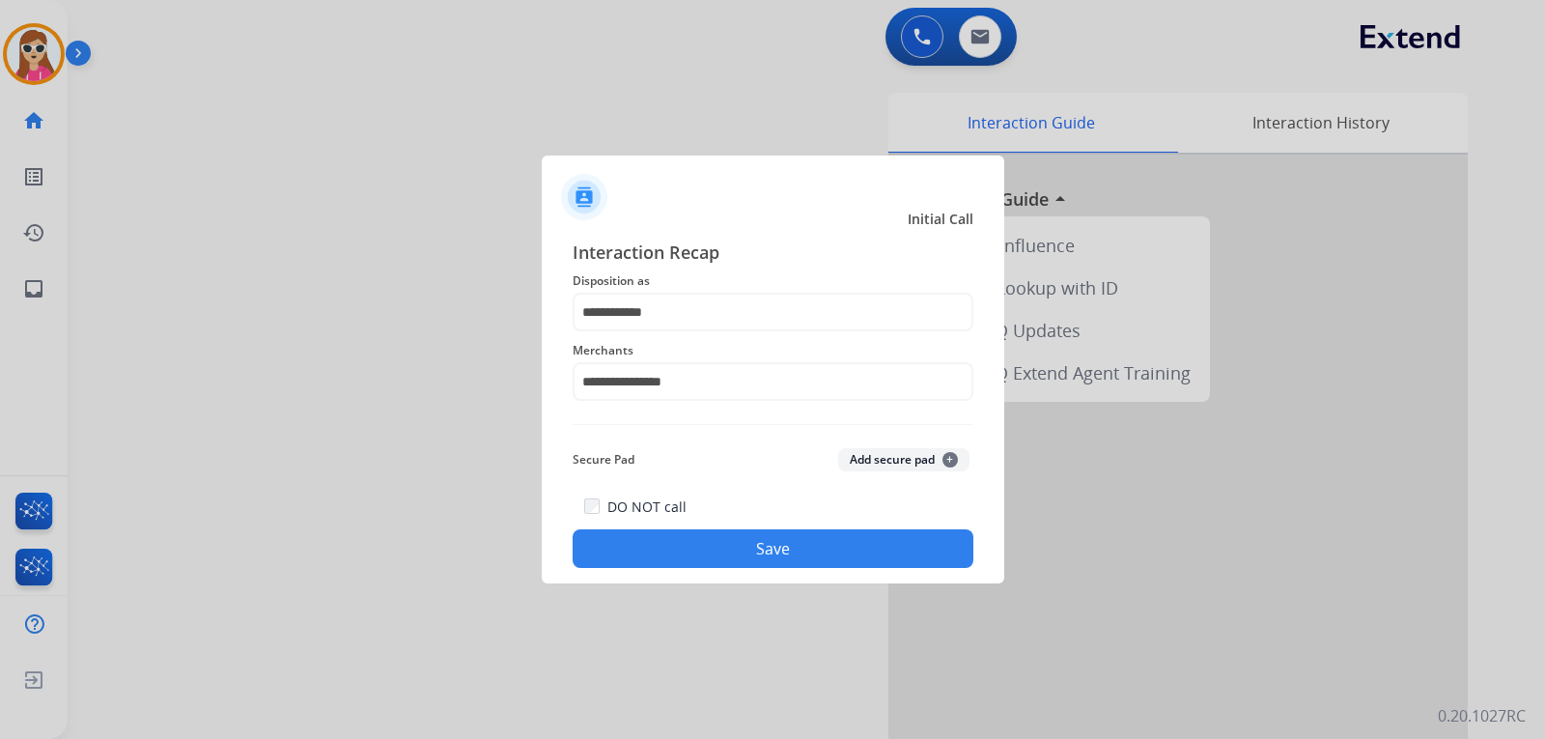
click at [694, 537] on button "Save" at bounding box center [773, 548] width 401 height 39
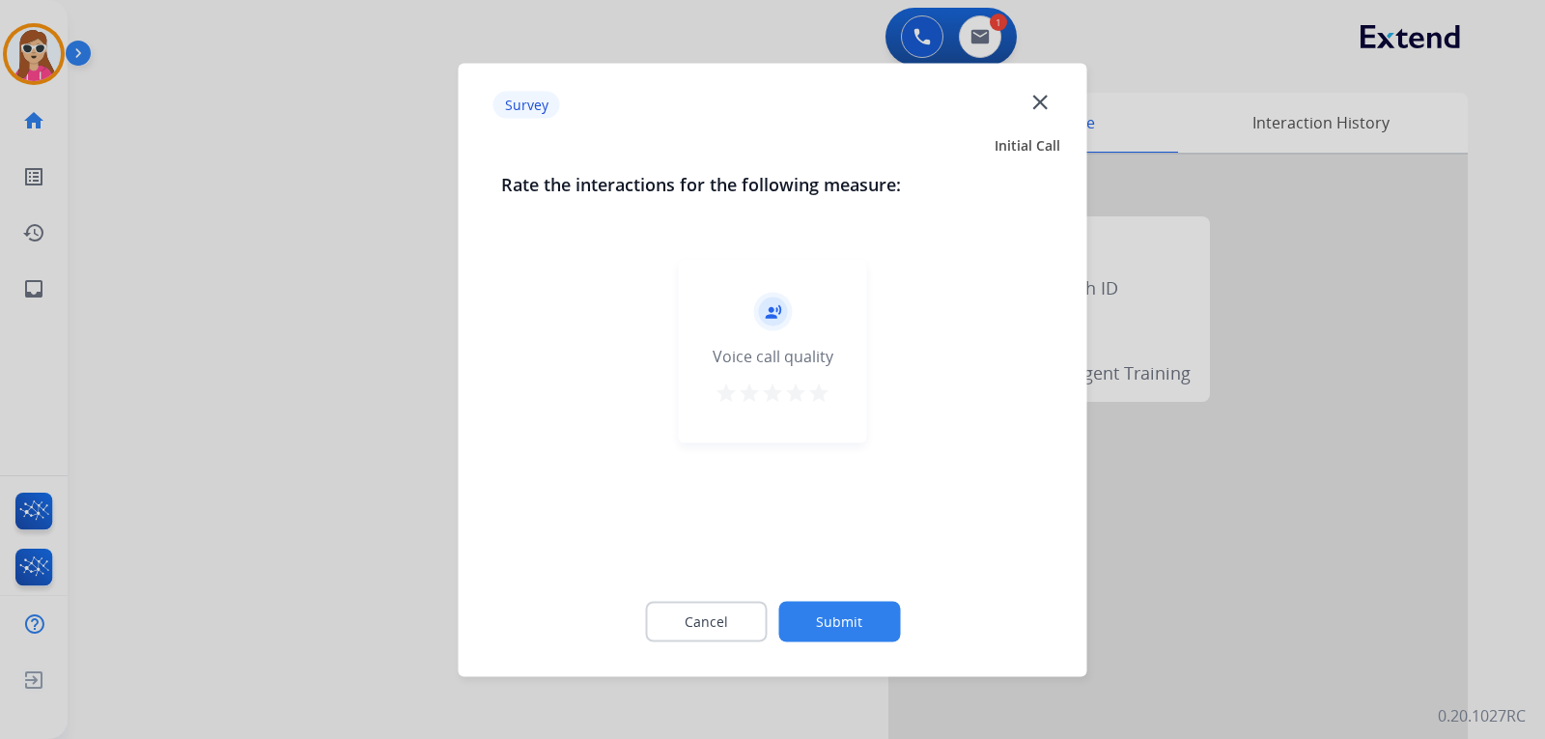
click at [816, 393] on mat-icon "star" at bounding box center [818, 392] width 23 height 23
click at [867, 623] on button "Submit" at bounding box center [840, 621] width 122 height 41
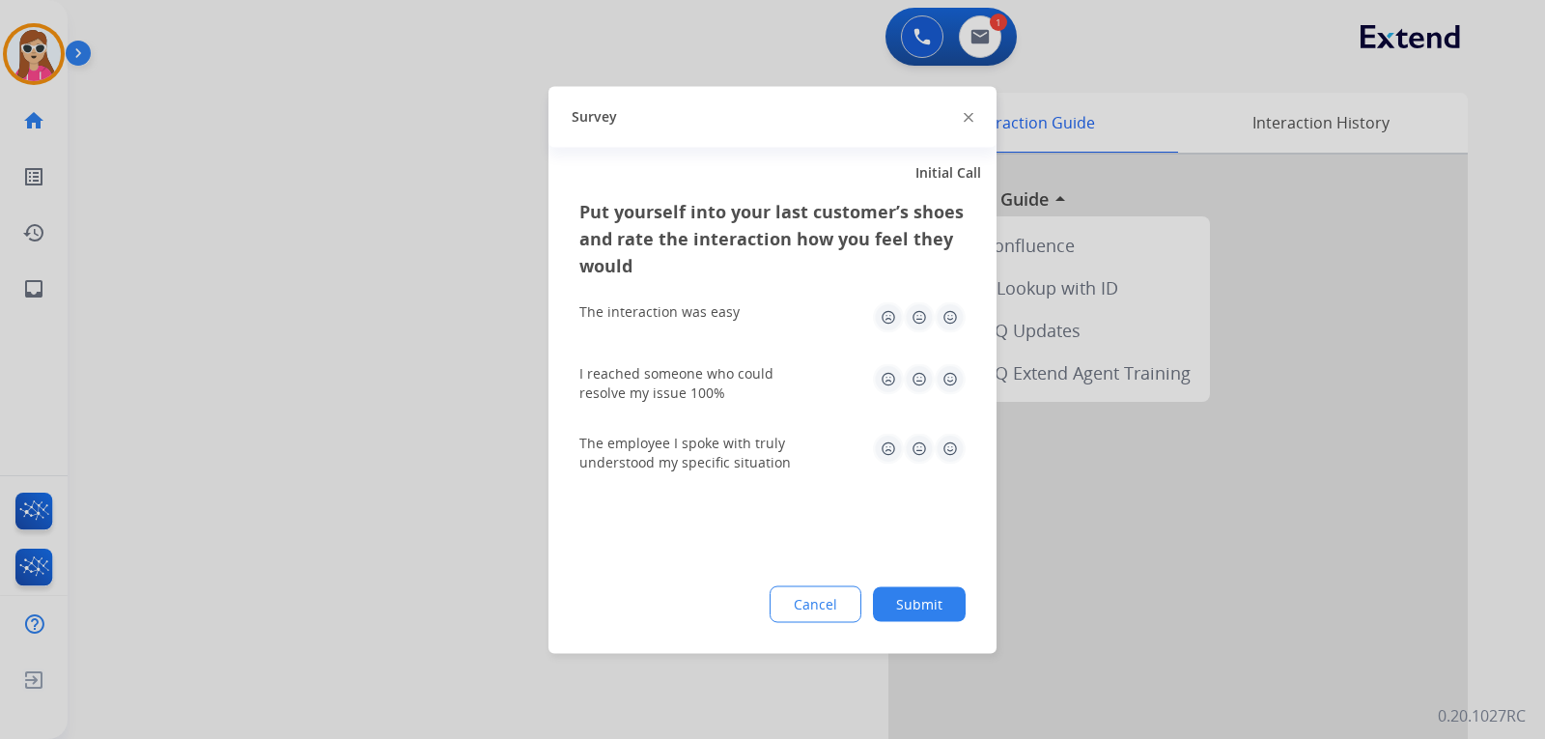
click at [957, 326] on img at bounding box center [950, 316] width 31 height 31
drag, startPoint x: 945, startPoint y: 376, endPoint x: 949, endPoint y: 414, distance: 38.9
click at [947, 377] on img at bounding box center [950, 378] width 31 height 31
click at [952, 455] on img at bounding box center [950, 448] width 31 height 31
click at [927, 588] on button "Submit" at bounding box center [919, 603] width 93 height 35
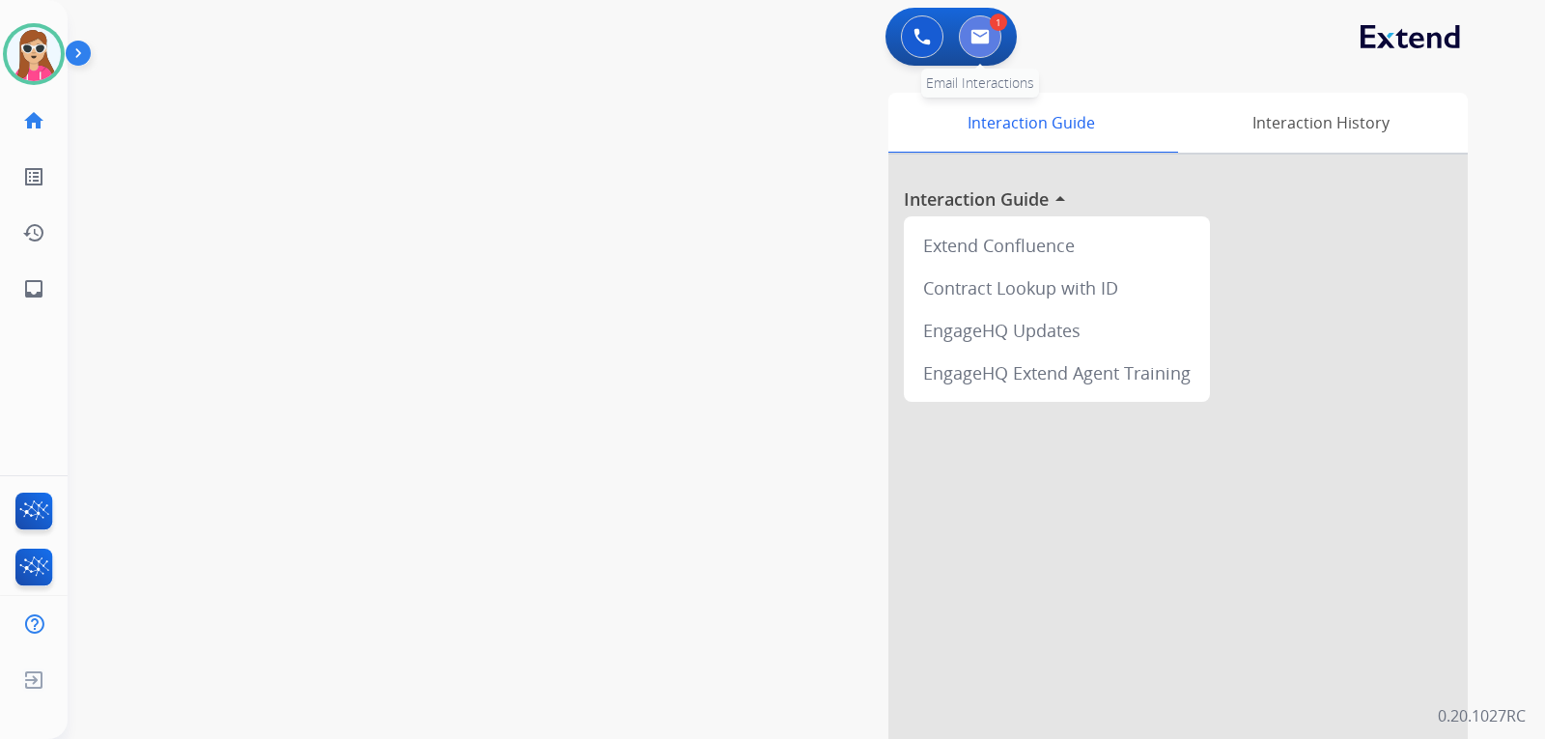
click at [996, 43] on button at bounding box center [980, 36] width 42 height 42
select select "**********"
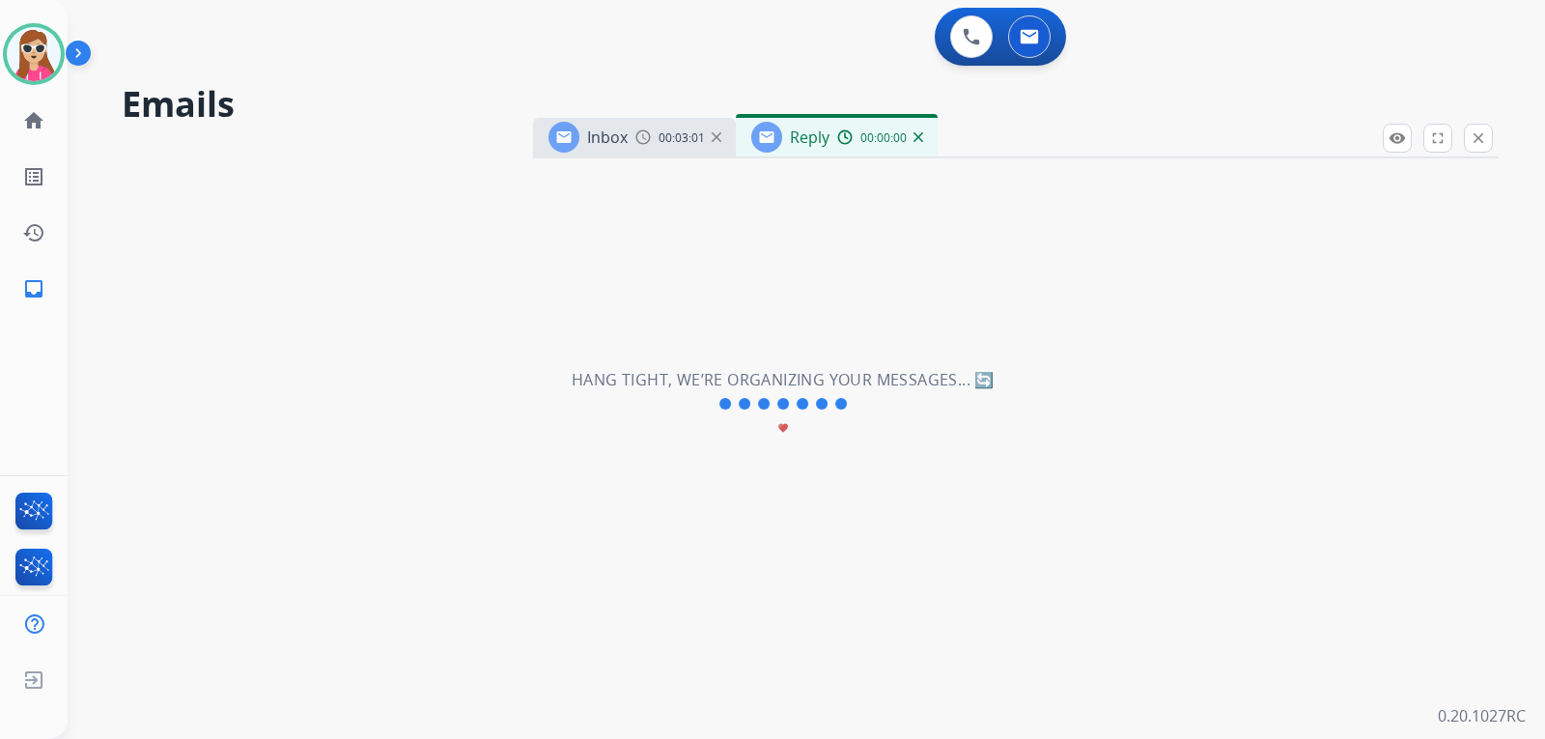
select select "**********"
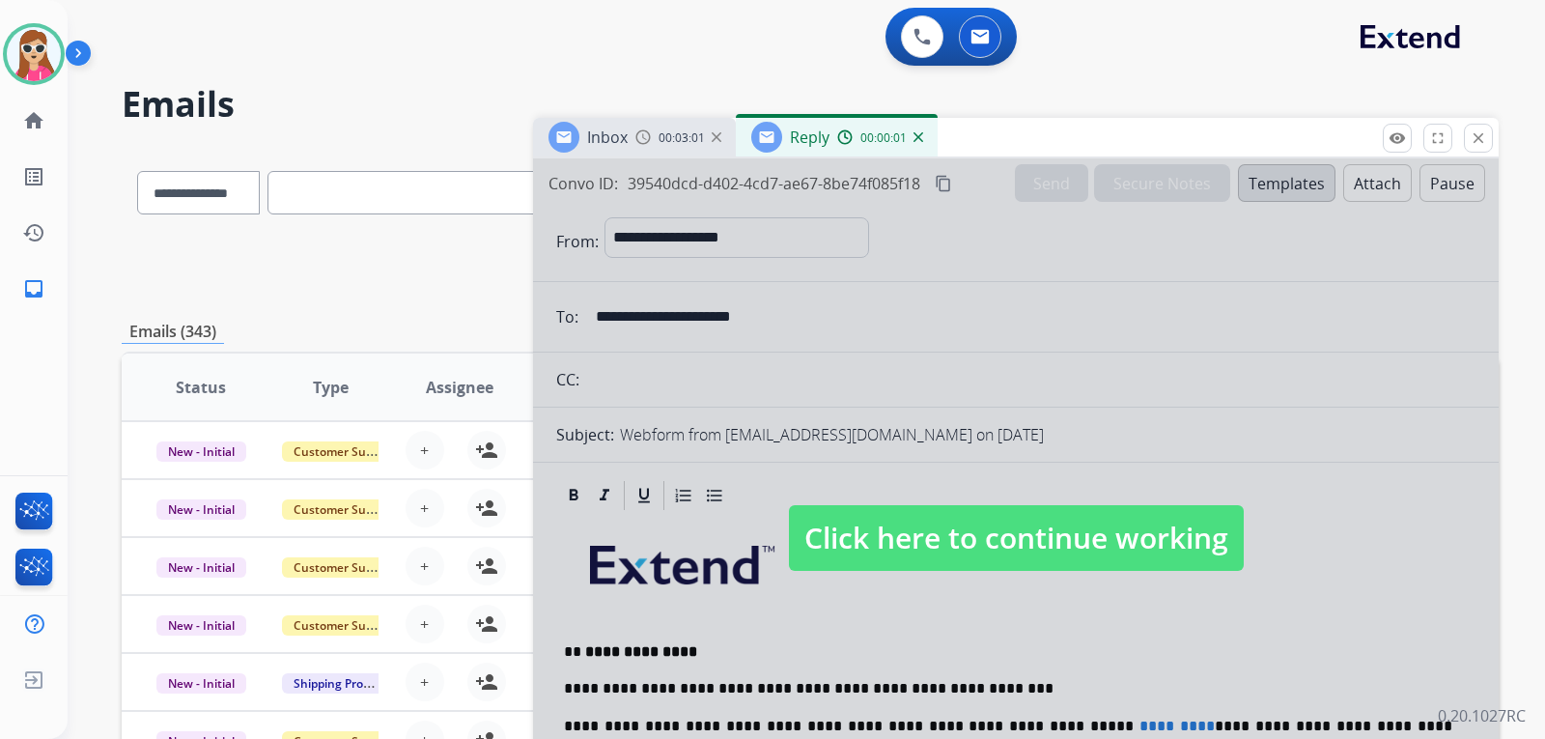
drag, startPoint x: 1005, startPoint y: 526, endPoint x: 1001, endPoint y: 536, distance: 10.4
click at [1004, 532] on span "Click here to continue working" at bounding box center [1016, 538] width 455 height 66
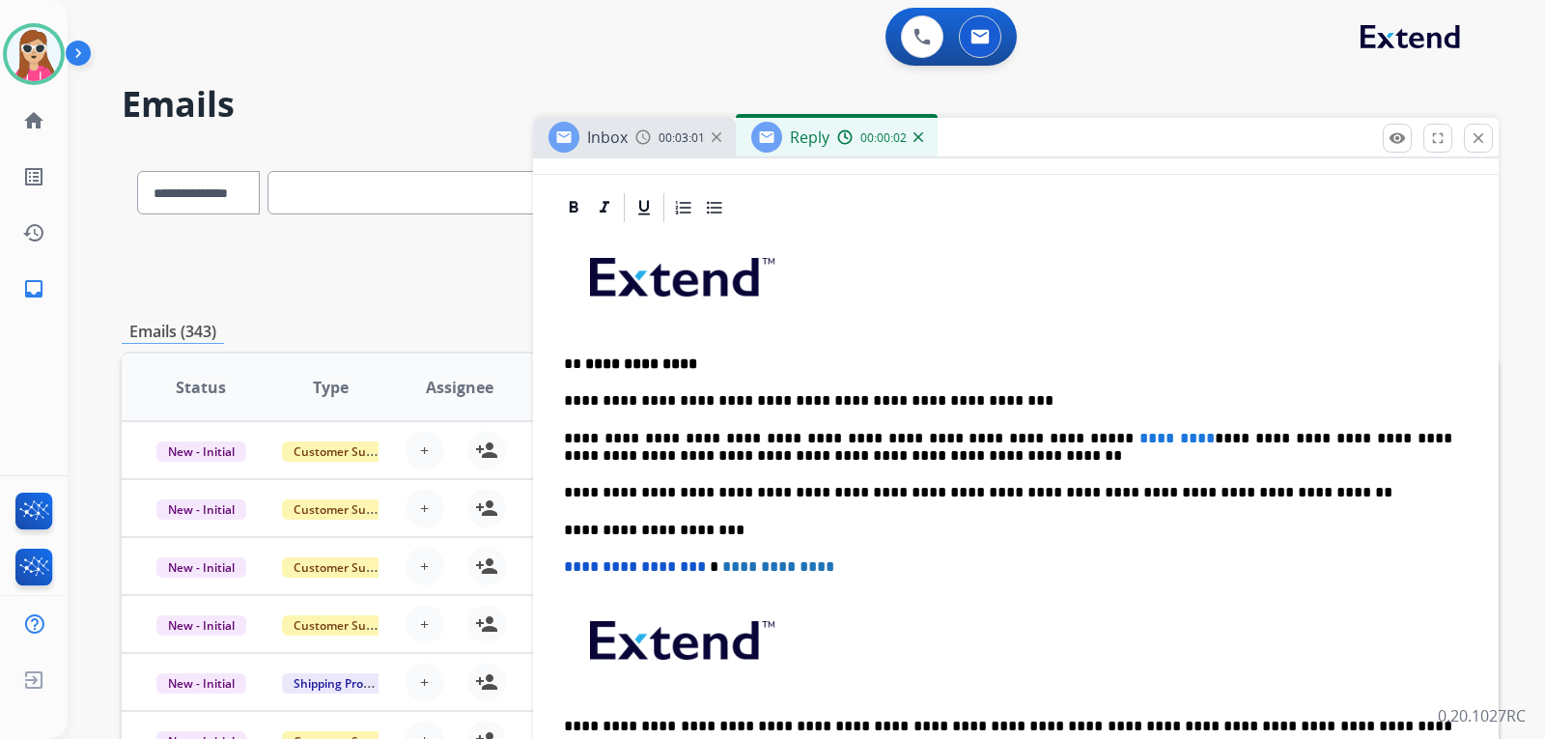
scroll to position [337, 0]
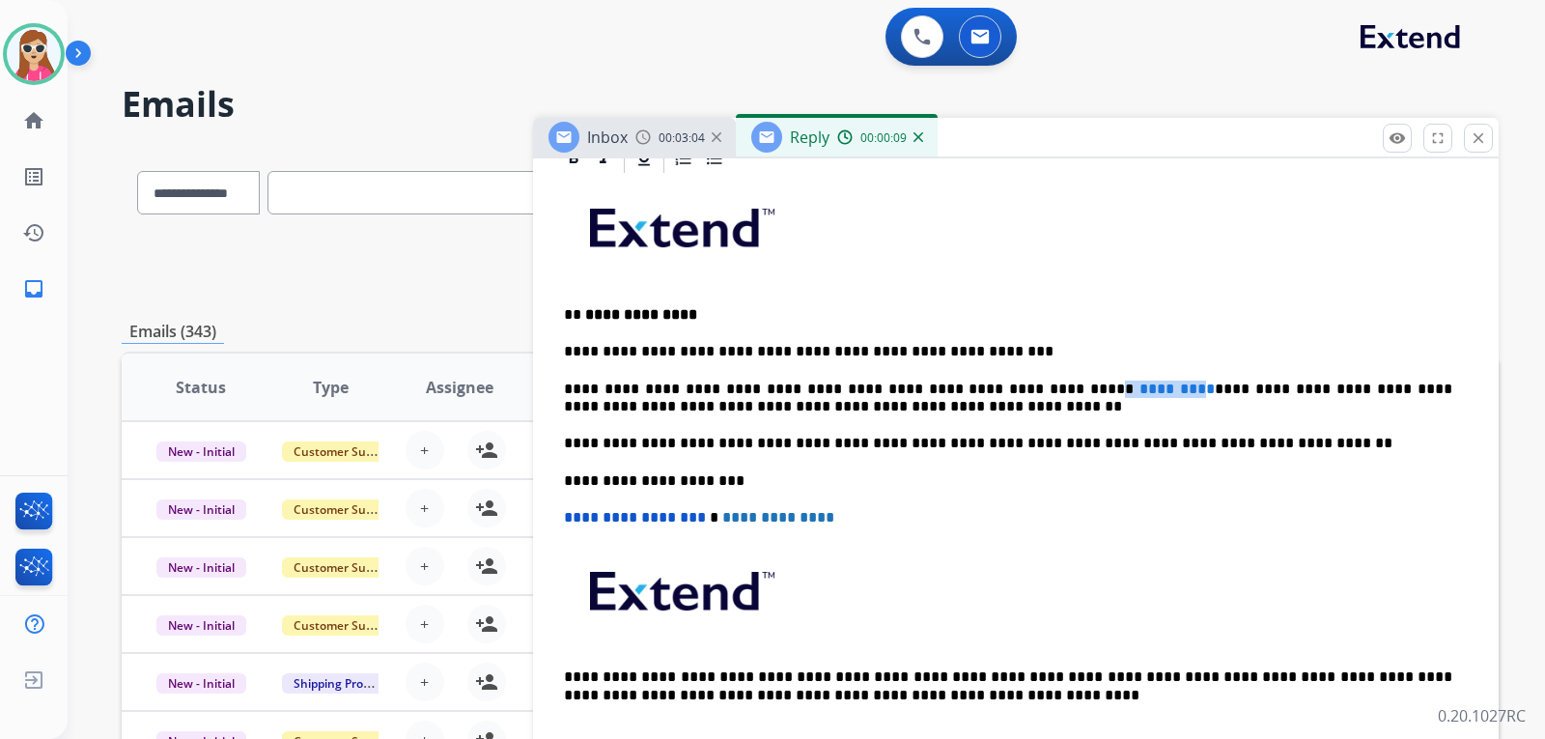
drag, startPoint x: 1105, startPoint y: 389, endPoint x: 1019, endPoint y: 388, distance: 86.0
click at [1019, 388] on p "**********" at bounding box center [1008, 399] width 889 height 36
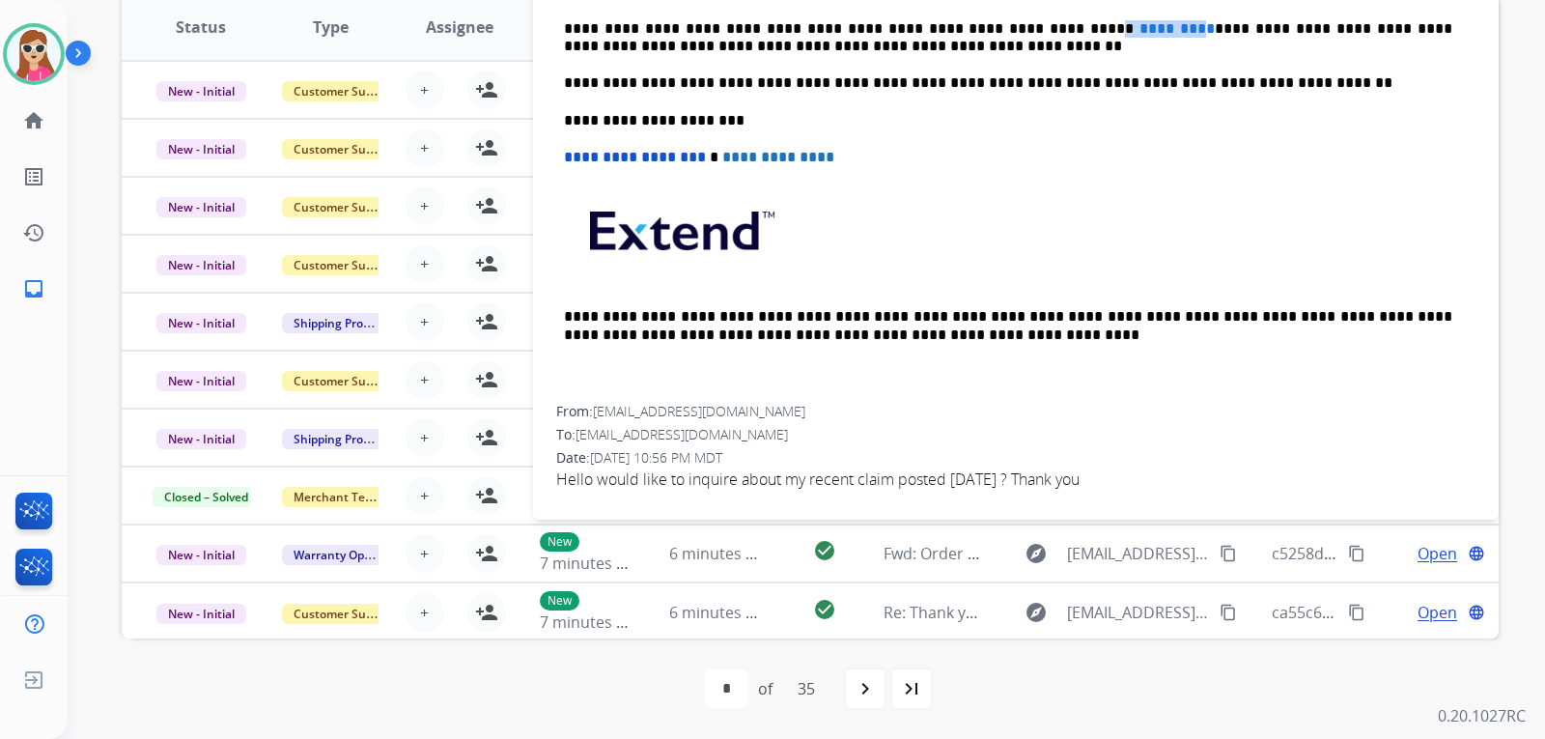
scroll to position [241, 0]
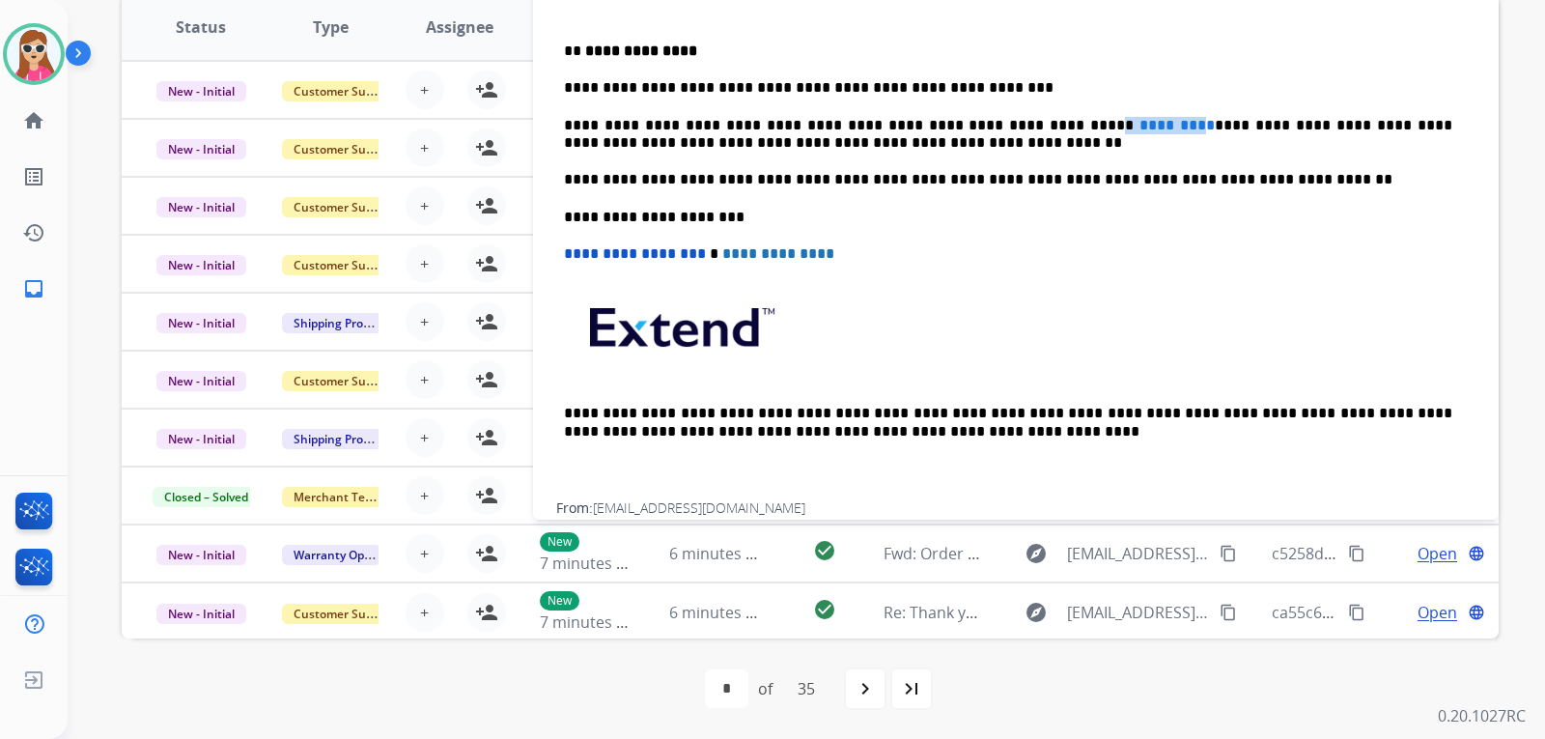
click at [1140, 130] on span "*********" at bounding box center [1177, 125] width 75 height 14
drag, startPoint x: 1024, startPoint y: 127, endPoint x: 1110, endPoint y: 125, distance: 86.0
click at [1110, 125] on p "**********" at bounding box center [1008, 135] width 889 height 36
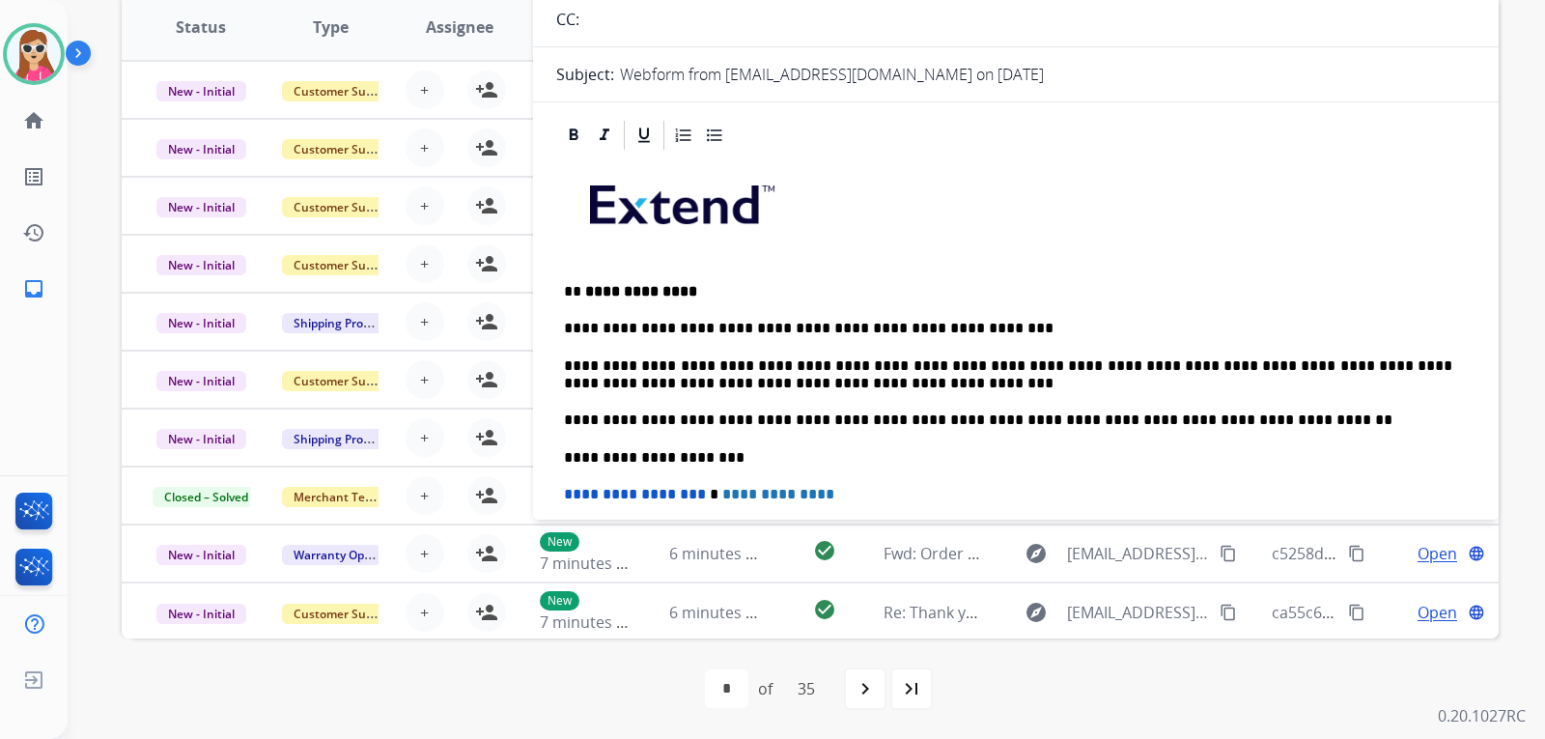
scroll to position [71, 0]
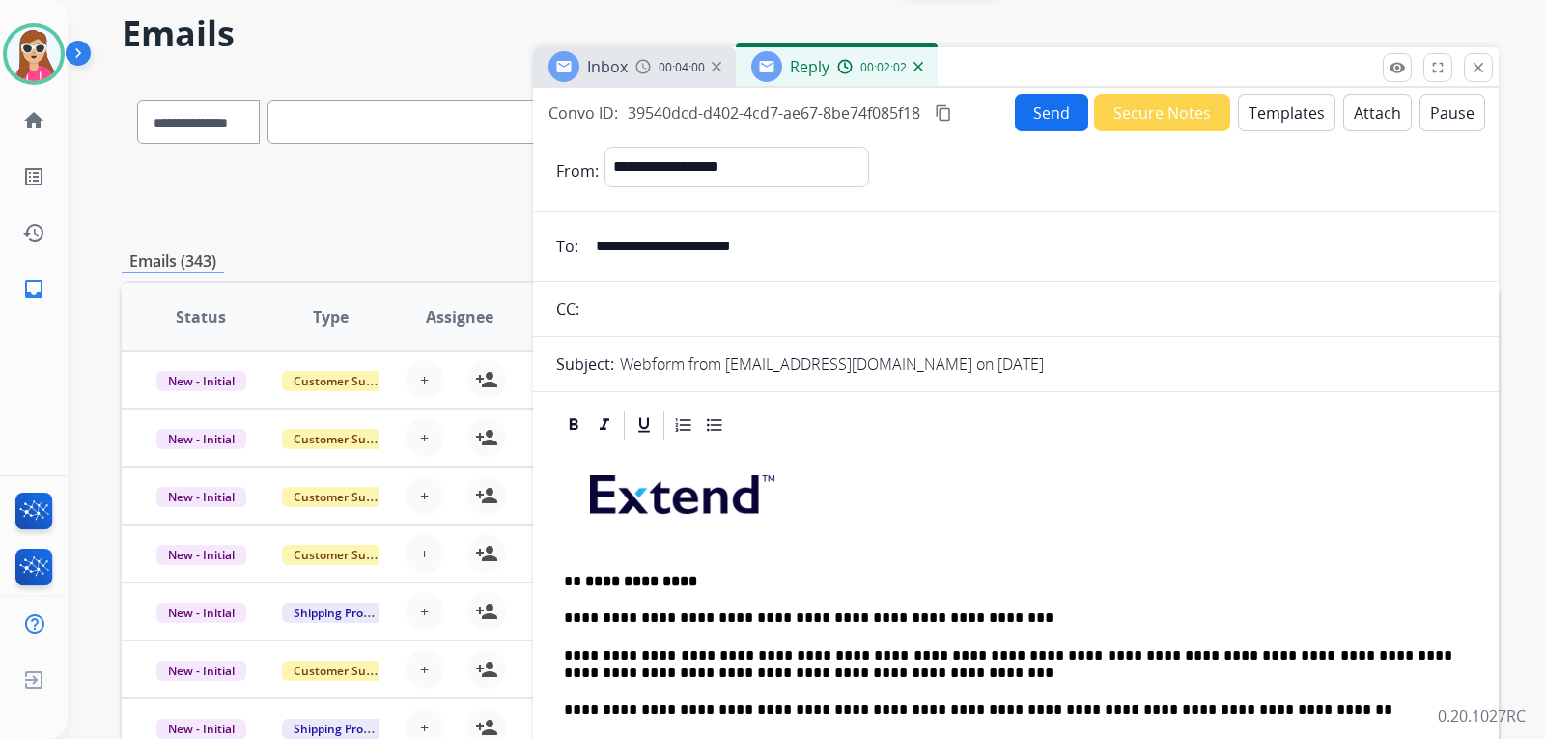
click at [1048, 105] on button "Send" at bounding box center [1051, 113] width 73 height 38
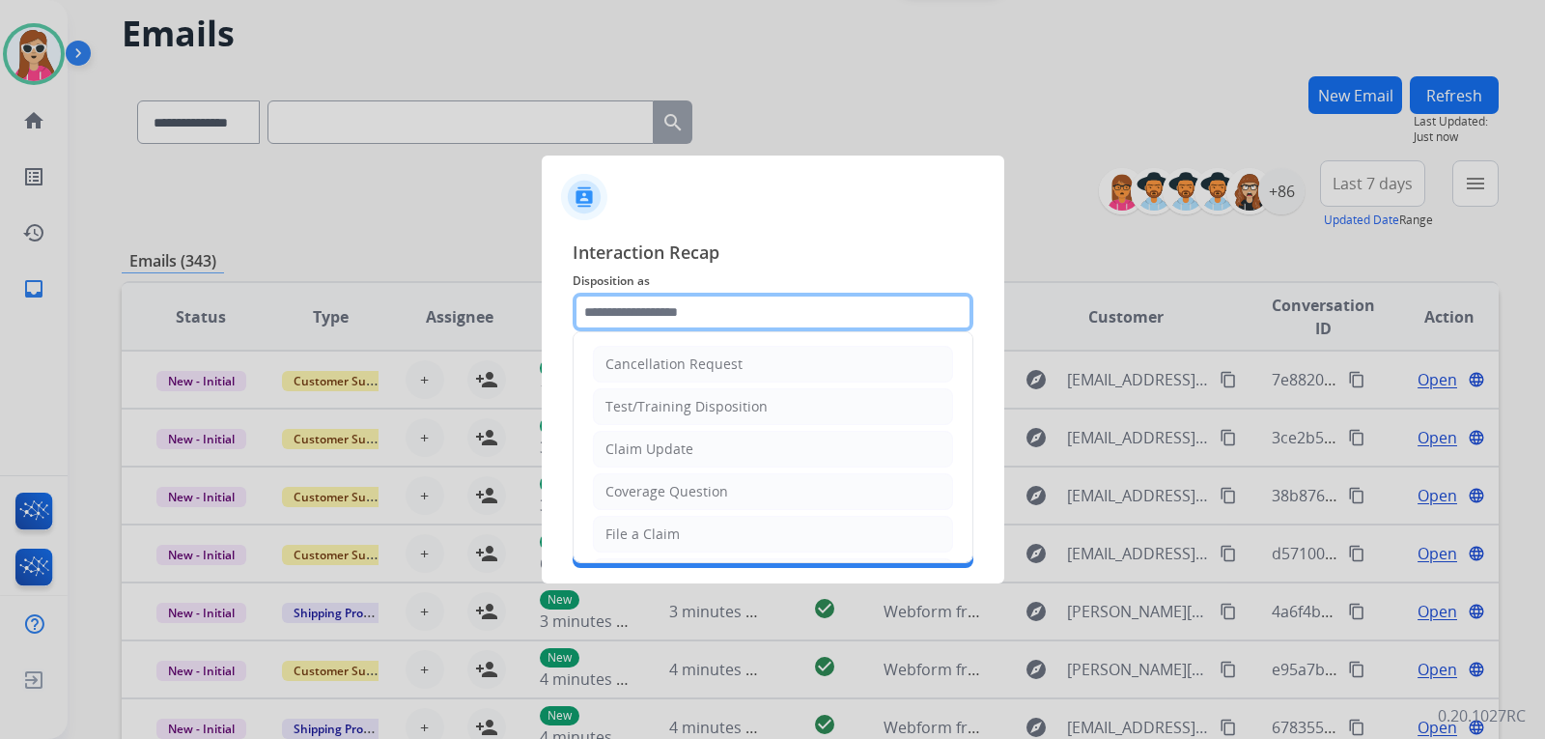
click at [786, 317] on input "text" at bounding box center [773, 312] width 401 height 39
drag, startPoint x: 730, startPoint y: 443, endPoint x: 750, endPoint y: 461, distance: 26.7
click at [749, 465] on li "Claim Update" at bounding box center [773, 449] width 360 height 37
type input "**********"
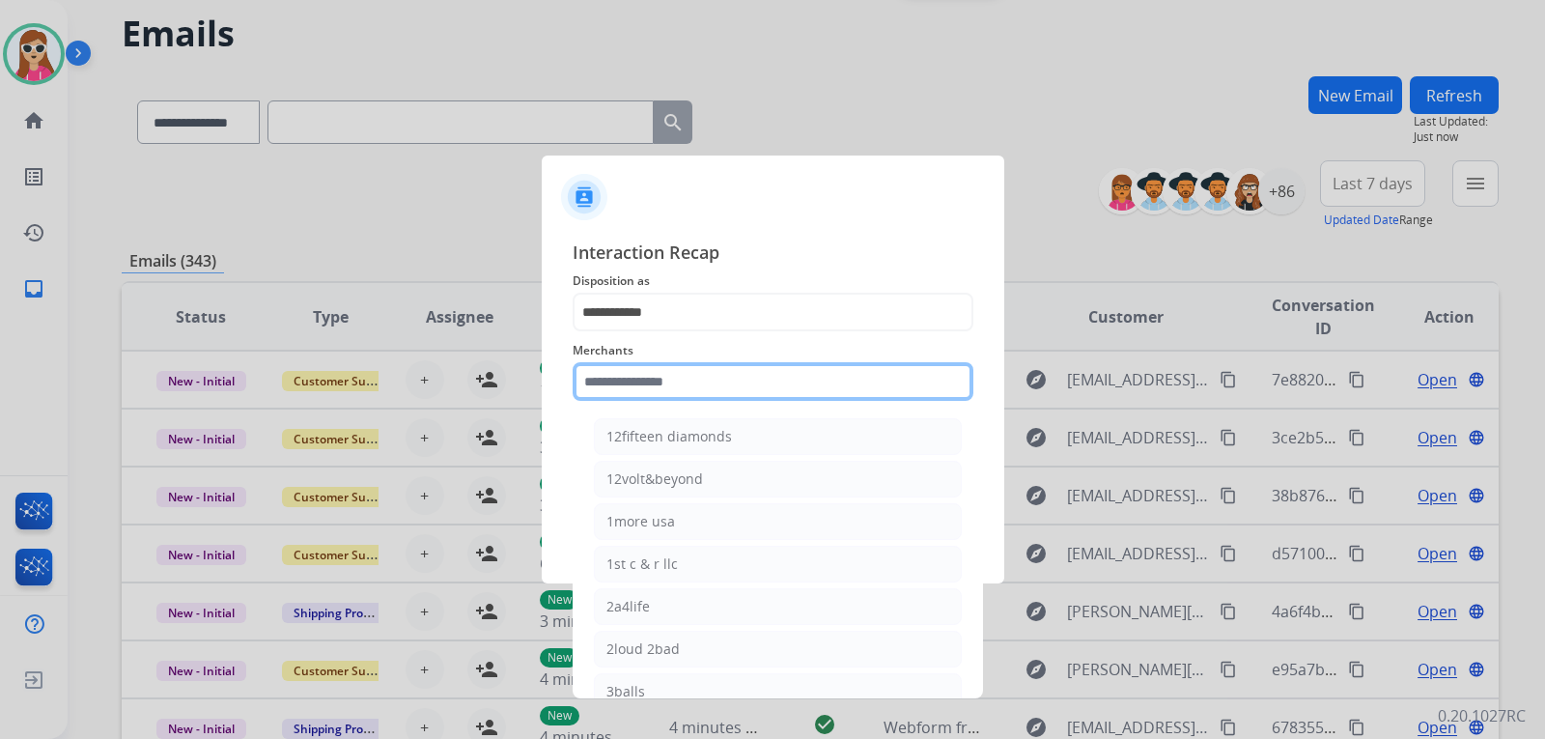
click at [719, 391] on input "text" at bounding box center [773, 381] width 401 height 39
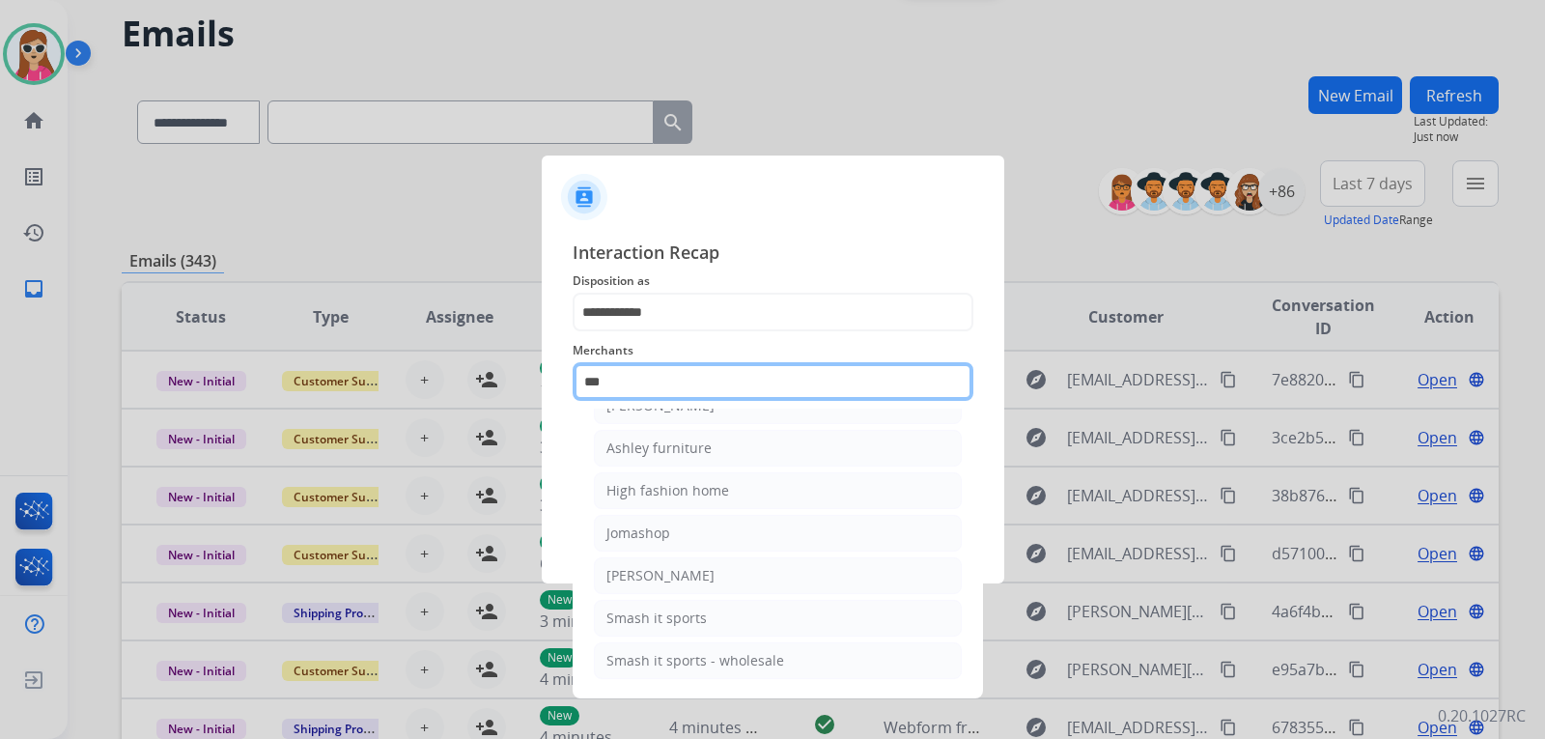
scroll to position [31, 0]
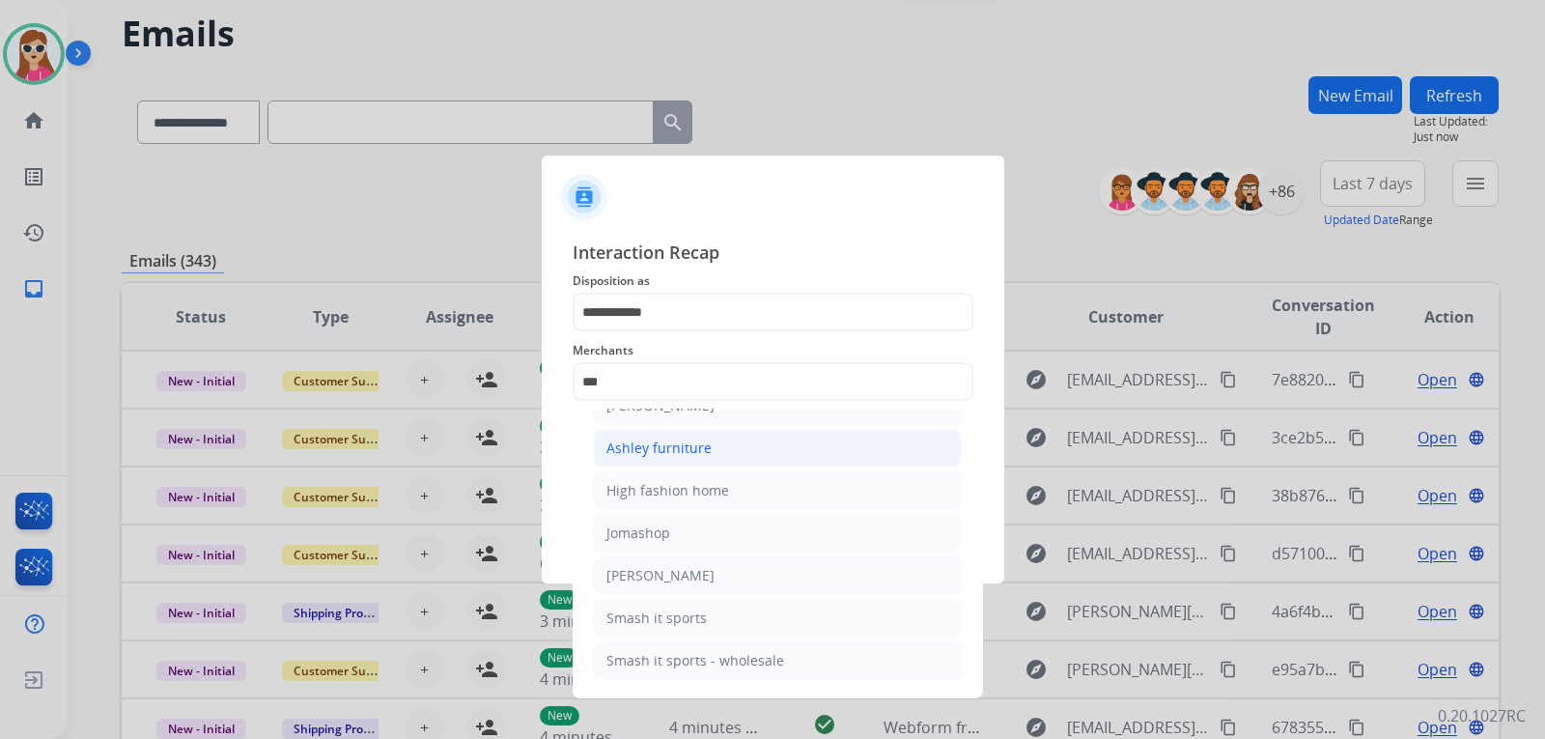
click at [731, 450] on li "Ashley furniture" at bounding box center [778, 448] width 368 height 37
type input "**********"
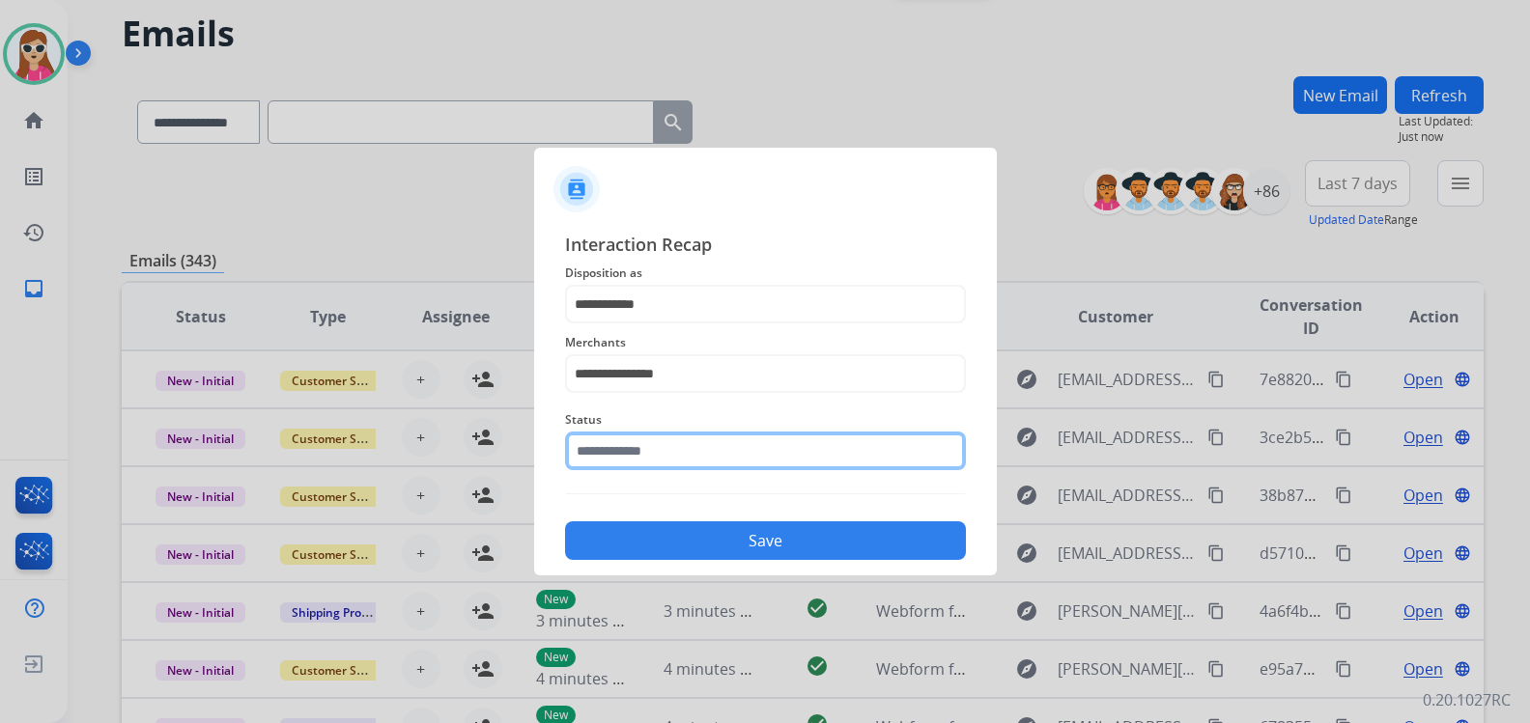
click at [731, 450] on input "text" at bounding box center [765, 451] width 401 height 39
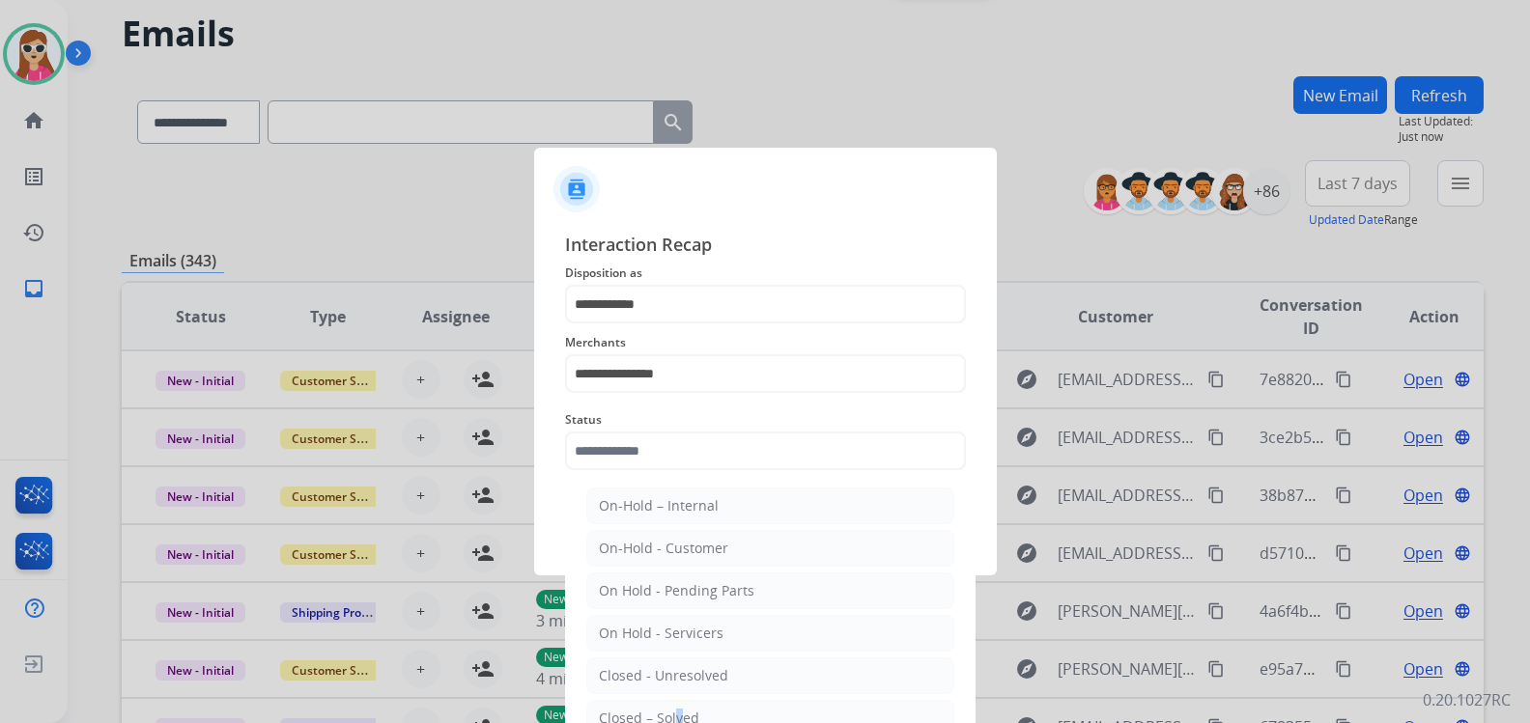
click at [673, 713] on div "Closed – Solved" at bounding box center [649, 718] width 100 height 19
type input "**********"
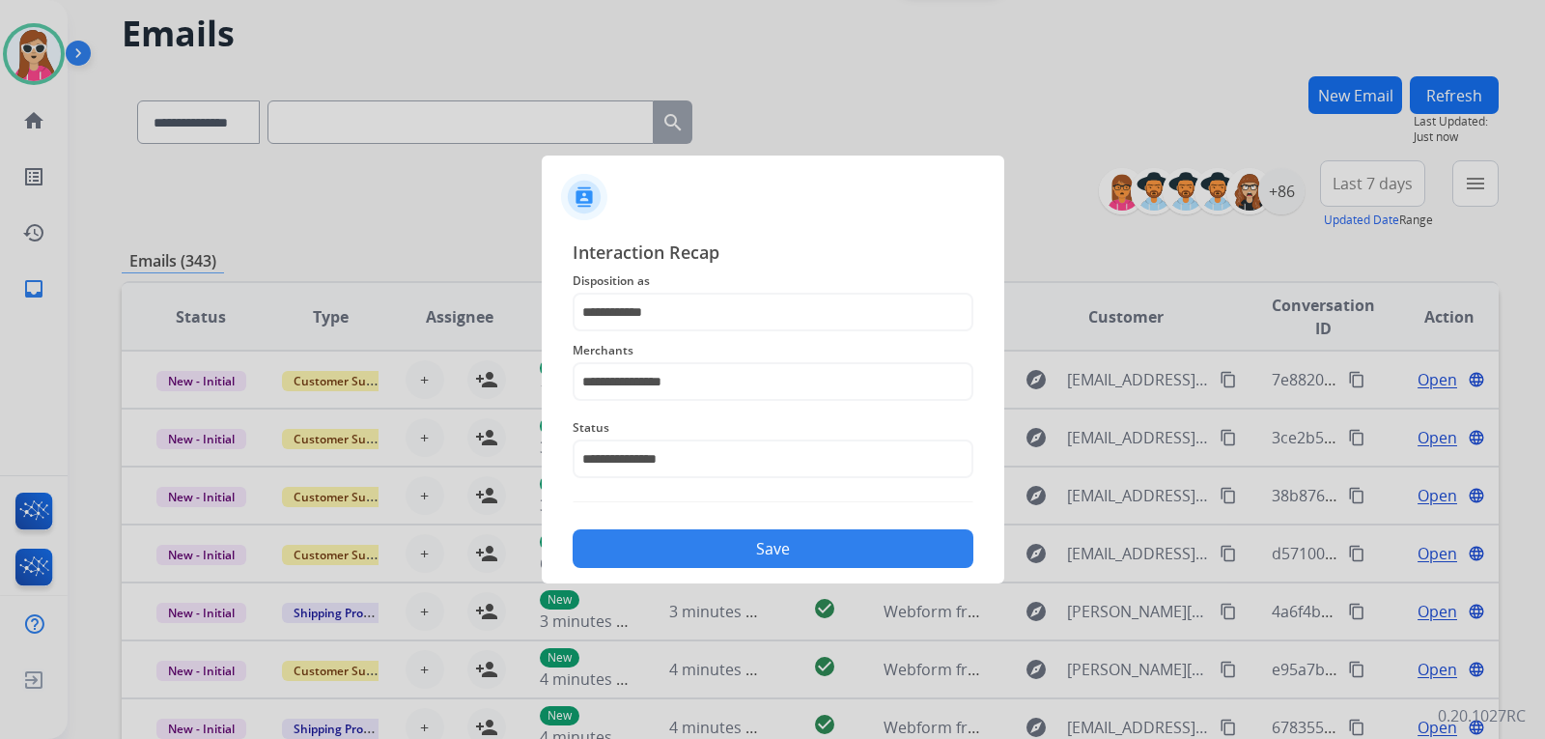
click at [712, 537] on button "Save" at bounding box center [773, 548] width 401 height 39
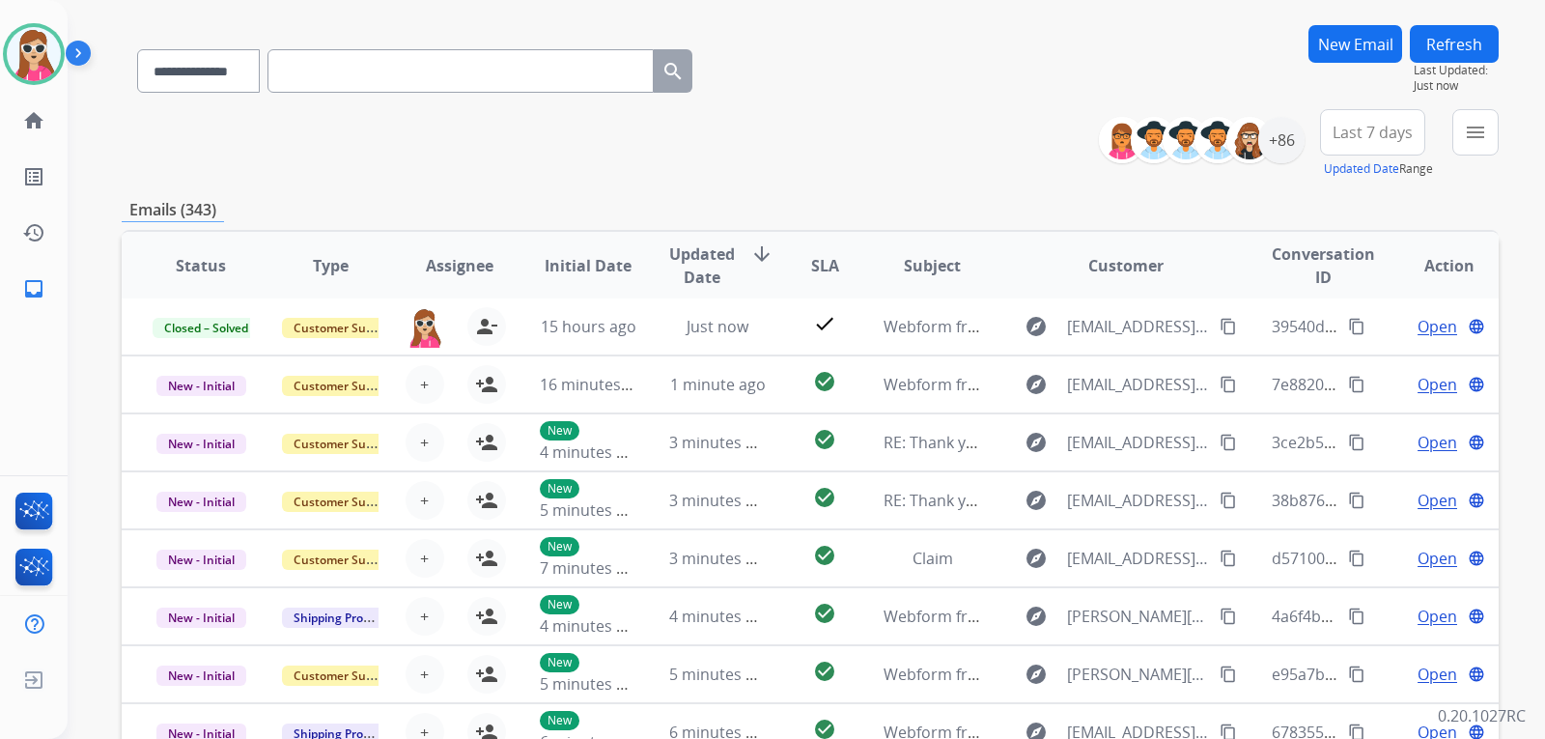
scroll to position [0, 0]
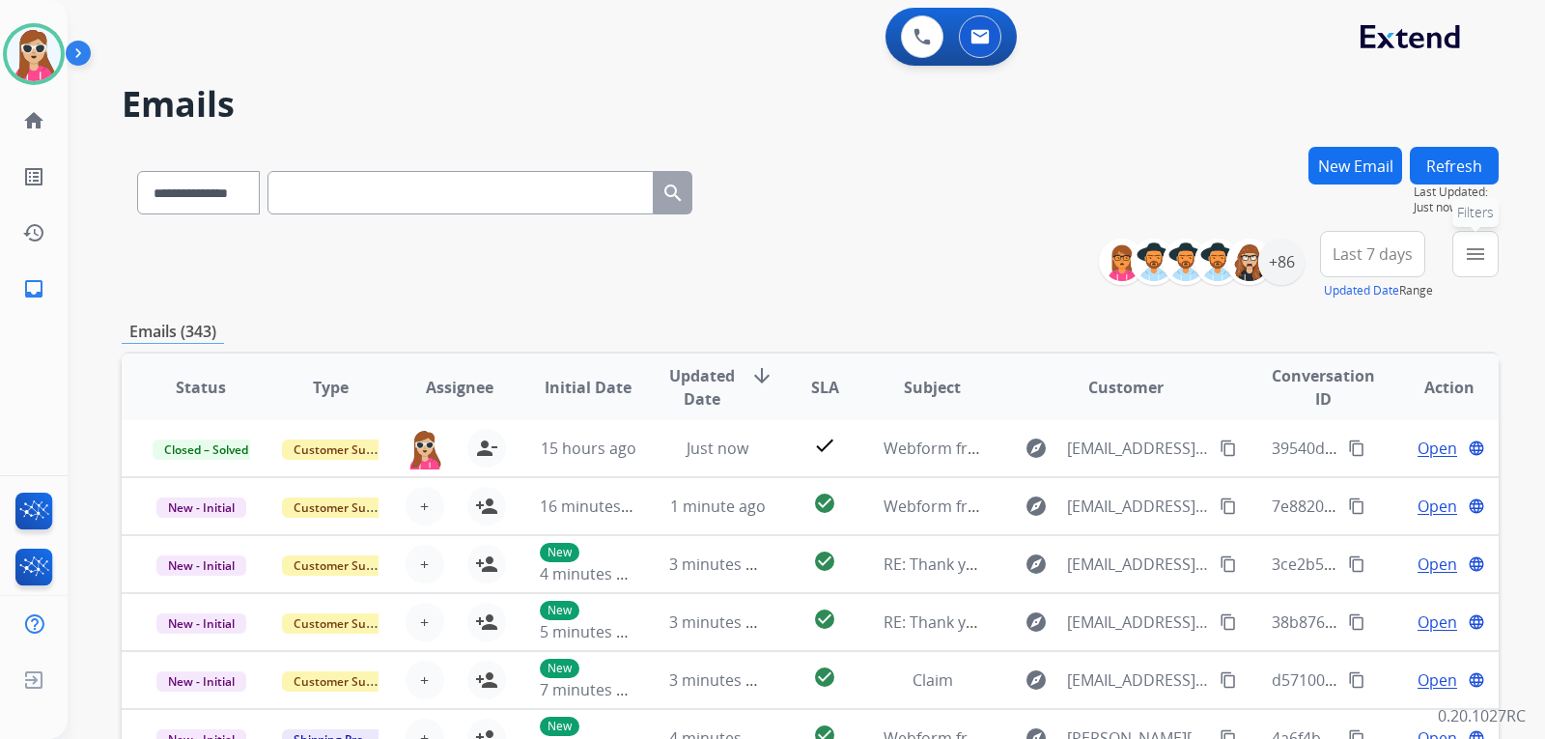
click at [1477, 255] on mat-icon "menu" at bounding box center [1475, 253] width 23 height 23
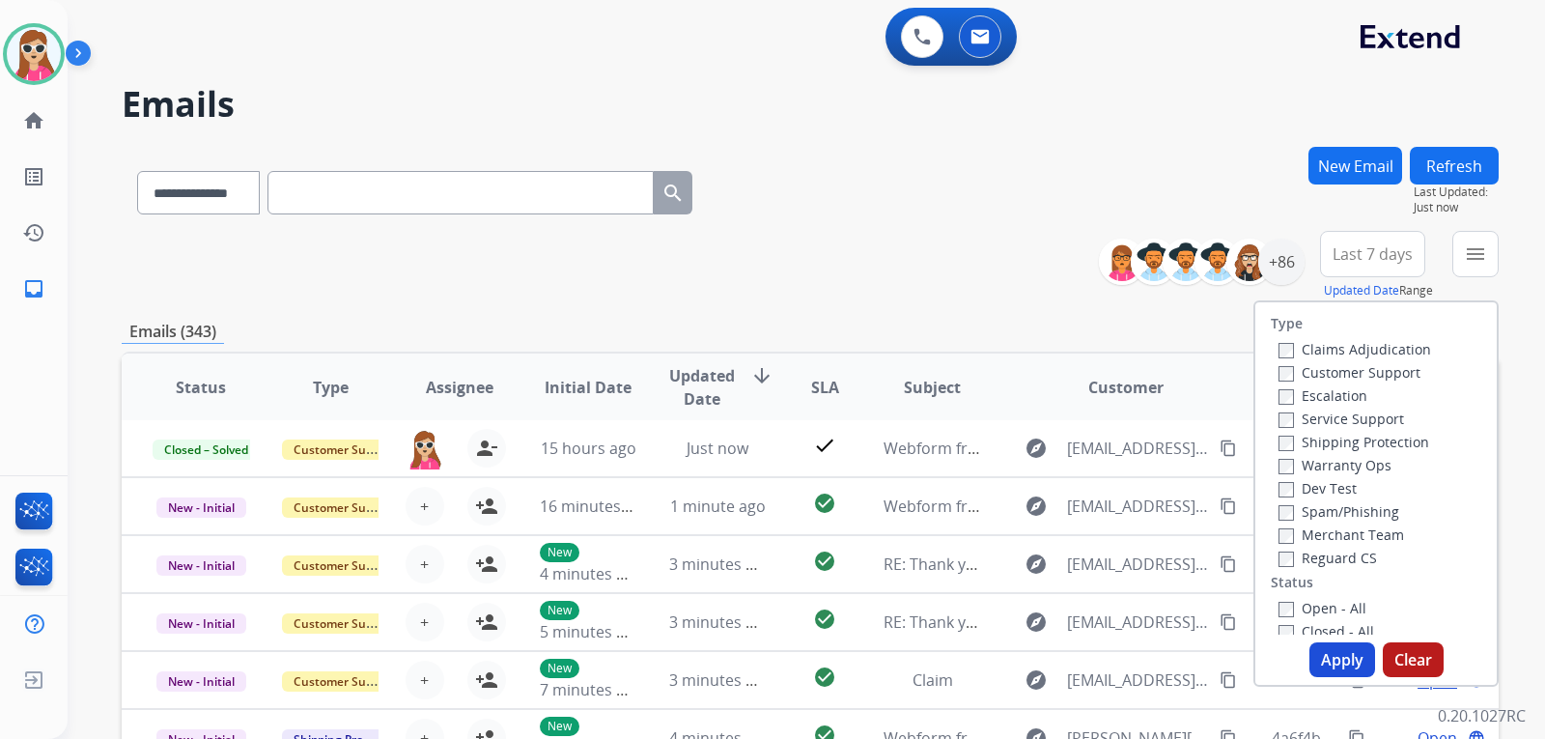
click at [1338, 371] on label "Customer Support" at bounding box center [1350, 372] width 142 height 18
click at [1346, 443] on label "Shipping Protection" at bounding box center [1354, 442] width 151 height 18
click at [1326, 559] on label "Reguard CS" at bounding box center [1328, 558] width 99 height 18
click at [1307, 609] on label "Open - All" at bounding box center [1323, 608] width 88 height 18
click at [1338, 654] on button "Apply" at bounding box center [1343, 659] width 66 height 35
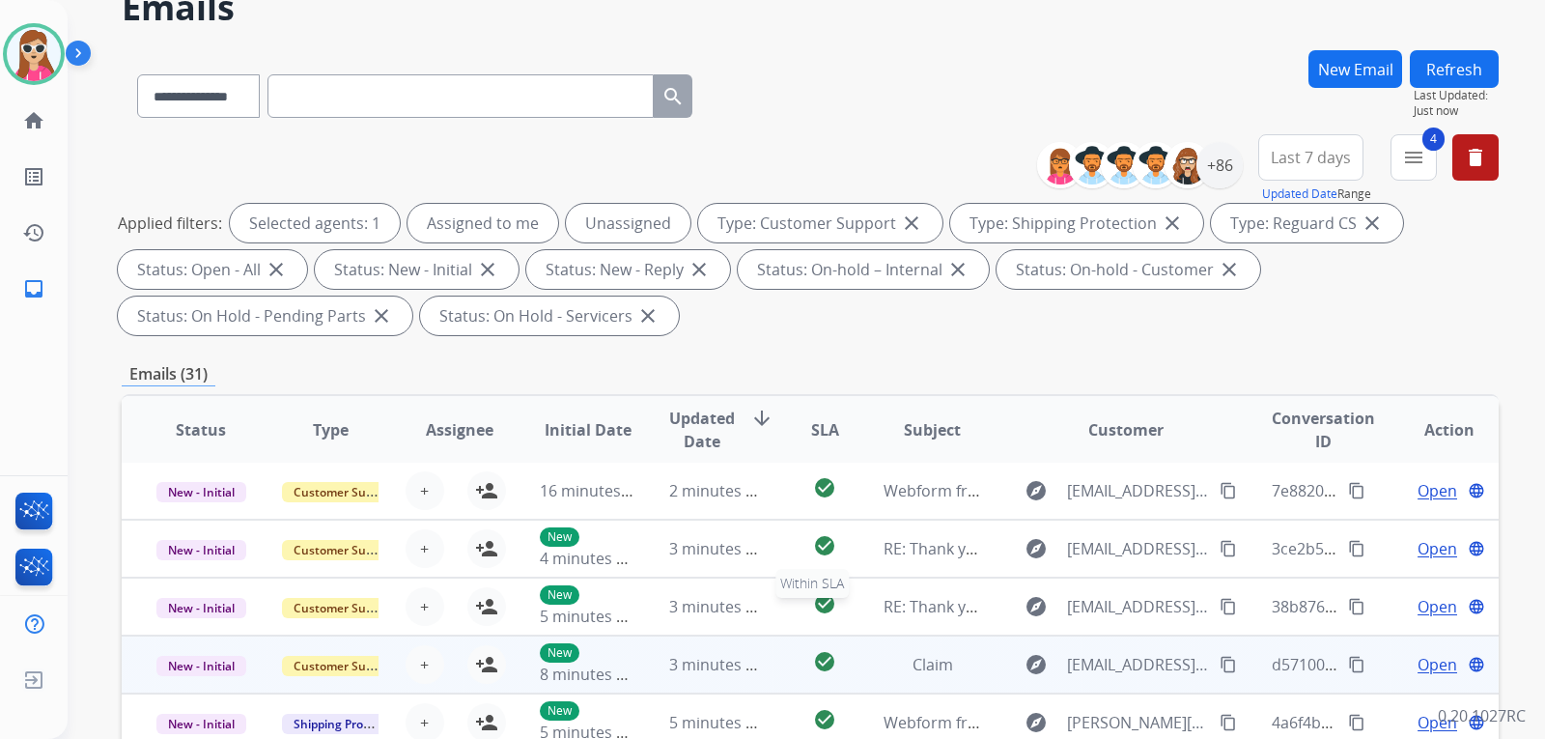
scroll to position [193, 0]
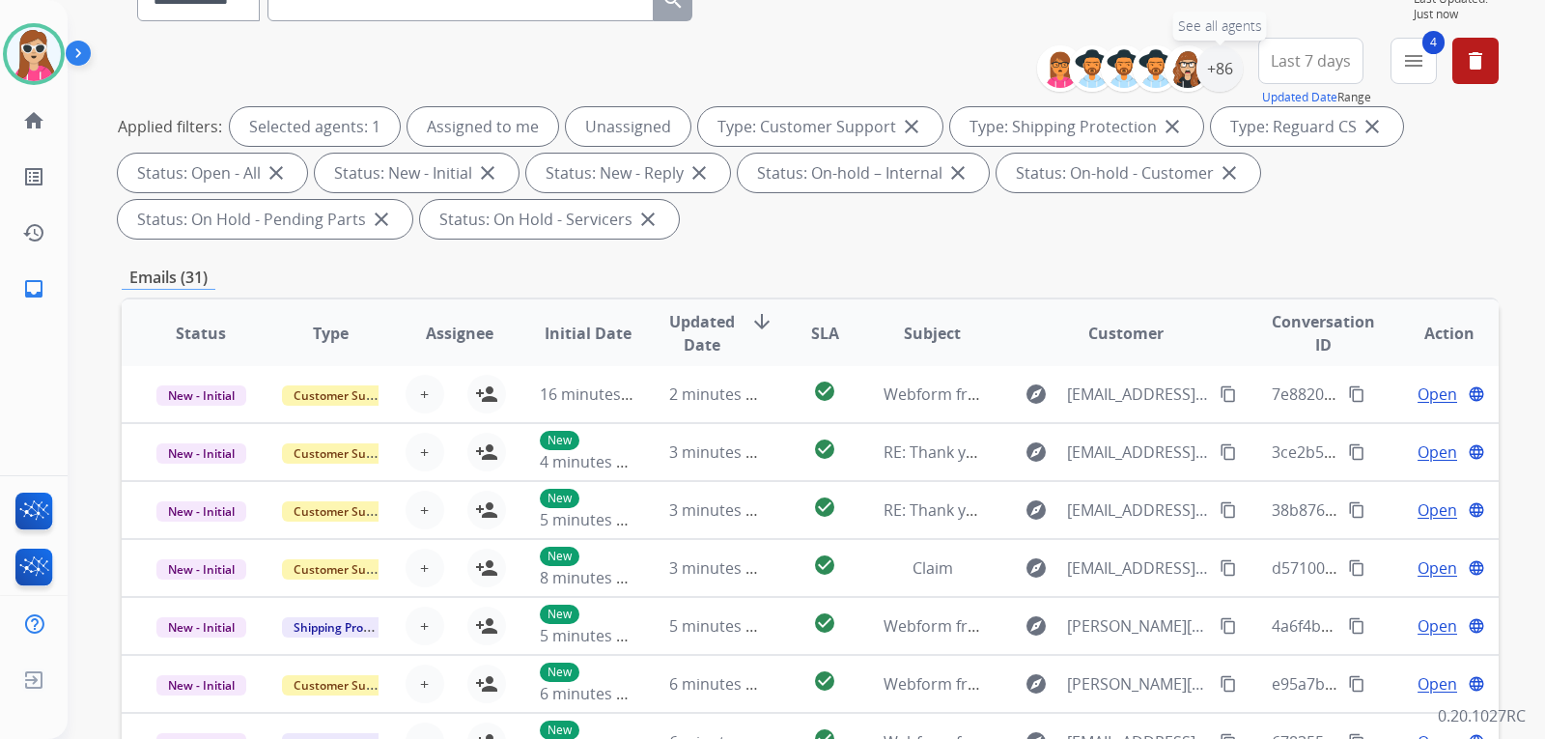
drag, startPoint x: 1211, startPoint y: 84, endPoint x: 1185, endPoint y: 103, distance: 32.5
click at [1196, 92] on div "**********" at bounding box center [1147, 69] width 191 height 62
click at [1223, 81] on div "+86" at bounding box center [1220, 68] width 46 height 46
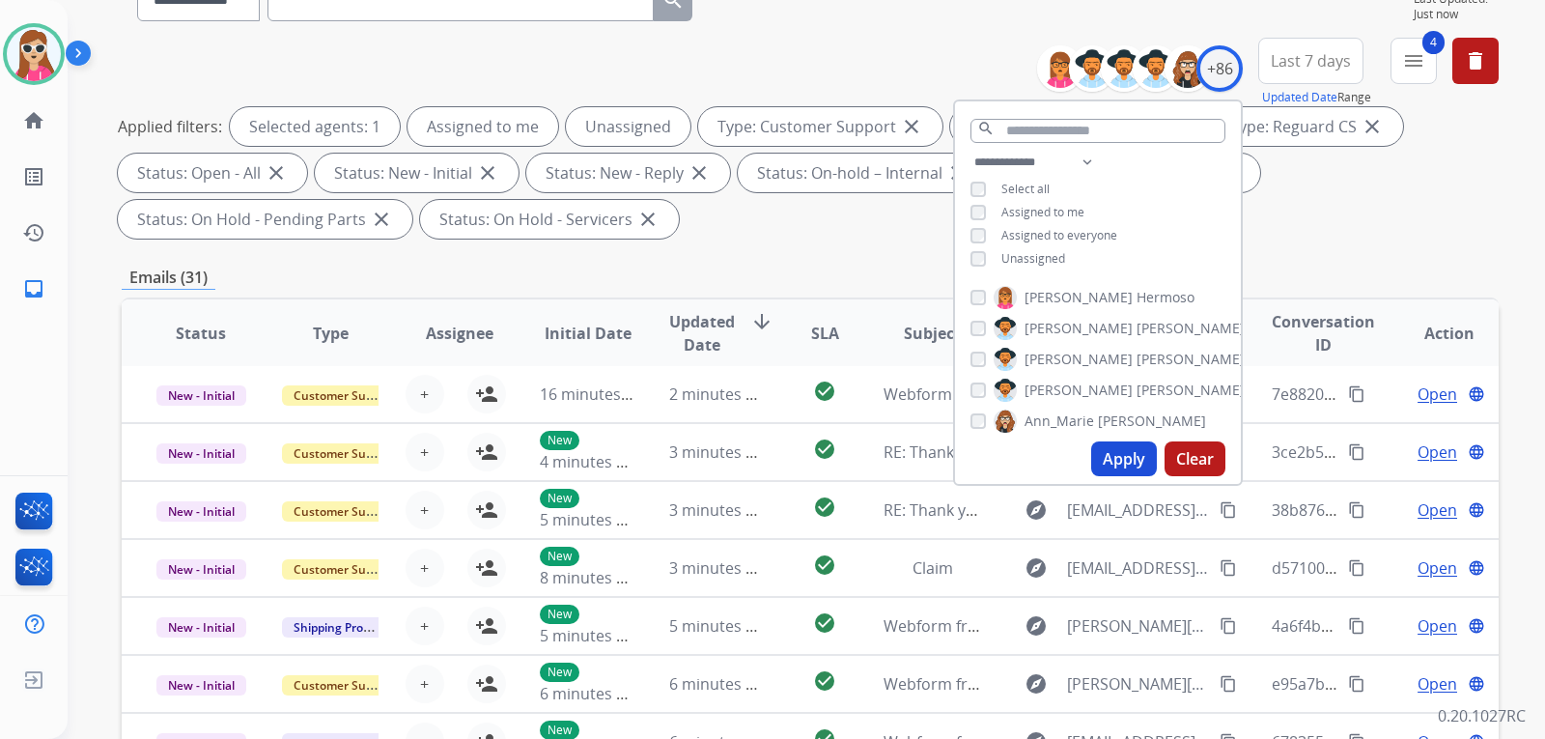
drag, startPoint x: 1040, startPoint y: 256, endPoint x: 1056, endPoint y: 264, distance: 17.3
click at [1042, 254] on span "Unassigned" at bounding box center [1034, 258] width 64 height 16
click at [1108, 459] on button "Apply" at bounding box center [1124, 458] width 66 height 35
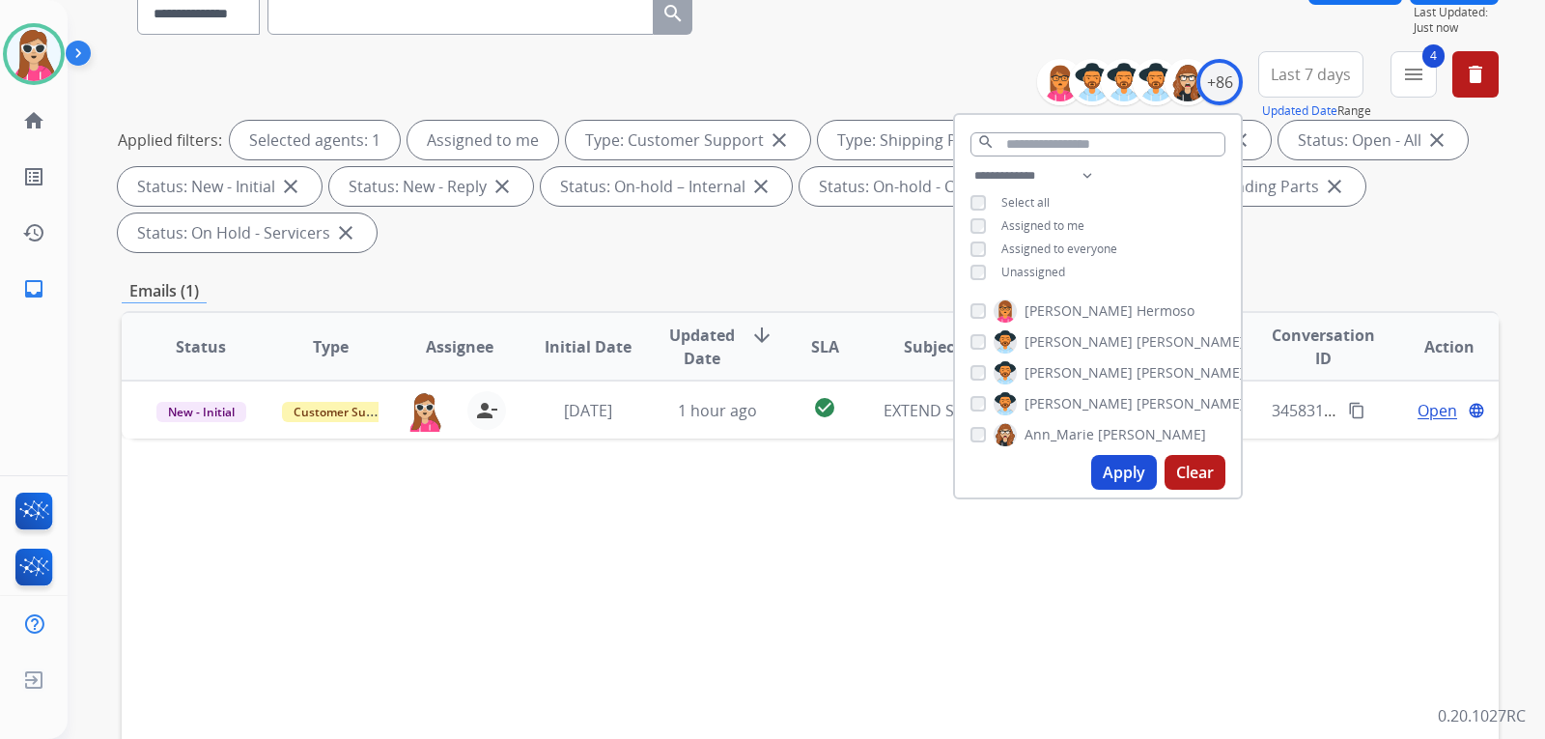
scroll to position [290, 0]
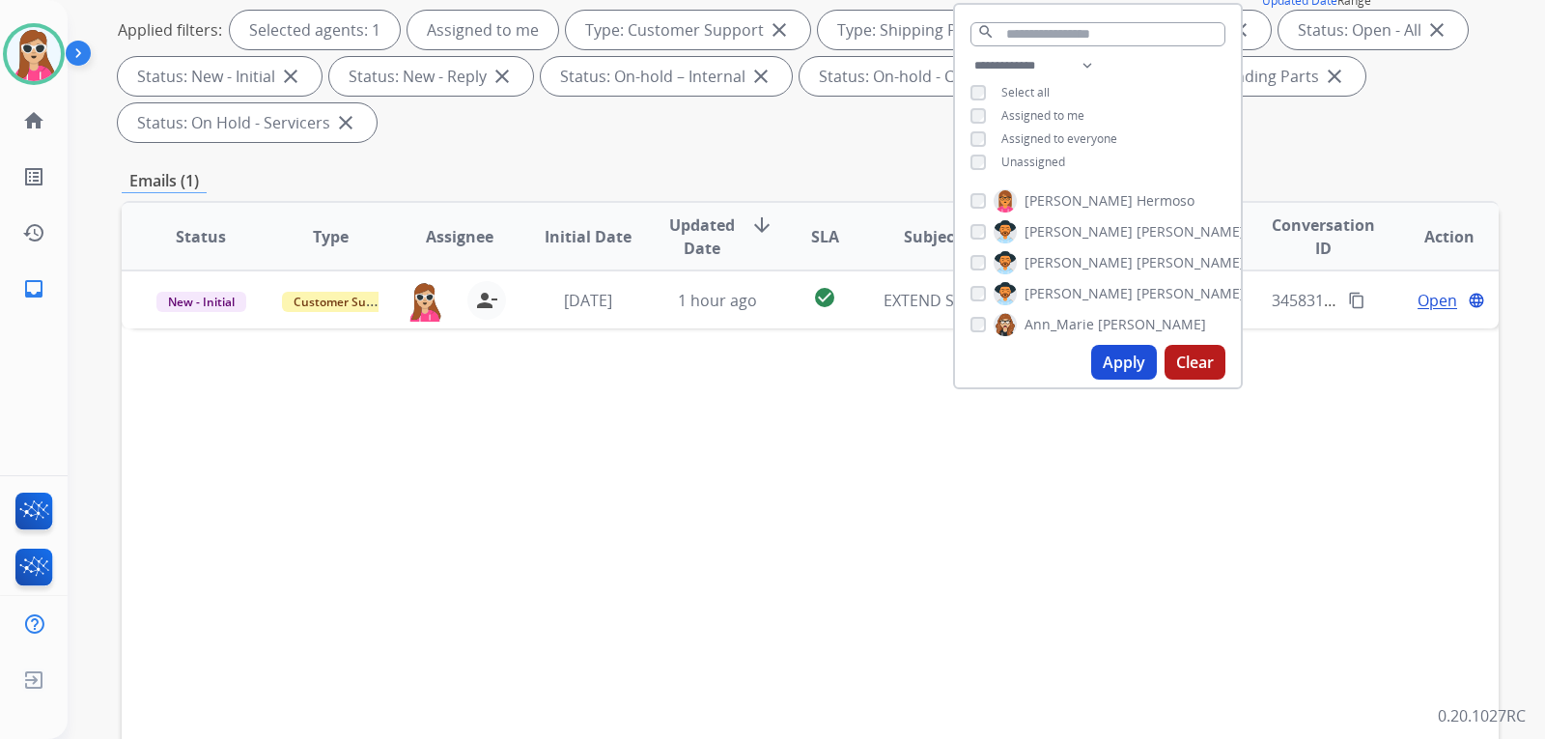
drag, startPoint x: 765, startPoint y: 462, endPoint x: 772, endPoint y: 445, distance: 17.8
click at [766, 463] on div "Status Type Assignee Initial Date Updated Date arrow_downward SLA Subject Custo…" at bounding box center [810, 524] width 1377 height 647
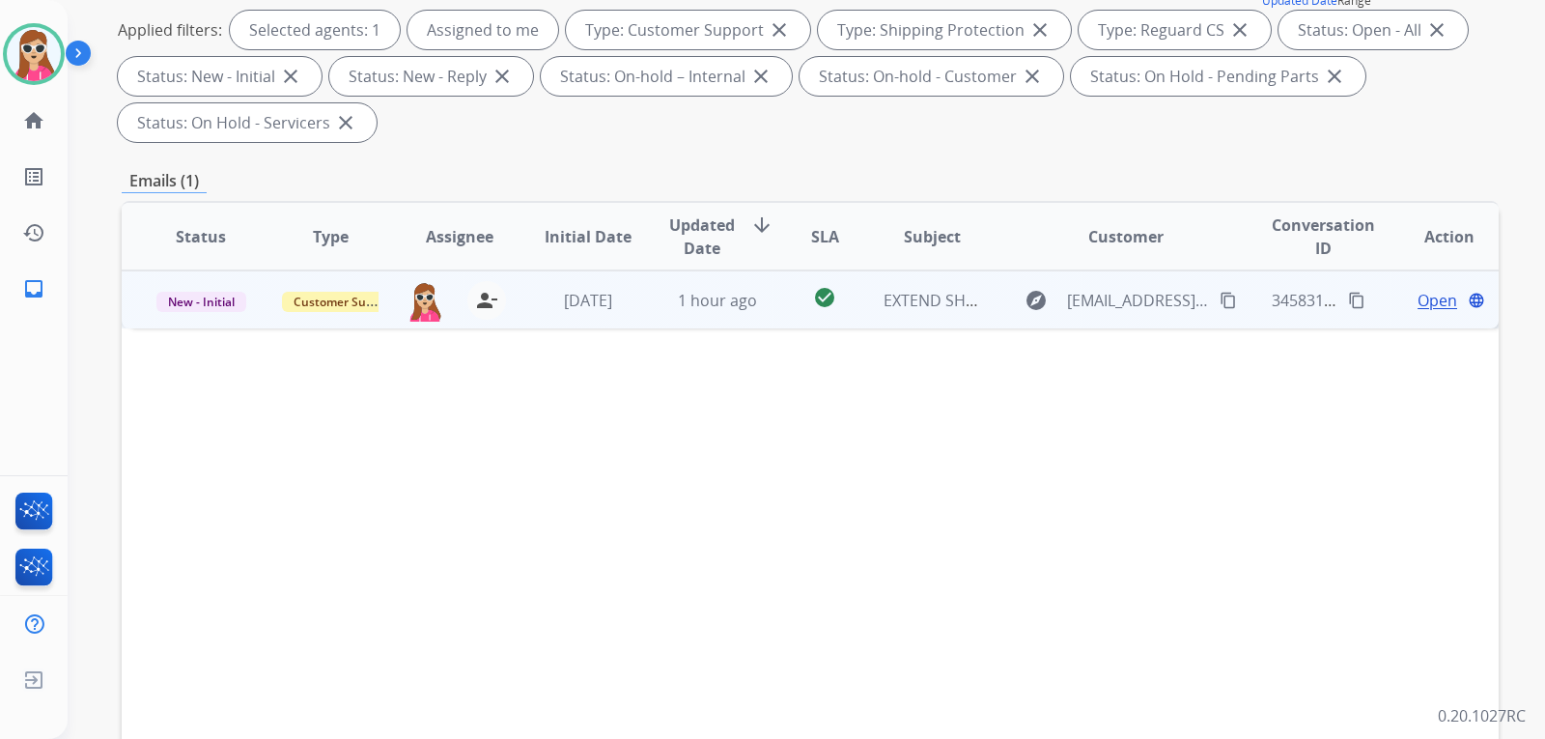
click at [863, 316] on td "EXTEND SHIPPING Ord# 34075457-01" at bounding box center [917, 299] width 129 height 58
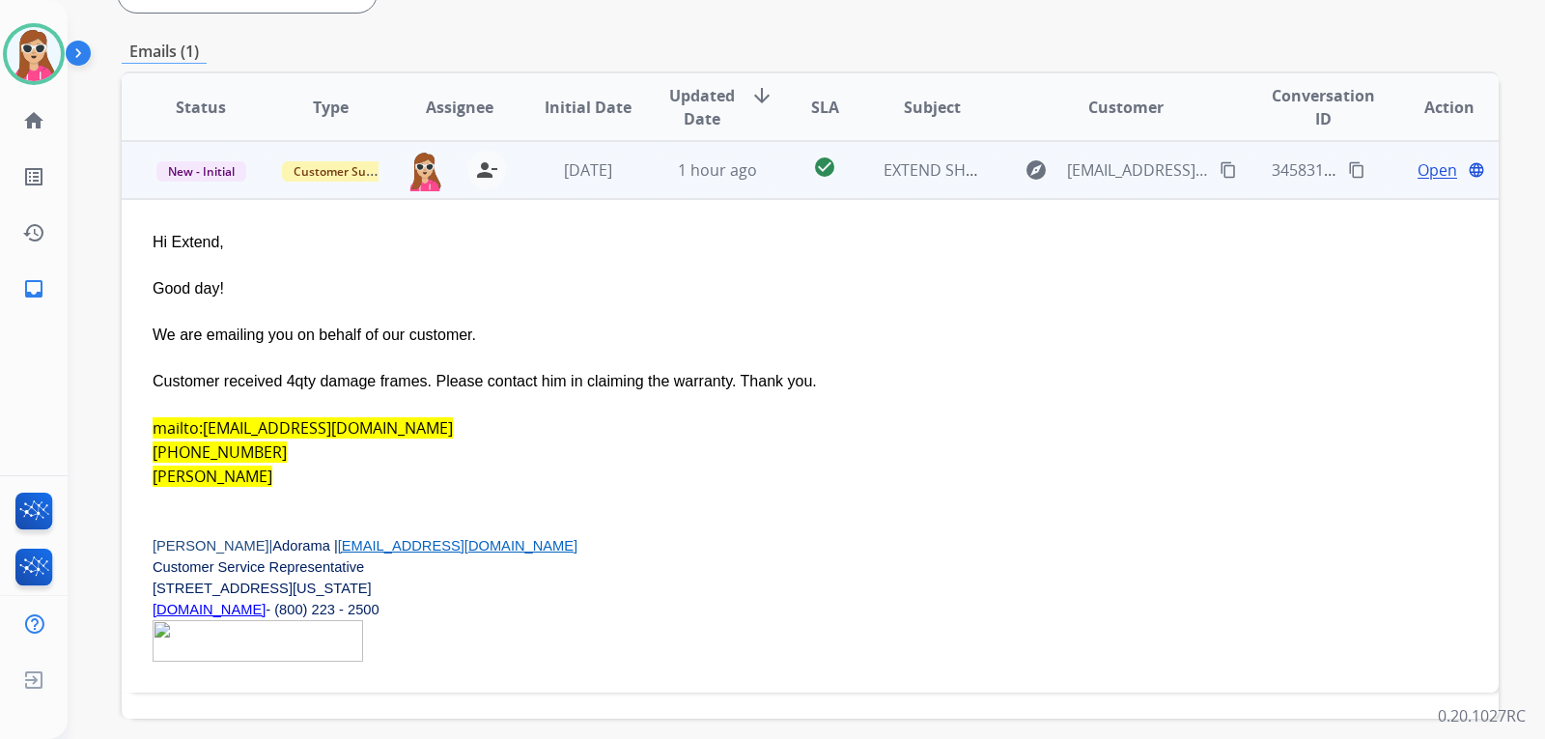
scroll to position [386, 0]
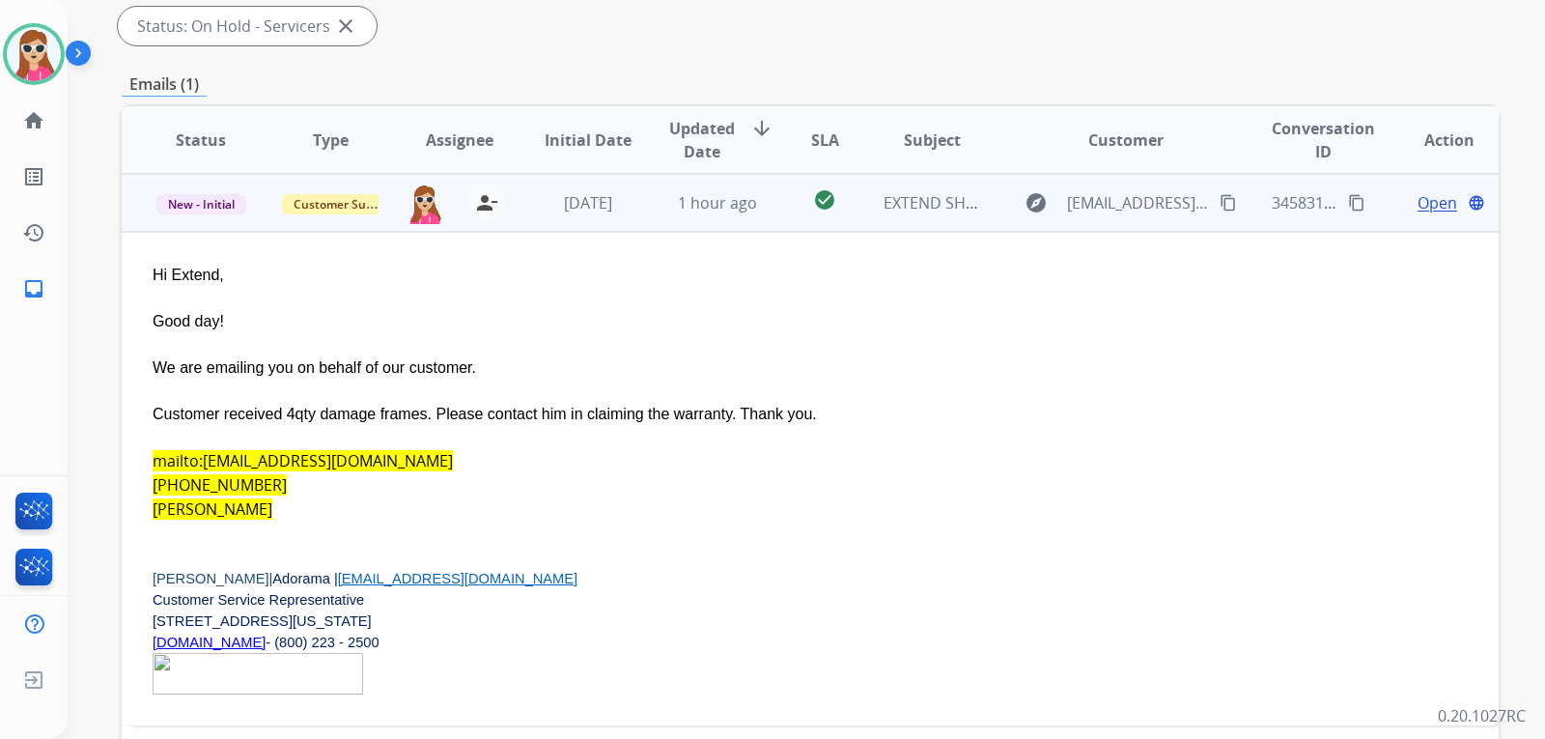
click at [1418, 213] on span "Open" at bounding box center [1438, 202] width 40 height 23
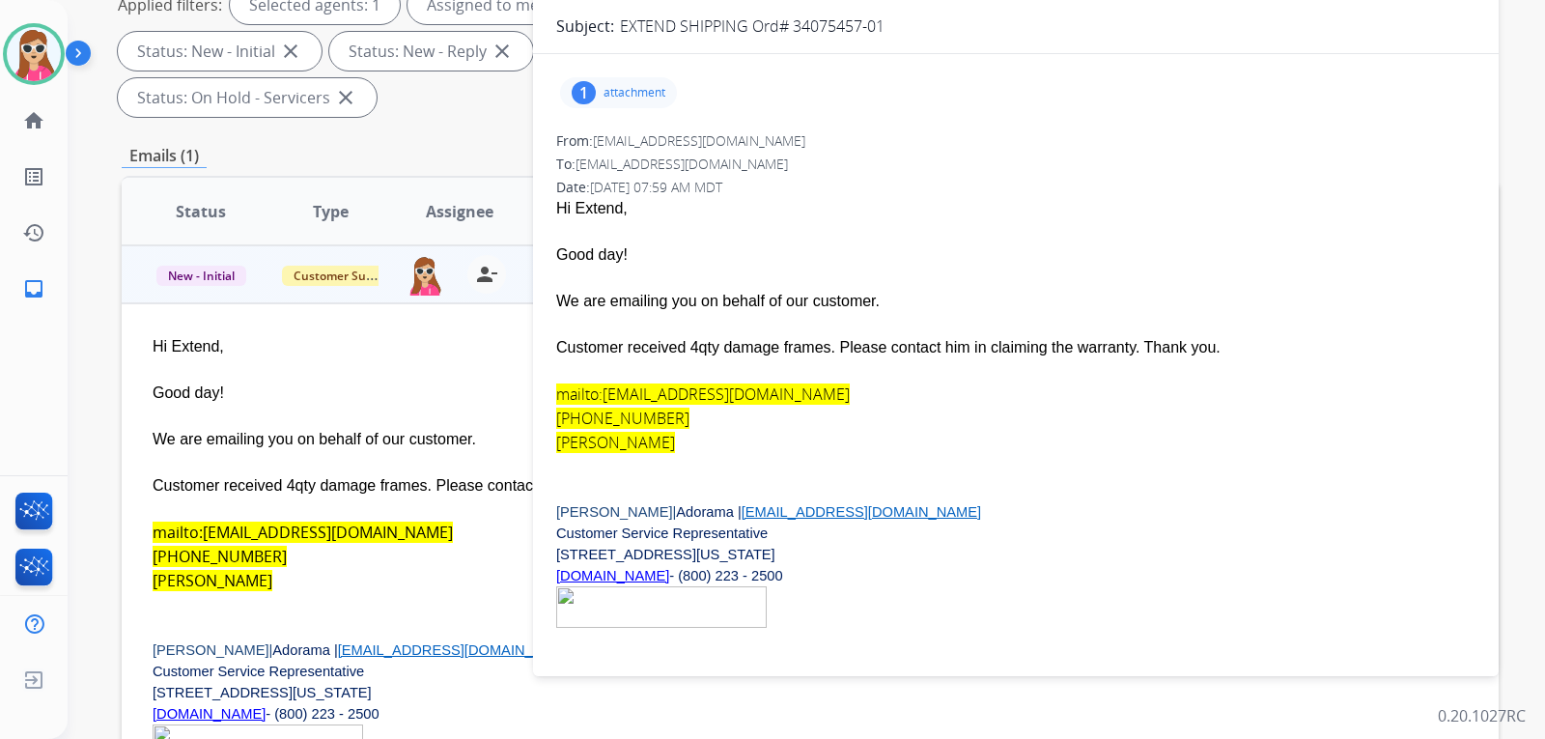
scroll to position [193, 0]
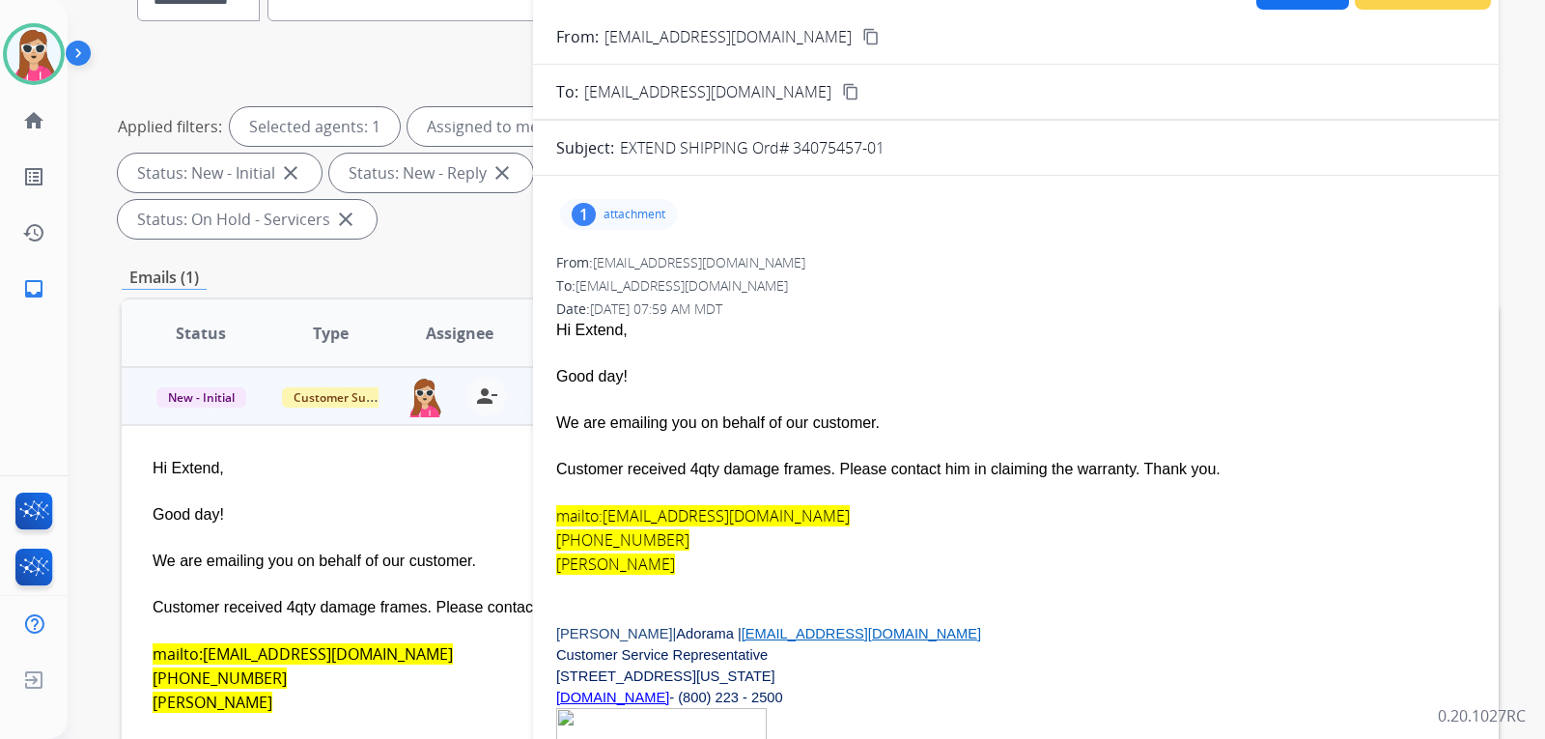
click at [599, 177] on div "1 attachment From: jhonab@adorama.com To: support@extend.com Date: 08/19/2025 -…" at bounding box center [1016, 483] width 966 height 614
click at [600, 222] on div "1 attachment" at bounding box center [618, 214] width 117 height 31
click at [641, 276] on div at bounding box center [624, 264] width 97 height 68
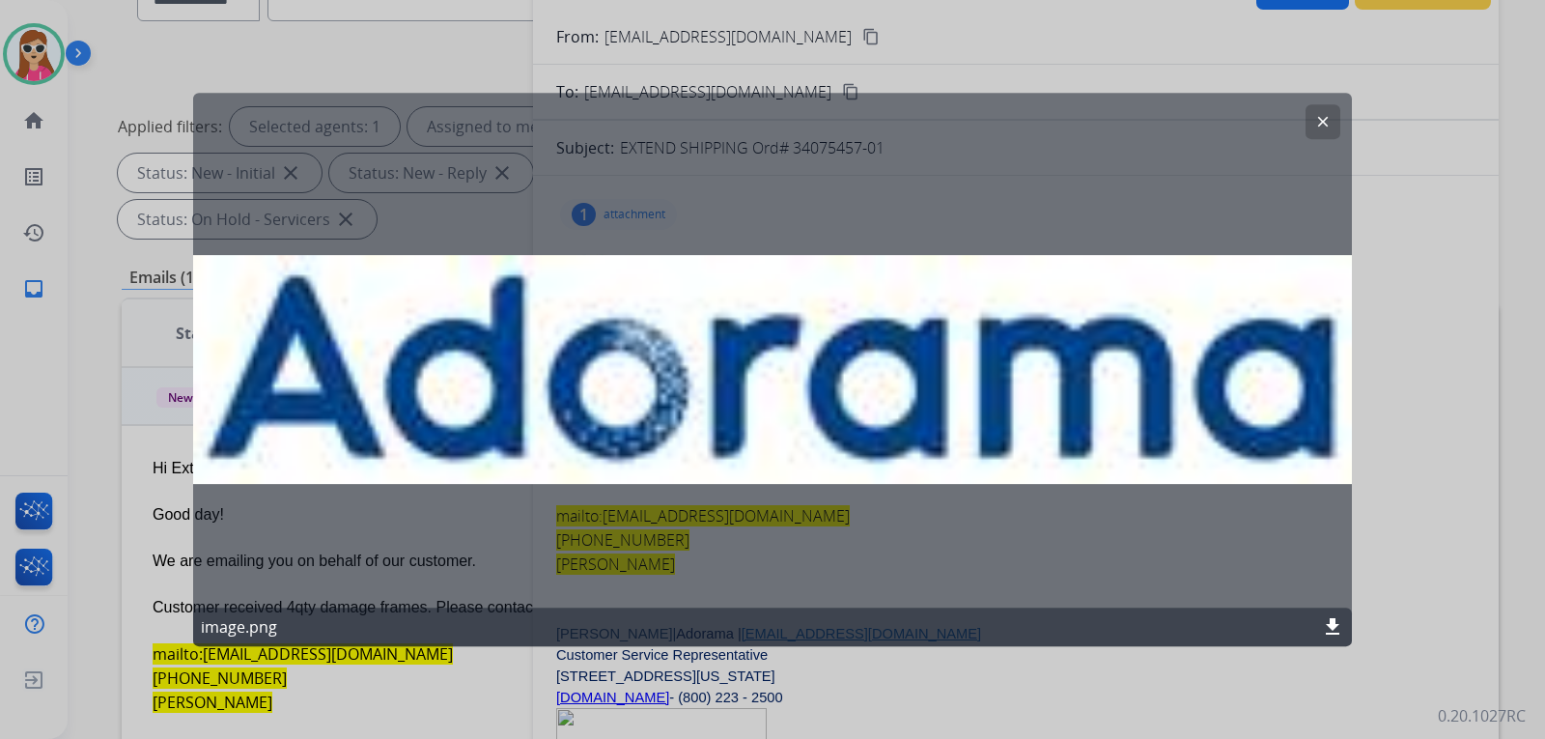
click at [1330, 113] on mat-icon "clear" at bounding box center [1323, 121] width 17 height 17
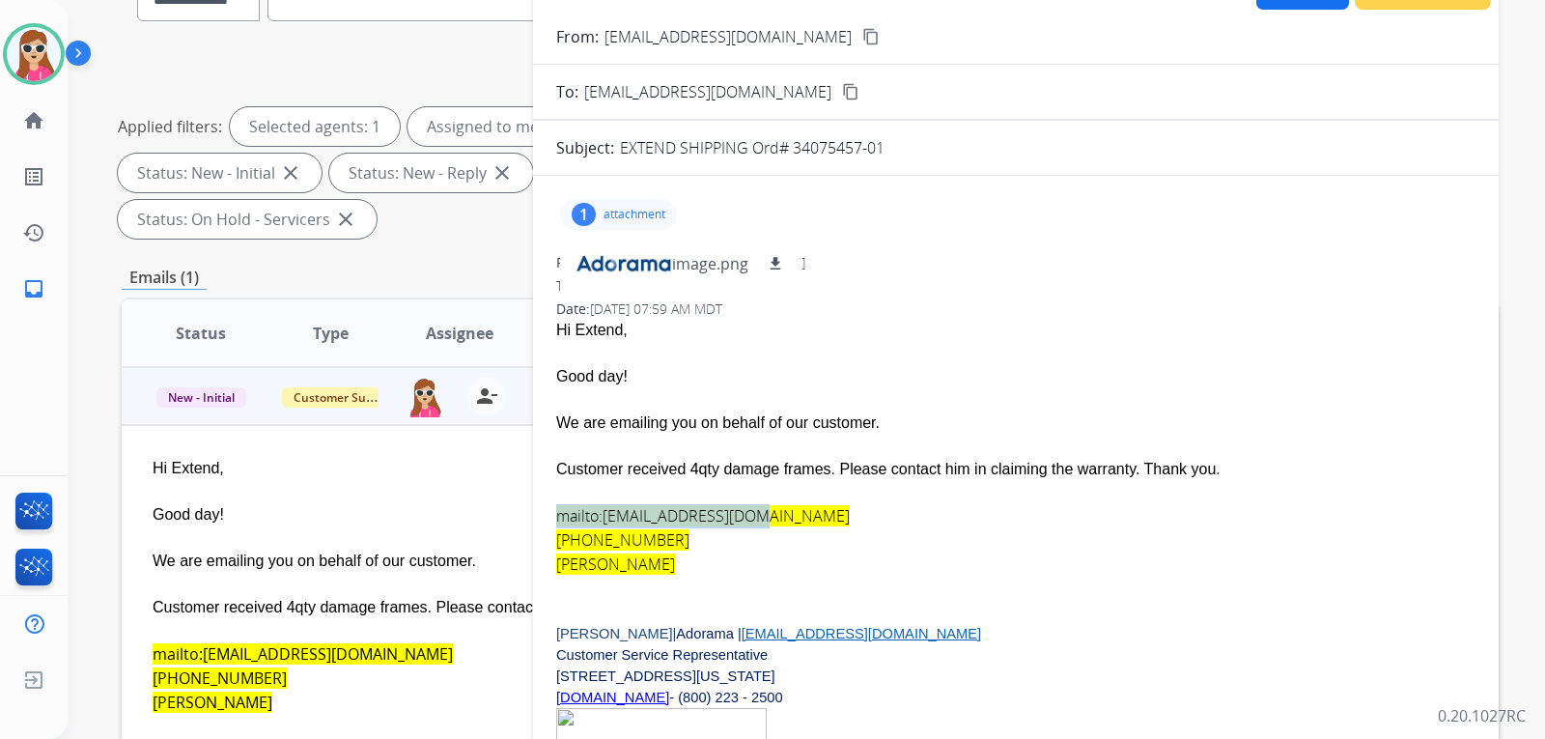
drag, startPoint x: 555, startPoint y: 517, endPoint x: 764, endPoint y: 511, distance: 208.7
click at [764, 511] on div "1 attachment image.png download From: jhonab@adorama.com To: support@extend.com…" at bounding box center [1016, 482] width 966 height 583
copy link "mailto:tzacharia@gmail.com"
drag, startPoint x: 558, startPoint y: 534, endPoint x: 664, endPoint y: 535, distance: 105.3
click at [664, 535] on div "(865) 988-8060" at bounding box center [1016, 540] width 920 height 24
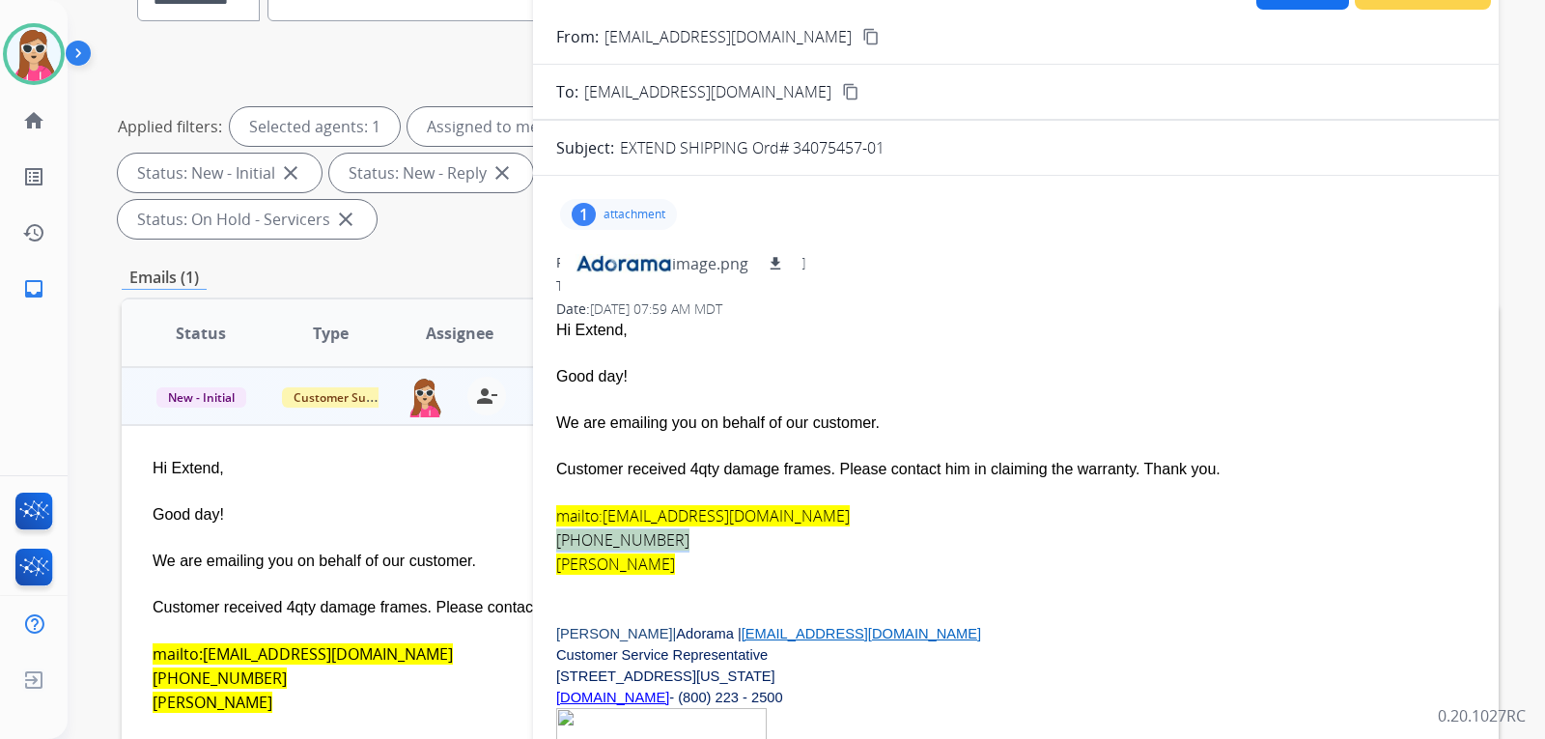
copy span "(865) 988-8060"
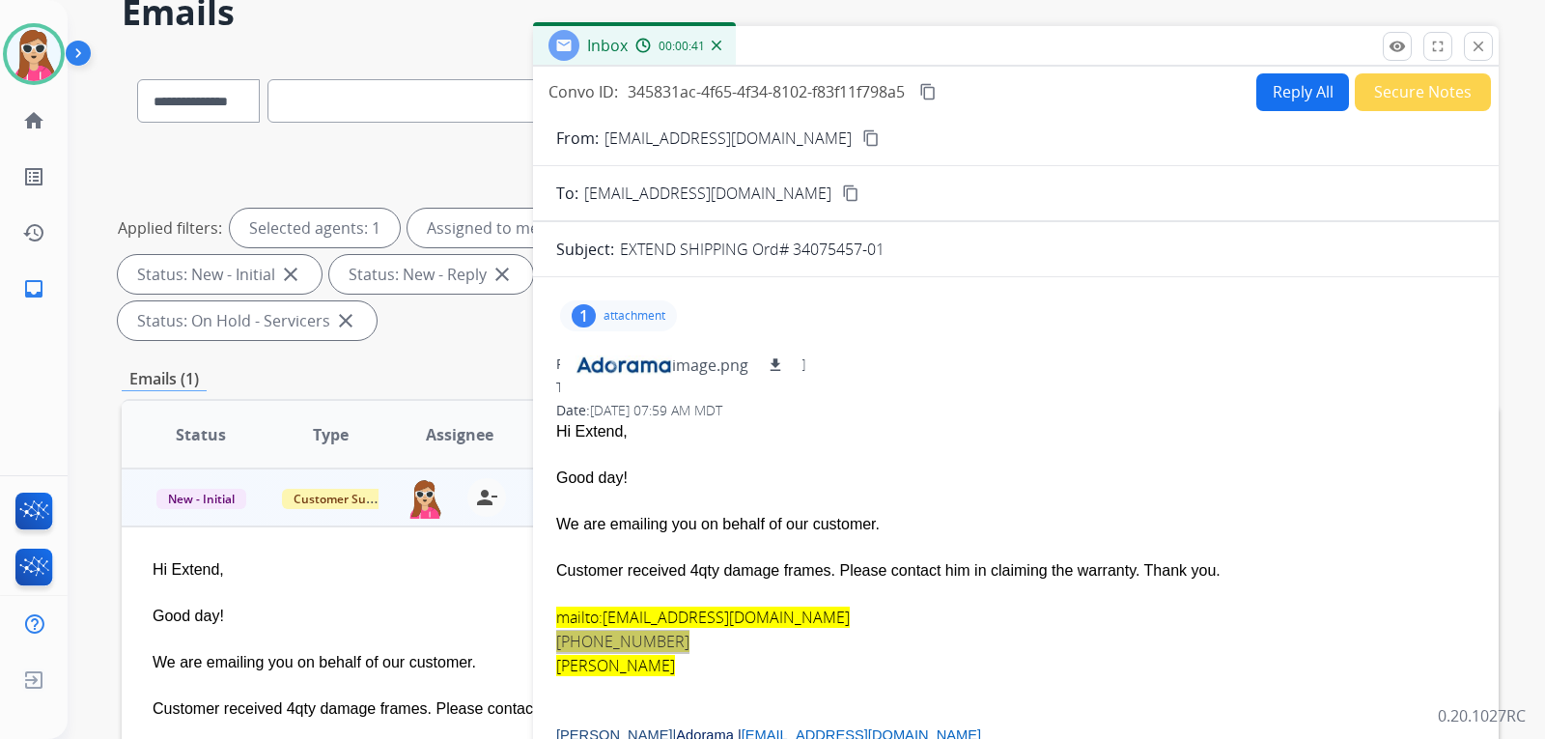
scroll to position [97, 0]
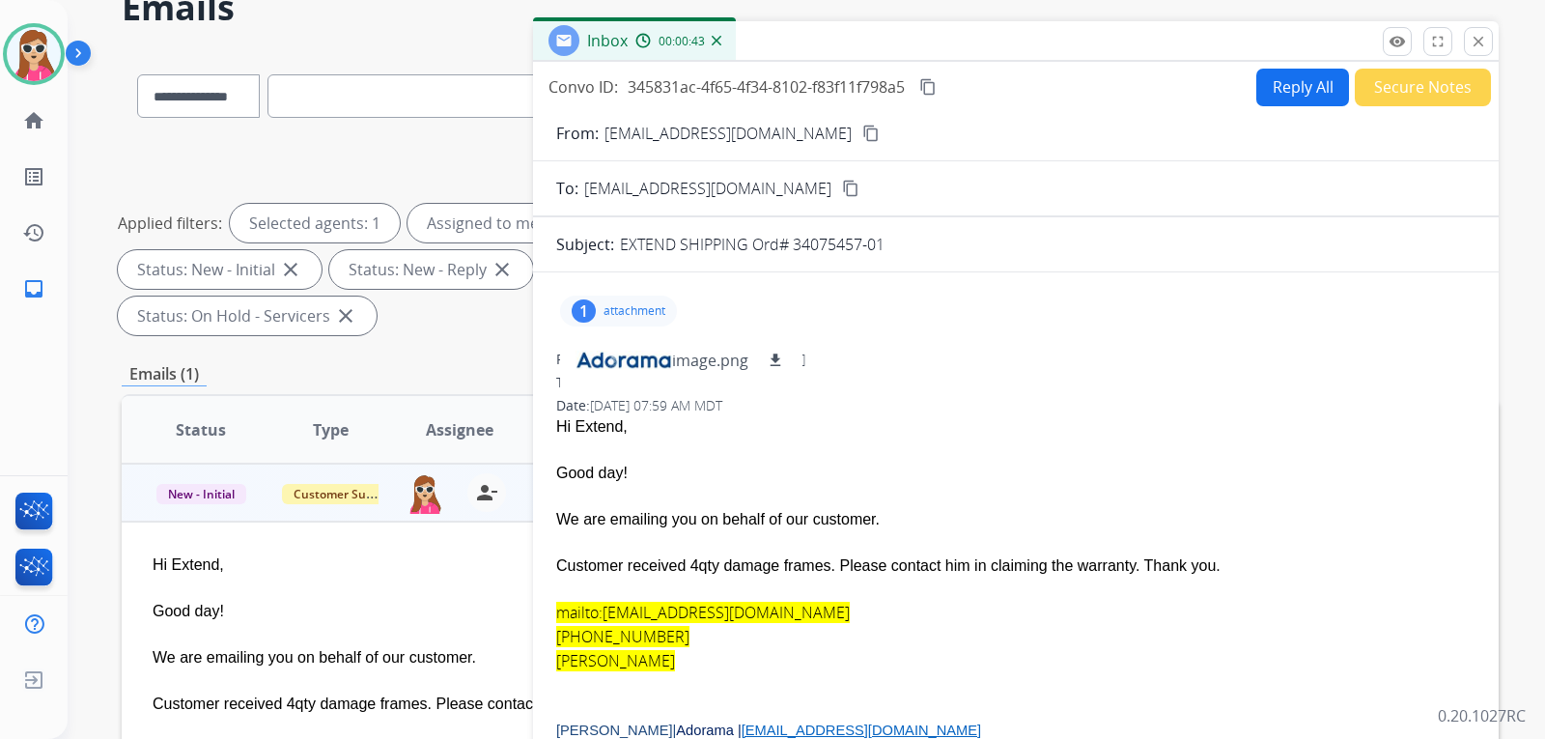
click at [1302, 103] on div "Convo ID: 345831ac-4f65-4f34-8102-f83f11f798a5 content_copy Reply All Secure No…" at bounding box center [1016, 474] width 966 height 825
click at [1305, 90] on button "Reply All" at bounding box center [1303, 88] width 93 height 38
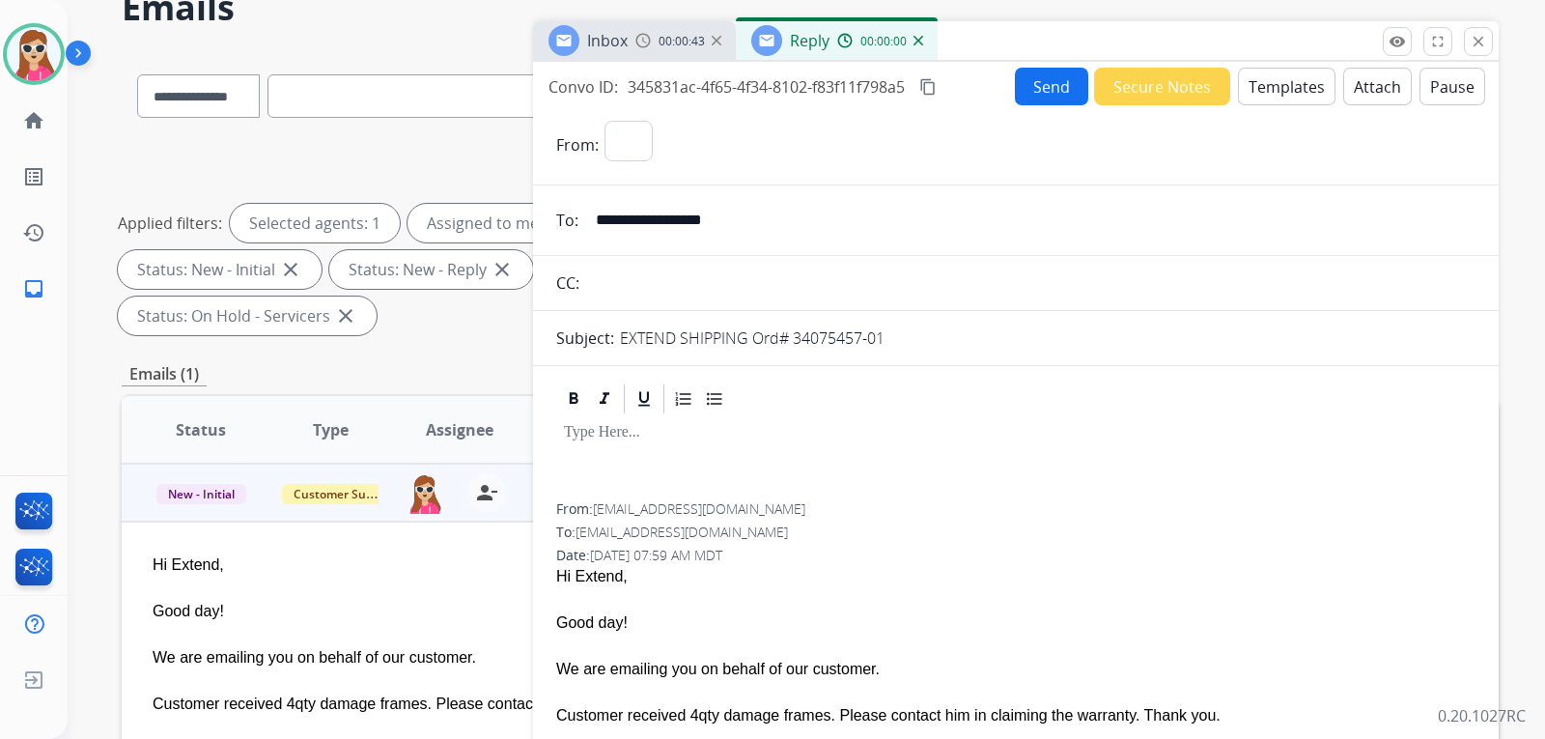
select select "**********"
click at [1305, 91] on button "Templates" at bounding box center [1287, 87] width 98 height 38
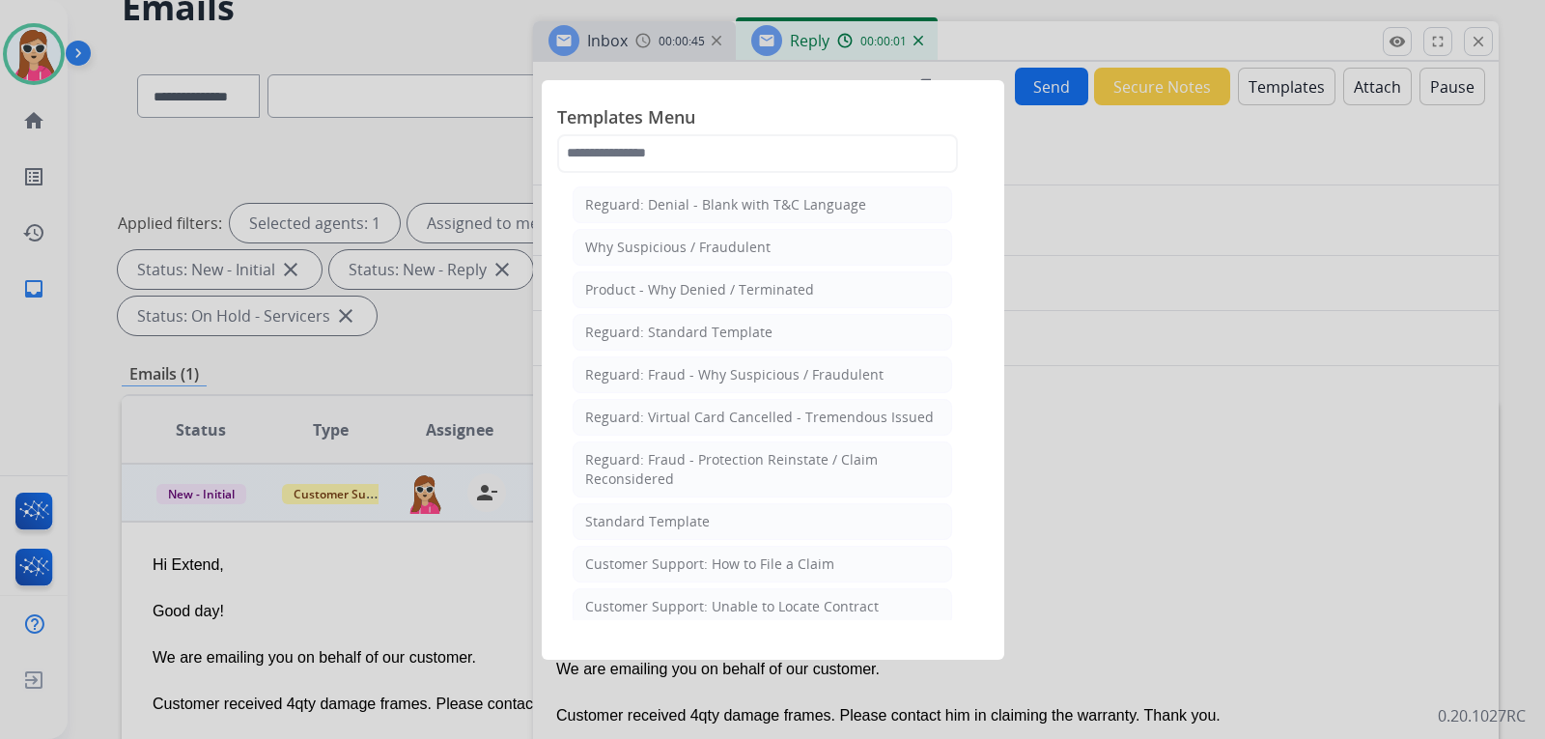
click at [634, 526] on div "Standard Template" at bounding box center [647, 521] width 125 height 19
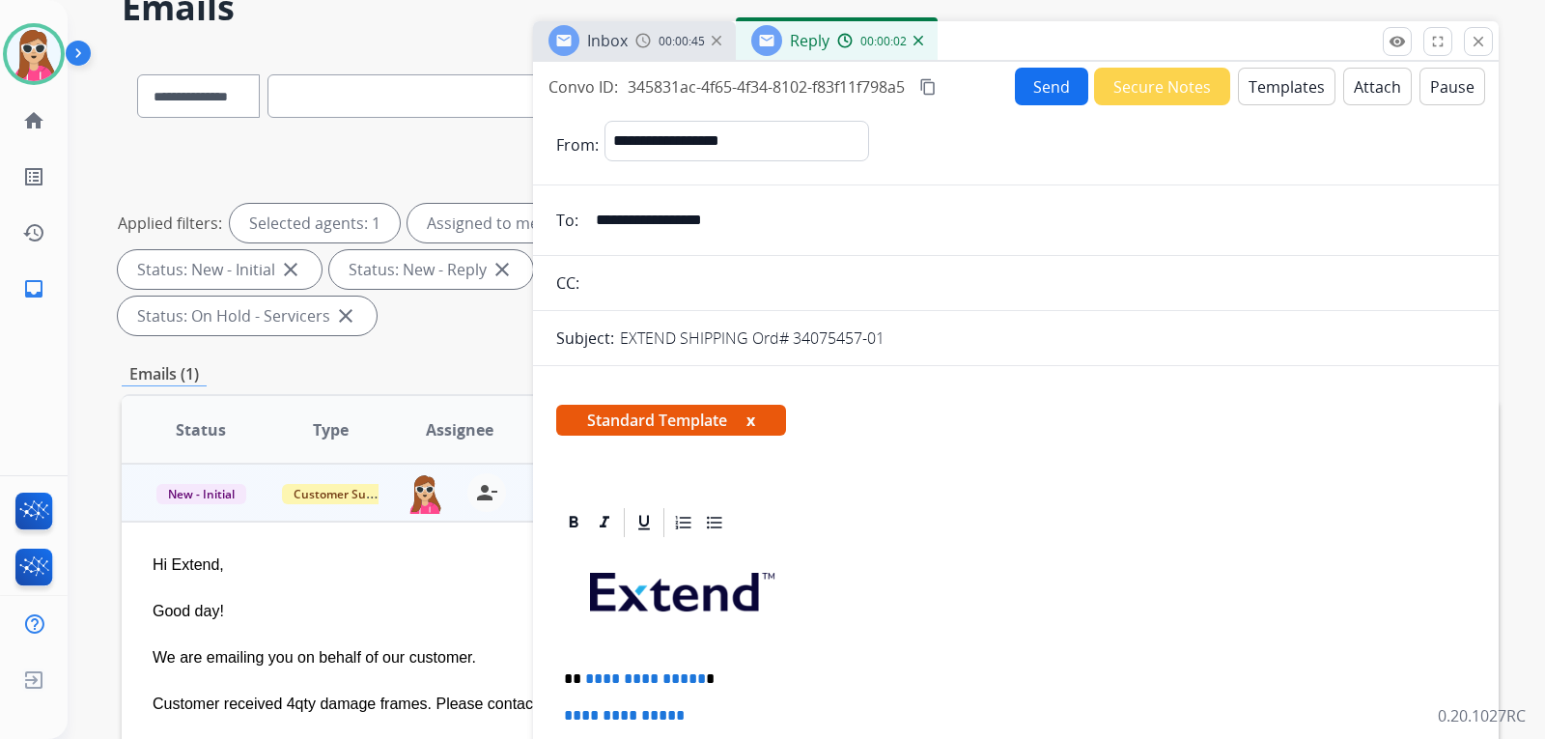
scroll to position [290, 0]
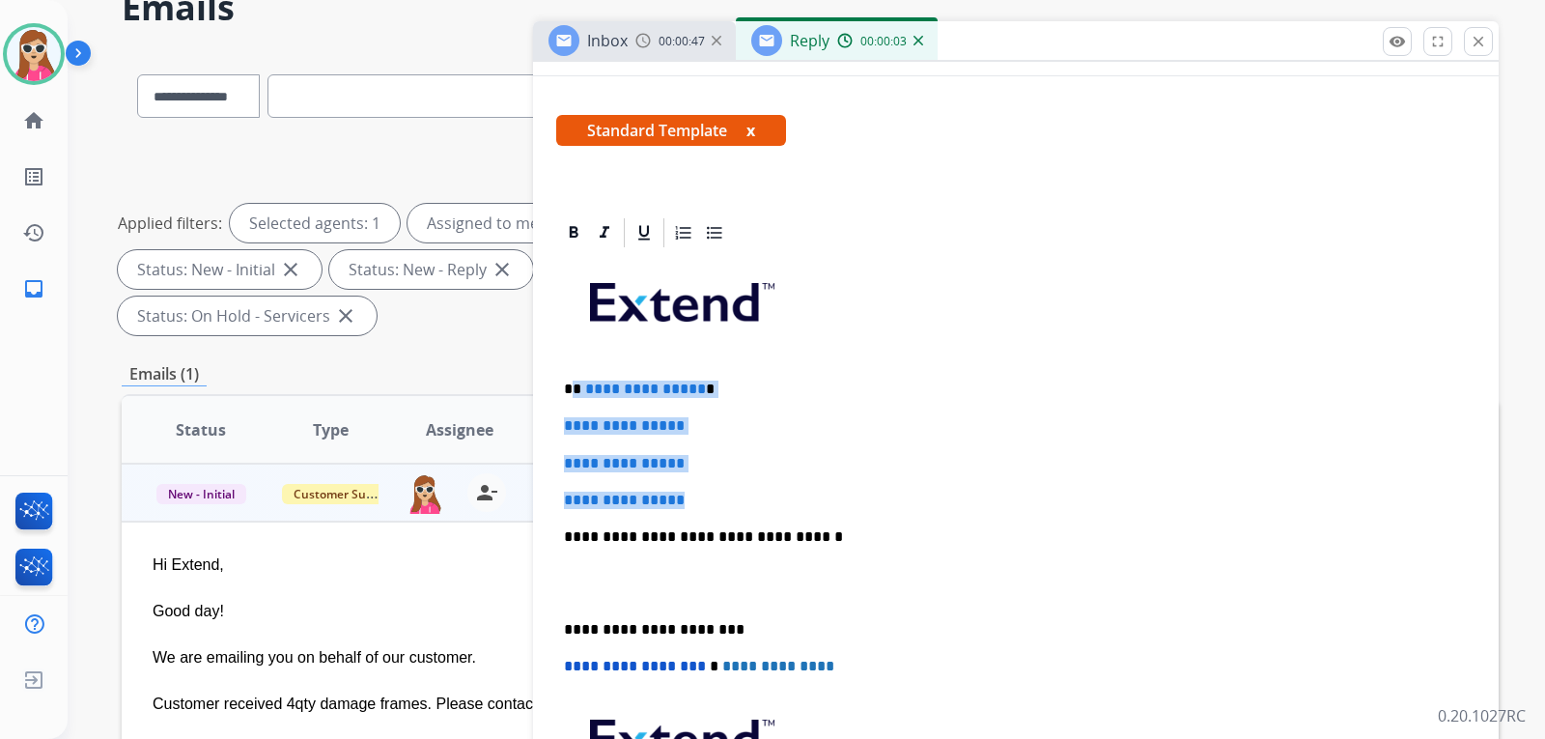
drag, startPoint x: 572, startPoint y: 385, endPoint x: 707, endPoint y: 531, distance: 198.9
click at [714, 503] on div "**********" at bounding box center [1016, 582] width 920 height 665
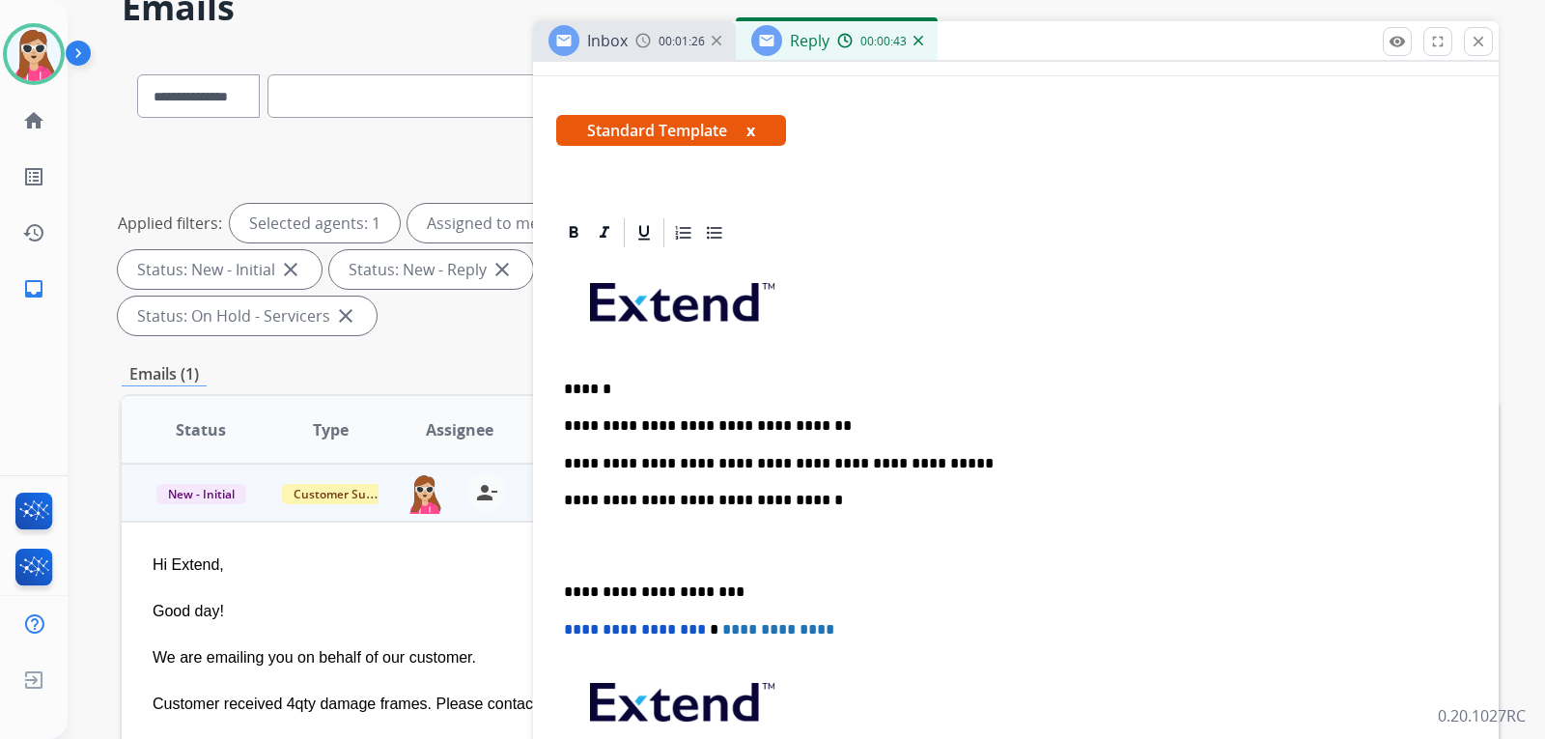
click at [779, 465] on p "**********" at bounding box center [1008, 463] width 889 height 17
click at [774, 466] on p "**********" at bounding box center [1008, 463] width 889 height 17
click at [770, 473] on div "**********" at bounding box center [1016, 564] width 920 height 628
click at [770, 465] on p "**********" at bounding box center [1008, 463] width 889 height 17
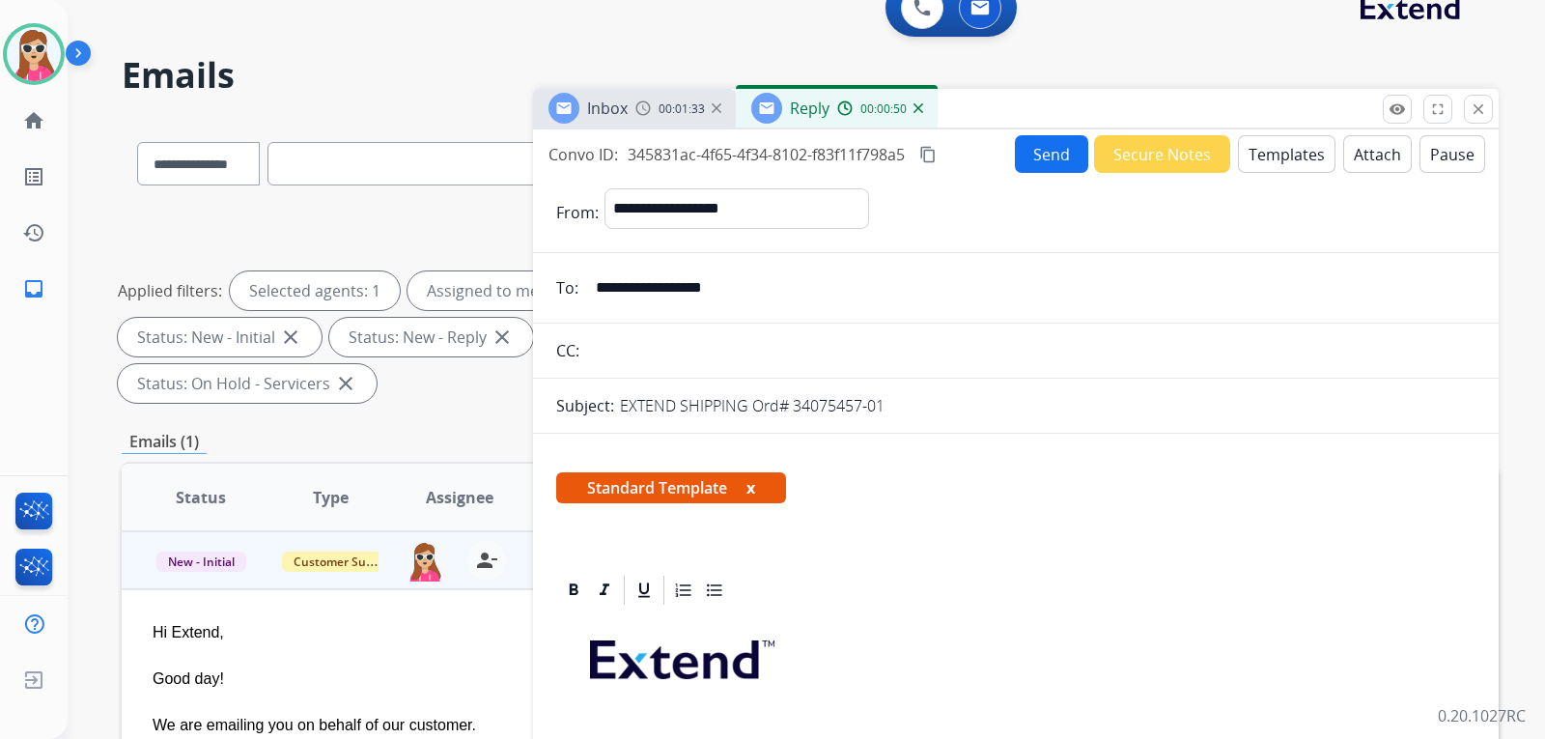
scroll to position [0, 0]
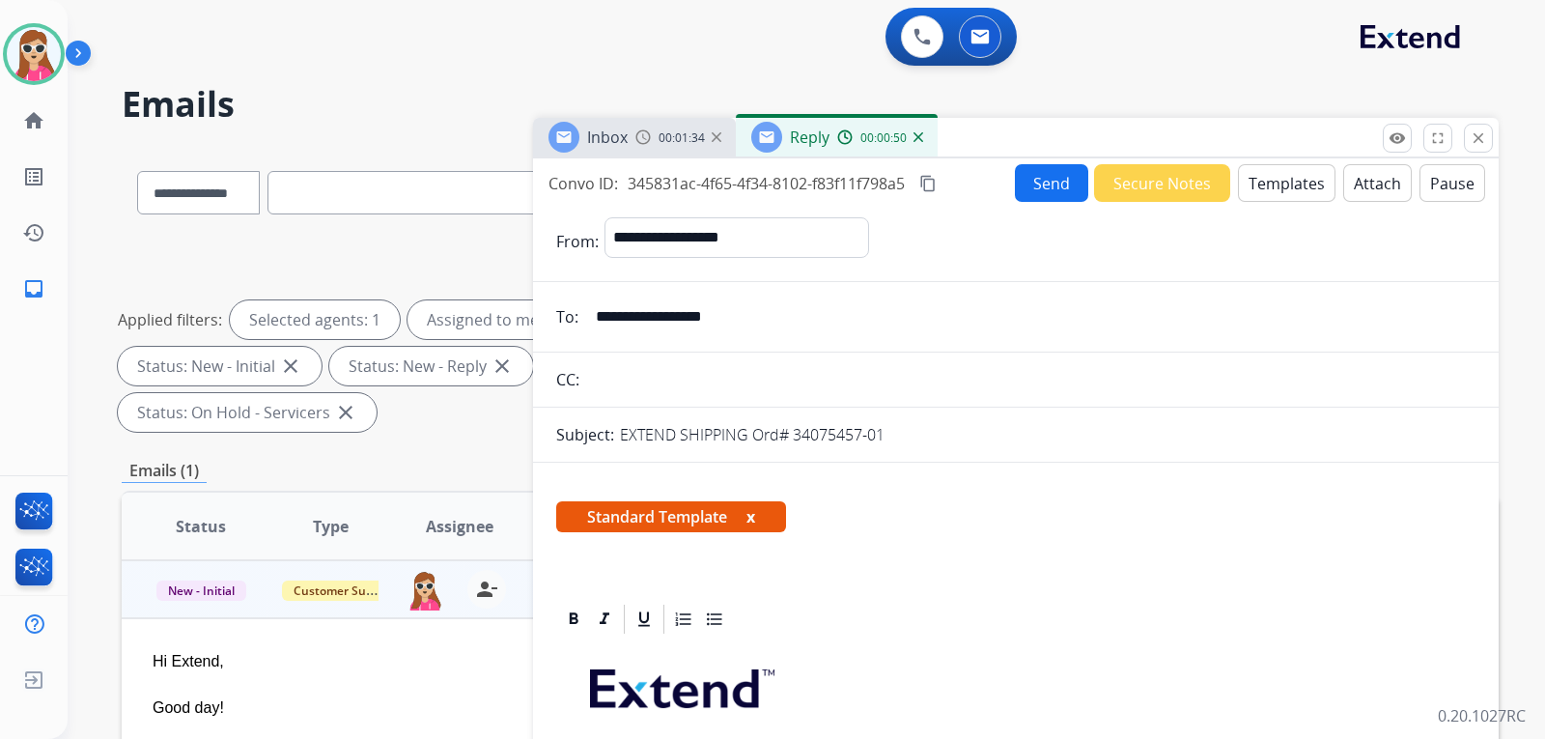
click at [1015, 165] on div "Send Secure Notes Templates Attach Pause" at bounding box center [1250, 183] width 470 height 38
click at [1057, 182] on button "Send" at bounding box center [1051, 183] width 73 height 38
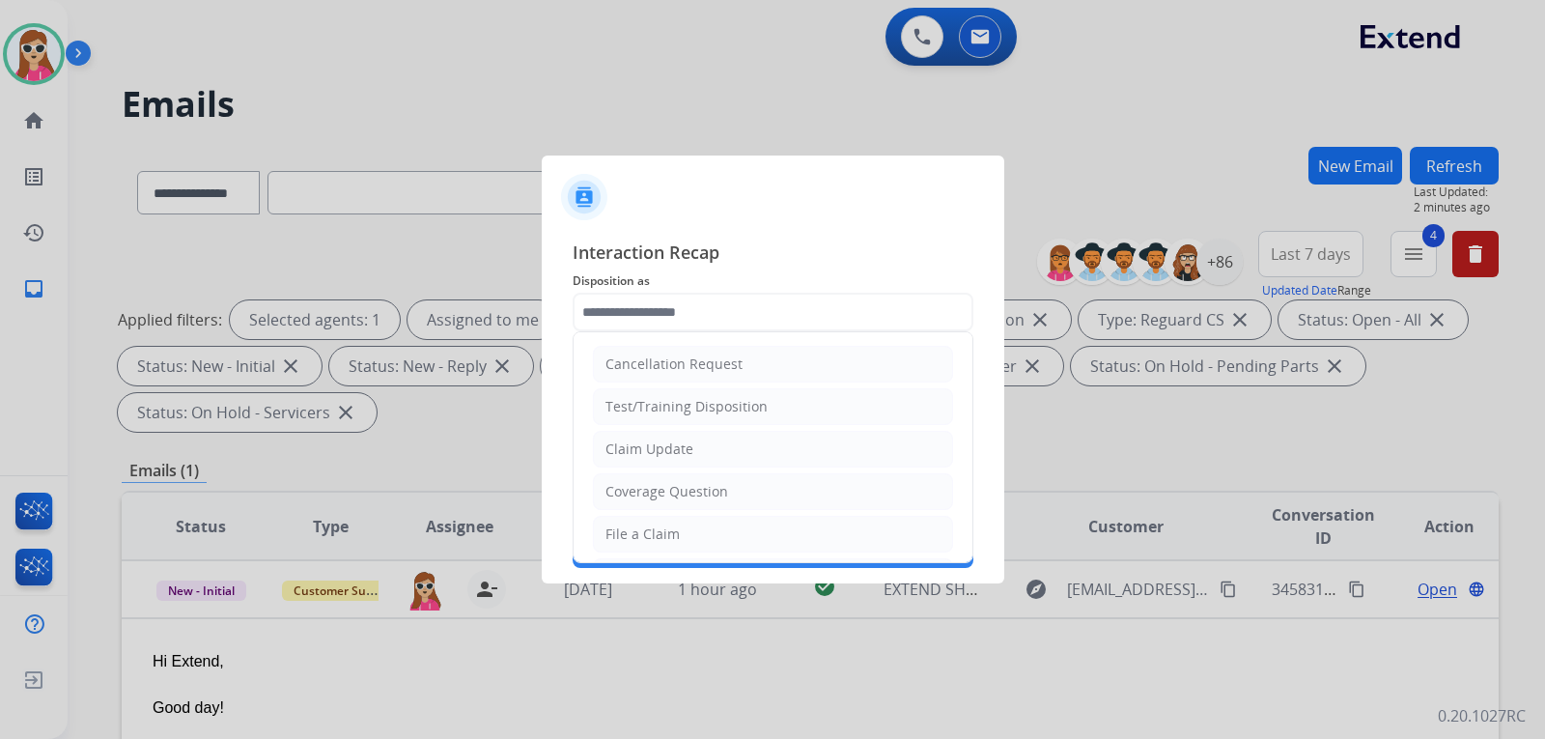
click at [709, 316] on input "text" at bounding box center [773, 312] width 401 height 39
click at [752, 446] on li "Claim Update" at bounding box center [773, 449] width 360 height 37
type input "**********"
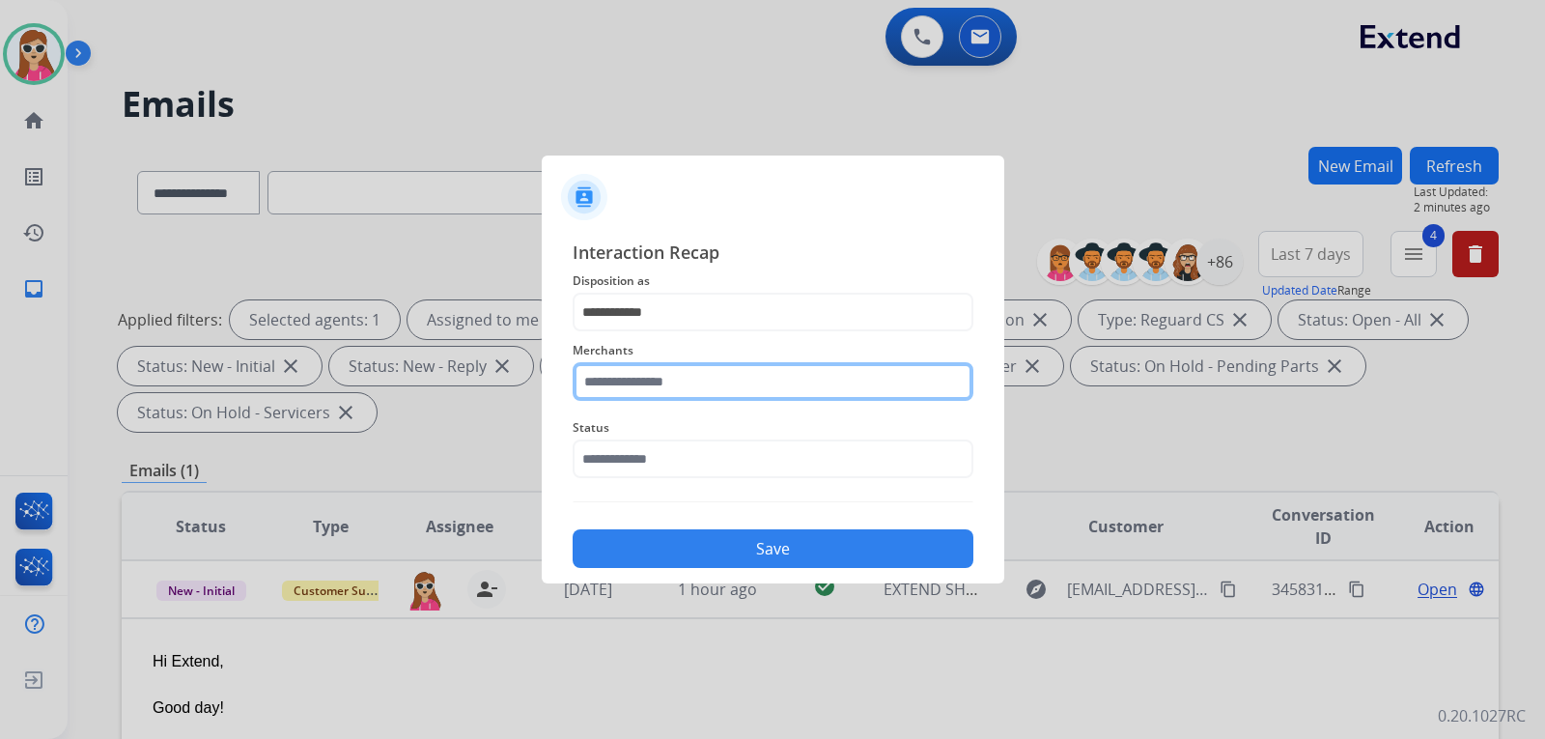
click at [738, 388] on input "text" at bounding box center [773, 381] width 401 height 39
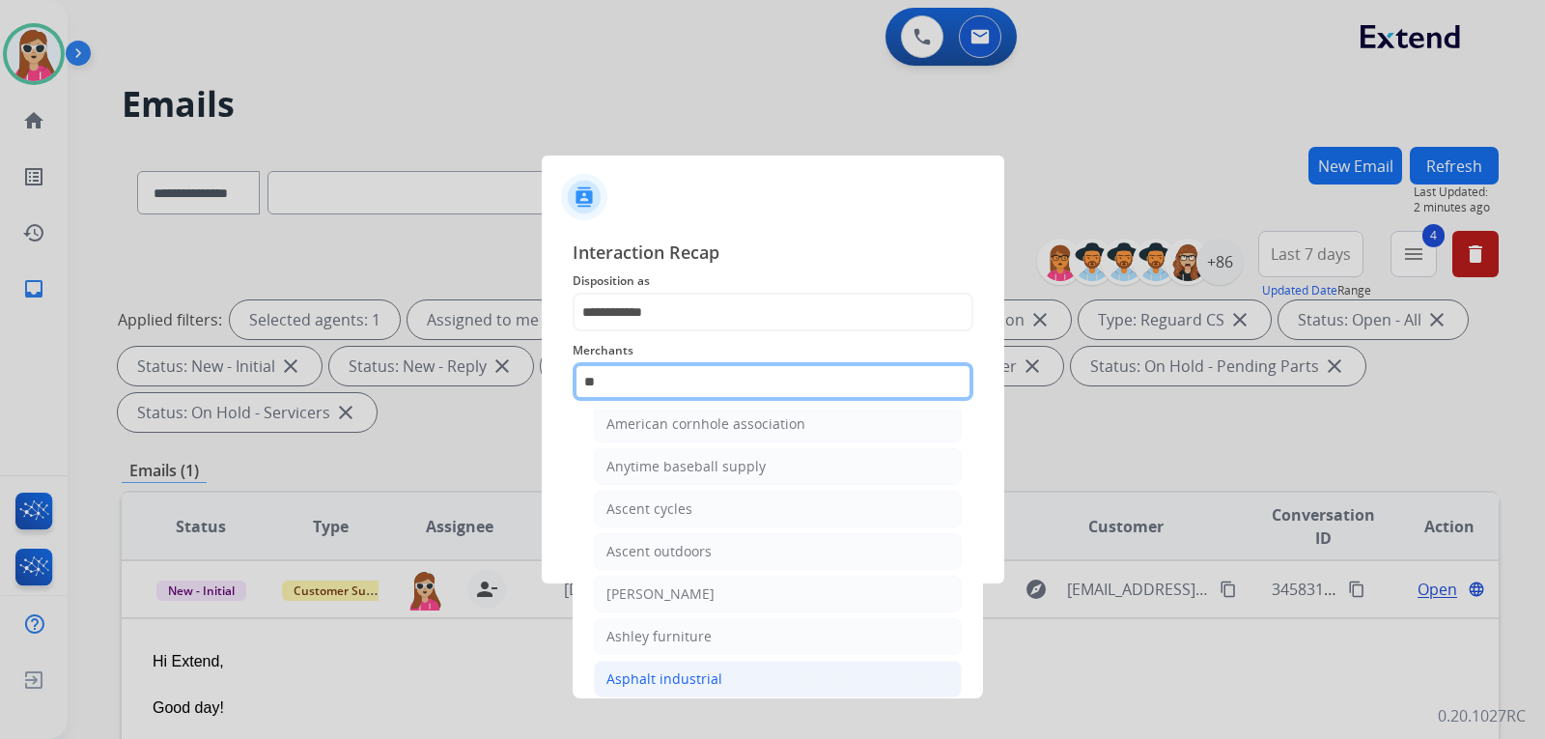
scroll to position [97, 0]
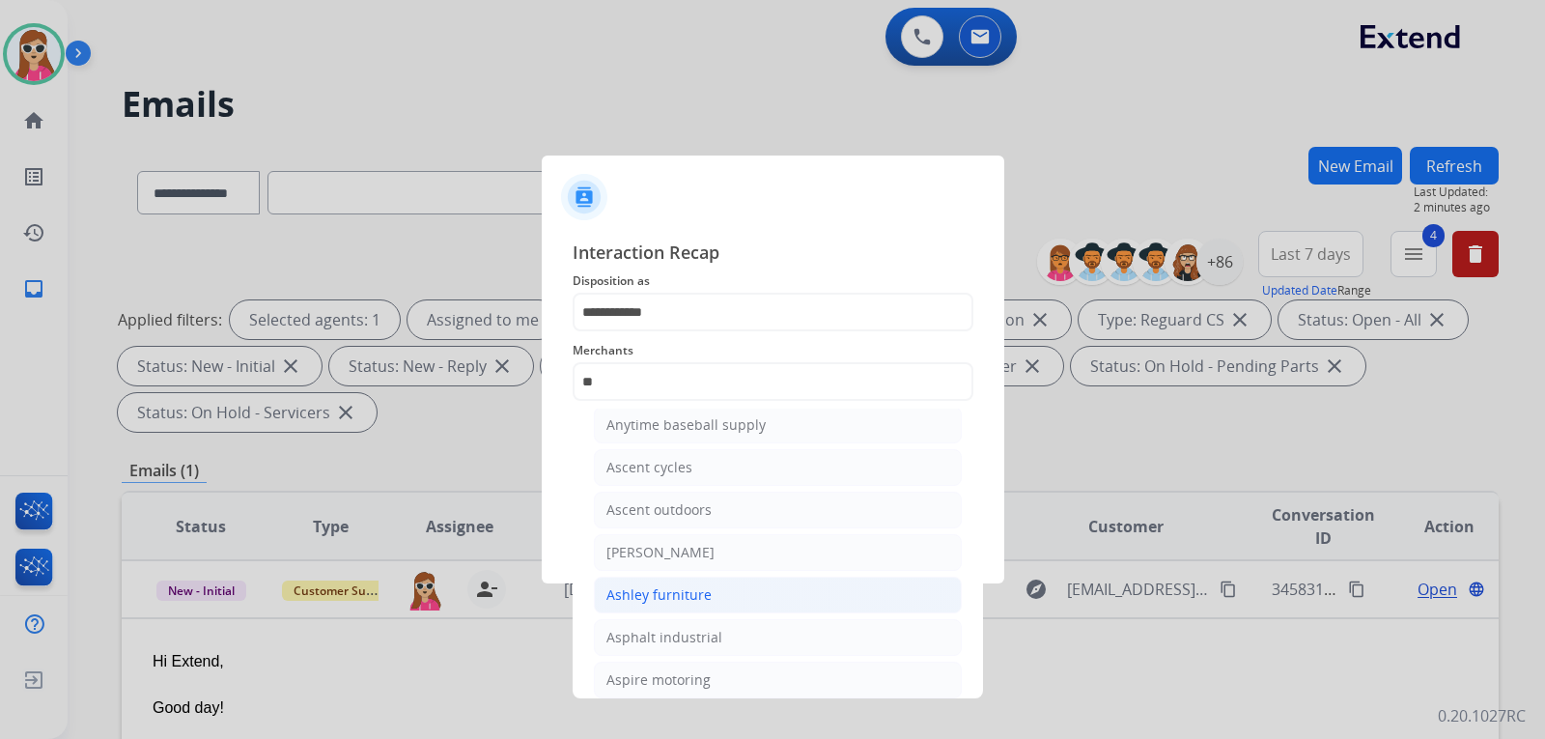
click at [694, 591] on div "Ashley furniture" at bounding box center [659, 594] width 105 height 19
type input "**********"
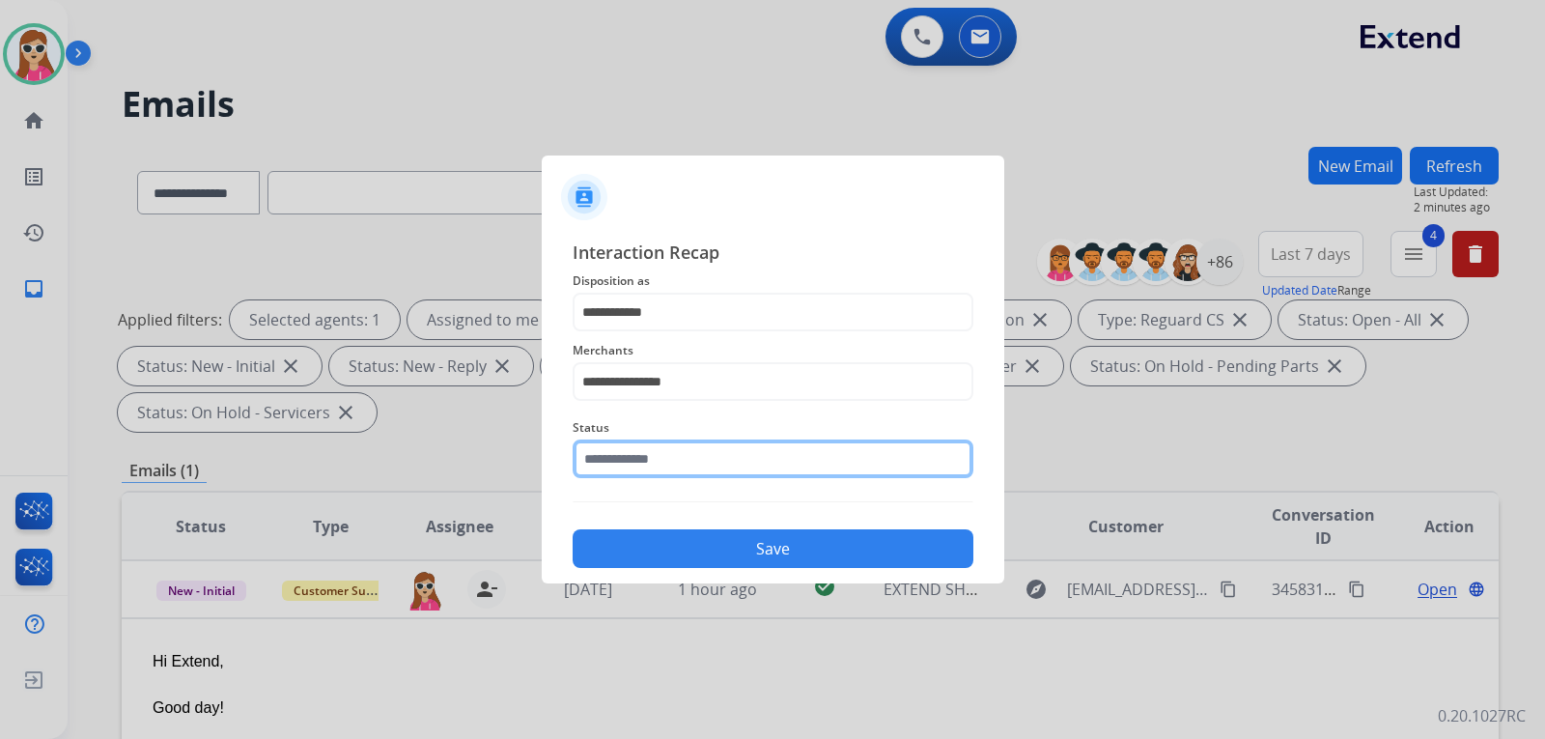
click at [717, 460] on input "text" at bounding box center [773, 458] width 401 height 39
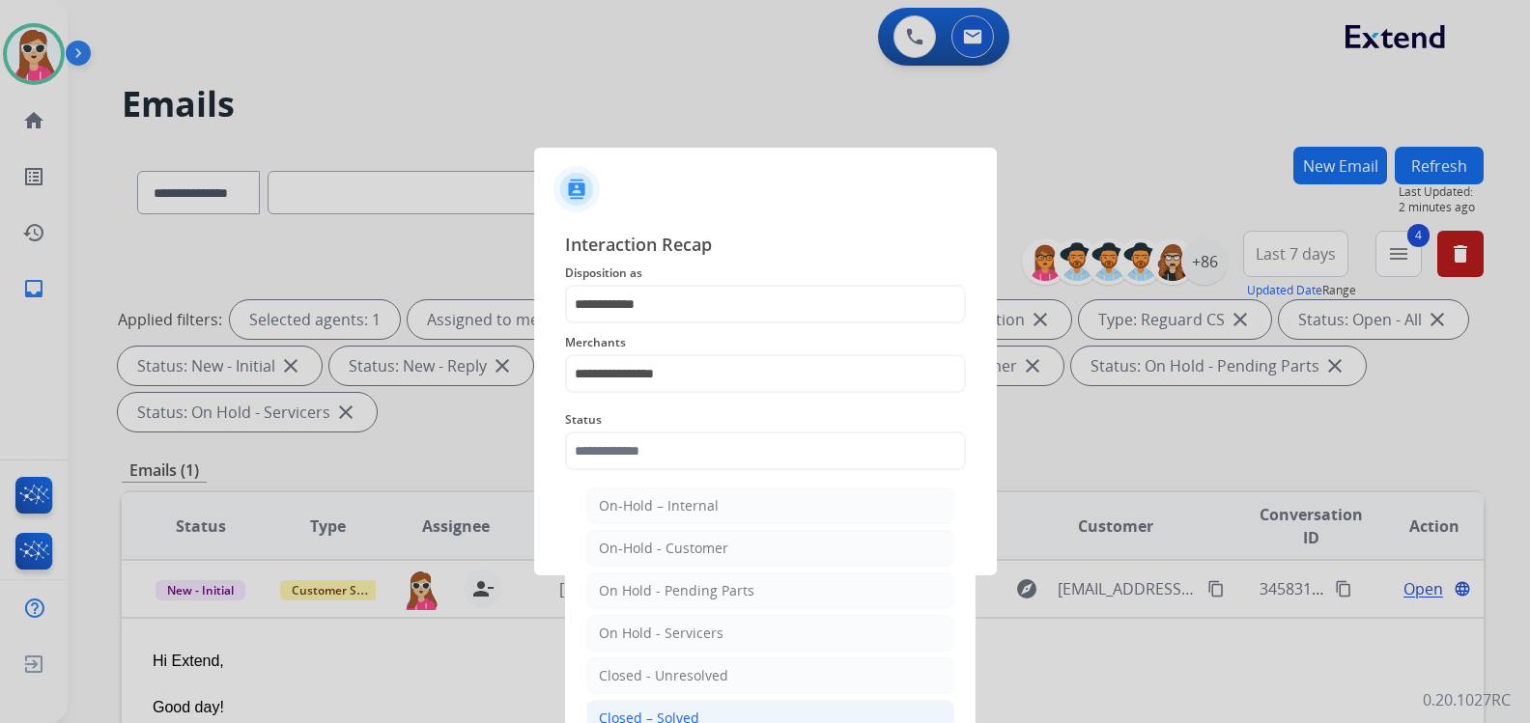
click at [718, 704] on li "Closed – Solved" at bounding box center [770, 718] width 368 height 37
type input "**********"
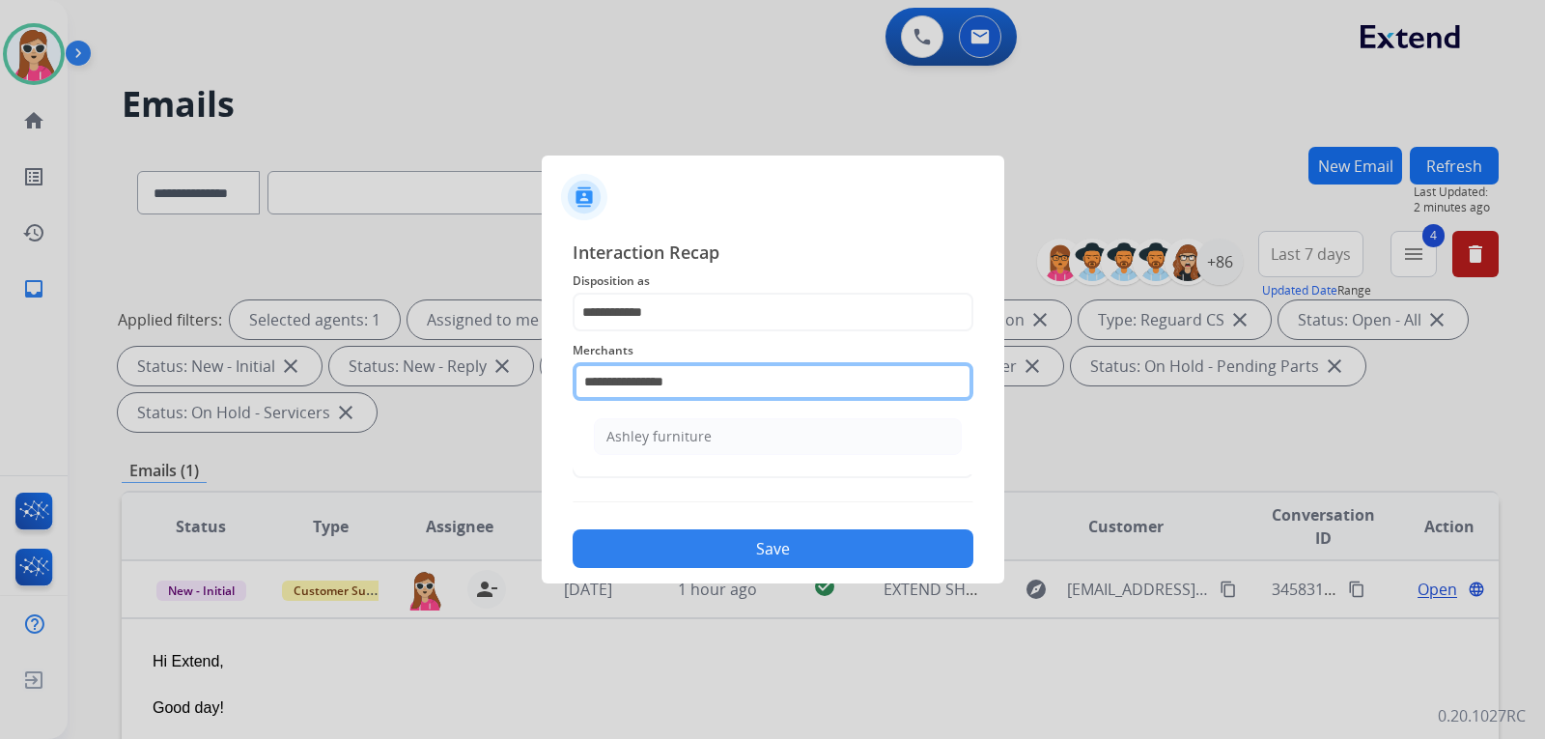
drag, startPoint x: 709, startPoint y: 379, endPoint x: 482, endPoint y: 377, distance: 227.0
click at [0, 380] on app-contact-recap-modal "**********" at bounding box center [0, 369] width 0 height 739
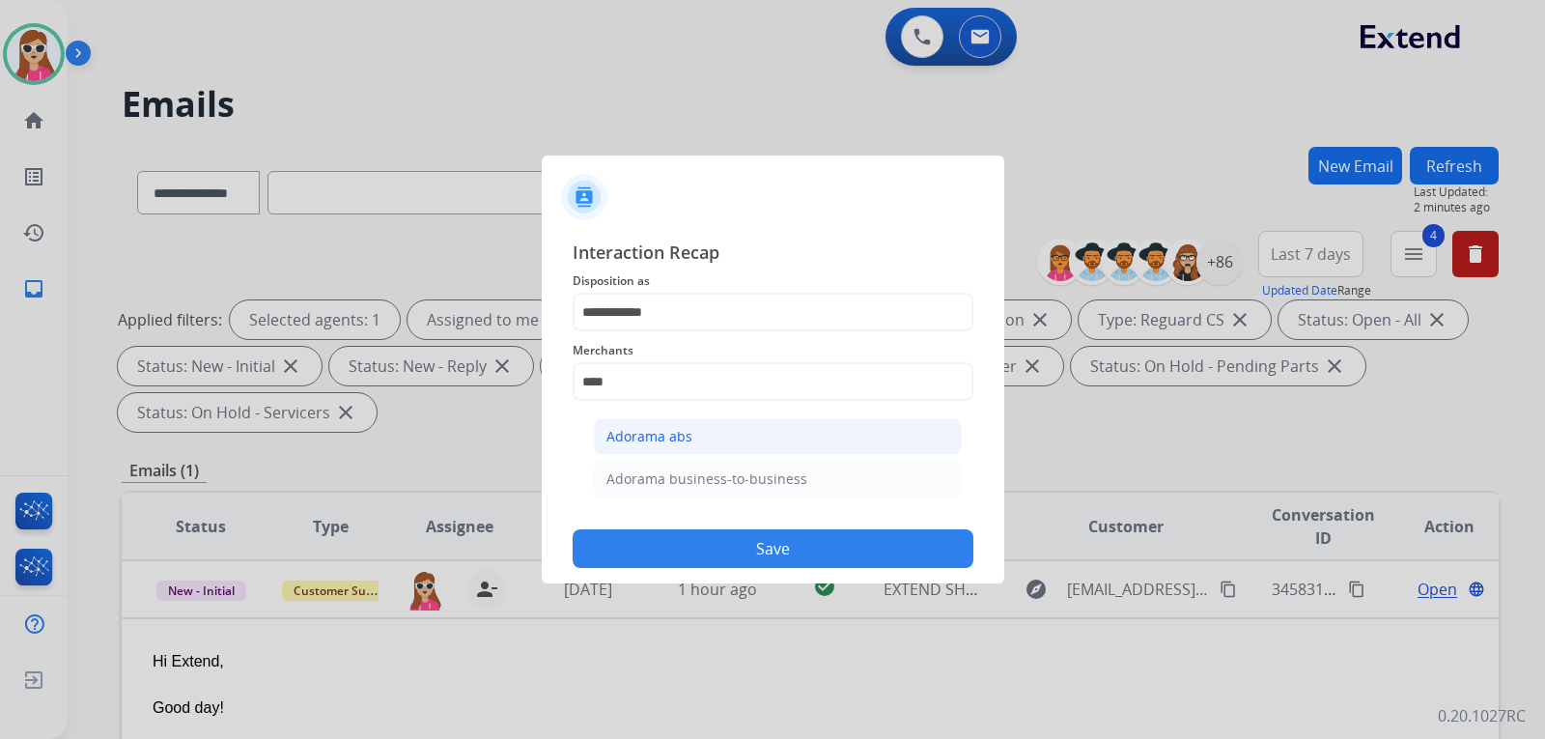
drag, startPoint x: 724, startPoint y: 444, endPoint x: 738, endPoint y: 493, distance: 50.2
click at [723, 444] on li "Adorama abs" at bounding box center [778, 436] width 368 height 37
type input "**********"
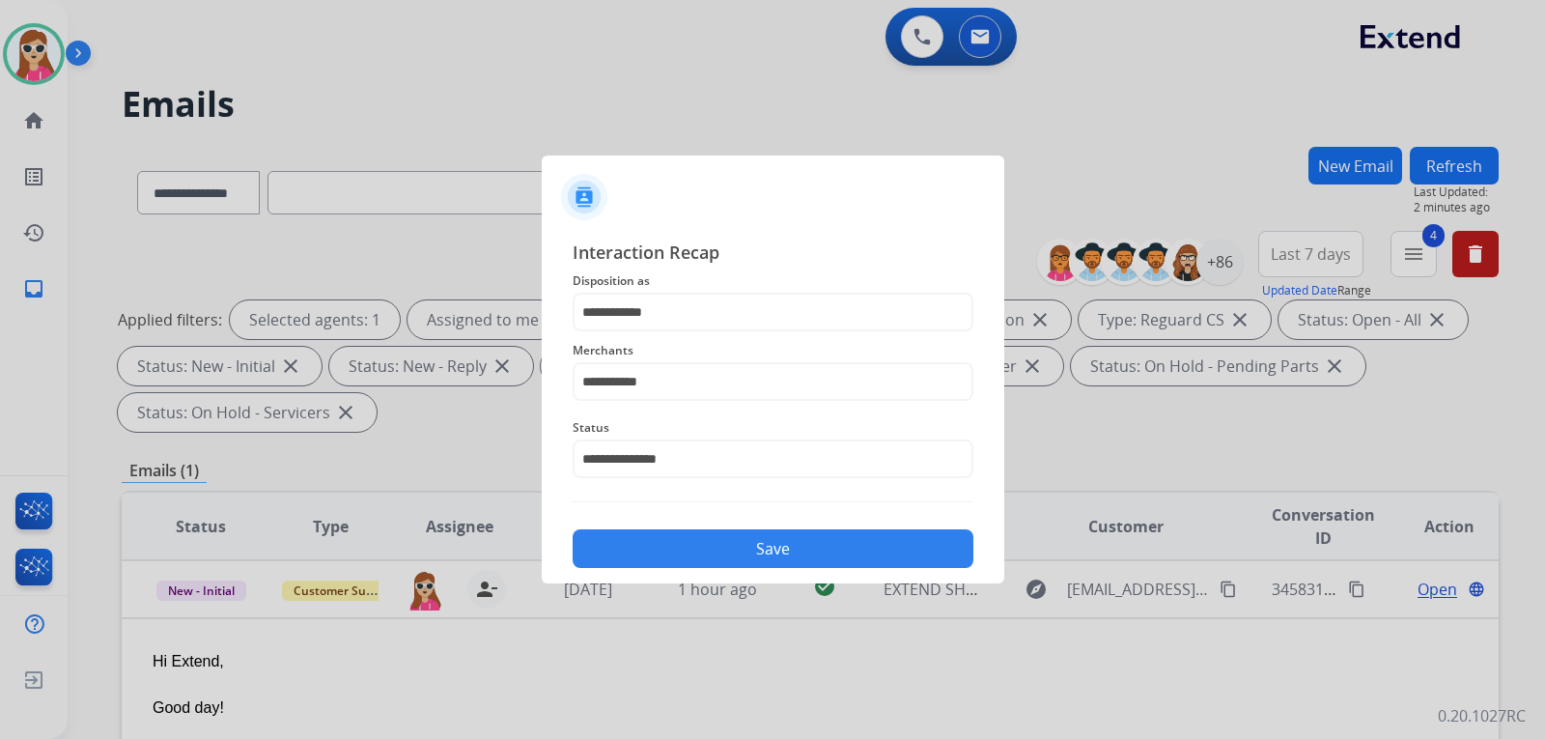
click at [762, 530] on button "Save" at bounding box center [773, 548] width 401 height 39
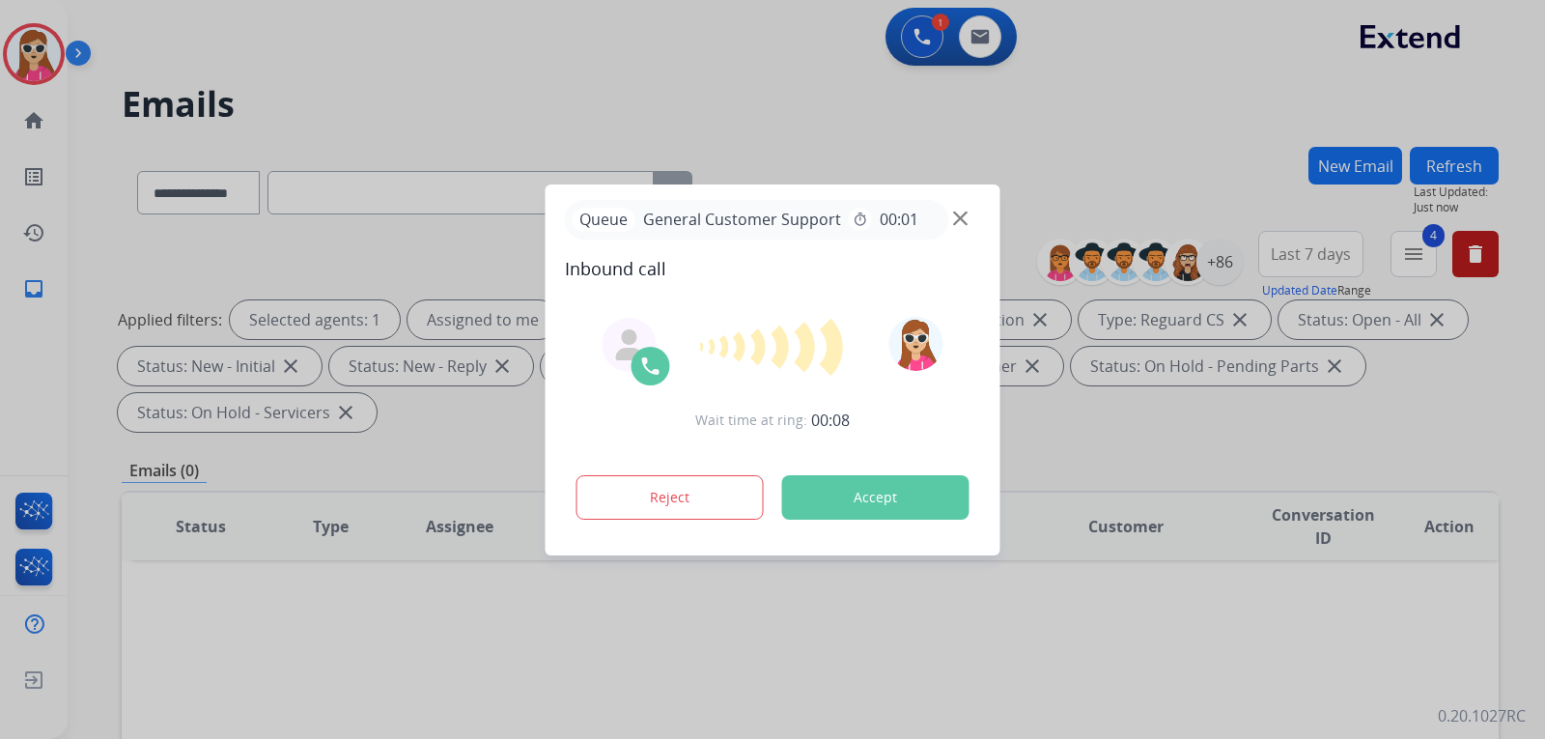
click at [894, 502] on button "Accept" at bounding box center [875, 497] width 187 height 44
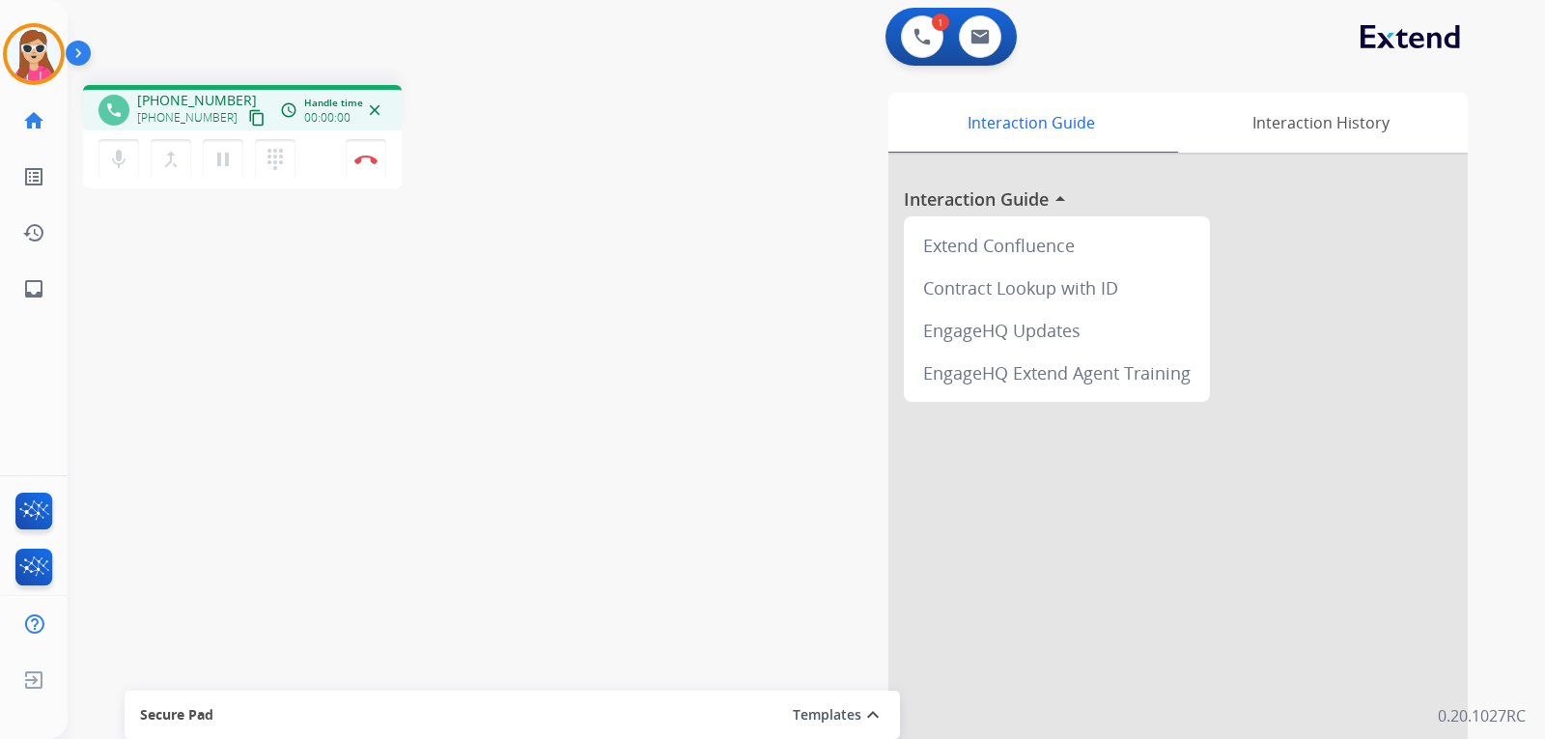
click at [248, 114] on mat-icon "content_copy" at bounding box center [256, 117] width 17 height 17
click at [225, 167] on mat-icon "pause" at bounding box center [223, 159] width 23 height 23
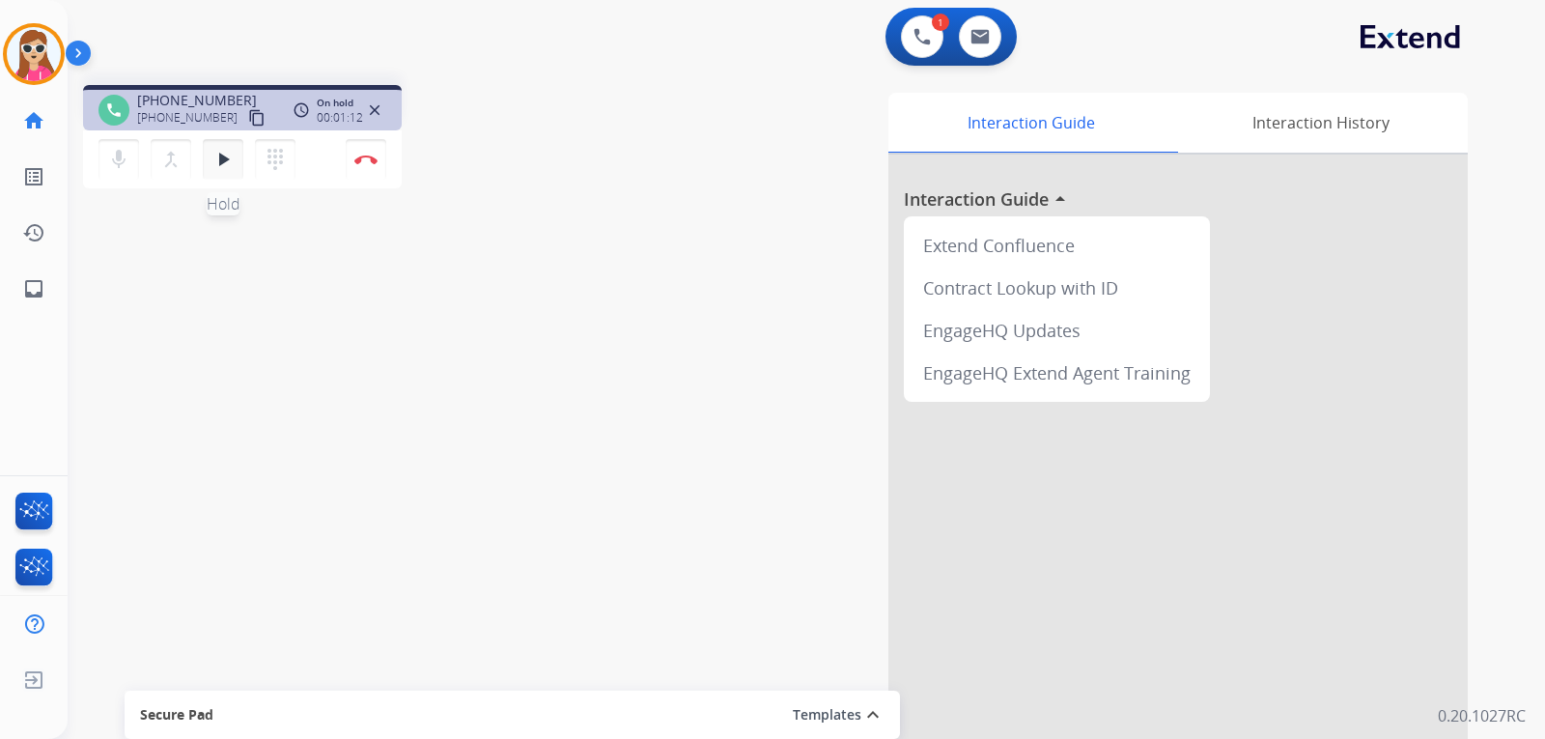
click at [233, 147] on button "play_arrow Hold" at bounding box center [223, 159] width 41 height 41
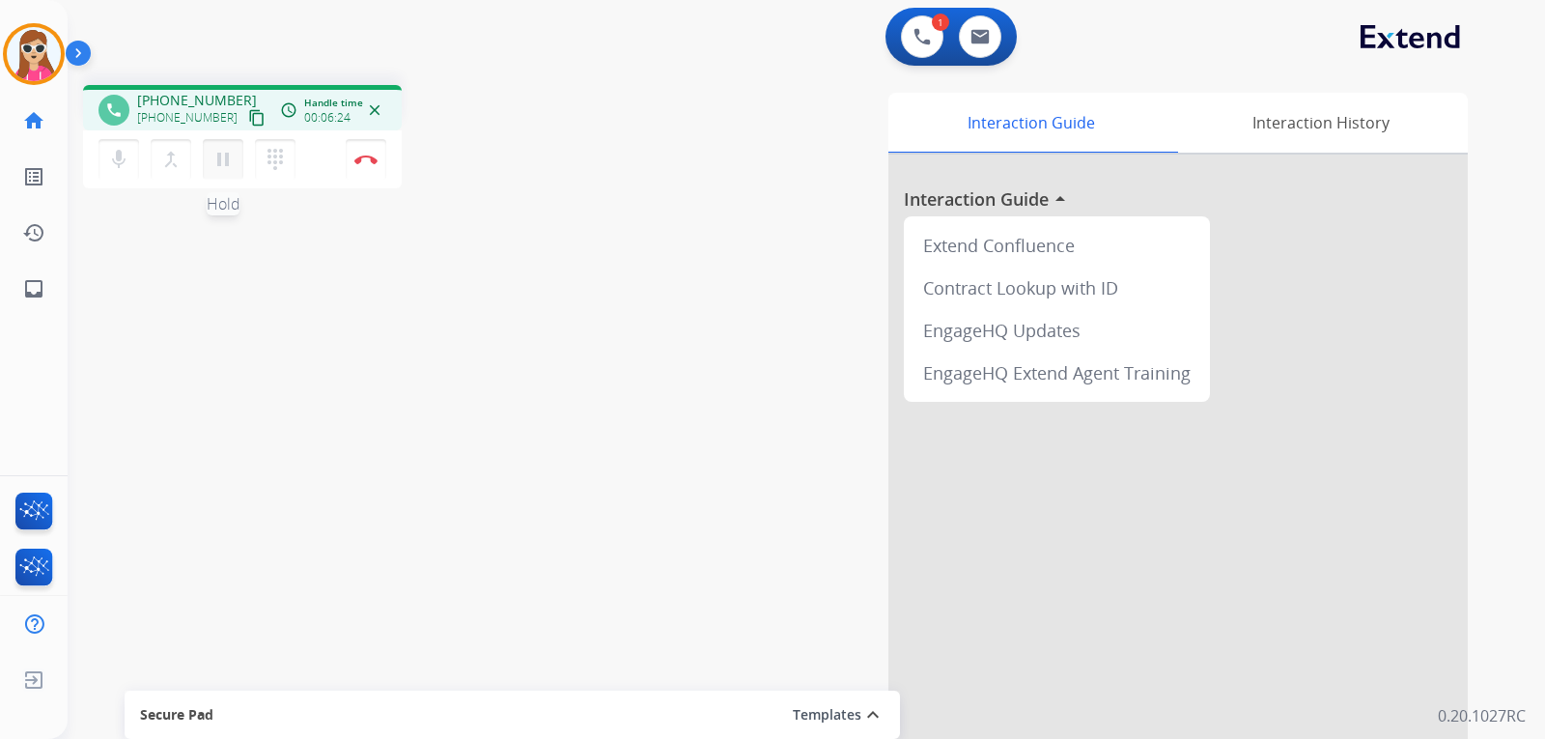
click at [229, 162] on mat-icon "pause" at bounding box center [223, 159] width 23 height 23
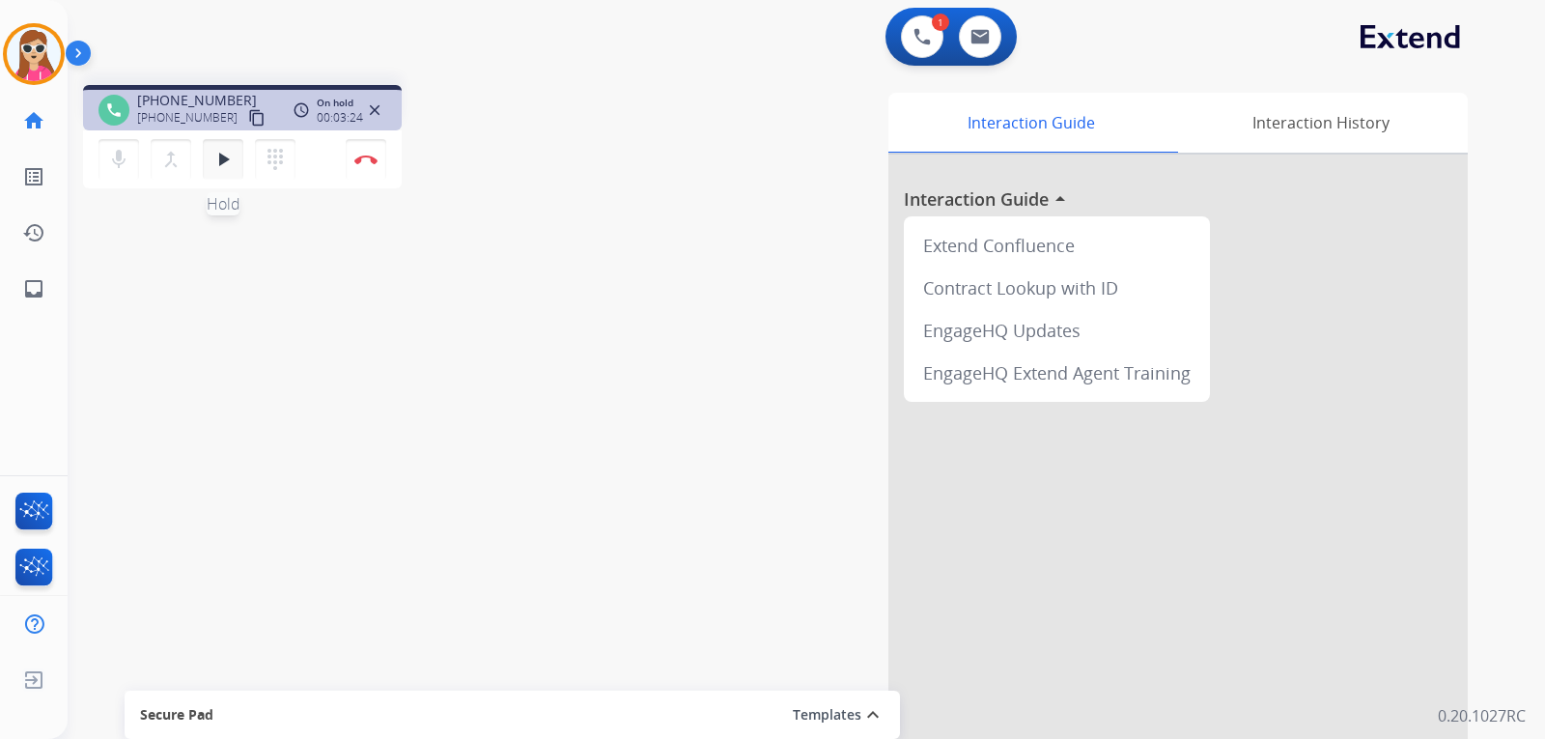
click at [231, 156] on mat-icon "play_arrow" at bounding box center [223, 159] width 23 height 23
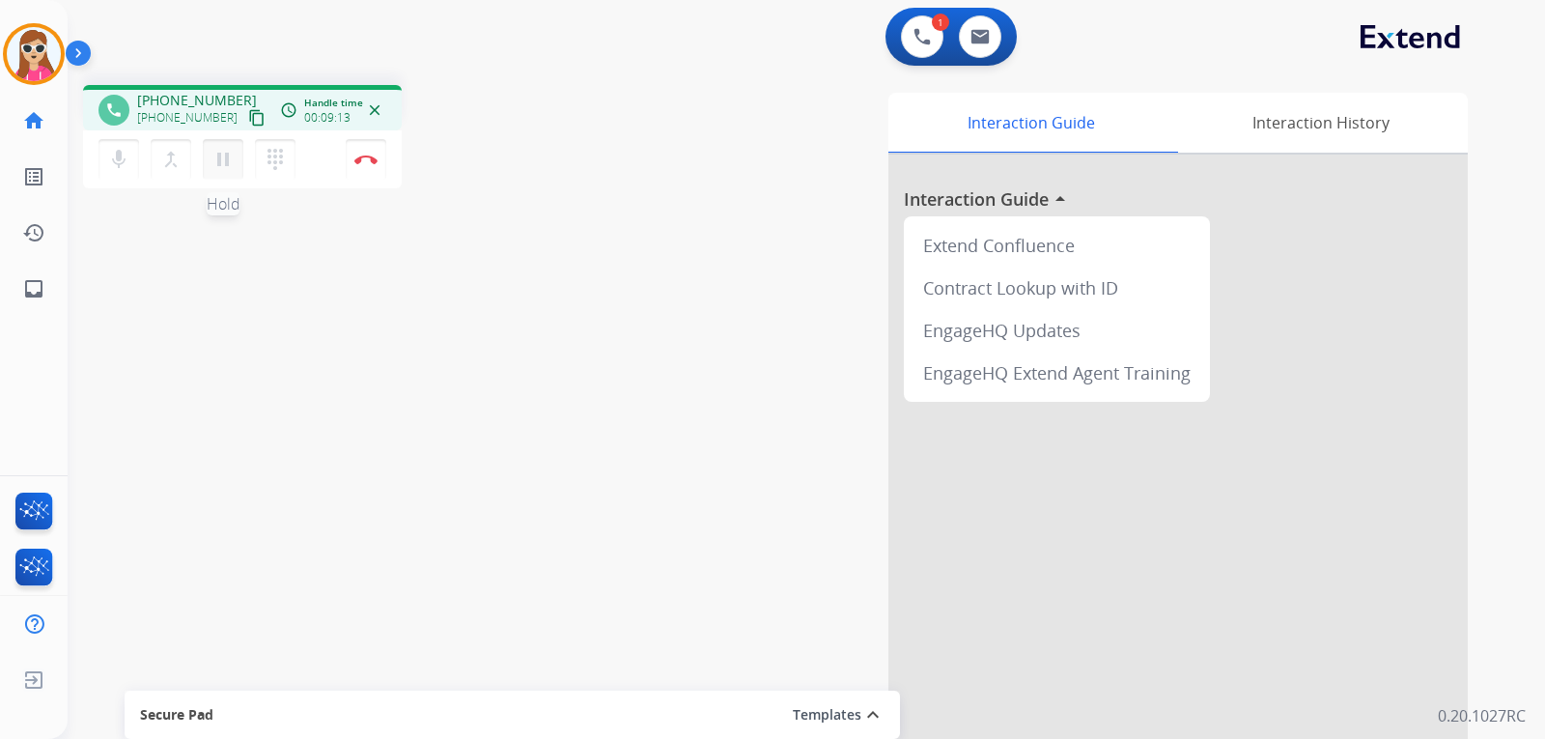
click at [233, 168] on mat-icon "pause" at bounding box center [223, 159] width 23 height 23
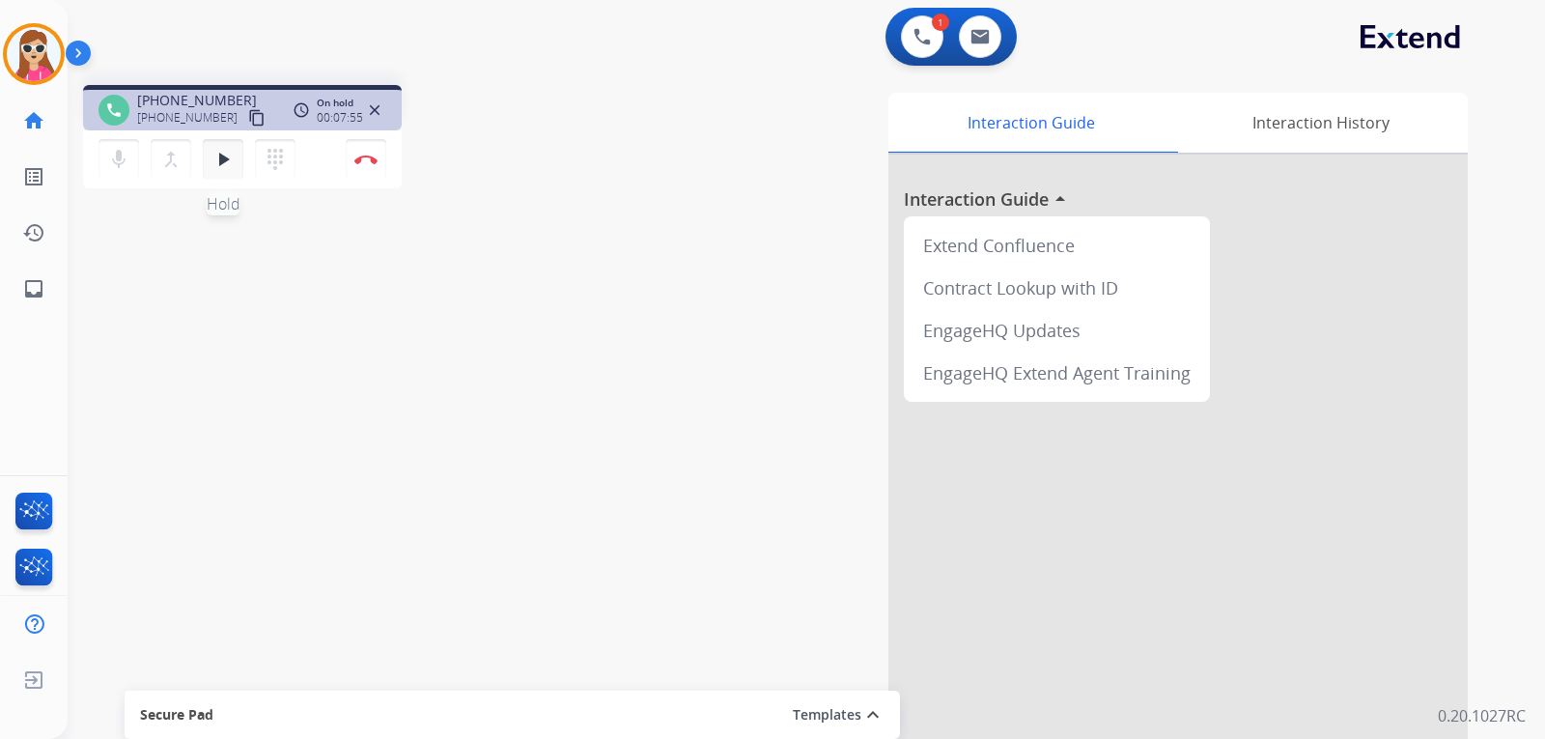
click at [229, 151] on mat-icon "play_arrow" at bounding box center [223, 159] width 23 height 23
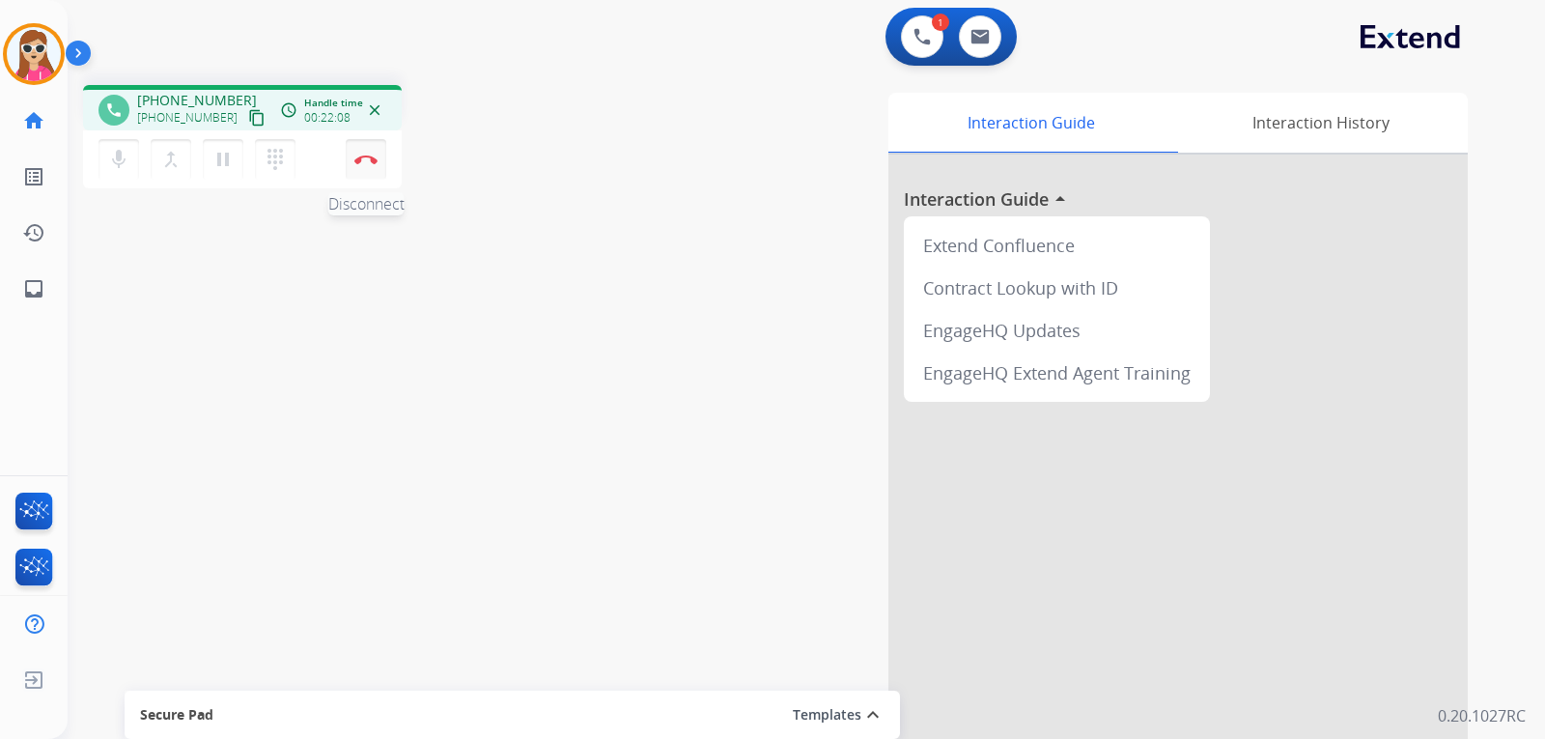
click at [368, 168] on button "Disconnect" at bounding box center [366, 159] width 41 height 41
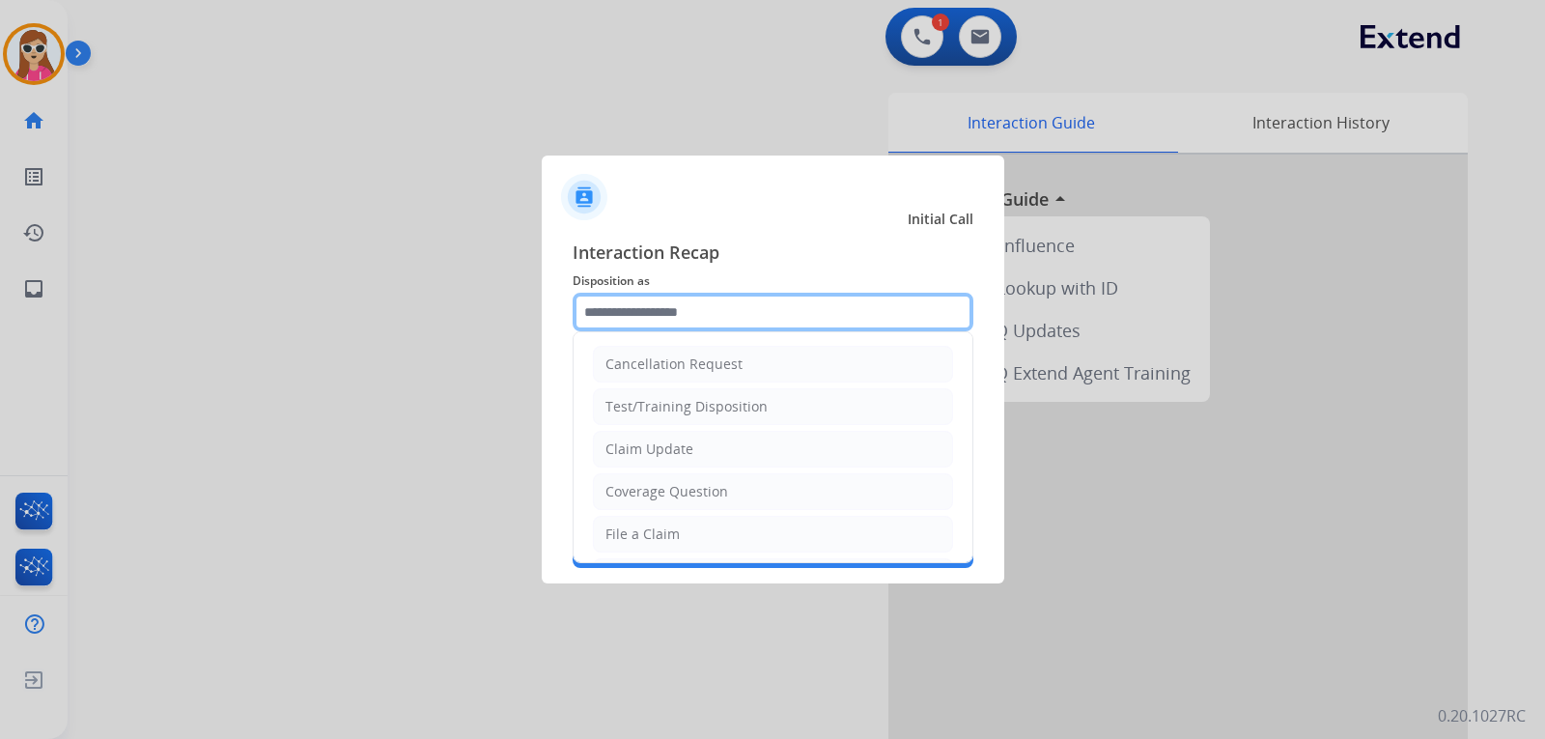
click at [635, 319] on input "text" at bounding box center [773, 312] width 401 height 39
click at [681, 524] on li "File a Claim" at bounding box center [773, 534] width 360 height 37
type input "**********"
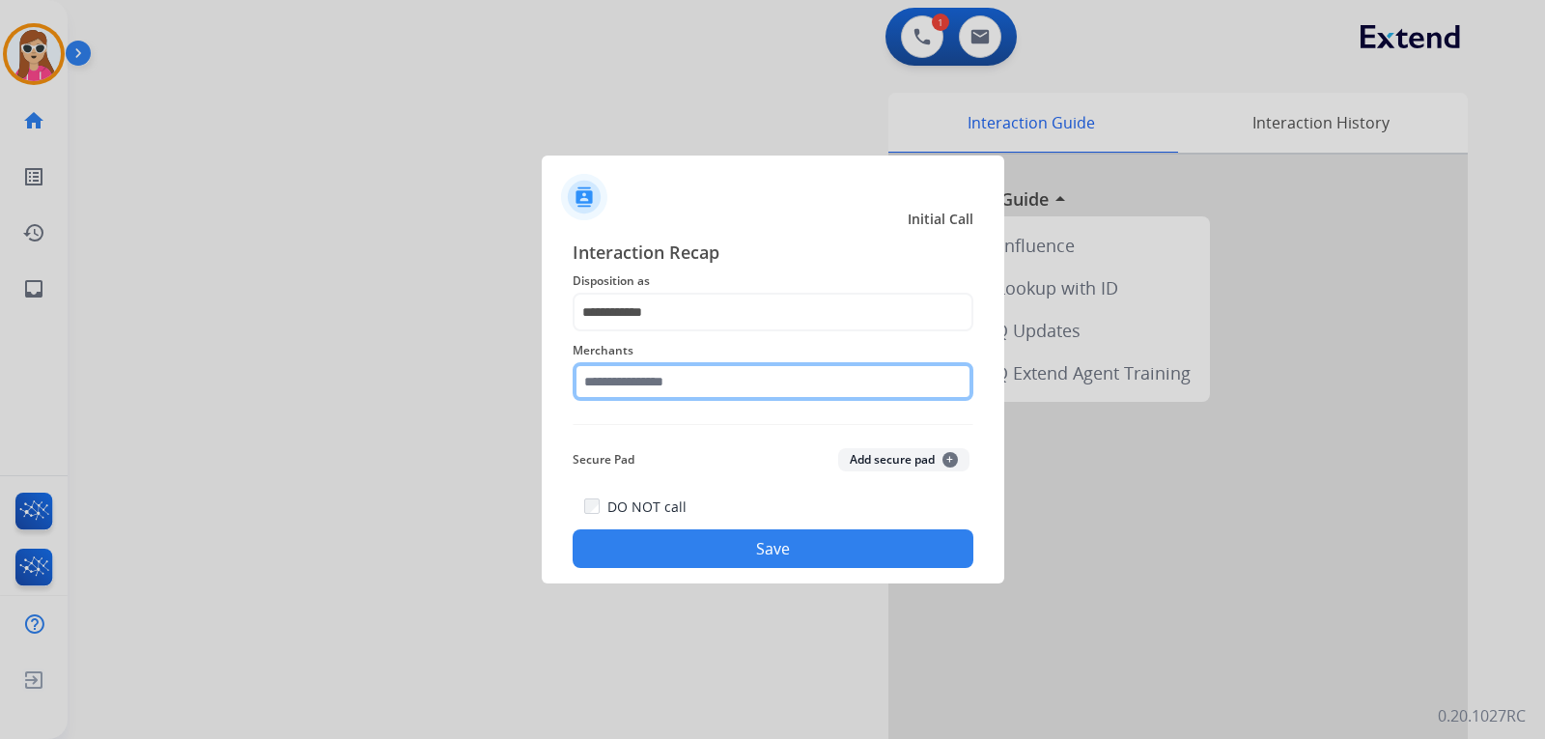
click at [699, 373] on input "text" at bounding box center [773, 381] width 401 height 39
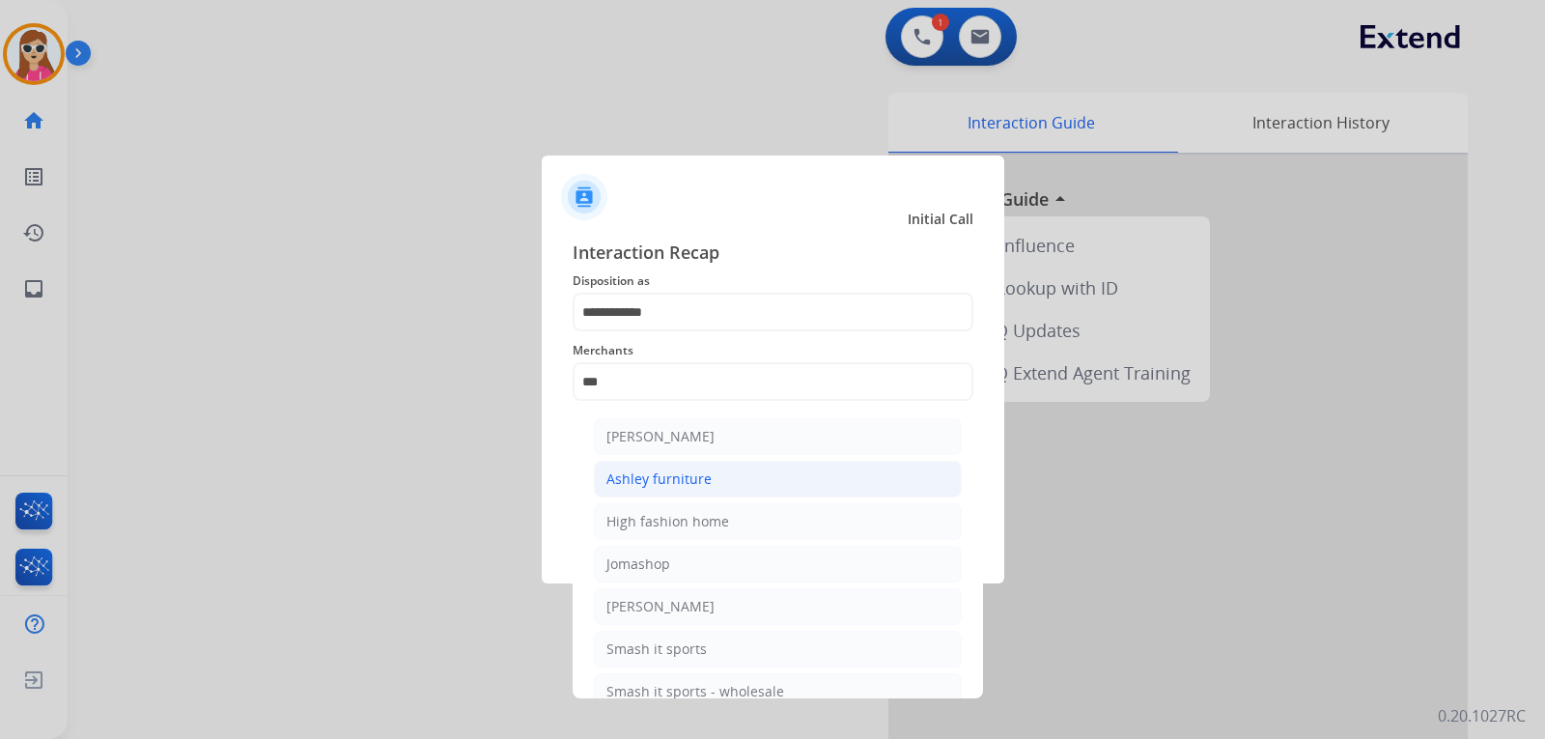
click at [687, 476] on div "Ashley furniture" at bounding box center [659, 478] width 105 height 19
type input "**********"
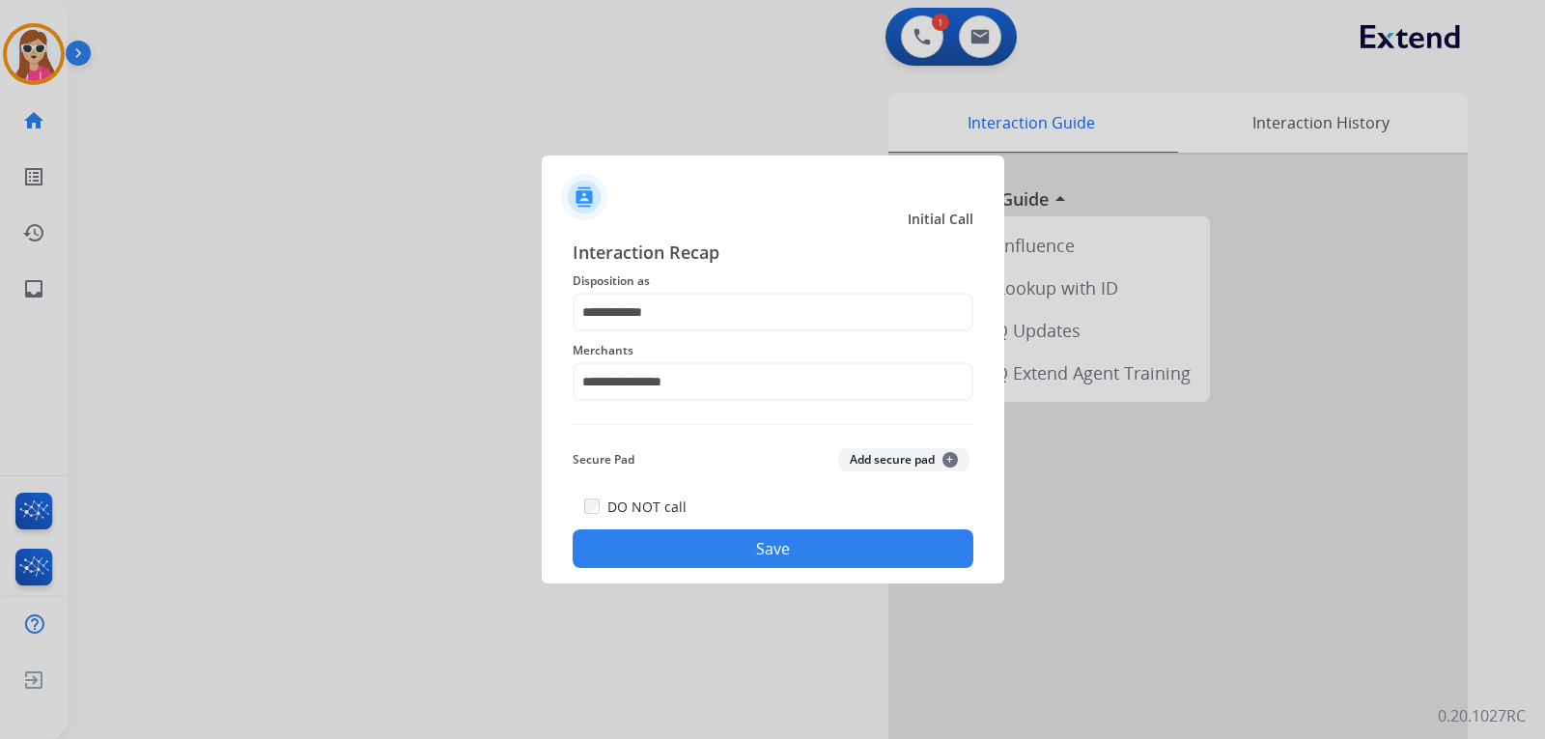
drag, startPoint x: 755, startPoint y: 577, endPoint x: 756, endPoint y: 552, distance: 24.2
click at [756, 576] on div "**********" at bounding box center [773, 403] width 463 height 360
click at [756, 552] on button "Save" at bounding box center [773, 548] width 401 height 39
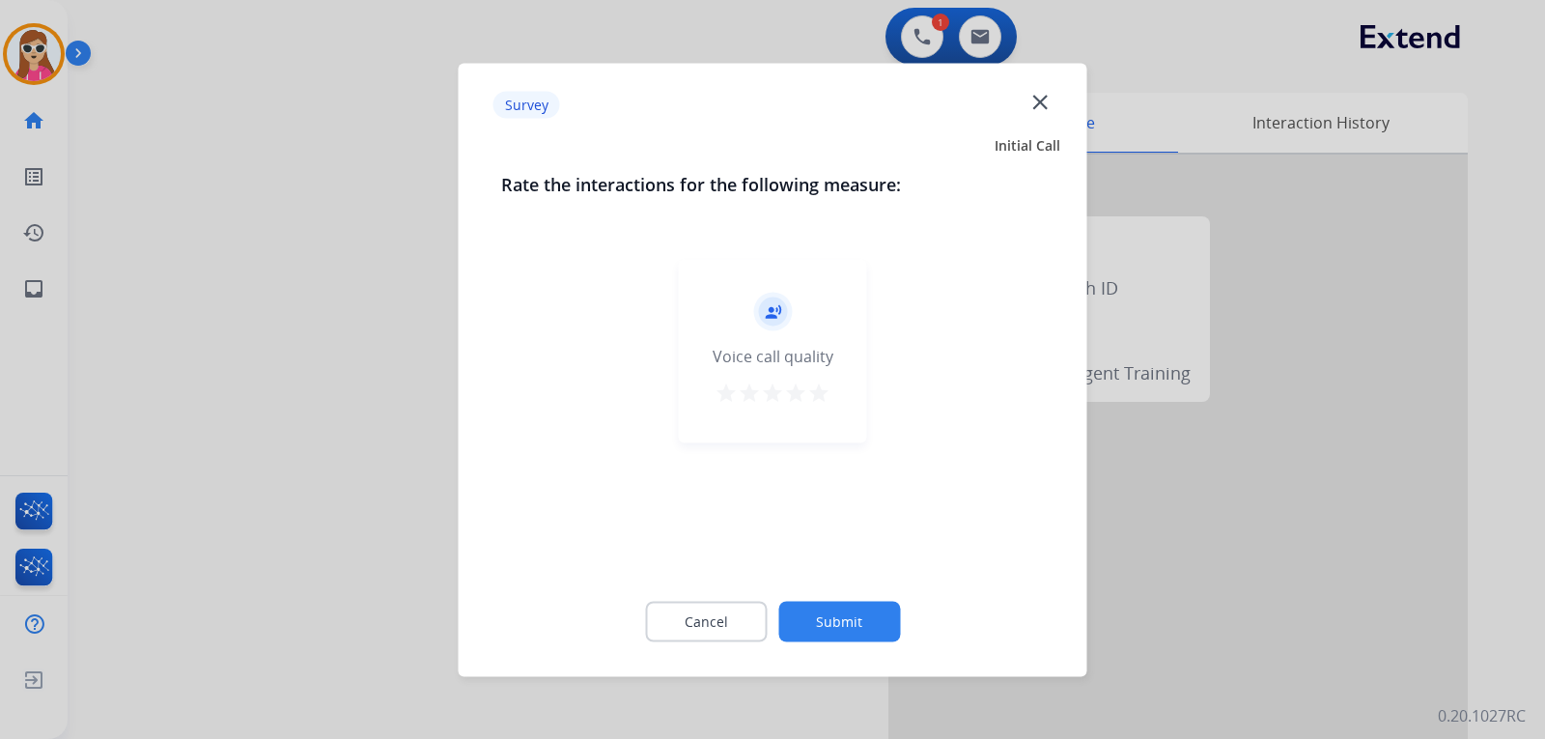
click at [809, 395] on mat-icon "star" at bounding box center [818, 392] width 23 height 23
click at [834, 614] on button "Submit" at bounding box center [840, 621] width 122 height 41
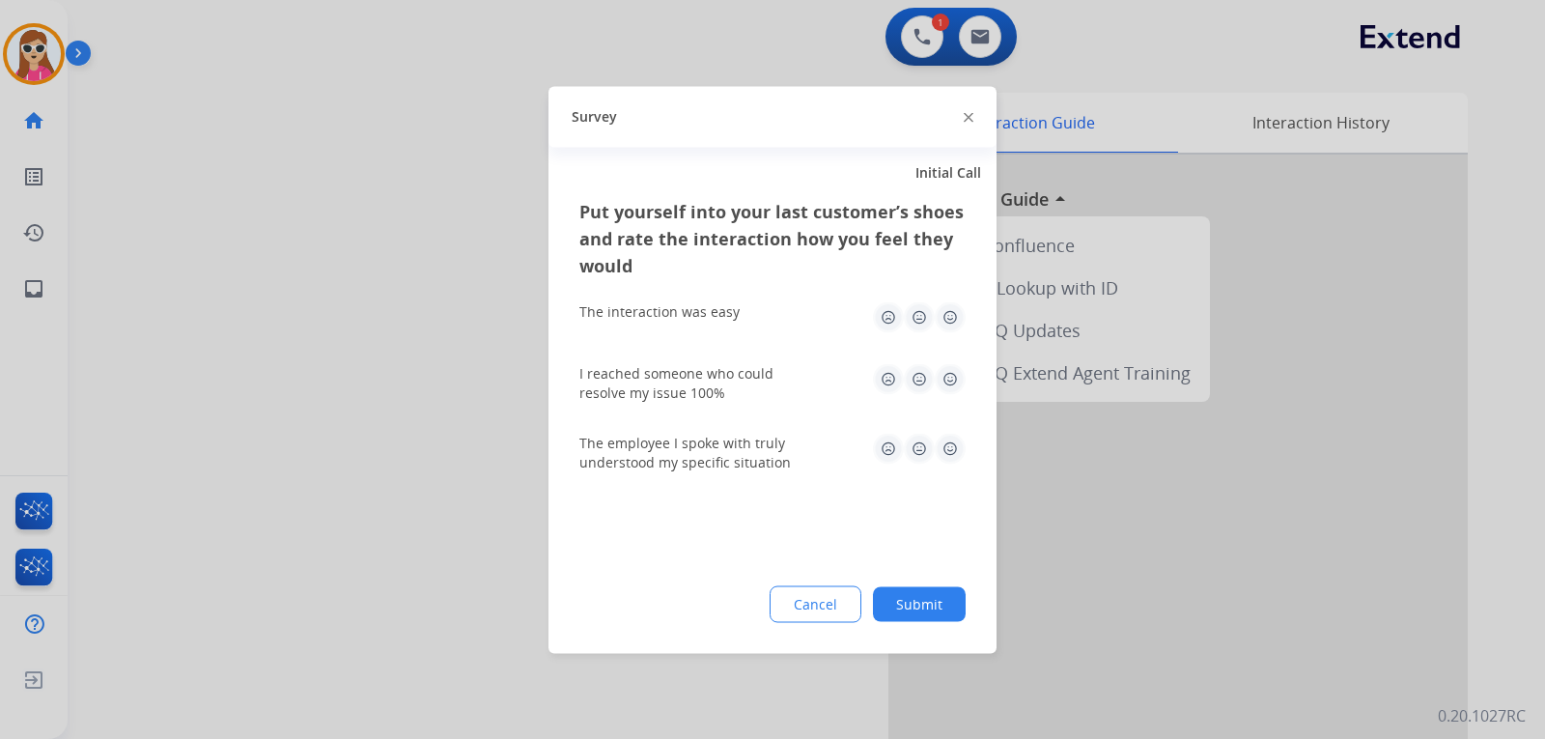
click at [950, 320] on img at bounding box center [950, 316] width 31 height 31
click at [956, 369] on img at bounding box center [950, 378] width 31 height 31
click at [956, 449] on img at bounding box center [950, 448] width 31 height 31
click at [920, 603] on button "Submit" at bounding box center [919, 603] width 93 height 35
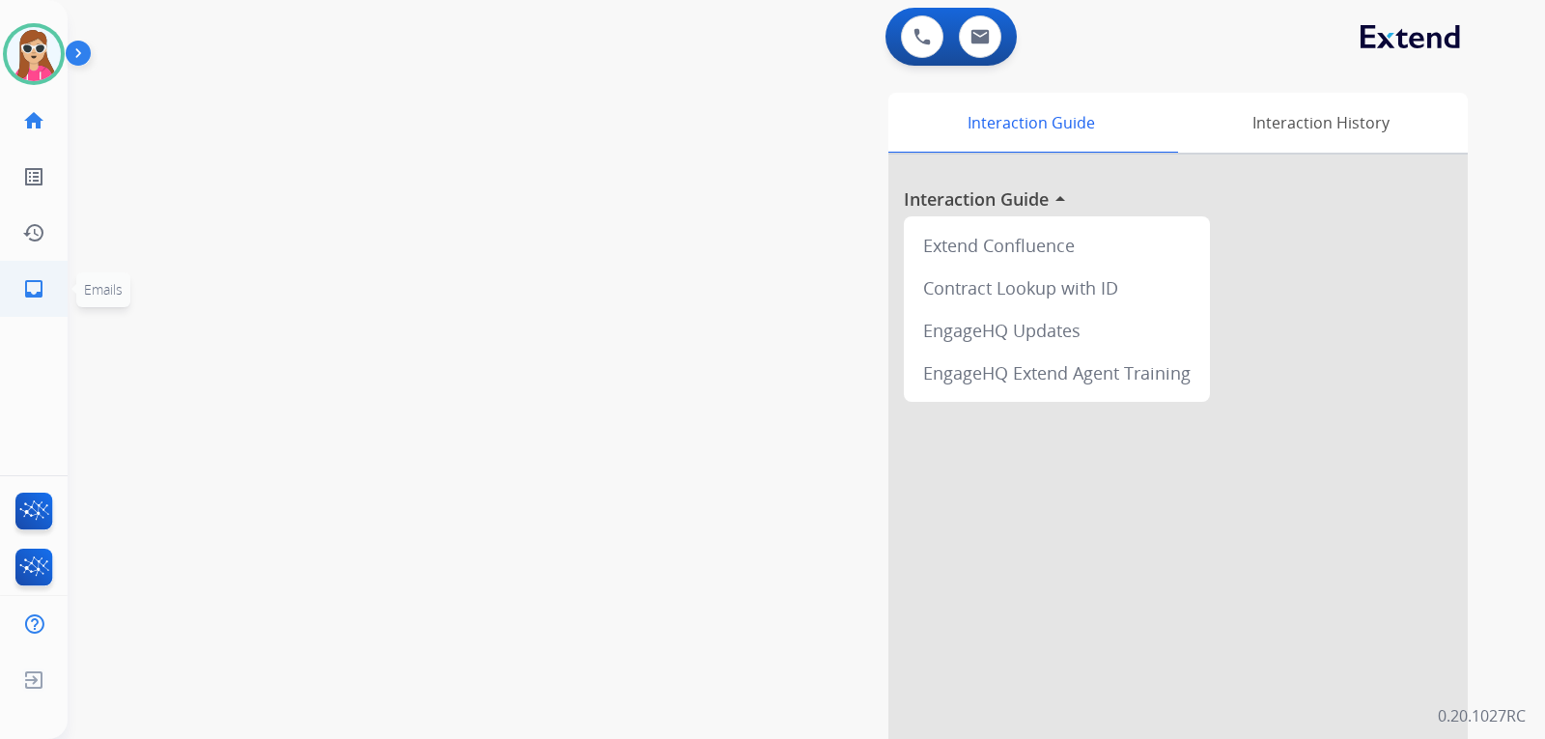
click at [34, 302] on link "inbox Emails" at bounding box center [34, 289] width 54 height 54
select select "**********"
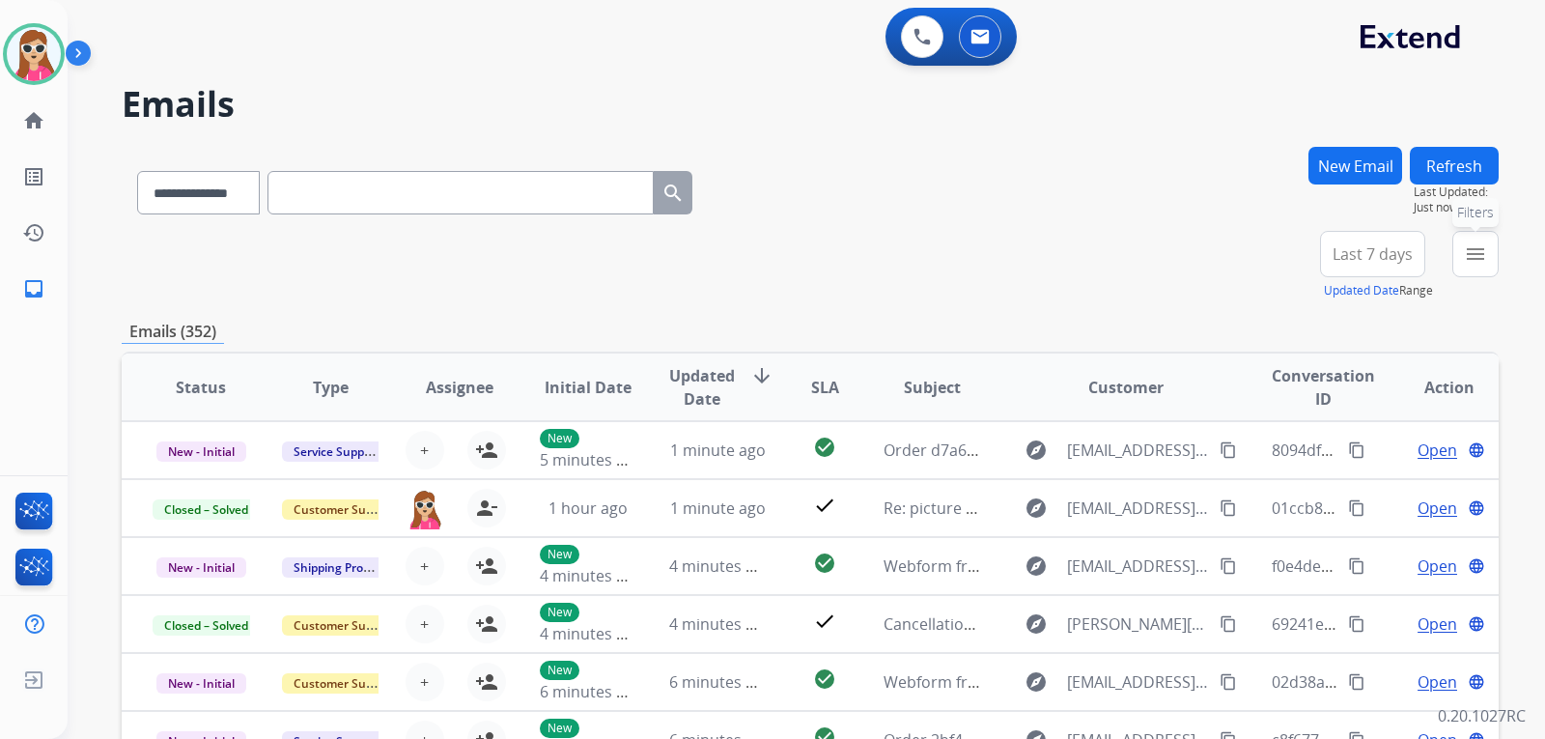
click at [1461, 257] on button "menu Filters" at bounding box center [1476, 254] width 46 height 46
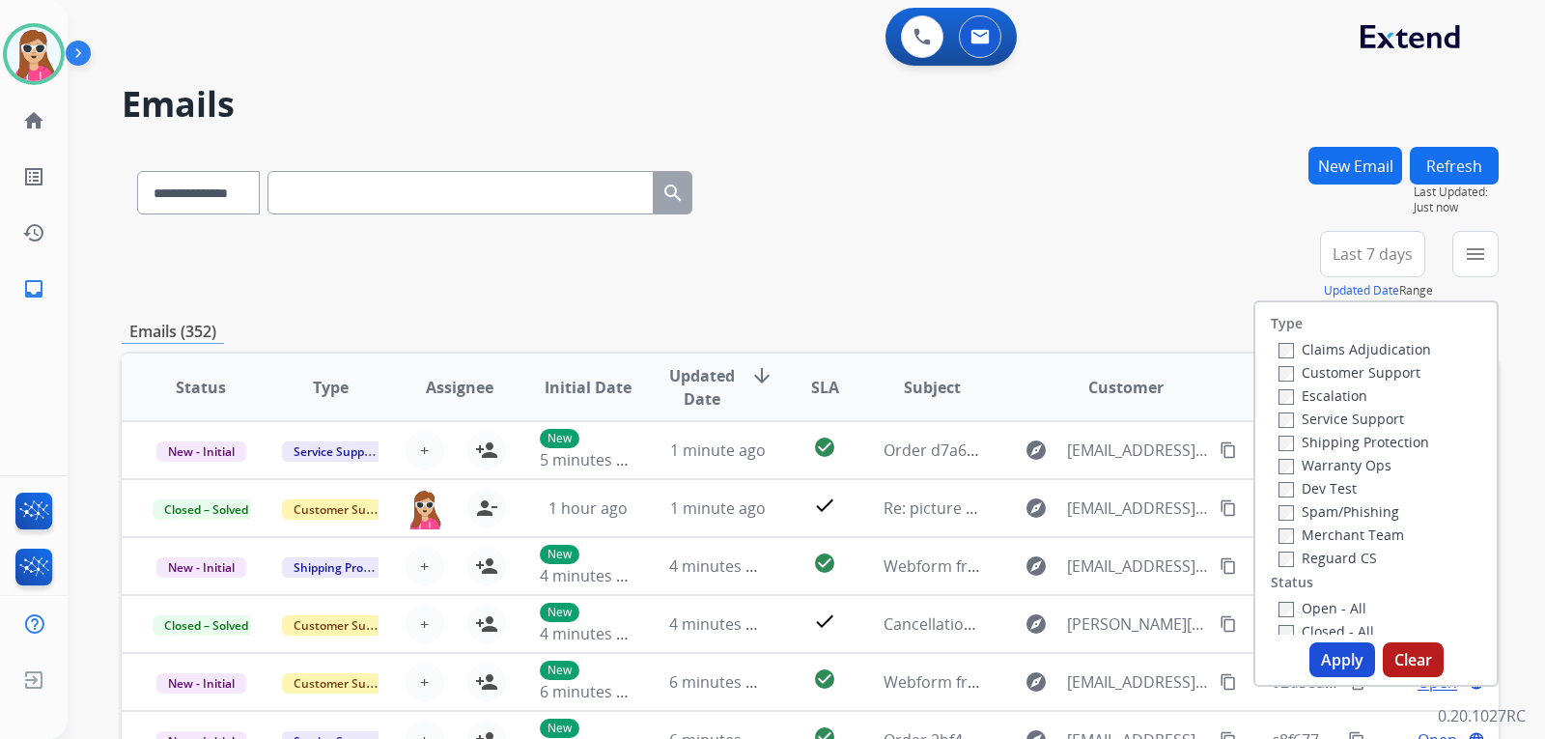
click at [1341, 375] on label "Customer Support" at bounding box center [1350, 372] width 142 height 18
click at [1356, 444] on label "Shipping Protection" at bounding box center [1354, 442] width 151 height 18
drag, startPoint x: 1337, startPoint y: 549, endPoint x: 1331, endPoint y: 579, distance: 30.5
click at [1336, 551] on label "Reguard CS" at bounding box center [1328, 558] width 99 height 18
click at [1320, 611] on label "Open - All" at bounding box center [1323, 608] width 88 height 18
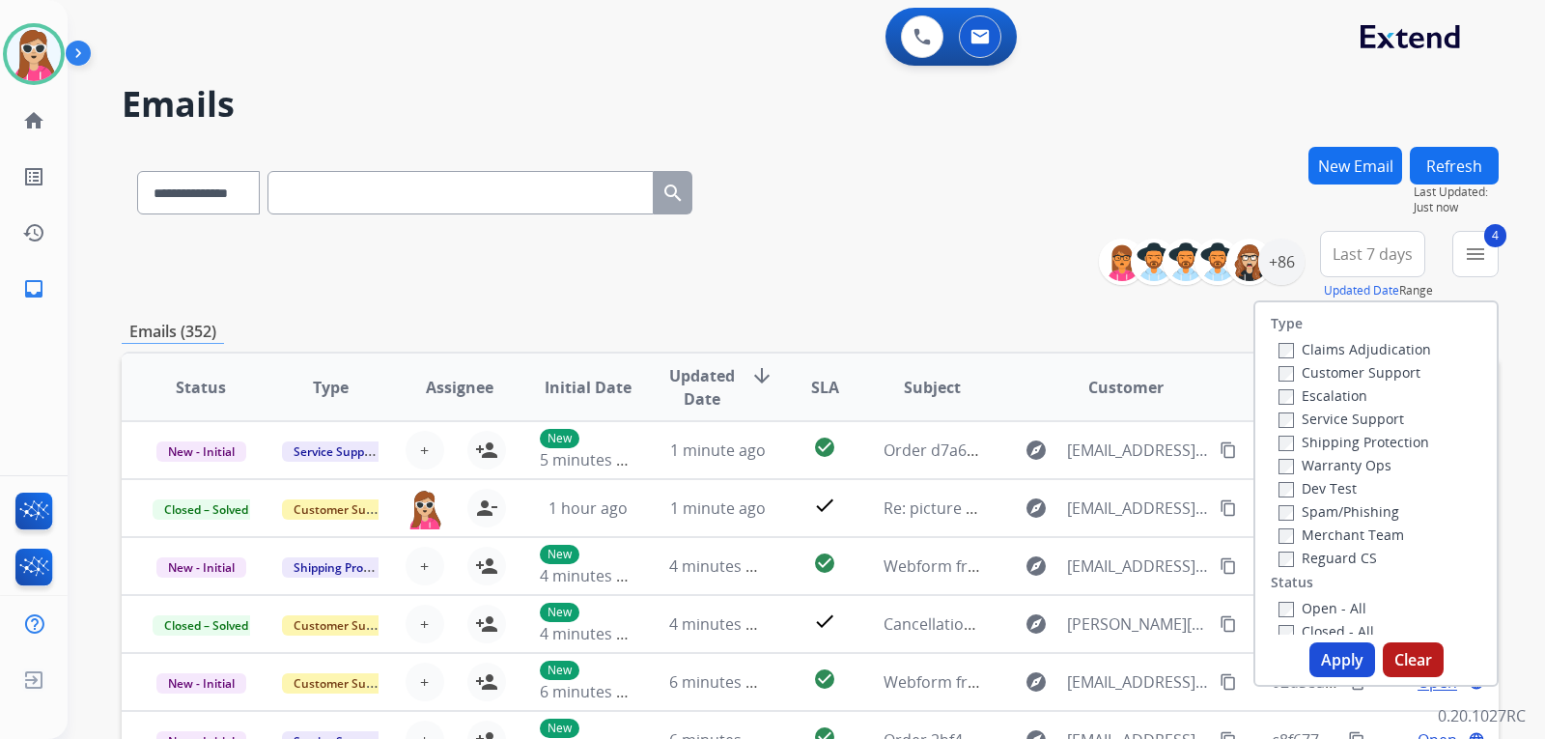
drag, startPoint x: 1332, startPoint y: 656, endPoint x: 1340, endPoint y: 645, distance: 13.1
click at [1336, 653] on button "Apply" at bounding box center [1343, 659] width 66 height 35
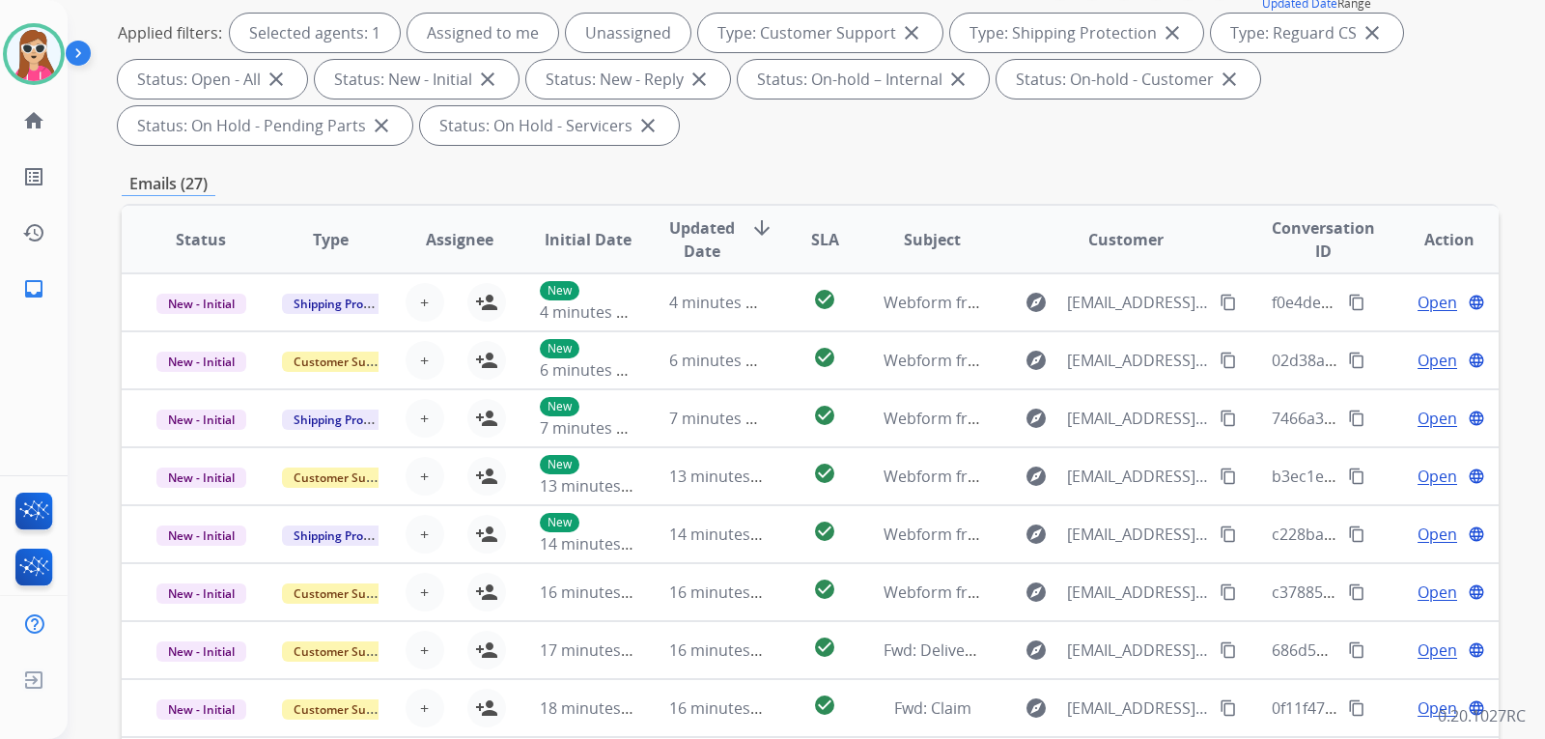
scroll to position [16, 0]
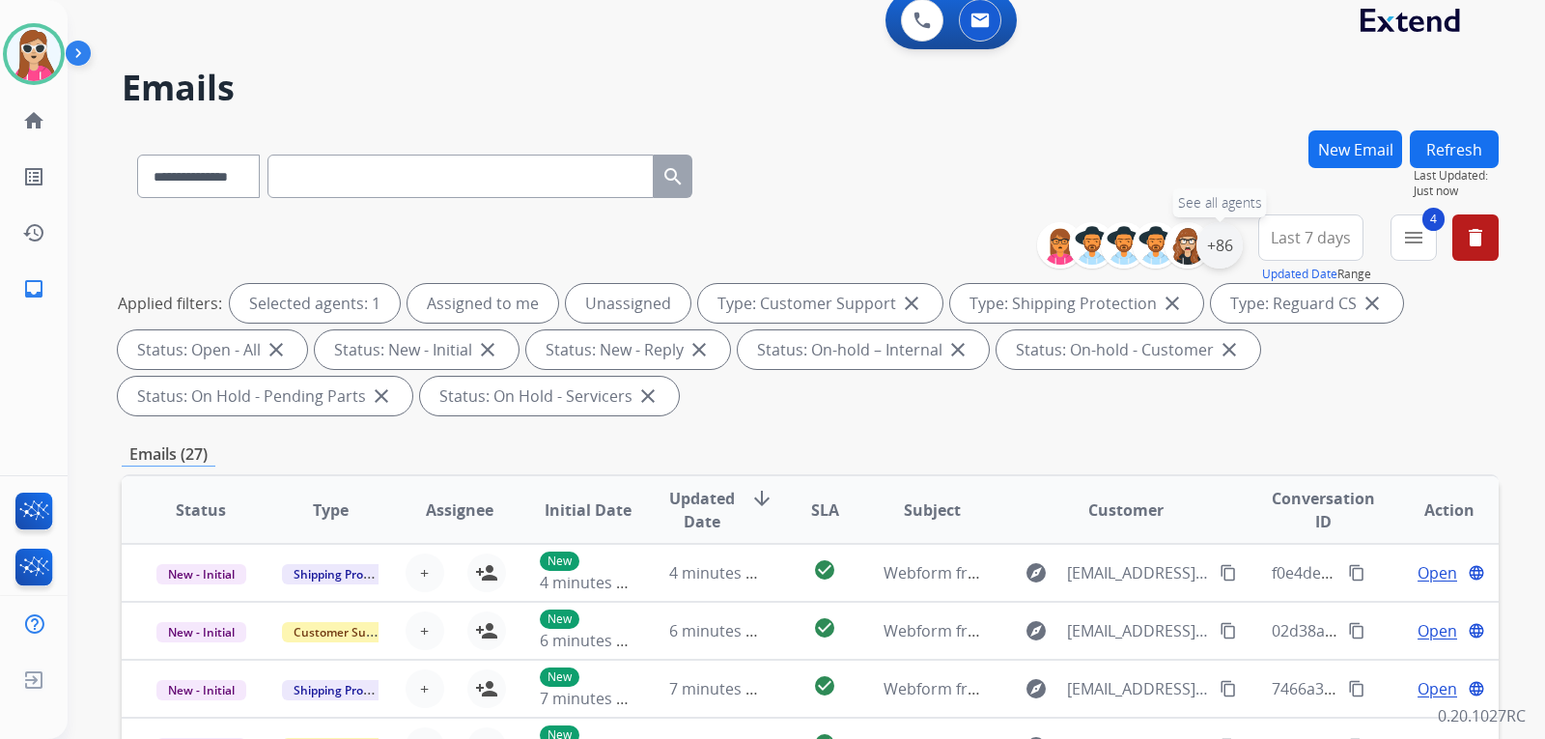
click at [1211, 242] on div "+86" at bounding box center [1220, 245] width 46 height 46
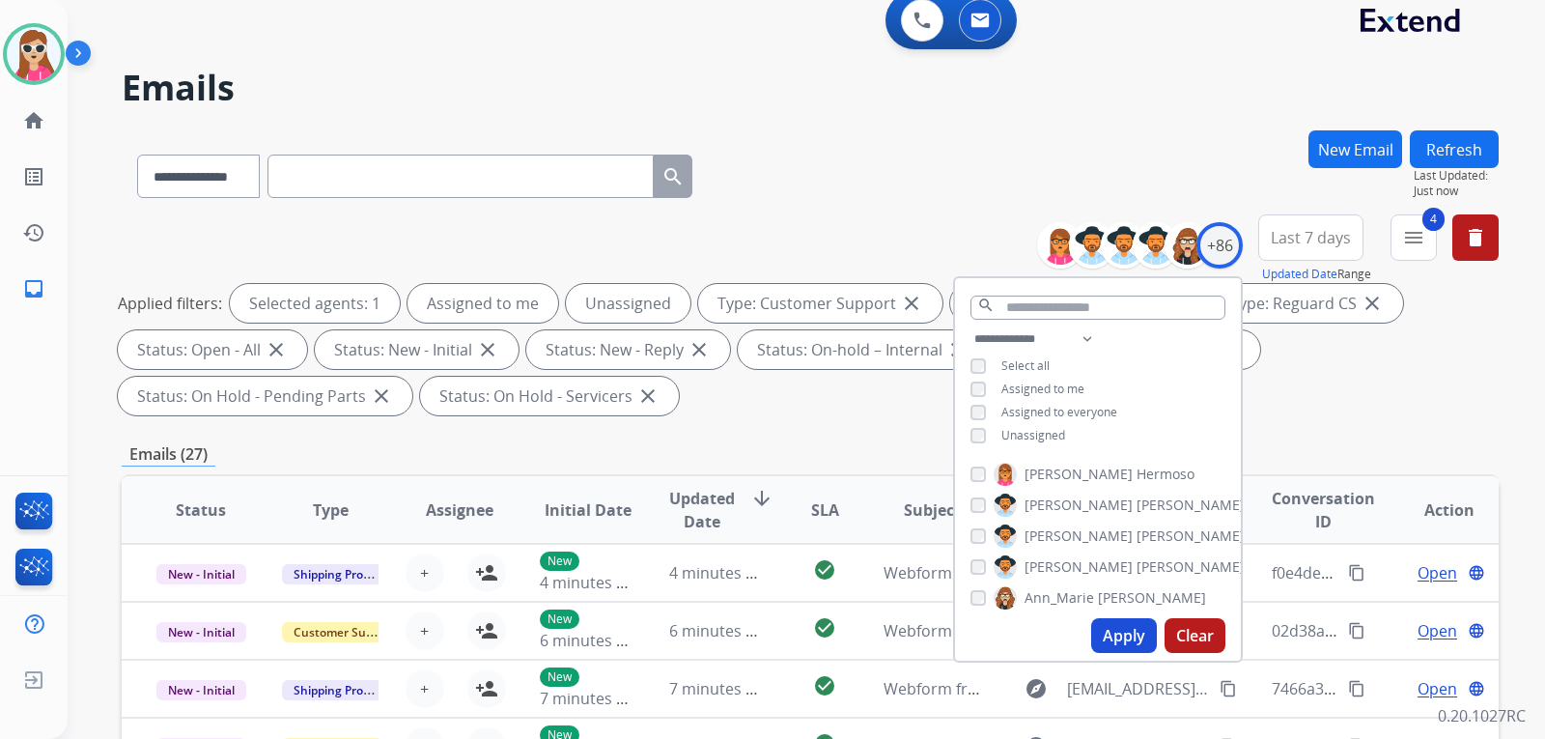
drag, startPoint x: 1049, startPoint y: 436, endPoint x: 1049, endPoint y: 456, distance: 20.3
click at [1048, 435] on span "Unassigned" at bounding box center [1034, 435] width 64 height 16
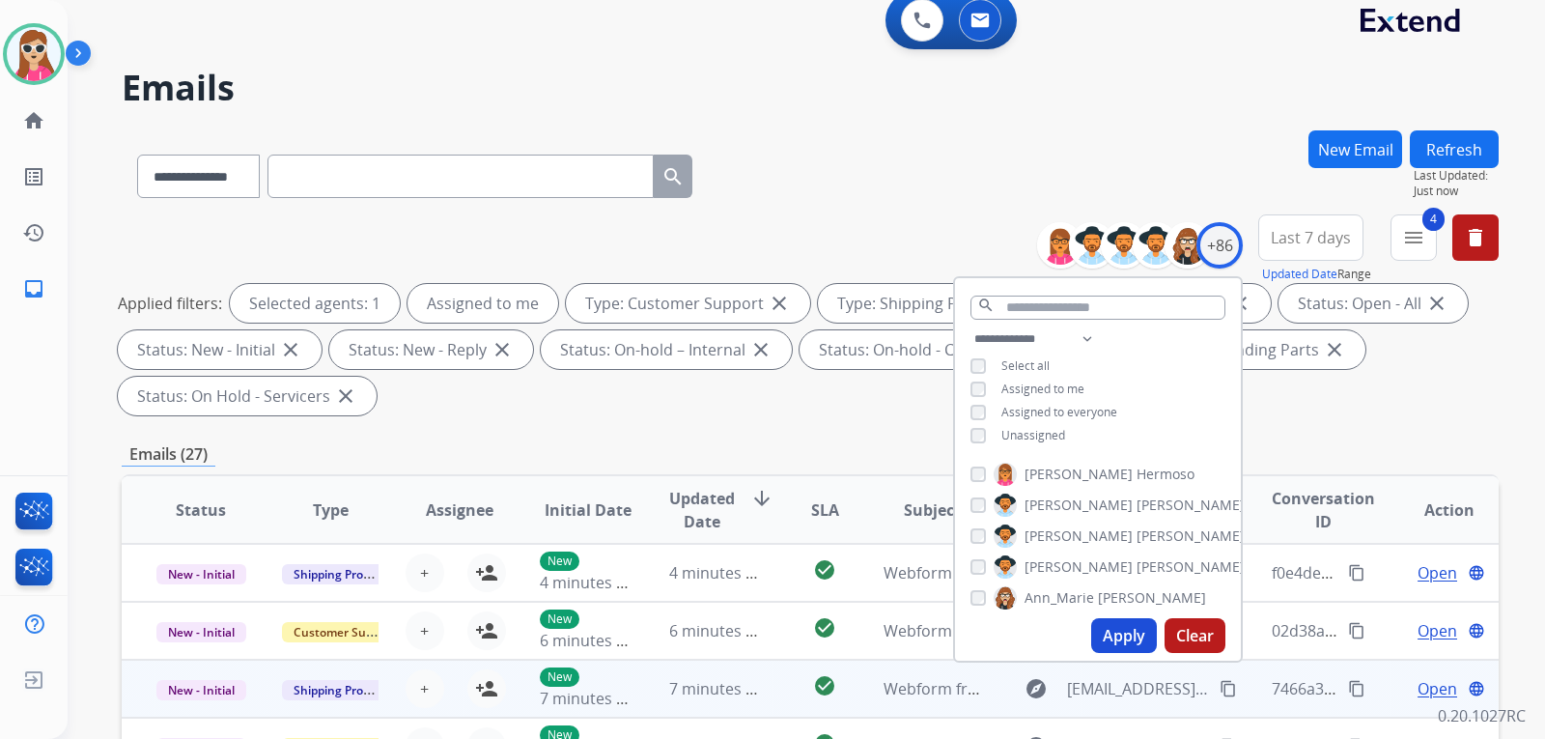
drag, startPoint x: 1076, startPoint y: 627, endPoint x: 1109, endPoint y: 694, distance: 75.2
click at [1104, 676] on div "**********" at bounding box center [810, 675] width 1377 height 1091
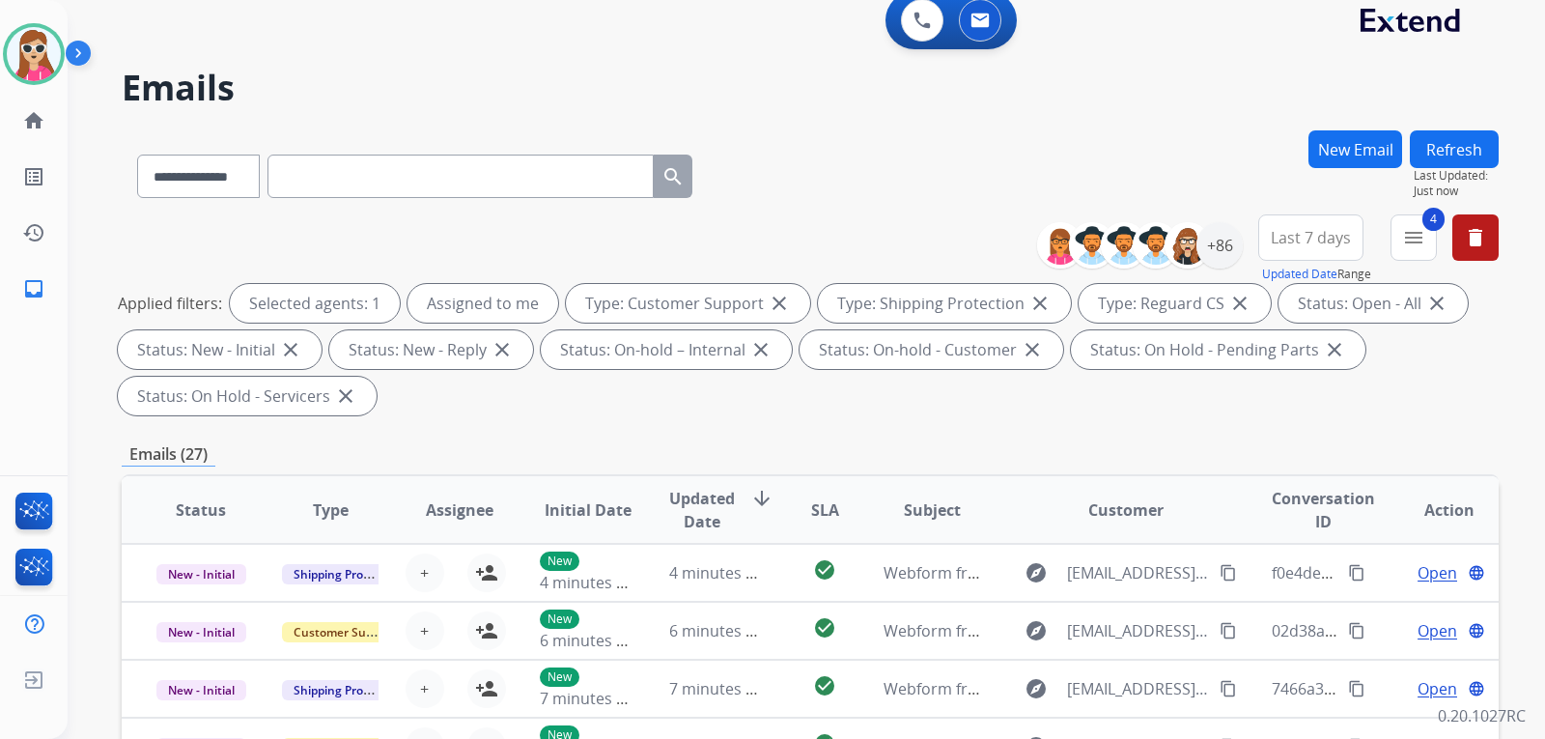
click at [1406, 394] on div "Applied filters: Selected agents: 1 Assigned to me Type: Customer Support close…" at bounding box center [806, 349] width 1377 height 131
click at [1212, 252] on div "+86" at bounding box center [1220, 245] width 46 height 46
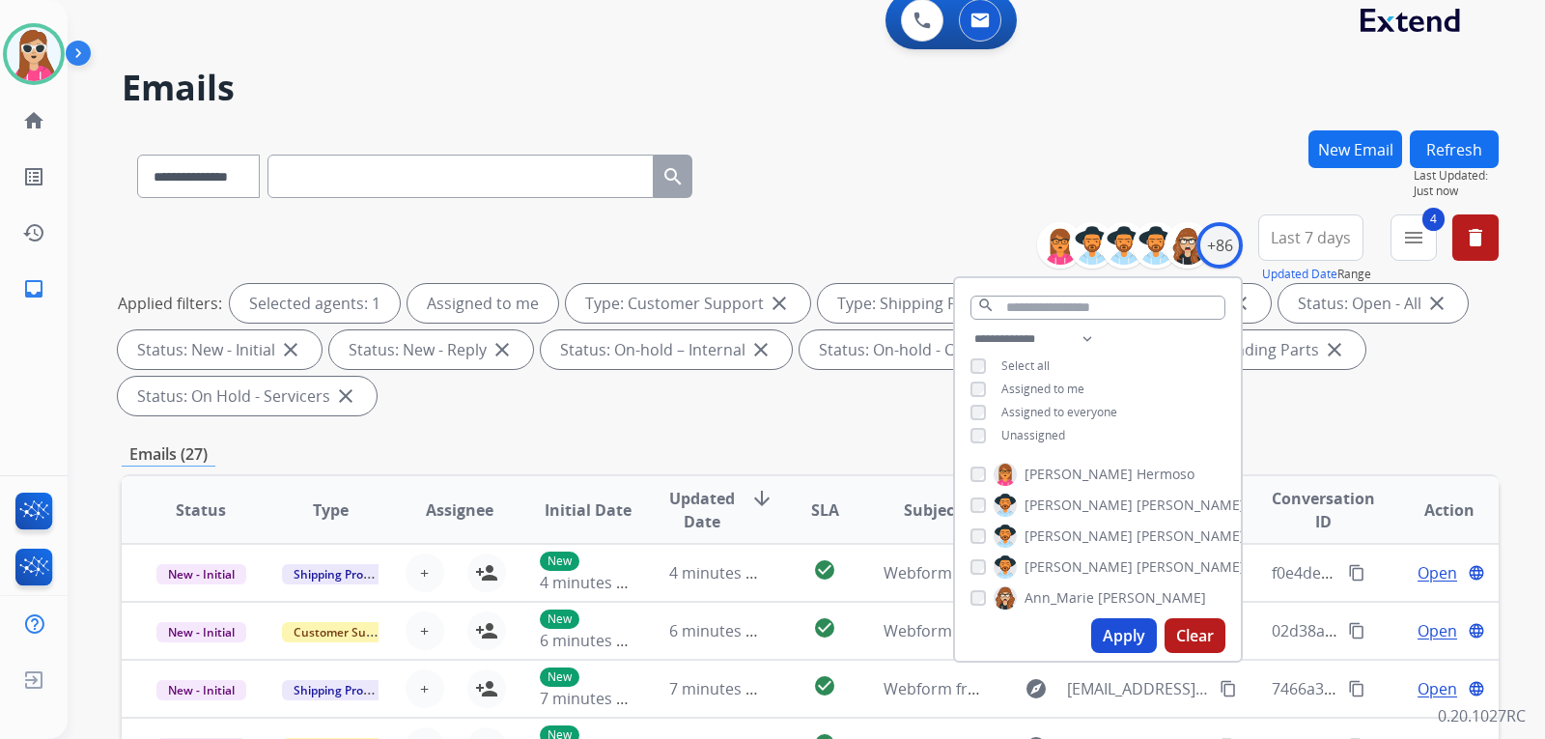
click at [1106, 625] on button "Apply" at bounding box center [1124, 635] width 66 height 35
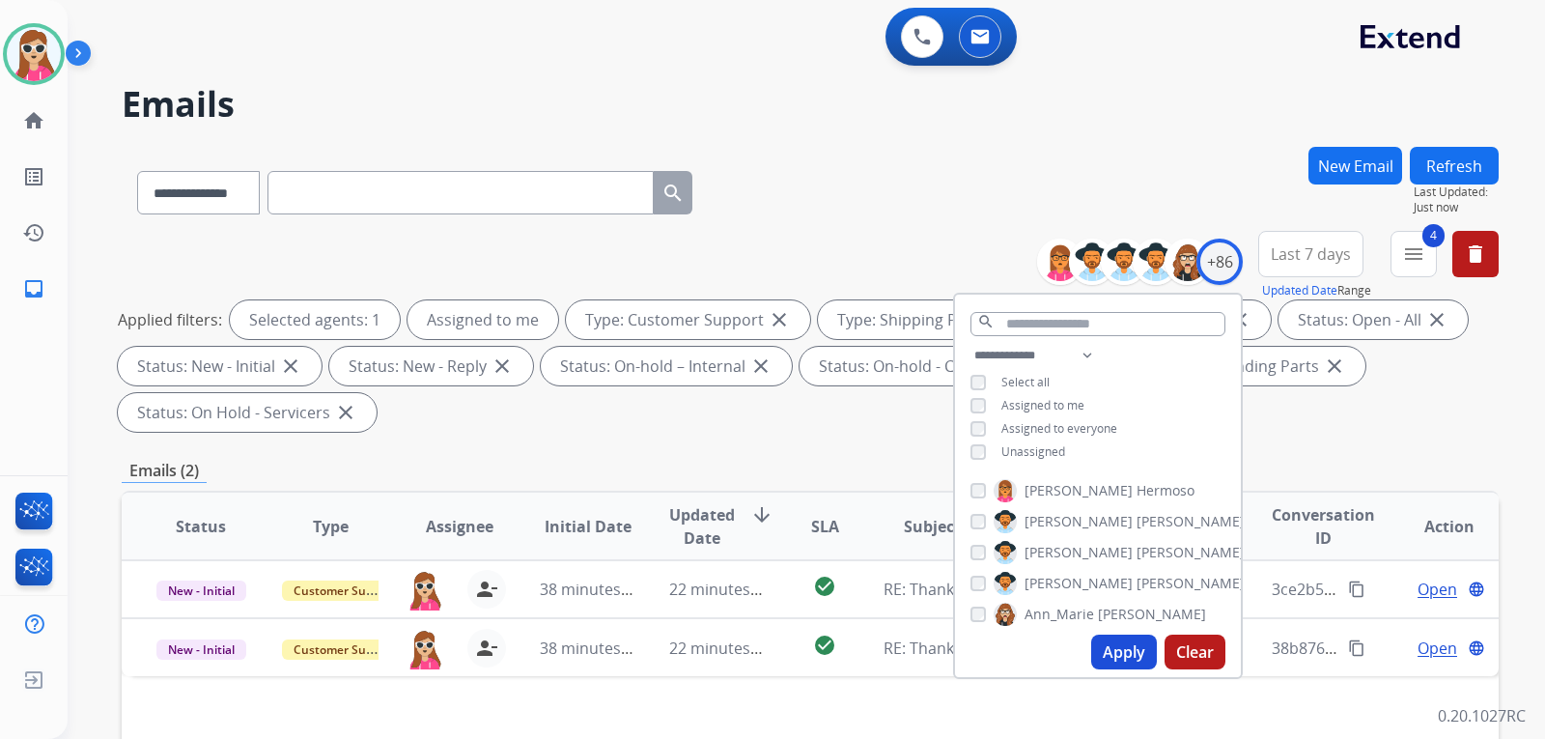
scroll to position [290, 0]
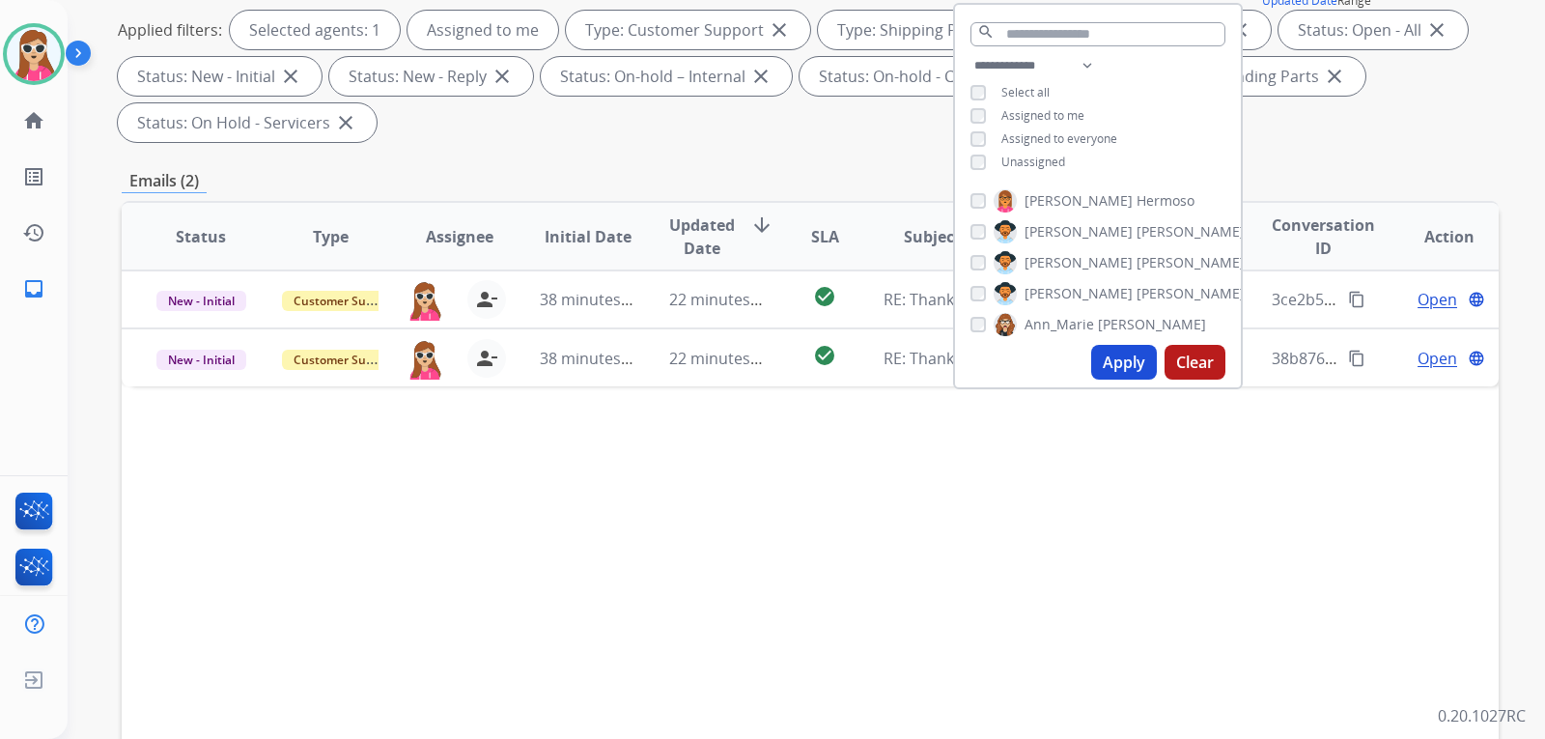
click at [851, 495] on div "Status Type Assignee Initial Date Updated Date arrow_downward SLA Subject Custo…" at bounding box center [810, 524] width 1377 height 647
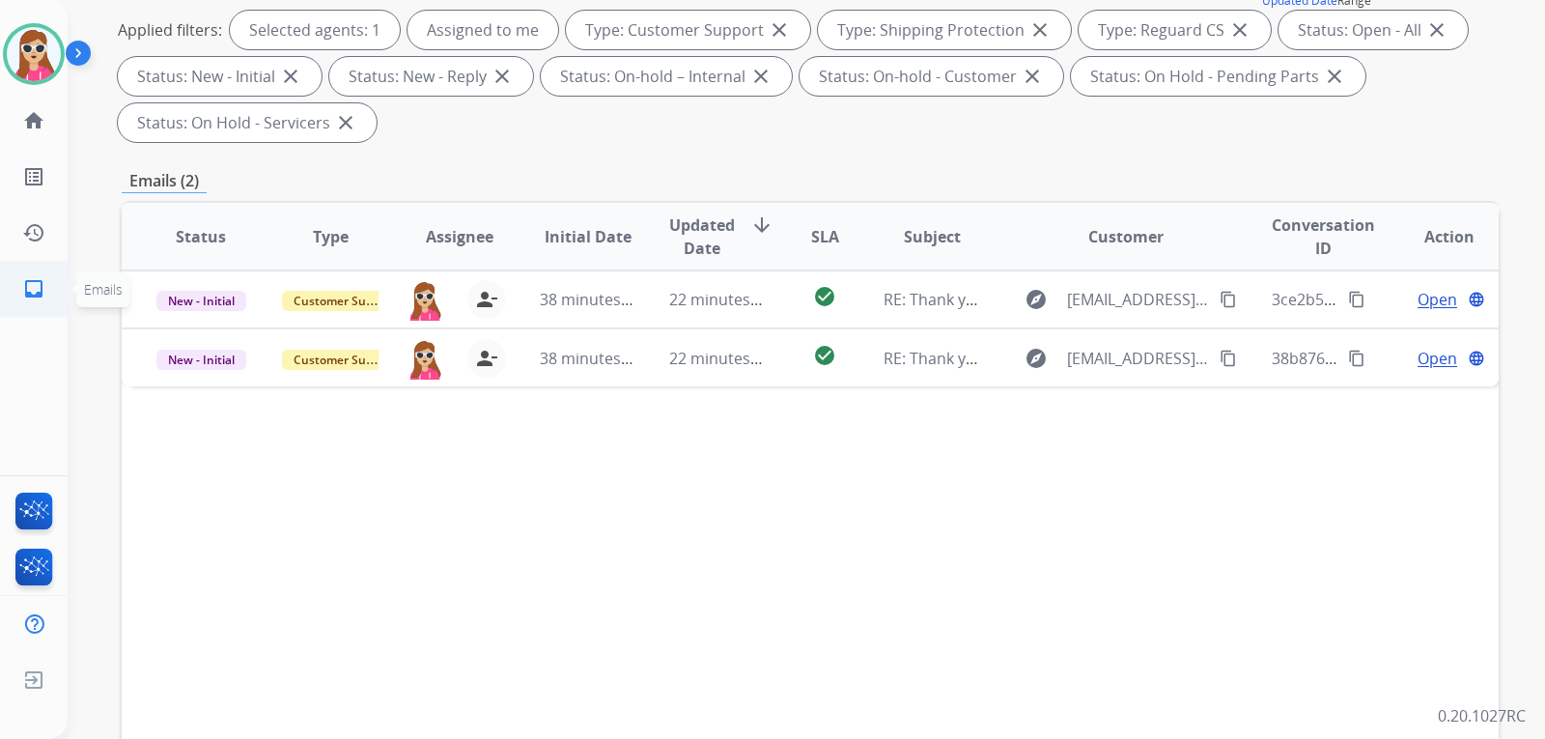
click at [42, 297] on link "inbox Emails" at bounding box center [34, 289] width 54 height 54
click at [36, 111] on mat-icon "home" at bounding box center [33, 120] width 23 height 23
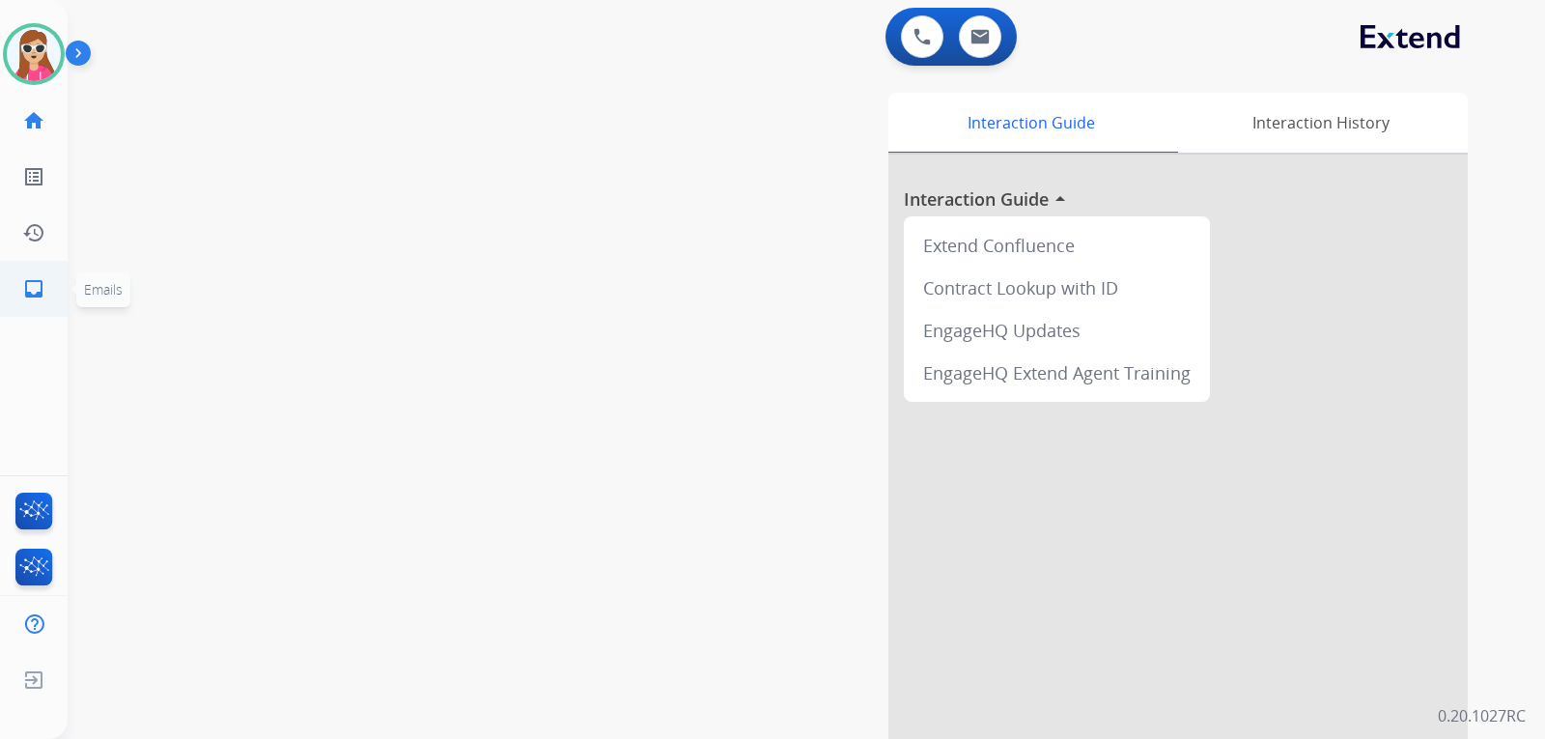
click at [41, 293] on mat-icon "inbox" at bounding box center [33, 288] width 23 height 23
select select "**********"
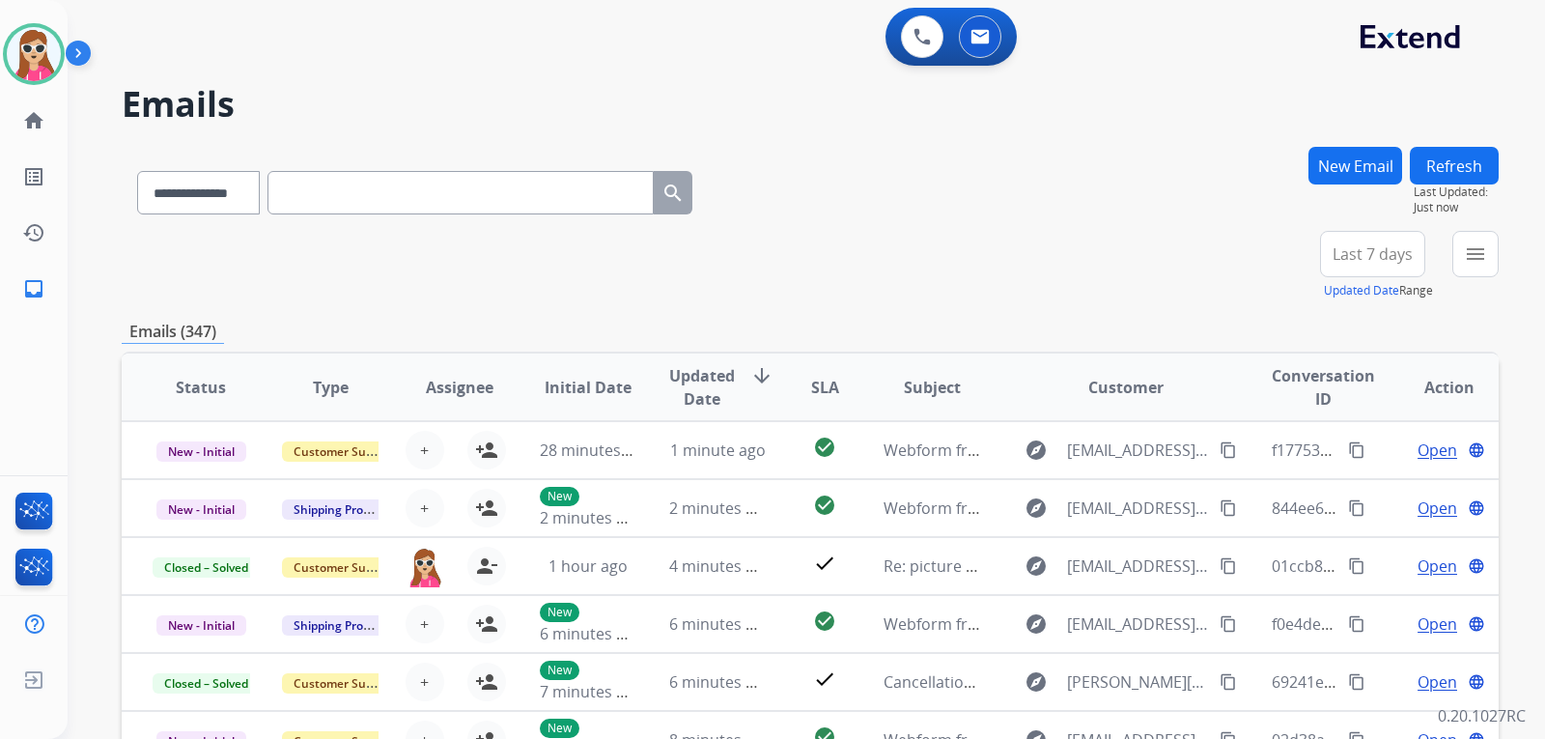
click at [558, 183] on input "text" at bounding box center [461, 192] width 386 height 43
paste input "**********"
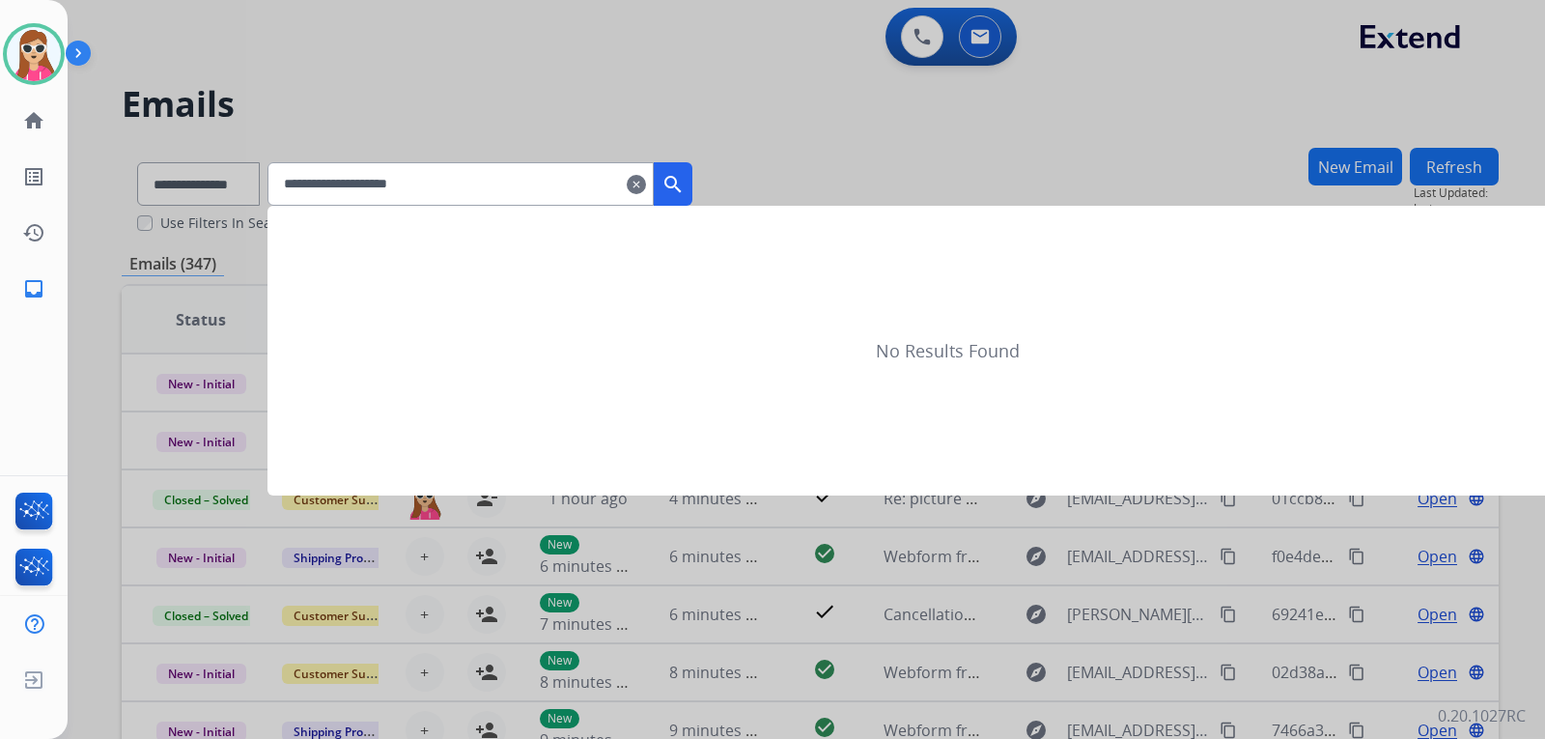
type input "**********"
click at [685, 192] on mat-icon "search" at bounding box center [673, 184] width 23 height 23
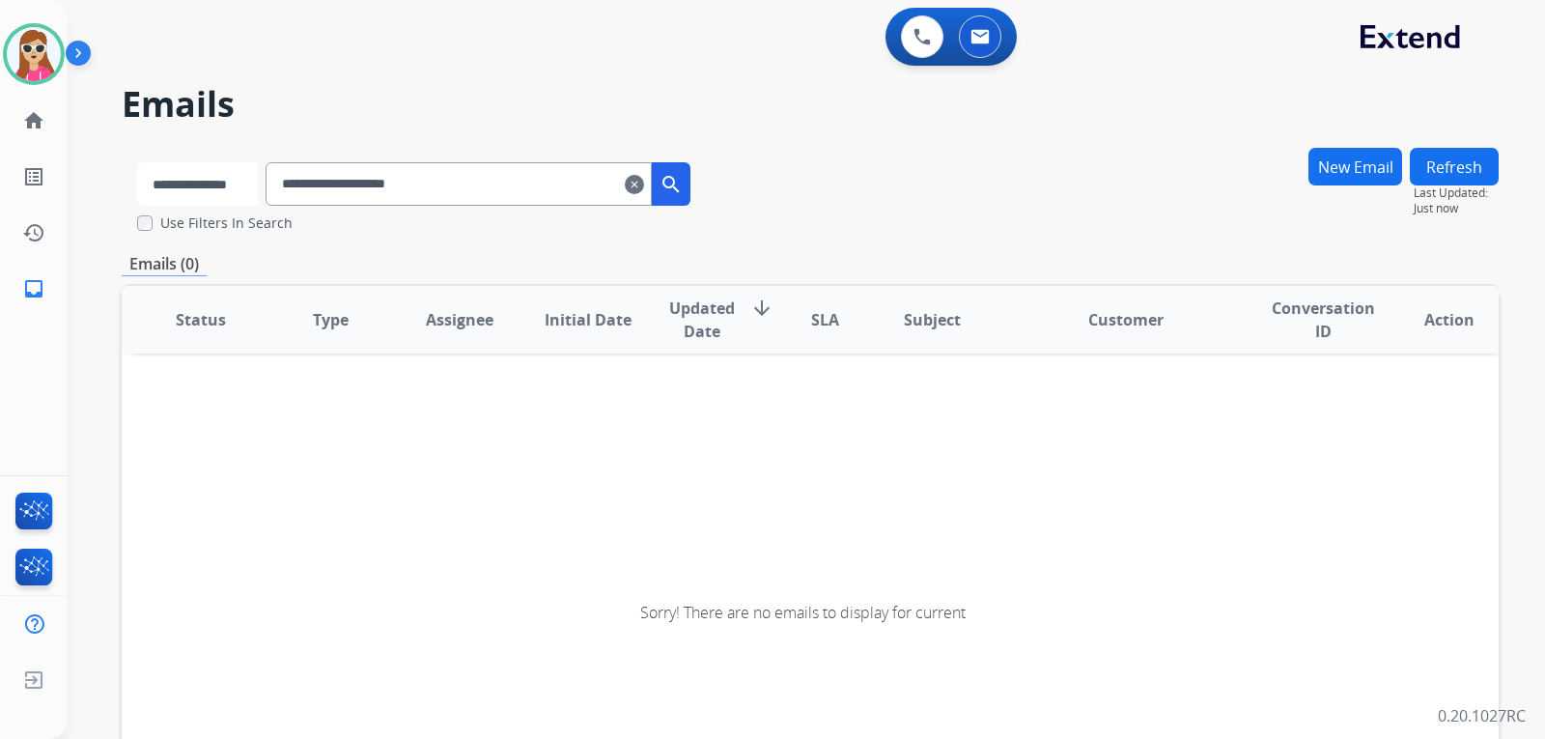
click at [194, 193] on select "**********" at bounding box center [197, 183] width 121 height 43
select select "**********"
click at [137, 162] on select "**********" at bounding box center [197, 183] width 121 height 43
click at [693, 180] on button "search" at bounding box center [673, 183] width 39 height 43
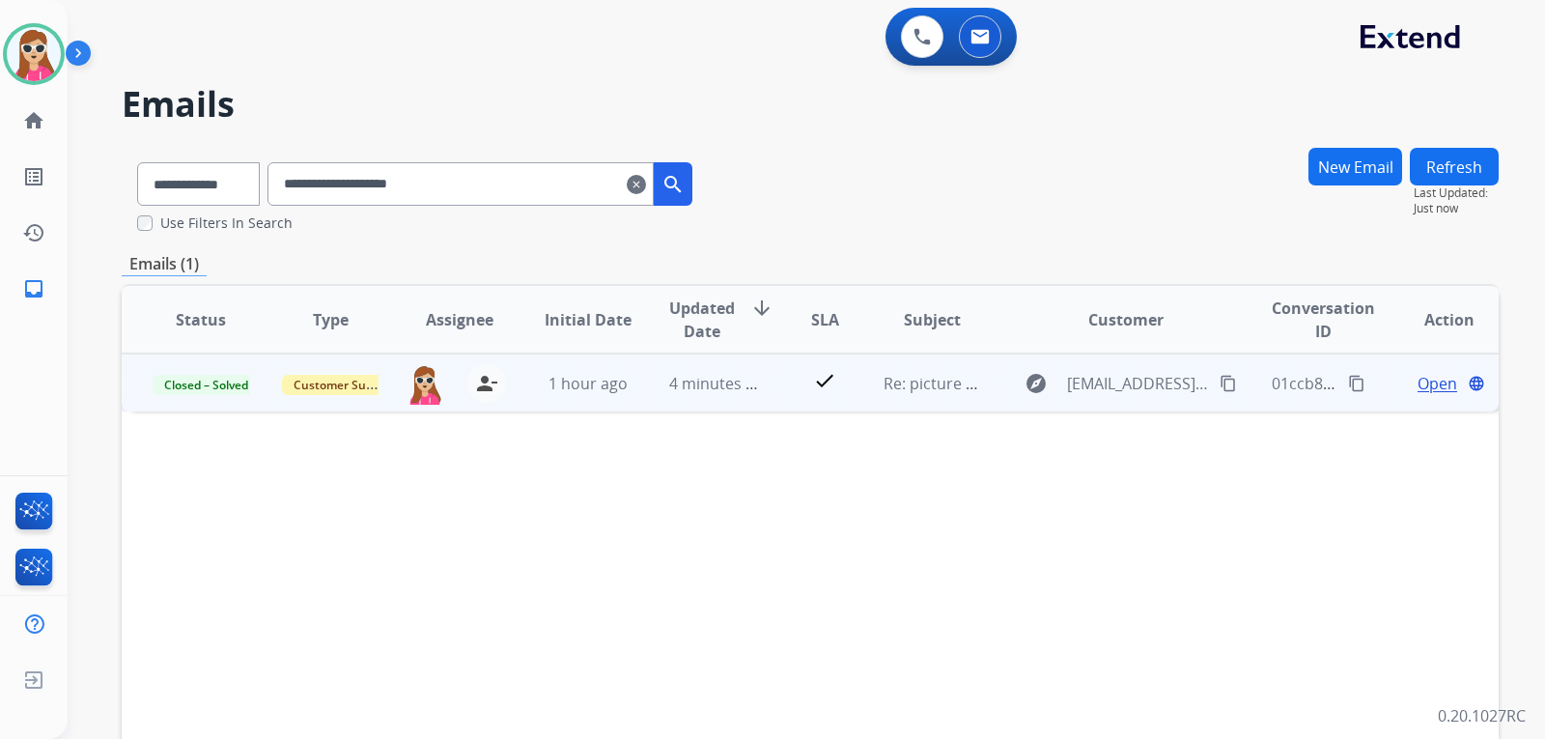
click at [1418, 387] on span "Open" at bounding box center [1438, 383] width 40 height 23
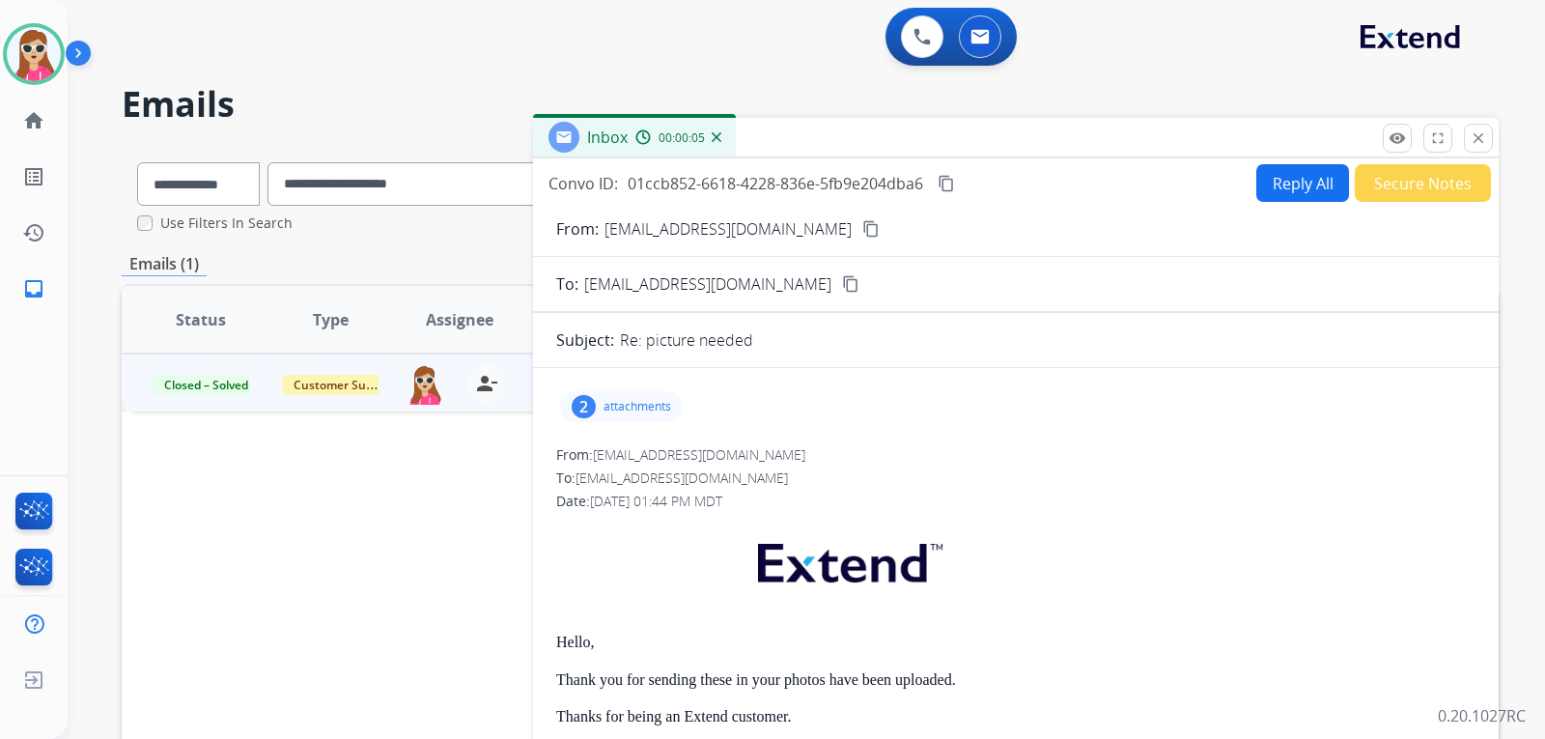
click at [640, 398] on div "2 attachments" at bounding box center [621, 406] width 123 height 31
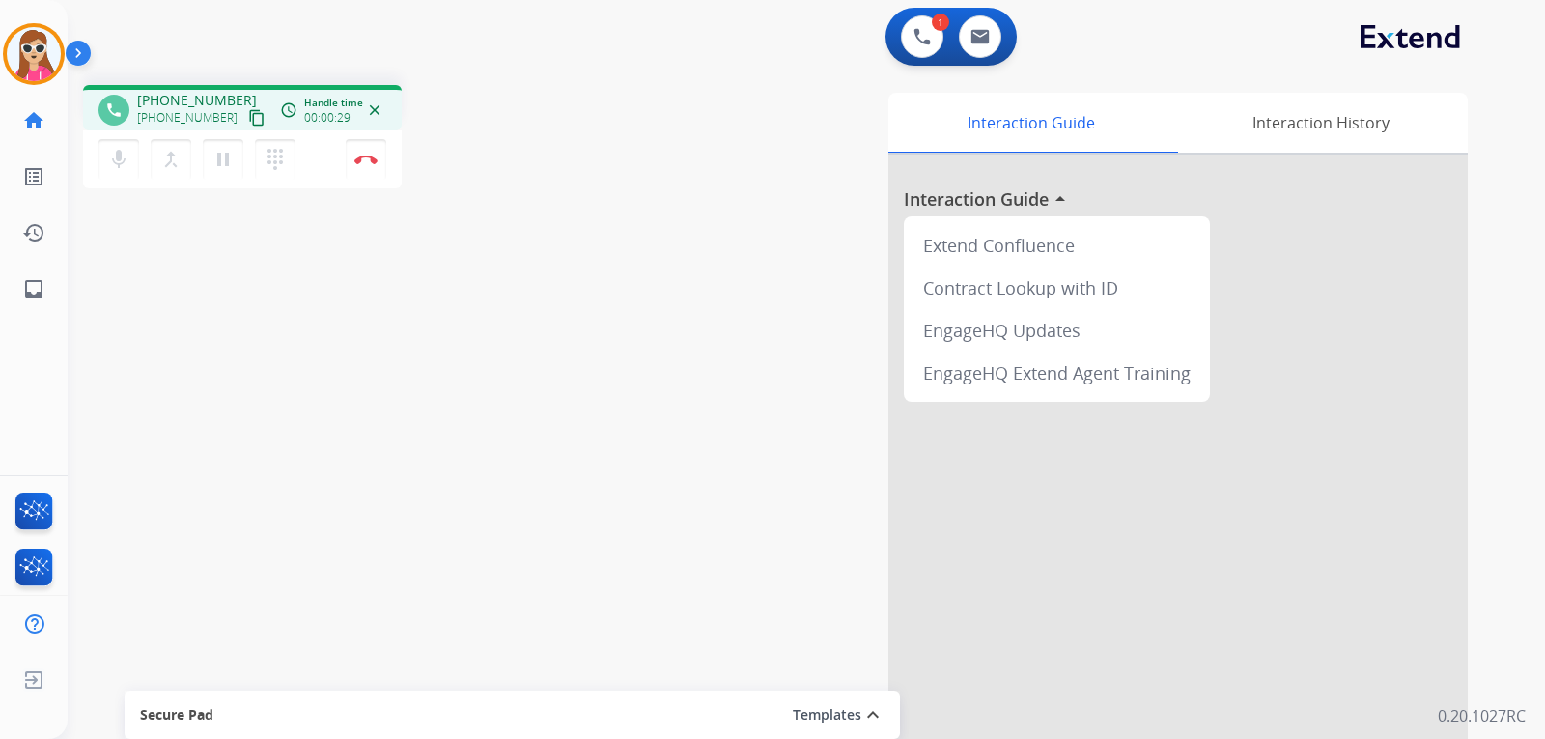
click at [248, 111] on mat-icon "content_copy" at bounding box center [256, 117] width 17 height 17
click at [368, 168] on button "Disconnect" at bounding box center [366, 159] width 41 height 41
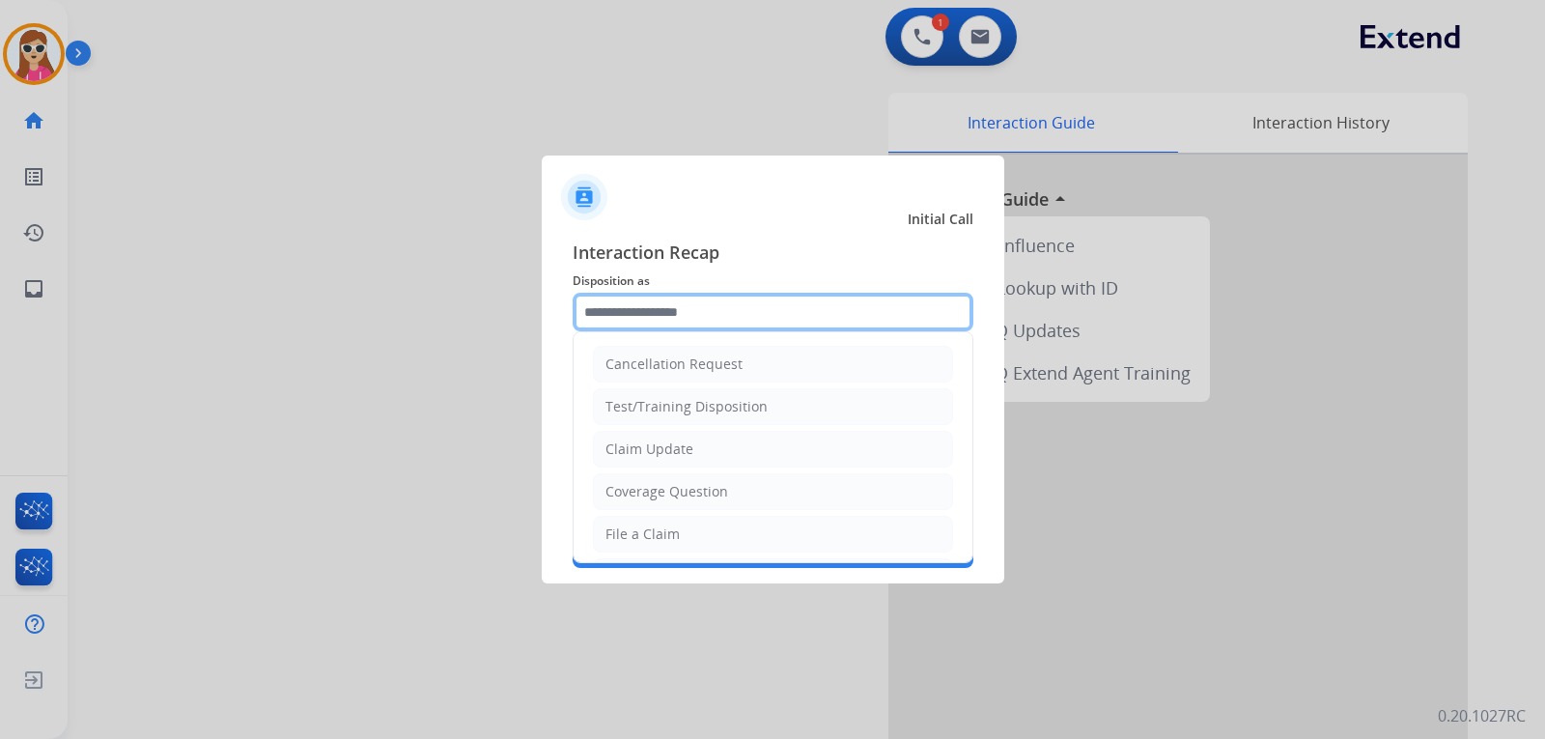
click at [714, 323] on input "text" at bounding box center [773, 312] width 401 height 39
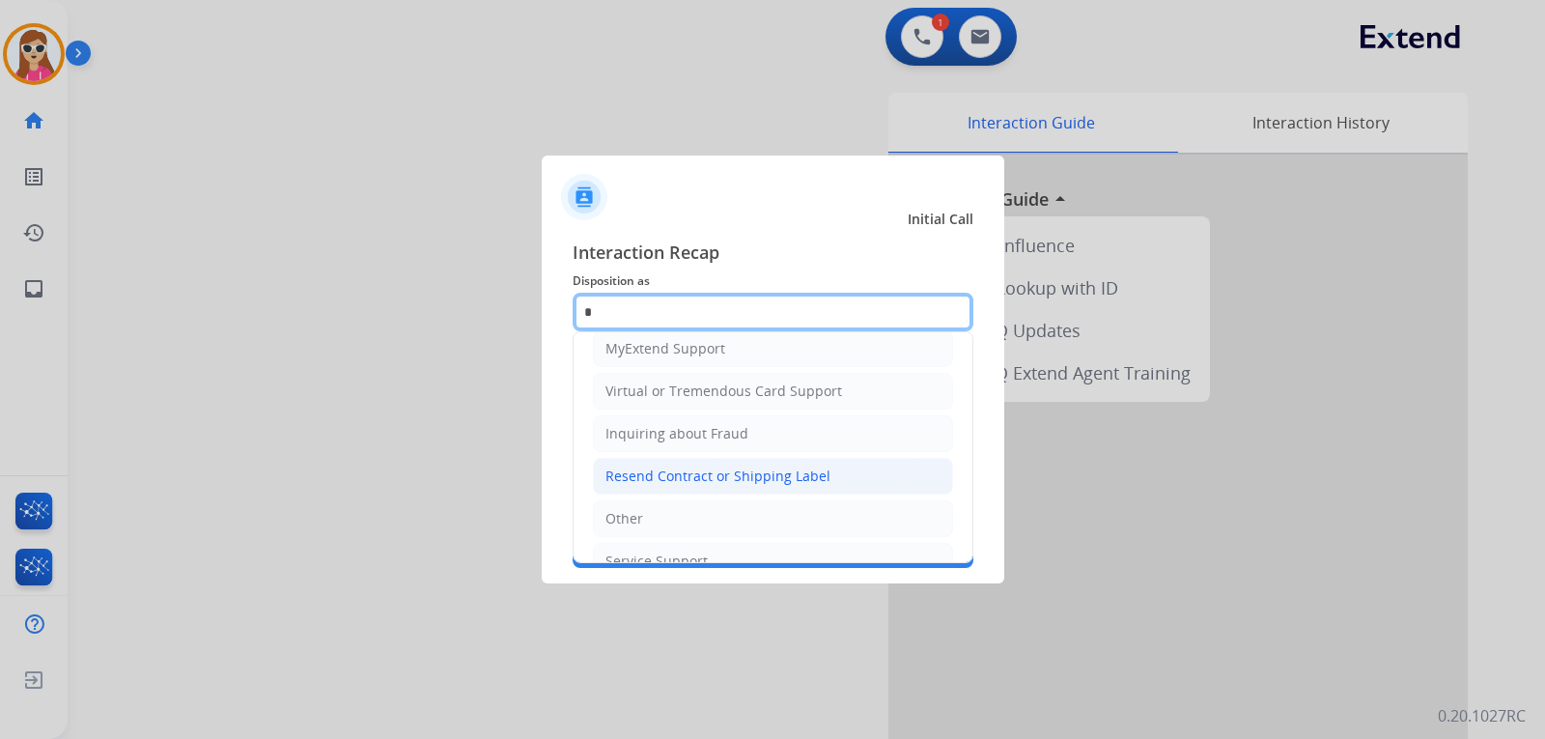
scroll to position [174, 0]
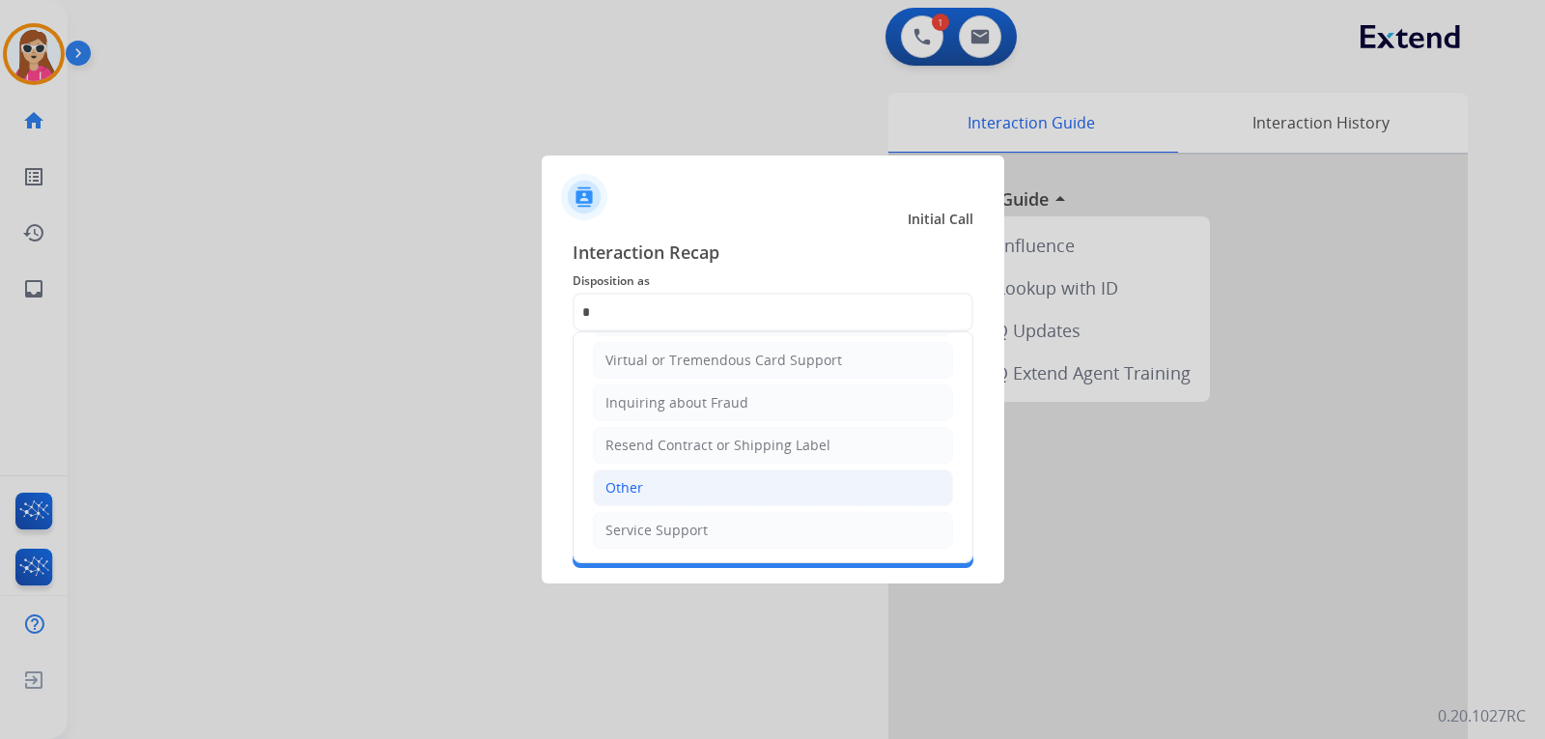
click at [705, 488] on li "Other" at bounding box center [773, 487] width 360 height 37
type input "*****"
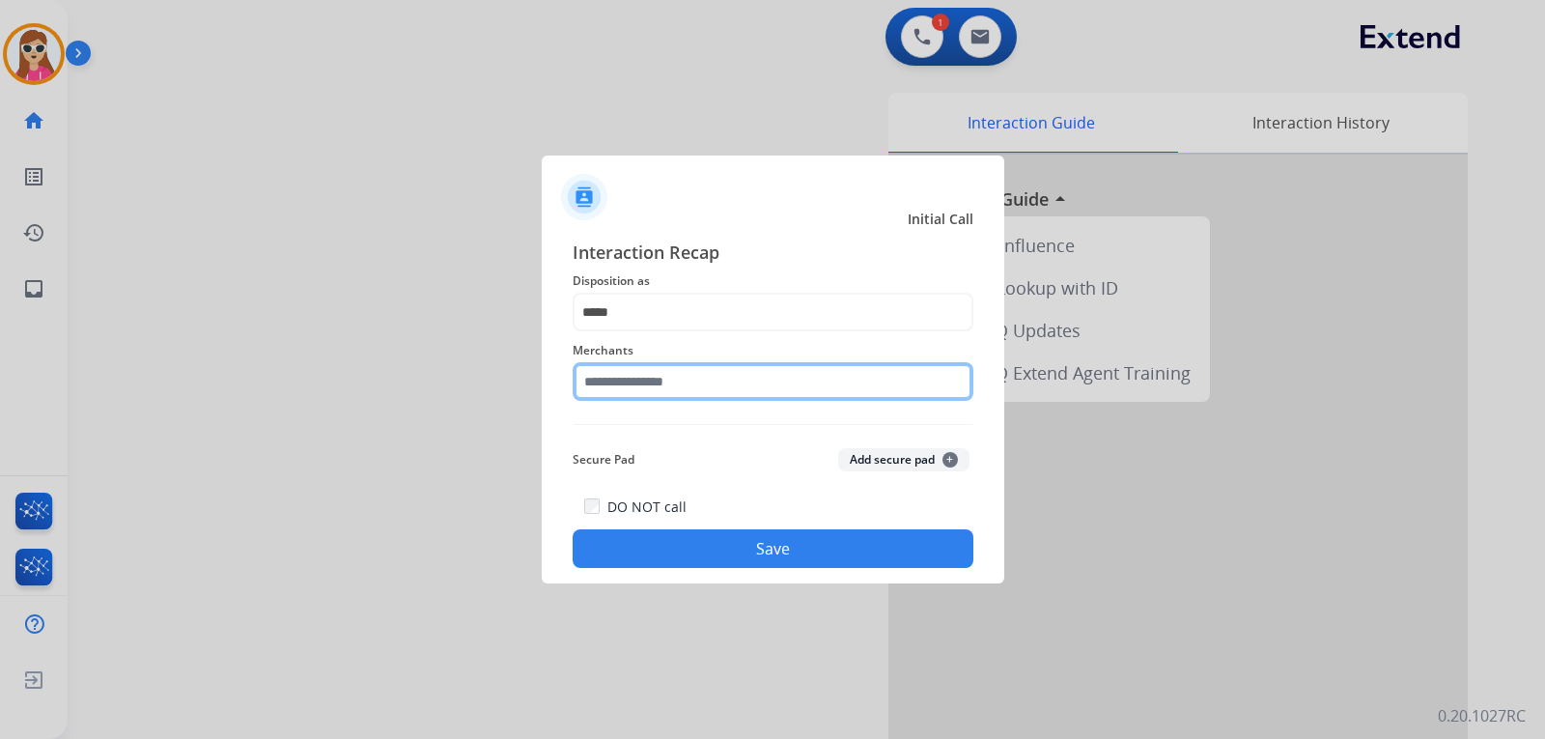
click at [771, 390] on input "text" at bounding box center [773, 381] width 401 height 39
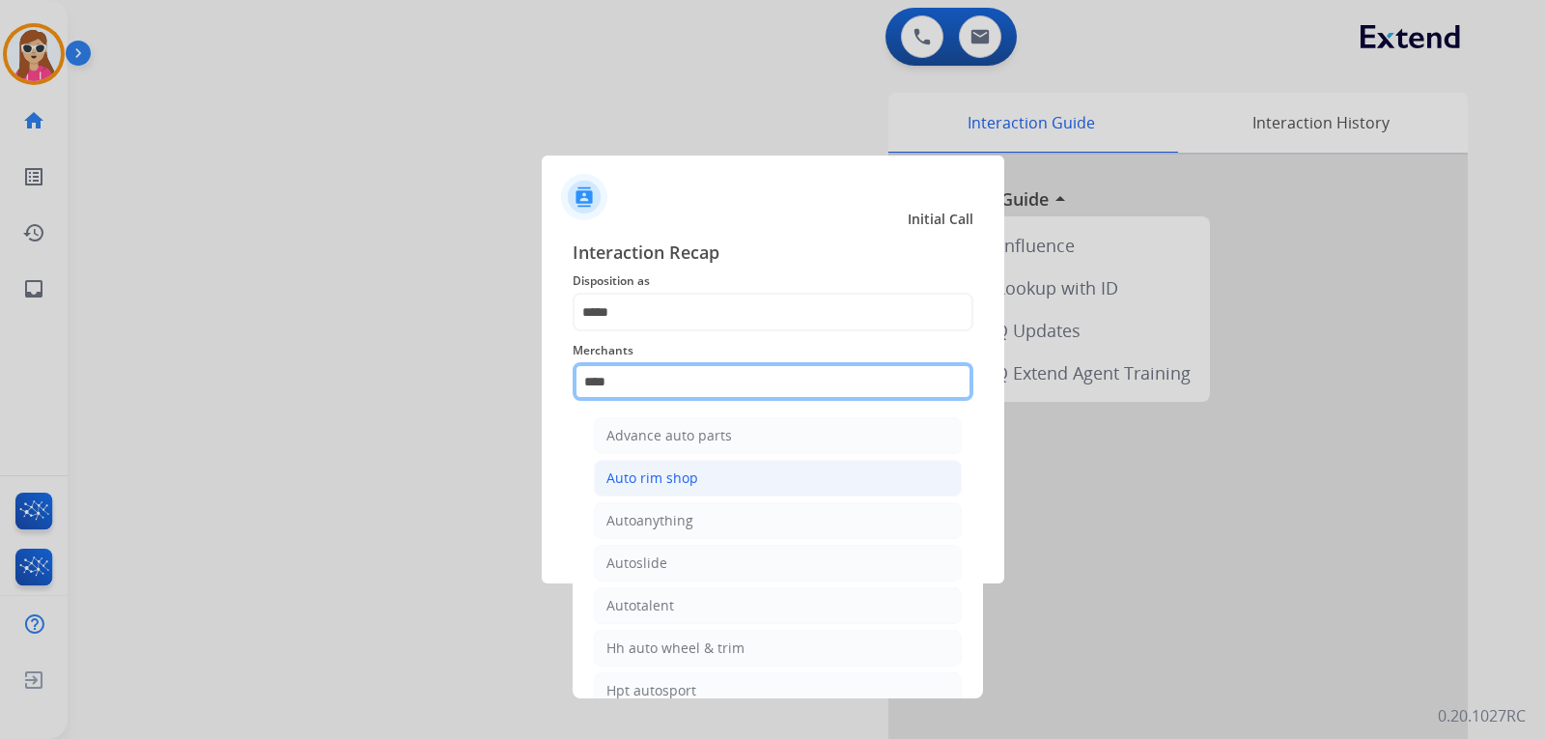
scroll to position [0, 0]
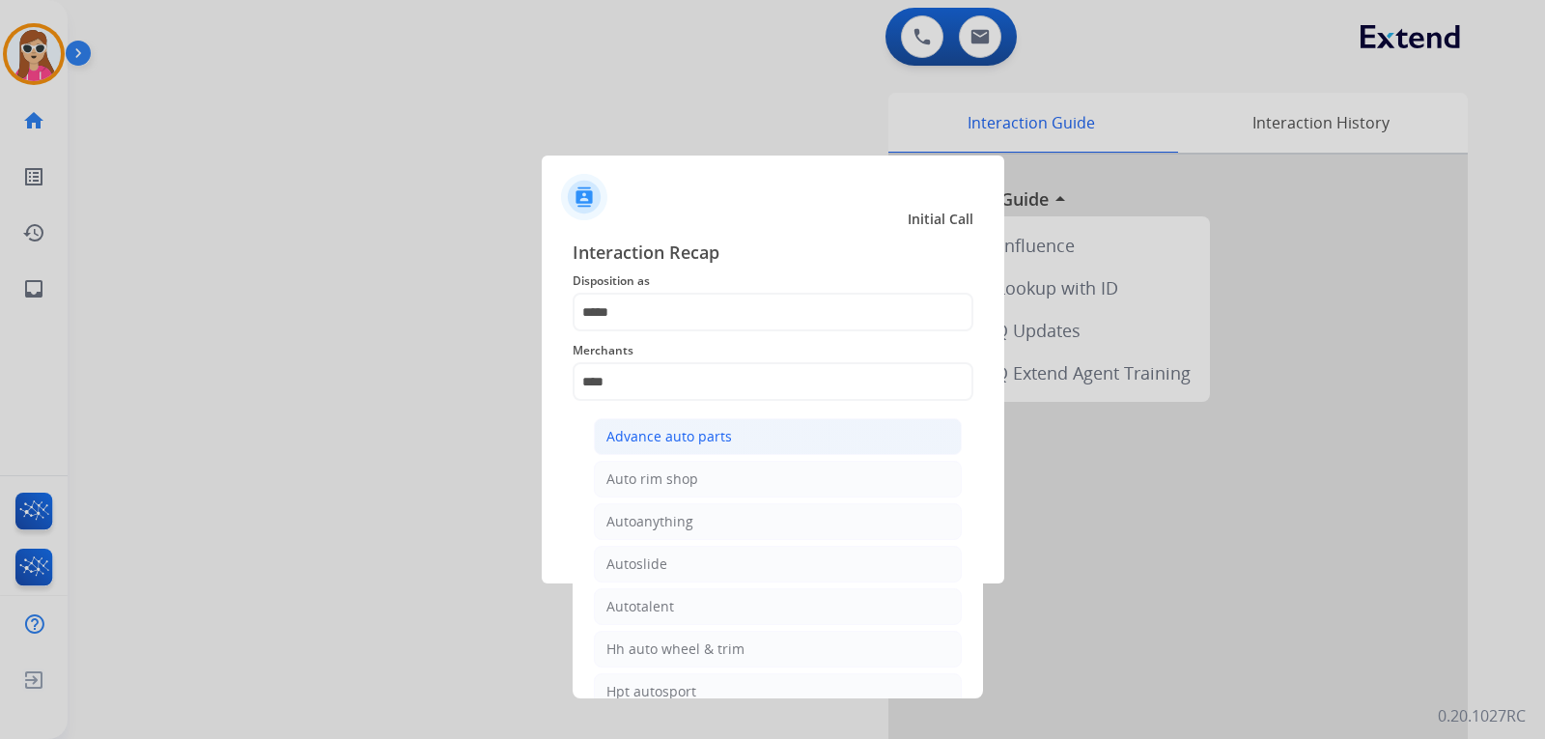
click at [735, 440] on li "Advance auto parts" at bounding box center [778, 436] width 368 height 37
type input "**********"
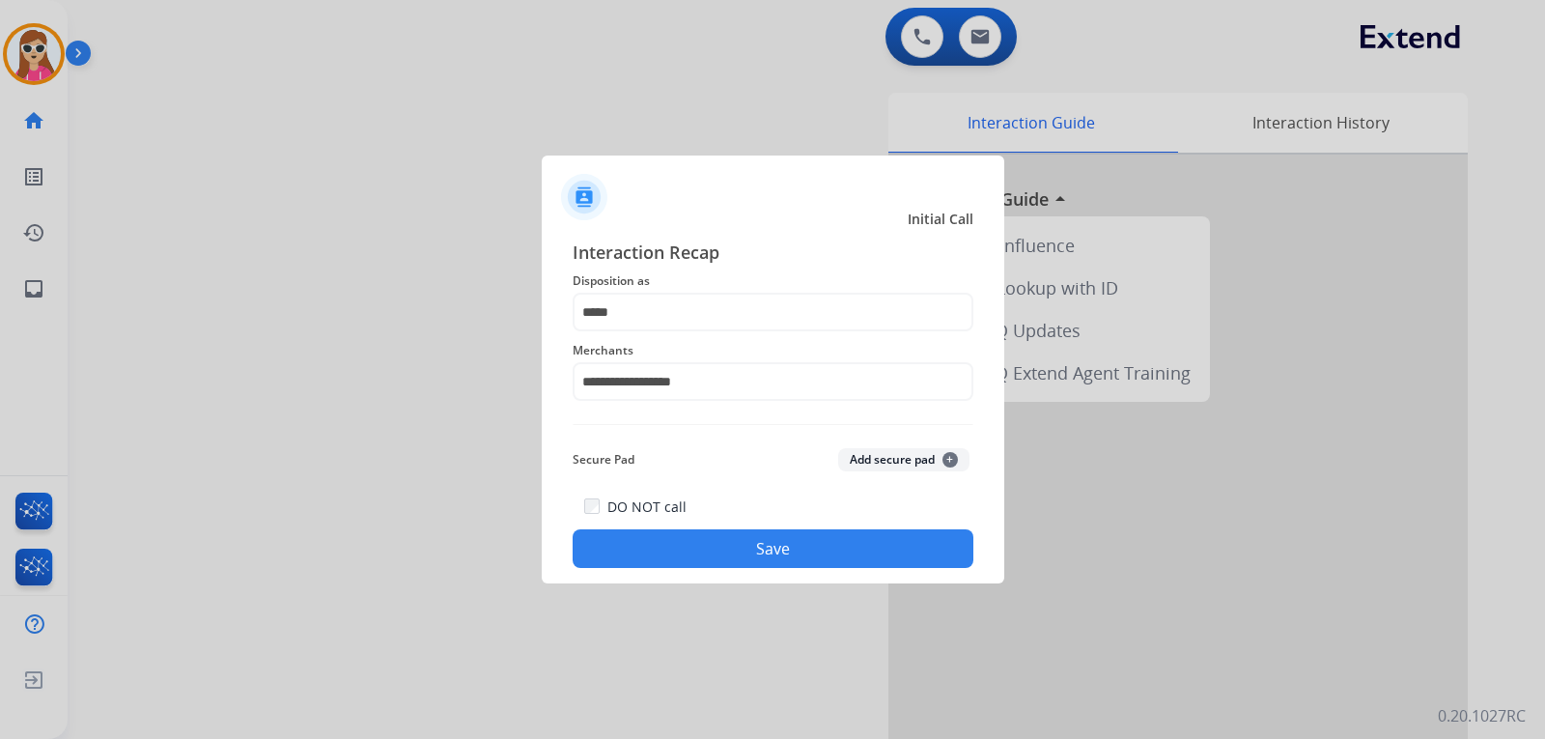
click at [729, 558] on button "Save" at bounding box center [773, 548] width 401 height 39
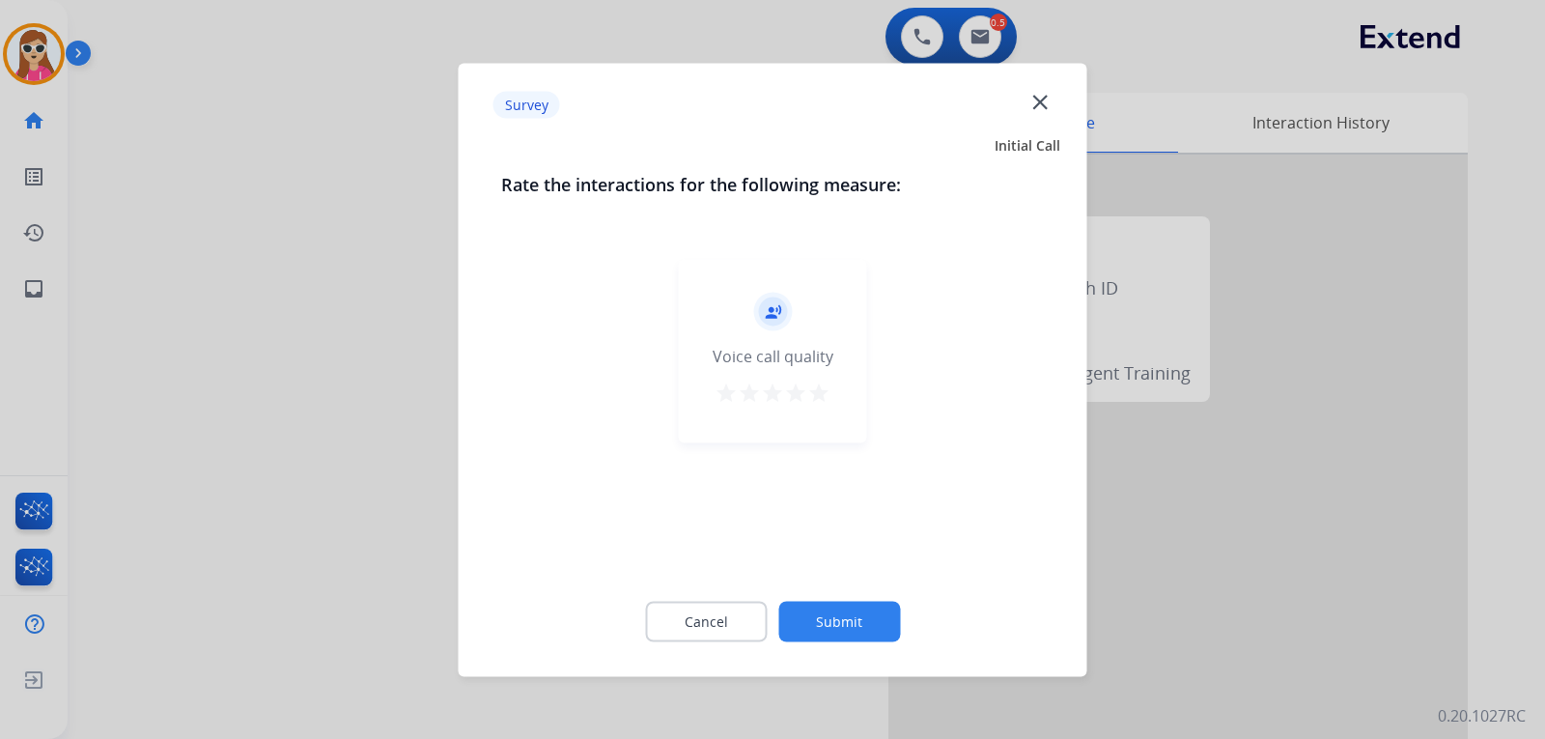
click at [807, 407] on button "star" at bounding box center [795, 395] width 23 height 29
click at [828, 396] on mat-icon "star" at bounding box center [818, 392] width 23 height 23
click at [823, 393] on mat-icon "star" at bounding box center [818, 392] width 23 height 23
click at [856, 637] on button "Submit" at bounding box center [840, 621] width 122 height 41
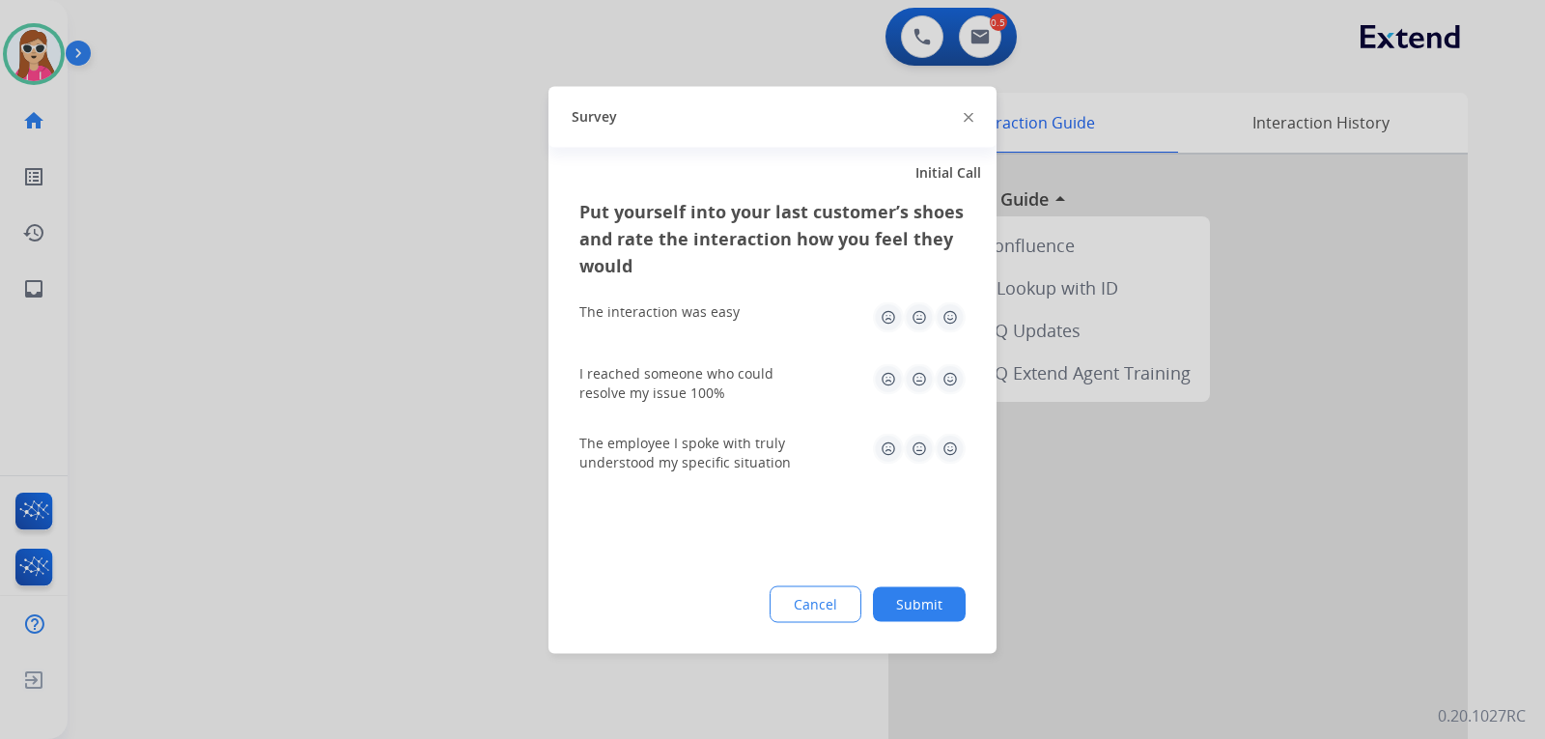
click at [948, 319] on img at bounding box center [950, 316] width 31 height 31
click at [954, 389] on img at bounding box center [950, 378] width 31 height 31
click at [952, 450] on img at bounding box center [950, 448] width 31 height 31
click at [935, 606] on button "Submit" at bounding box center [919, 603] width 93 height 35
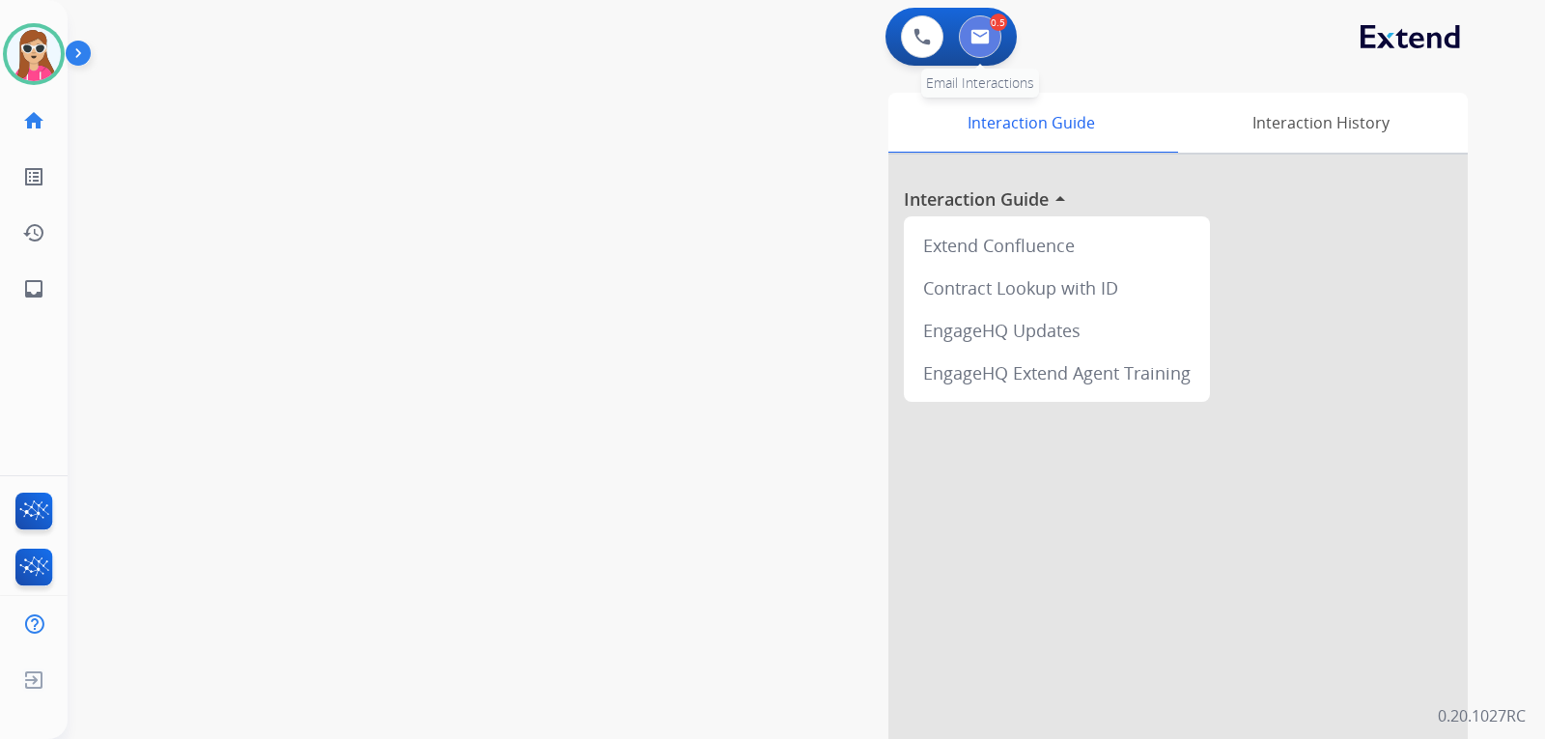
click at [994, 45] on button at bounding box center [980, 36] width 42 height 42
select select "**********"
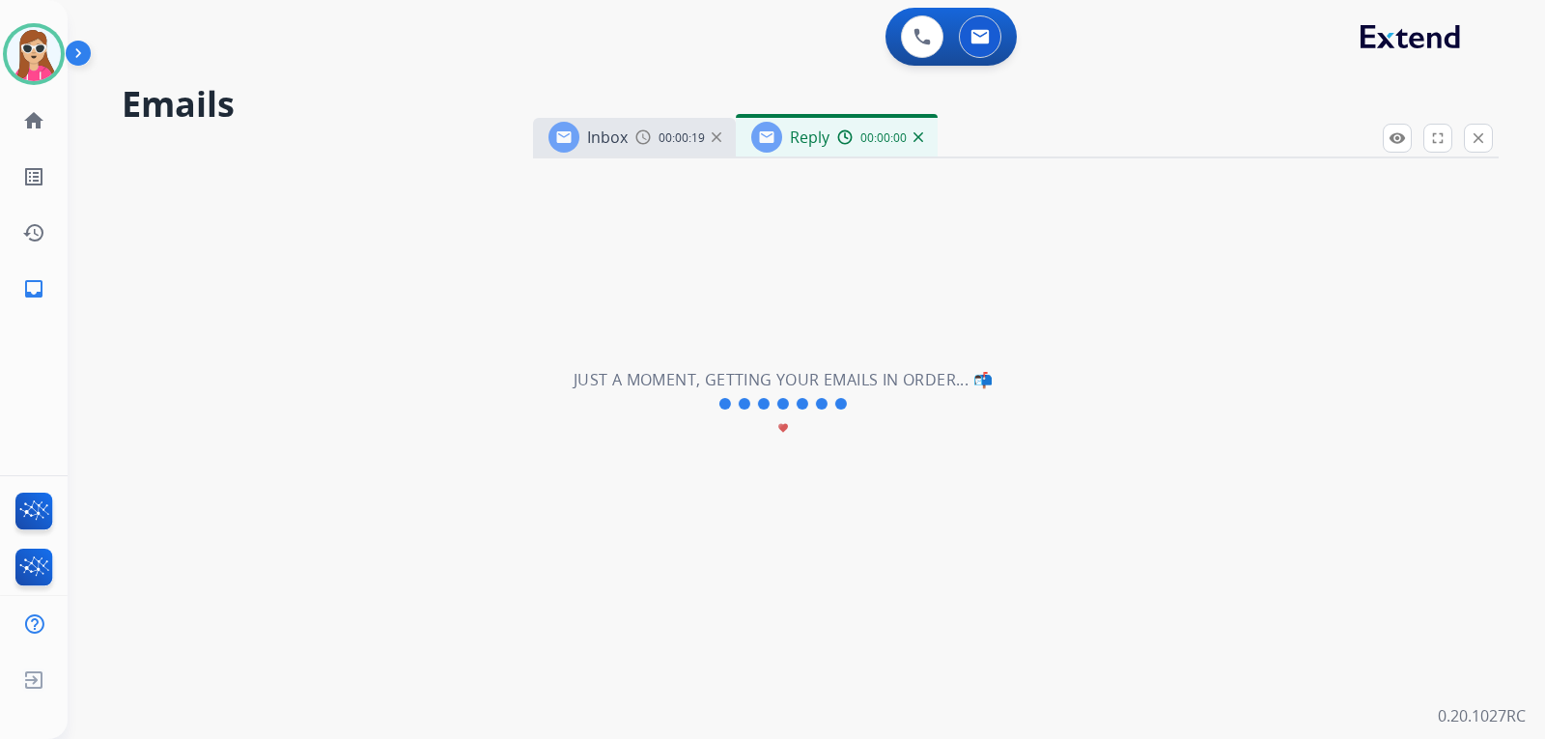
select select "**********"
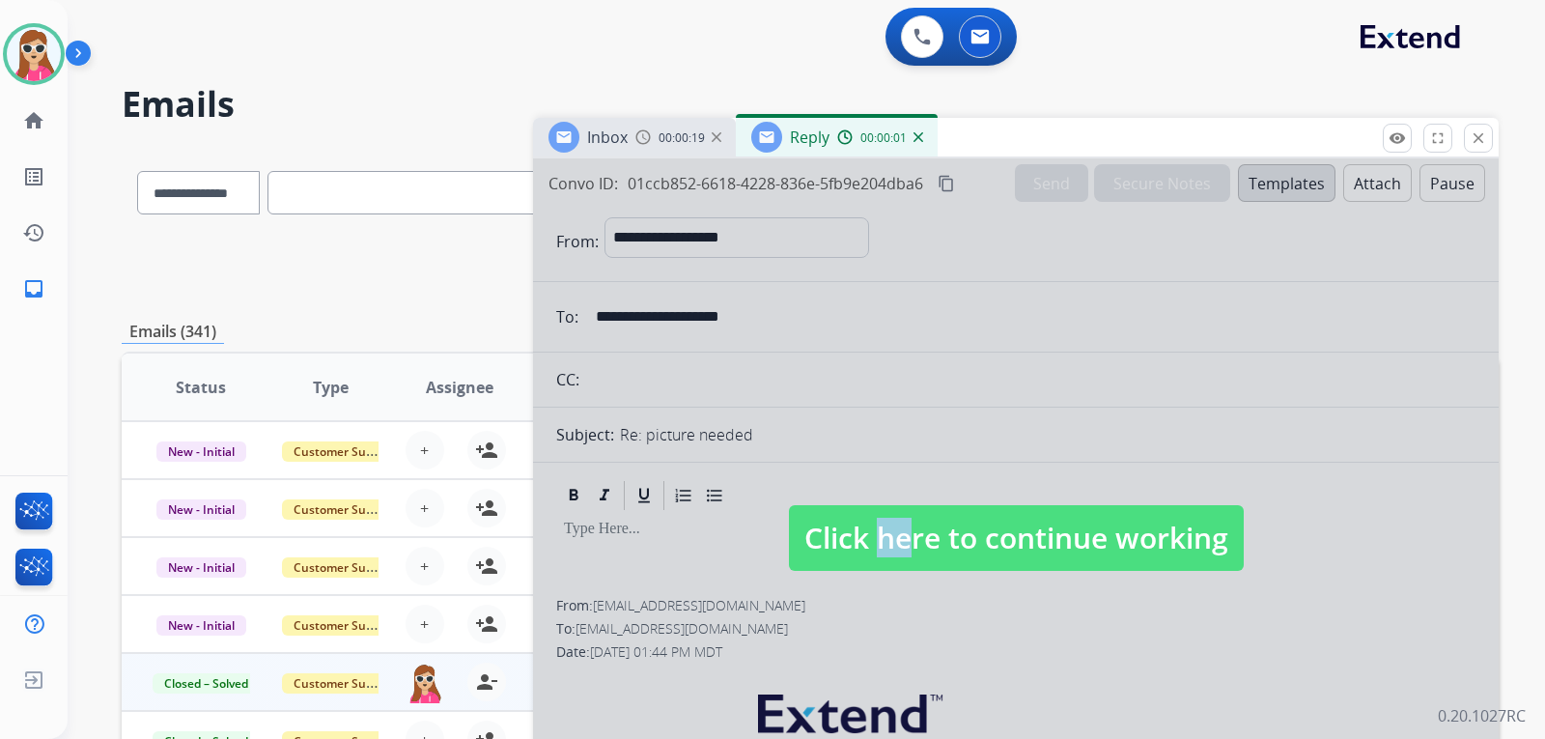
click at [892, 509] on span "Click here to continue working" at bounding box center [1016, 538] width 455 height 66
select select
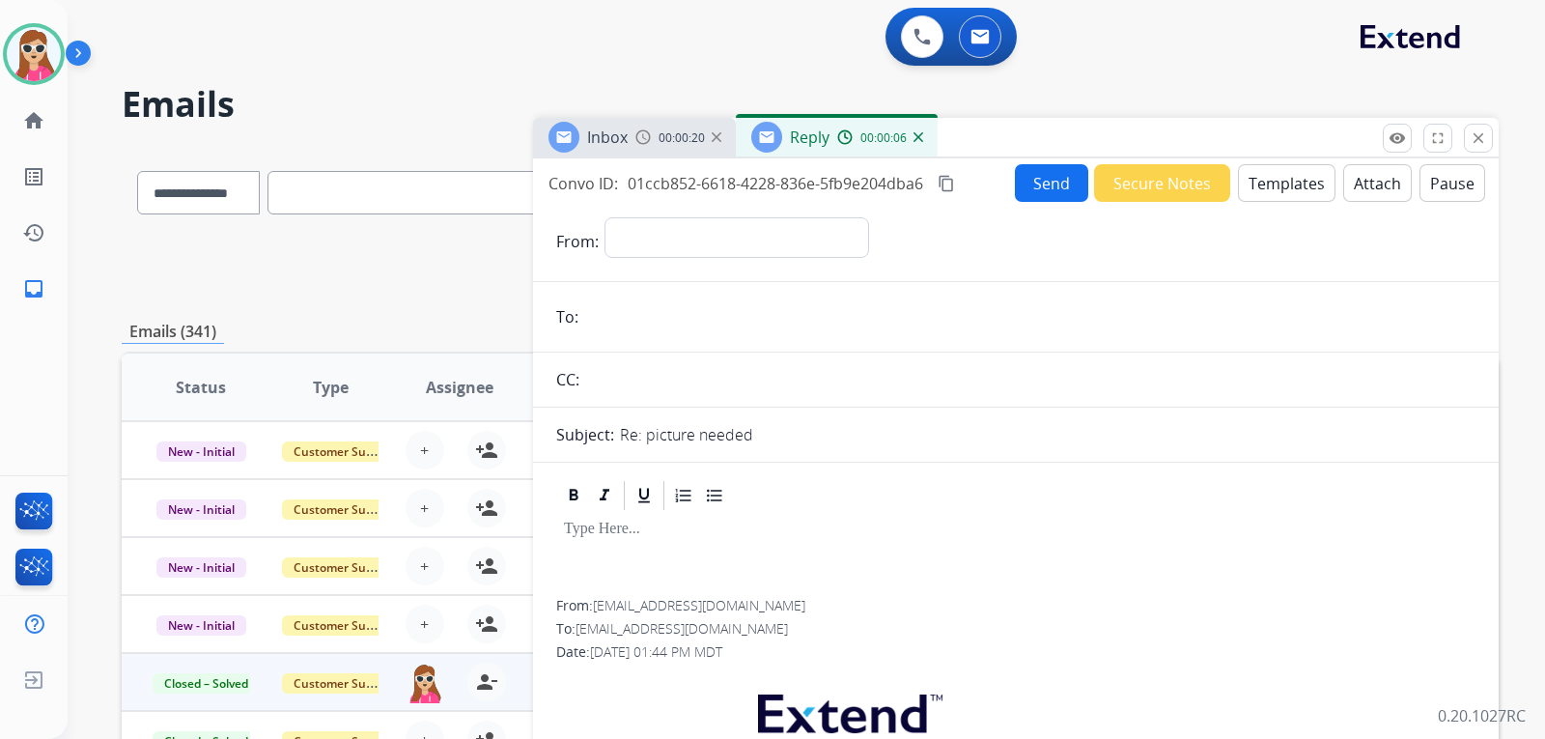
drag, startPoint x: 1267, startPoint y: 178, endPoint x: 1263, endPoint y: 193, distance: 15.9
click at [1263, 193] on button "Templates" at bounding box center [1287, 183] width 98 height 38
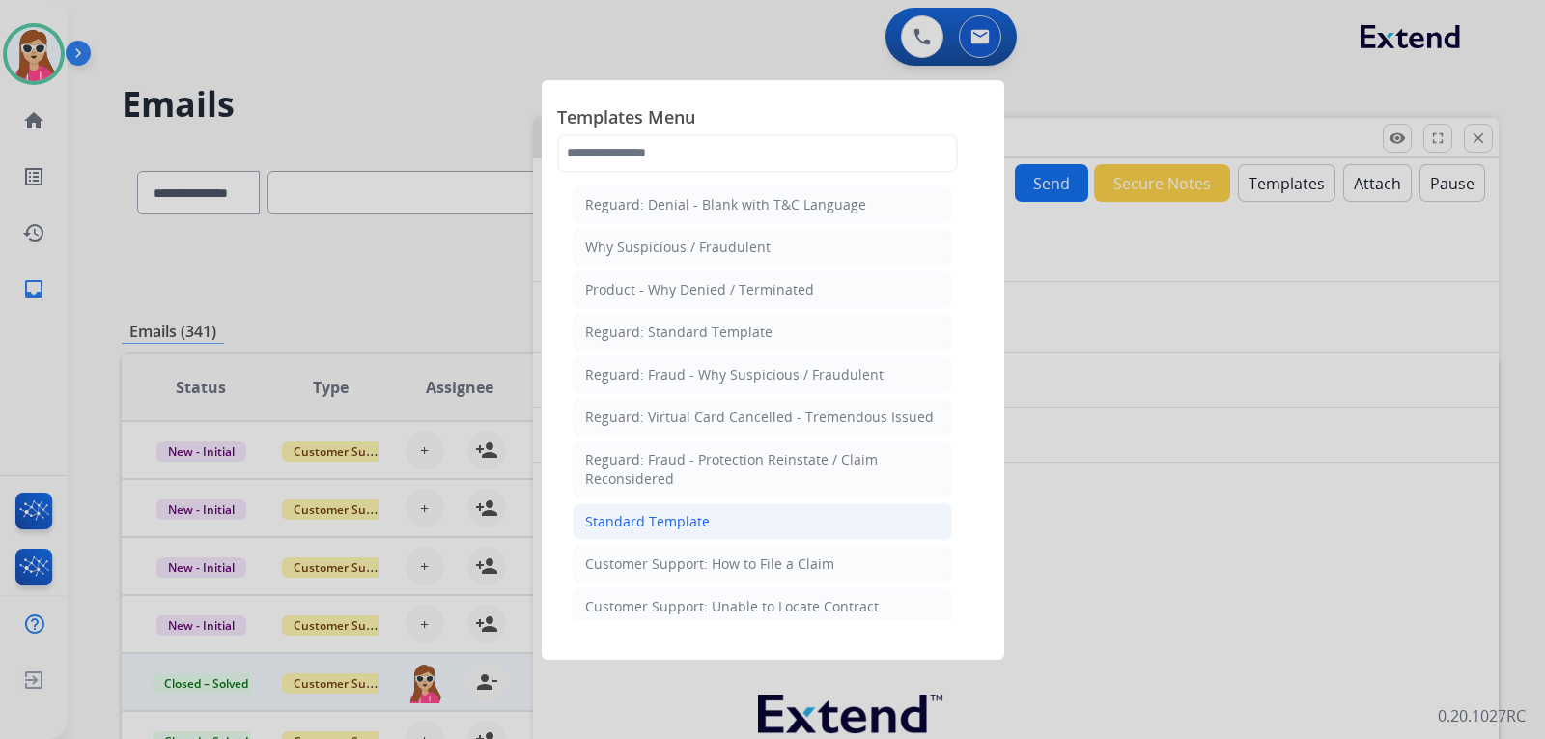
click at [667, 529] on div "Standard Template" at bounding box center [647, 521] width 125 height 19
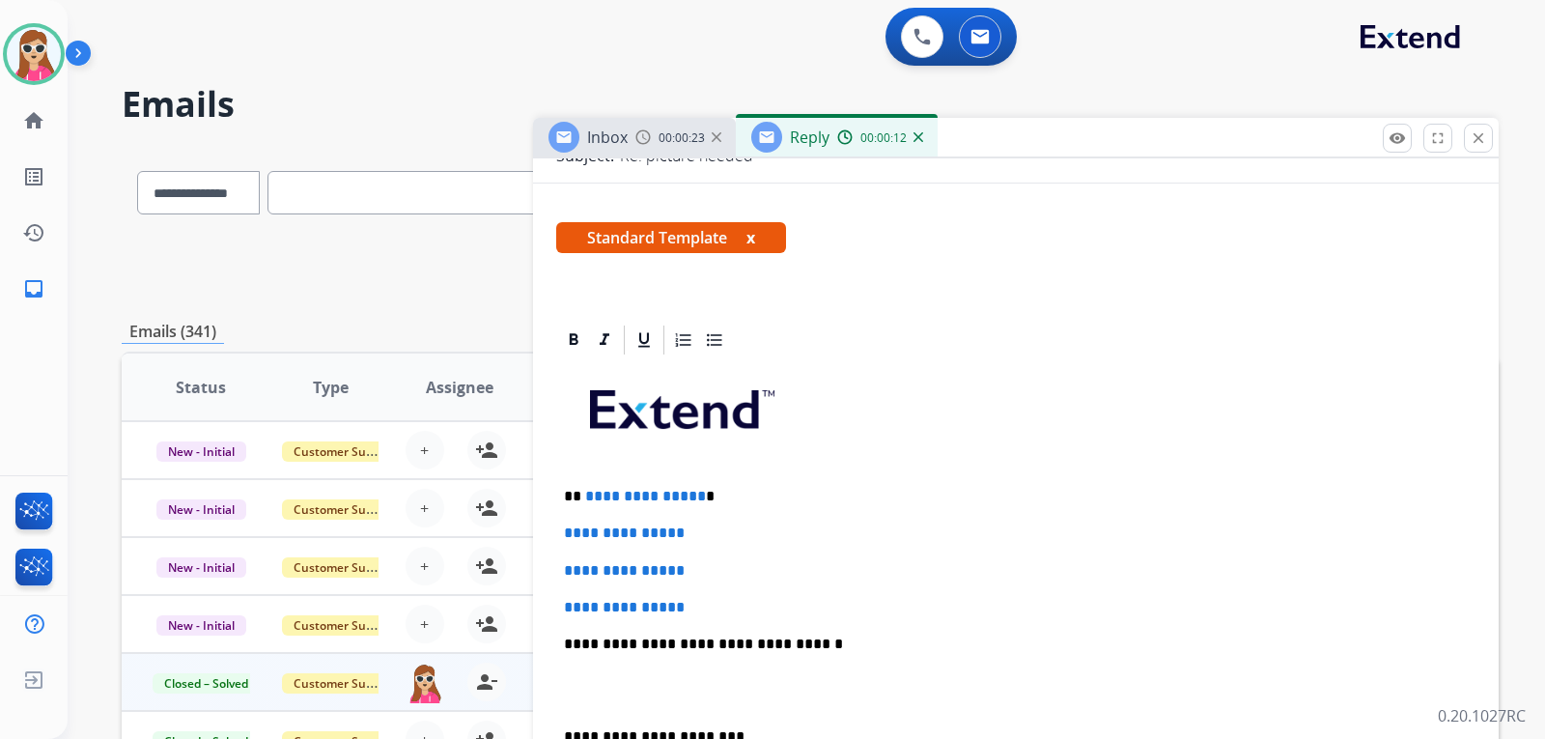
scroll to position [290, 0]
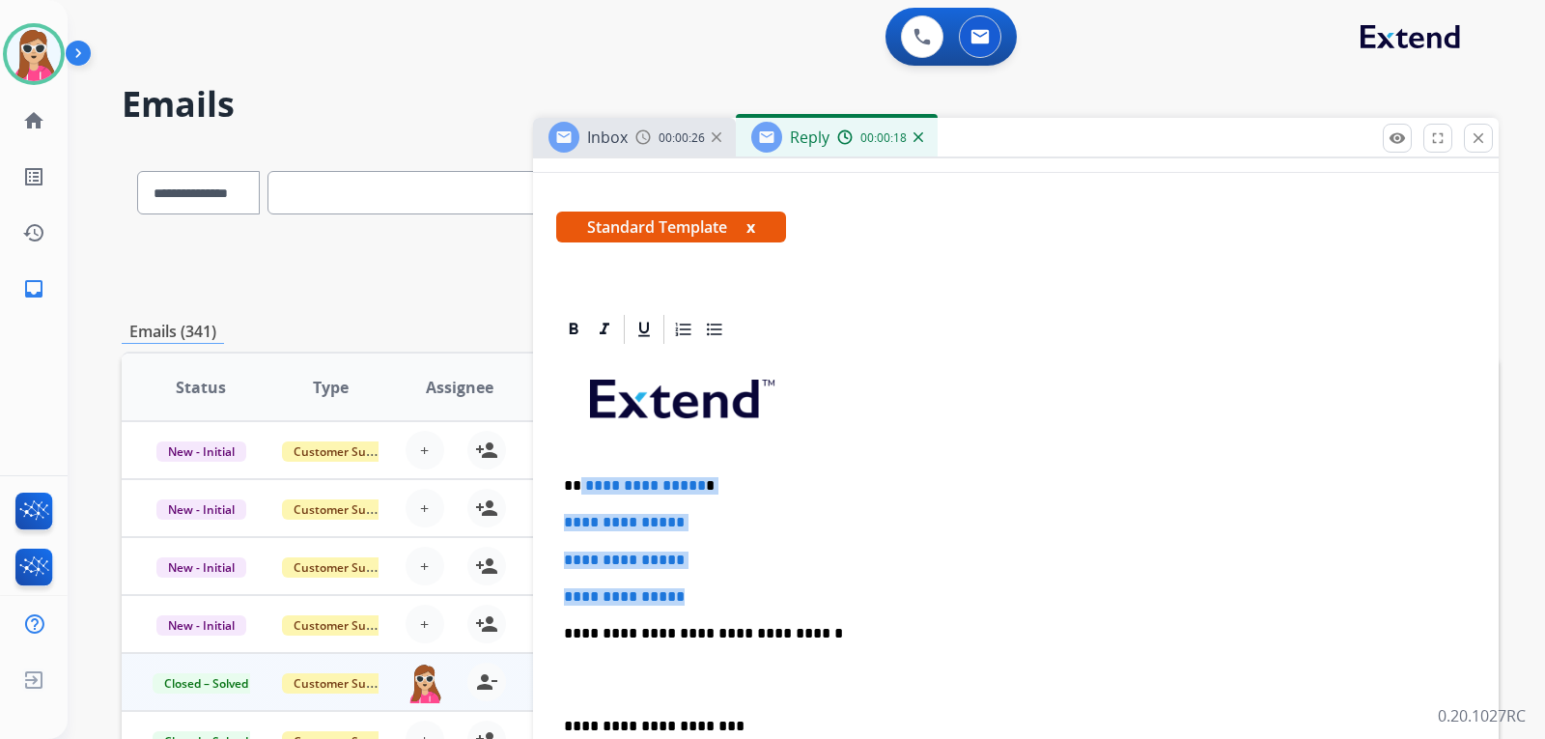
drag, startPoint x: 581, startPoint y: 481, endPoint x: 718, endPoint y: 580, distance: 168.9
click at [718, 580] on div "**********" at bounding box center [1016, 679] width 920 height 665
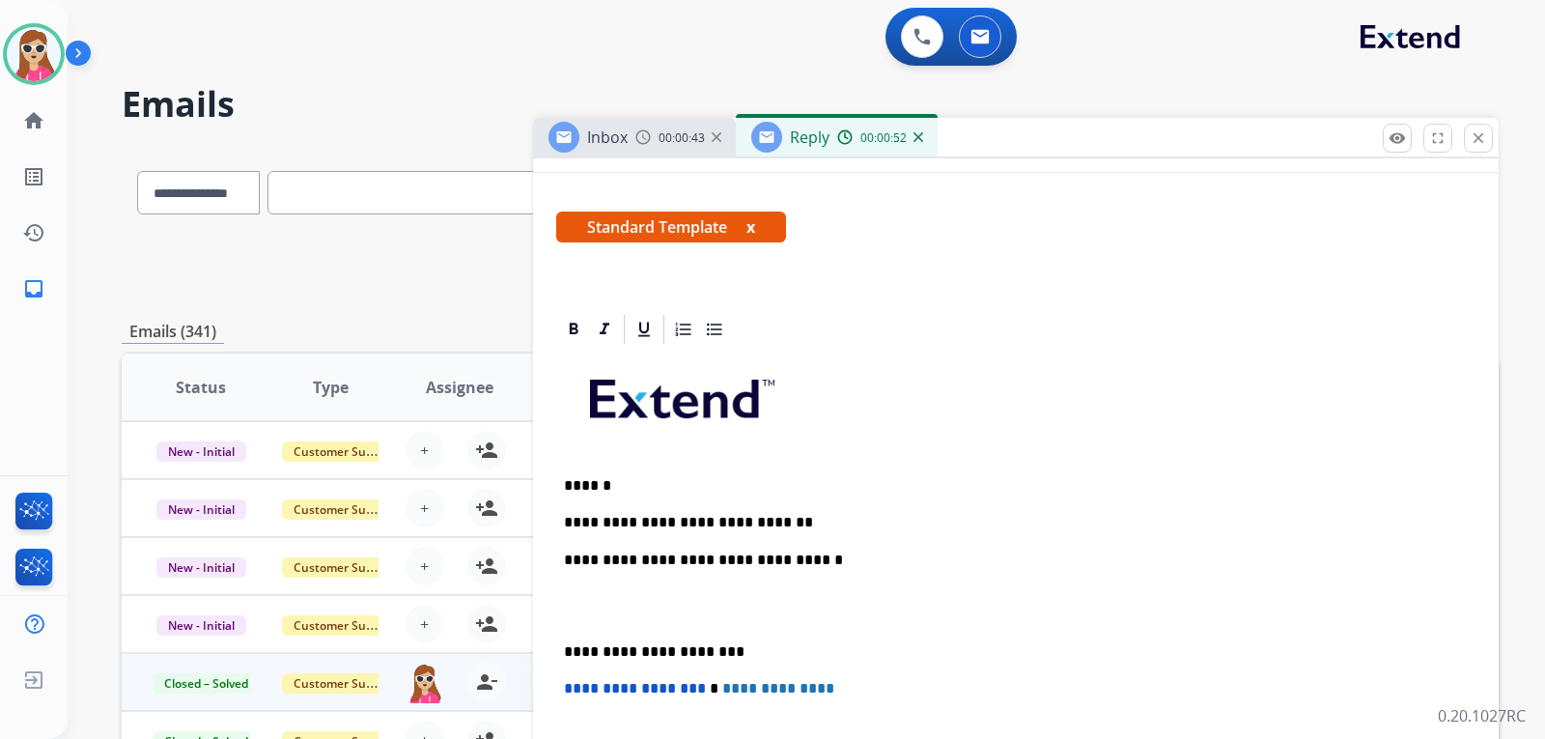
scroll to position [0, 0]
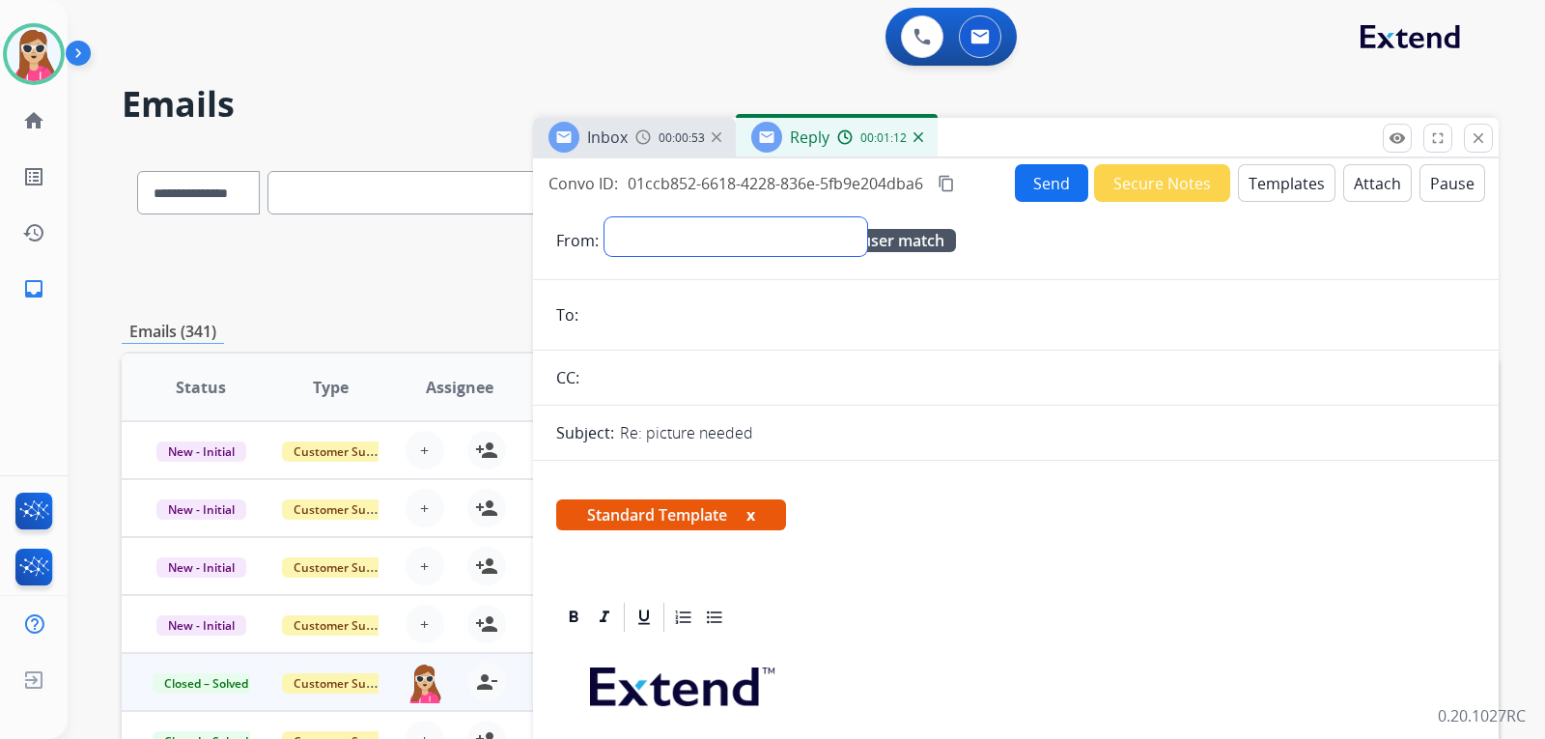
click at [861, 227] on select "**********" at bounding box center [736, 236] width 263 height 39
select select "**********"
click at [605, 217] on select "**********" at bounding box center [736, 236] width 263 height 39
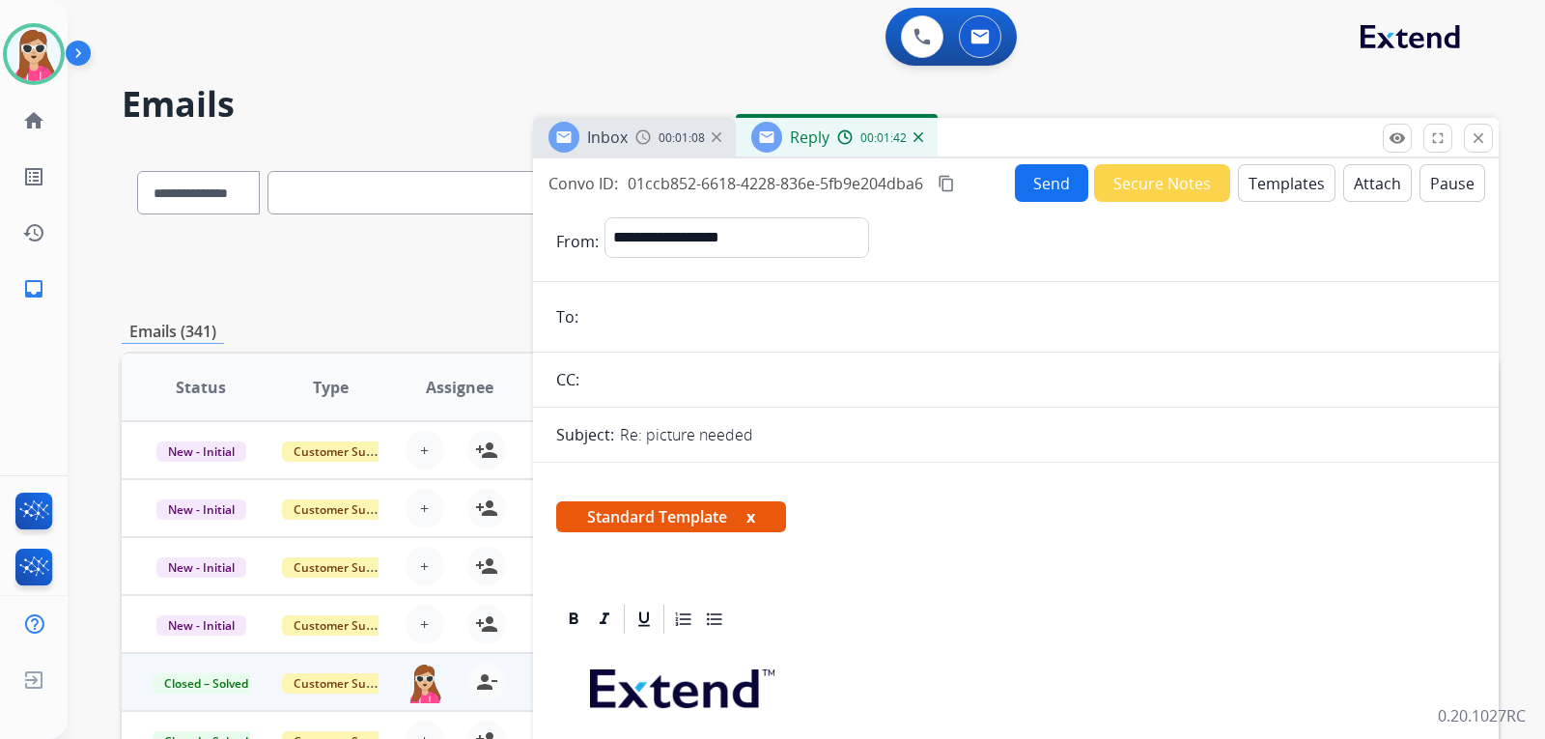
click at [696, 330] on input "email" at bounding box center [1030, 316] width 892 height 39
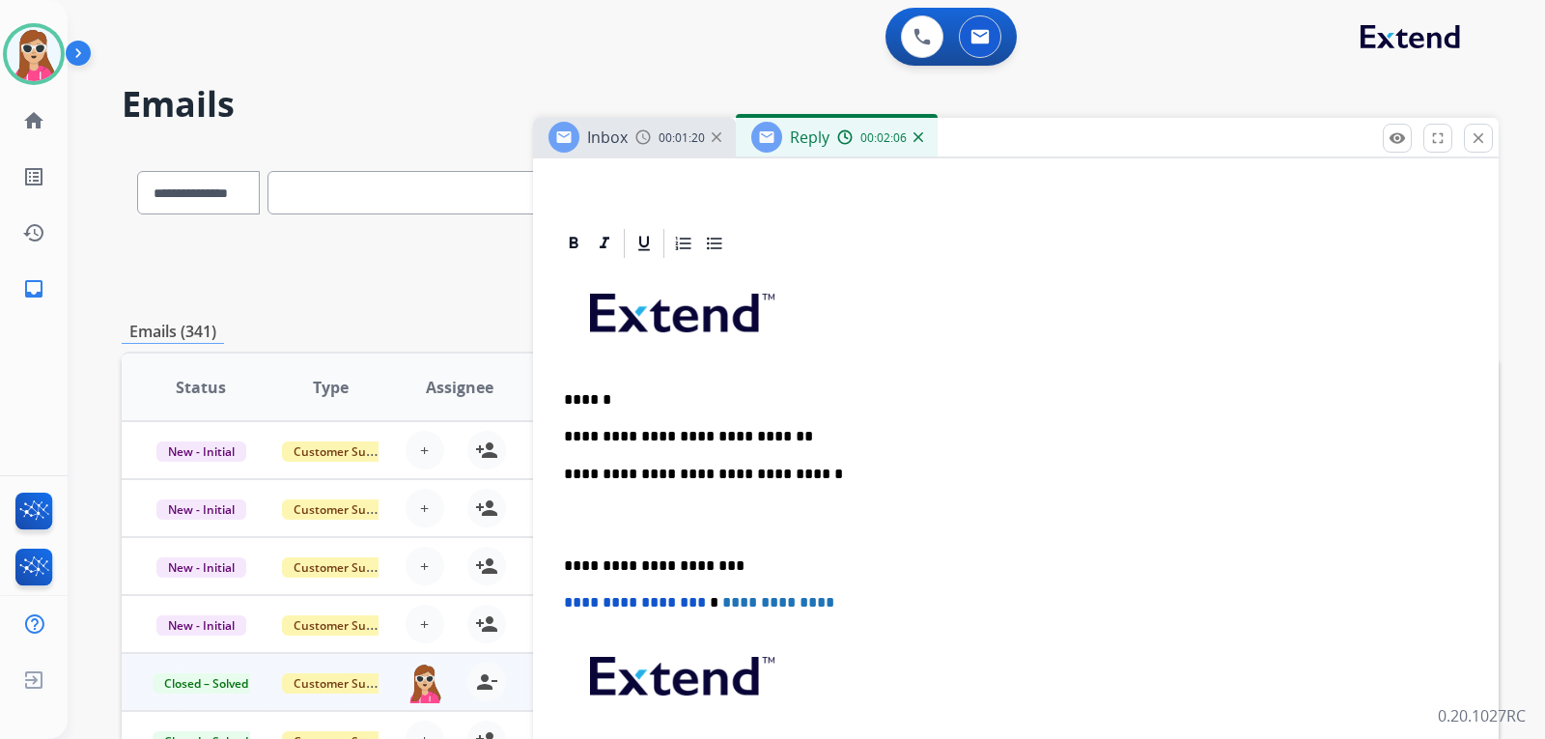
scroll to position [386, 0]
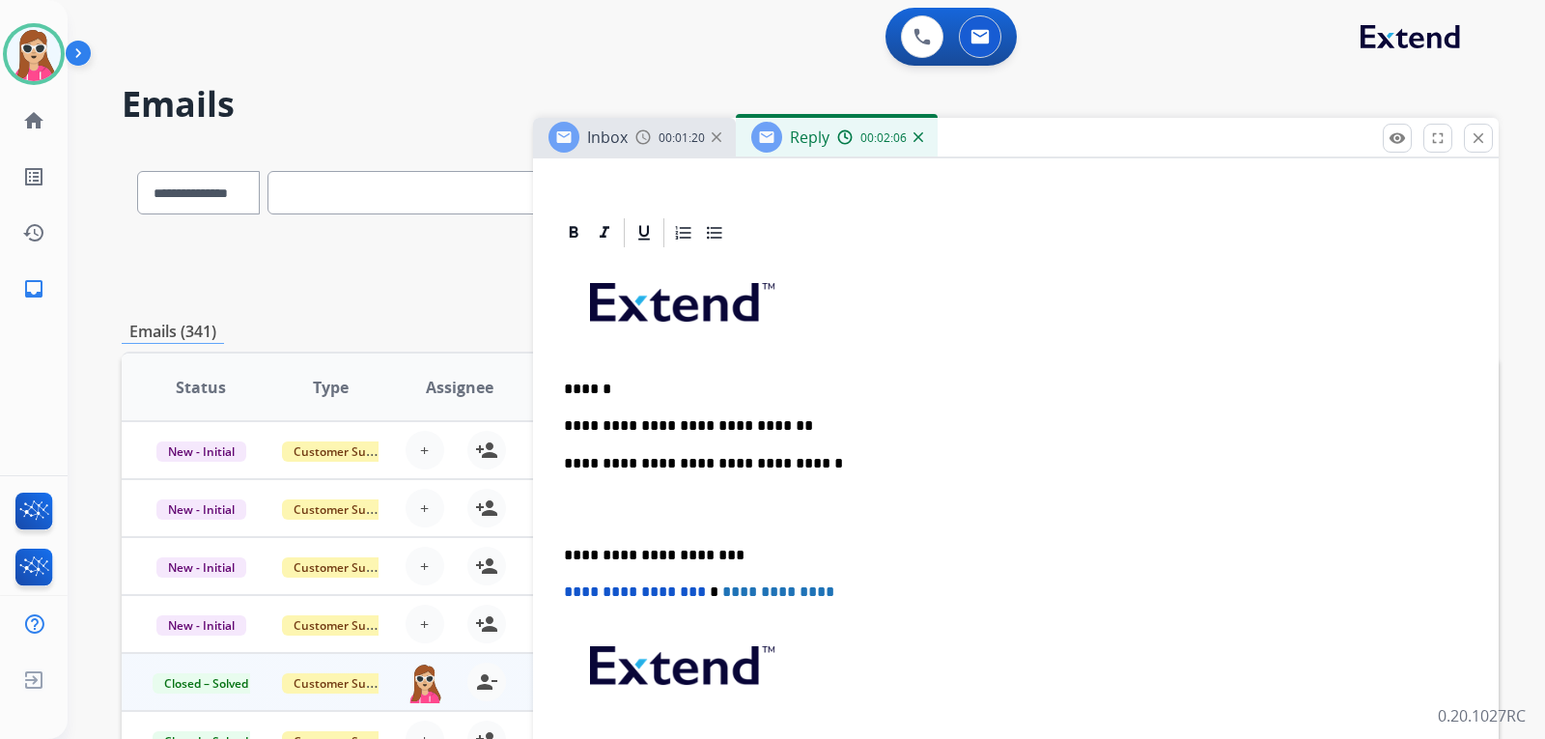
type input "**********"
click at [711, 401] on div "**********" at bounding box center [1016, 545] width 920 height 590
click at [783, 429] on p "**********" at bounding box center [1008, 425] width 889 height 17
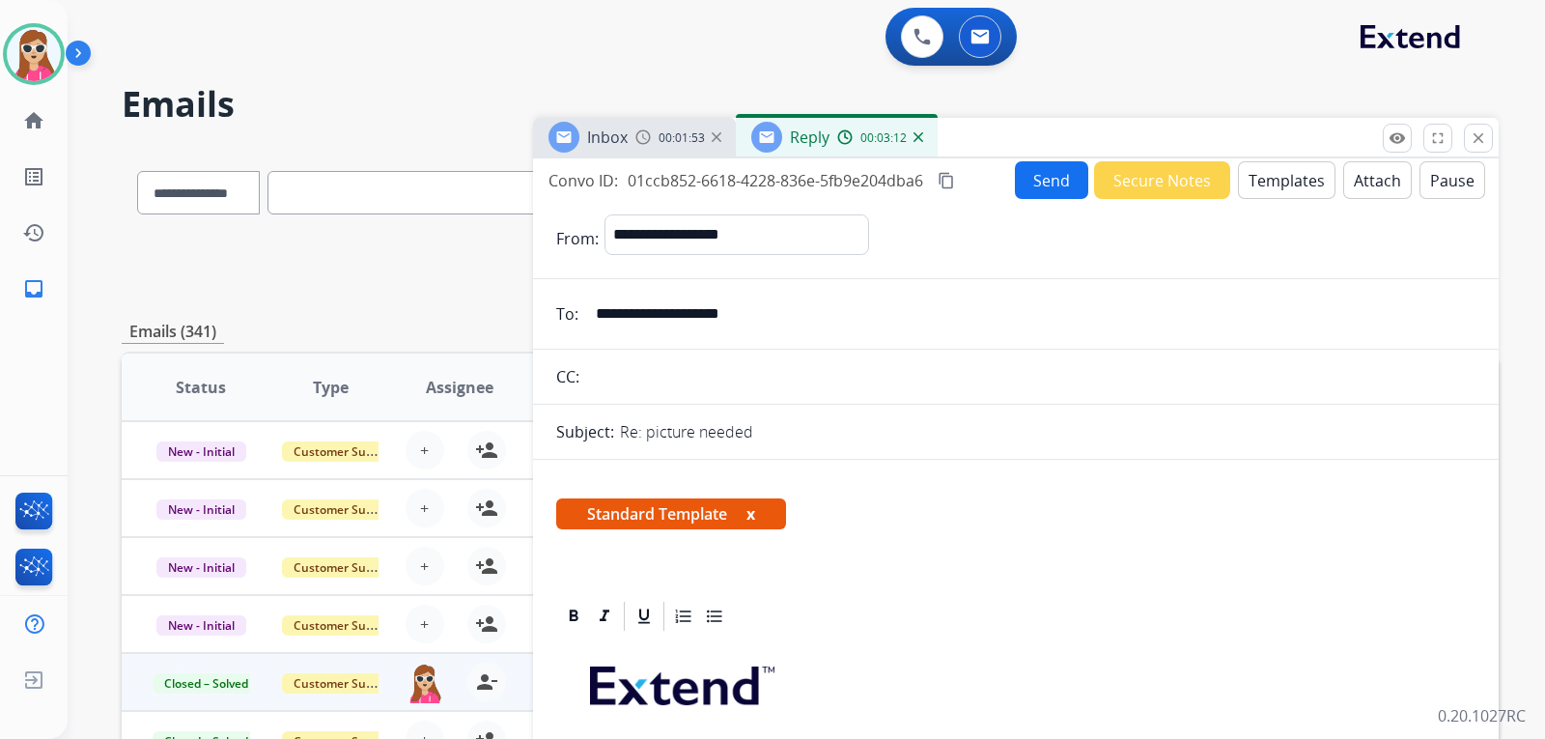
scroll to position [0, 0]
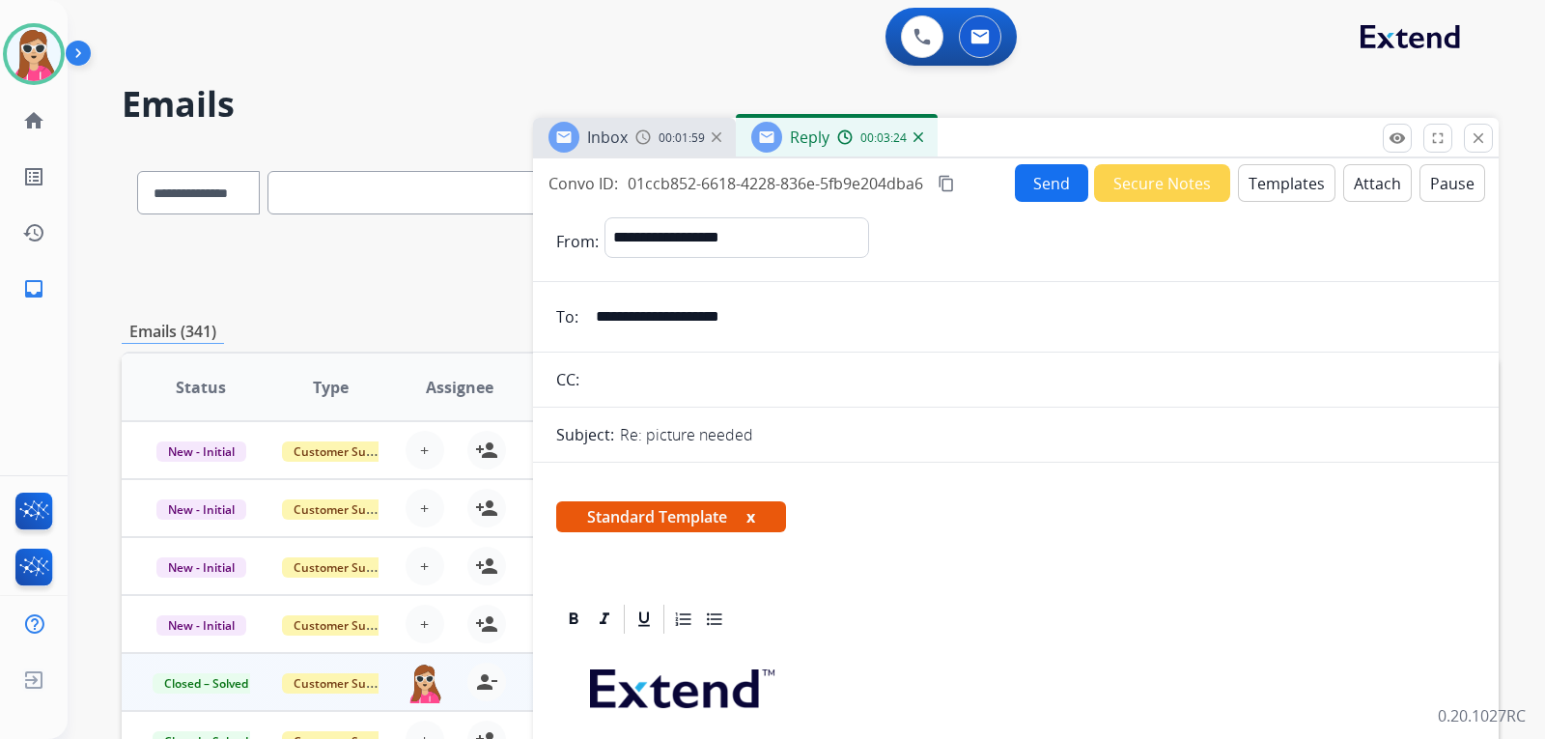
click at [1030, 186] on button "Send" at bounding box center [1051, 183] width 73 height 38
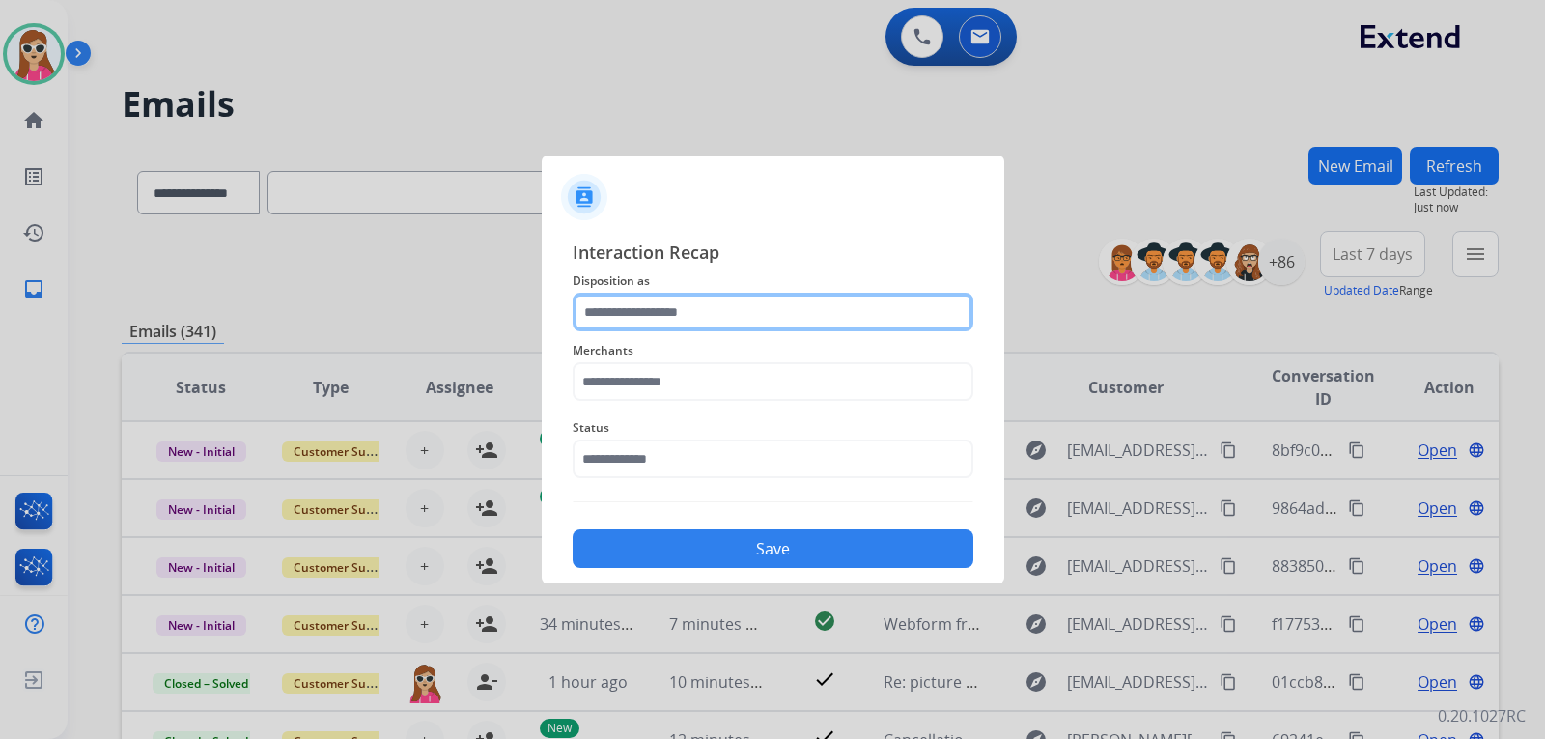
click at [696, 308] on input "text" at bounding box center [773, 312] width 401 height 39
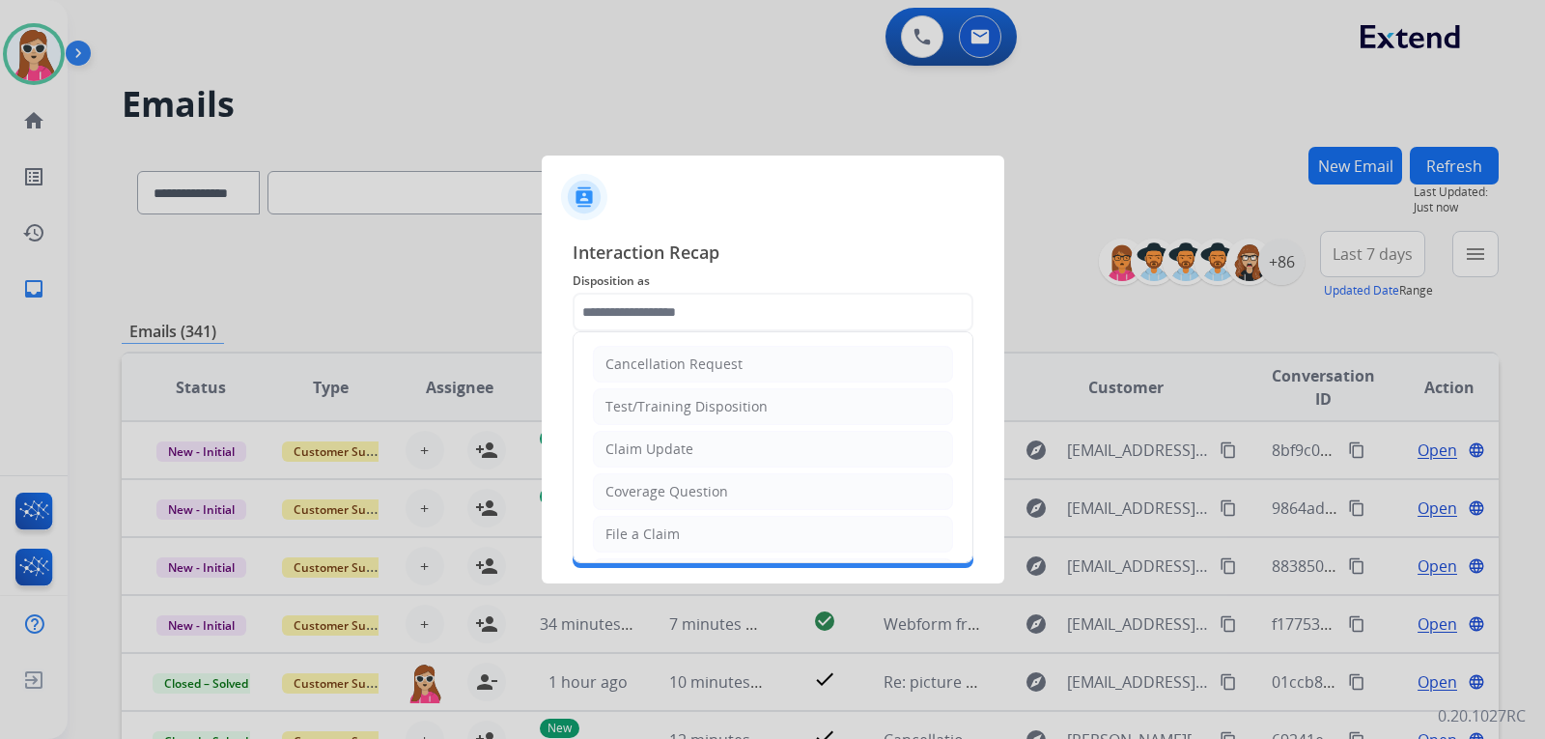
click at [682, 450] on div "Claim Update" at bounding box center [650, 448] width 88 height 19
type input "**********"
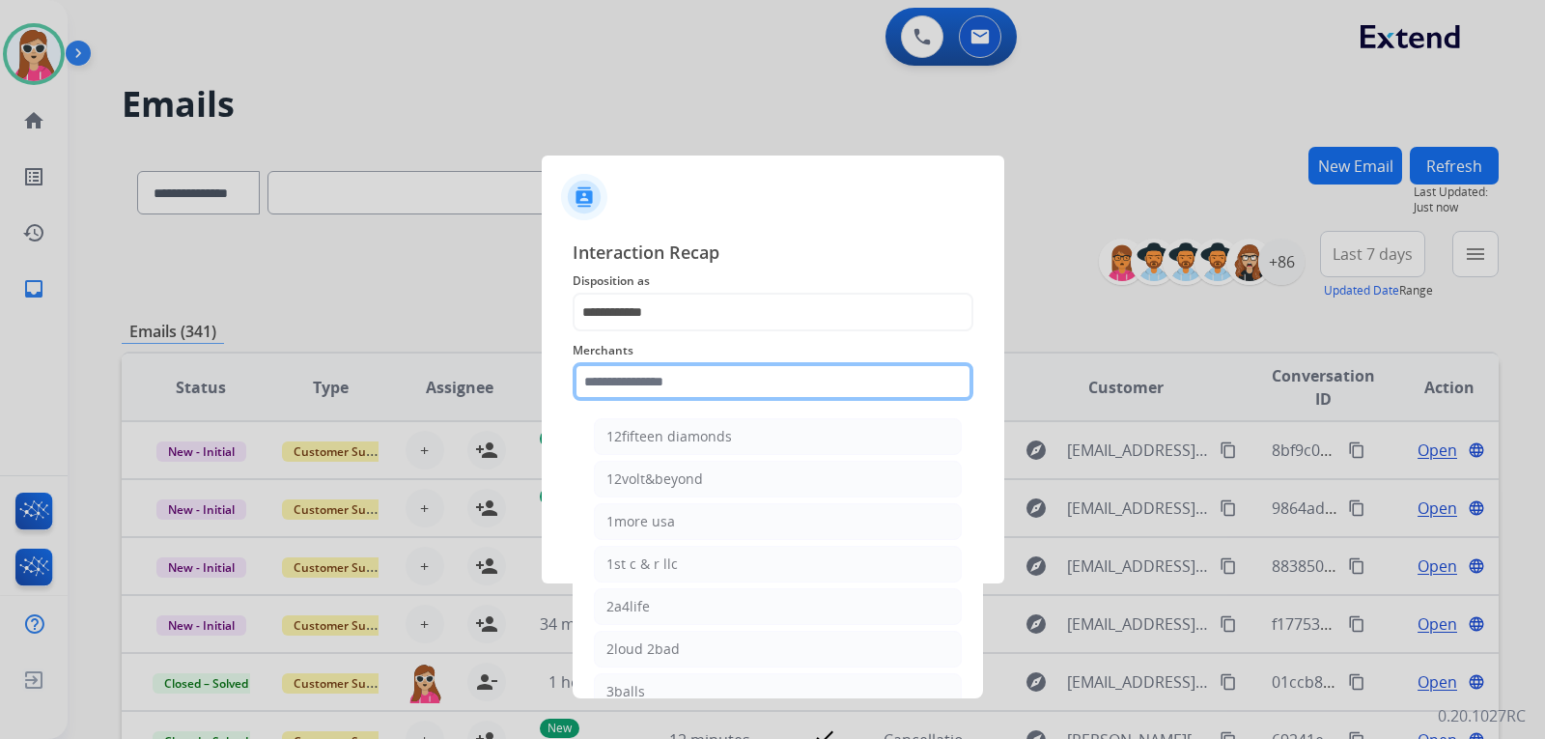
click at [675, 384] on input "text" at bounding box center [773, 381] width 401 height 39
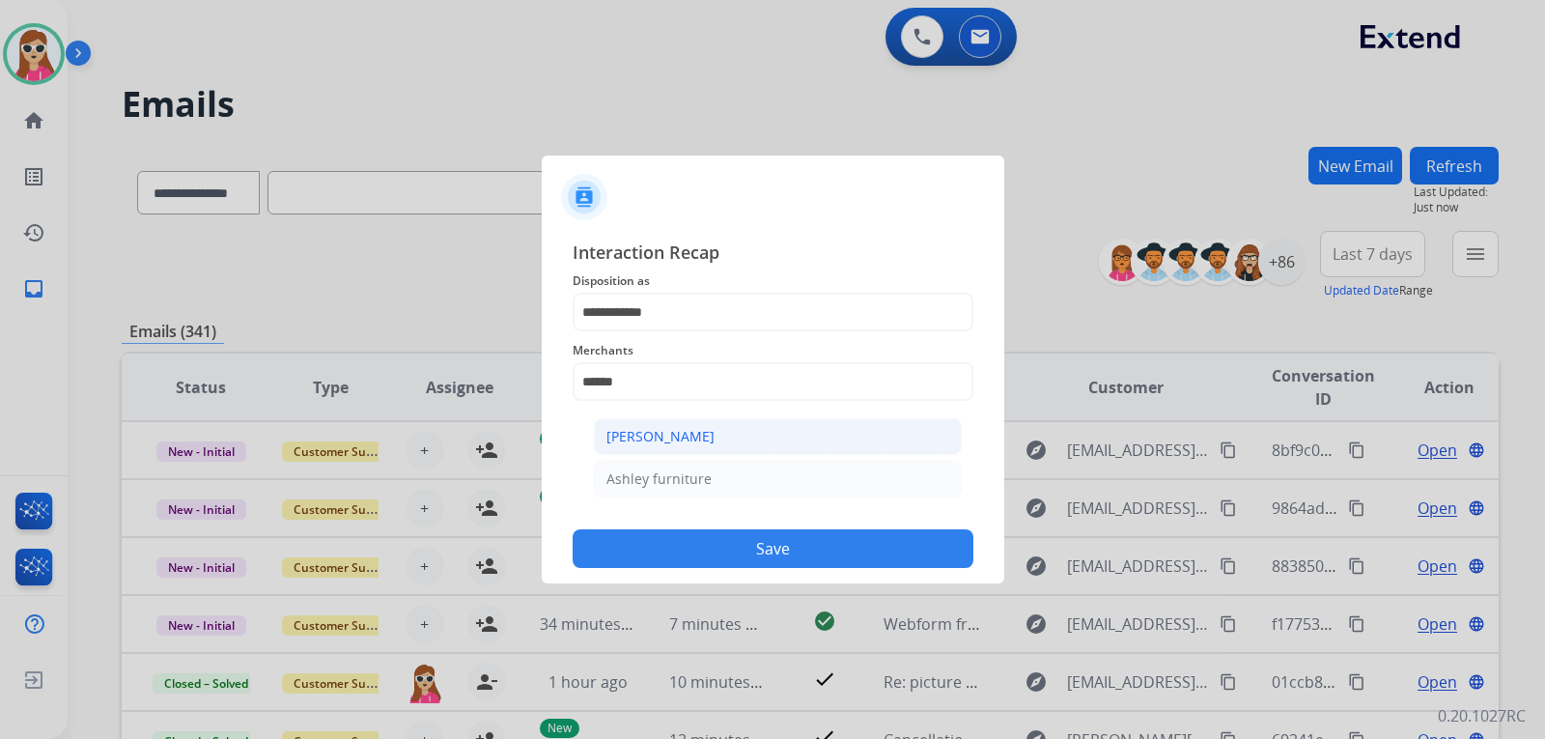
click at [728, 442] on li "Ashley - Reguard" at bounding box center [778, 436] width 368 height 37
type input "**********"
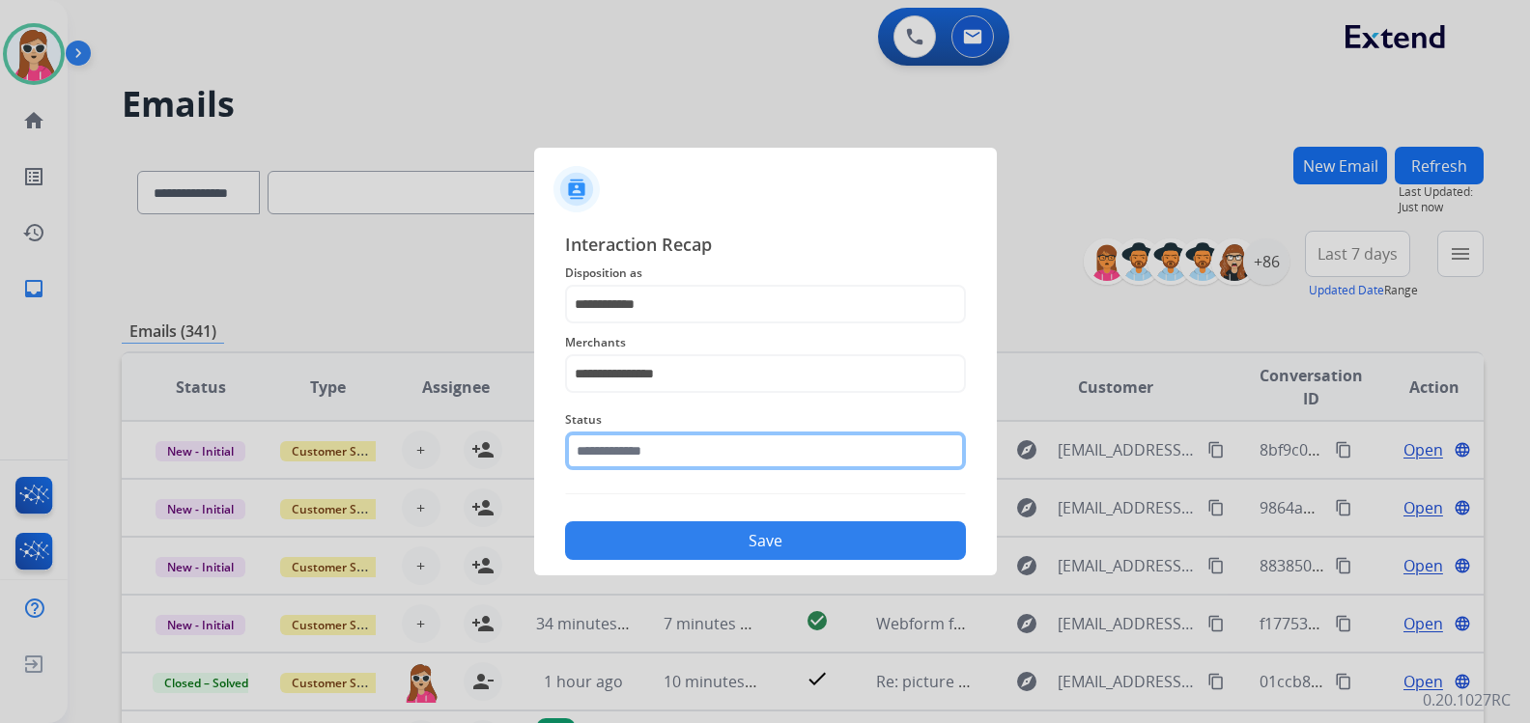
drag, startPoint x: 726, startPoint y: 461, endPoint x: 714, endPoint y: 468, distance: 14.7
click at [726, 462] on input "text" at bounding box center [765, 451] width 401 height 39
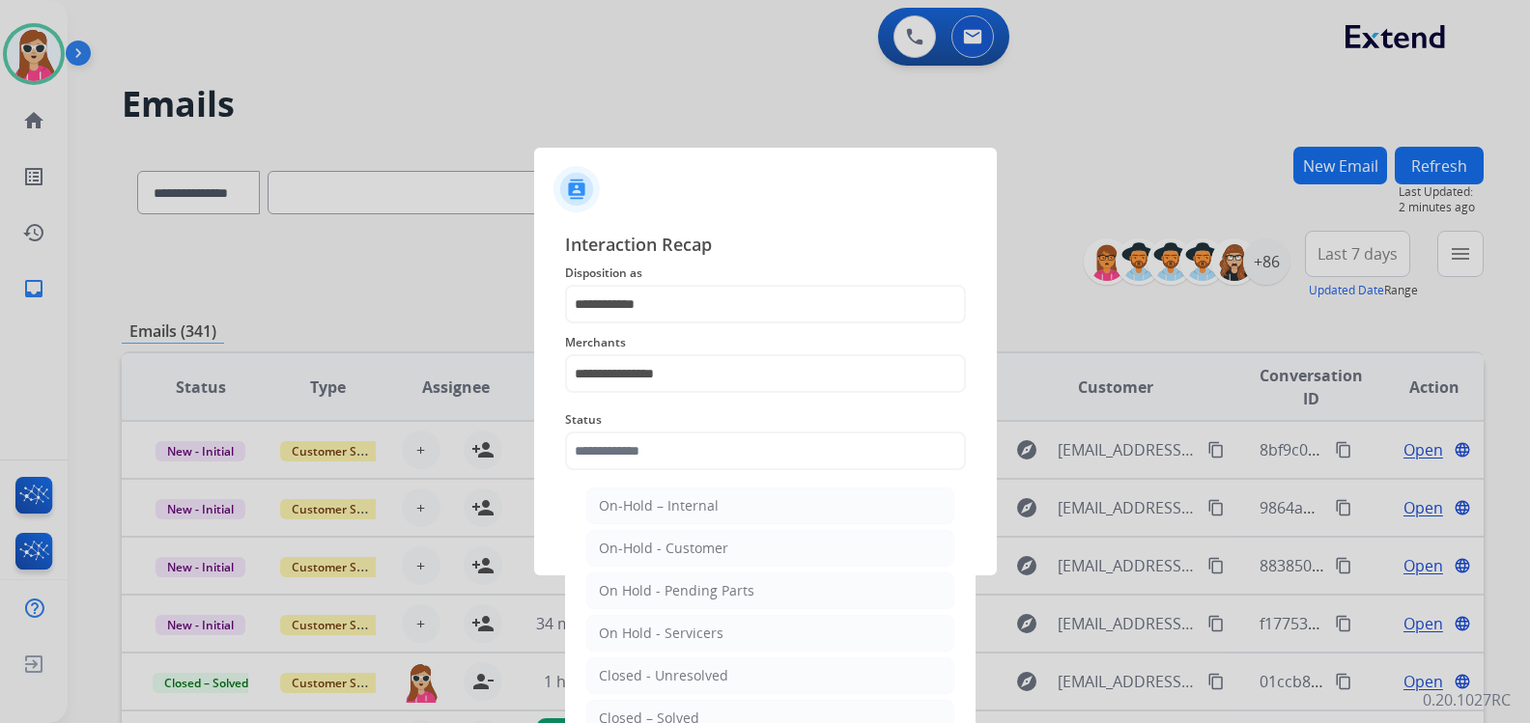
click at [670, 711] on div "Closed – Solved" at bounding box center [649, 718] width 100 height 19
type input "**********"
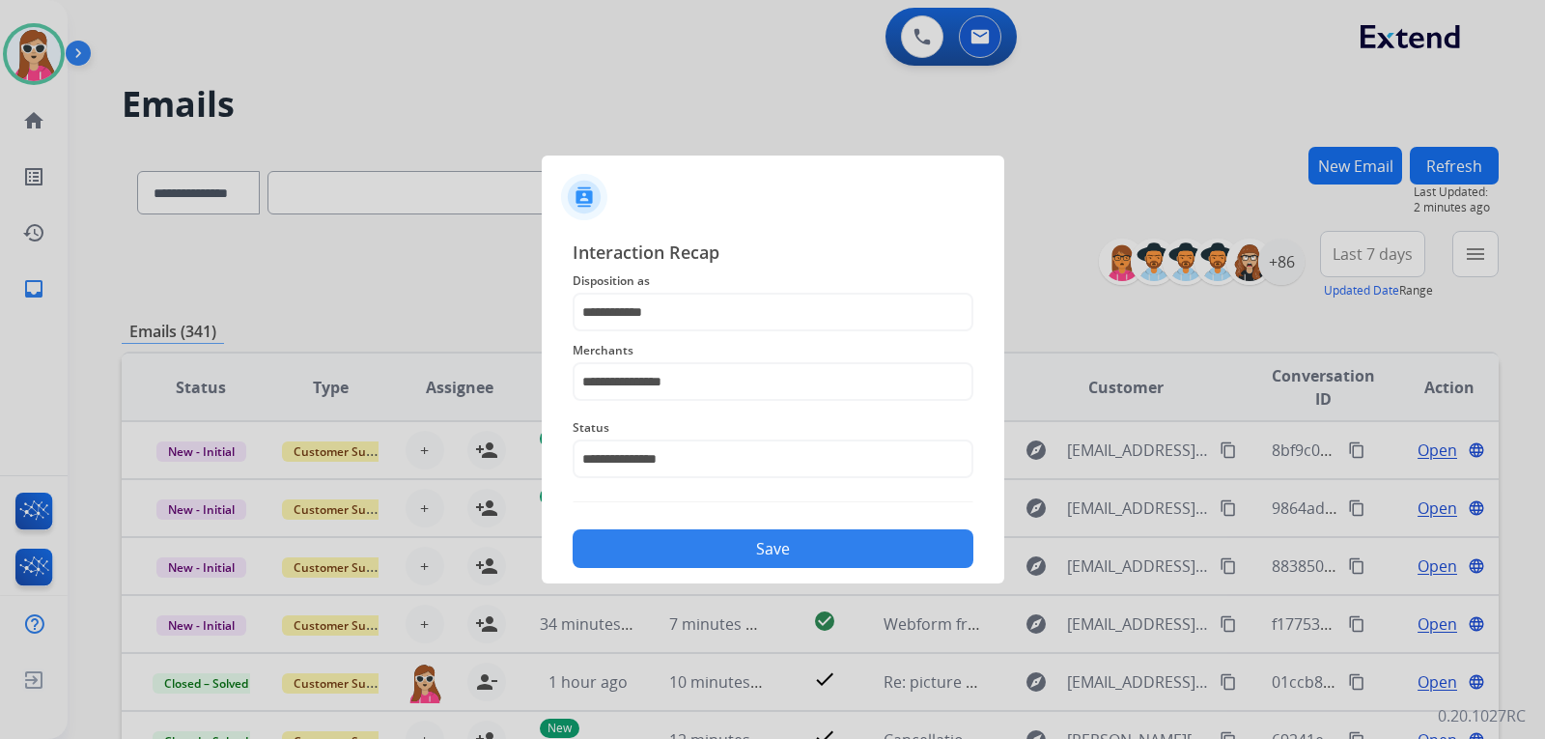
click at [738, 531] on button "Save" at bounding box center [773, 548] width 401 height 39
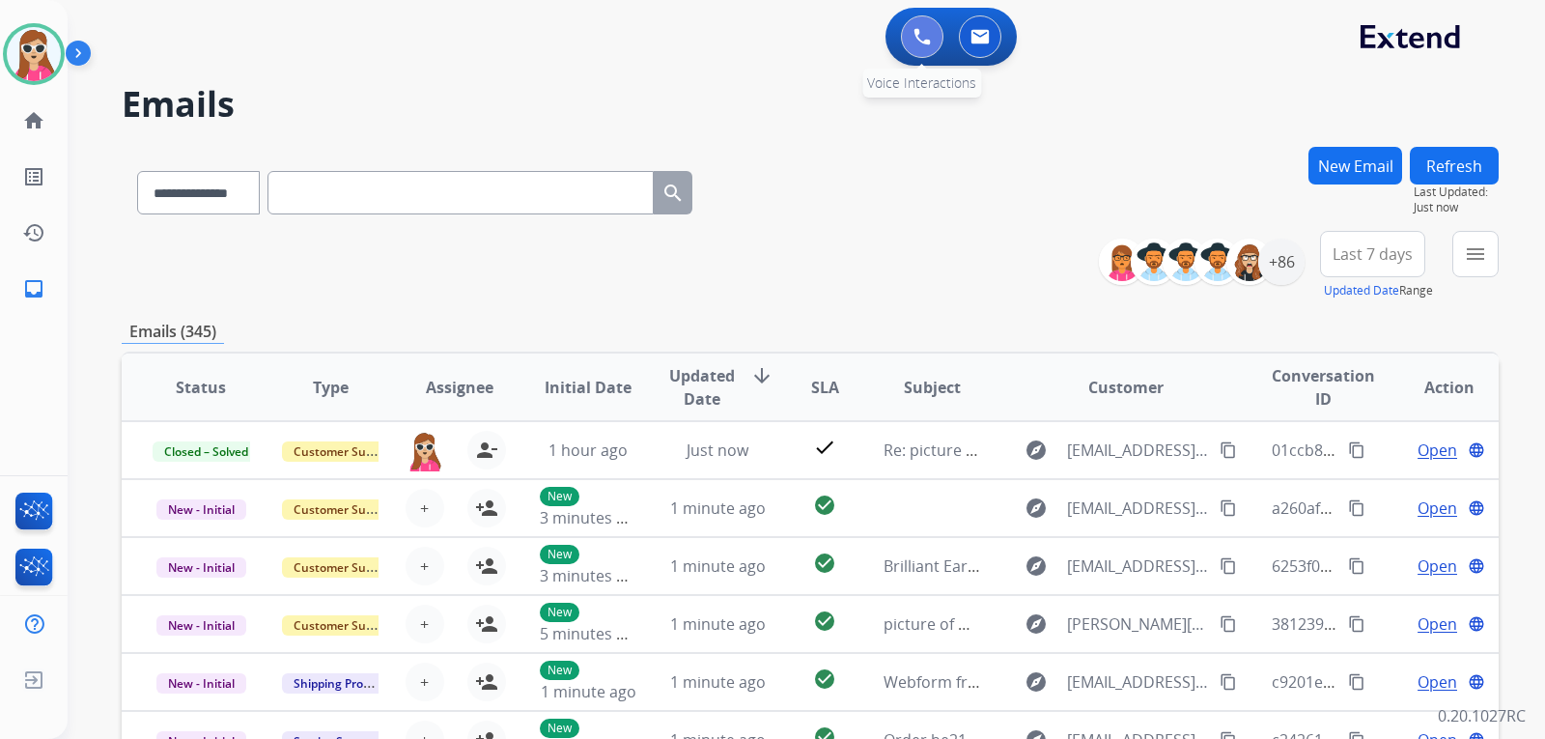
click at [920, 48] on button at bounding box center [922, 36] width 42 height 42
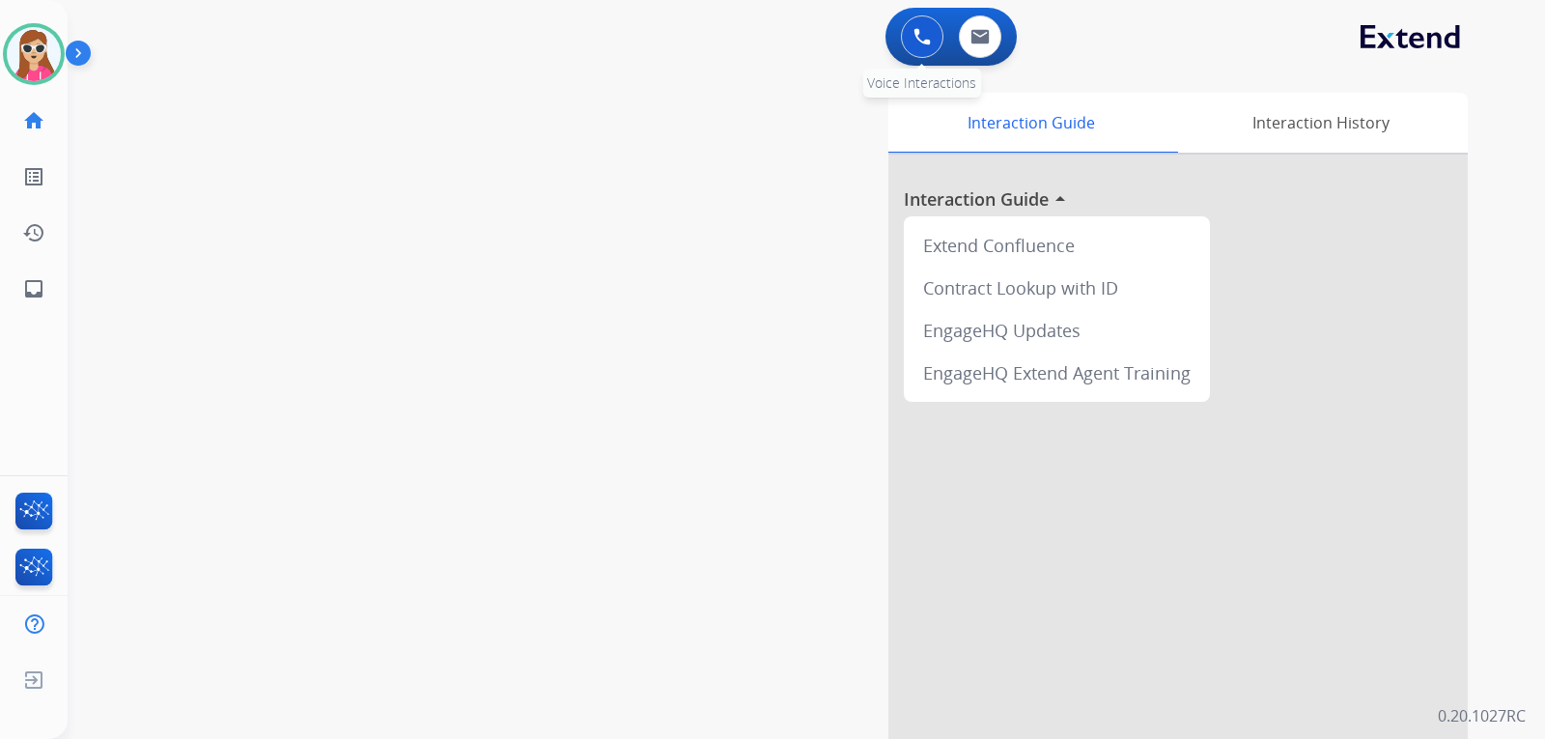
click at [898, 42] on div "0 Voice Interactions" at bounding box center [922, 36] width 58 height 42
click at [922, 46] on button at bounding box center [922, 36] width 42 height 42
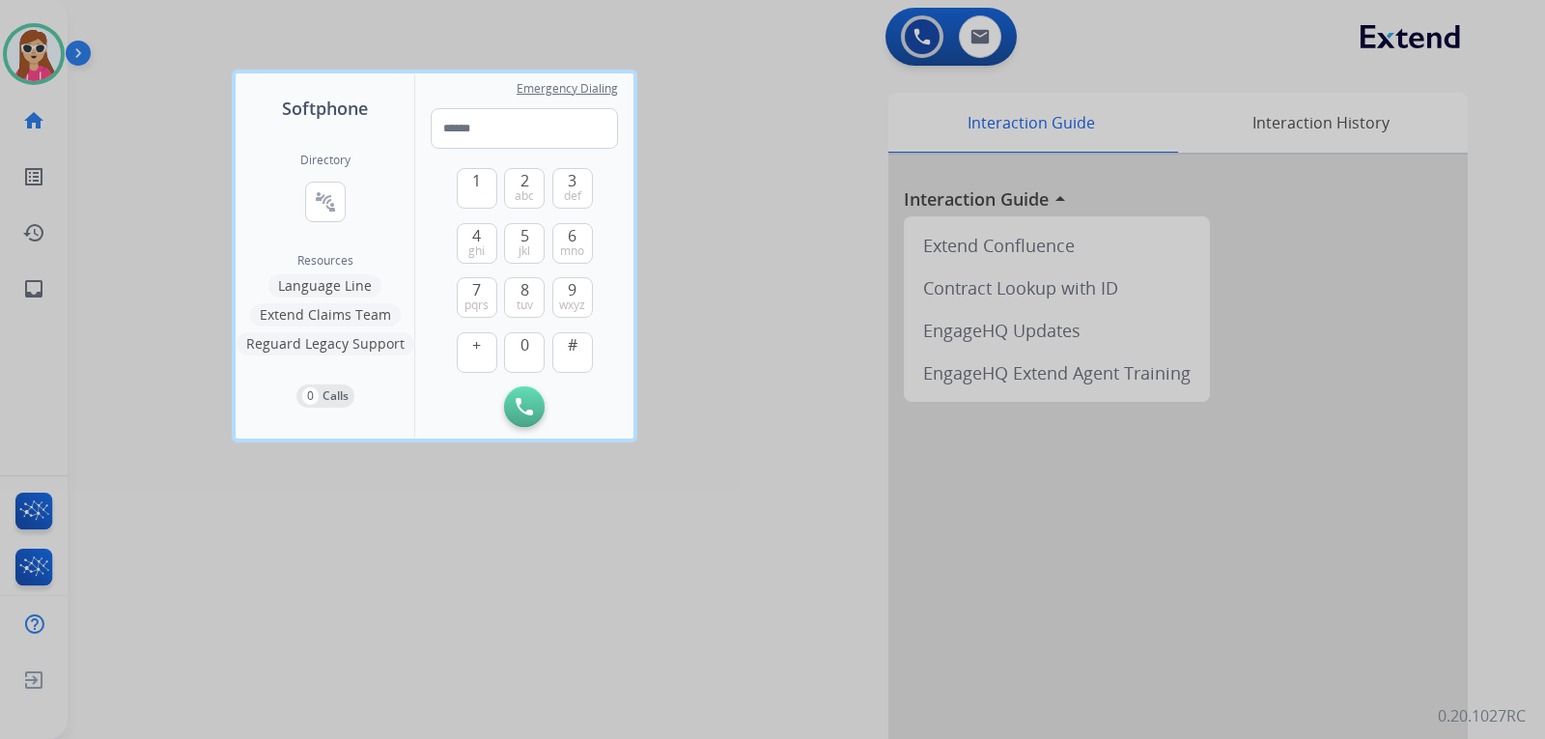
drag, startPoint x: 516, startPoint y: 142, endPoint x: 383, endPoint y: 215, distance: 151.3
click at [383, 215] on div "Directory connect_without_contact Resource Directory Resources Language Line Ex…" at bounding box center [325, 280] width 179 height 317
click at [510, 125] on input "tel" at bounding box center [524, 128] width 187 height 41
paste input "**********"
type input "**********"
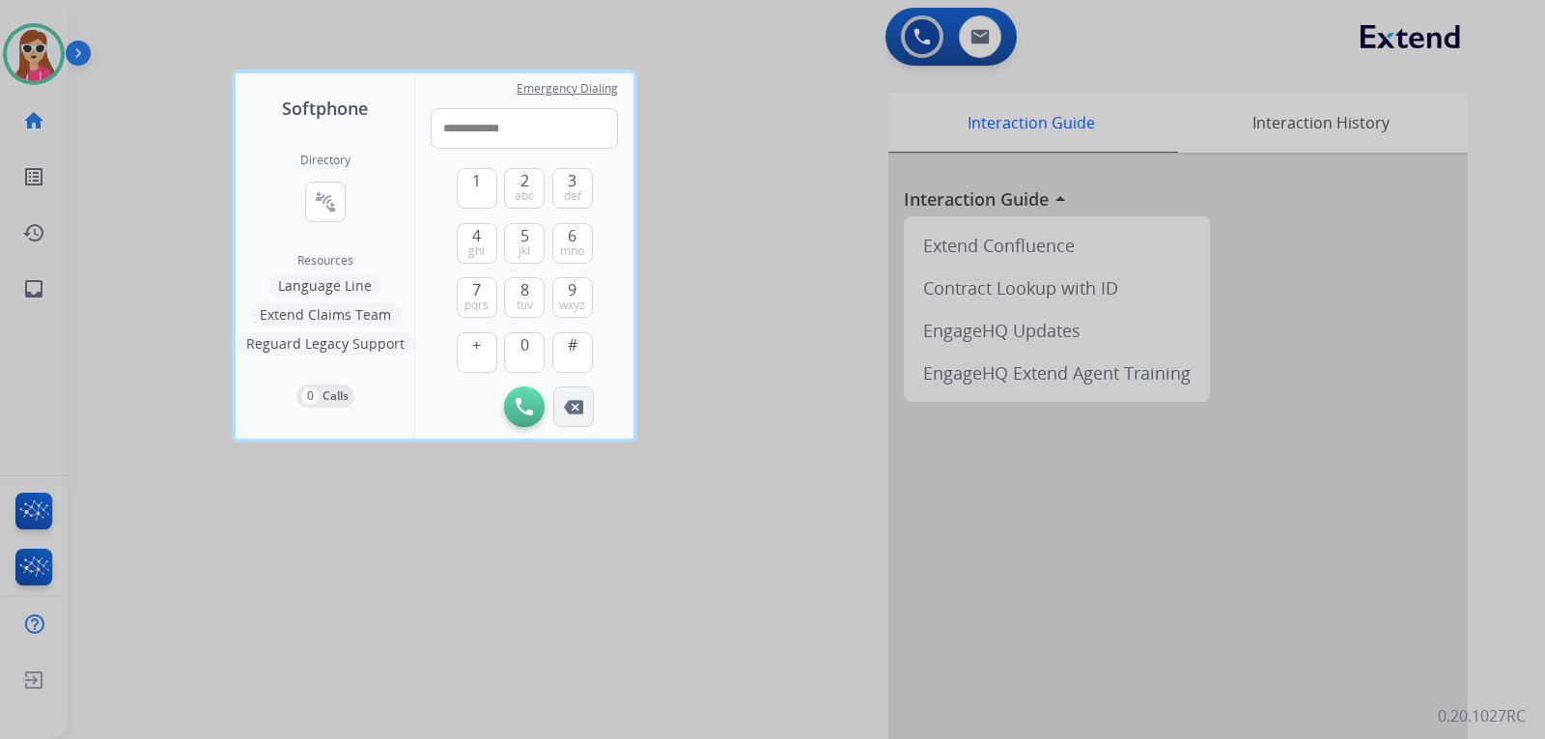
click at [567, 400] on img at bounding box center [573, 407] width 19 height 14
click at [567, 400] on div "Initiate Call" at bounding box center [524, 406] width 187 height 41
click at [566, 400] on div "Initiate Call" at bounding box center [524, 406] width 187 height 41
drag, startPoint x: 753, startPoint y: 162, endPoint x: 743, endPoint y: 170, distance: 13.1
click at [753, 165] on div at bounding box center [772, 369] width 1545 height 739
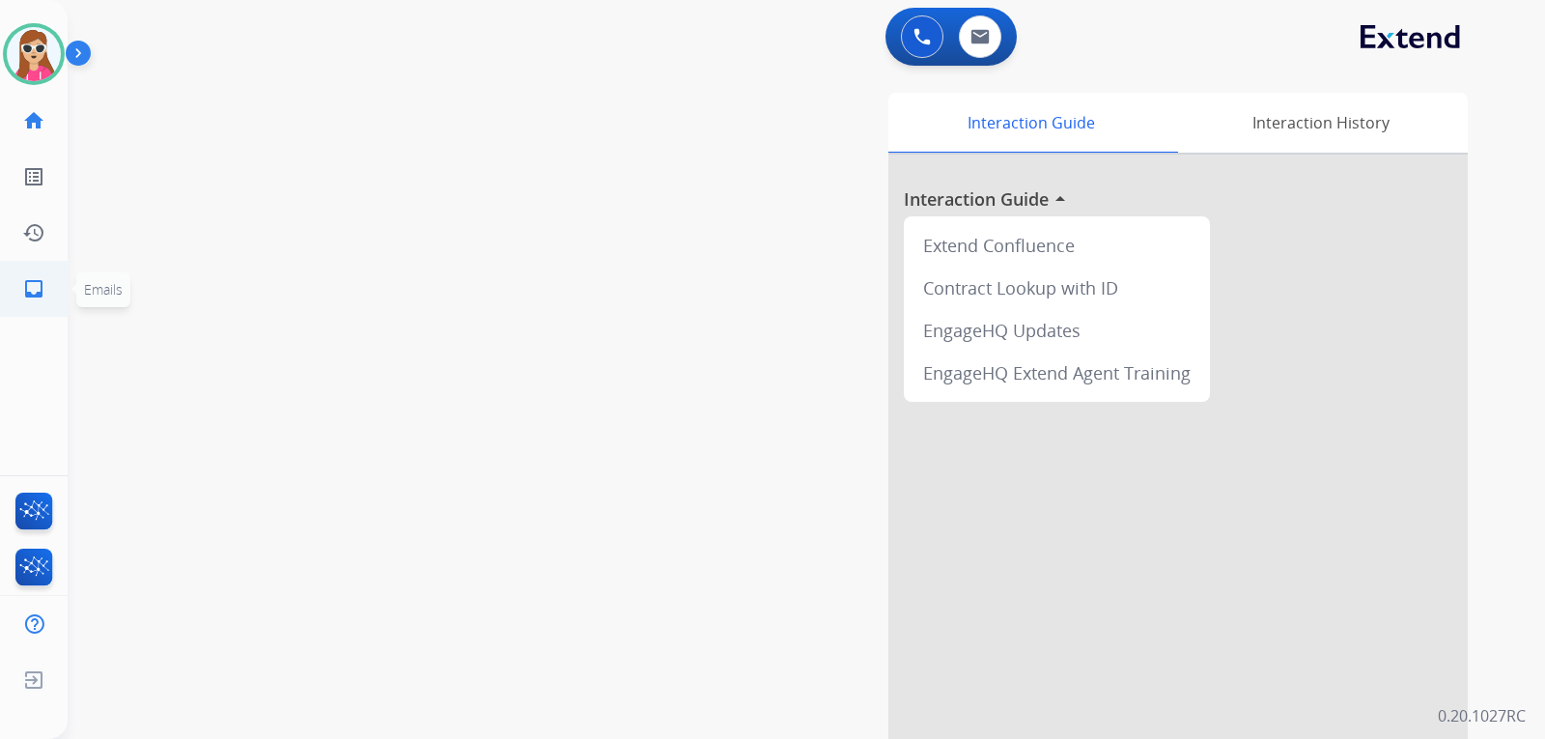
click at [14, 278] on link "inbox Emails" at bounding box center [34, 289] width 54 height 54
select select "**********"
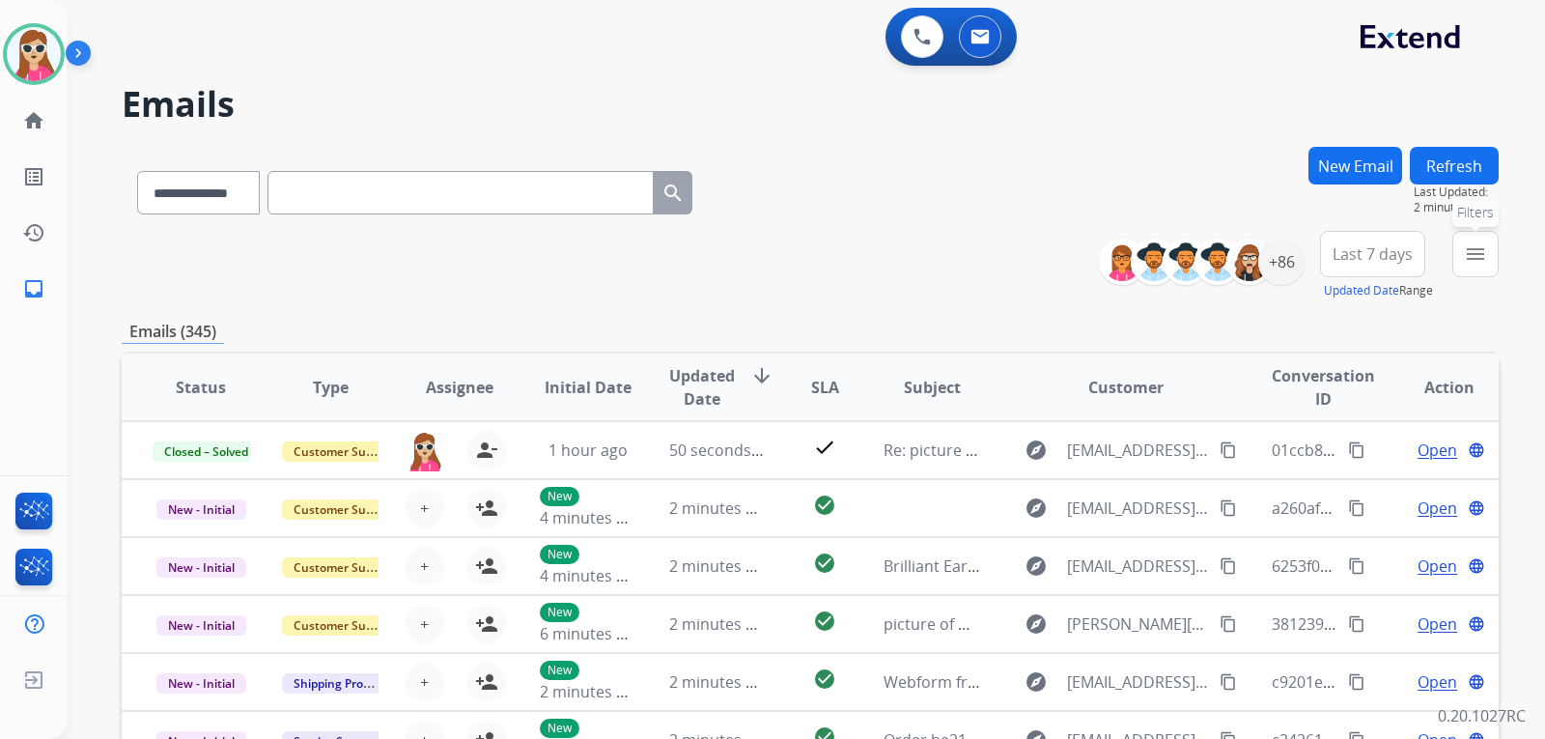
click at [1485, 256] on mat-icon "menu" at bounding box center [1475, 253] width 23 height 23
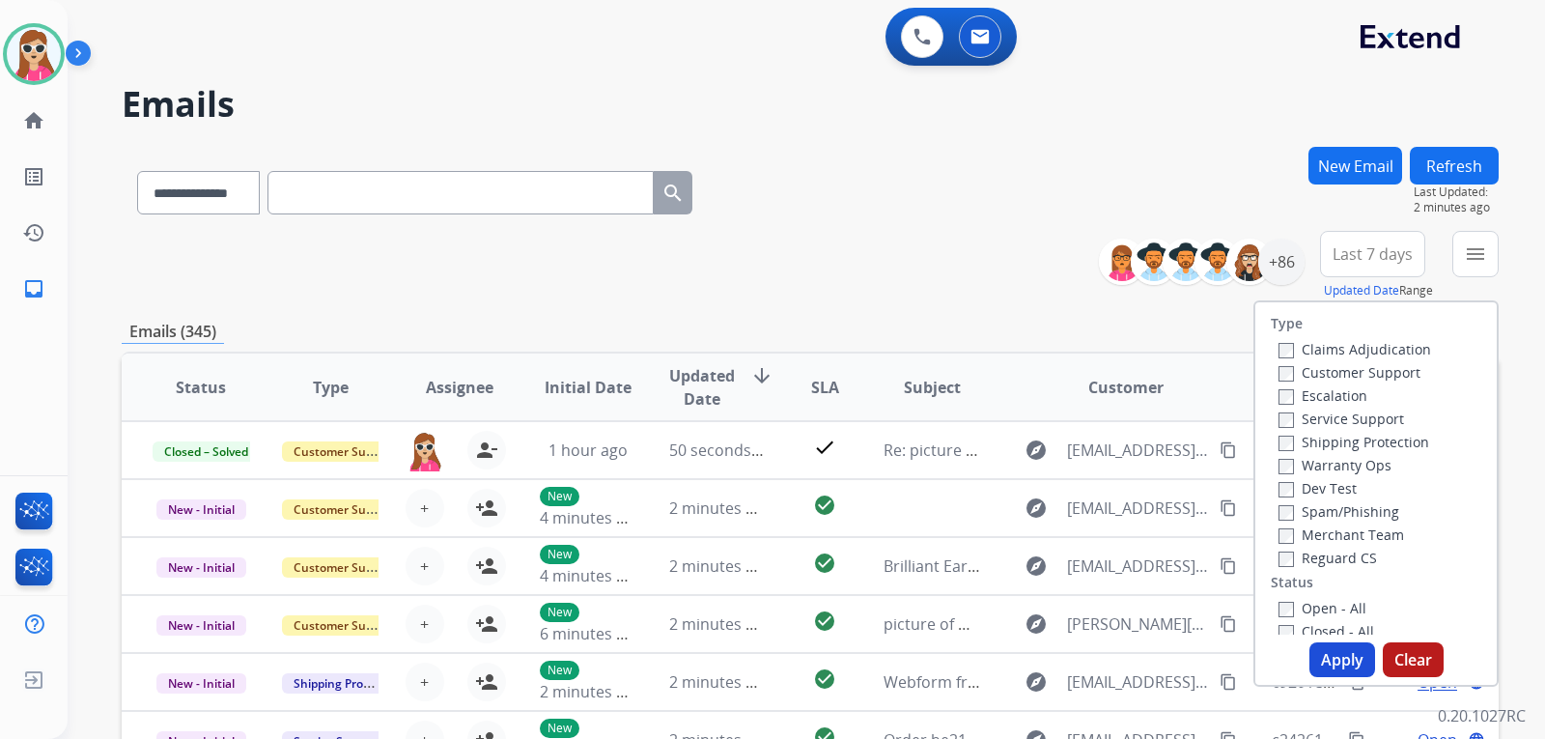
click at [1355, 171] on button "New Email" at bounding box center [1356, 166] width 94 height 38
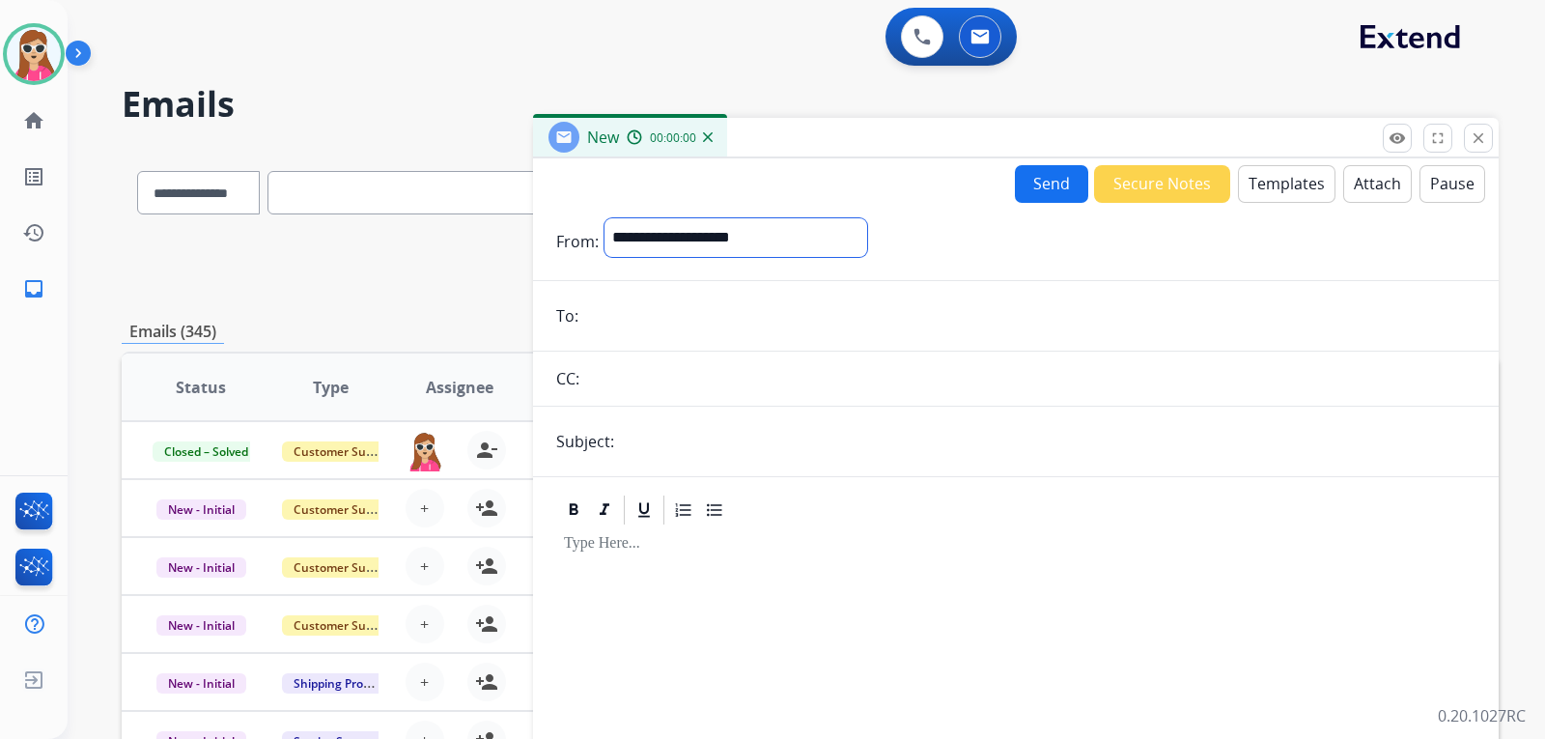
click at [694, 251] on select "**********" at bounding box center [736, 237] width 263 height 39
select select "**********"
click at [605, 218] on select "**********" at bounding box center [736, 237] width 263 height 39
click at [627, 334] on input "email" at bounding box center [1030, 317] width 892 height 39
paste input "**********"
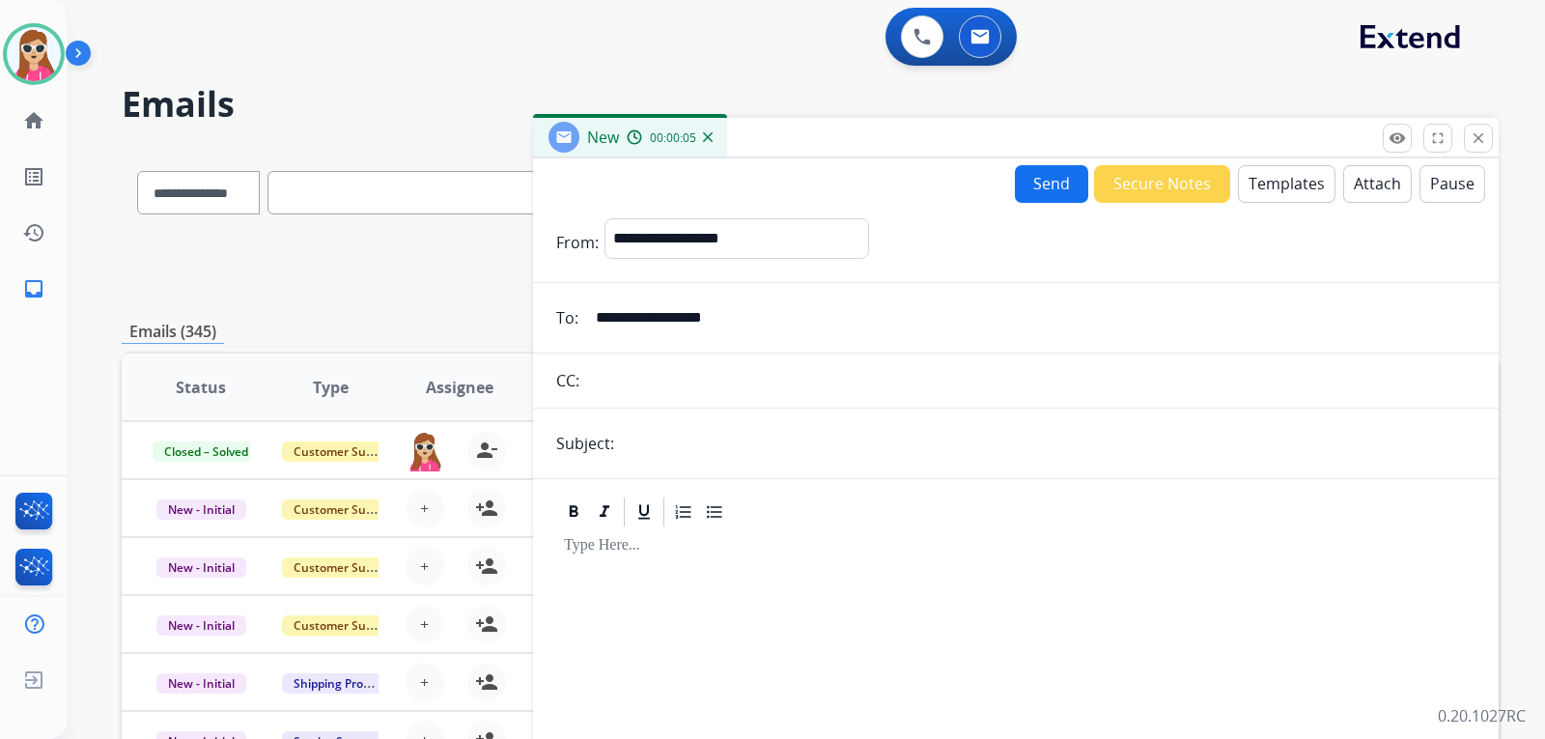
type input "**********"
click at [1275, 181] on button "Templates" at bounding box center [1287, 184] width 98 height 38
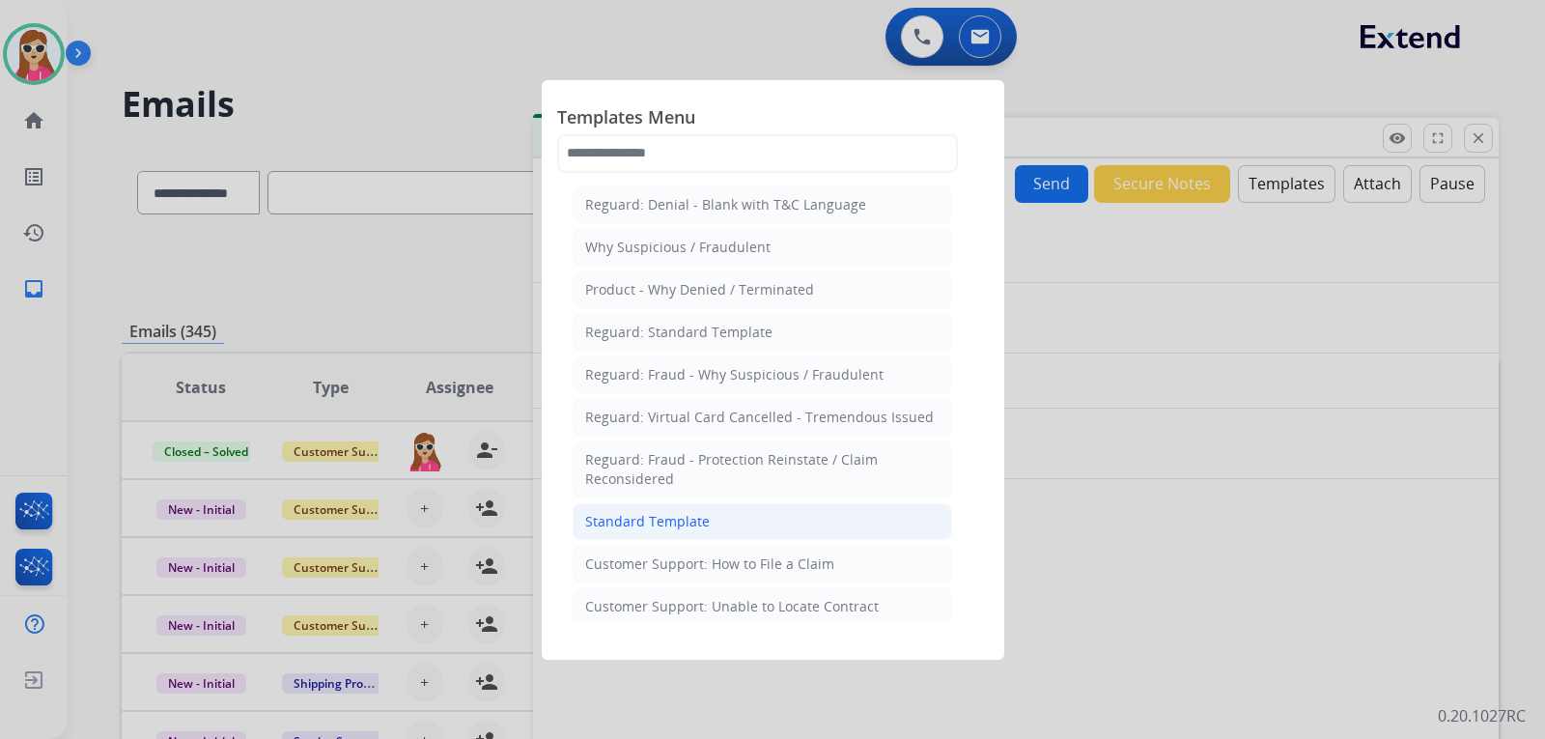
click at [754, 520] on li "Standard Template" at bounding box center [763, 521] width 380 height 37
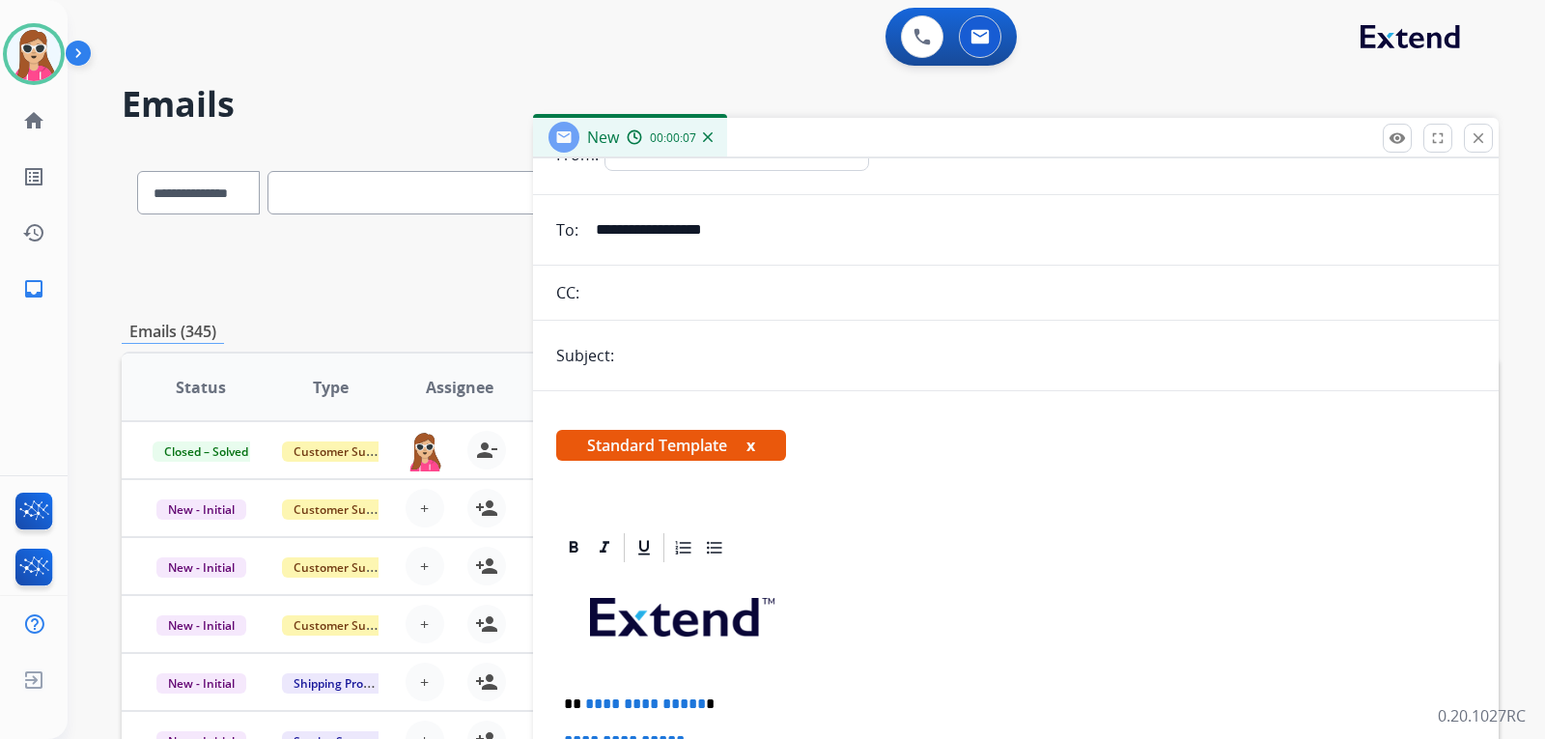
scroll to position [290, 0]
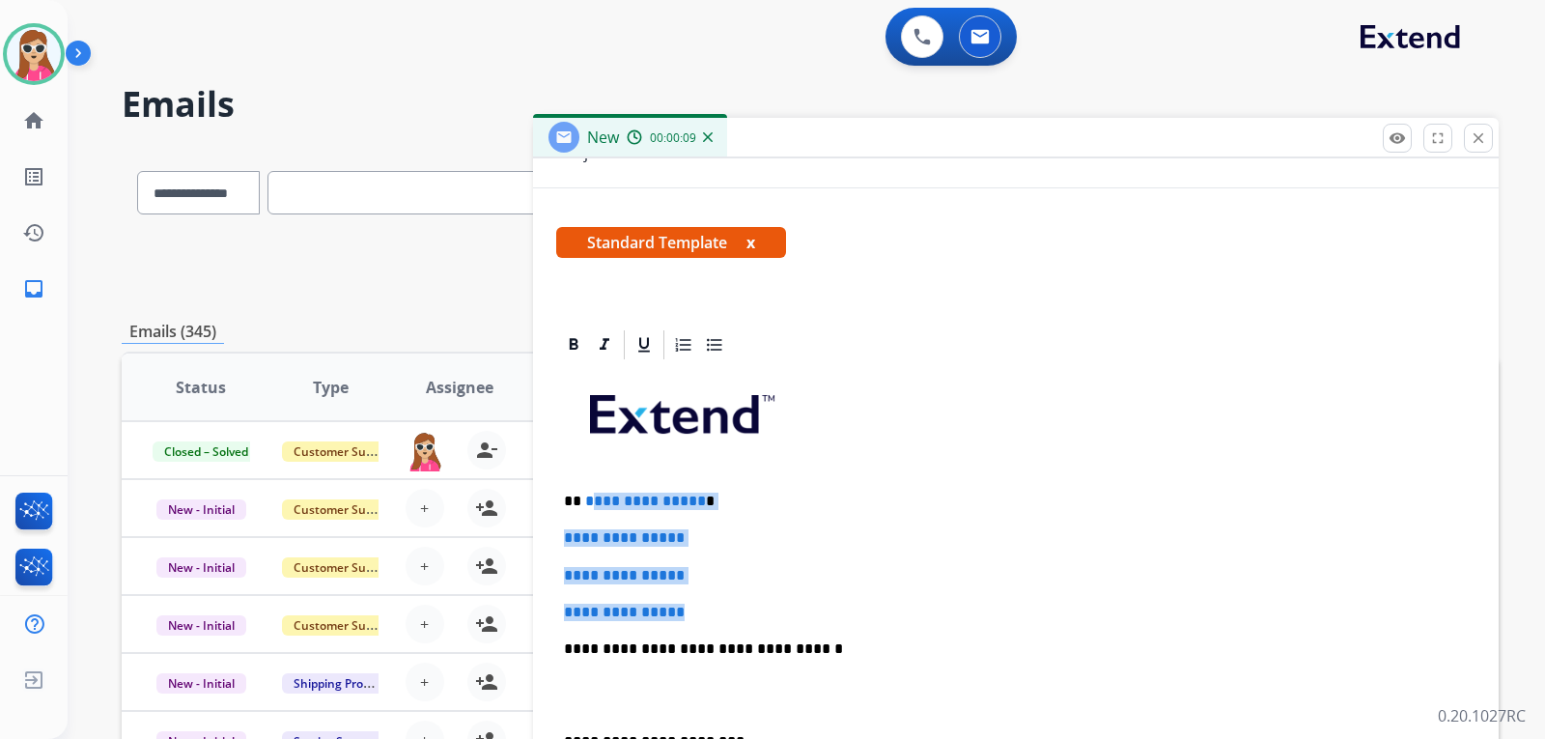
drag, startPoint x: 586, startPoint y: 497, endPoint x: 696, endPoint y: 609, distance: 156.4
click at [698, 609] on div "**********" at bounding box center [1016, 694] width 920 height 665
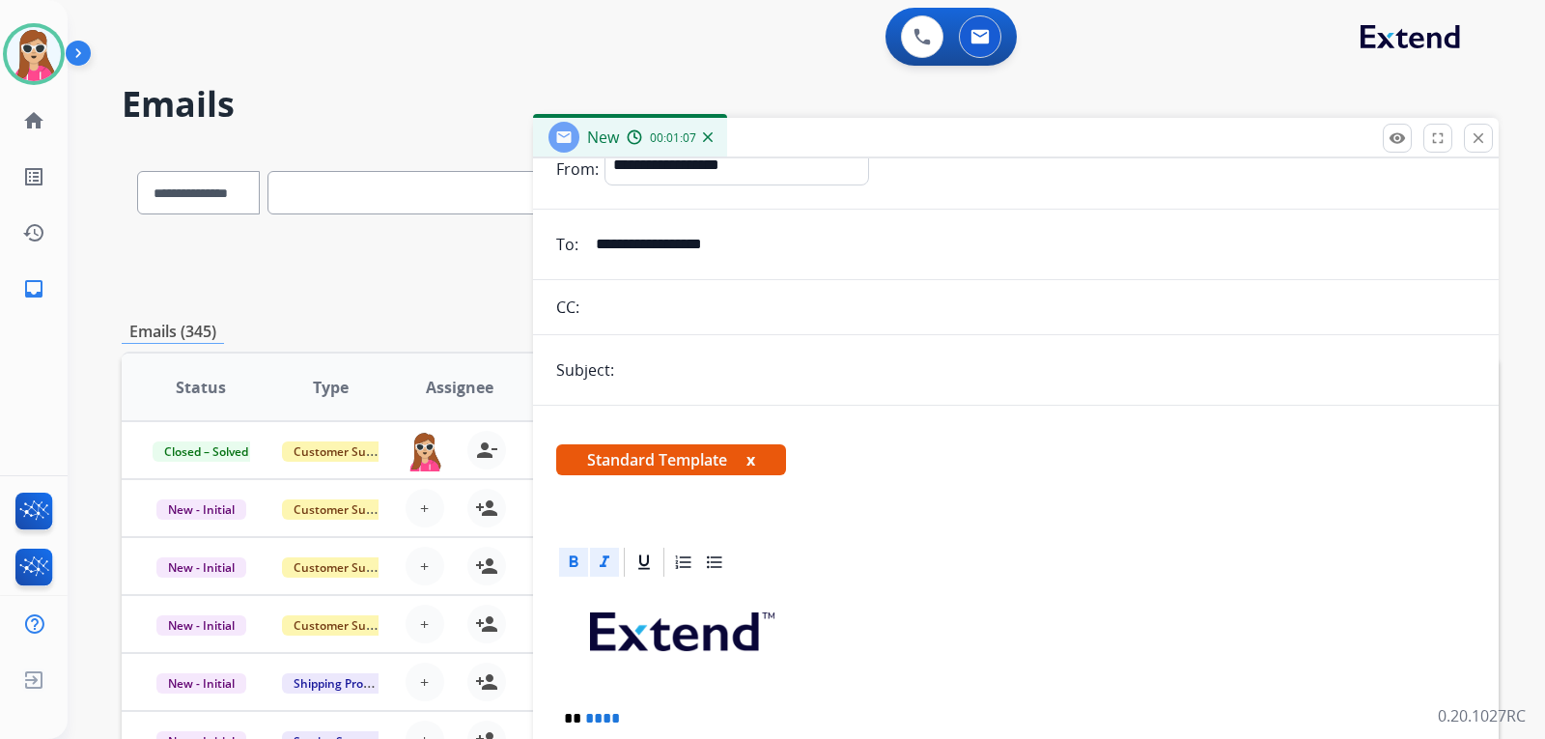
scroll to position [0, 0]
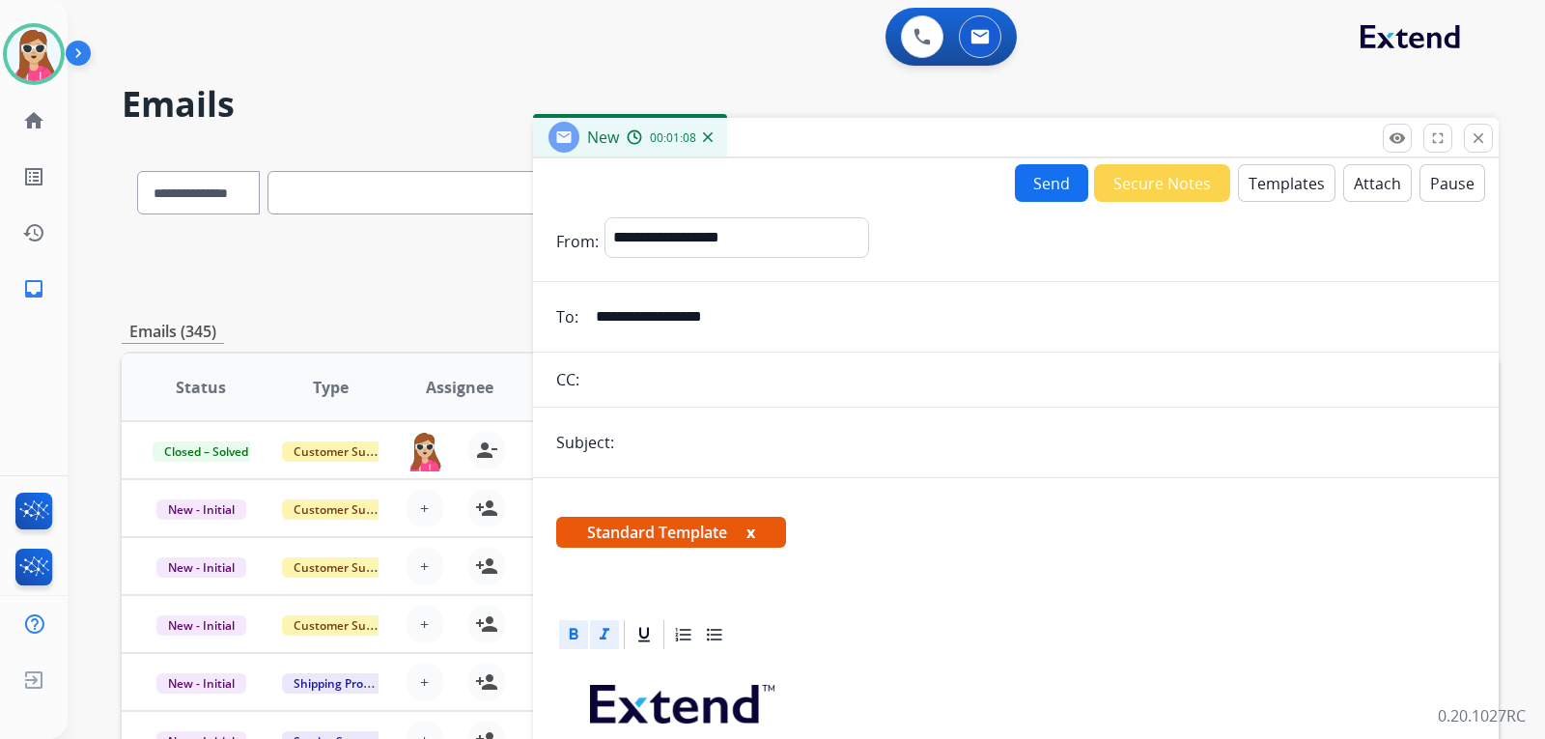
click at [1038, 200] on button "Send" at bounding box center [1051, 183] width 73 height 38
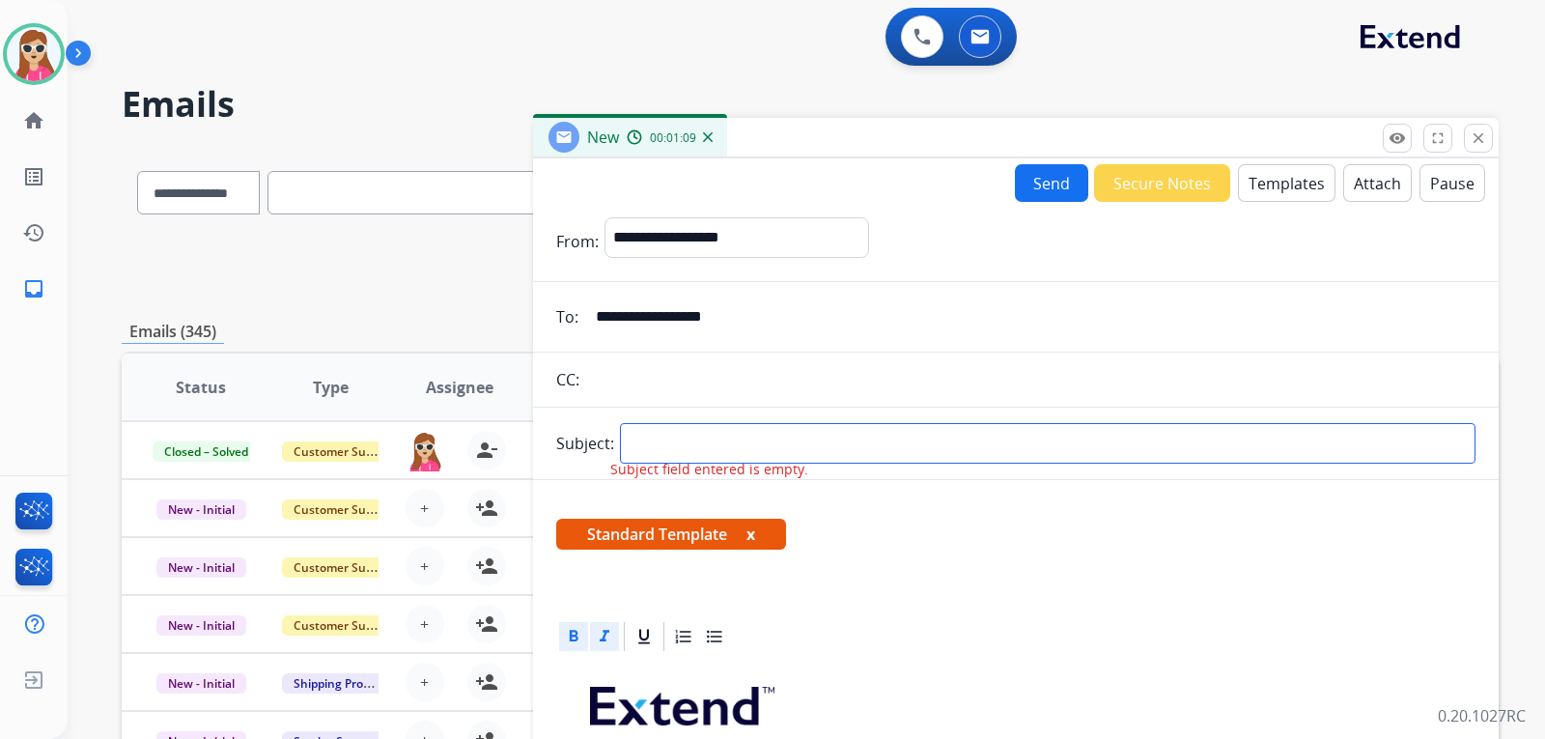
click at [869, 430] on input "text" at bounding box center [1048, 443] width 856 height 41
type input "******"
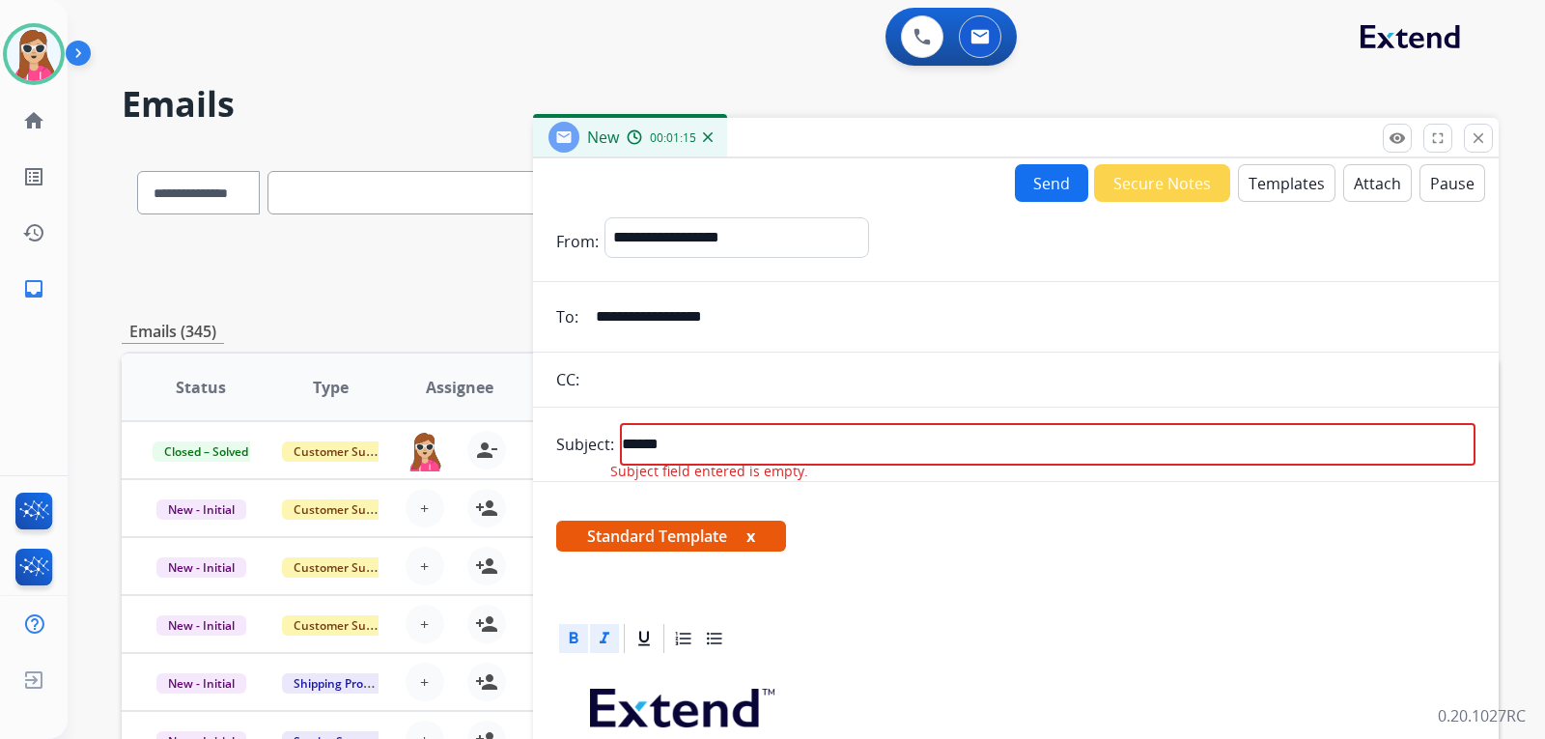
click at [1039, 178] on button "Send" at bounding box center [1051, 183] width 73 height 38
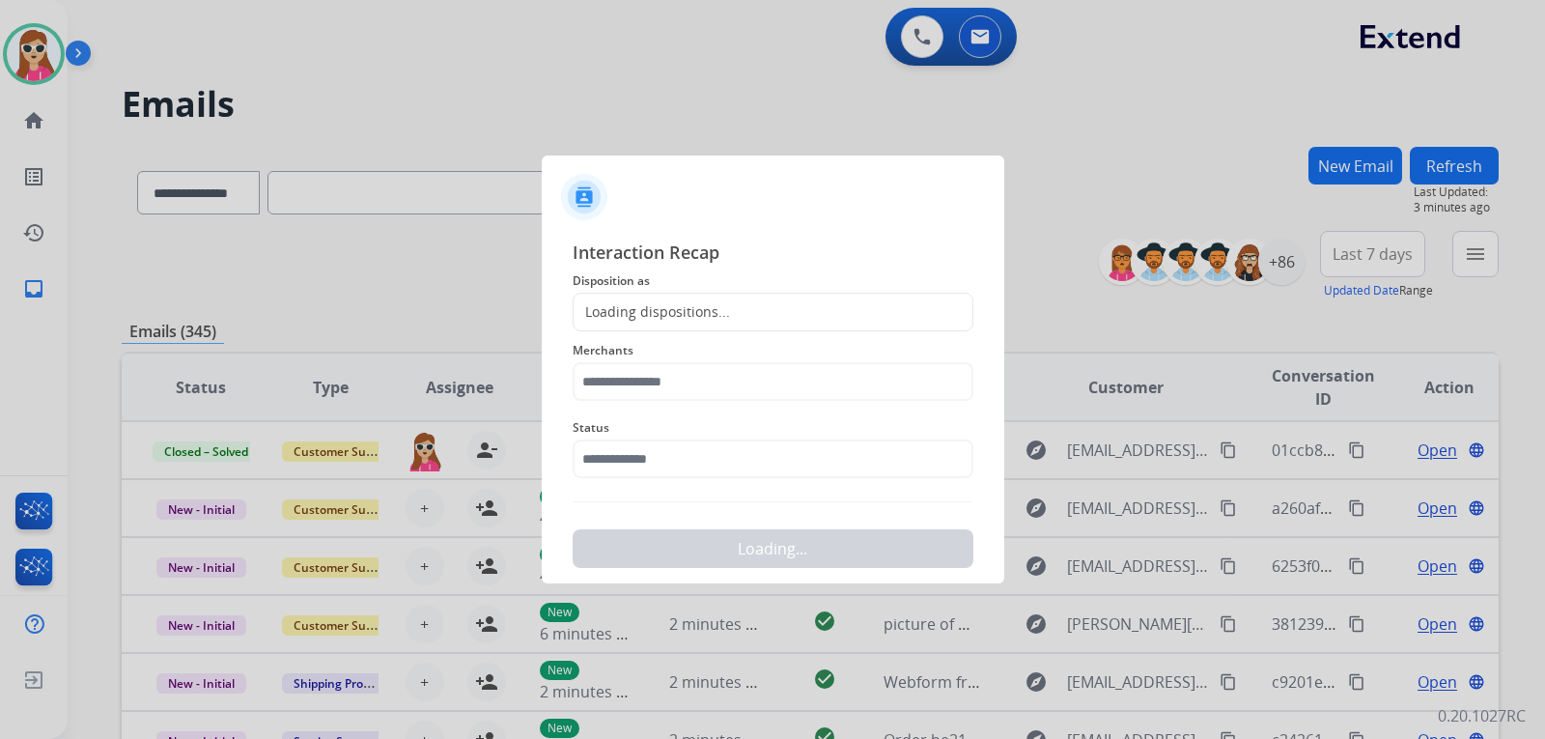
click at [774, 321] on div "Loading dispositions..." at bounding box center [773, 312] width 401 height 39
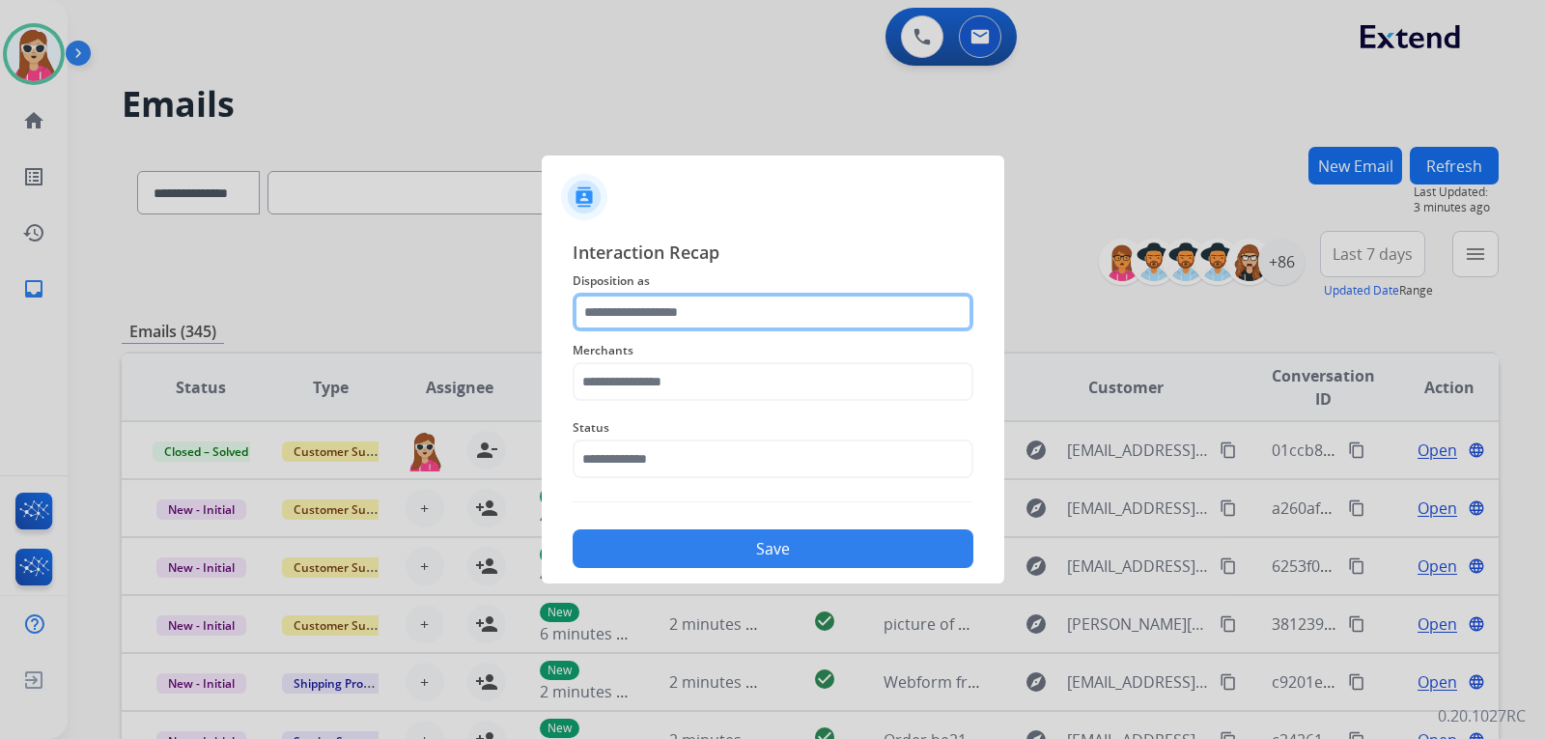
click at [746, 305] on input "text" at bounding box center [773, 312] width 401 height 39
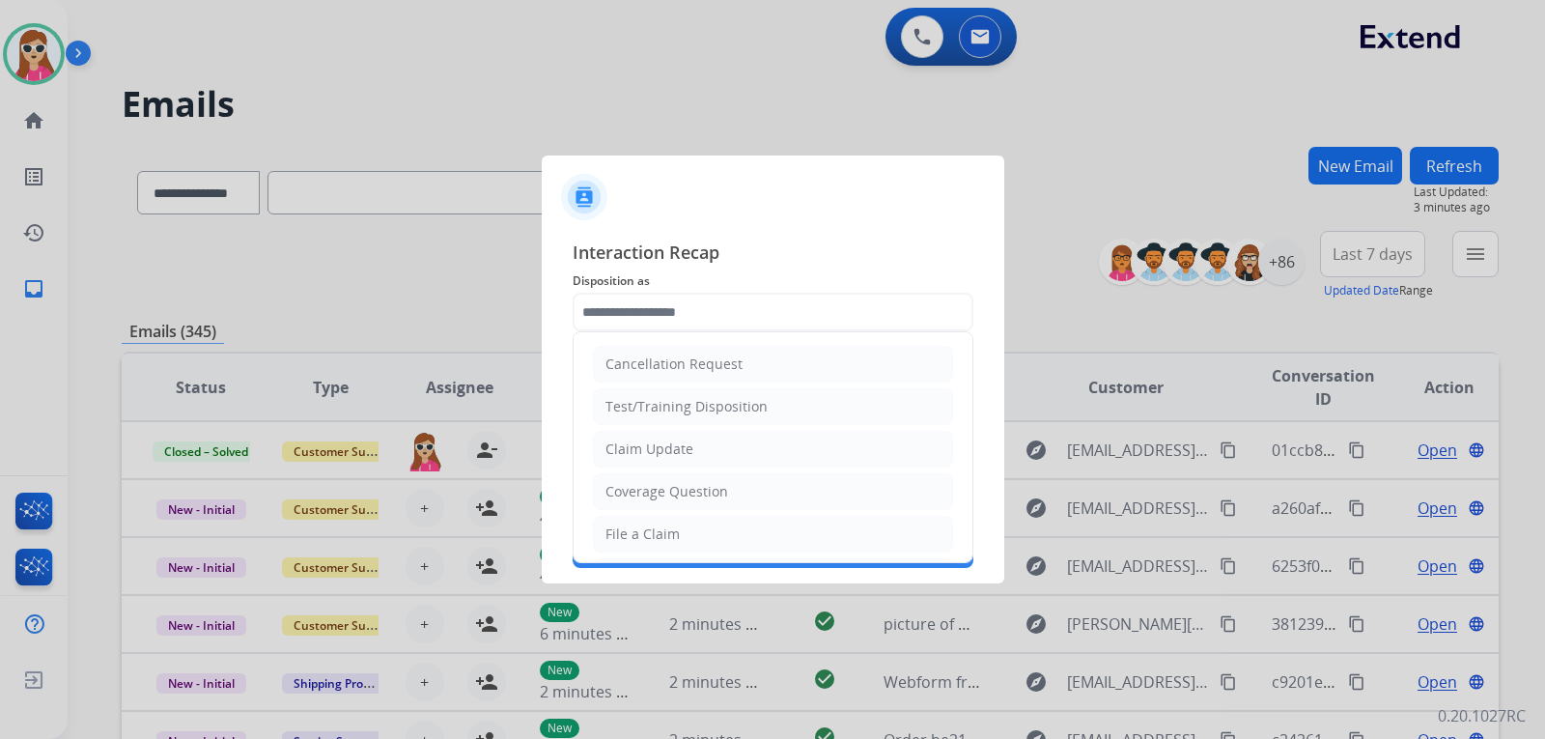
click at [702, 443] on li "Claim Update" at bounding box center [773, 449] width 360 height 37
type input "**********"
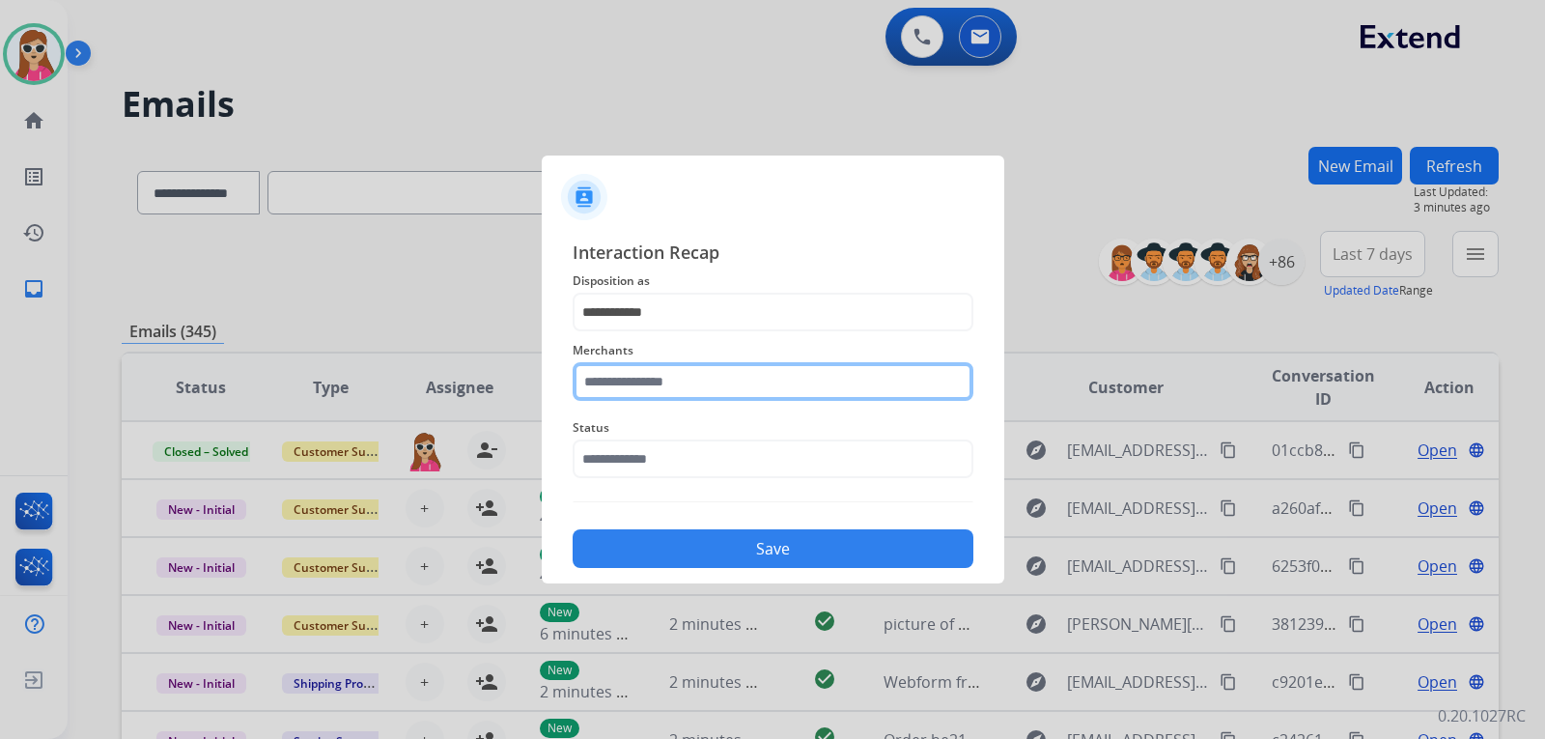
click at [733, 387] on input "text" at bounding box center [773, 381] width 401 height 39
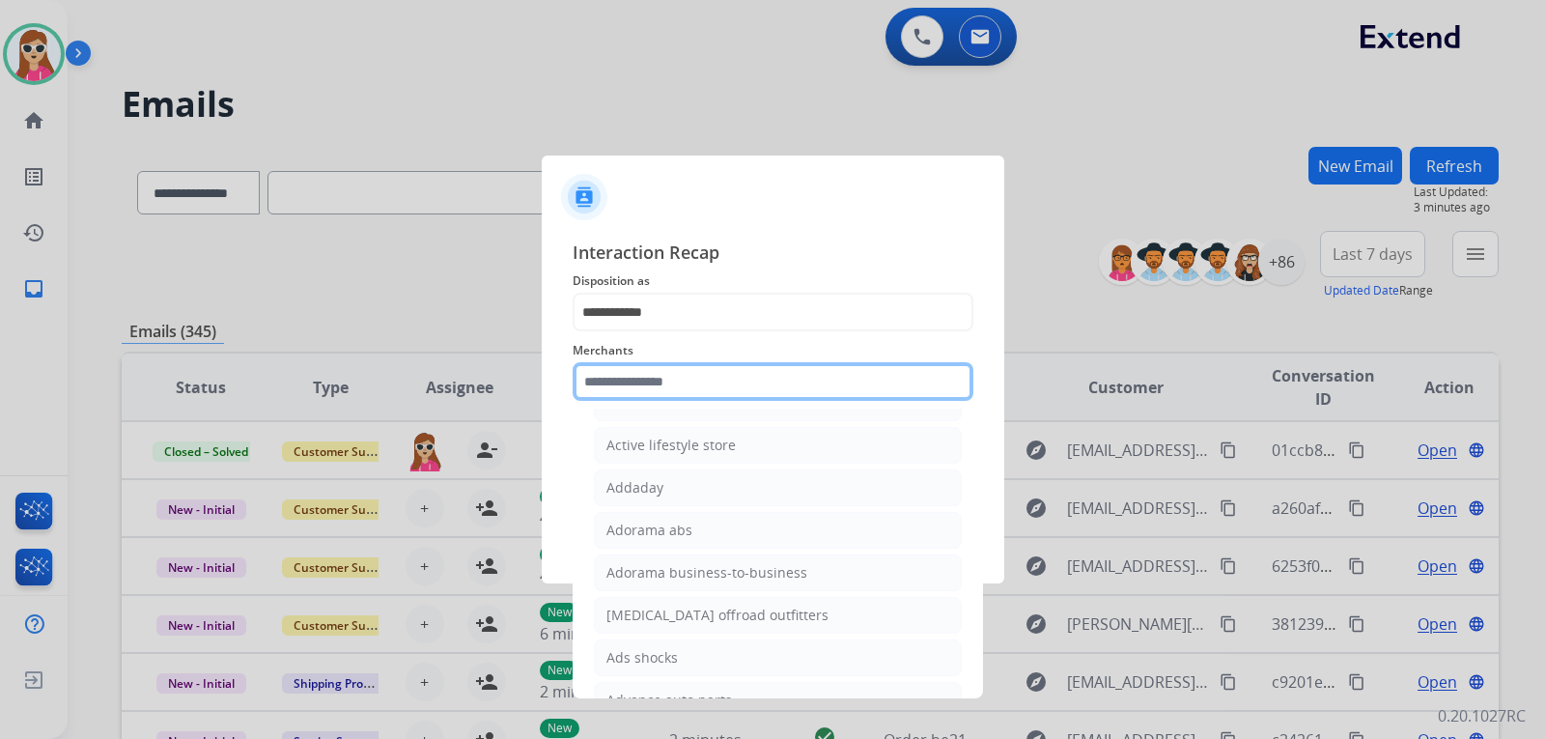
scroll to position [290, 0]
click at [814, 379] on input "text" at bounding box center [773, 381] width 401 height 39
click at [813, 380] on input "text" at bounding box center [773, 381] width 401 height 39
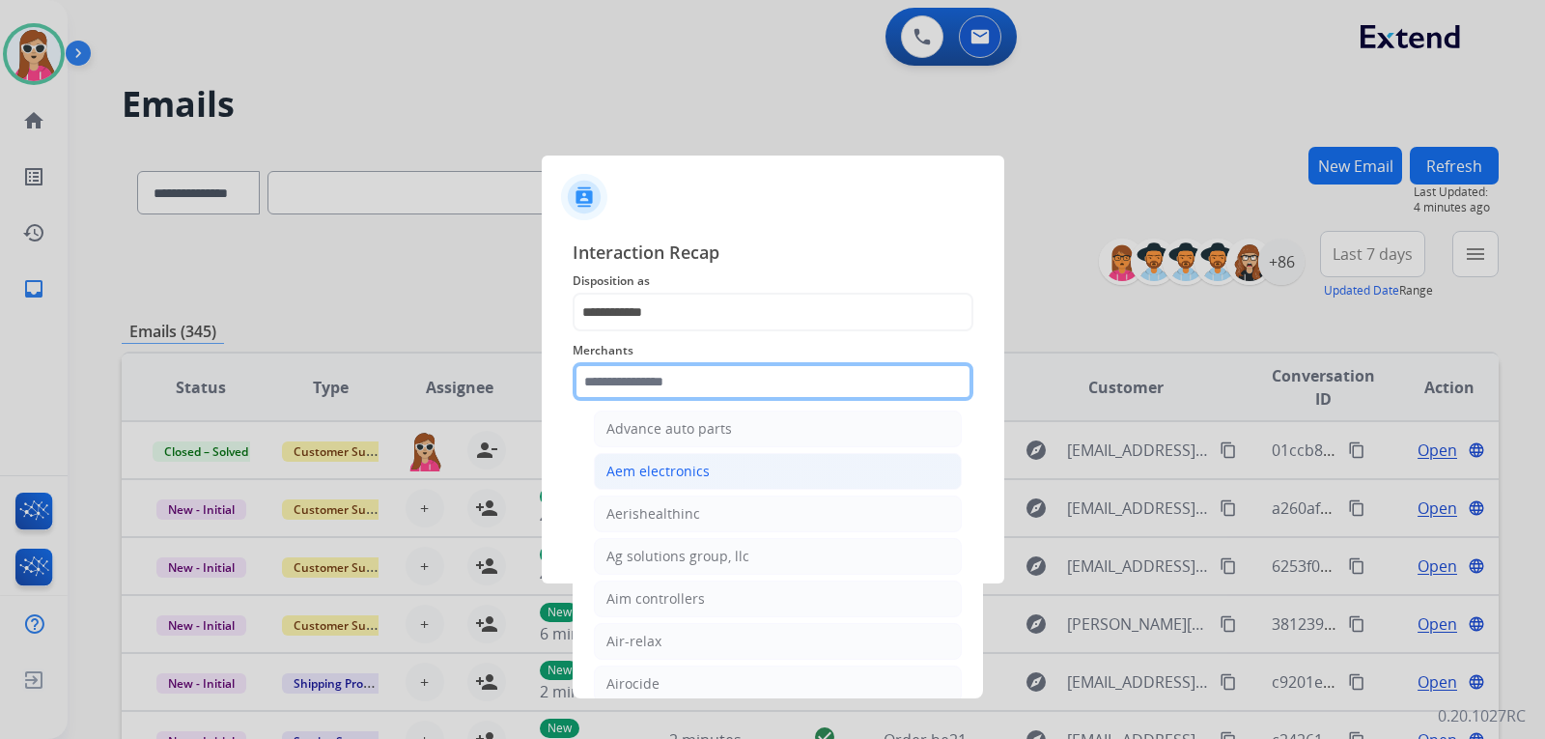
scroll to position [676, 0]
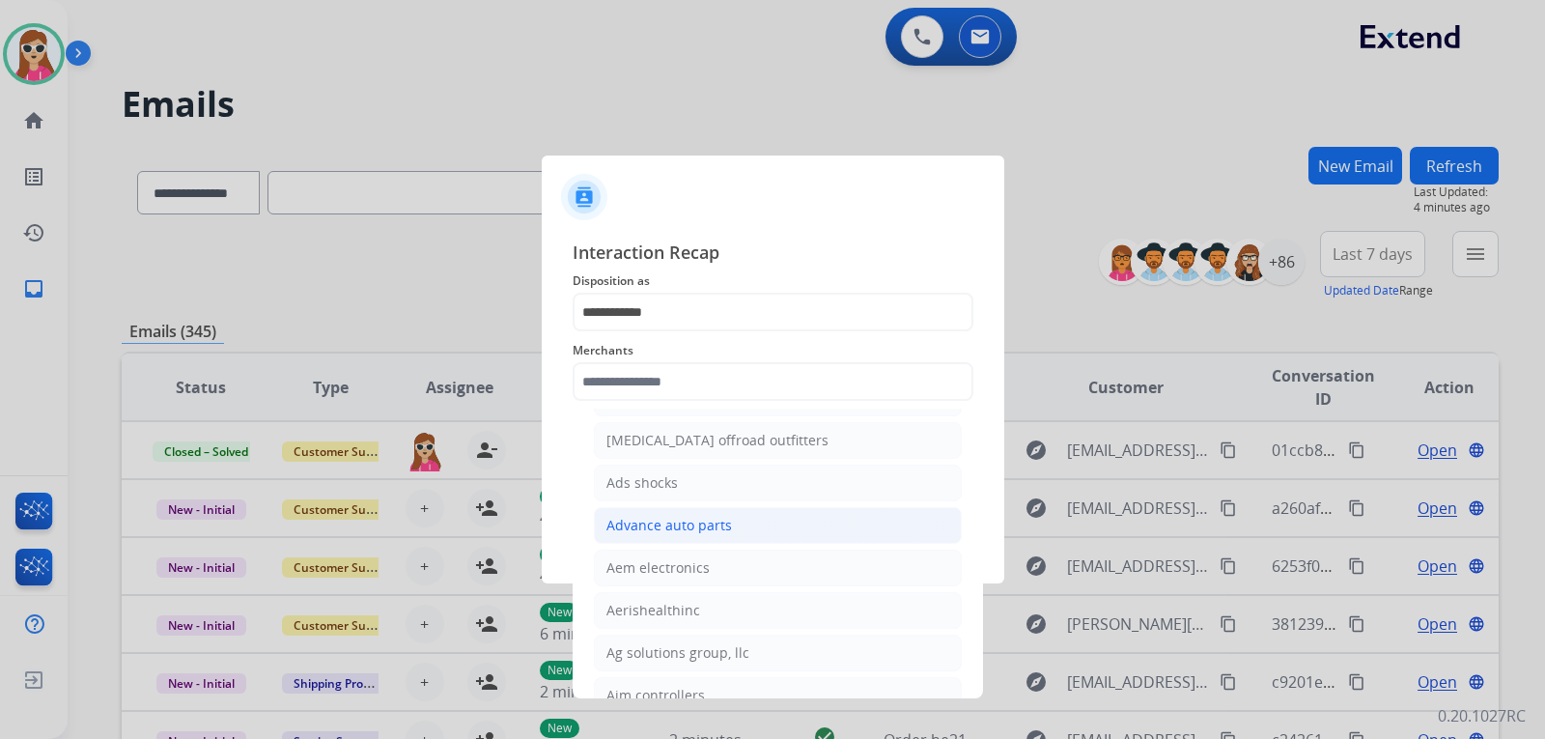
click at [692, 525] on div "Advance auto parts" at bounding box center [670, 525] width 126 height 19
type input "**********"
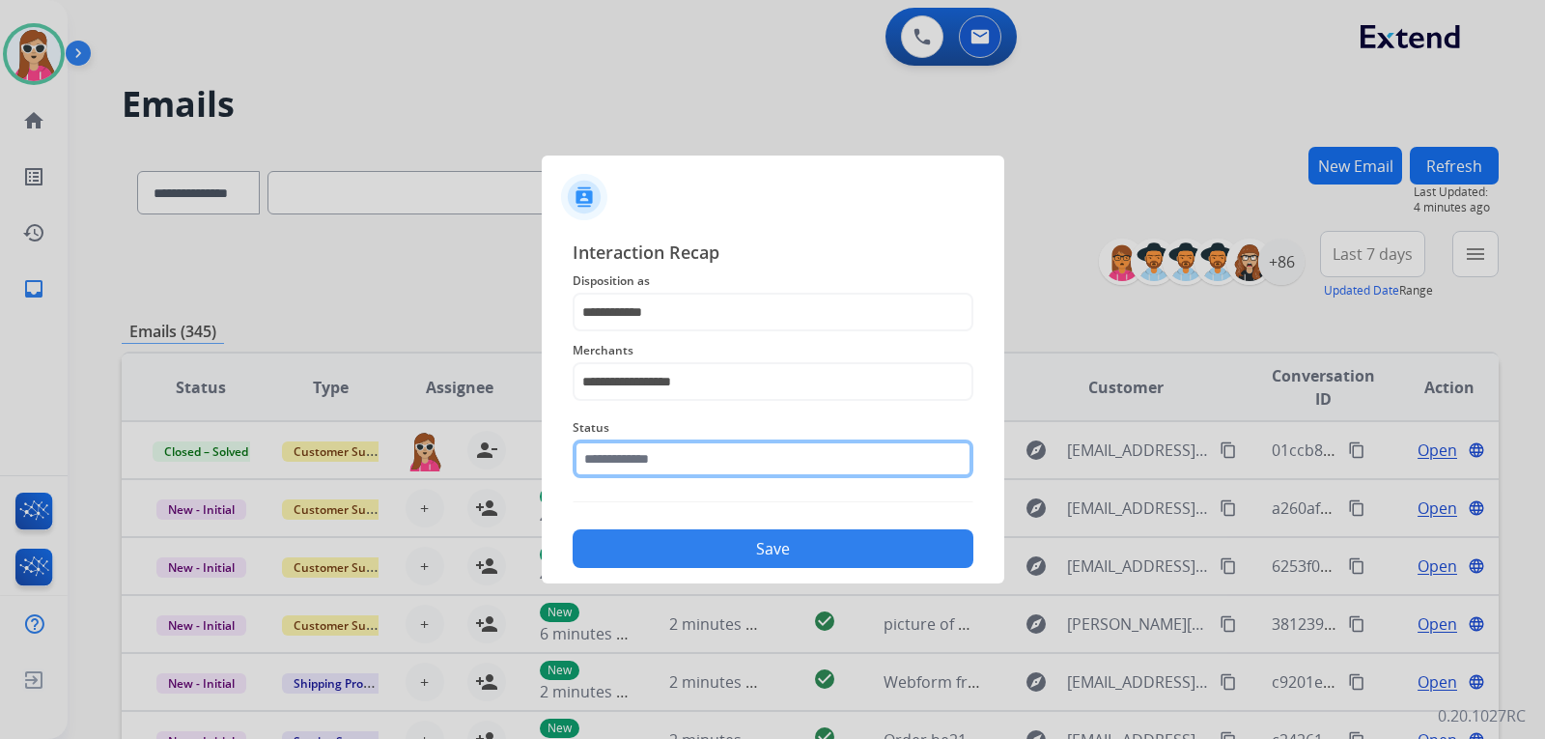
click at [685, 456] on input "text" at bounding box center [773, 458] width 401 height 39
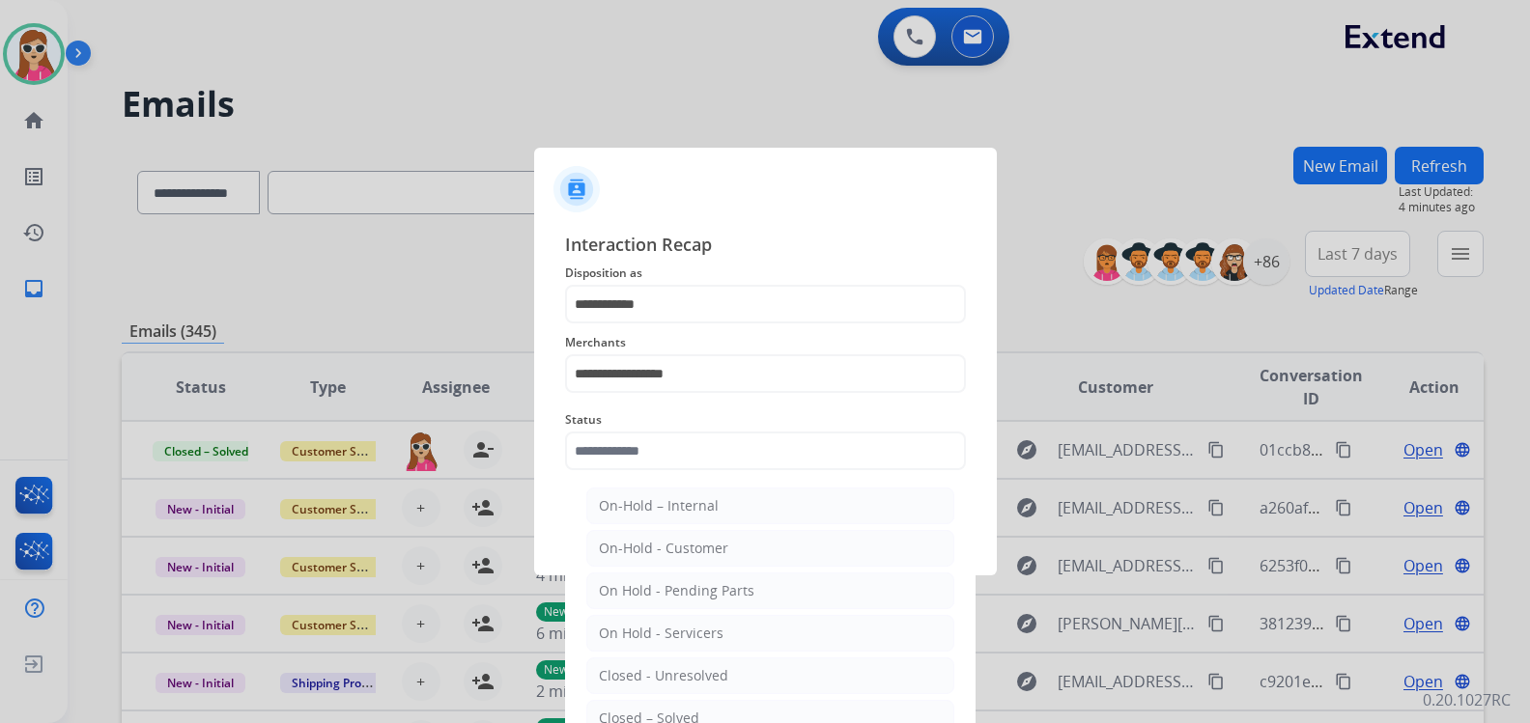
click at [692, 704] on li "Closed – Solved" at bounding box center [770, 718] width 368 height 37
type input "**********"
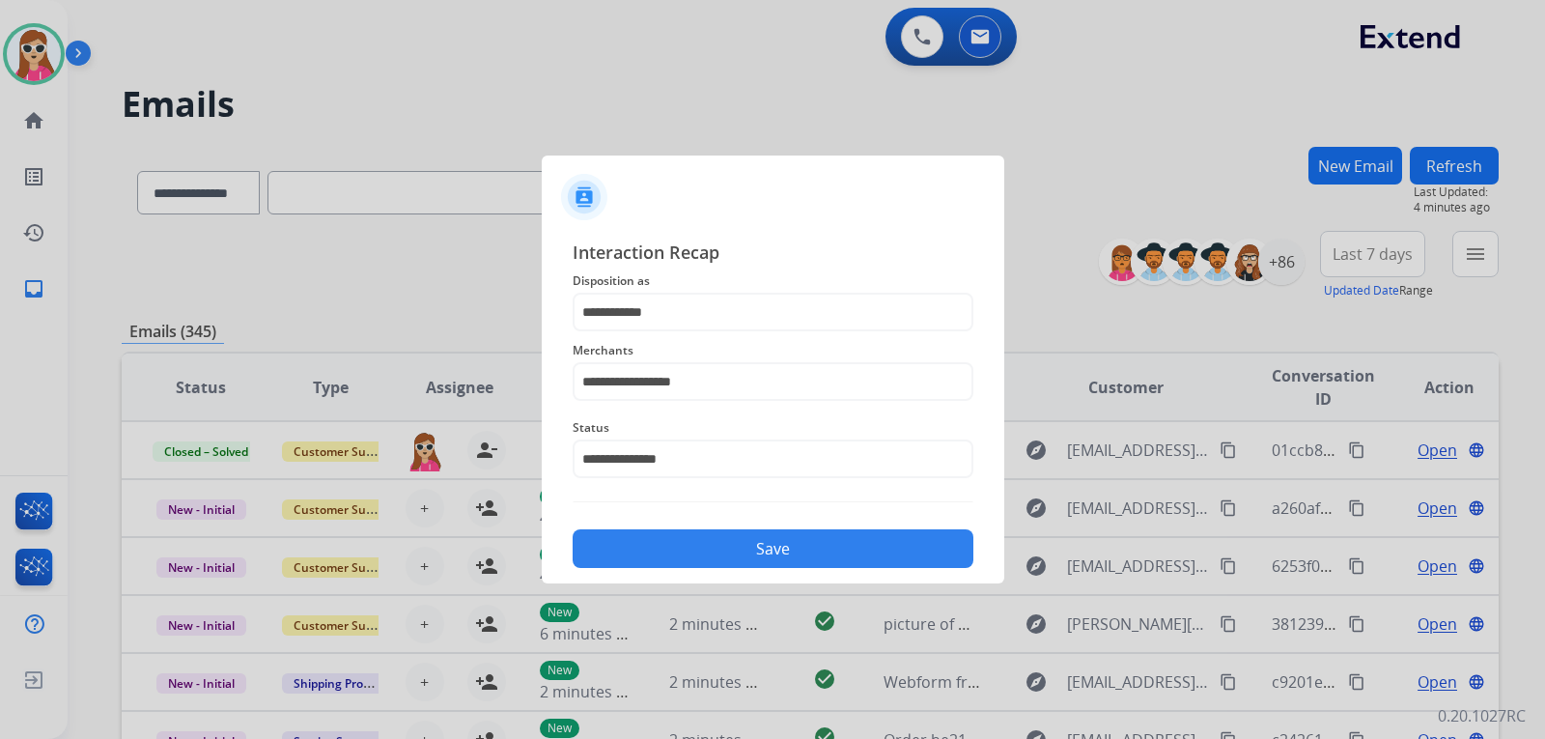
click at [693, 551] on button "Save" at bounding box center [773, 548] width 401 height 39
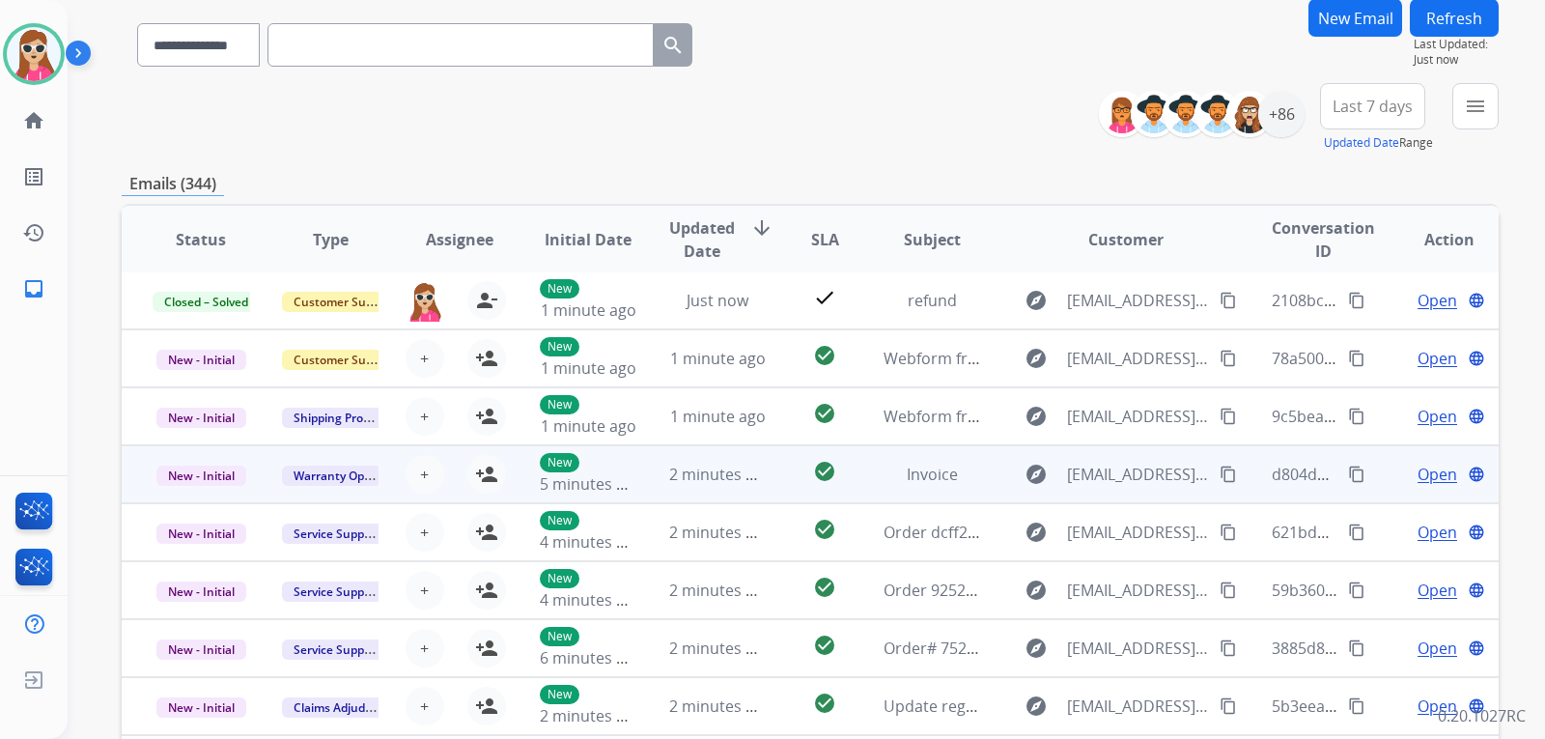
scroll to position [193, 0]
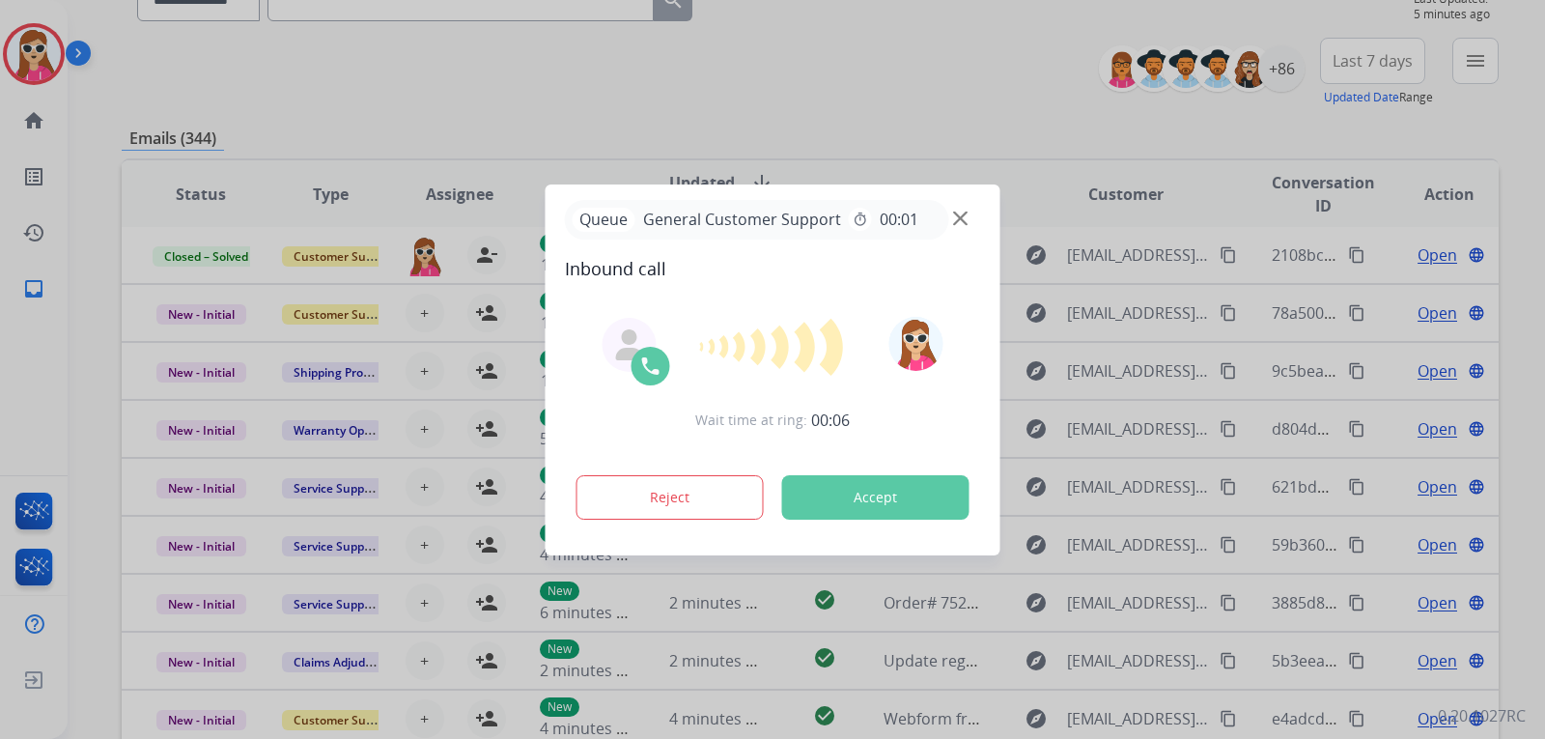
click at [869, 484] on button "Accept" at bounding box center [875, 497] width 187 height 44
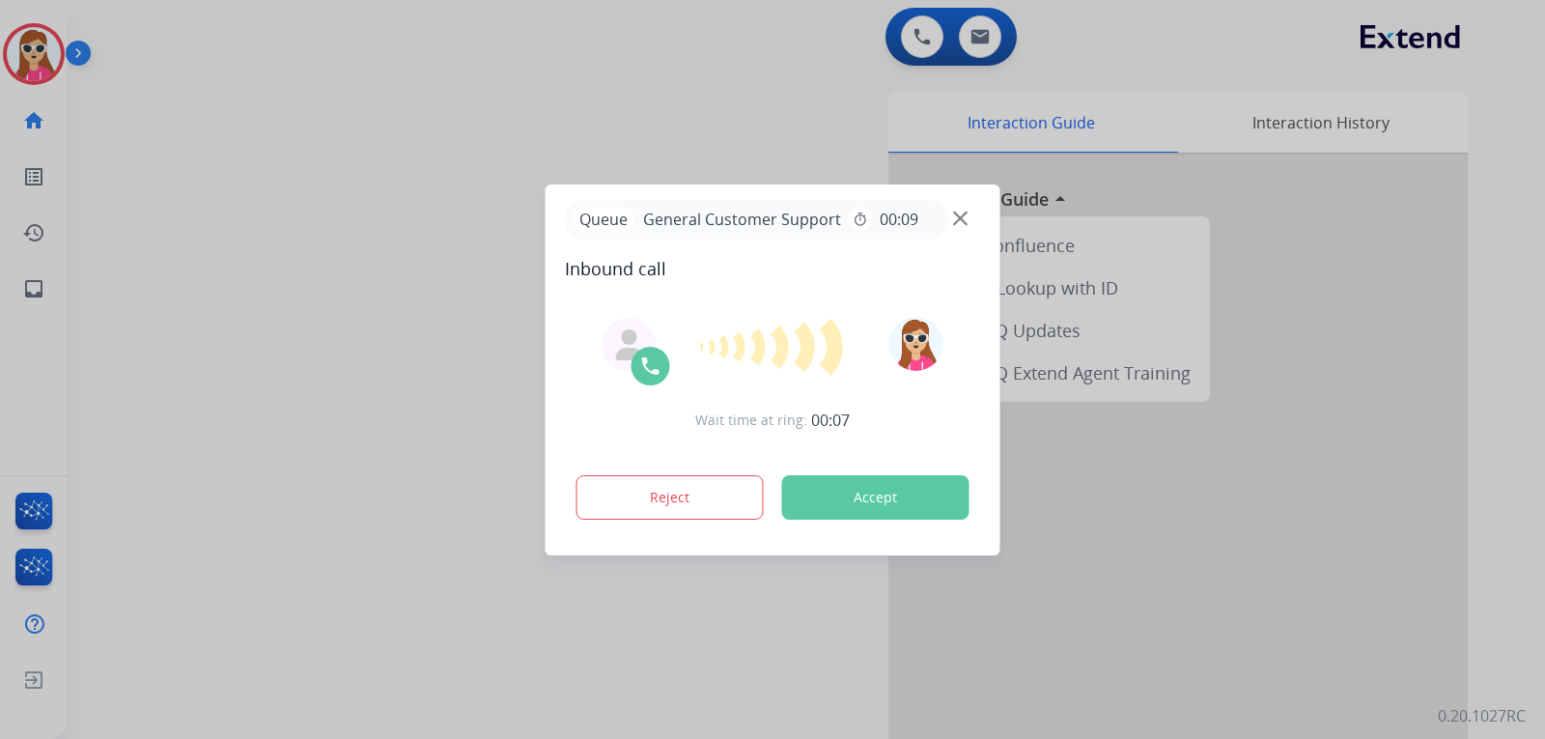
click at [853, 482] on button "Accept" at bounding box center [875, 497] width 187 height 44
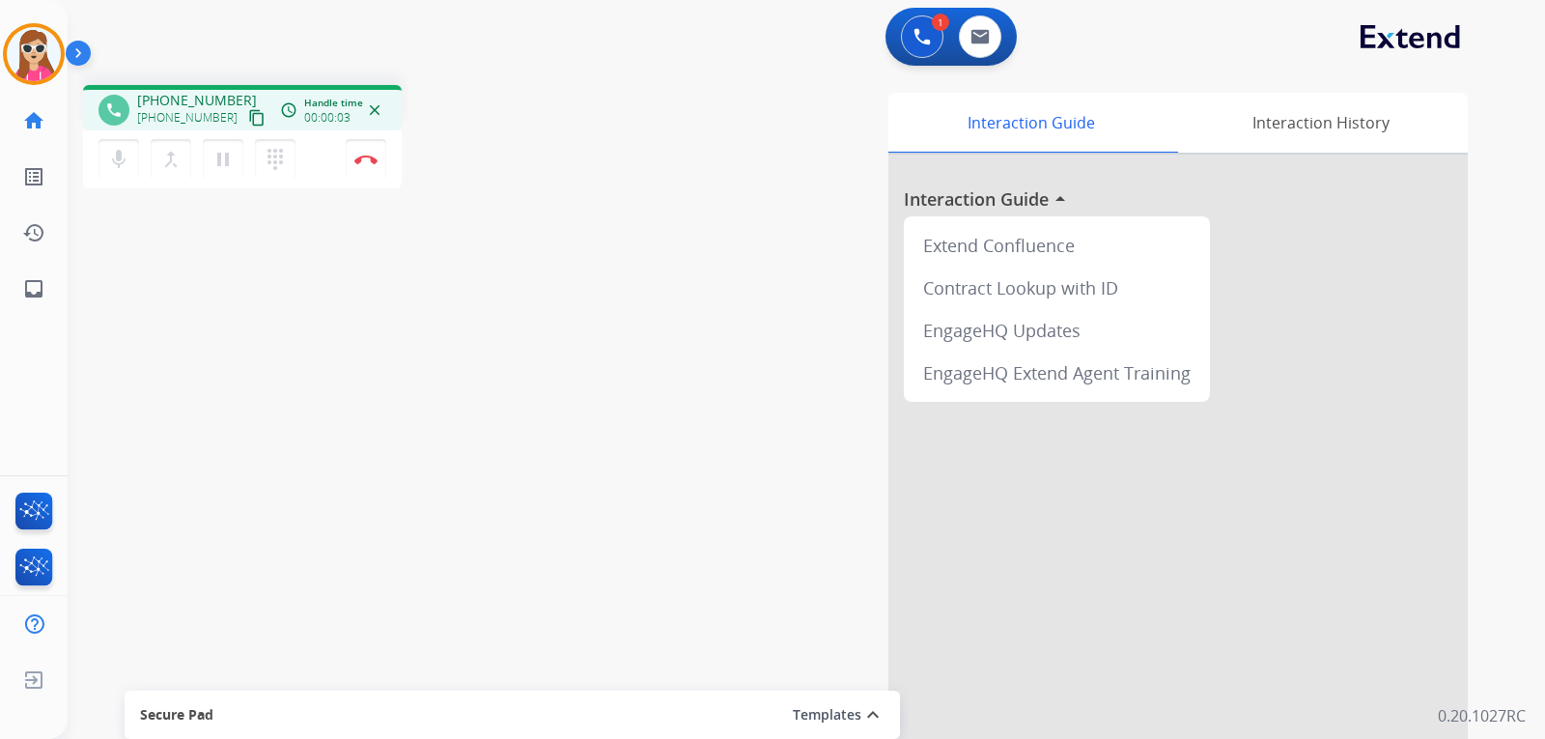
click at [248, 124] on mat-icon "content_copy" at bounding box center [256, 117] width 17 height 17
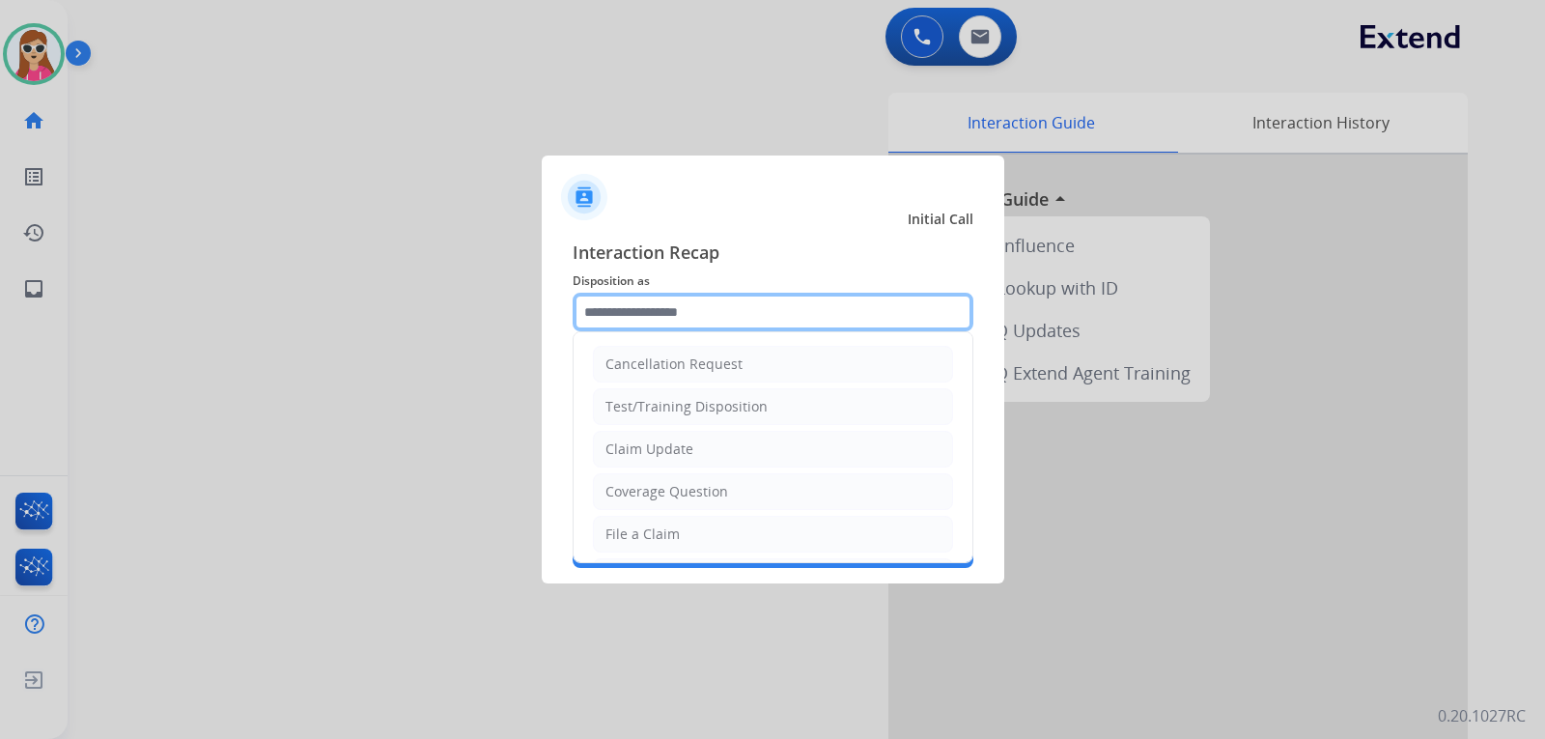
click at [680, 318] on input "text" at bounding box center [773, 312] width 401 height 39
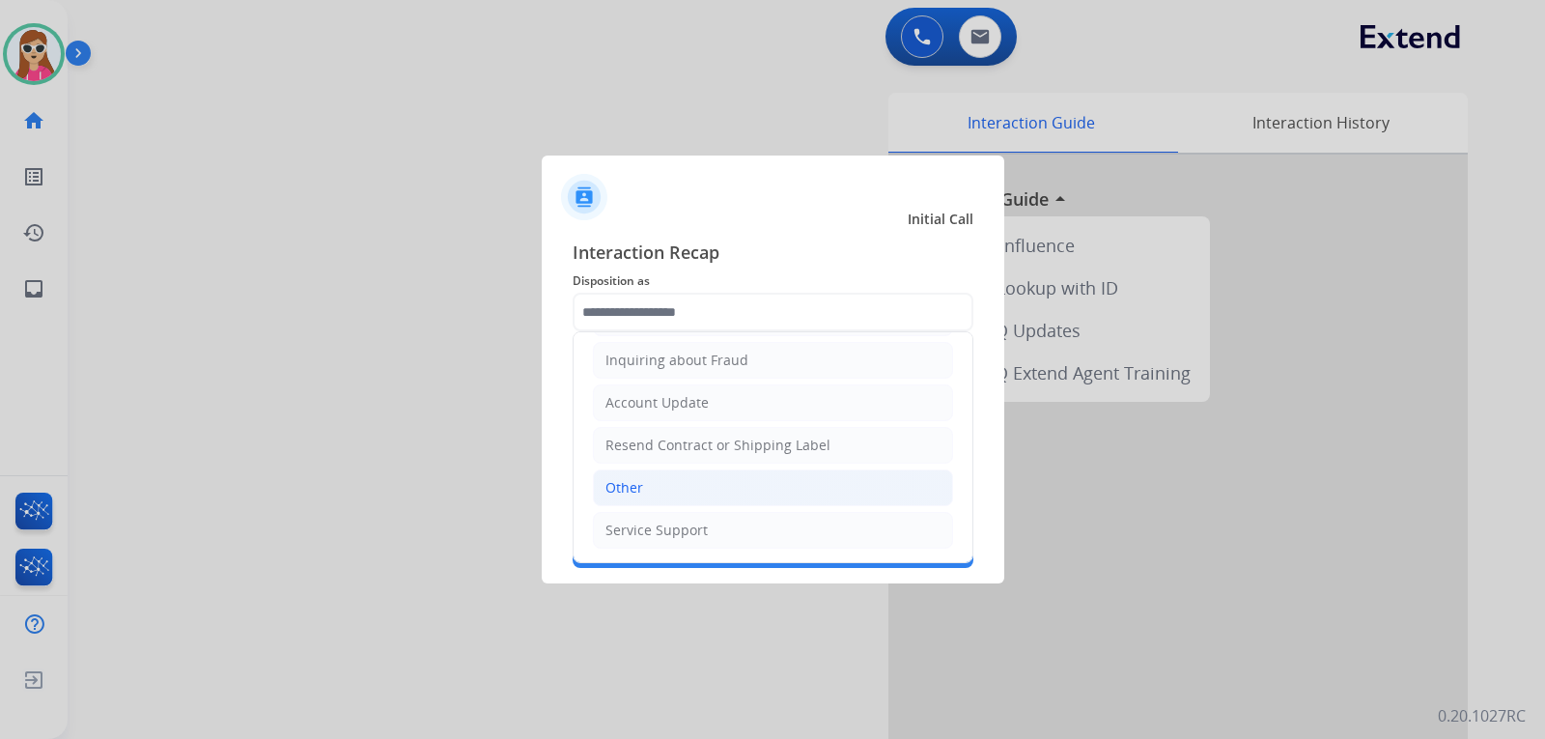
click at [747, 490] on li "Other" at bounding box center [773, 487] width 360 height 37
type input "*****"
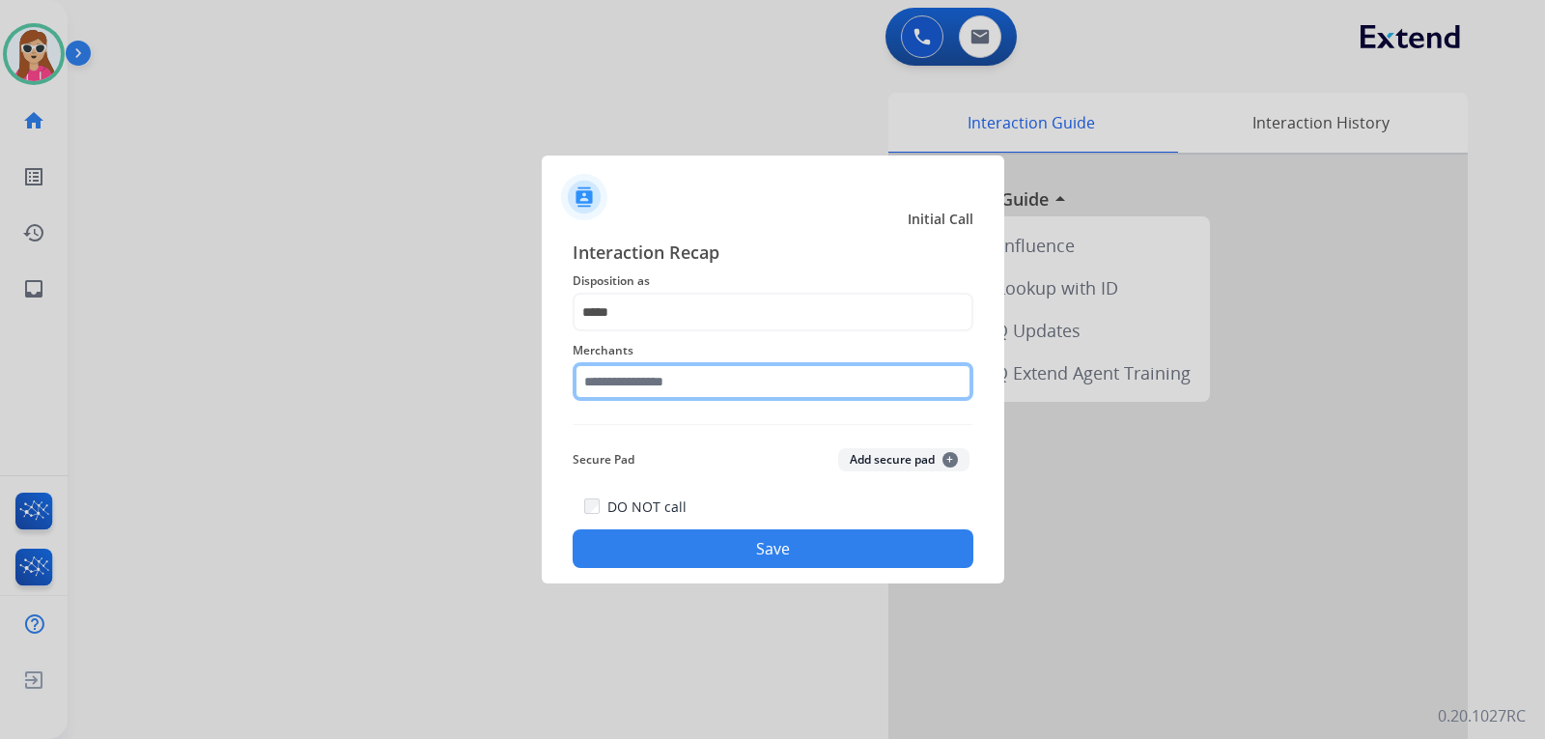
click at [710, 375] on input "text" at bounding box center [773, 381] width 401 height 39
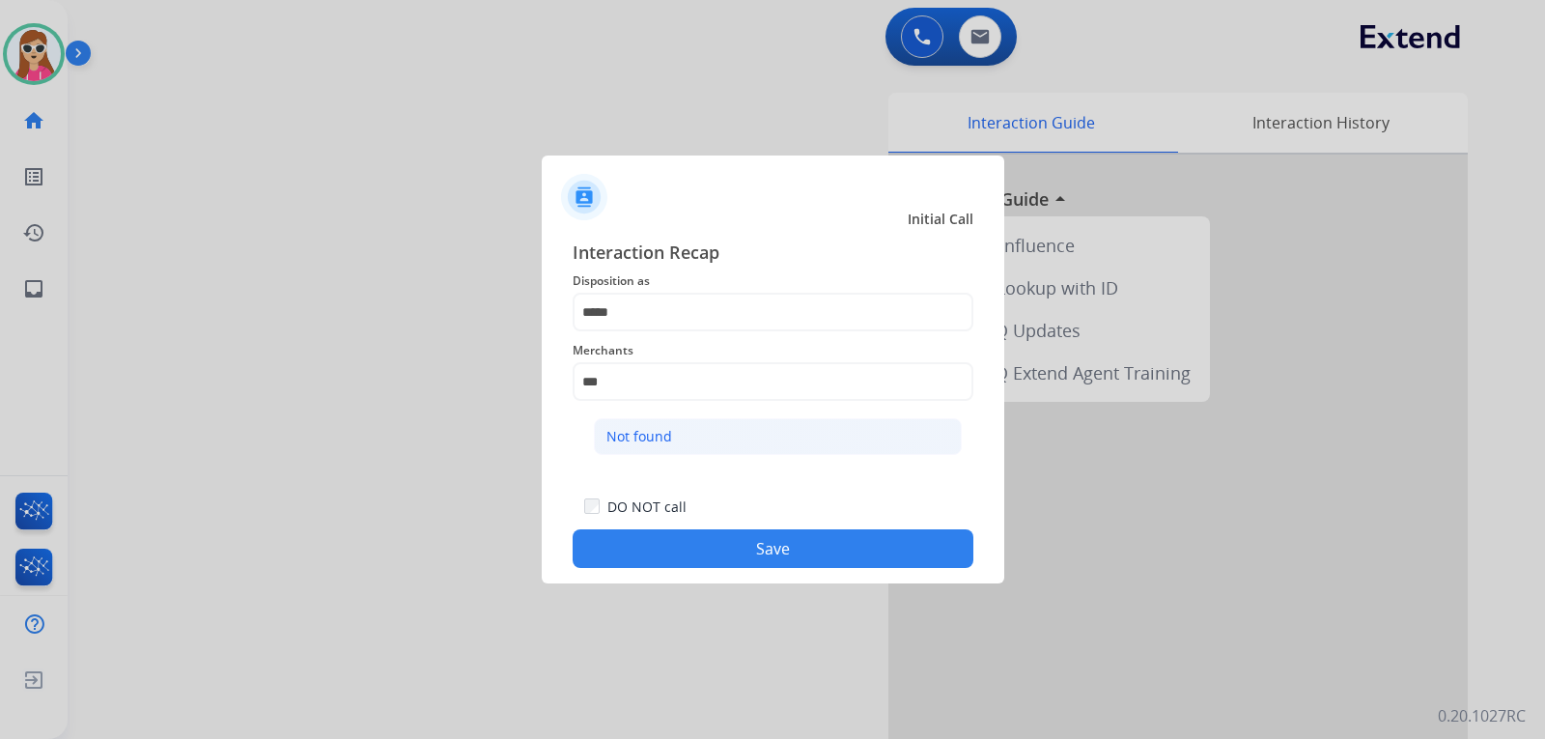
click at [704, 441] on li "Not found" at bounding box center [778, 436] width 368 height 37
type input "*********"
click at [735, 546] on button "Save" at bounding box center [773, 548] width 401 height 39
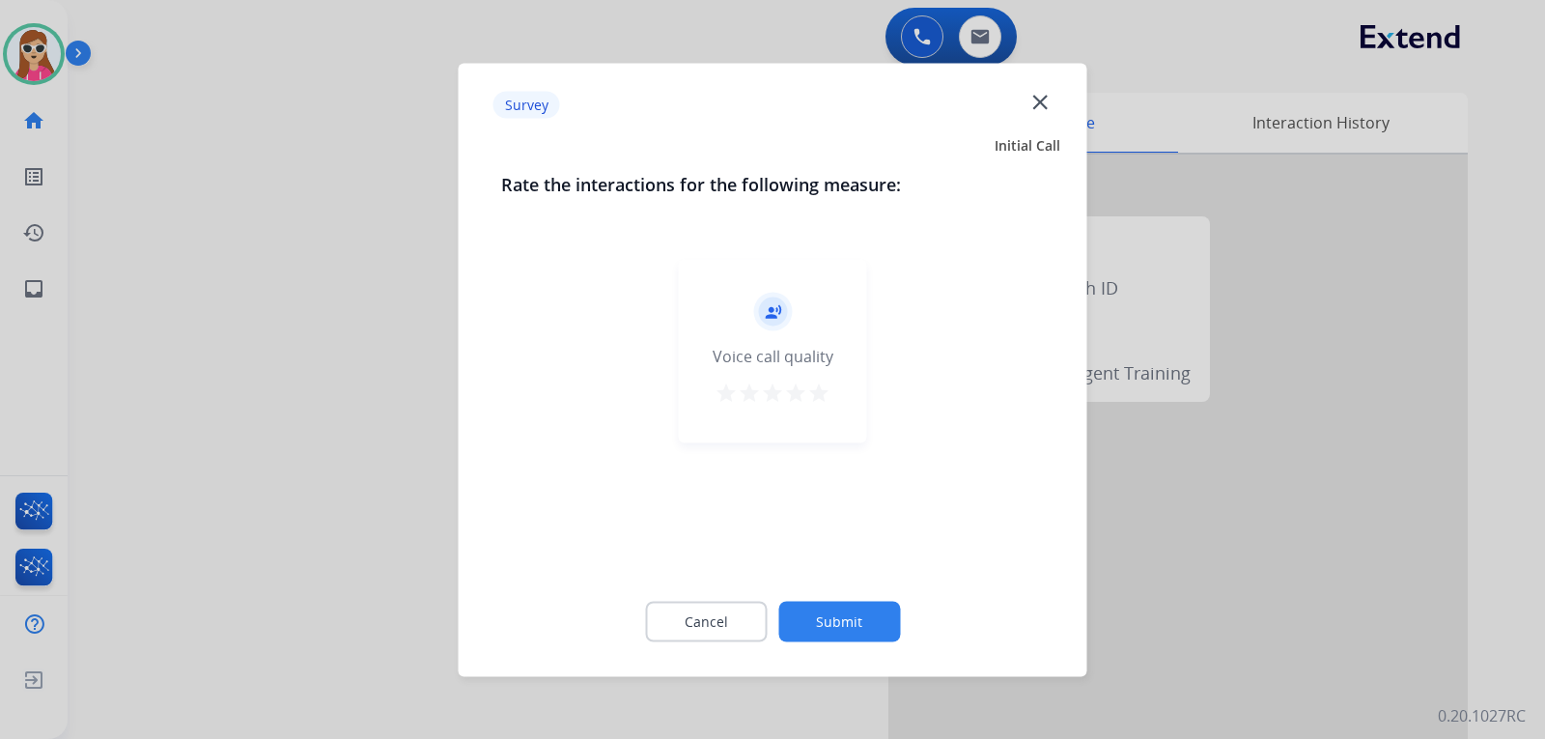
click at [794, 391] on mat-icon "star" at bounding box center [795, 392] width 23 height 23
click at [815, 401] on mat-icon "star" at bounding box center [818, 392] width 23 height 23
click at [848, 612] on button "Submit" at bounding box center [840, 621] width 122 height 41
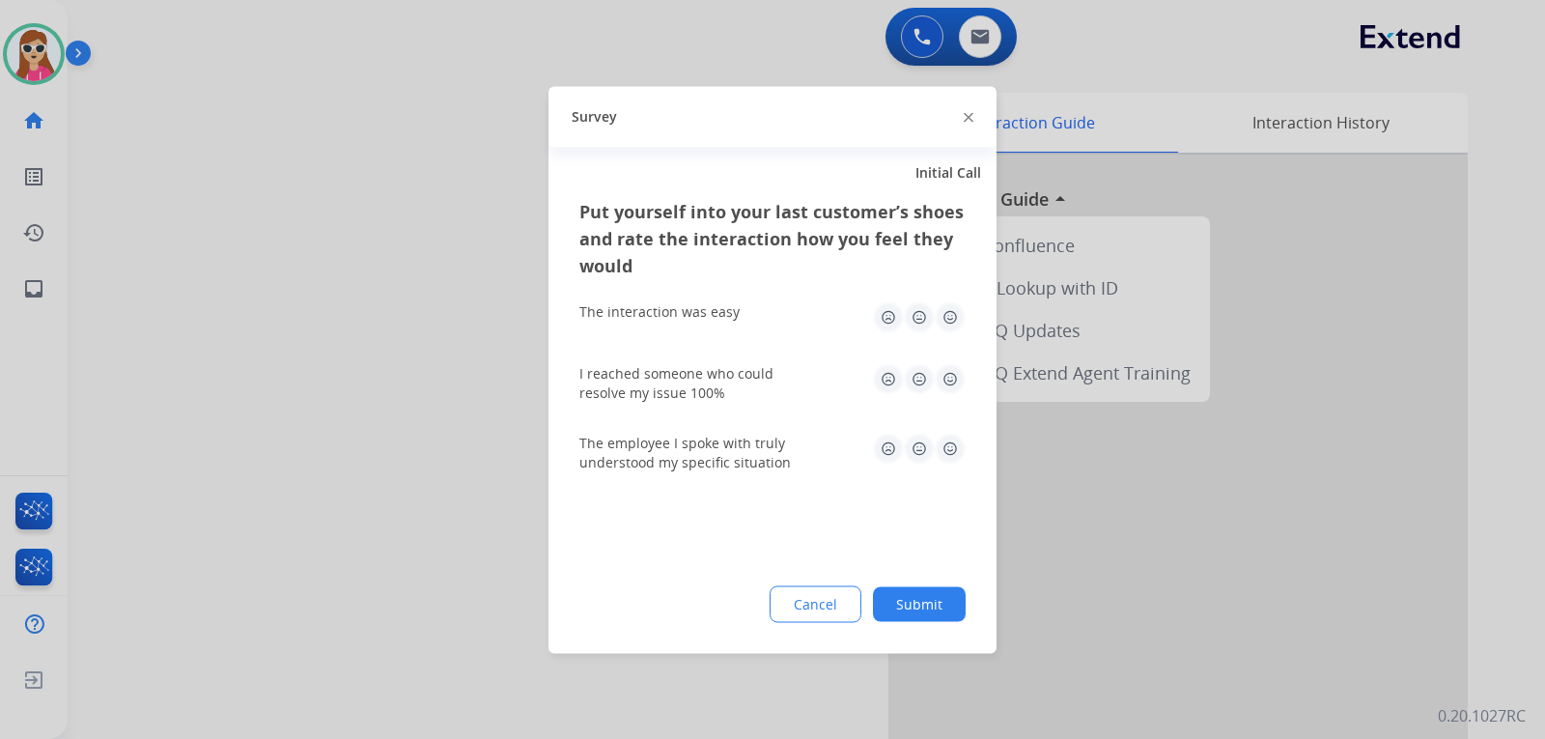
click at [953, 452] on img at bounding box center [950, 448] width 31 height 31
click at [956, 370] on img at bounding box center [950, 378] width 31 height 31
drag, startPoint x: 940, startPoint y: 288, endPoint x: 946, endPoint y: 302, distance: 15.6
click at [939, 293] on div "The interaction was easy" at bounding box center [773, 317] width 386 height 62
click at [957, 324] on img at bounding box center [950, 316] width 31 height 31
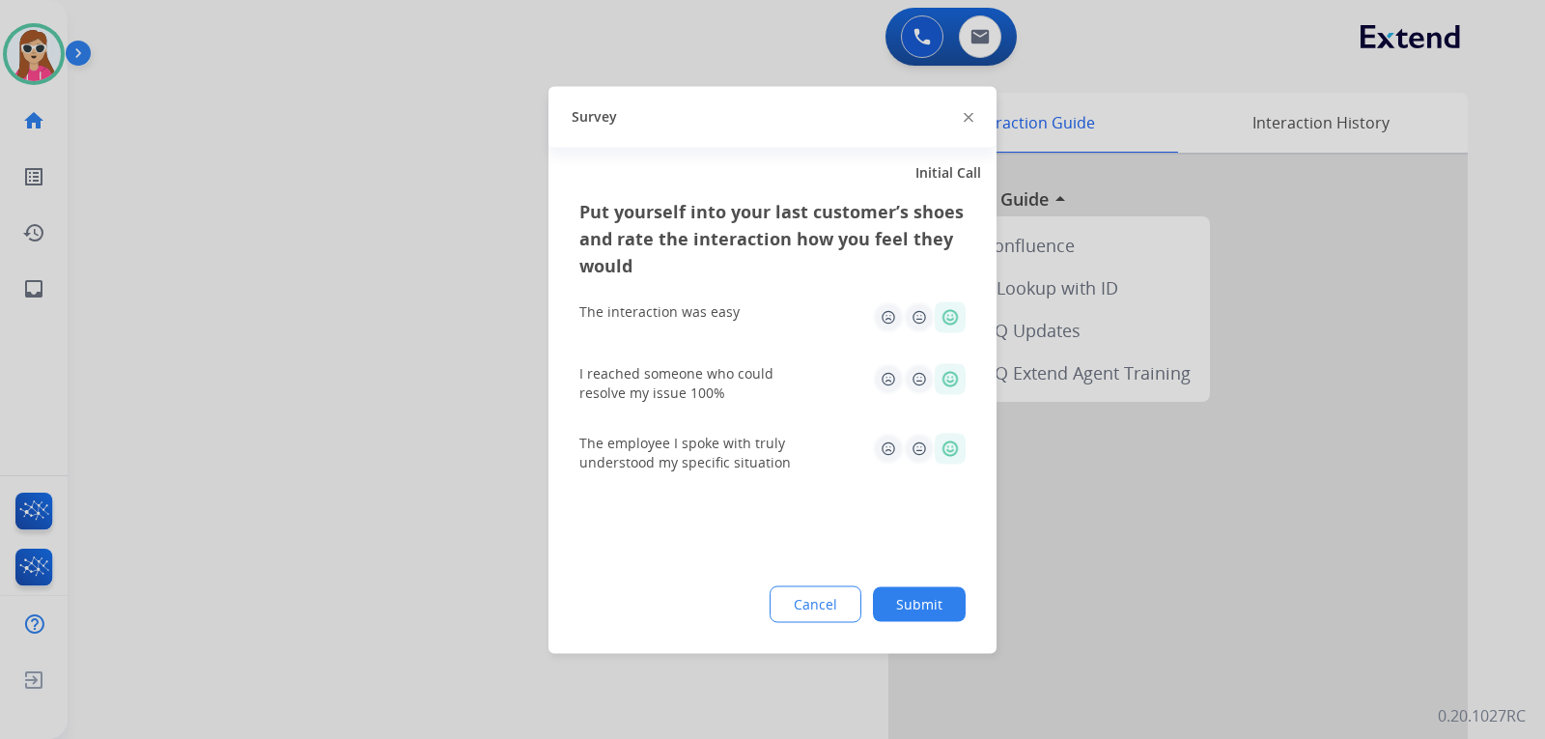
click at [941, 602] on button "Submit" at bounding box center [919, 603] width 93 height 35
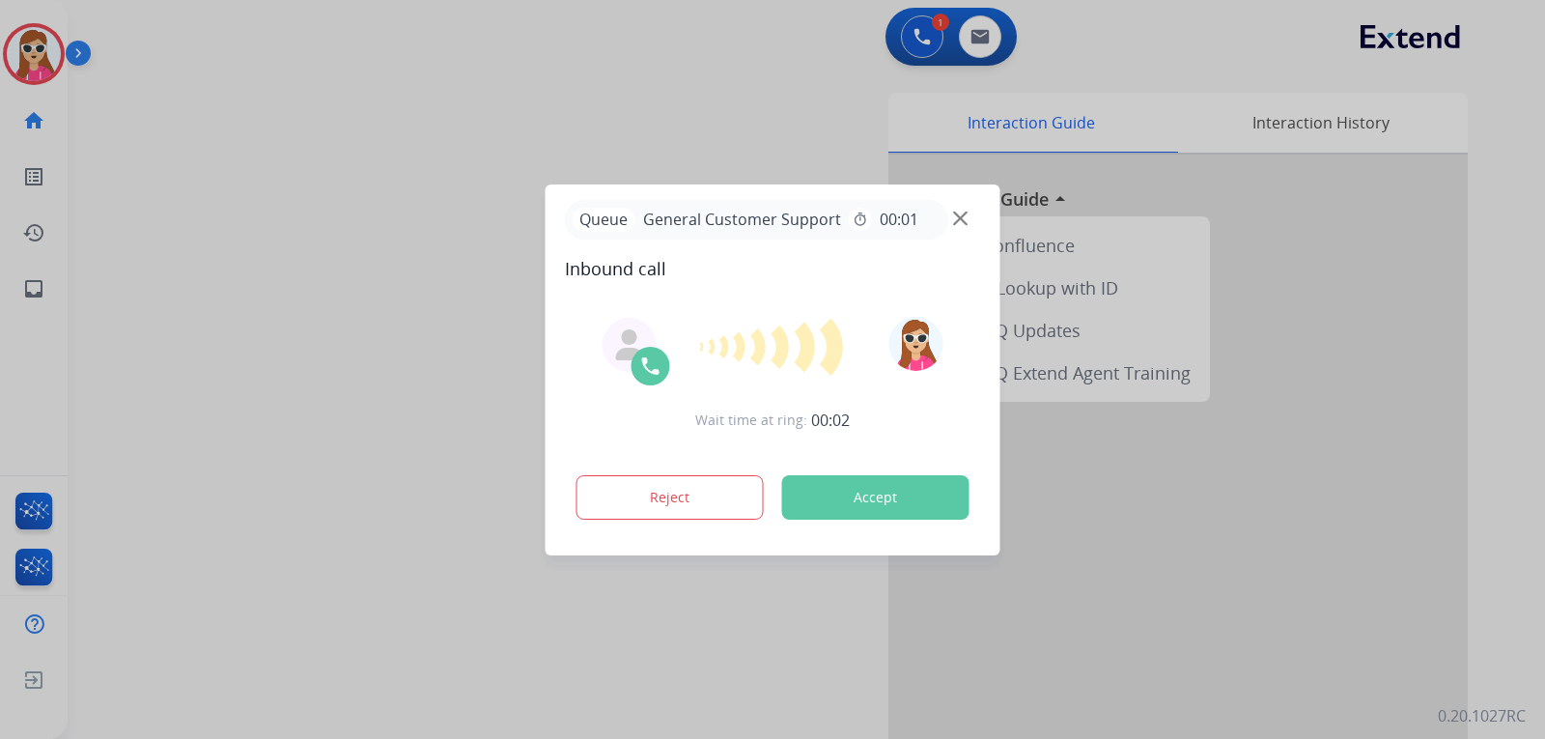
click at [863, 495] on button "Accept" at bounding box center [875, 497] width 187 height 44
click at [857, 488] on button "Accept" at bounding box center [875, 497] width 187 height 44
drag, startPoint x: 864, startPoint y: 483, endPoint x: 853, endPoint y: 497, distance: 18.0
click at [859, 497] on button "Accept" at bounding box center [875, 497] width 187 height 44
click at [837, 534] on div "Wait time at ring: 00:07 Reject Accept" at bounding box center [773, 420] width 416 height 239
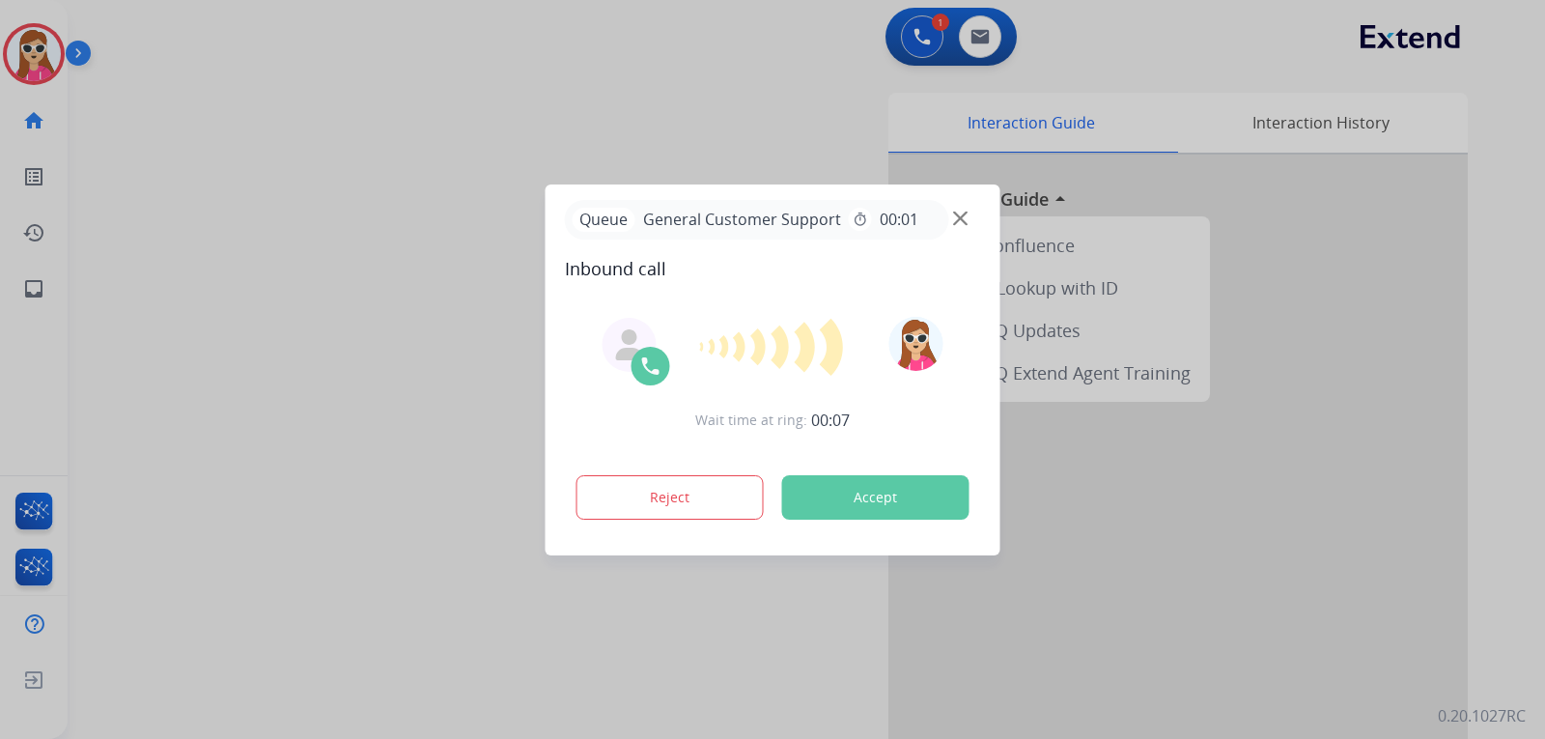
click at [844, 507] on button "Accept" at bounding box center [875, 497] width 187 height 44
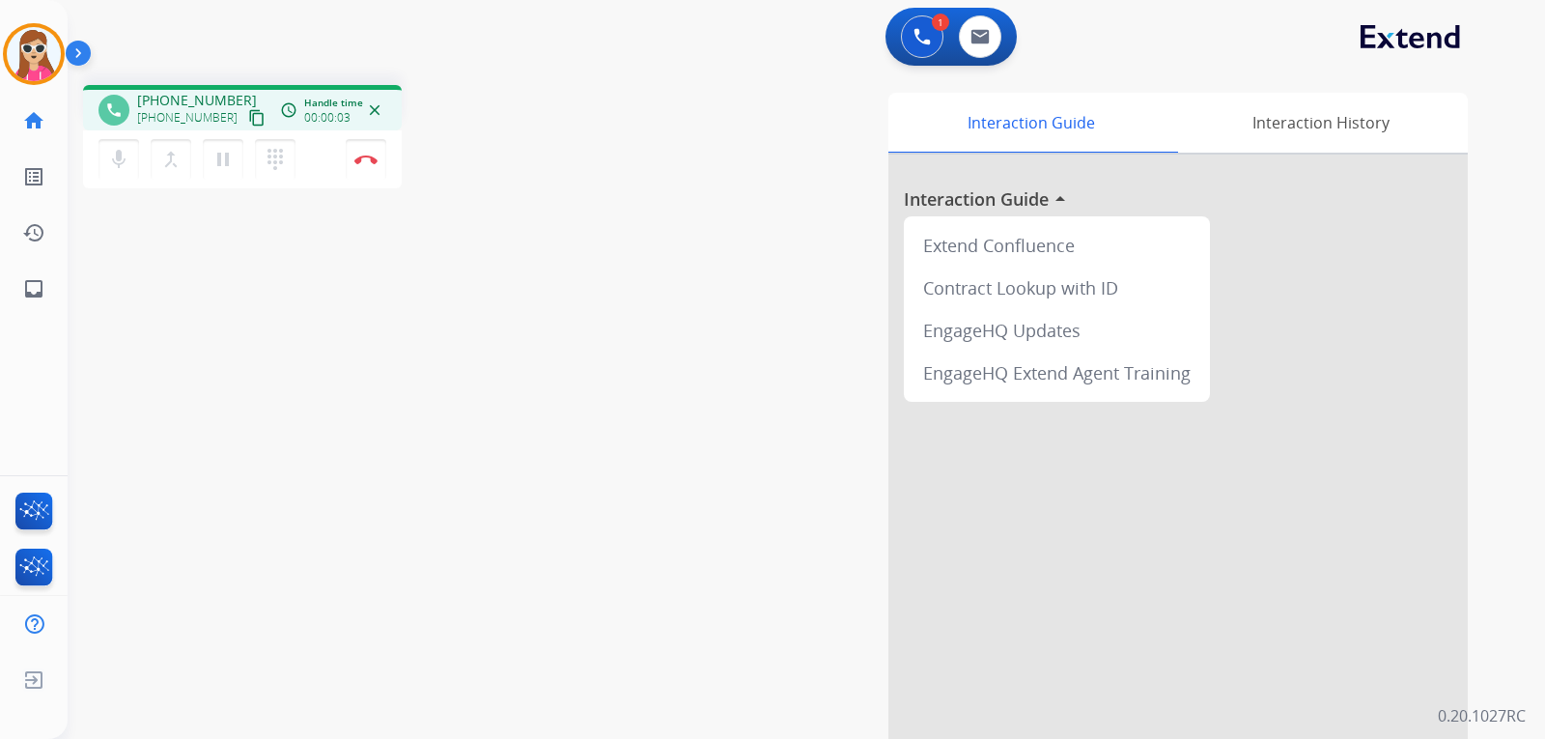
click at [248, 120] on mat-icon "content_copy" at bounding box center [256, 117] width 17 height 17
click at [234, 159] on mat-icon "pause" at bounding box center [223, 159] width 23 height 23
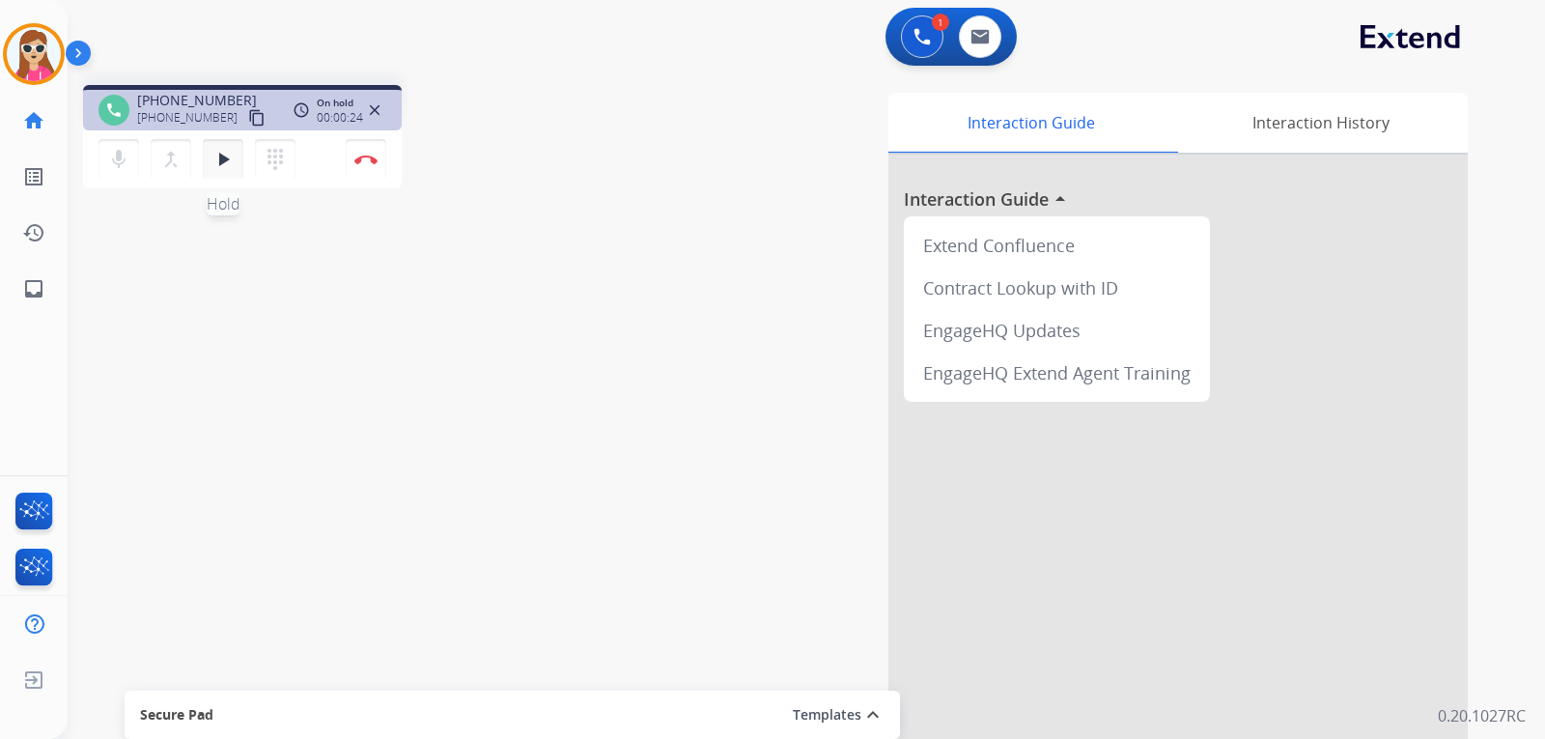
click at [223, 171] on button "play_arrow Hold" at bounding box center [223, 159] width 41 height 41
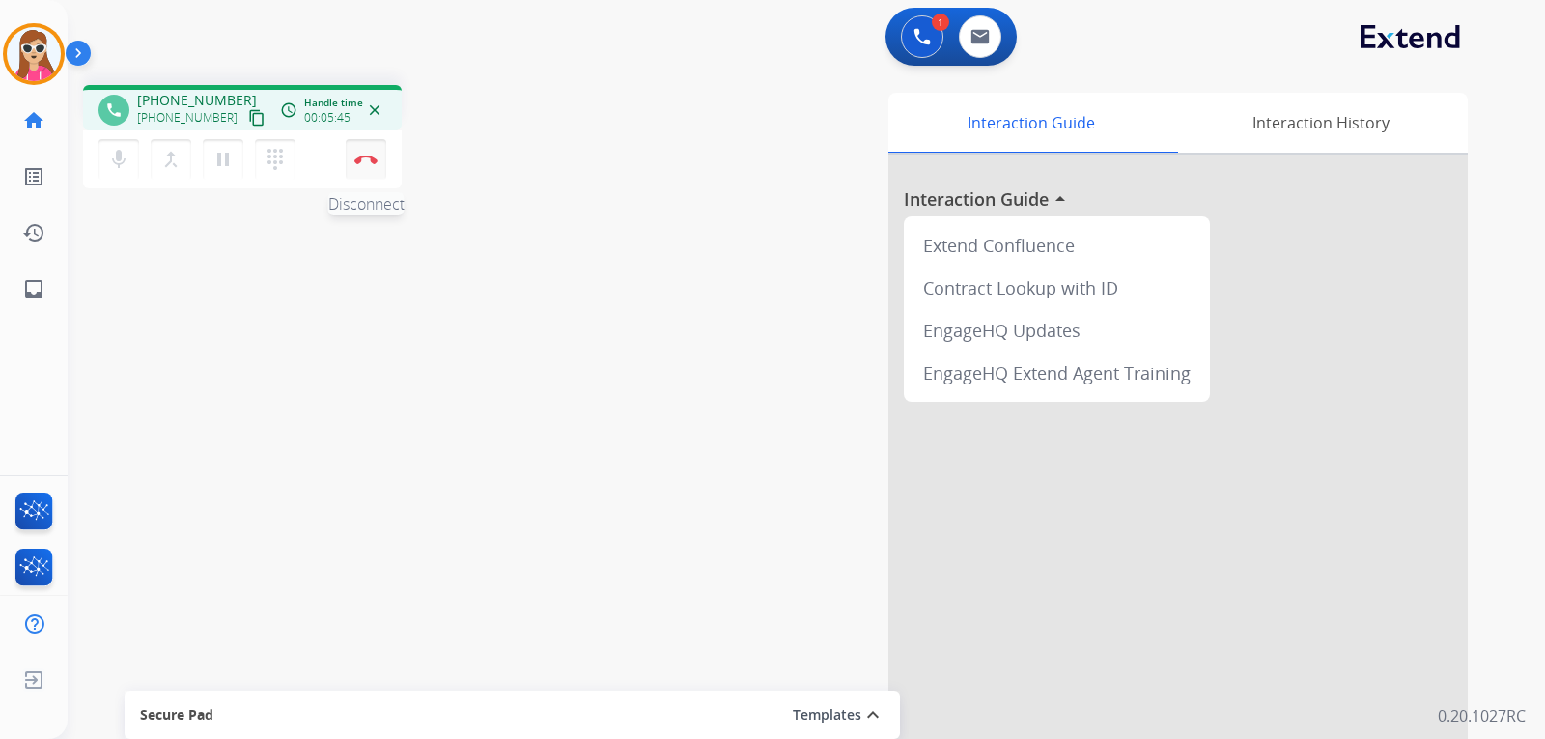
click at [374, 156] on img at bounding box center [365, 160] width 23 height 10
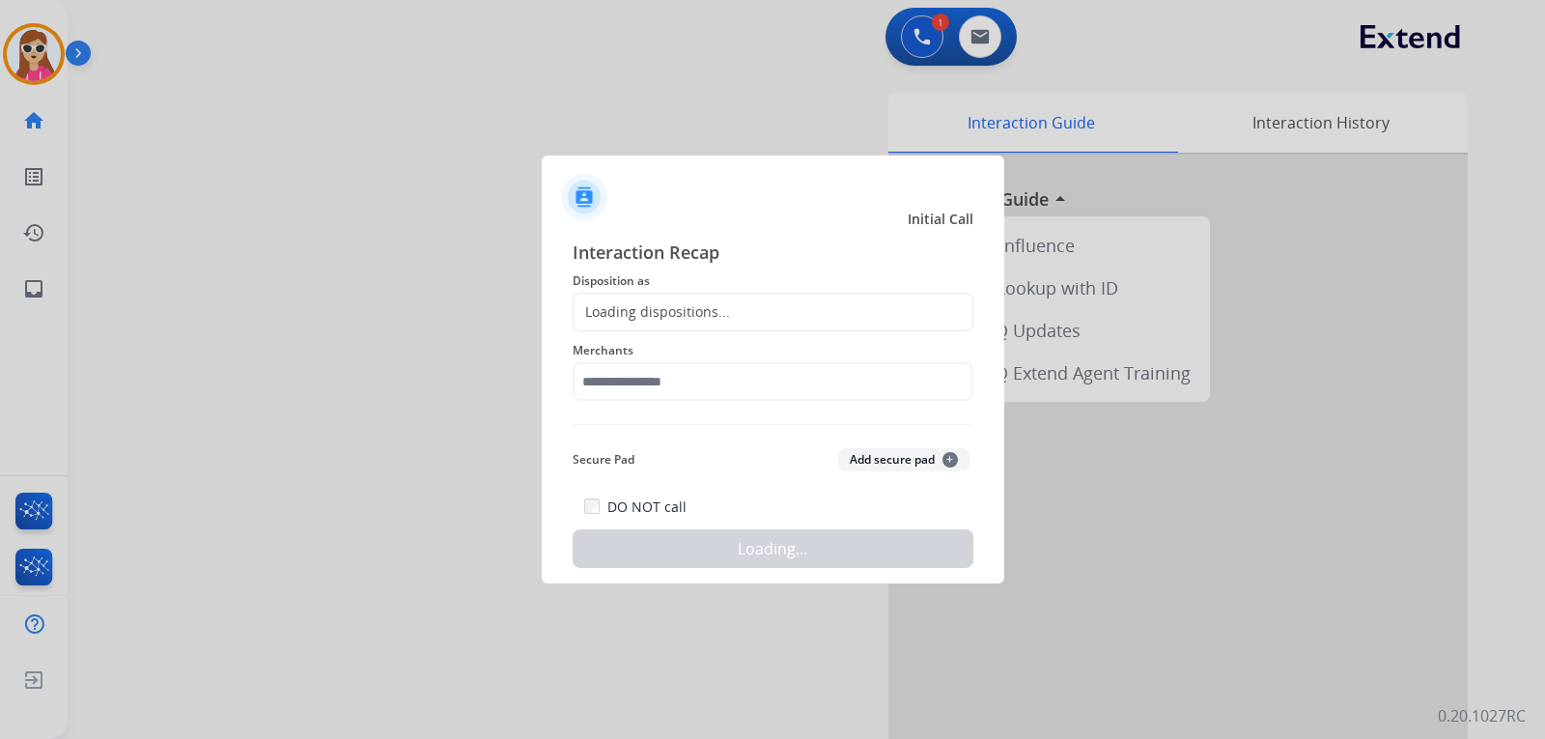
click at [677, 315] on div "Loading dispositions..." at bounding box center [652, 311] width 156 height 19
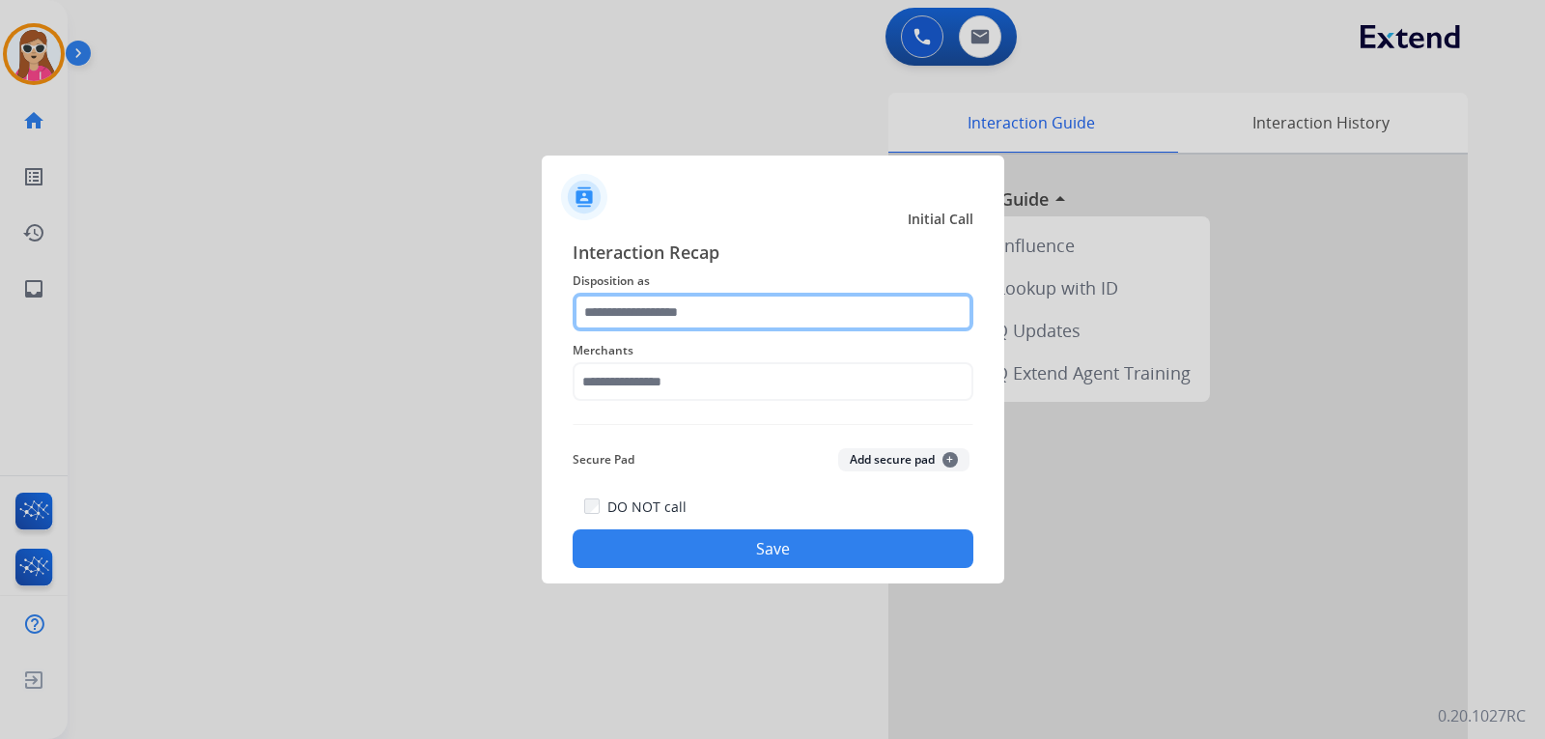
click at [713, 319] on input "text" at bounding box center [773, 312] width 401 height 39
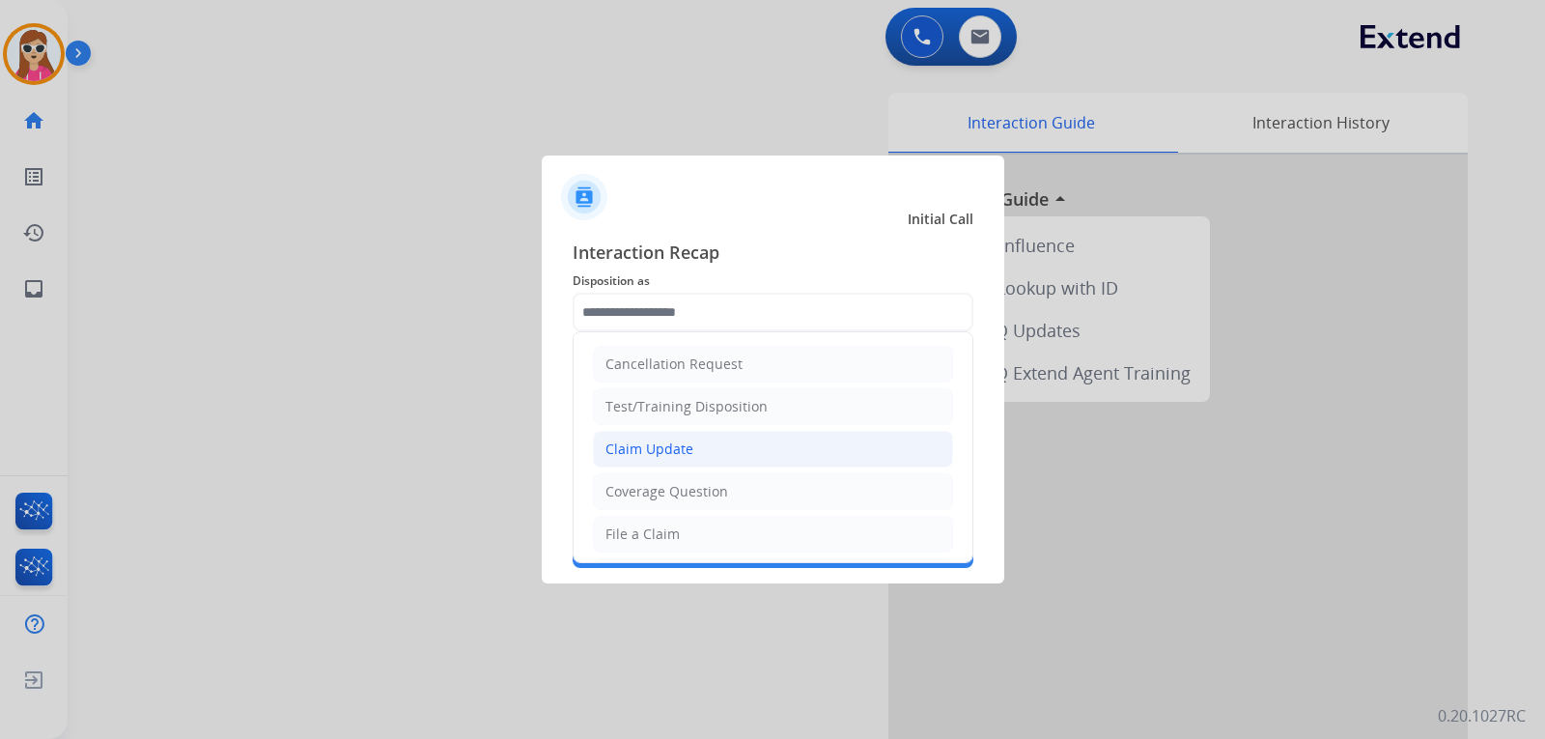
click at [688, 445] on div "Claim Update" at bounding box center [650, 448] width 88 height 19
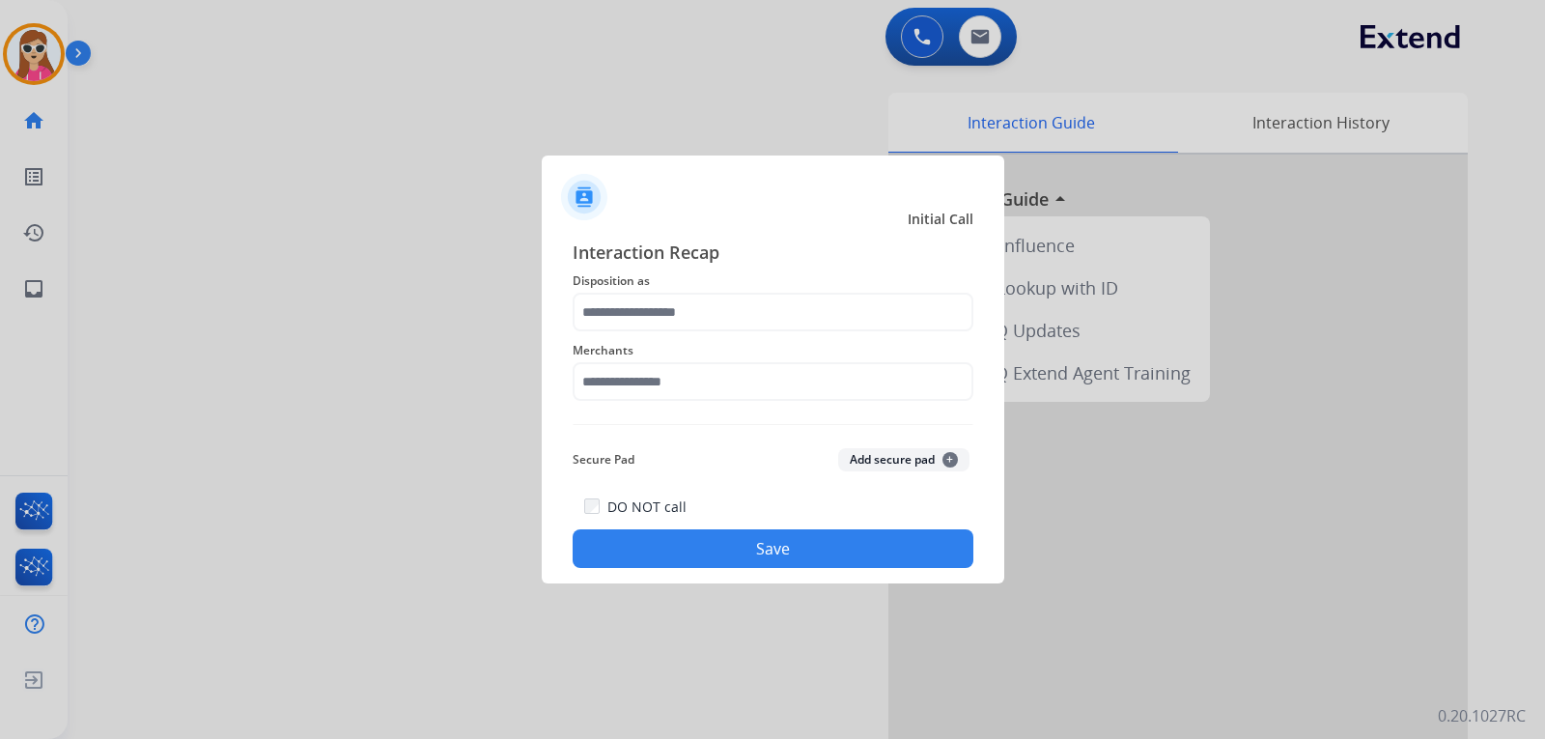
type input "**********"
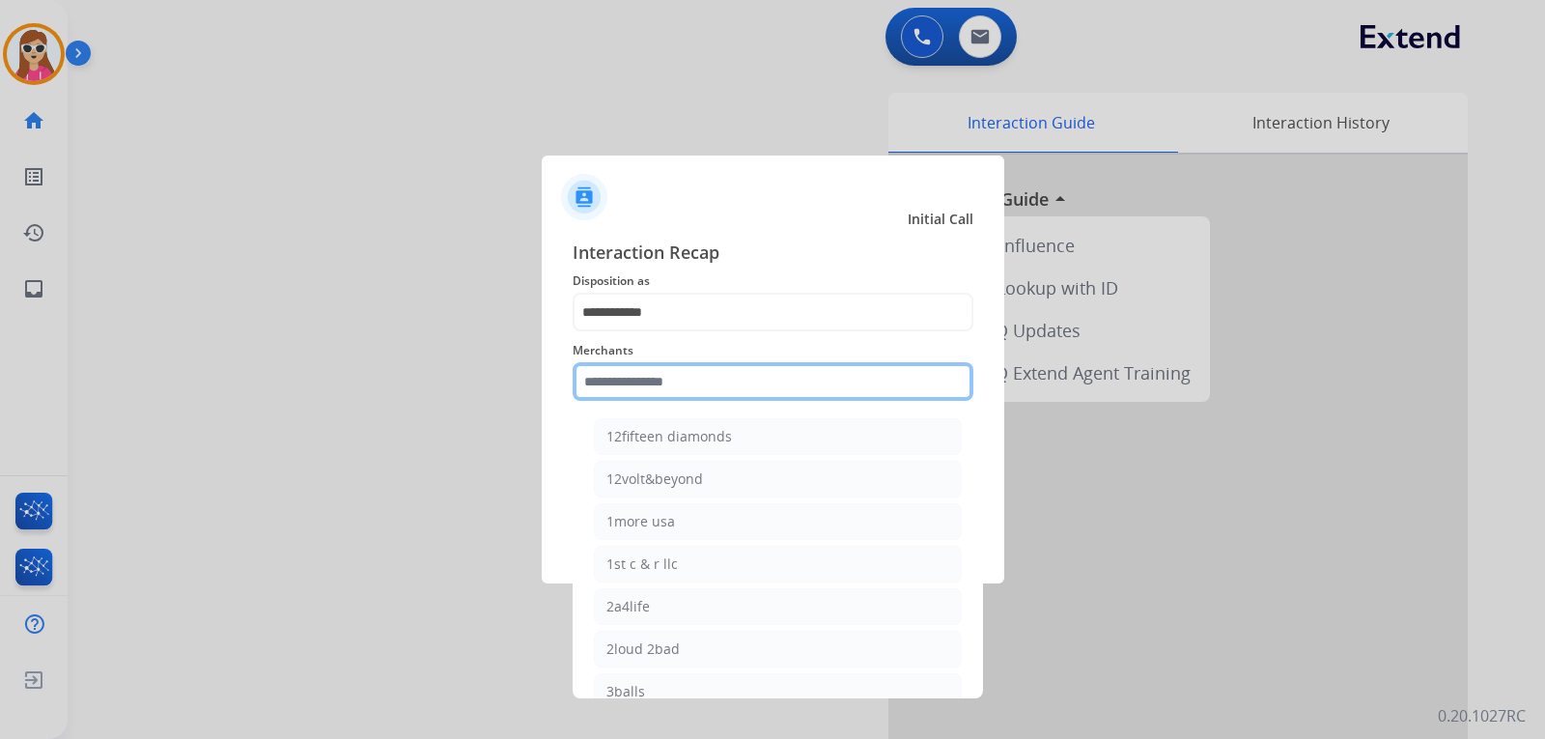
click at [697, 384] on input "text" at bounding box center [773, 381] width 401 height 39
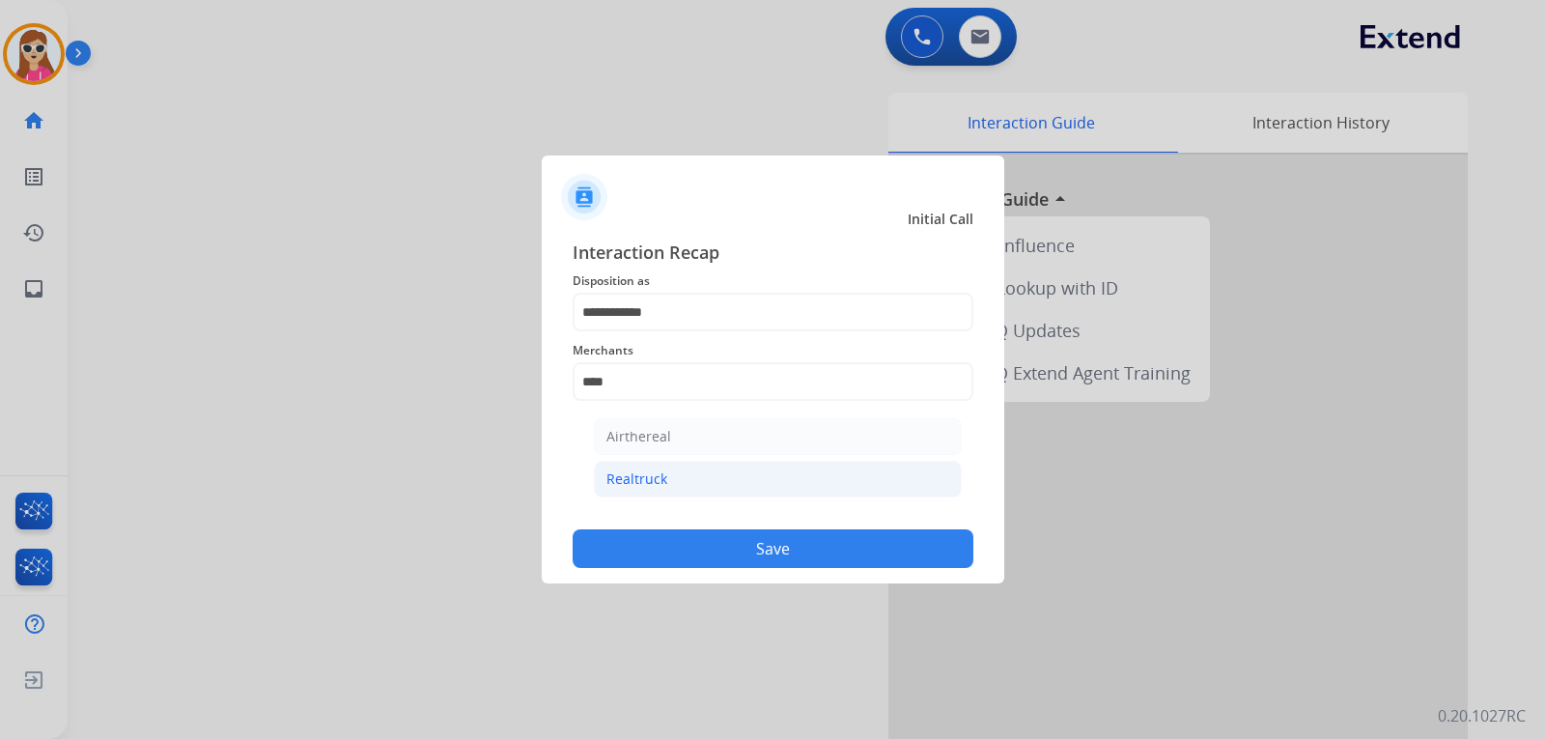
click at [693, 478] on li "Realtruck" at bounding box center [778, 479] width 368 height 37
type input "*********"
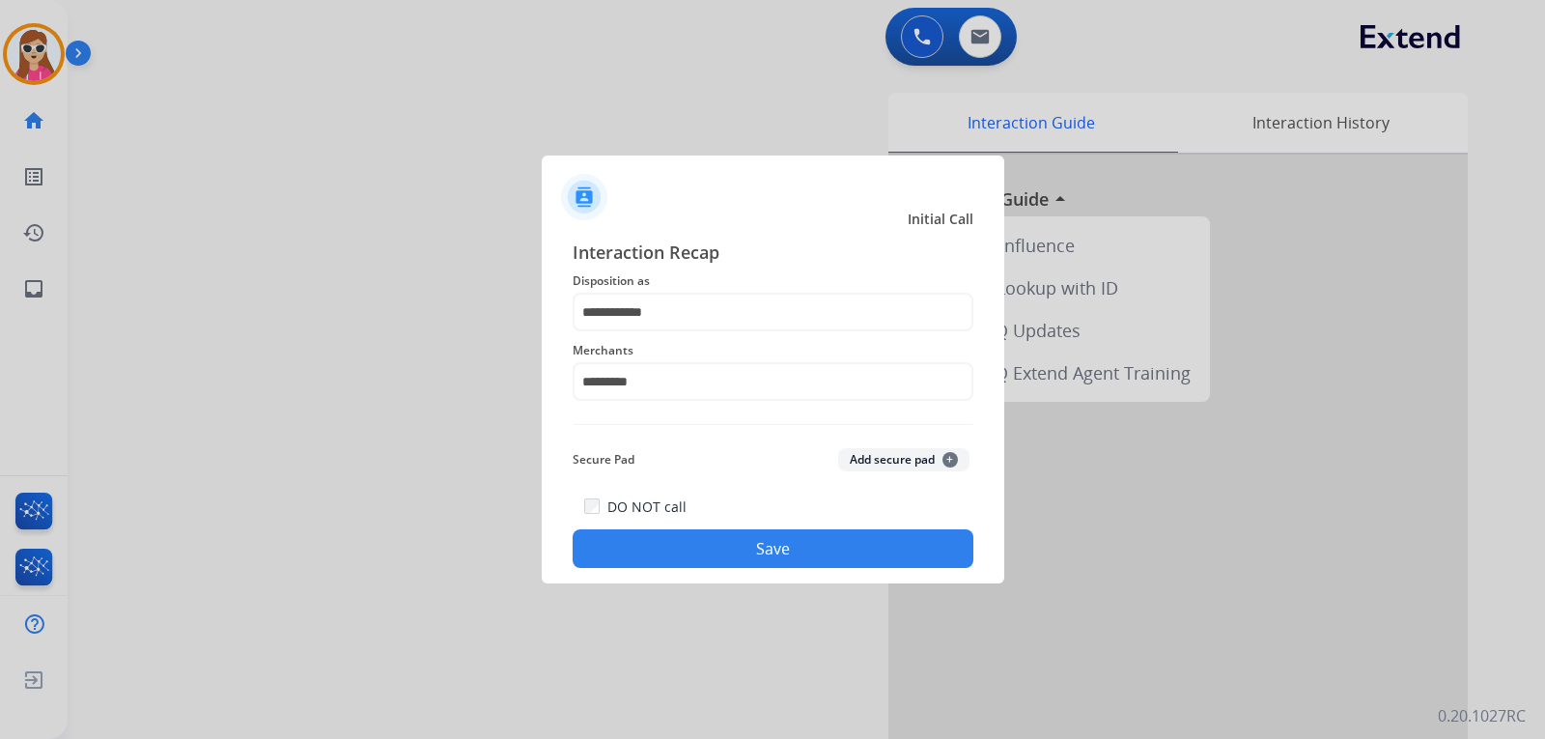
click at [704, 549] on button "Save" at bounding box center [773, 548] width 401 height 39
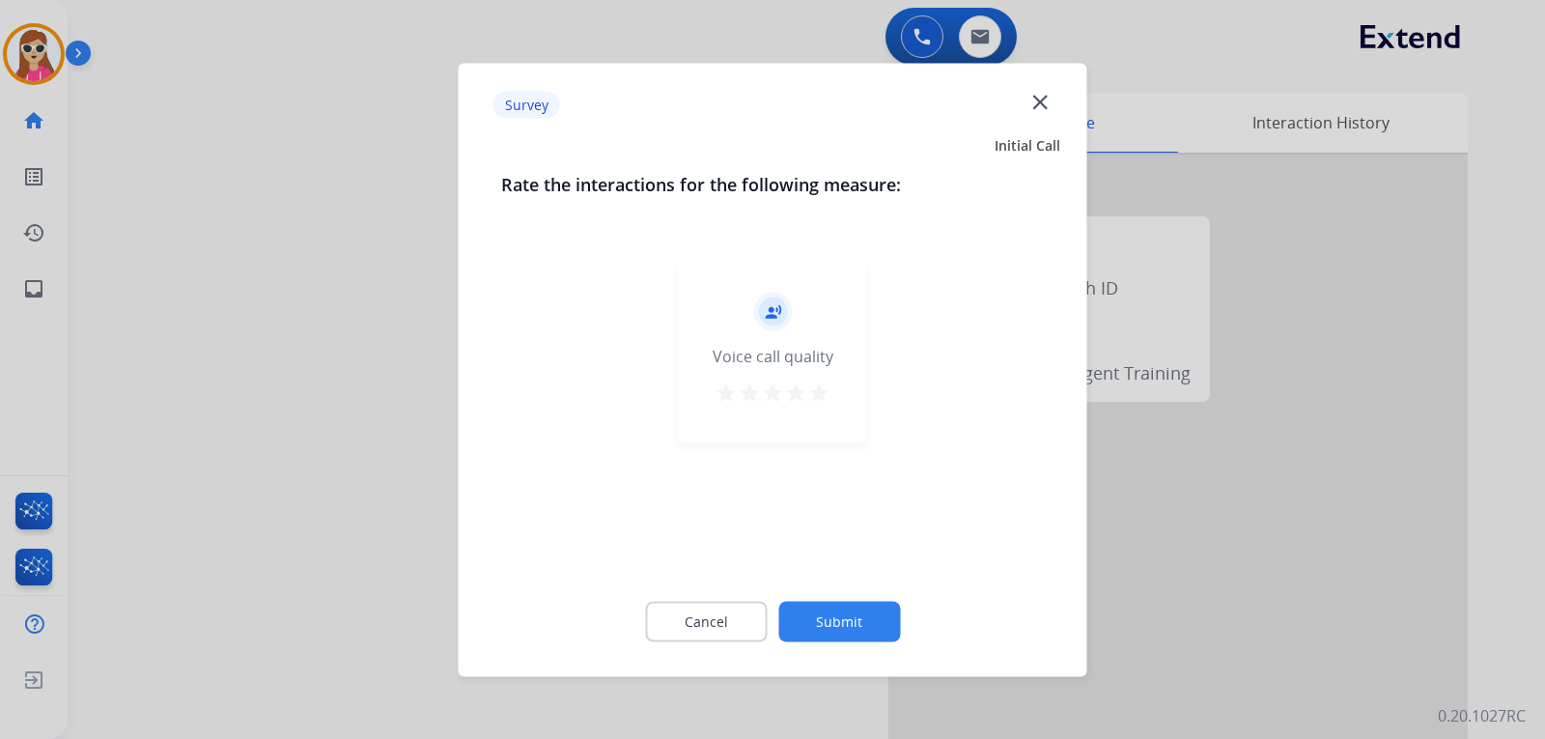
click at [835, 393] on div "record_voice_over Voice call quality star star star star star" at bounding box center [773, 351] width 188 height 184
click at [816, 397] on mat-icon "star" at bounding box center [818, 392] width 23 height 23
click at [827, 648] on div "Cancel Submit" at bounding box center [773, 621] width 544 height 87
click at [834, 631] on button "Submit" at bounding box center [840, 621] width 122 height 41
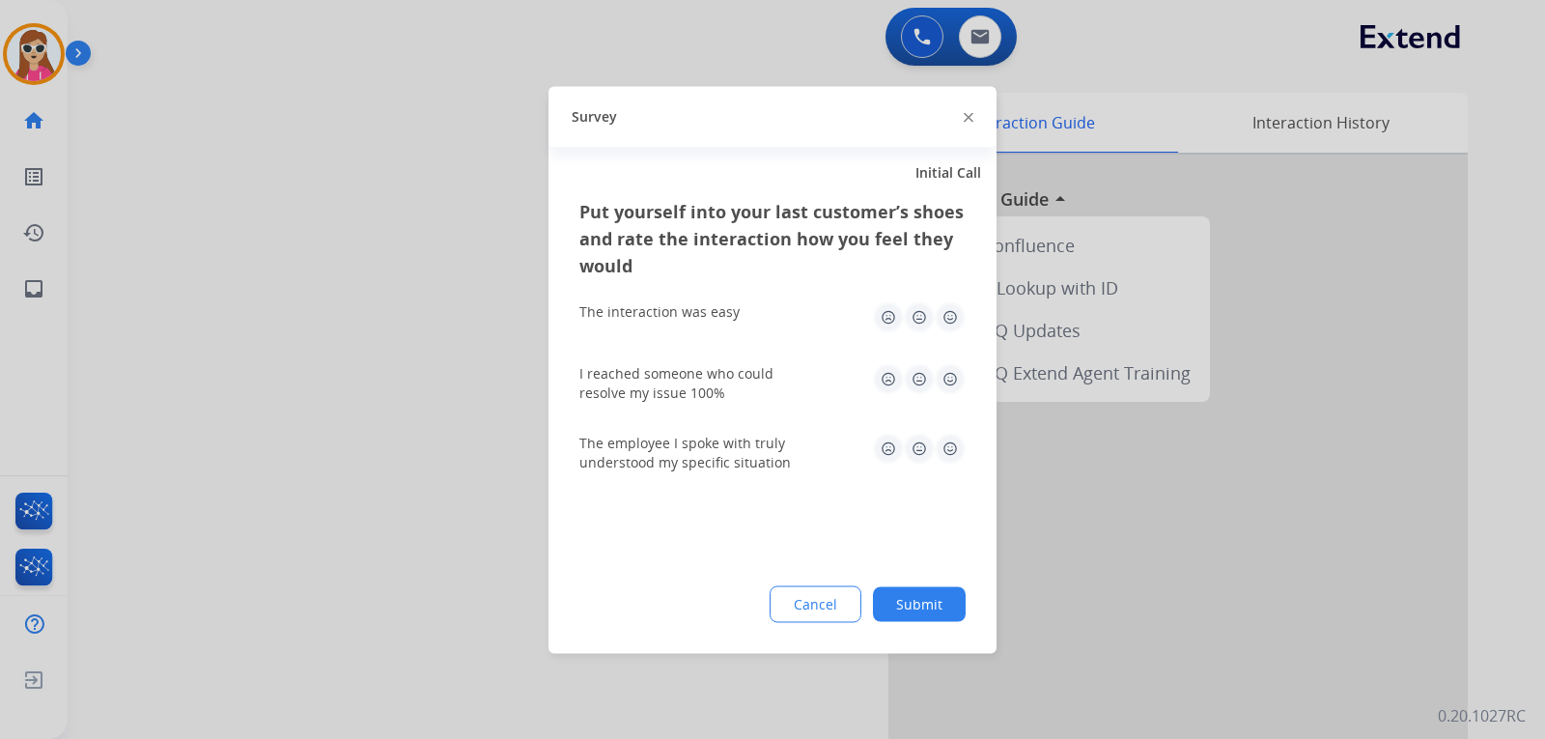
click at [958, 444] on img at bounding box center [950, 448] width 31 height 31
click at [951, 382] on img at bounding box center [950, 378] width 31 height 31
click at [946, 308] on img at bounding box center [950, 316] width 31 height 31
click at [897, 592] on button "Submit" at bounding box center [919, 603] width 93 height 35
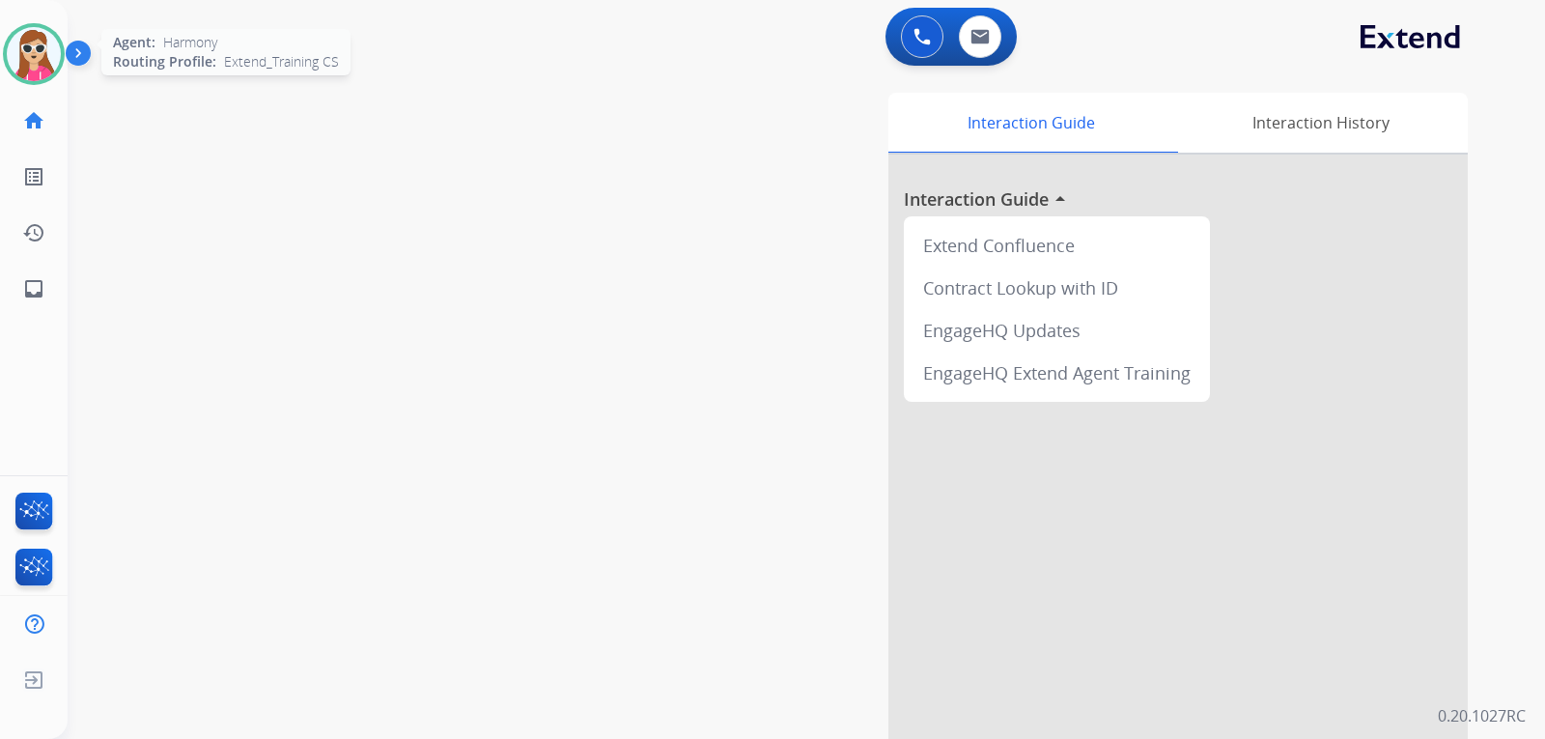
click at [46, 79] on div at bounding box center [34, 54] width 62 height 62
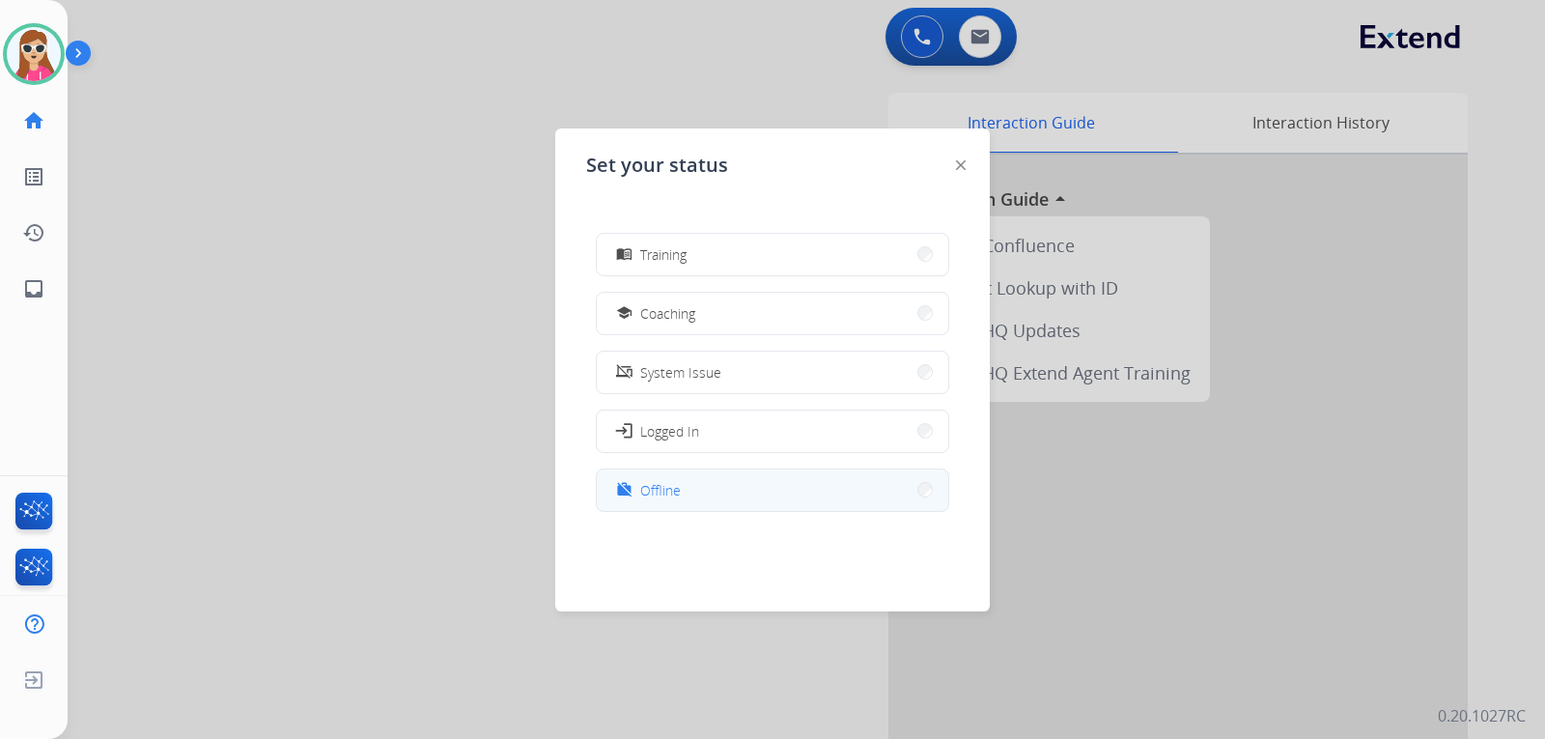
scroll to position [305, 0]
click at [755, 493] on button "work_off Offline" at bounding box center [773, 488] width 352 height 42
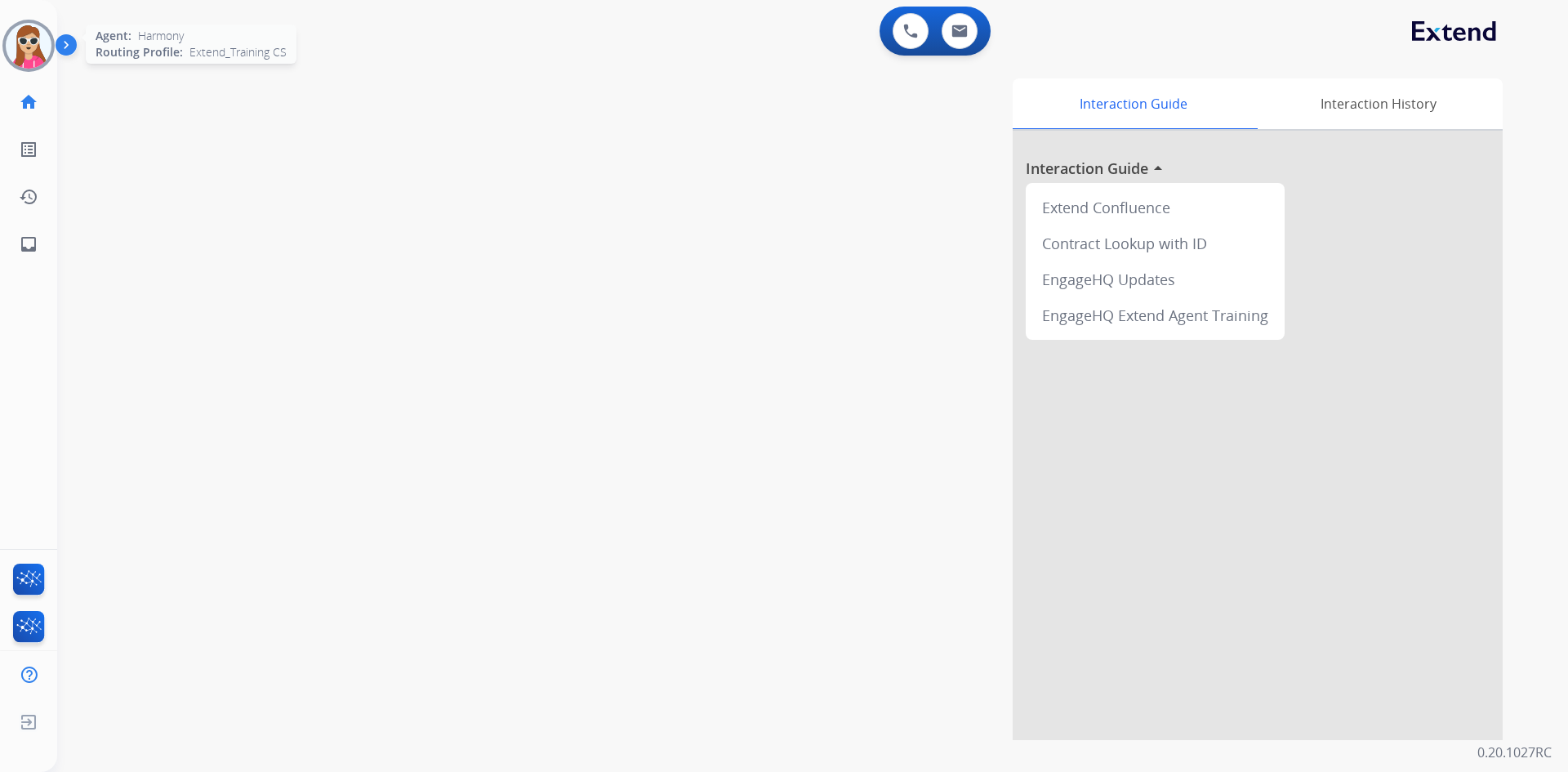
click at [32, 55] on img at bounding box center [29, 46] width 46 height 46
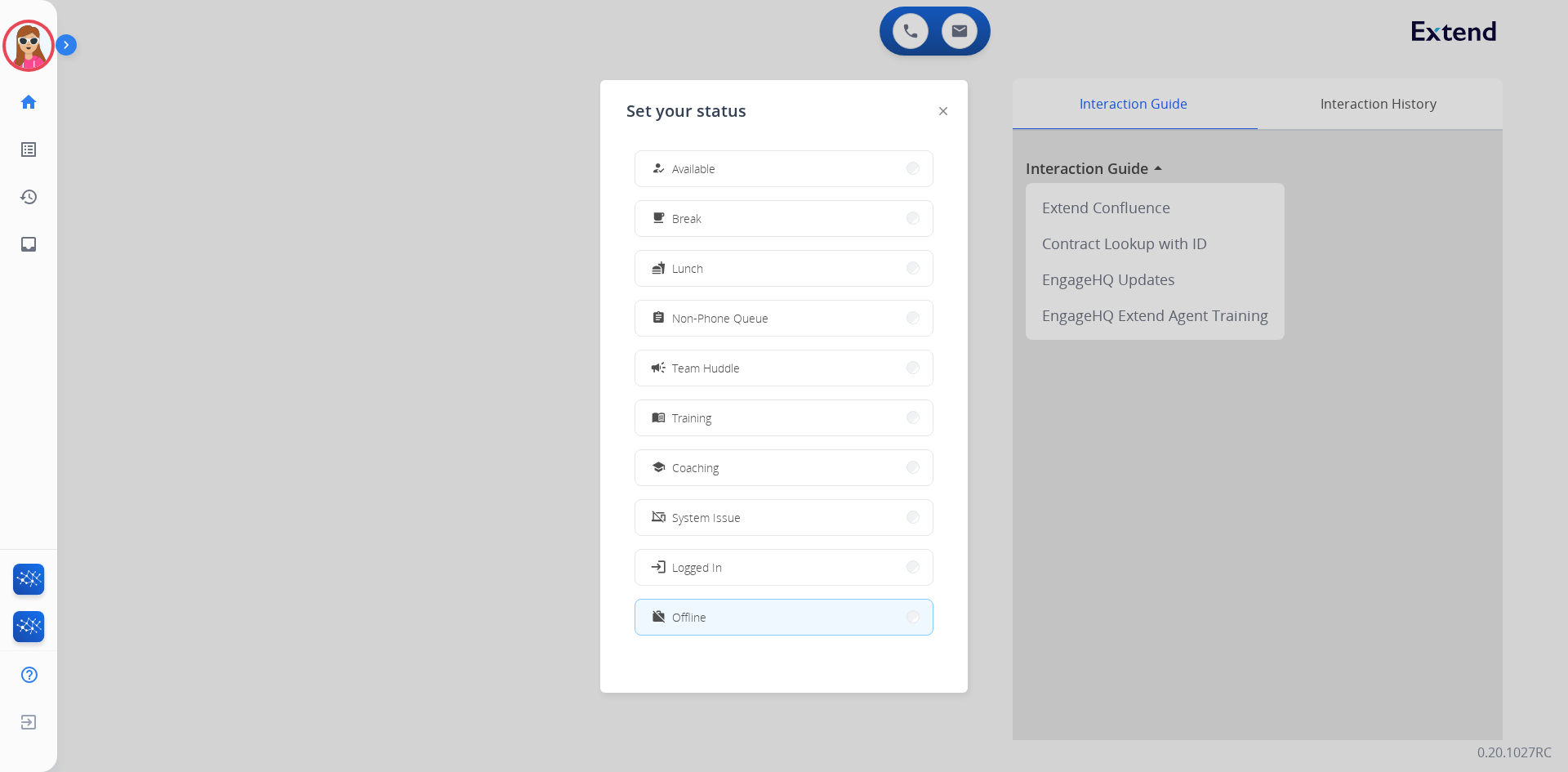
click at [745, 168] on button "how_to_reg Available" at bounding box center [784, 169] width 298 height 36
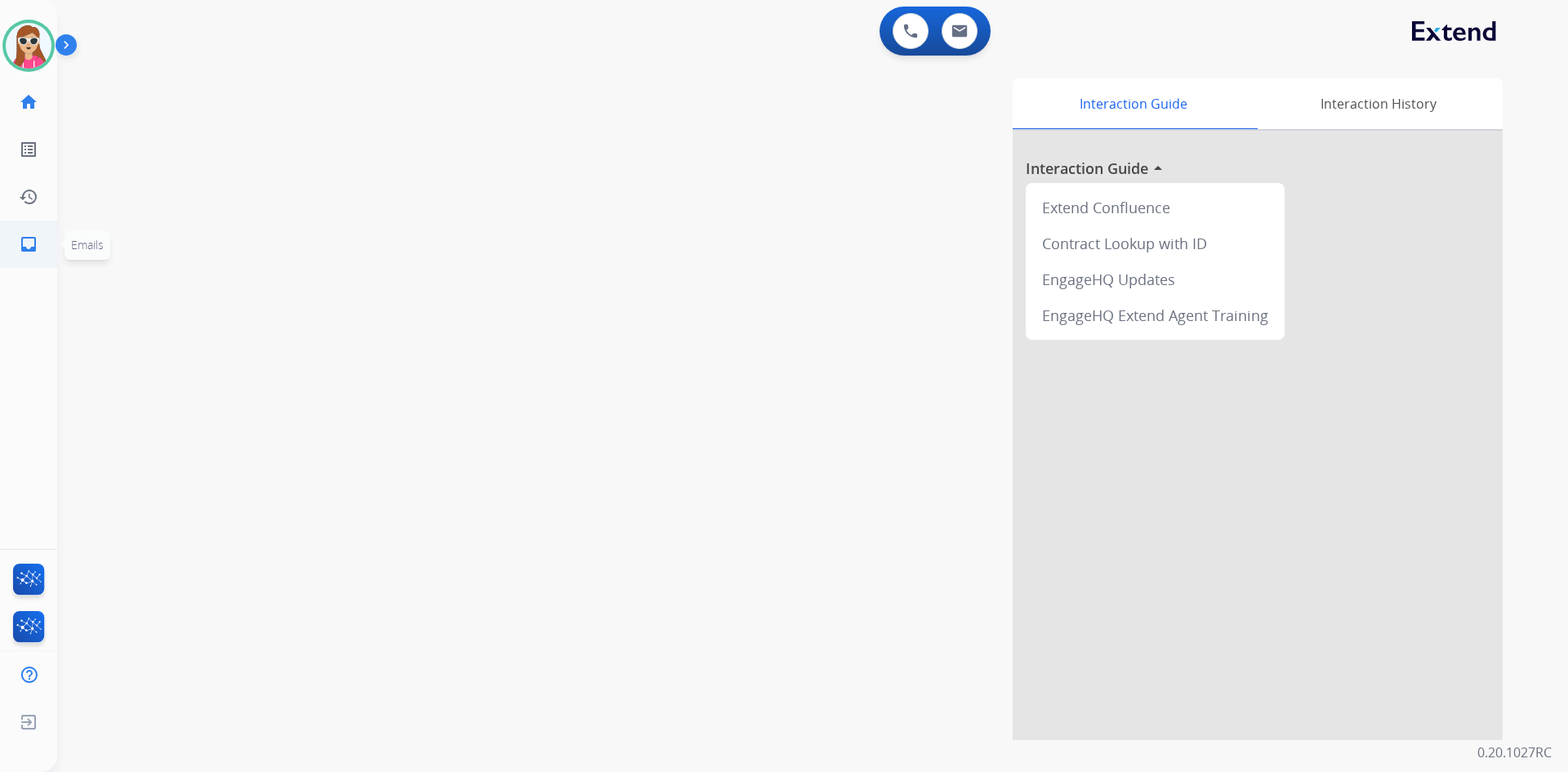
click at [36, 251] on mat-icon "inbox" at bounding box center [28, 244] width 19 height 19
select select "**********"
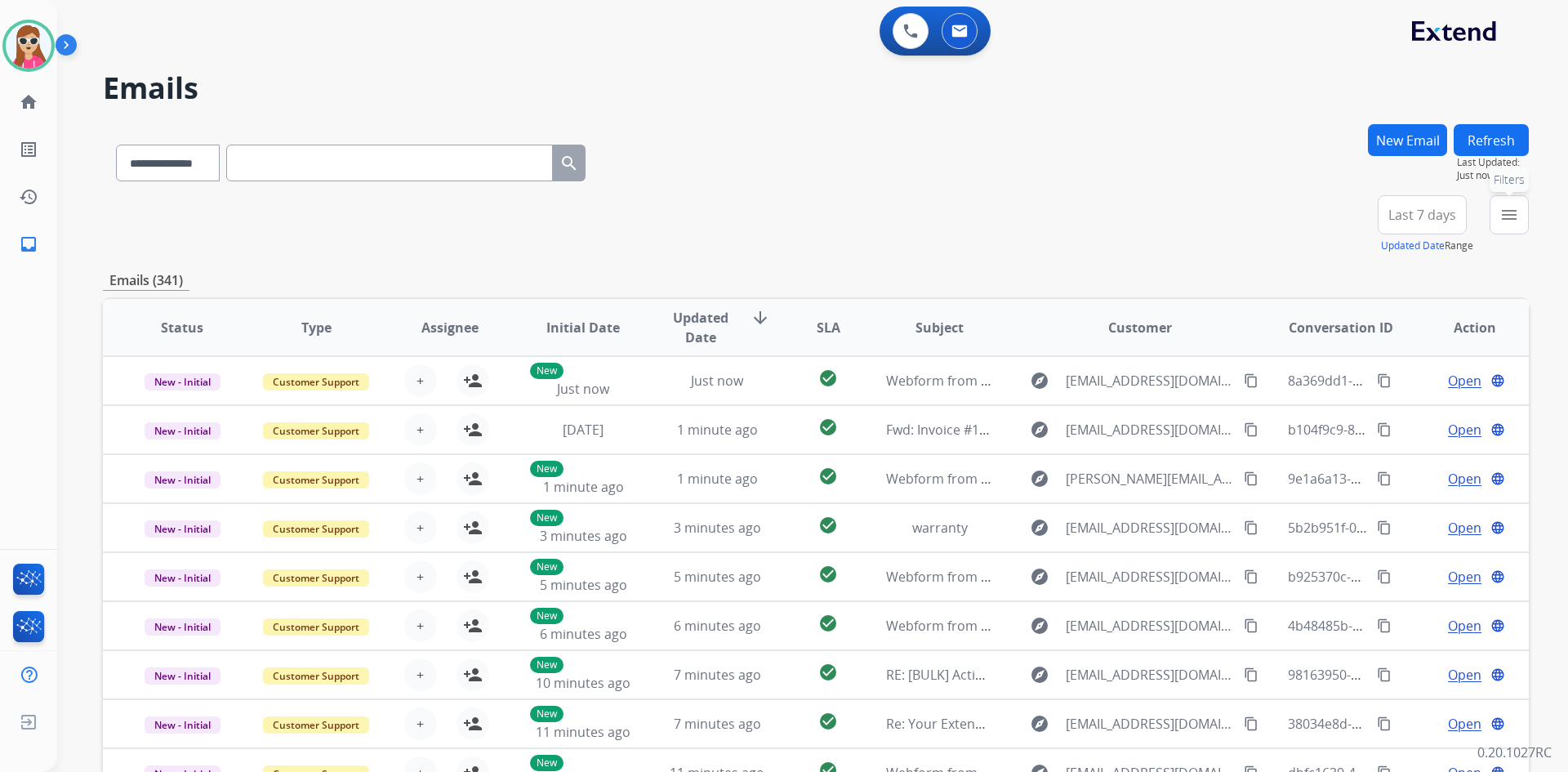
click at [1496, 214] on button "menu Filters" at bounding box center [1509, 215] width 39 height 39
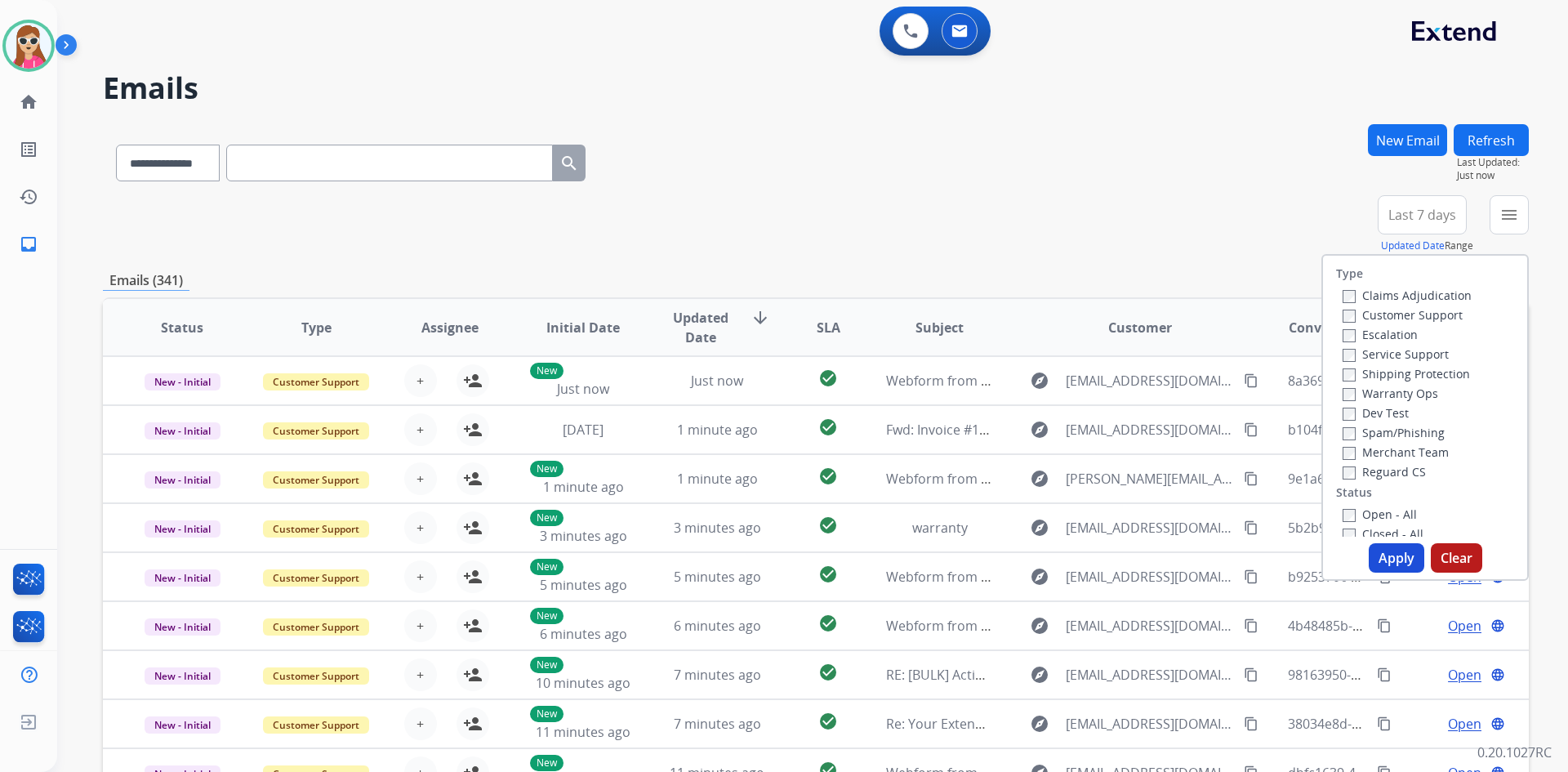
click at [1419, 313] on label "Customer Support" at bounding box center [1402, 315] width 120 height 15
click at [1063, 262] on div "**********" at bounding box center [816, 527] width 1425 height 805
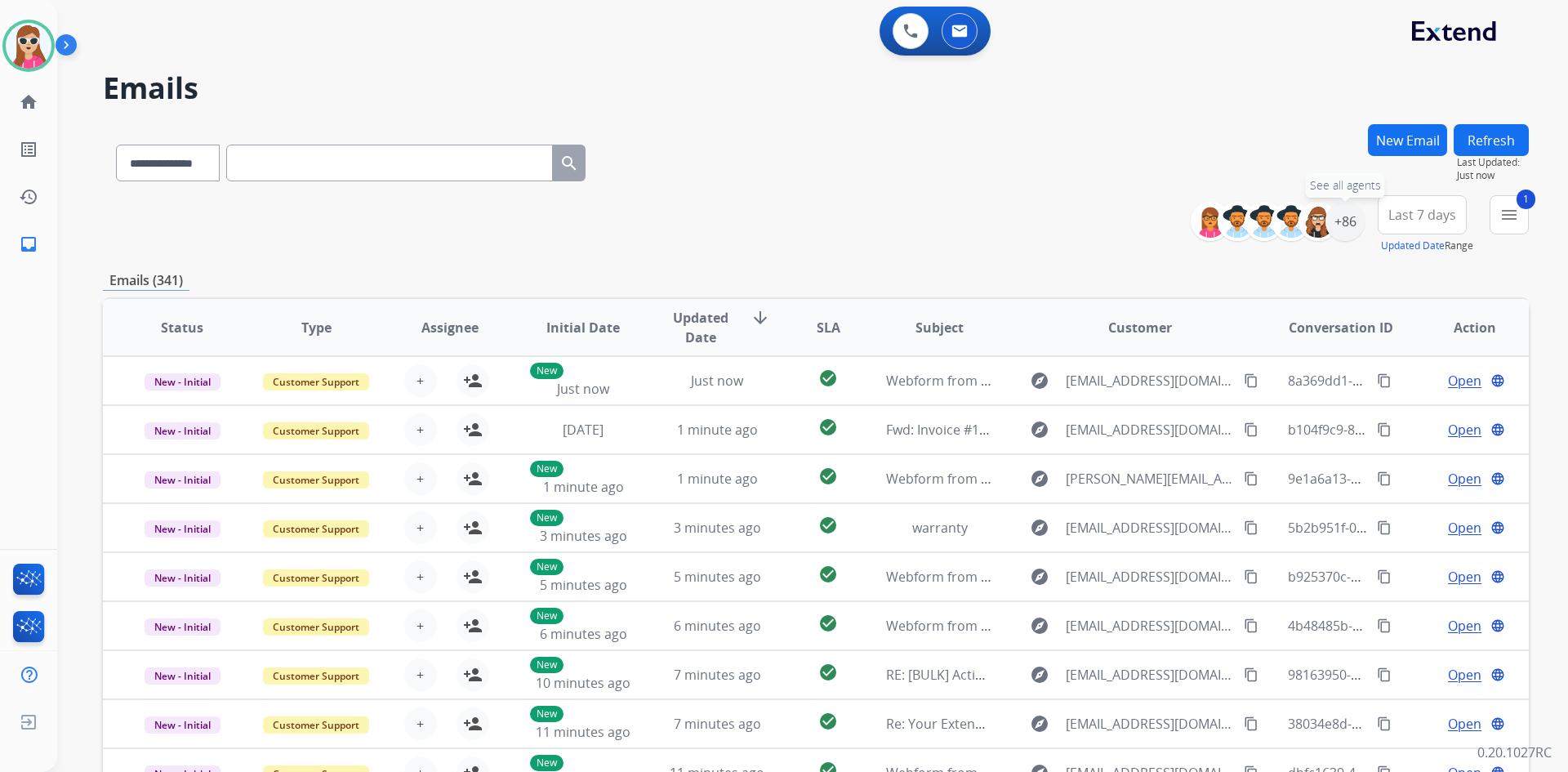
drag, startPoint x: 1338, startPoint y: 219, endPoint x: 1336, endPoint y: 242, distance: 23.1
click at [1336, 219] on div "+86" at bounding box center [1345, 222] width 39 height 39
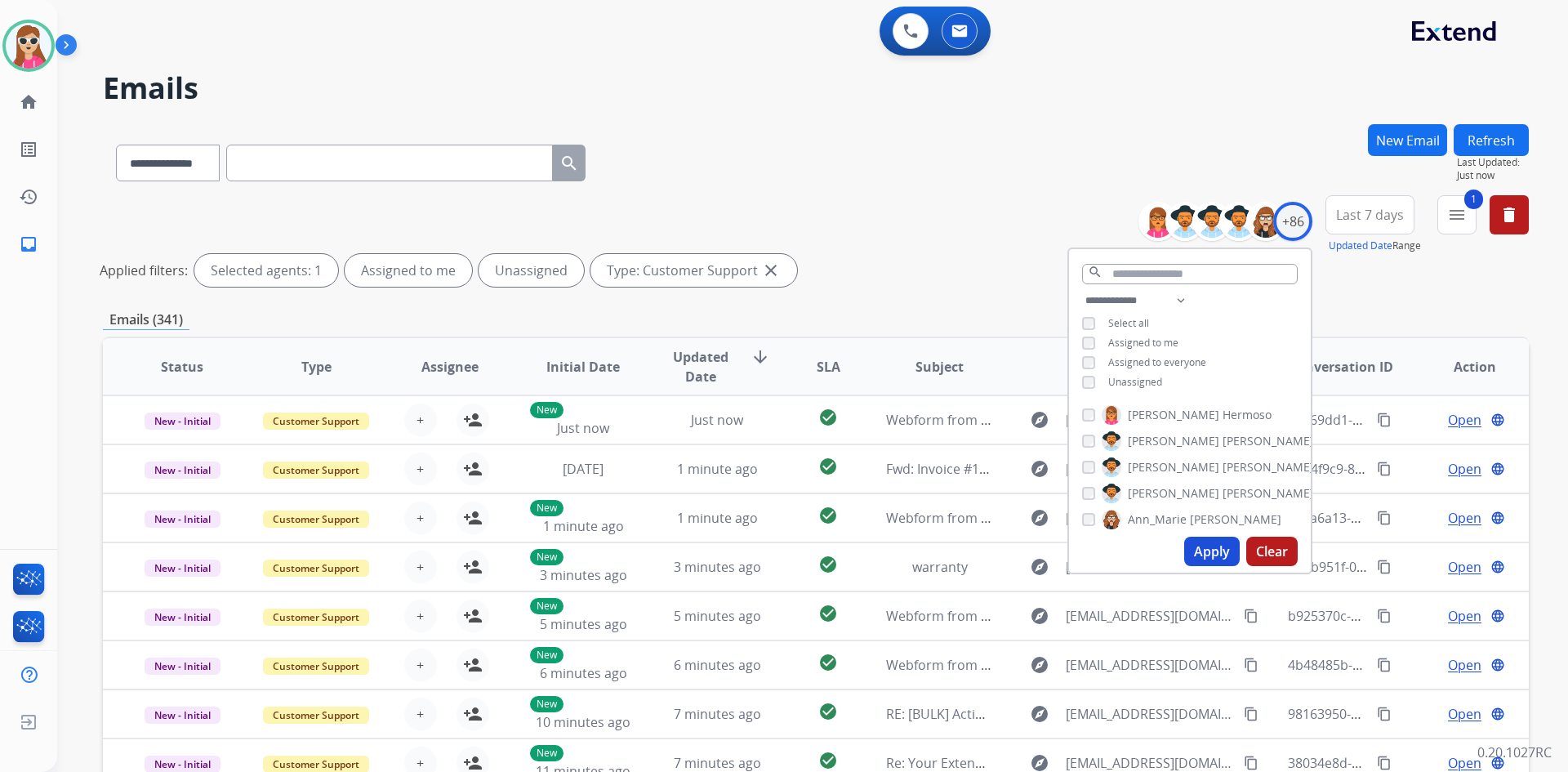
click at [1140, 371] on div "**********" at bounding box center [1189, 343] width 242 height 105
click at [1145, 381] on span "Unassigned" at bounding box center [1135, 381] width 54 height 14
click at [1214, 548] on button "Apply" at bounding box center [1212, 551] width 56 height 30
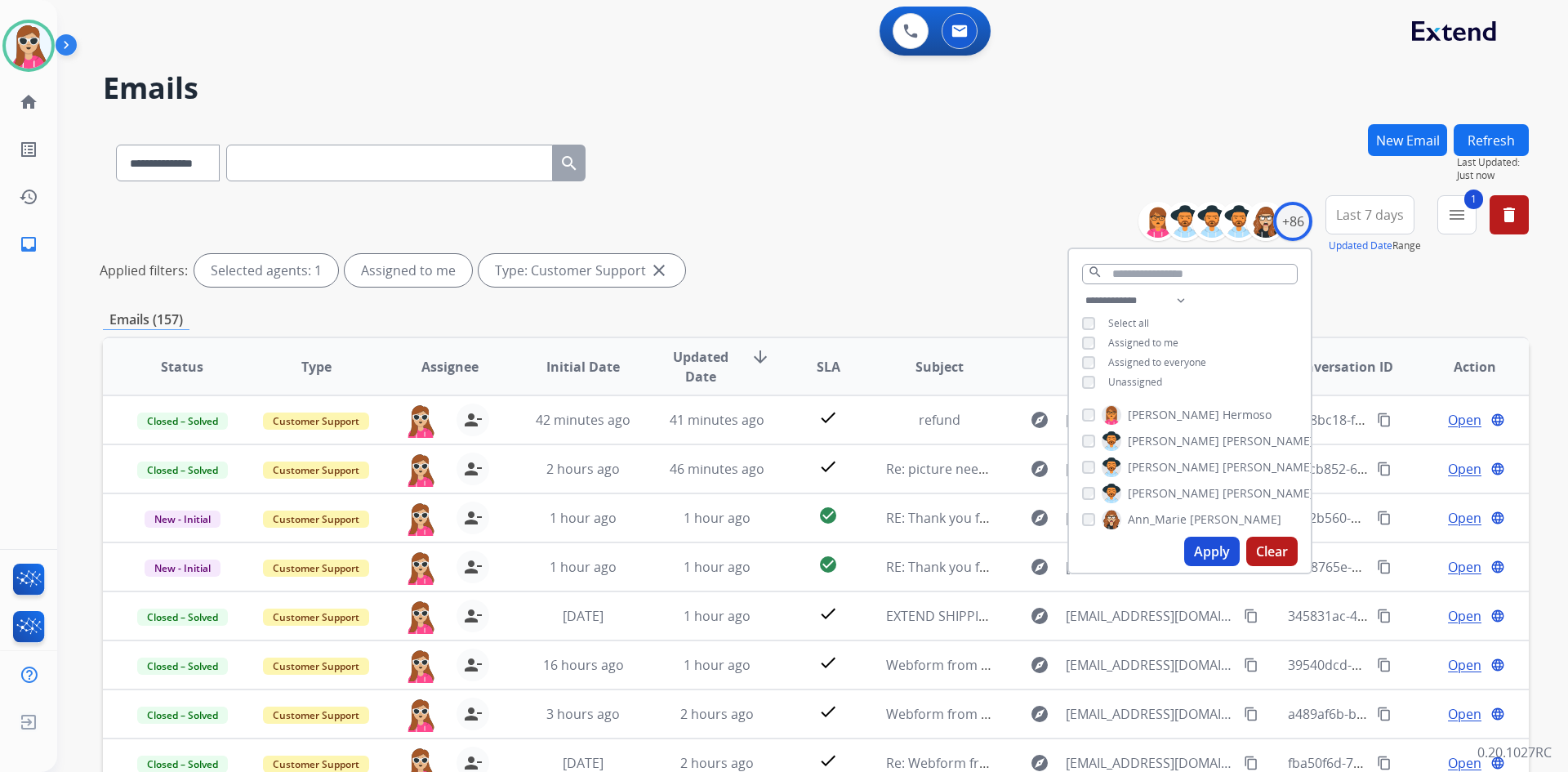
click at [1338, 228] on button "Last 7 days" at bounding box center [1369, 215] width 89 height 39
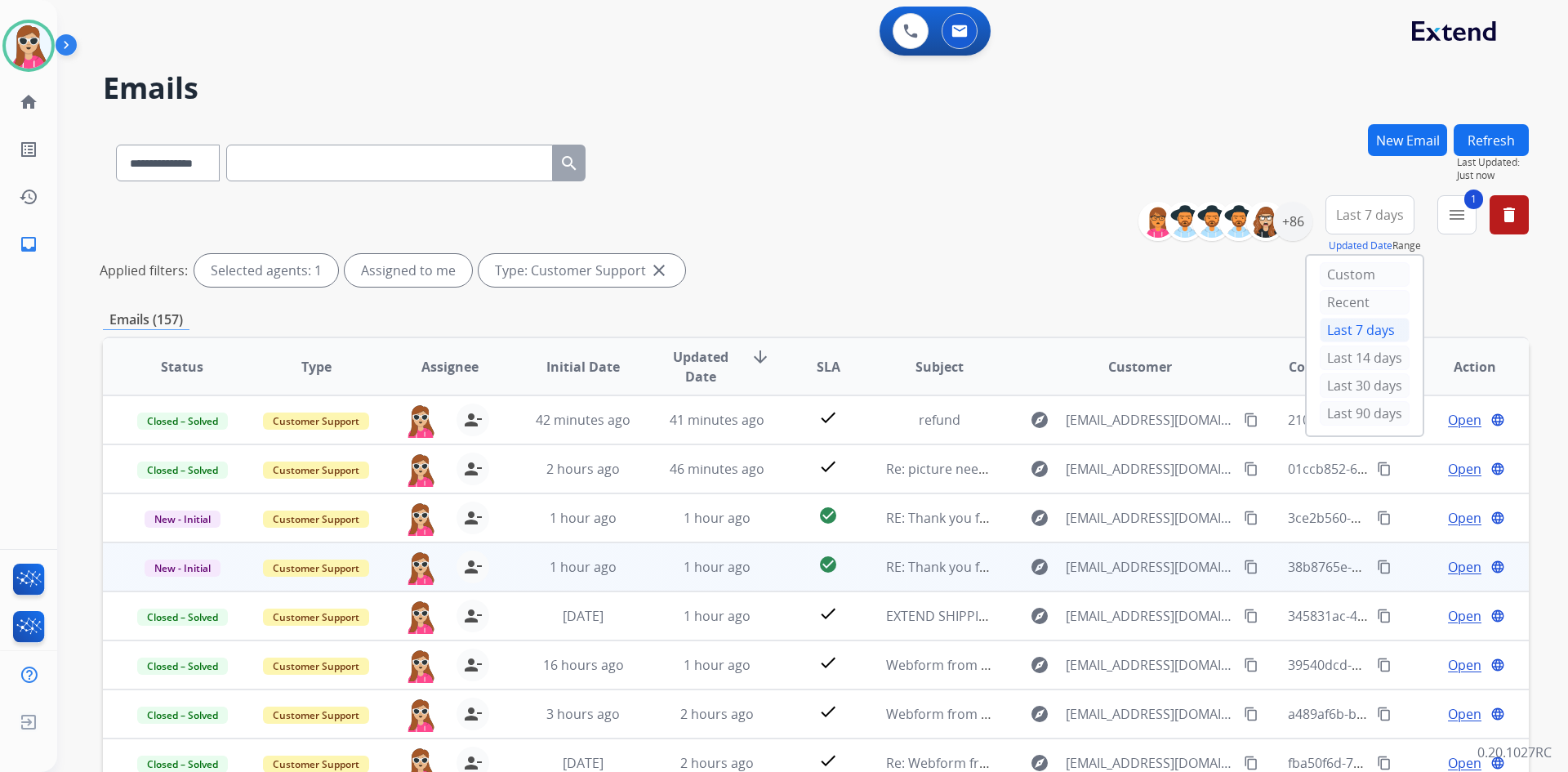
click at [1460, 565] on span "Open" at bounding box center [1465, 567] width 34 height 19
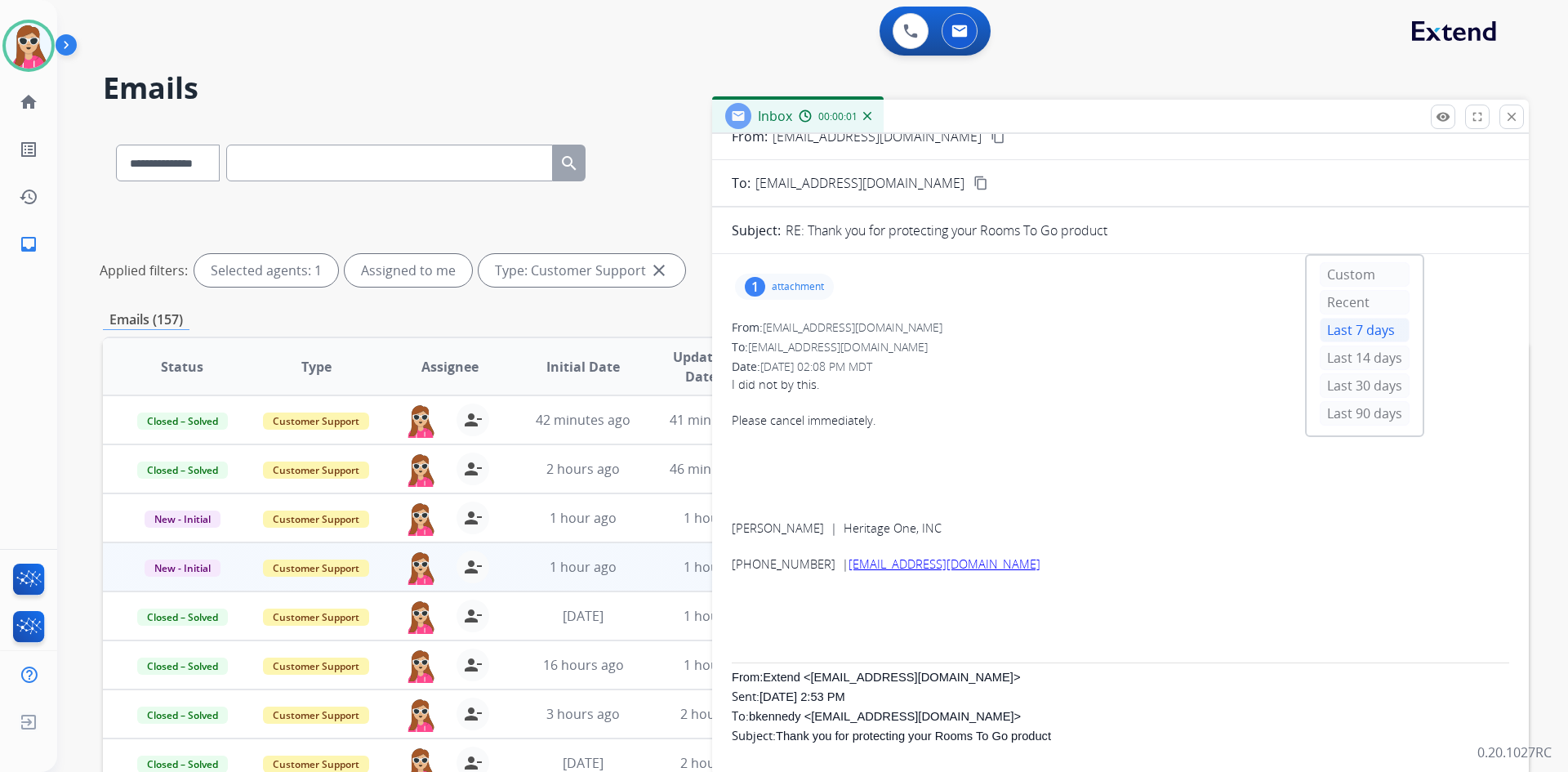
scroll to position [82, 0]
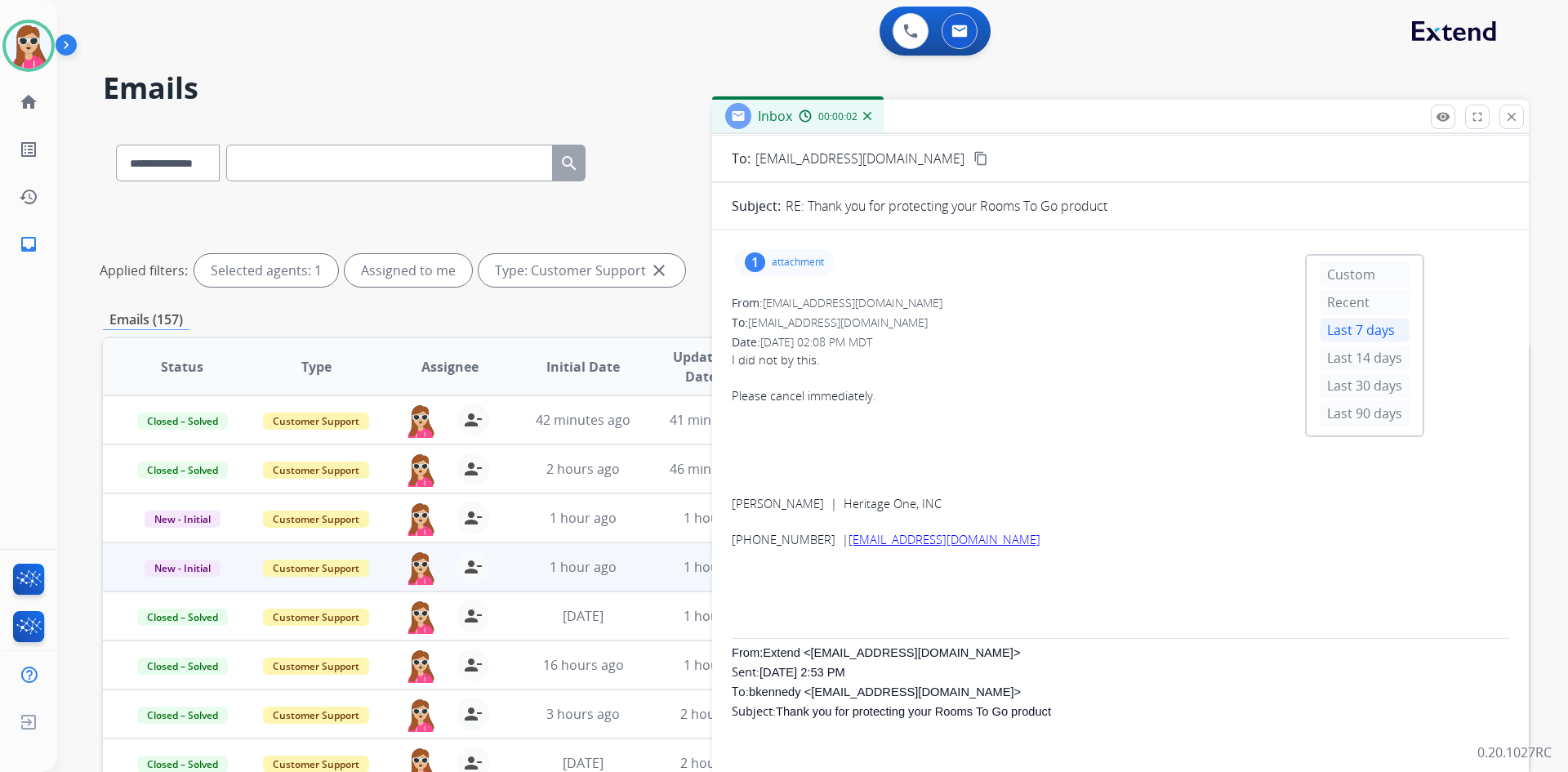
click at [812, 276] on div "1 attachment" at bounding box center [1120, 262] width 778 height 39
click at [811, 272] on div "1 attachment" at bounding box center [784, 262] width 99 height 26
click at [949, 433] on p at bounding box center [1120, 431] width 778 height 19
drag, startPoint x: 1117, startPoint y: 367, endPoint x: 1109, endPoint y: 371, distance: 8.9
click at [1117, 366] on p "I did not by this." at bounding box center [1120, 359] width 778 height 19
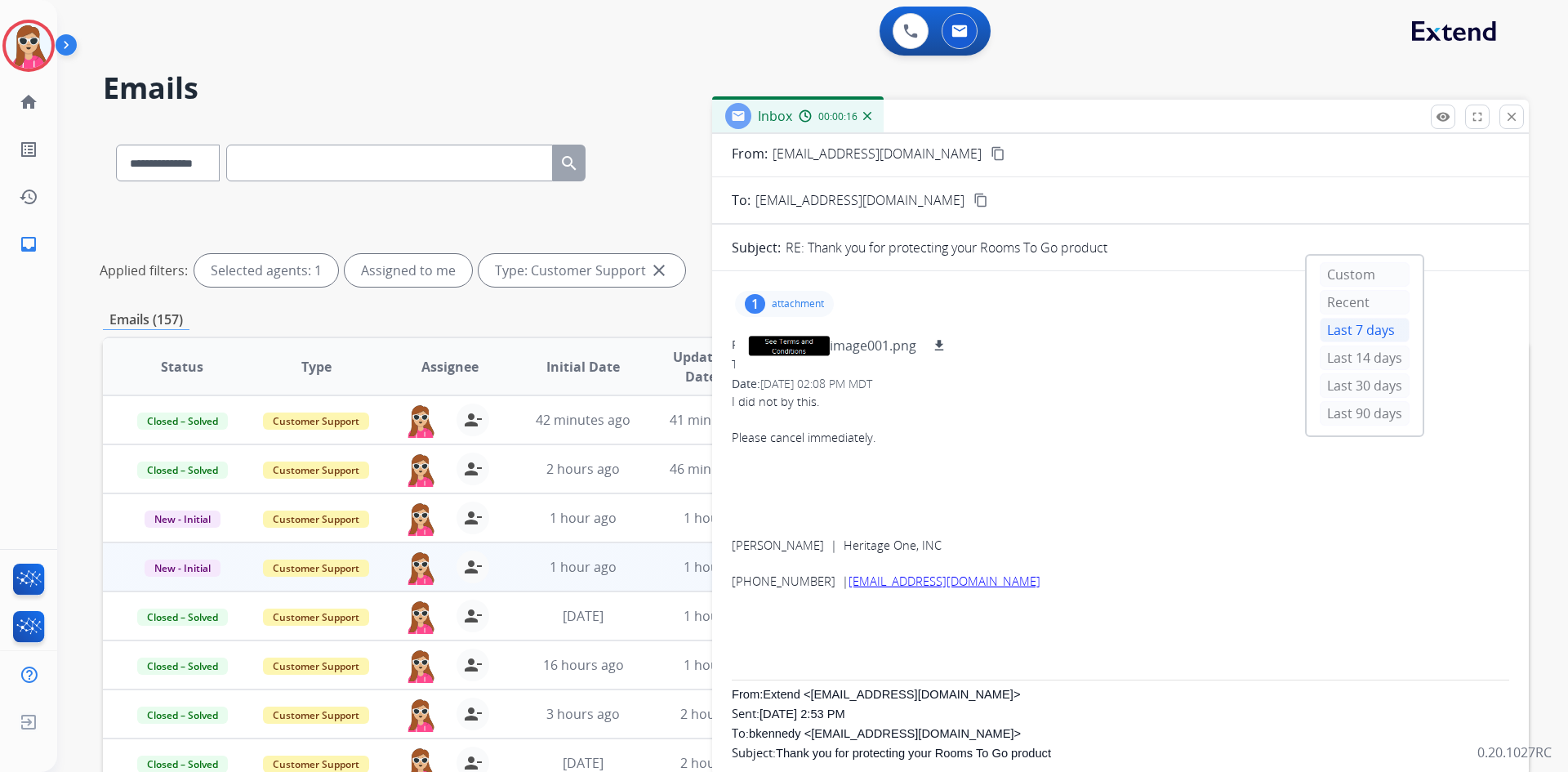
scroll to position [0, 0]
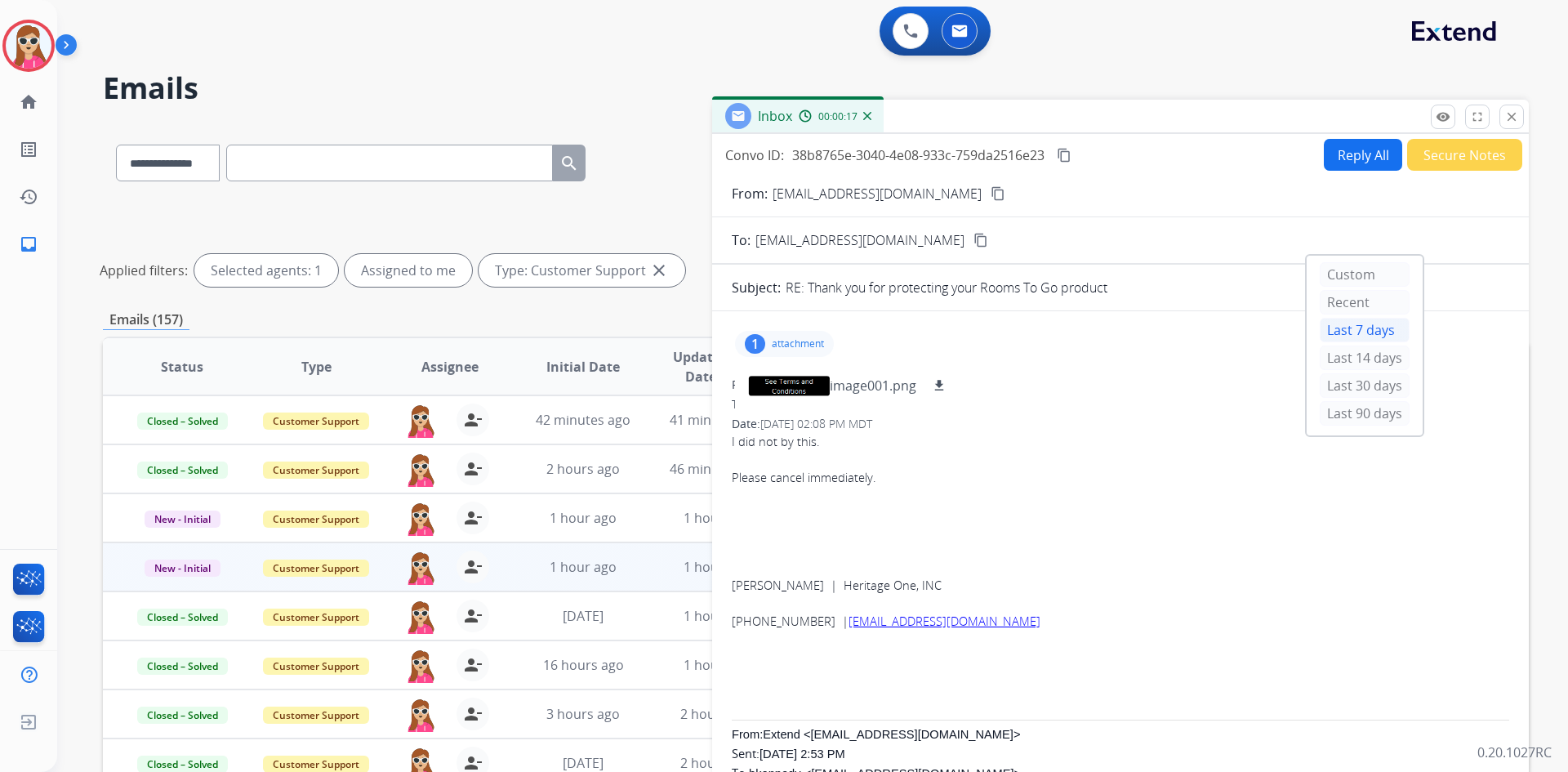
click at [1347, 165] on button "Reply All" at bounding box center [1363, 155] width 79 height 32
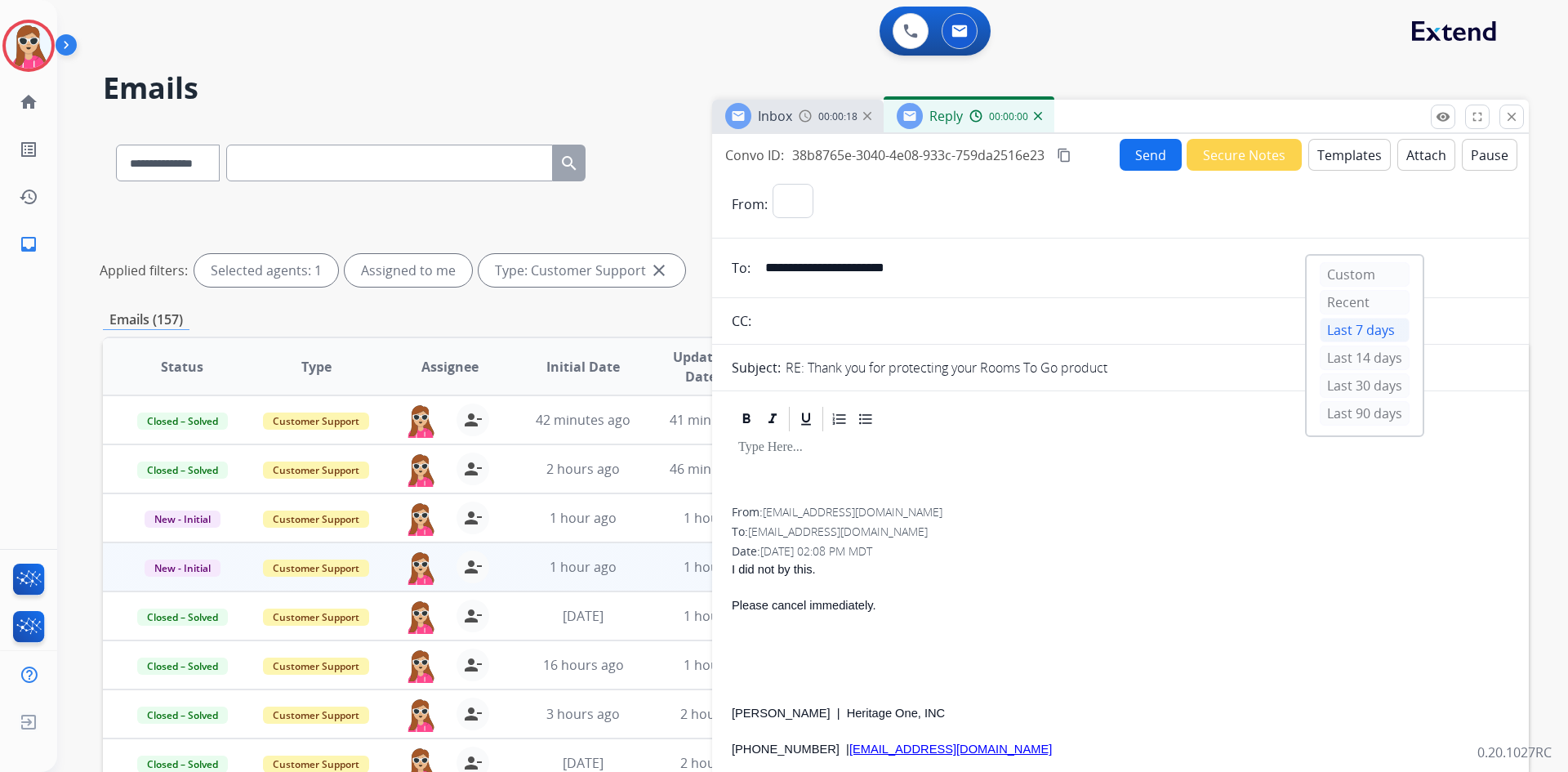
select select "**********"
click at [1347, 160] on button "Templates" at bounding box center [1349, 155] width 83 height 32
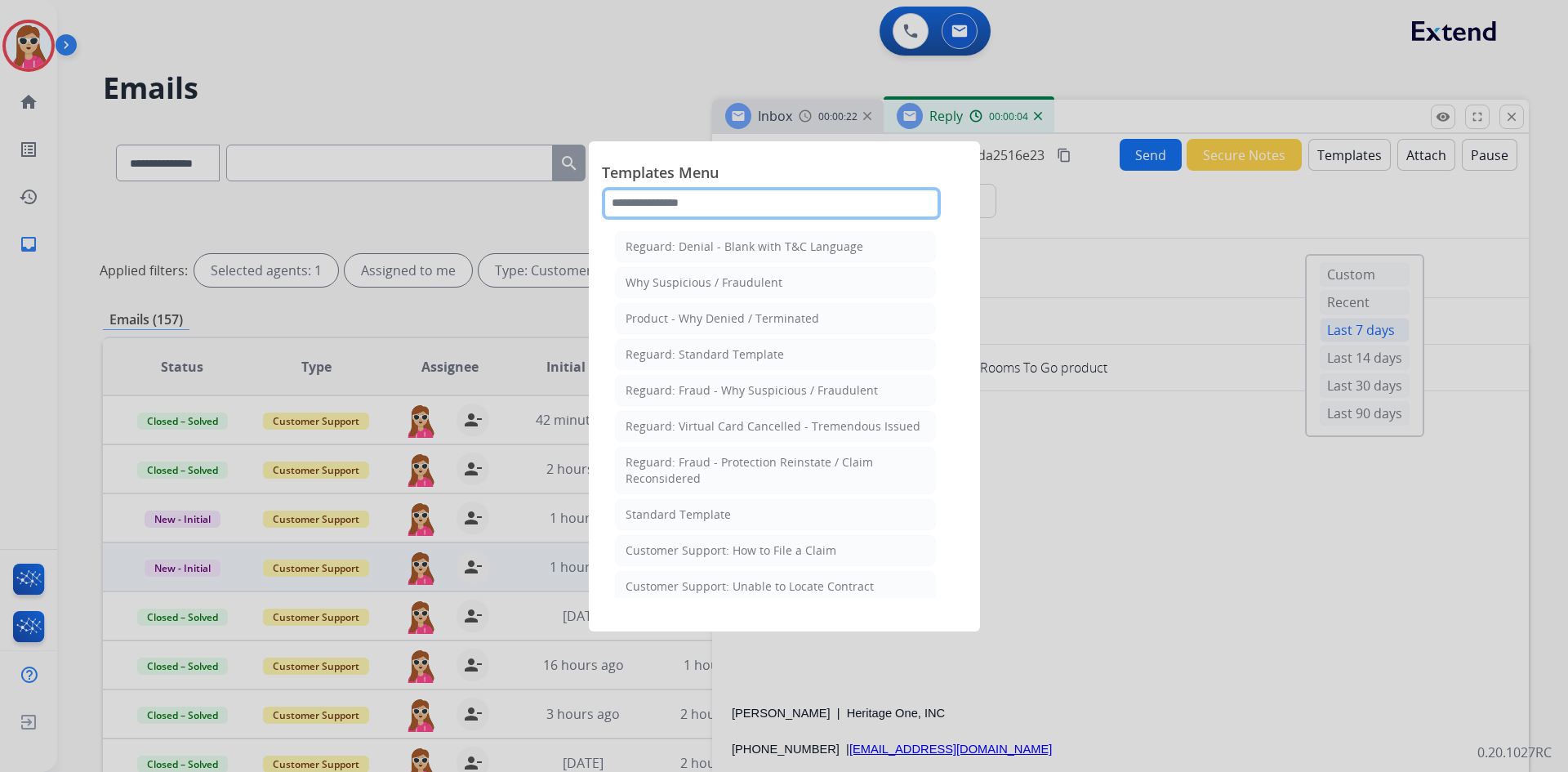
click at [853, 200] on input "text" at bounding box center [771, 203] width 339 height 33
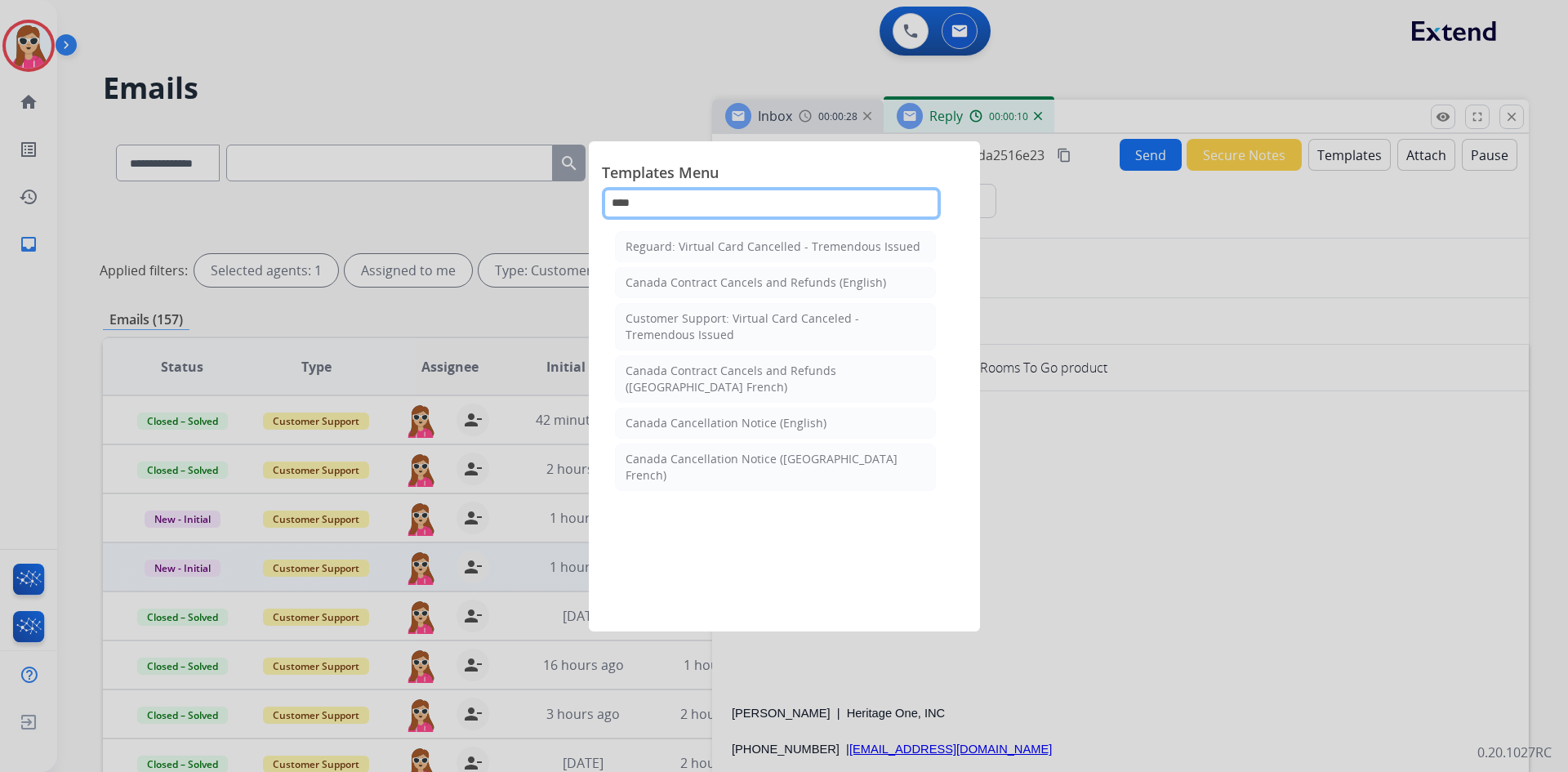
type input "****"
click at [1151, 517] on div at bounding box center [784, 386] width 1568 height 772
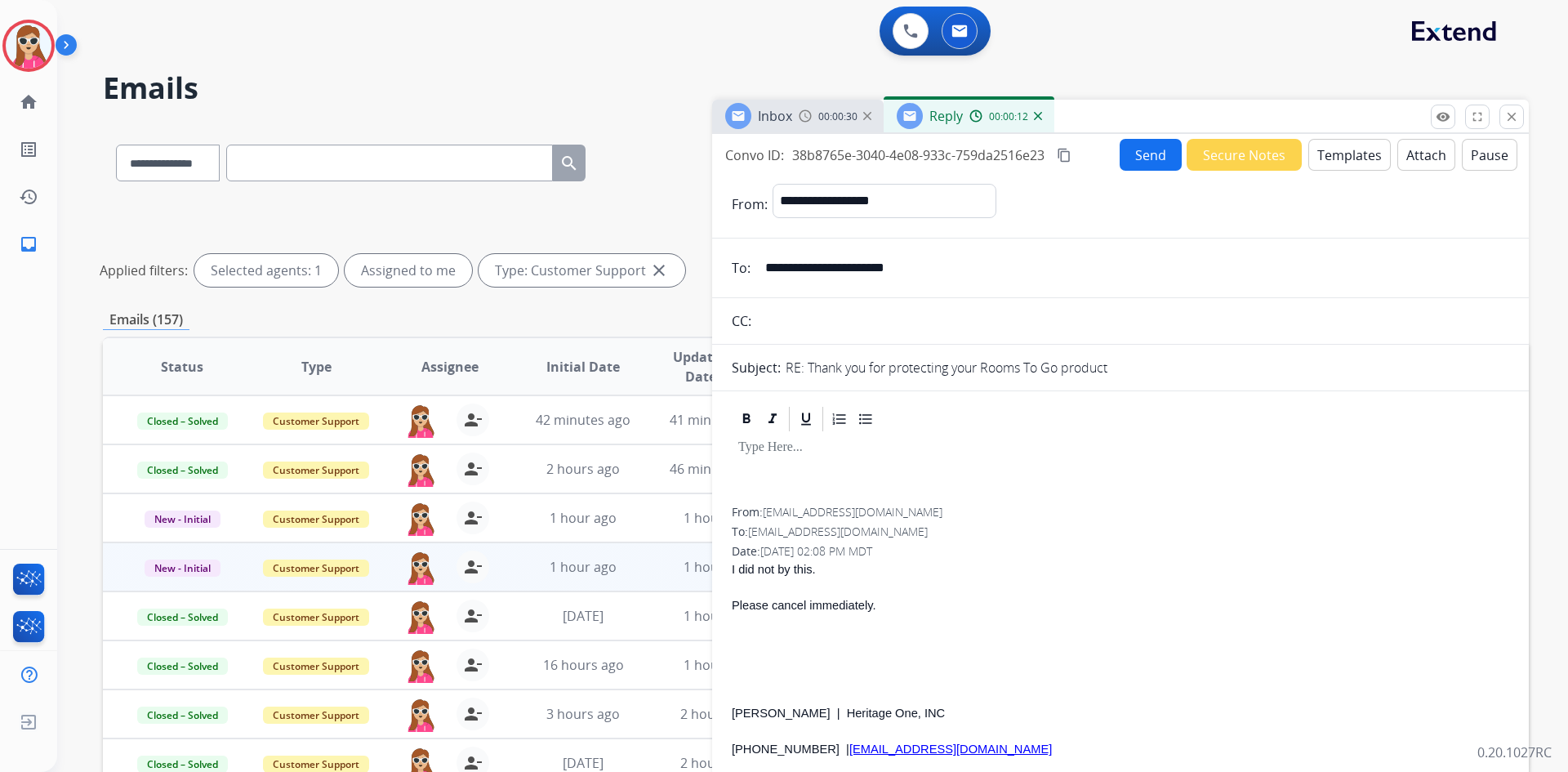
click at [1321, 151] on button "Templates" at bounding box center [1349, 155] width 83 height 32
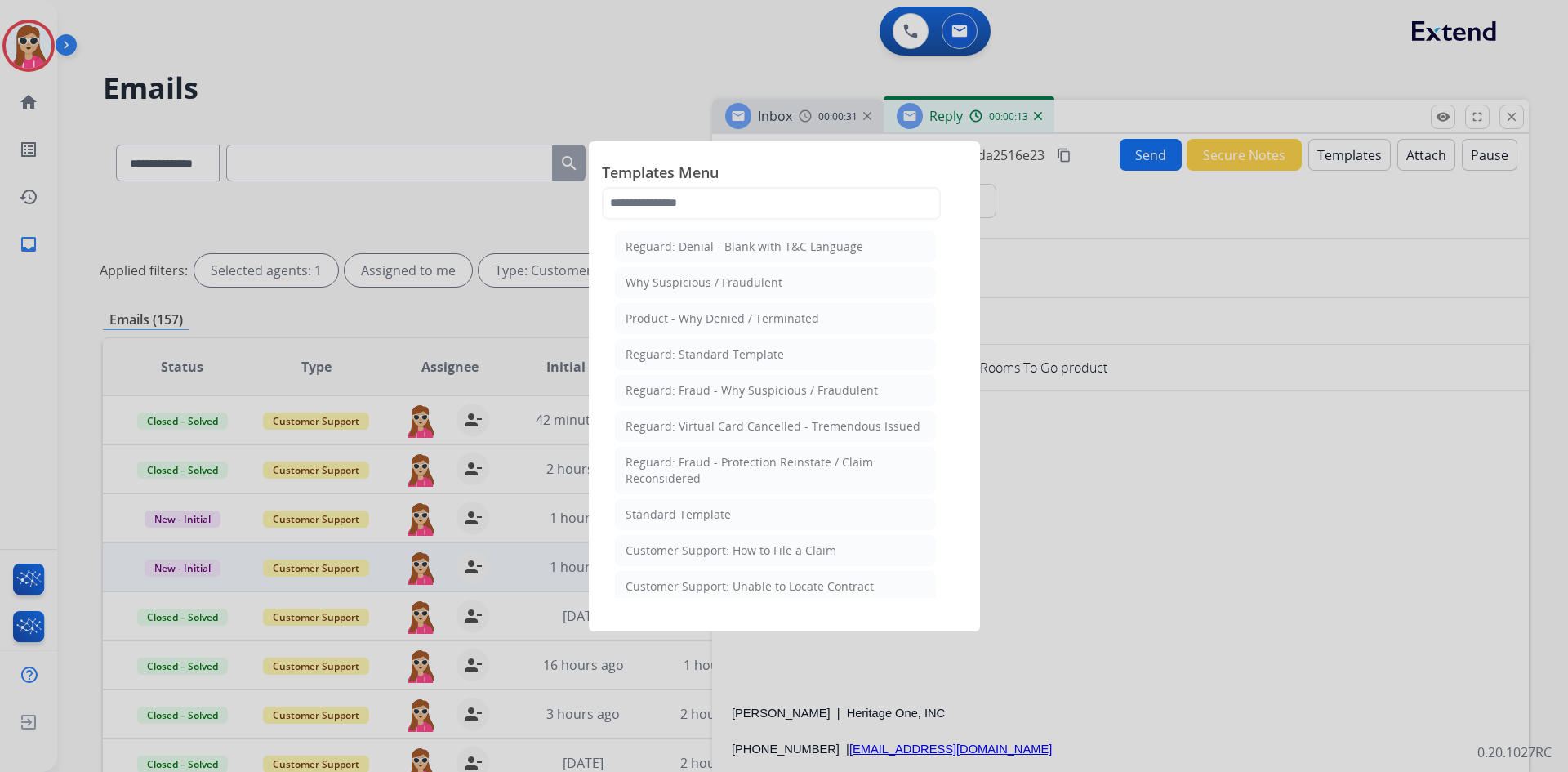
drag, startPoint x: 730, startPoint y: 512, endPoint x: 771, endPoint y: 510, distance: 41.0
click at [736, 515] on li "Standard Template" at bounding box center [775, 514] width 321 height 31
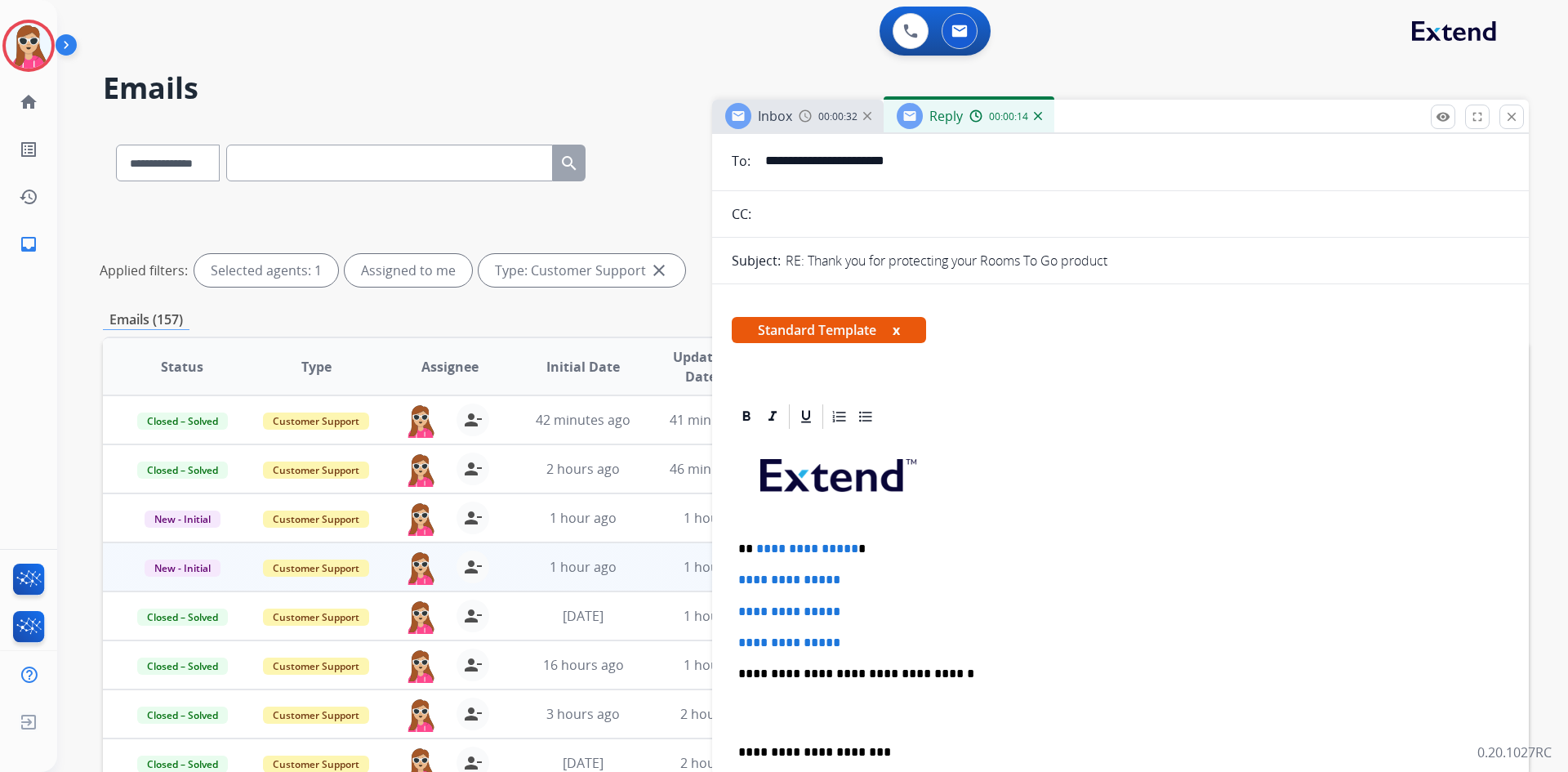
scroll to position [326, 0]
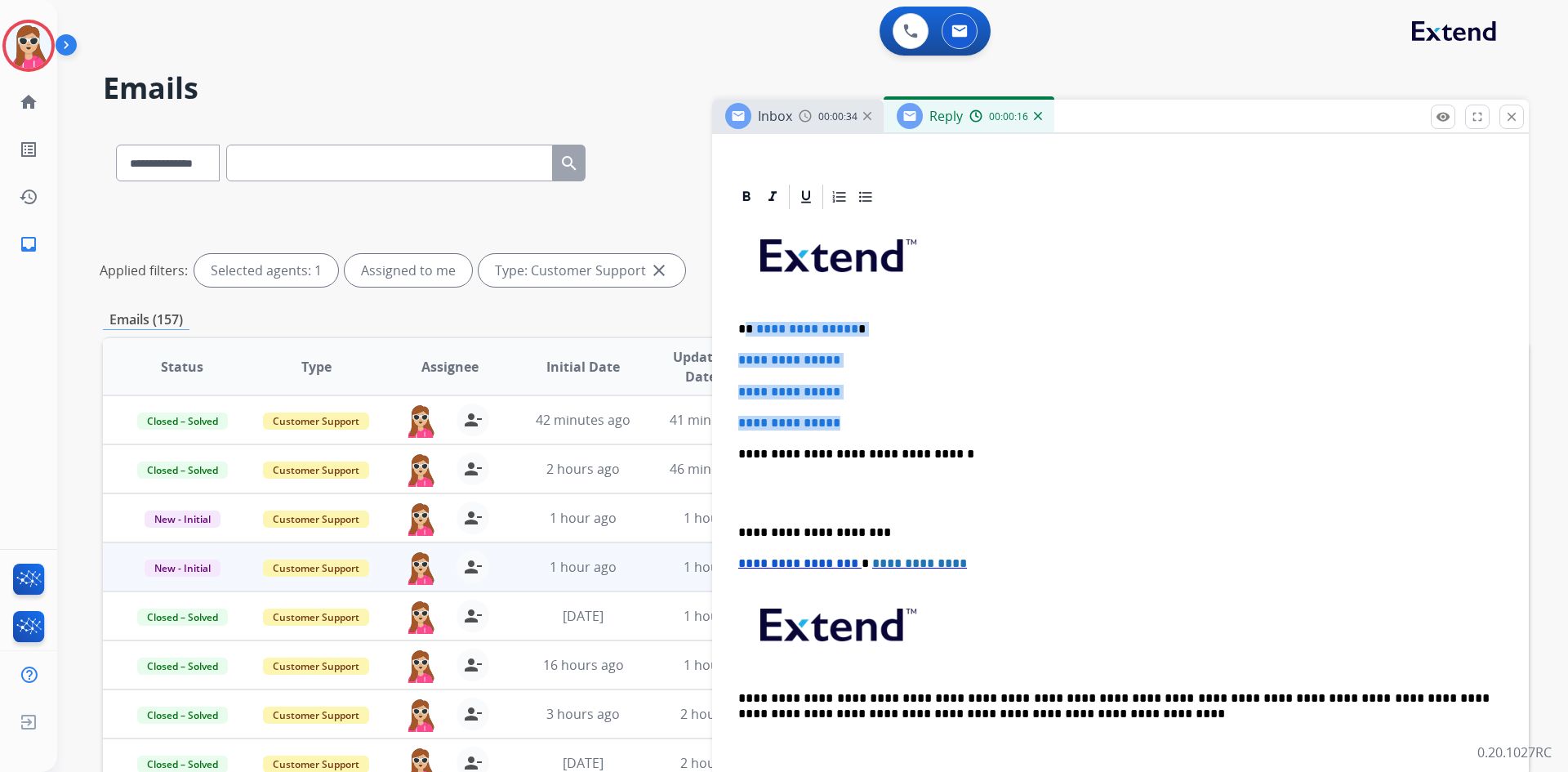
drag, startPoint x: 748, startPoint y: 329, endPoint x: 869, endPoint y: 418, distance: 150.2
click at [869, 419] on div "**********" at bounding box center [1120, 492] width 778 height 562
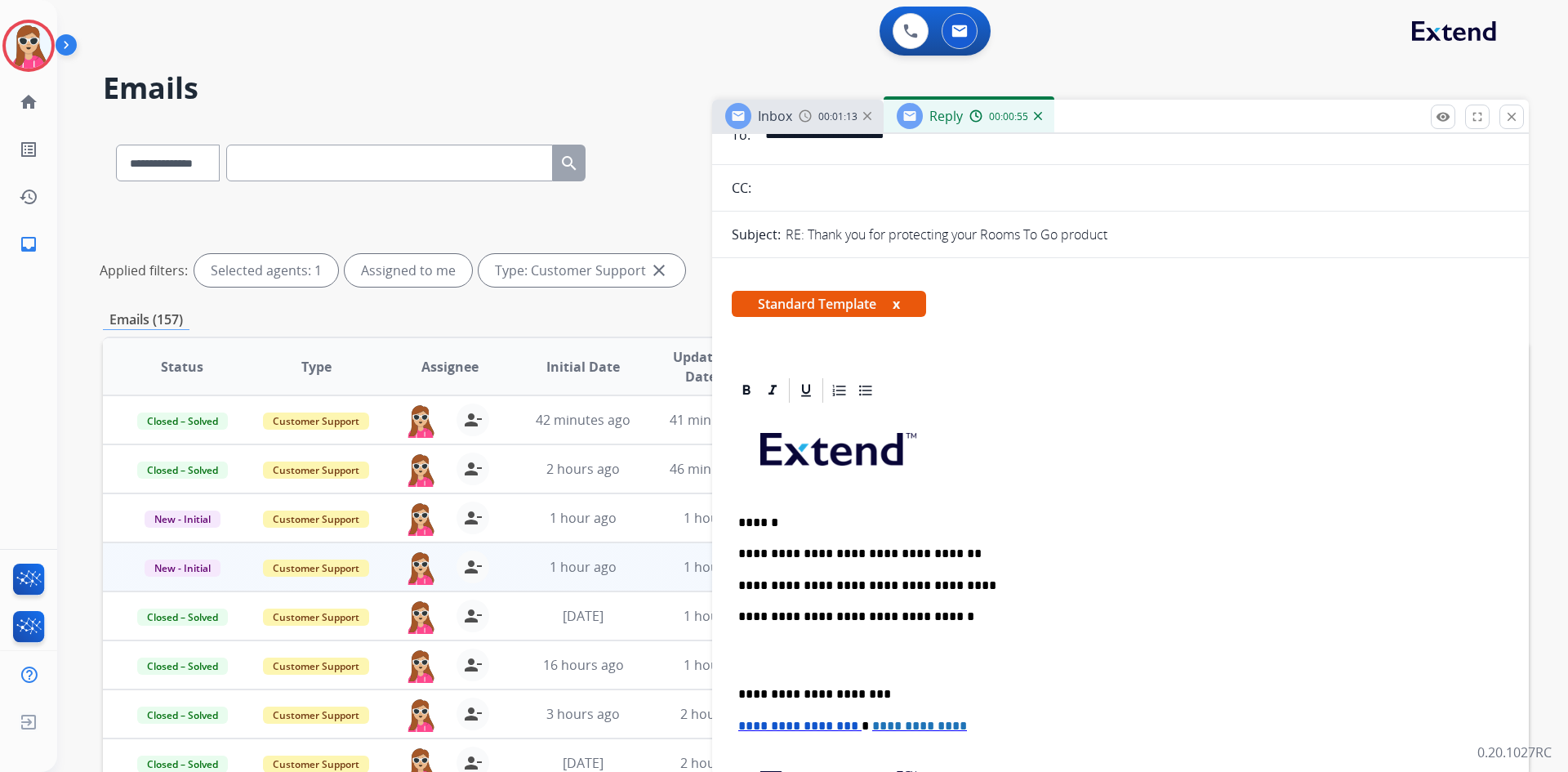
scroll to position [82, 0]
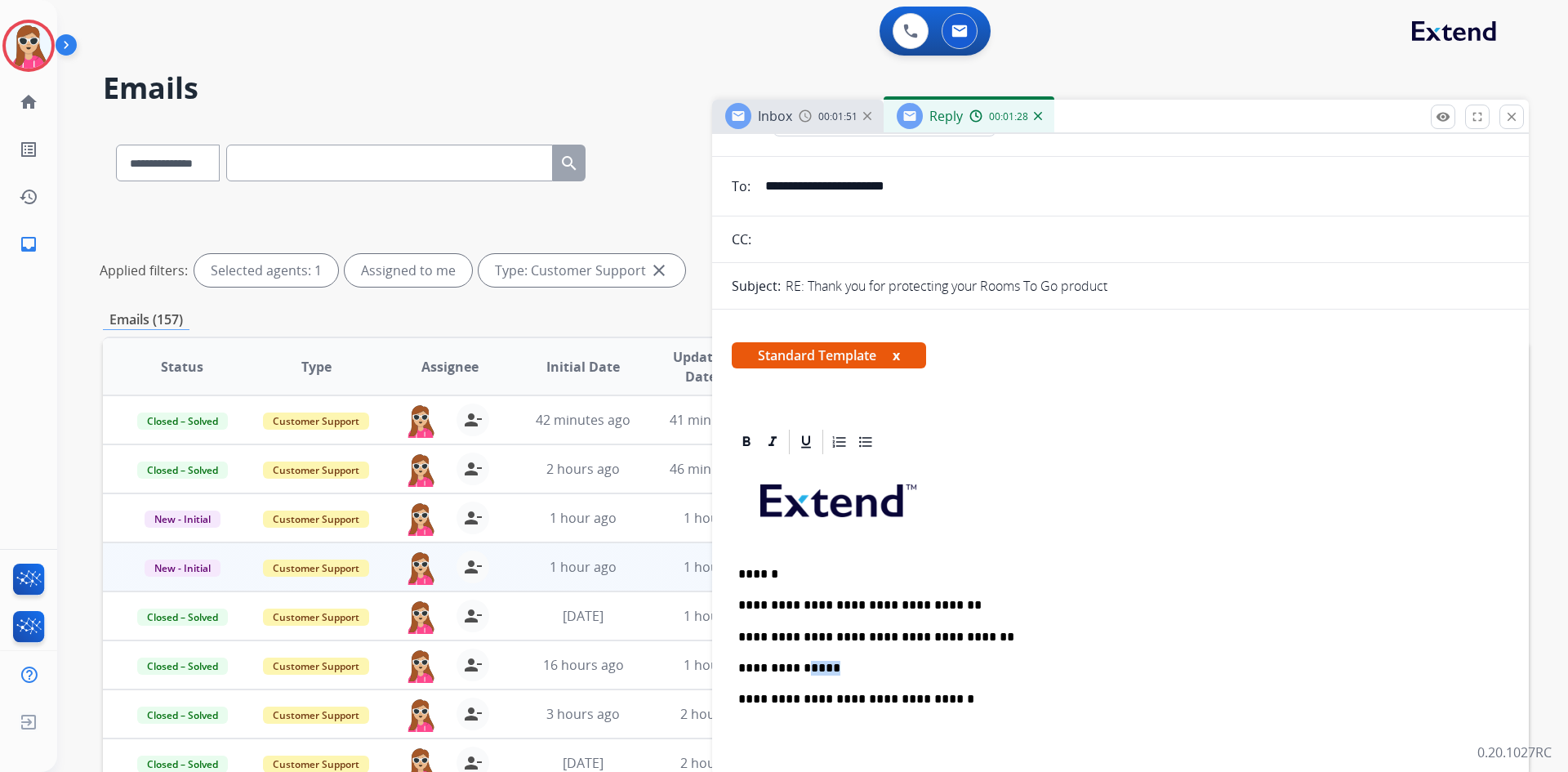
drag, startPoint x: 819, startPoint y: 662, endPoint x: 844, endPoint y: 670, distance: 26.2
click at [831, 666] on div "**********" at bounding box center [1120, 737] width 778 height 562
click at [848, 672] on p "**********" at bounding box center [1113, 667] width 751 height 14
click at [852, 672] on p "**********" at bounding box center [1113, 667] width 751 height 14
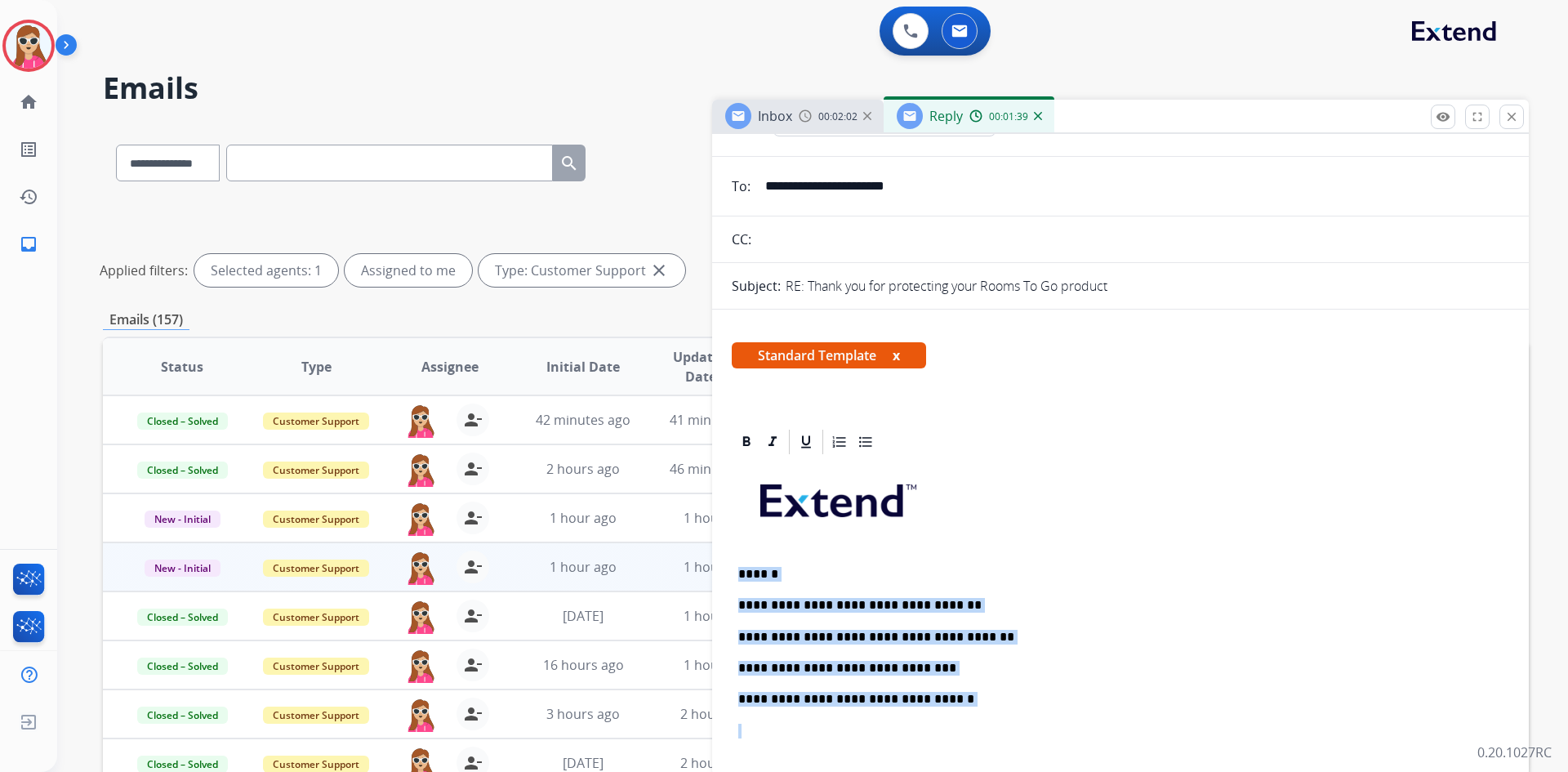
drag, startPoint x: 735, startPoint y: 570, endPoint x: 962, endPoint y: 719, distance: 271.5
click at [964, 722] on div "**********" at bounding box center [1120, 737] width 778 height 562
copy div "**********"
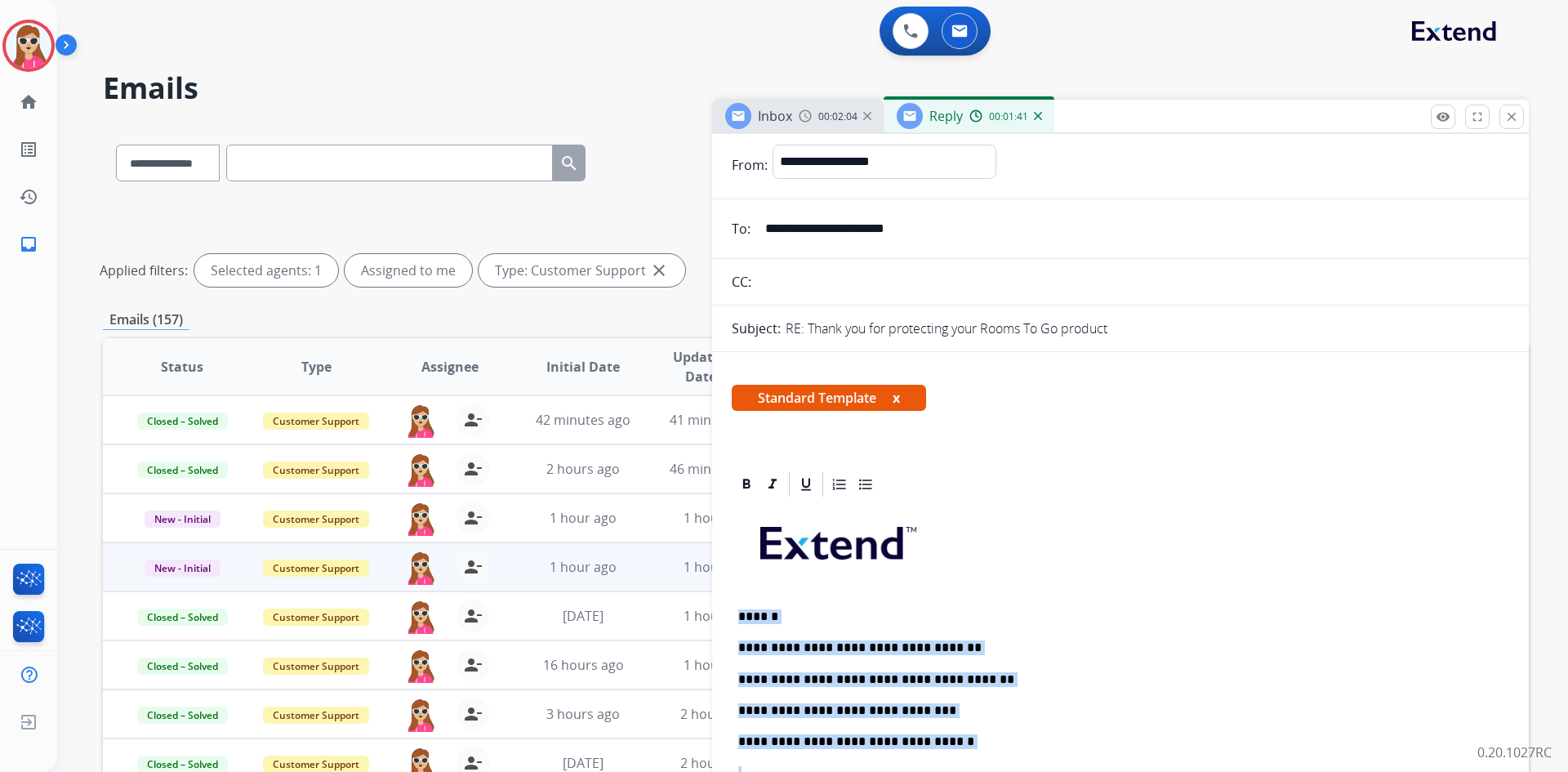
scroll to position [0, 0]
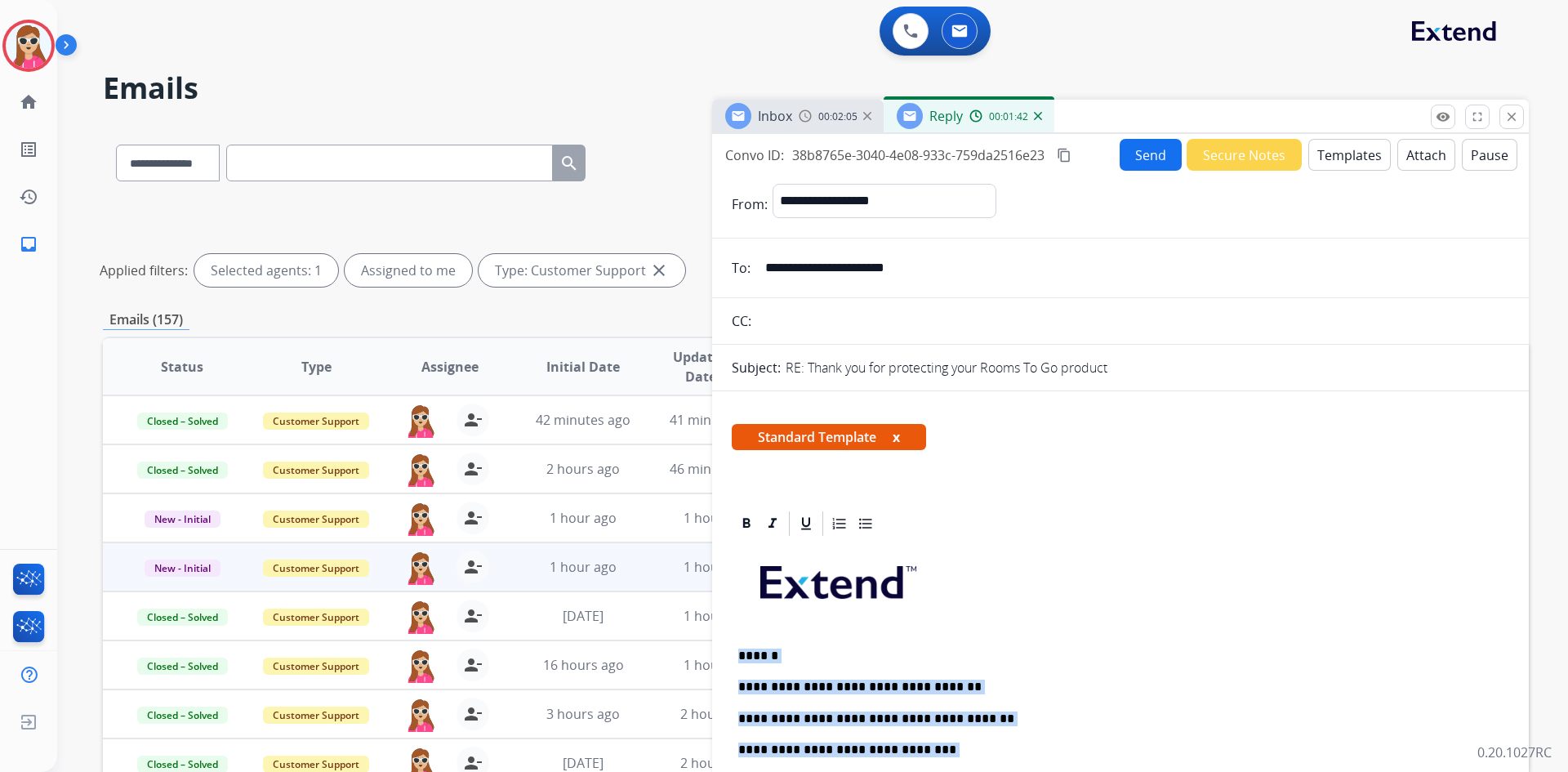
click at [1159, 149] on button "Send" at bounding box center [1150, 155] width 62 height 32
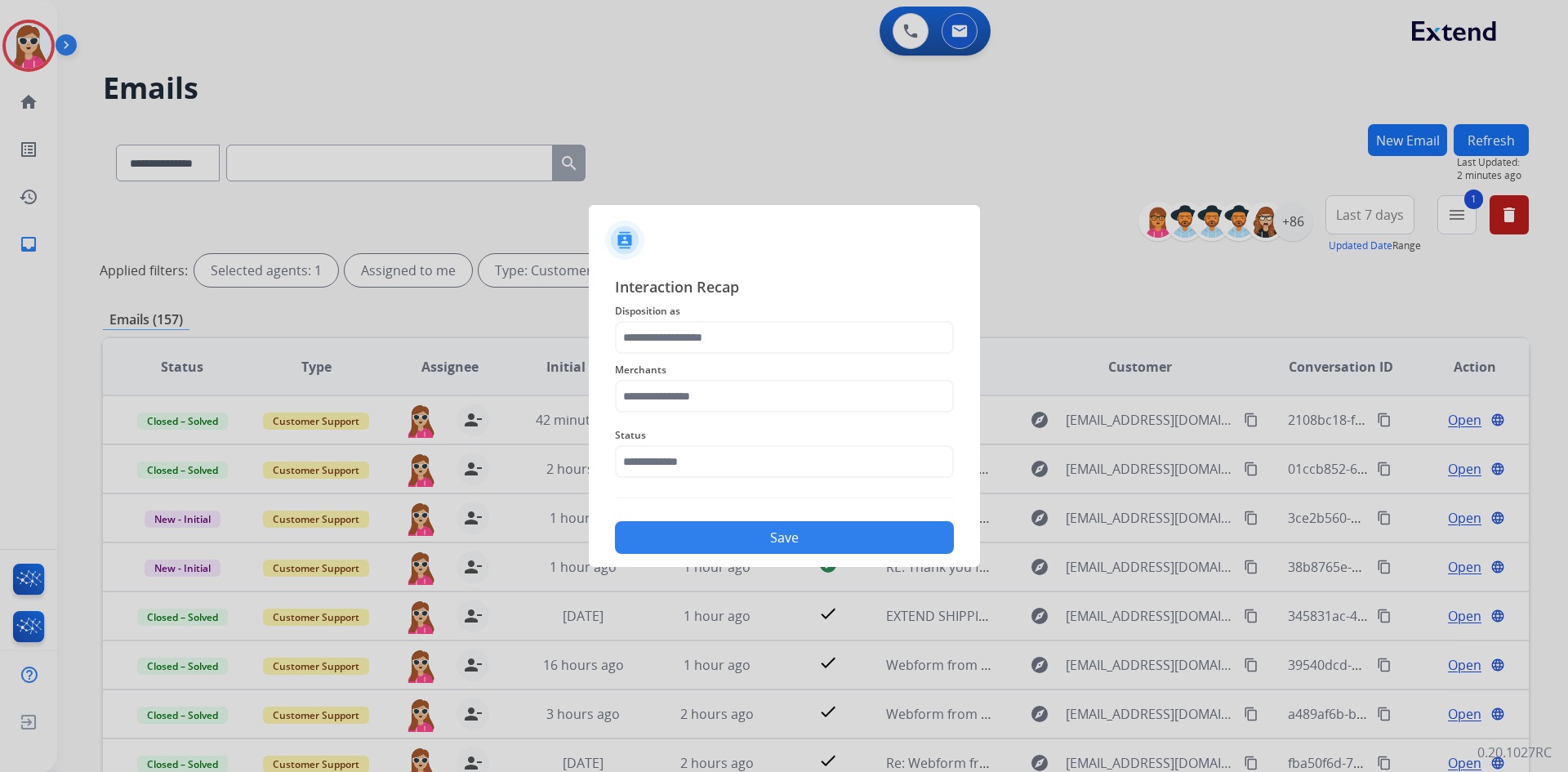
click at [832, 359] on div "Merchants" at bounding box center [784, 386] width 339 height 65
click at [817, 315] on div "Interaction Recap Disposition as Merchants Status Save" at bounding box center [784, 414] width 339 height 278
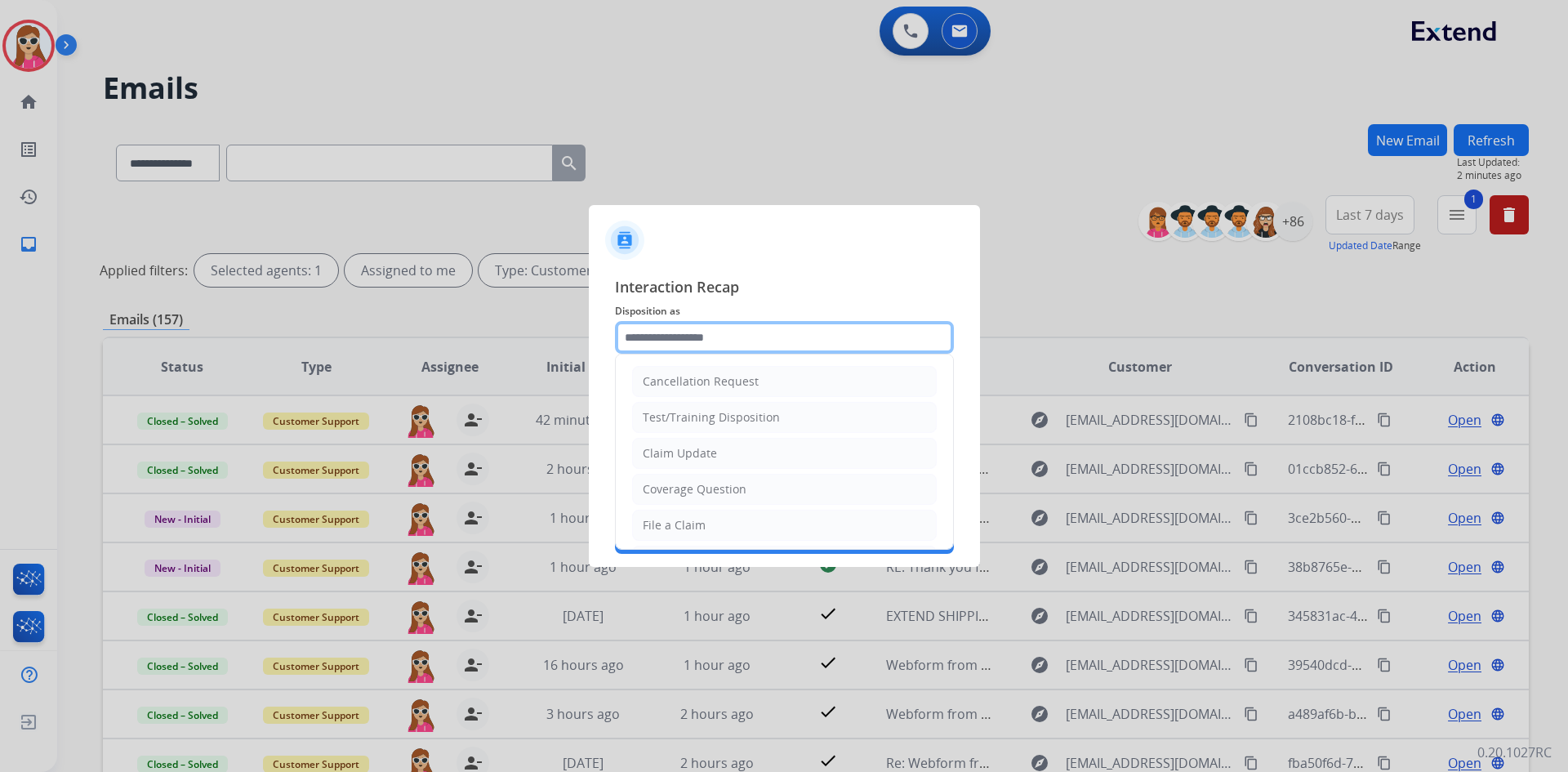
click at [810, 343] on input "text" at bounding box center [784, 337] width 339 height 33
click at [767, 453] on li "Claim Update" at bounding box center [784, 453] width 304 height 31
type input "**********"
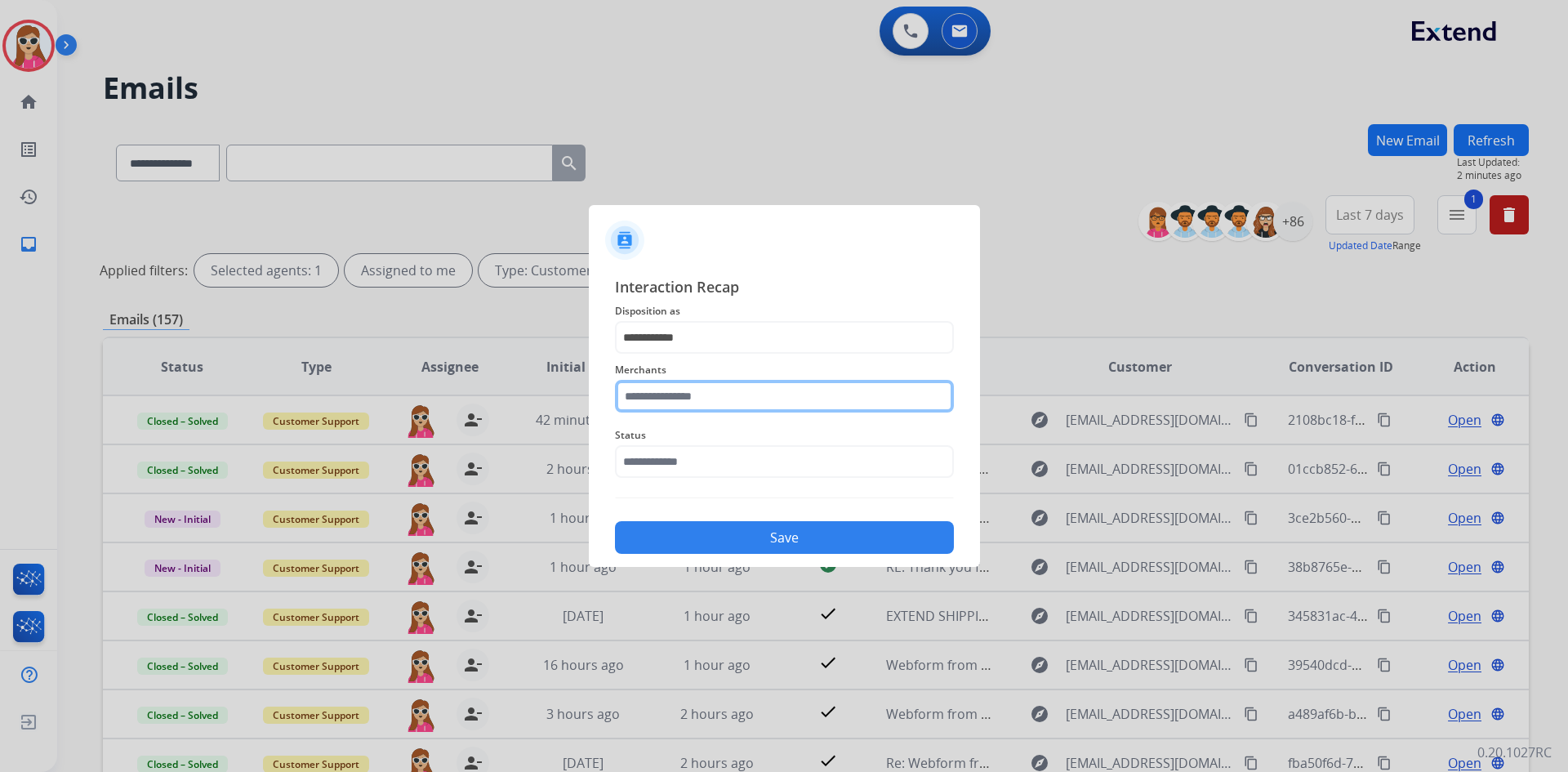
click at [740, 408] on input "text" at bounding box center [784, 396] width 339 height 33
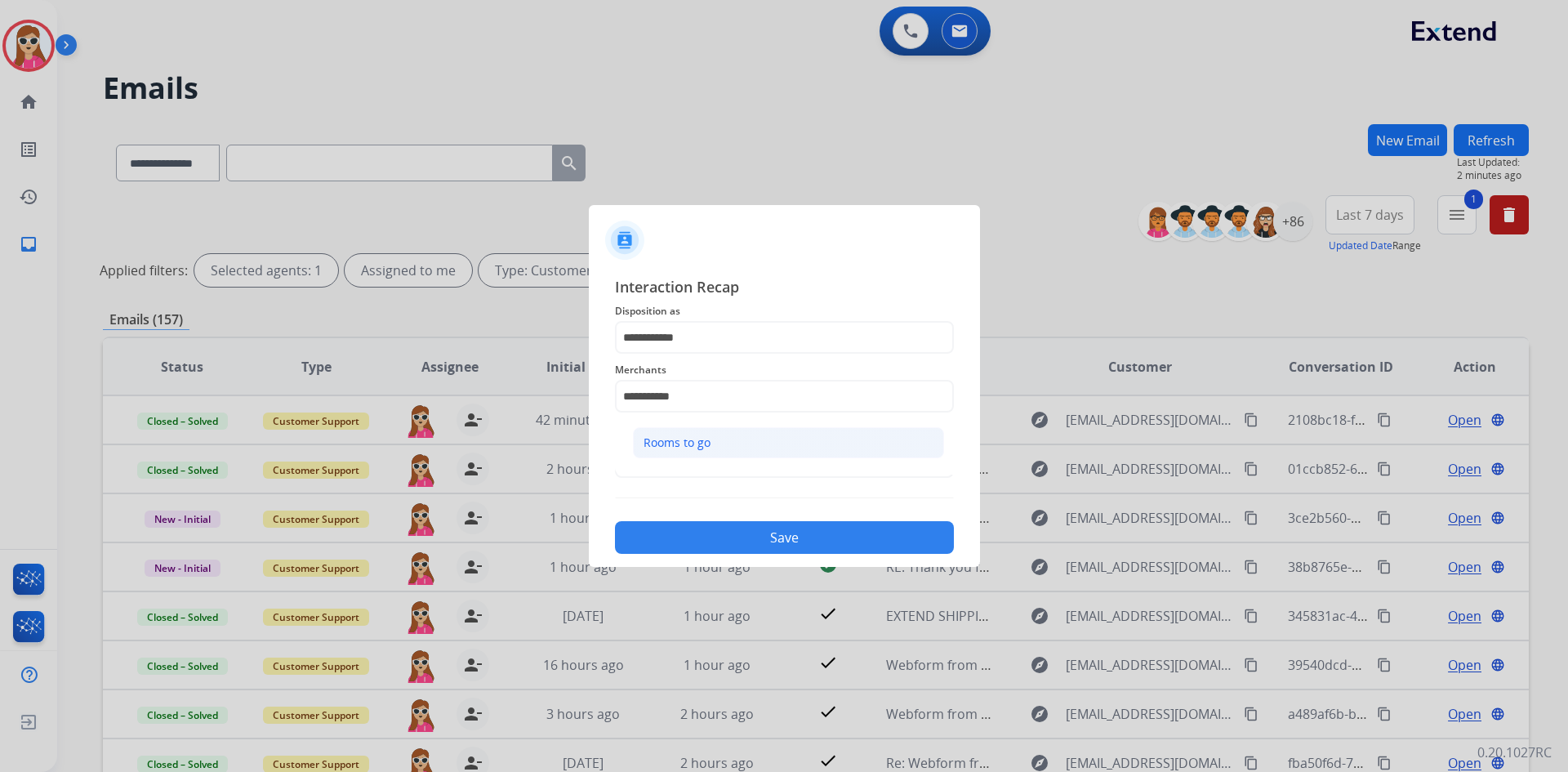
click at [702, 452] on li "Rooms to go" at bounding box center [789, 442] width 311 height 31
type input "**********"
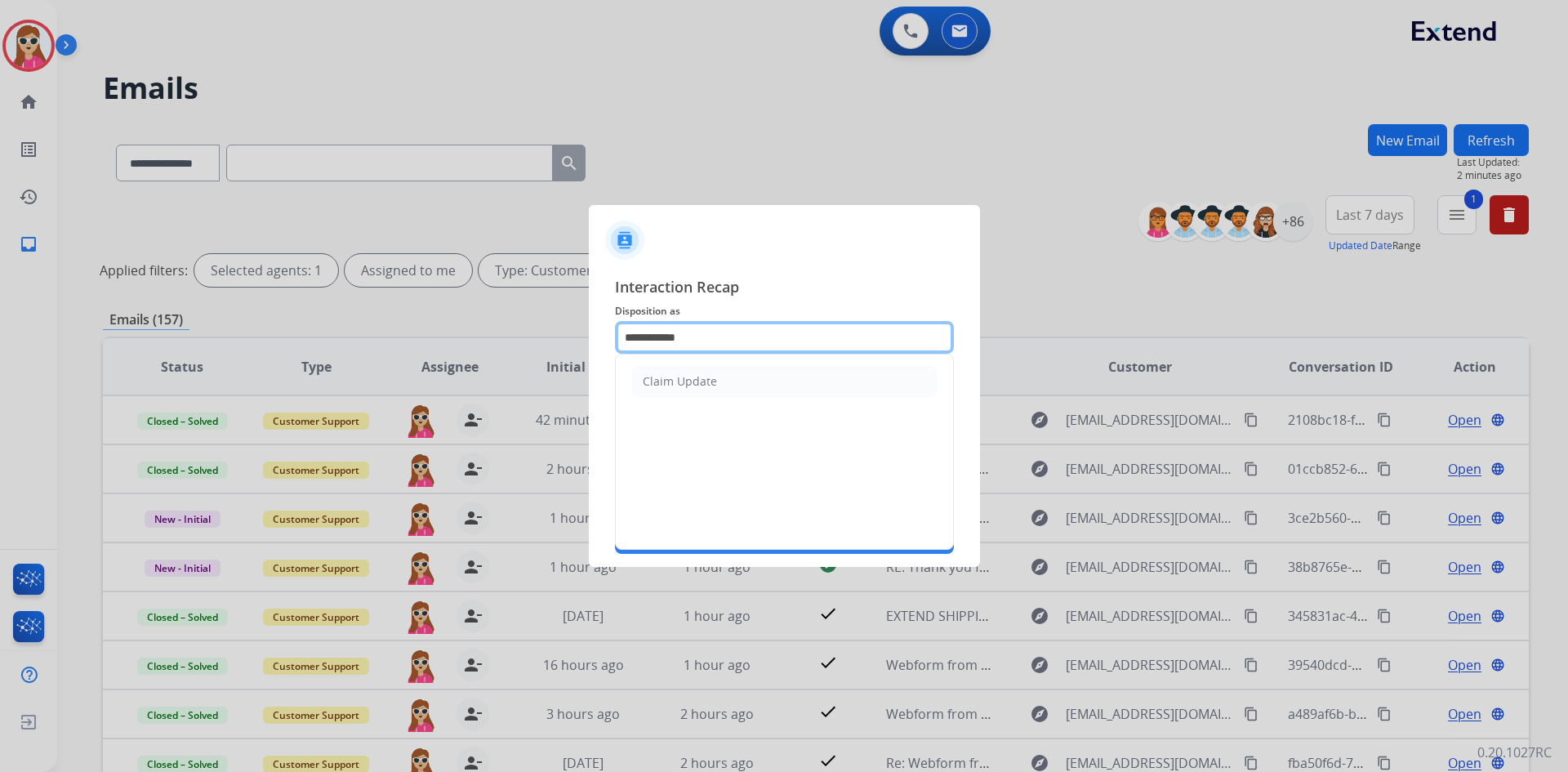
drag, startPoint x: 713, startPoint y: 344, endPoint x: 569, endPoint y: 348, distance: 144.1
click at [0, 348] on app-contact-recap-modal "**********" at bounding box center [0, 386] width 0 height 772
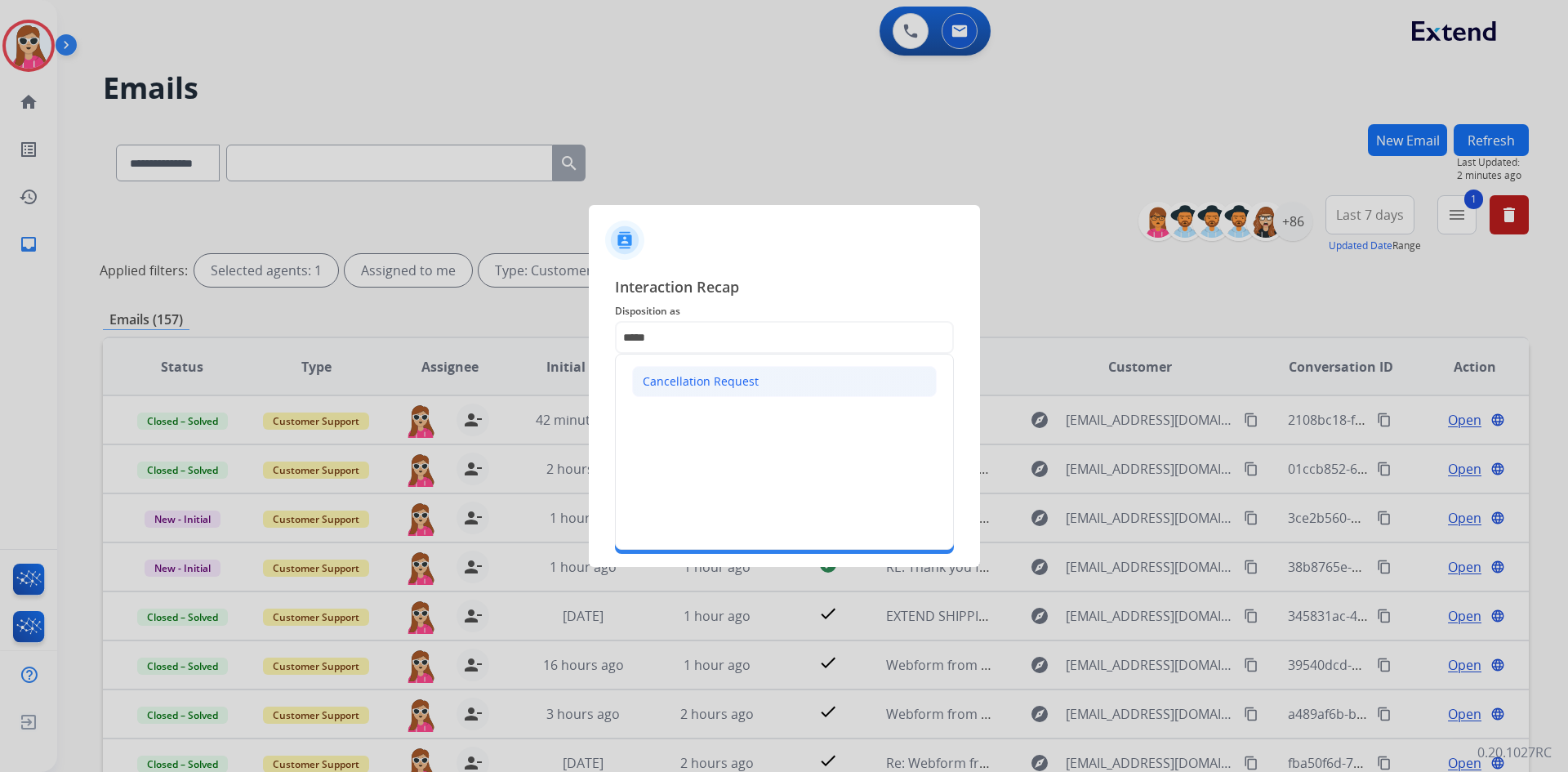
click at [694, 386] on div "Cancellation Request" at bounding box center [700, 381] width 116 height 16
type input "**********"
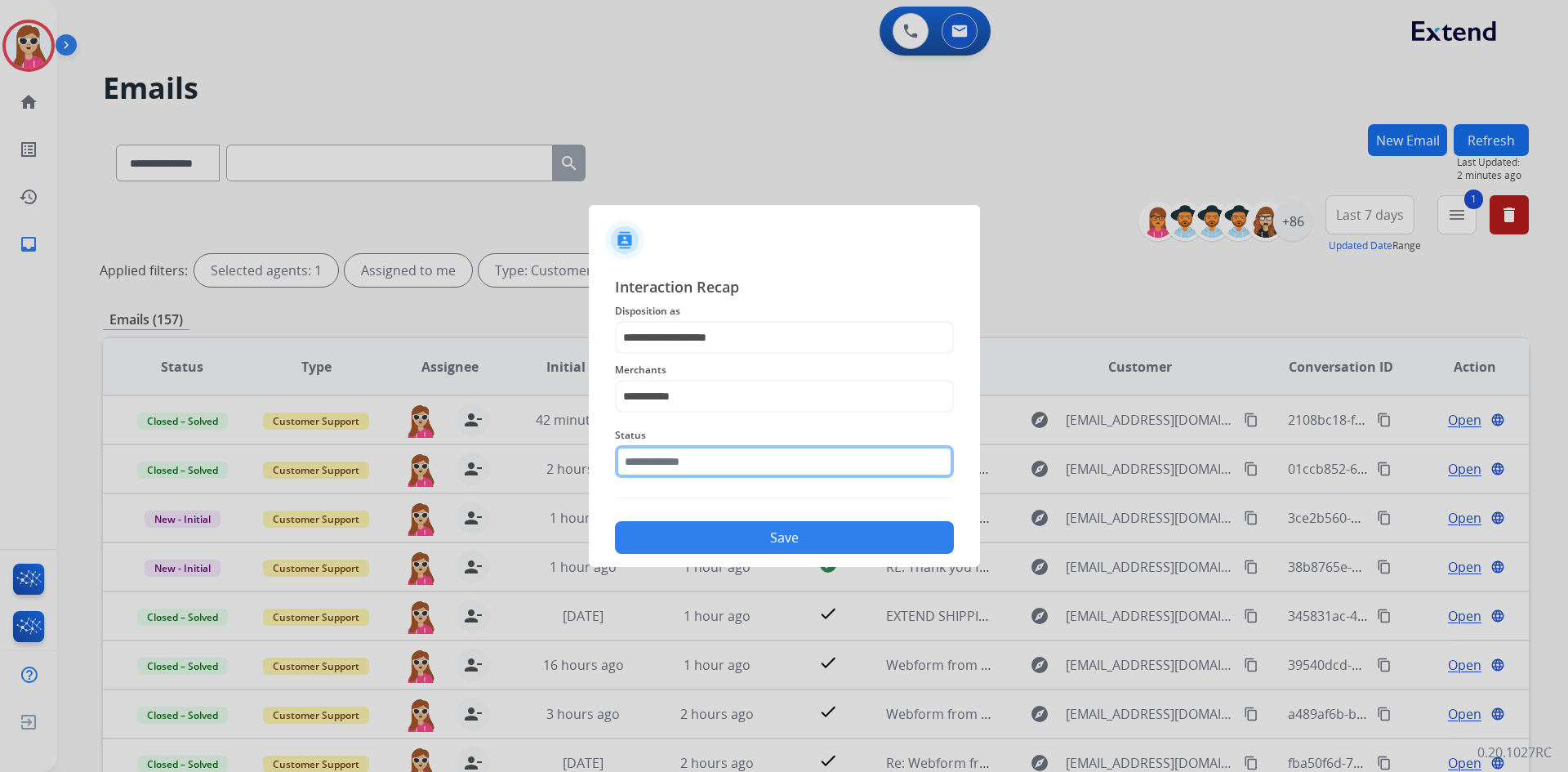
click at [740, 465] on input "text" at bounding box center [784, 461] width 339 height 33
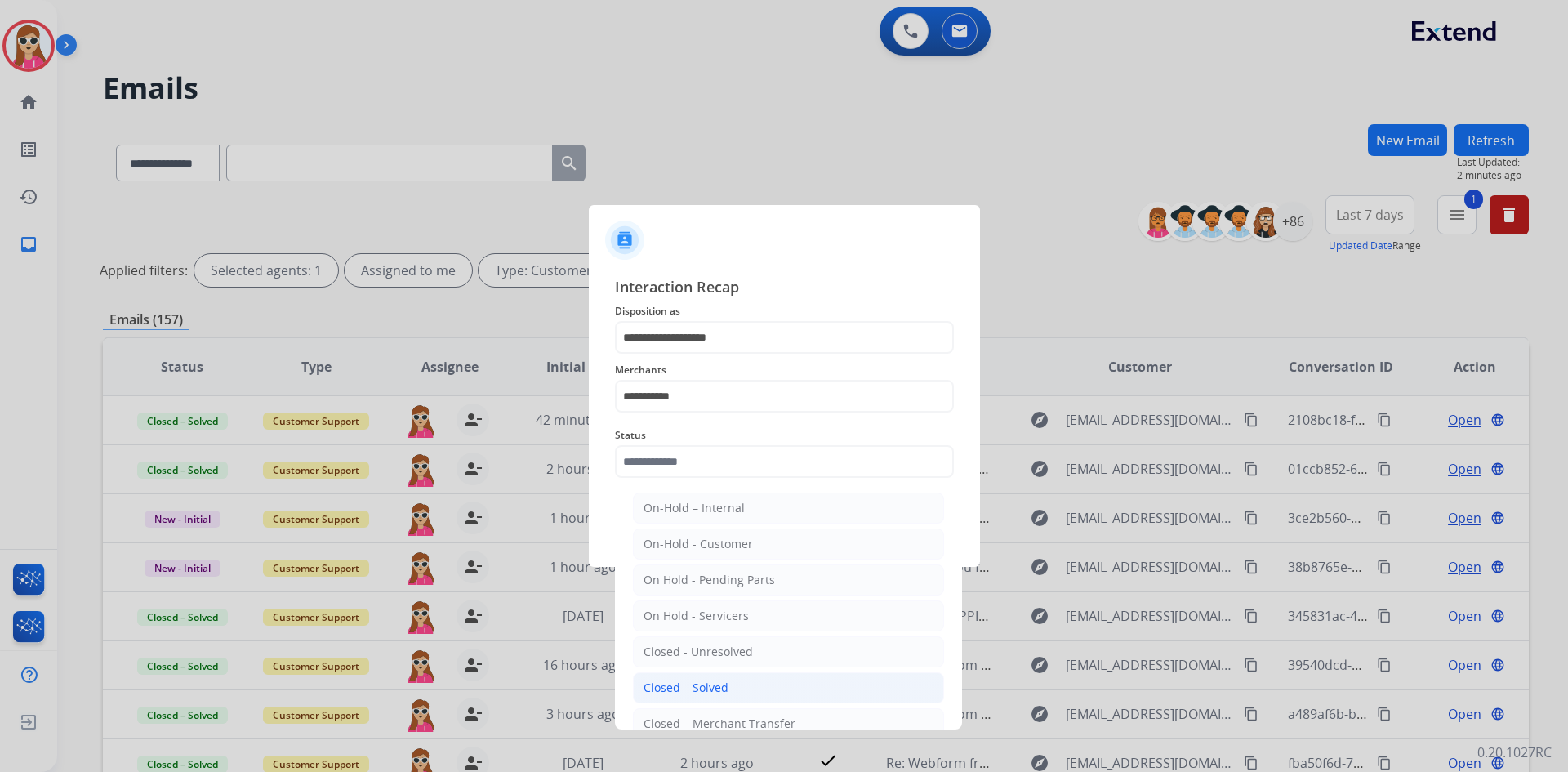
click at [730, 688] on li "Closed – Solved" at bounding box center [789, 687] width 311 height 31
type input "**********"
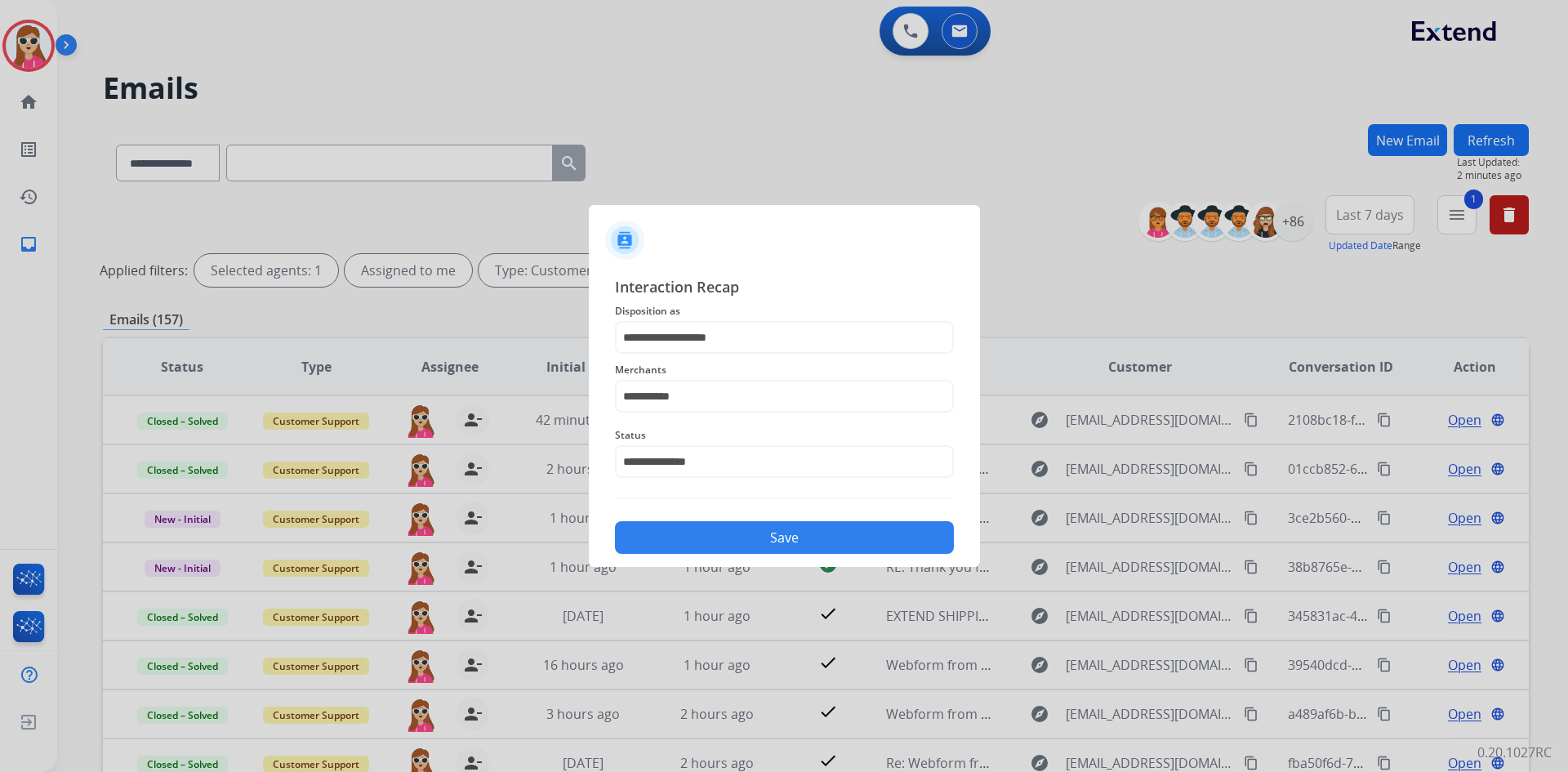
click at [778, 531] on button "Save" at bounding box center [784, 537] width 339 height 33
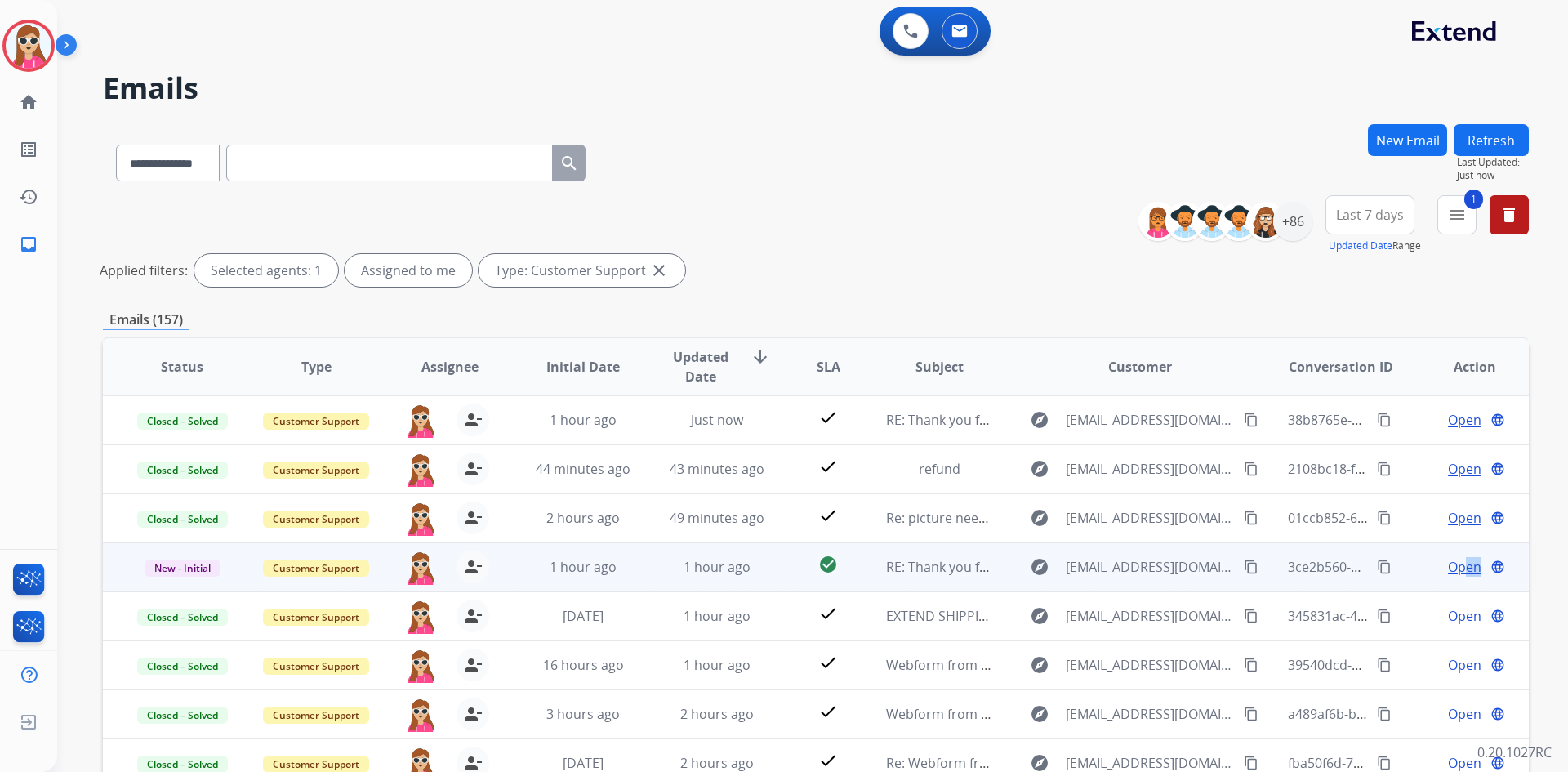
drag, startPoint x: 1459, startPoint y: 571, endPoint x: 1488, endPoint y: 586, distance: 32.6
click at [1488, 586] on td "Open language" at bounding box center [1461, 567] width 134 height 49
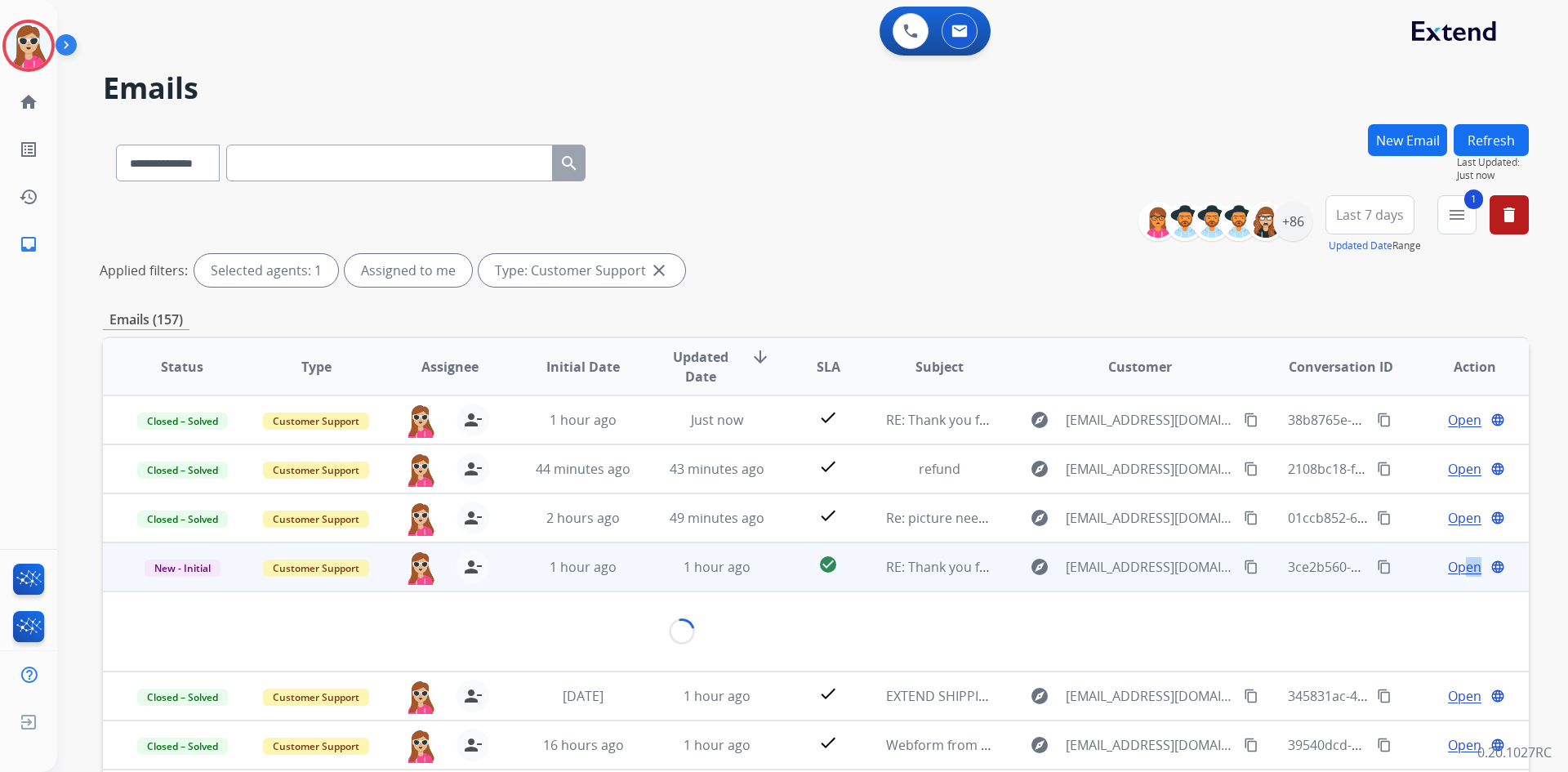
click at [1461, 569] on span "Open" at bounding box center [1465, 567] width 34 height 19
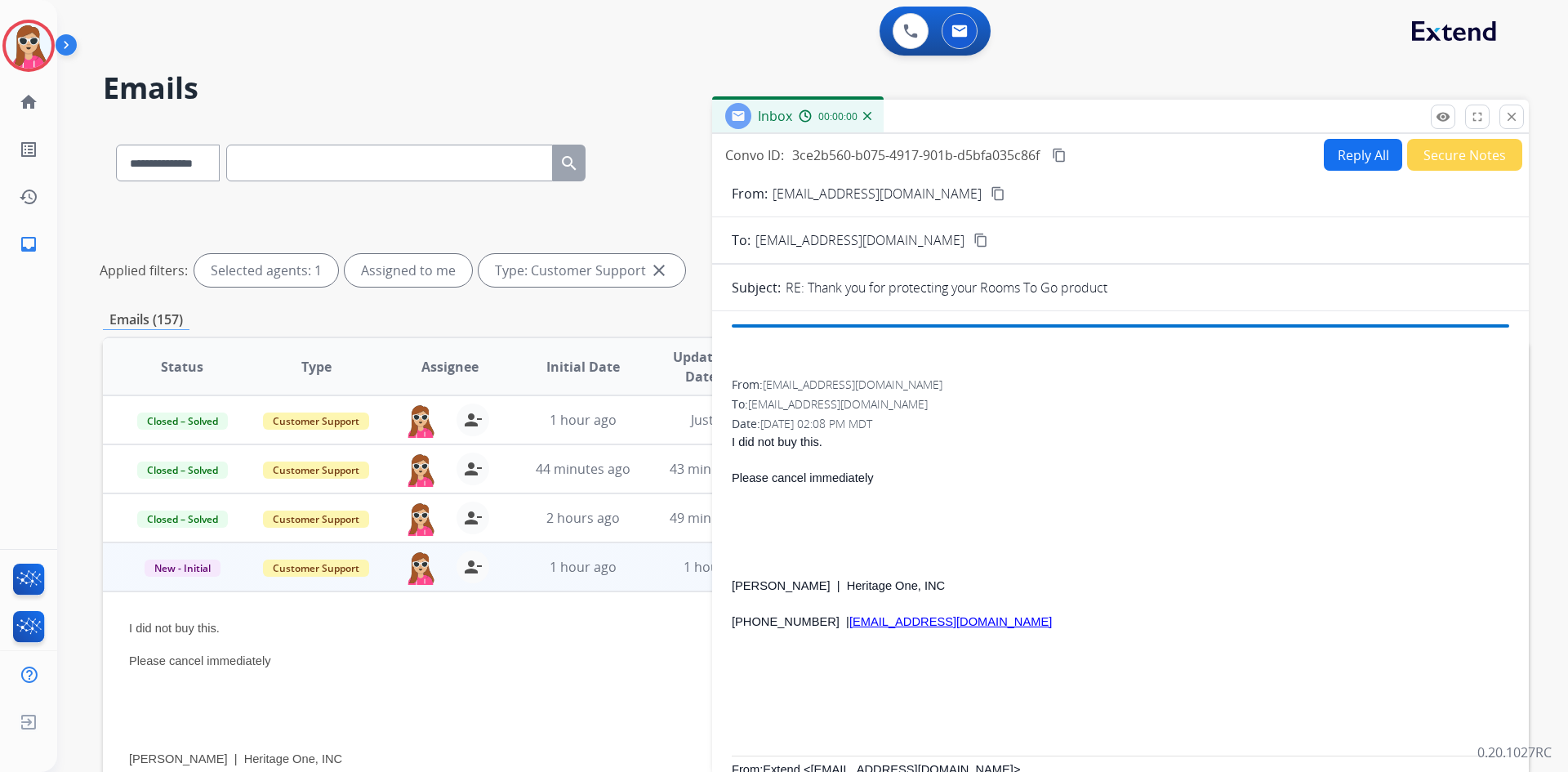
scroll to position [147, 0]
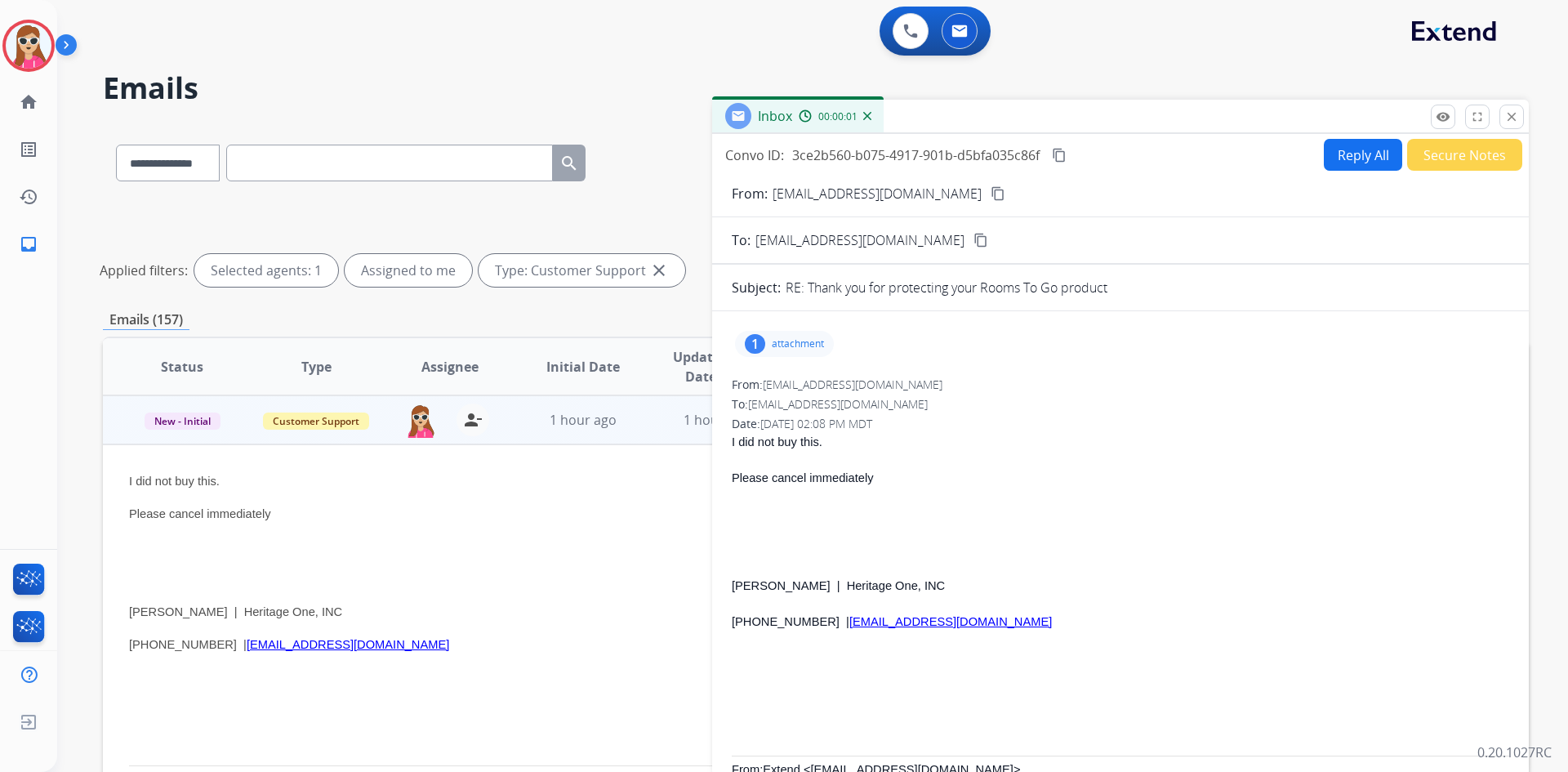
click at [1380, 155] on button "Reply All" at bounding box center [1363, 155] width 79 height 32
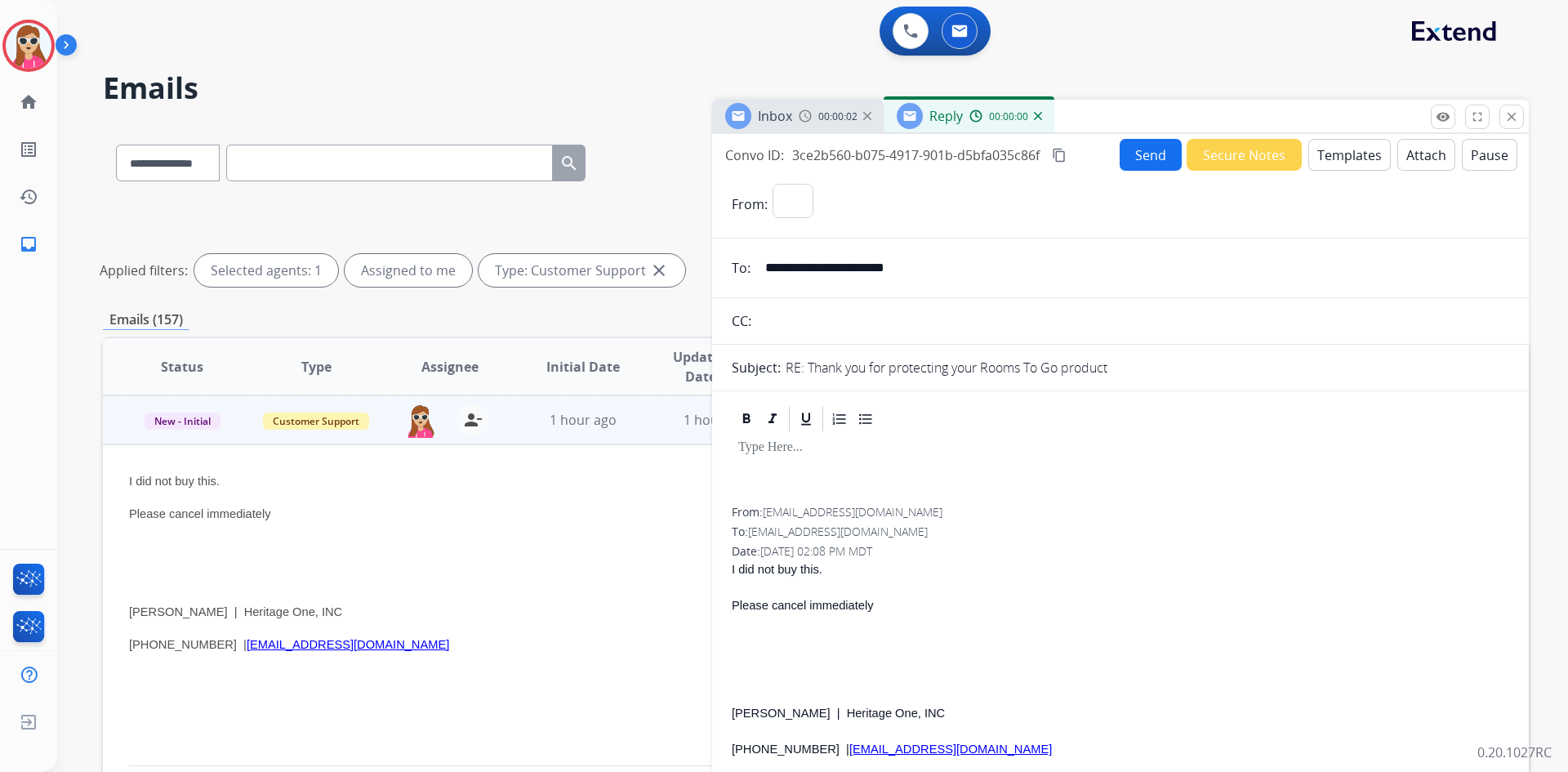
select select "**********"
click at [1325, 153] on button "Templates" at bounding box center [1349, 155] width 83 height 32
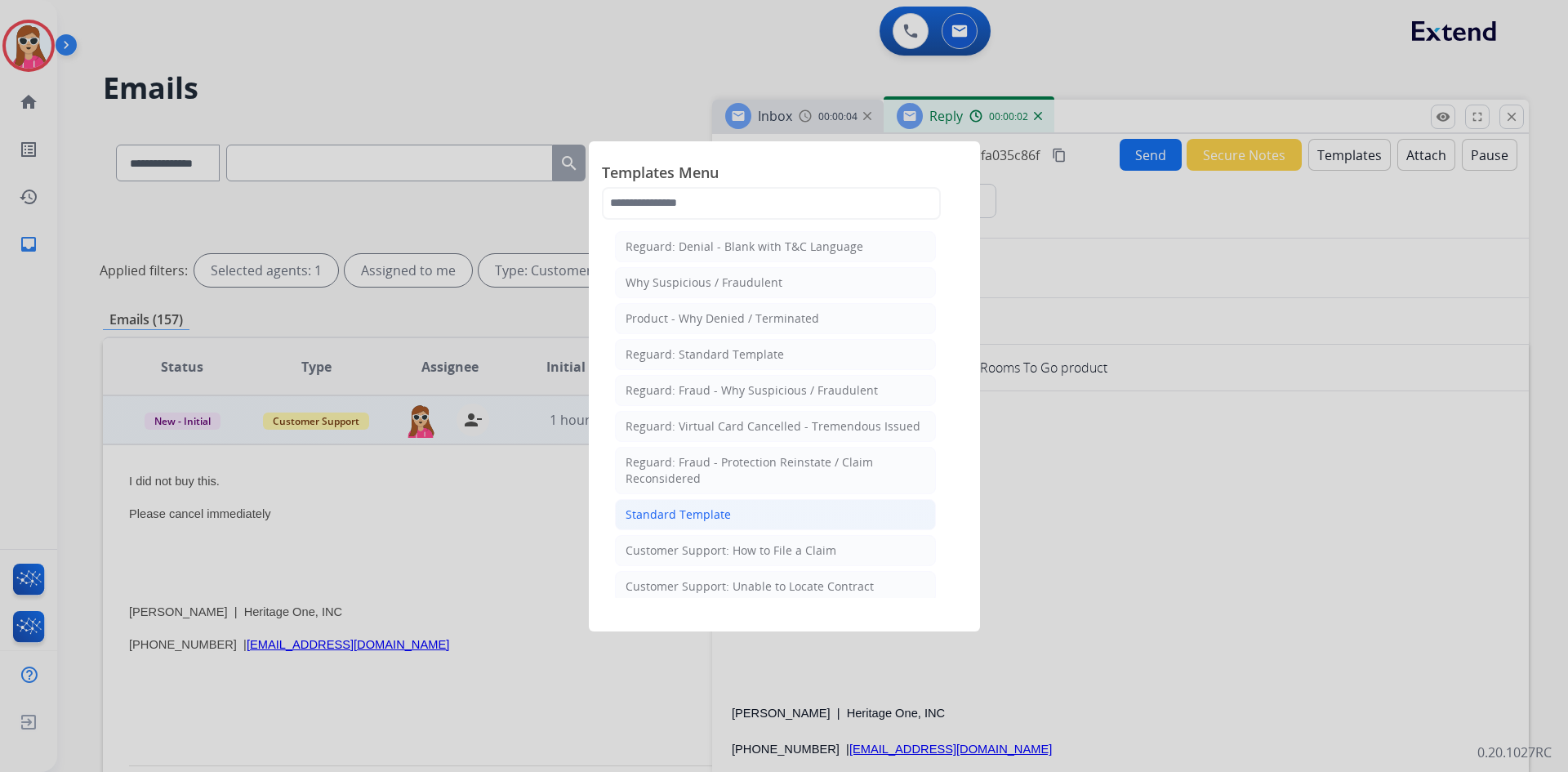
click at [779, 507] on li "Standard Template" at bounding box center [775, 514] width 321 height 31
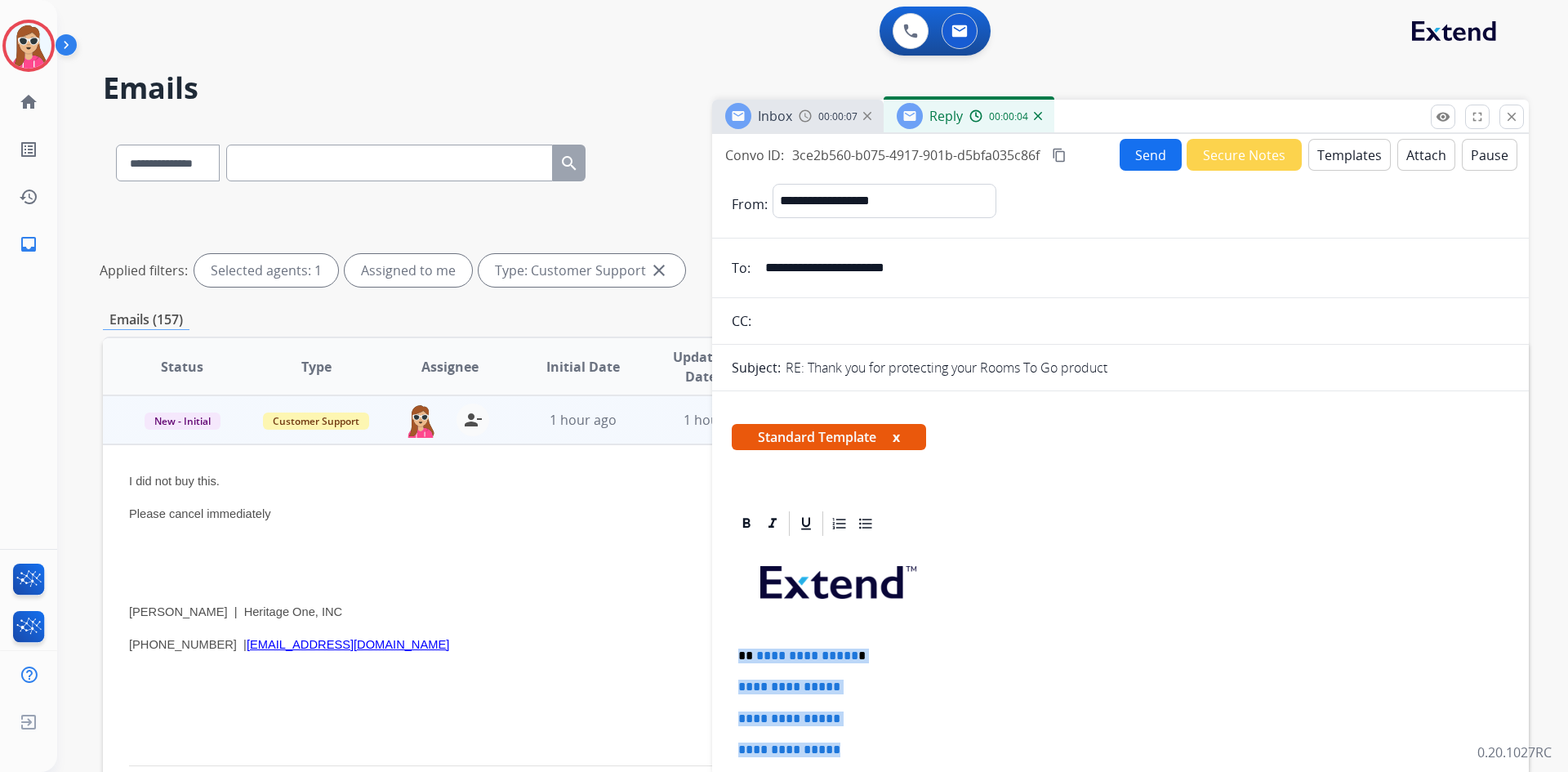
drag, startPoint x: 739, startPoint y: 649, endPoint x: 857, endPoint y: 736, distance: 146.6
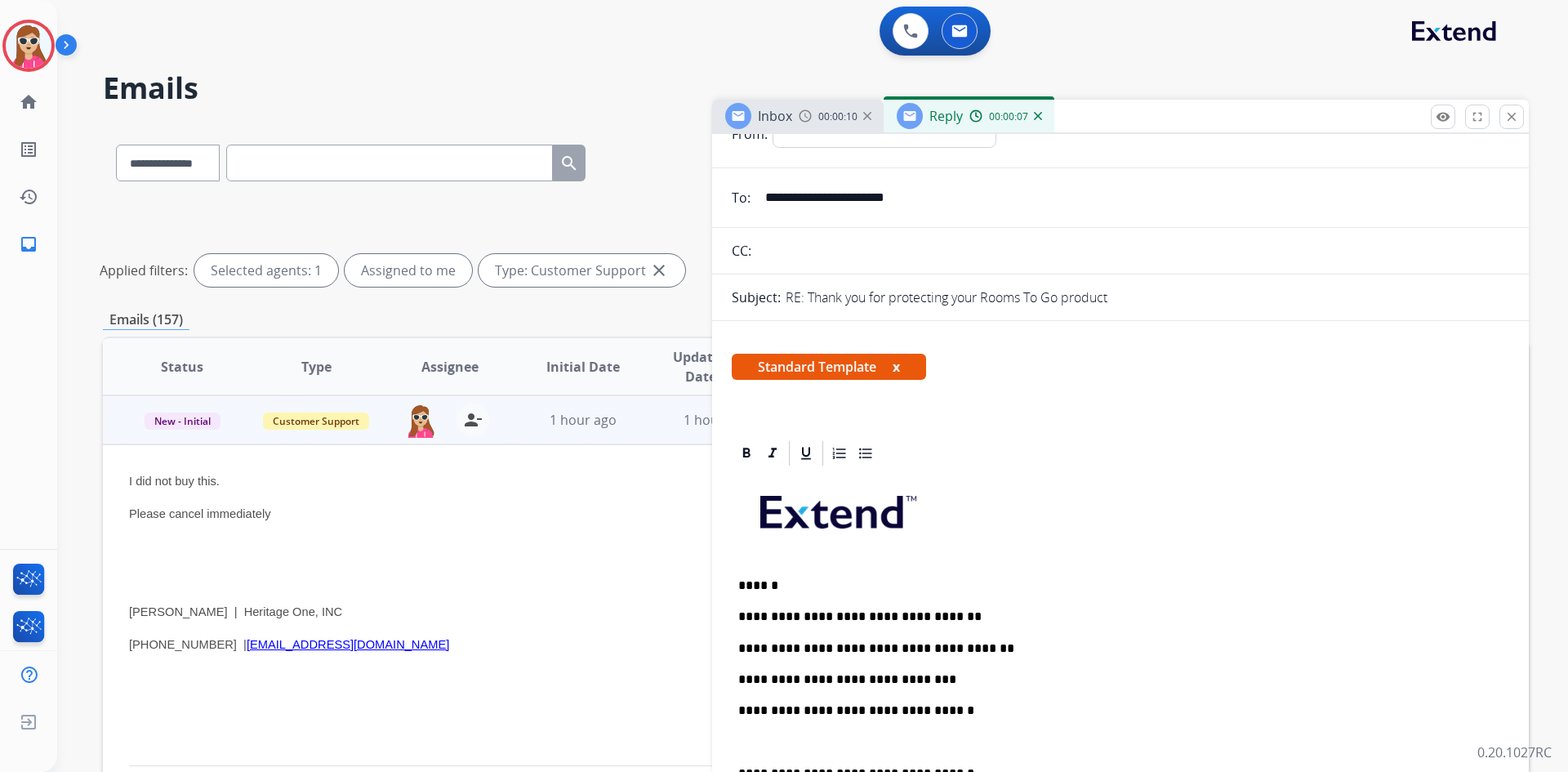
scroll to position [326, 0]
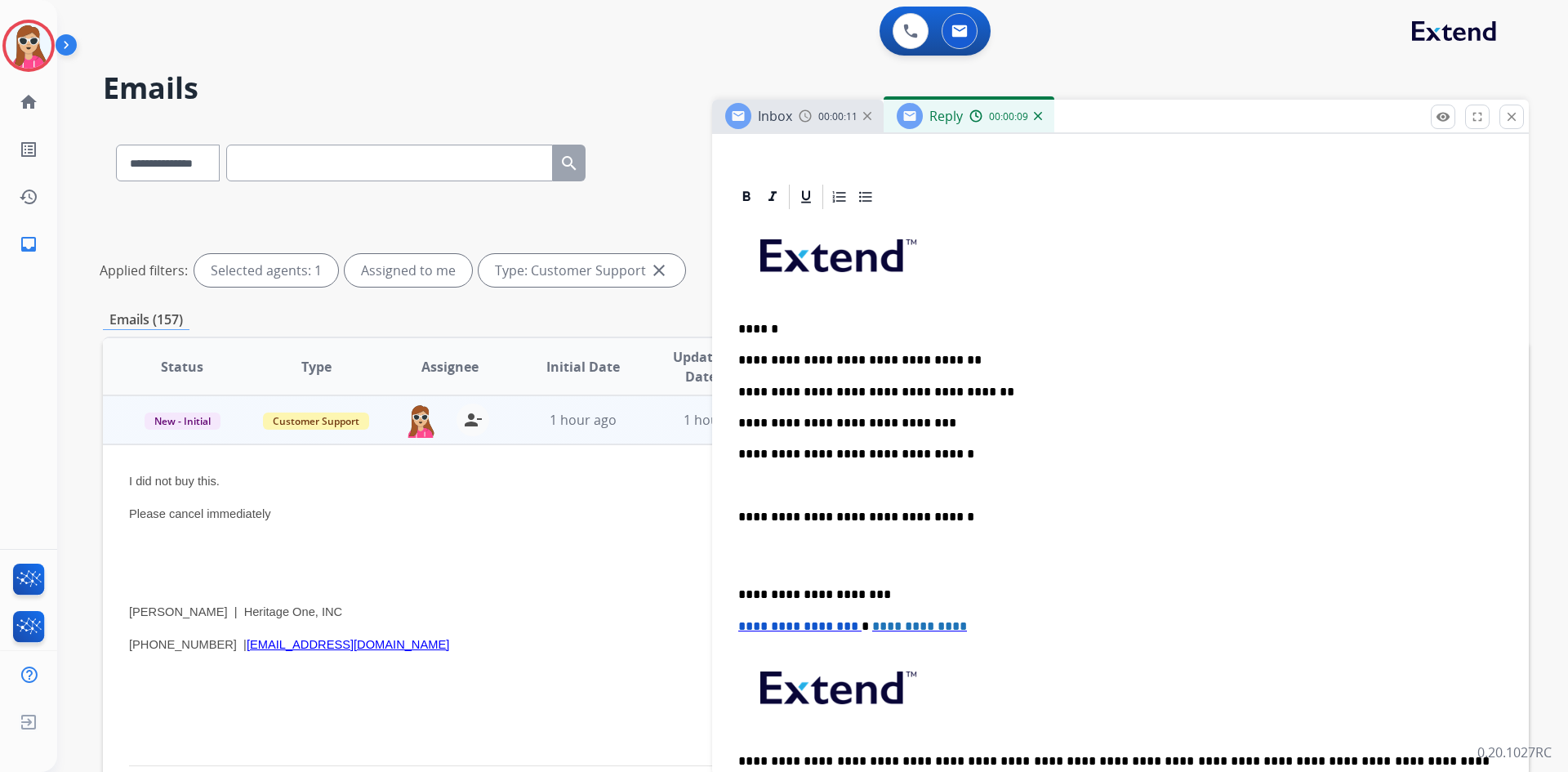
drag, startPoint x: 730, startPoint y: 517, endPoint x: 932, endPoint y: 532, distance: 202.6
drag, startPoint x: 861, startPoint y: 506, endPoint x: 730, endPoint y: 502, distance: 131.1
click at [740, 583] on div "**********" at bounding box center [1120, 523] width 778 height 625
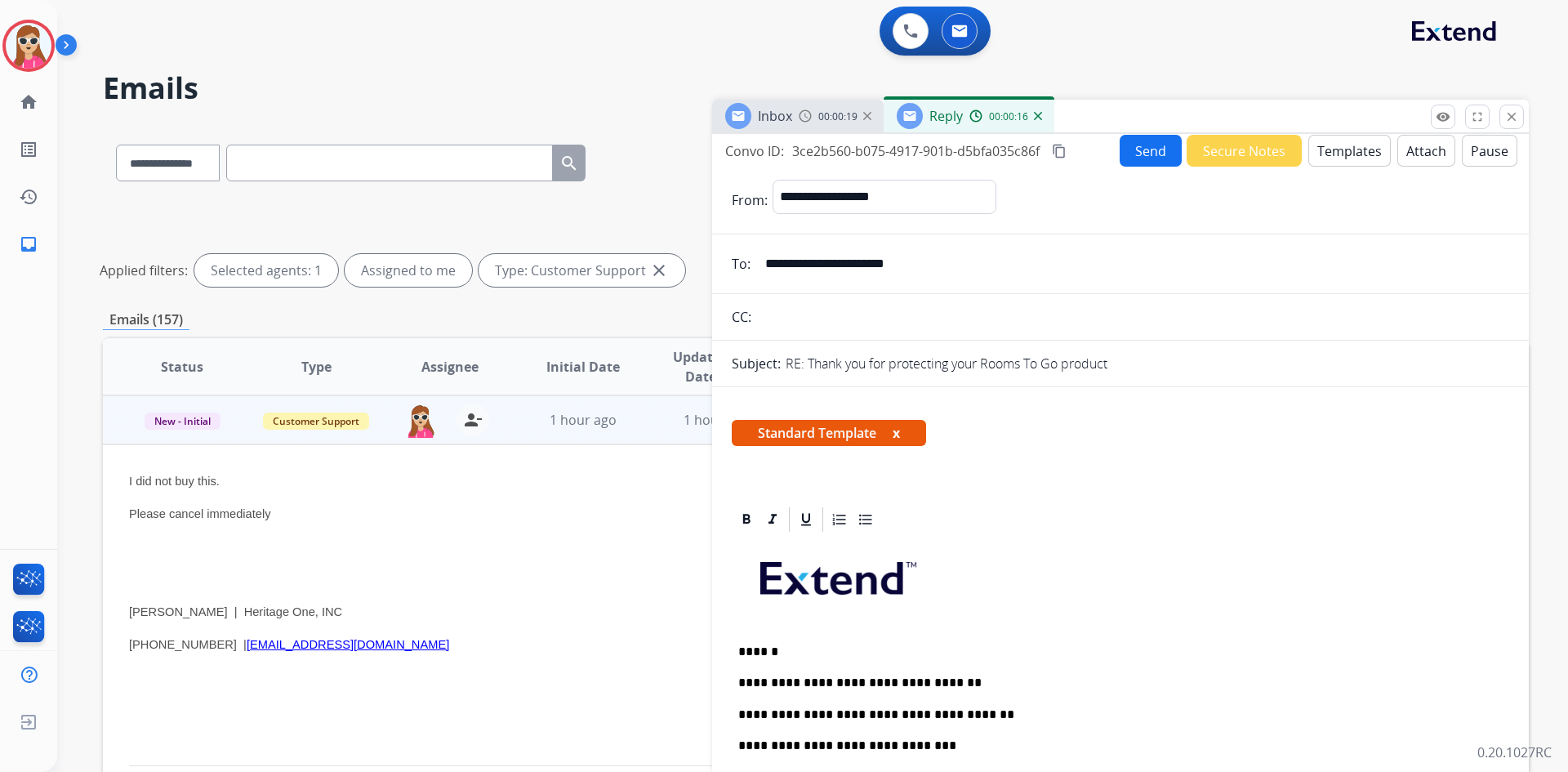
scroll to position [0, 0]
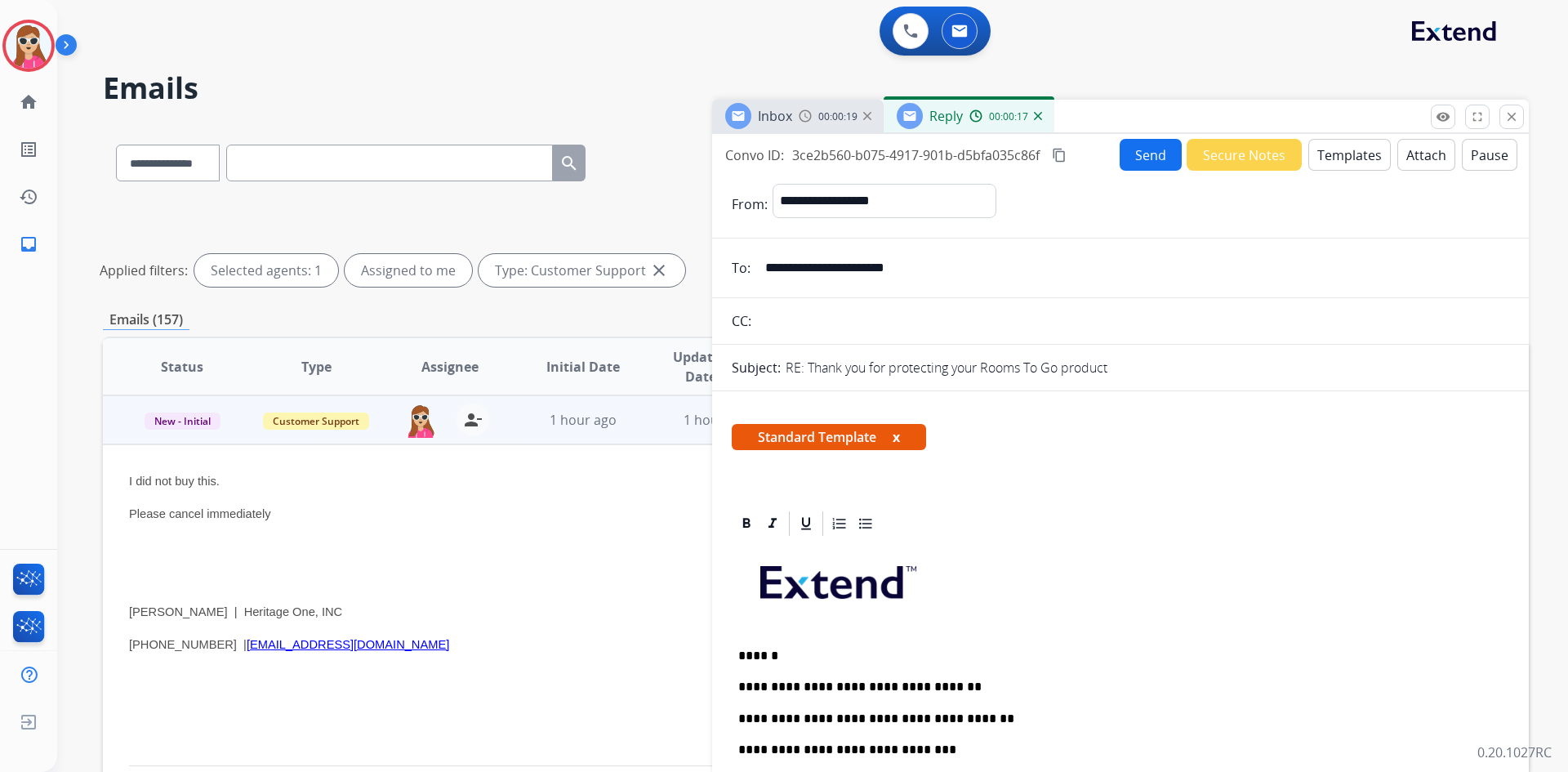
click at [1155, 153] on button "Send" at bounding box center [1150, 155] width 62 height 32
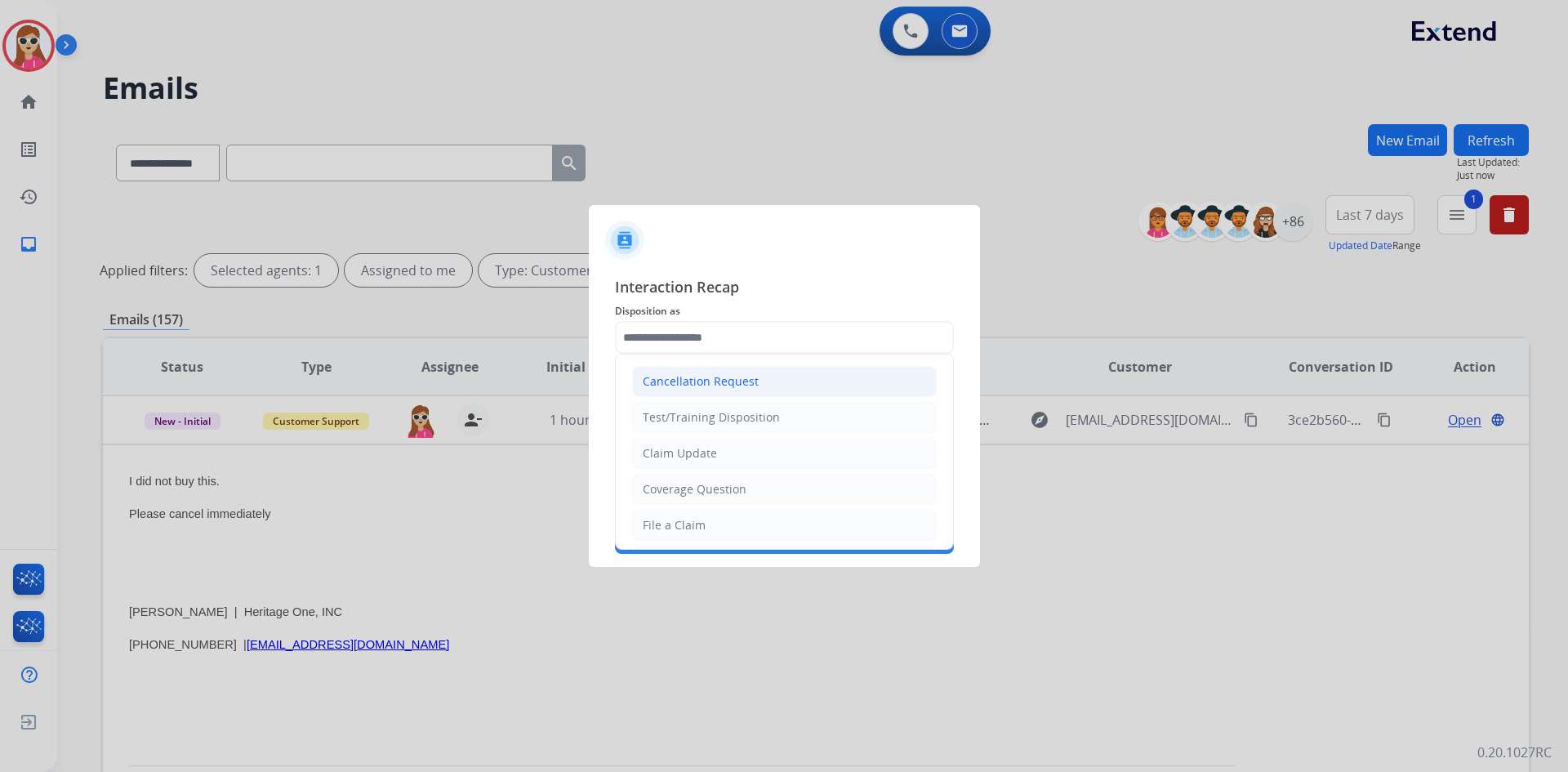
click at [760, 389] on li "Cancellation Request" at bounding box center [784, 381] width 304 height 31
type input "**********"
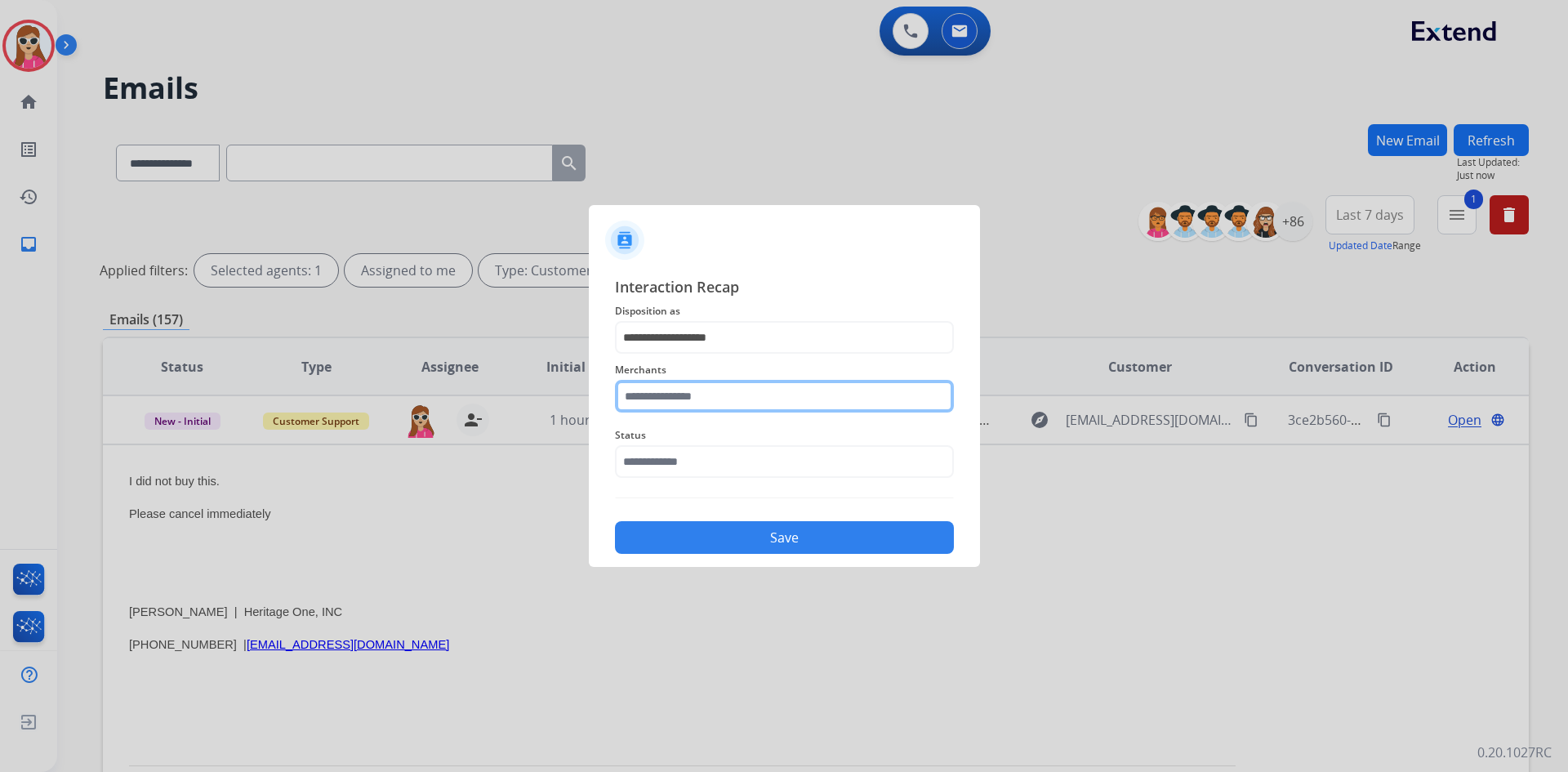
click at [764, 392] on input "text" at bounding box center [784, 396] width 339 height 33
drag, startPoint x: 799, startPoint y: 439, endPoint x: 788, endPoint y: 443, distance: 11.7
click at [796, 439] on li "Rooms to go" at bounding box center [789, 442] width 311 height 31
type input "**********"
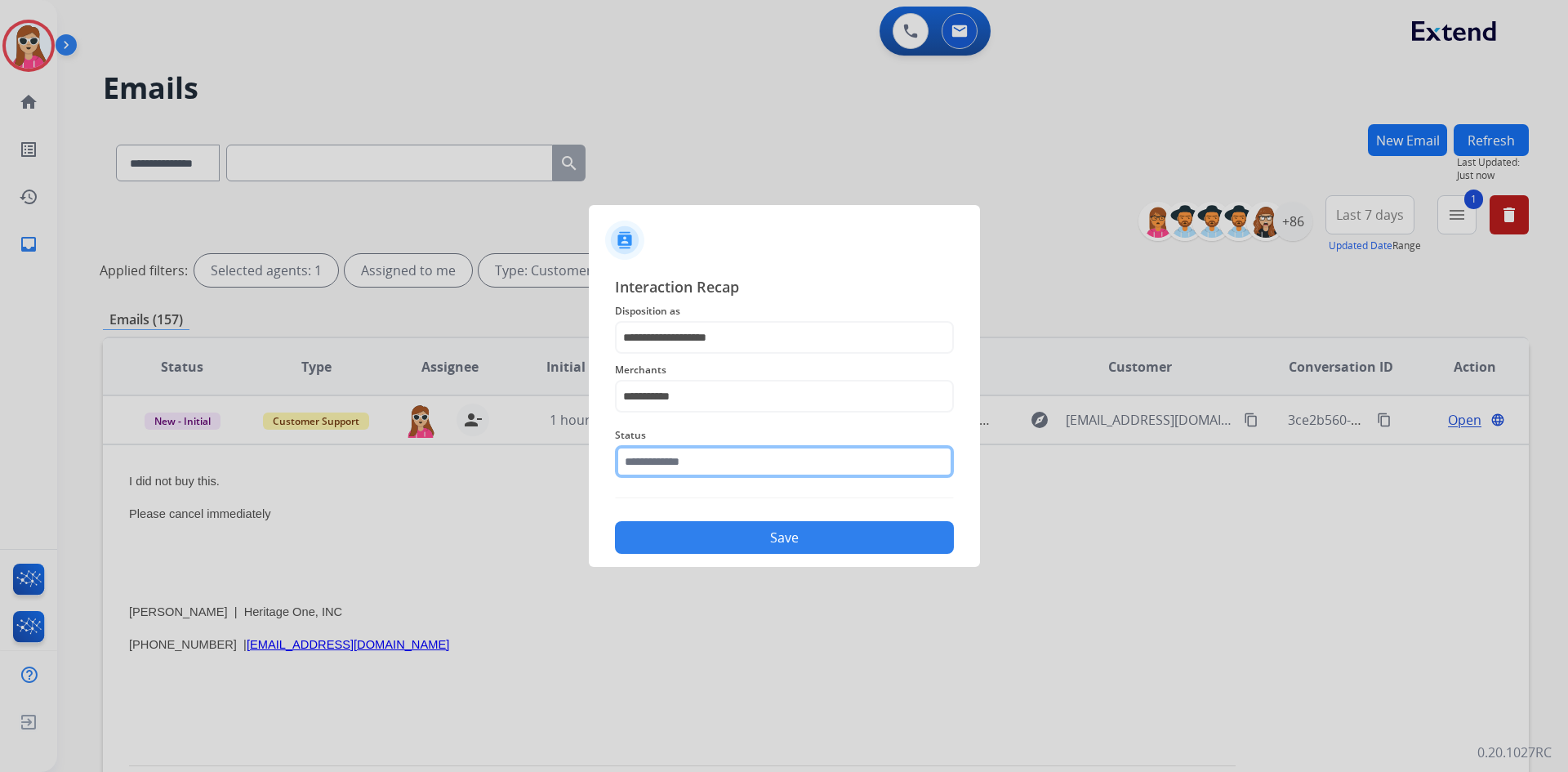
click at [795, 478] on input "text" at bounding box center [784, 461] width 339 height 33
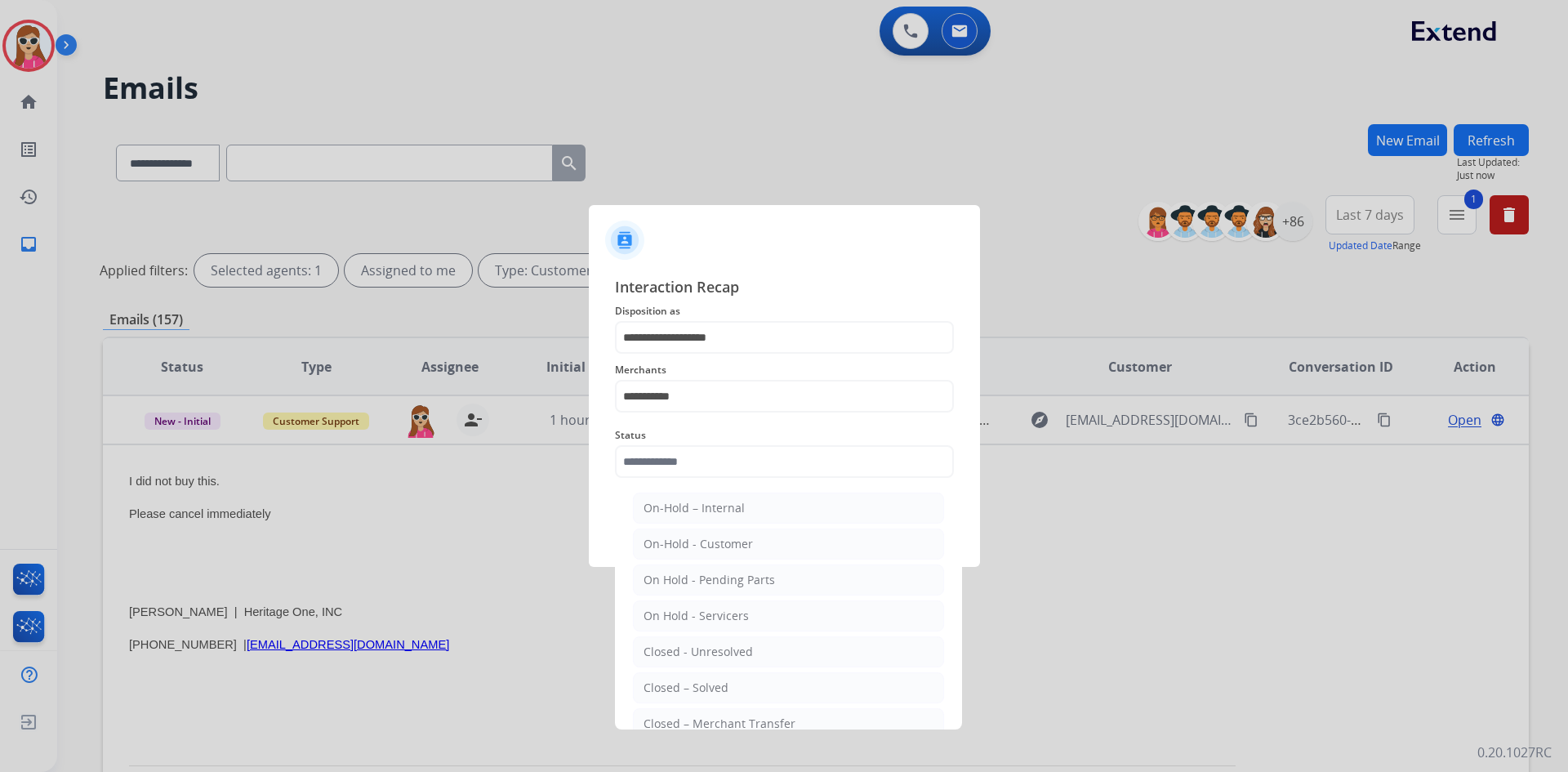
drag, startPoint x: 761, startPoint y: 689, endPoint x: 759, endPoint y: 659, distance: 30.1
click at [761, 688] on li "Closed – Solved" at bounding box center [789, 687] width 311 height 31
type input "**********"
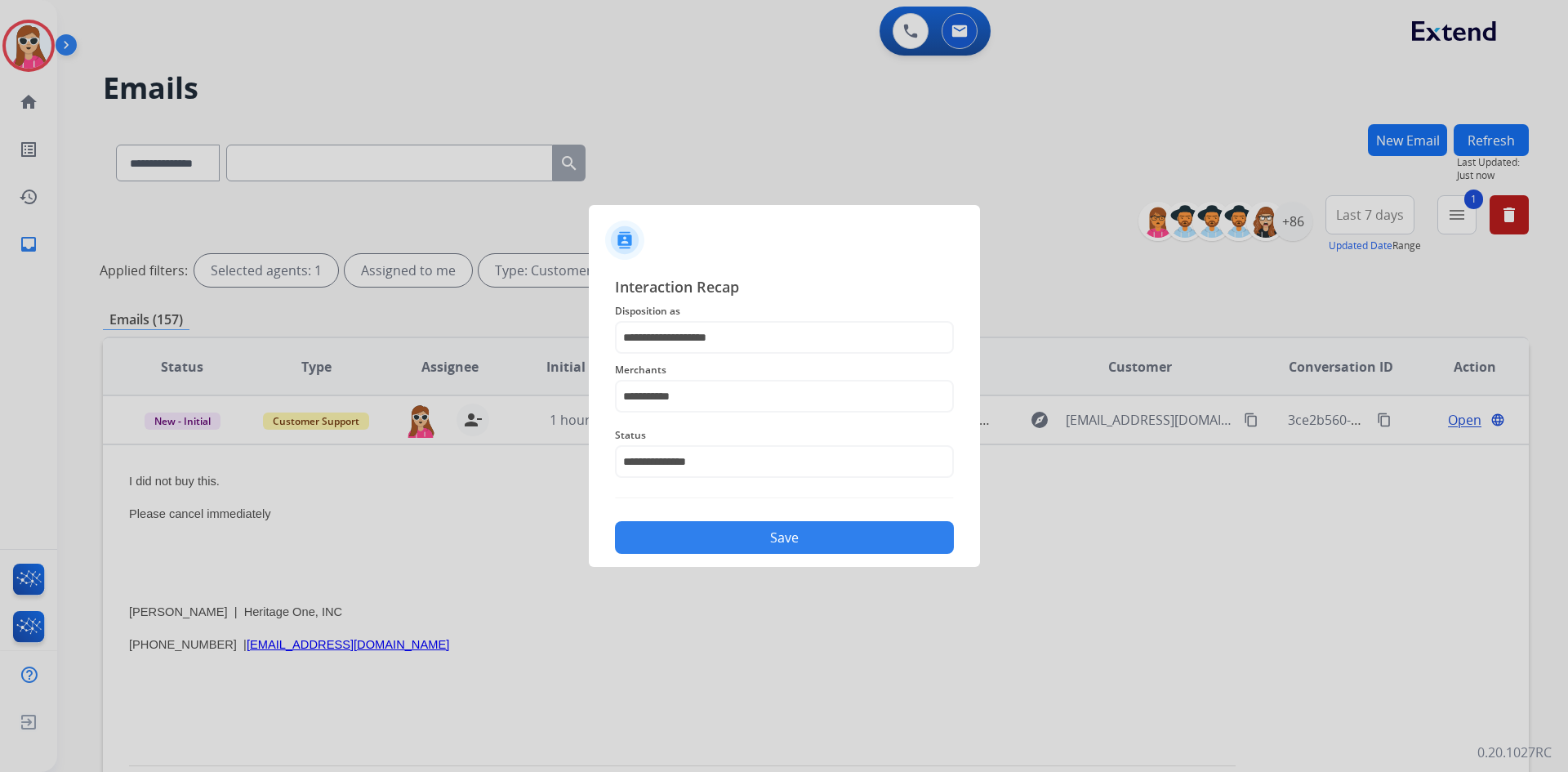
click at [773, 548] on button "Save" at bounding box center [784, 537] width 339 height 33
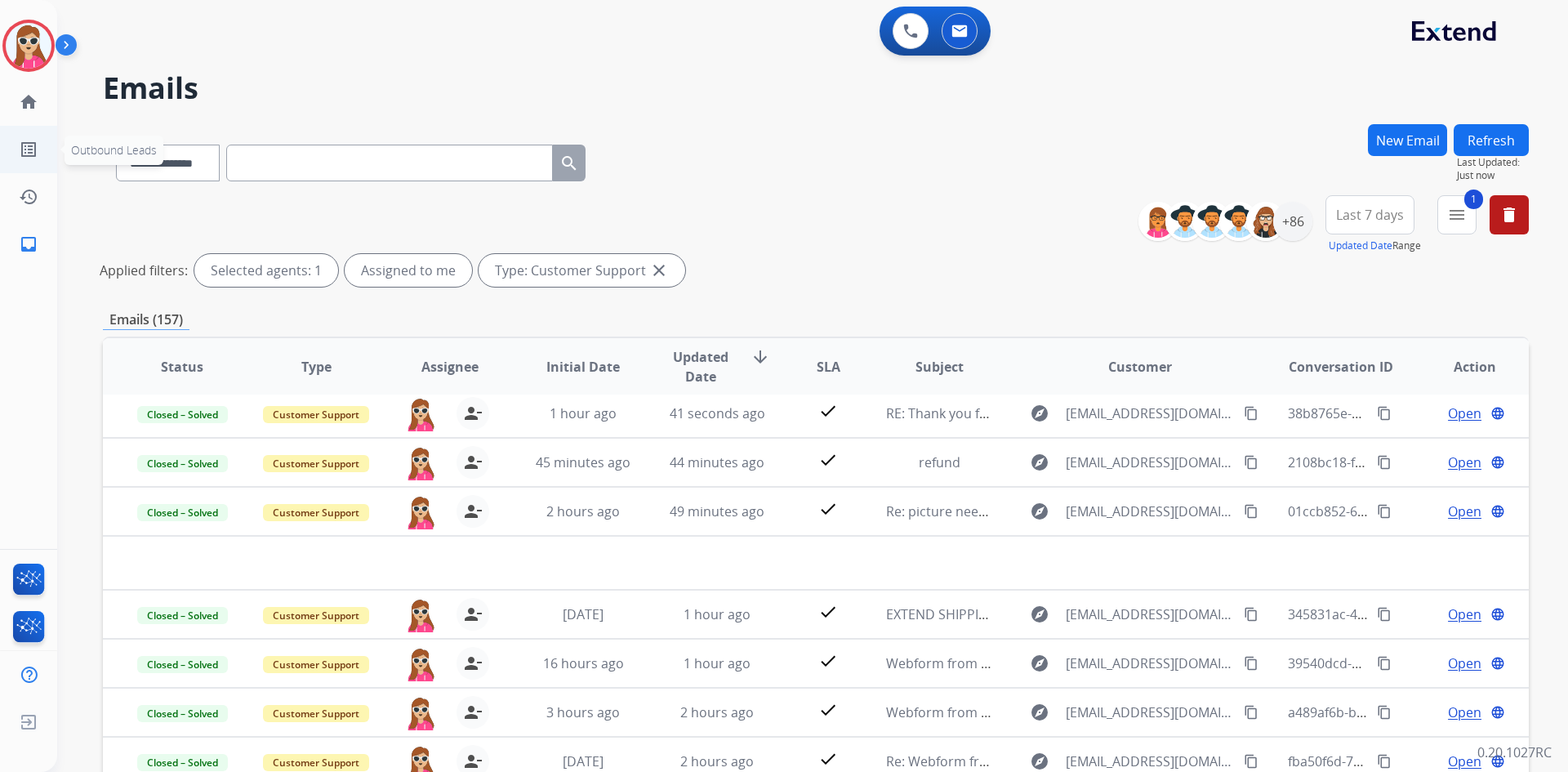
scroll to position [56, 0]
click at [16, 50] on img at bounding box center [29, 46] width 46 height 46
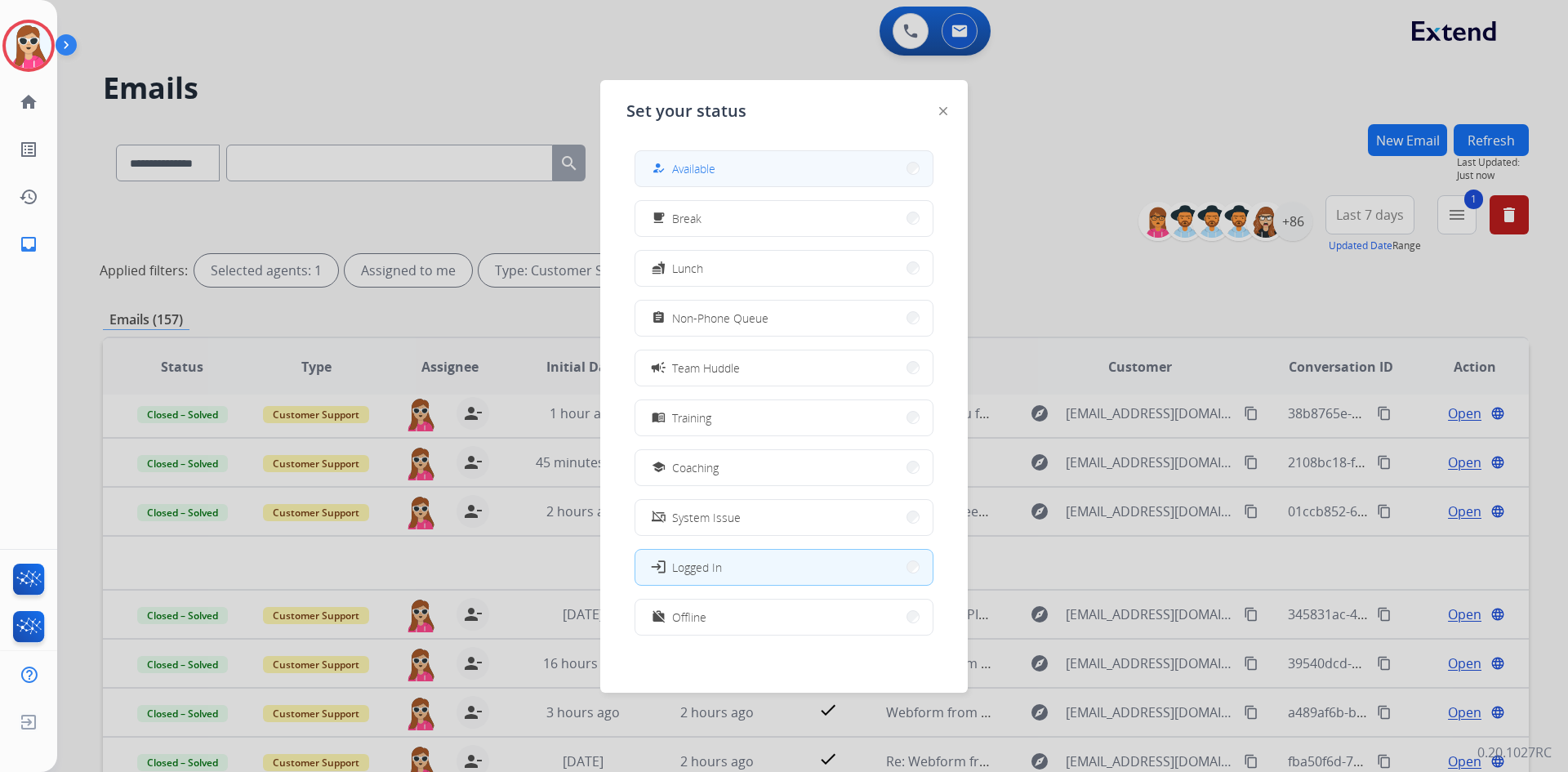
click at [685, 186] on div "how_to_reg Available" at bounding box center [784, 168] width 299 height 36
click at [667, 608] on button "work_off Offline" at bounding box center [784, 617] width 298 height 36
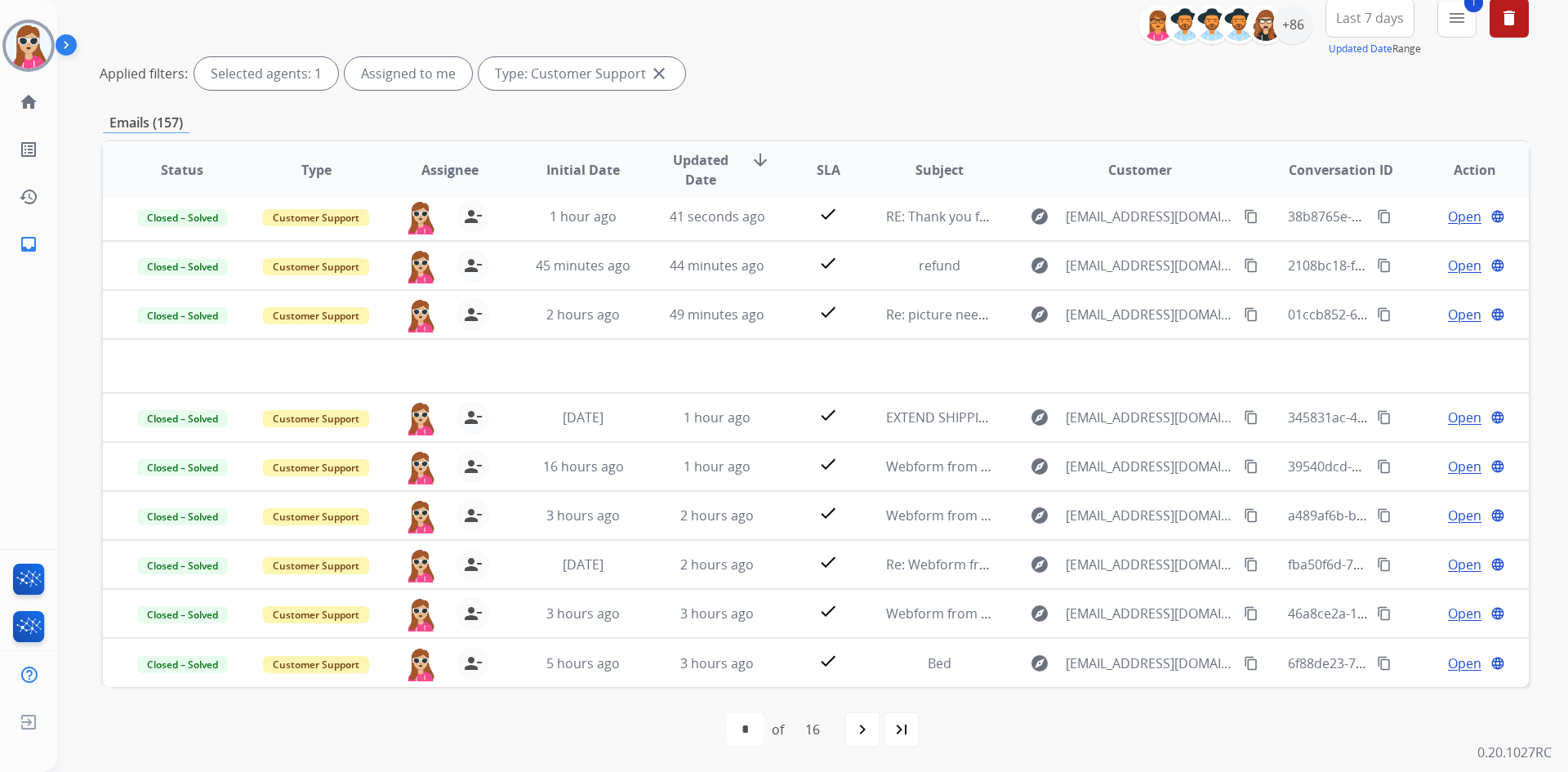
scroll to position [115, 0]
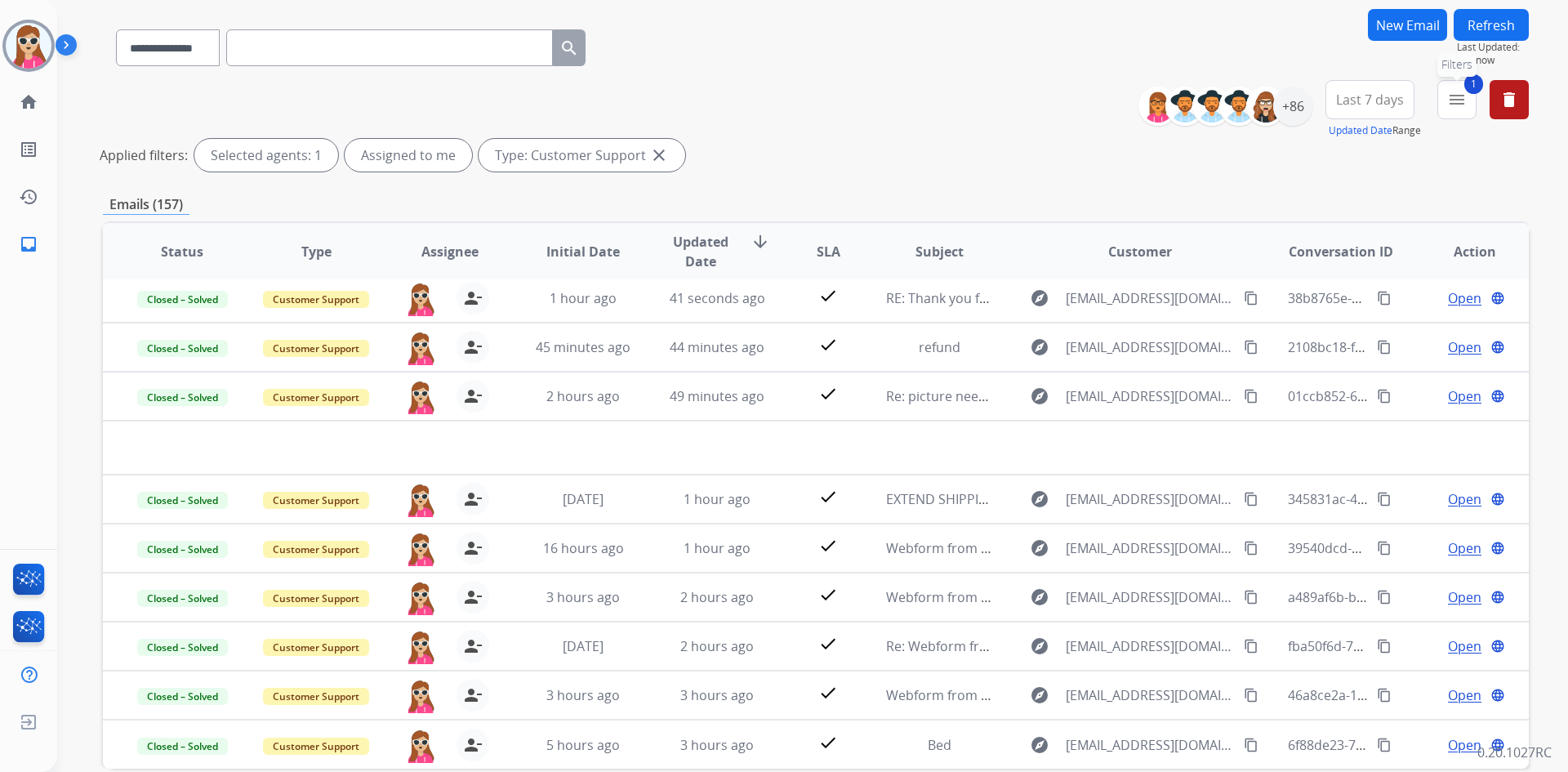
click at [1454, 99] on mat-icon "menu" at bounding box center [1456, 99] width 19 height 19
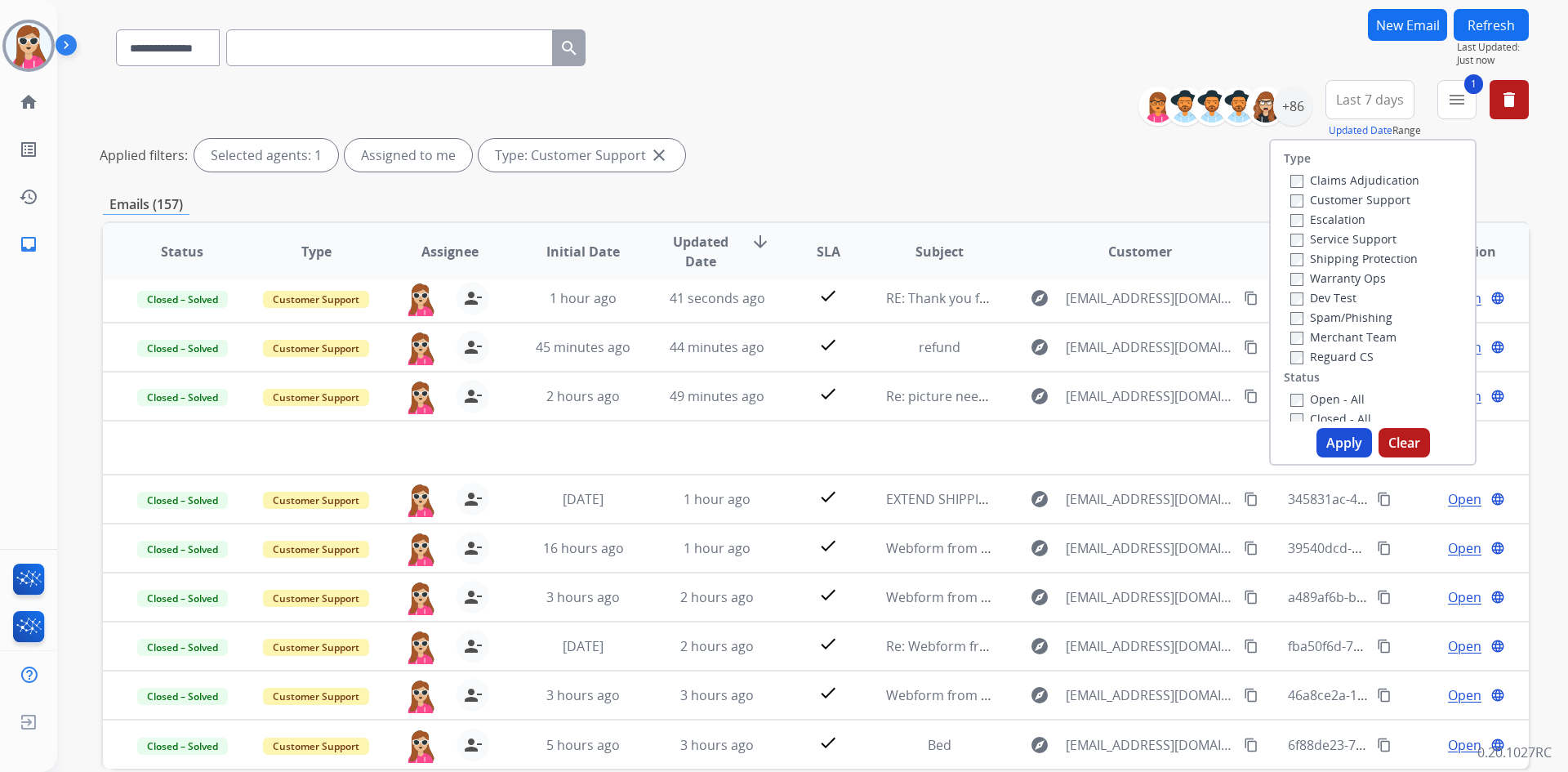
click at [1359, 257] on label "Shipping Protection" at bounding box center [1353, 259] width 128 height 15
drag, startPoint x: 1336, startPoint y: 348, endPoint x: 1336, endPoint y: 359, distance: 11.0
click at [1336, 353] on div "Reguard CS" at bounding box center [1354, 356] width 129 height 19
click at [1325, 365] on div "Reguard CS" at bounding box center [1354, 356] width 129 height 19
drag, startPoint x: 1328, startPoint y: 354, endPoint x: 1331, endPoint y: 382, distance: 28.2
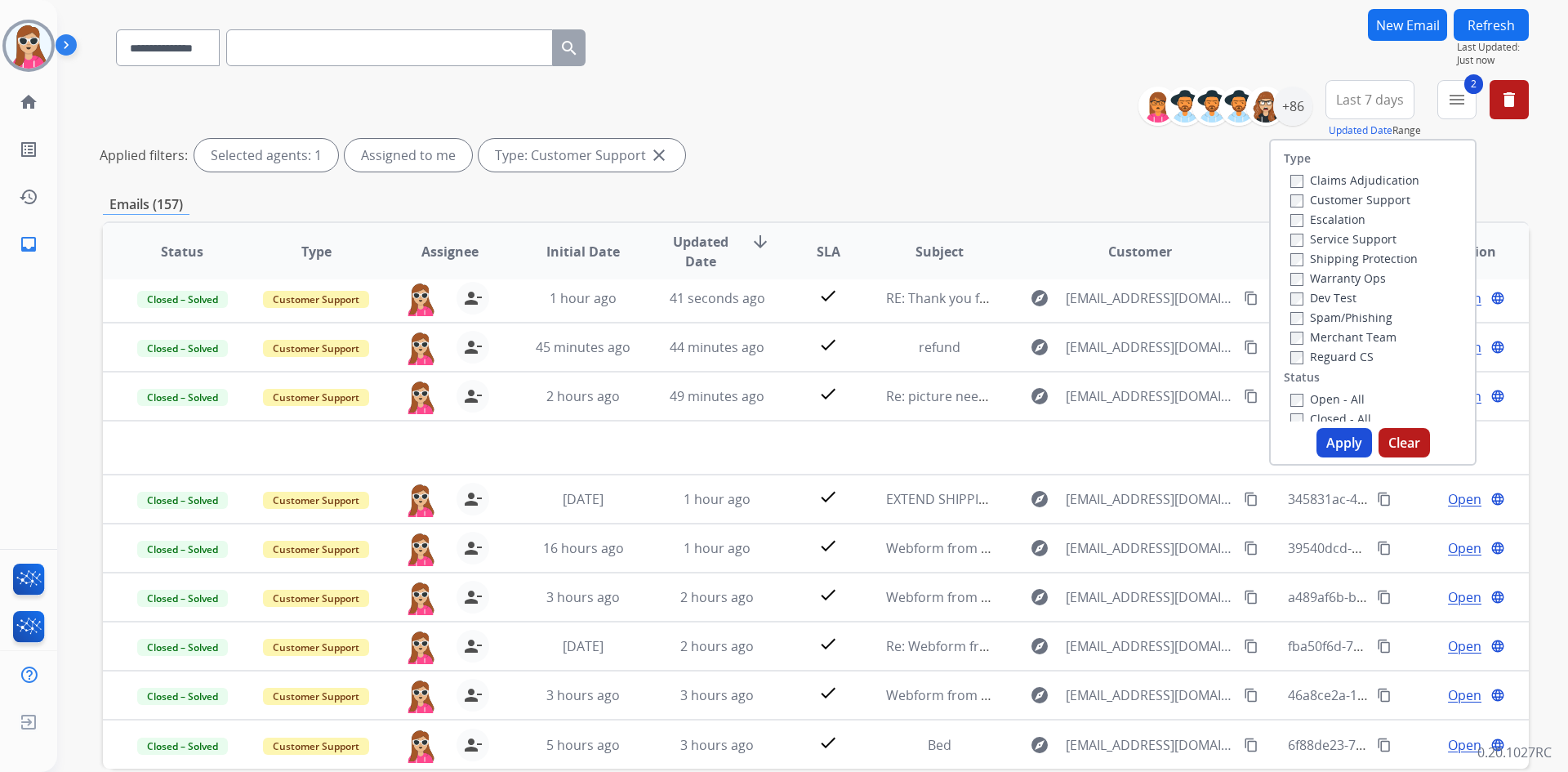
click at [1328, 358] on label "Reguard CS" at bounding box center [1331, 356] width 84 height 15
drag, startPoint x: 1337, startPoint y: 402, endPoint x: 1329, endPoint y: 419, distance: 18.8
click at [1337, 402] on label "Open - All" at bounding box center [1327, 399] width 74 height 15
click at [1334, 435] on button "Apply" at bounding box center [1344, 442] width 56 height 30
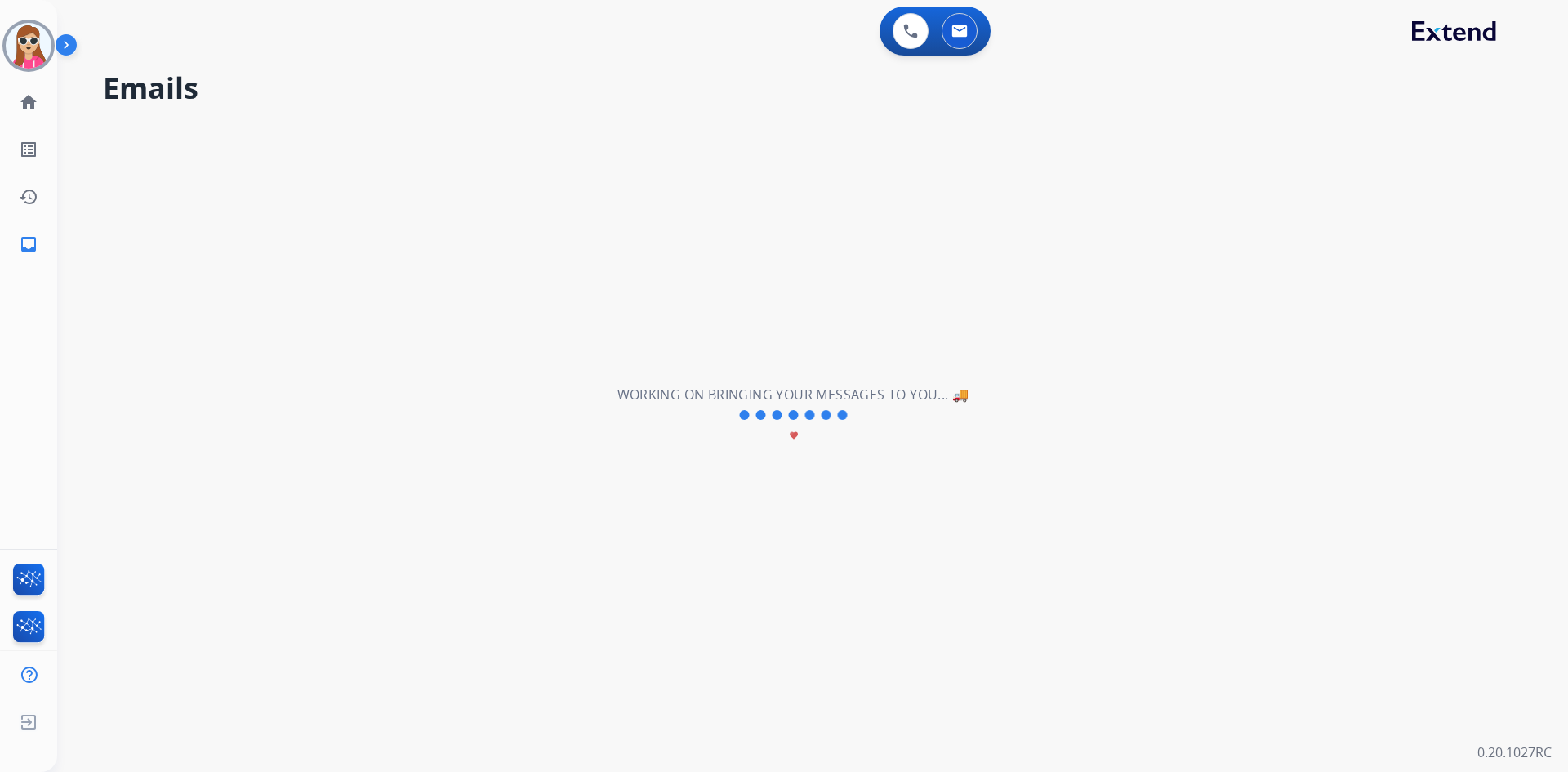
scroll to position [0, 0]
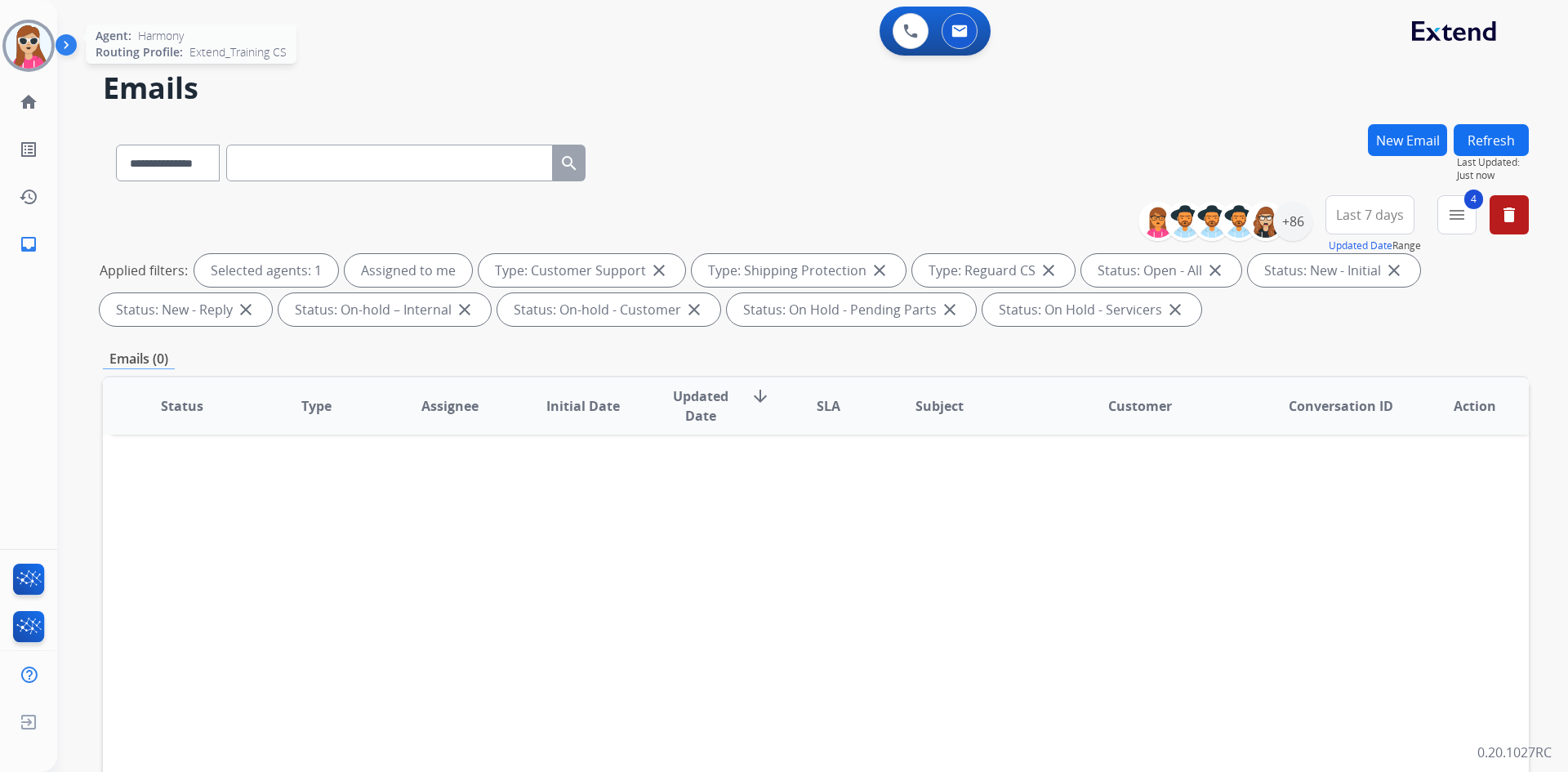
click at [48, 41] on img at bounding box center [29, 46] width 46 height 46
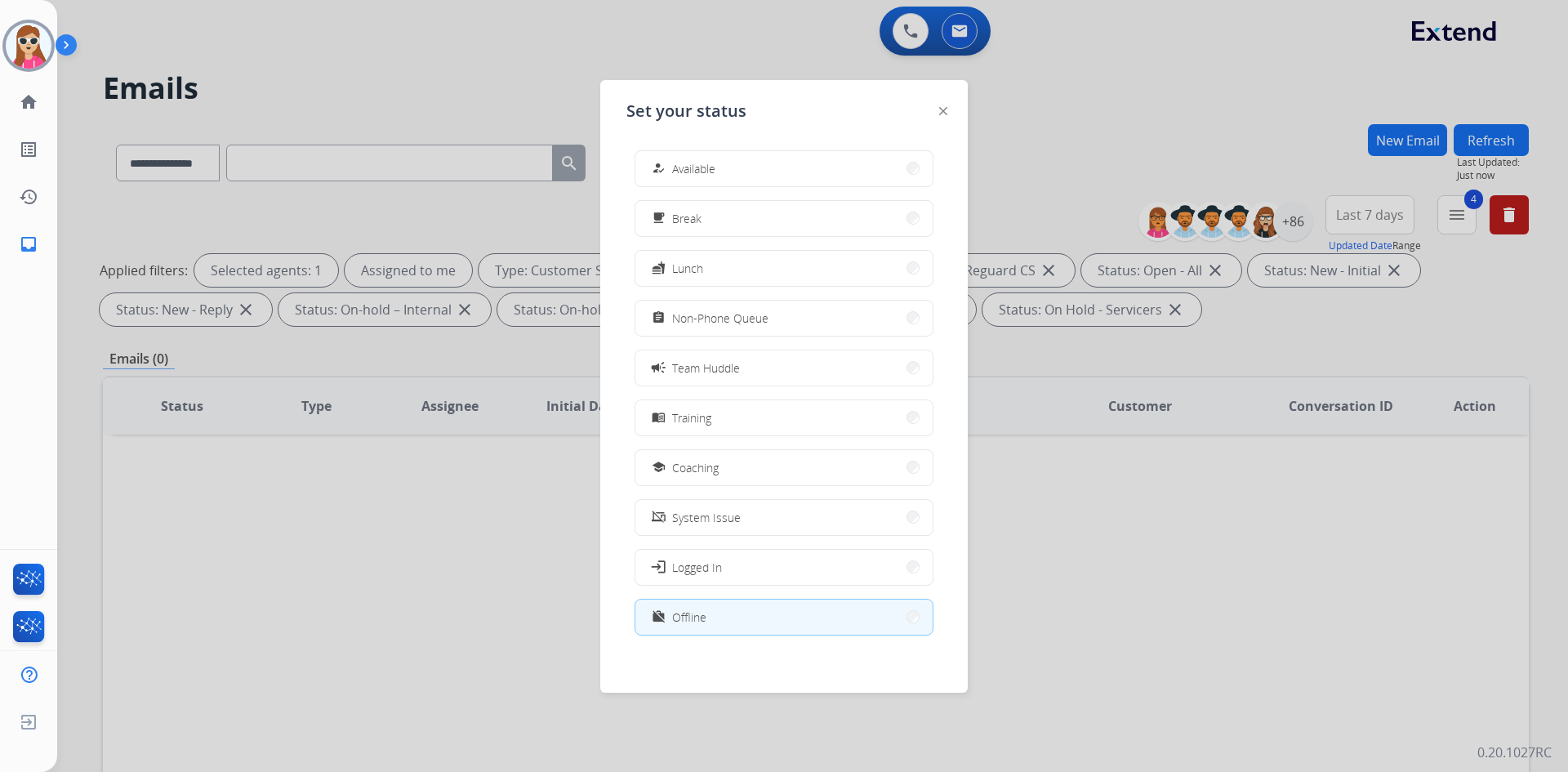
click at [785, 188] on div "how_to_reg Available free_breakfast Break fastfood Lunch assignment Non-Phone Q…" at bounding box center [784, 394] width 315 height 515
click at [780, 178] on button "how_to_reg Available" at bounding box center [784, 169] width 298 height 36
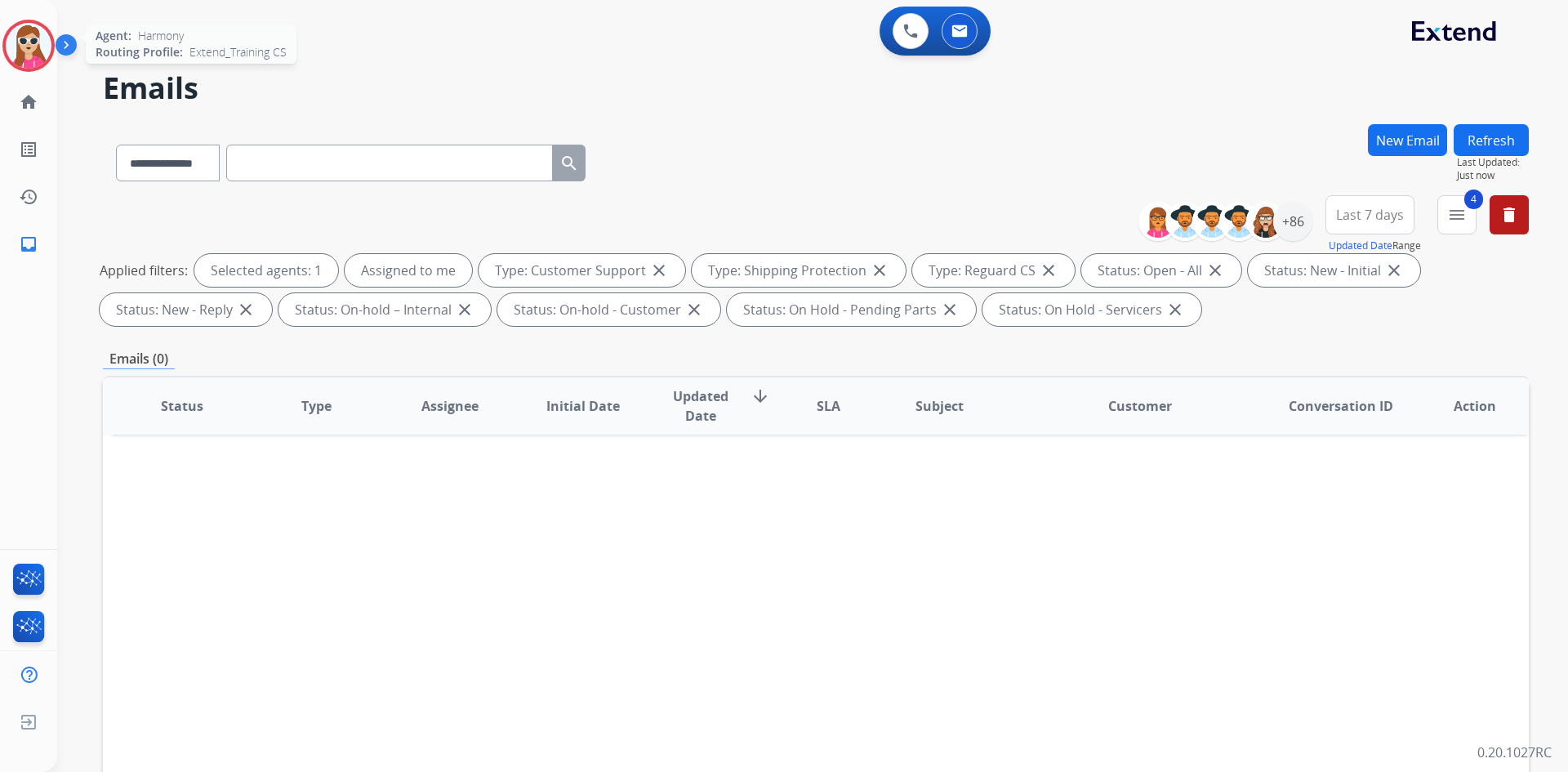
click at [52, 57] on div at bounding box center [29, 46] width 52 height 52
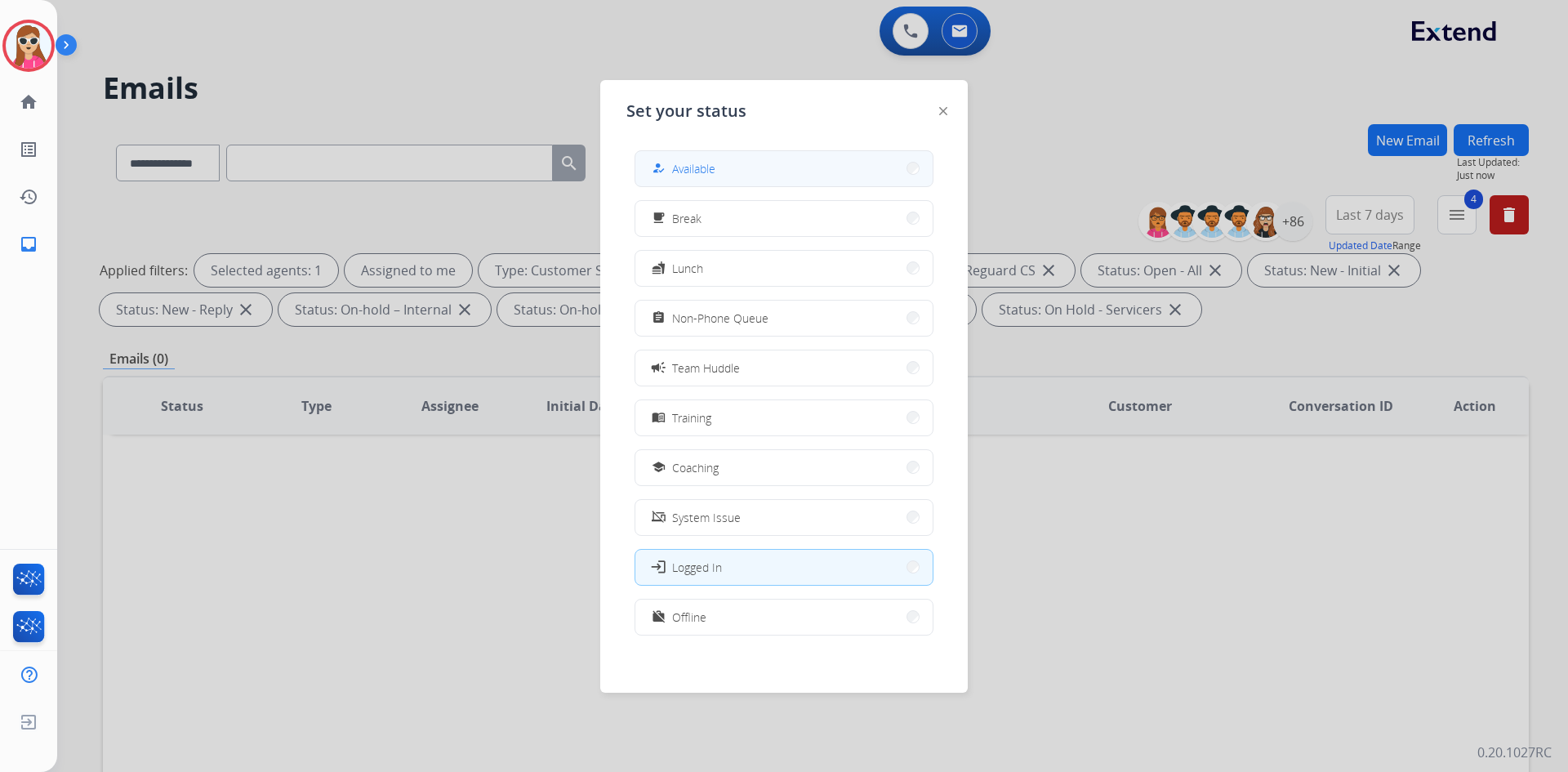
click at [802, 186] on div "how_to_reg Available" at bounding box center [784, 168] width 299 height 36
click at [718, 172] on button "how_to_reg Available" at bounding box center [784, 169] width 298 height 36
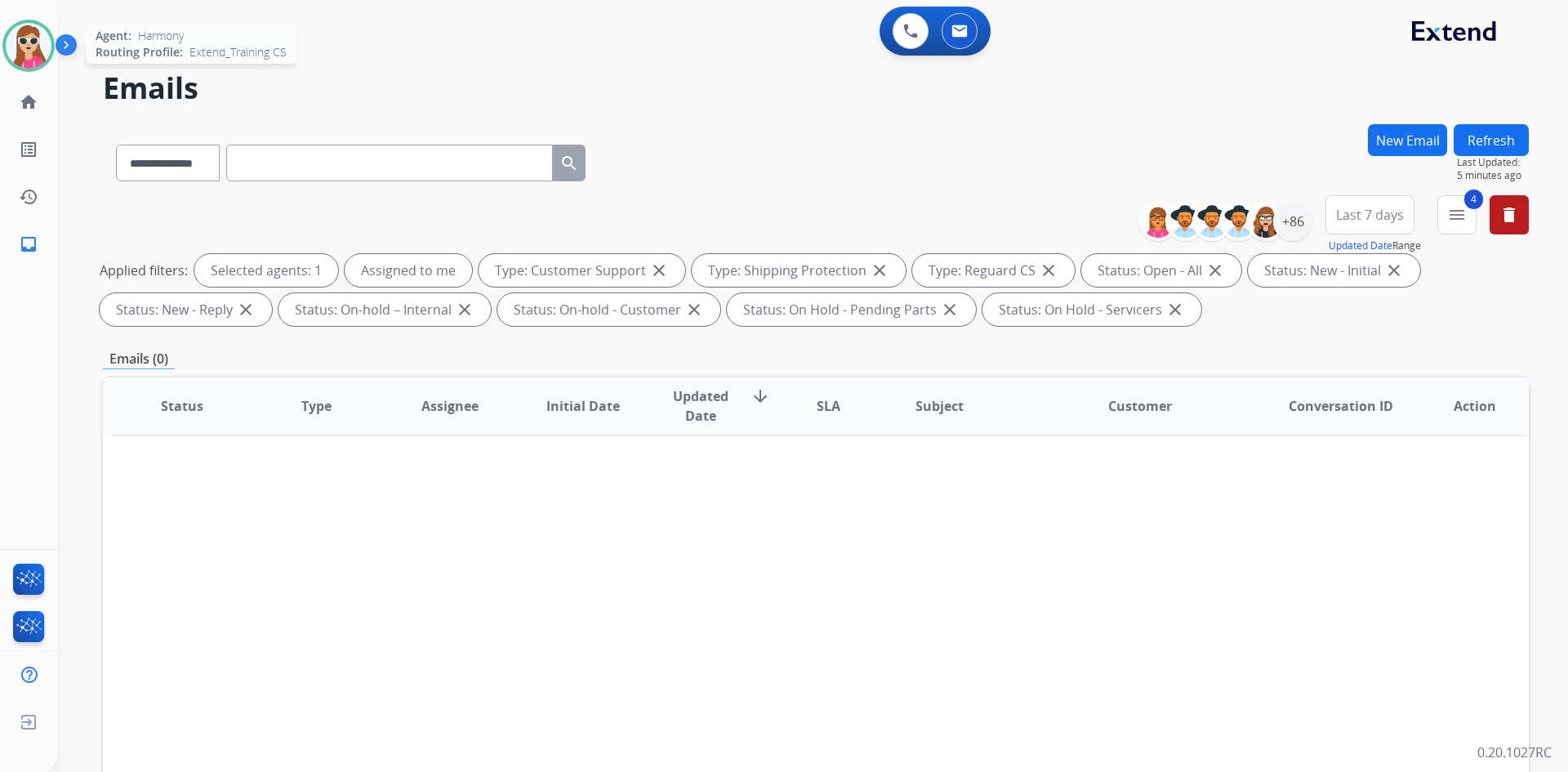
click at [8, 47] on img at bounding box center [29, 46] width 46 height 46
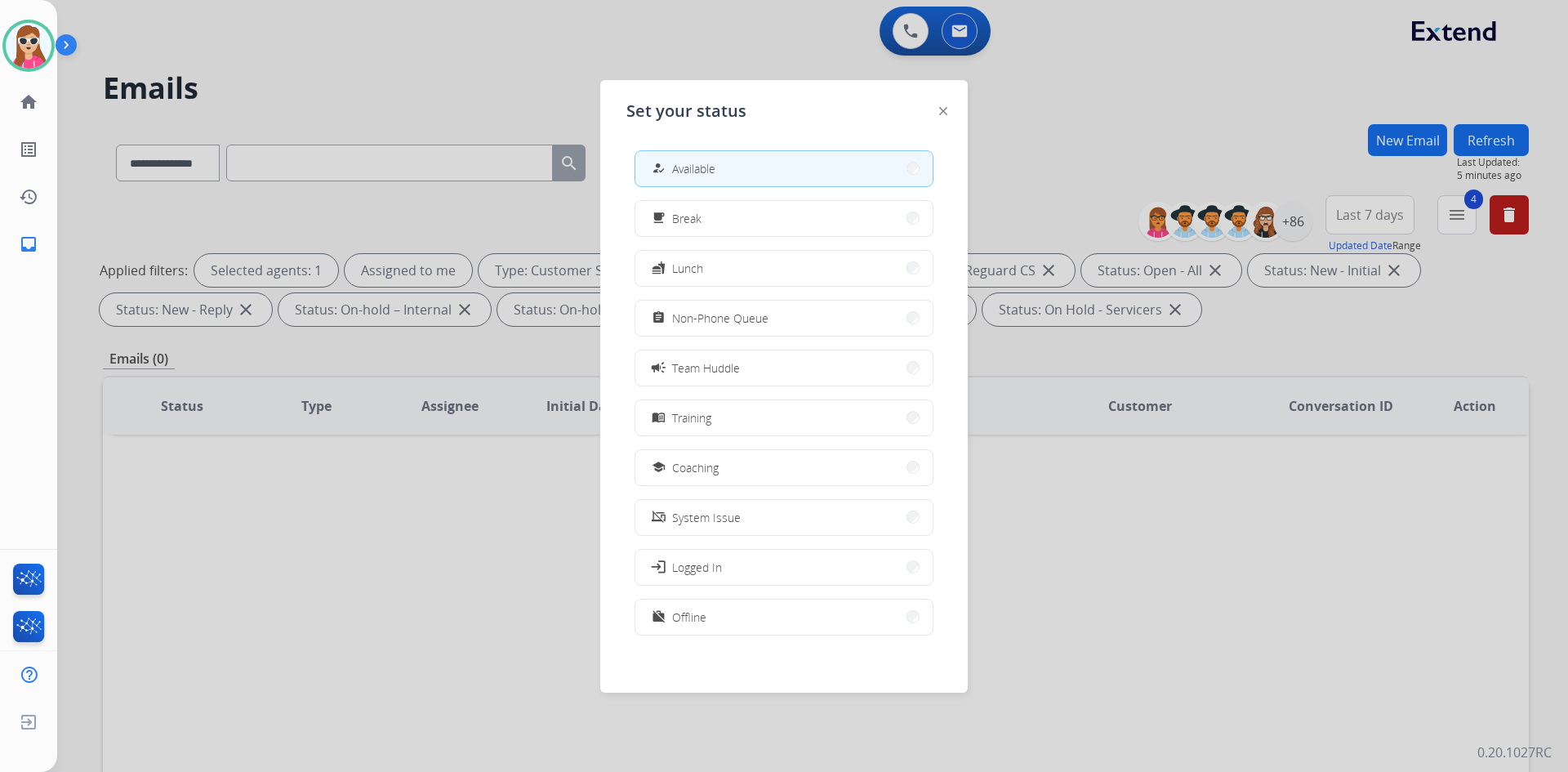
click at [701, 623] on span "Offline" at bounding box center [689, 617] width 35 height 17
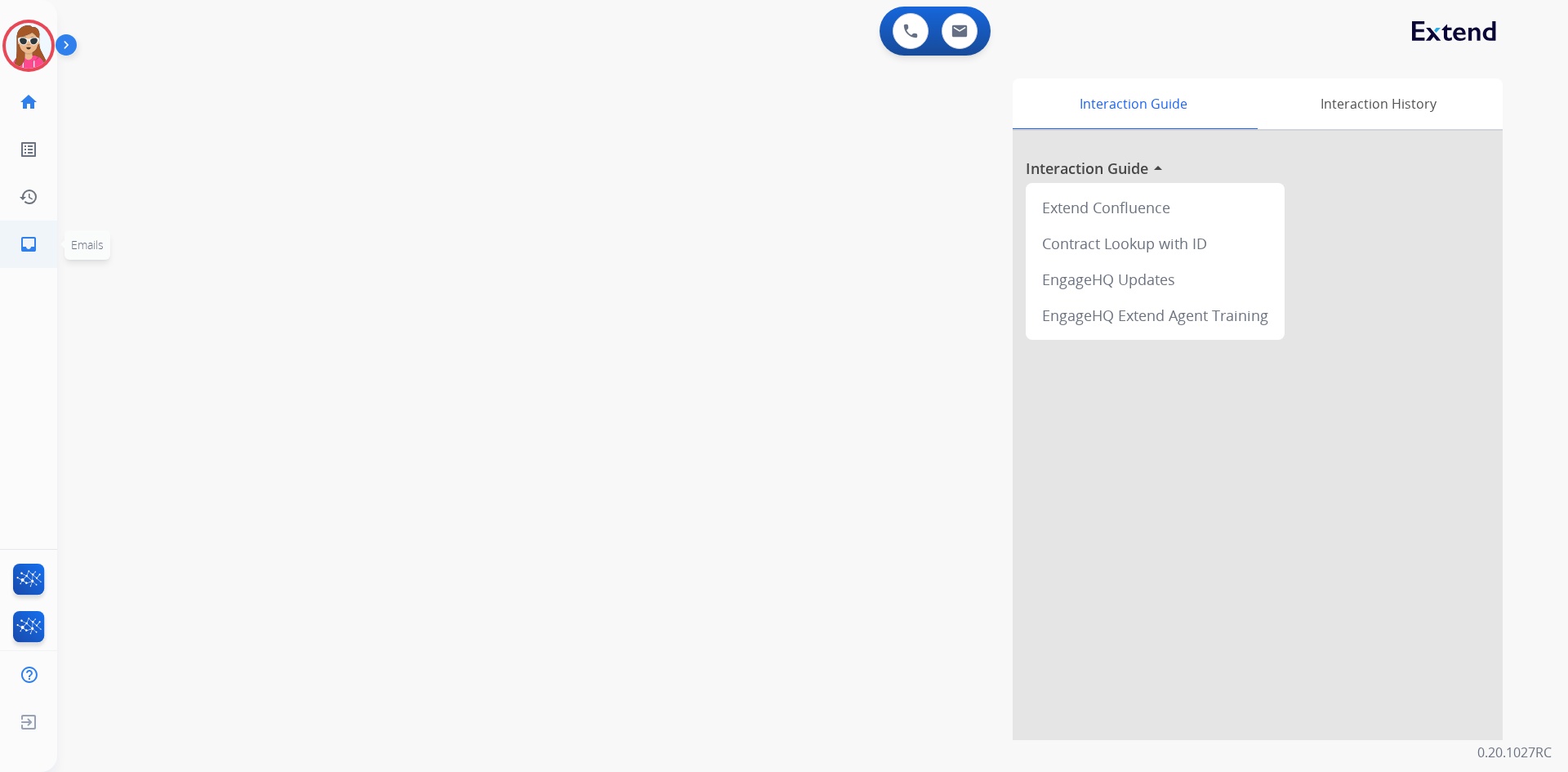
click at [27, 252] on mat-icon "inbox" at bounding box center [28, 244] width 19 height 19
select select "**********"
